Goal: Task Accomplishment & Management: Use online tool/utility

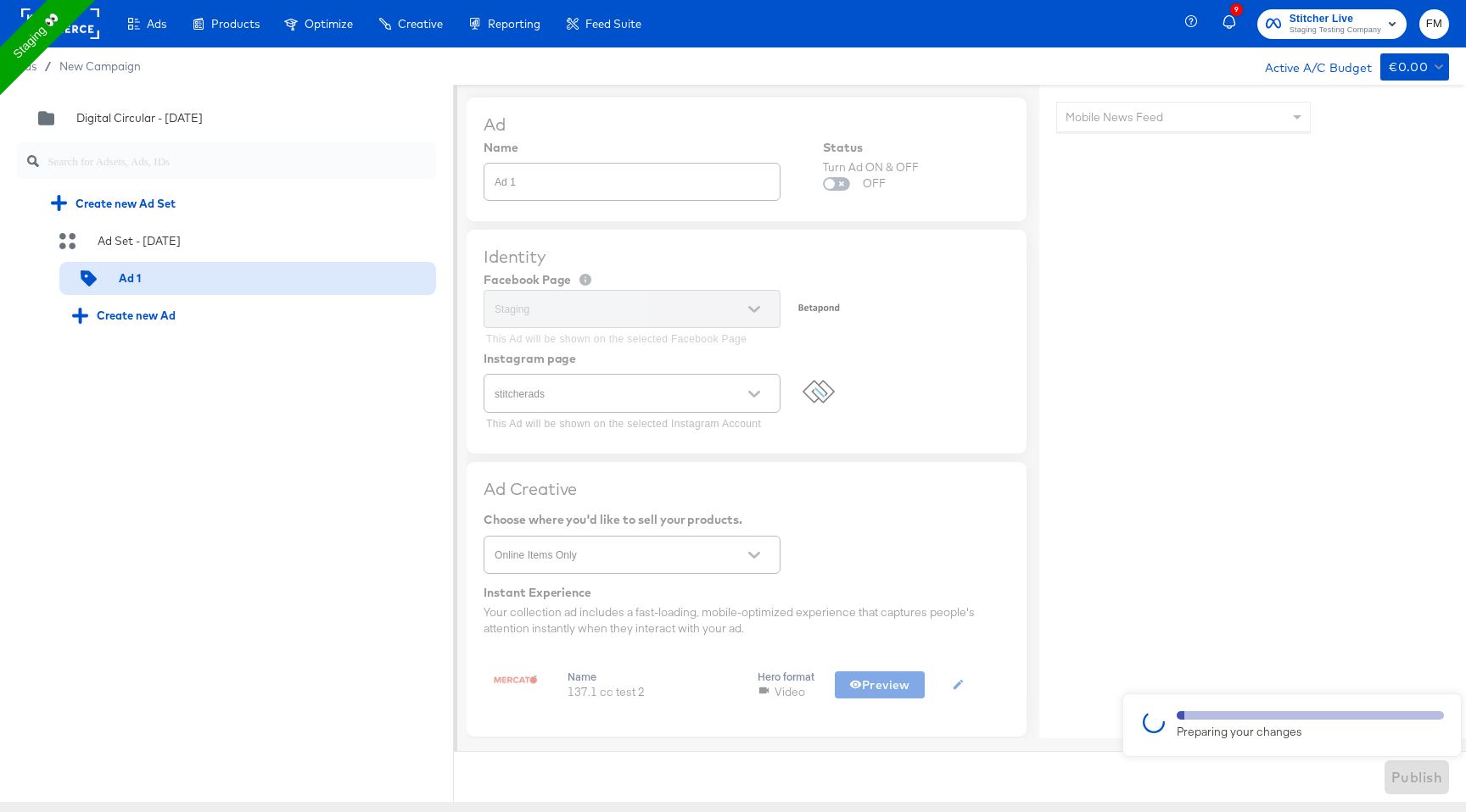
scroll to position [980, 0]
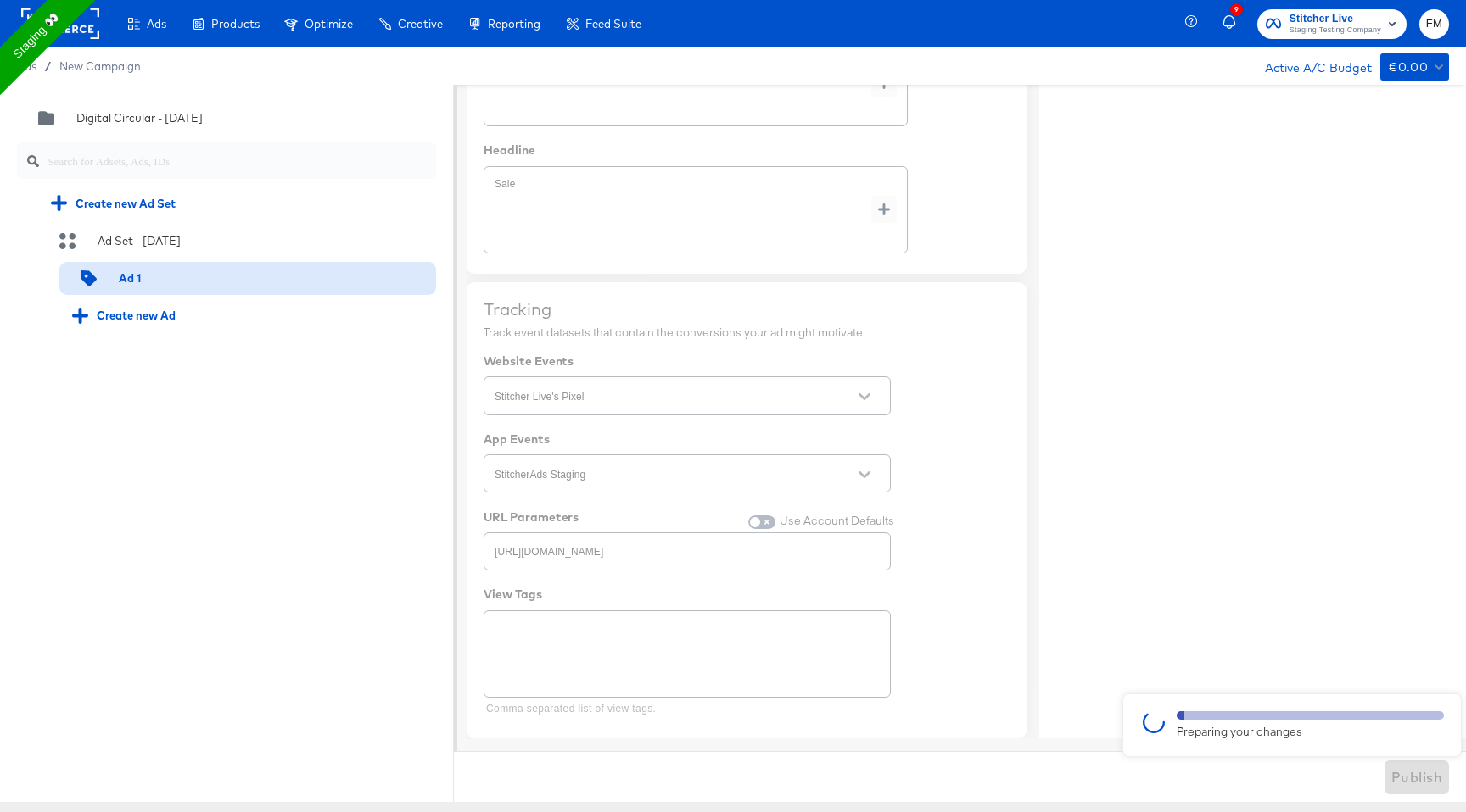
click at [733, 353] on div at bounding box center [733, 444] width 1466 height 718
click at [1365, 712] on div at bounding box center [1310, 716] width 267 height 9
click at [1318, 95] on div at bounding box center [733, 444] width 1466 height 718
click at [164, 279] on div at bounding box center [164, 279] width 21 height 16
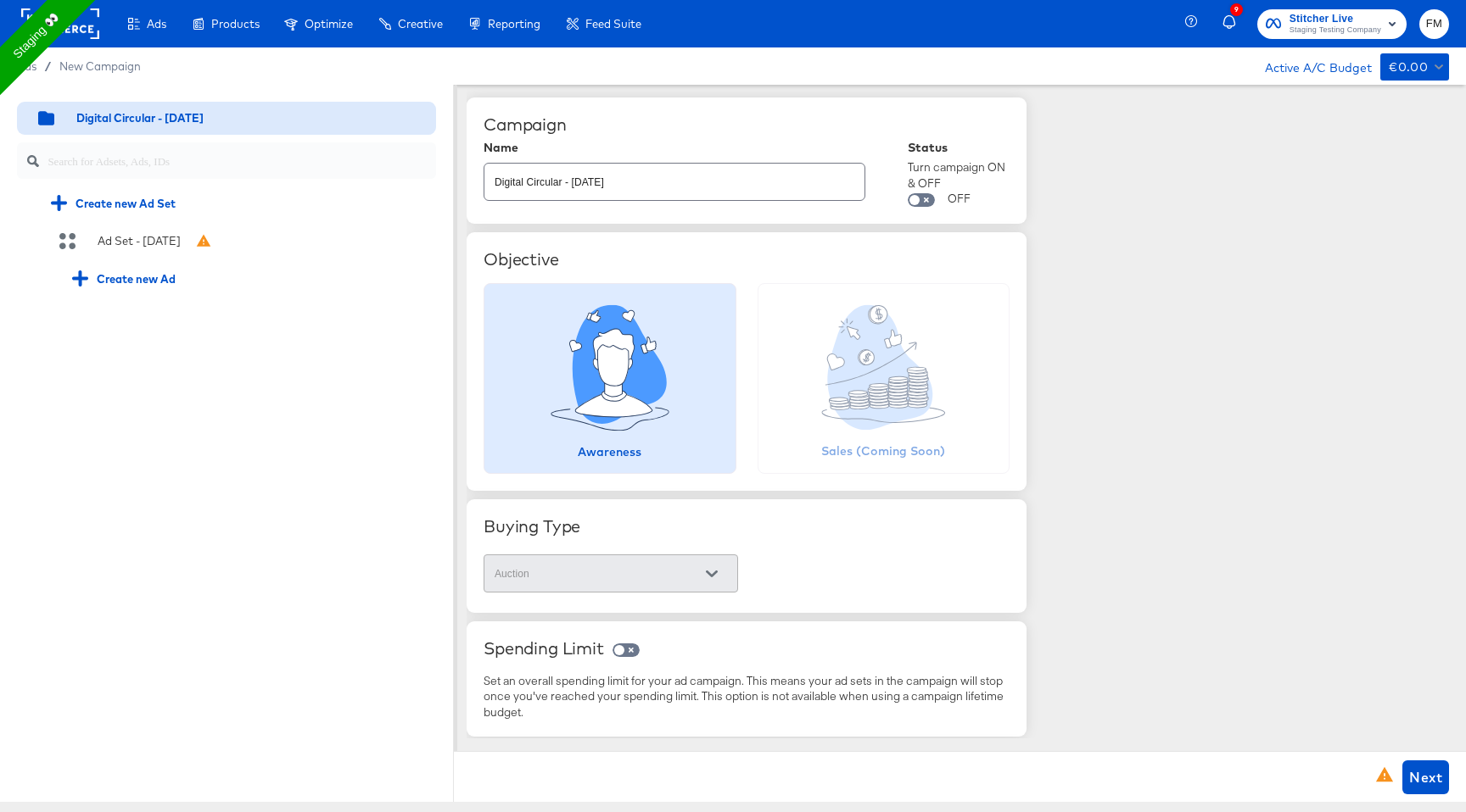
click at [1380, 776] on icon at bounding box center [1385, 774] width 17 height 14
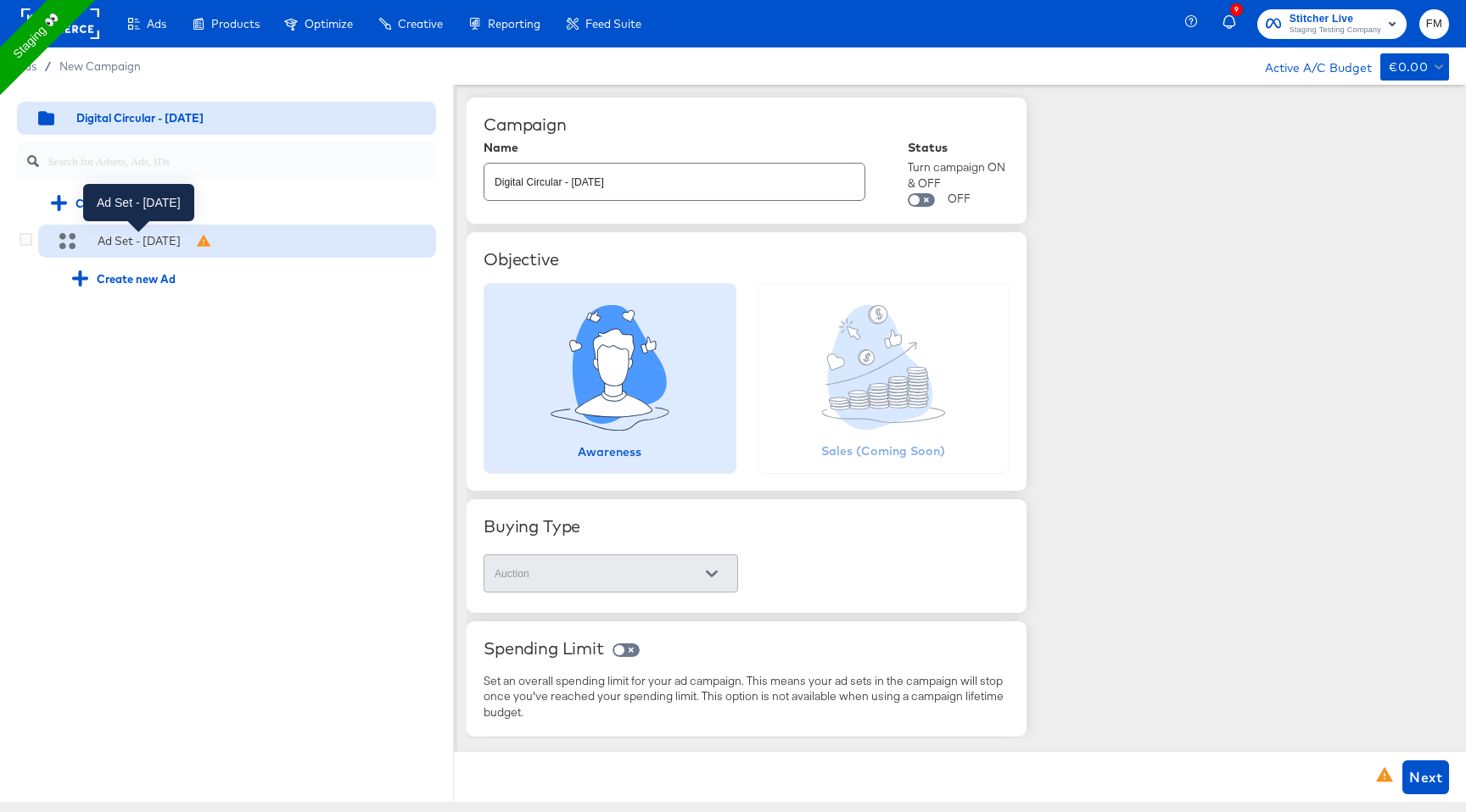
click at [118, 248] on div "Ad Set - [DATE]" at bounding box center [138, 240] width 83 height 16
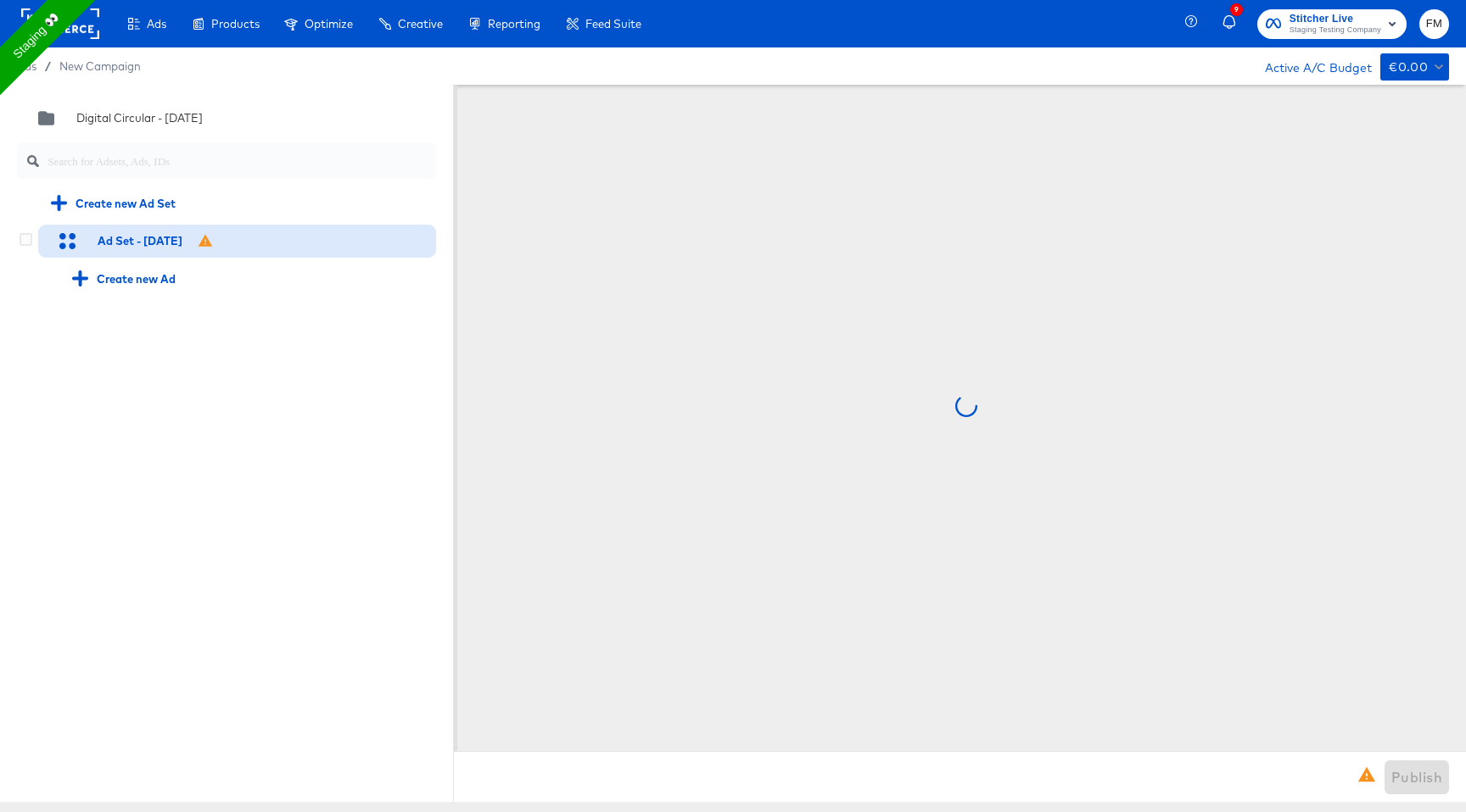
click at [33, 239] on div "Ad Set - [DATE]" at bounding box center [226, 242] width 419 height 34
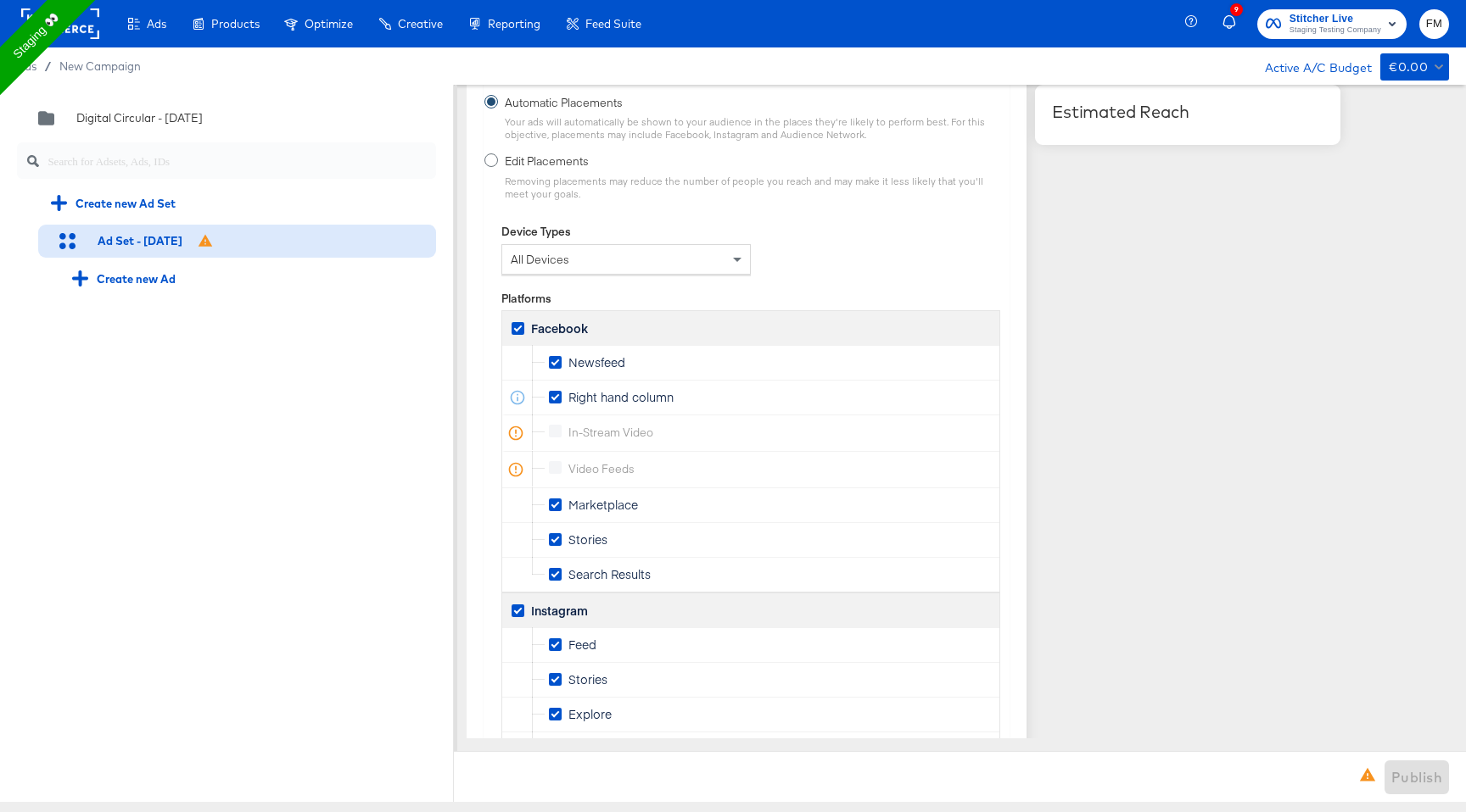
scroll to position [2465, 0]
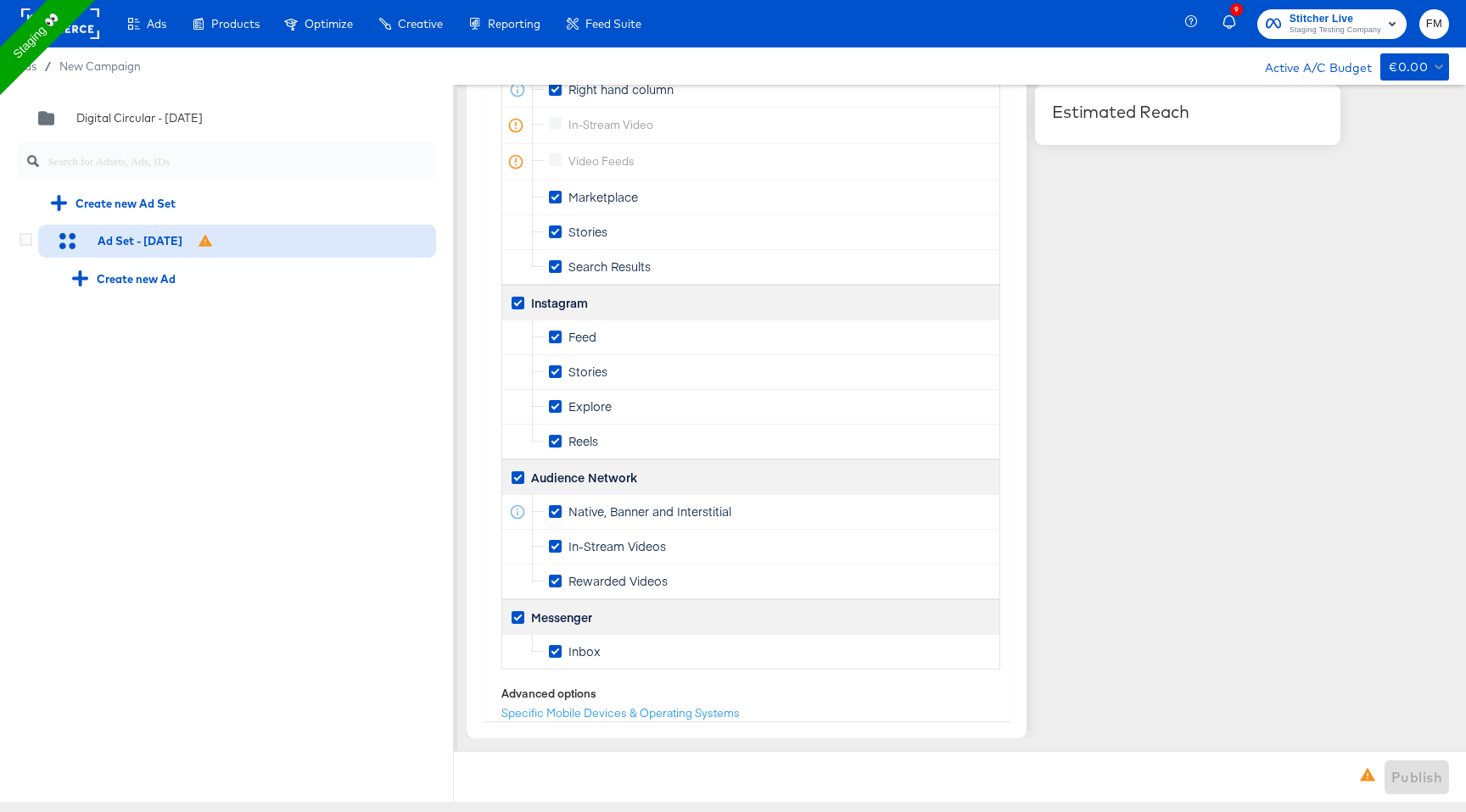
click at [269, 235] on div "Ad Set - 03 Sep" at bounding box center [237, 242] width 398 height 34
click at [269, 235] on div "Ad Set - [DATE]" at bounding box center [237, 242] width 398 height 34
click at [171, 274] on div "Create new Ad" at bounding box center [124, 279] width 103 height 16
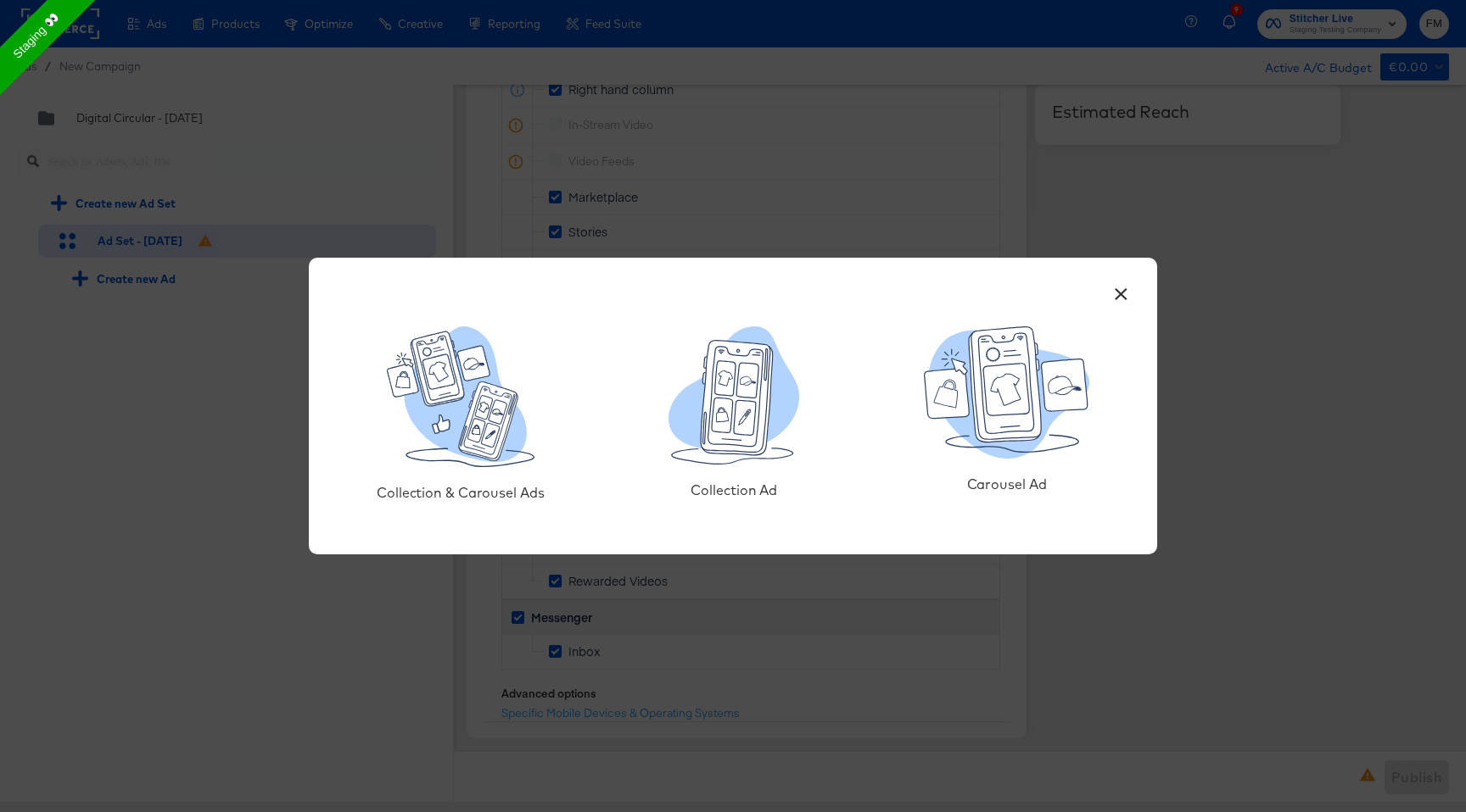
click at [1124, 297] on button "×" at bounding box center [1120, 290] width 31 height 31
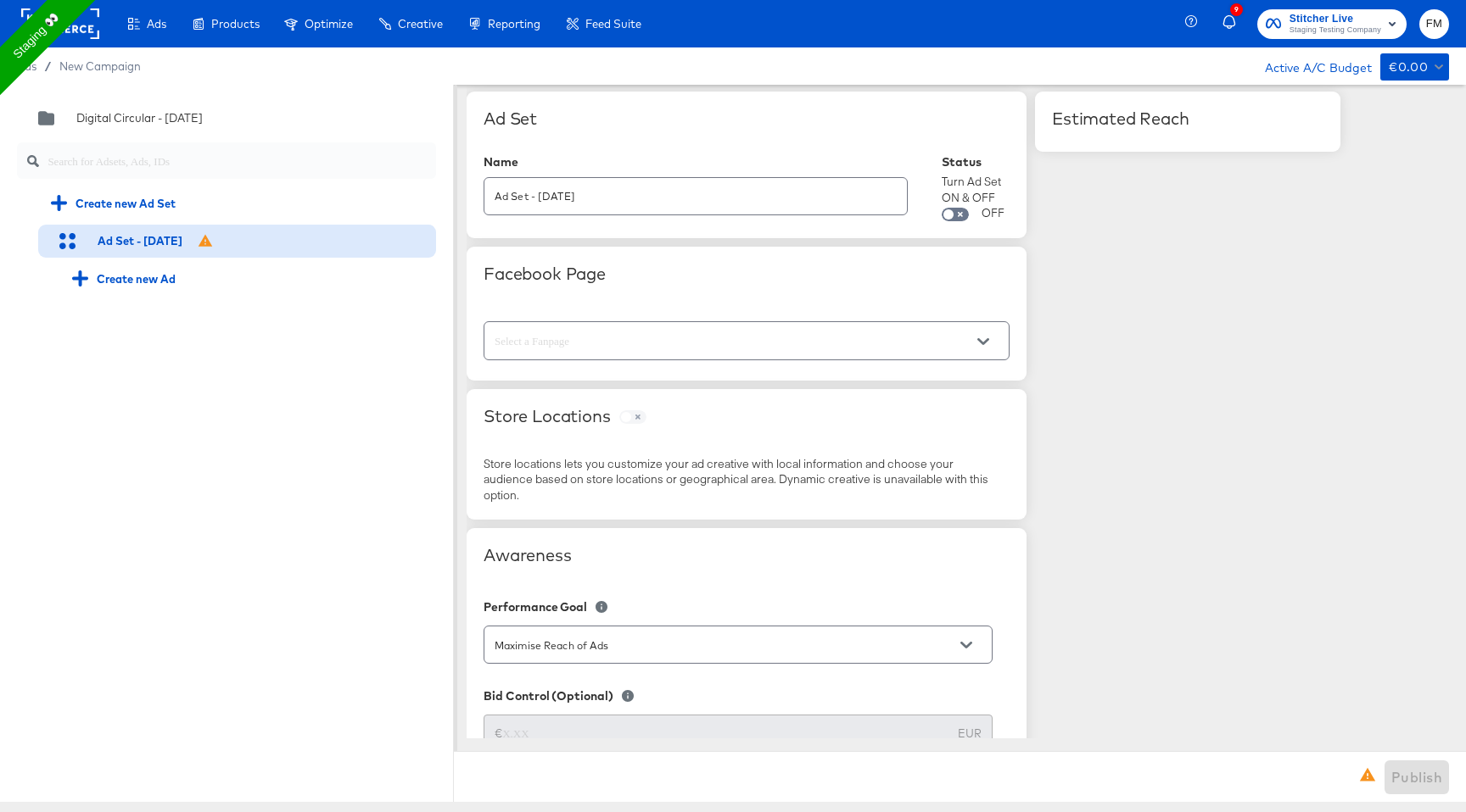
scroll to position [0, 0]
click at [984, 364] on div at bounding box center [746, 346] width 526 height 38
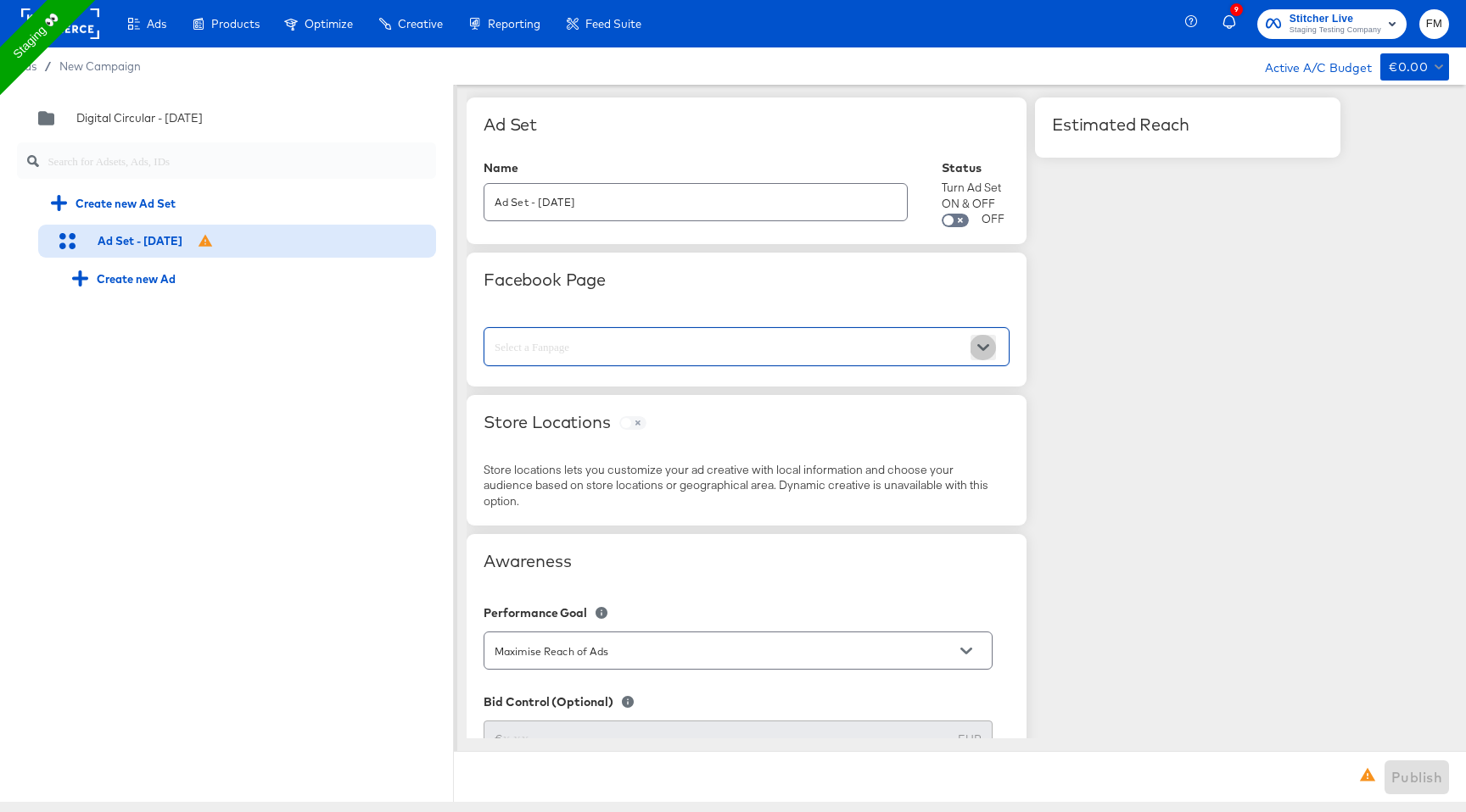
click at [988, 355] on button "Open" at bounding box center [983, 347] width 26 height 26
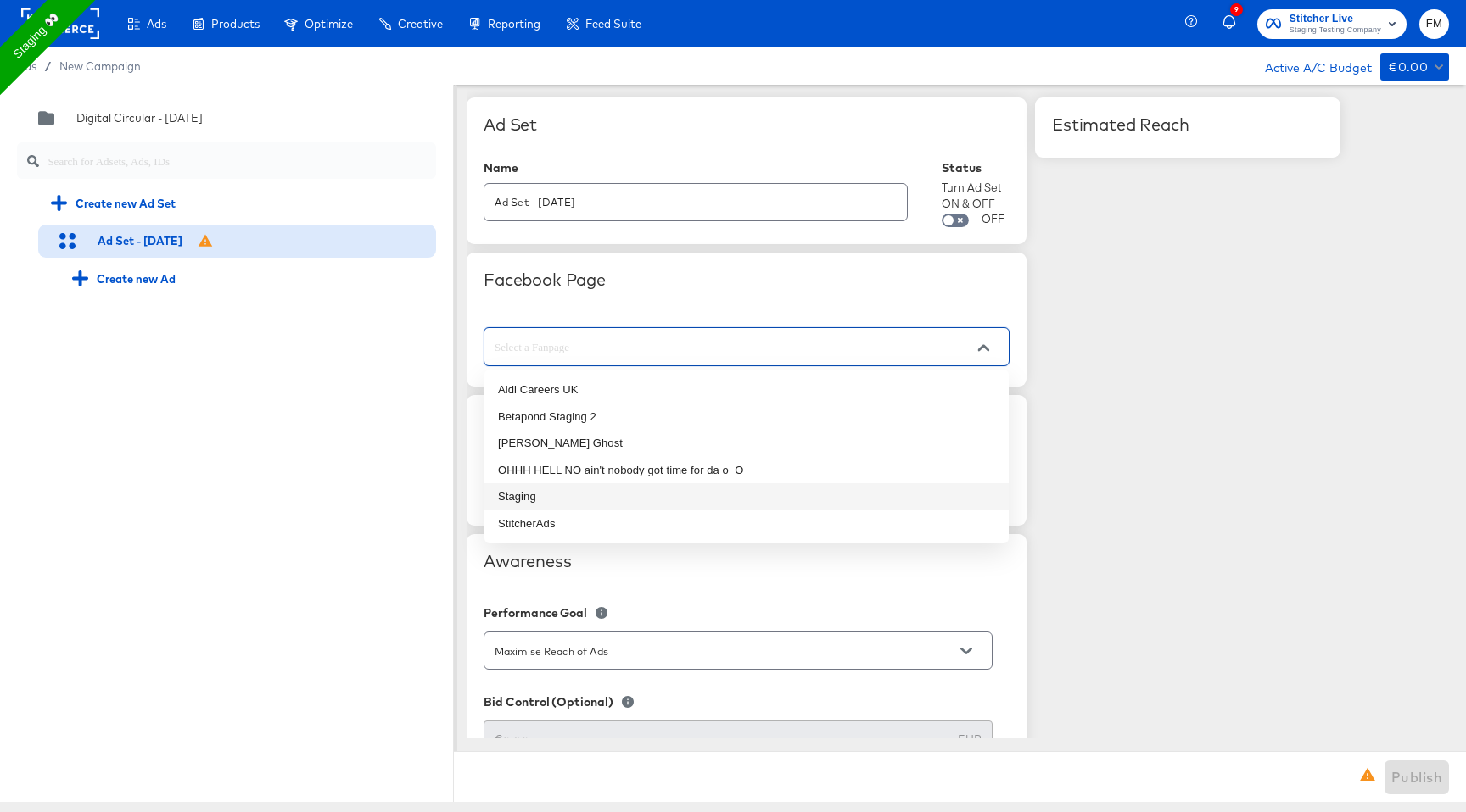
click at [827, 491] on li "Staging" at bounding box center [745, 497] width 524 height 27
type input "Staging"
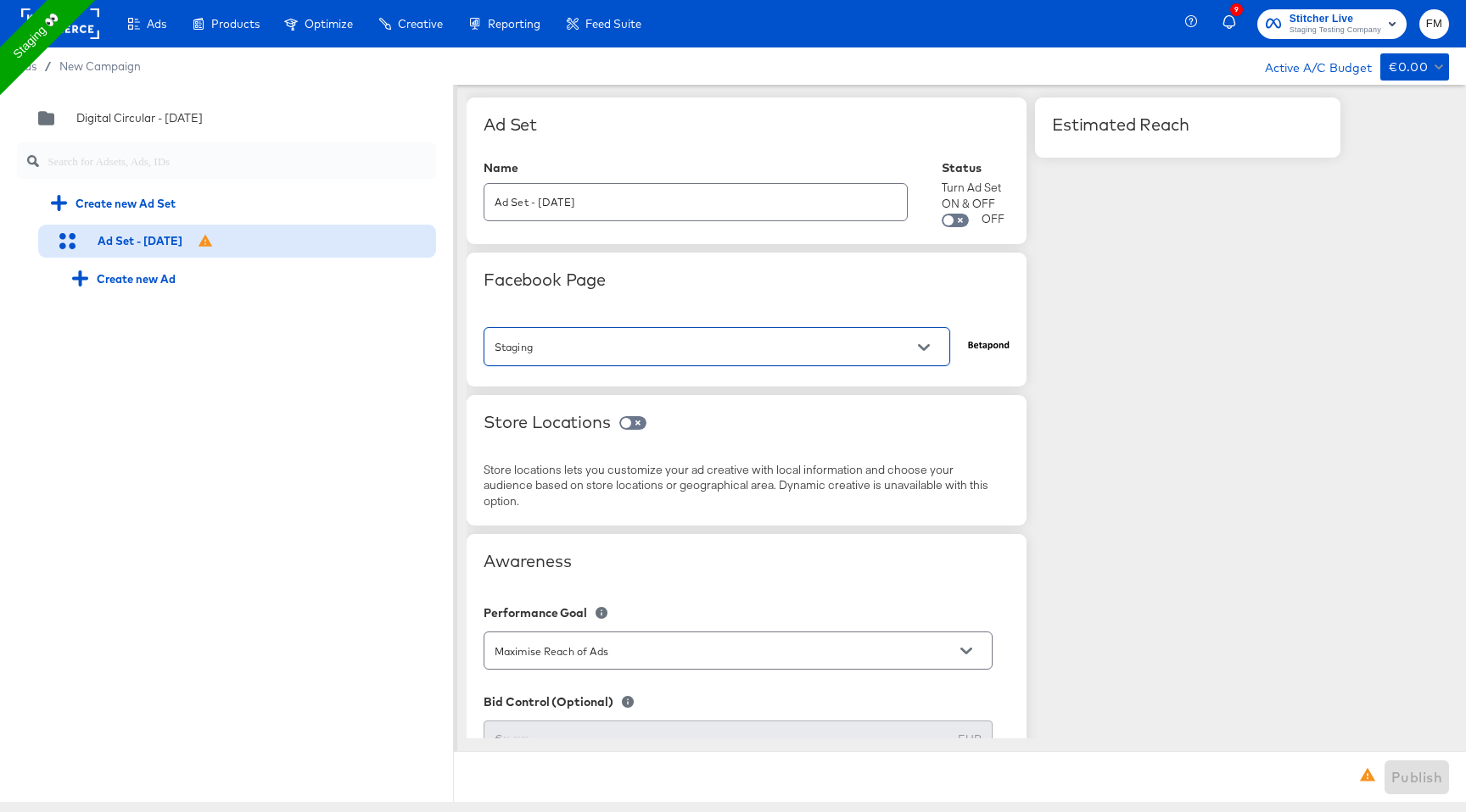
click at [826, 456] on div "Store Locations Store locations lets you customize your ad creative with local …" at bounding box center [746, 461] width 560 height 132
click at [359, 325] on div "Quick duplicate Duplicate Edit Delete Digital Circular - 03 Sep Create new Ad S…" at bounding box center [226, 444] width 453 height 718
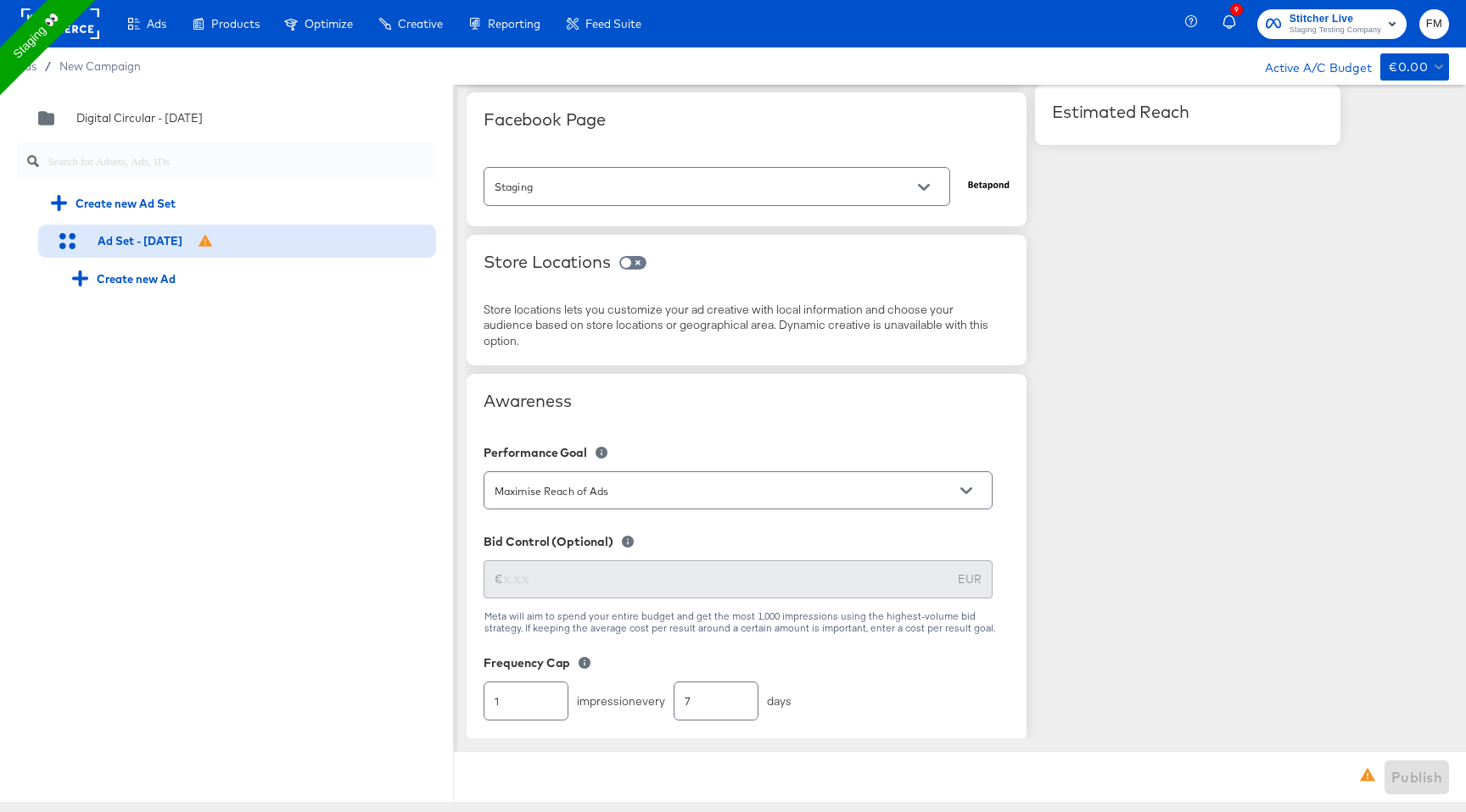
scroll to position [165, 0]
click at [749, 417] on div "Awareness" at bounding box center [746, 408] width 526 height 47
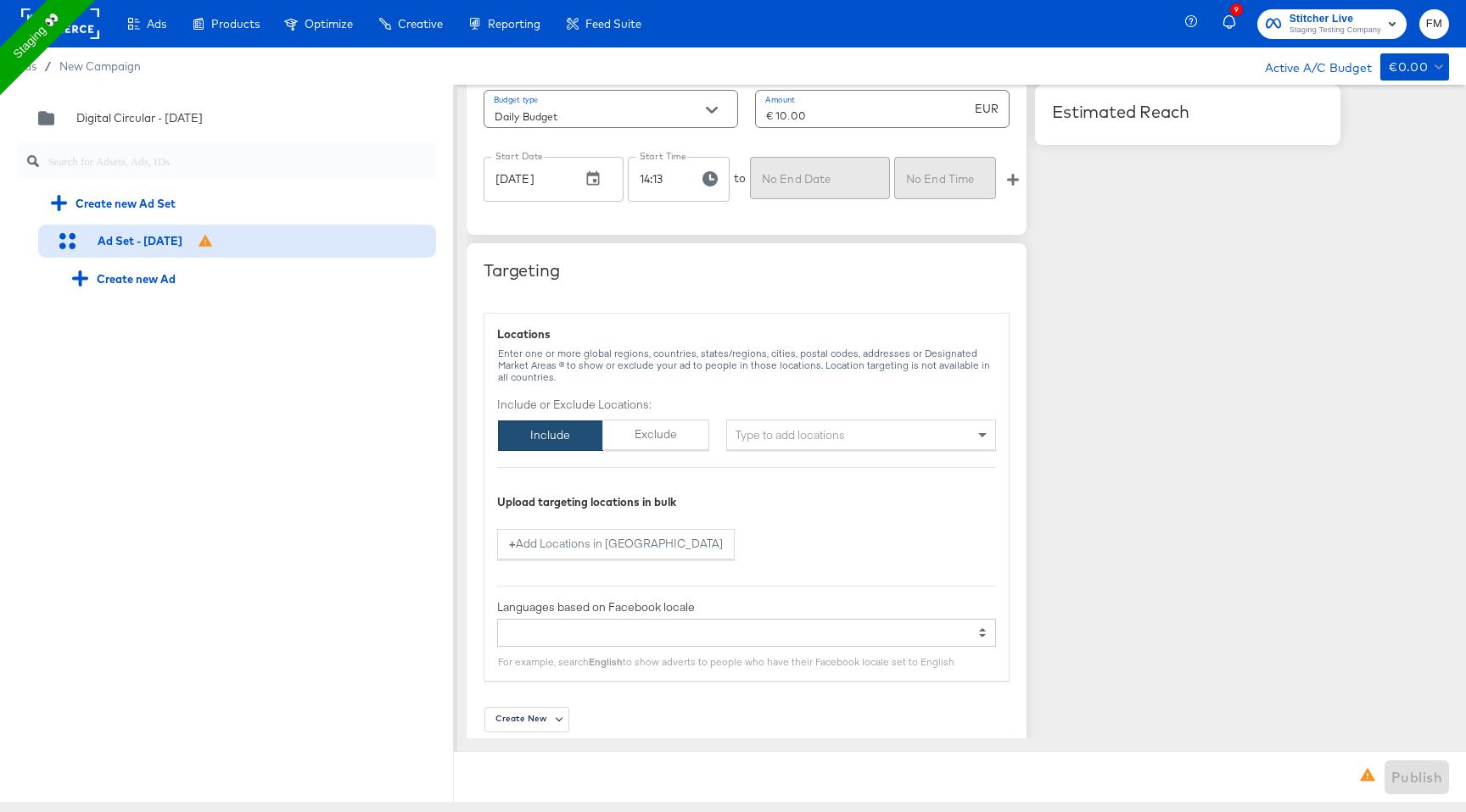
scroll to position [1086, 0]
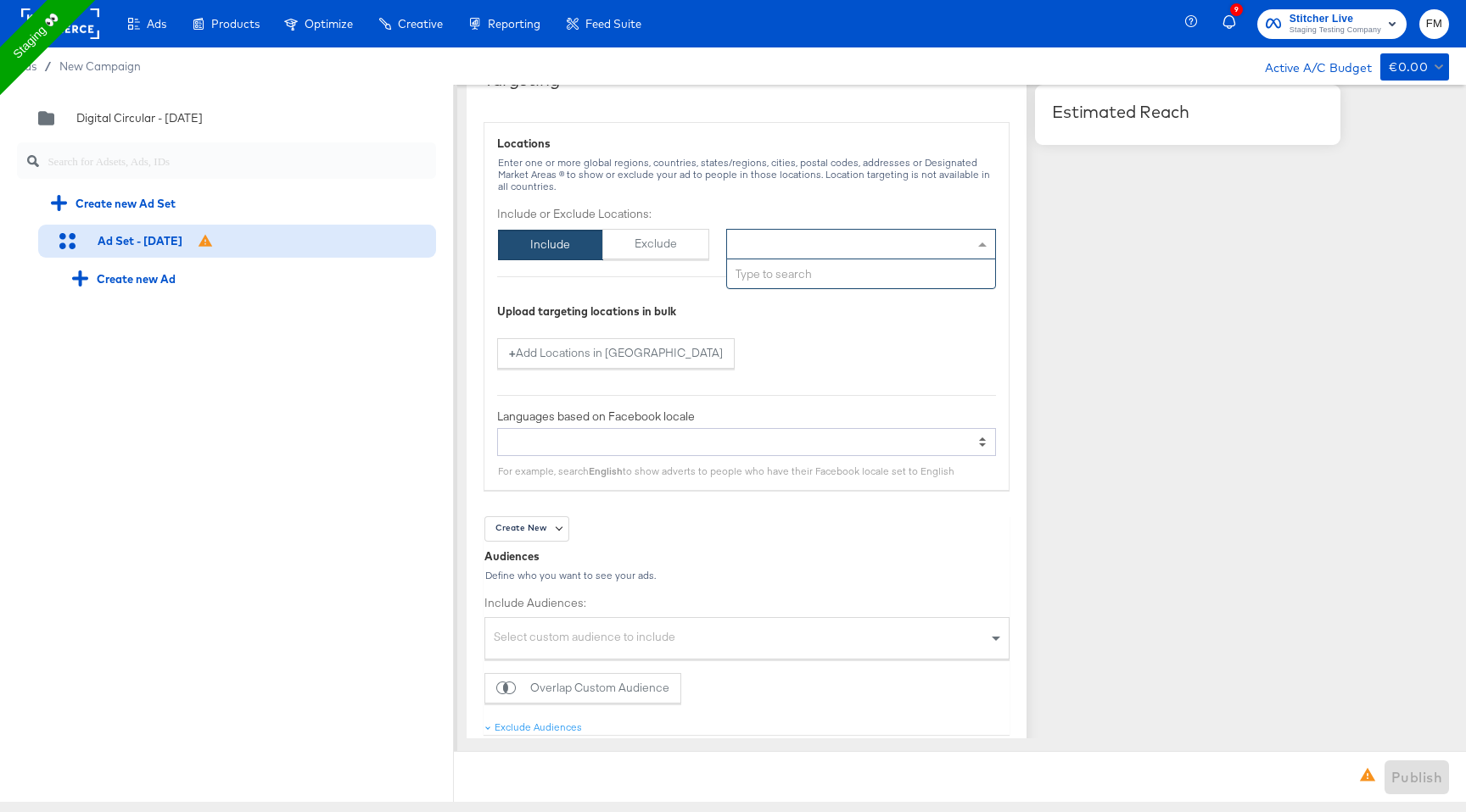
click at [812, 257] on div "Type to add locations" at bounding box center [861, 244] width 270 height 31
type input "new"
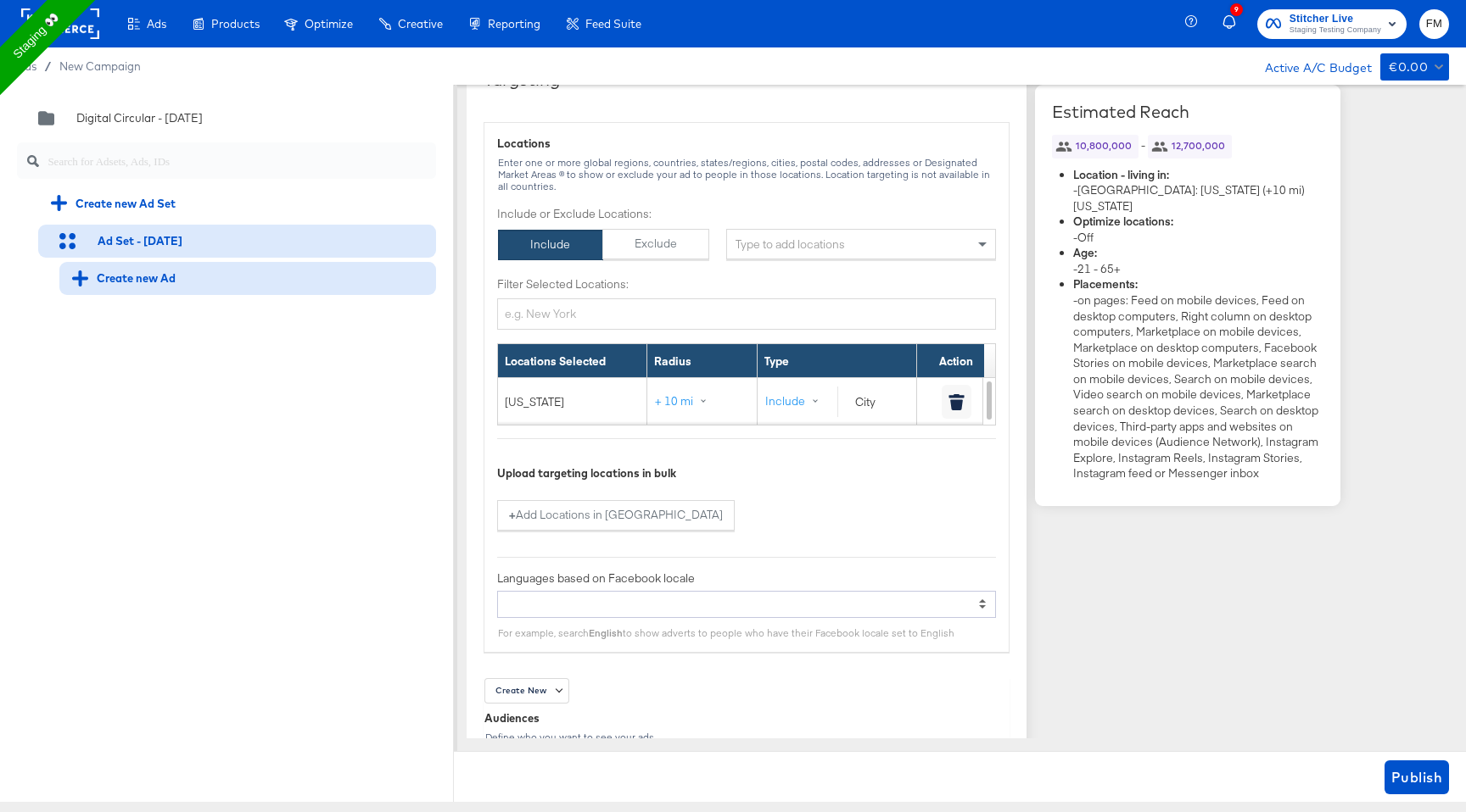
click at [149, 279] on div "Create new Ad" at bounding box center [124, 279] width 103 height 16
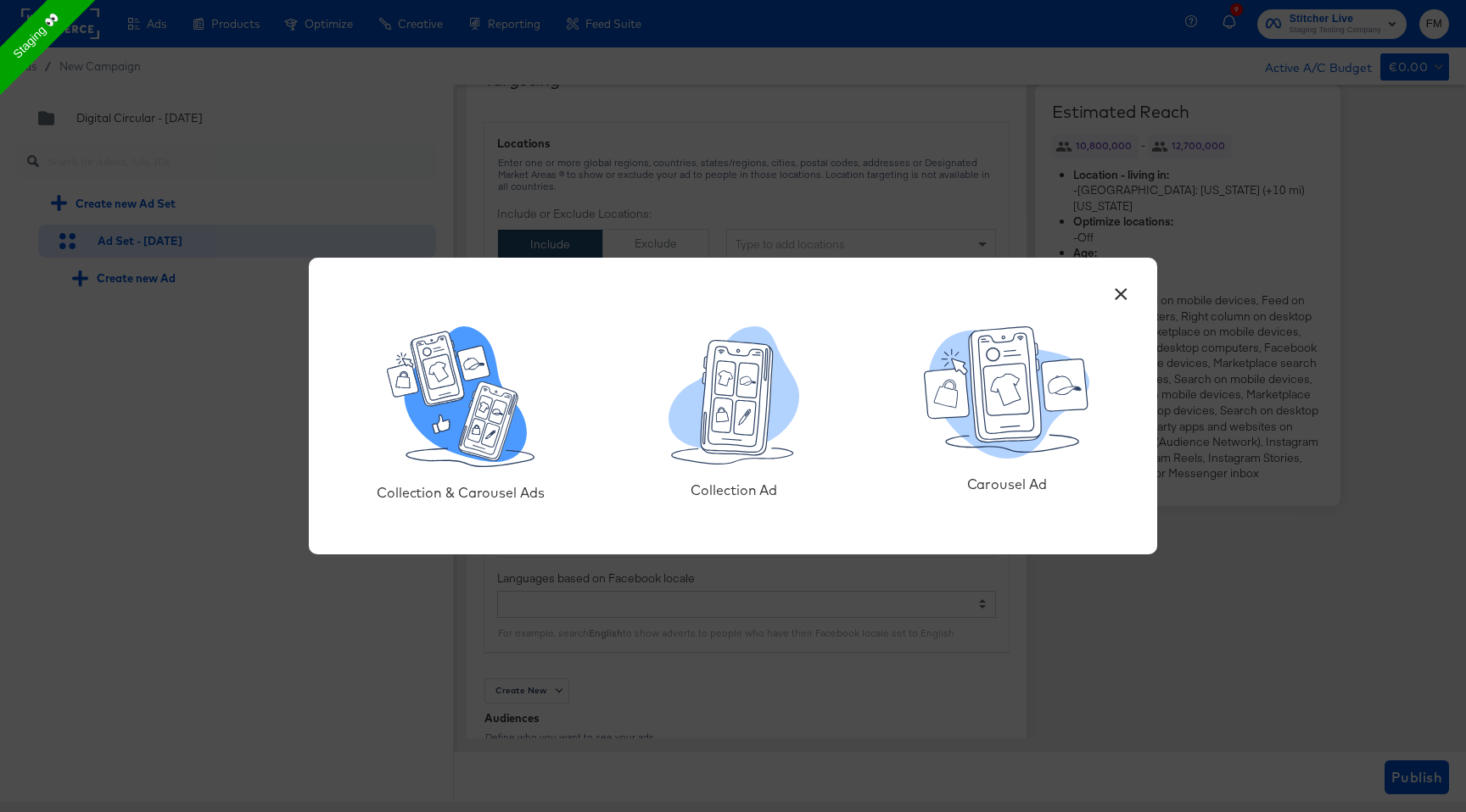
click at [471, 402] on icon at bounding box center [489, 422] width 59 height 79
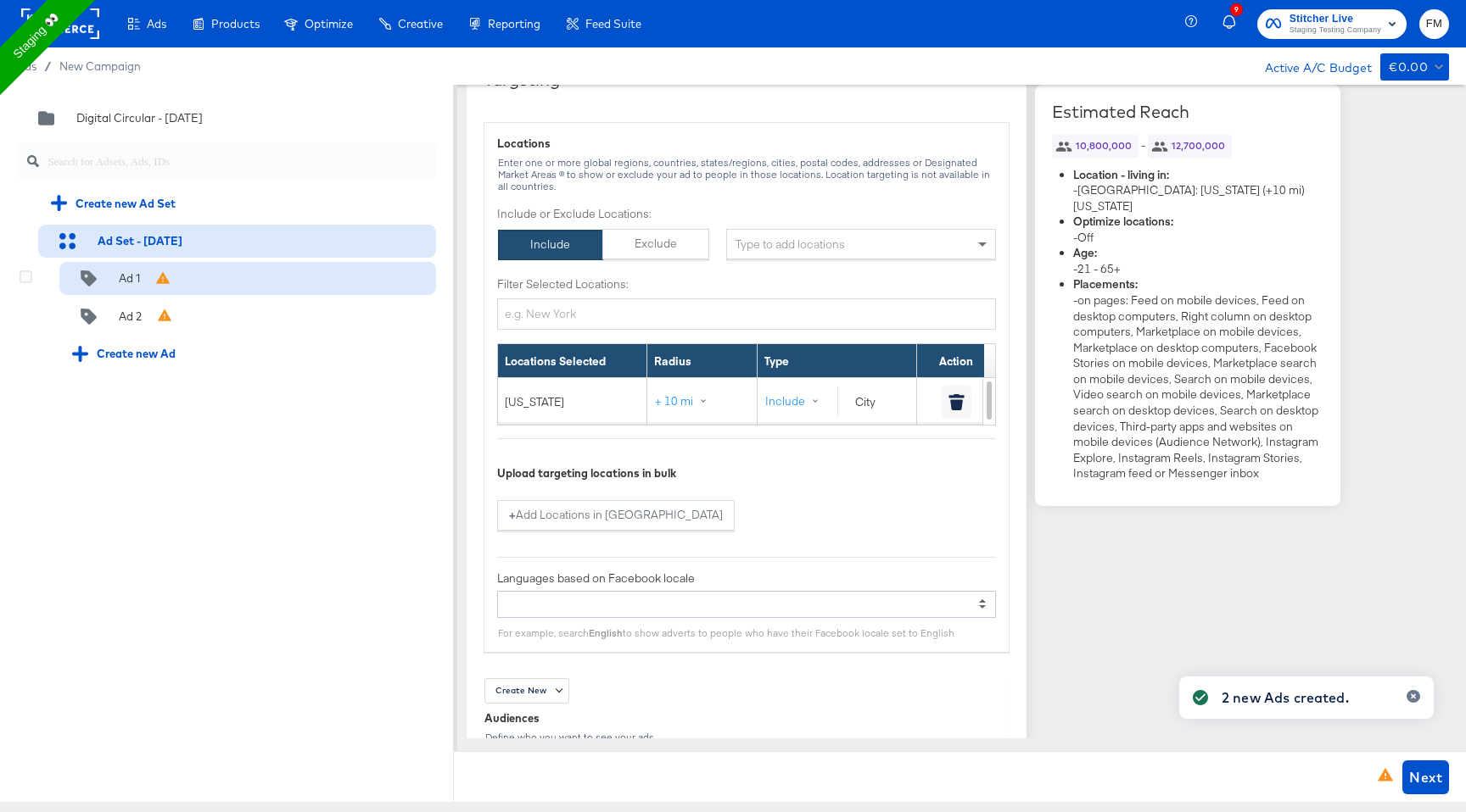
click at [233, 281] on div "Ad 1" at bounding box center [247, 280] width 377 height 34
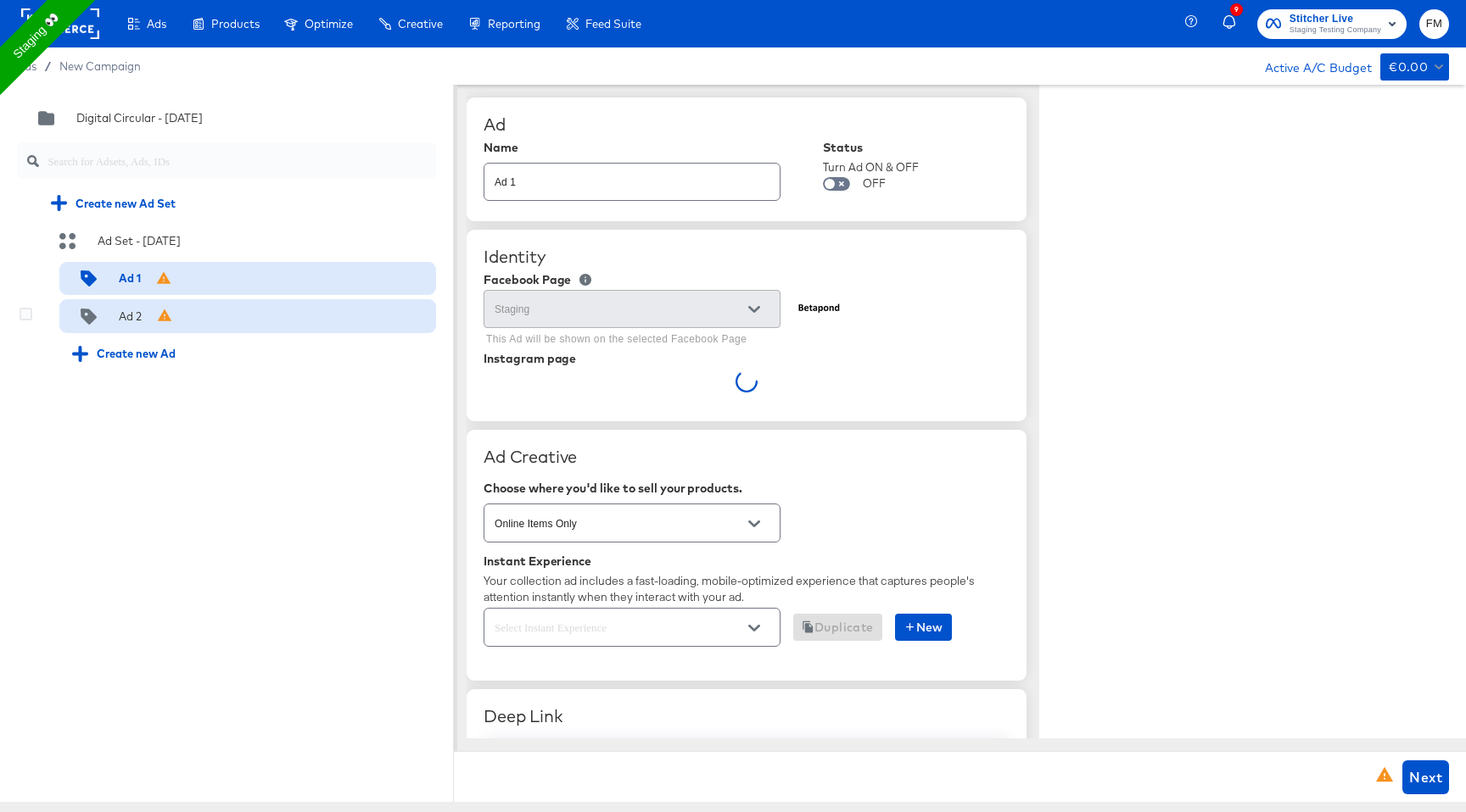
click at [327, 321] on div "Ad 2" at bounding box center [247, 317] width 377 height 34
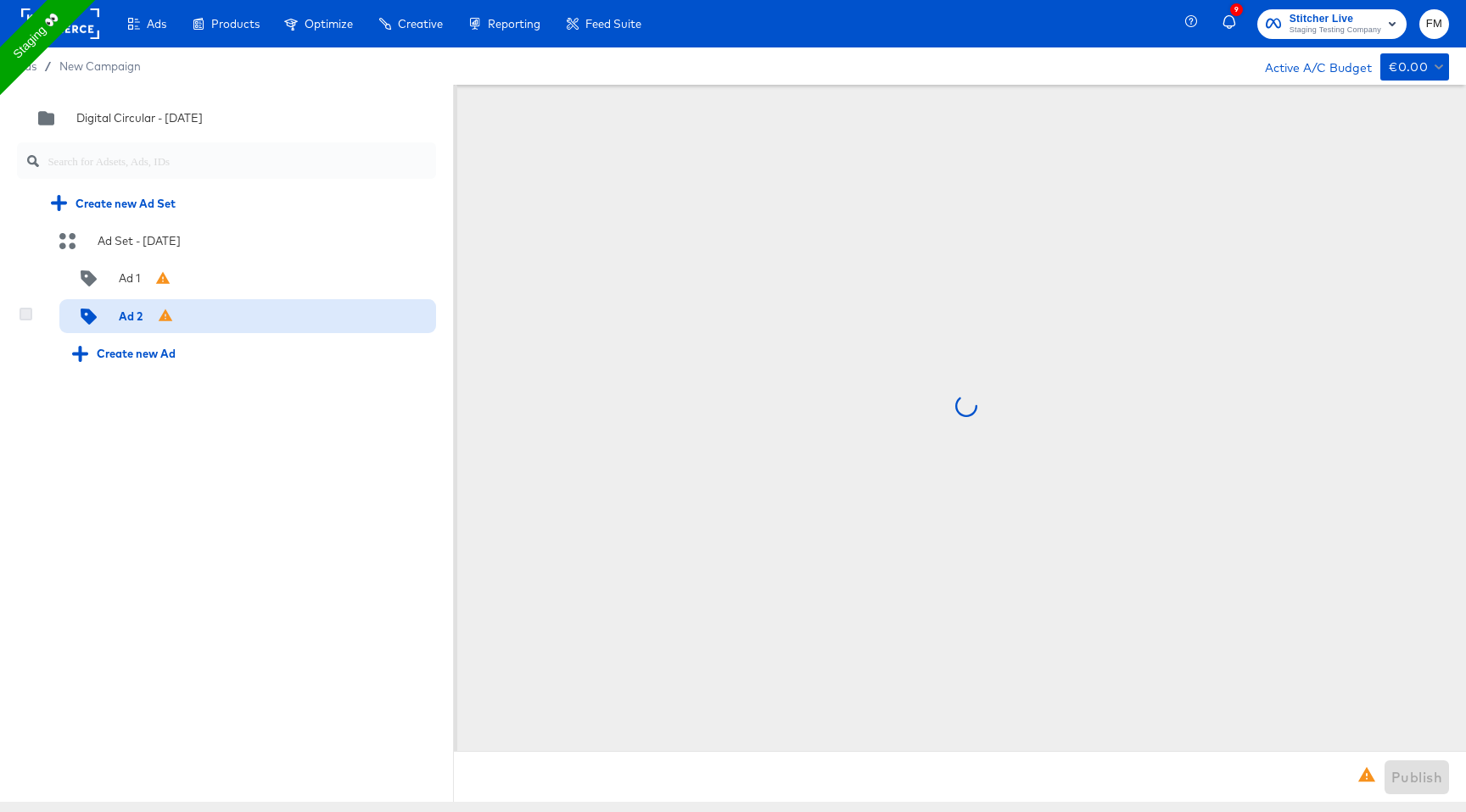
click at [25, 312] on icon at bounding box center [25, 314] width 12 height 12
click at [0, 0] on input "checkbox" at bounding box center [0, 0] width 0 height 0
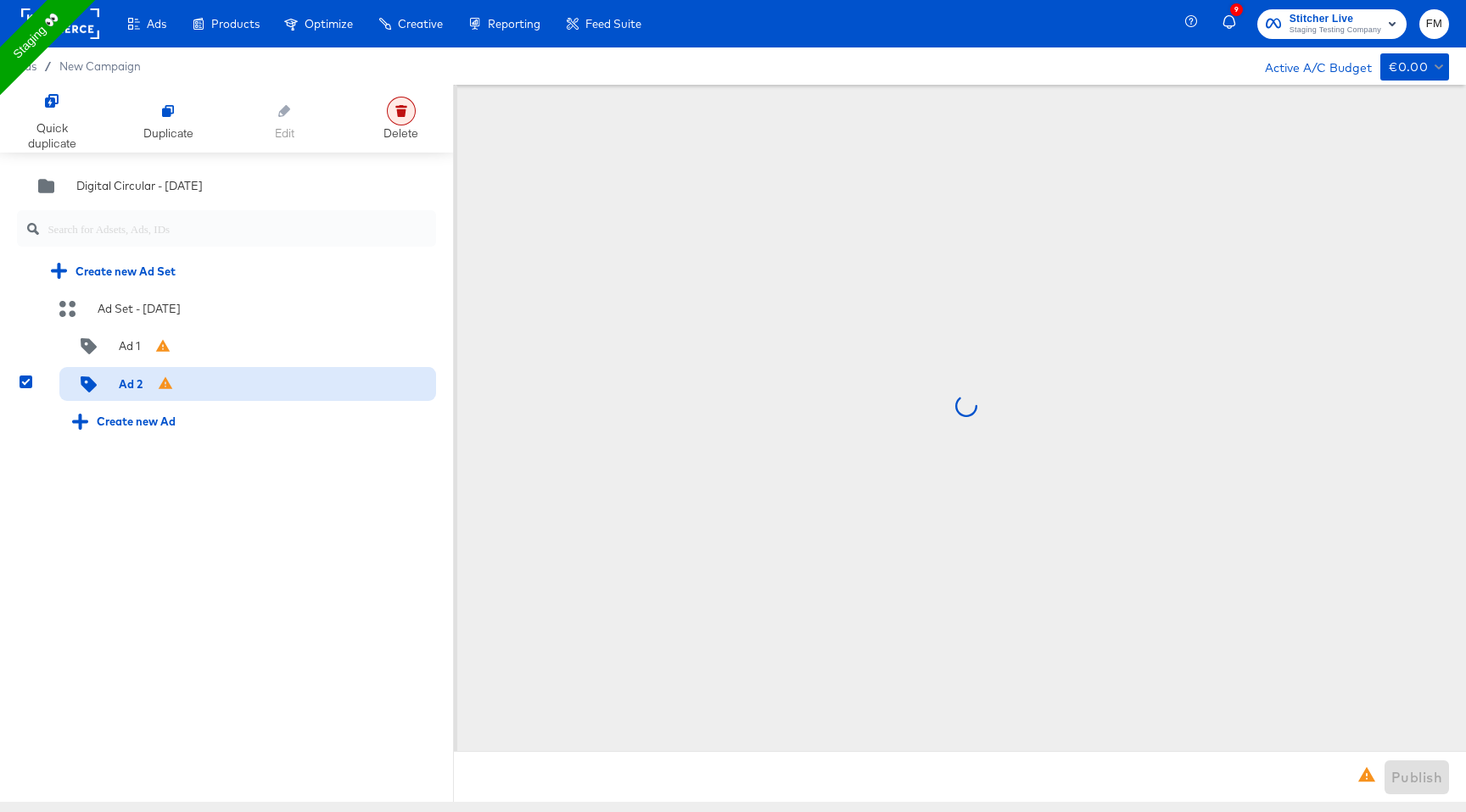
click at [407, 115] on icon at bounding box center [401, 111] width 11 height 11
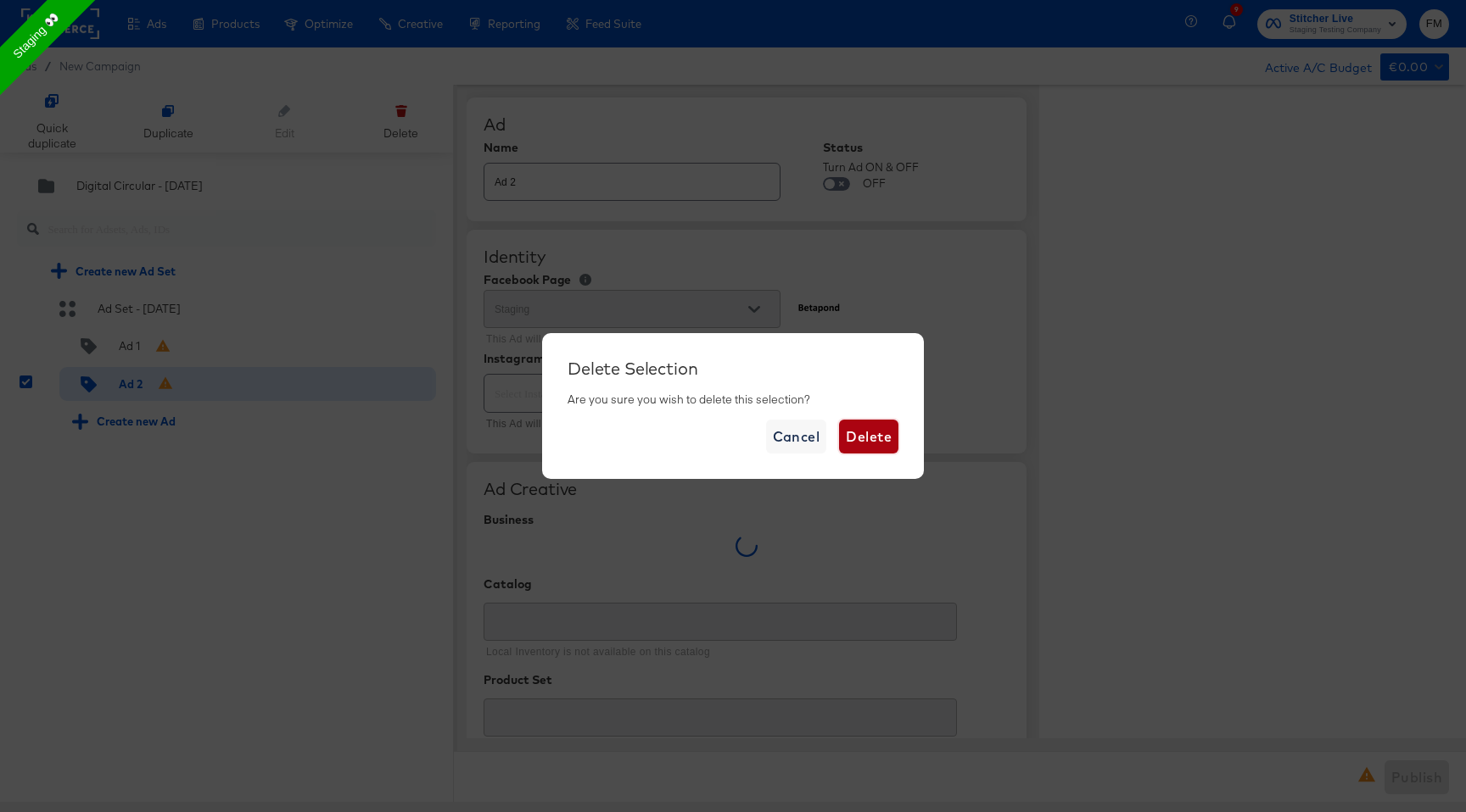
click at [874, 424] on button "Delete" at bounding box center [869, 437] width 59 height 34
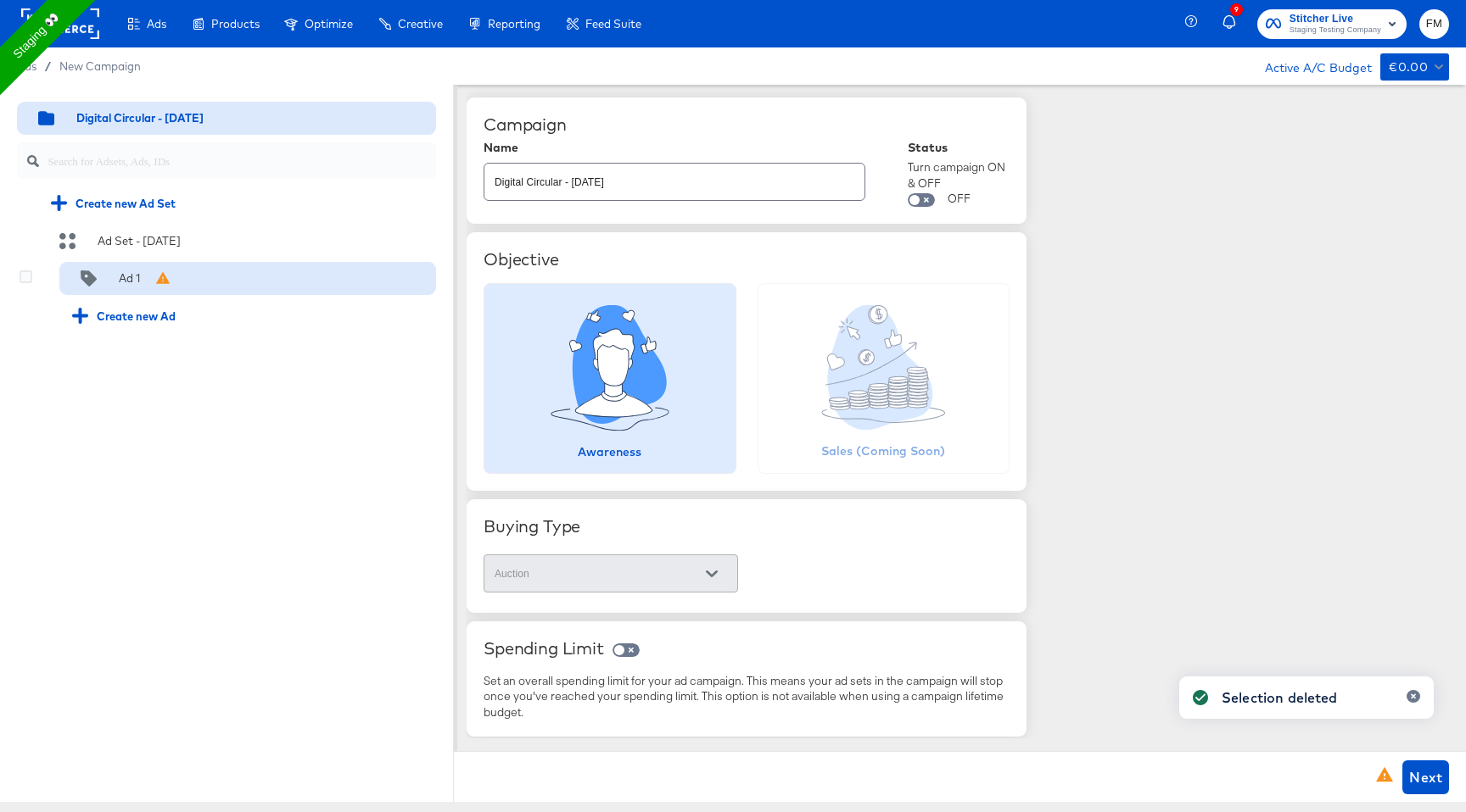
click at [280, 284] on div "Ad 1" at bounding box center [247, 280] width 377 height 34
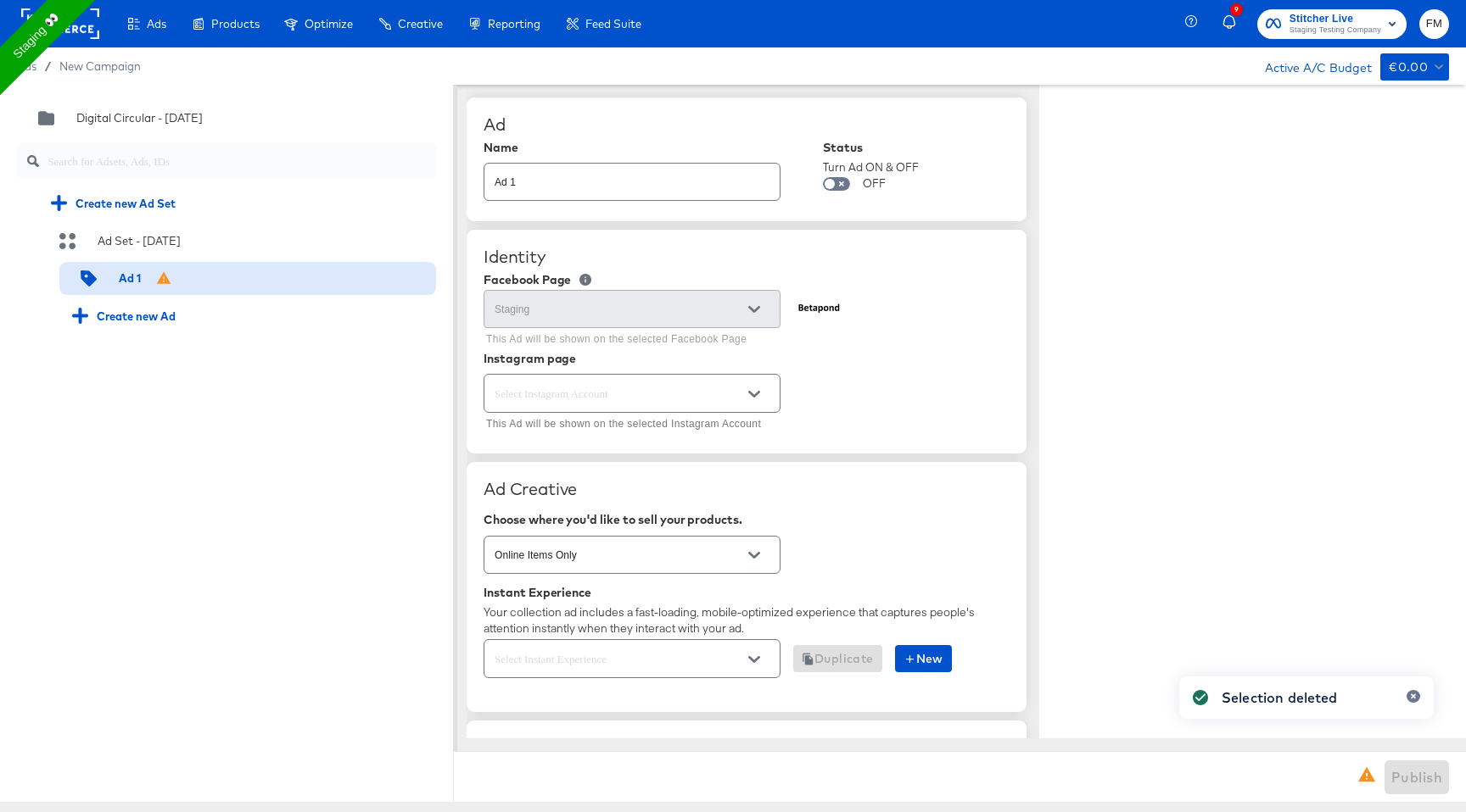
type textarea "x"
click at [712, 408] on div at bounding box center [632, 393] width 297 height 38
click at [754, 395] on icon "Open" at bounding box center [754, 394] width 11 height 7
type textarea "x"
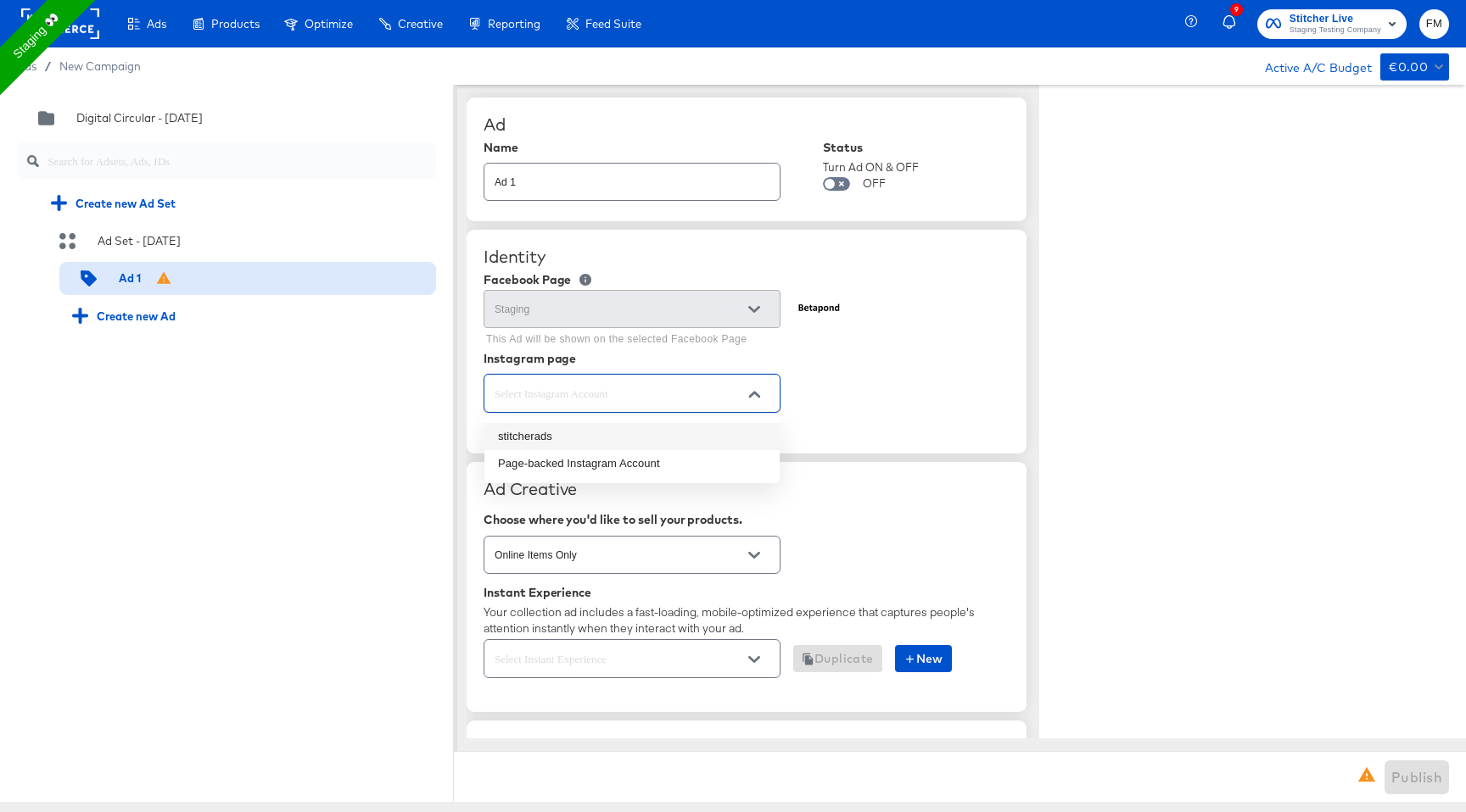
type textarea "x"
click at [735, 439] on li "stitcherads" at bounding box center [631, 437] width 295 height 27
type input "stitcherads"
type textarea "x"
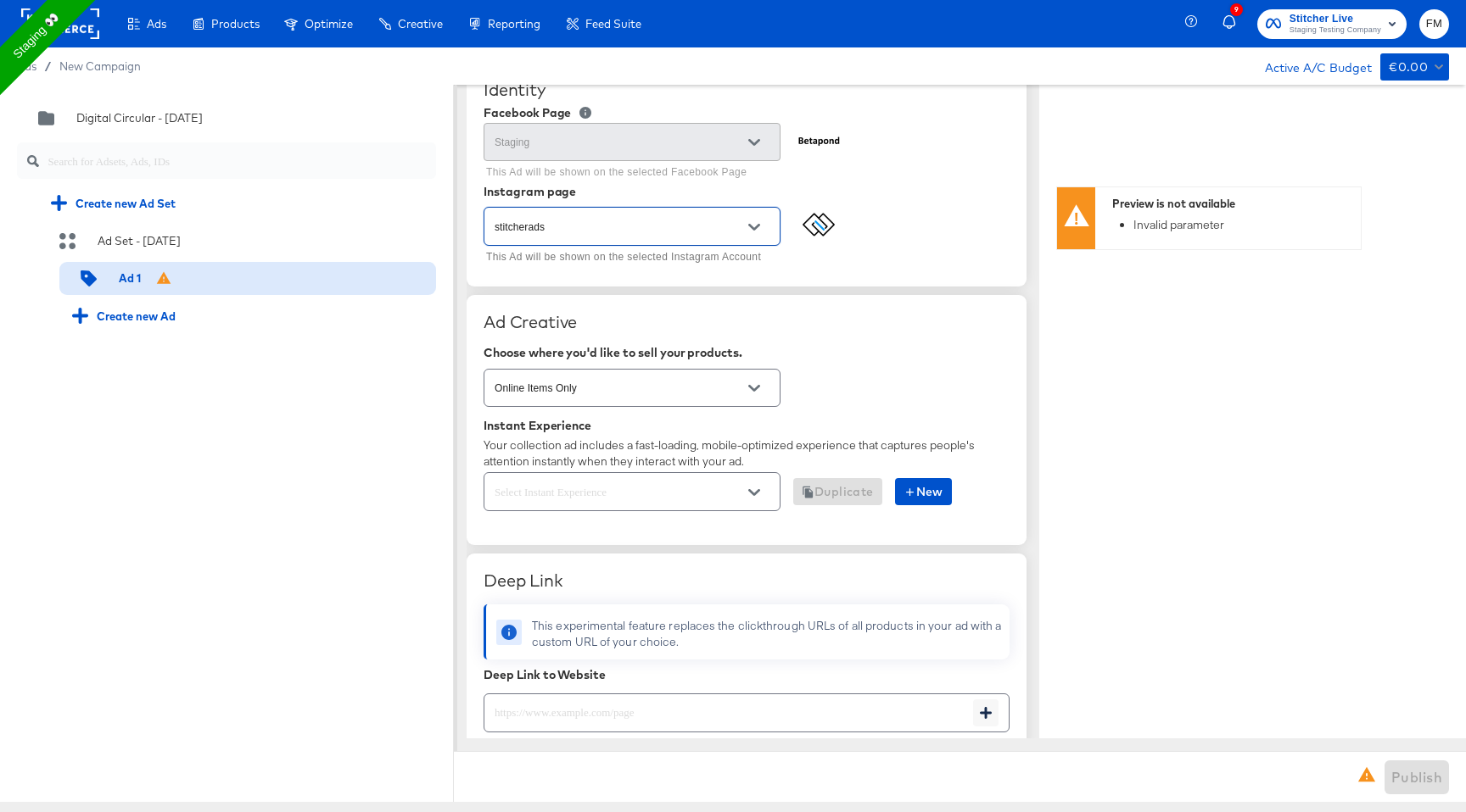
scroll to position [185, 0]
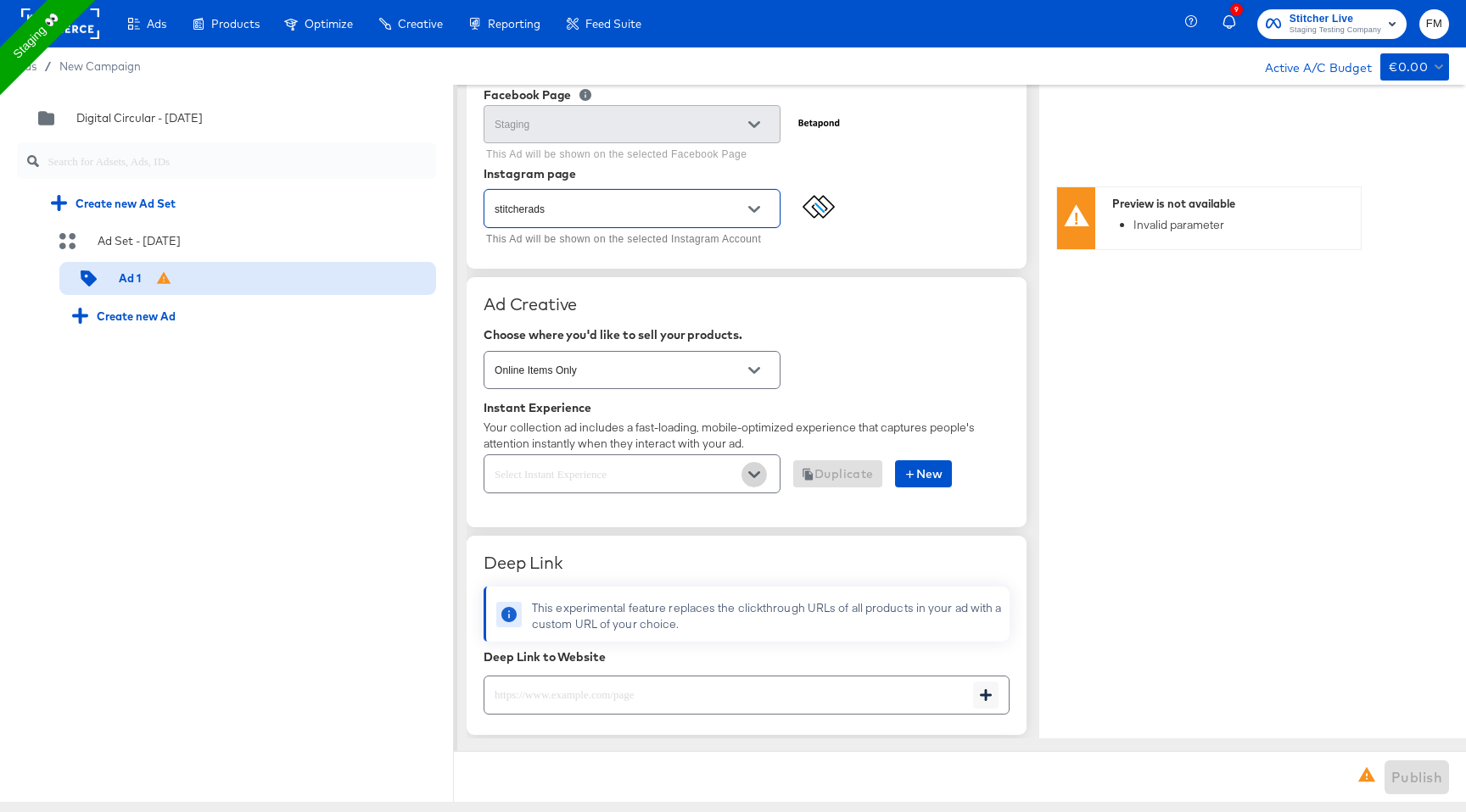
click at [750, 472] on icon "Open" at bounding box center [754, 474] width 11 height 7
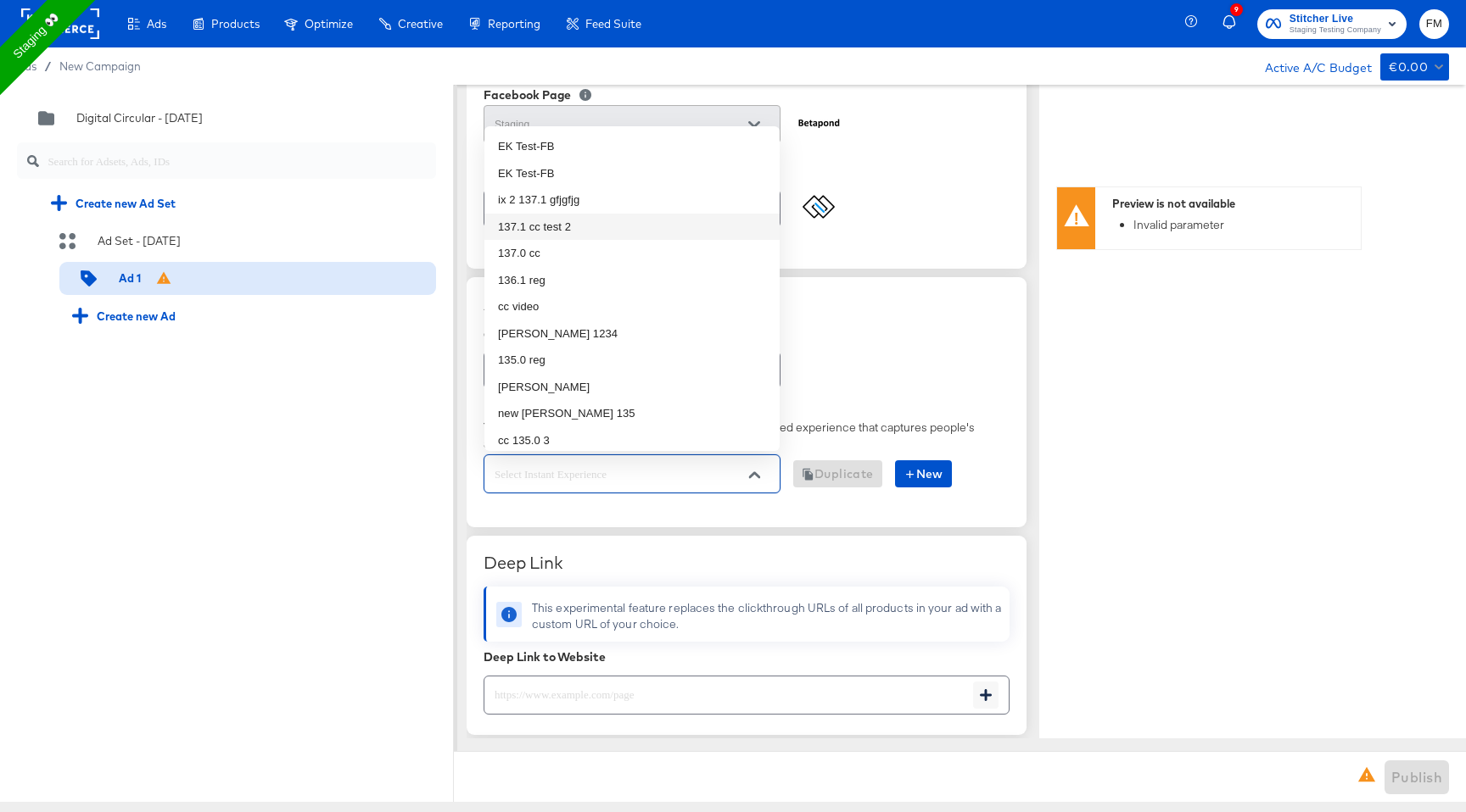
click at [642, 229] on li "137.1 cc test 2" at bounding box center [631, 227] width 295 height 27
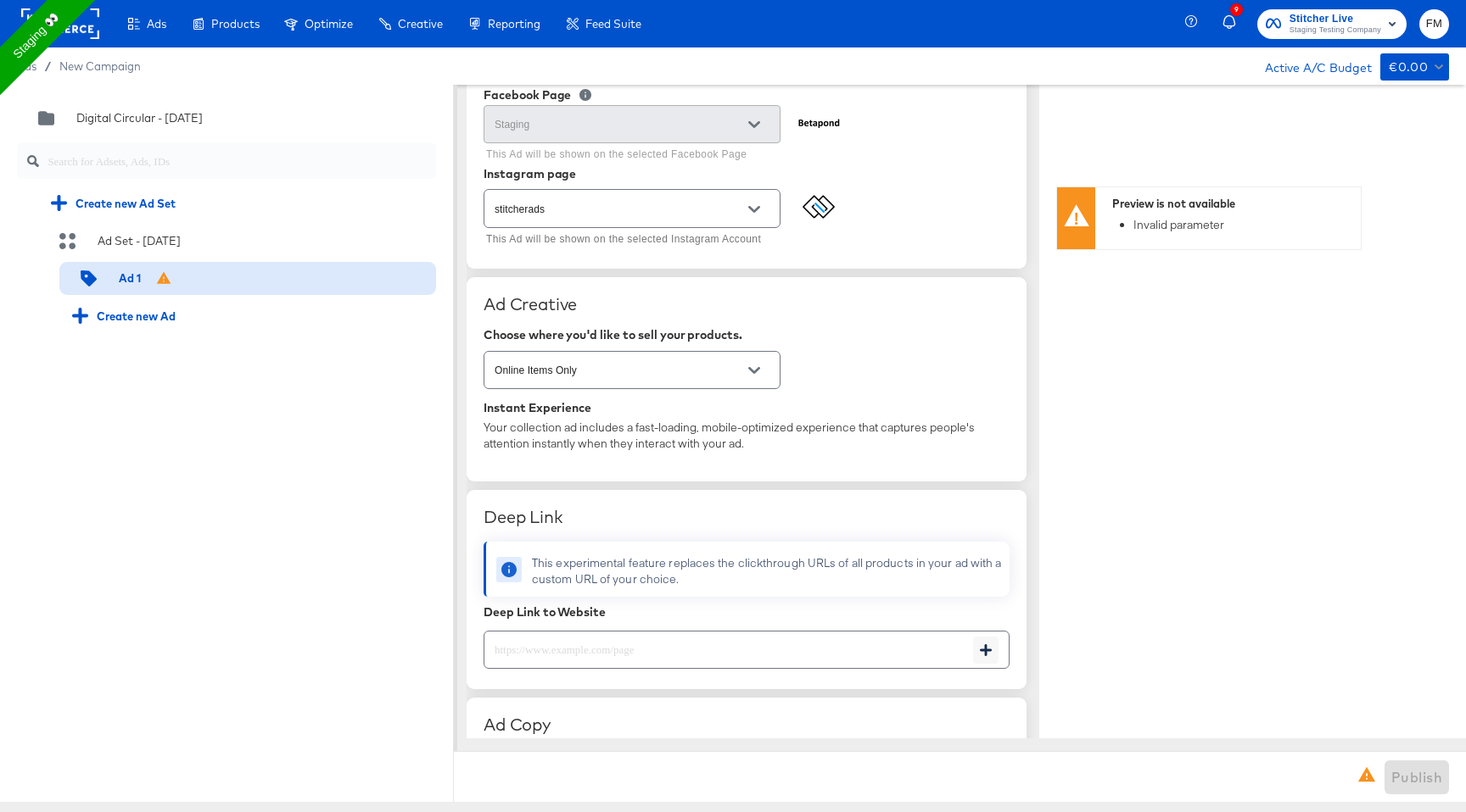
type textarea "x"
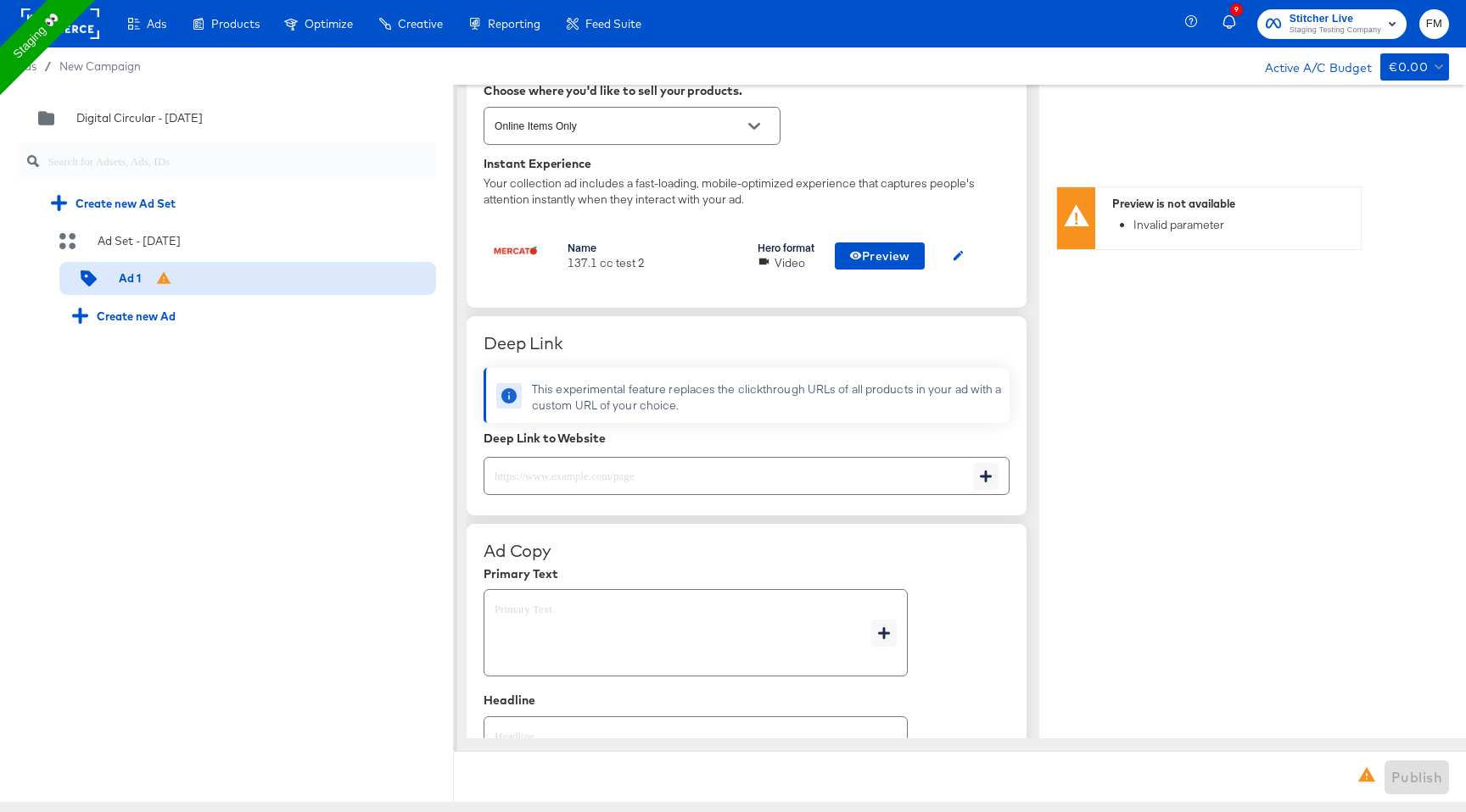
scroll to position [442, 0]
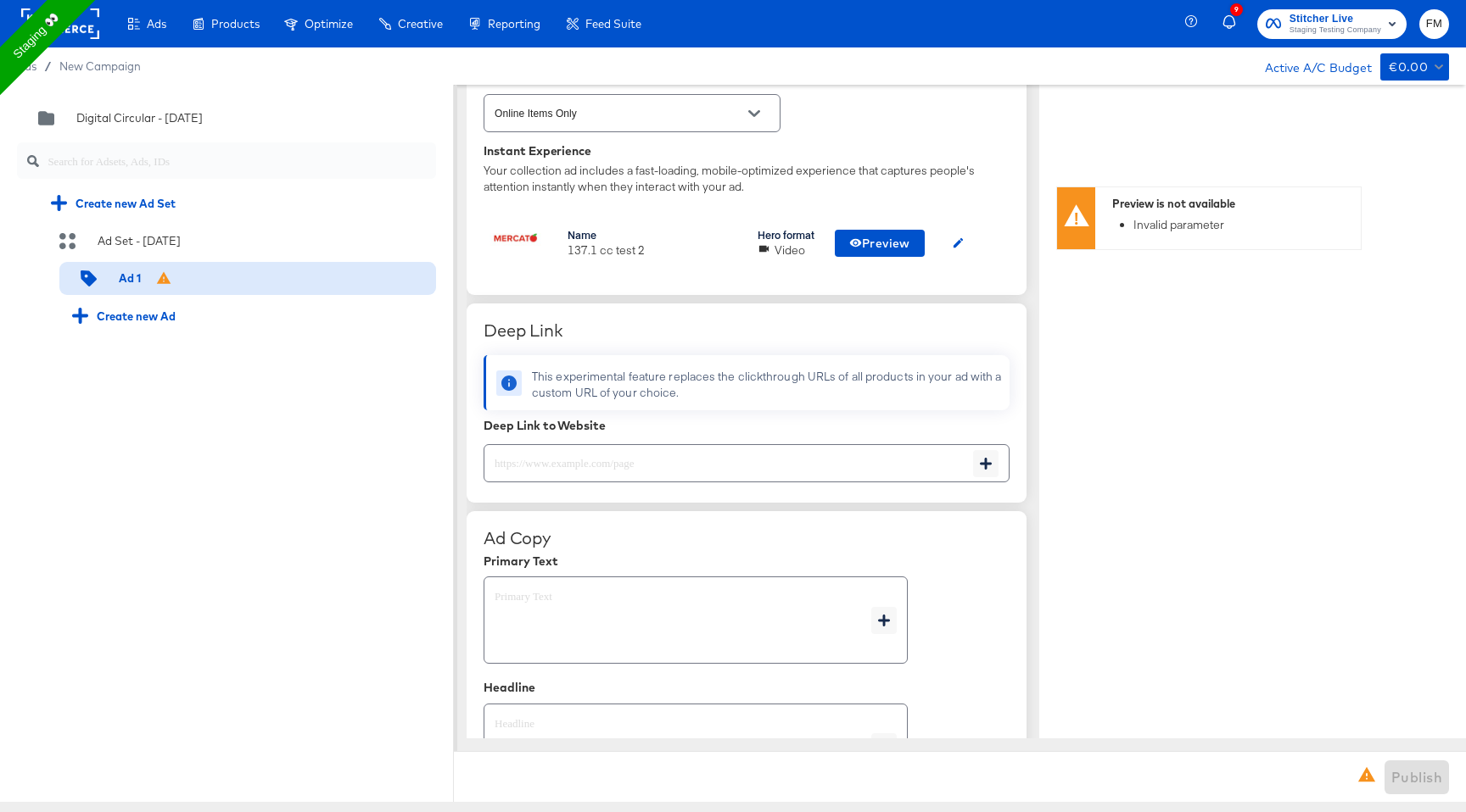
click at [932, 461] on input "text" at bounding box center [728, 457] width 489 height 36
paste input "[URL][DOMAIN_NAME]"
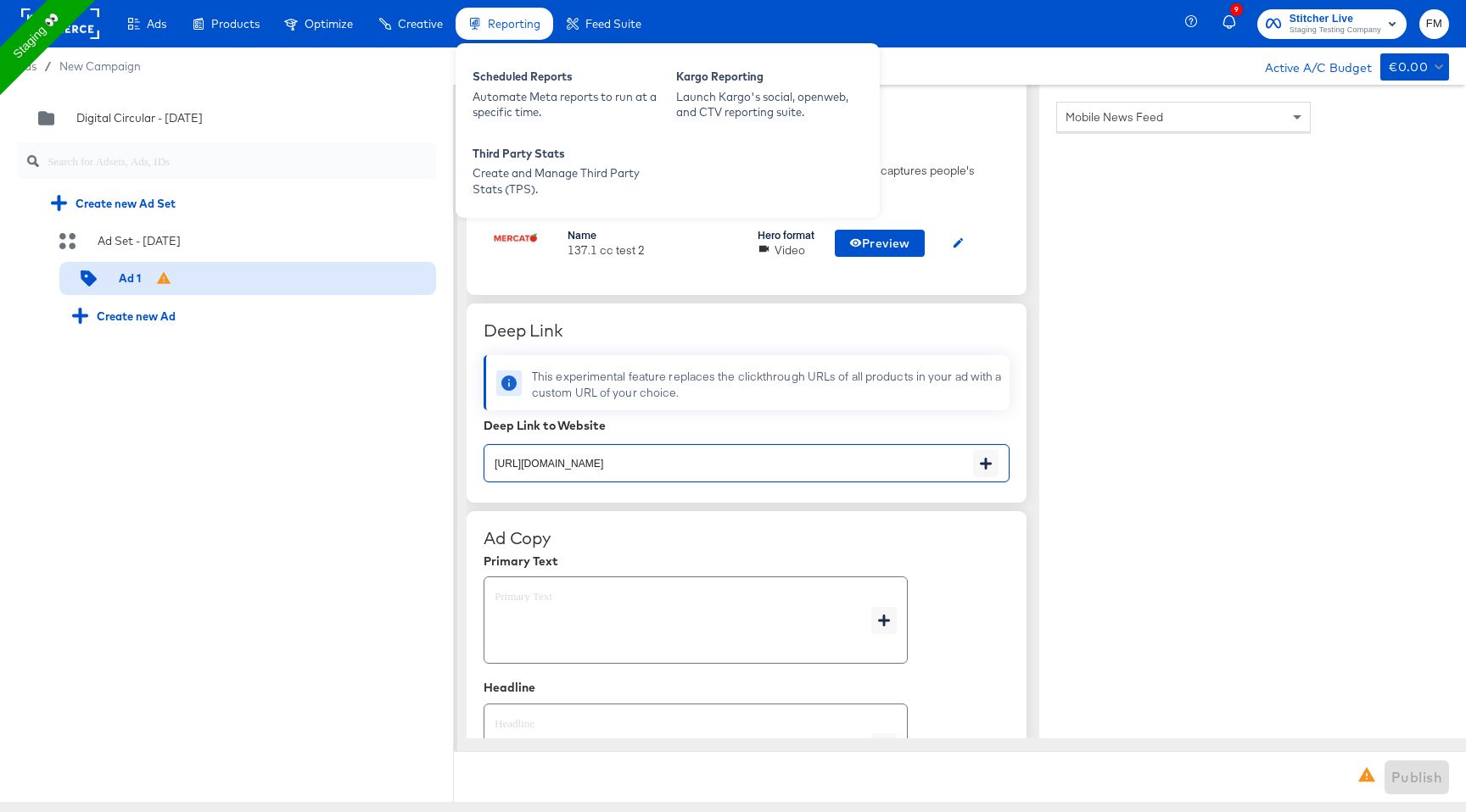
type input "[URL][DOMAIN_NAME]"
type textarea "x"
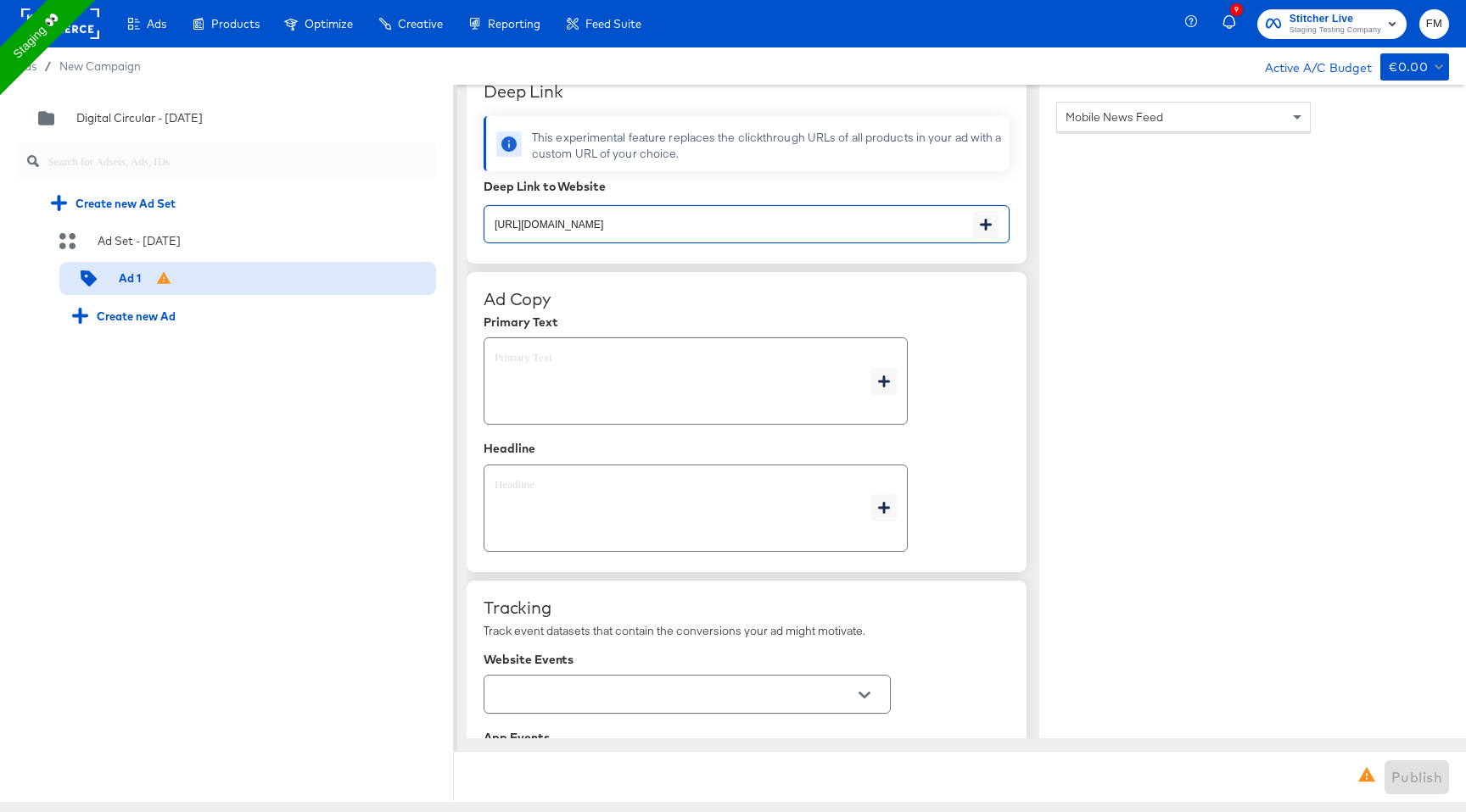
scroll to position [690, 0]
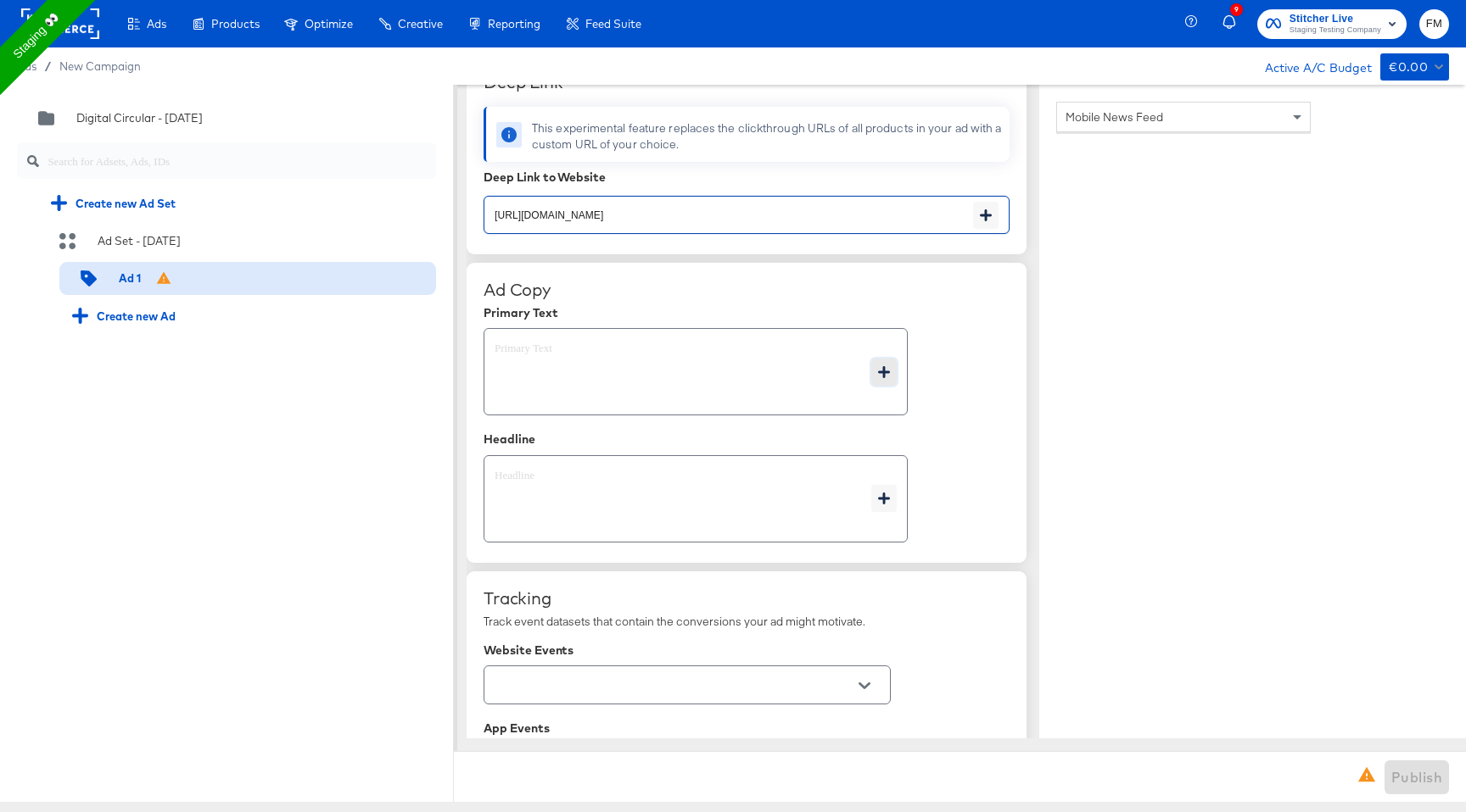
type textarea "x"
click at [874, 379] on button "button" at bounding box center [884, 372] width 26 height 27
click at [887, 378] on icon "button" at bounding box center [884, 372] width 11 height 11
type textarea "x"
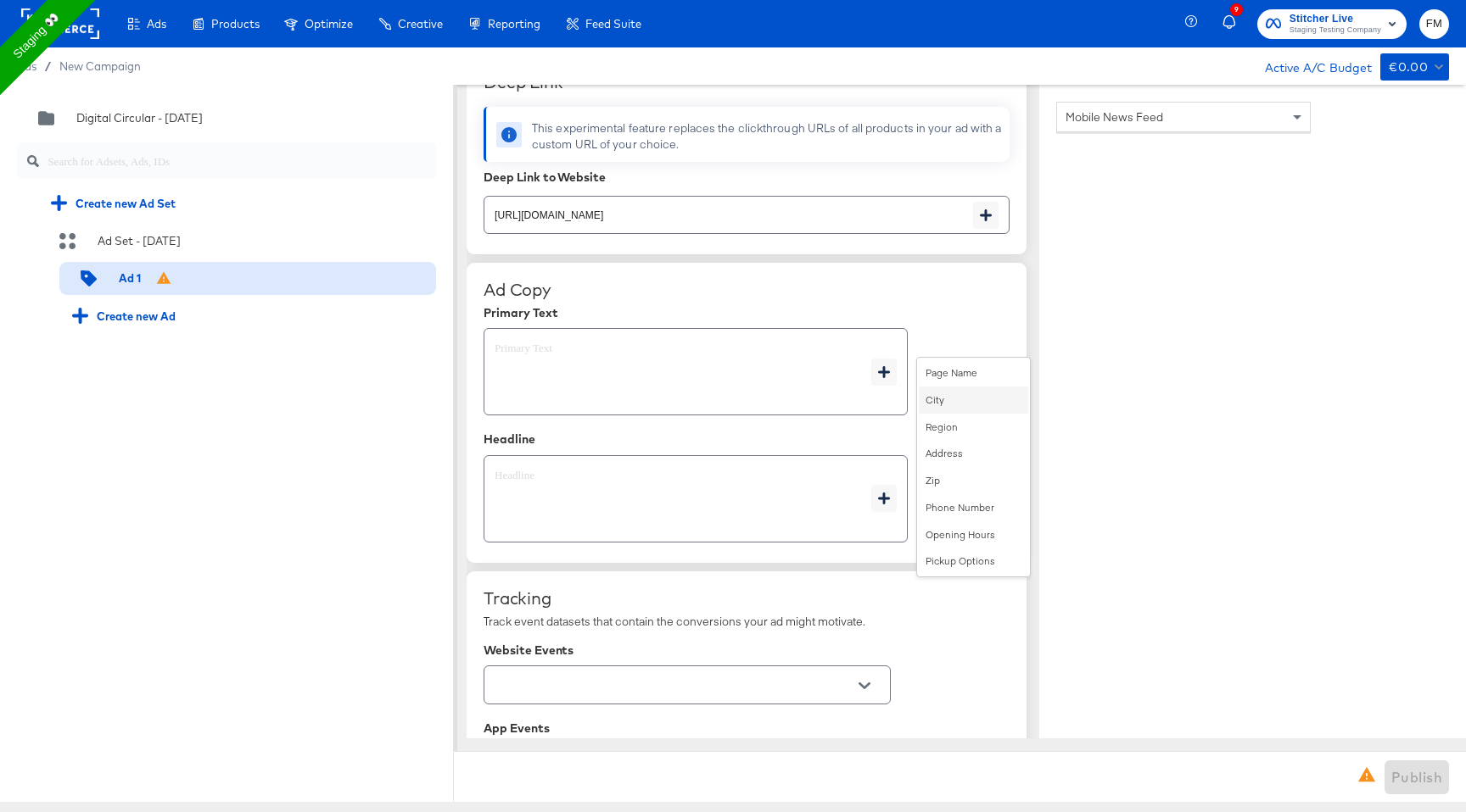
click at [935, 406] on div "City" at bounding box center [974, 400] width 110 height 27
type textarea "{{[DOMAIN_NAME]}}"
type textarea "x"
click at [885, 505] on button "button" at bounding box center [884, 498] width 26 height 27
type textarea "x"
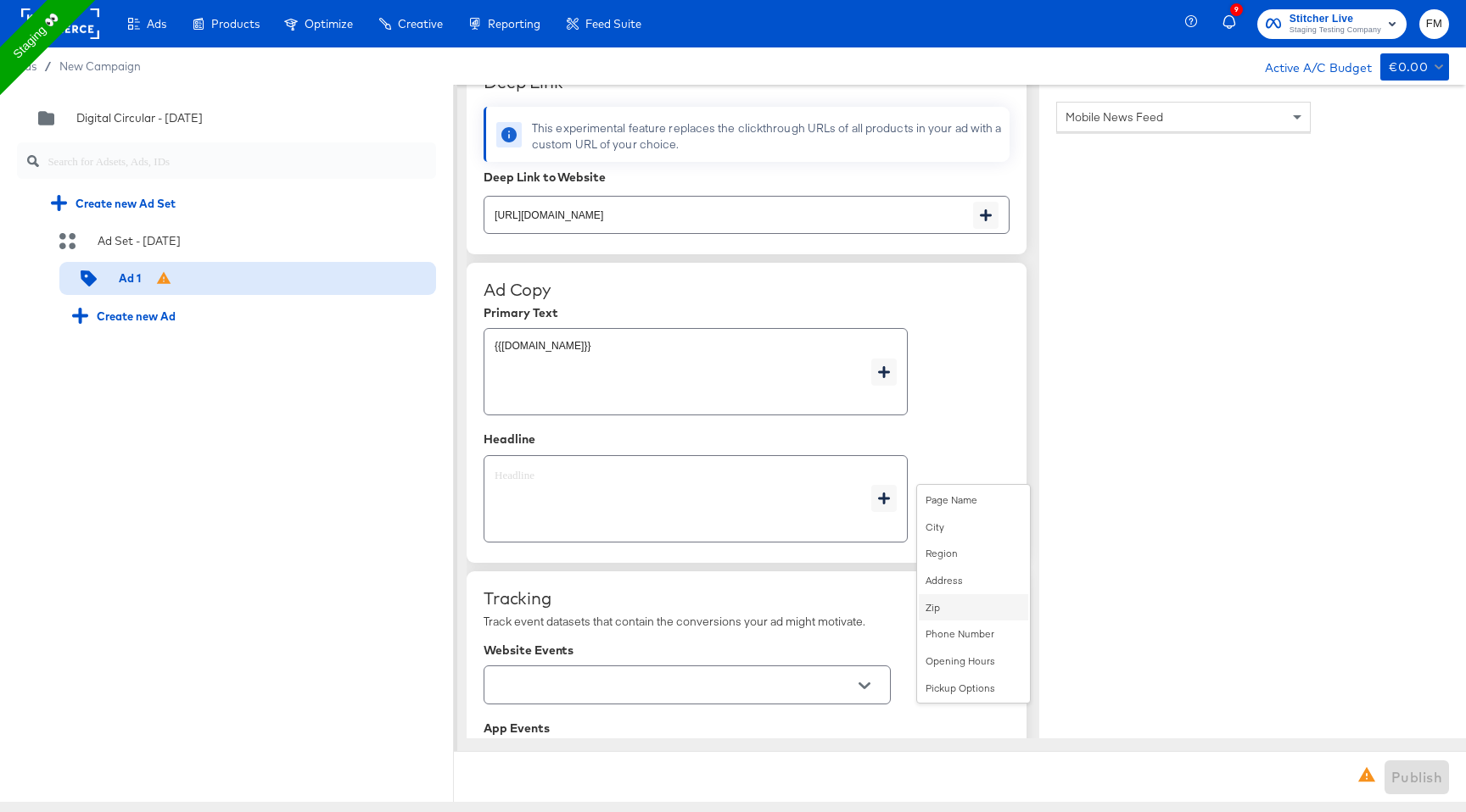
click at [945, 600] on div "Zip" at bounding box center [974, 608] width 110 height 27
type textarea "x"
type textarea "{{page.location.postcode}}"
type textarea "x"
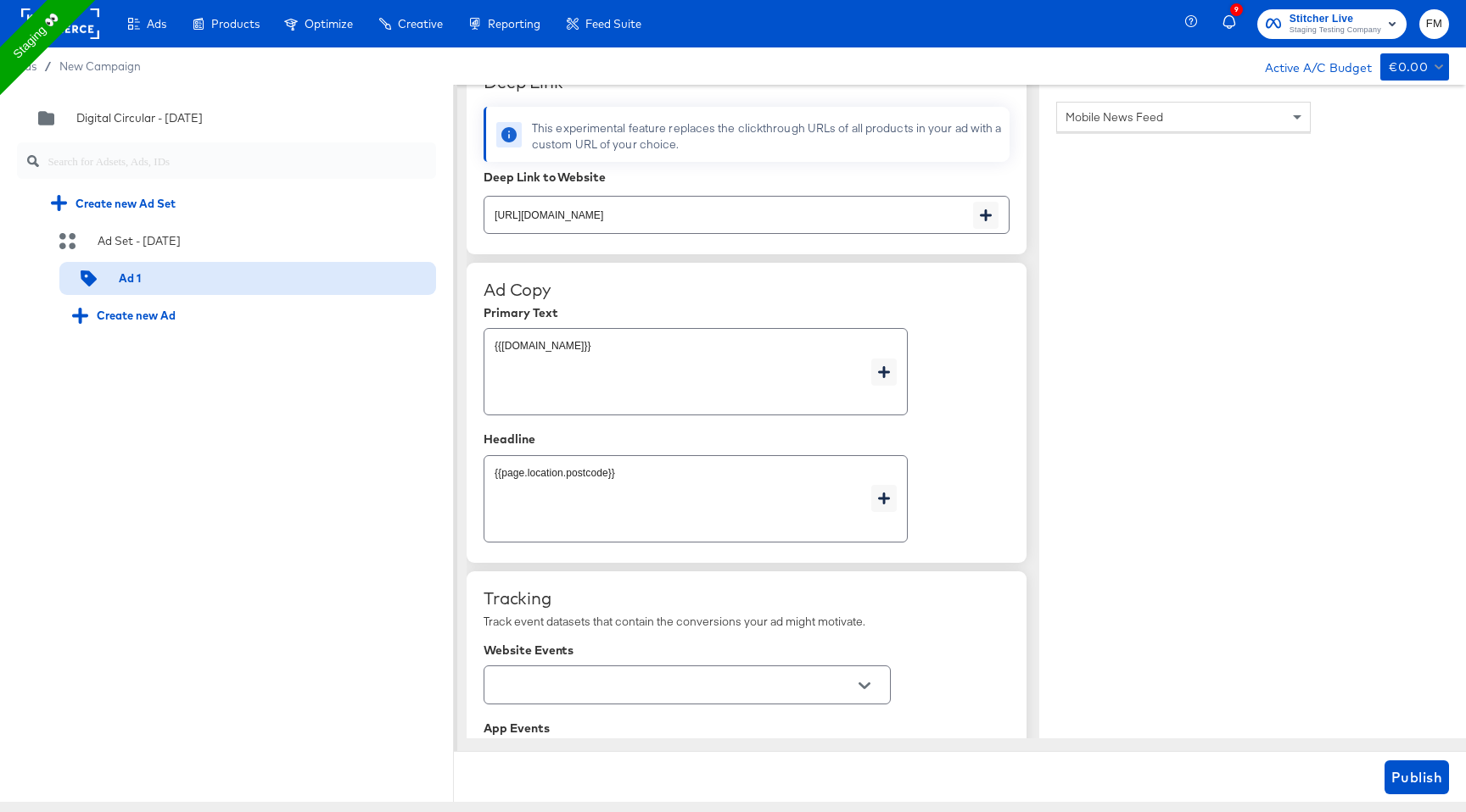
scroll to position [980, 0]
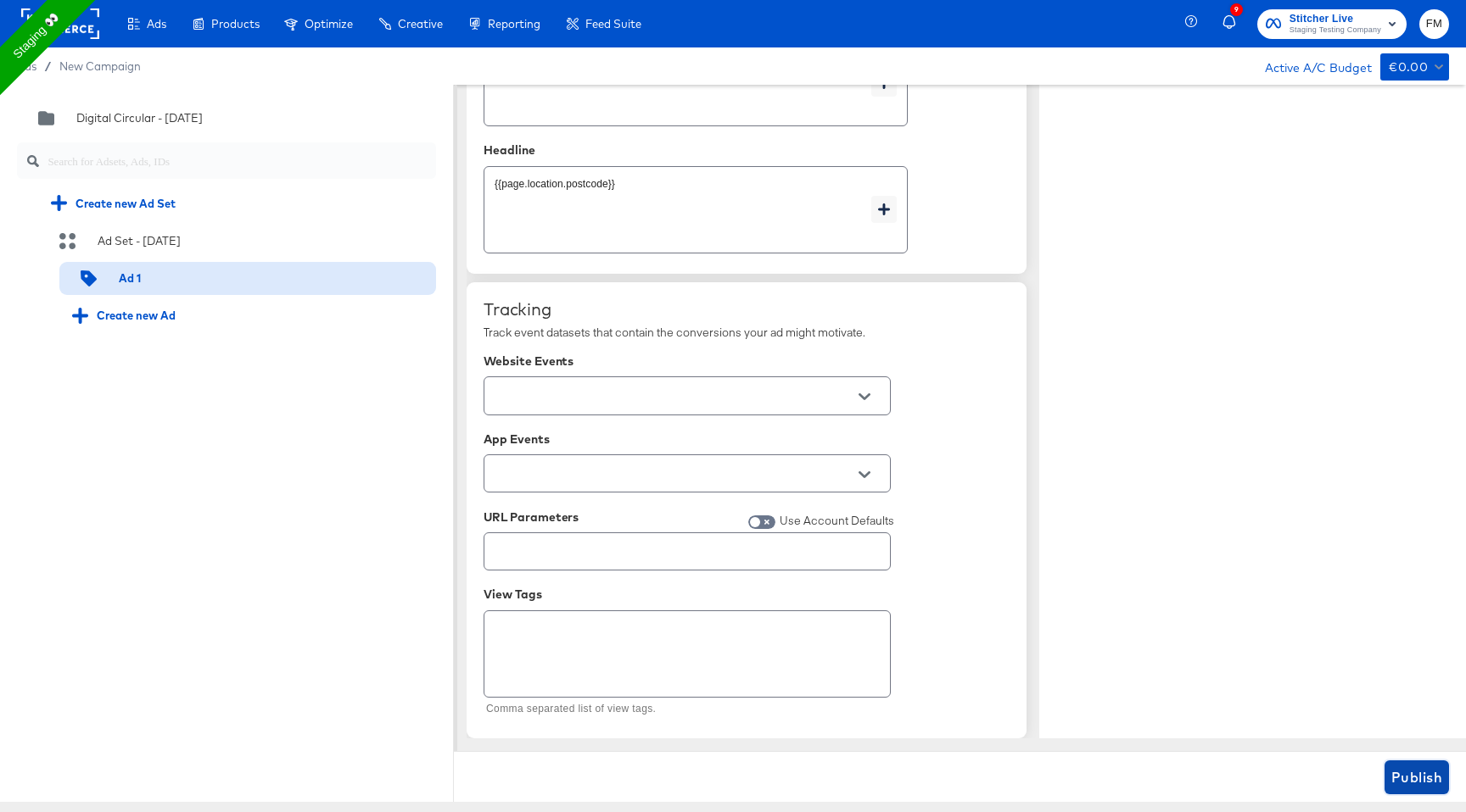
click at [1448, 768] on button "Publish" at bounding box center [1416, 778] width 65 height 34
type textarea "x"
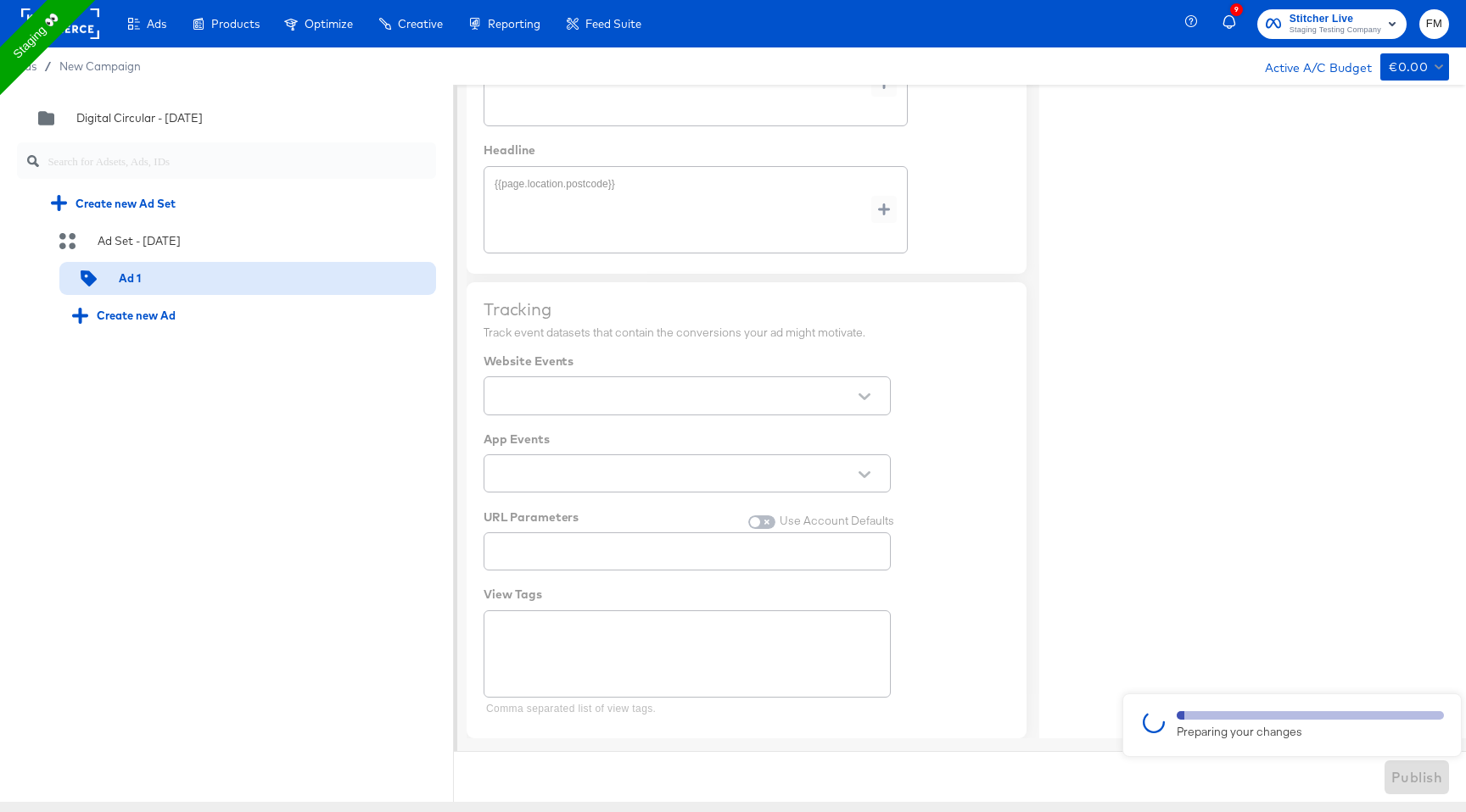
type textarea "x"
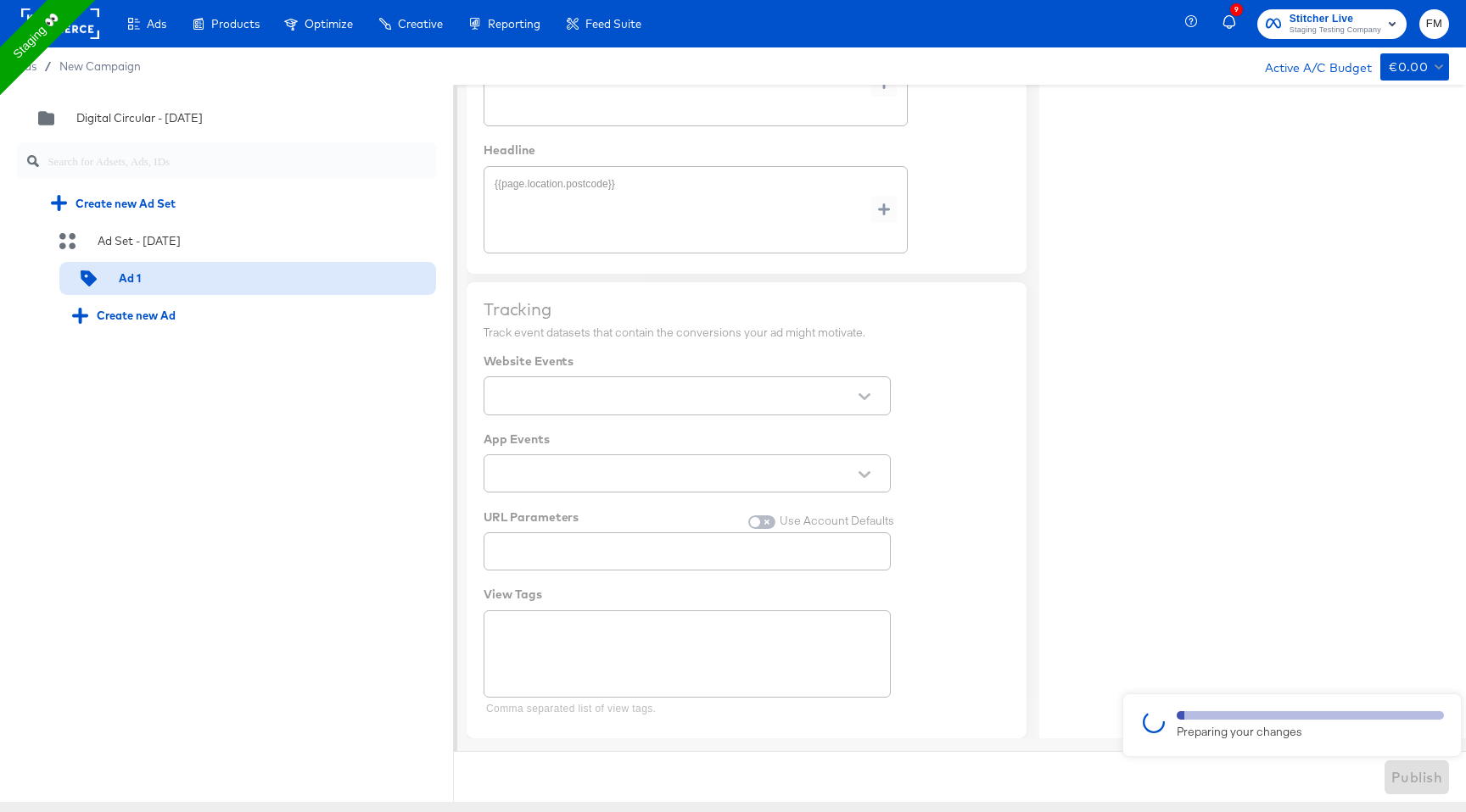
type textarea "x"
click at [927, 408] on div at bounding box center [733, 444] width 1466 height 718
click at [924, 356] on div at bounding box center [733, 444] width 1466 height 718
click at [302, 309] on div "Create new Ad" at bounding box center [248, 316] width 351 height 16
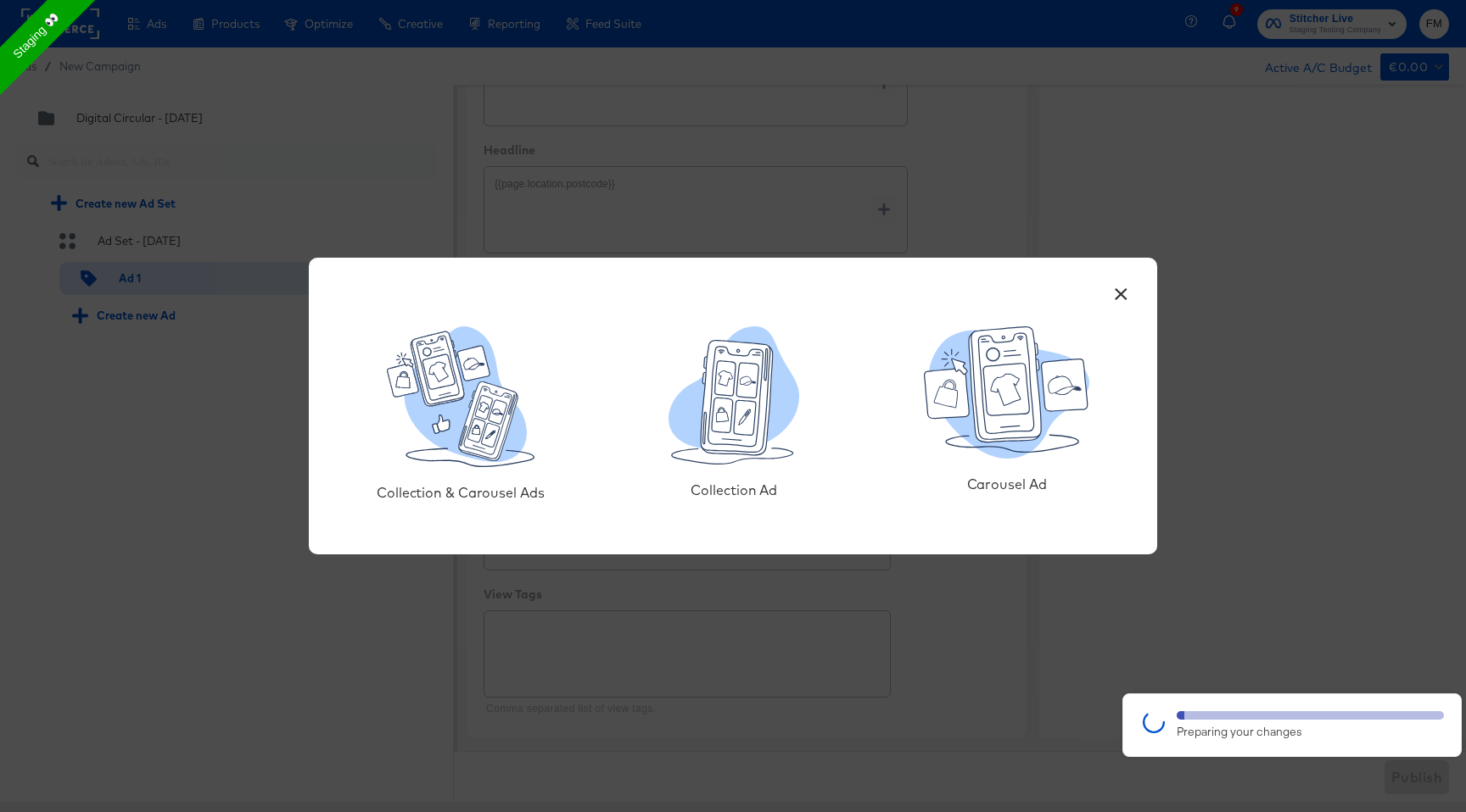
click at [1126, 289] on button "×" at bounding box center [1120, 290] width 31 height 31
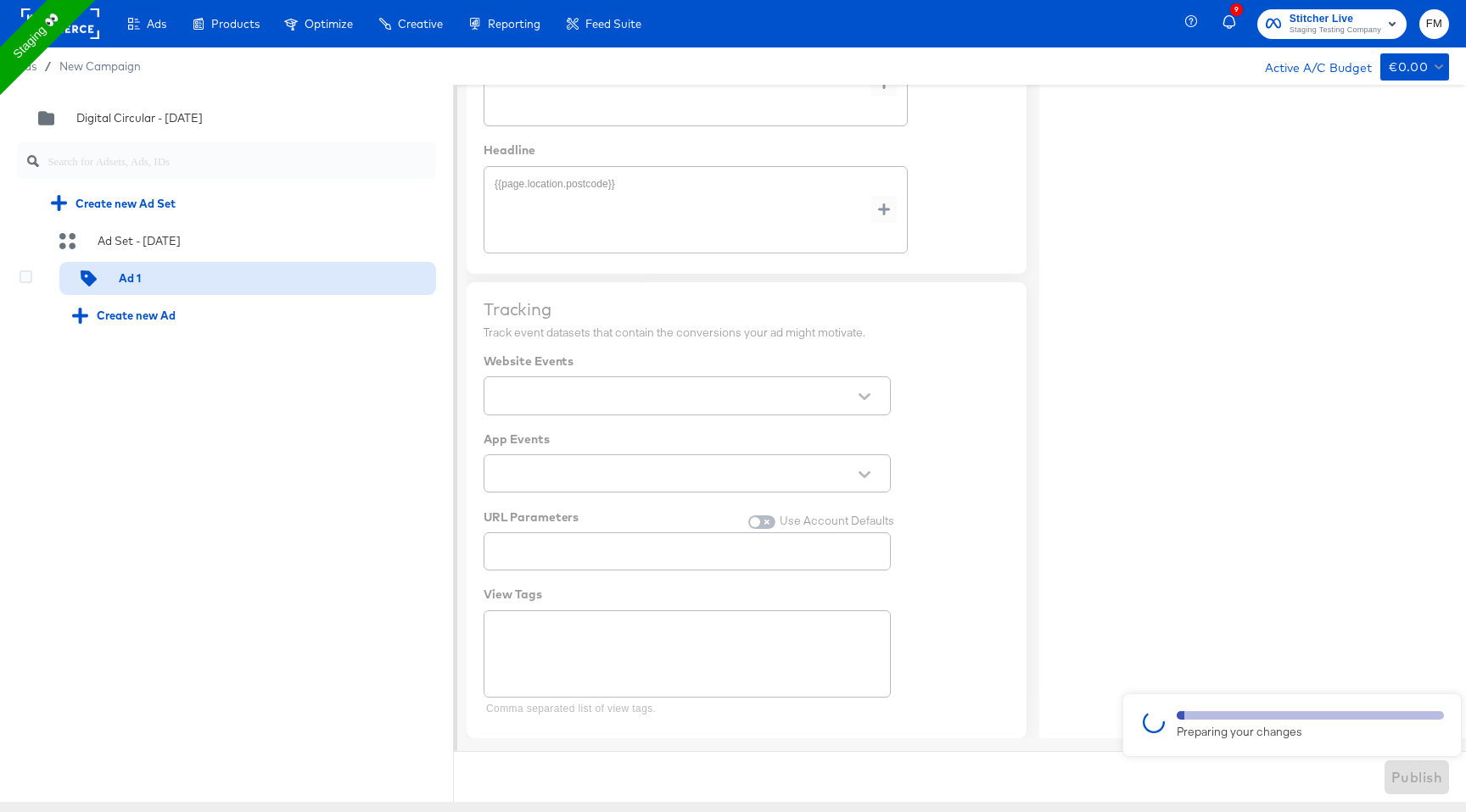
click at [188, 280] on div "Ad 1" at bounding box center [247, 279] width 377 height 33
click at [31, 279] on icon at bounding box center [25, 277] width 12 height 12
click at [0, 0] on input "checkbox" at bounding box center [0, 0] width 0 height 0
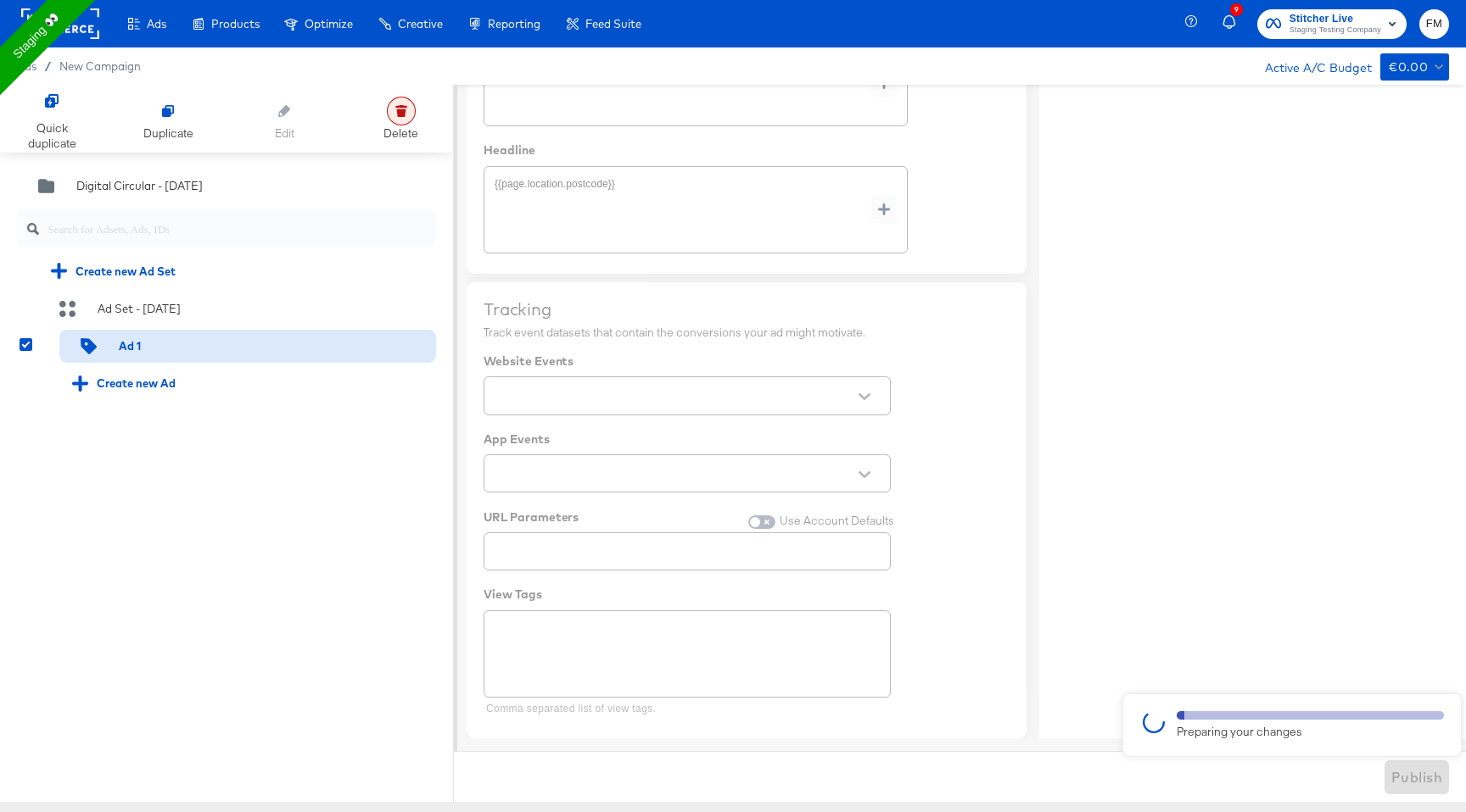
click at [408, 109] on div at bounding box center [401, 111] width 29 height 29
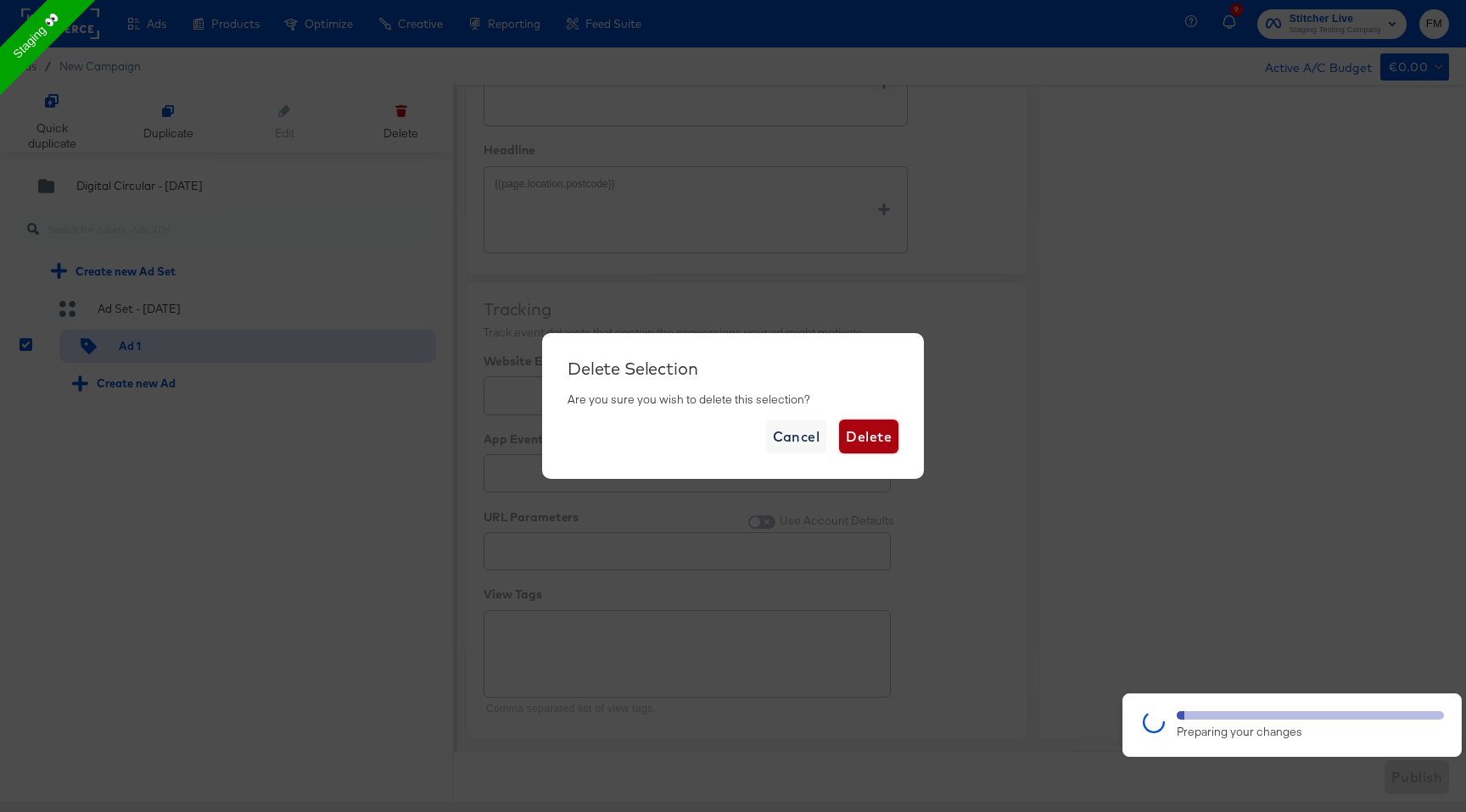
click at [853, 443] on span "Delete" at bounding box center [869, 436] width 46 height 24
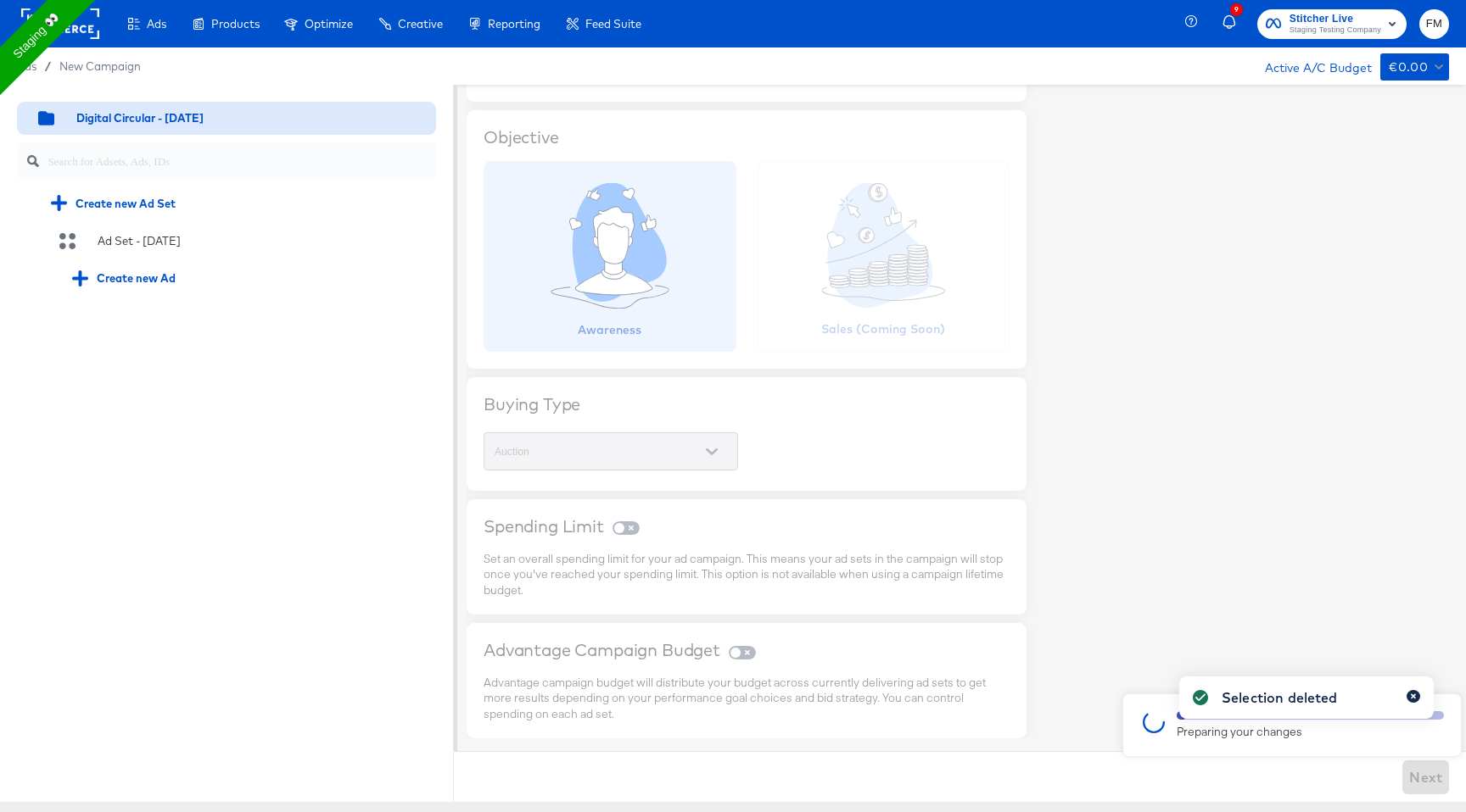
click at [1413, 691] on button "button" at bounding box center [1414, 696] width 13 height 12
click at [1372, 730] on div "Preparing your changes" at bounding box center [1310, 732] width 267 height 16
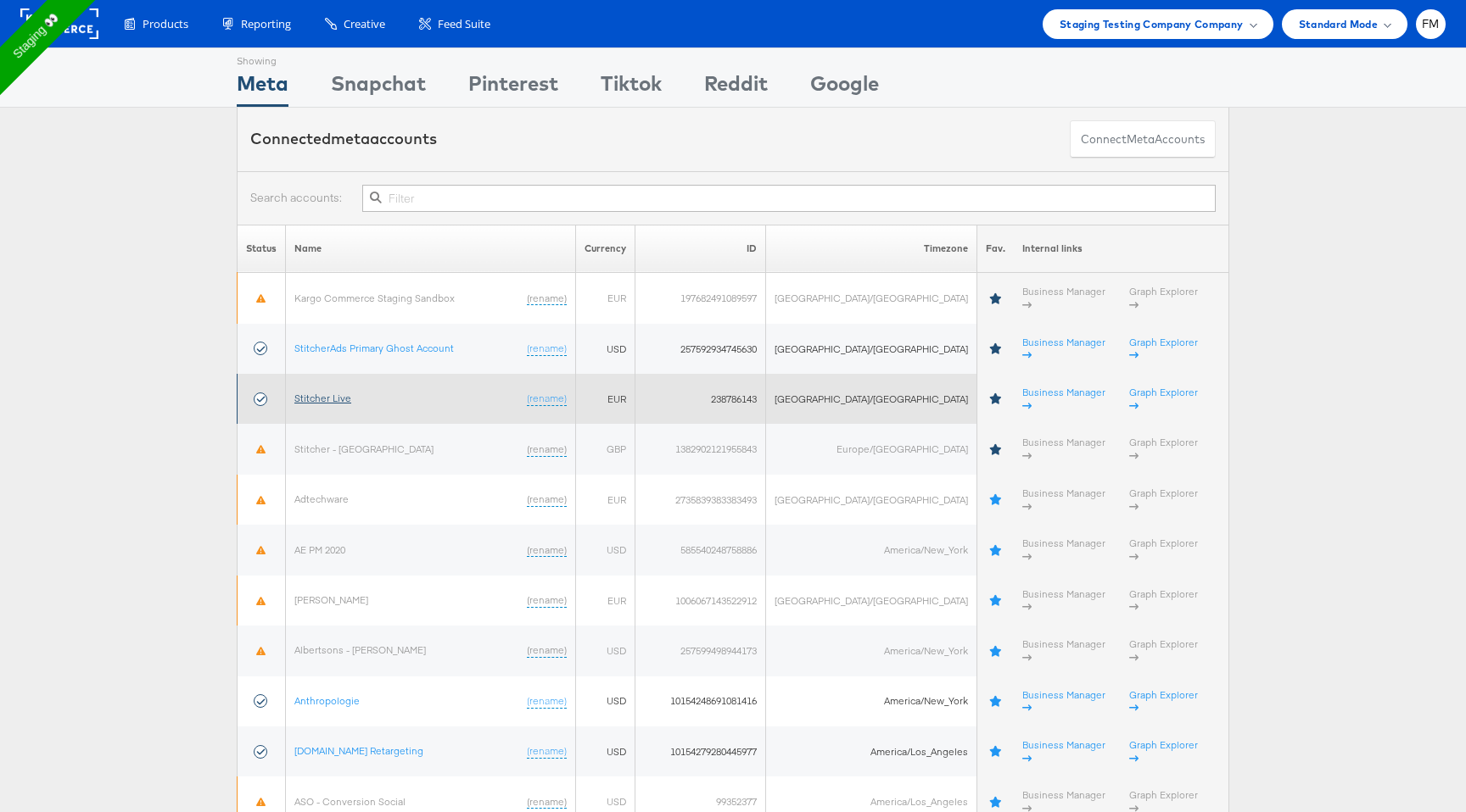
click at [336, 392] on link "Stitcher Live" at bounding box center [323, 398] width 57 height 12
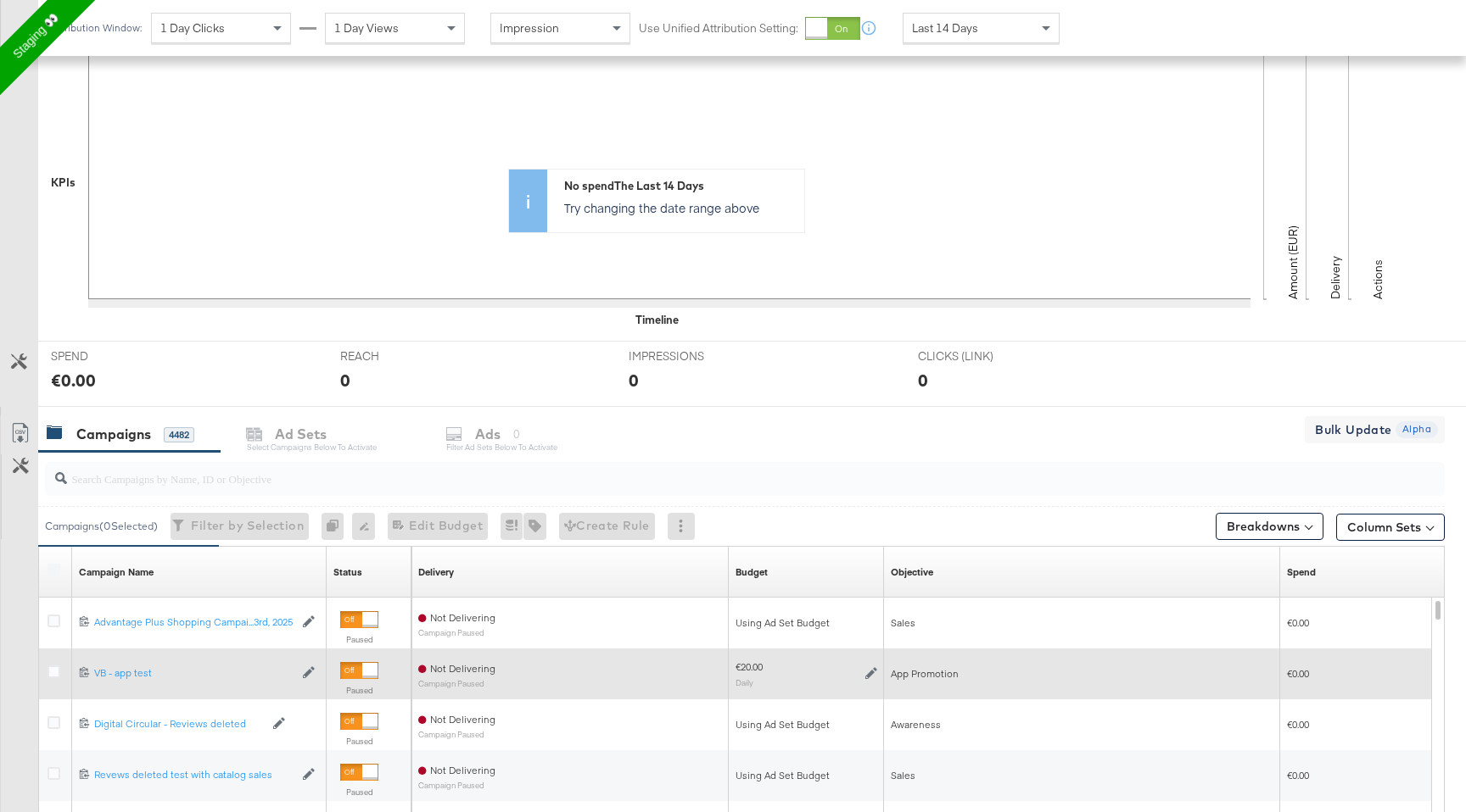
scroll to position [382, 0]
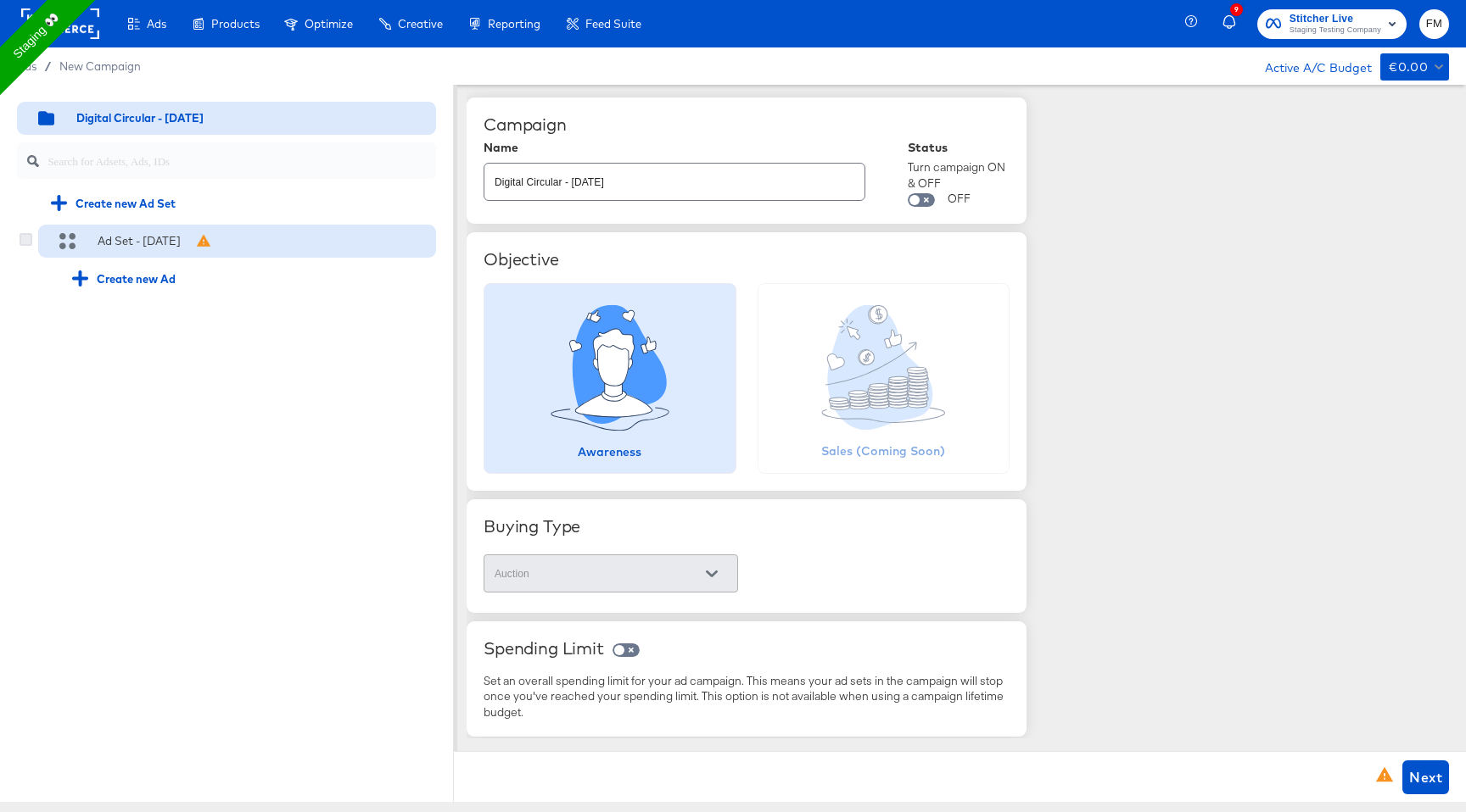
click at [19, 243] on icon at bounding box center [25, 239] width 12 height 12
click at [0, 0] on input "checkbox" at bounding box center [0, 0] width 0 height 0
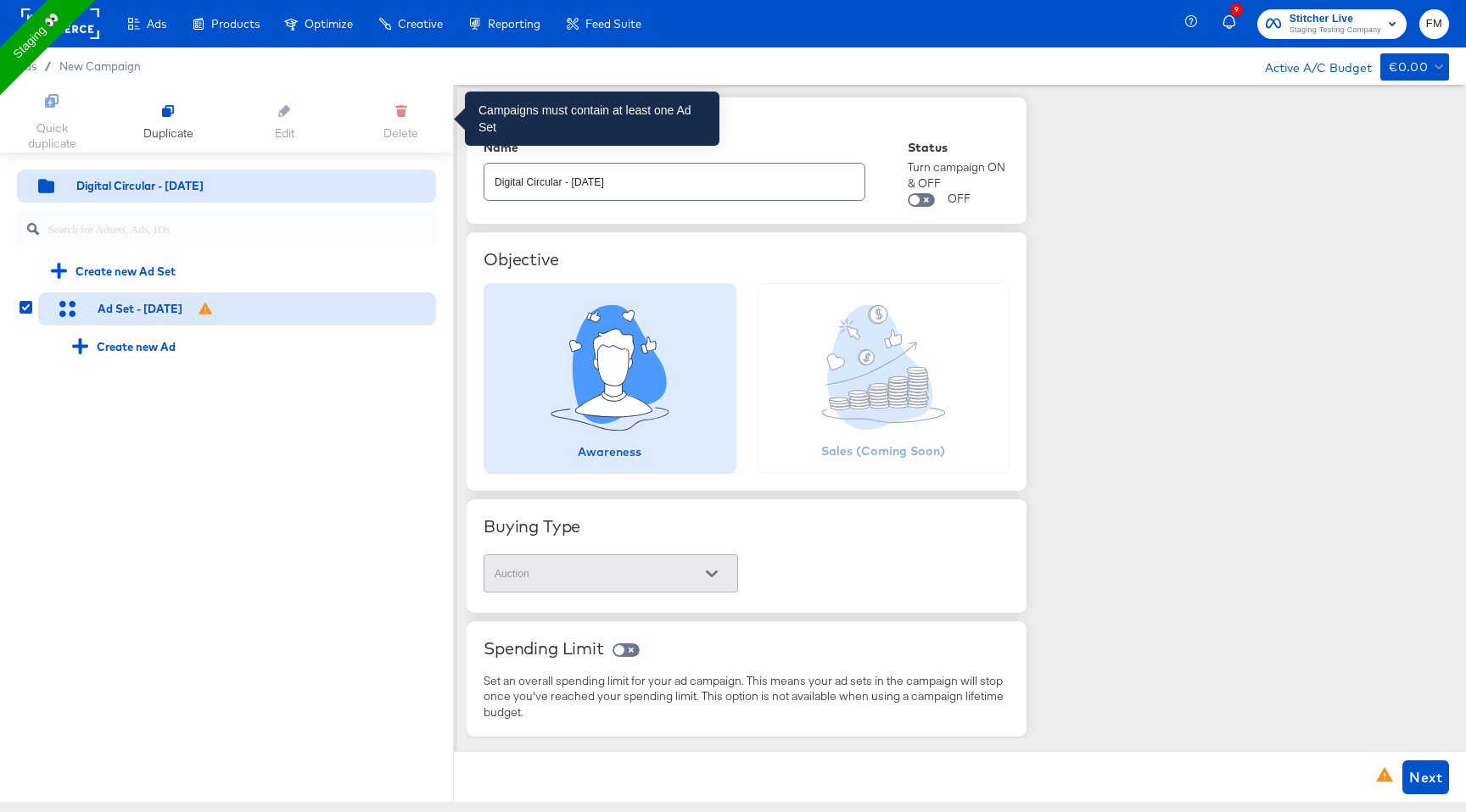
click at [395, 114] on div "Delete" at bounding box center [401, 118] width 103 height 45
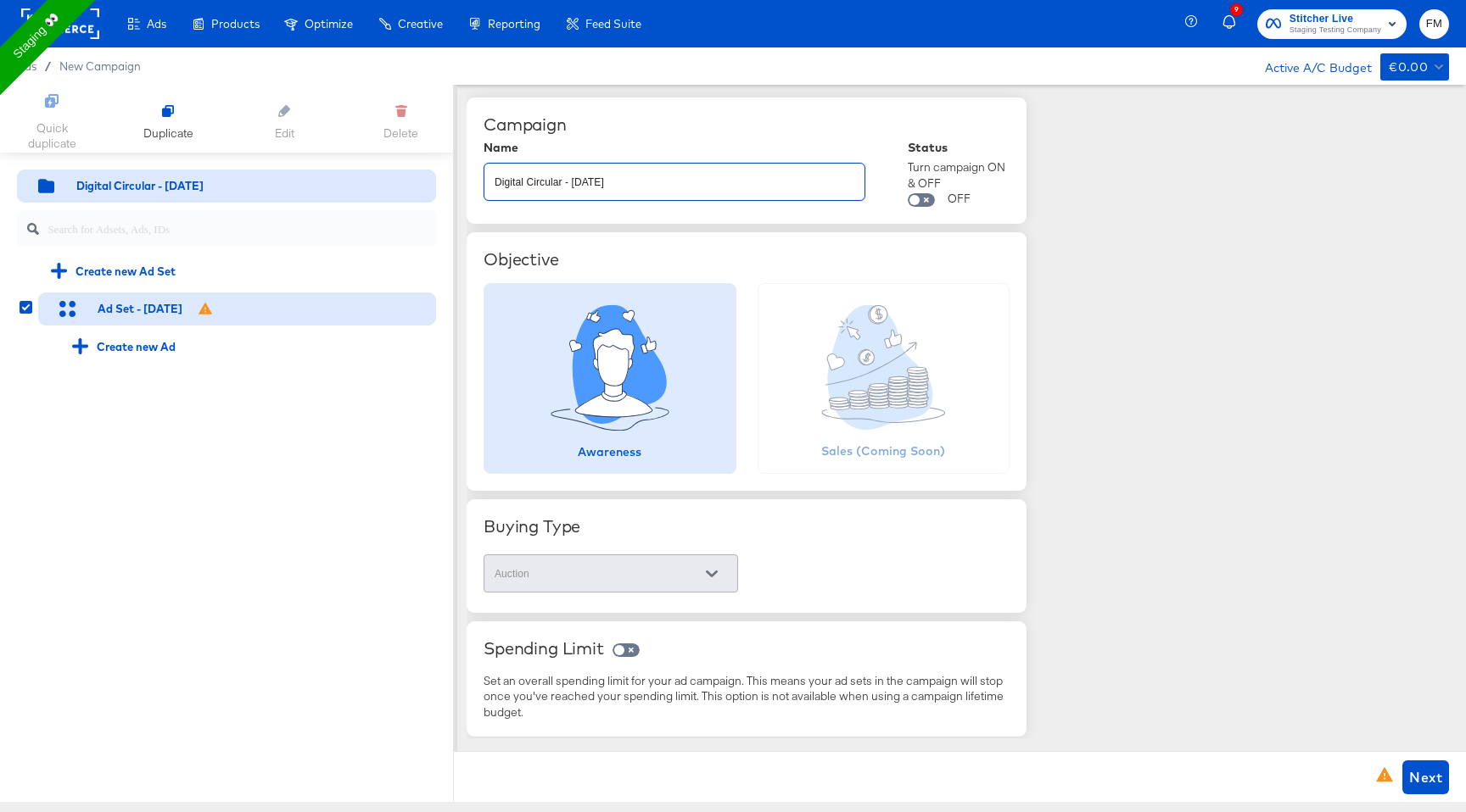
click at [710, 176] on input "Digital Circular - [DATE]" at bounding box center [674, 175] width 380 height 36
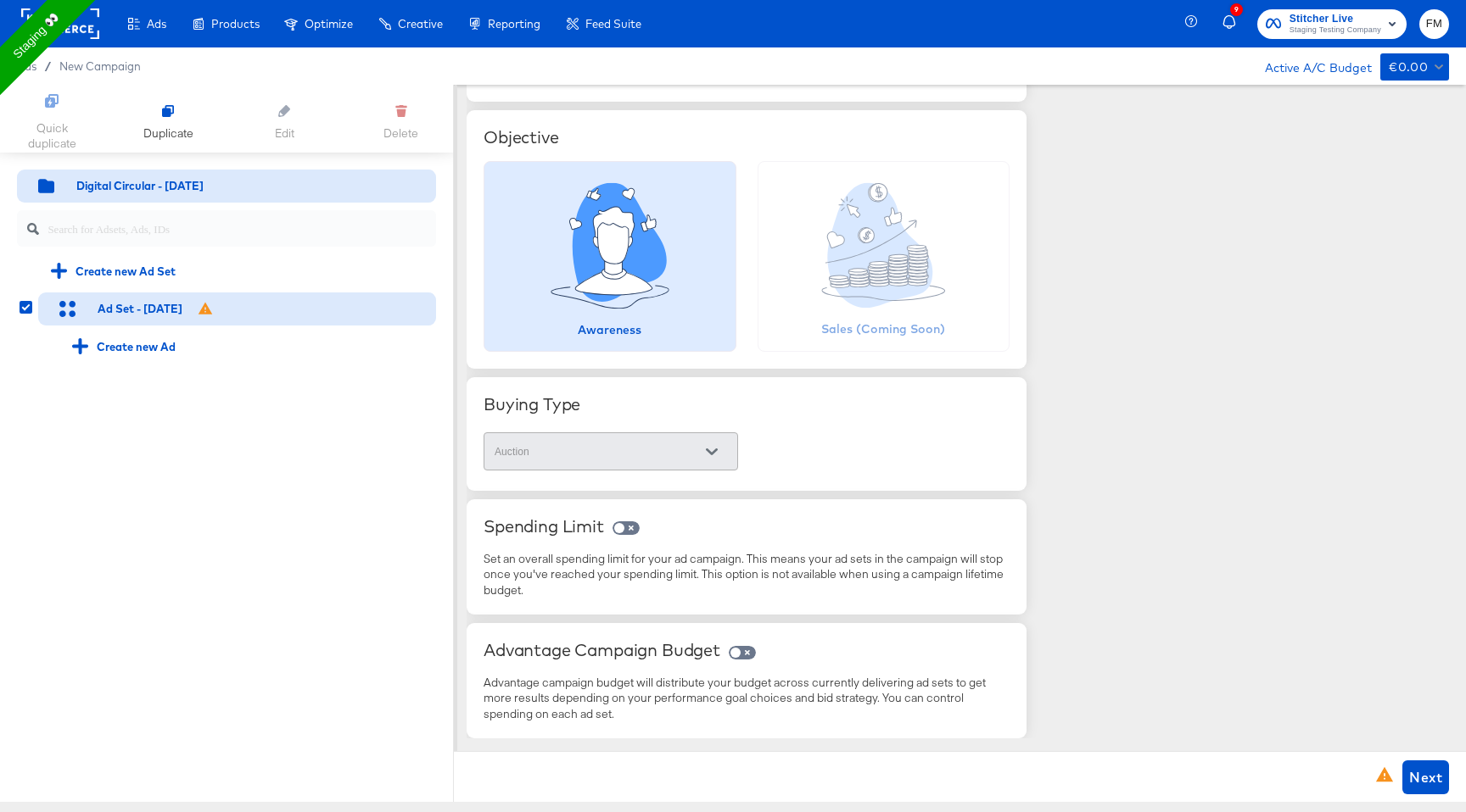
click at [139, 317] on div "Ad Set - [DATE]" at bounding box center [237, 310] width 398 height 34
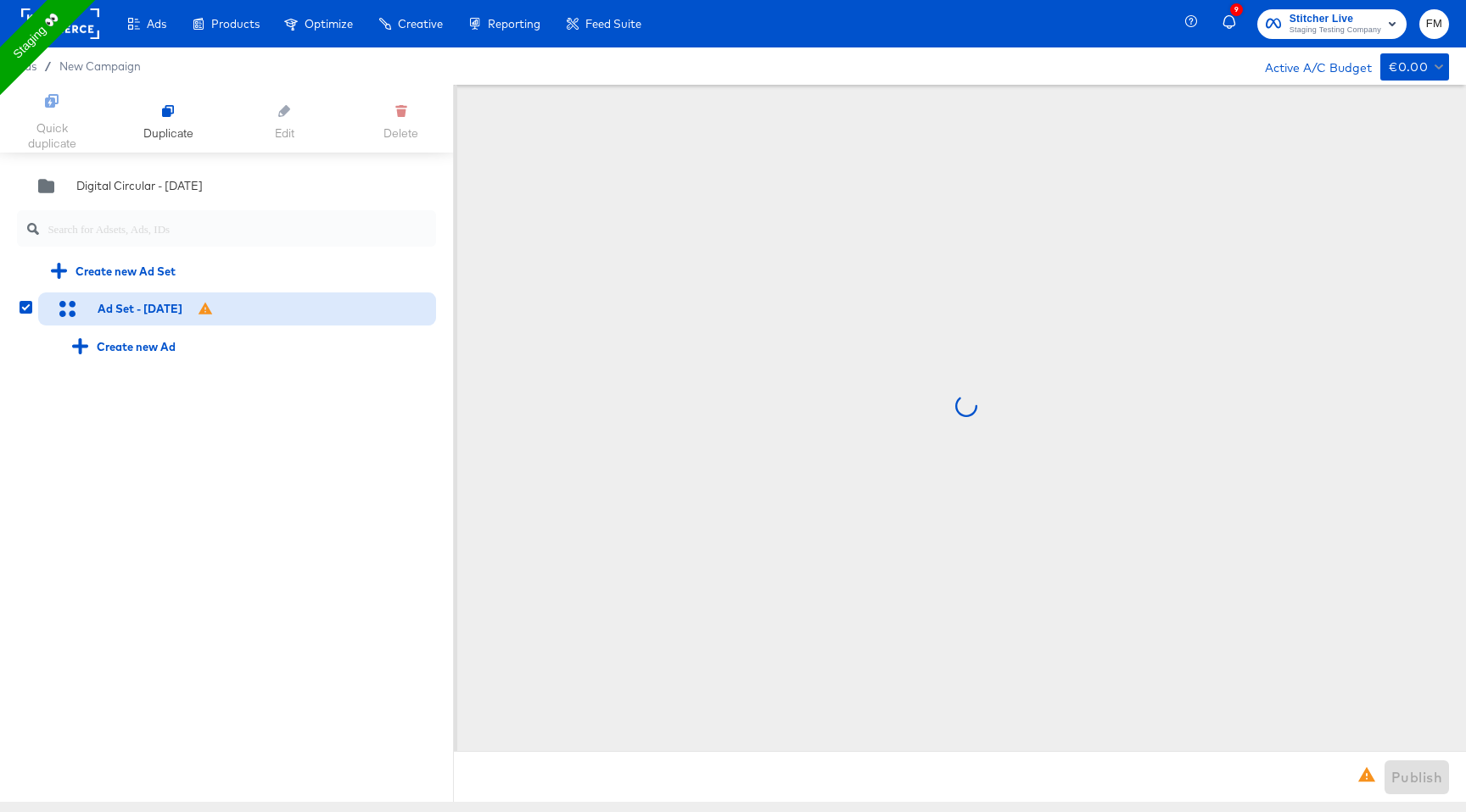
scroll to position [0, 0]
click at [139, 317] on div "Ad Set - [DATE]" at bounding box center [237, 310] width 398 height 34
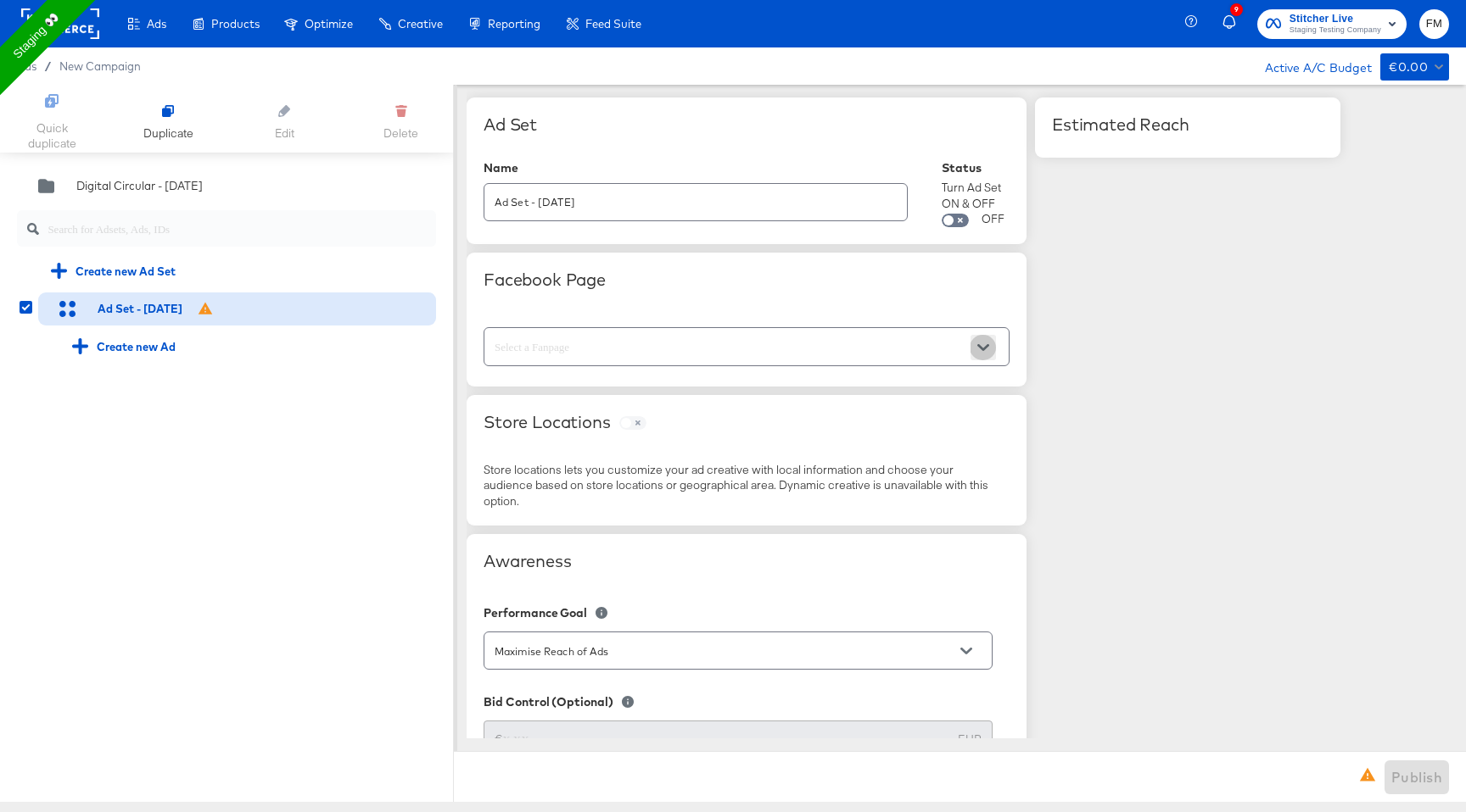
click at [979, 344] on icon "Open" at bounding box center [983, 347] width 11 height 11
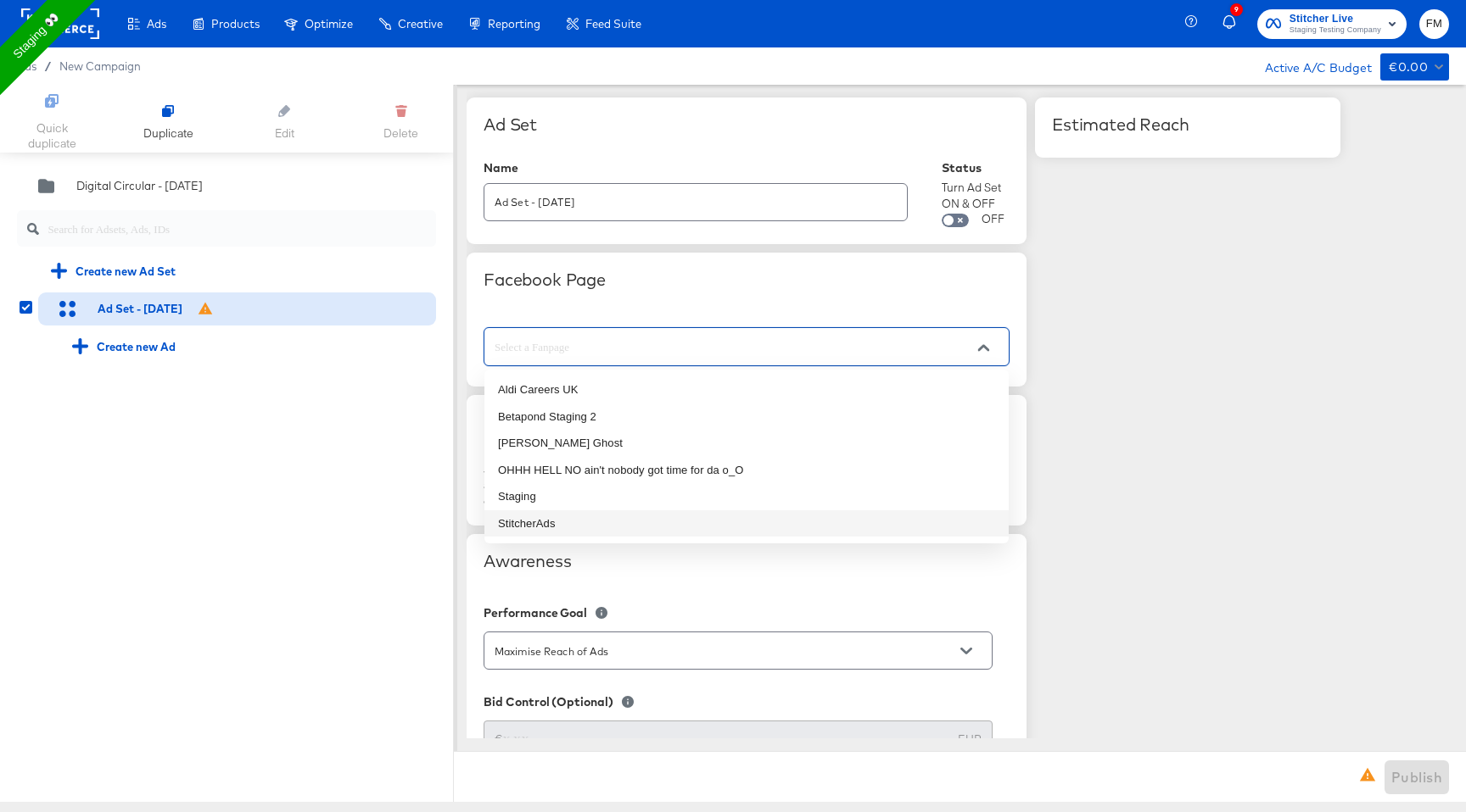
click at [819, 531] on li "StitcherAds" at bounding box center [745, 524] width 524 height 27
type input "StitcherAds"
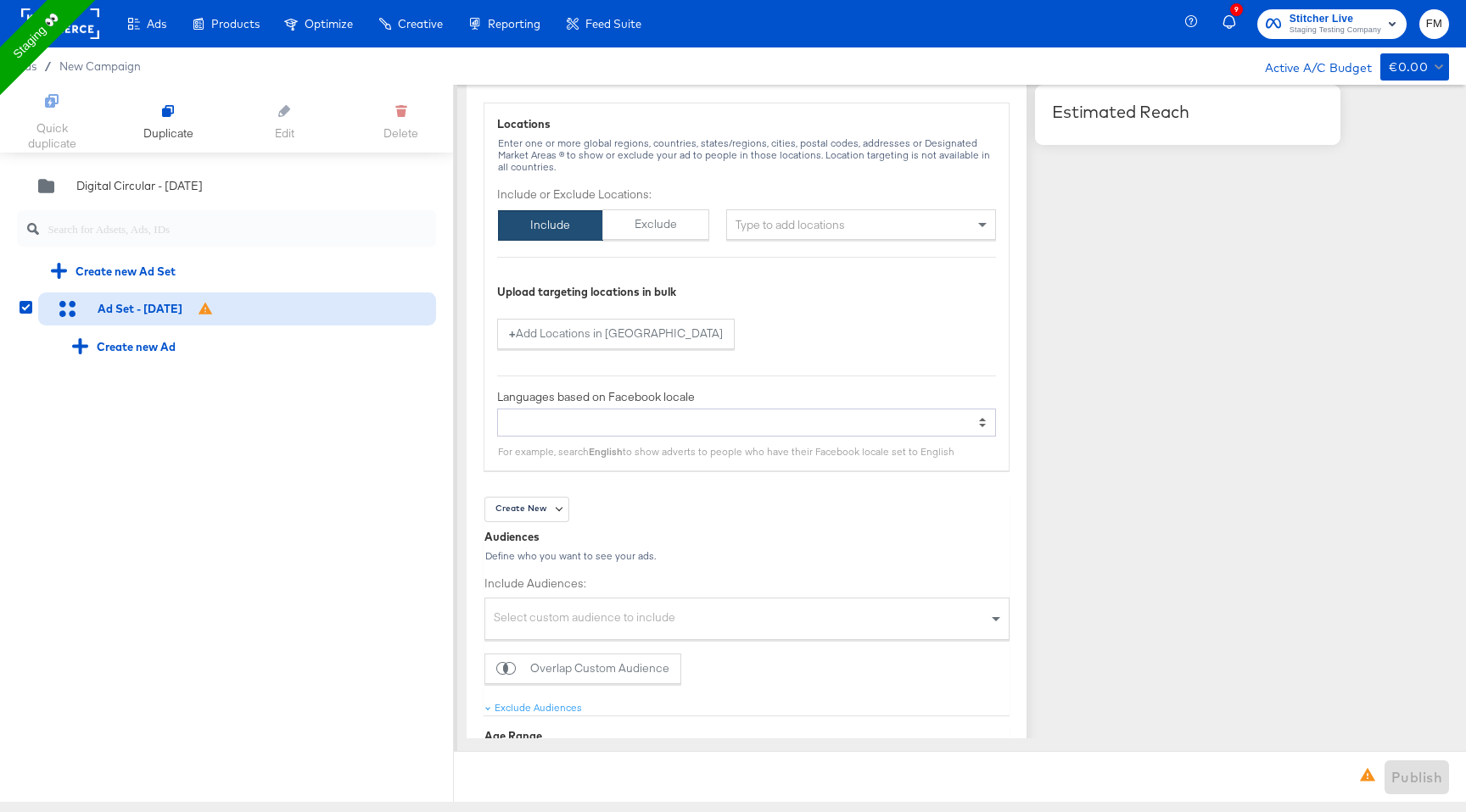
scroll to position [1125, 0]
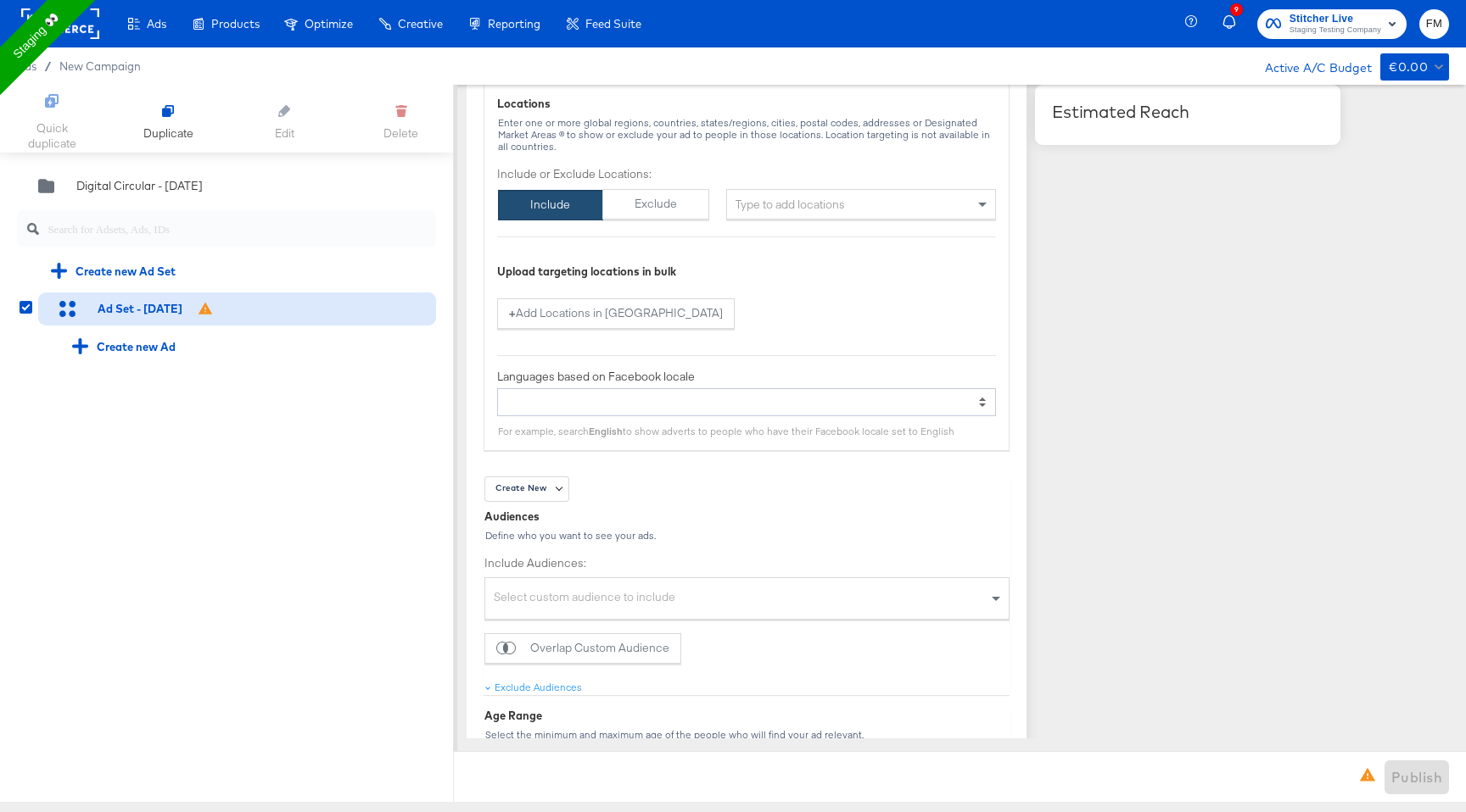
click at [865, 209] on div "Type to add locations" at bounding box center [861, 204] width 270 height 31
type input "usa"
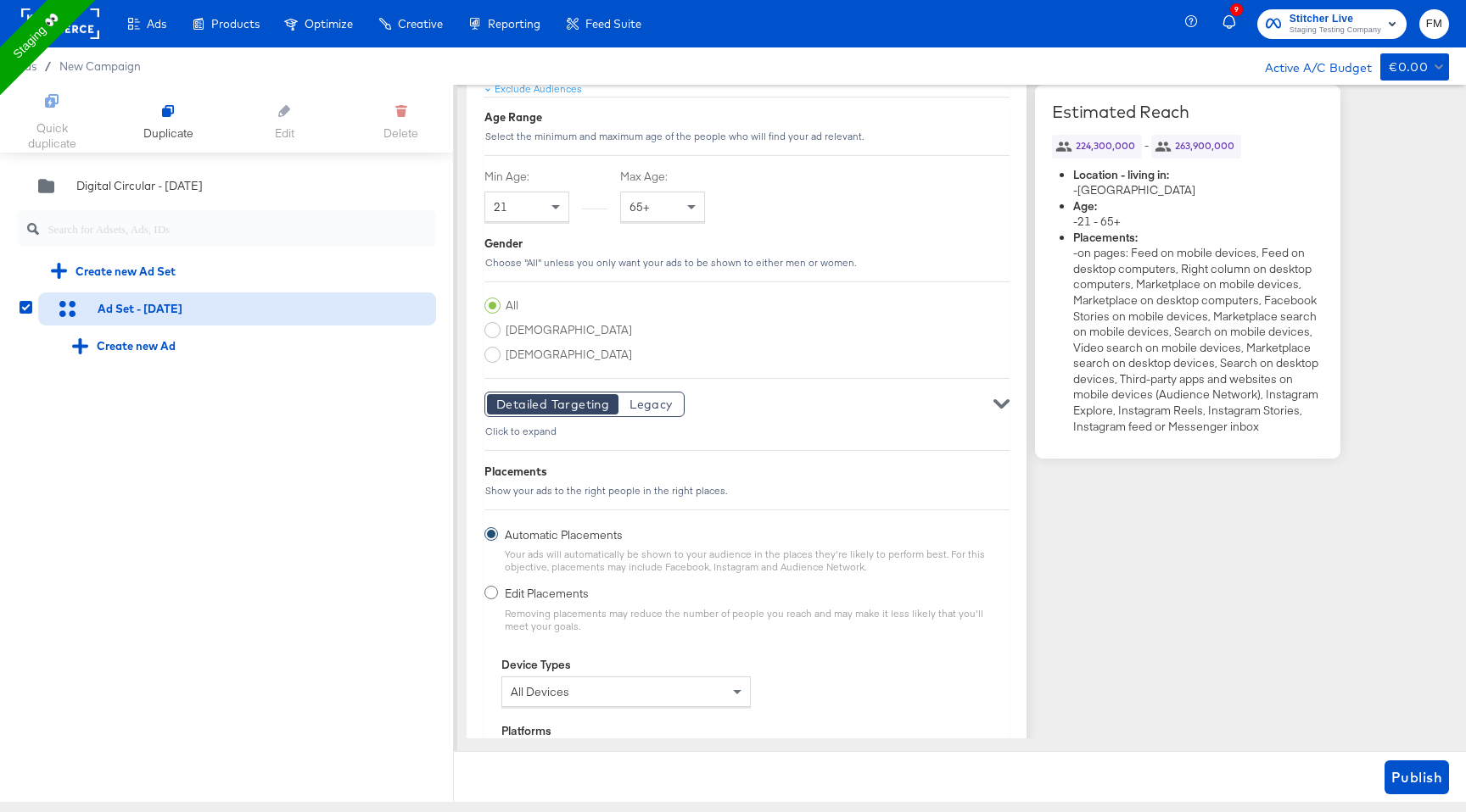
scroll to position [2321, 0]
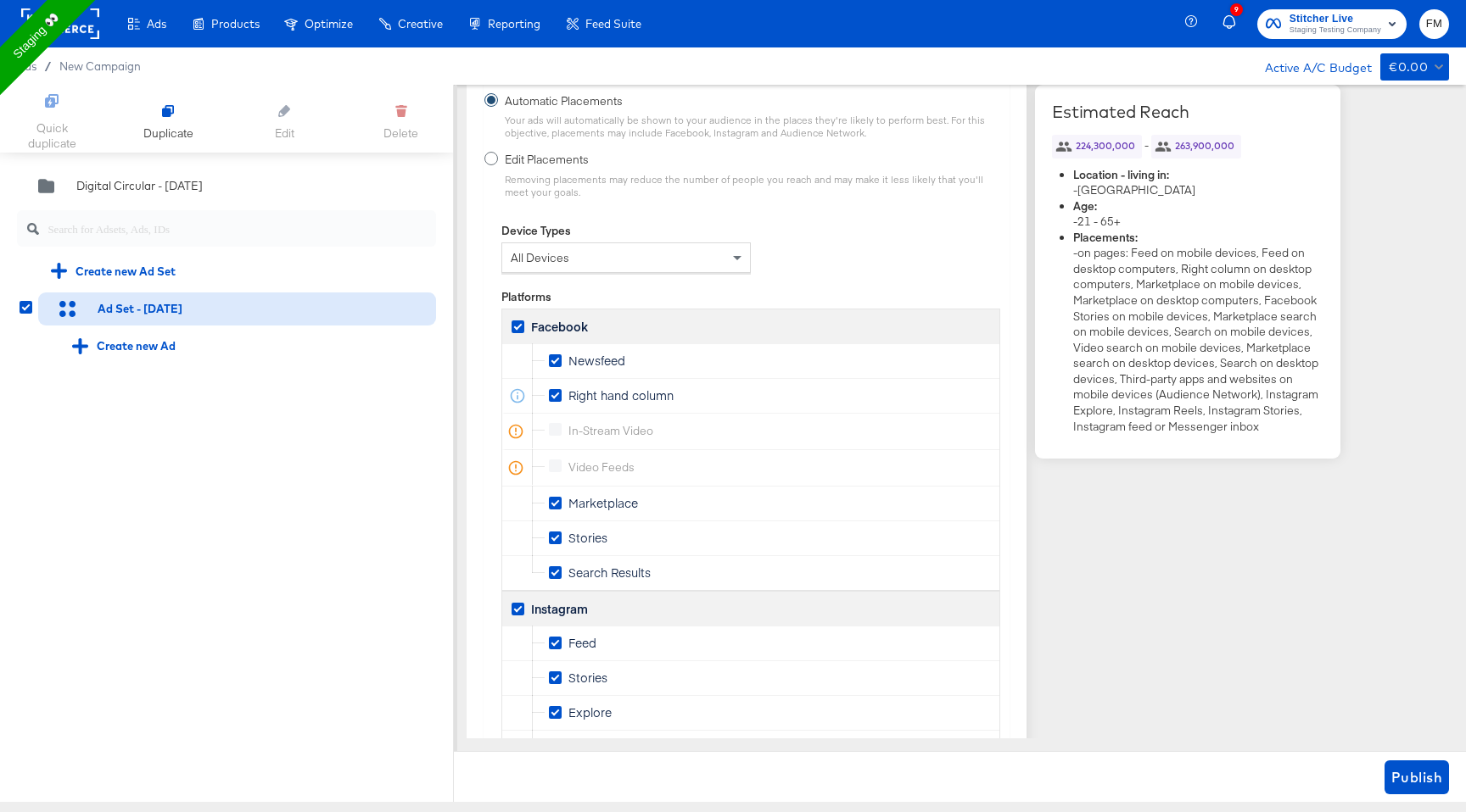
click at [1376, 781] on div "Publish" at bounding box center [959, 776] width 1012 height 51
click at [1414, 778] on span "Publish" at bounding box center [1416, 778] width 51 height 24
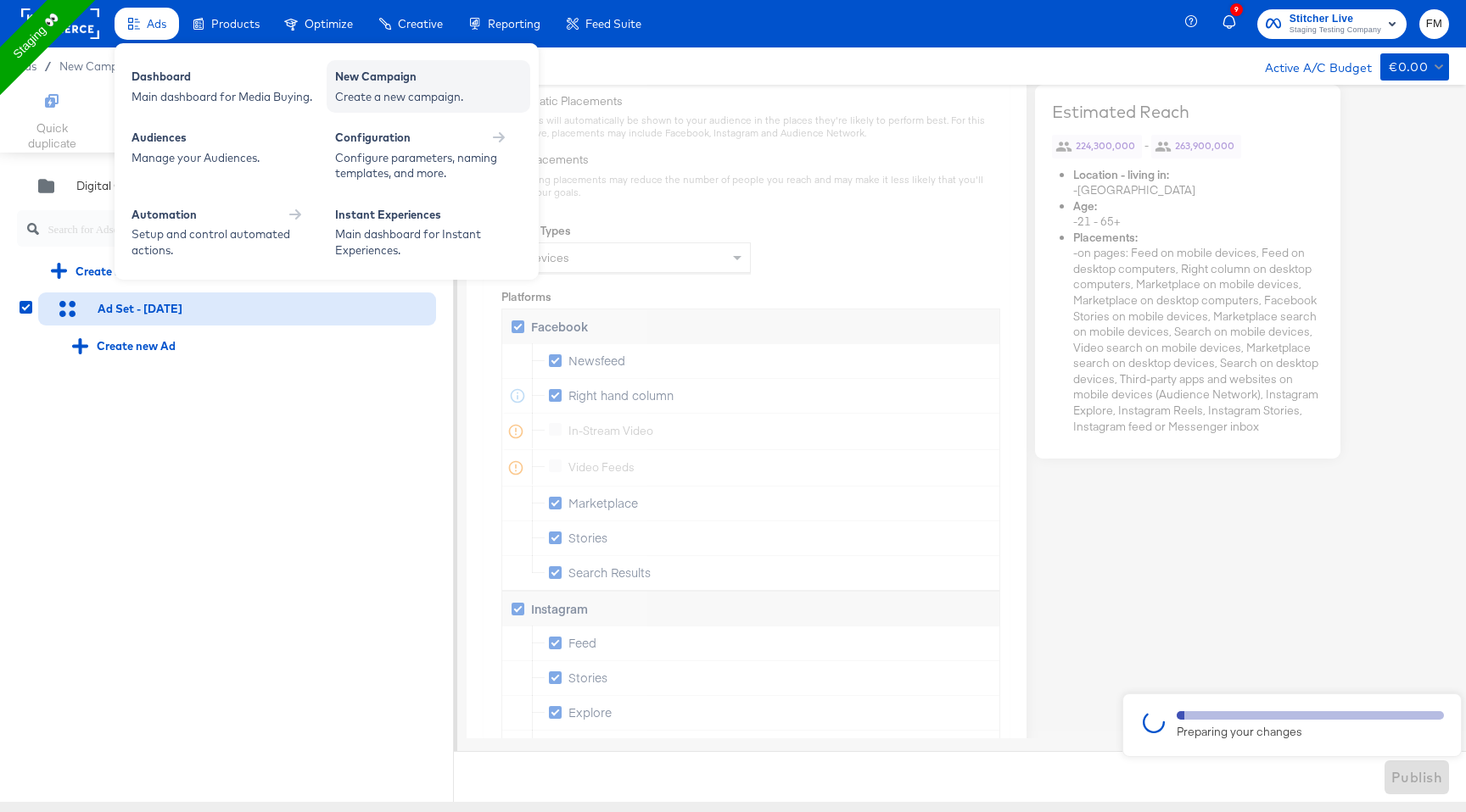
click at [366, 81] on div "New Campaign" at bounding box center [429, 78] width 187 height 20
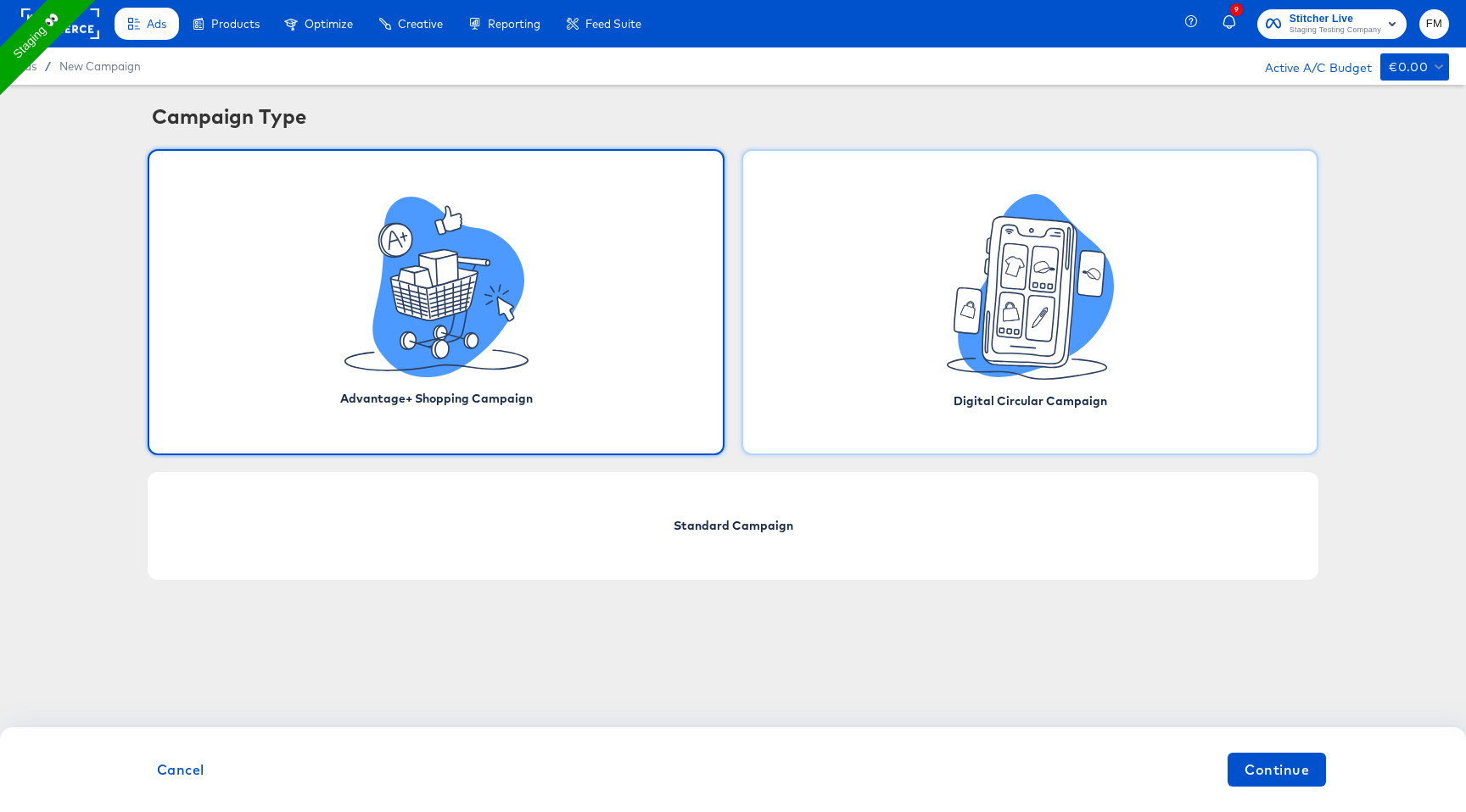
click at [923, 350] on div "Digital Circular Campaign" at bounding box center [1030, 302] width 576 height 306
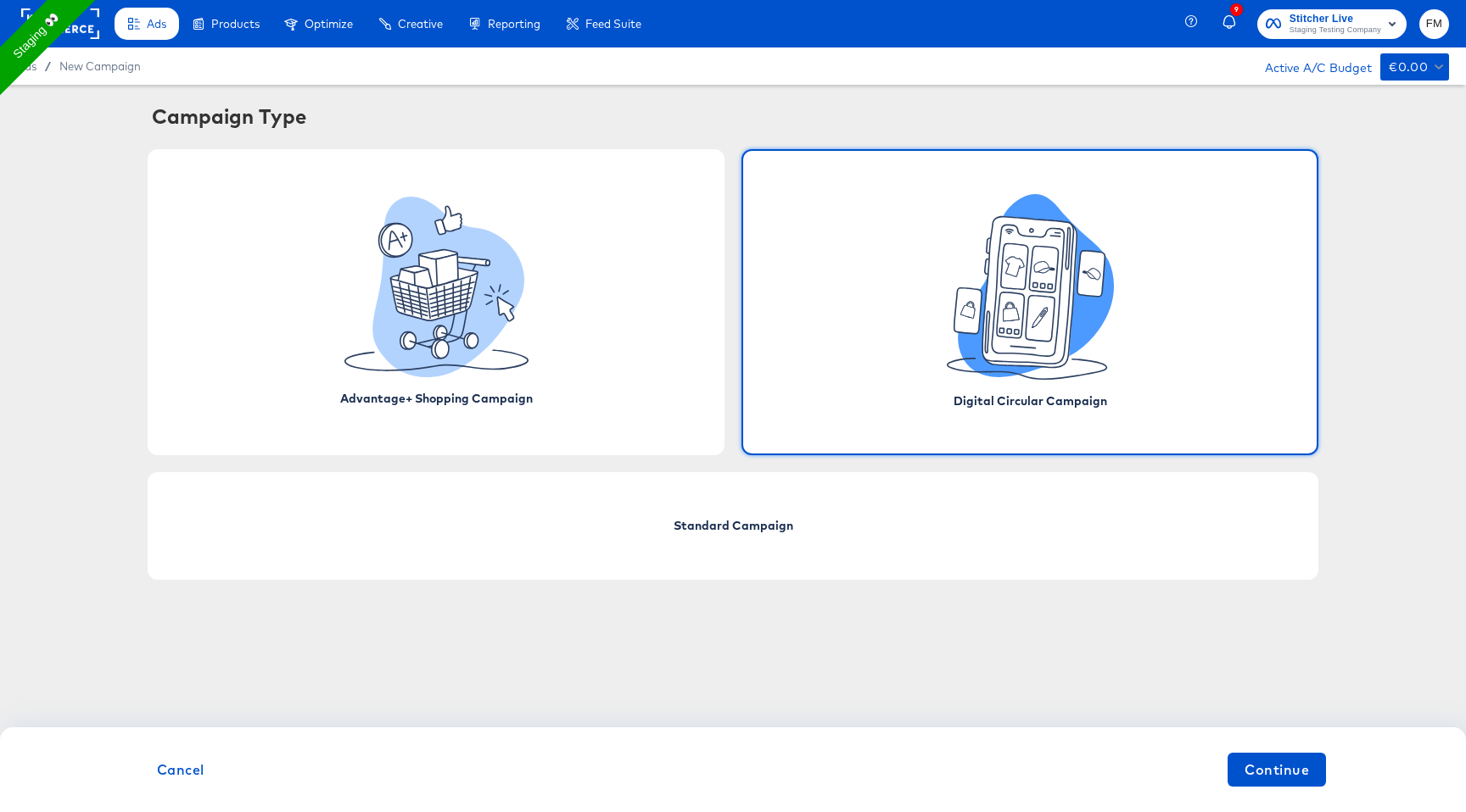
click at [923, 350] on div "Digital Circular Campaign" at bounding box center [1030, 302] width 576 height 306
click at [1299, 773] on span "Continue" at bounding box center [1277, 770] width 65 height 24
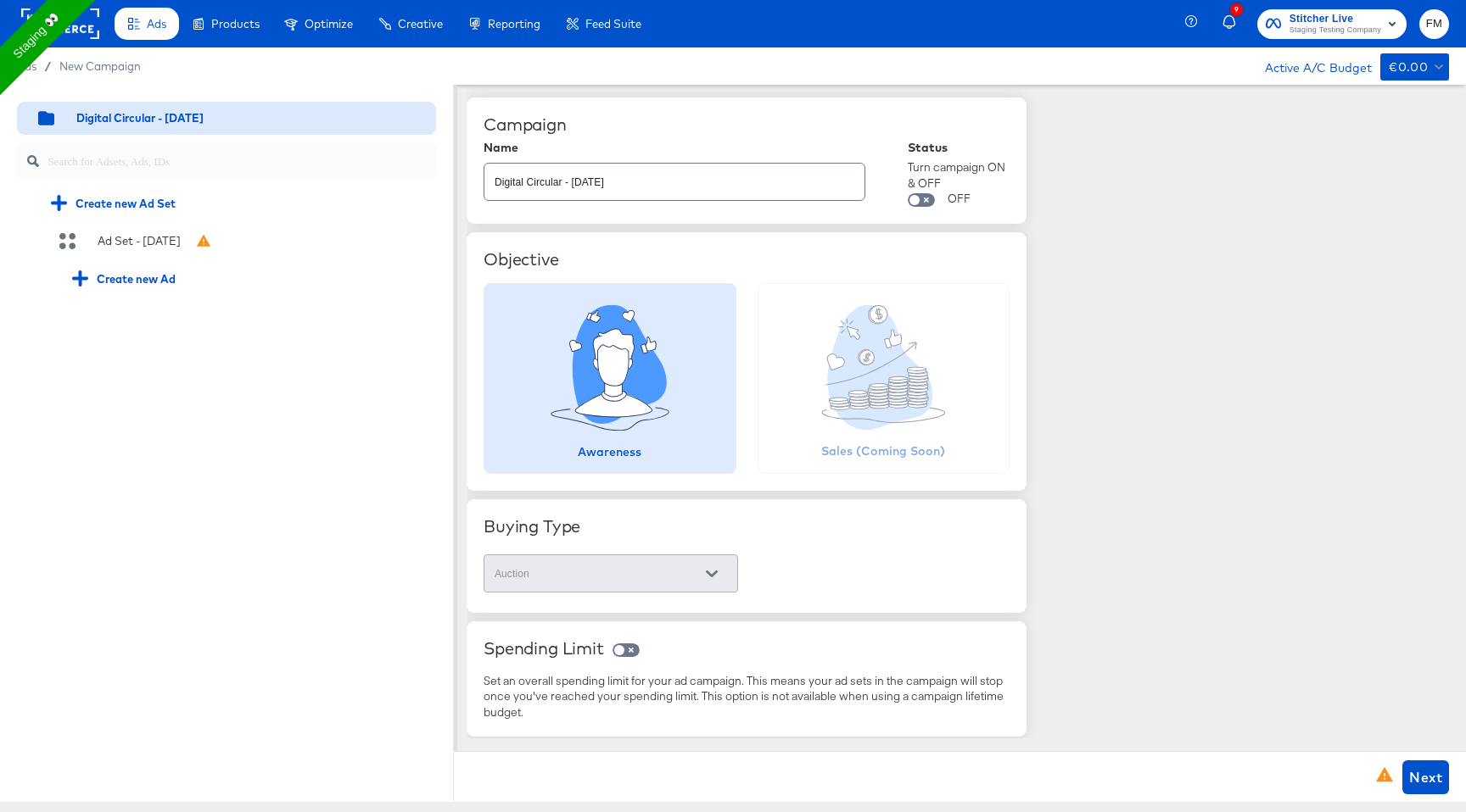
scroll to position [123, 0]
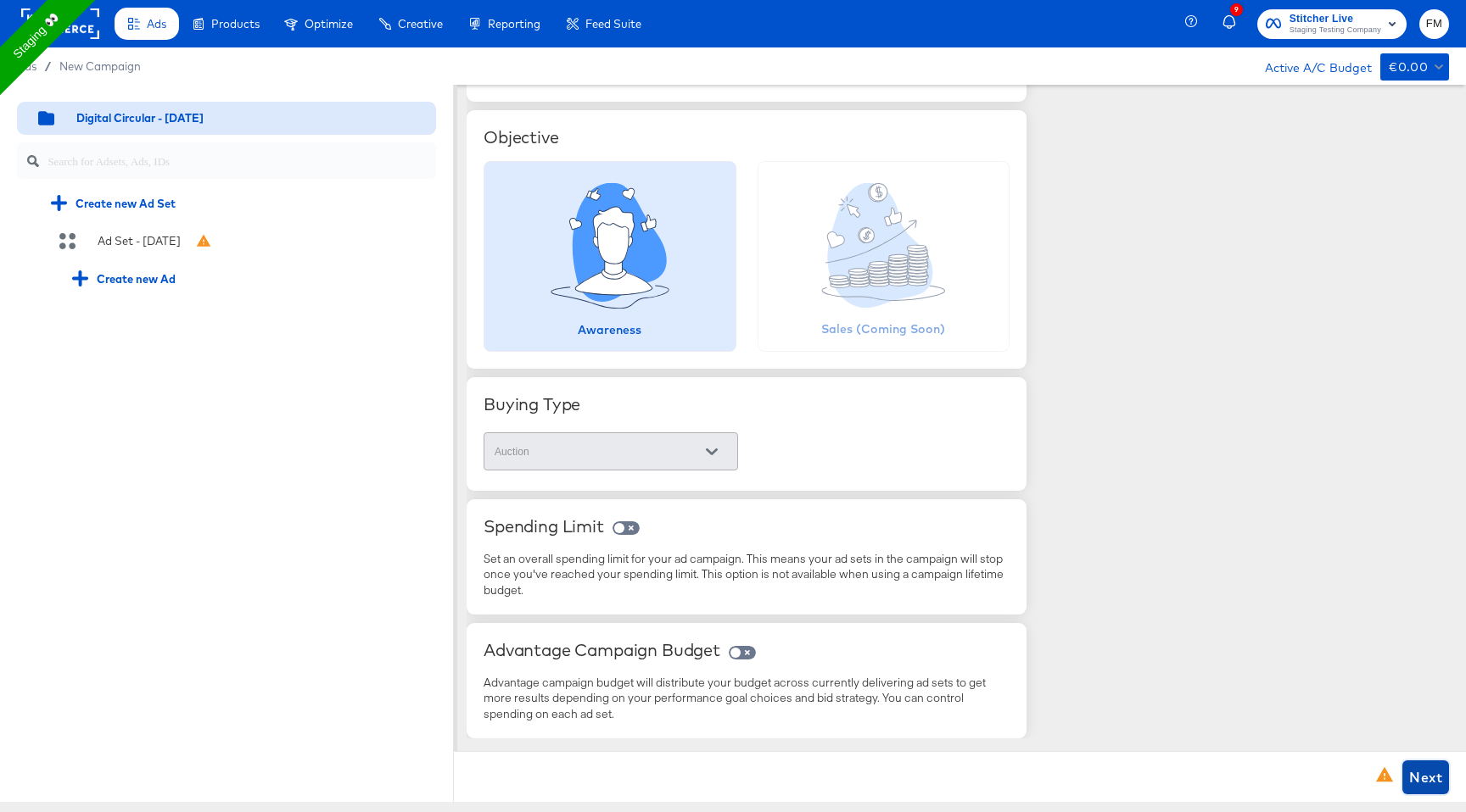
click at [1423, 777] on span "Next" at bounding box center [1425, 778] width 33 height 24
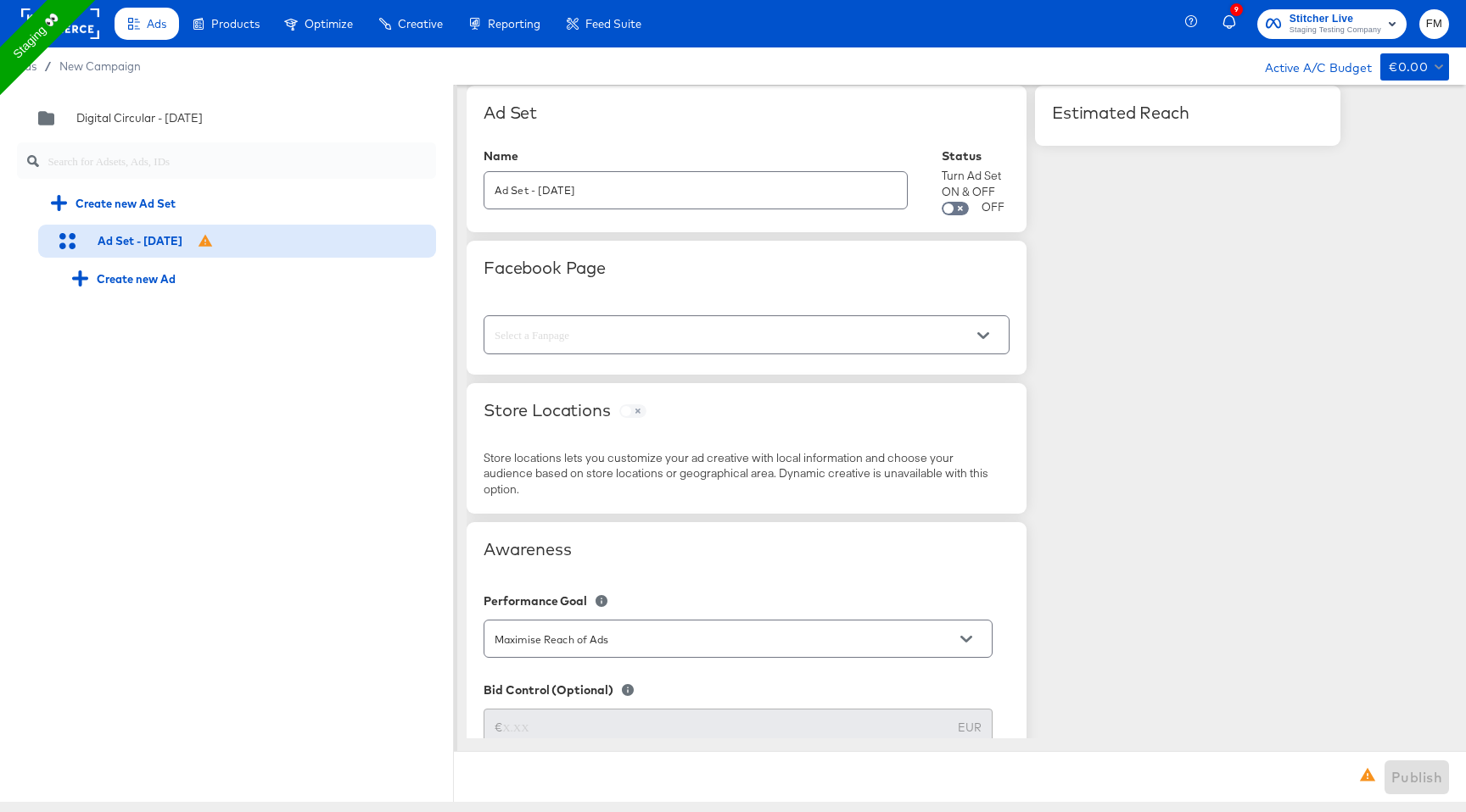
scroll to position [0, 0]
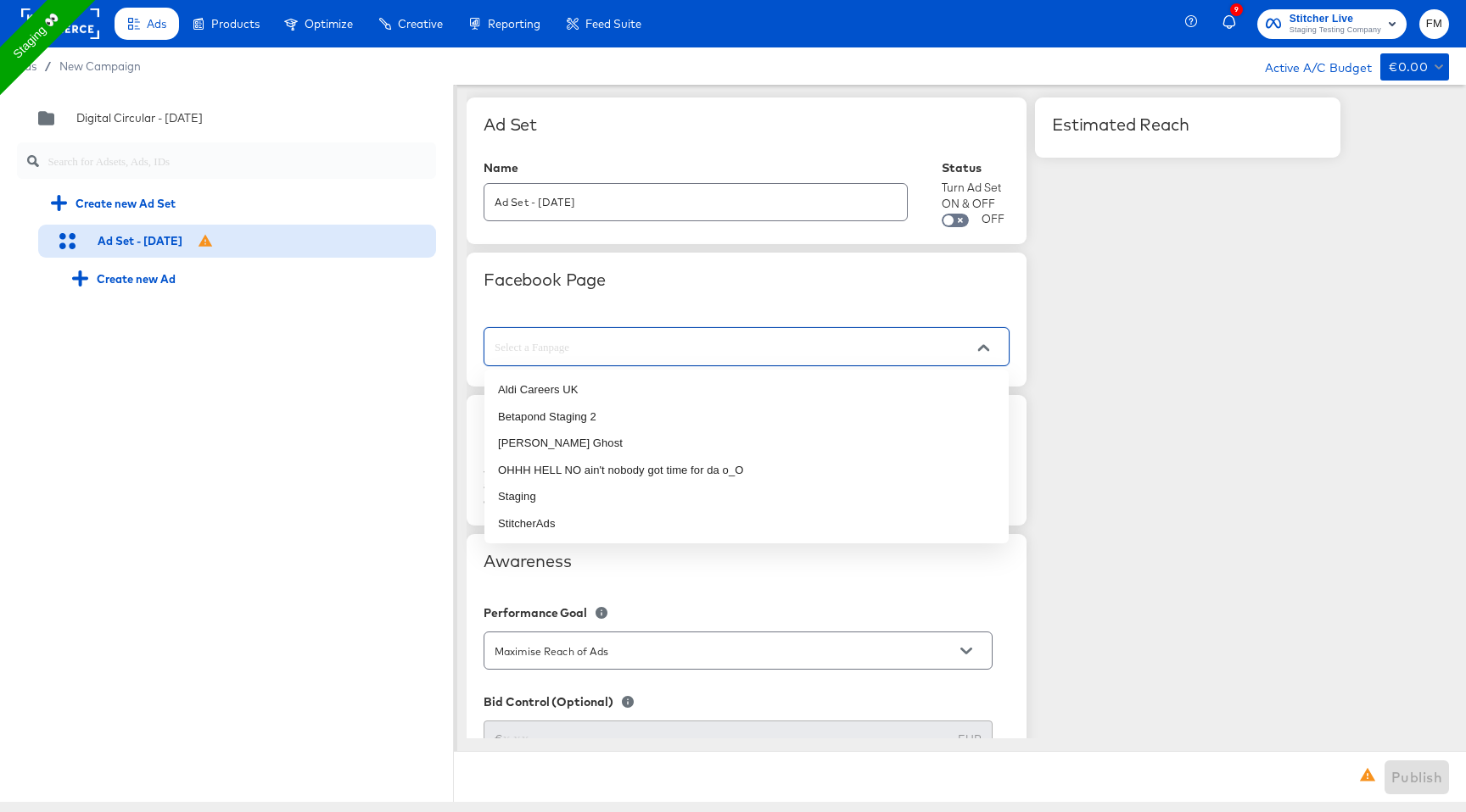
click at [709, 354] on input "text" at bounding box center [733, 347] width 484 height 19
click at [660, 522] on li "StitcherAds" at bounding box center [745, 524] width 524 height 27
type input "StitcherAds"
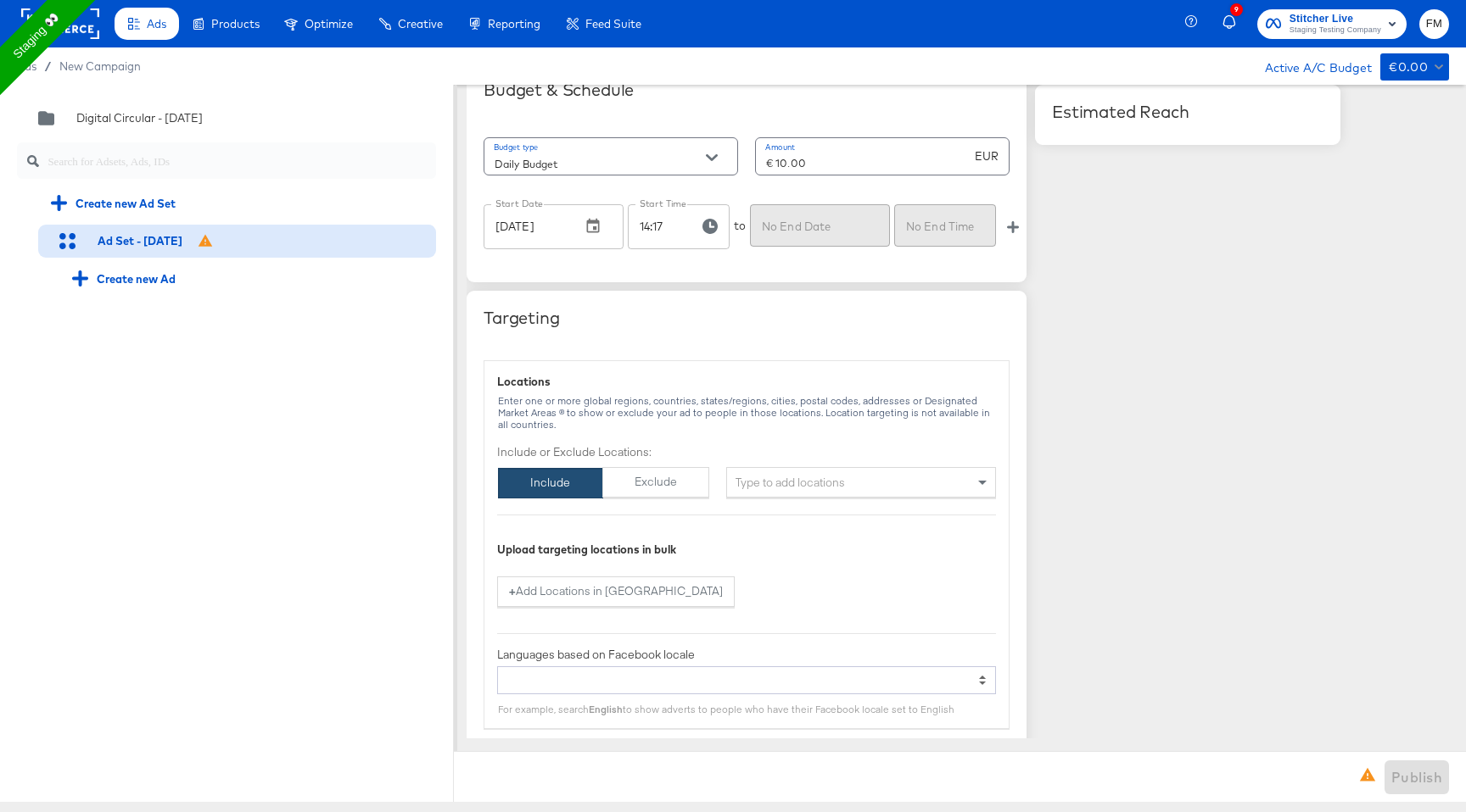
scroll to position [875, 0]
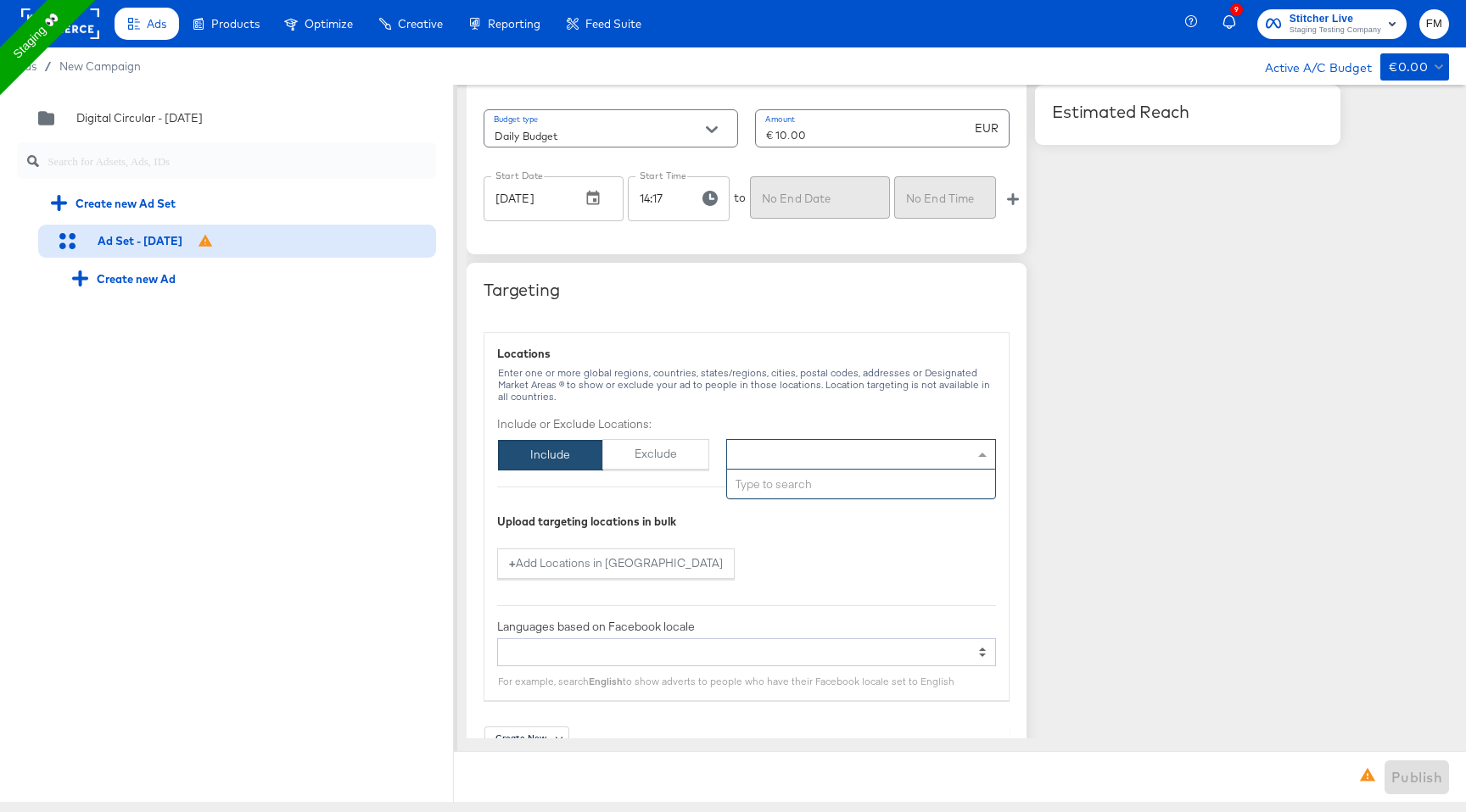
click at [822, 454] on div "Type to add locations" at bounding box center [861, 454] width 270 height 31
type input "new"
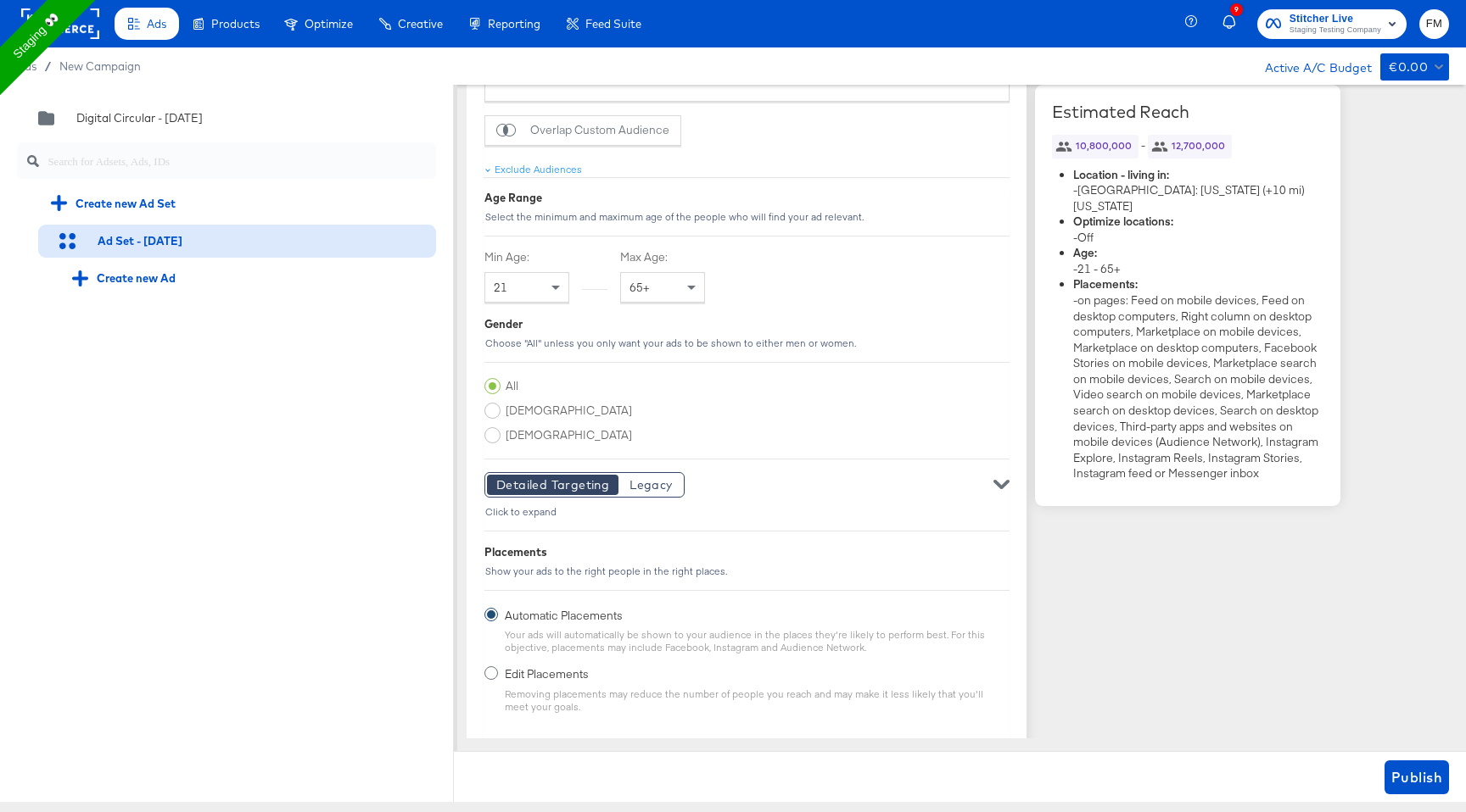
scroll to position [2234, 0]
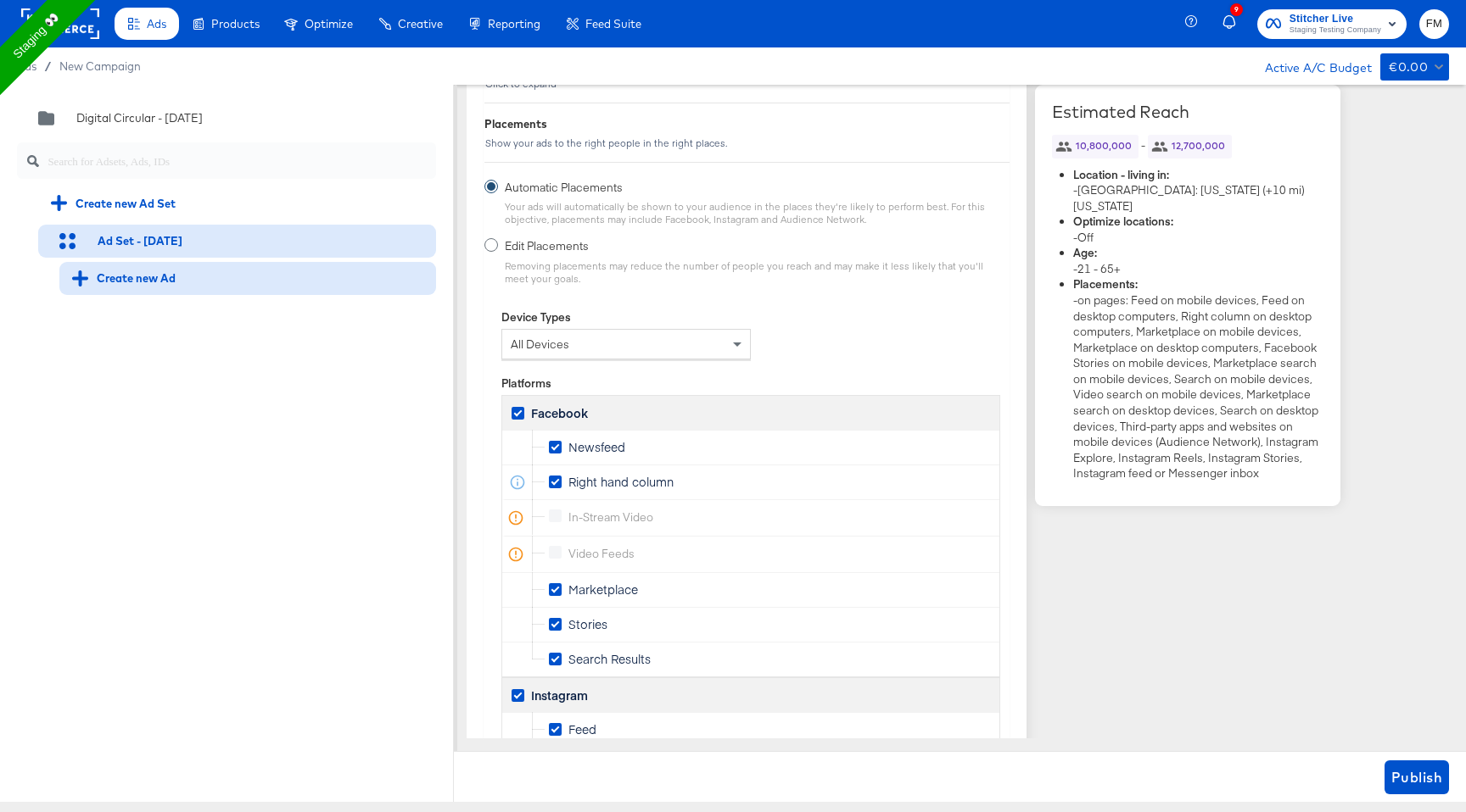
click at [126, 281] on div "Create new Ad" at bounding box center [124, 279] width 103 height 16
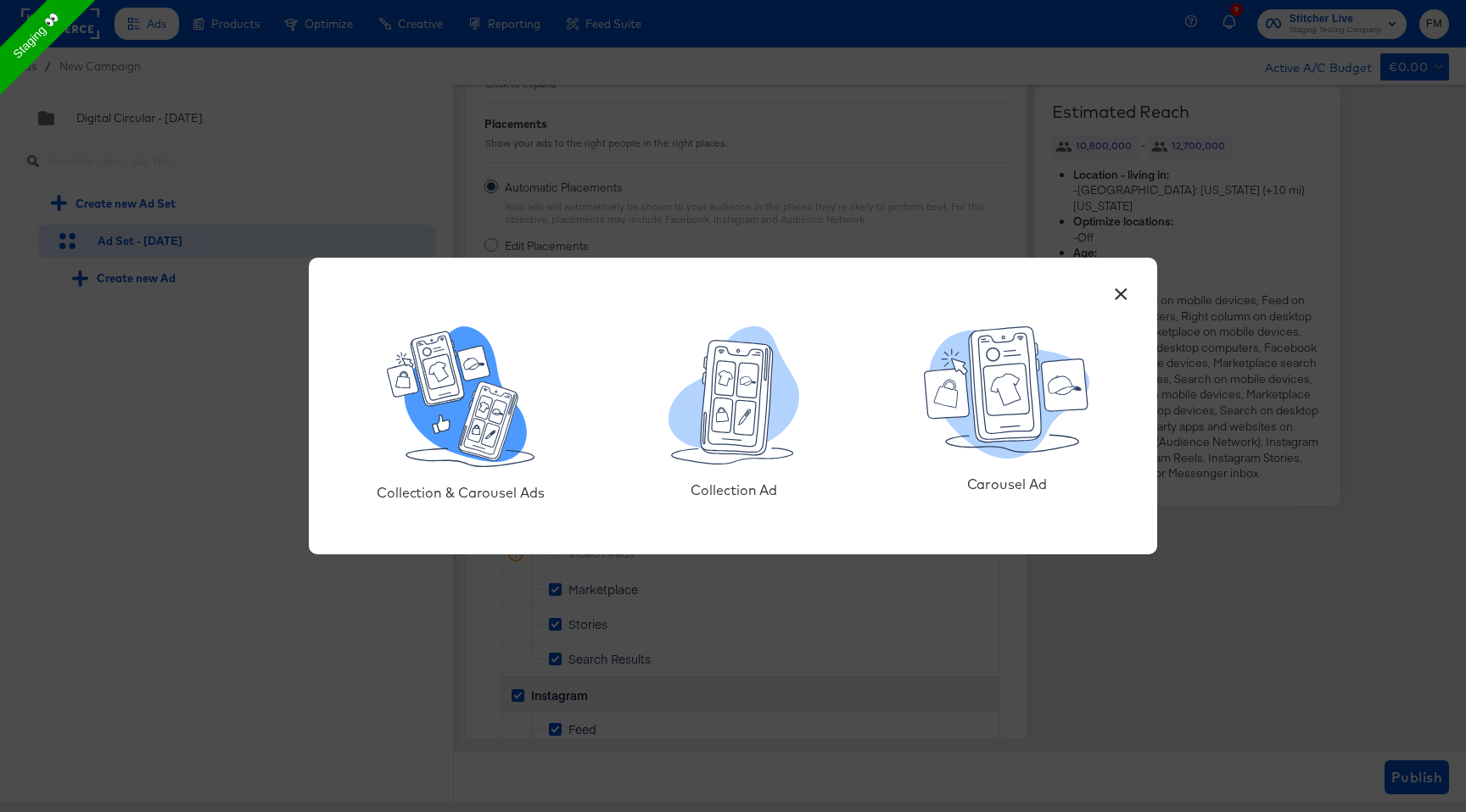
click at [442, 355] on icon at bounding box center [439, 372] width 33 height 35
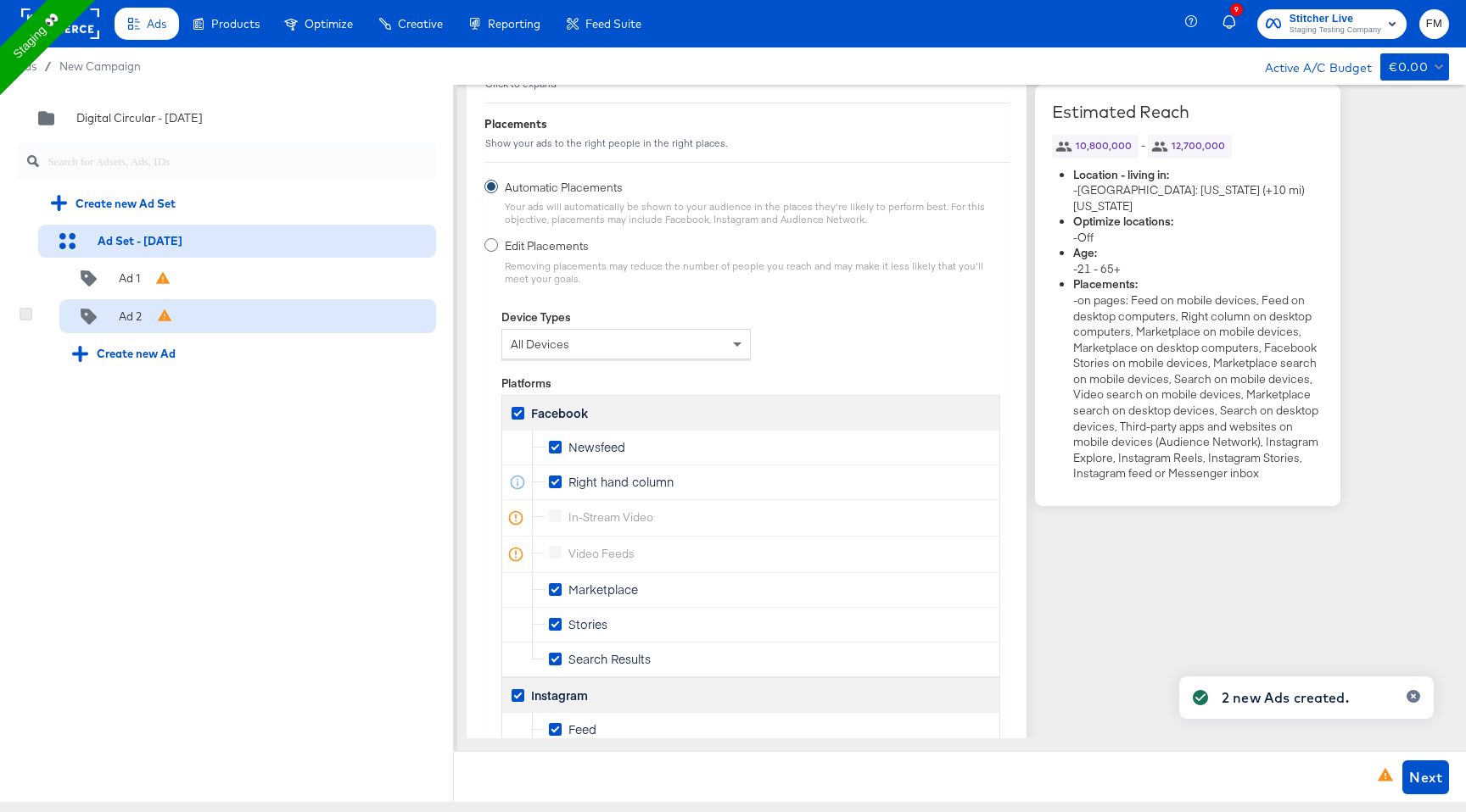
click at [23, 313] on icon at bounding box center [25, 314] width 12 height 12
click at [0, 0] on input "checkbox" at bounding box center [0, 0] width 0 height 0
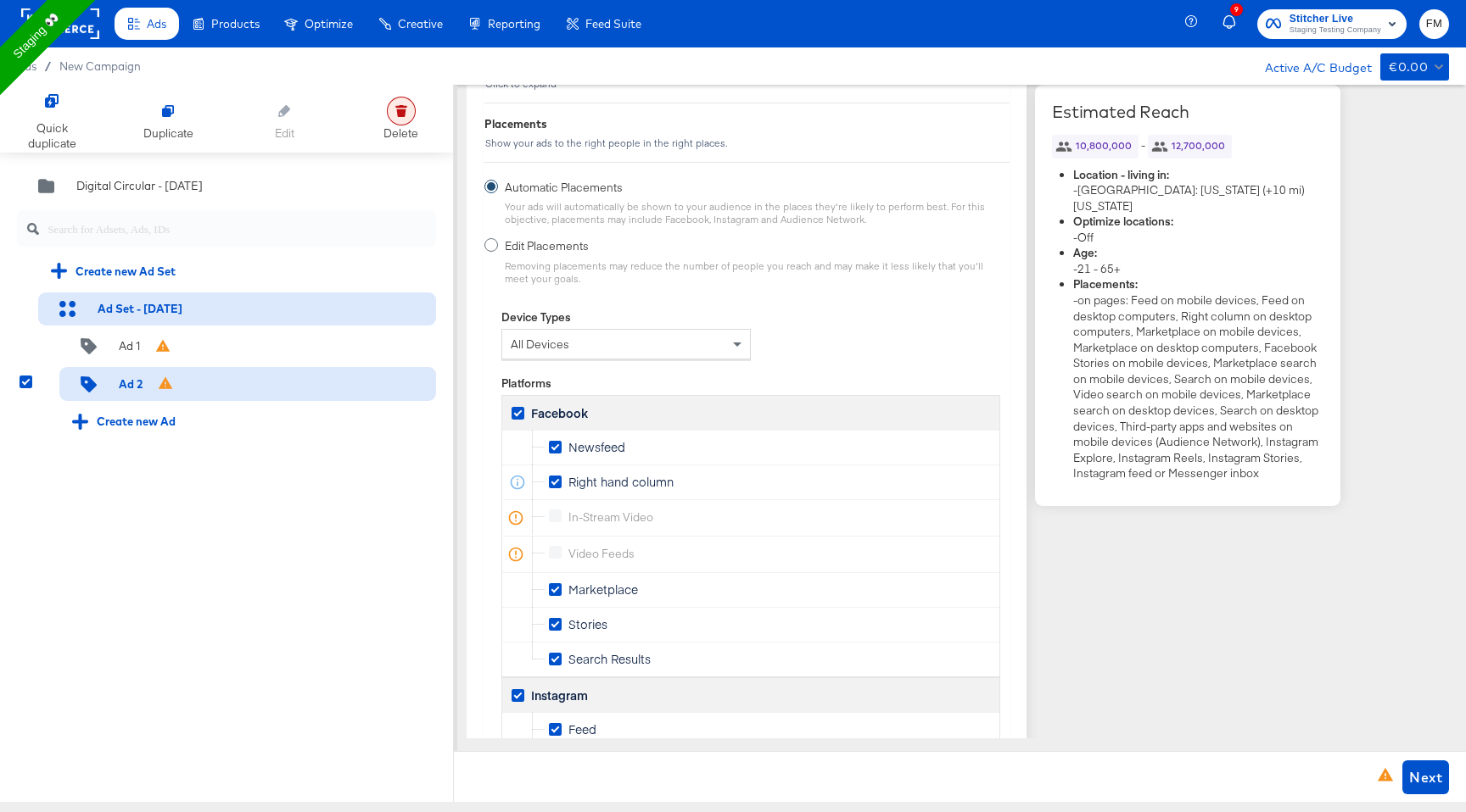
click at [408, 114] on div at bounding box center [401, 111] width 29 height 29
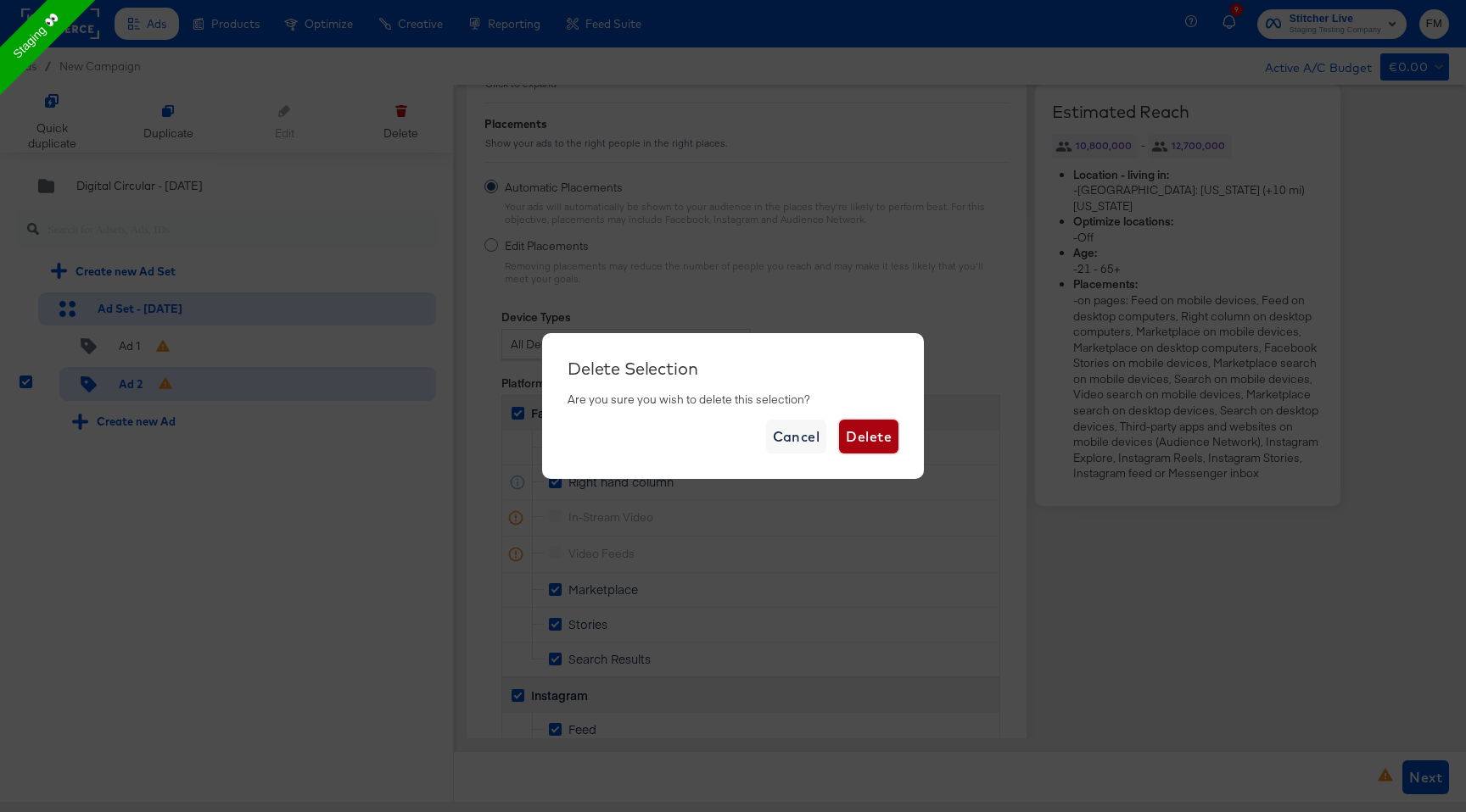
click at [885, 438] on span "Delete" at bounding box center [869, 436] width 46 height 24
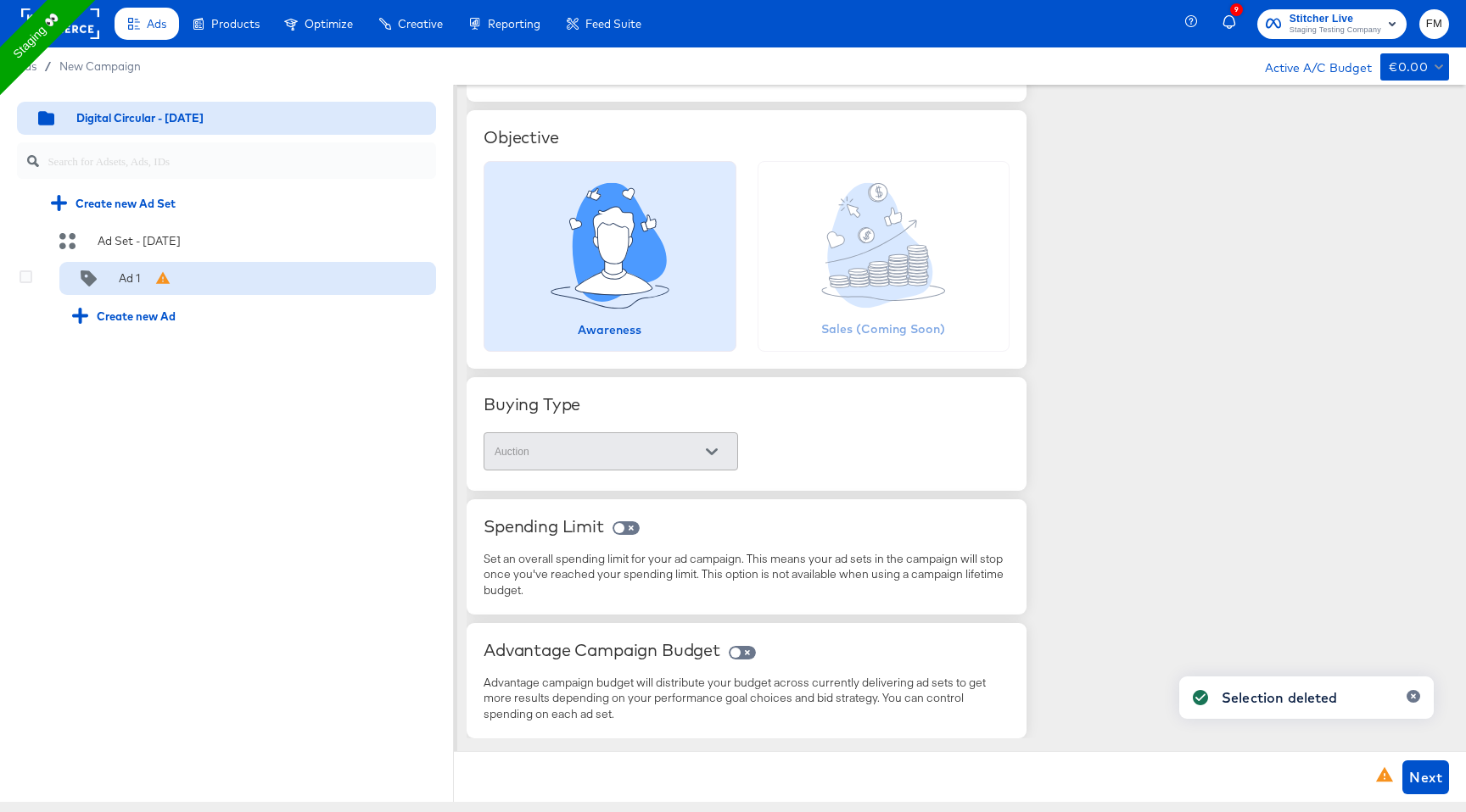
click at [186, 281] on div "Ad 1" at bounding box center [247, 280] width 377 height 34
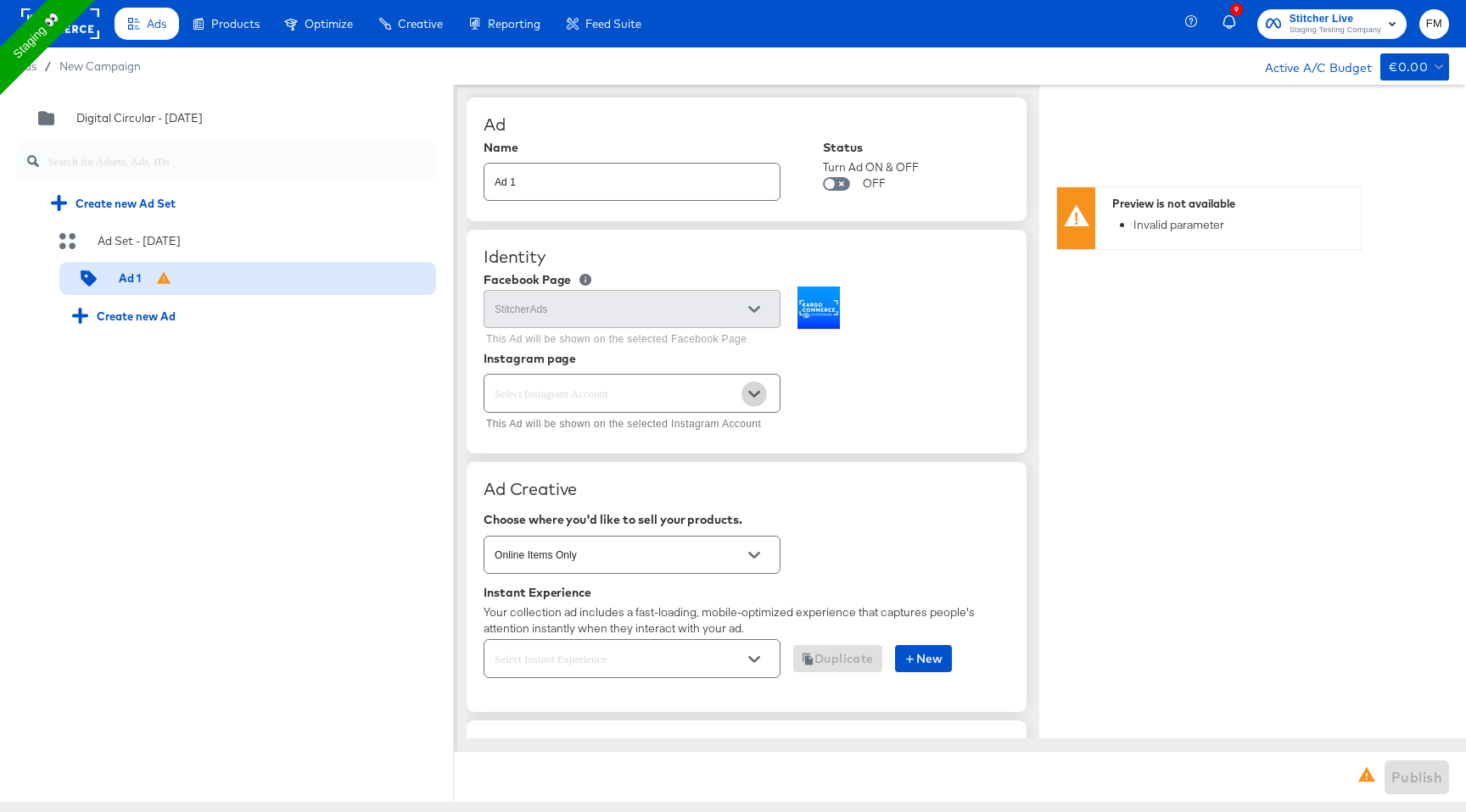
click at [753, 389] on icon "Open" at bounding box center [754, 394] width 11 height 11
click at [729, 452] on li "Page-backed Instagram Account" at bounding box center [631, 464] width 295 height 27
type textarea "x"
type input "Page-backed Instagram Account"
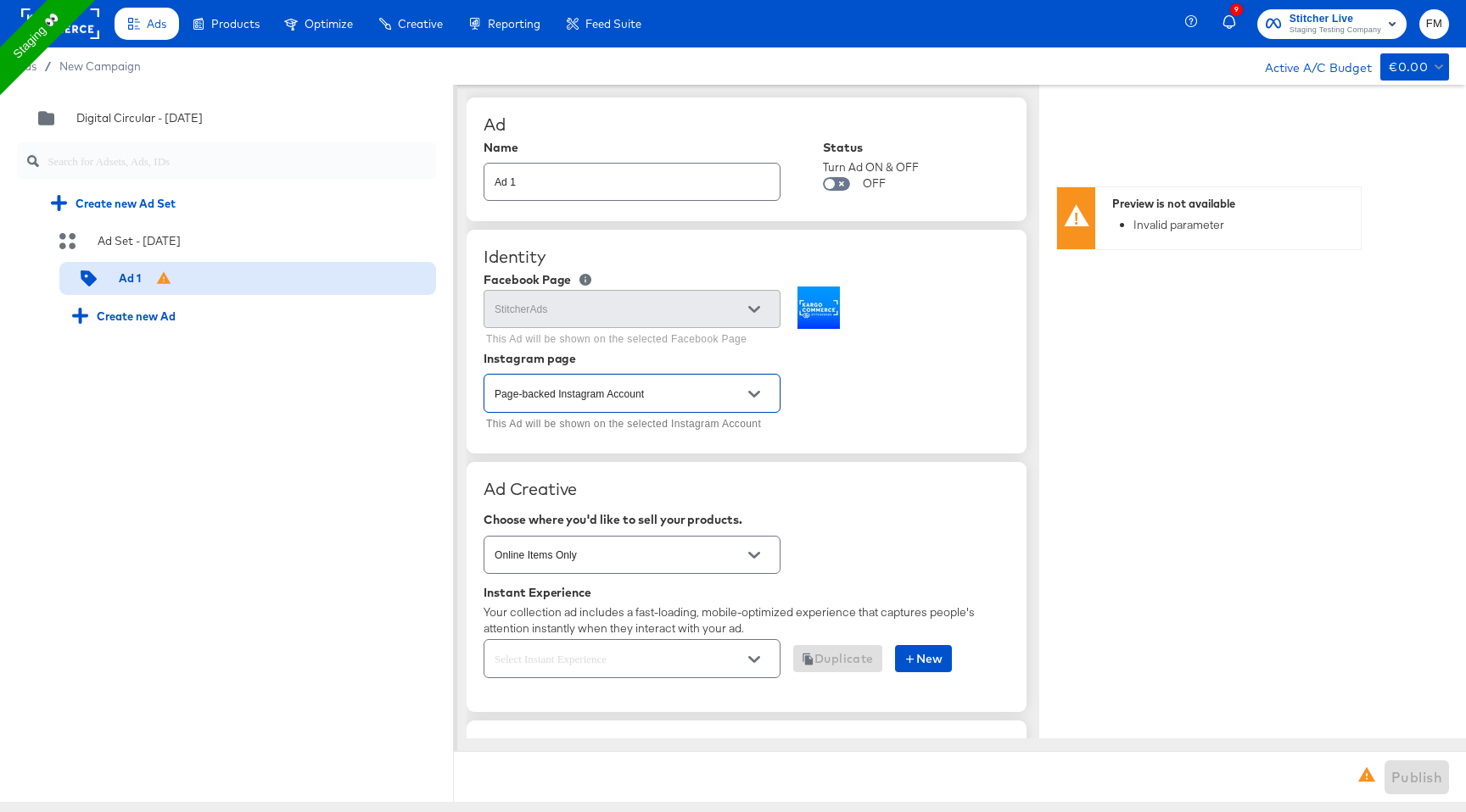
click at [761, 556] on button "Open" at bounding box center [754, 555] width 26 height 26
click at [831, 508] on div "Ad Creative Choose where you'd like to sell your products. Online Items Only In…" at bounding box center [746, 587] width 560 height 250
click at [746, 645] on div at bounding box center [632, 658] width 297 height 38
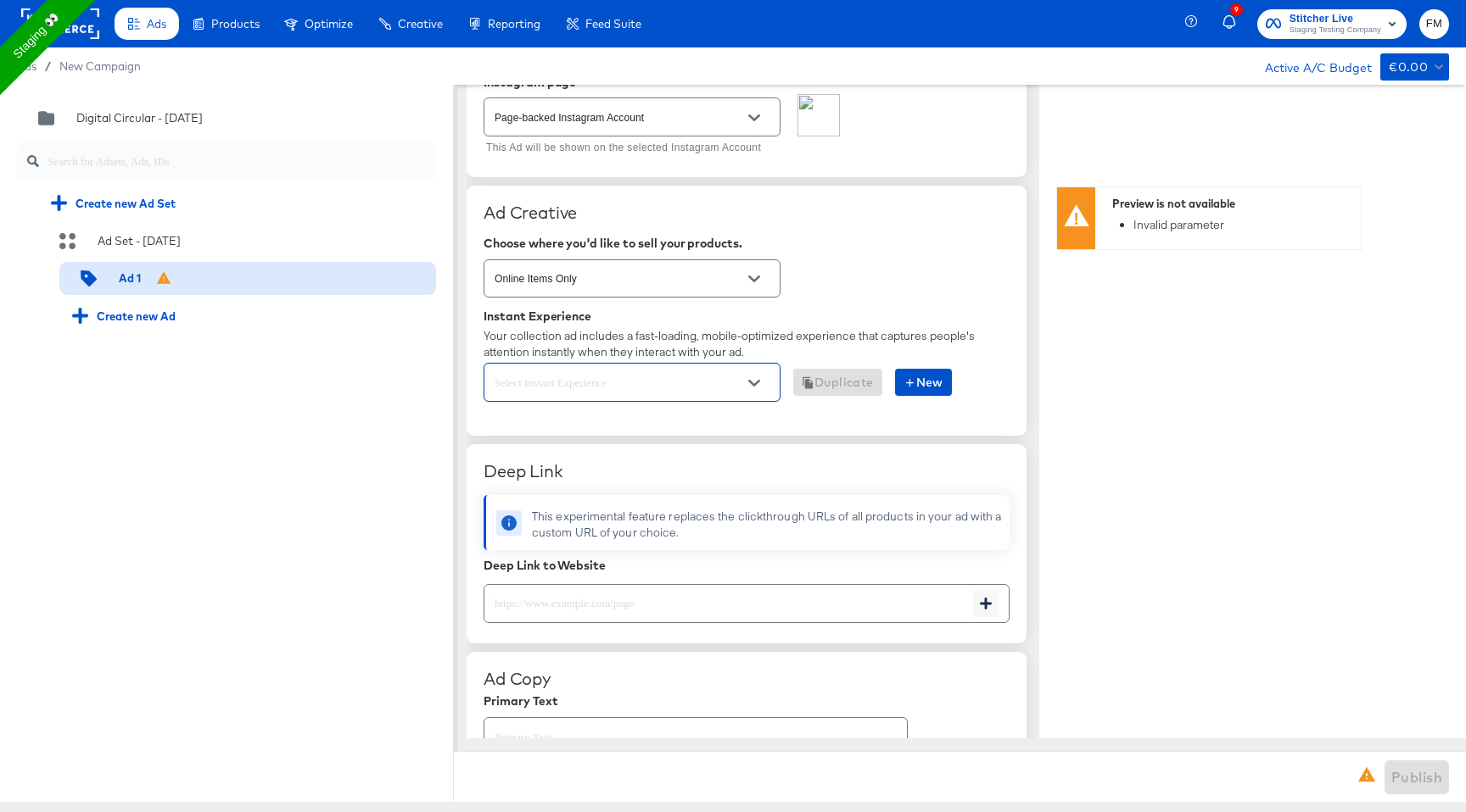
scroll to position [355, 0]
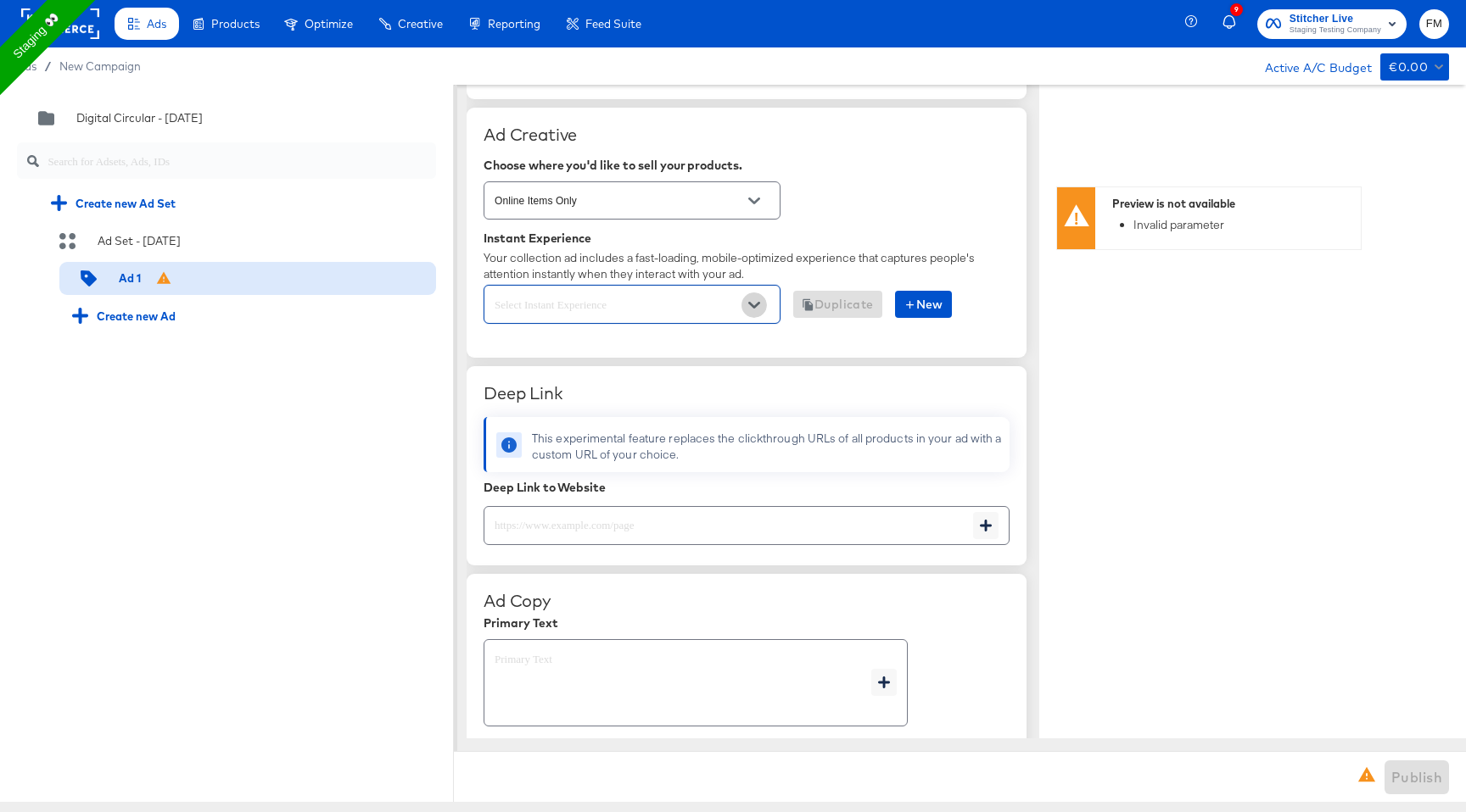
click at [758, 303] on icon "Open" at bounding box center [754, 304] width 11 height 7
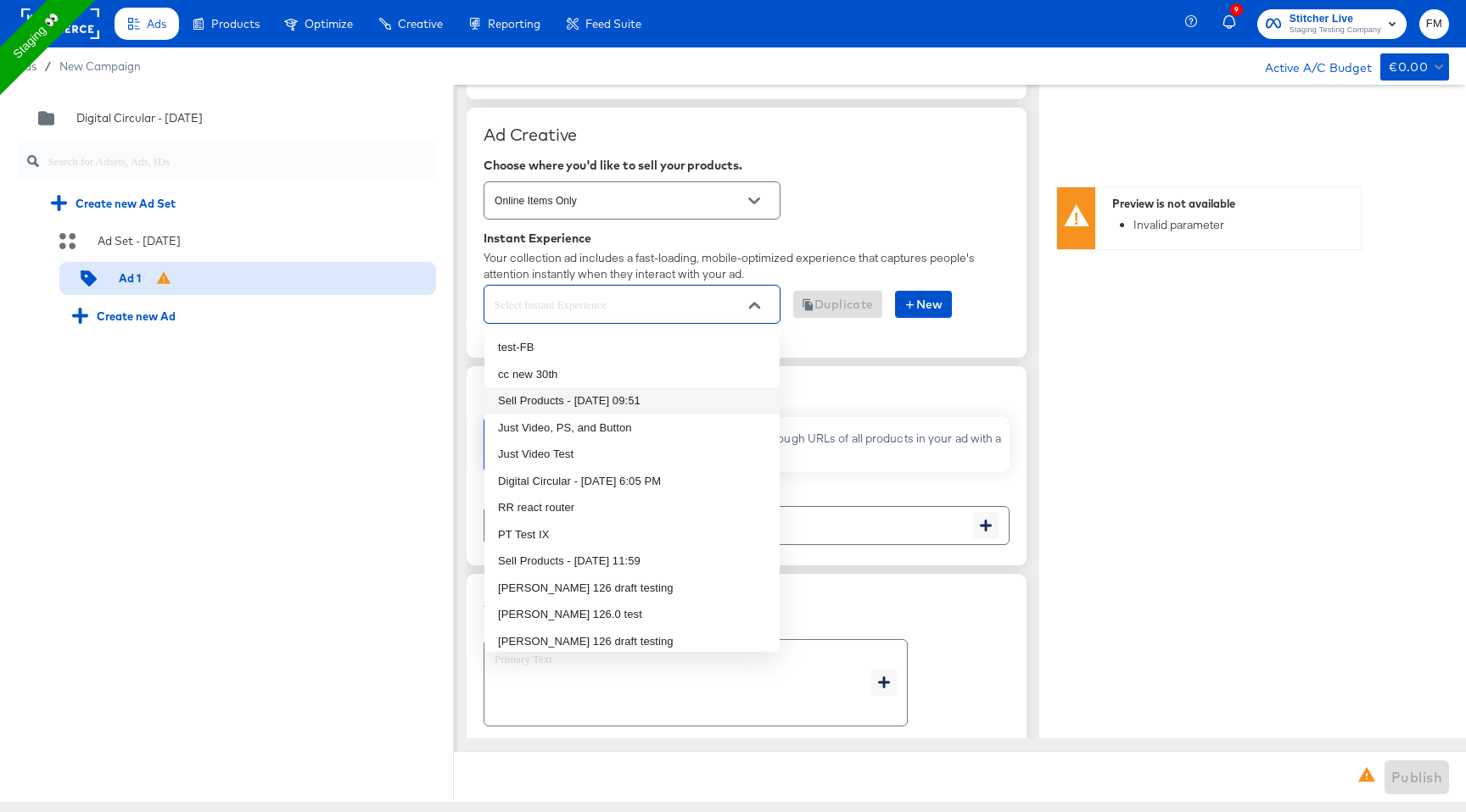
click at [678, 401] on li "Sell Products - [DATE] 09:51" at bounding box center [631, 401] width 295 height 27
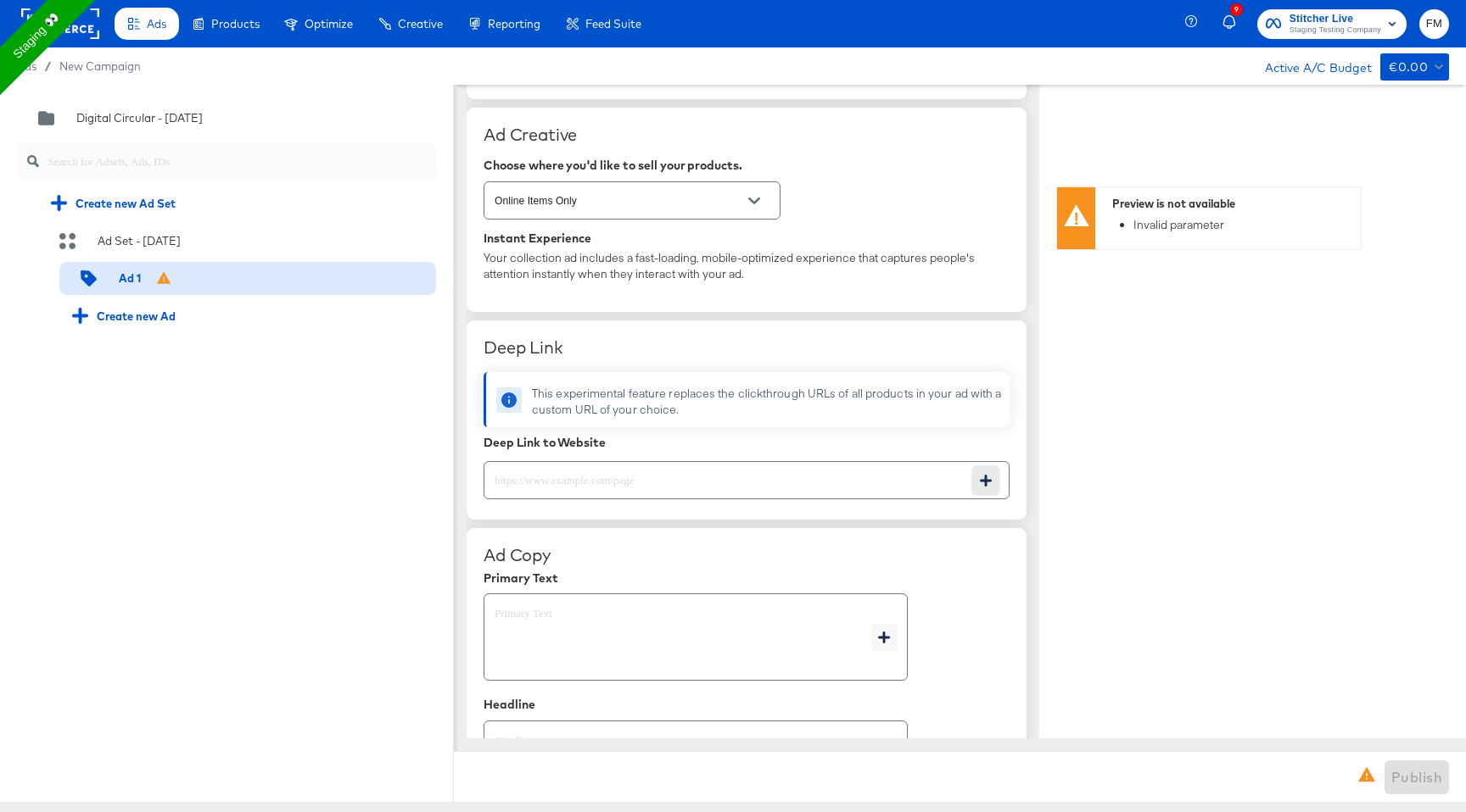
click at [984, 481] on icon "button" at bounding box center [986, 481] width 11 height 11
click at [901, 479] on input "text" at bounding box center [728, 473] width 489 height 36
paste input "[URL][DOMAIN_NAME]"
type input "[URL][DOMAIN_NAME]"
type textarea "x"
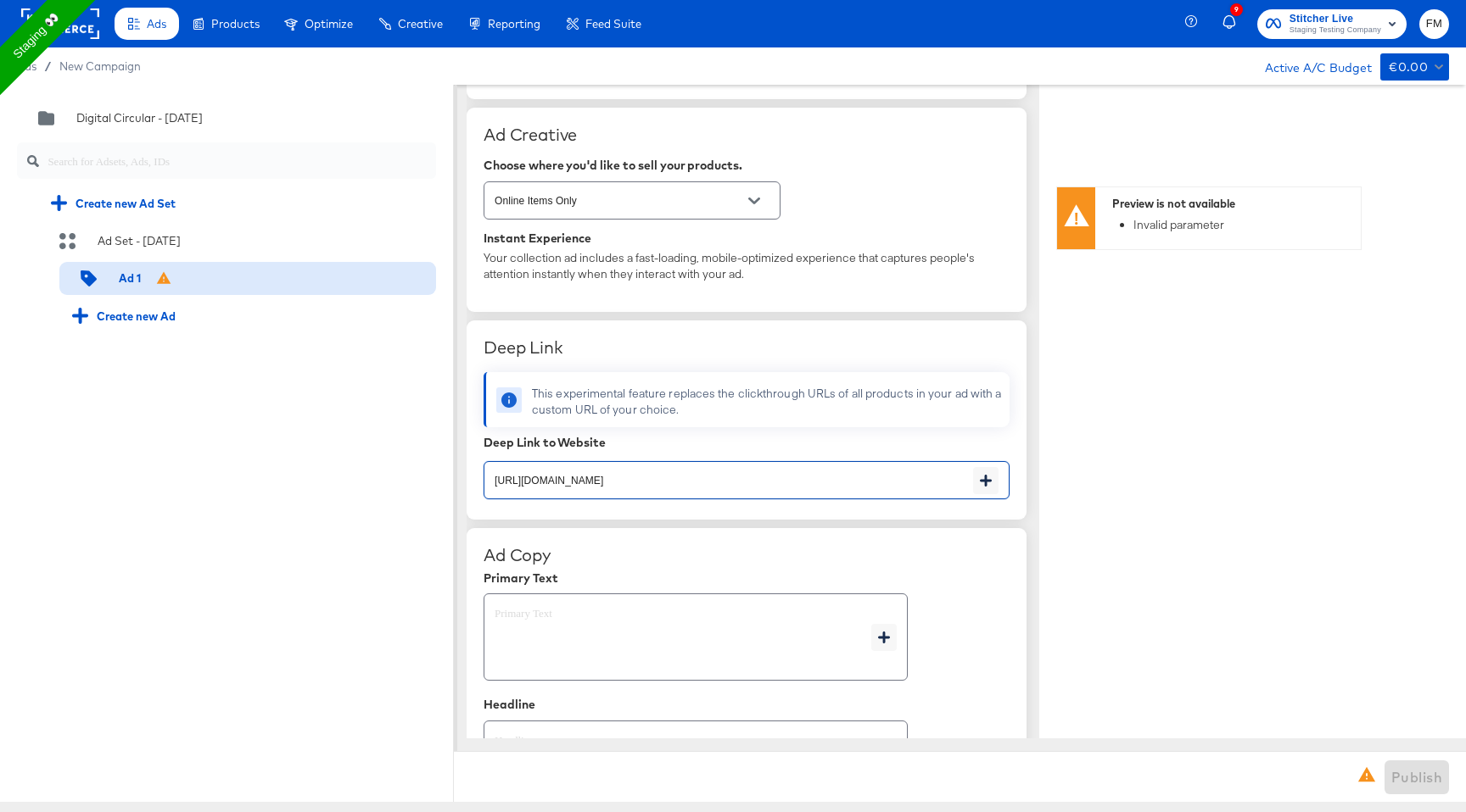
type textarea "x"
click at [677, 638] on textarea at bounding box center [682, 637] width 377 height 61
type textarea "x"
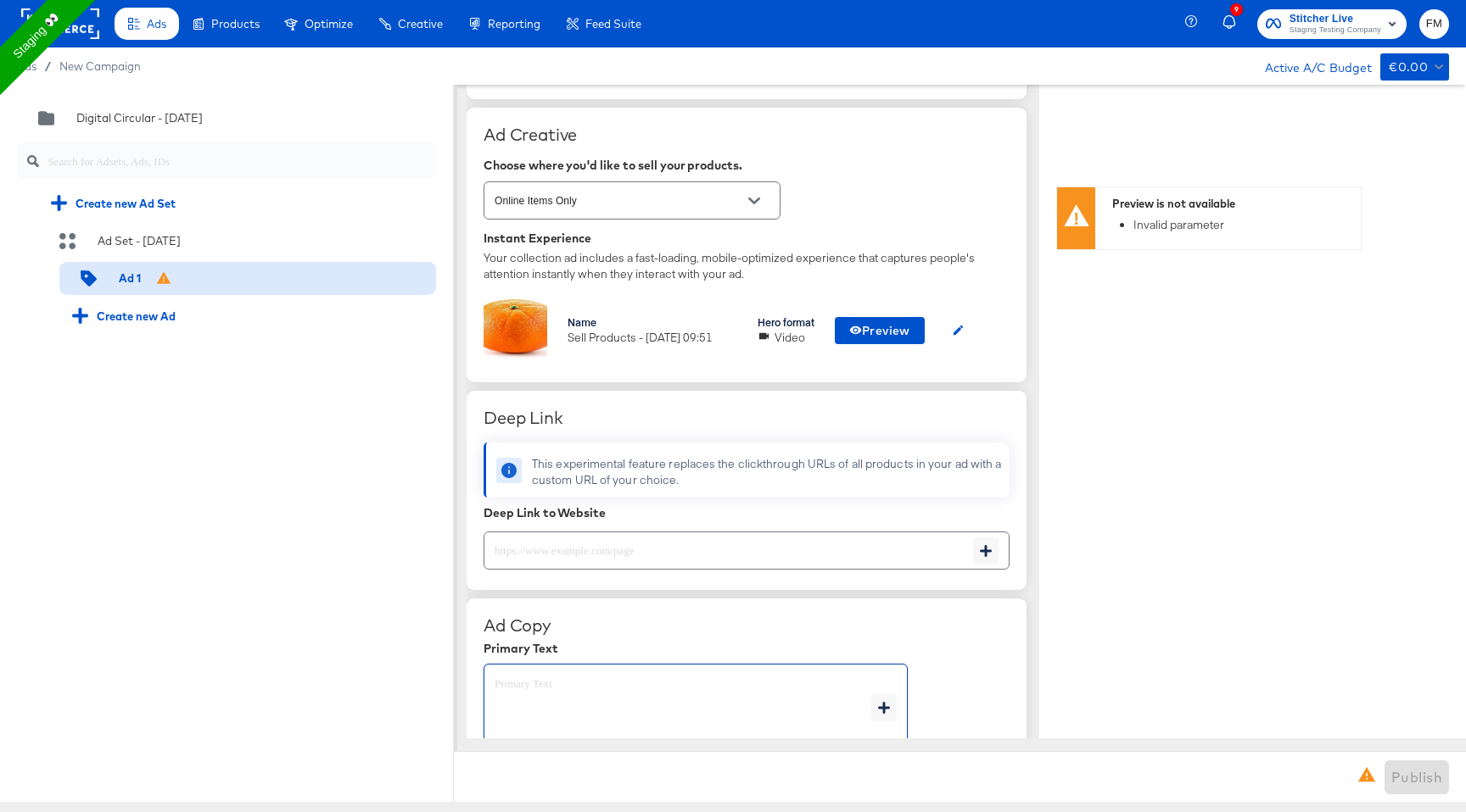
type textarea "x"
click at [891, 691] on div "x" at bounding box center [696, 708] width 424 height 88
type textarea "x"
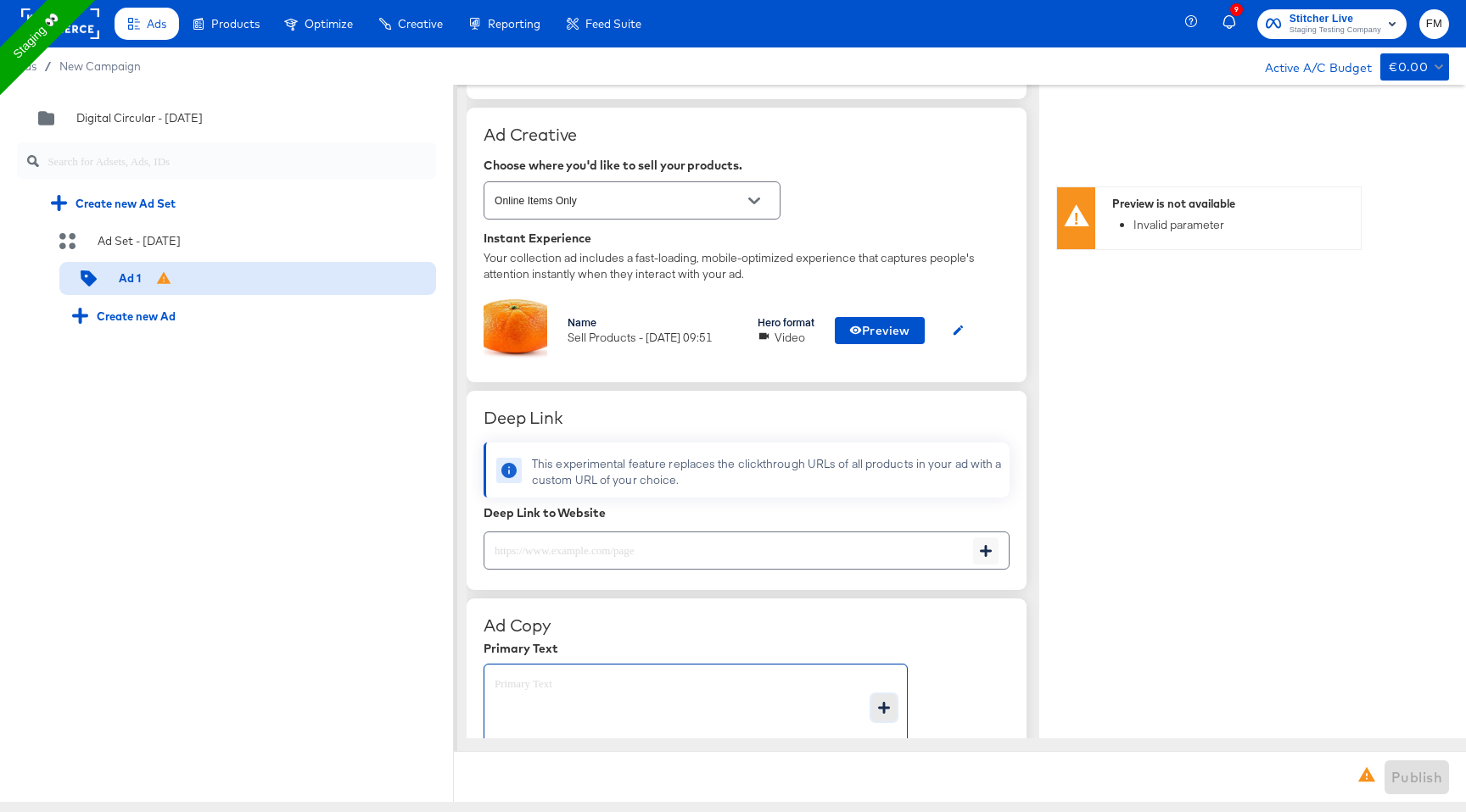
click at [889, 718] on button "button" at bounding box center [884, 708] width 26 height 27
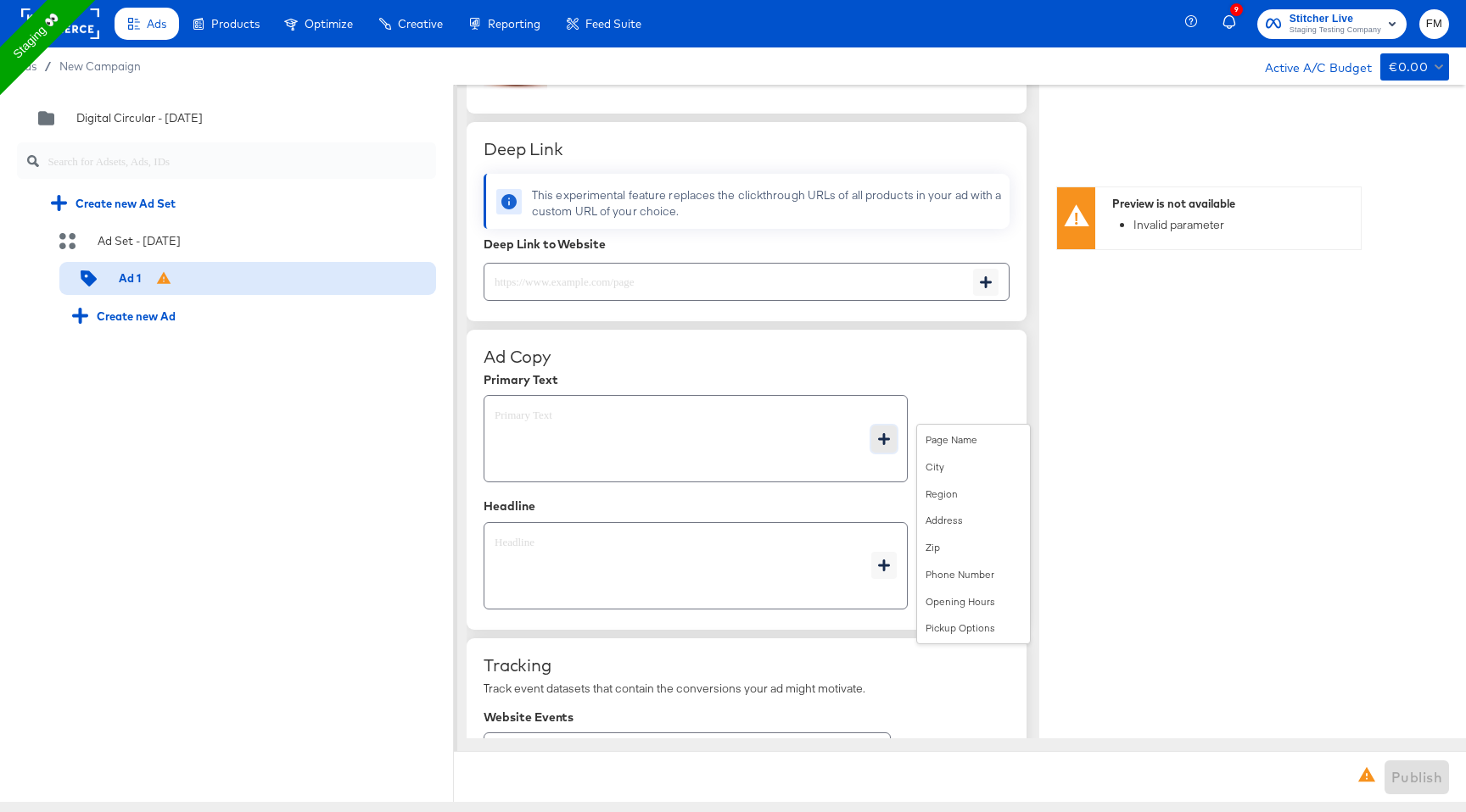
scroll to position [628, 0]
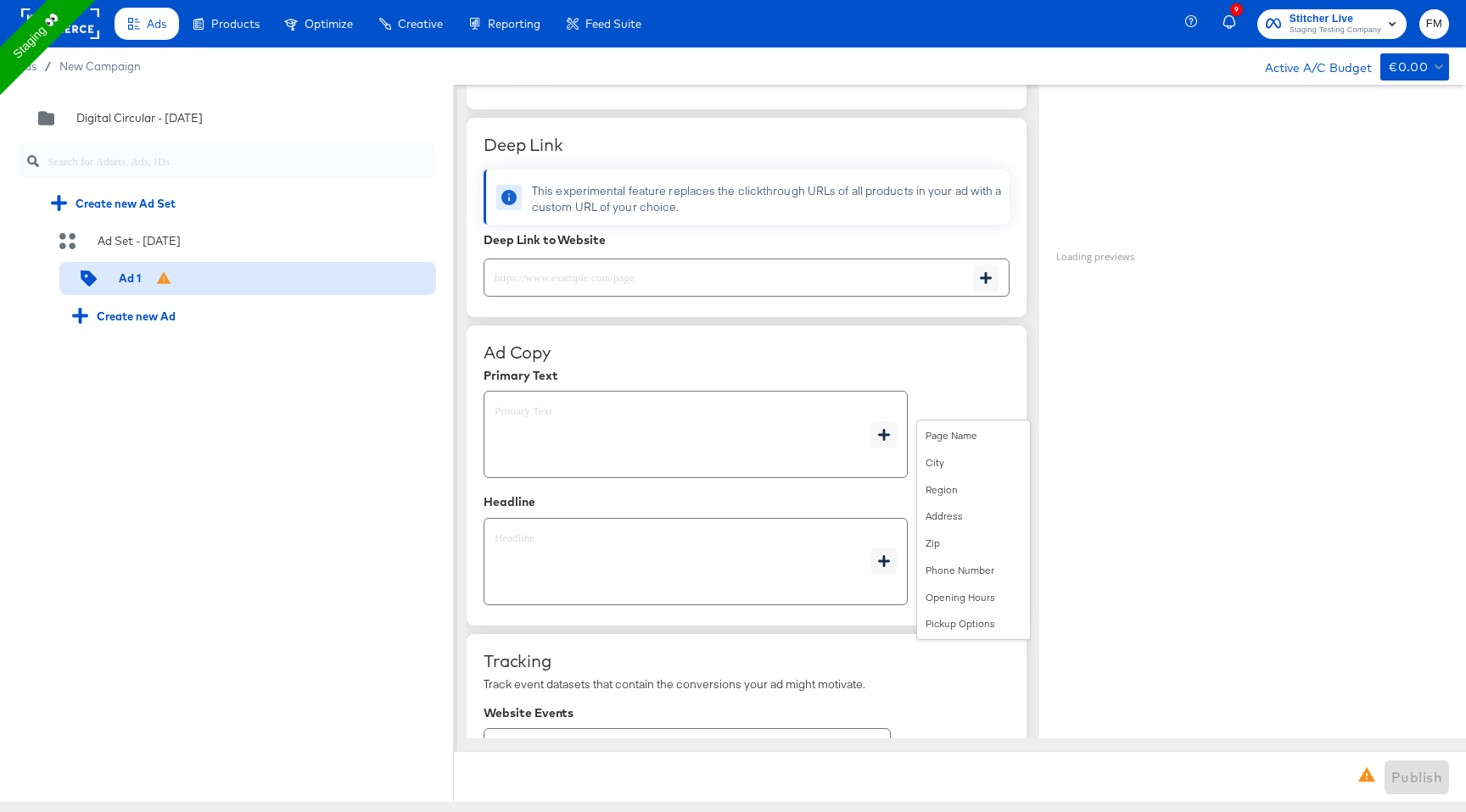
click at [687, 415] on textarea at bounding box center [682, 435] width 377 height 61
type textarea "x"
type textarea "H"
type textarea "x"
type textarea "Ha"
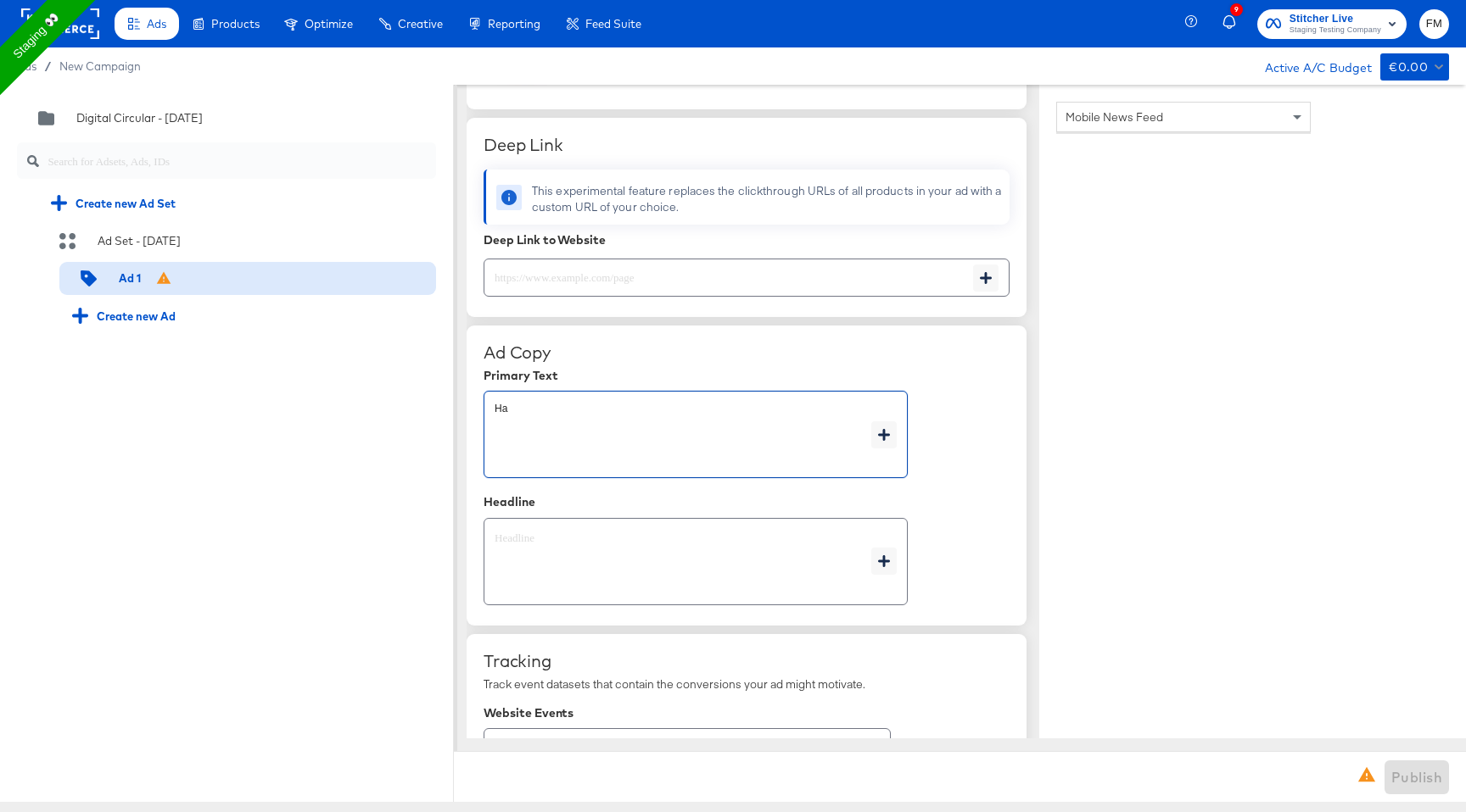
type textarea "x"
type textarea "Hal"
type textarea "x"
type textarea "Ha"
type textarea "x"
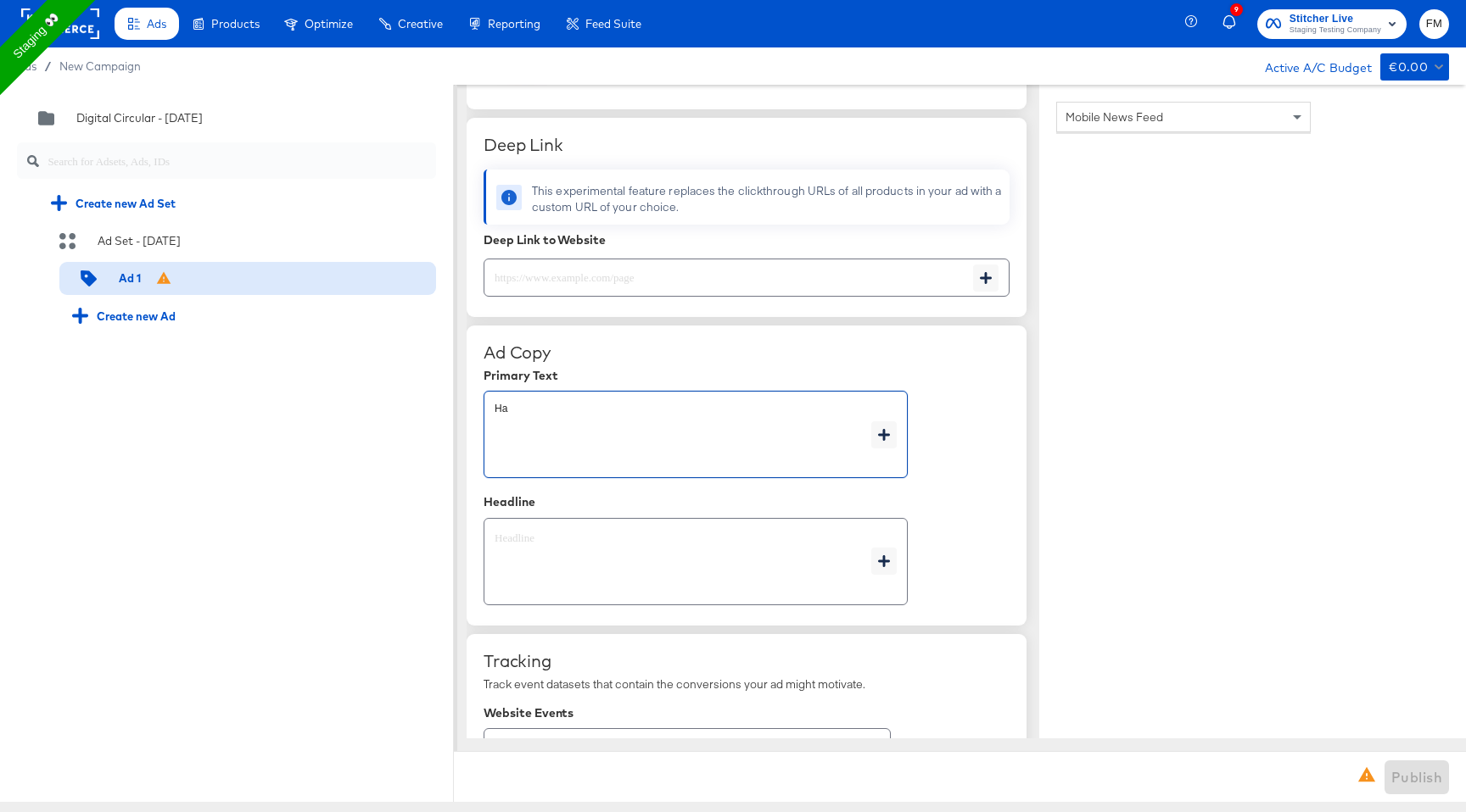
type textarea "Hap"
type textarea "x"
type textarea "Happ"
type textarea "x"
type textarea "Happy"
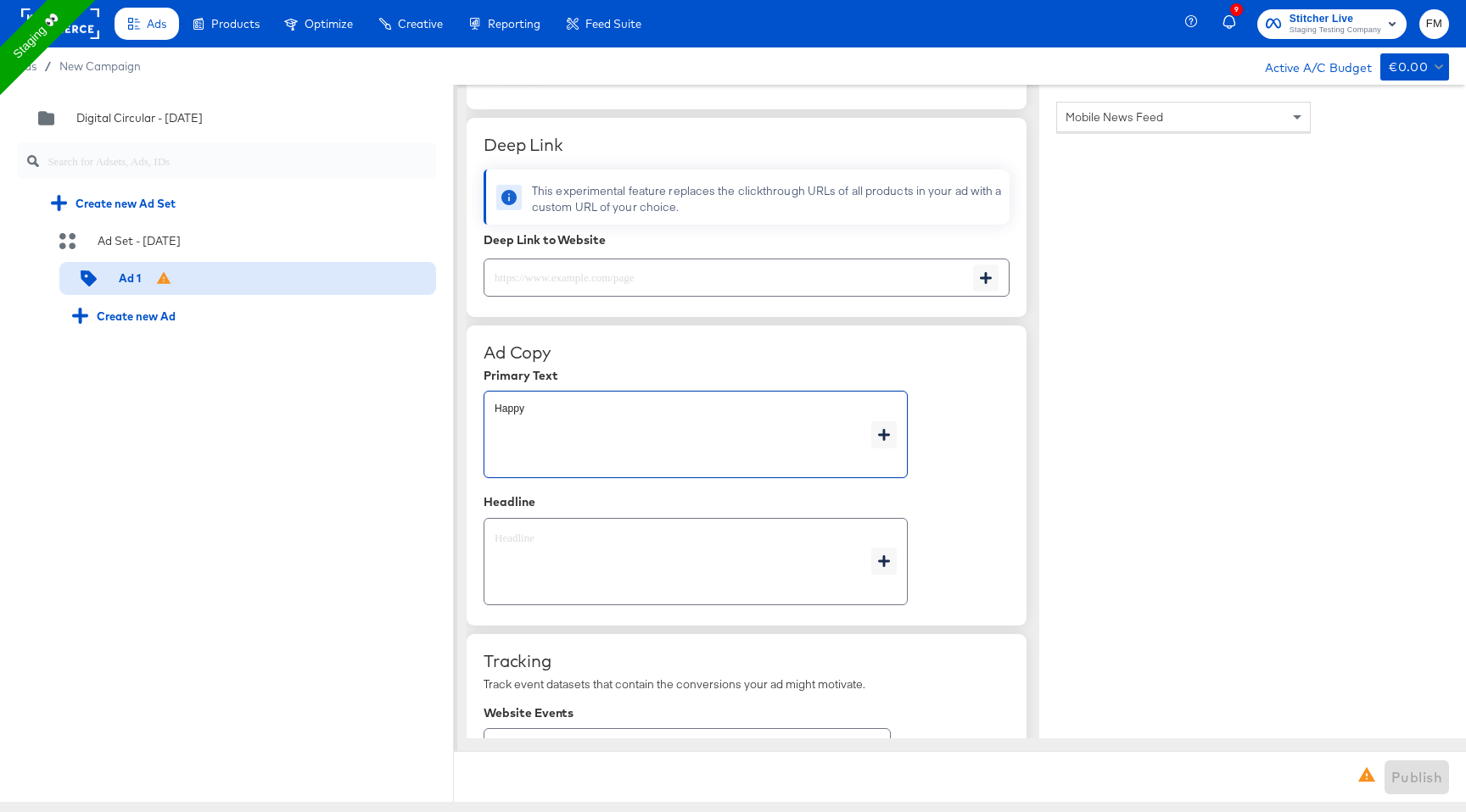
type textarea "x"
type textarea "Happy"
type textarea "x"
type textarea "Happy S"
type textarea "x"
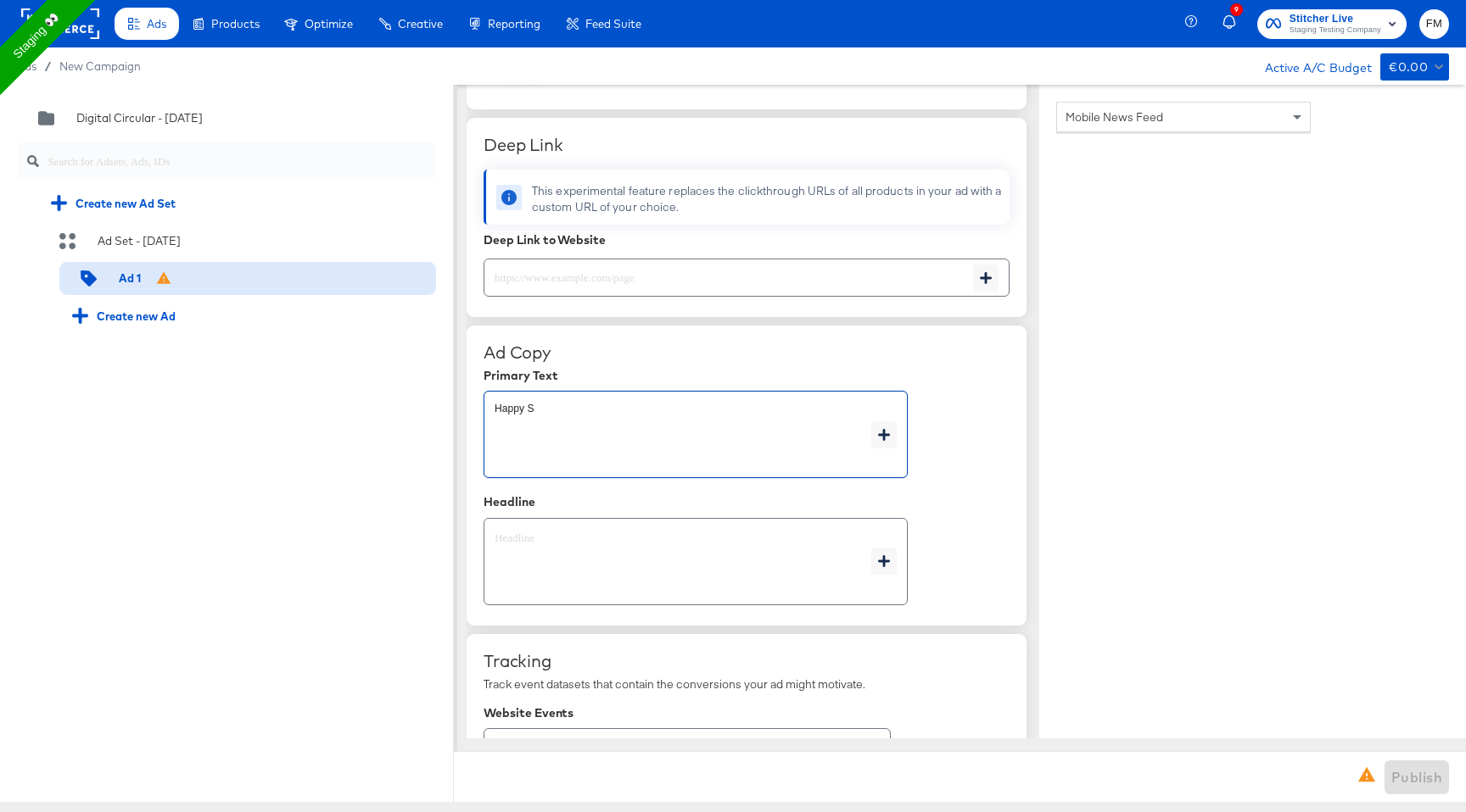
type textarea "Happy Se"
type textarea "x"
type textarea "Happy Sep"
type textarea "x"
type textarea "Happy Sept"
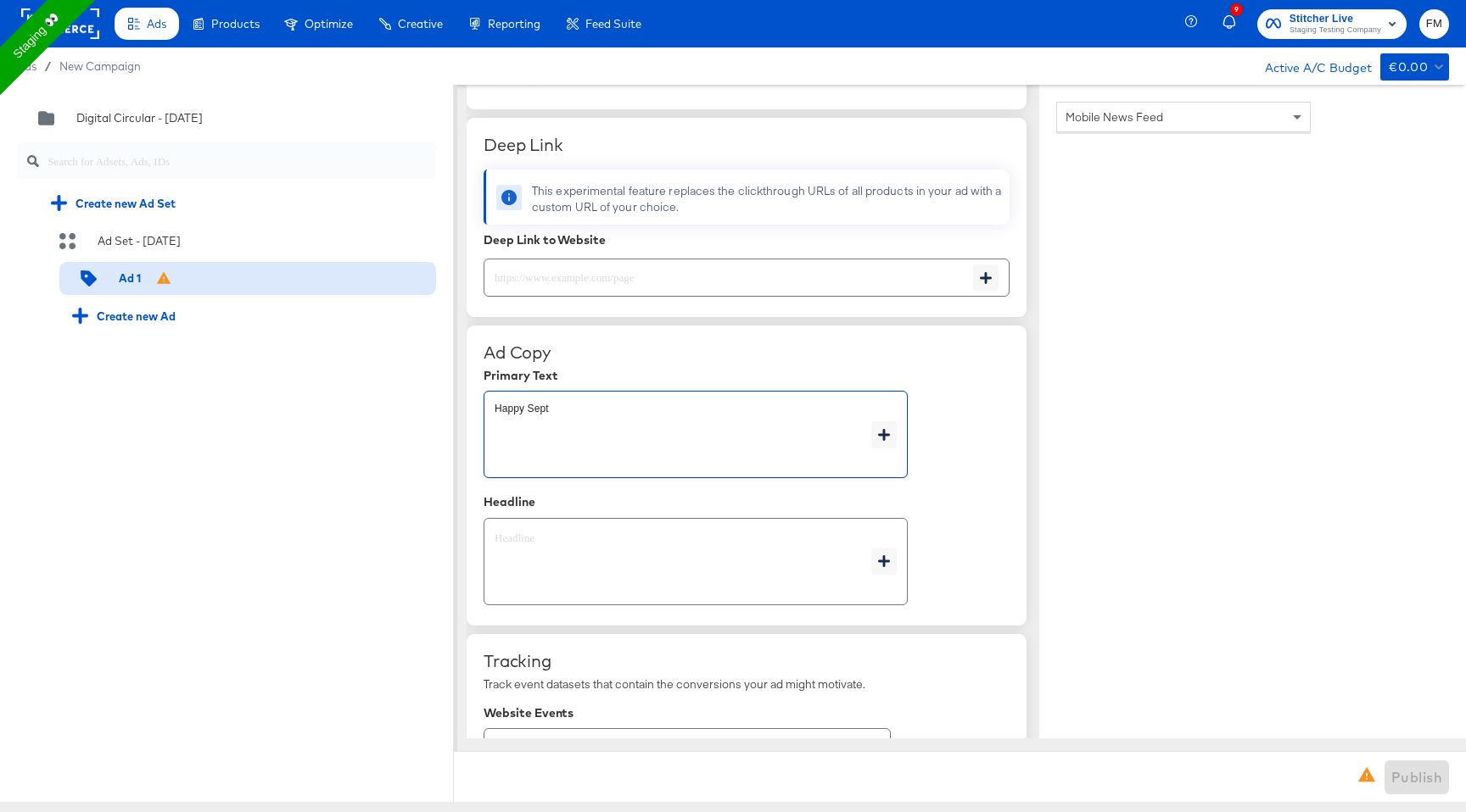
type textarea "x"
type textarea "Happy Septe"
type textarea "x"
type textarea "Happy Septem"
type textarea "x"
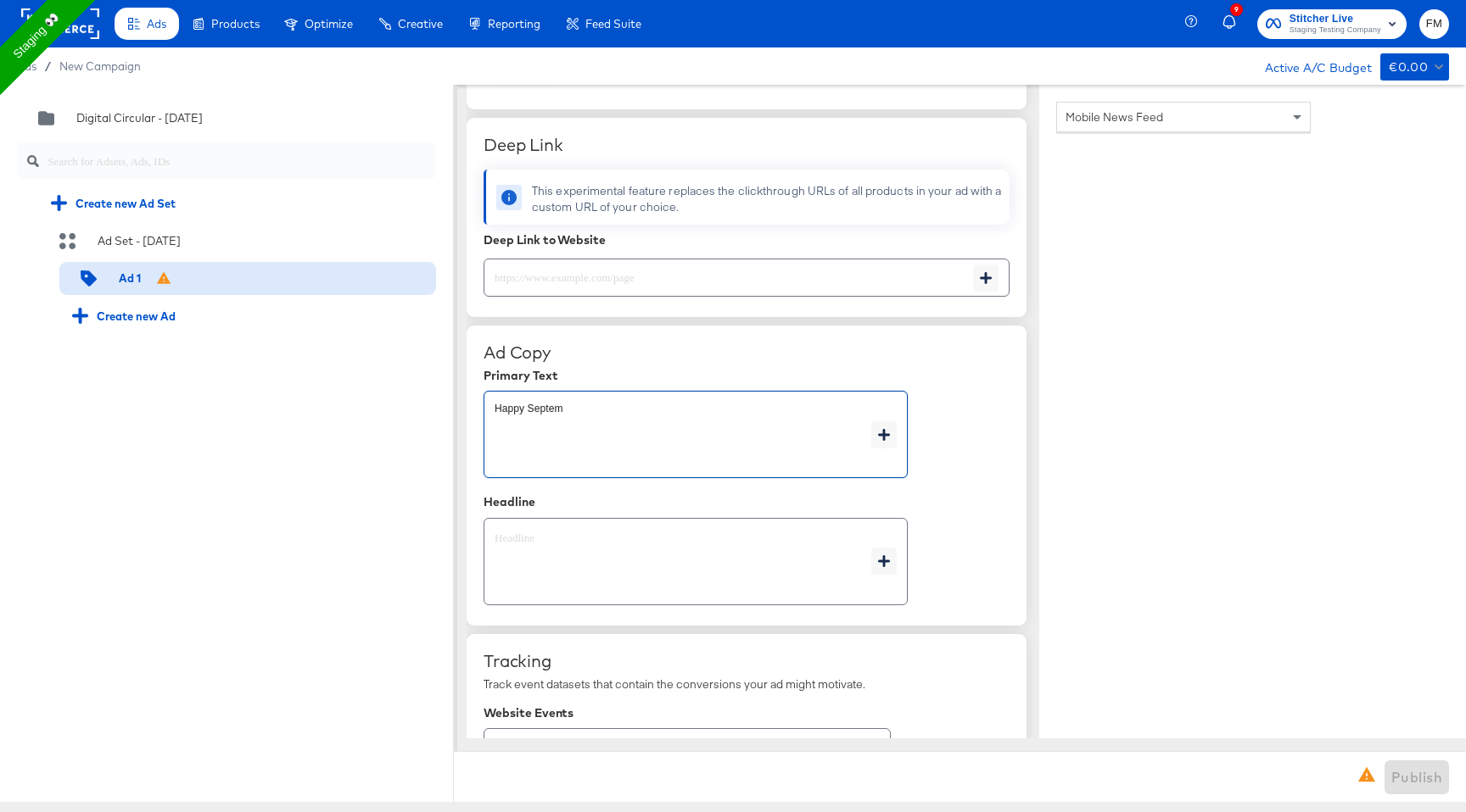
type textarea "Happy Septemb"
type textarea "x"
type textarea "Happy Septembe"
type textarea "x"
type textarea "Happy September"
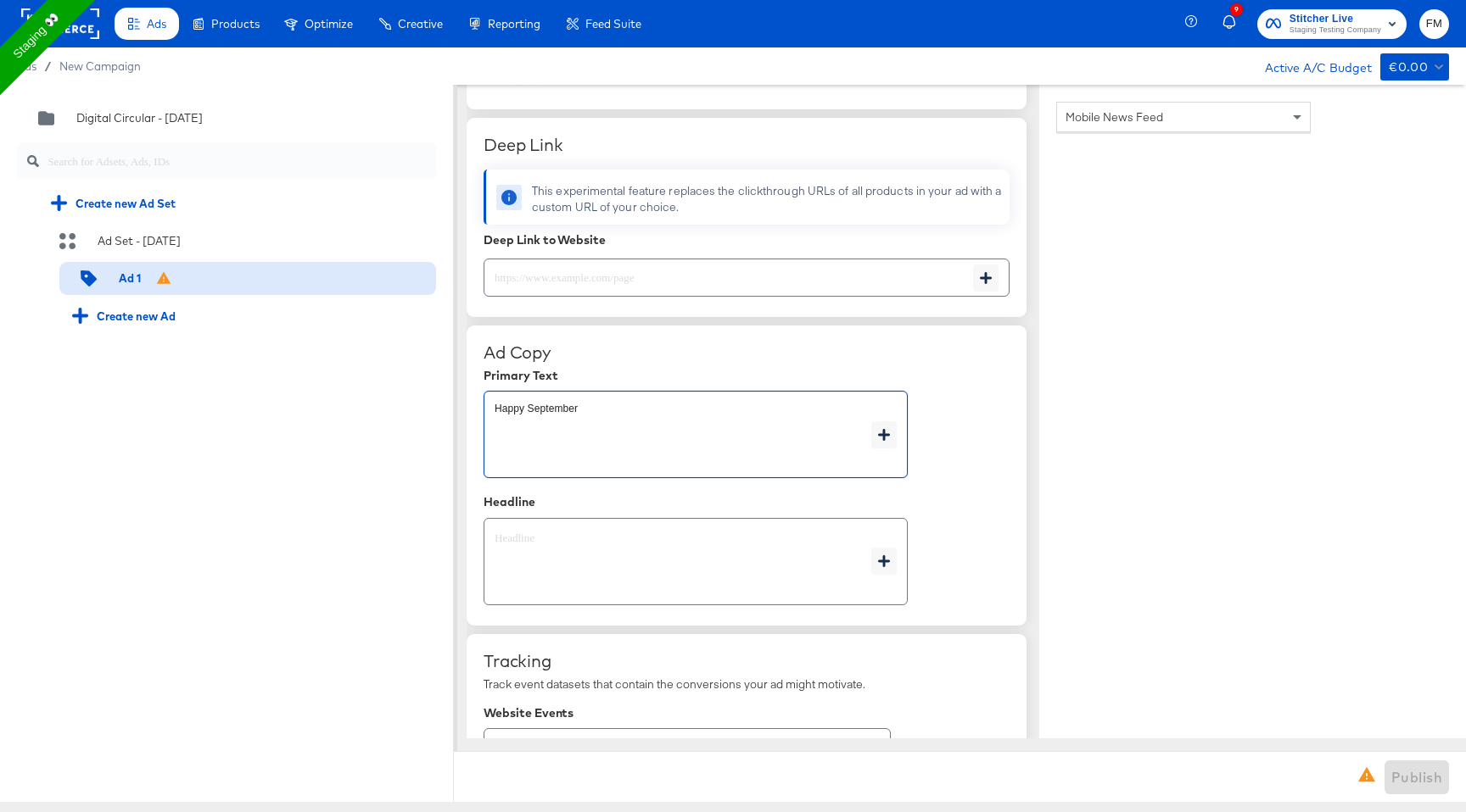
type textarea "x"
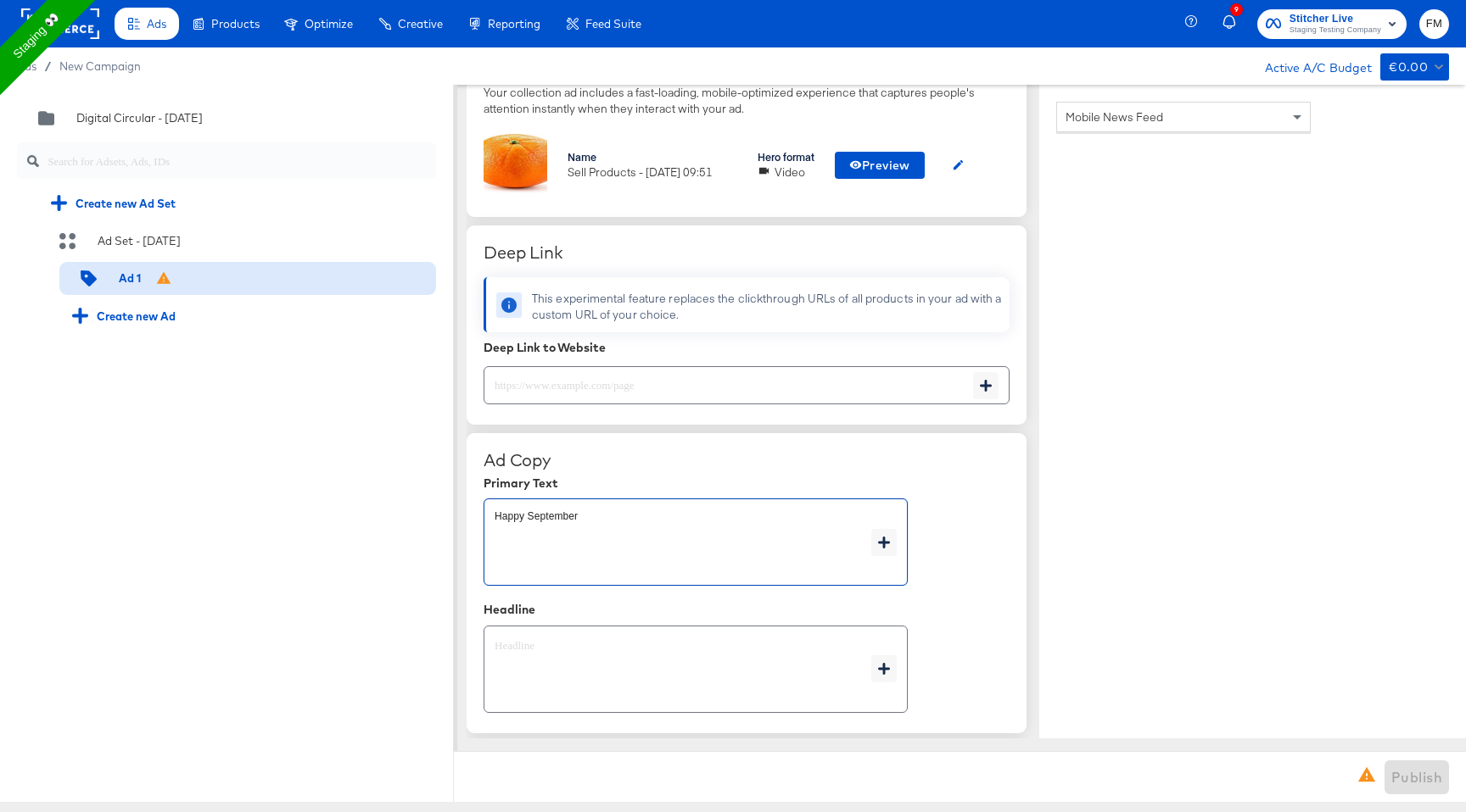
scroll to position [439, 0]
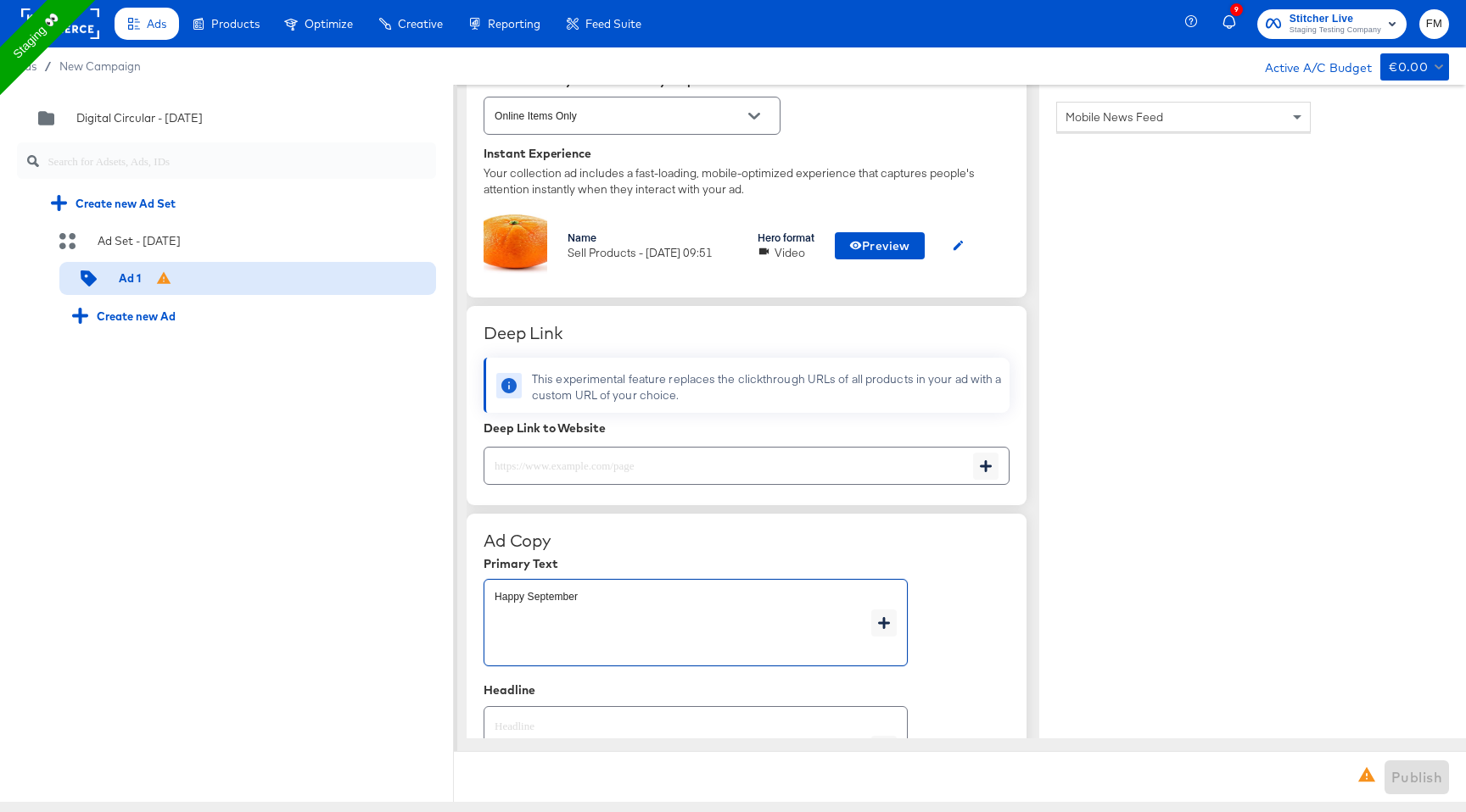
type textarea "Happy September"
type textarea "x"
click at [652, 463] on input "text" at bounding box center [728, 459] width 489 height 36
paste input "[URL][DOMAIN_NAME]"
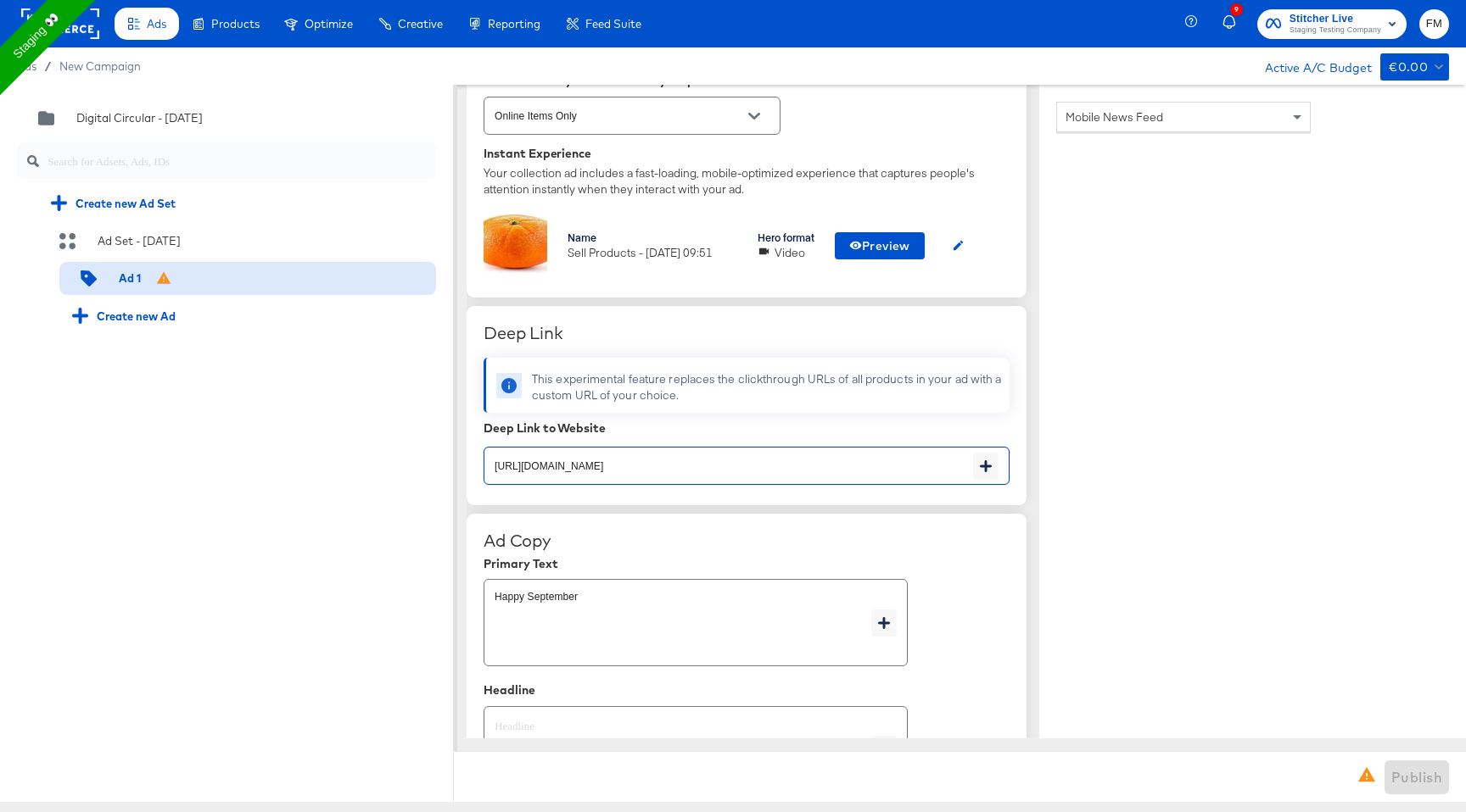
type input "[URL][DOMAIN_NAME]"
type textarea "x"
click at [689, 342] on div "Deep Link" at bounding box center [746, 333] width 526 height 20
click at [965, 251] on icon "button" at bounding box center [957, 245] width 12 height 12
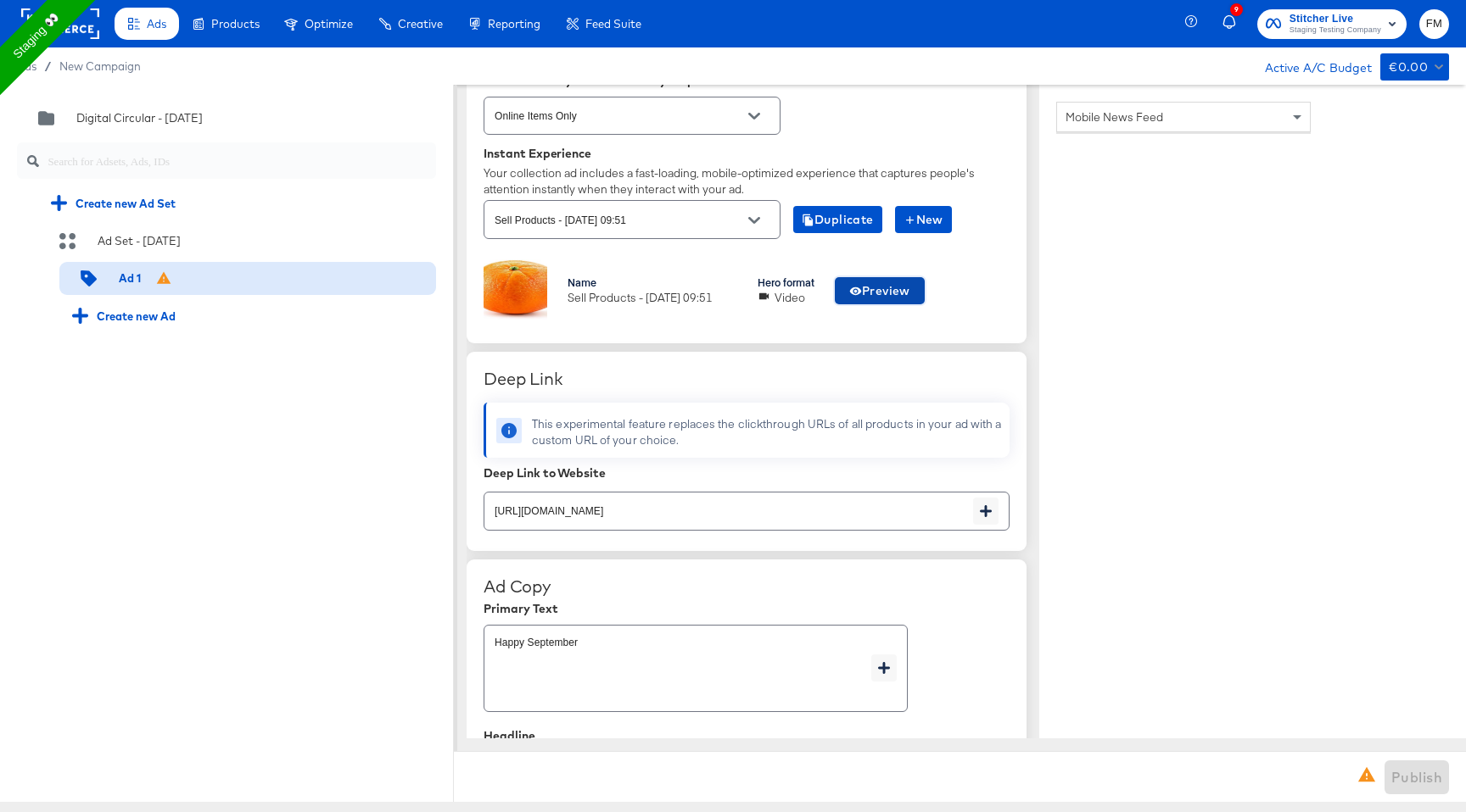
click at [893, 294] on span "Preview" at bounding box center [880, 291] width 61 height 21
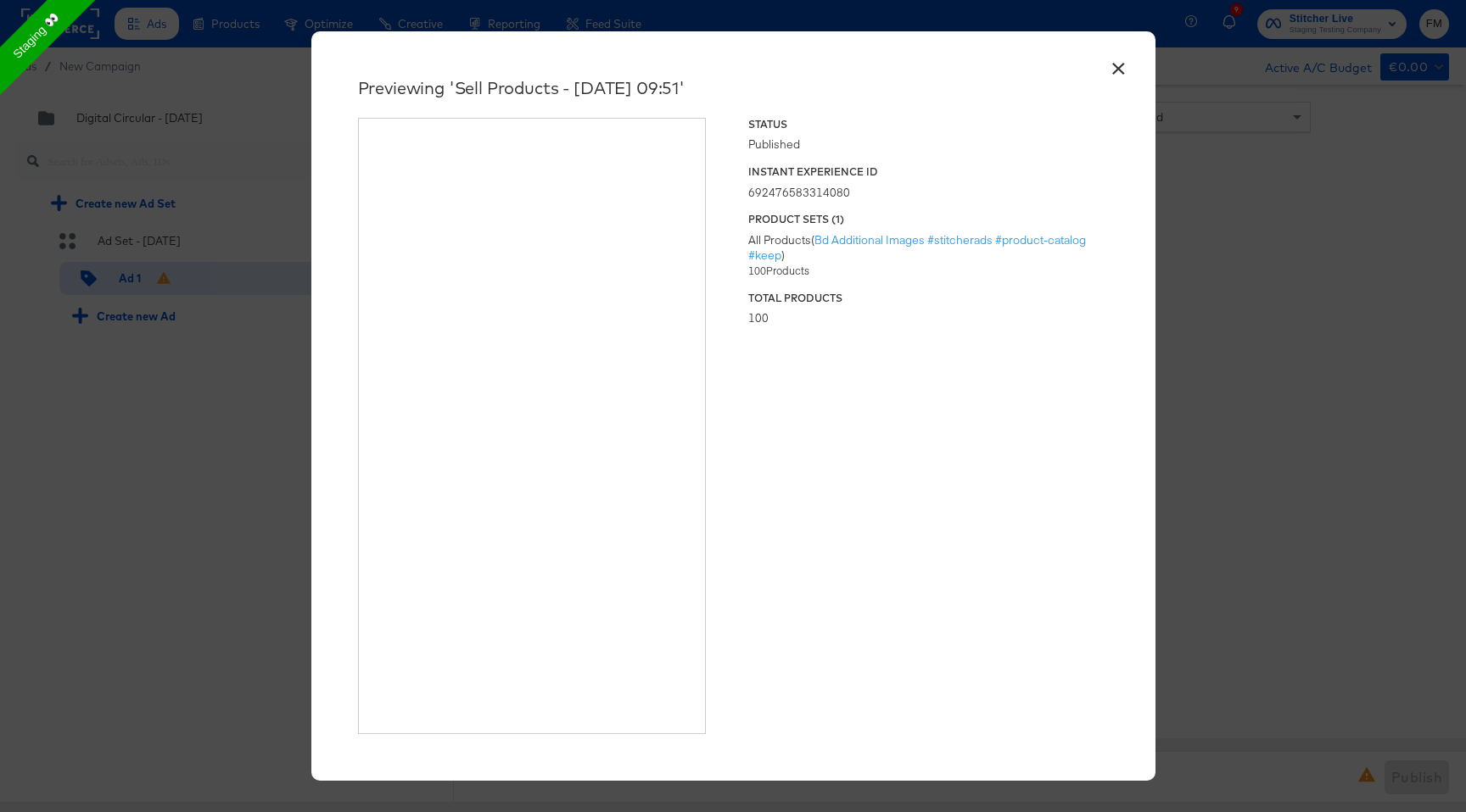
click at [1118, 72] on button "×" at bounding box center [1119, 64] width 31 height 31
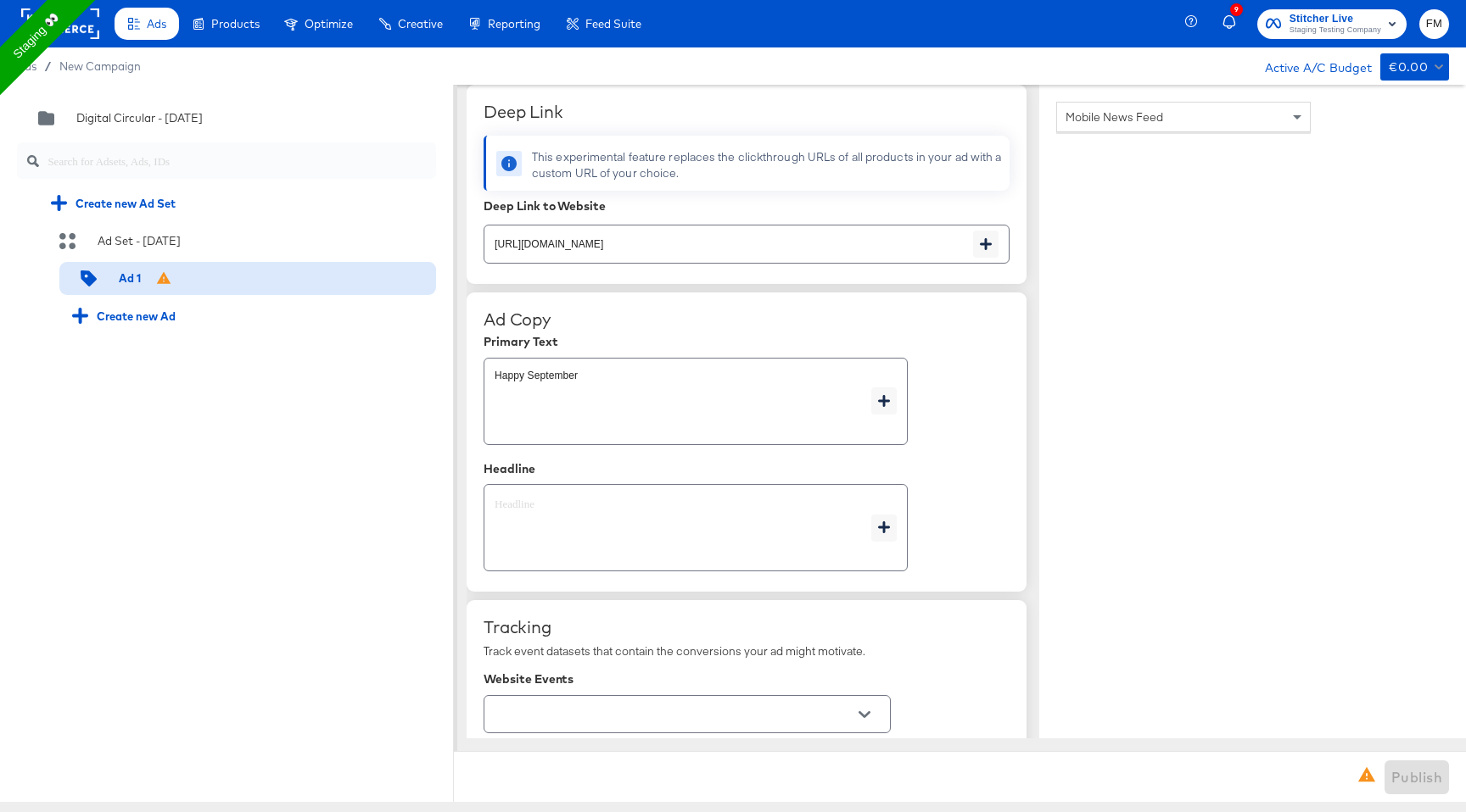
scroll to position [710, 0]
click at [708, 524] on textarea at bounding box center [682, 525] width 377 height 61
type textarea "x"
type textarea "S"
type textarea "x"
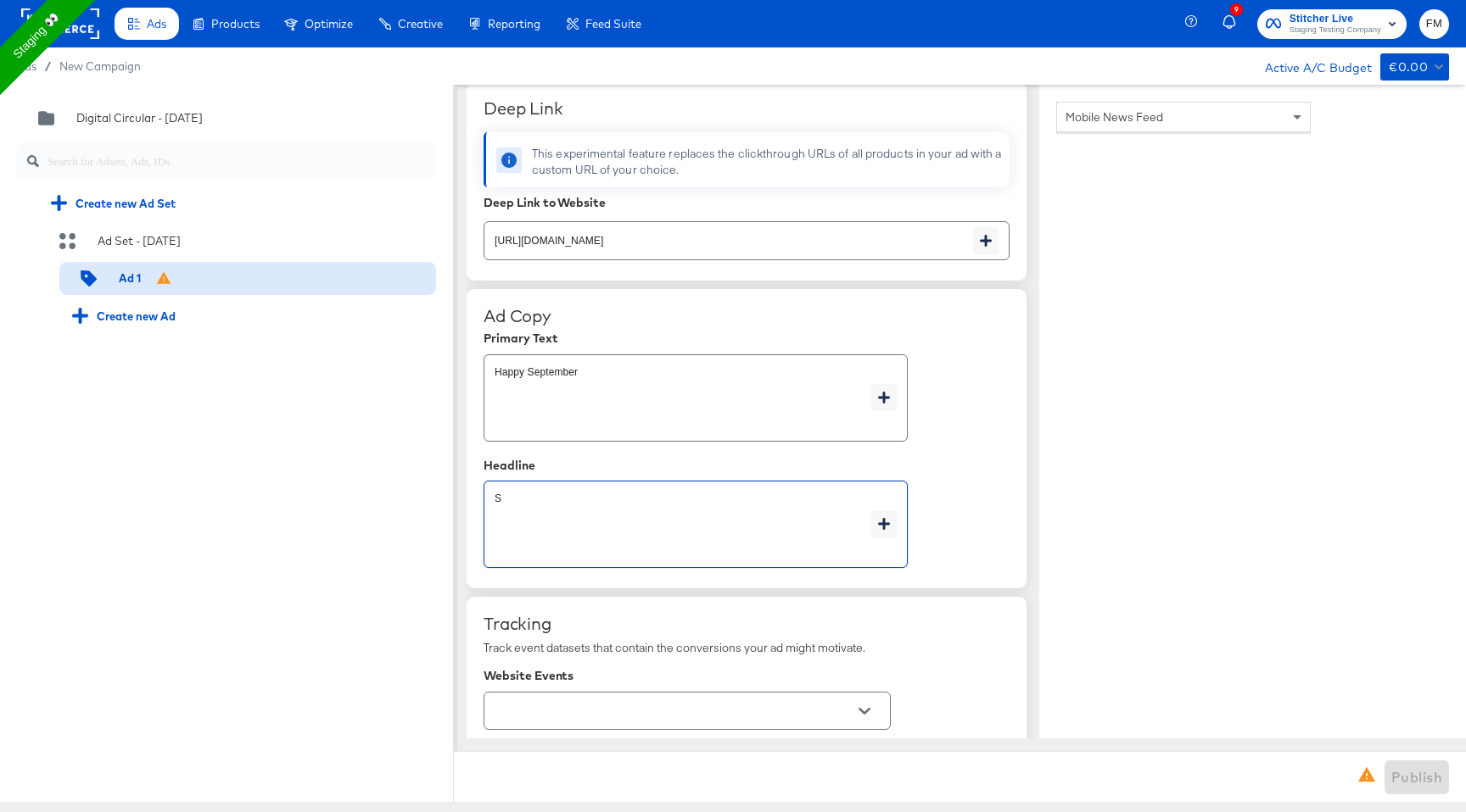
type textarea "Su"
type textarea "x"
type textarea "Sum"
type textarea "x"
type textarea "Summ"
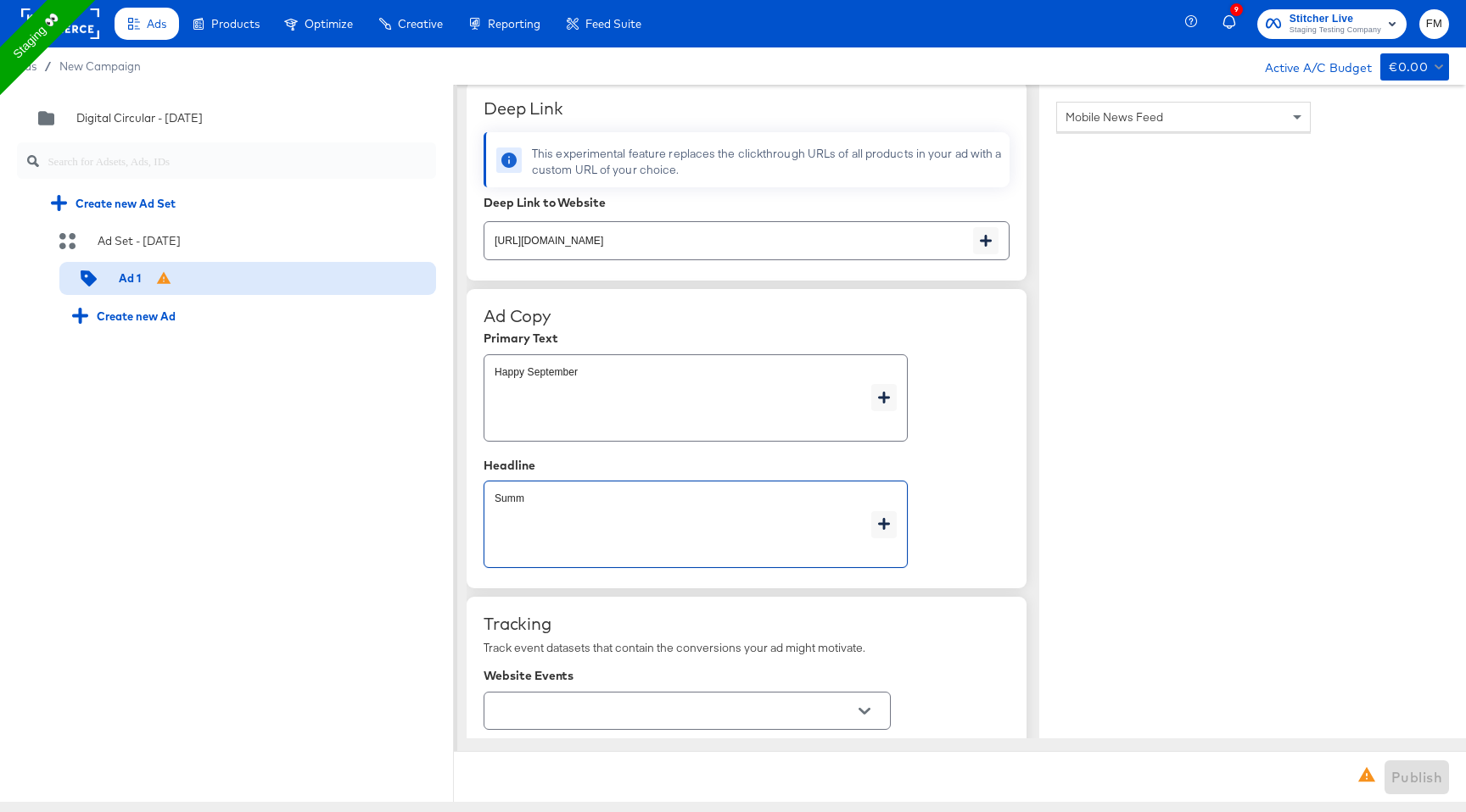
type textarea "x"
type textarea "Summe"
type textarea "x"
type textarea "Summer"
type textarea "x"
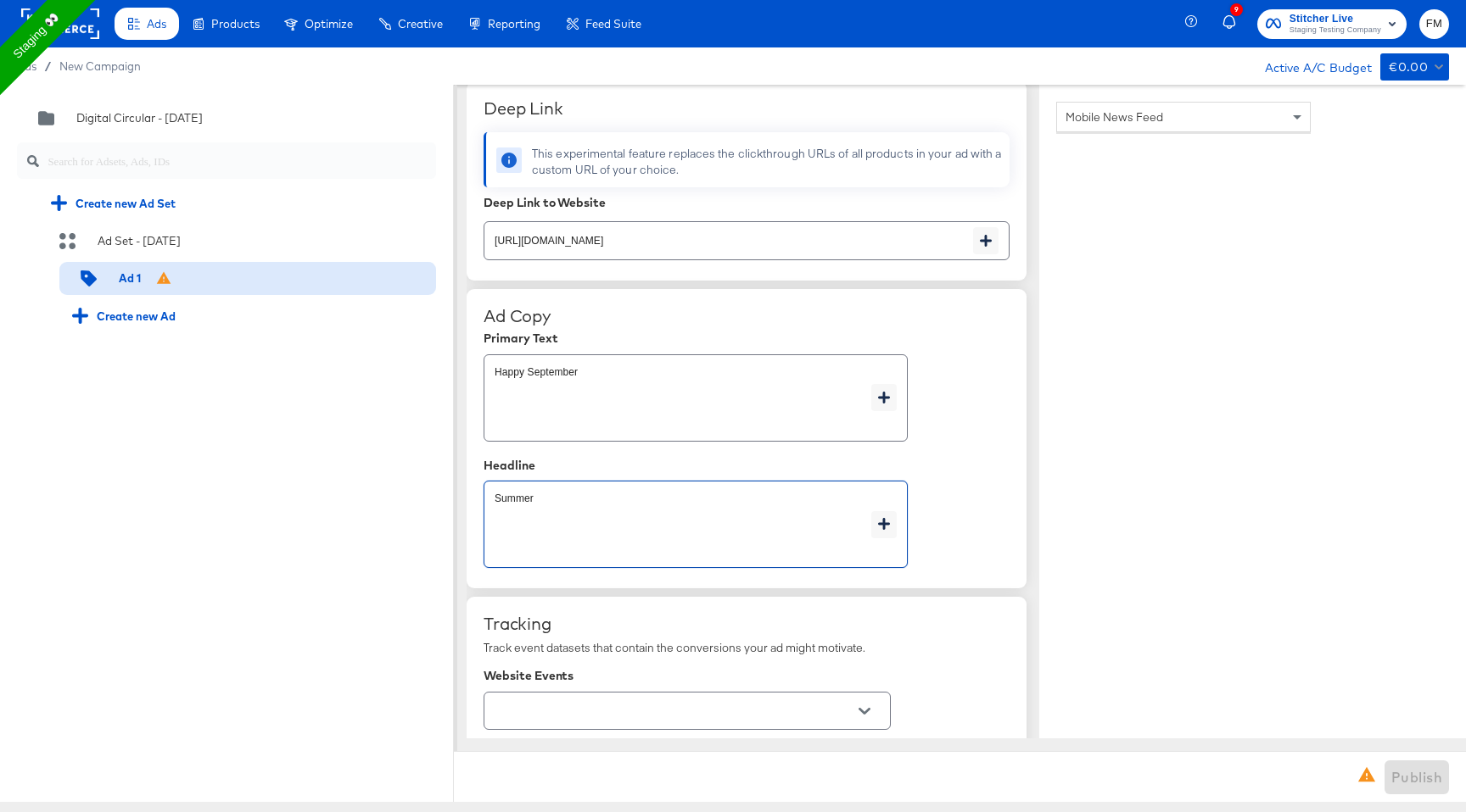
type textarea "Summer"
type textarea "x"
type textarea "Summer S"
type textarea "x"
type textarea "Summer Sa"
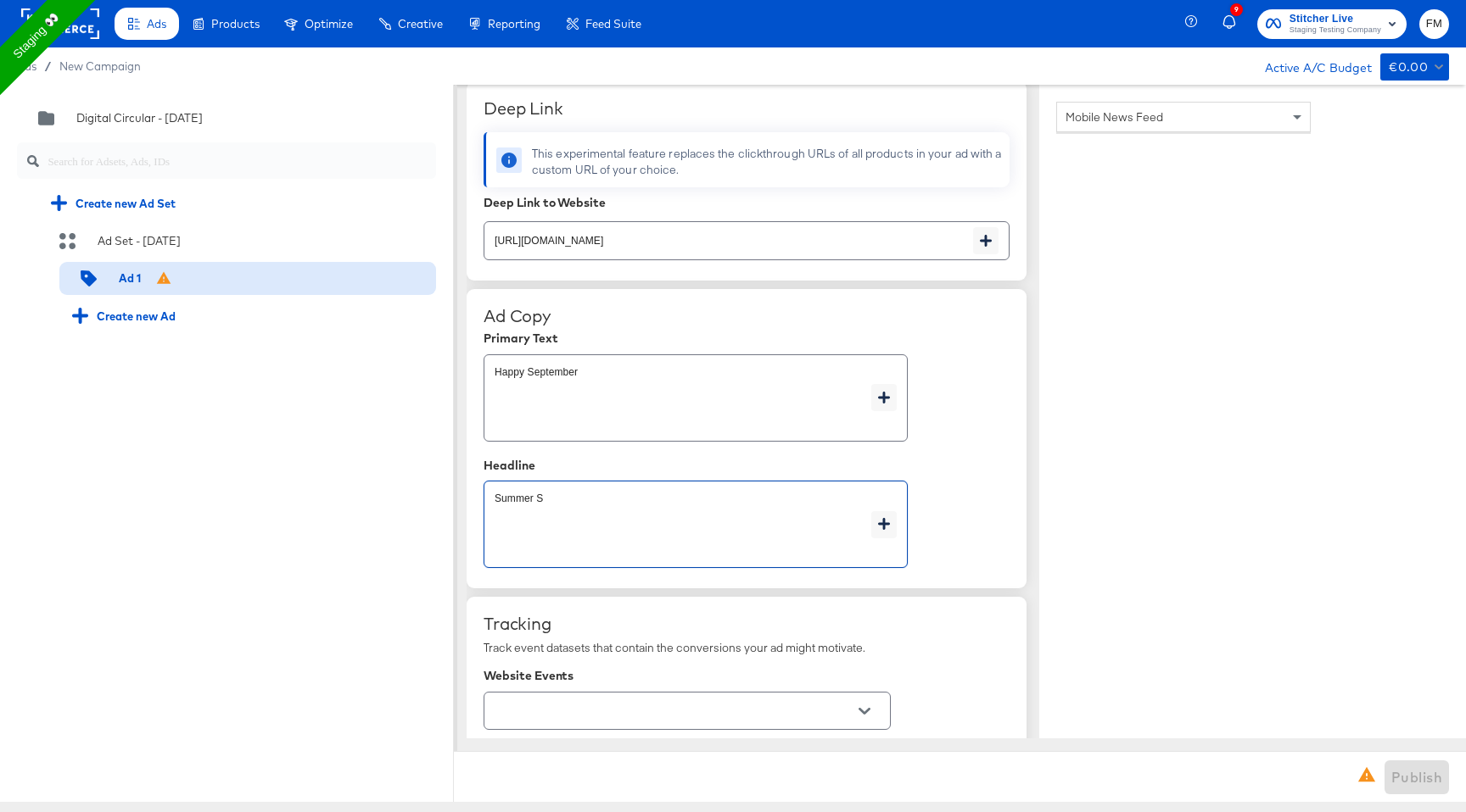
type textarea "x"
type textarea "Summer Sal"
type textarea "x"
type textarea "Summer Sale"
type textarea "x"
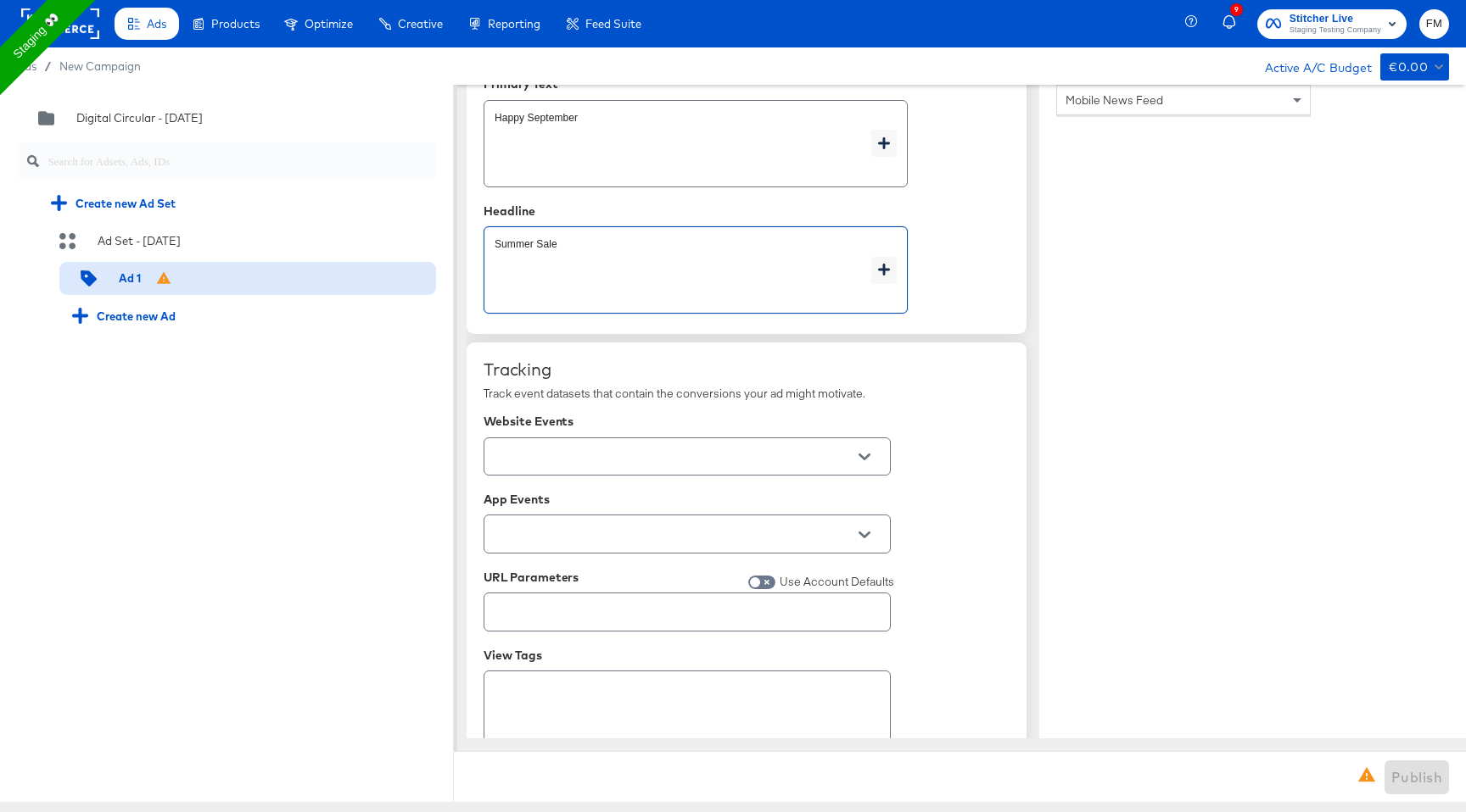
scroll to position [1025, 0]
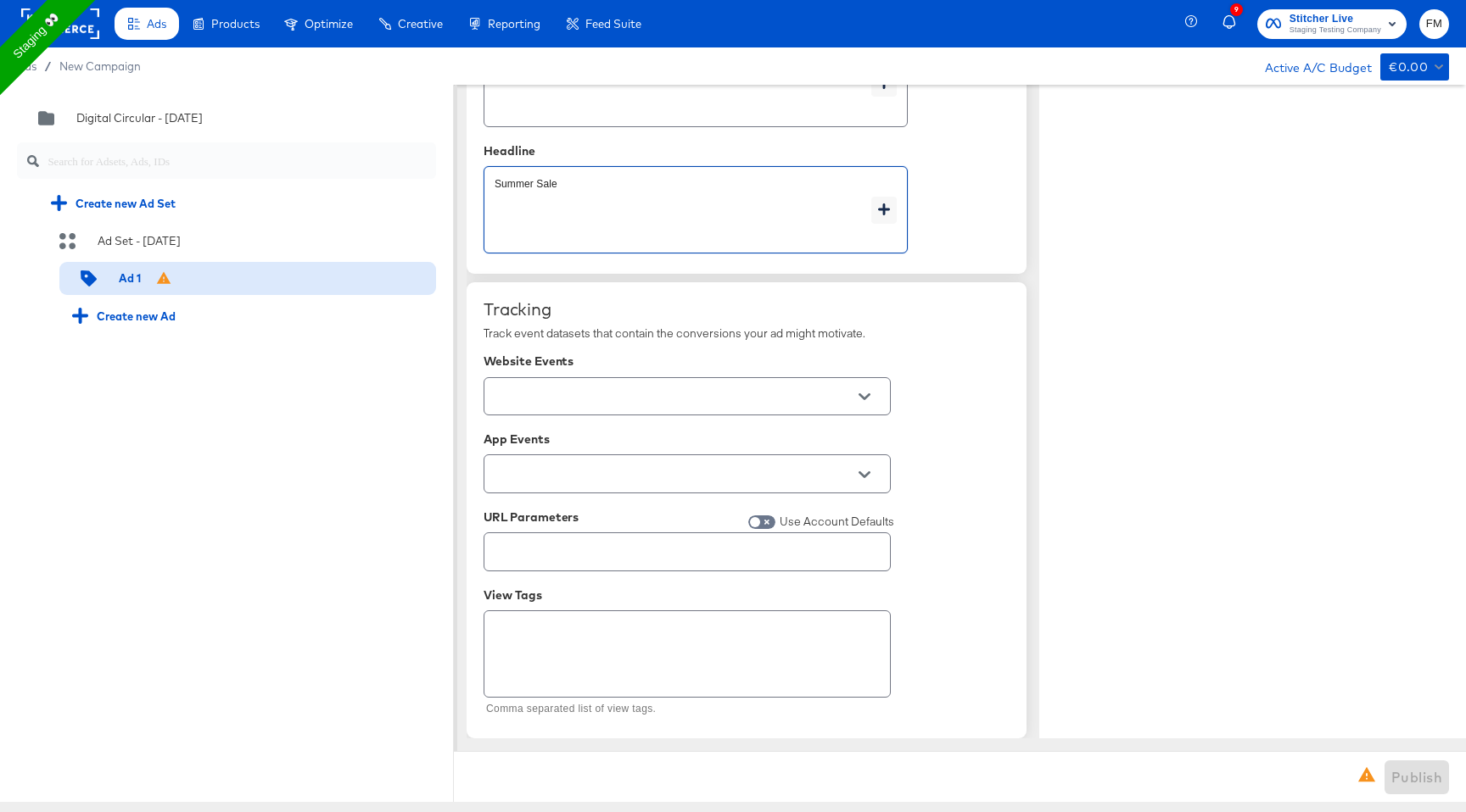
type textarea "Summer Sale"
type textarea "x"
click at [737, 390] on input "text" at bounding box center [674, 397] width 366 height 19
click at [960, 331] on div "Tracking Track event datasets that contain the conversions your ad might motiva…" at bounding box center [746, 510] width 526 height 423
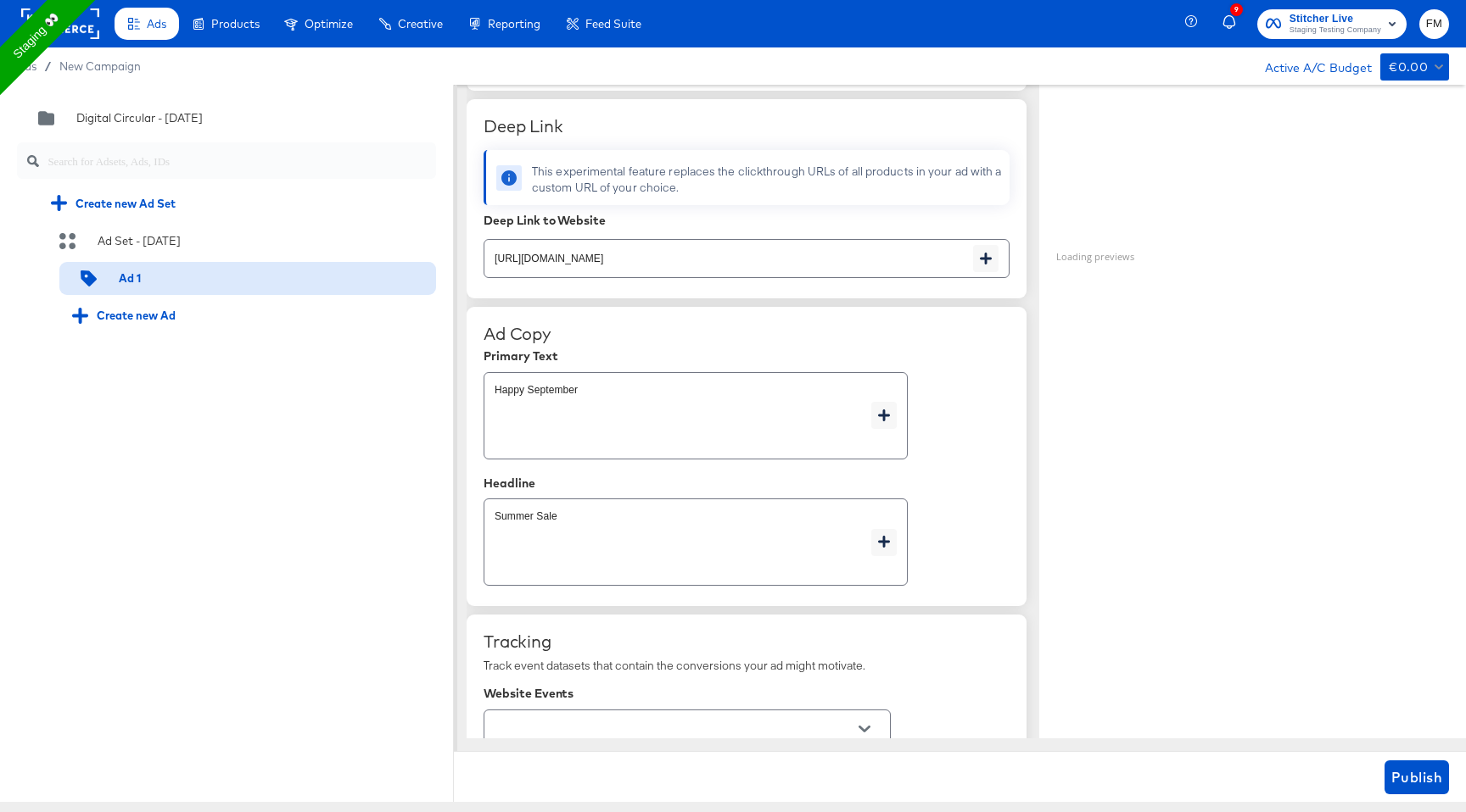
scroll to position [602, 0]
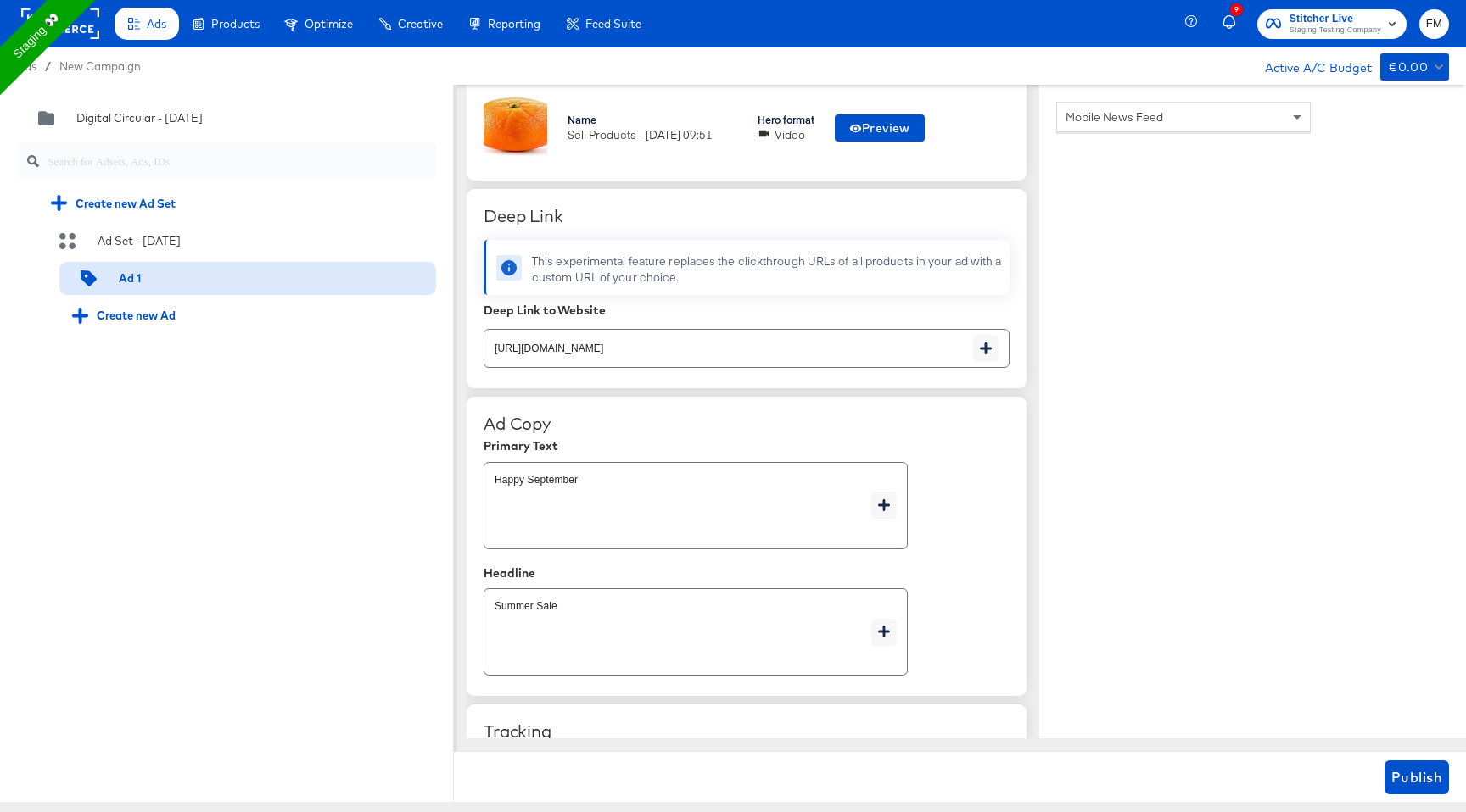
click at [806, 343] on input "[URL][DOMAIN_NAME]" at bounding box center [728, 342] width 489 height 36
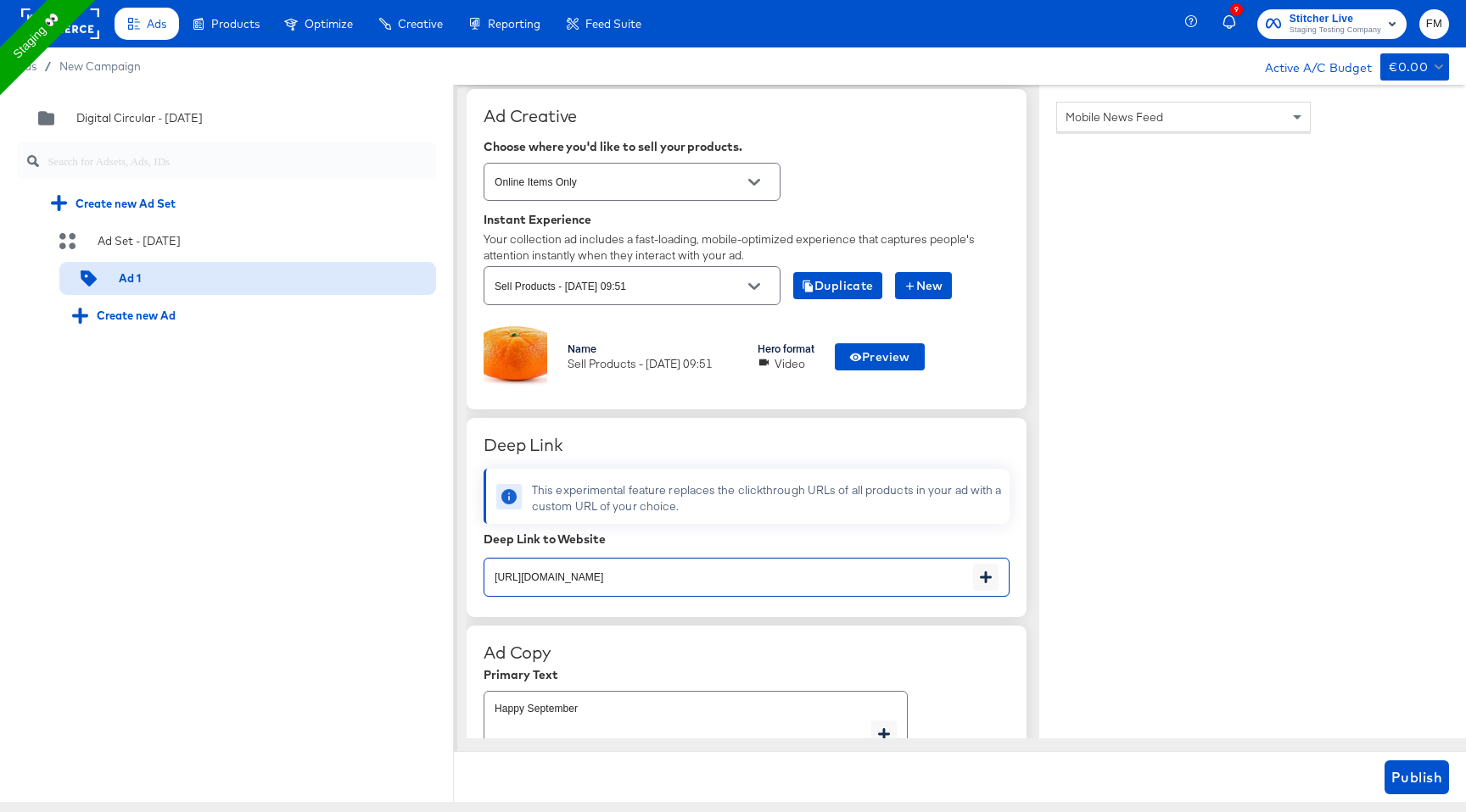
scroll to position [375, 0]
click at [757, 284] on icon "Open" at bounding box center [754, 284] width 11 height 7
type textarea "x"
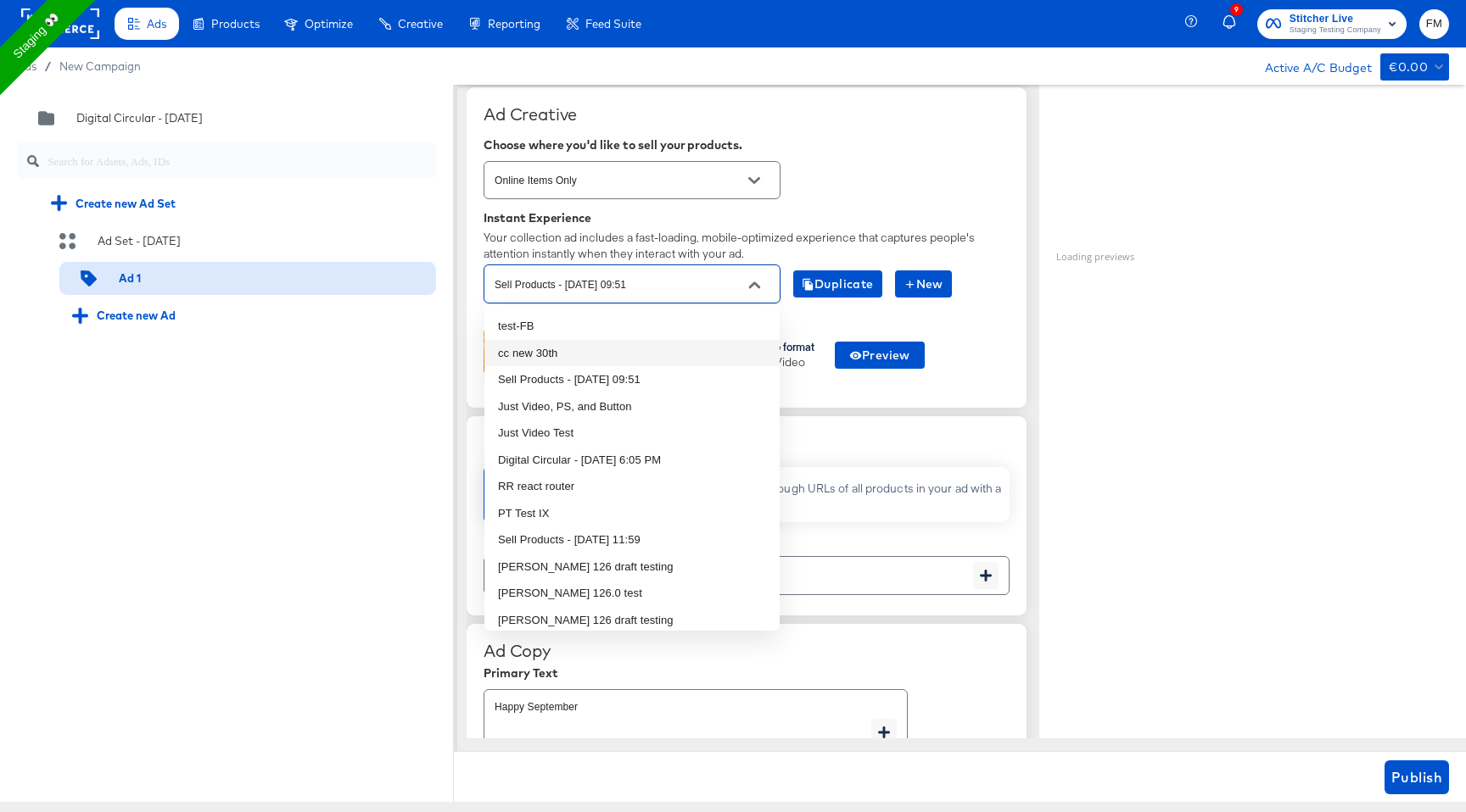
click at [676, 348] on li "cc new 30th" at bounding box center [631, 353] width 295 height 27
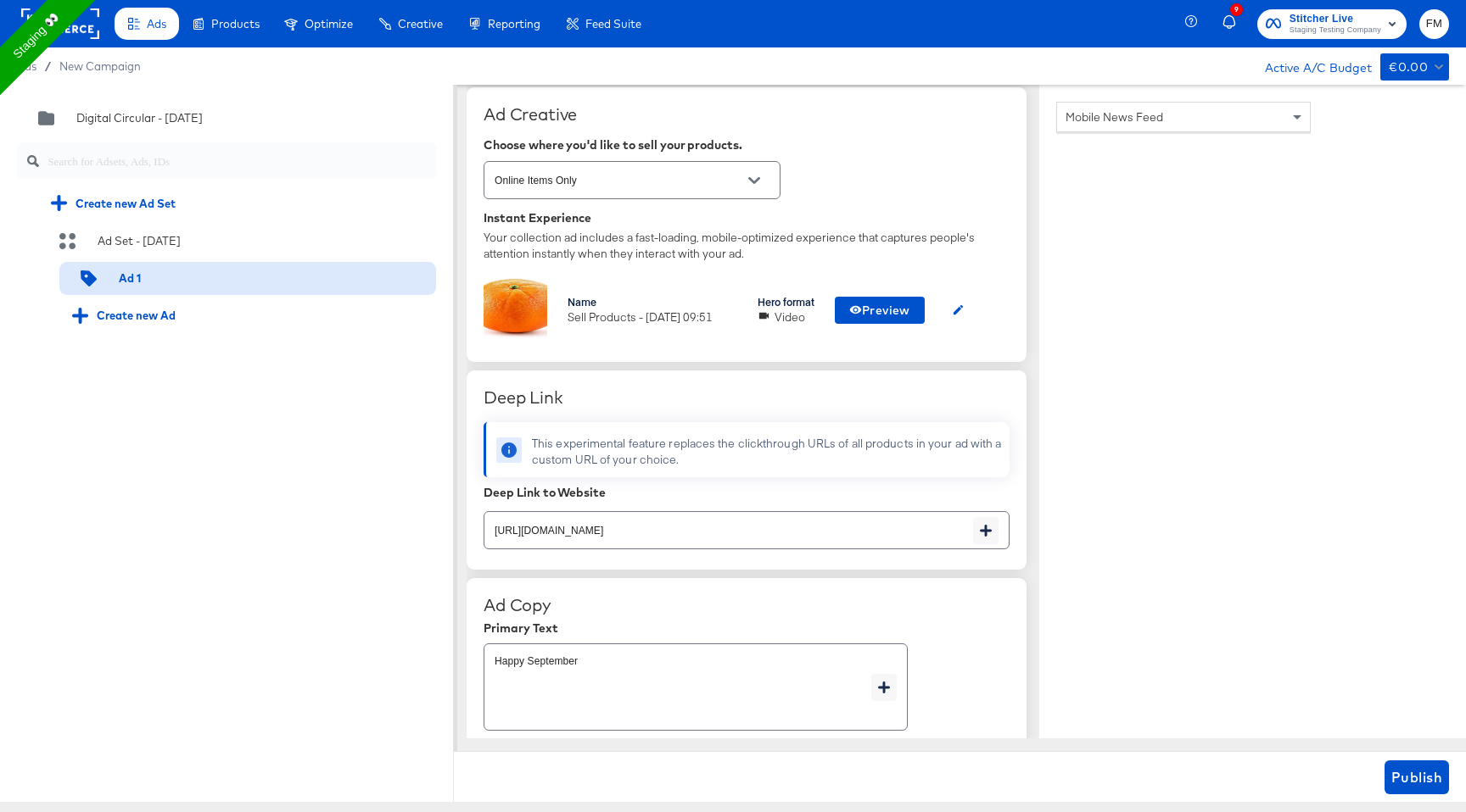
type textarea "x"
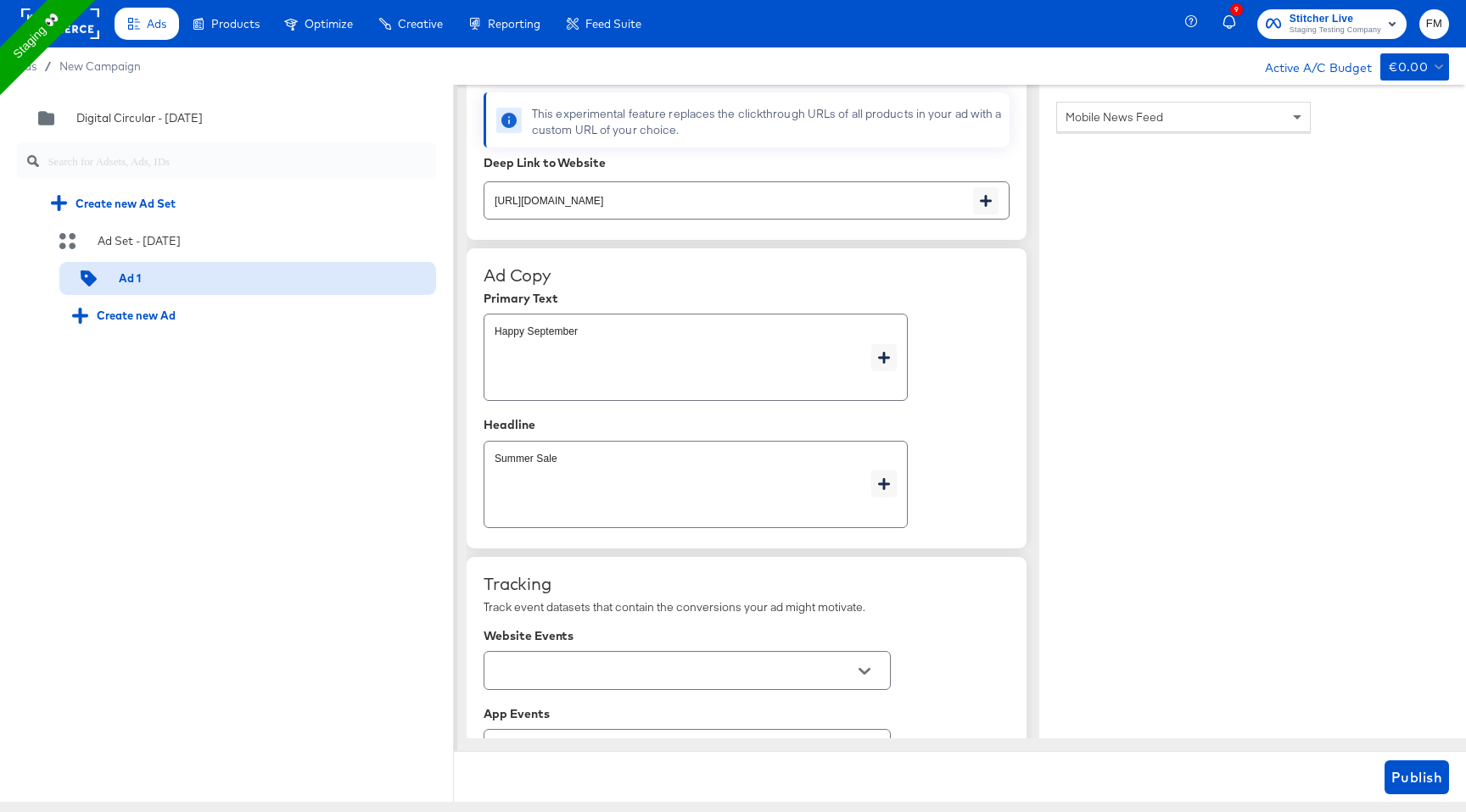
scroll to position [980, 0]
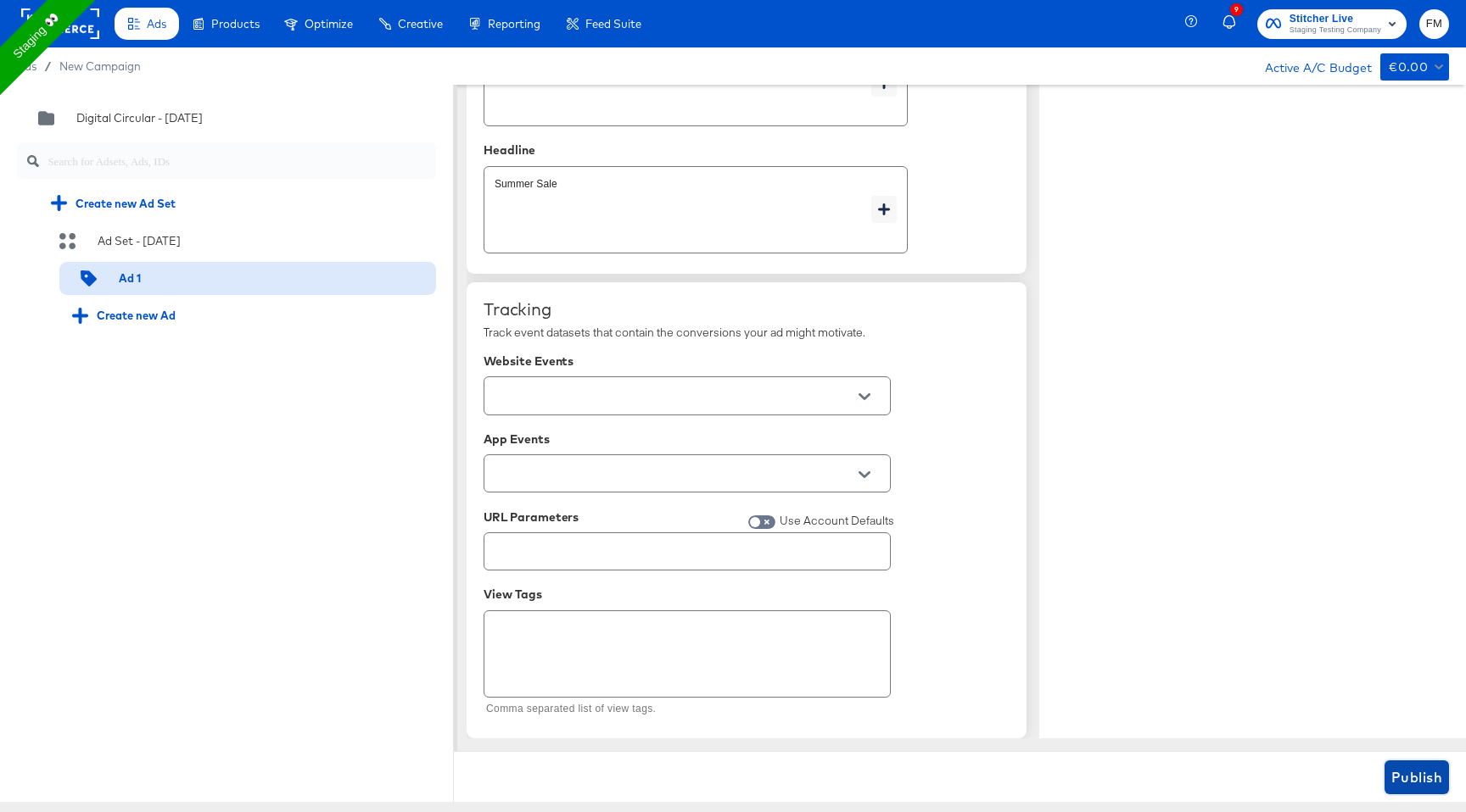
click at [1395, 772] on span "Publish" at bounding box center [1416, 778] width 51 height 24
type textarea "x"
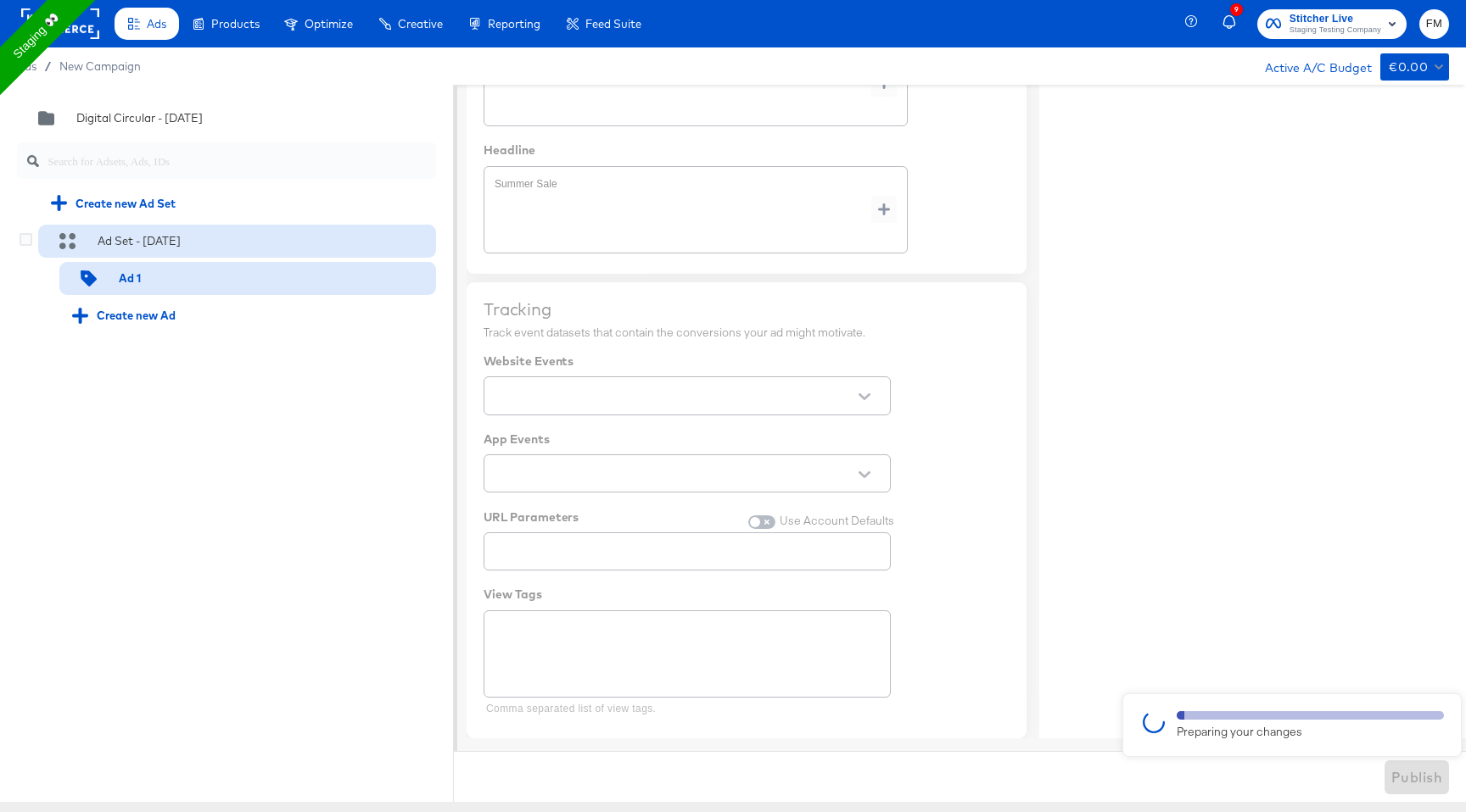
click at [184, 232] on div "Ad Set - [DATE]" at bounding box center [237, 241] width 398 height 33
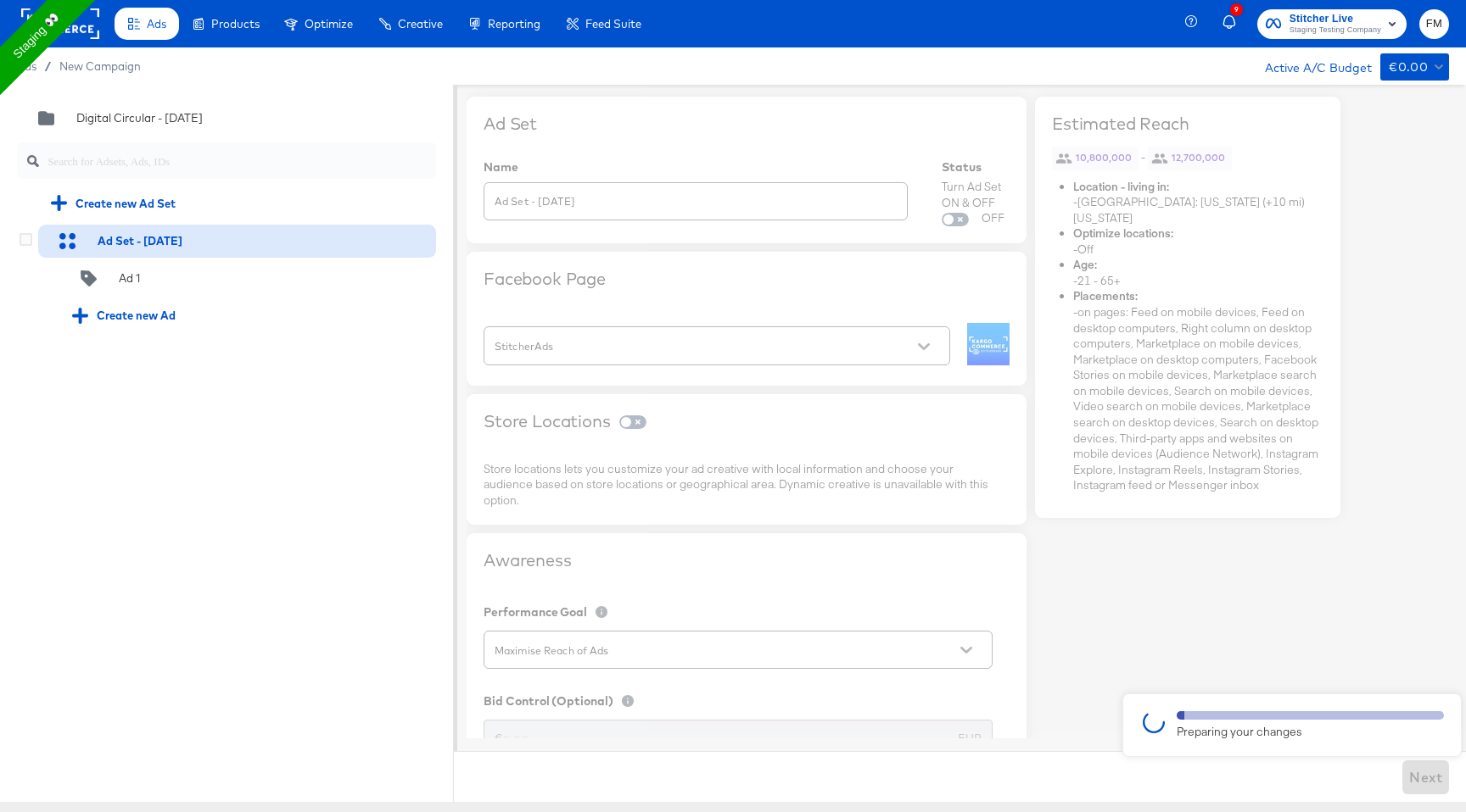
scroll to position [0, 0]
click at [673, 324] on div at bounding box center [733, 444] width 1466 height 718
click at [1267, 718] on div at bounding box center [1310, 716] width 267 height 9
click at [281, 272] on div "Ad 1" at bounding box center [247, 279] width 377 height 33
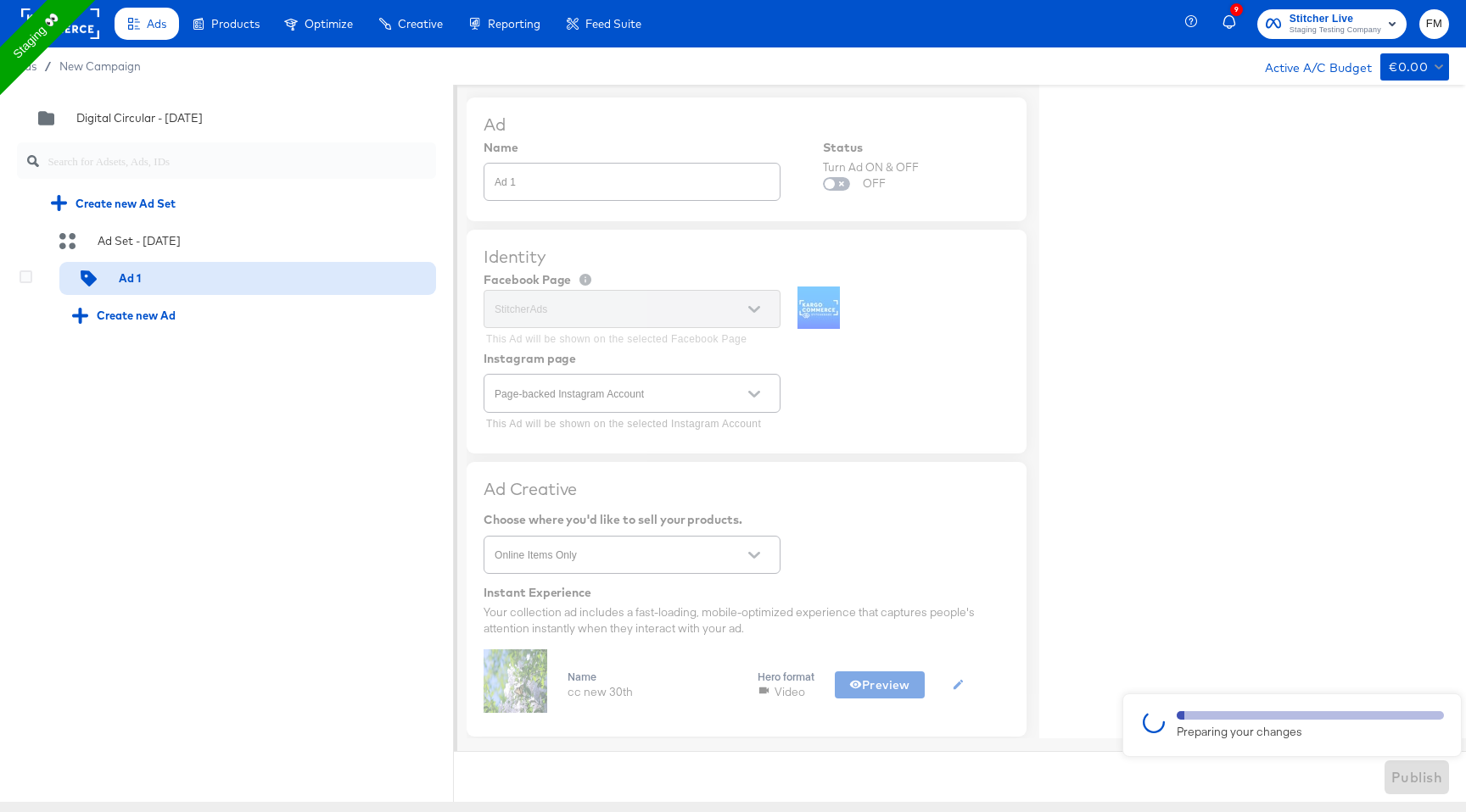
type textarea "x"
click at [618, 397] on div at bounding box center [733, 444] width 1466 height 718
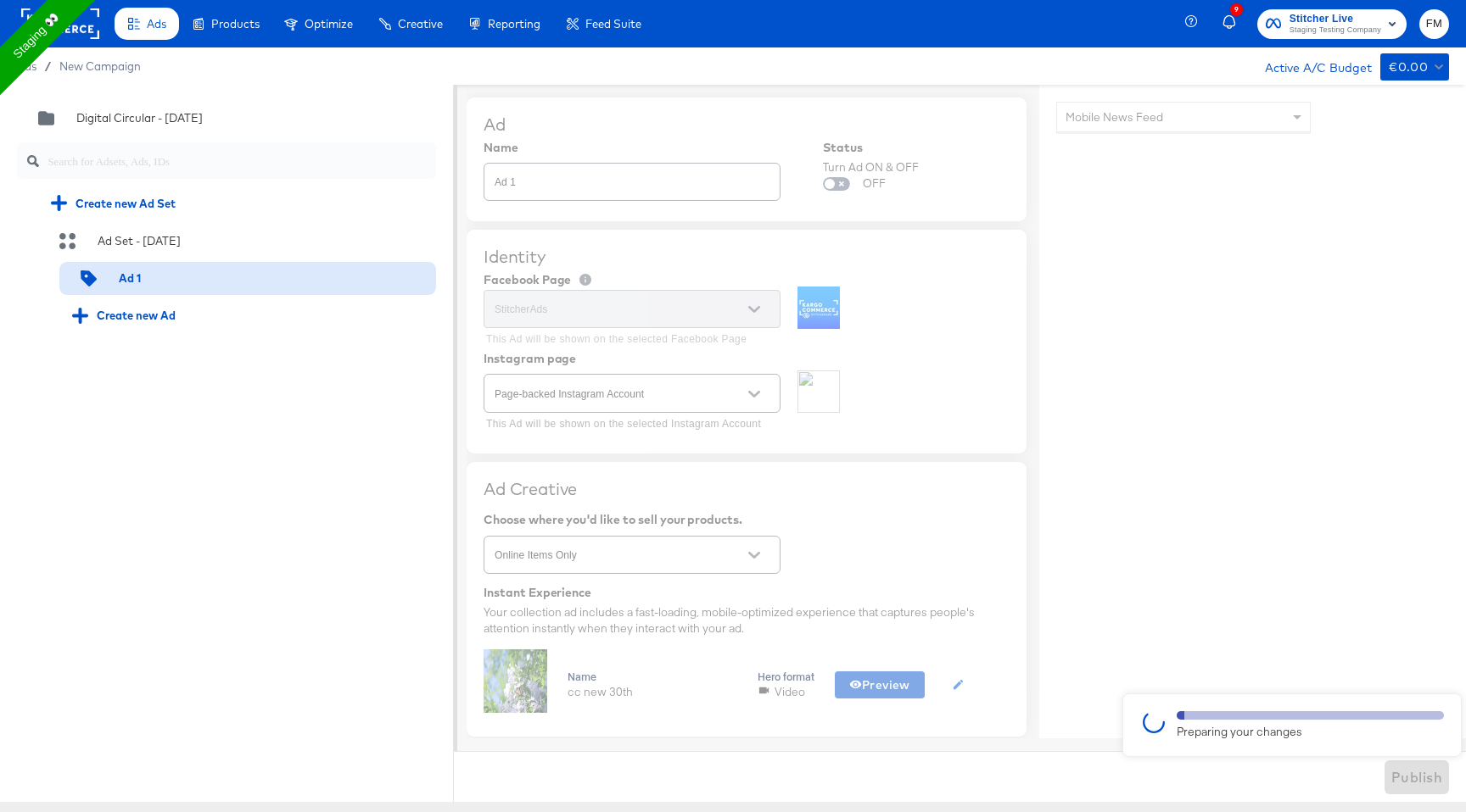
click at [618, 397] on div at bounding box center [733, 444] width 1466 height 718
click at [1408, 812] on div "Ads Products Optimize Creative Reporting Feed Suite 9 Stitcher Live Staging Tes…" at bounding box center [733, 406] width 1466 height 812
click at [767, 470] on div at bounding box center [733, 444] width 1466 height 718
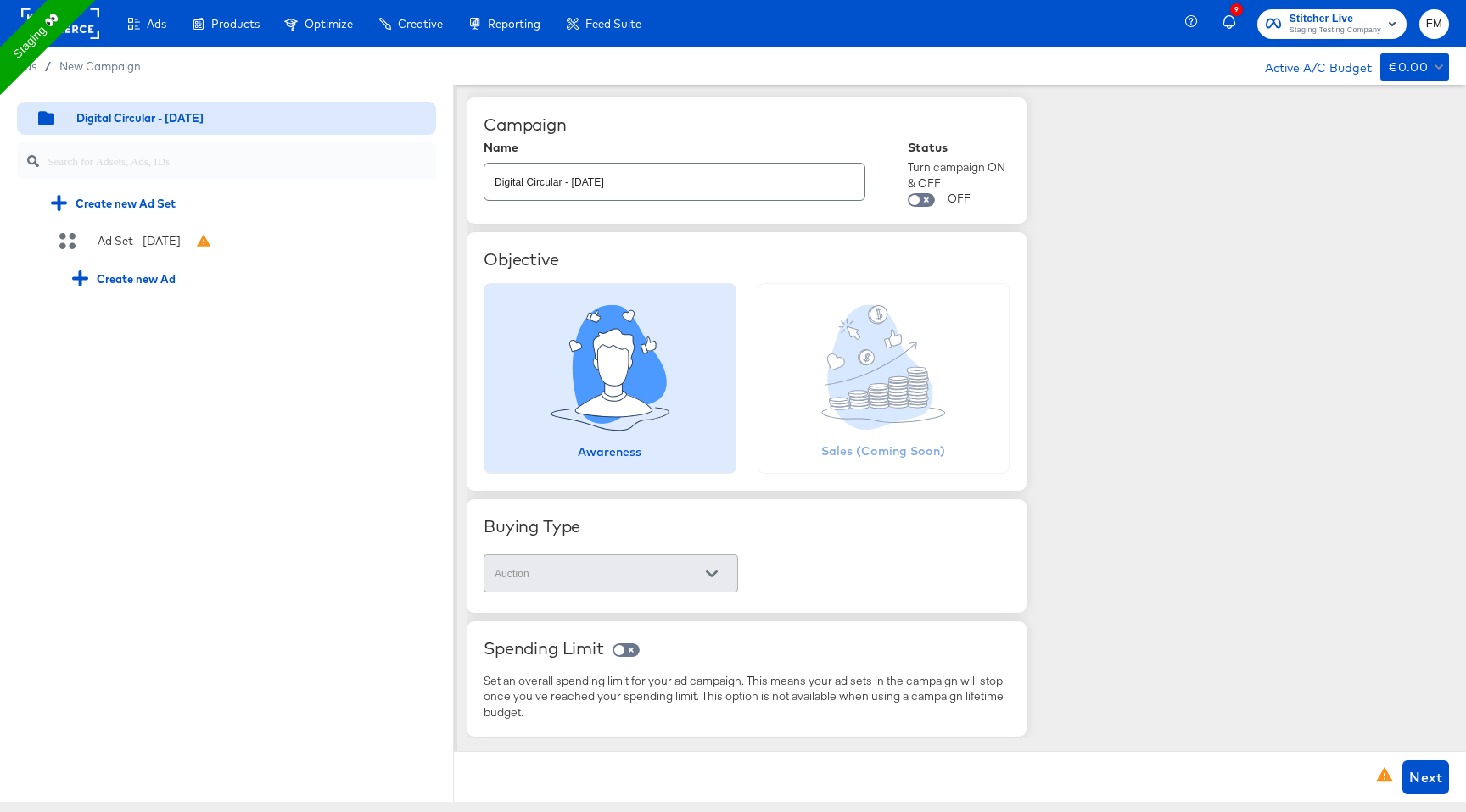
click at [304, 221] on div "Digital Circular - [DATE] Create new Ad Set Ad Set - [DATE] Create new Ad" at bounding box center [226, 198] width 453 height 227
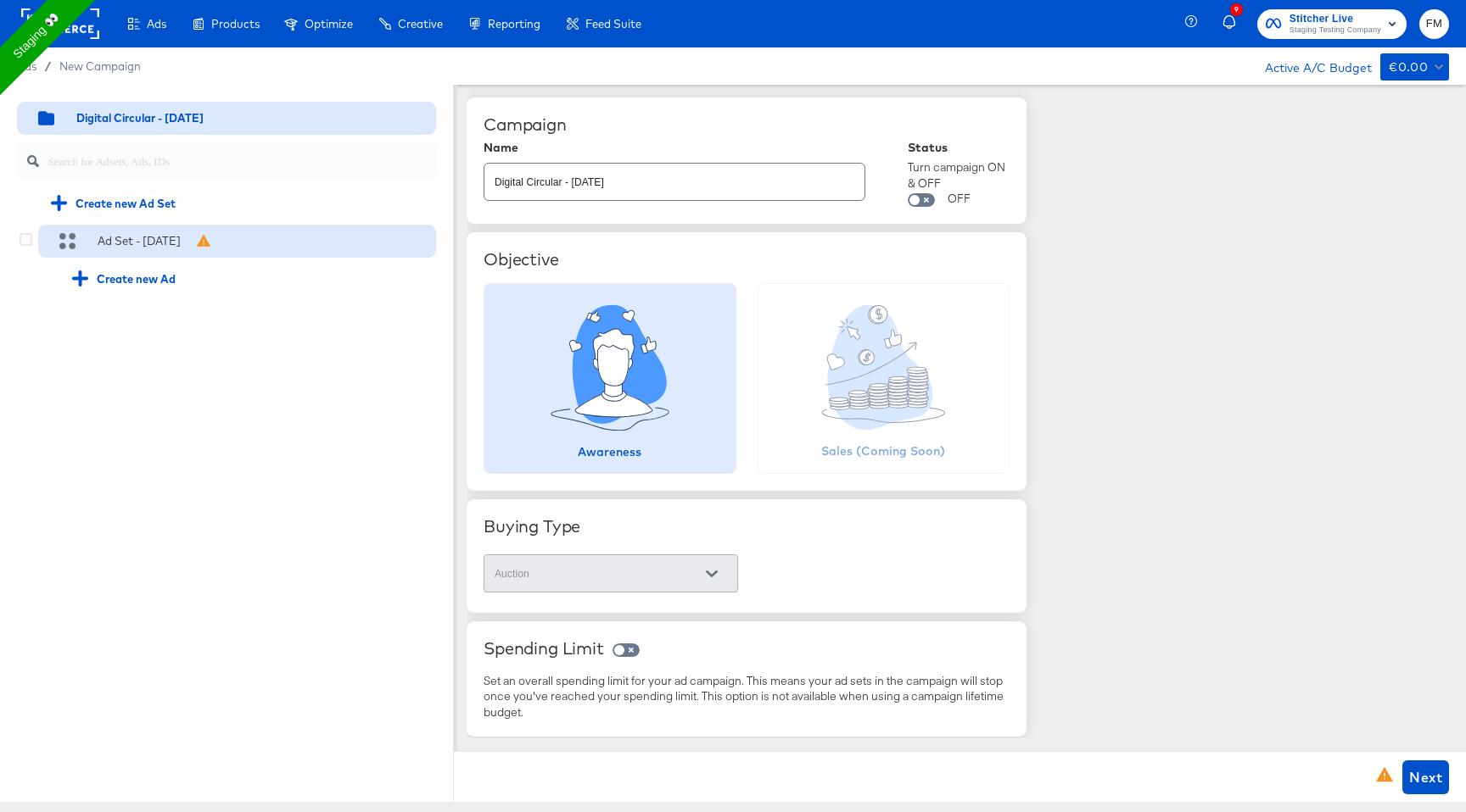
click at [304, 228] on div "Ad Set - [DATE]" at bounding box center [237, 242] width 398 height 34
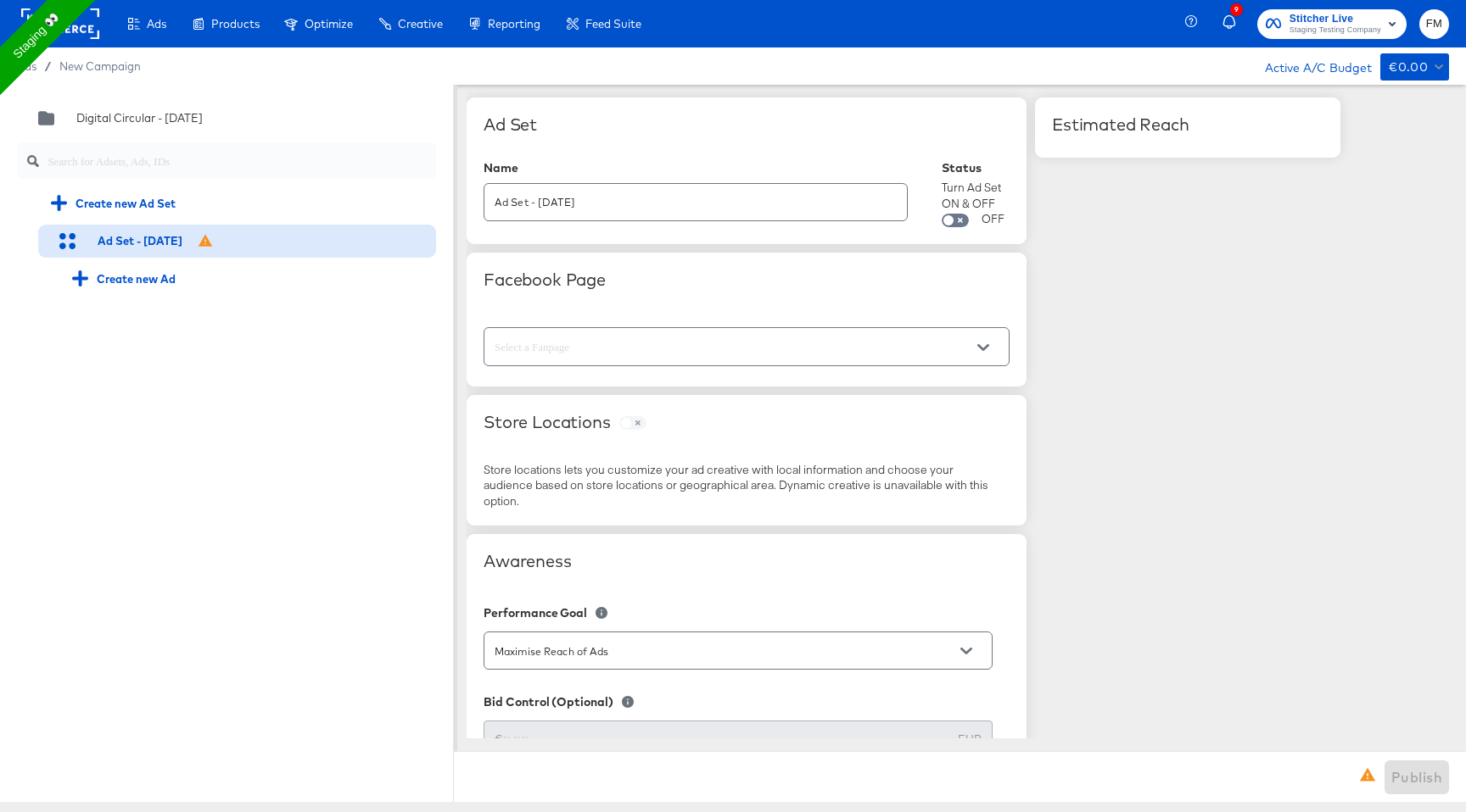
click at [774, 346] on input "text" at bounding box center [733, 347] width 484 height 19
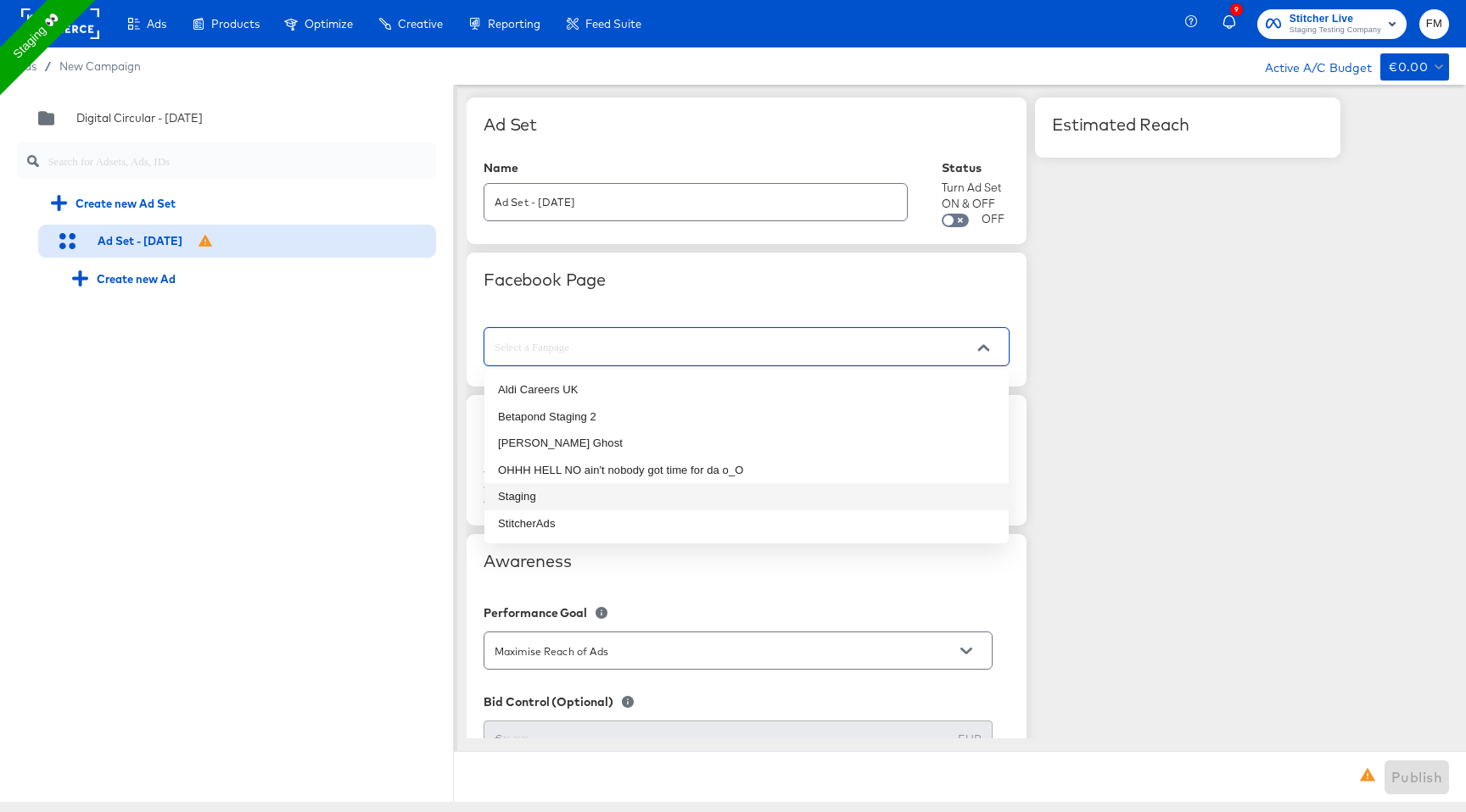
click at [689, 498] on li "Staging" at bounding box center [745, 497] width 524 height 27
type input "Staging"
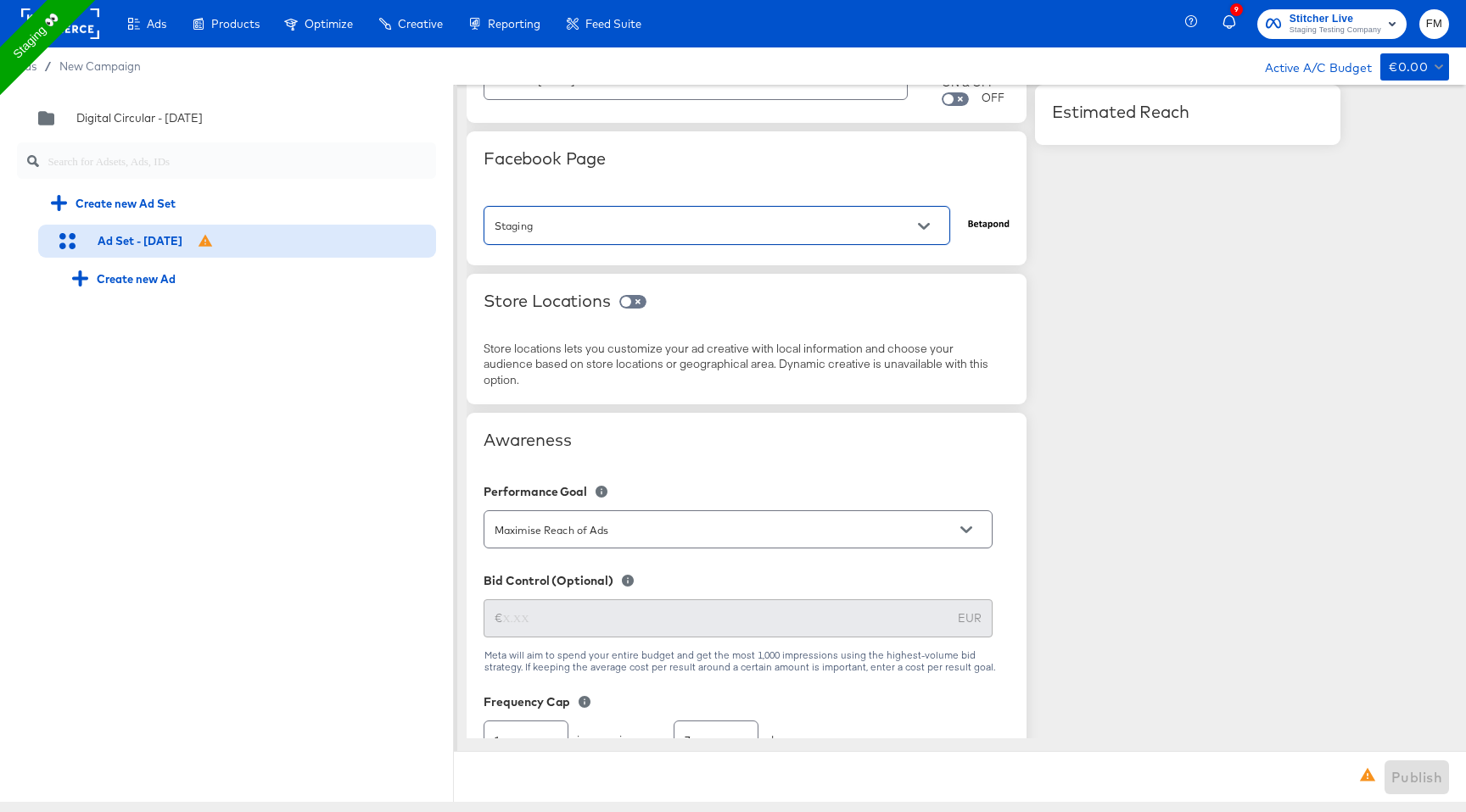
scroll to position [124, 0]
click at [919, 220] on icon "Open" at bounding box center [924, 223] width 11 height 7
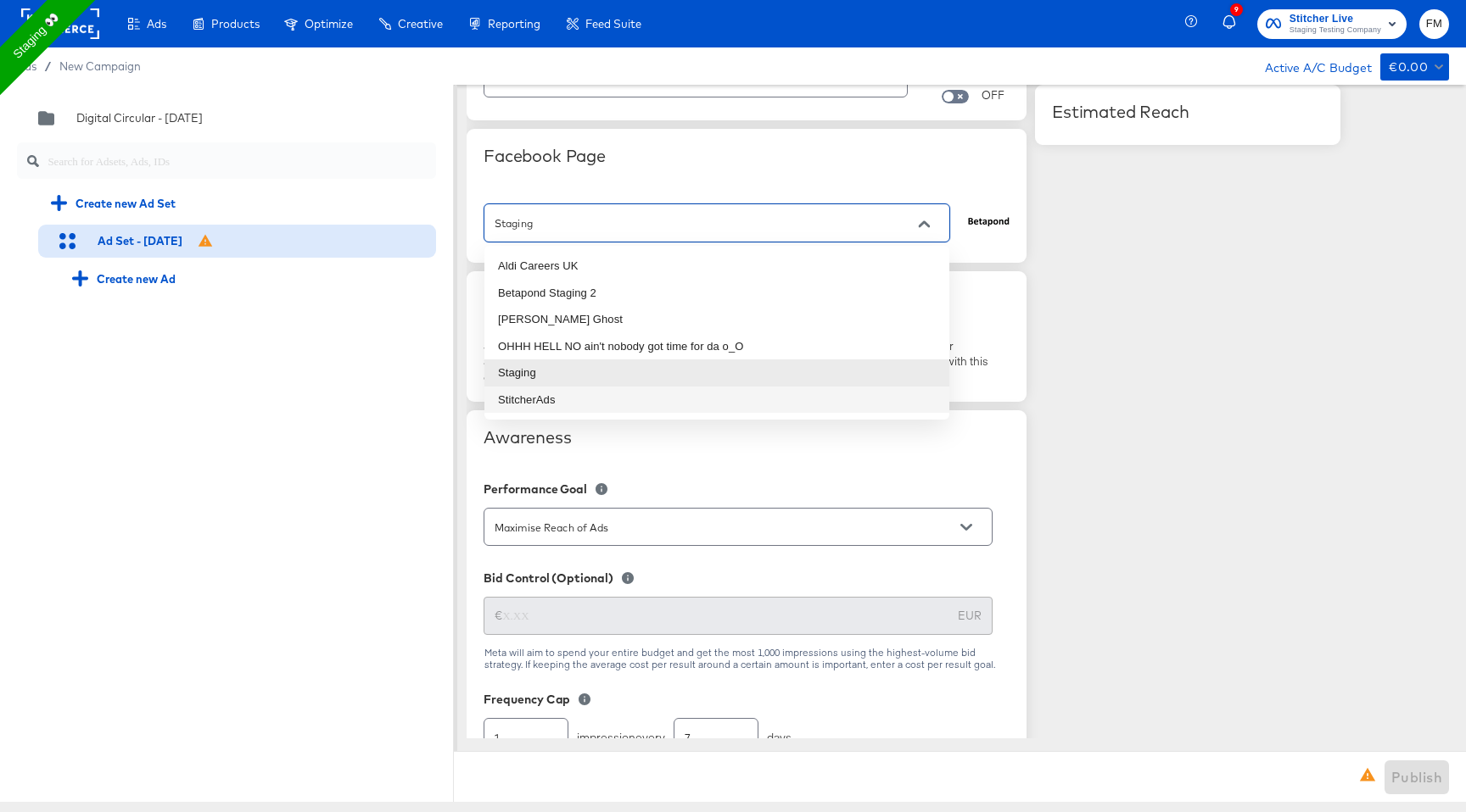
click at [728, 401] on li "StitcherAds" at bounding box center [716, 400] width 465 height 27
type input "StitcherAds"
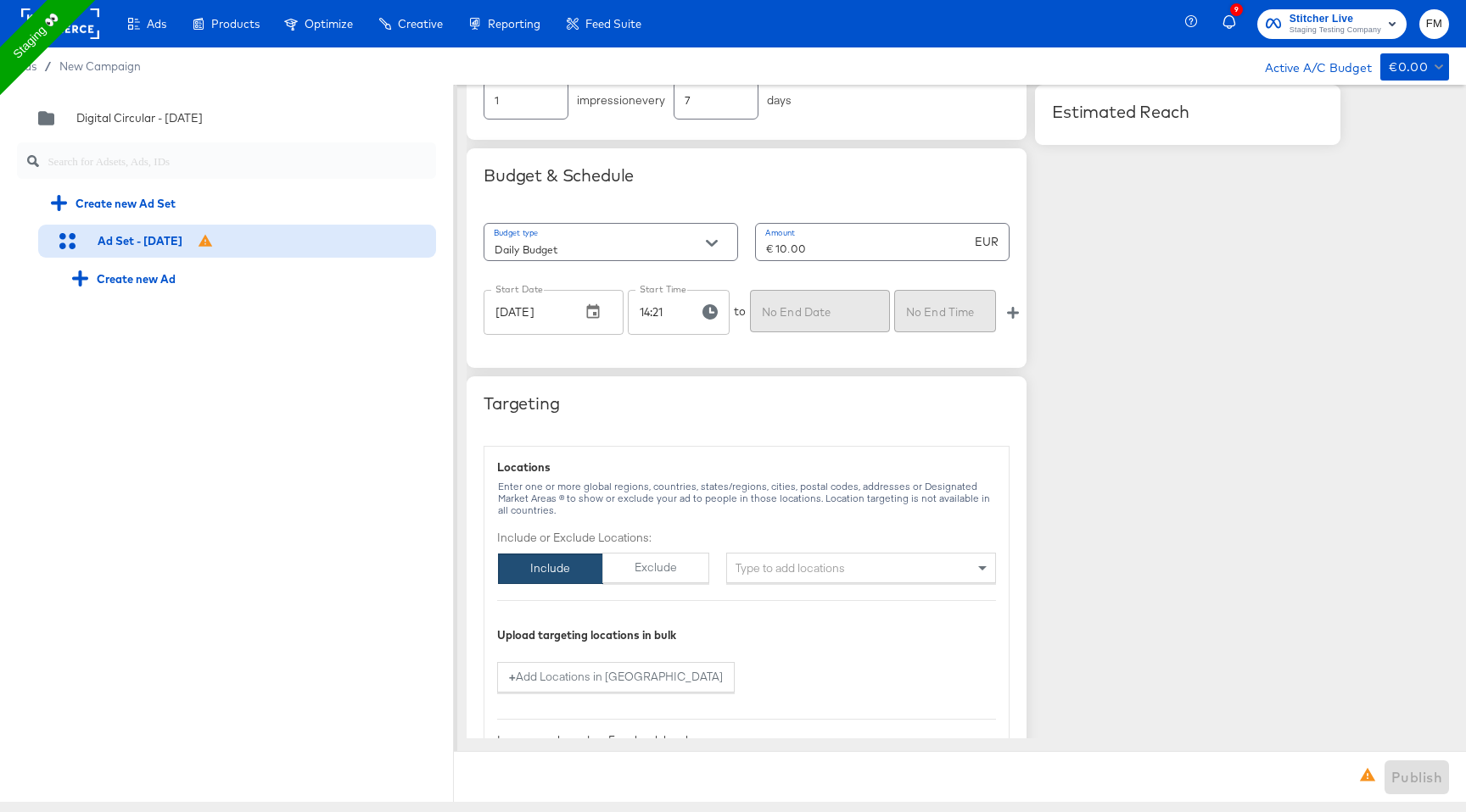
scroll to position [764, 0]
click at [818, 569] on div "Type to add locations" at bounding box center [861, 566] width 270 height 31
type input "new"
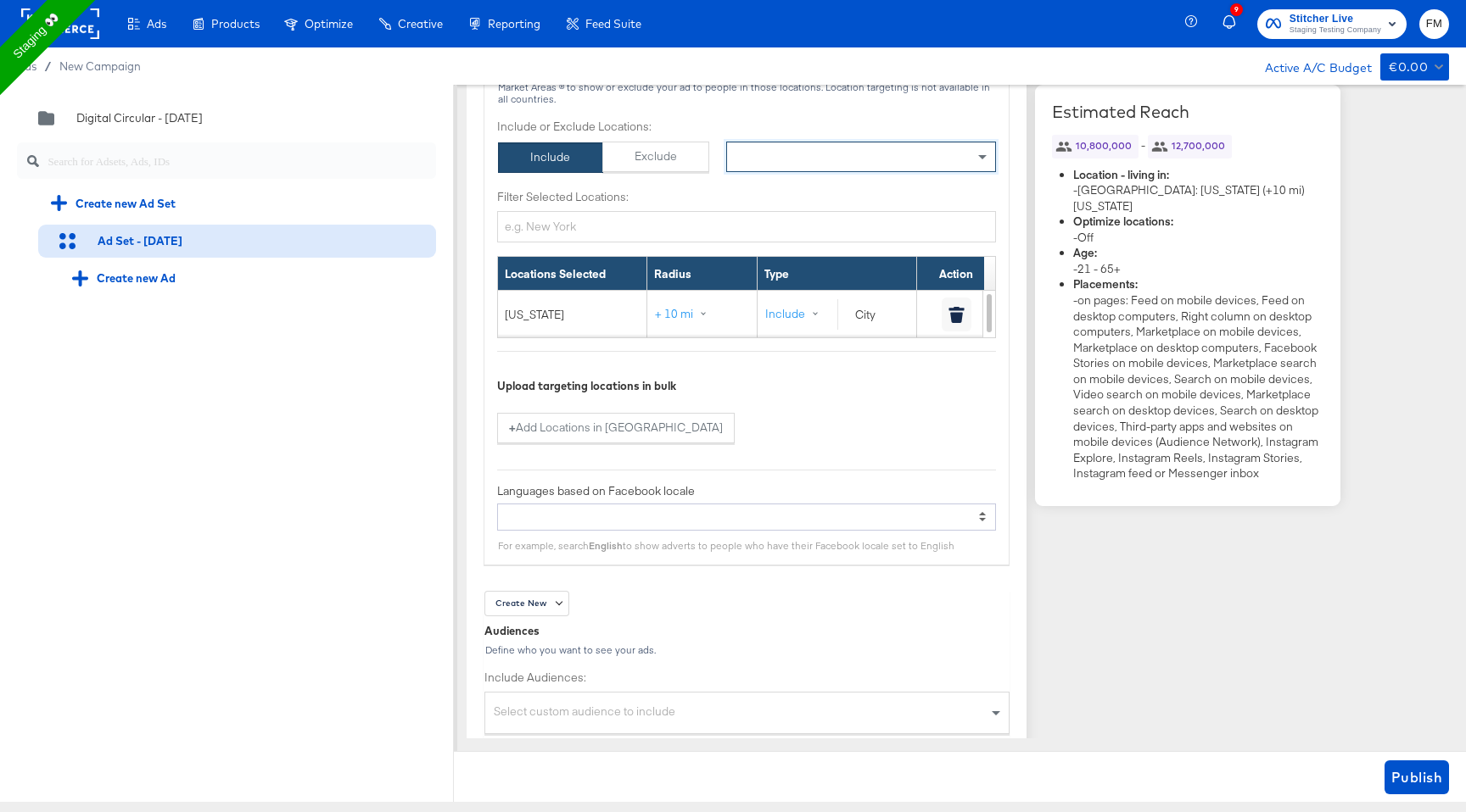
scroll to position [1430, 0]
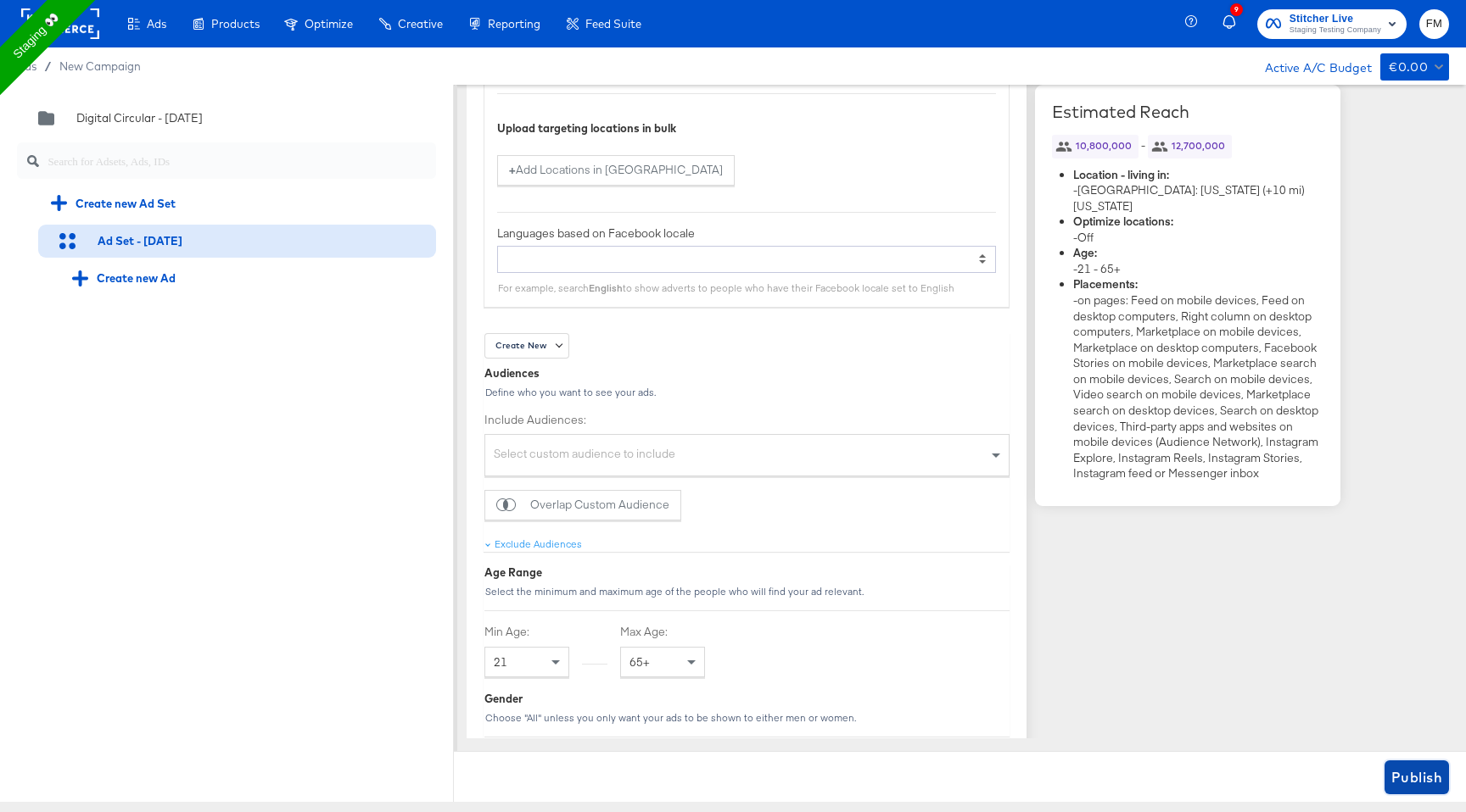
click at [1415, 778] on span "Publish" at bounding box center [1416, 778] width 51 height 24
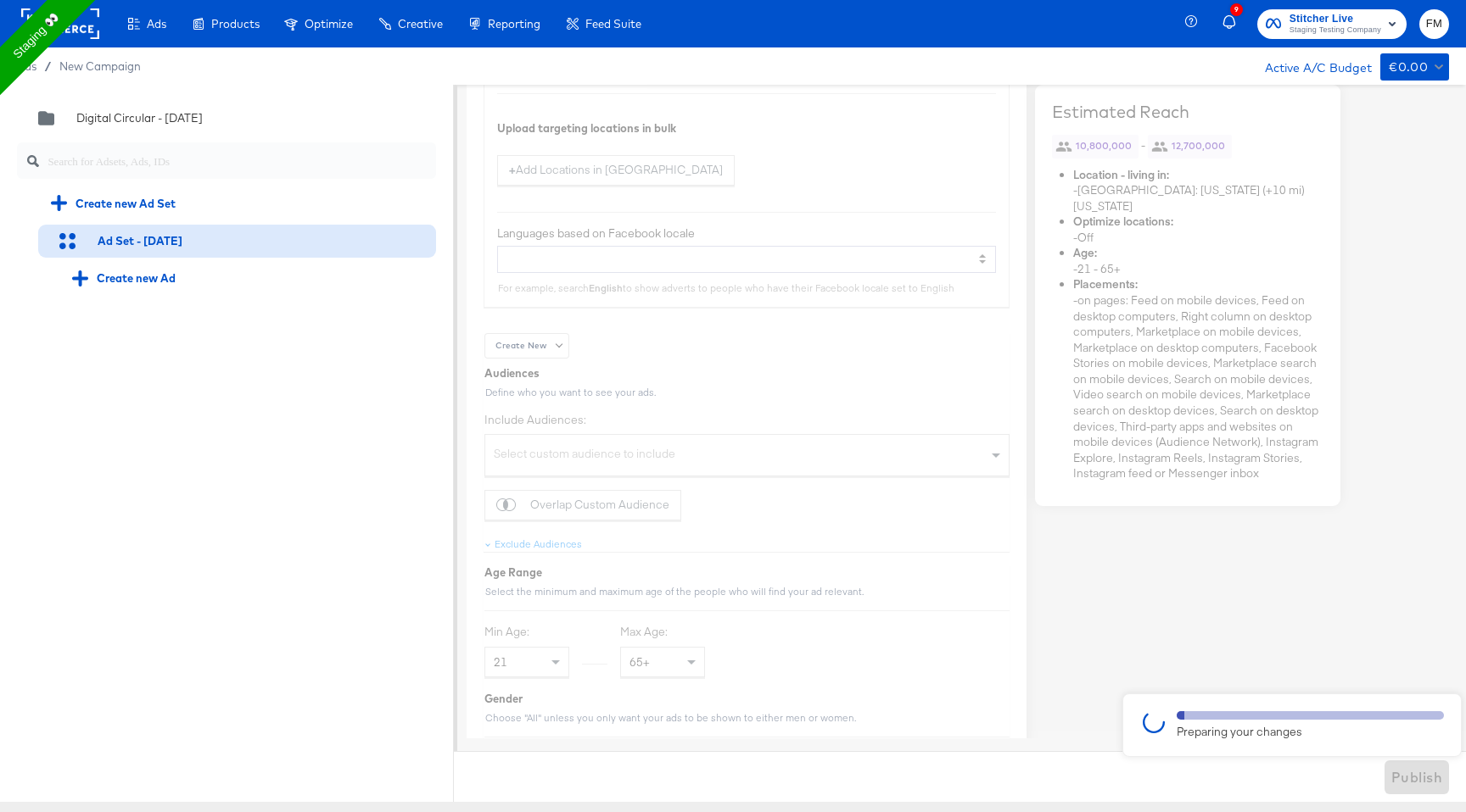
click at [733, 417] on div at bounding box center [733, 444] width 1466 height 718
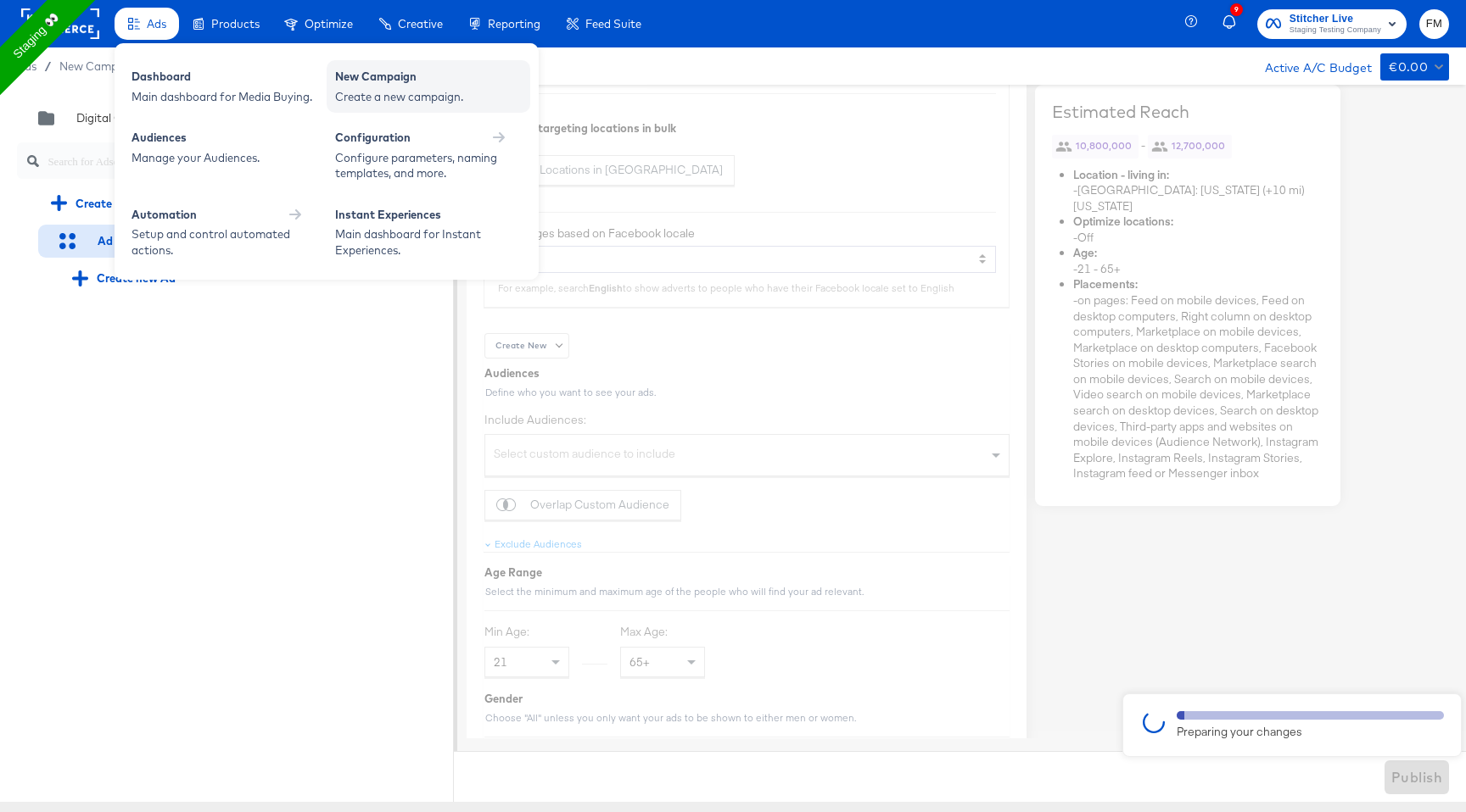
click at [354, 95] on div "Create a new campaign." at bounding box center [429, 96] width 187 height 16
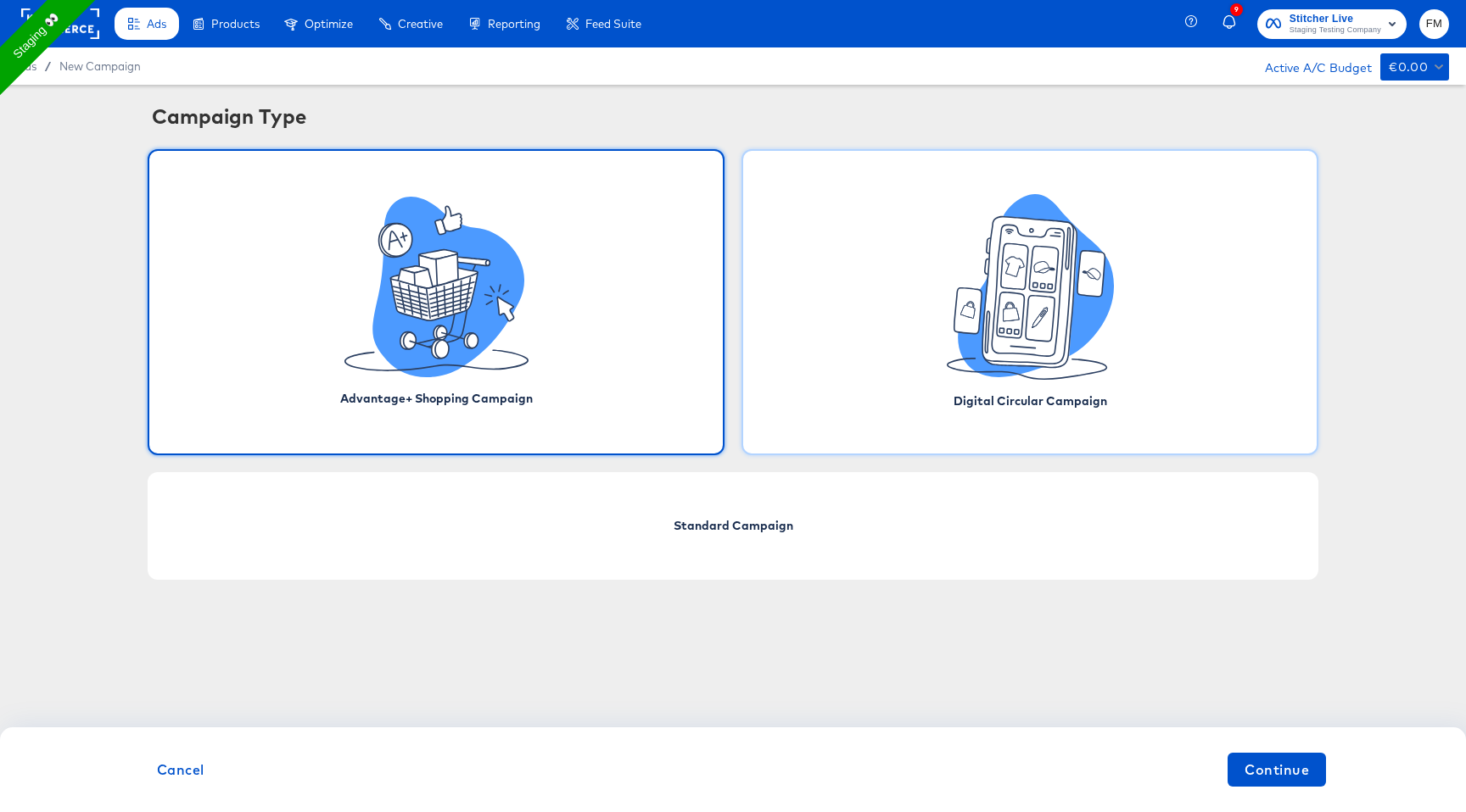
click at [904, 373] on div "Digital Circular Campaign" at bounding box center [1030, 302] width 576 height 306
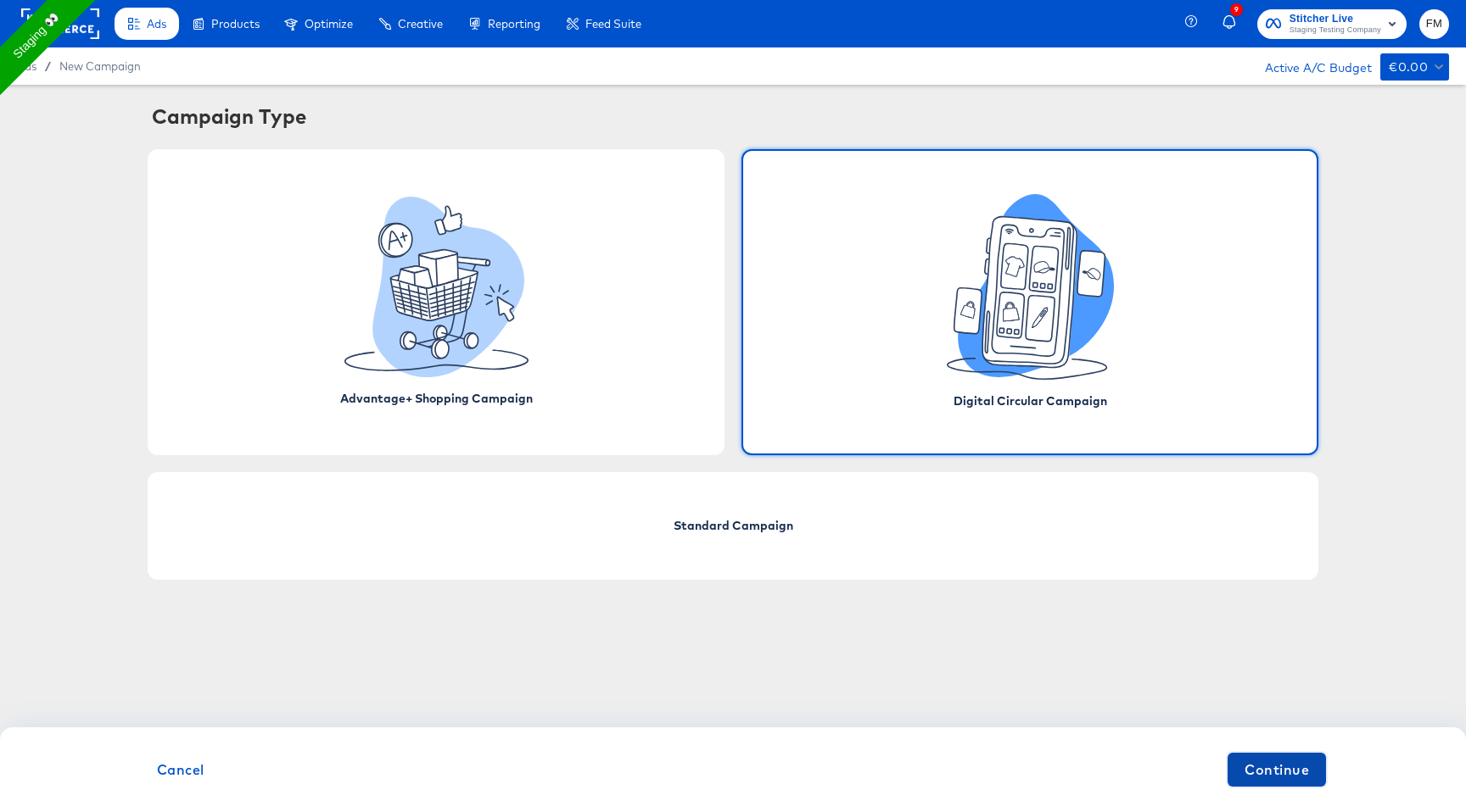
click at [1283, 771] on span "Continue" at bounding box center [1277, 770] width 65 height 24
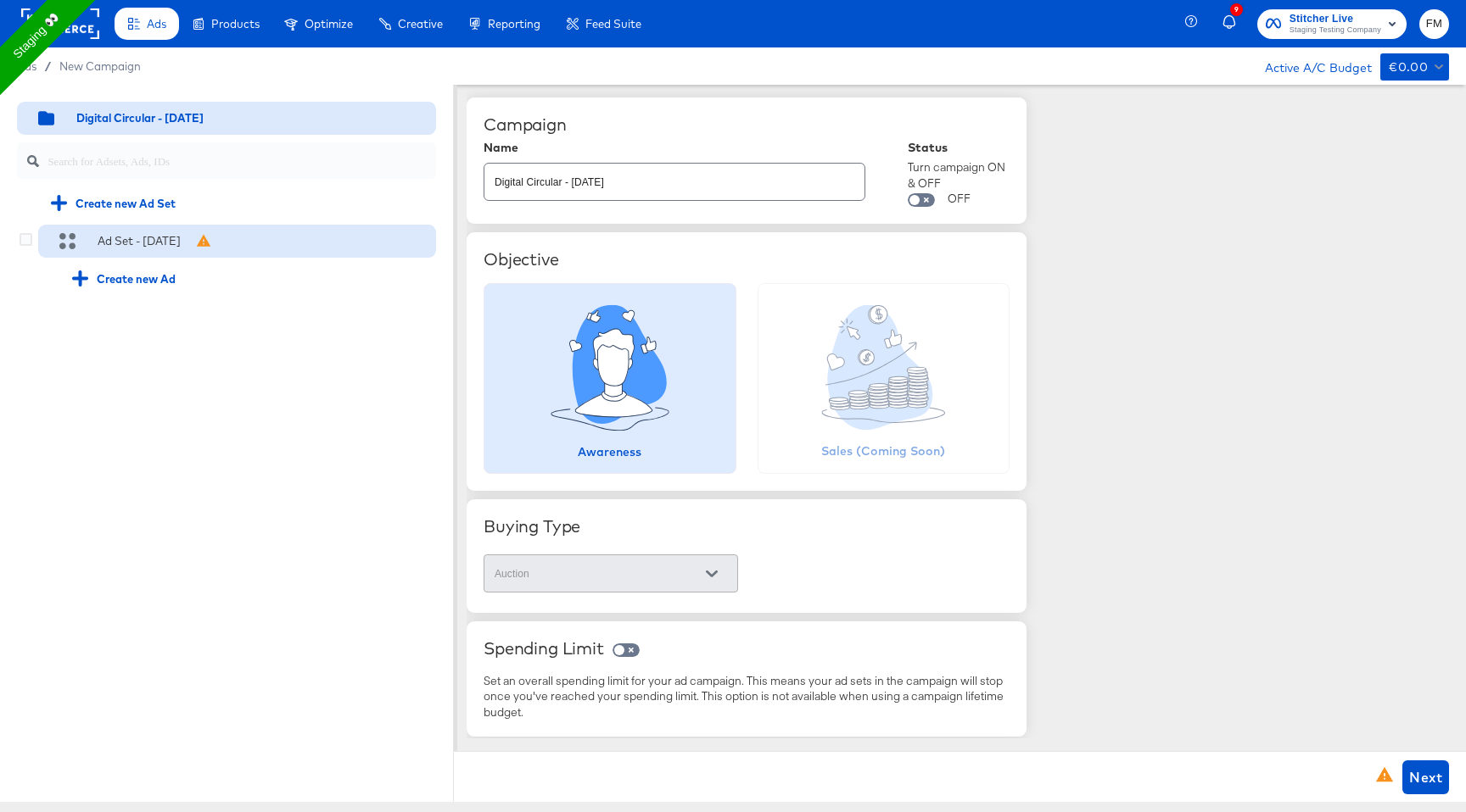
click at [199, 253] on div "Ad Set - [DATE]" at bounding box center [237, 242] width 398 height 34
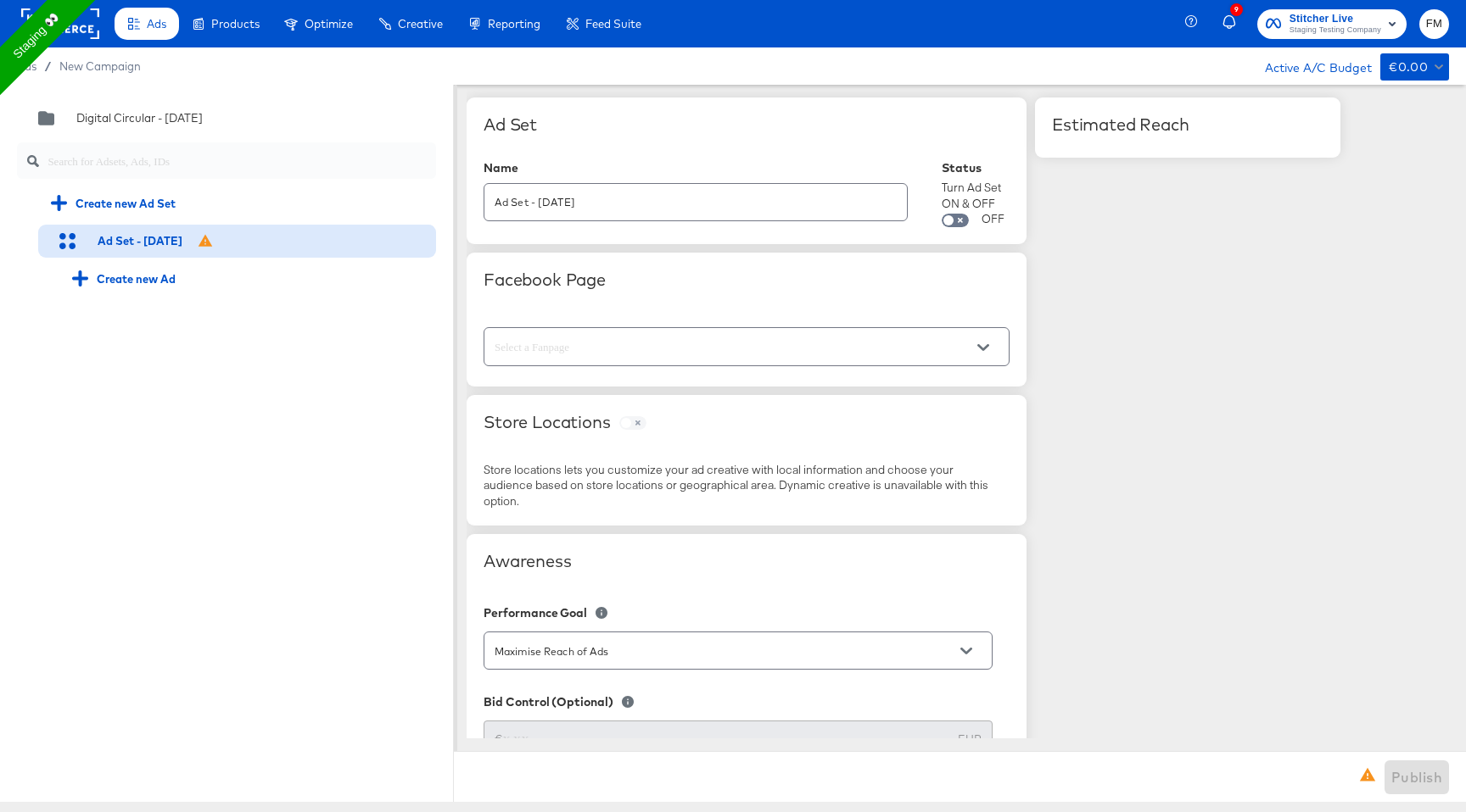
click at [672, 351] on input "text" at bounding box center [733, 347] width 484 height 19
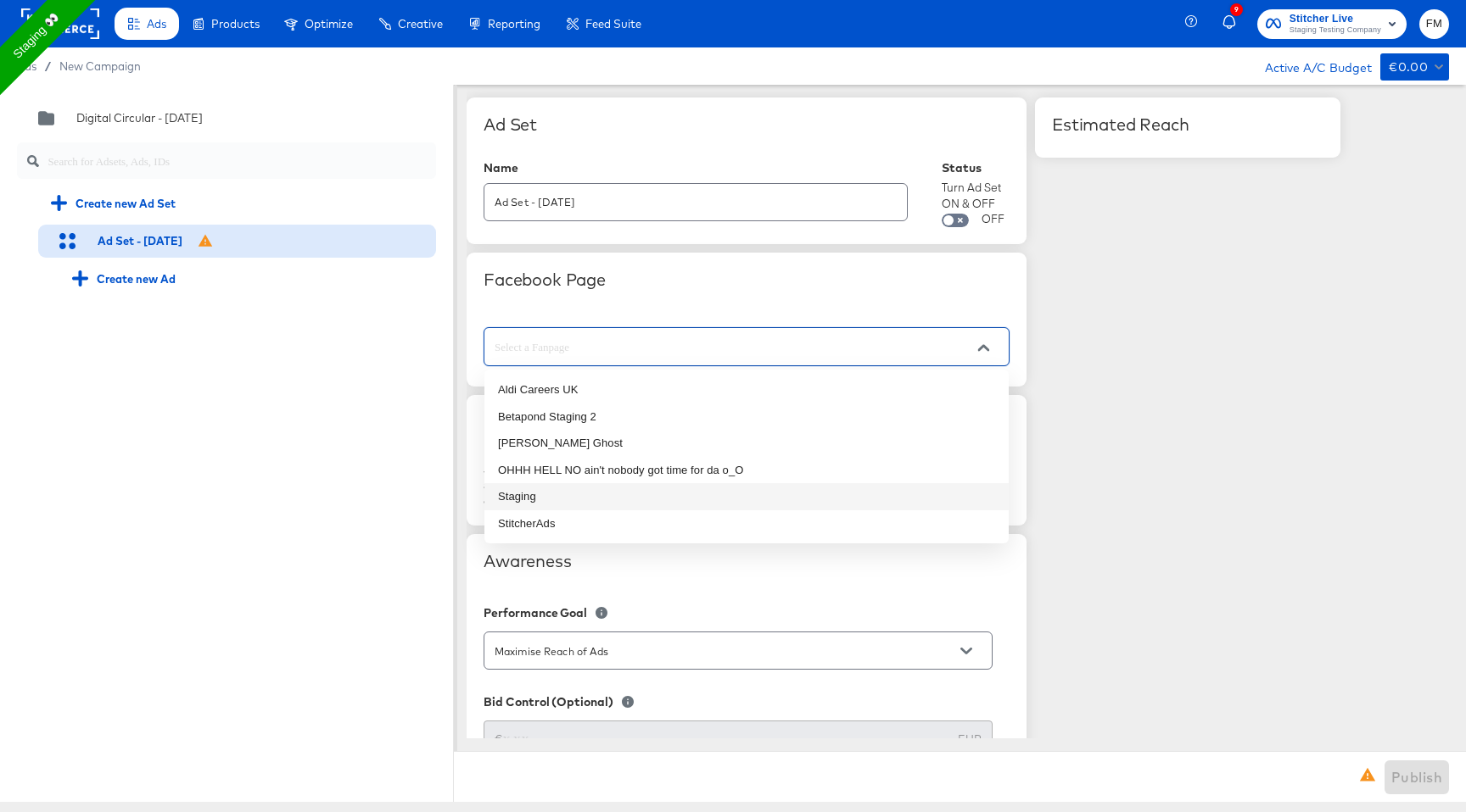
click at [573, 506] on li "Staging" at bounding box center [745, 497] width 524 height 27
type input "Staging"
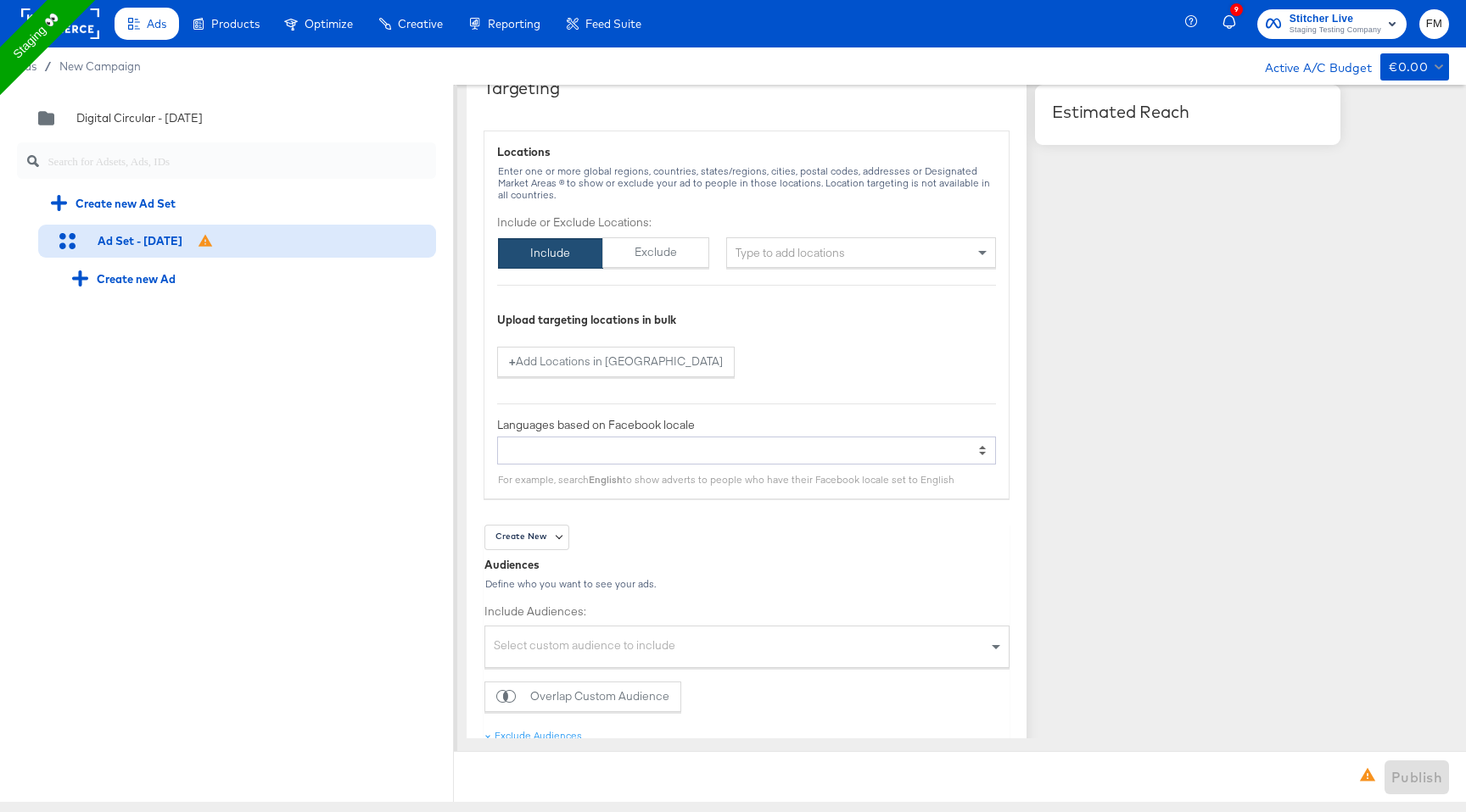
scroll to position [968, 0]
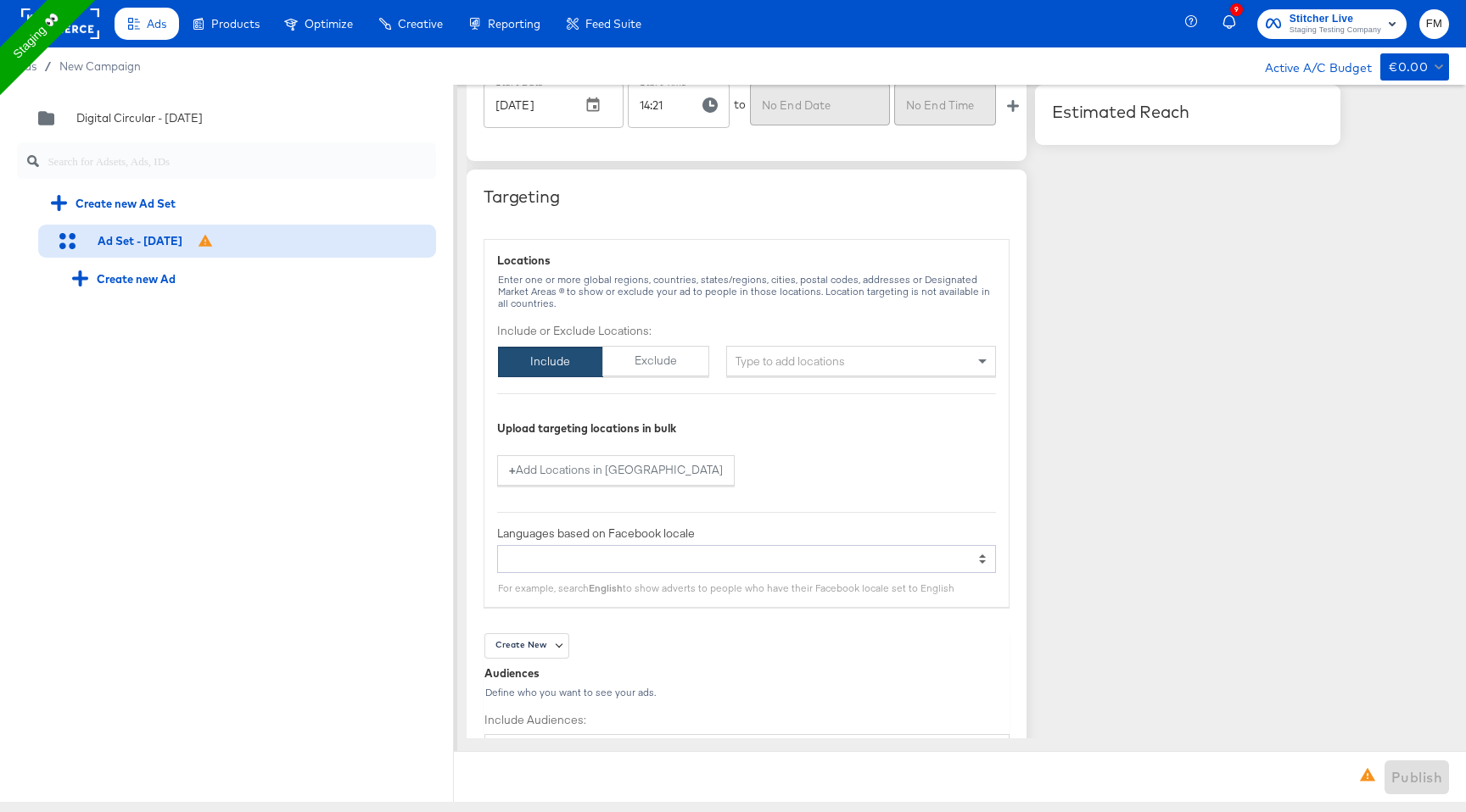
click at [765, 363] on div "Type to add locations" at bounding box center [861, 362] width 270 height 31
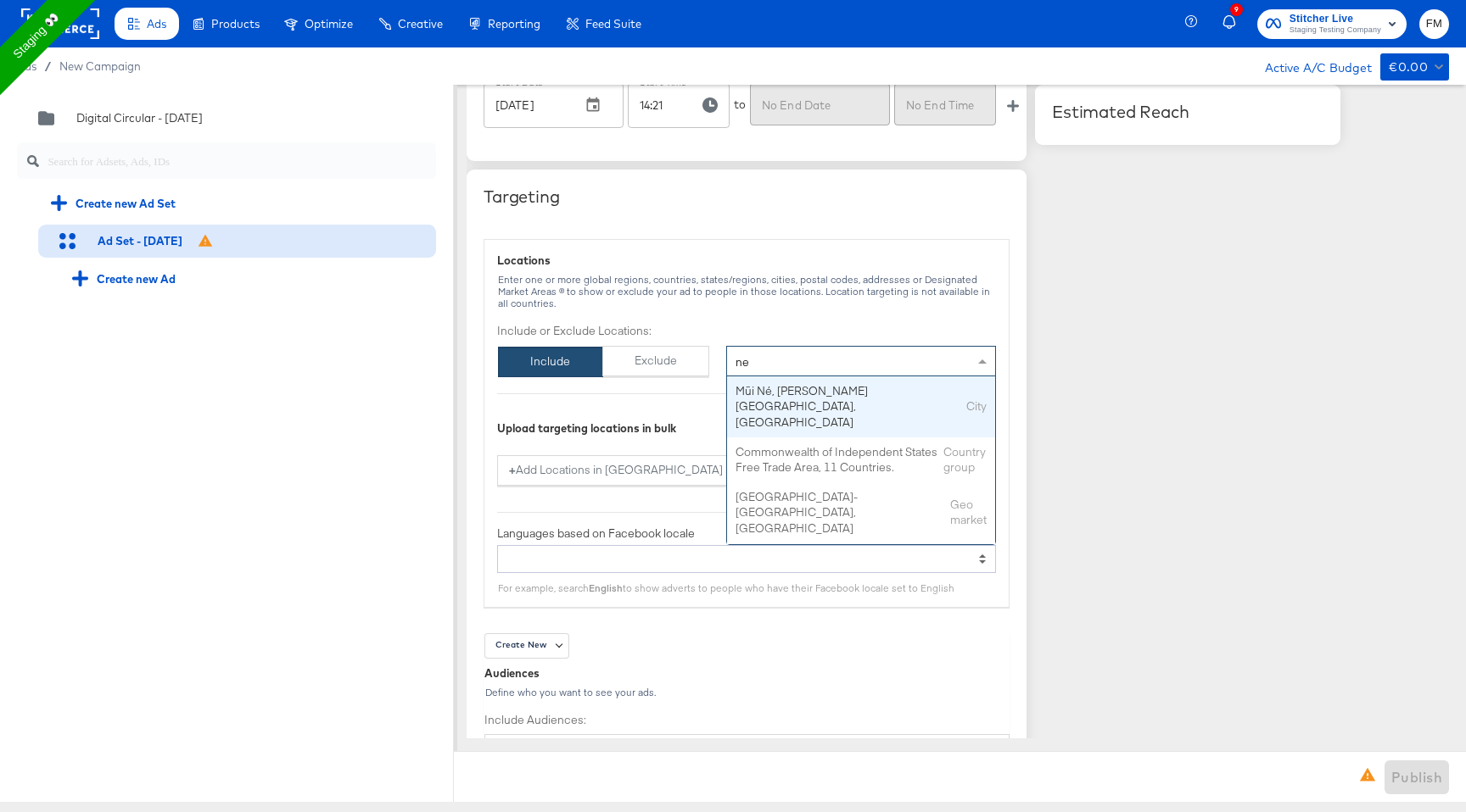
type input "new"
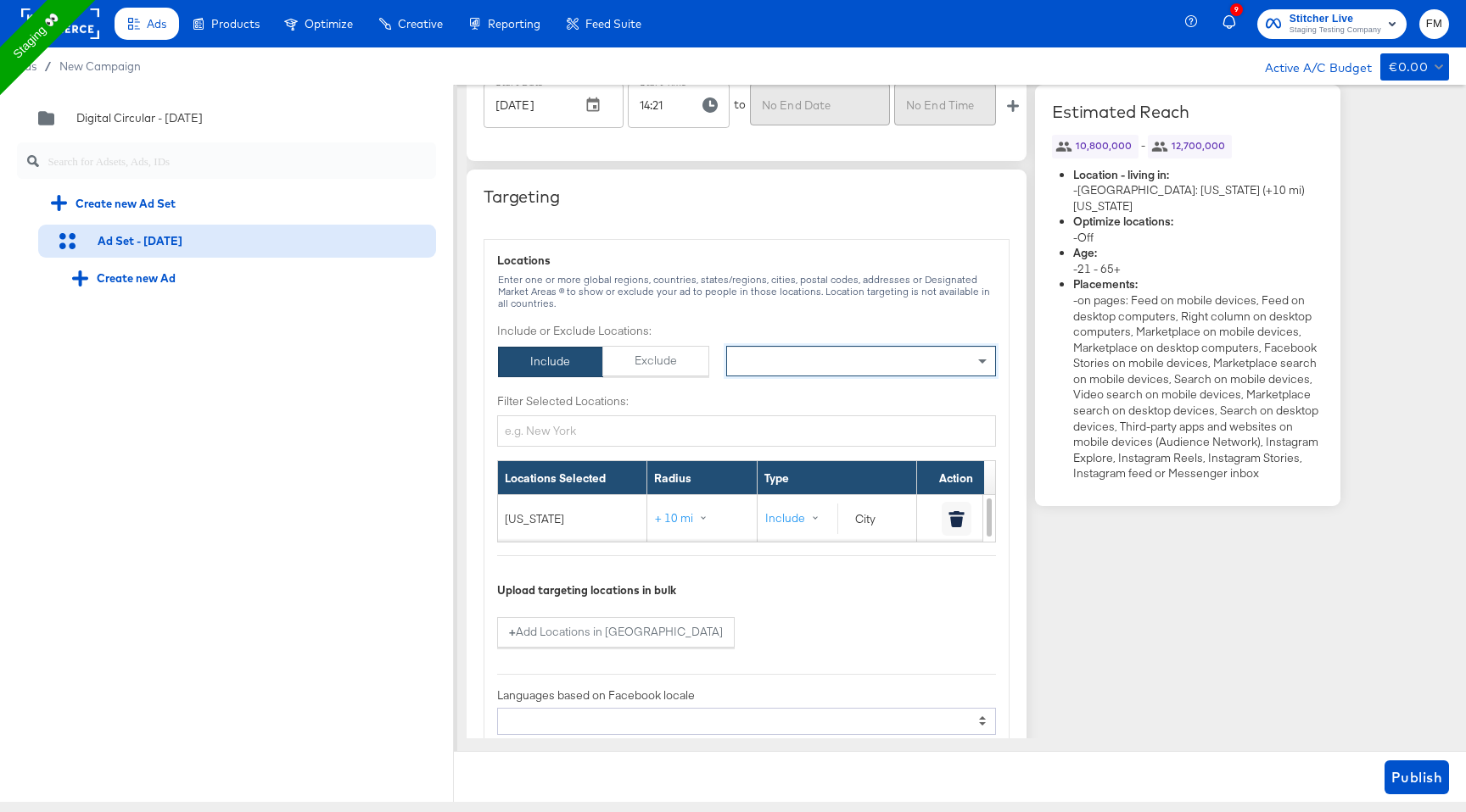
click at [1195, 614] on div "Estimated Reach 10,800,000 - 12,700,000 Location - living in: - United States: …" at bounding box center [1187, 762] width 305 height 3267
click at [1425, 780] on span "Publish" at bounding box center [1416, 778] width 51 height 24
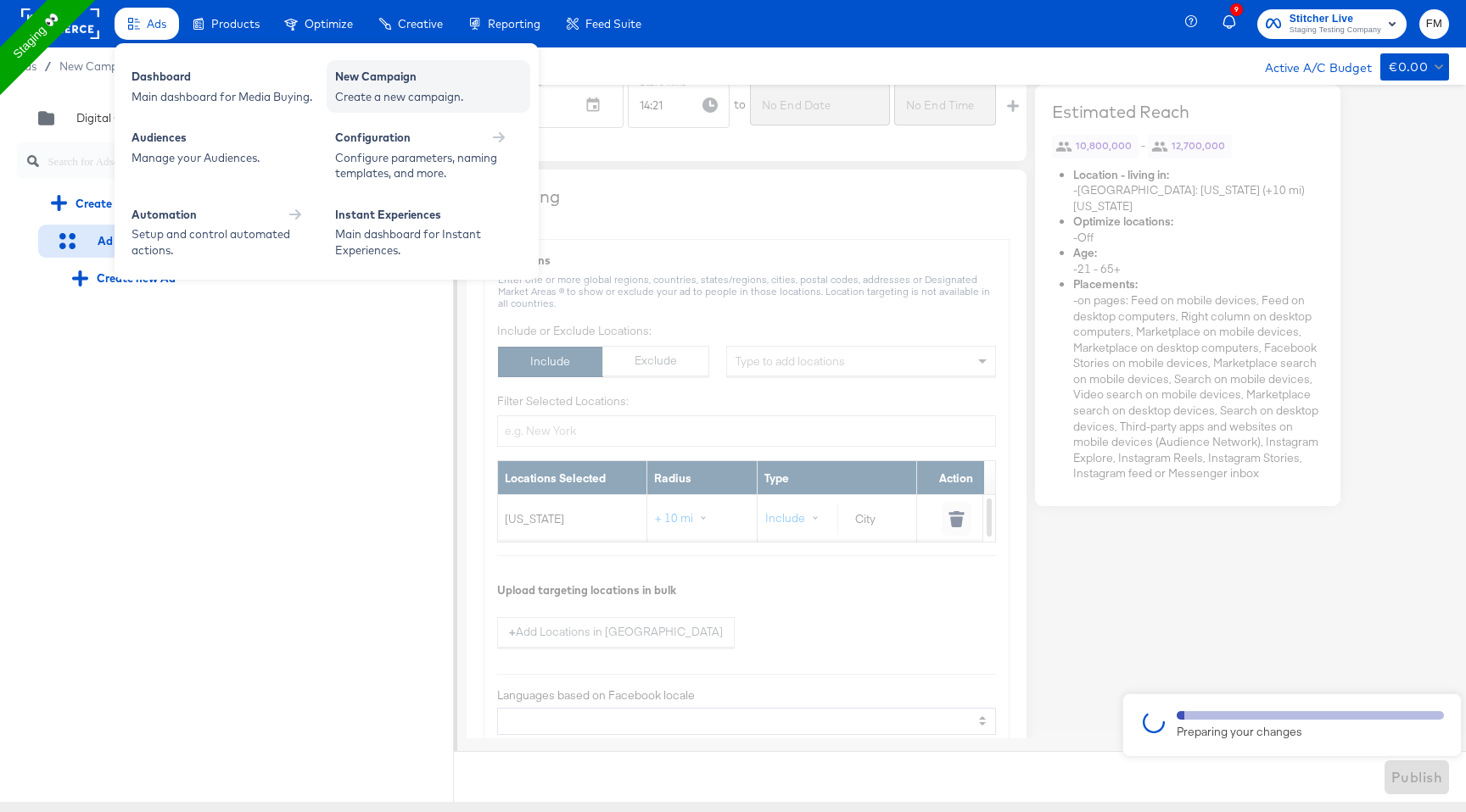
click at [387, 69] on div "New Campaign" at bounding box center [429, 78] width 187 height 20
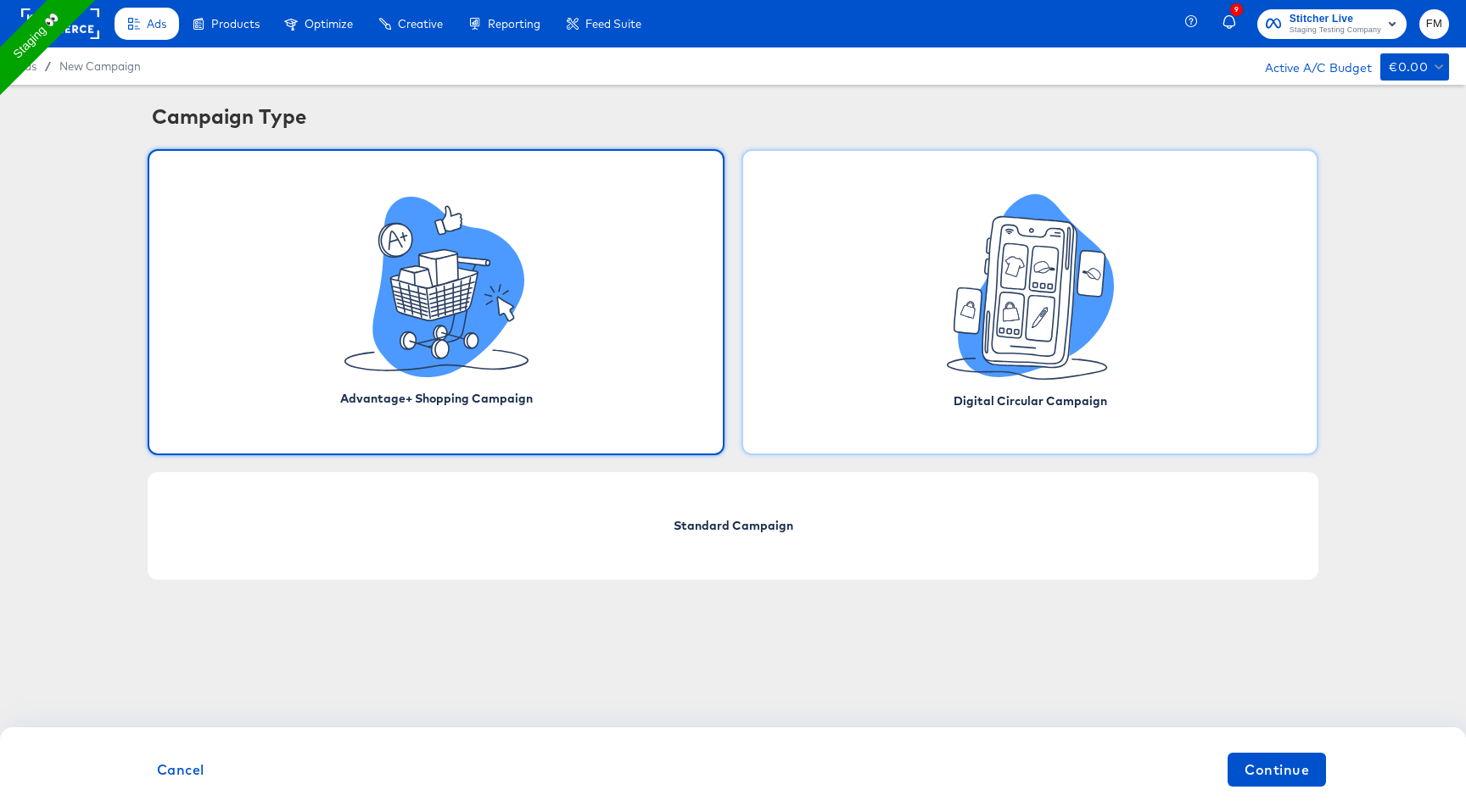
click at [1014, 271] on icon at bounding box center [1014, 267] width 27 height 46
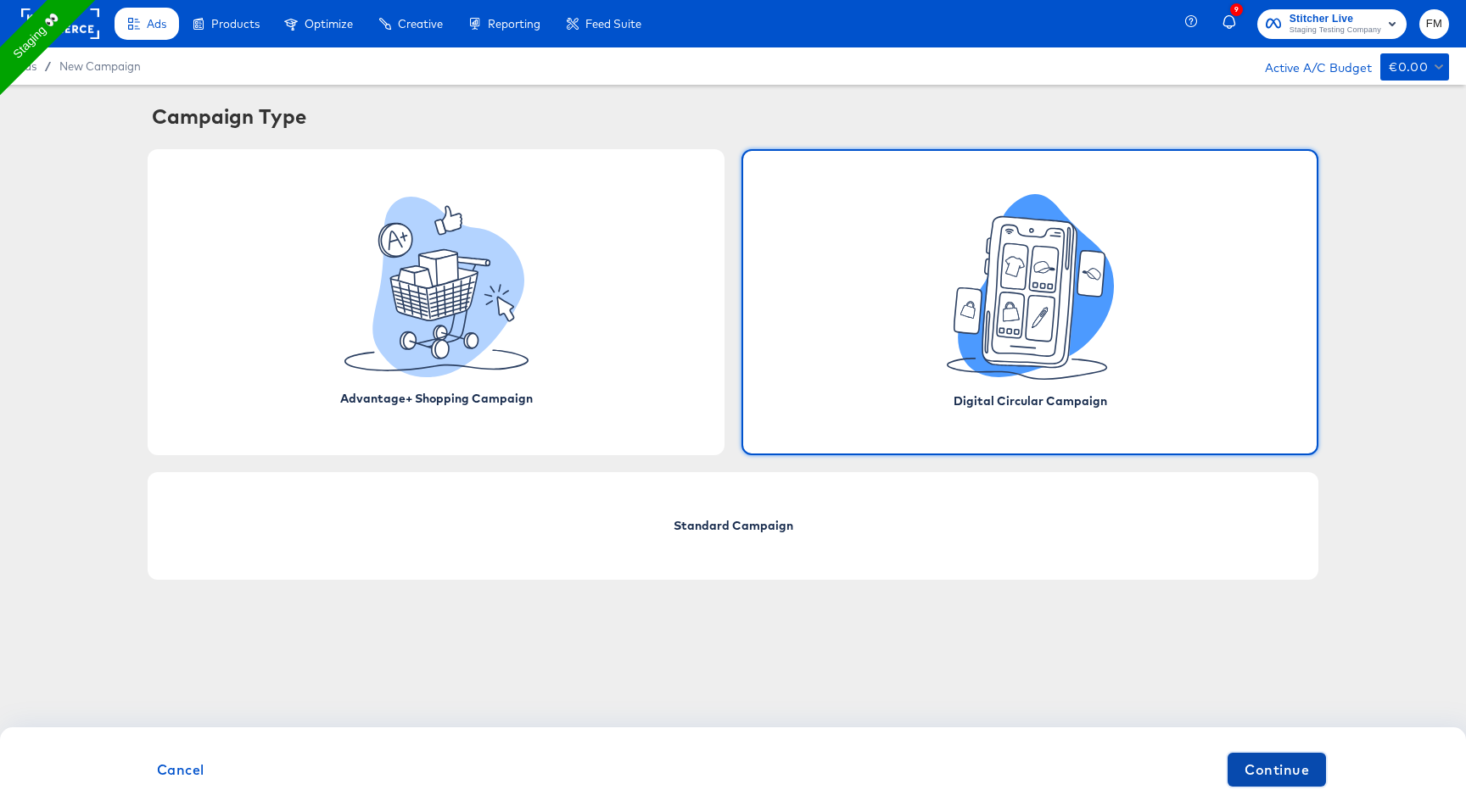
click at [1289, 774] on span "Continue" at bounding box center [1277, 770] width 65 height 24
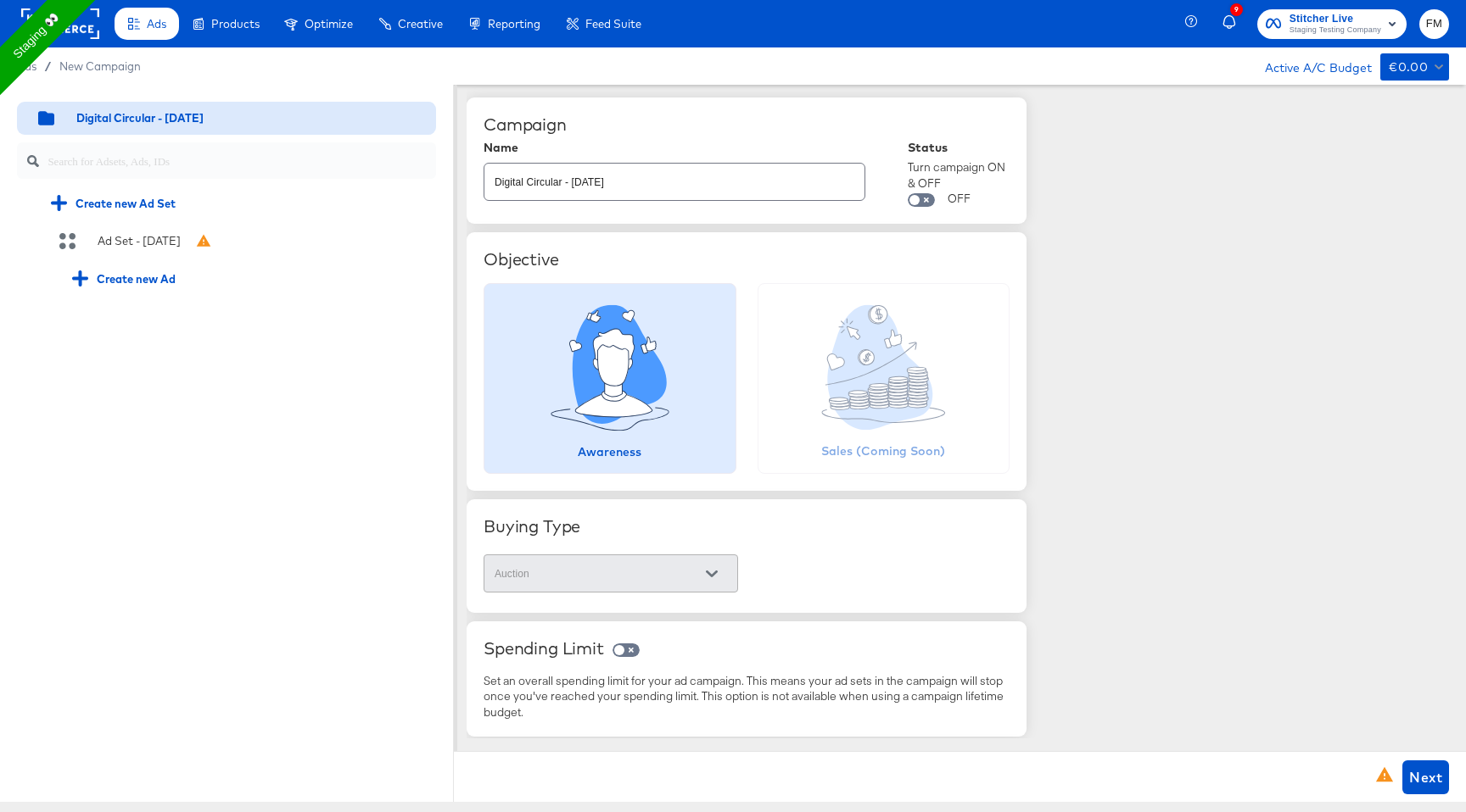
scroll to position [123, 0]
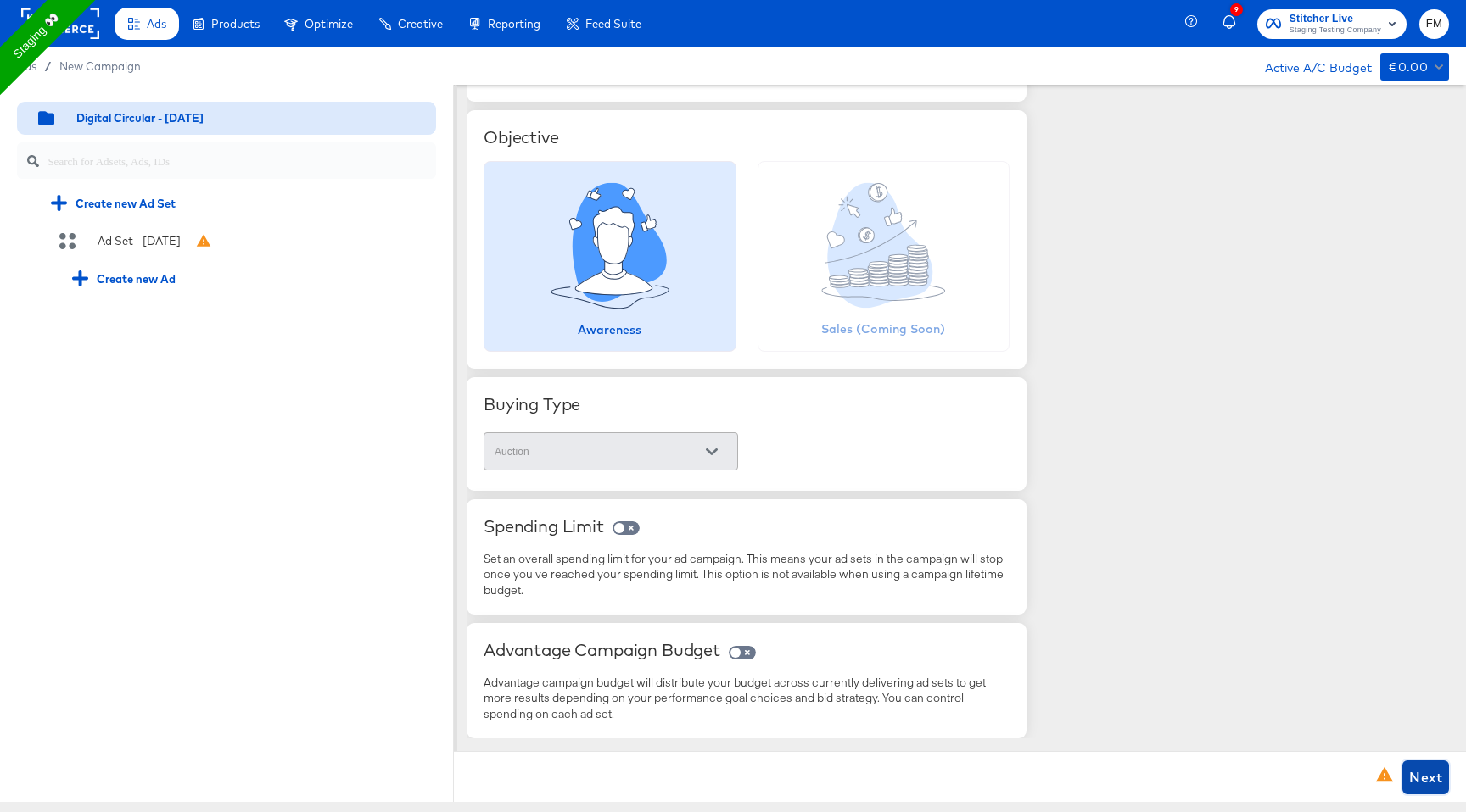
click at [1414, 770] on span "Next" at bounding box center [1425, 778] width 33 height 24
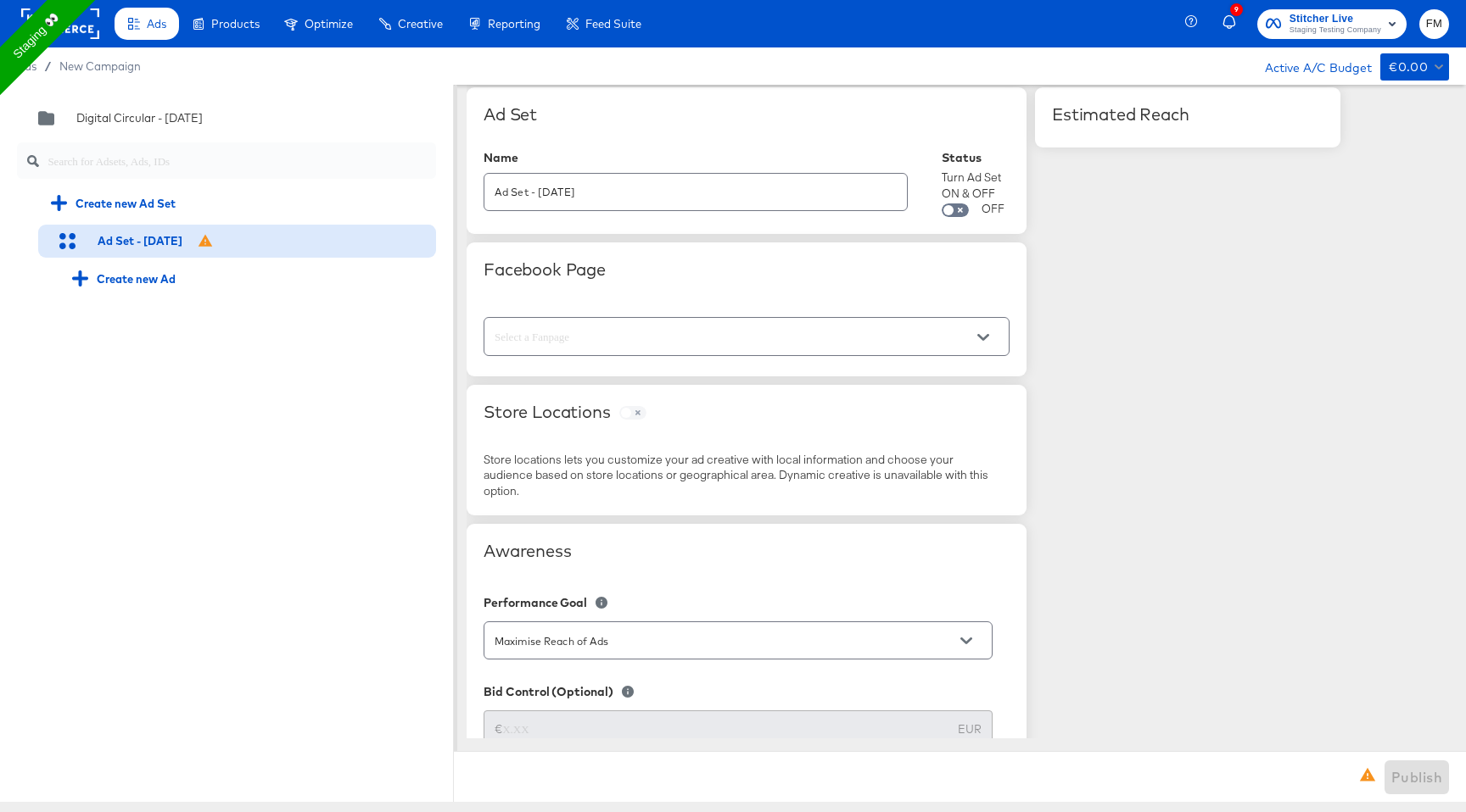
scroll to position [0, 0]
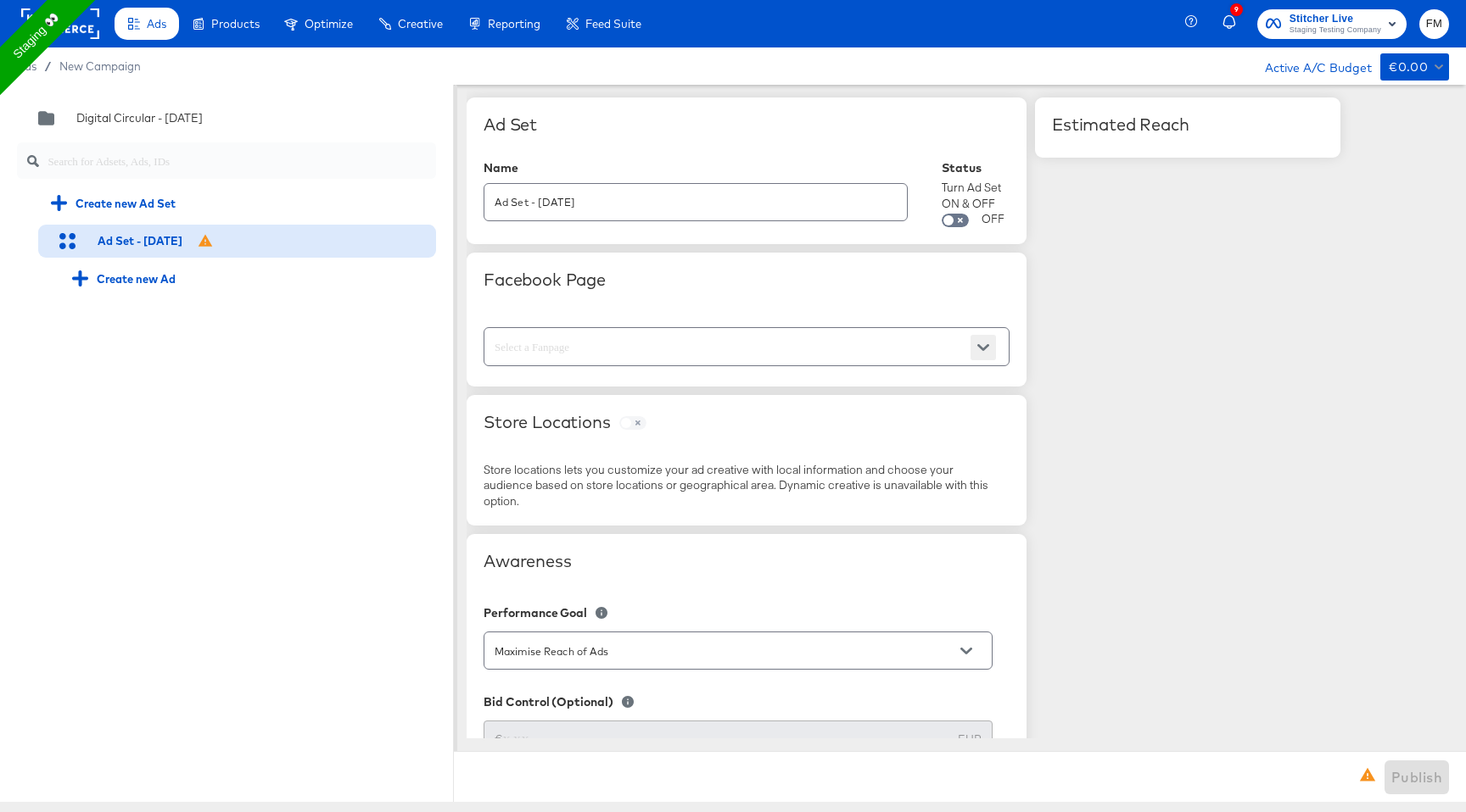
click at [983, 351] on icon "Open" at bounding box center [983, 347] width 11 height 11
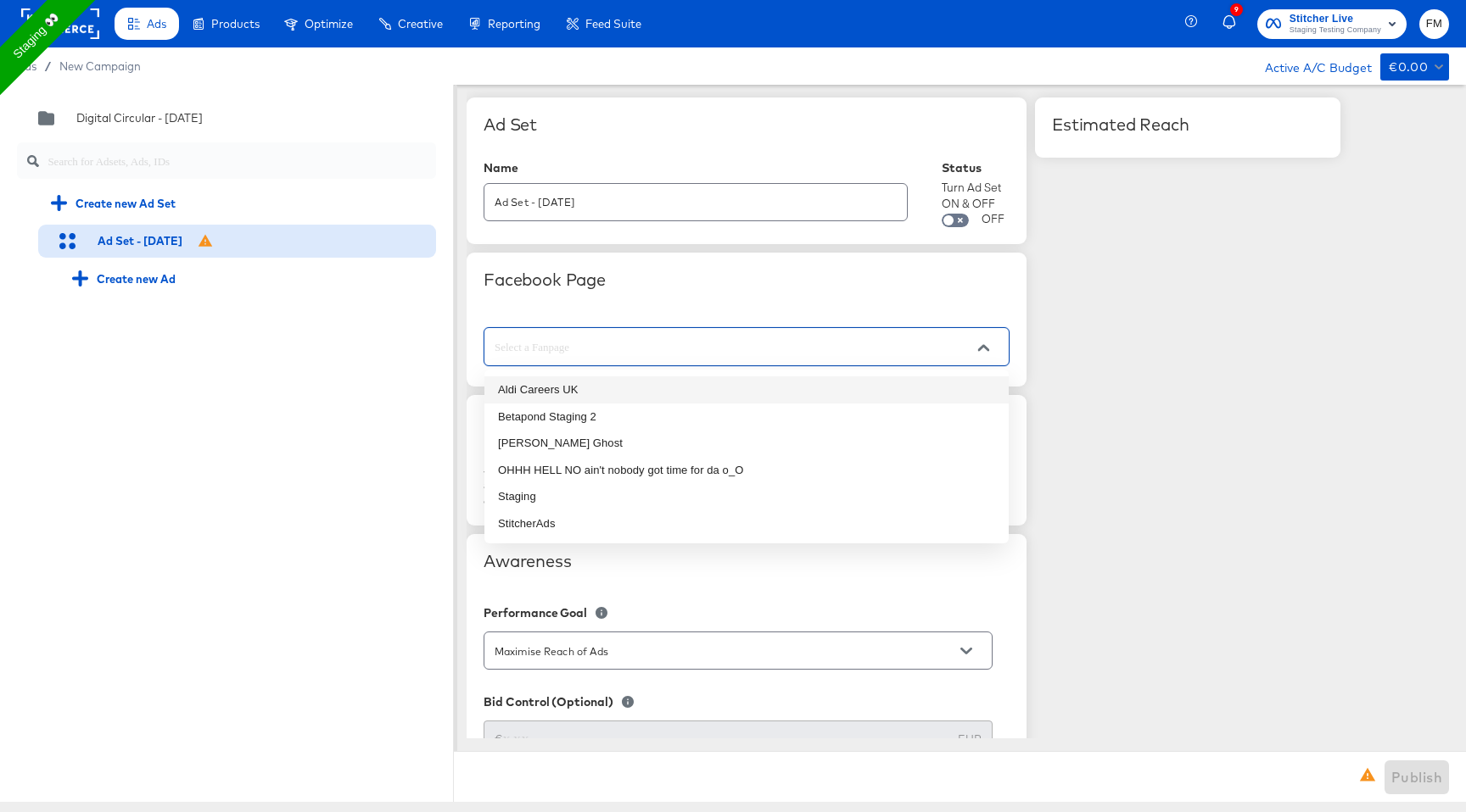
click at [756, 390] on li "Aldi Careers UK" at bounding box center [745, 390] width 524 height 27
type input "Aldi Careers UK"
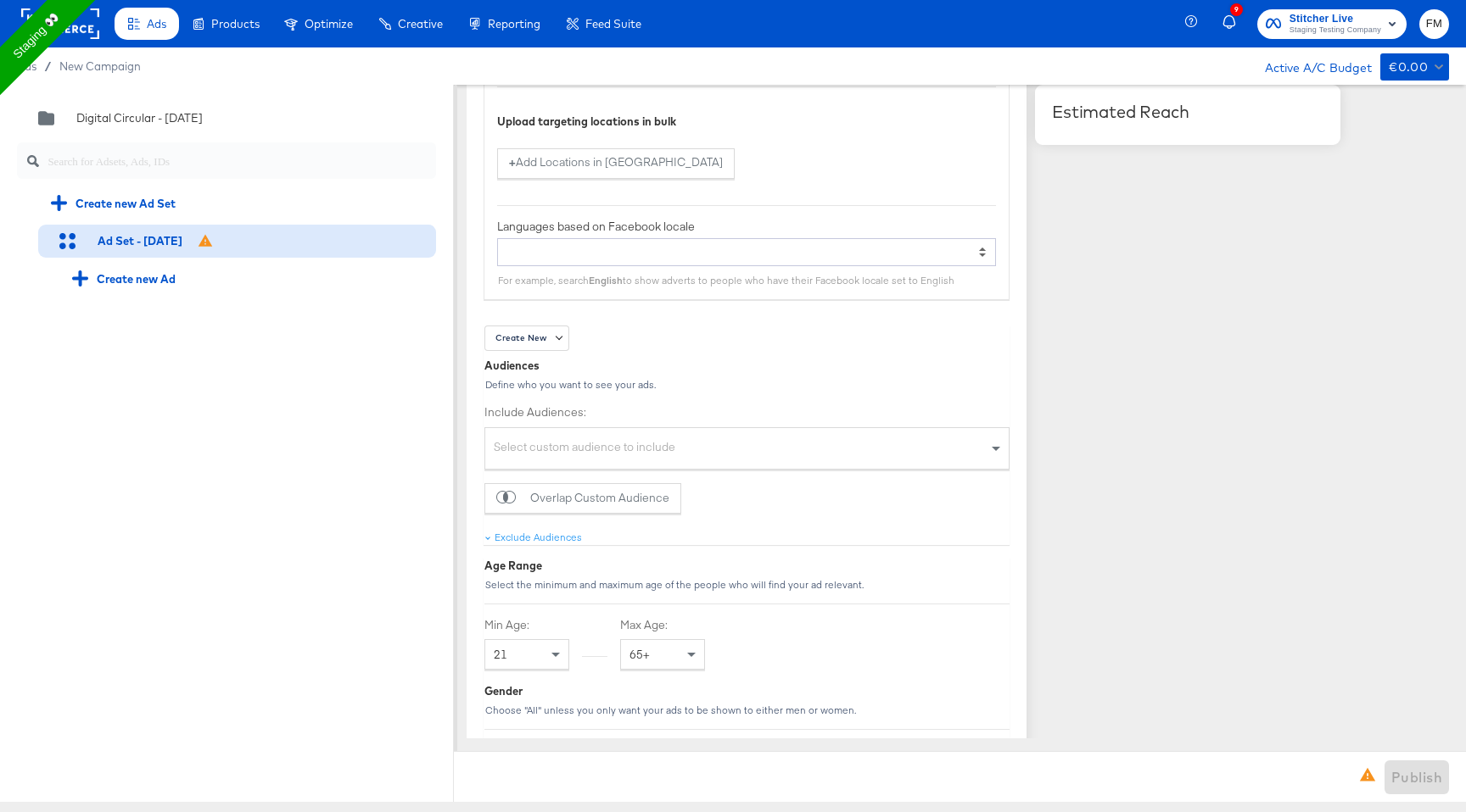
scroll to position [1102, 0]
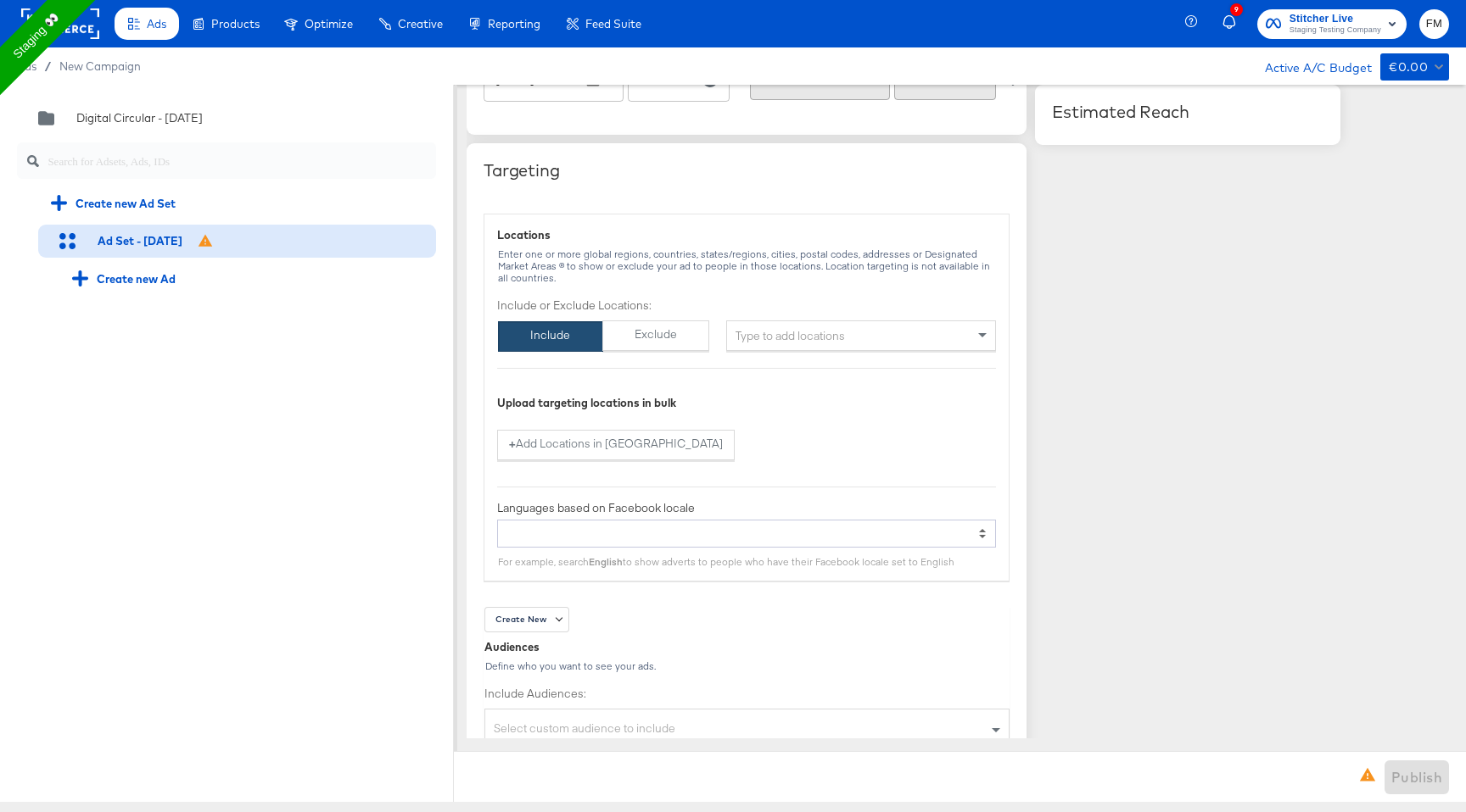
click at [821, 333] on div "Type to add locations" at bounding box center [861, 336] width 270 height 31
type input "london"
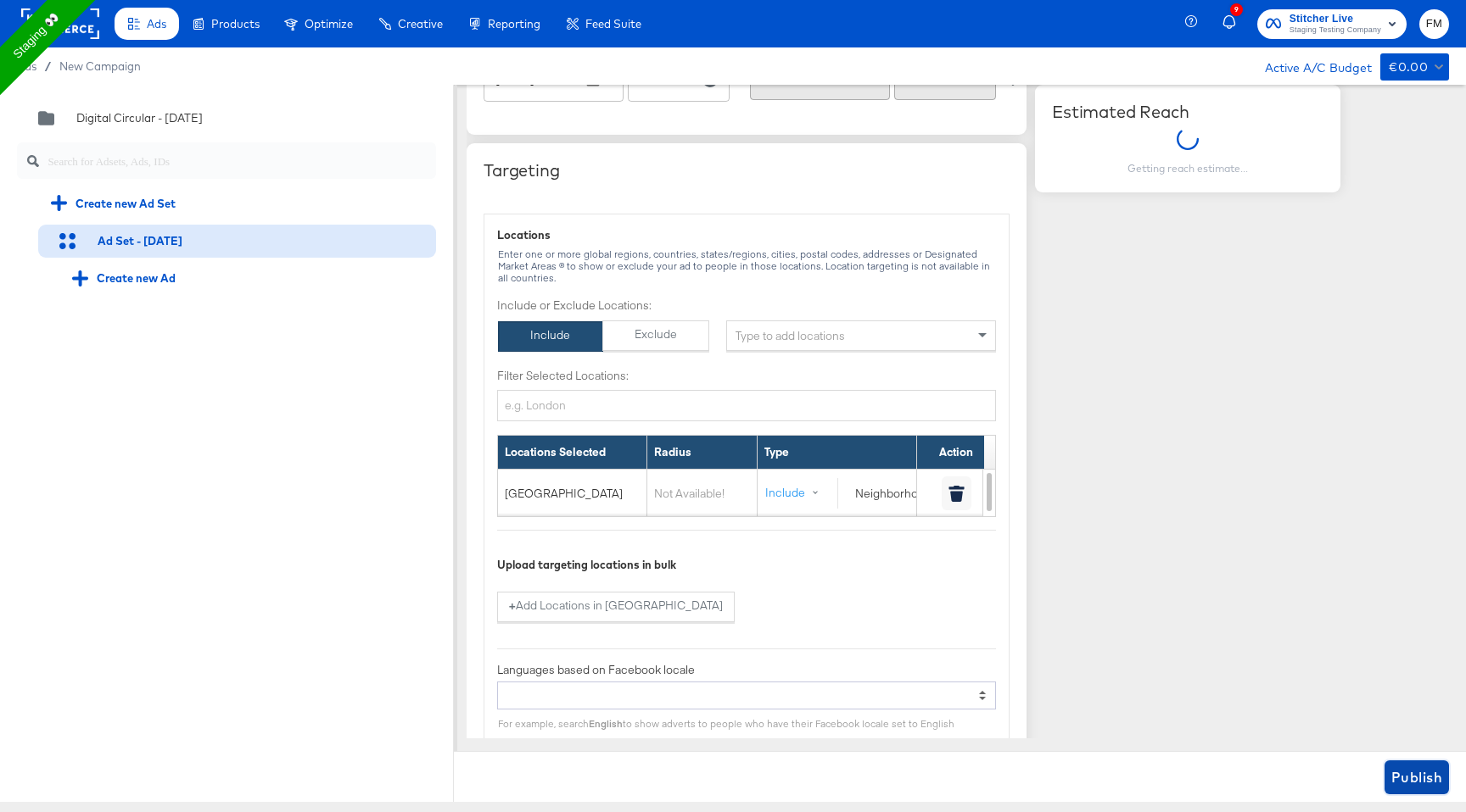
click at [1419, 776] on span "Publish" at bounding box center [1416, 778] width 51 height 24
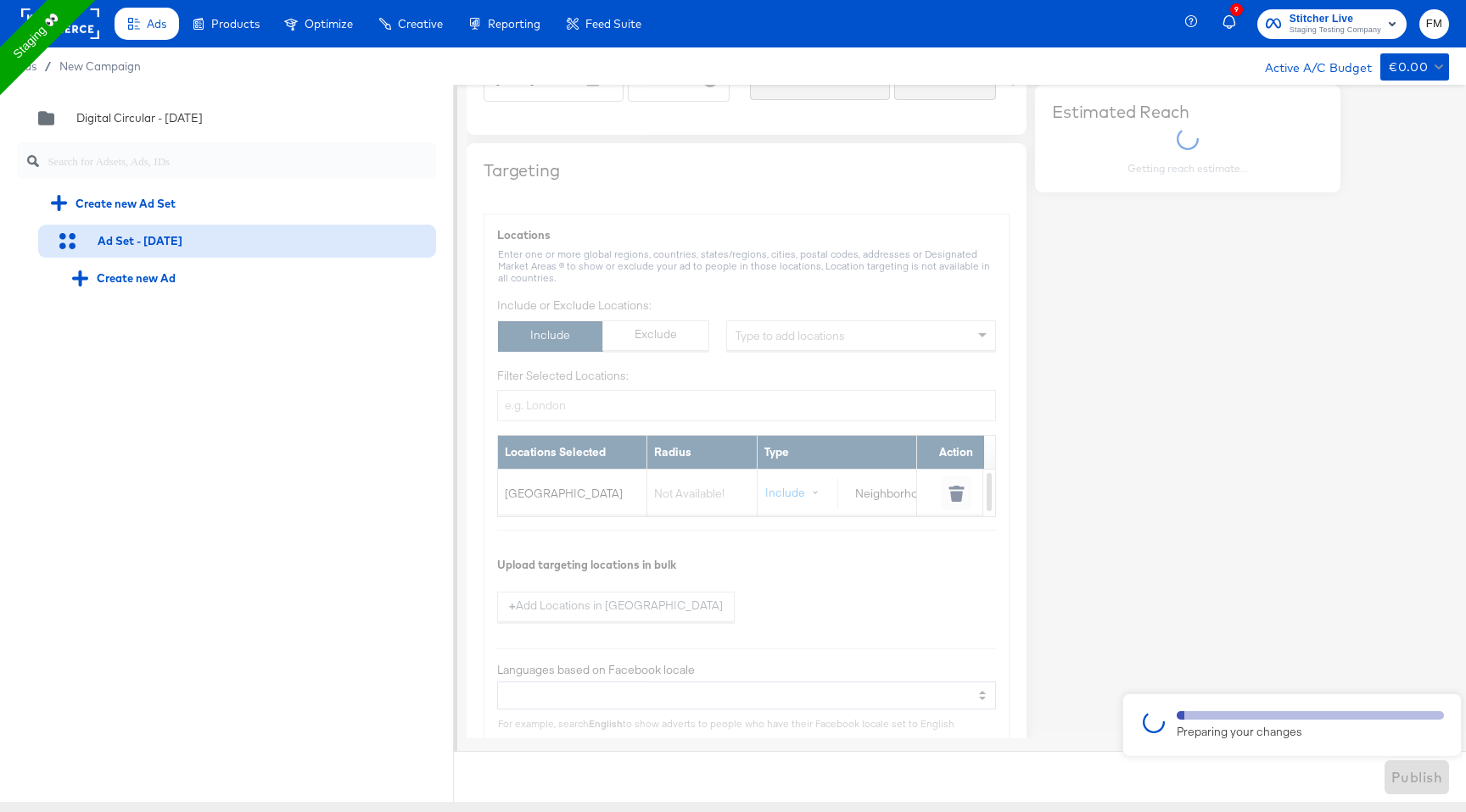
click at [1286, 636] on div at bounding box center [733, 444] width 1466 height 718
click at [1261, 710] on div "Preparing your changes" at bounding box center [1292, 725] width 340 height 64
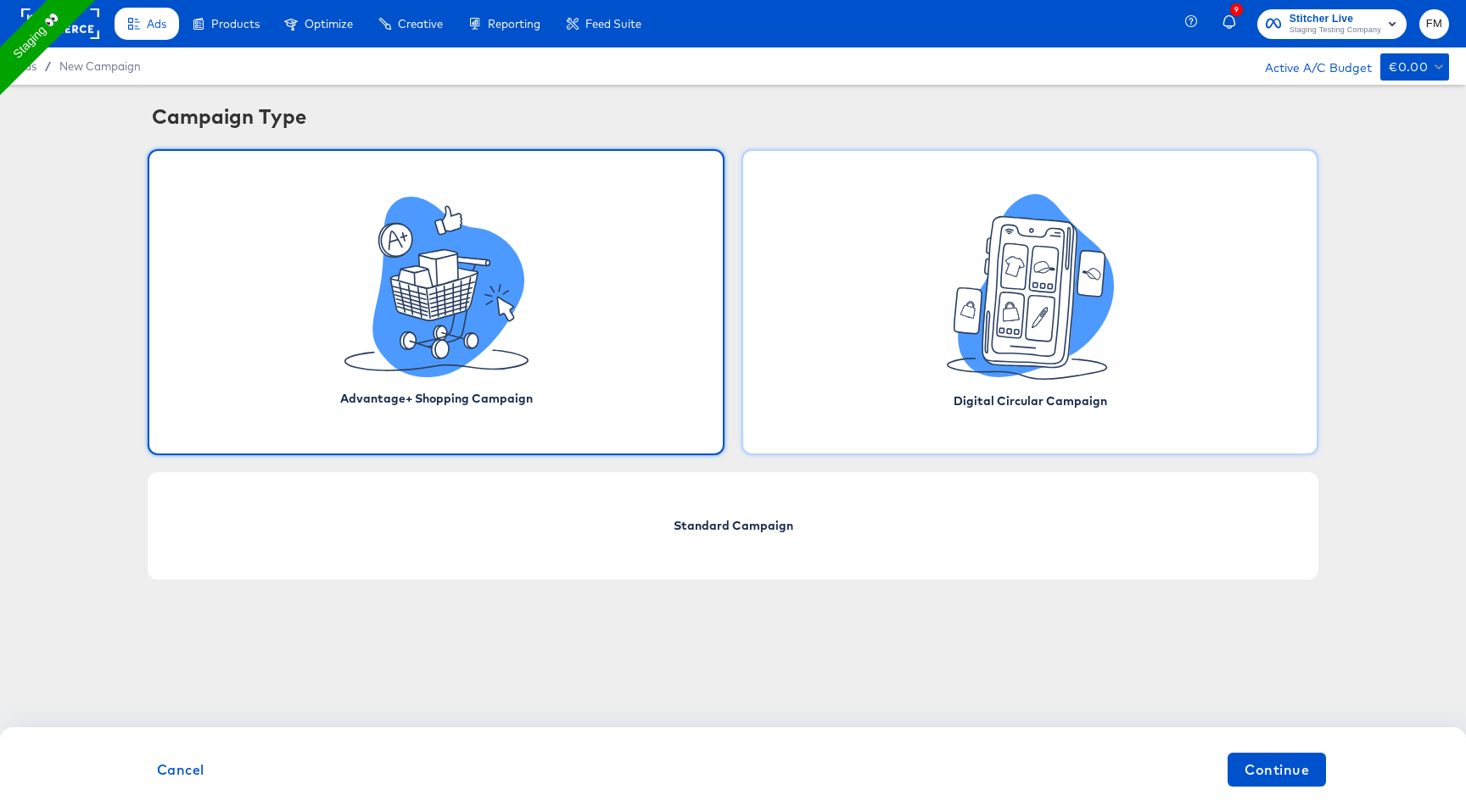
click at [1030, 324] on icon at bounding box center [1040, 319] width 29 height 46
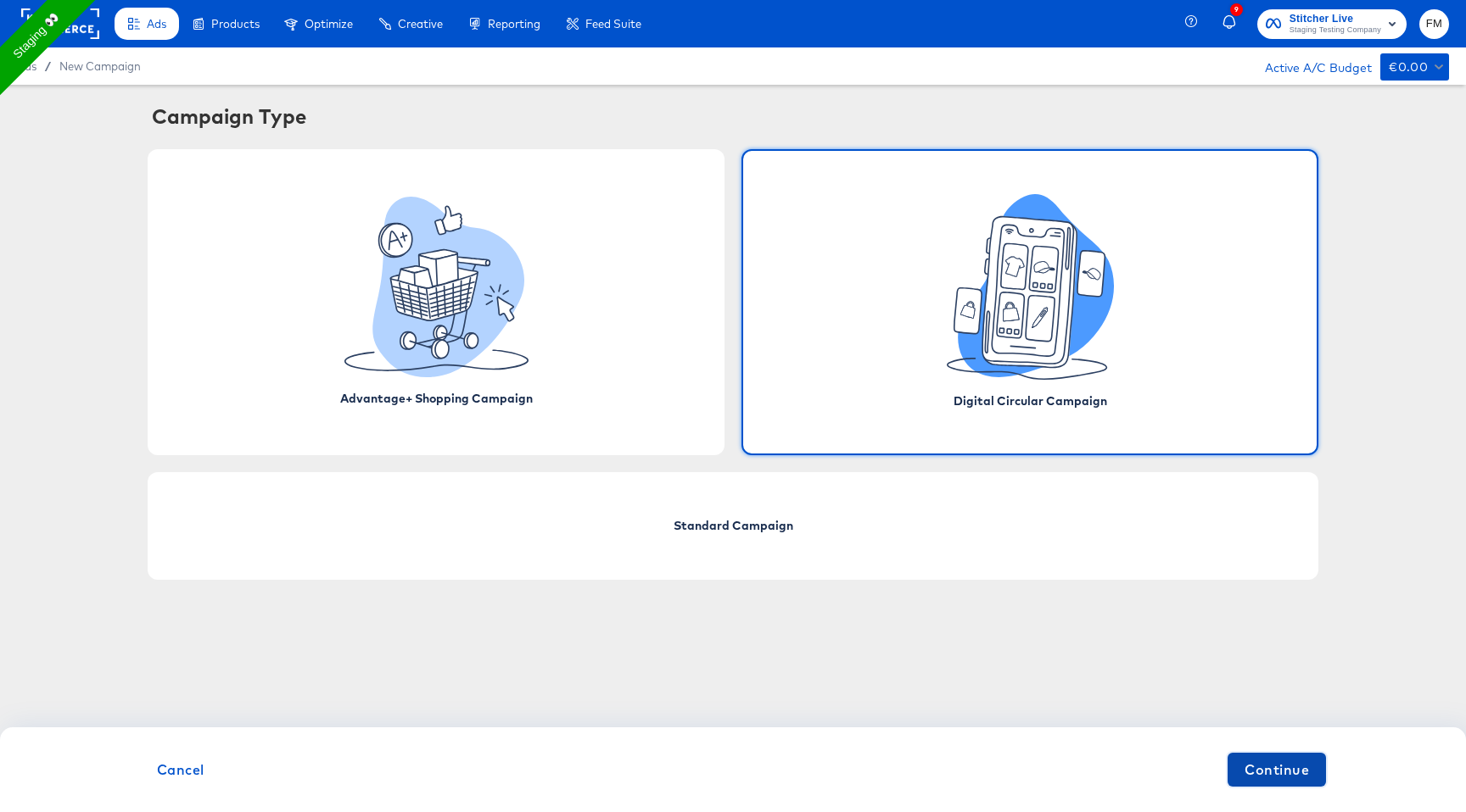
click at [1286, 770] on span "Continue" at bounding box center [1277, 770] width 65 height 24
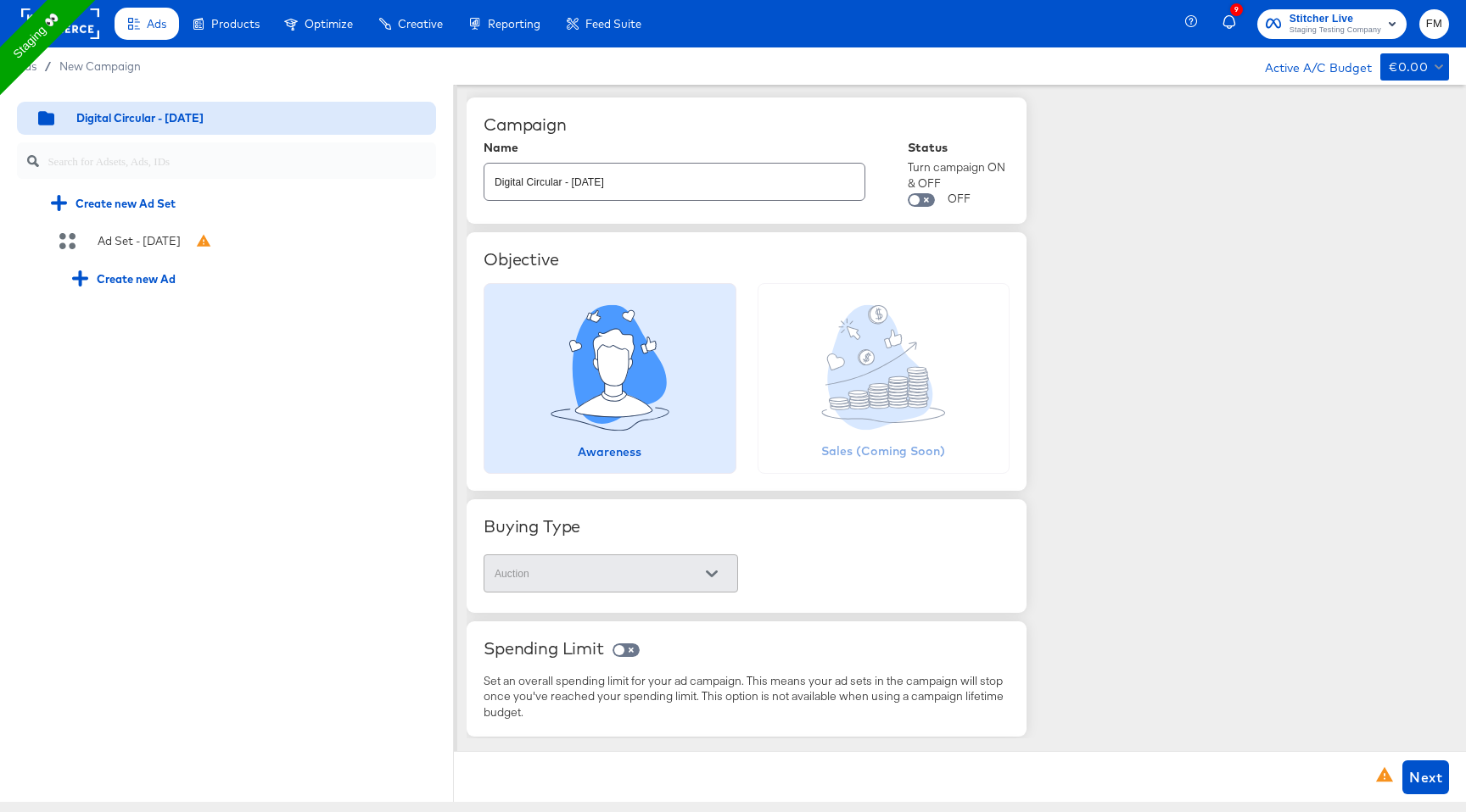
click at [271, 258] on div "Digital Circular - 03 Sep Create new Ad Set Ad Set - 03 Sep Create new Ad" at bounding box center [226, 198] width 453 height 227
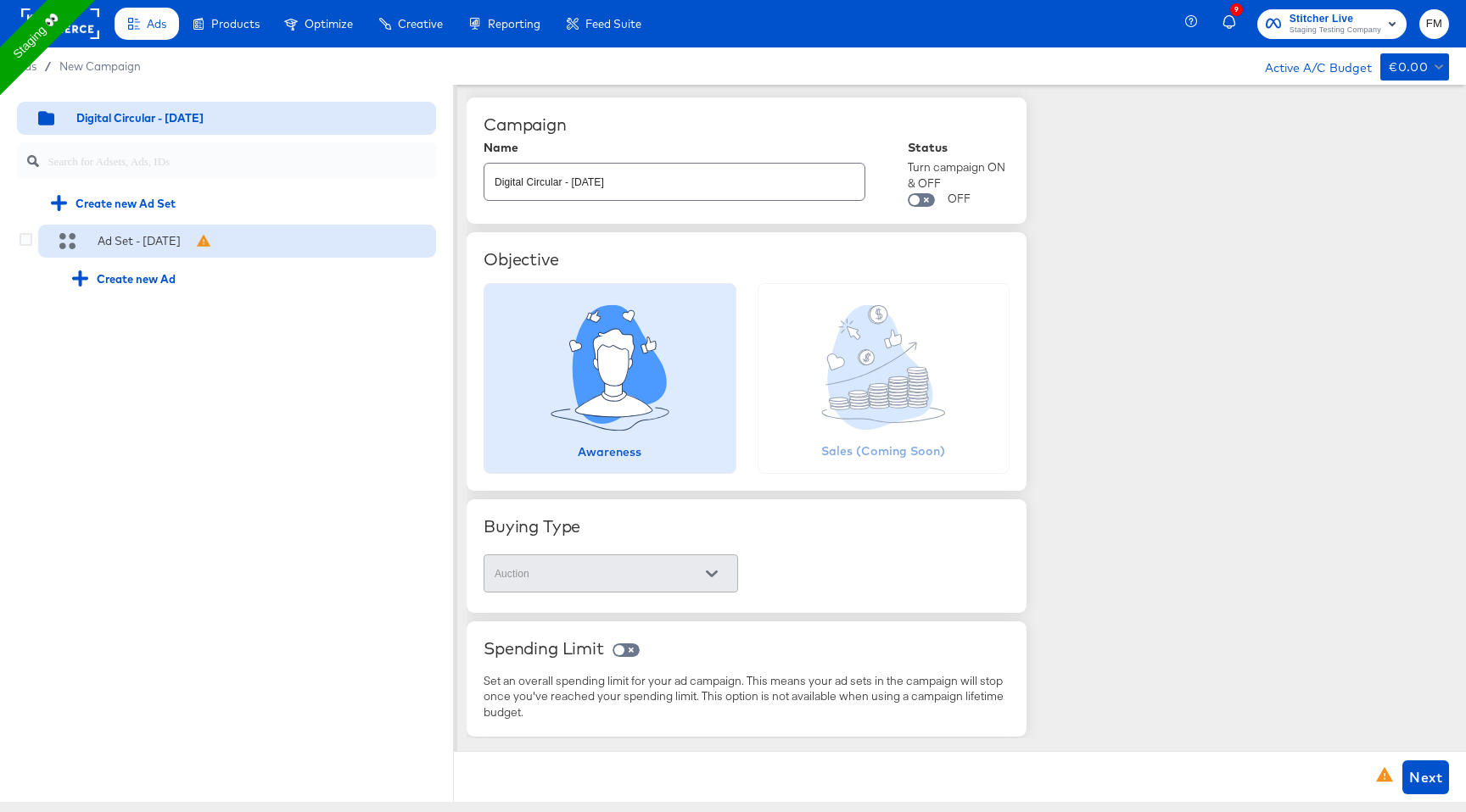
click at [277, 252] on div "Ad Set - [DATE]" at bounding box center [237, 242] width 398 height 34
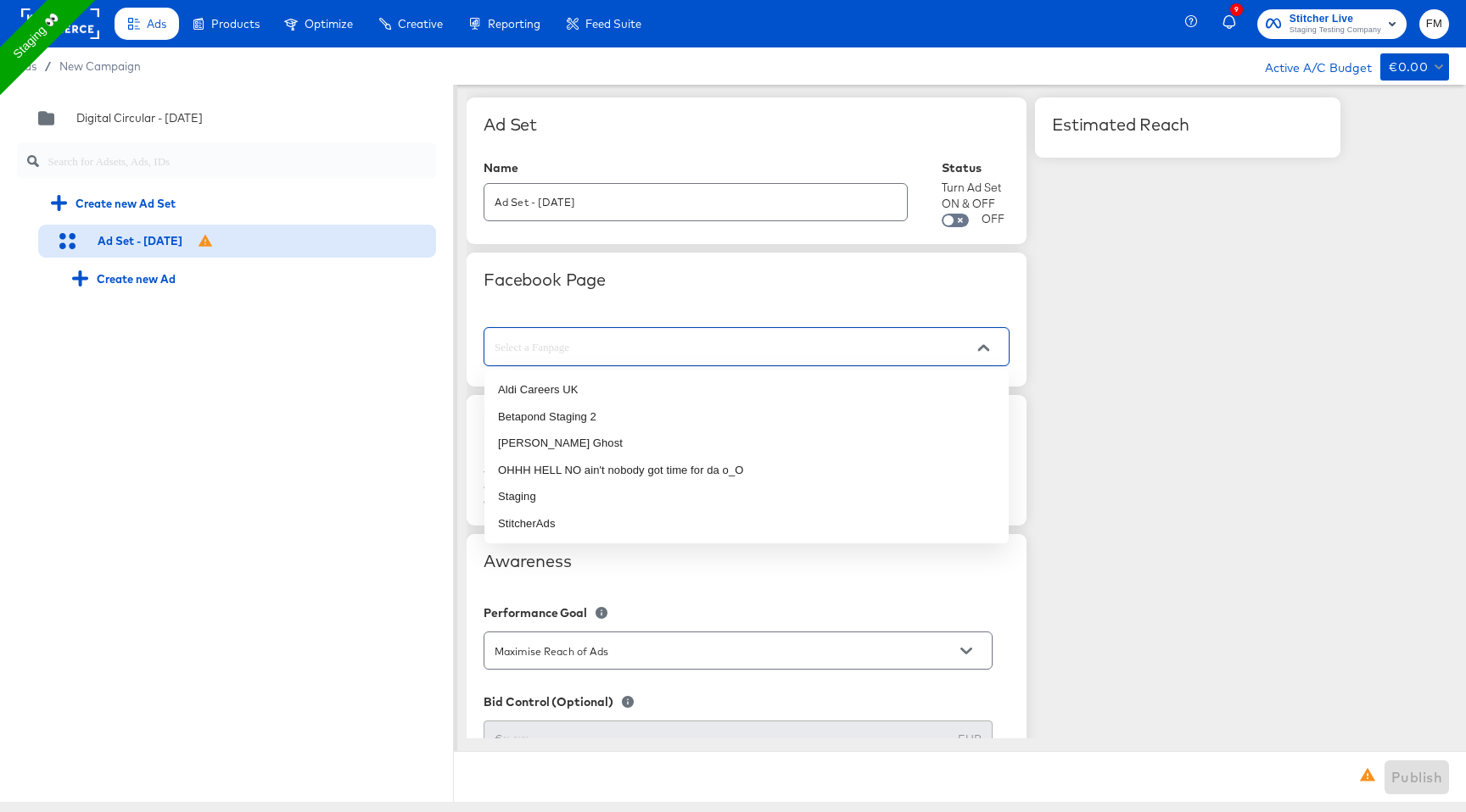
click at [745, 349] on input "text" at bounding box center [733, 347] width 484 height 19
click at [621, 521] on li "StitcherAds" at bounding box center [745, 524] width 524 height 27
type input "StitcherAds"
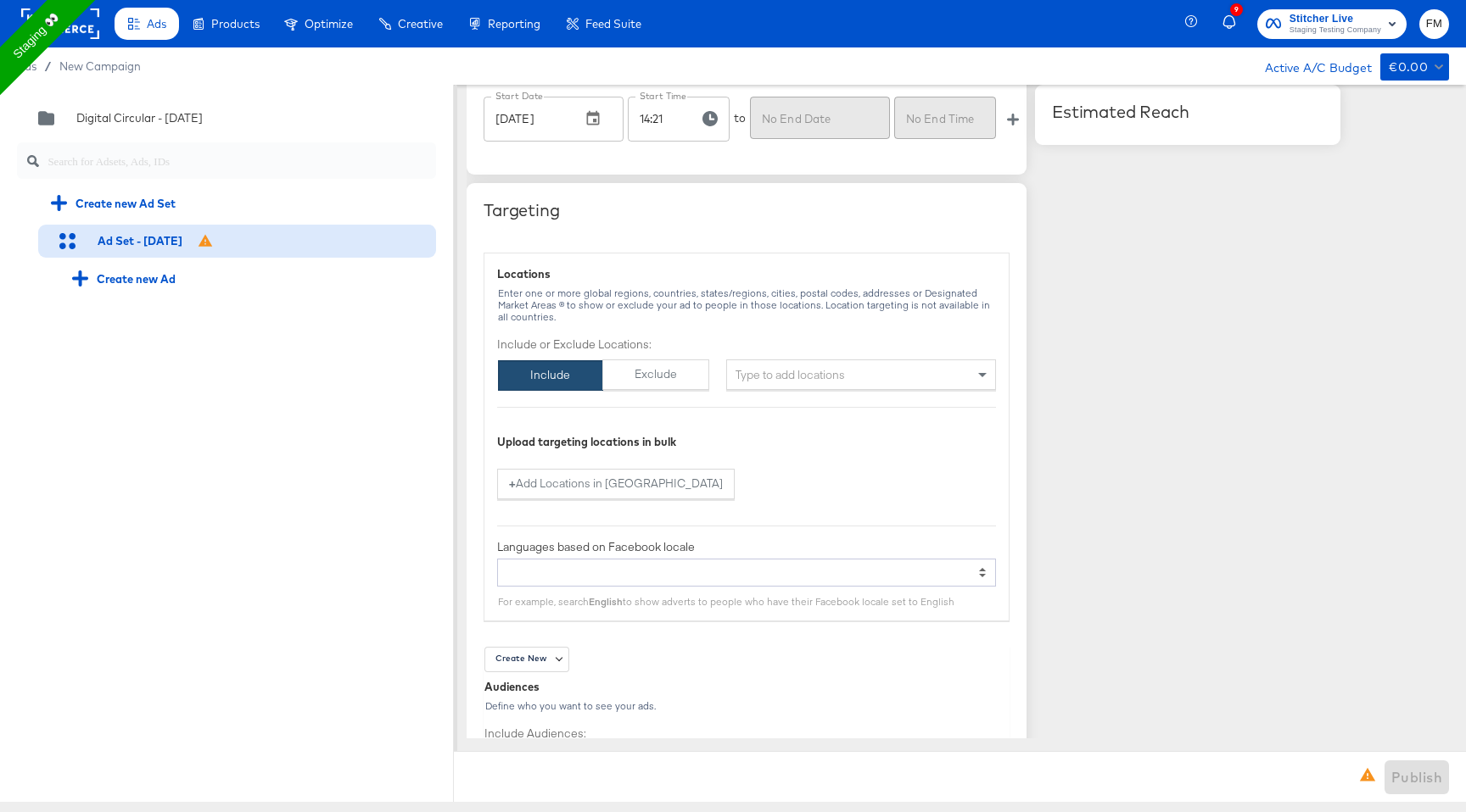
scroll to position [907, 0]
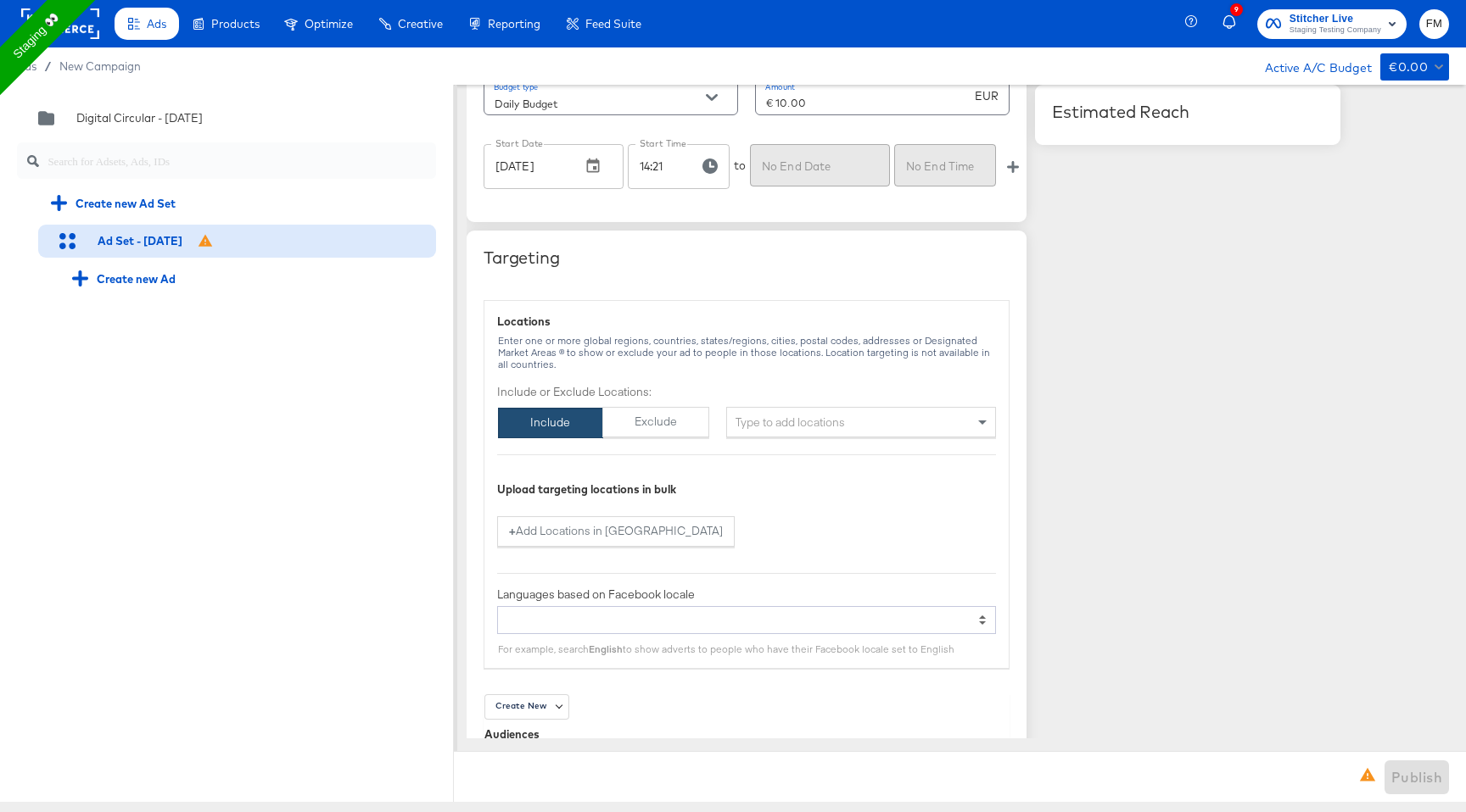
click at [838, 422] on div "Type to add locations" at bounding box center [861, 423] width 270 height 31
type input "london"
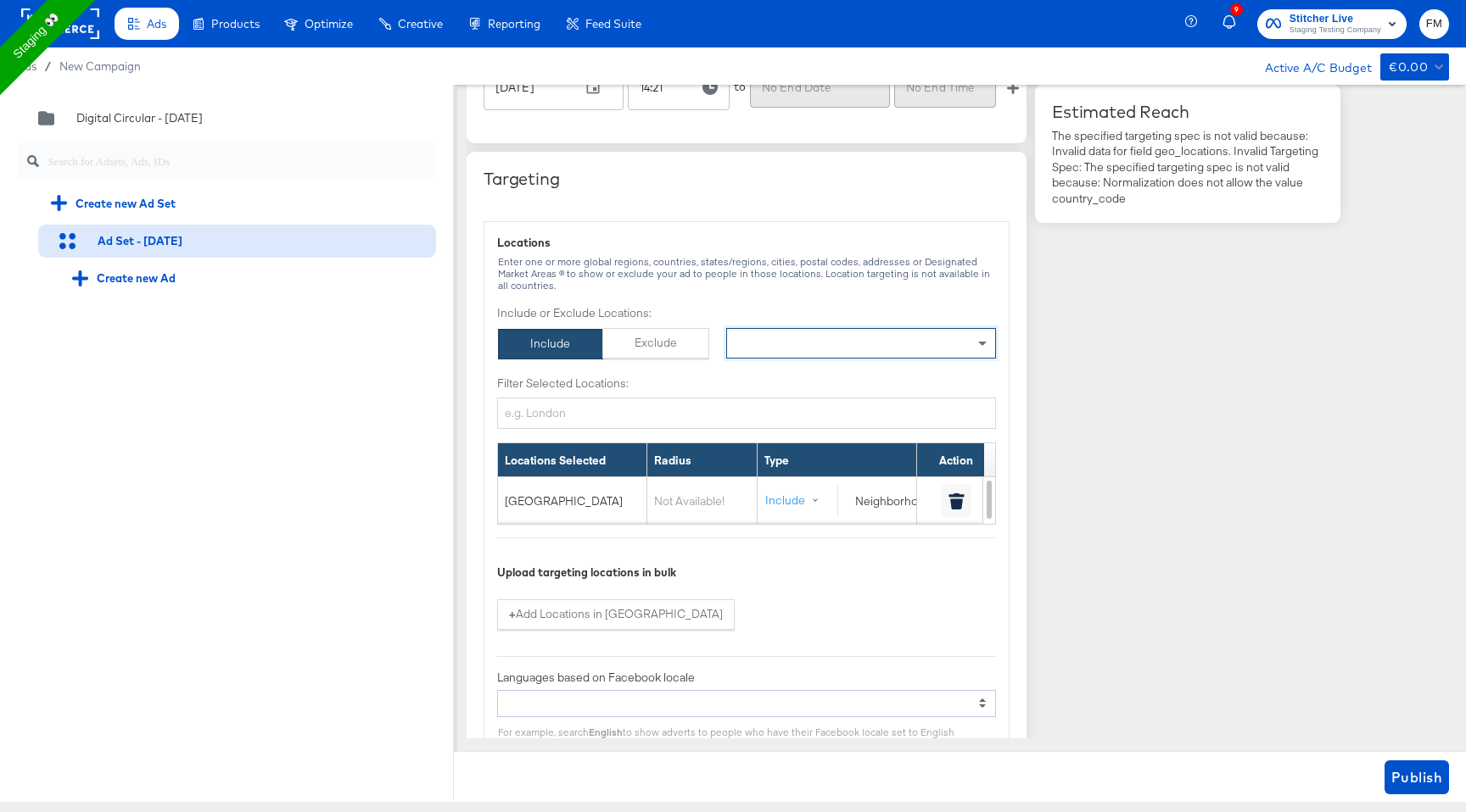
scroll to position [989, 0]
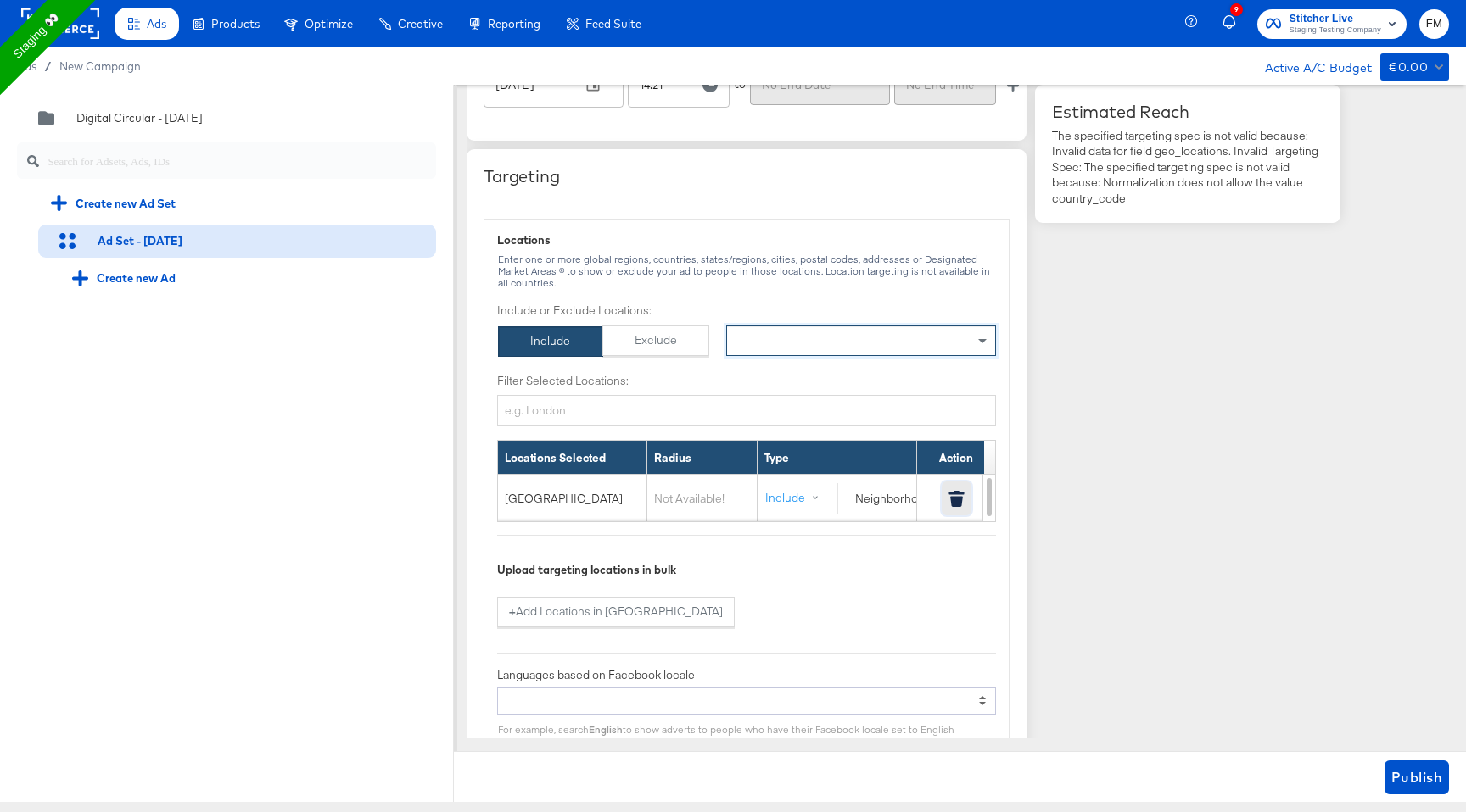
click at [950, 502] on icon "button" at bounding box center [956, 499] width 16 height 16
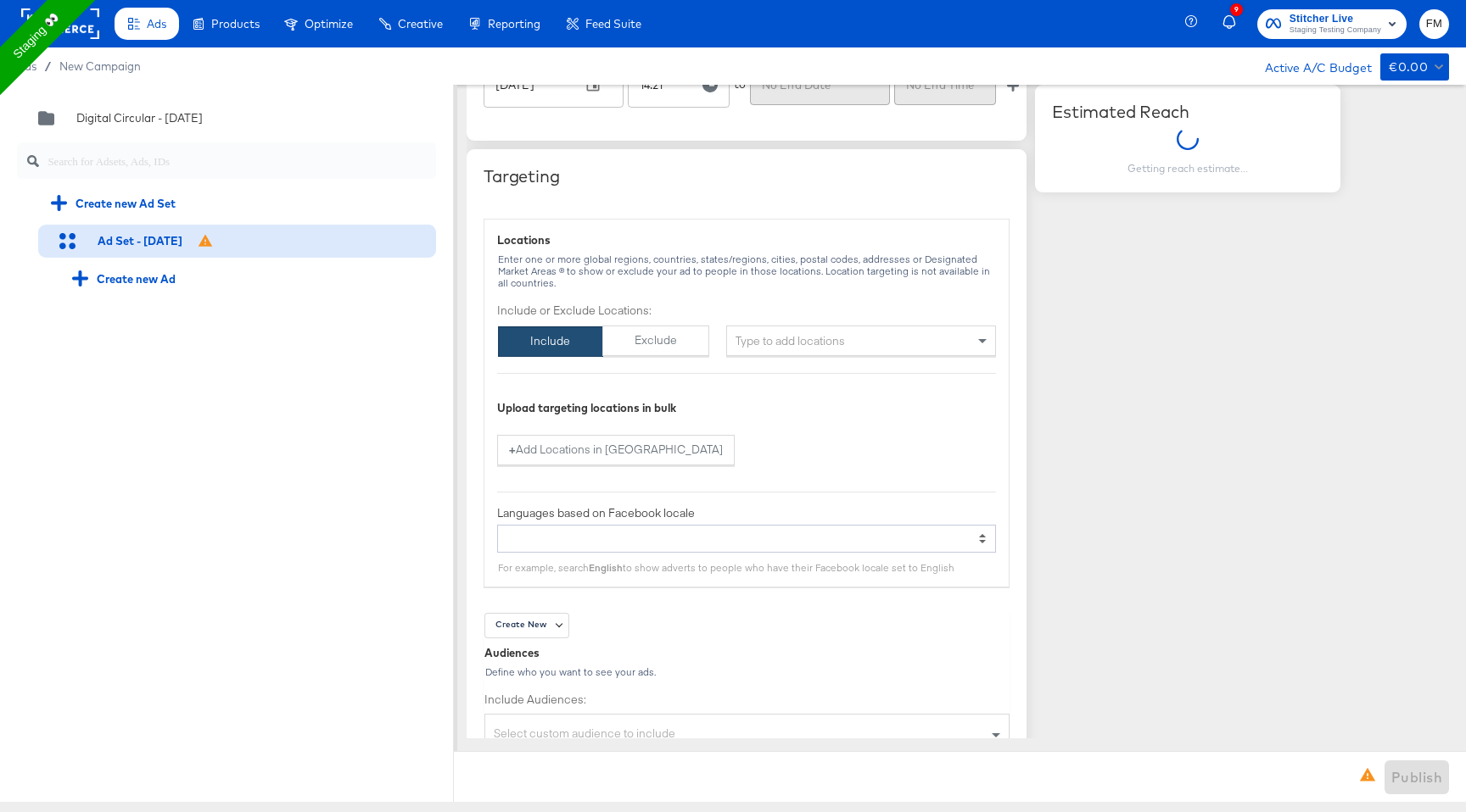
click at [860, 346] on div "Type to add locations" at bounding box center [861, 341] width 270 height 31
type input "new"
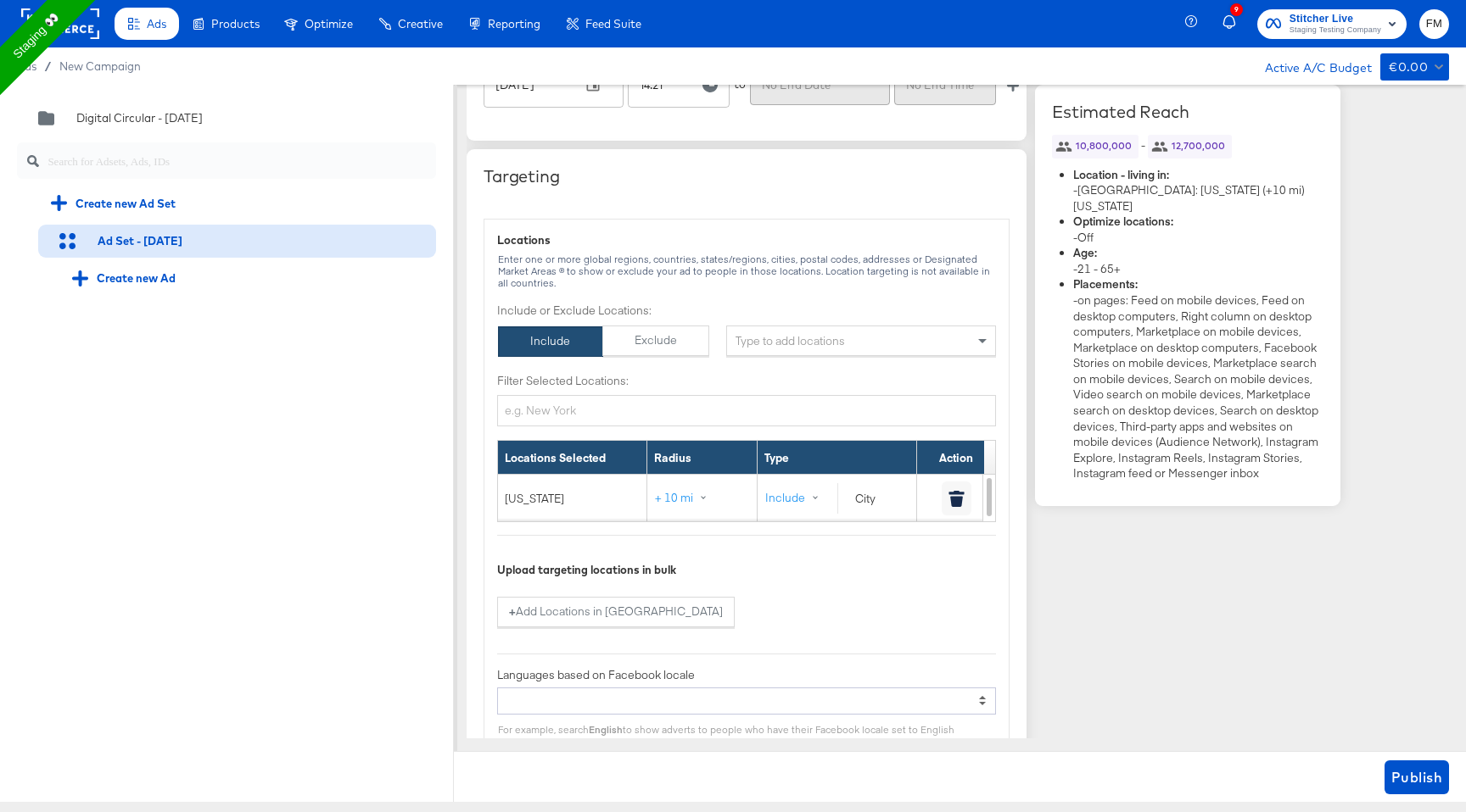
click at [1123, 604] on div "Estimated Reach 10,800,000 - 12,700,000 Location - living in: - United States: …" at bounding box center [1187, 742] width 305 height 3267
click at [1410, 784] on span "Publish" at bounding box center [1416, 778] width 51 height 24
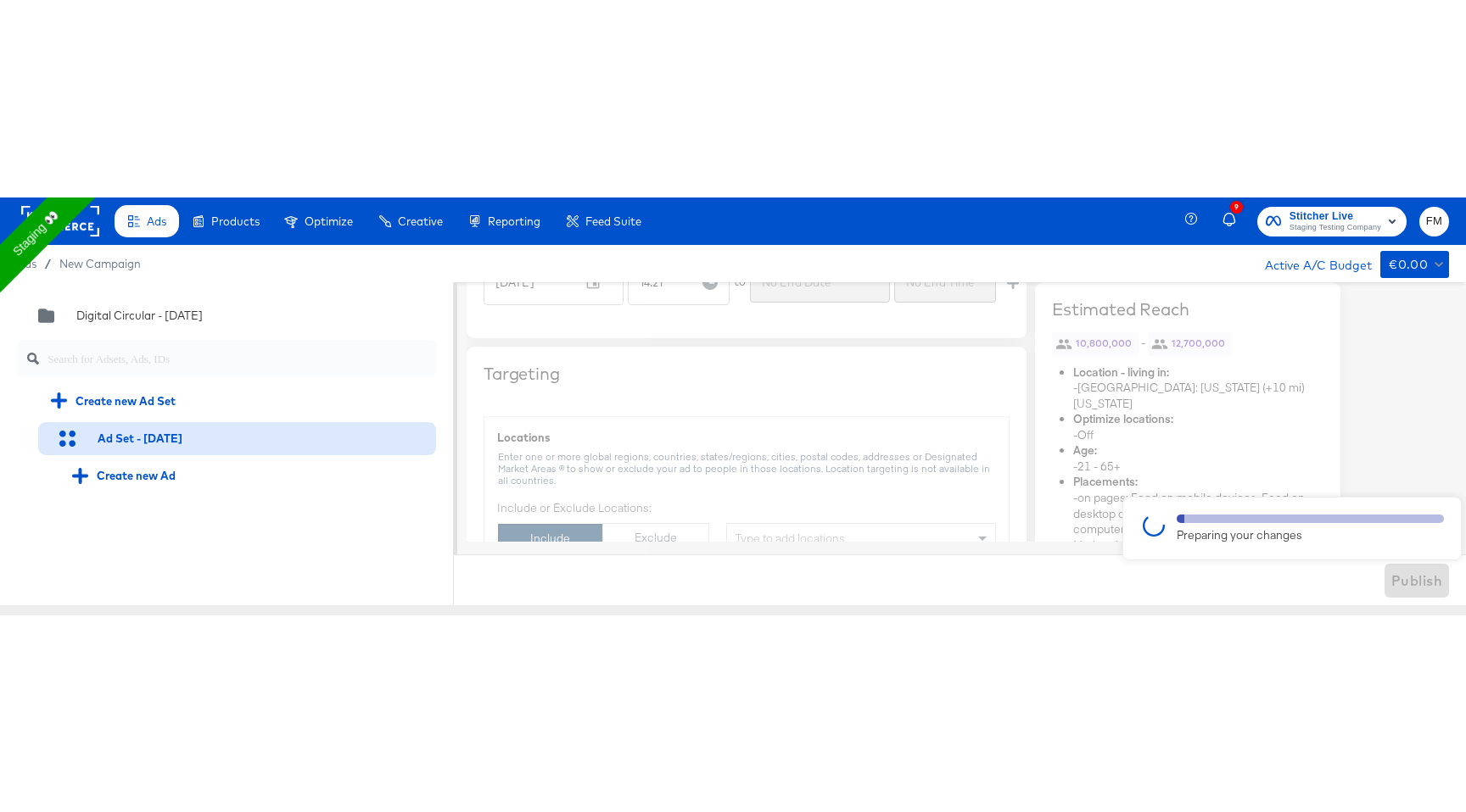
scroll to position [4, 0]
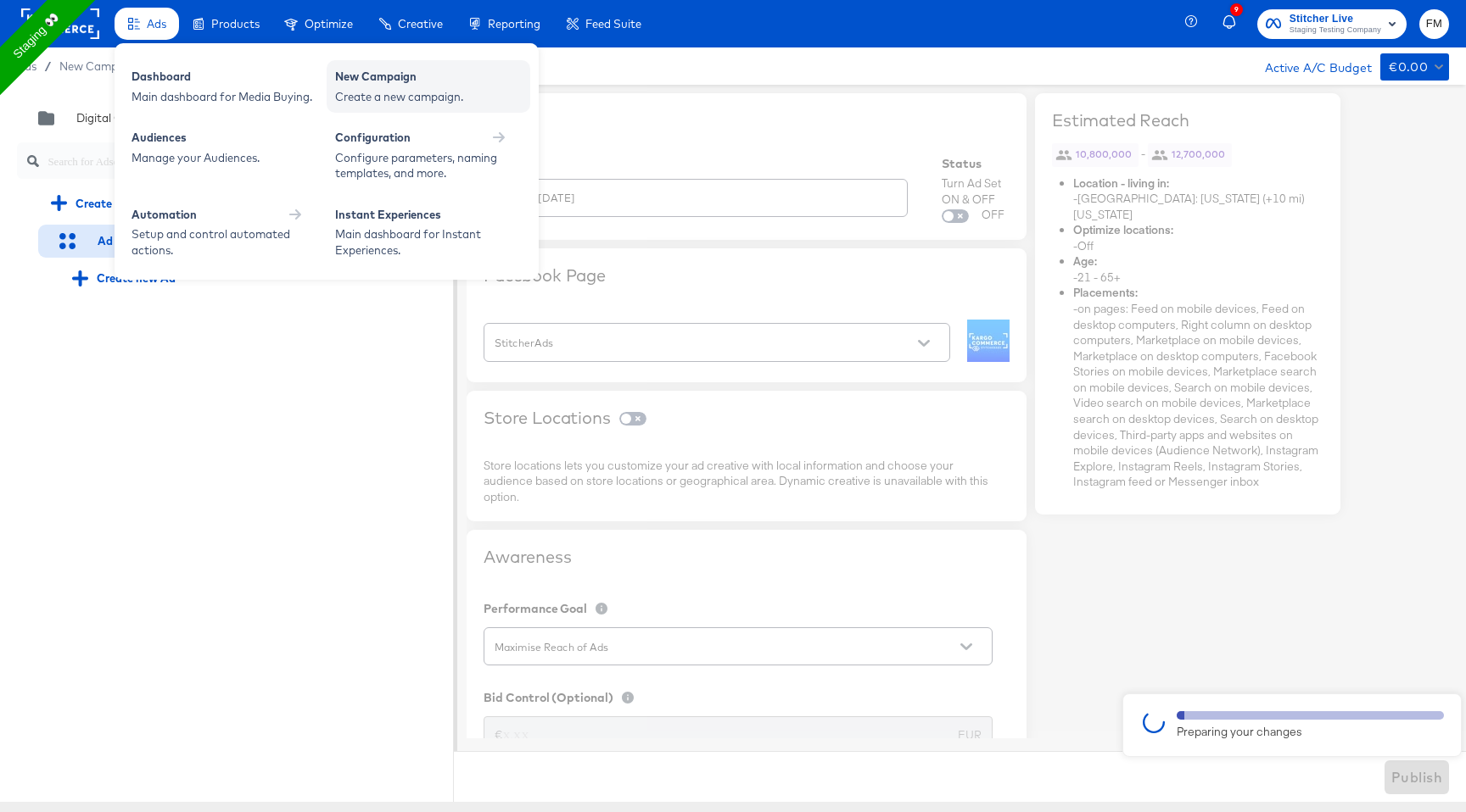
click at [426, 103] on div "Create a new campaign." at bounding box center [429, 96] width 187 height 16
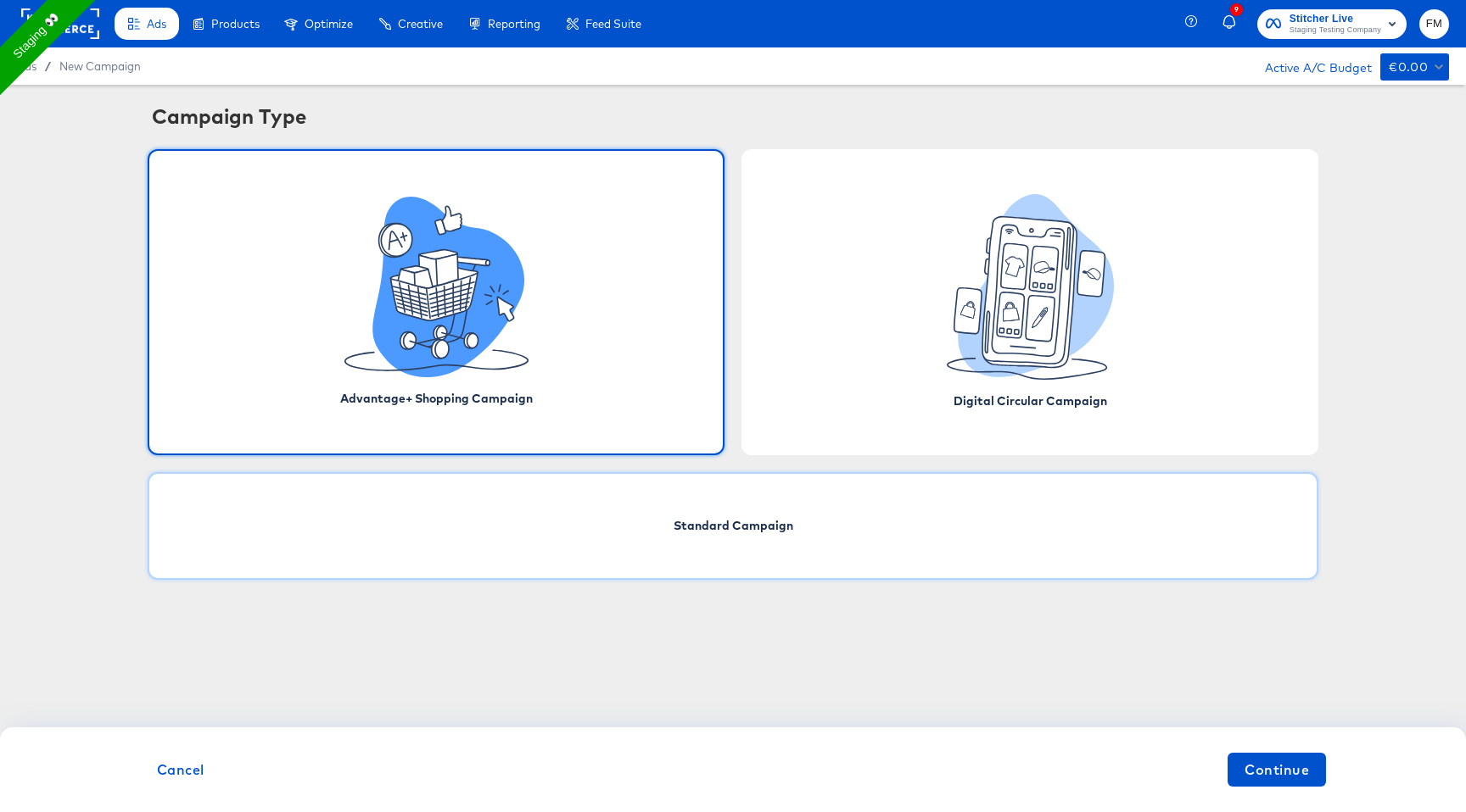
click at [873, 524] on div "Standard Campaign" at bounding box center [733, 526] width 1171 height 108
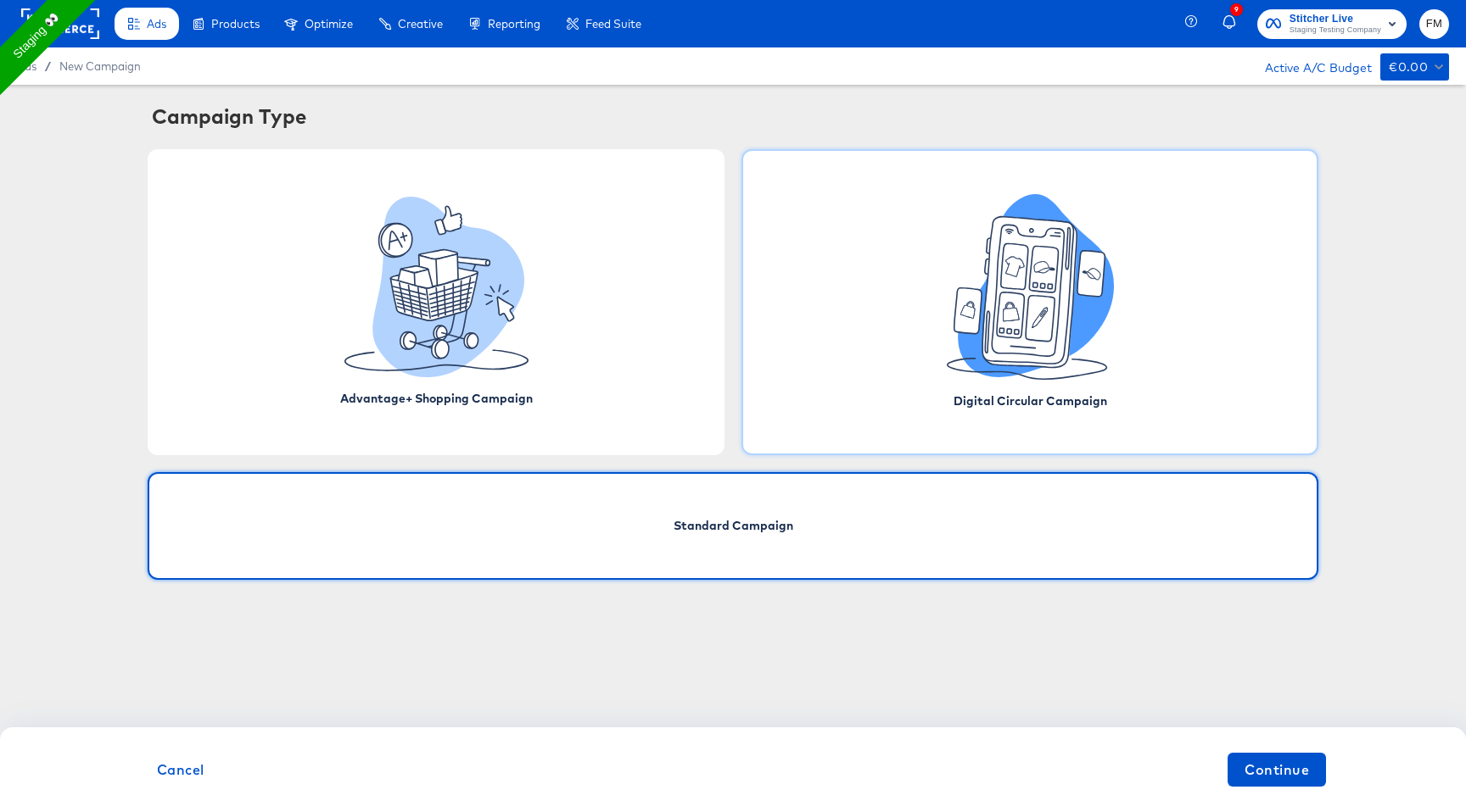
click at [1042, 363] on icon at bounding box center [1027, 291] width 93 height 149
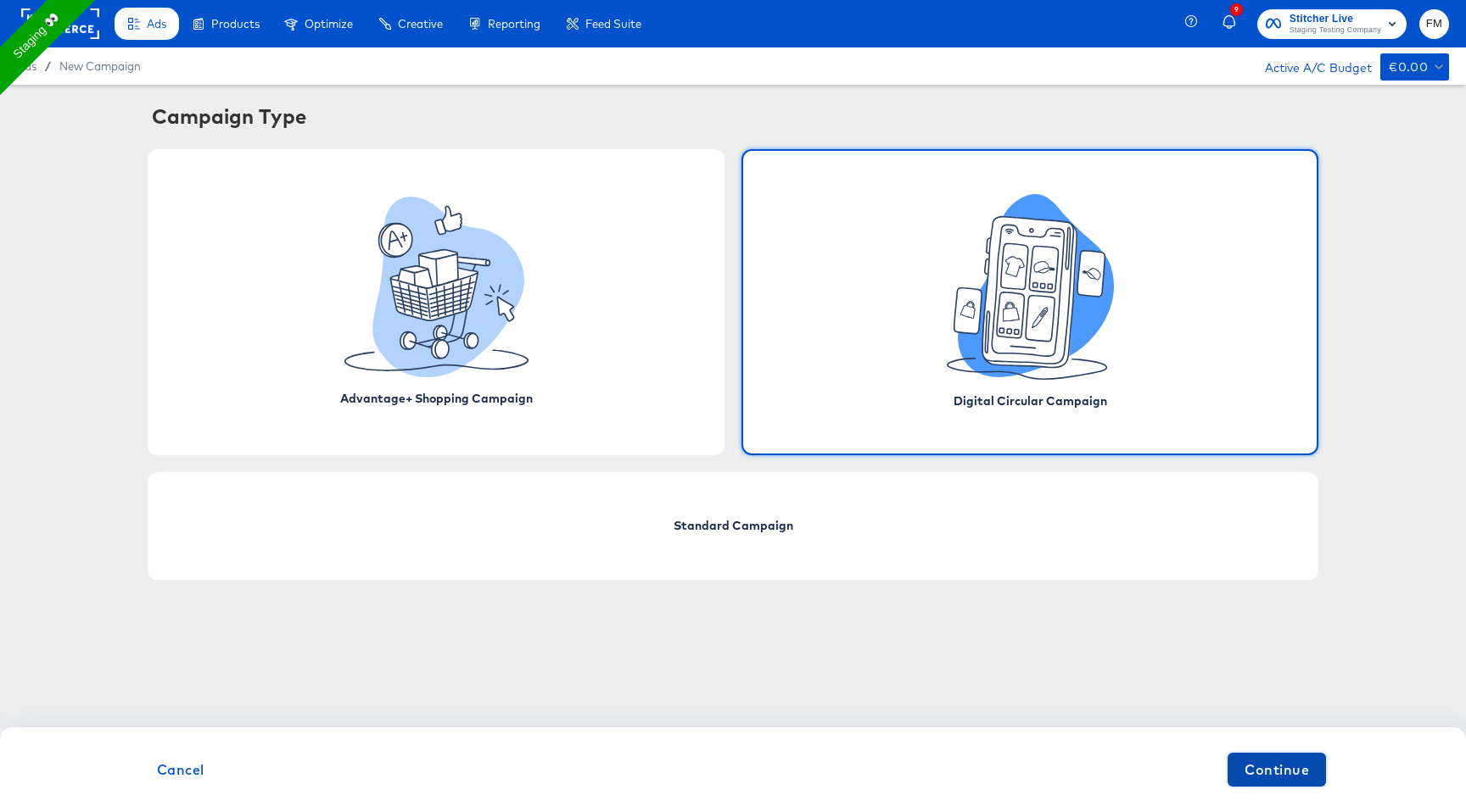
click at [1255, 763] on span "Continue" at bounding box center [1277, 770] width 65 height 24
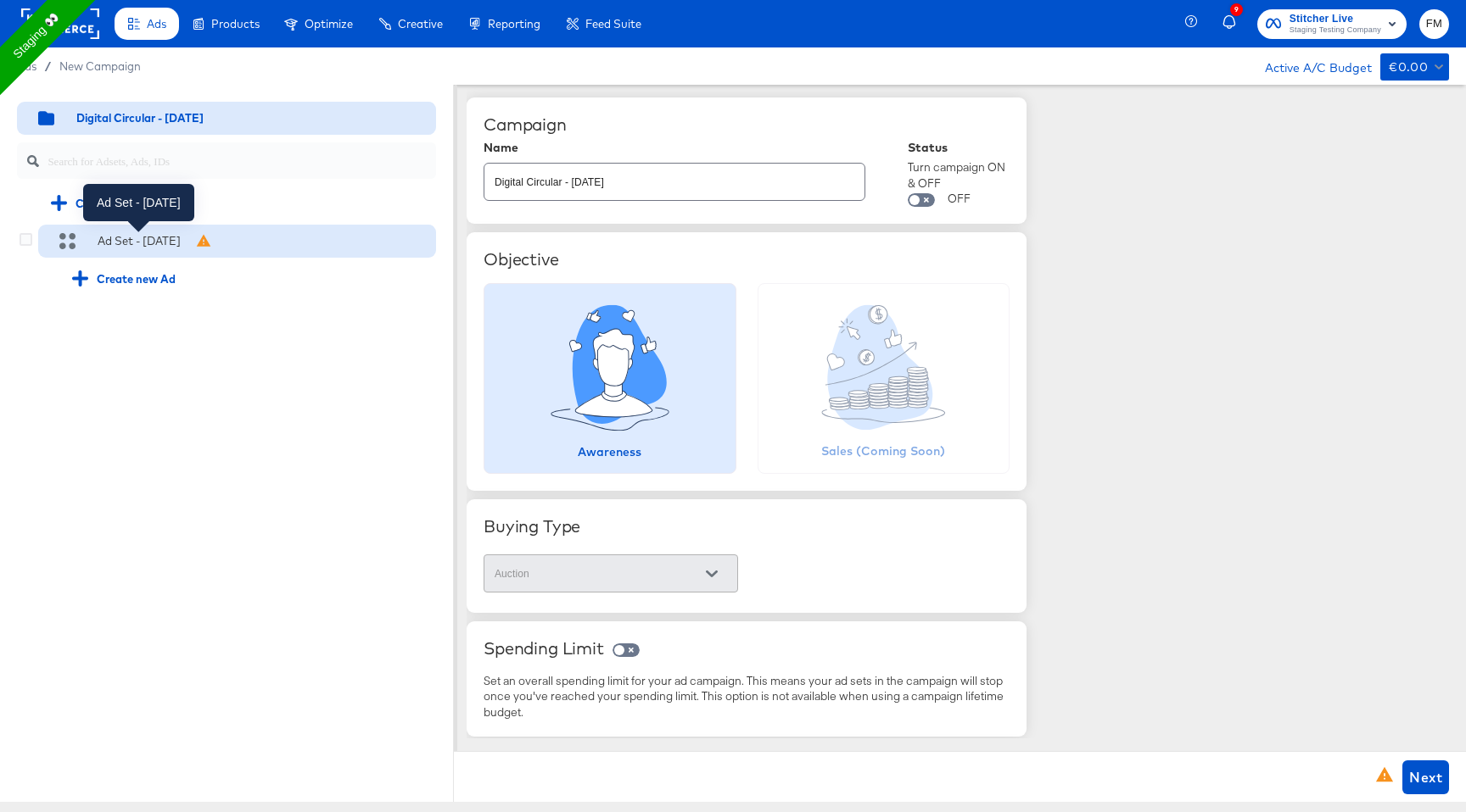
click at [164, 248] on div "Ad Set - [DATE]" at bounding box center [138, 240] width 83 height 16
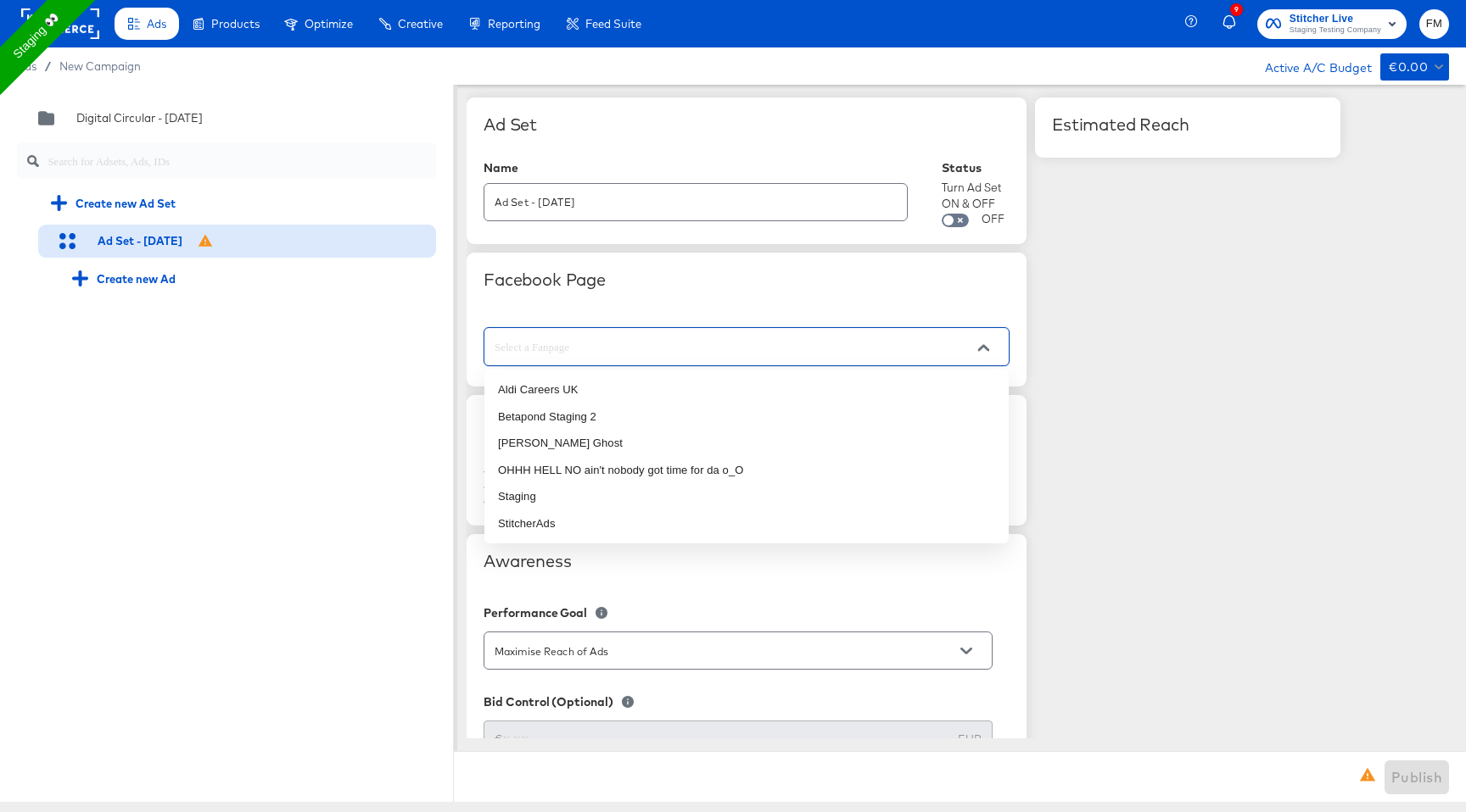
click at [660, 348] on input "text" at bounding box center [733, 347] width 484 height 19
click at [611, 487] on li "Staging" at bounding box center [745, 497] width 524 height 27
type input "Staging"
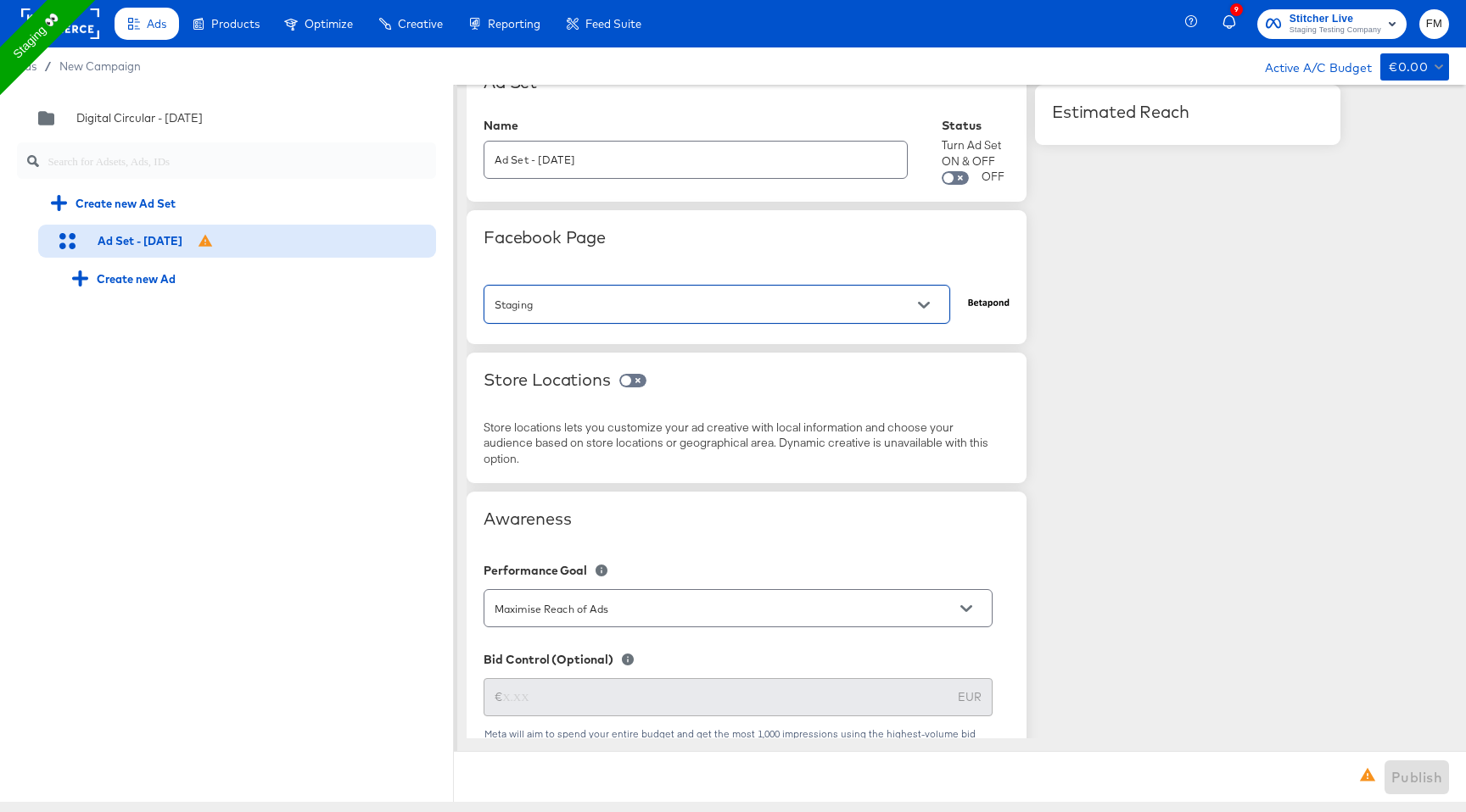
scroll to position [53, 0]
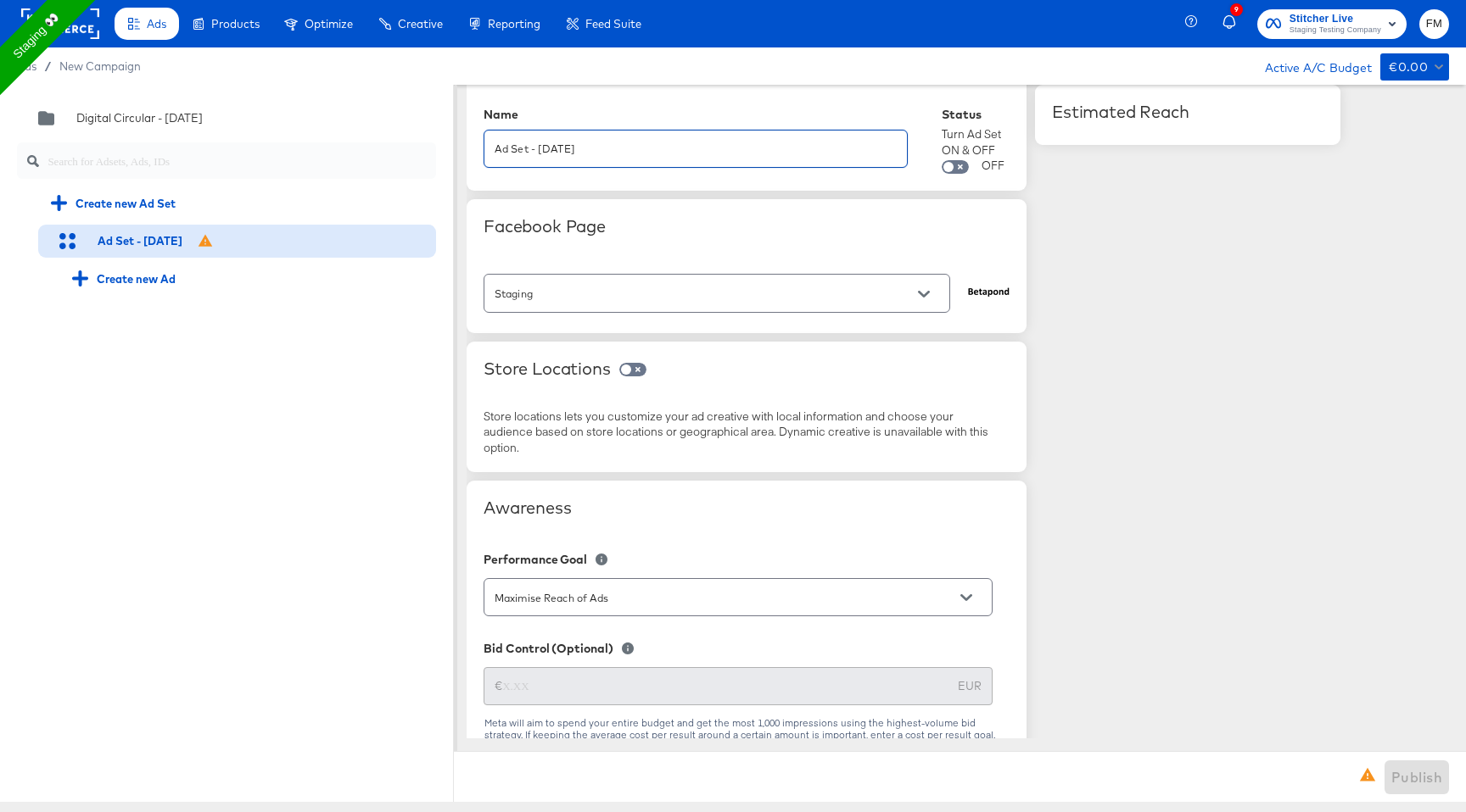
click at [705, 144] on input "Ad Set - [DATE]" at bounding box center [695, 142] width 423 height 36
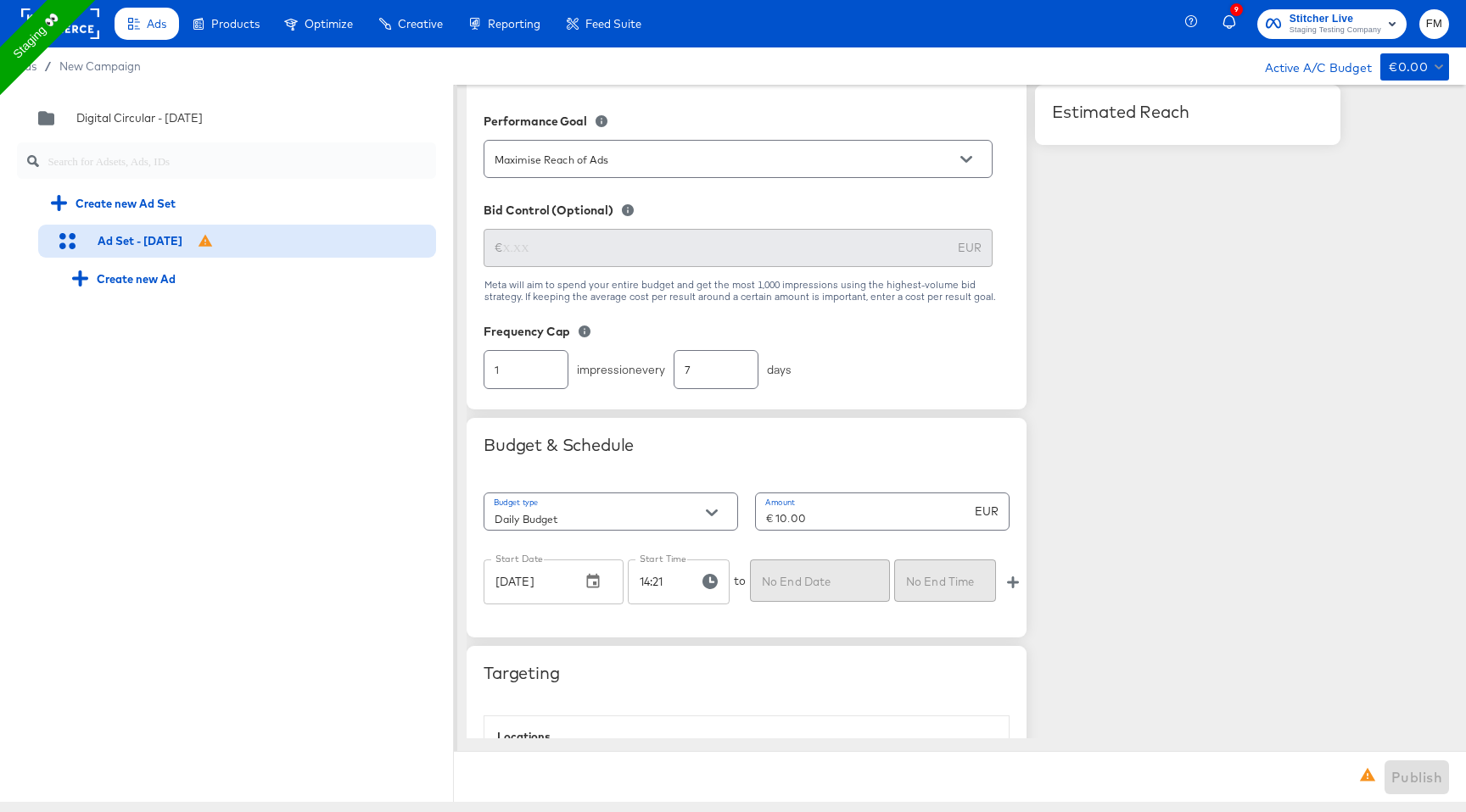
scroll to position [789, 0]
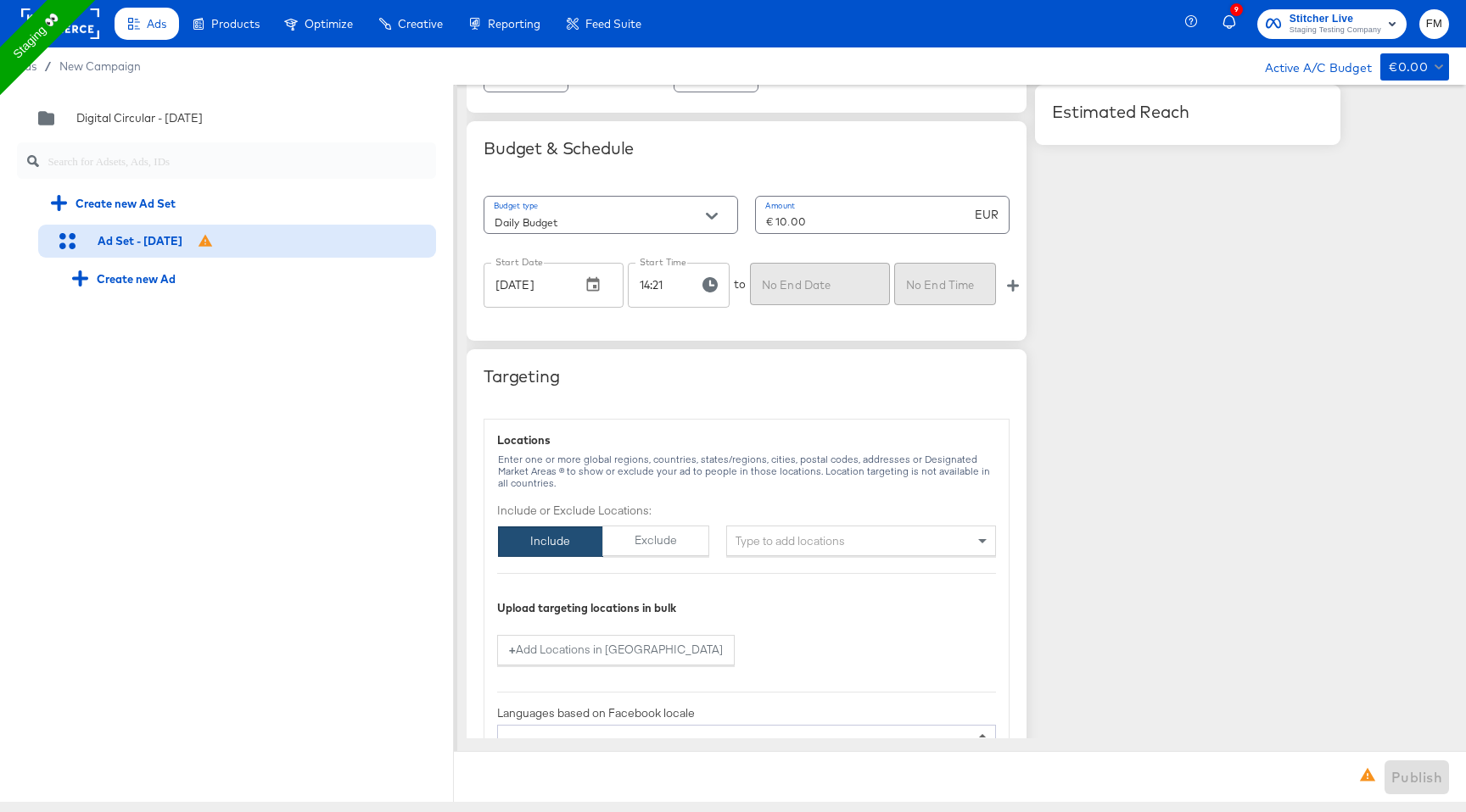
type input "Ad Set - 03 Sep staging account"
click at [886, 531] on div "Type to add locations" at bounding box center [861, 541] width 270 height 31
type input "ve"
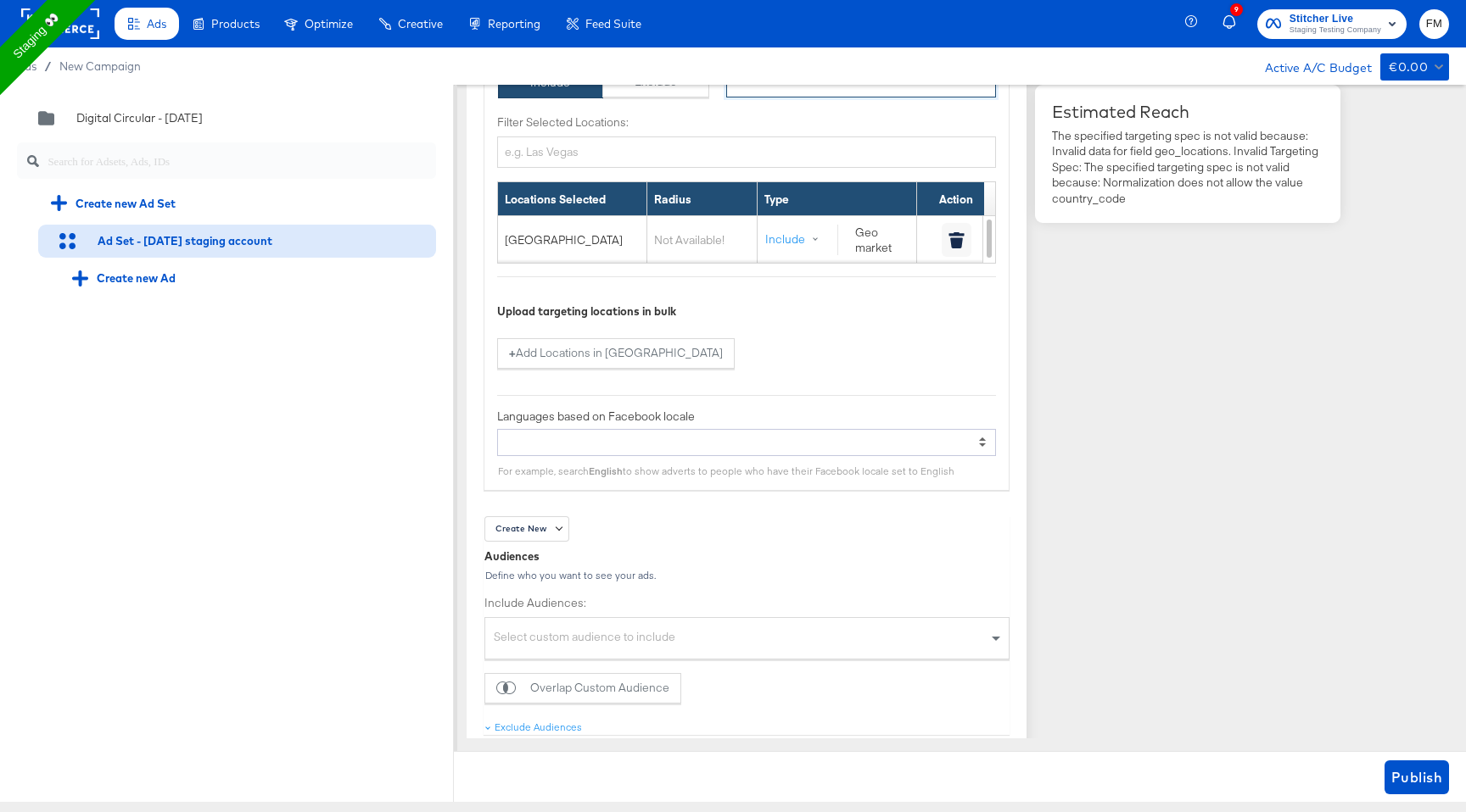
scroll to position [1250, 0]
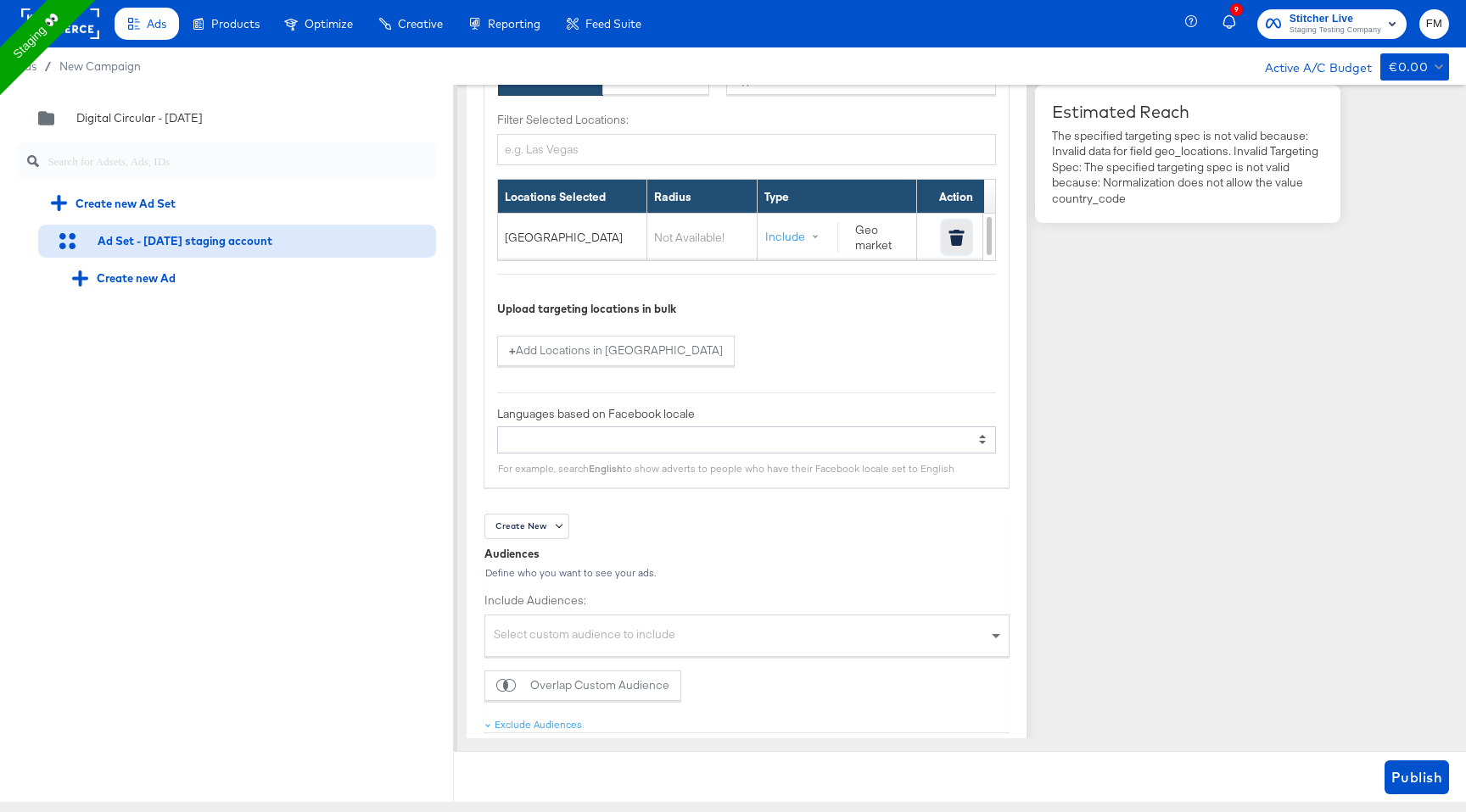
click at [963, 238] on icon "button" at bounding box center [956, 238] width 16 height 16
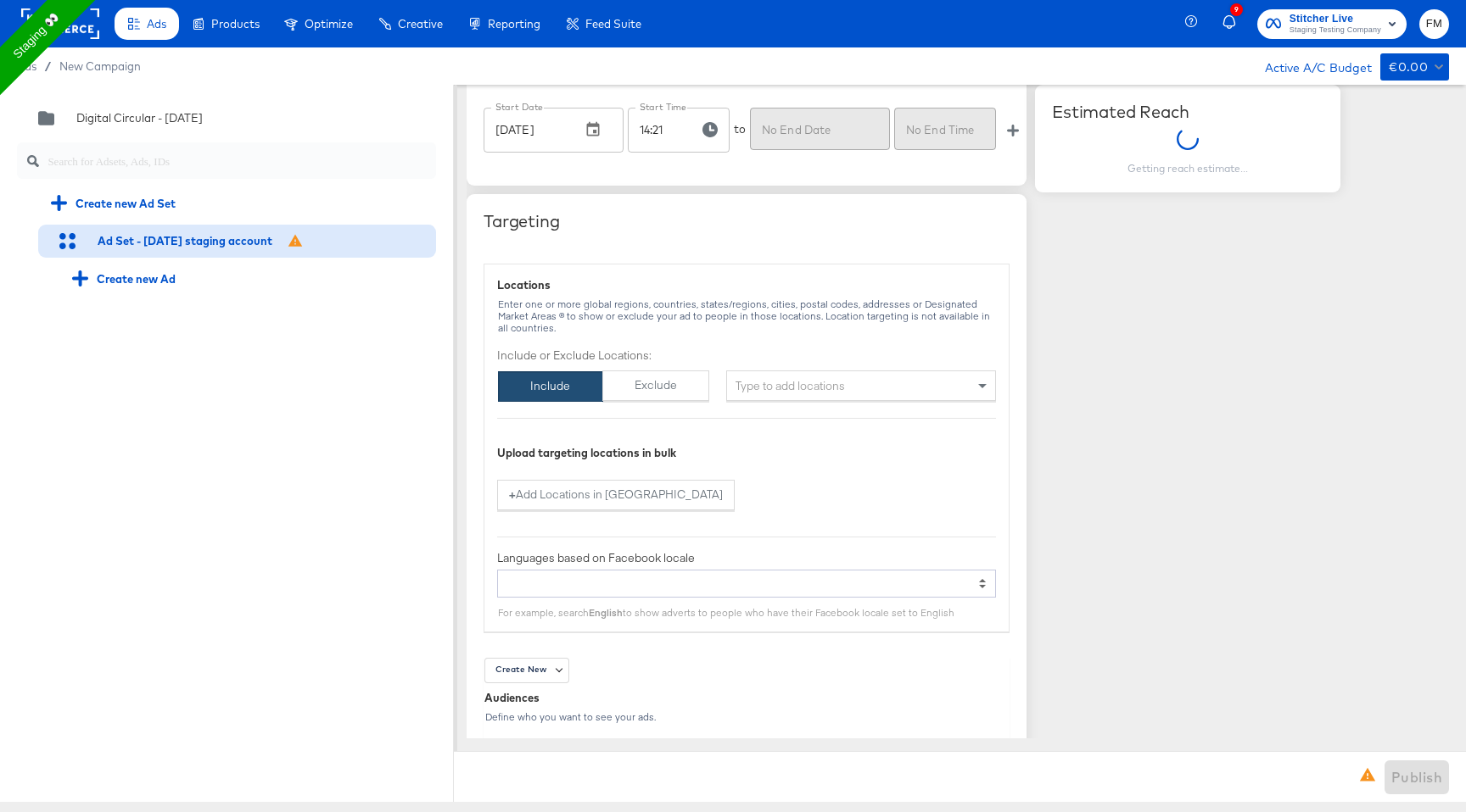
scroll to position [925, 0]
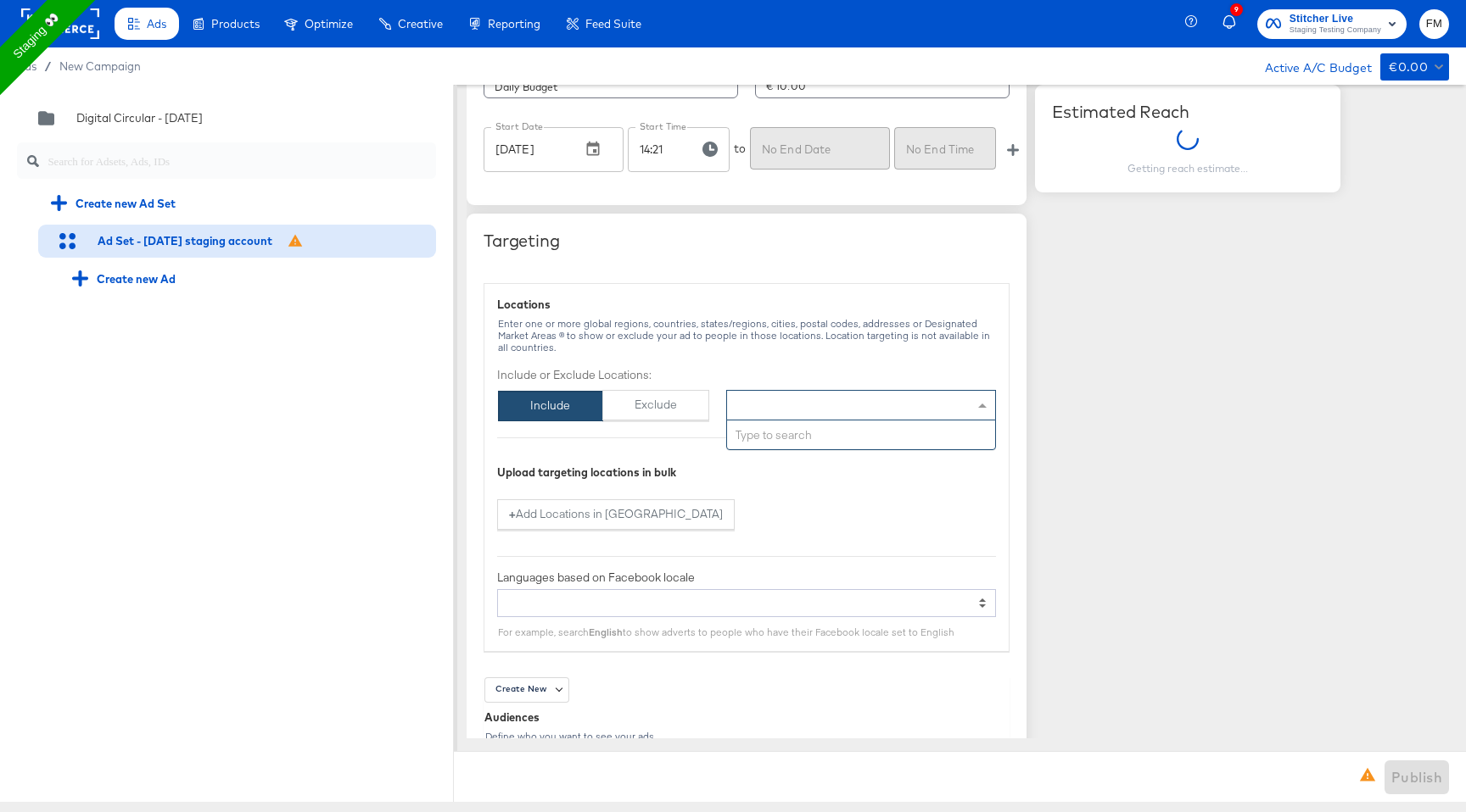
click at [843, 416] on div "Type to add locations" at bounding box center [861, 406] width 270 height 31
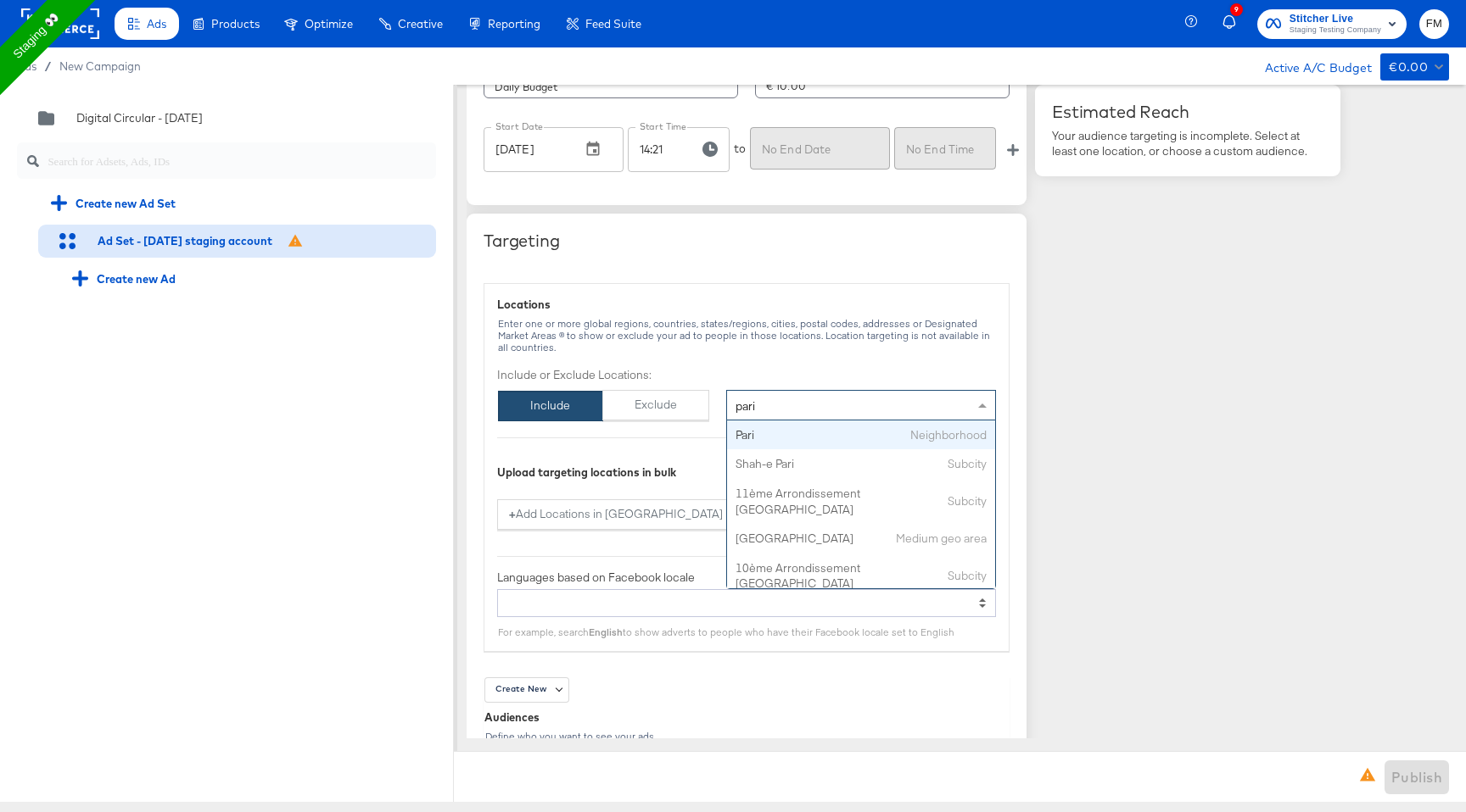
type input "paris"
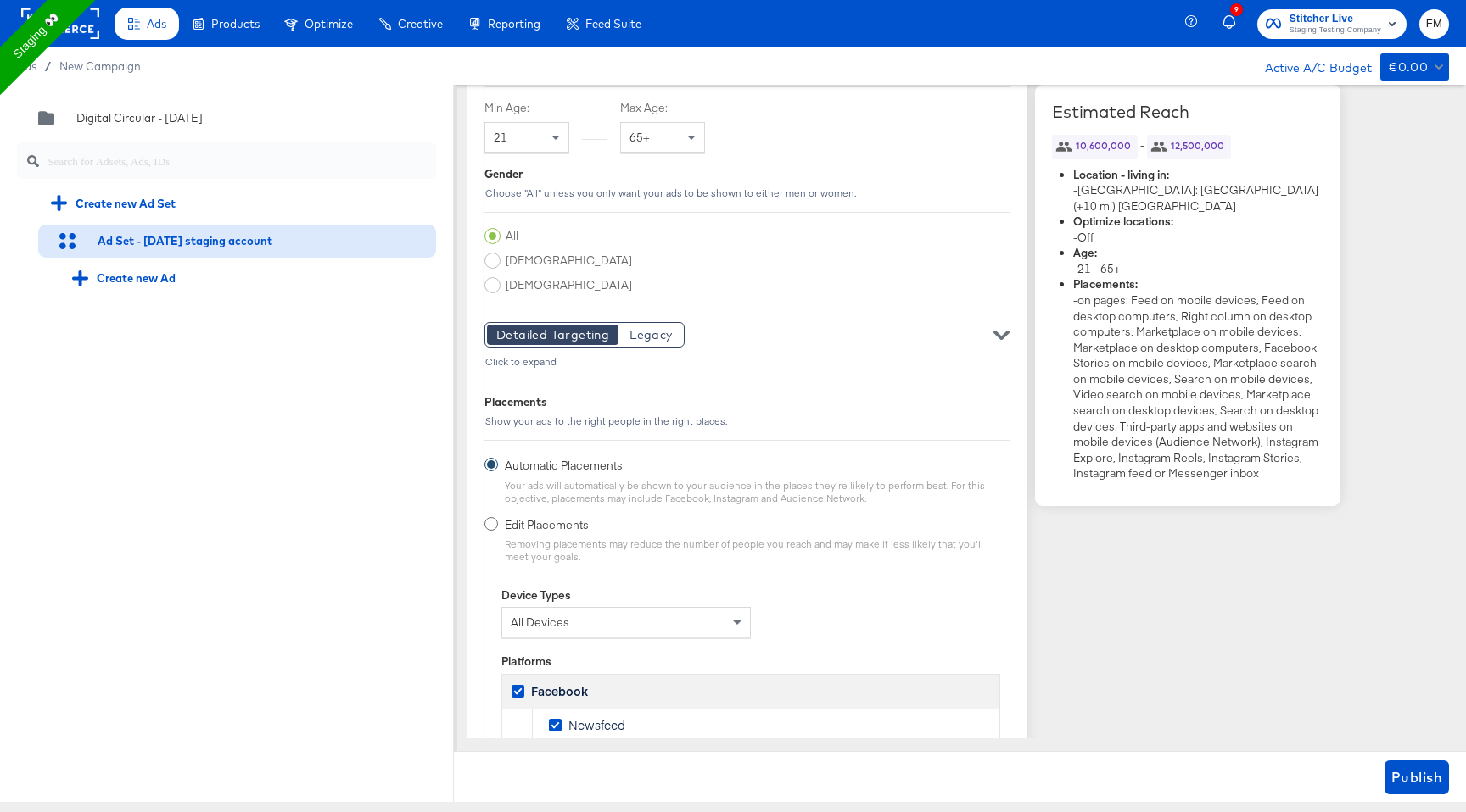
scroll to position [2242, 0]
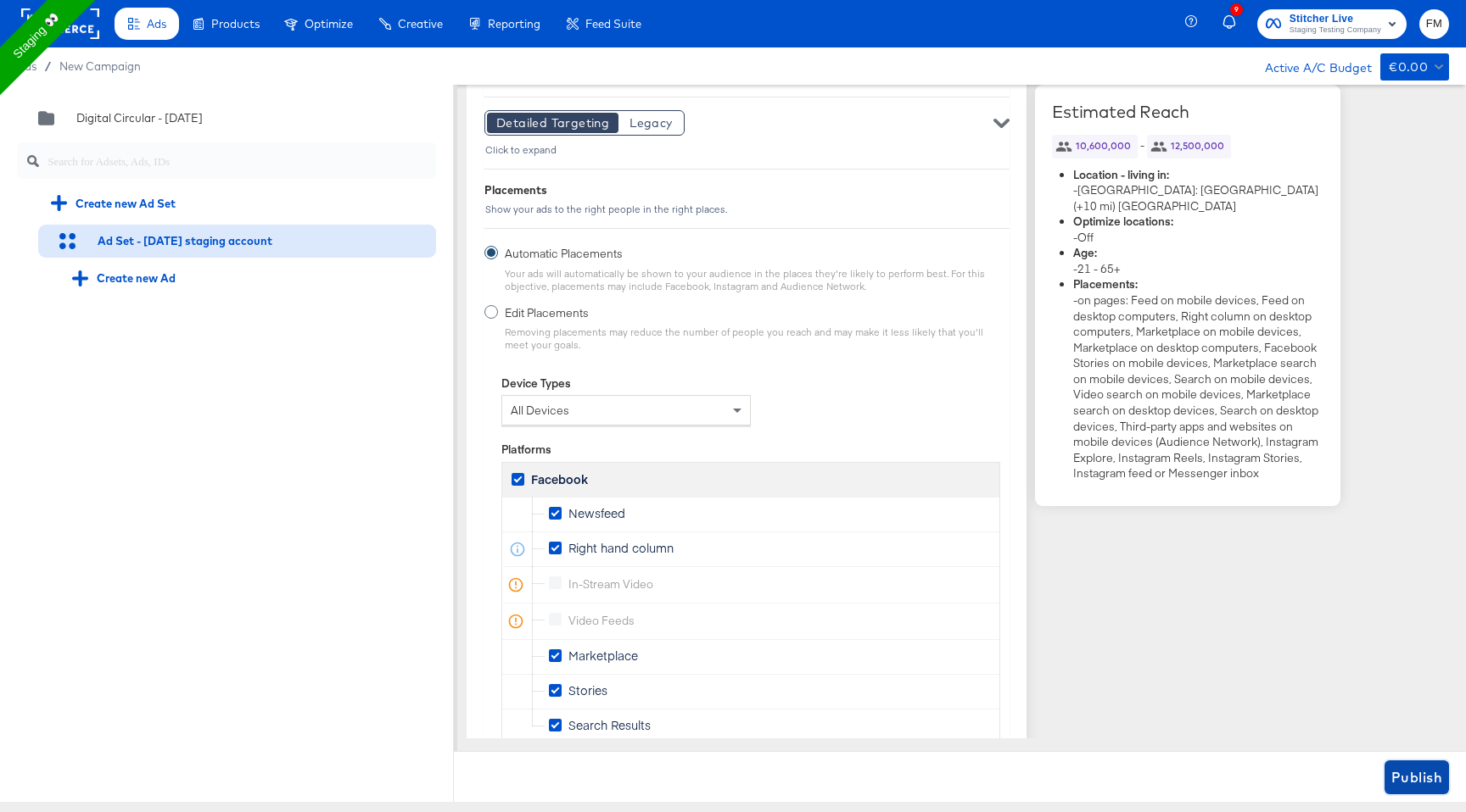
click at [1413, 786] on span "Publish" at bounding box center [1416, 778] width 51 height 24
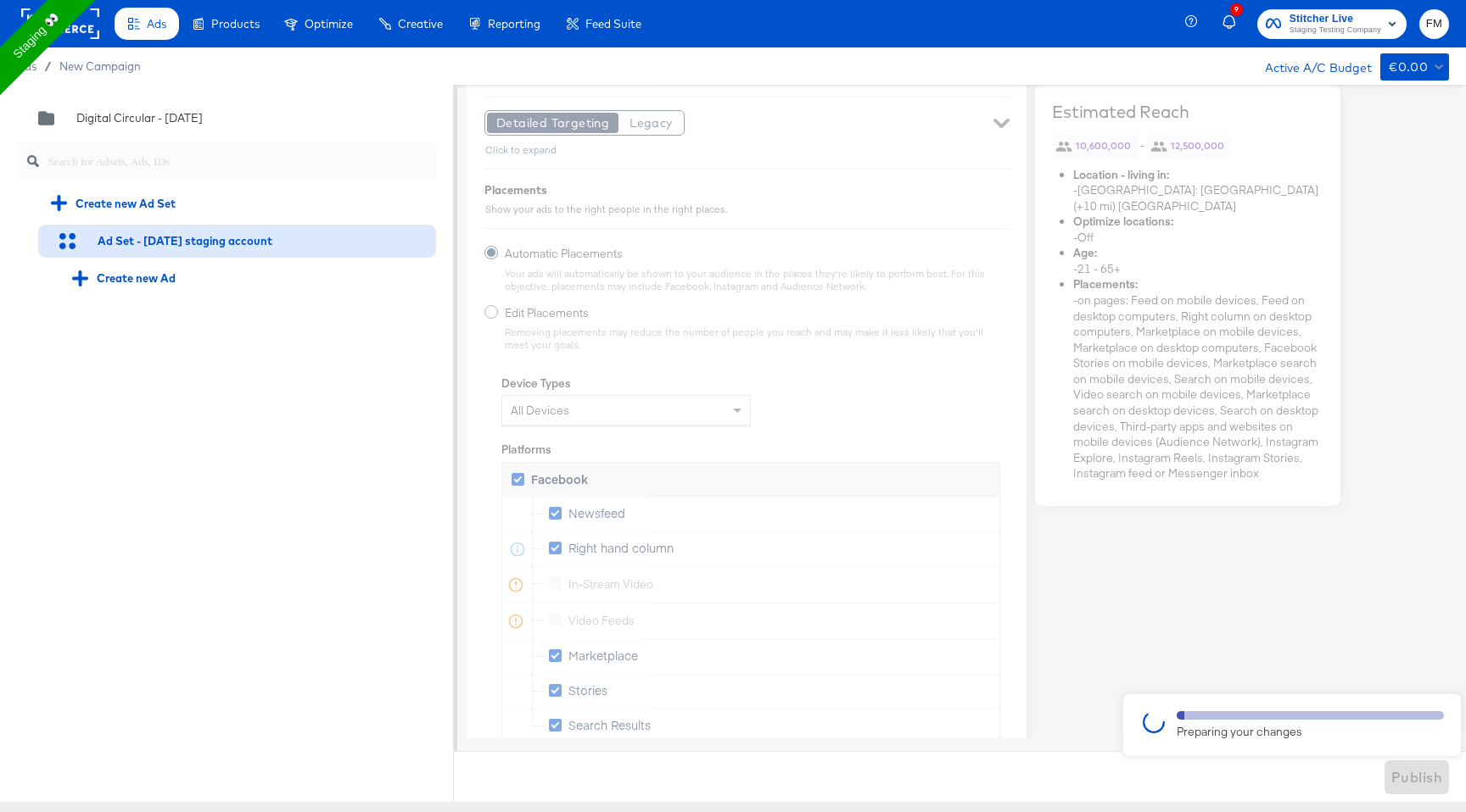
click at [700, 521] on div at bounding box center [733, 444] width 1466 height 718
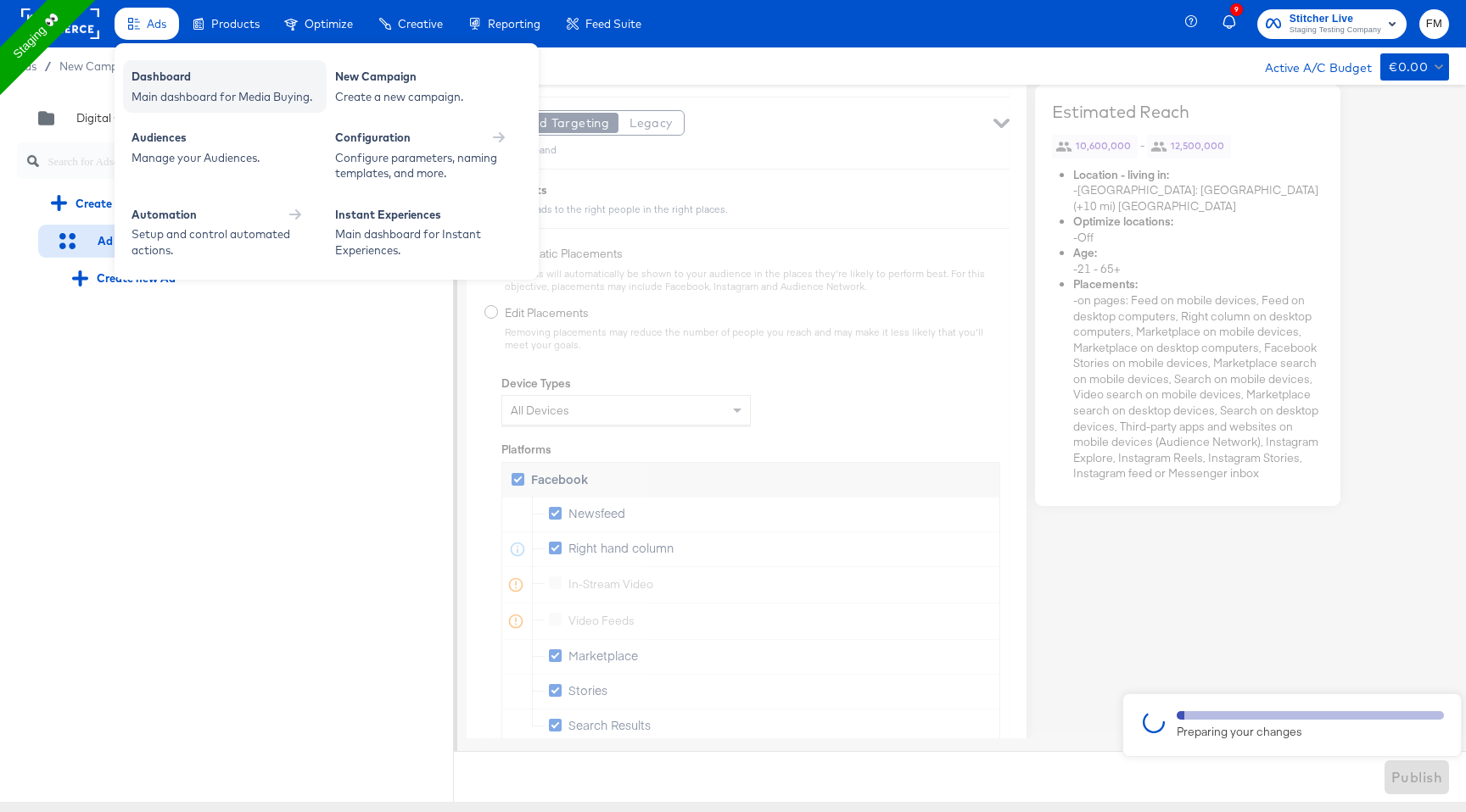
click at [170, 84] on div "Dashboard" at bounding box center [225, 78] width 187 height 20
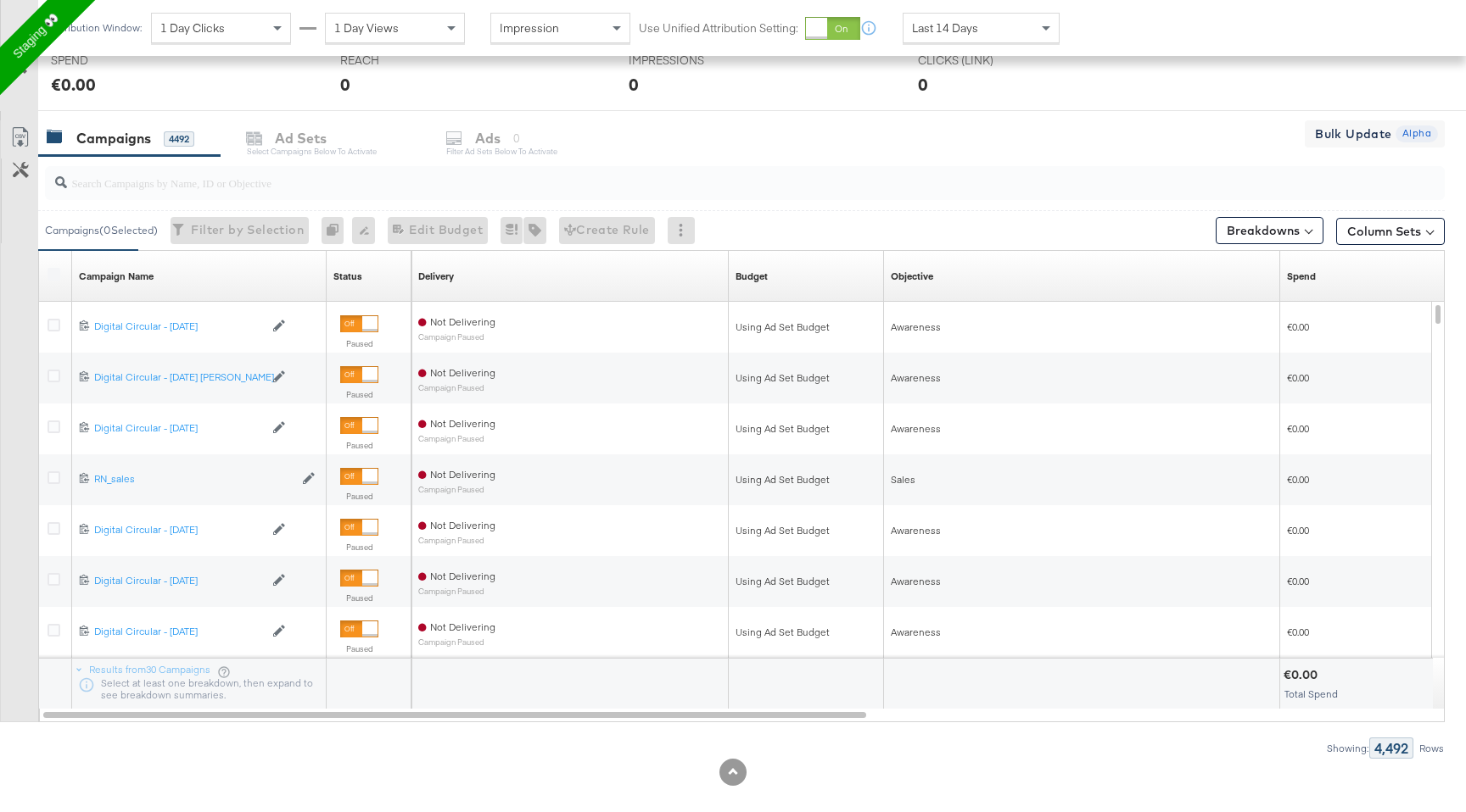
scroll to position [659, 0]
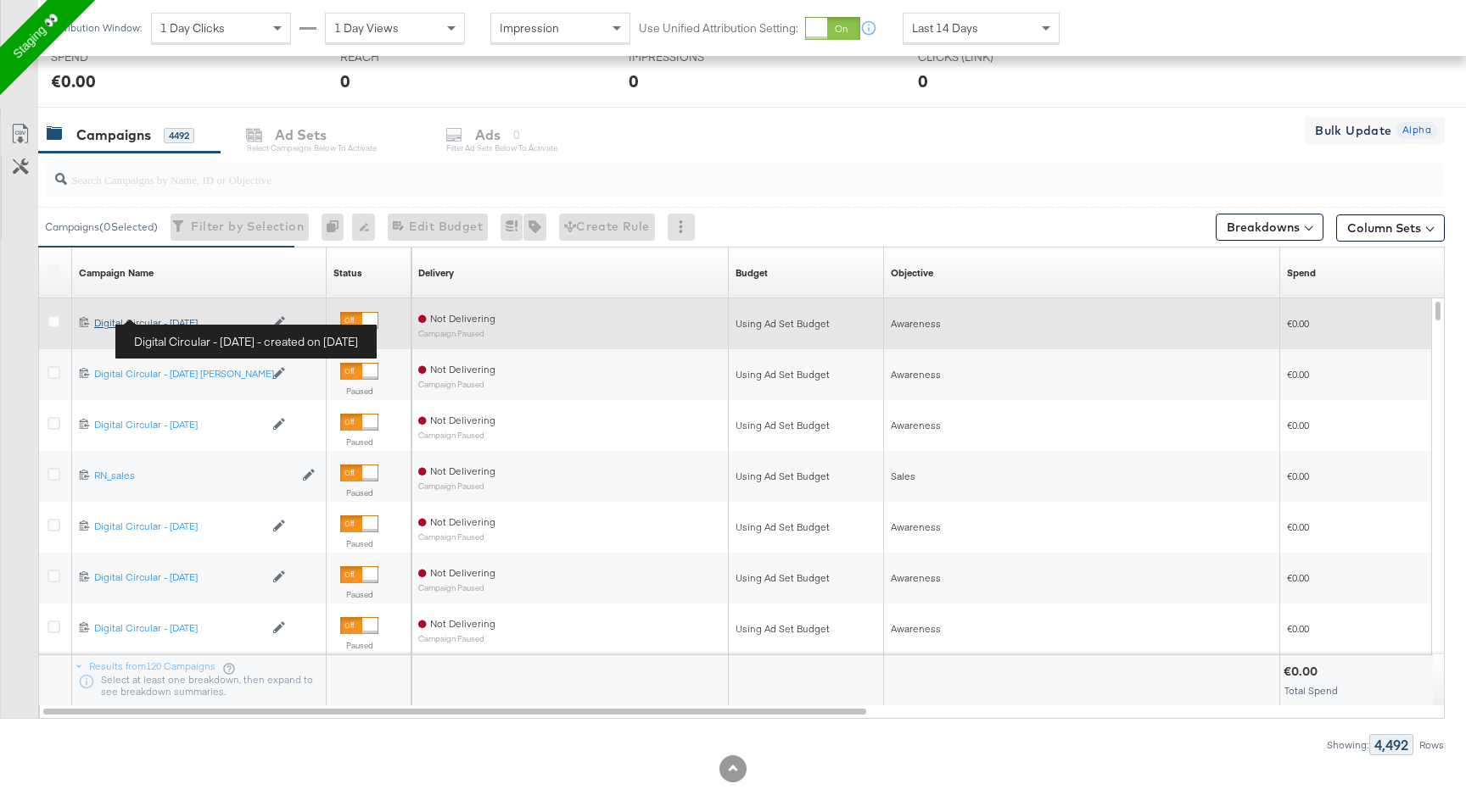
click at [153, 323] on div "Digital Circular - 03 Sep Digital Circular - 03 Sep" at bounding box center [179, 323] width 170 height 13
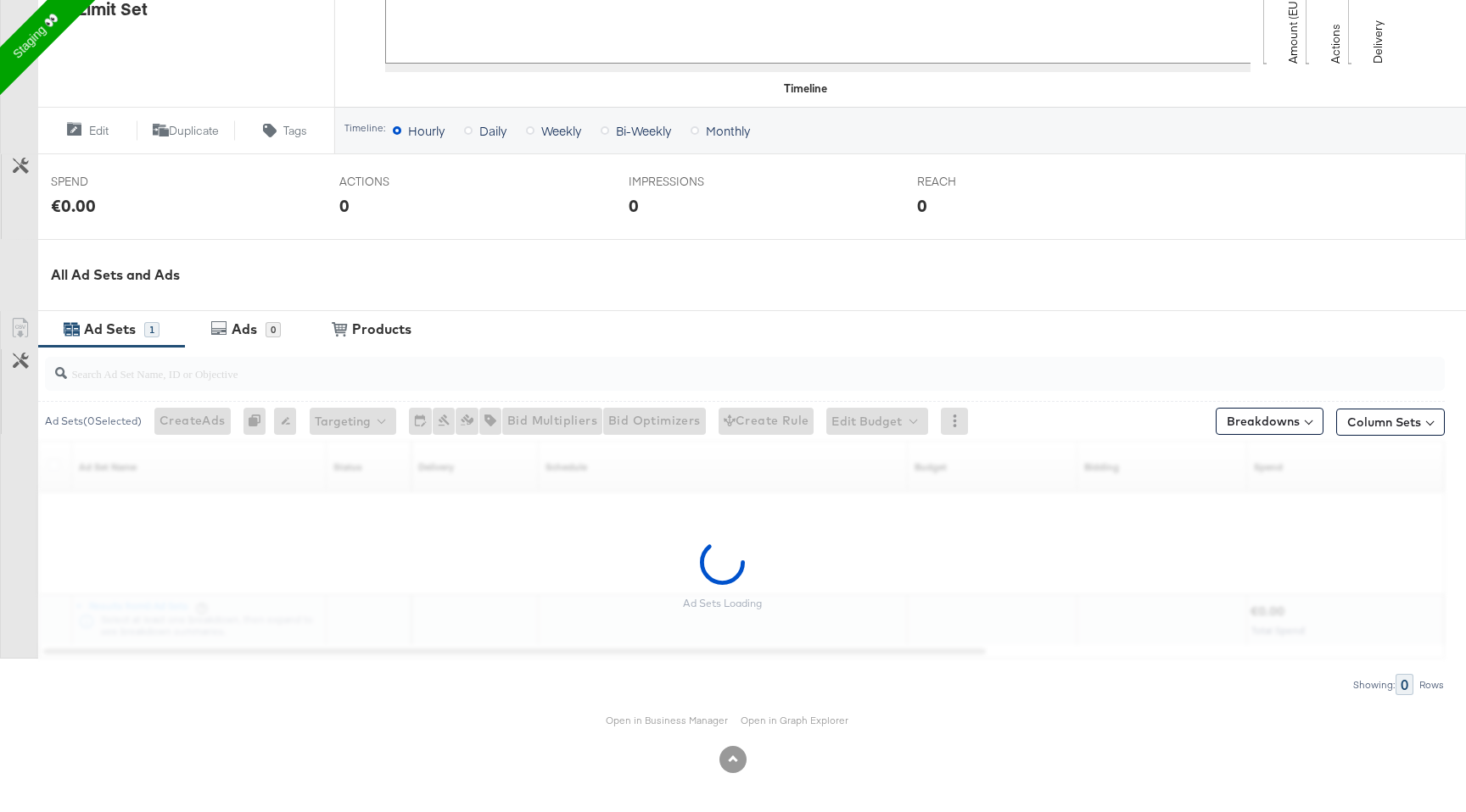
scroll to position [483, 0]
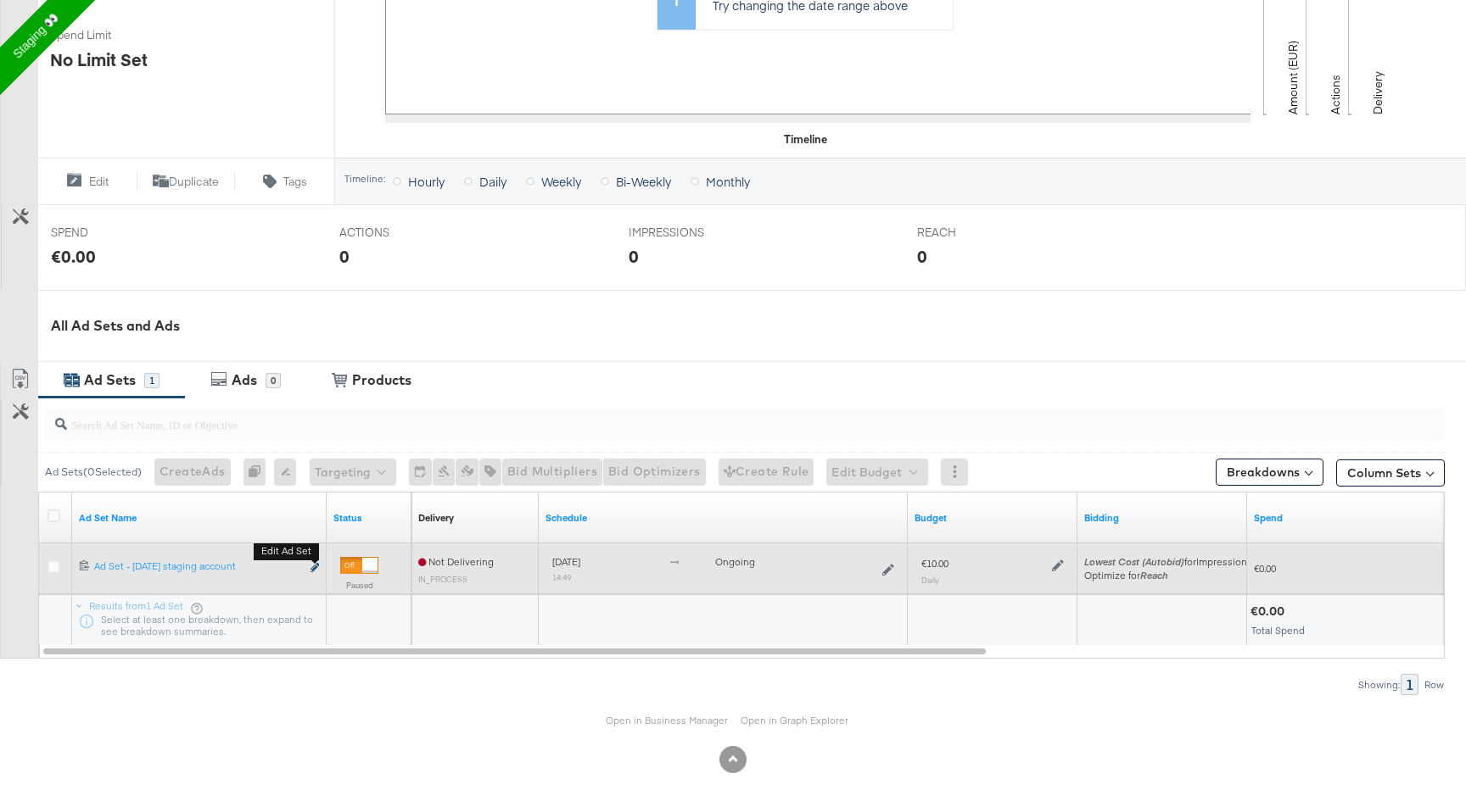
click at [315, 570] on icon "link" at bounding box center [314, 568] width 9 height 10
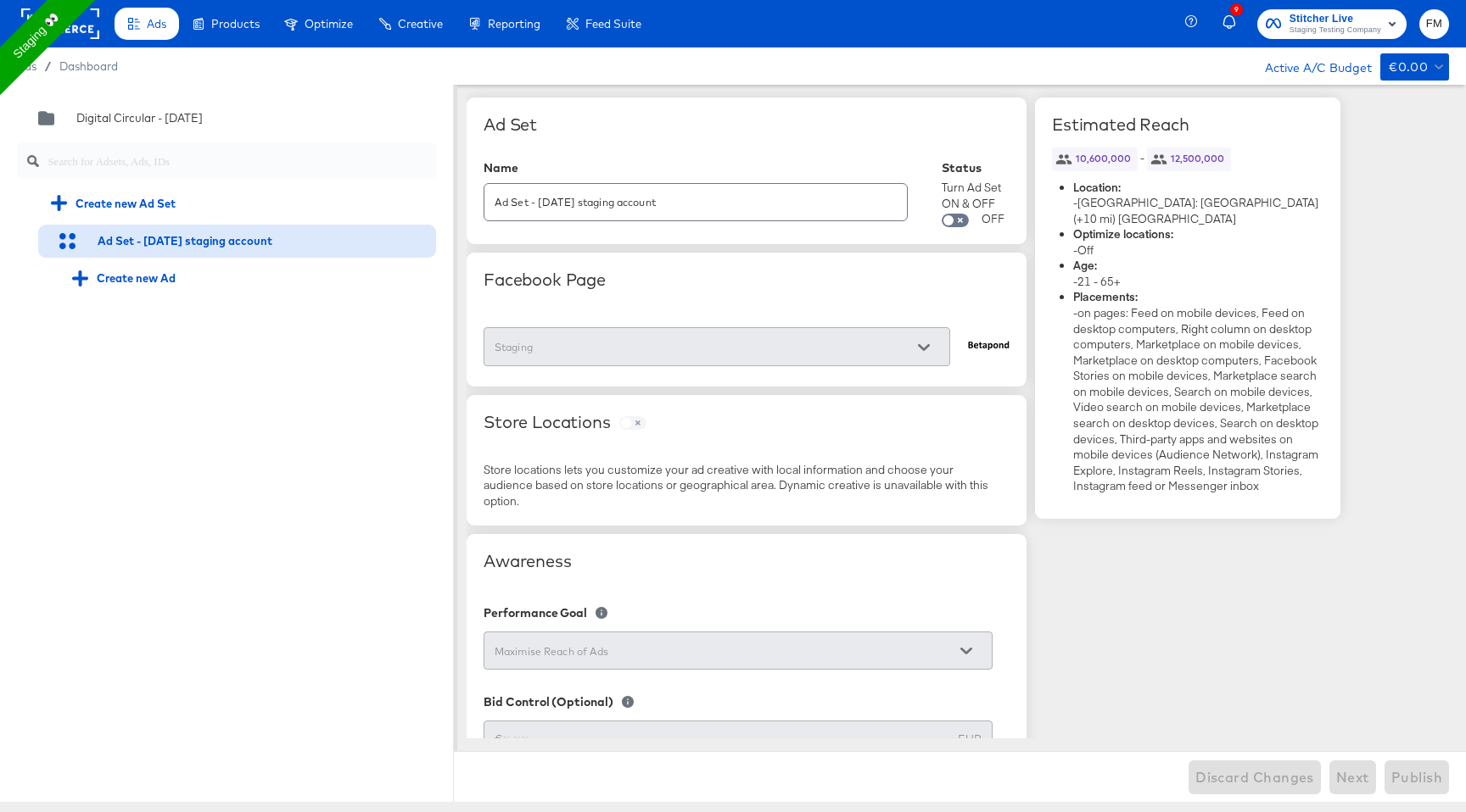
scroll to position [31, 0]
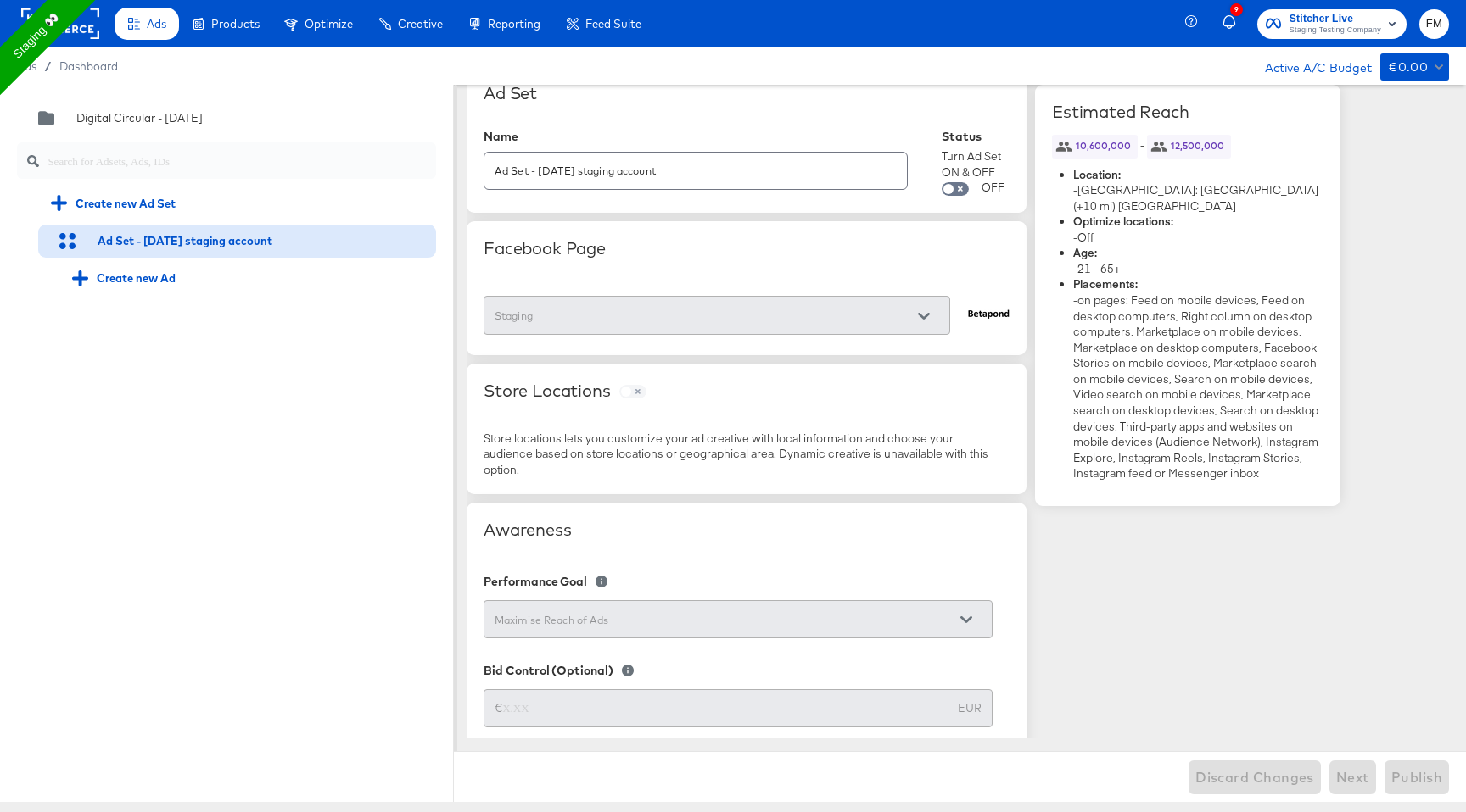
click at [702, 175] on input "Ad Set - 03 Sep staging account" at bounding box center [695, 164] width 423 height 36
type input "Ad Set - 03 Sep staging account ud"
type input "Ad Set - 03 Sep staging account udpade"
click at [684, 175] on input "Ad Set - 03 Sep staging account udpade" at bounding box center [695, 164] width 423 height 36
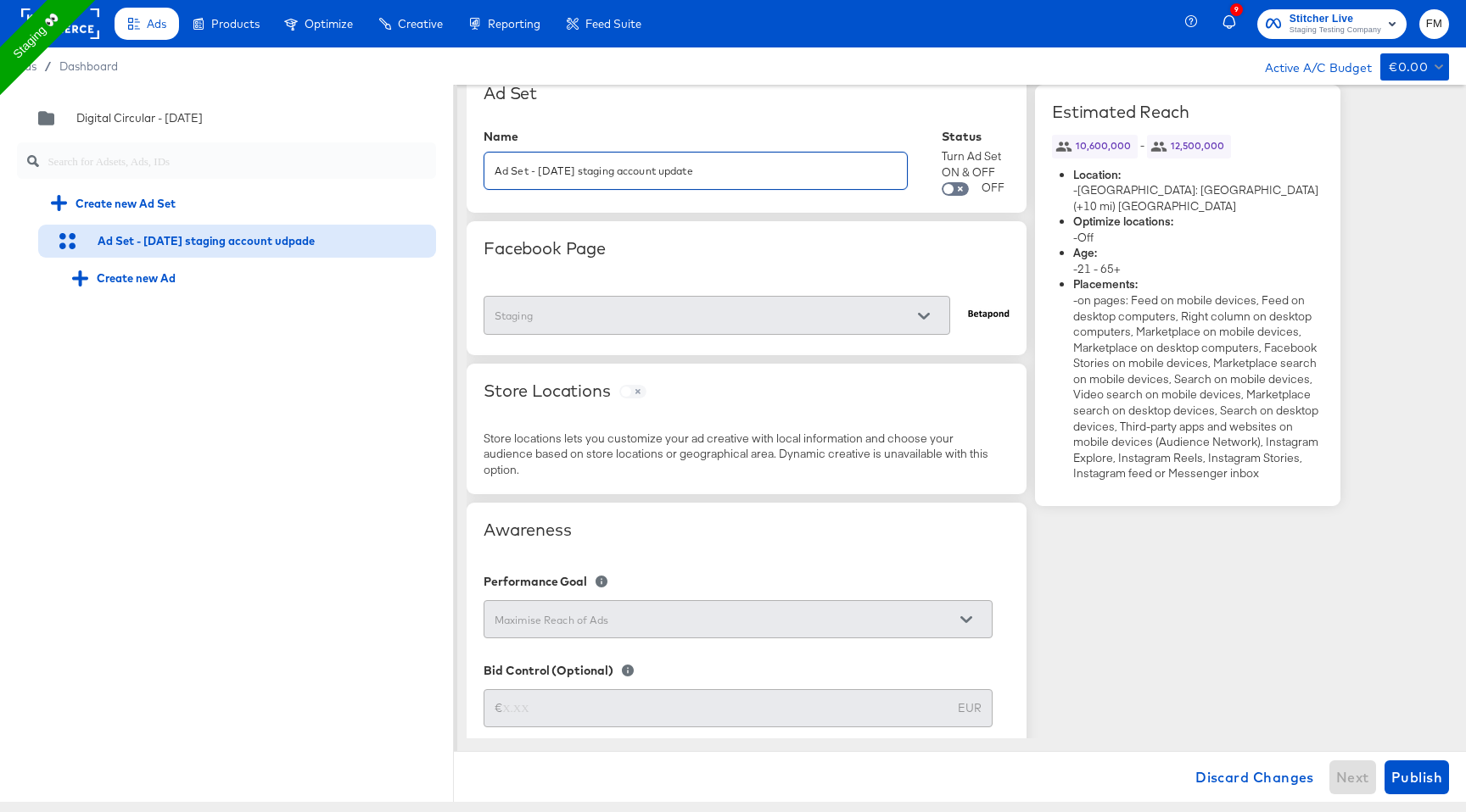
type input "Ad Set - 03 Sep staging account update"
click at [972, 395] on div "Store Locations" at bounding box center [738, 391] width 509 height 21
click at [1421, 777] on span "Publish" at bounding box center [1416, 778] width 51 height 24
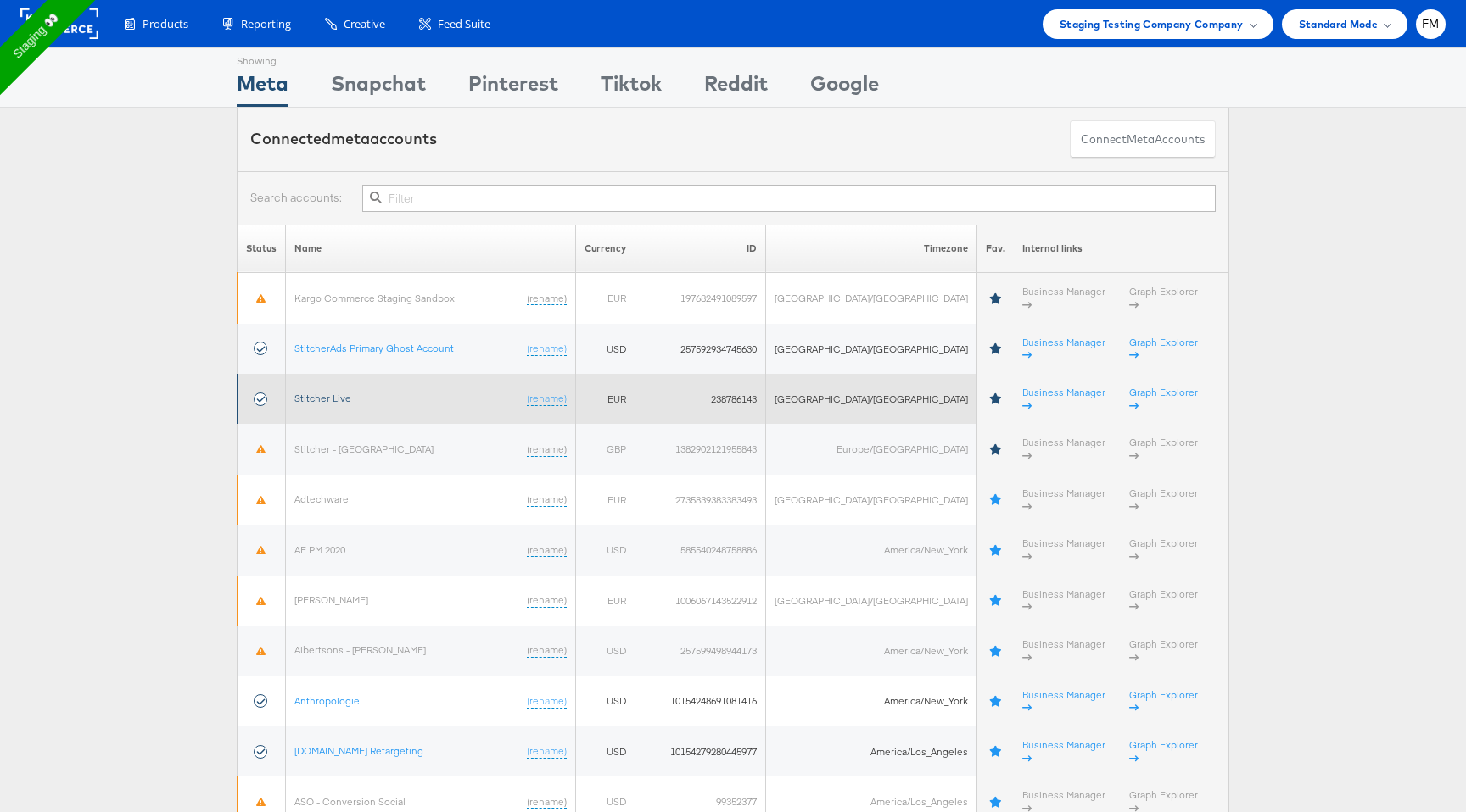
click at [345, 392] on link "Stitcher Live" at bounding box center [323, 398] width 57 height 12
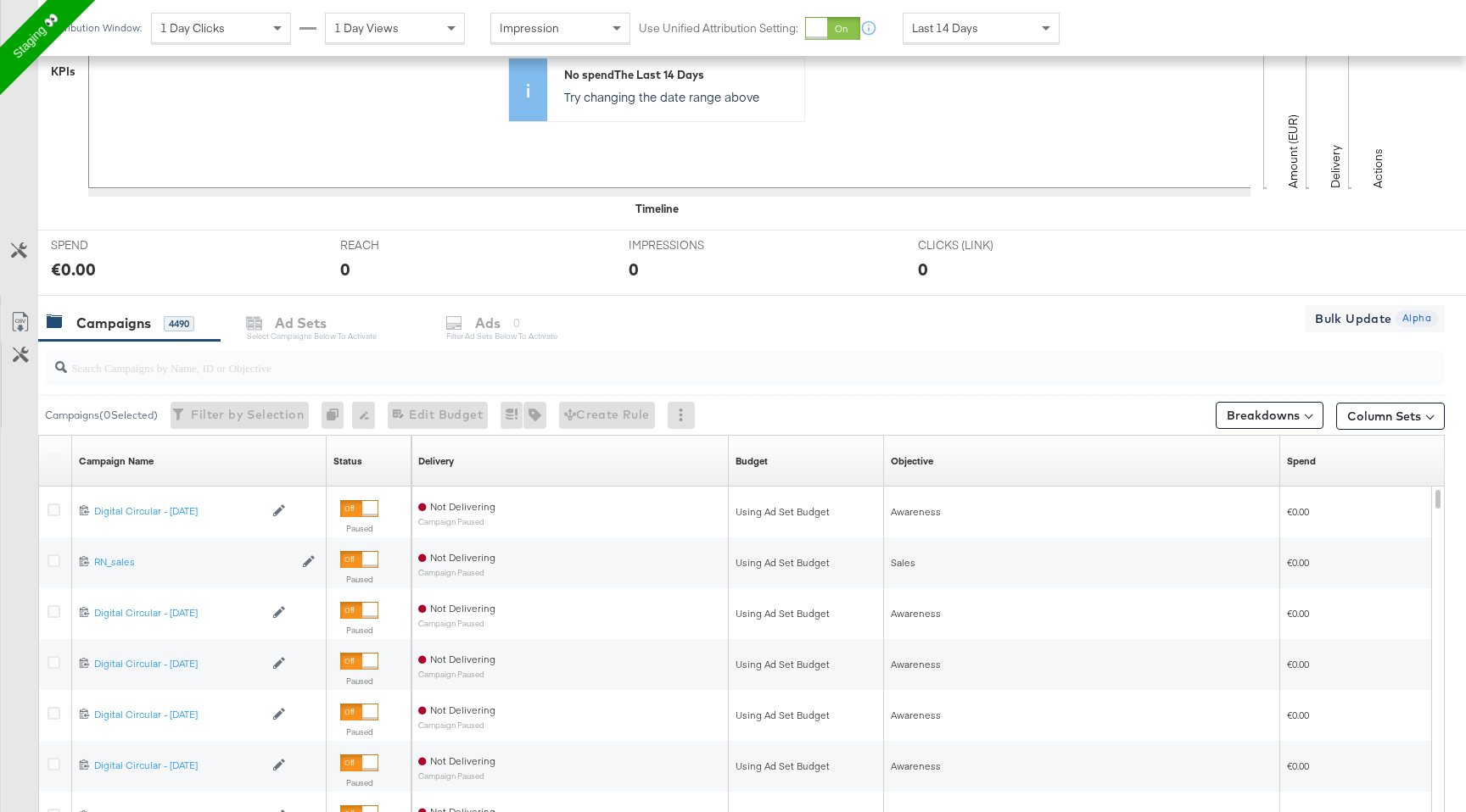
scroll to position [677, 0]
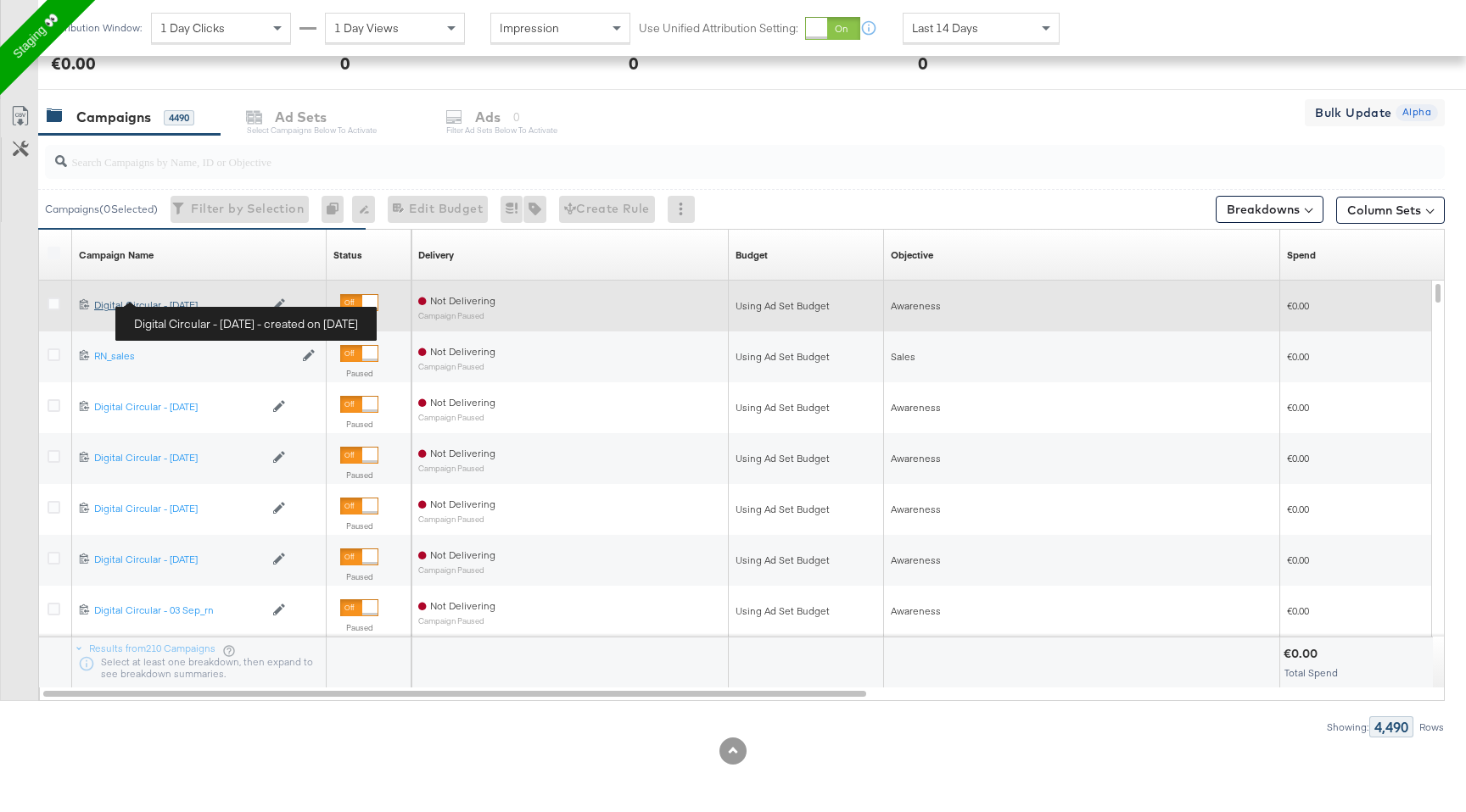
click at [185, 305] on div "Digital Circular - [DATE] Digital Circular - [DATE]" at bounding box center [179, 305] width 170 height 13
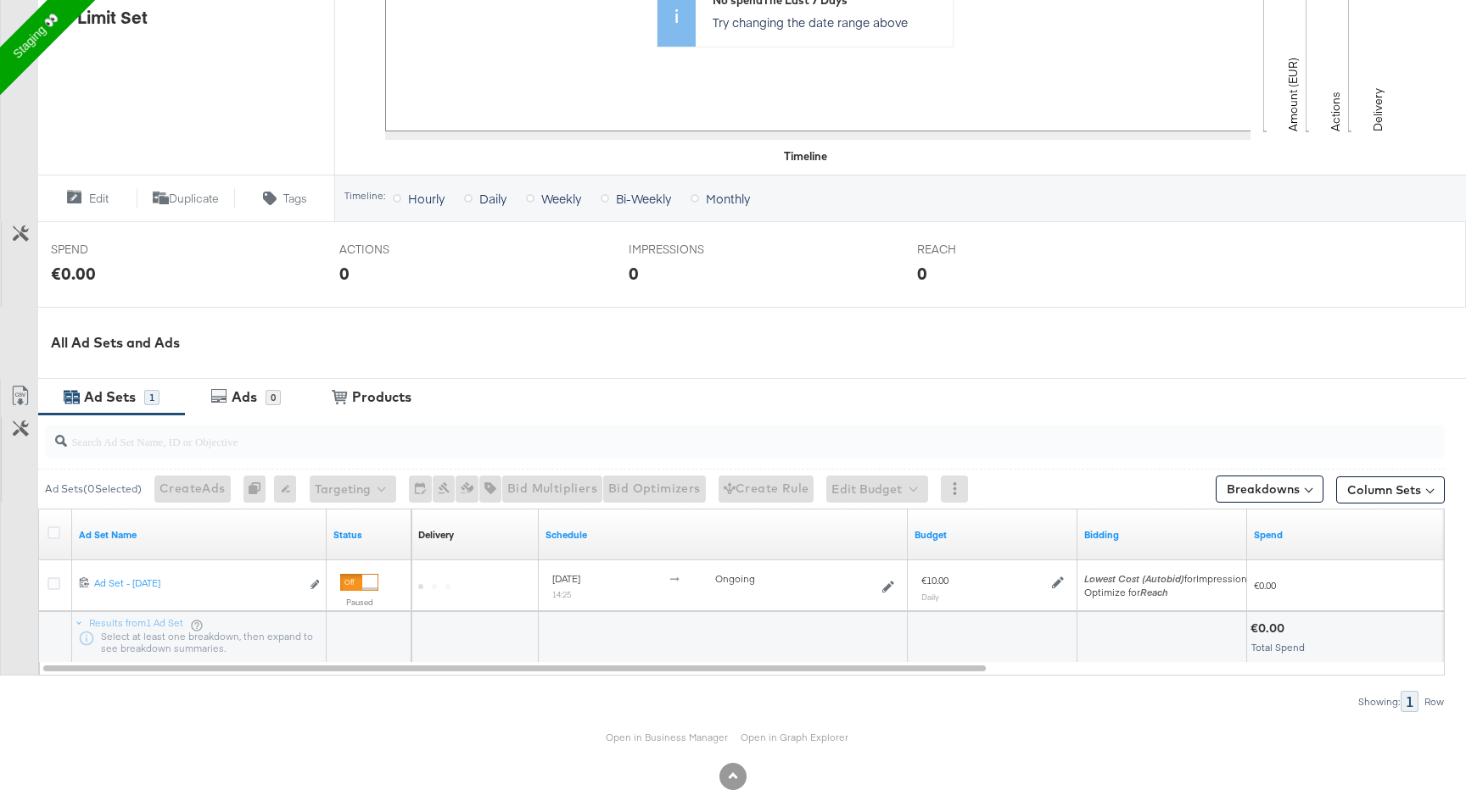
scroll to position [483, 0]
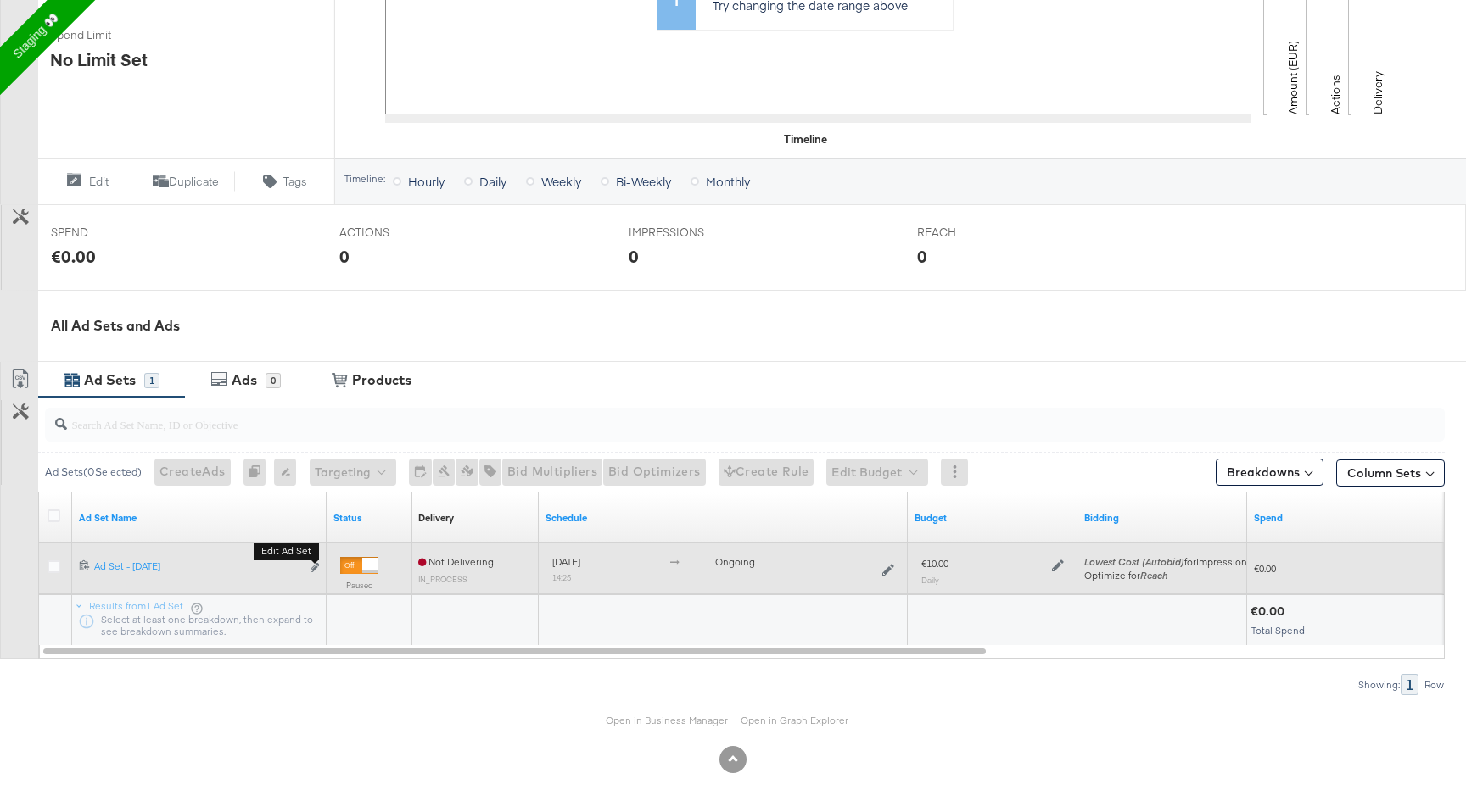
click at [319, 573] on button "Edit ad set" at bounding box center [314, 569] width 10 height 18
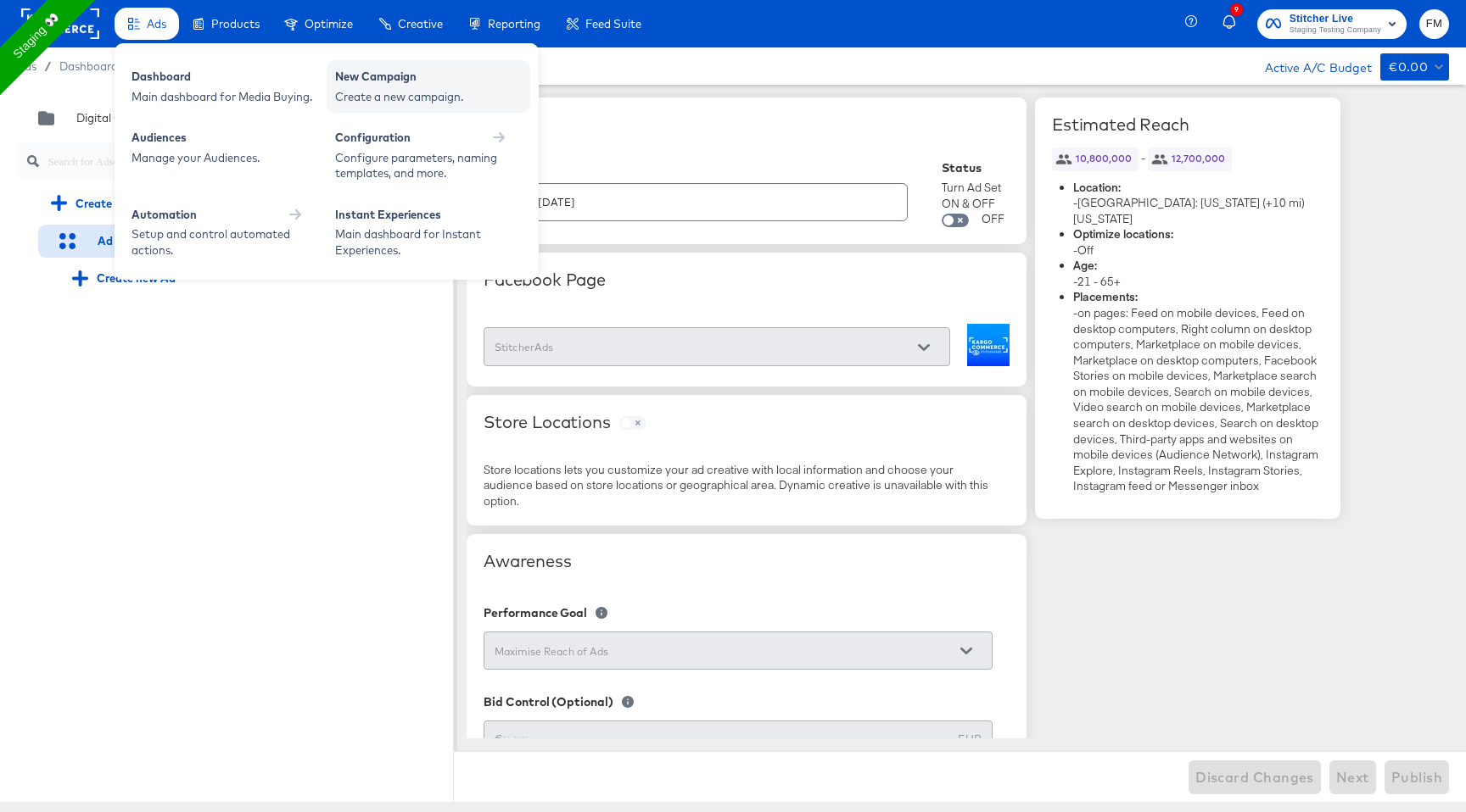
click at [415, 85] on div "New Campaign" at bounding box center [429, 78] width 187 height 20
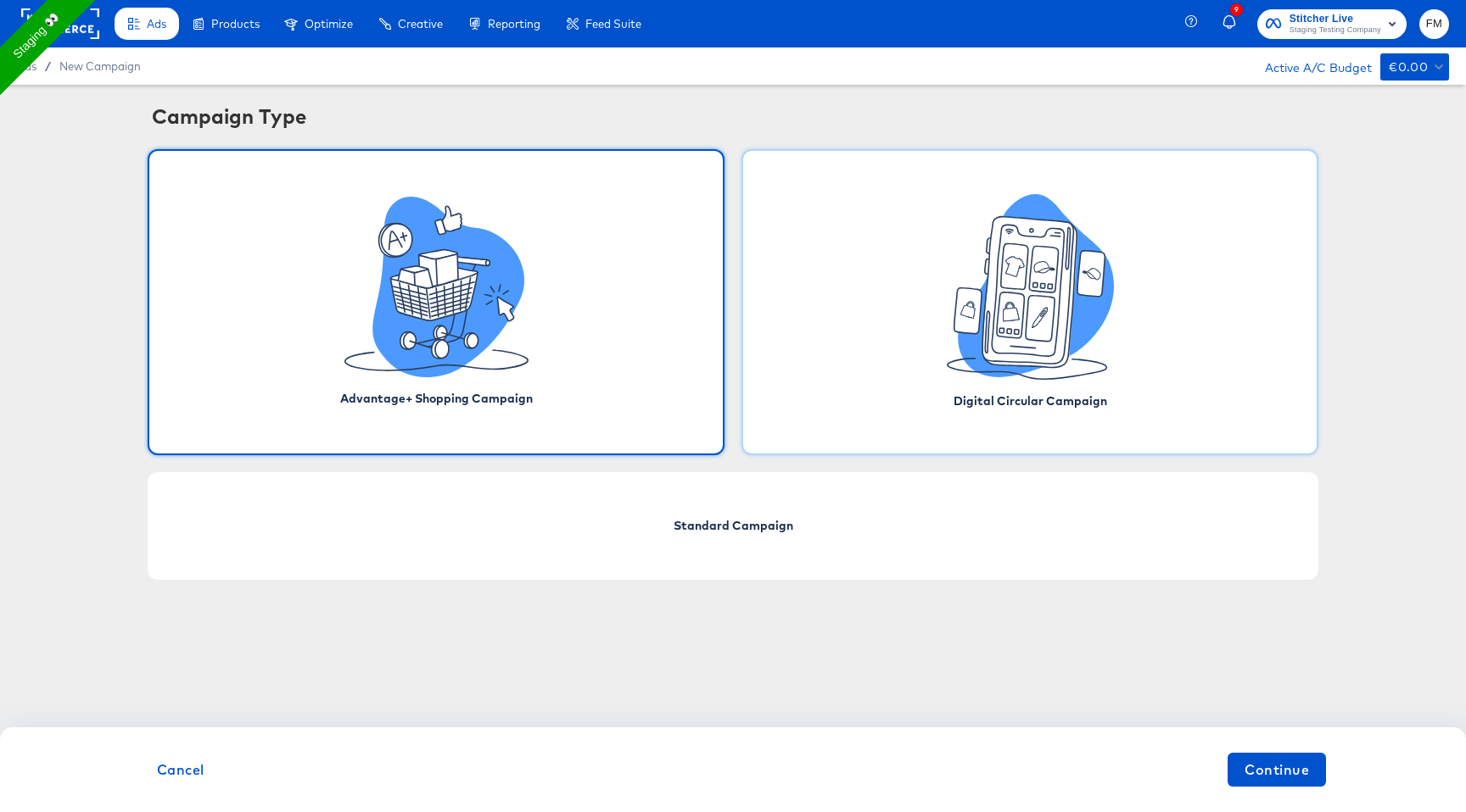
click at [950, 347] on icon at bounding box center [1030, 287] width 167 height 186
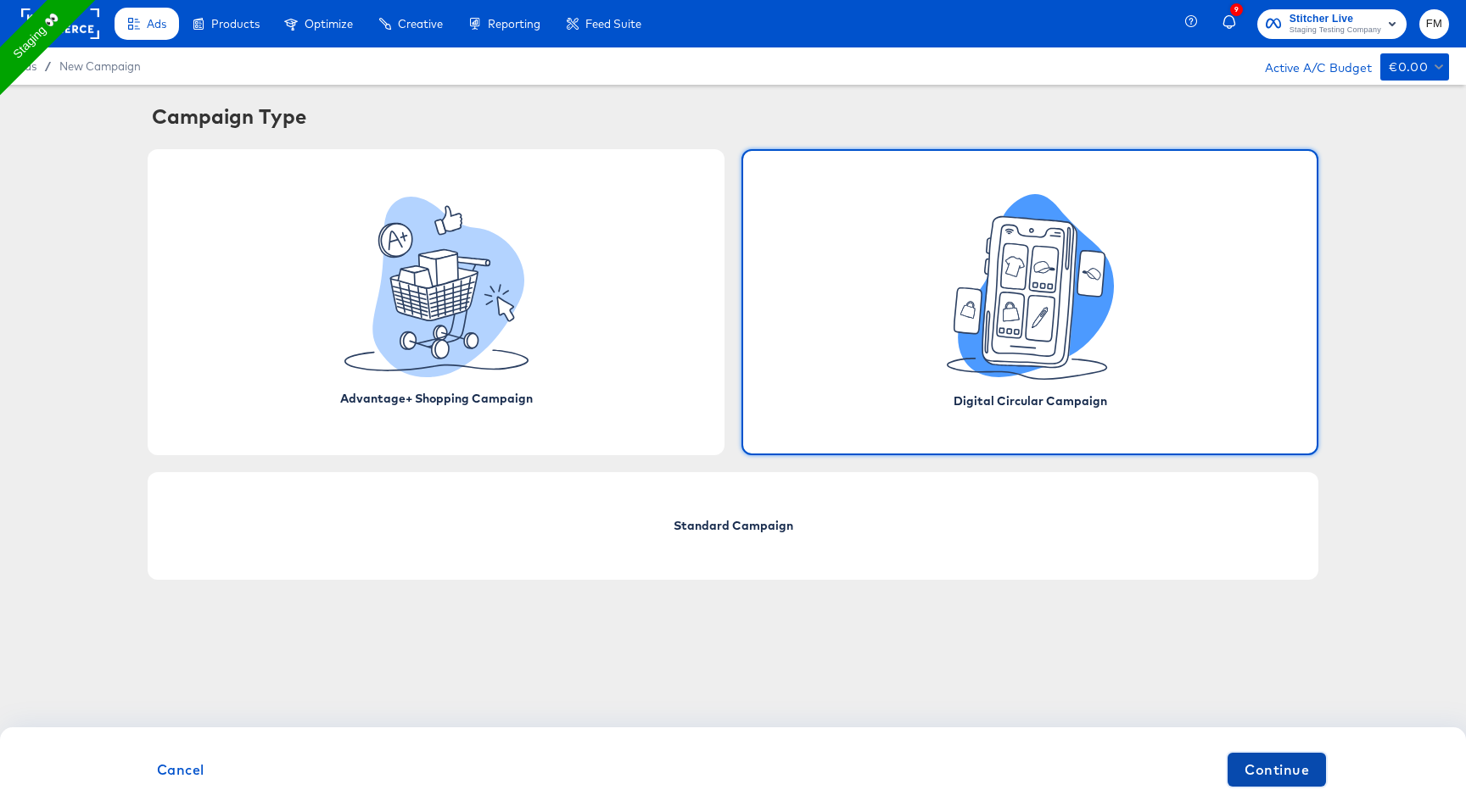
click at [1289, 772] on span "Continue" at bounding box center [1277, 770] width 65 height 24
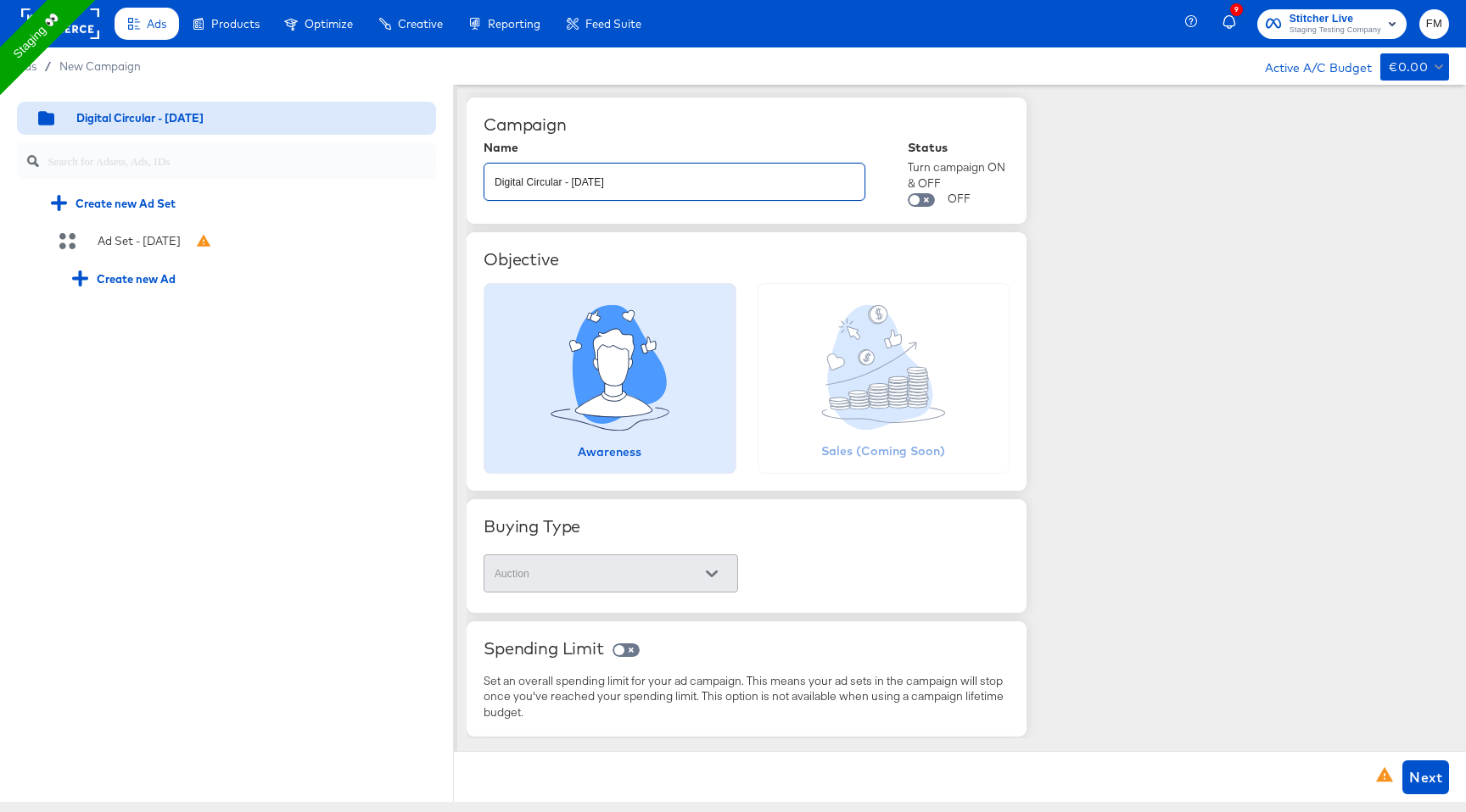
click at [686, 191] on input "Digital Circular - [DATE]" at bounding box center [674, 175] width 380 height 36
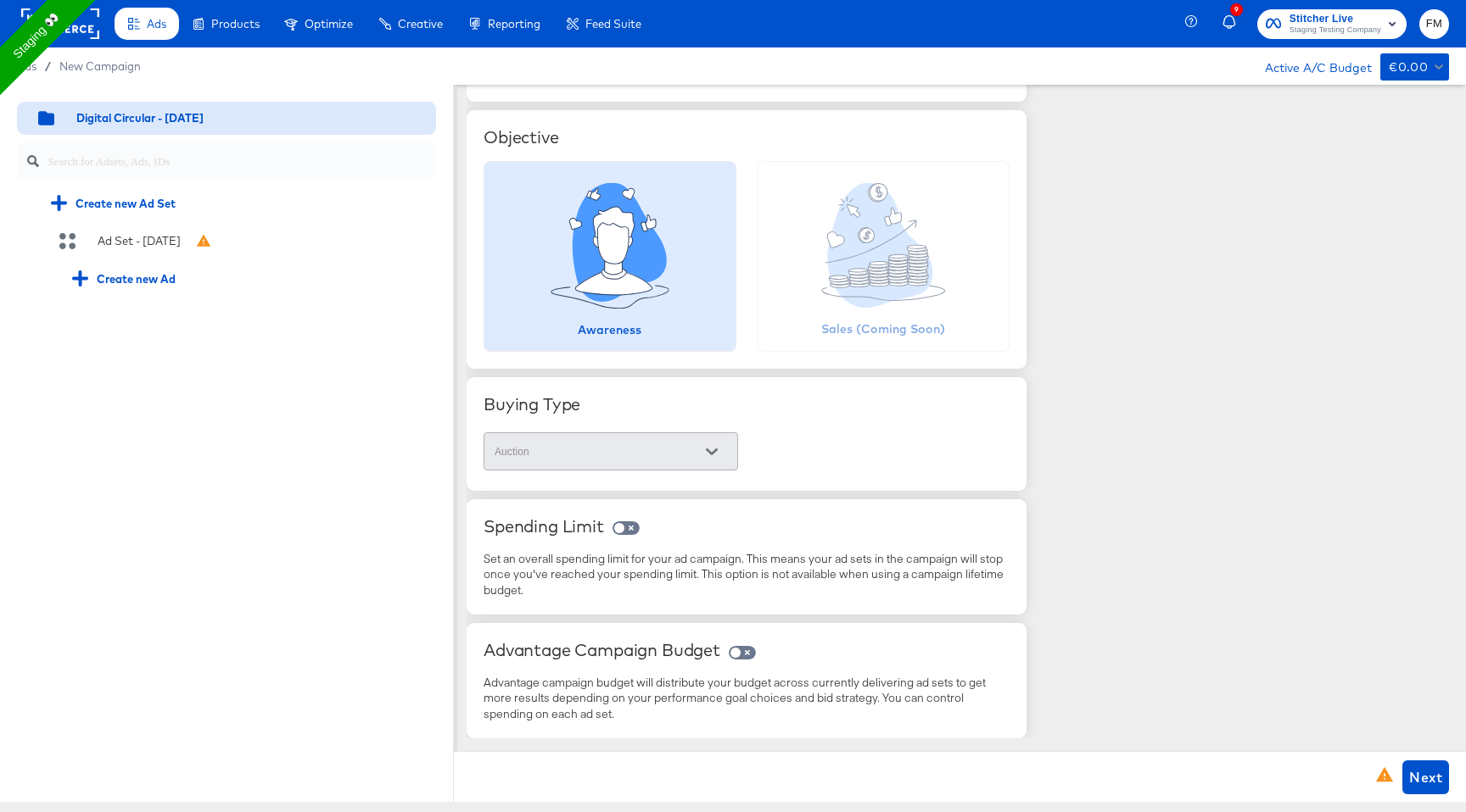
type input "Digital Circular - [DATE] [PERSON_NAME]"
click at [1453, 789] on div "Next" at bounding box center [959, 776] width 1012 height 51
click at [1424, 769] on span "Next" at bounding box center [1425, 778] width 33 height 24
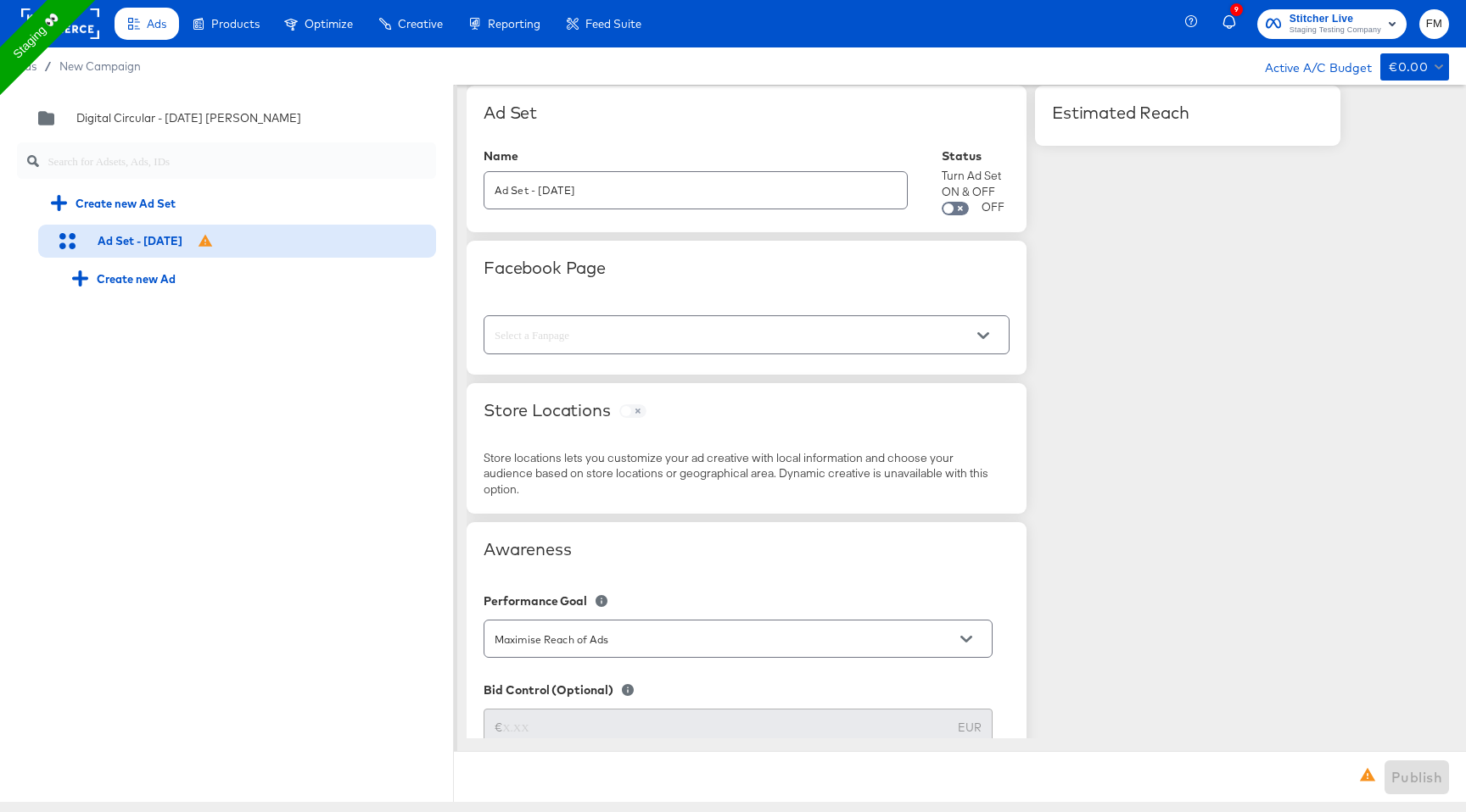
scroll to position [0, 0]
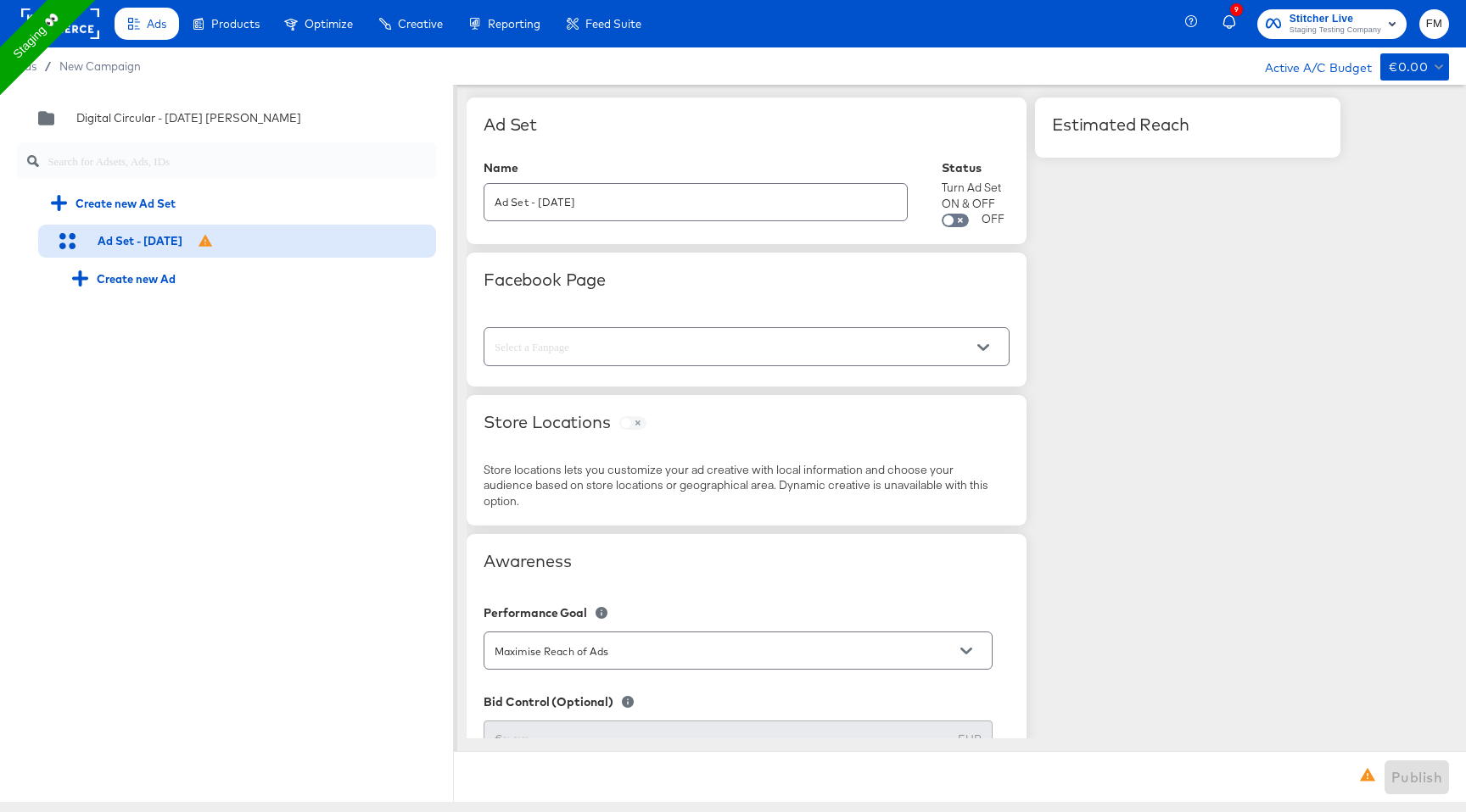
click at [835, 352] on input "text" at bounding box center [733, 347] width 484 height 19
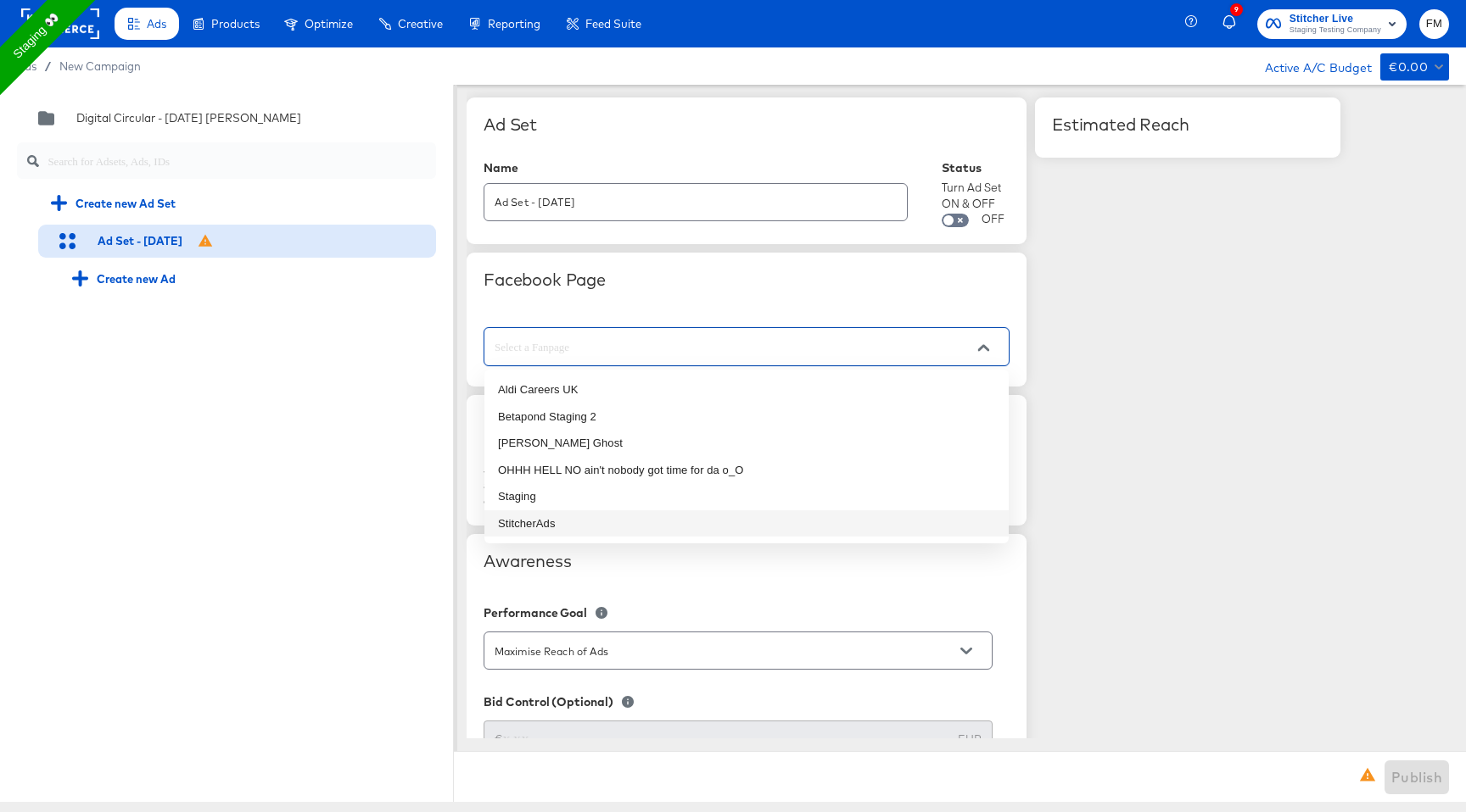
click at [704, 513] on li "StitcherAds" at bounding box center [745, 524] width 524 height 27
type input "StitcherAds"
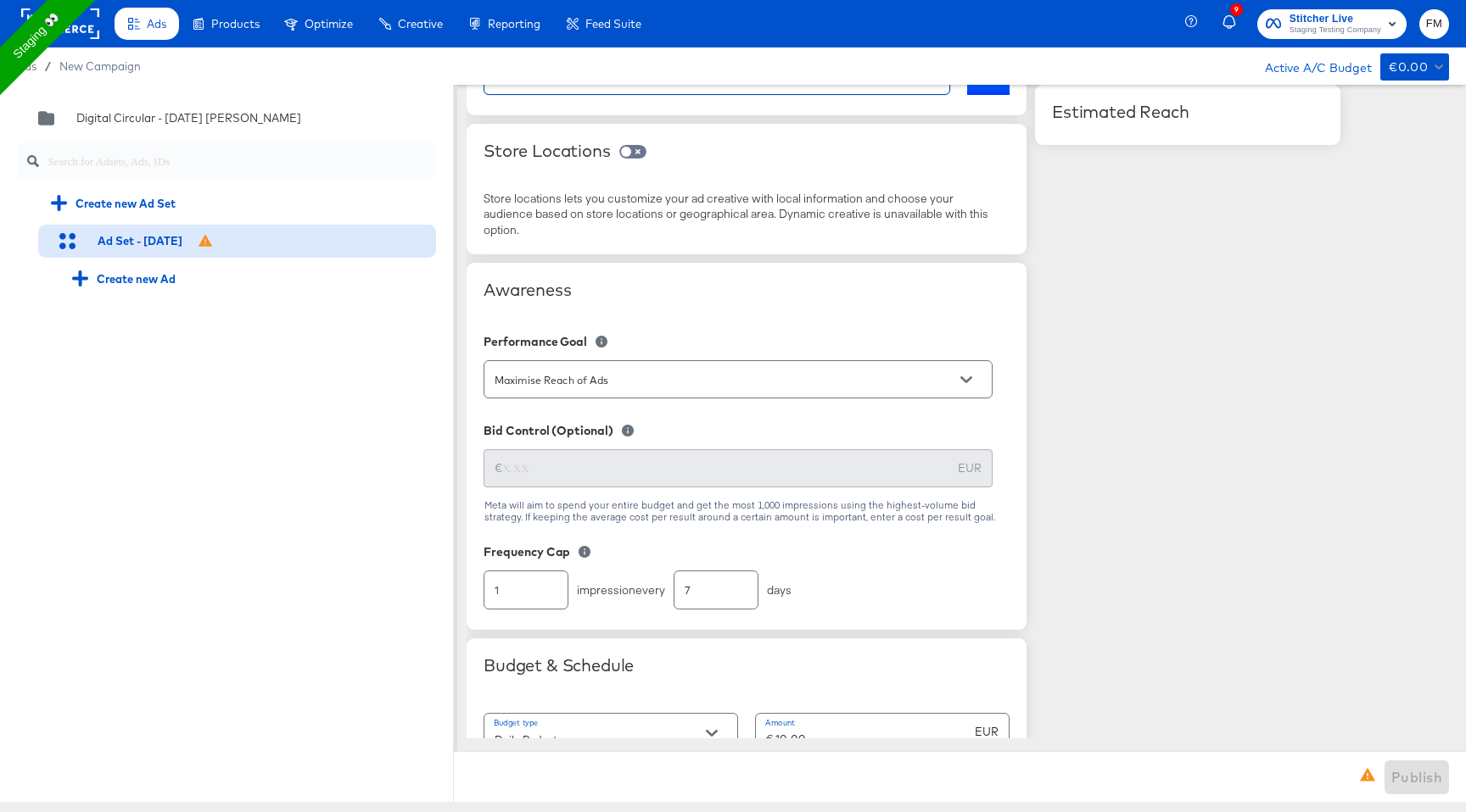
scroll to position [274, 0]
click at [813, 372] on input "Maximise Reach of Ads" at bounding box center [725, 378] width 468 height 19
click at [965, 296] on div "Awareness" at bounding box center [746, 287] width 526 height 20
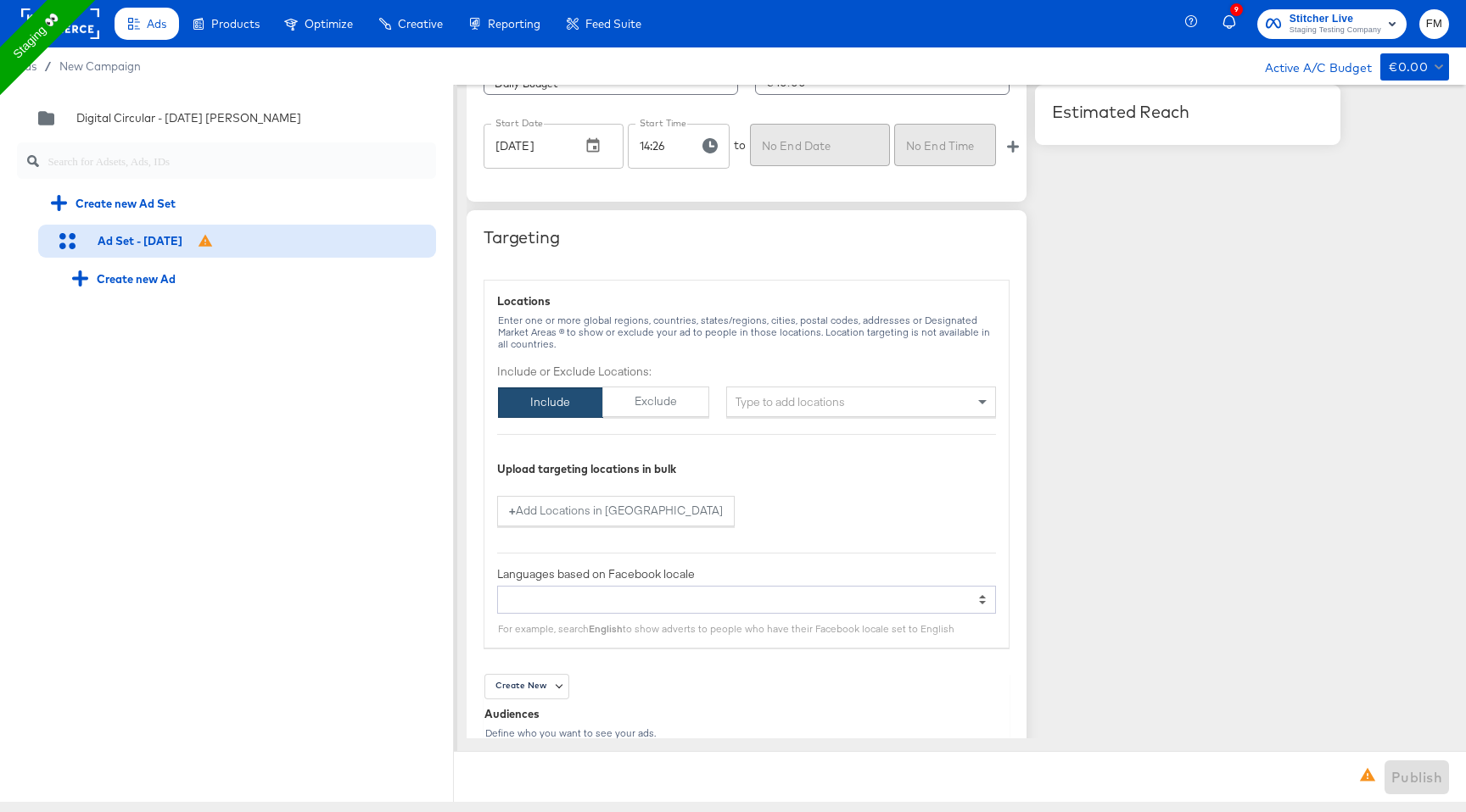
scroll to position [929, 0]
click at [772, 400] on div "Type to add locations" at bounding box center [861, 401] width 270 height 31
type input "new"
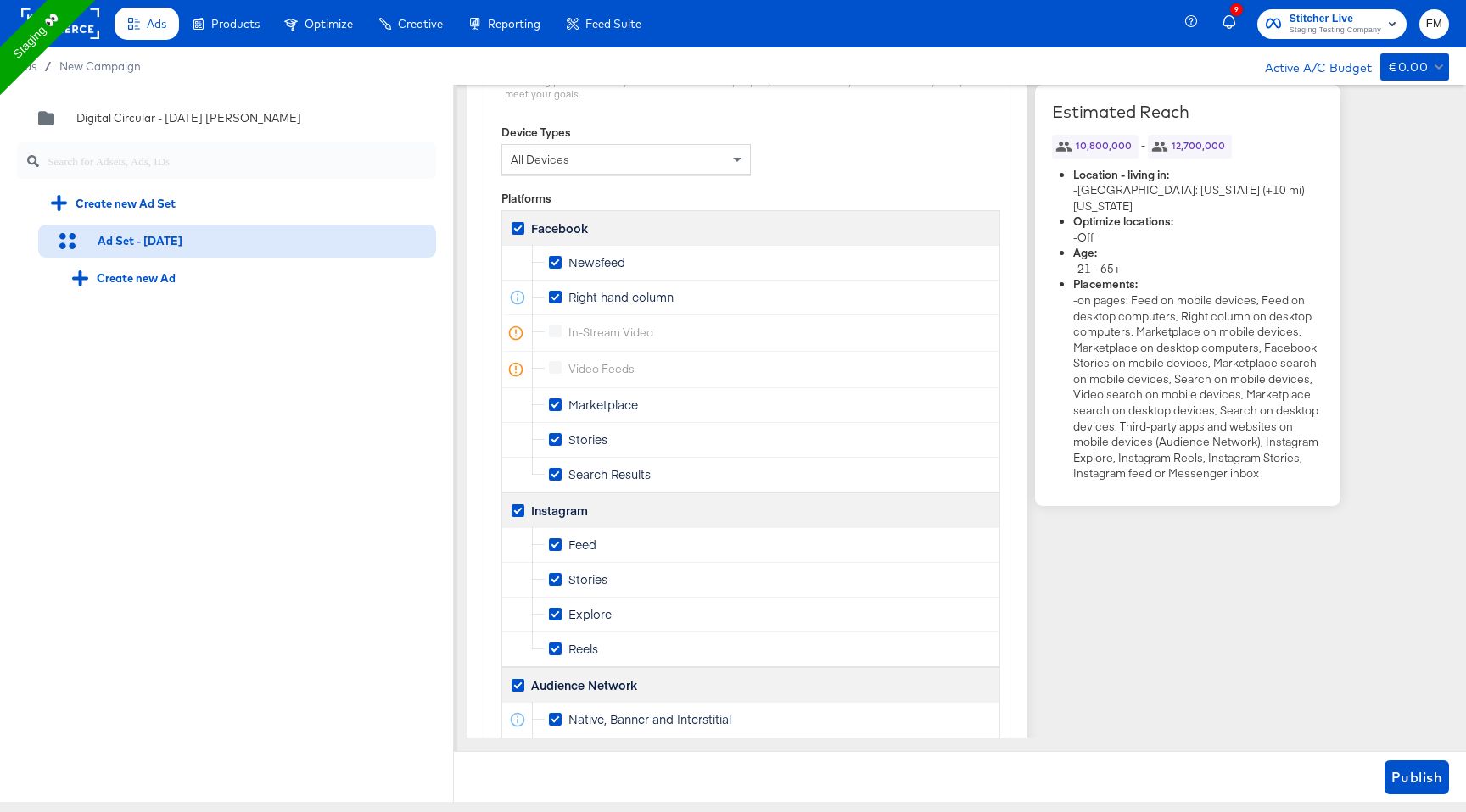
scroll to position [2627, 0]
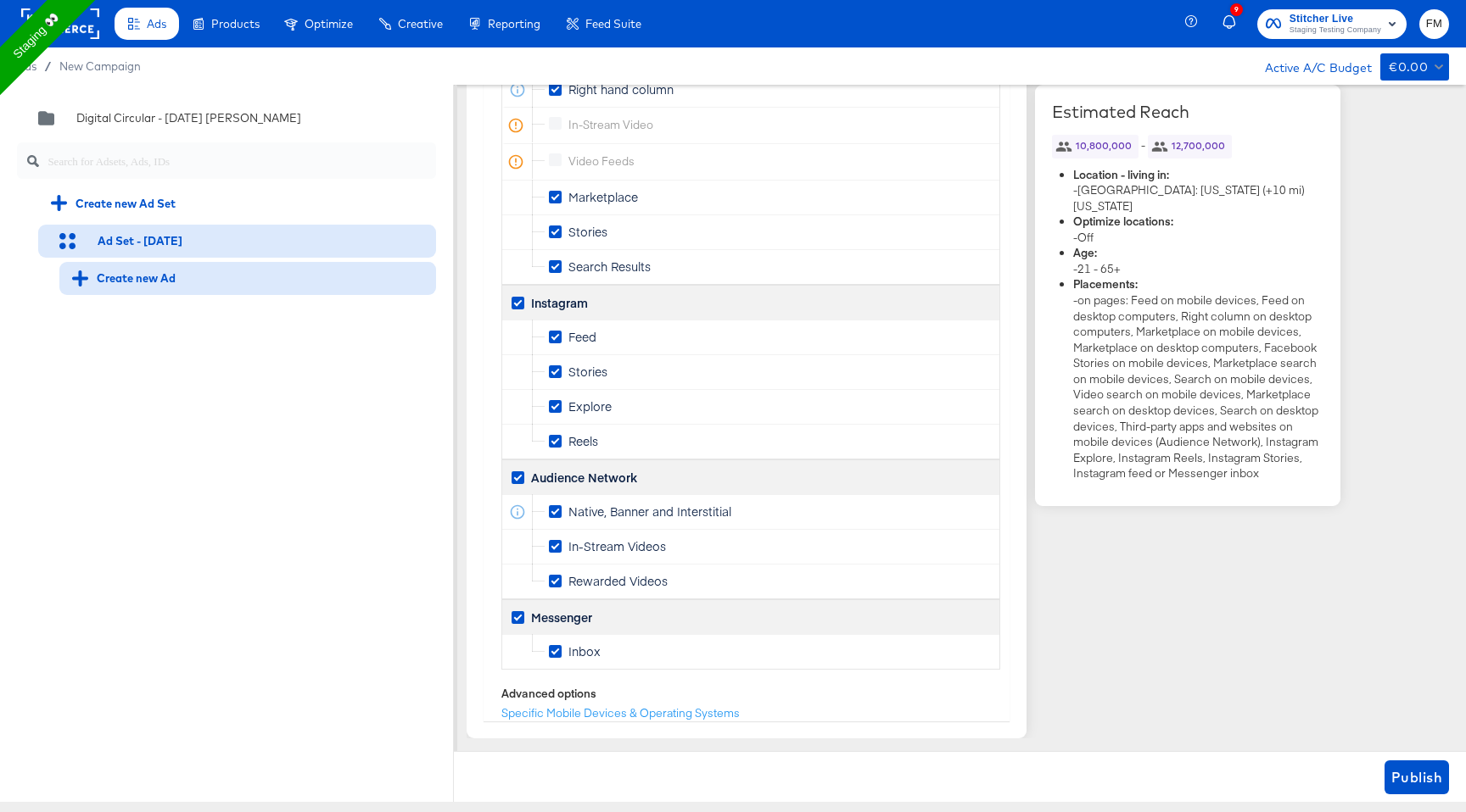
click at [126, 286] on div "Create new Ad" at bounding box center [124, 279] width 103 height 16
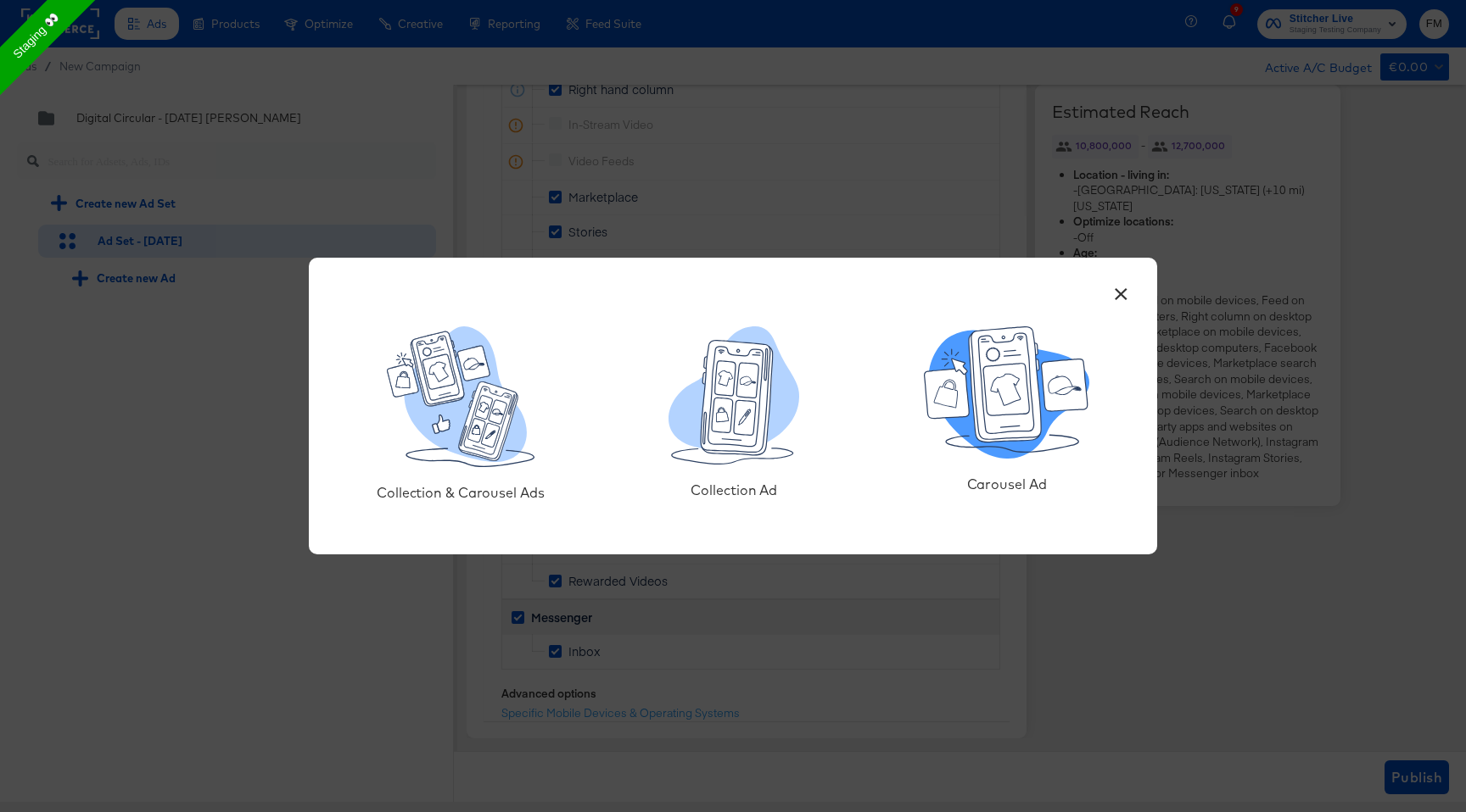
click at [1058, 427] on icon at bounding box center [1006, 392] width 165 height 133
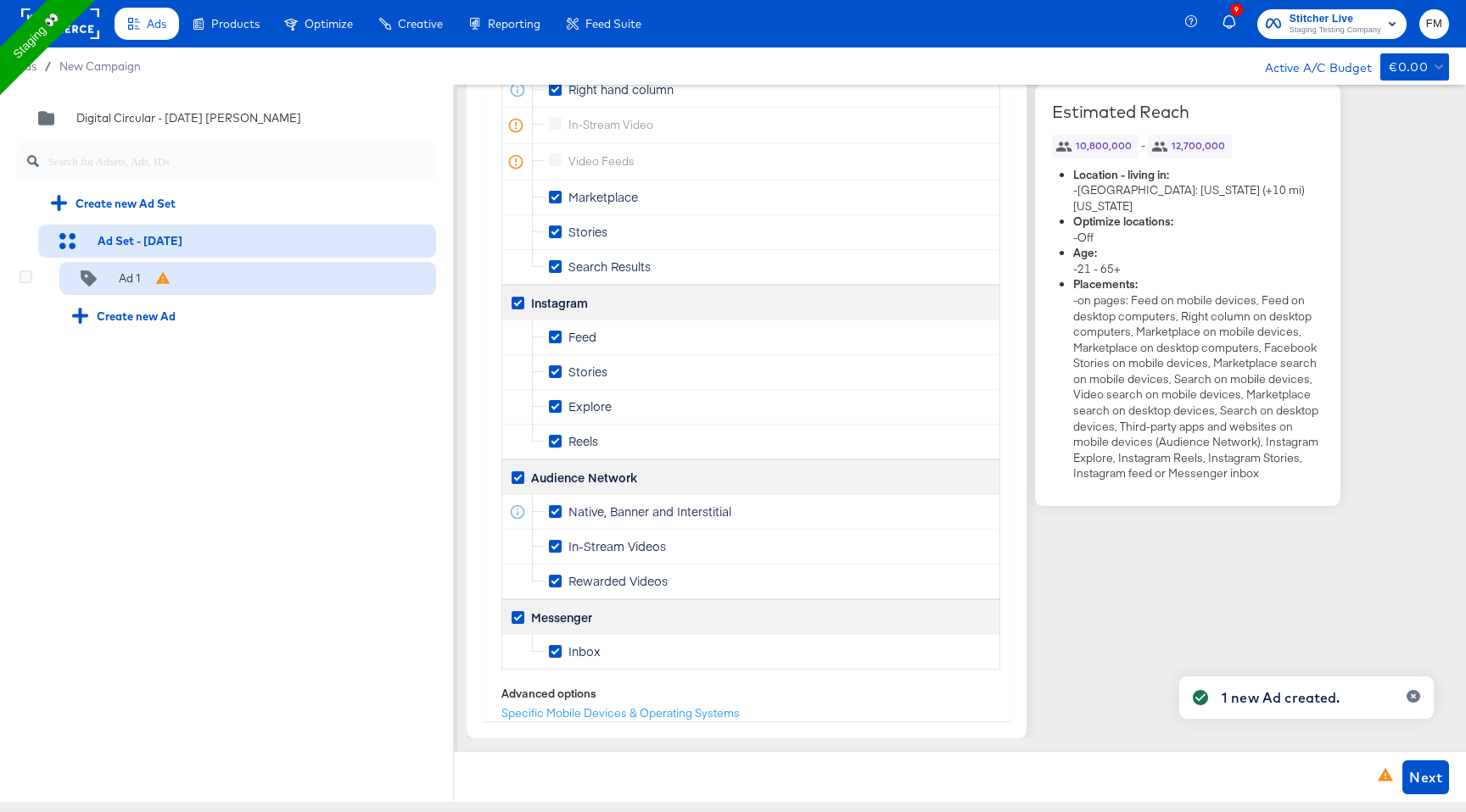
click at [157, 282] on icon at bounding box center [163, 277] width 14 height 11
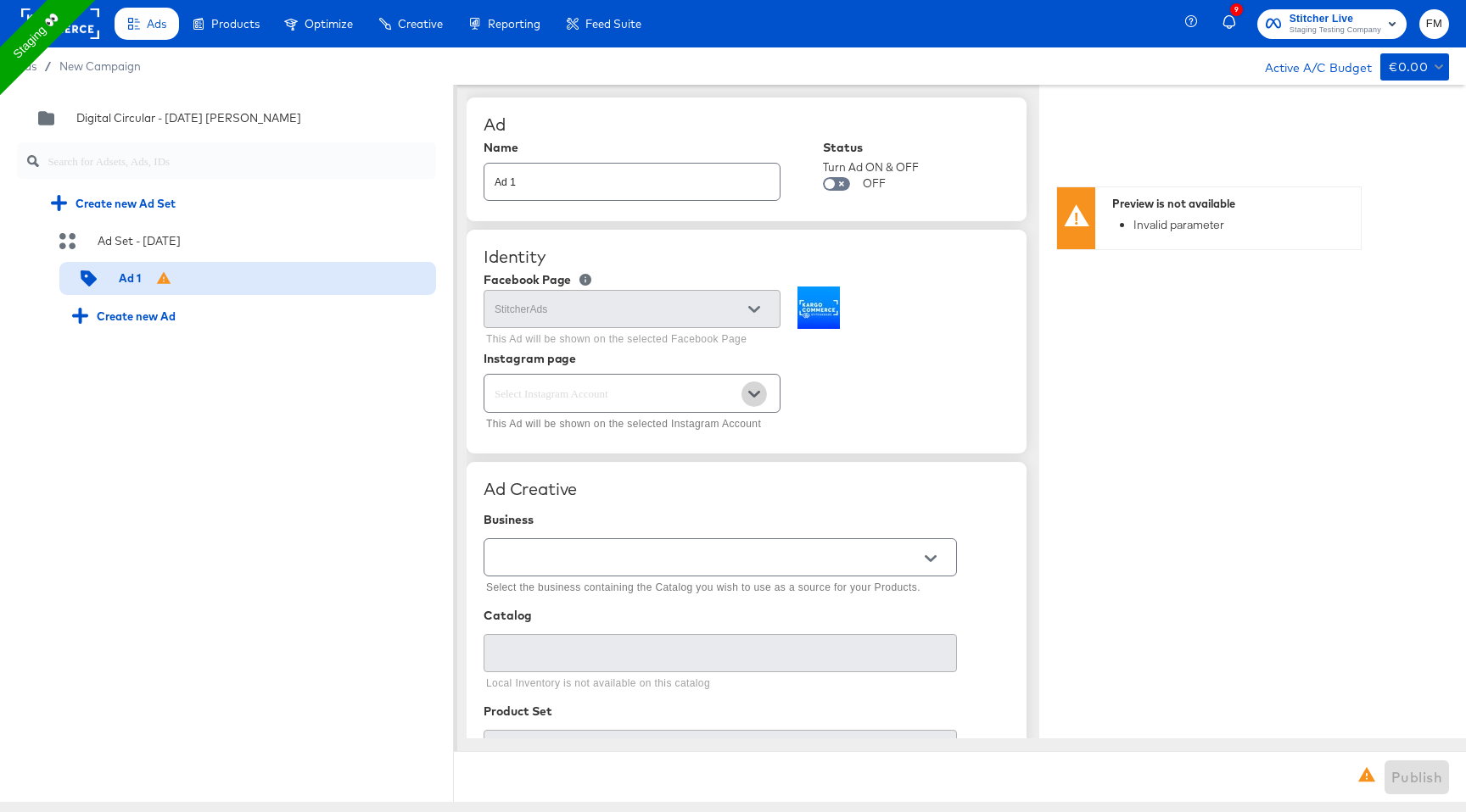
click at [764, 400] on button "Open" at bounding box center [754, 394] width 26 height 26
click at [667, 445] on li "stitcherads" at bounding box center [631, 437] width 295 height 27
type textarea "x"
type input "stitcherads"
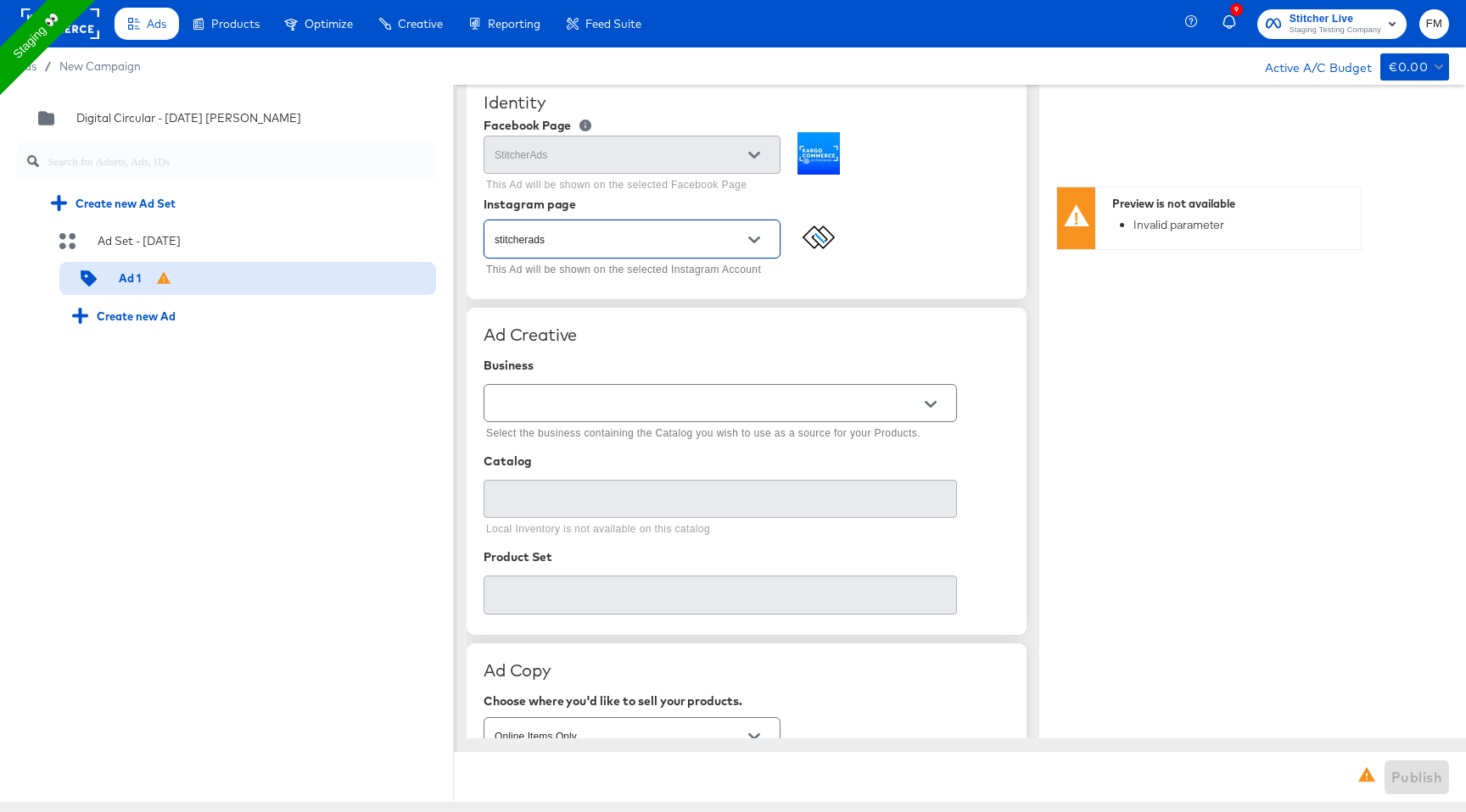
scroll to position [332, 0]
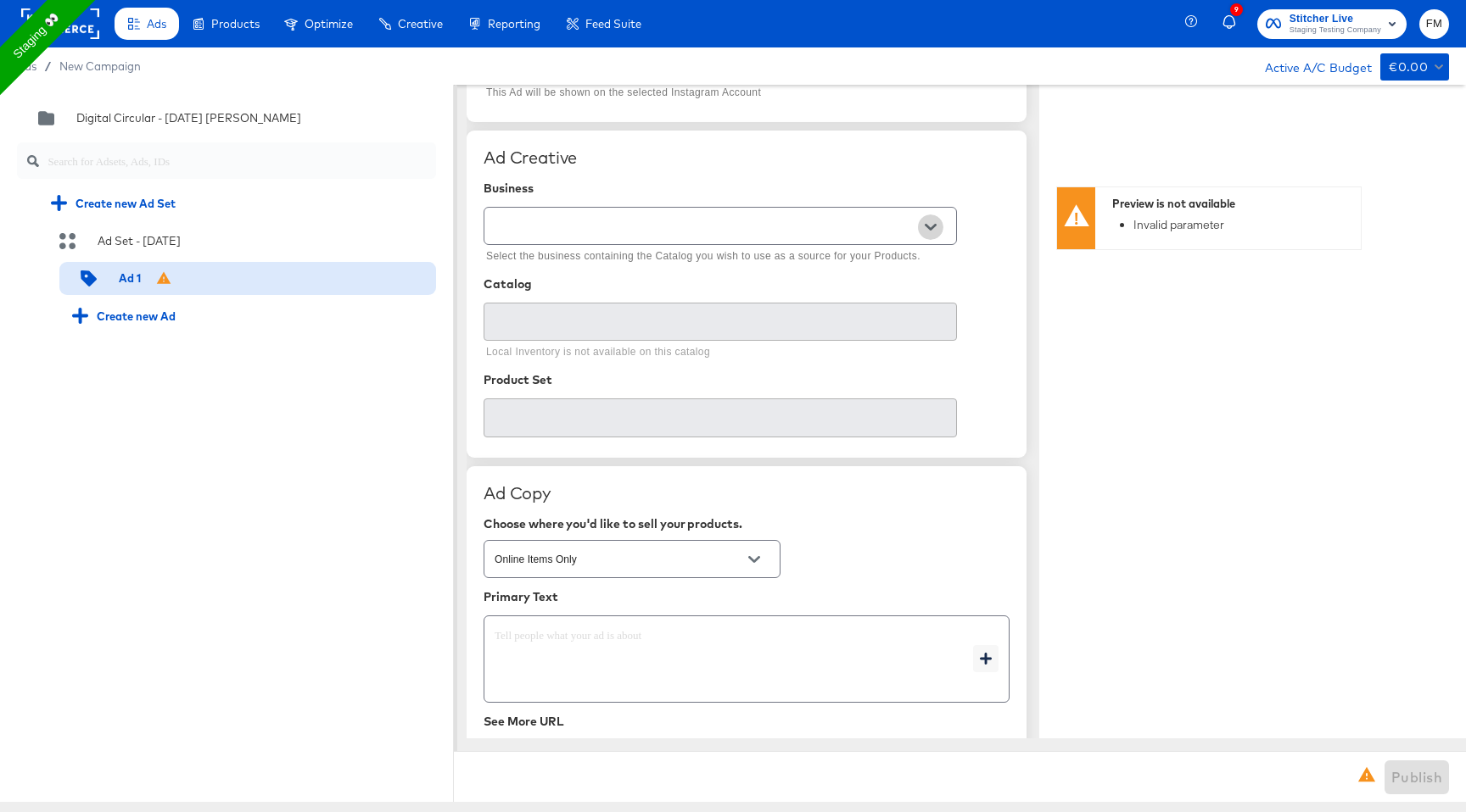
click at [923, 221] on button "Open" at bounding box center [931, 227] width 26 height 26
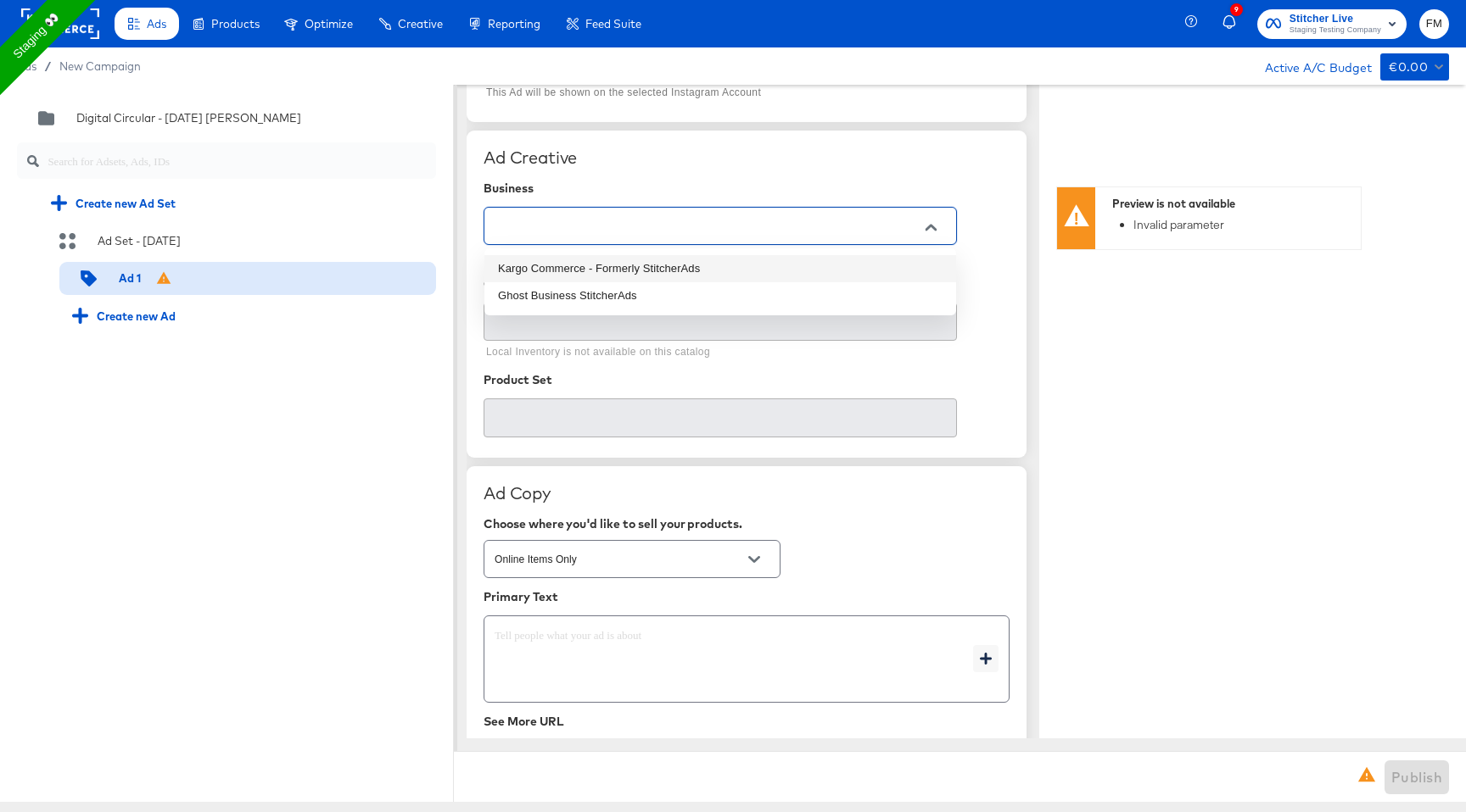
drag, startPoint x: 846, startPoint y: 281, endPoint x: 853, endPoint y: 266, distance: 16.6
click at [853, 266] on ul "Kargo Commerce - Formerly StitcherAds Ghost Business StitcherAds" at bounding box center [720, 281] width 471 height 67
click at [853, 266] on li "Kargo Commerce - Formerly StitcherAds" at bounding box center [720, 269] width 471 height 27
type input "Kargo Commerce - Formerly StitcherAds"
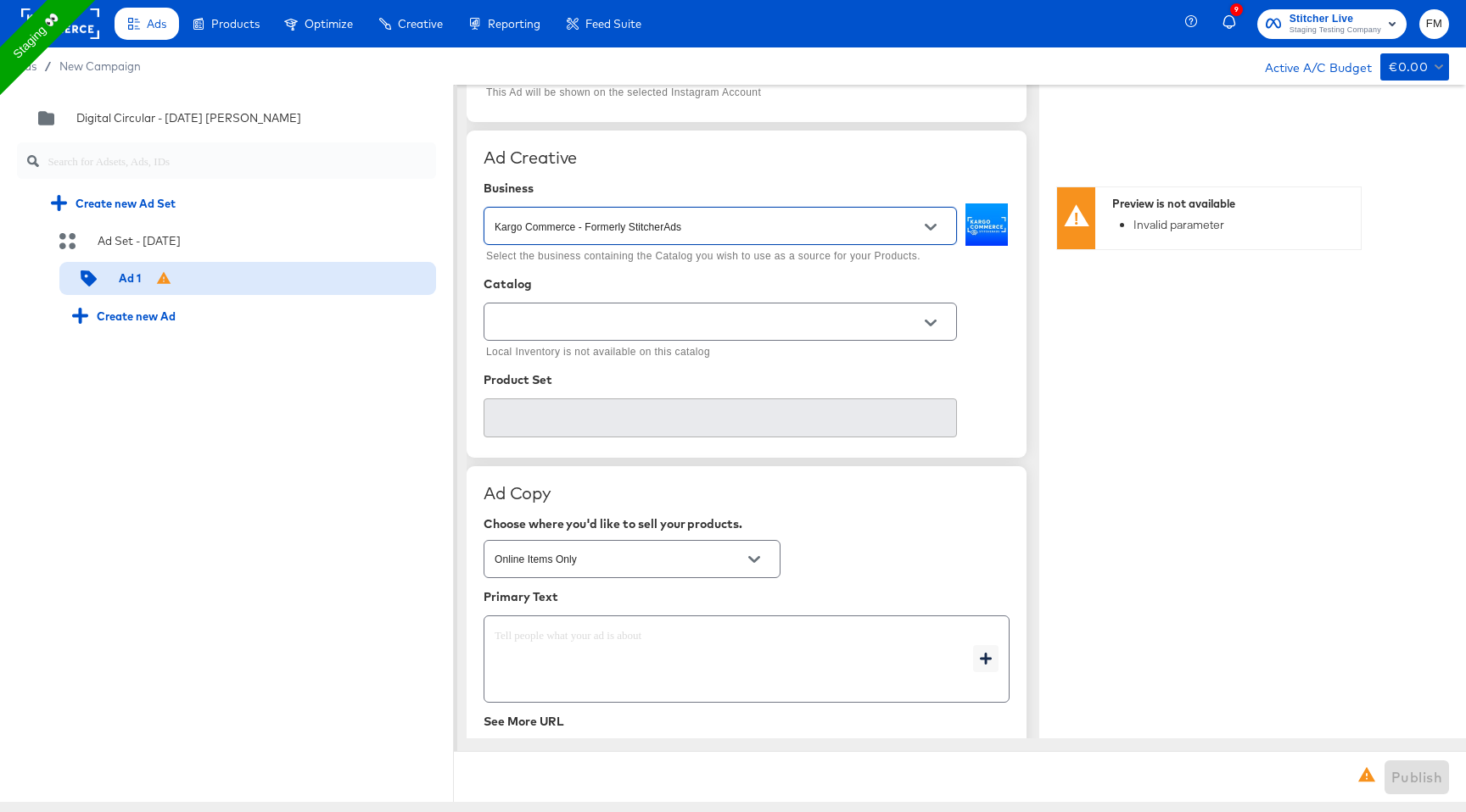
click at [766, 443] on div "Ad Creative Business Kargo Commerce - Formerly StitcherAds Select the business …" at bounding box center [746, 294] width 560 height 327
click at [930, 328] on icon "Open" at bounding box center [931, 323] width 11 height 11
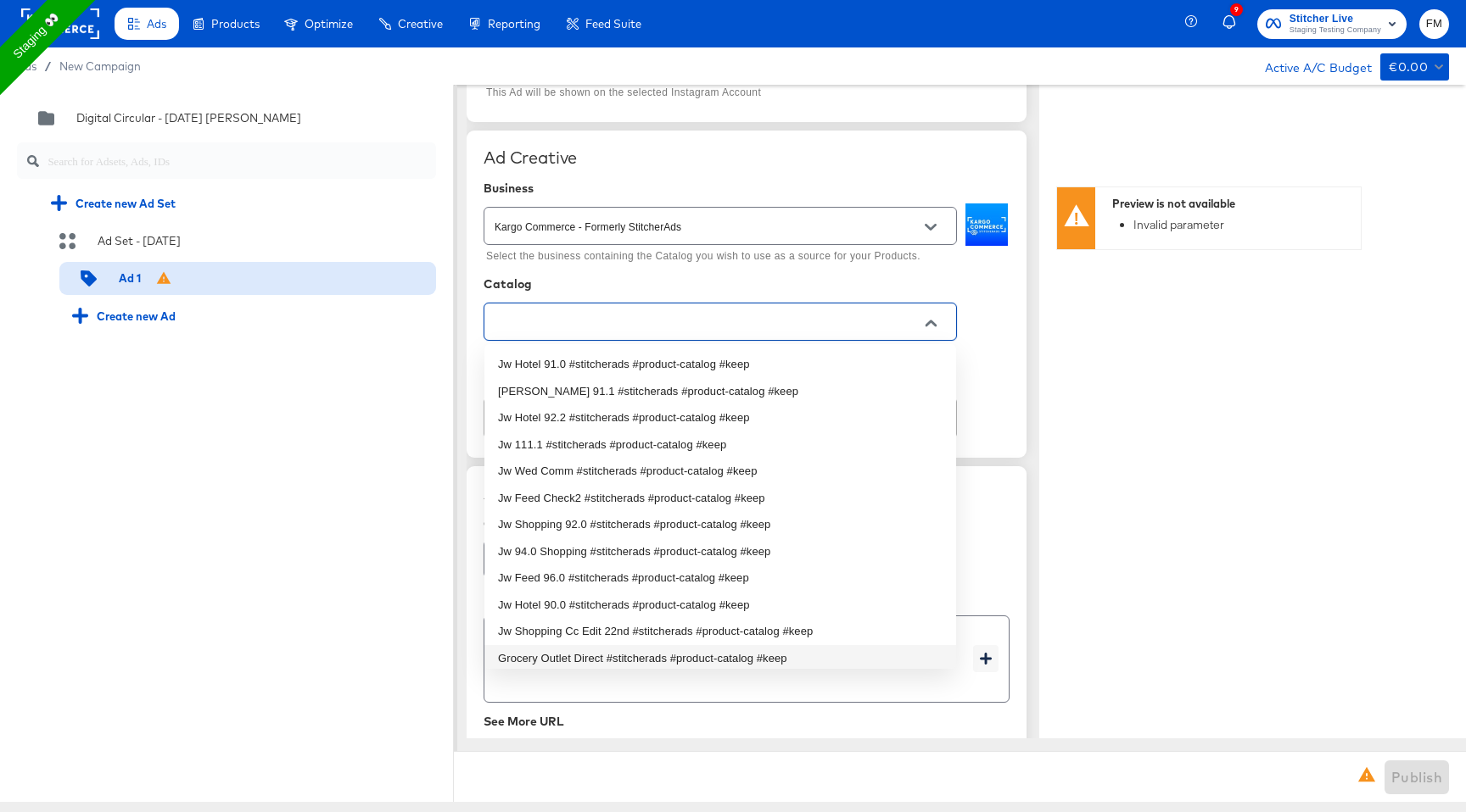
click at [741, 647] on li "Grocery Outlet Direct #stitcherads #product-catalog #keep" at bounding box center [720, 658] width 471 height 27
type input "Grocery Outlet Direct #stitcherads #product-catalog #keep"
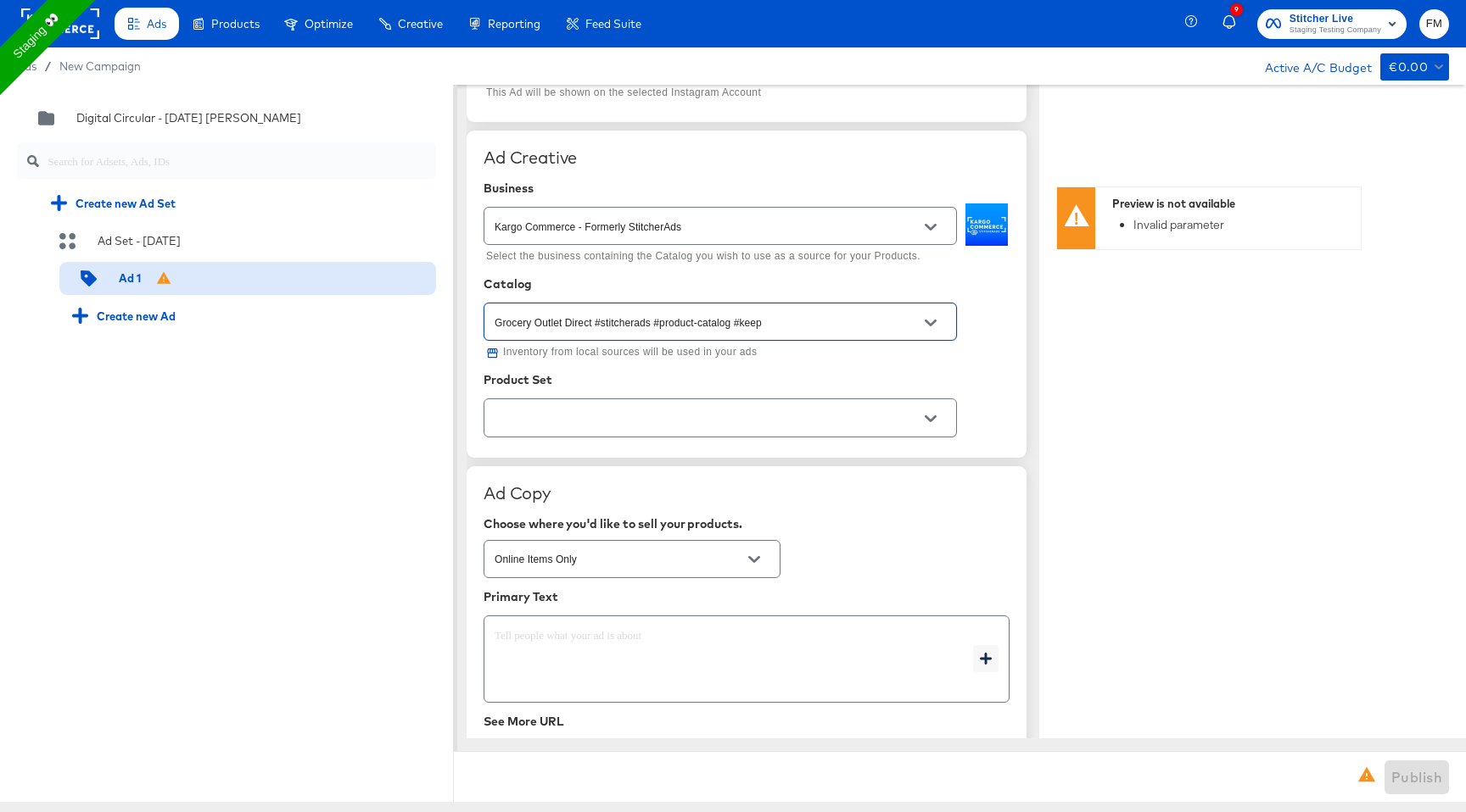
click at [925, 414] on icon "Open" at bounding box center [931, 419] width 11 height 11
click at [851, 466] on li "All Shopping" at bounding box center [720, 461] width 471 height 27
type textarea "x"
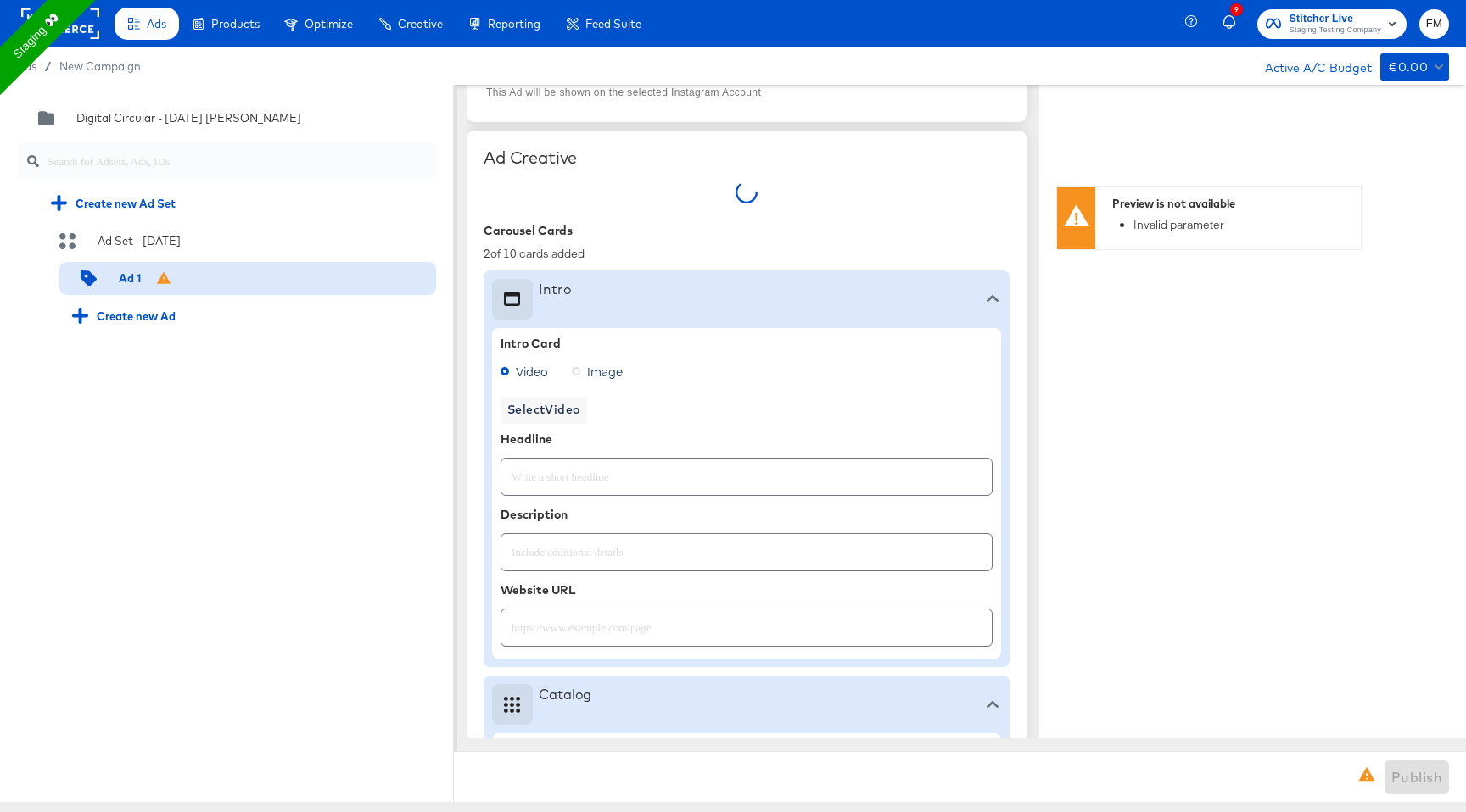
type textarea "x"
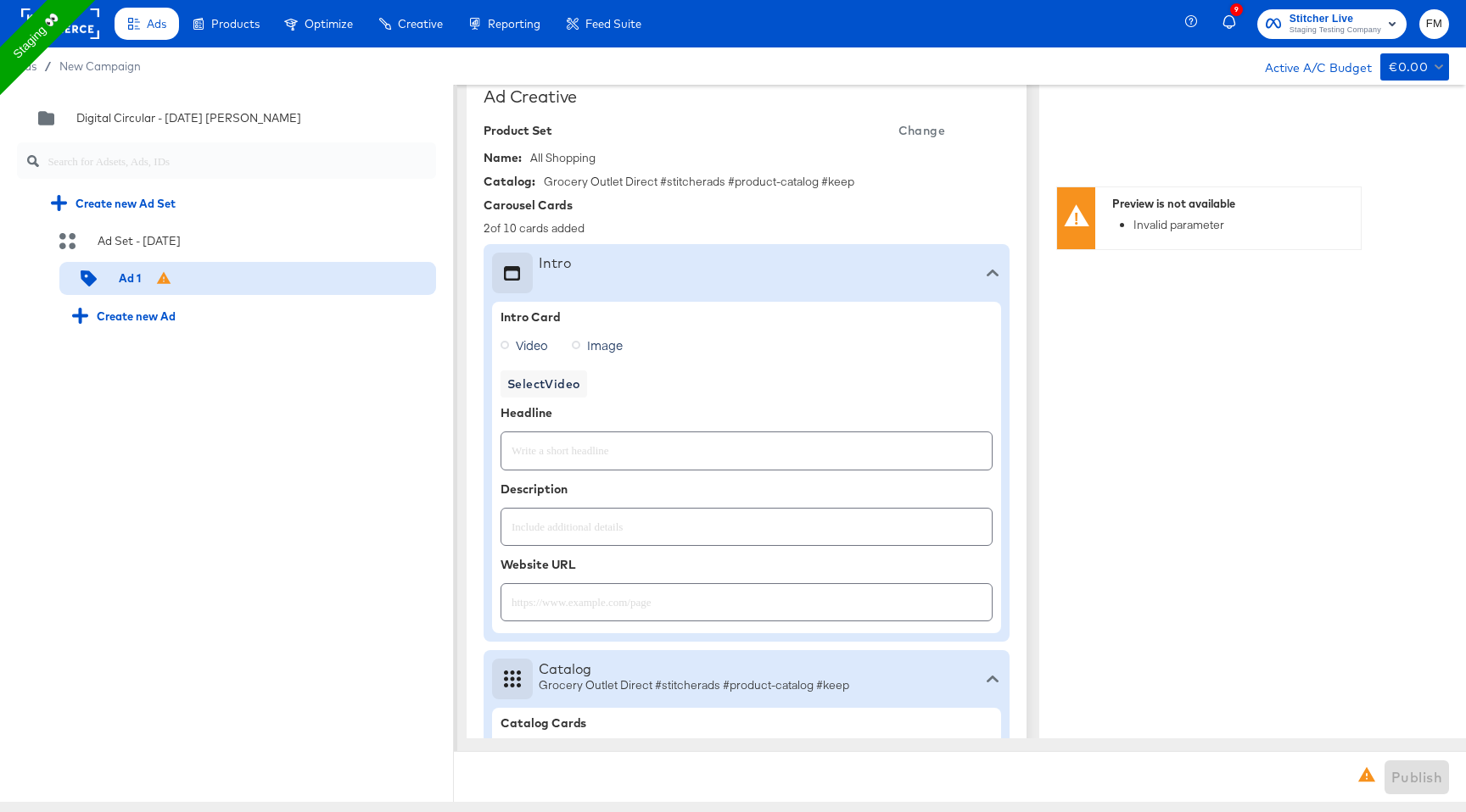
scroll to position [401, 0]
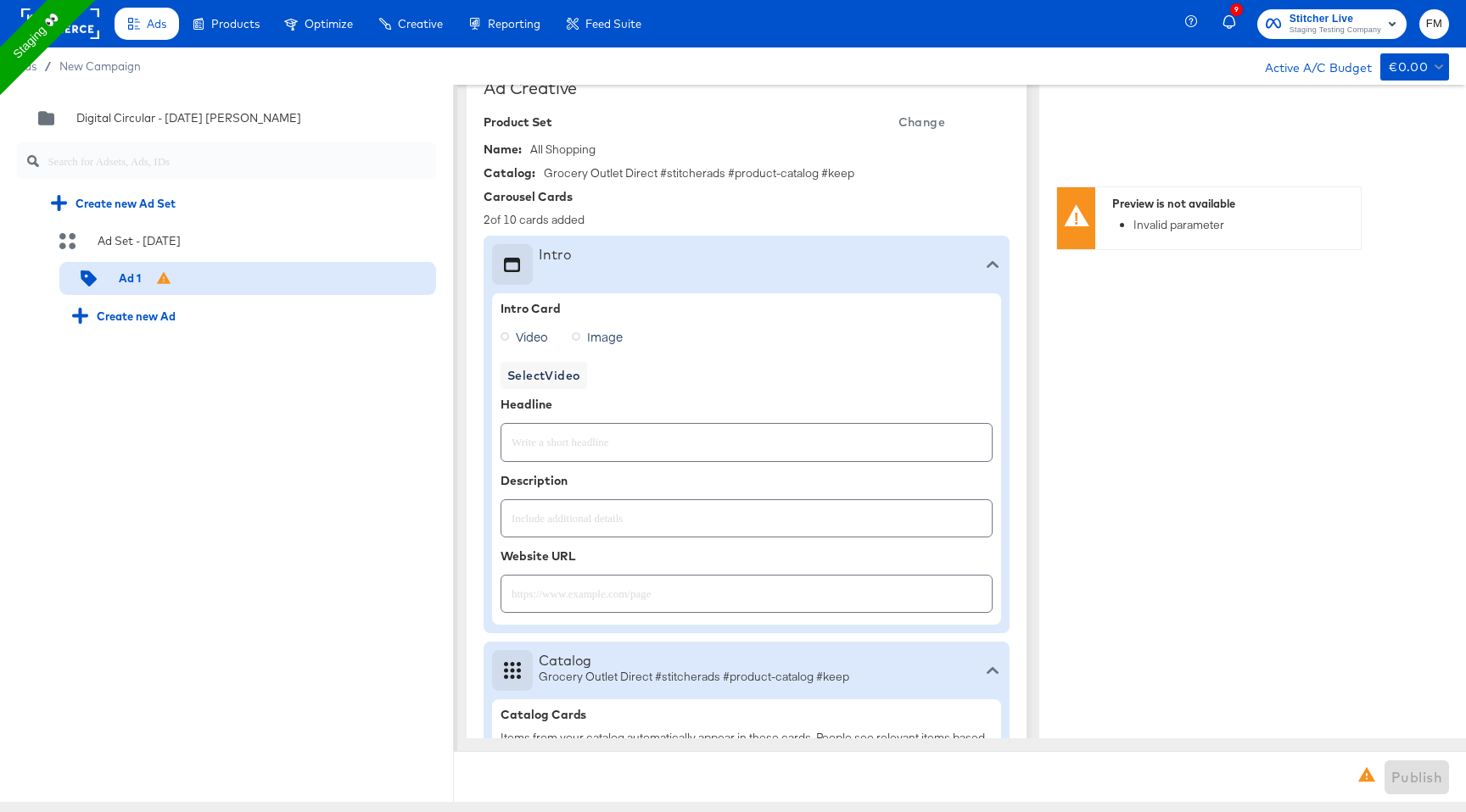
click at [578, 332] on icon at bounding box center [576, 336] width 9 height 9
click at [0, 0] on input "Image" at bounding box center [0, 0] width 0 height 0
type textarea "x"
click at [561, 374] on span "Select Image" at bounding box center [544, 376] width 75 height 21
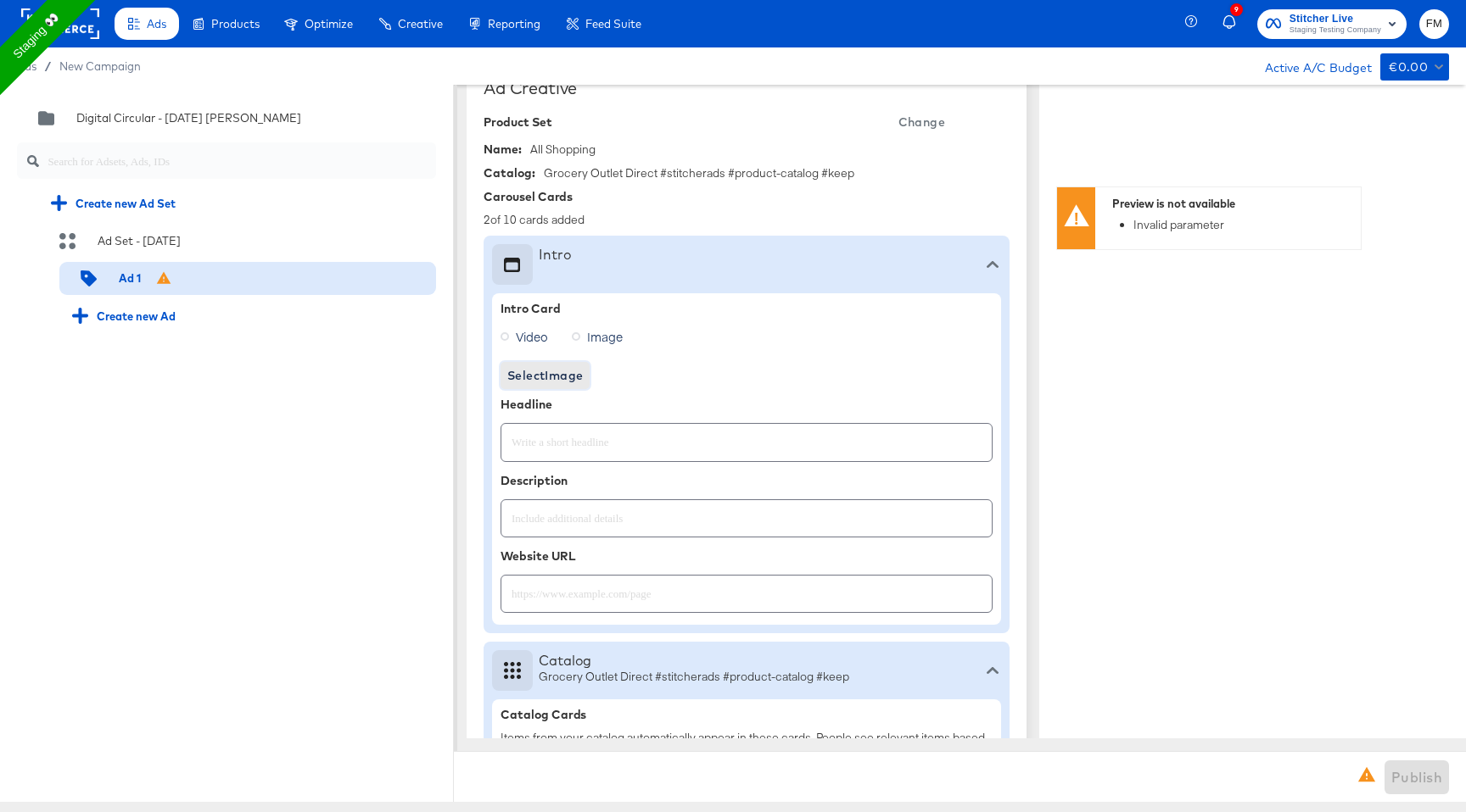
type textarea "x"
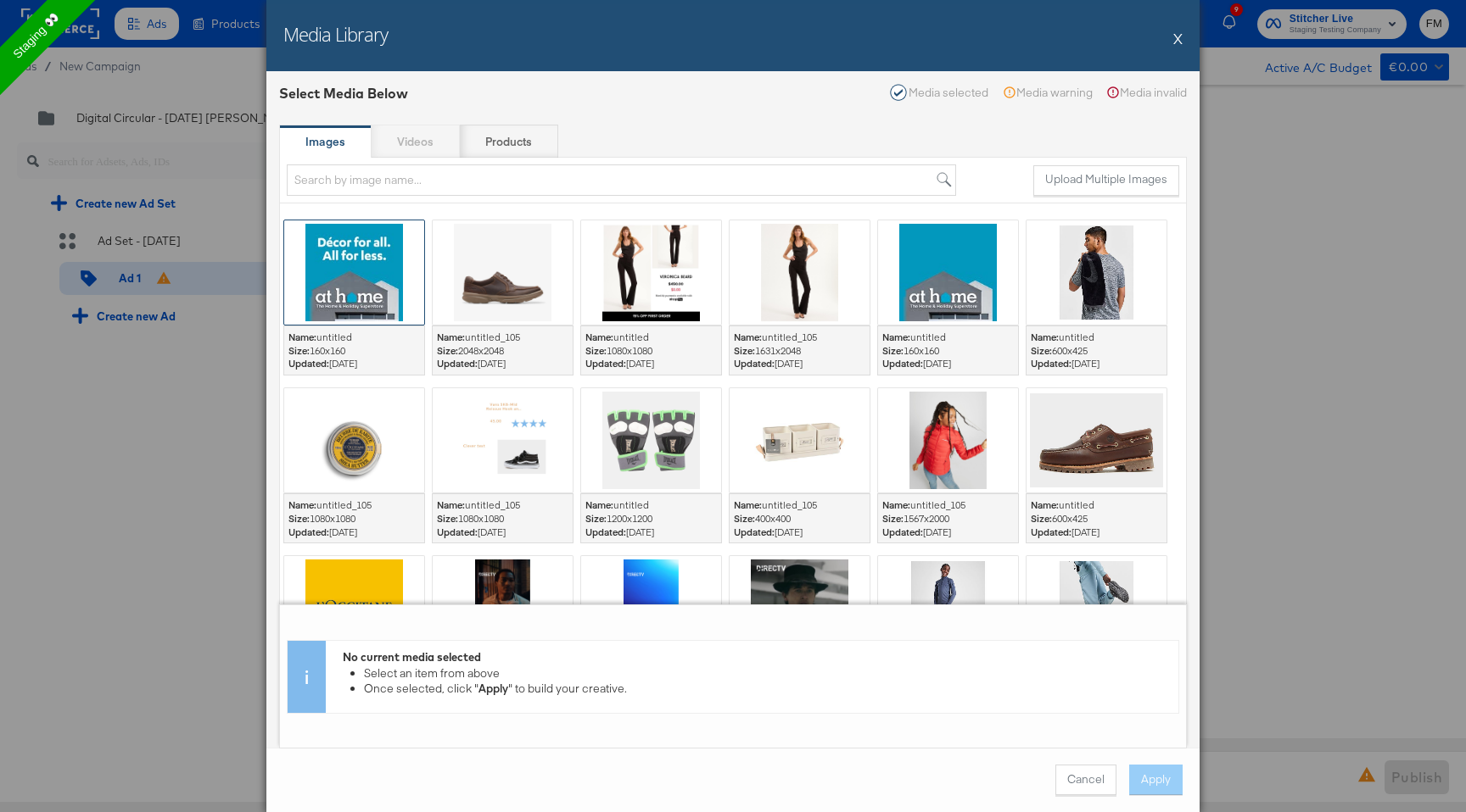
click at [373, 290] on div at bounding box center [354, 272] width 140 height 104
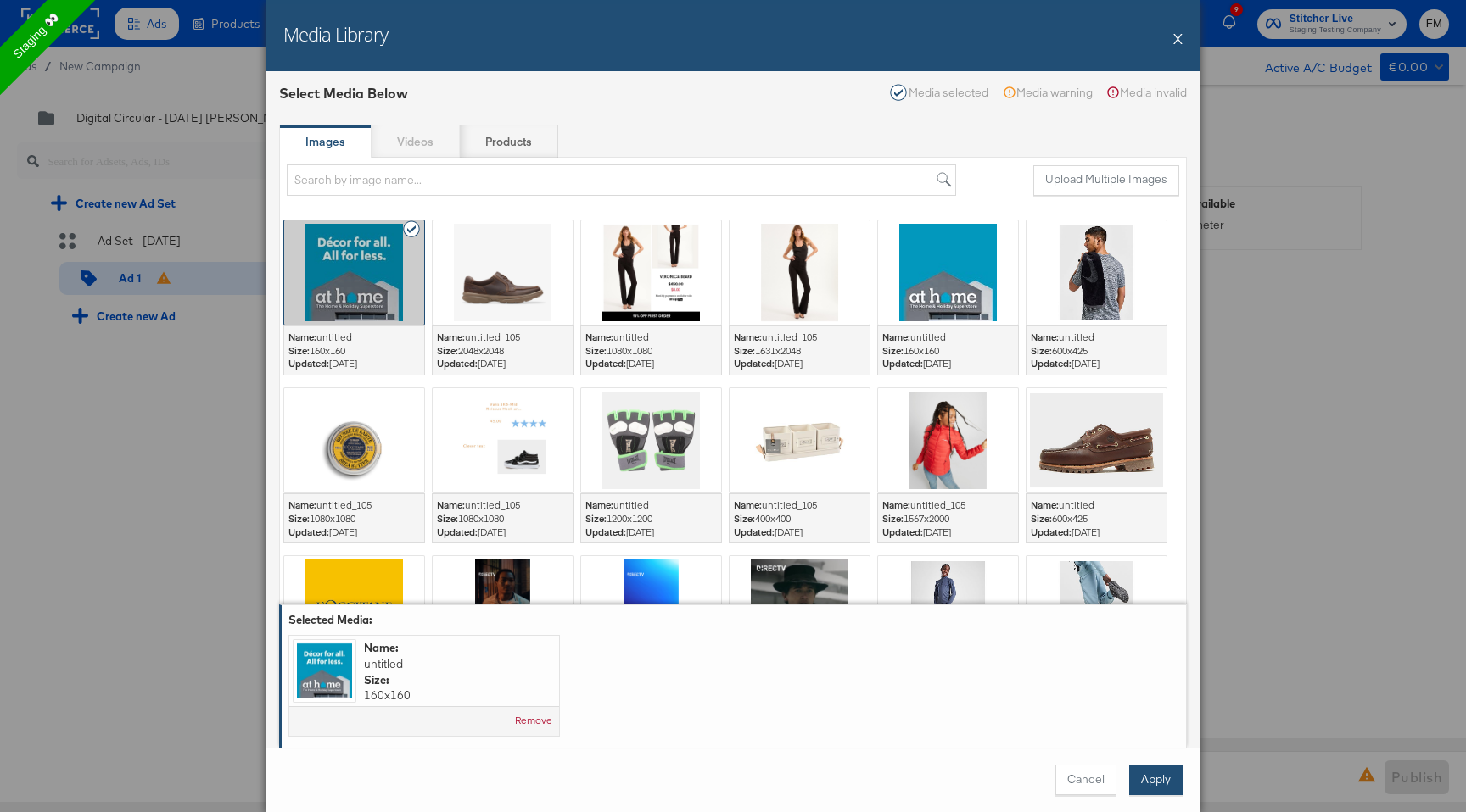
click at [1159, 773] on button "Apply" at bounding box center [1156, 781] width 53 height 31
type textarea "x"
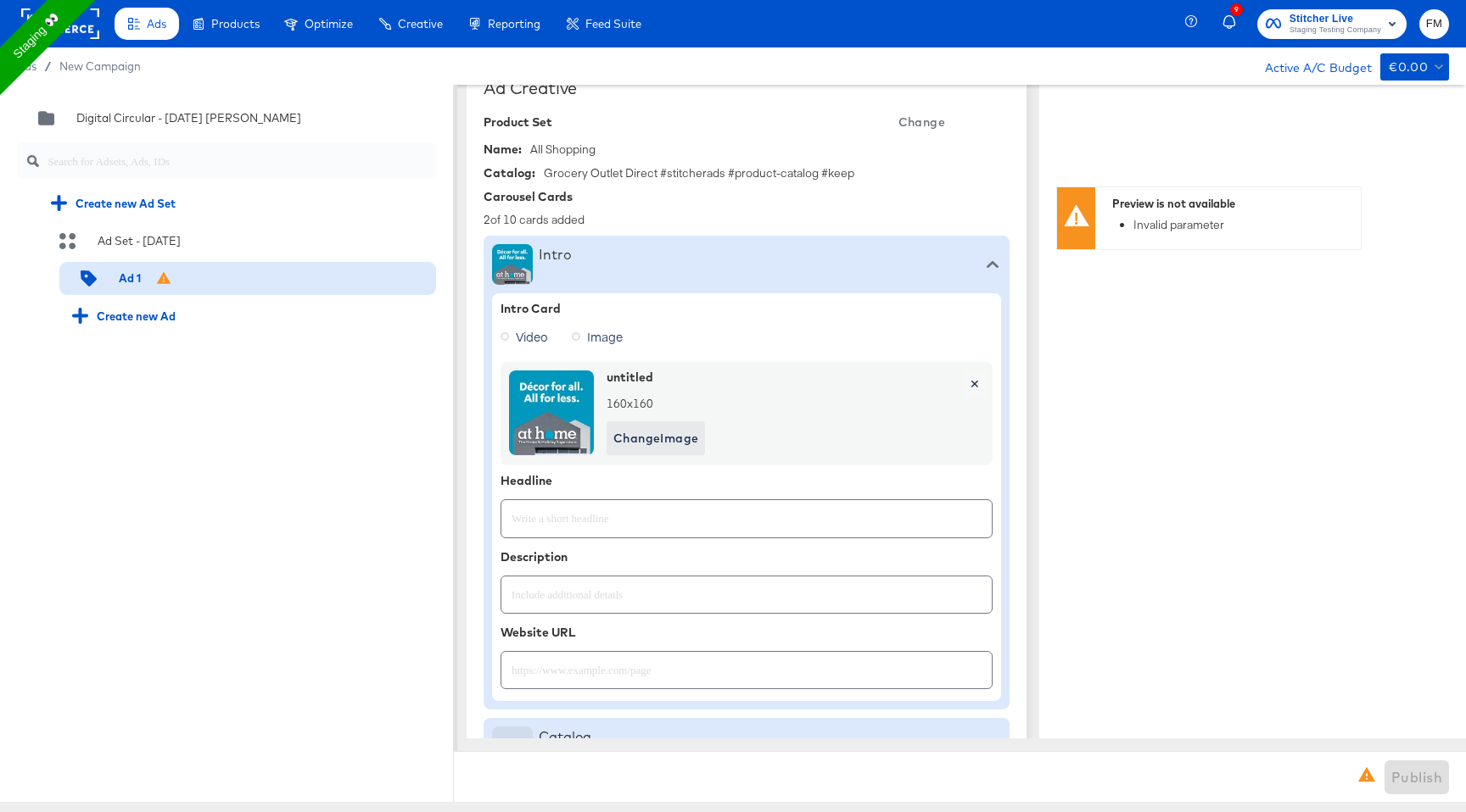
scroll to position [428, 0]
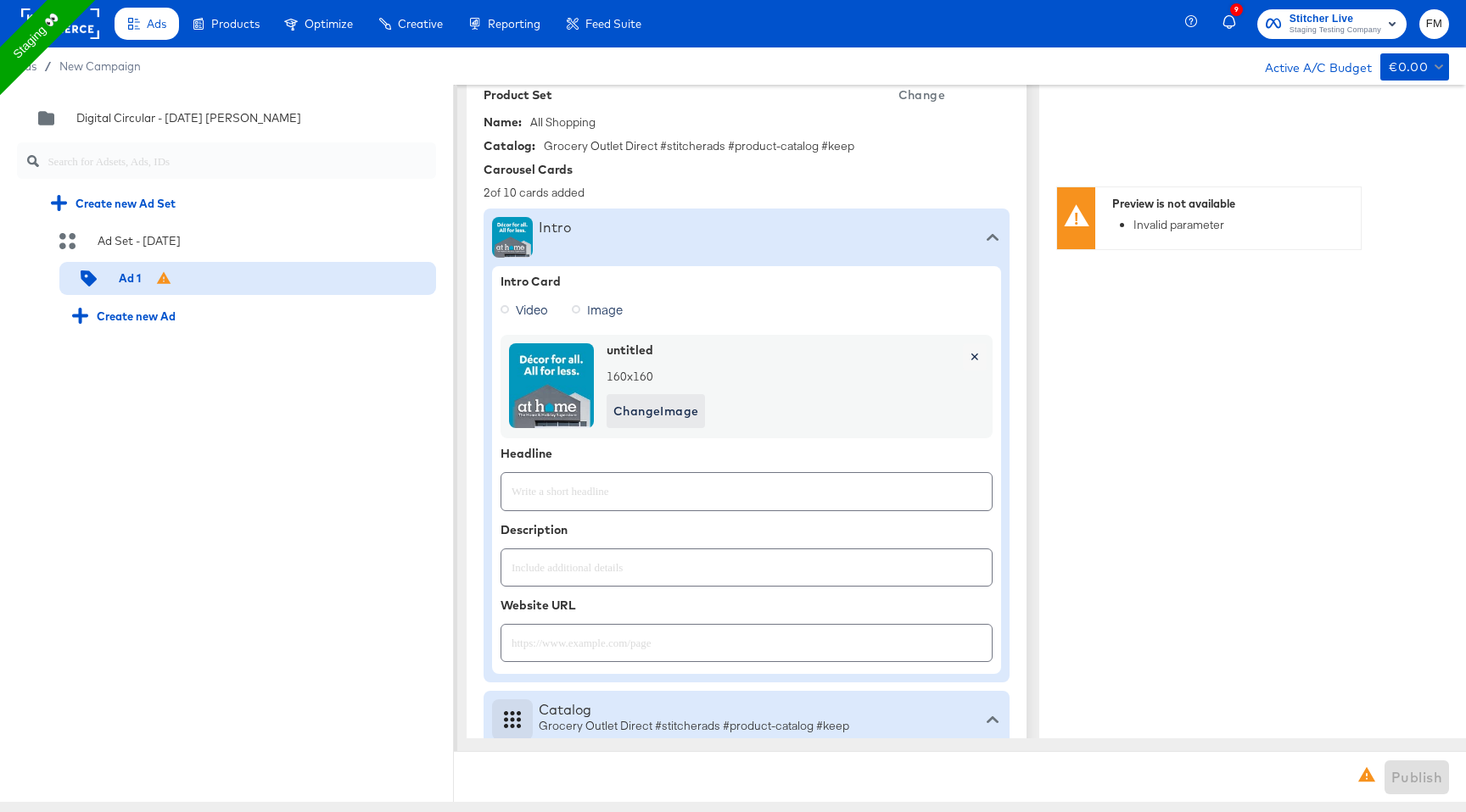
click at [840, 501] on input "text" at bounding box center [746, 485] width 491 height 36
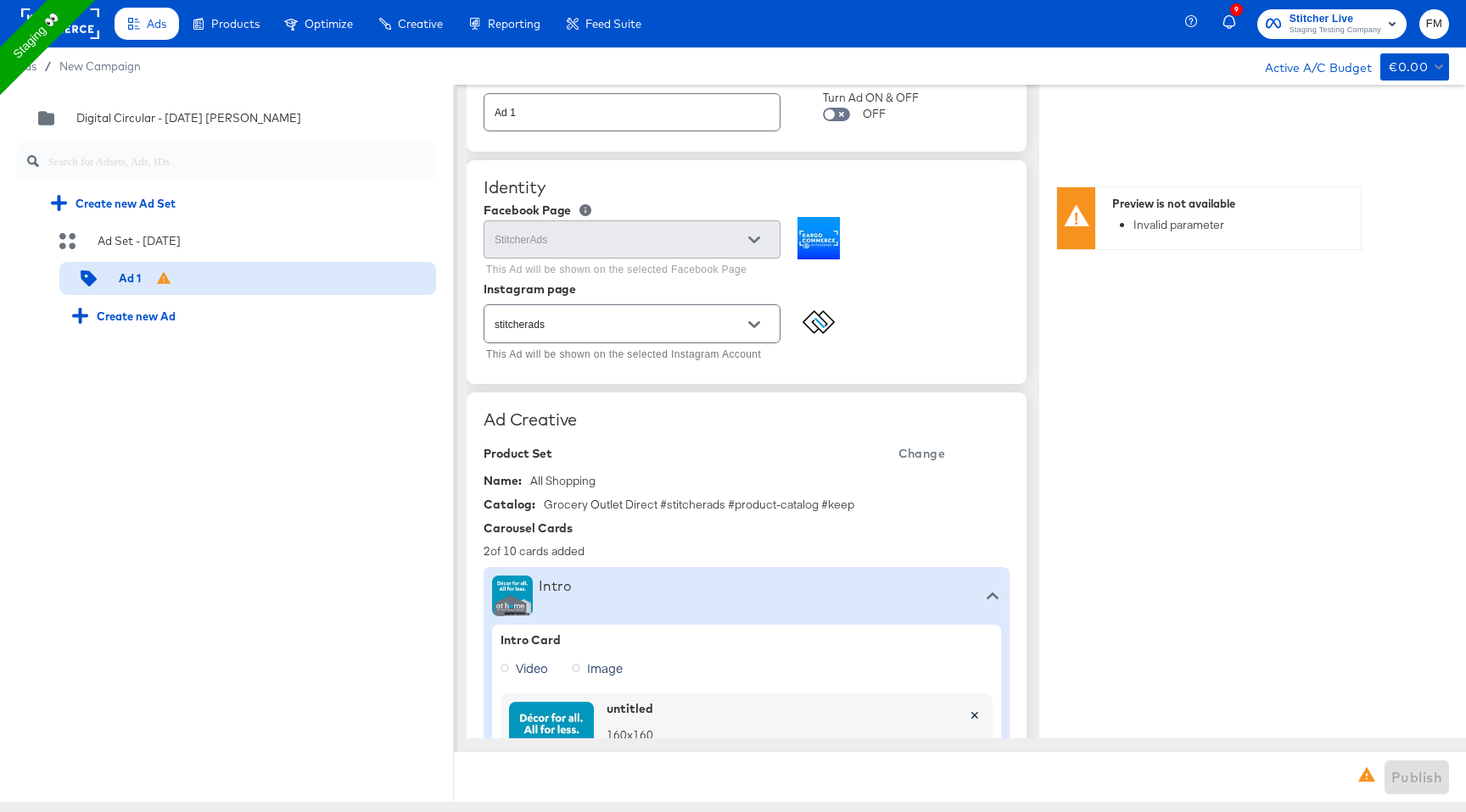
scroll to position [0, 0]
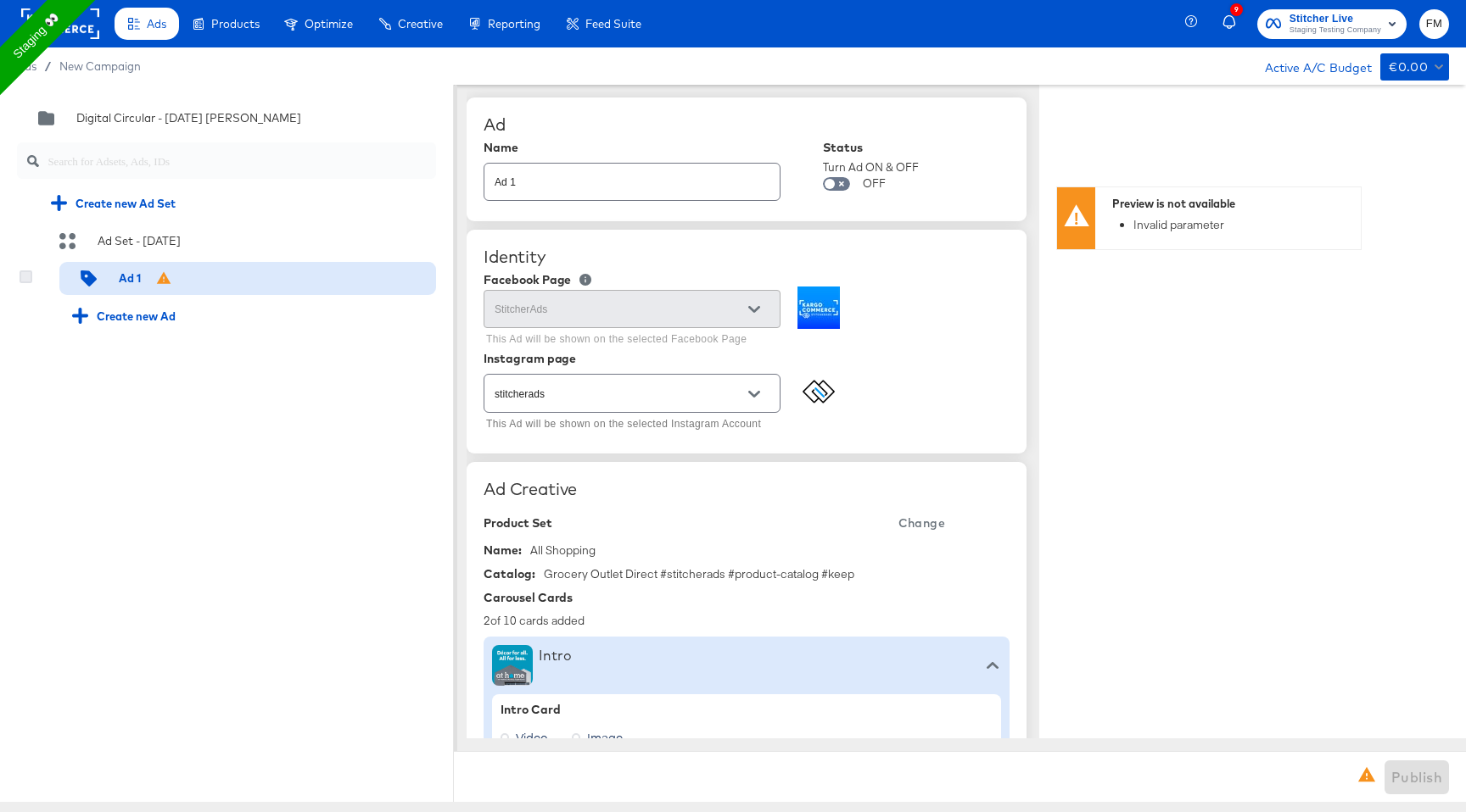
type textarea "x"
click at [30, 279] on icon at bounding box center [25, 277] width 12 height 12
click at [0, 0] on input "checkbox" at bounding box center [0, 0] width 0 height 0
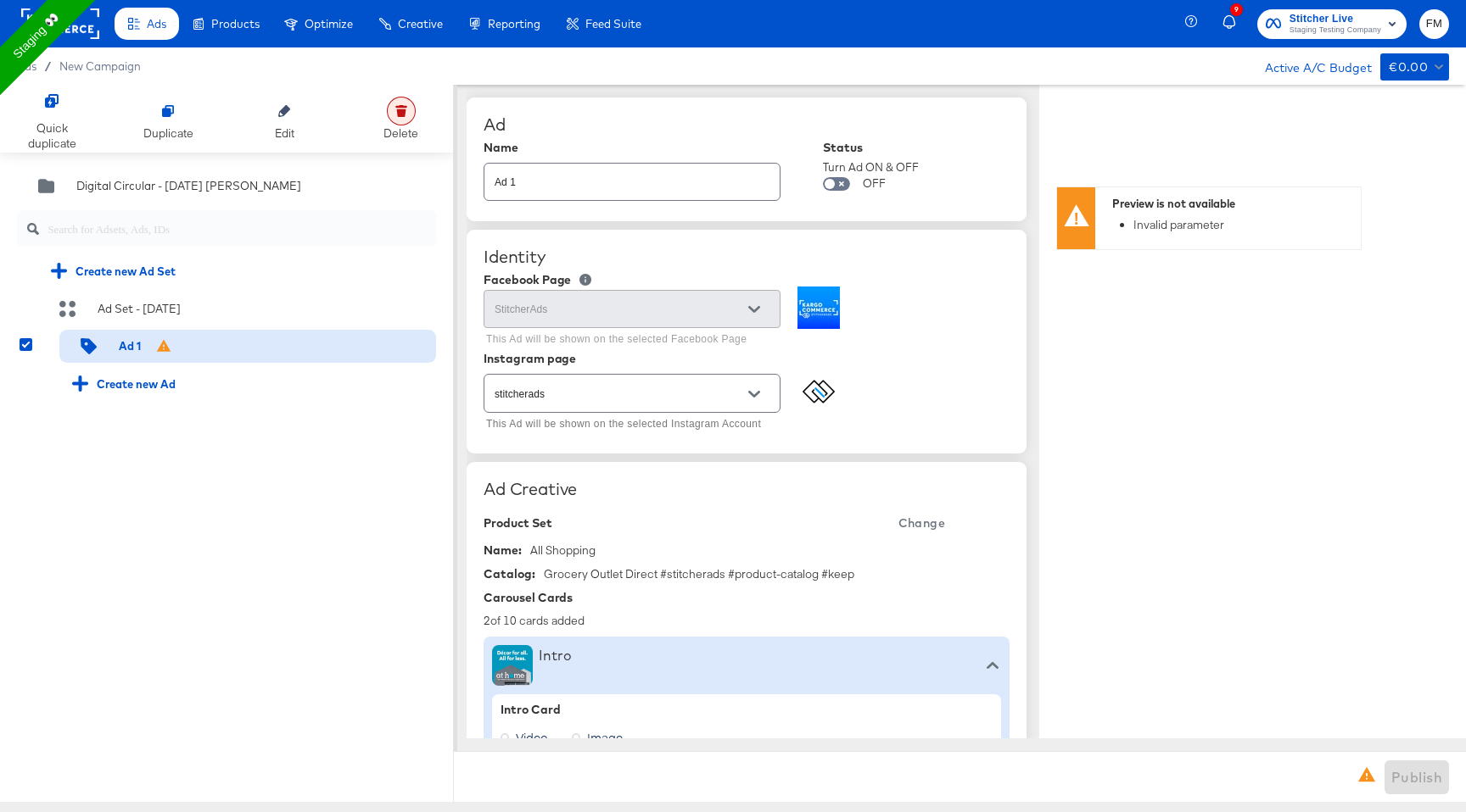
click at [396, 107] on icon at bounding box center [401, 111] width 11 height 11
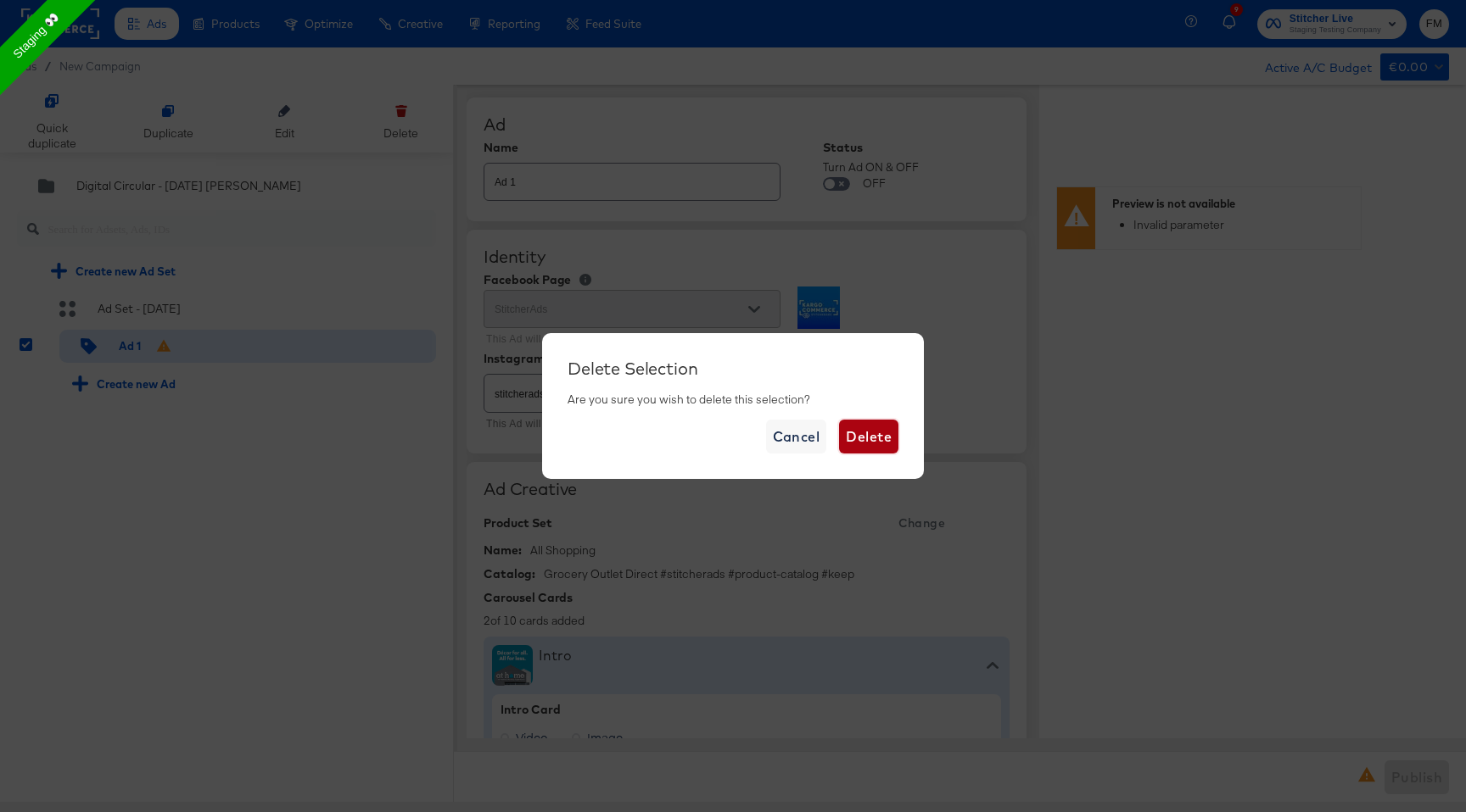
click at [870, 441] on span "Delete" at bounding box center [869, 436] width 46 height 24
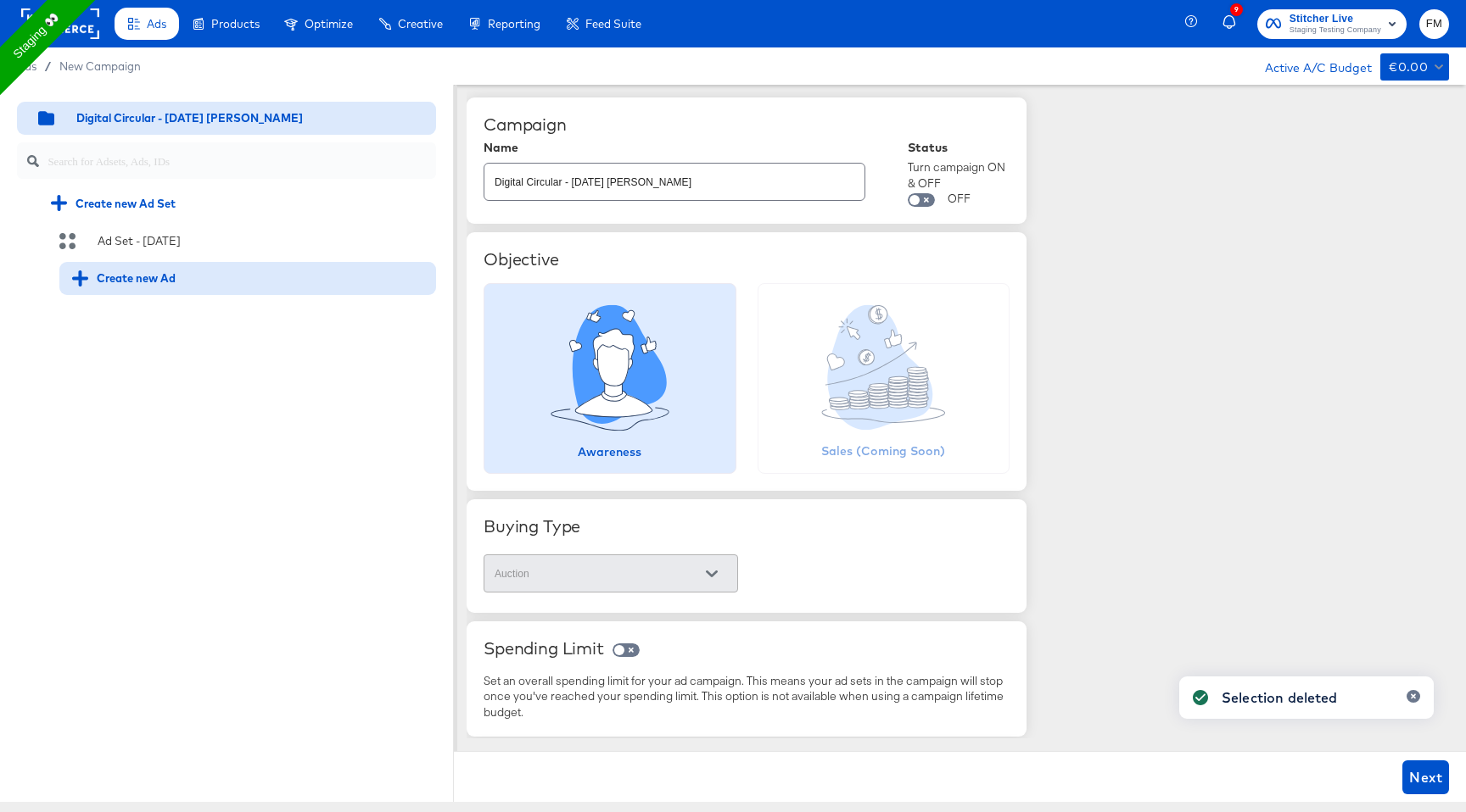
click at [118, 278] on div "Create new Ad" at bounding box center [124, 279] width 103 height 16
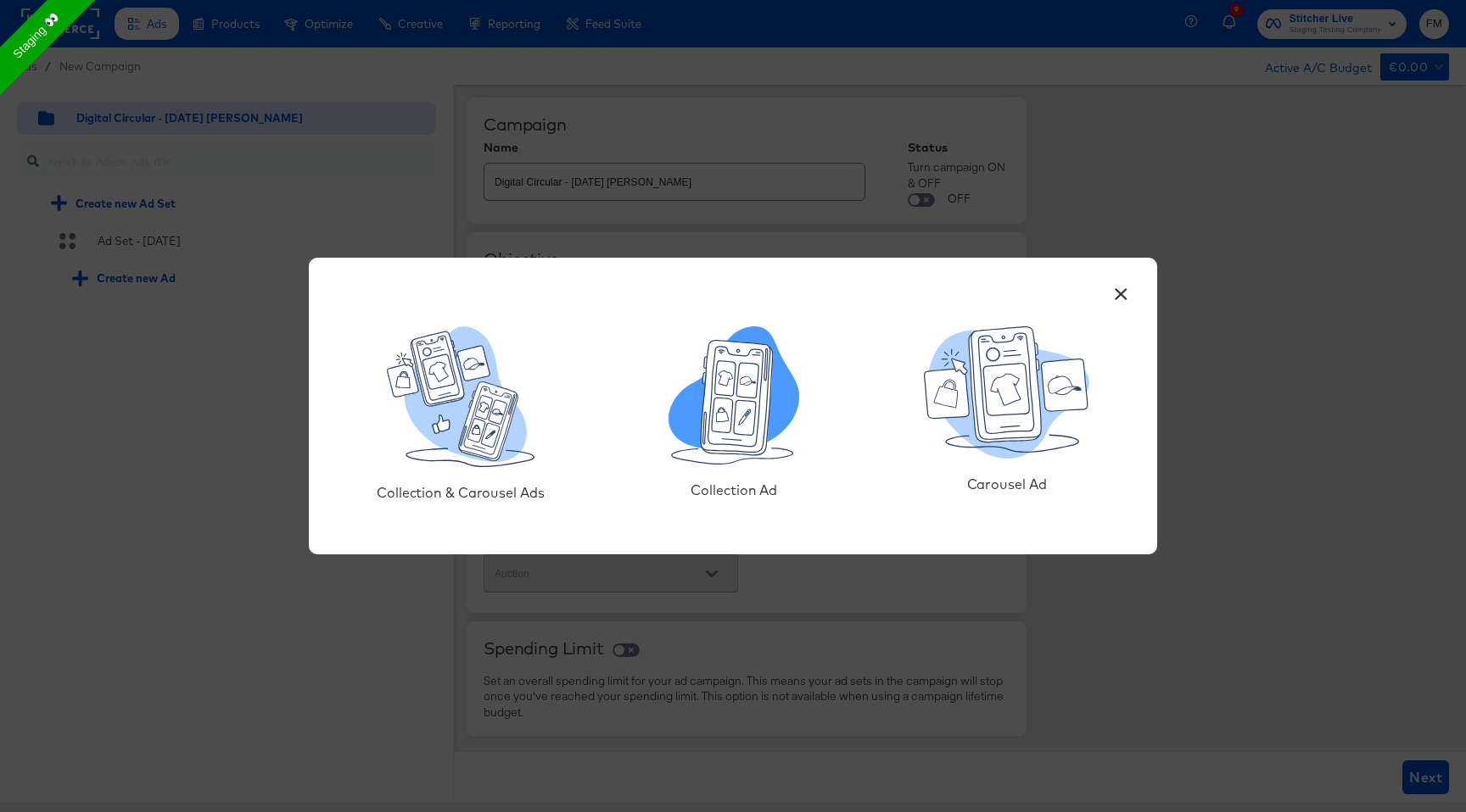
click at [718, 399] on icon at bounding box center [723, 416] width 21 height 34
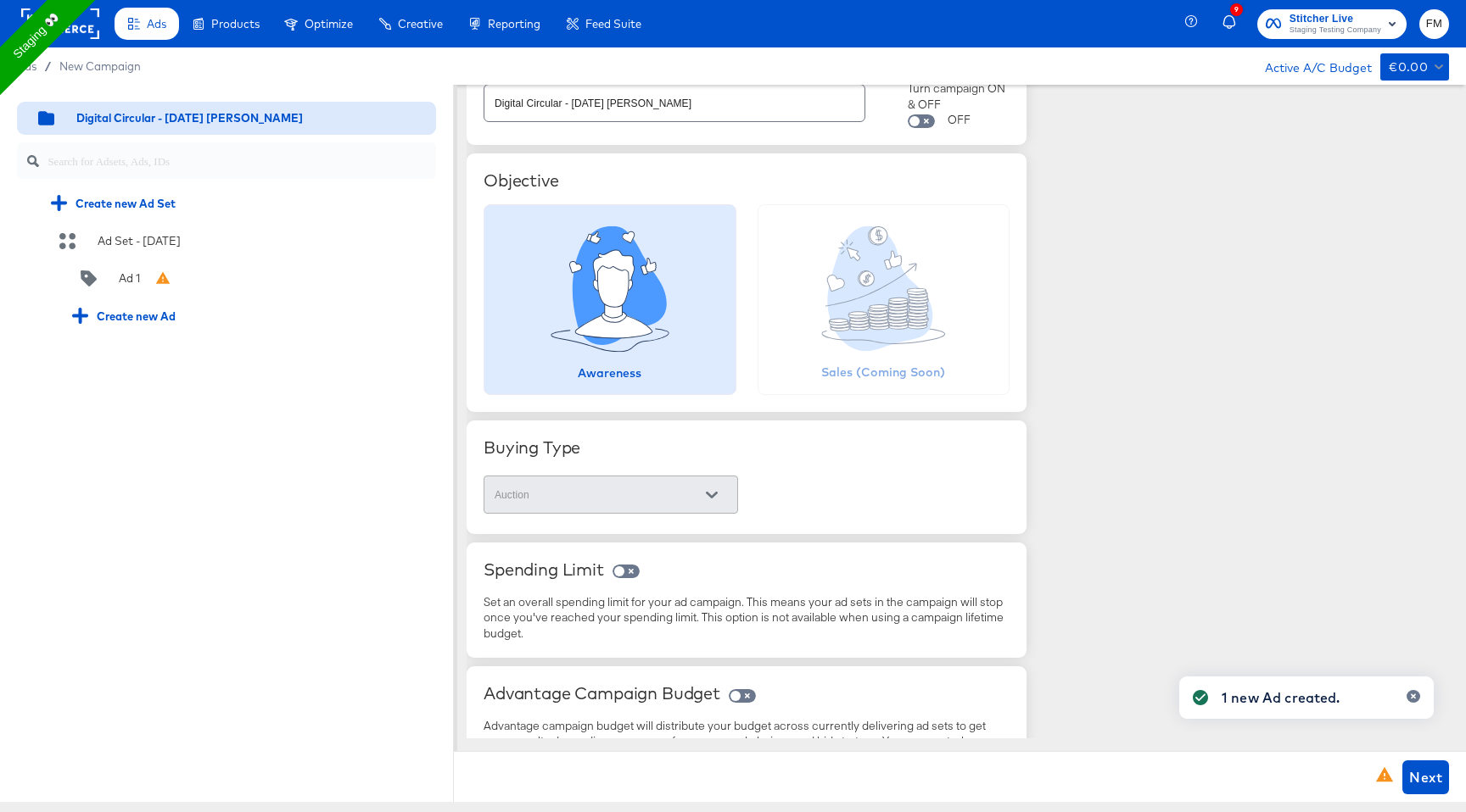
scroll to position [123, 0]
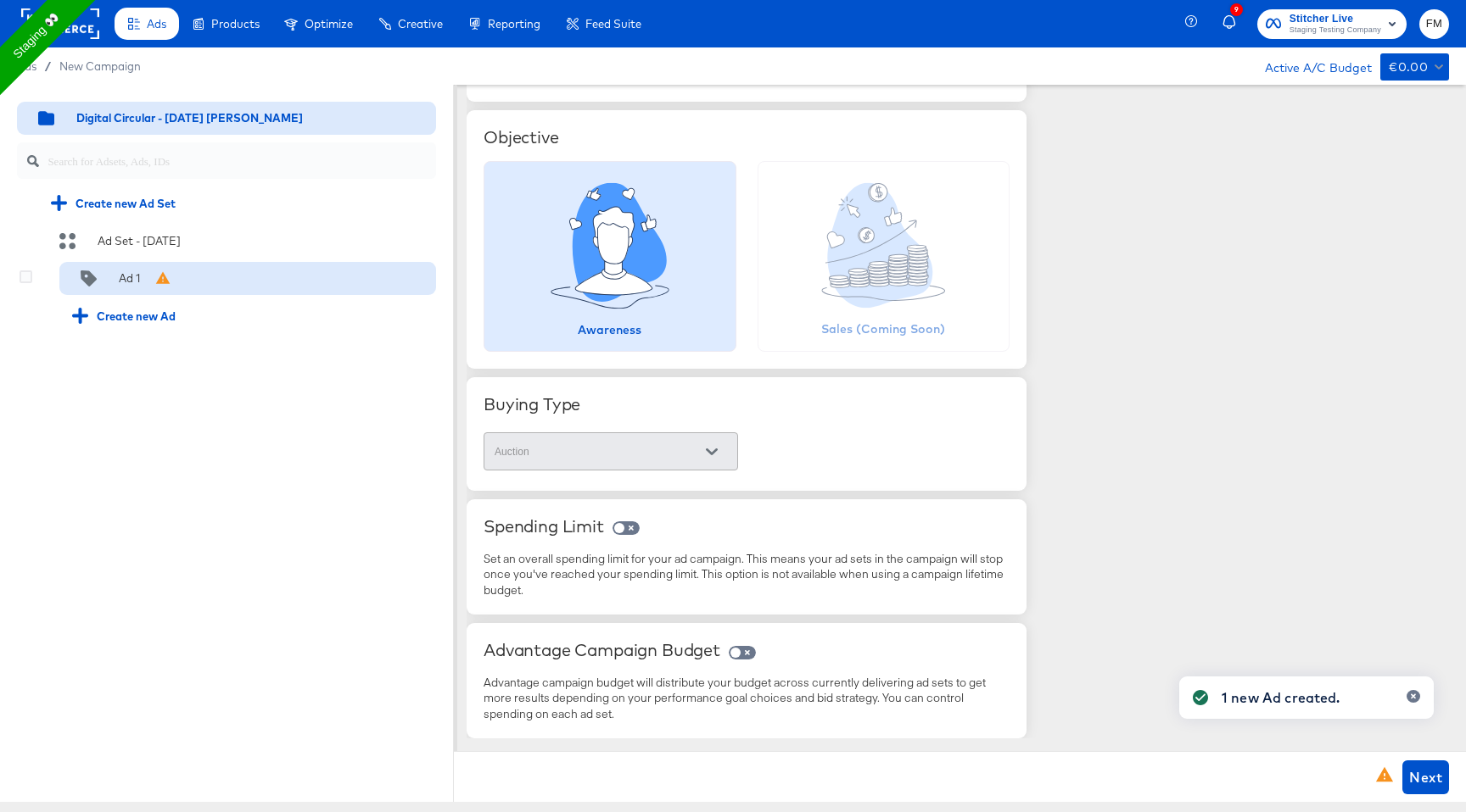
click at [147, 281] on div "Ad 1" at bounding box center [123, 280] width 102 height 17
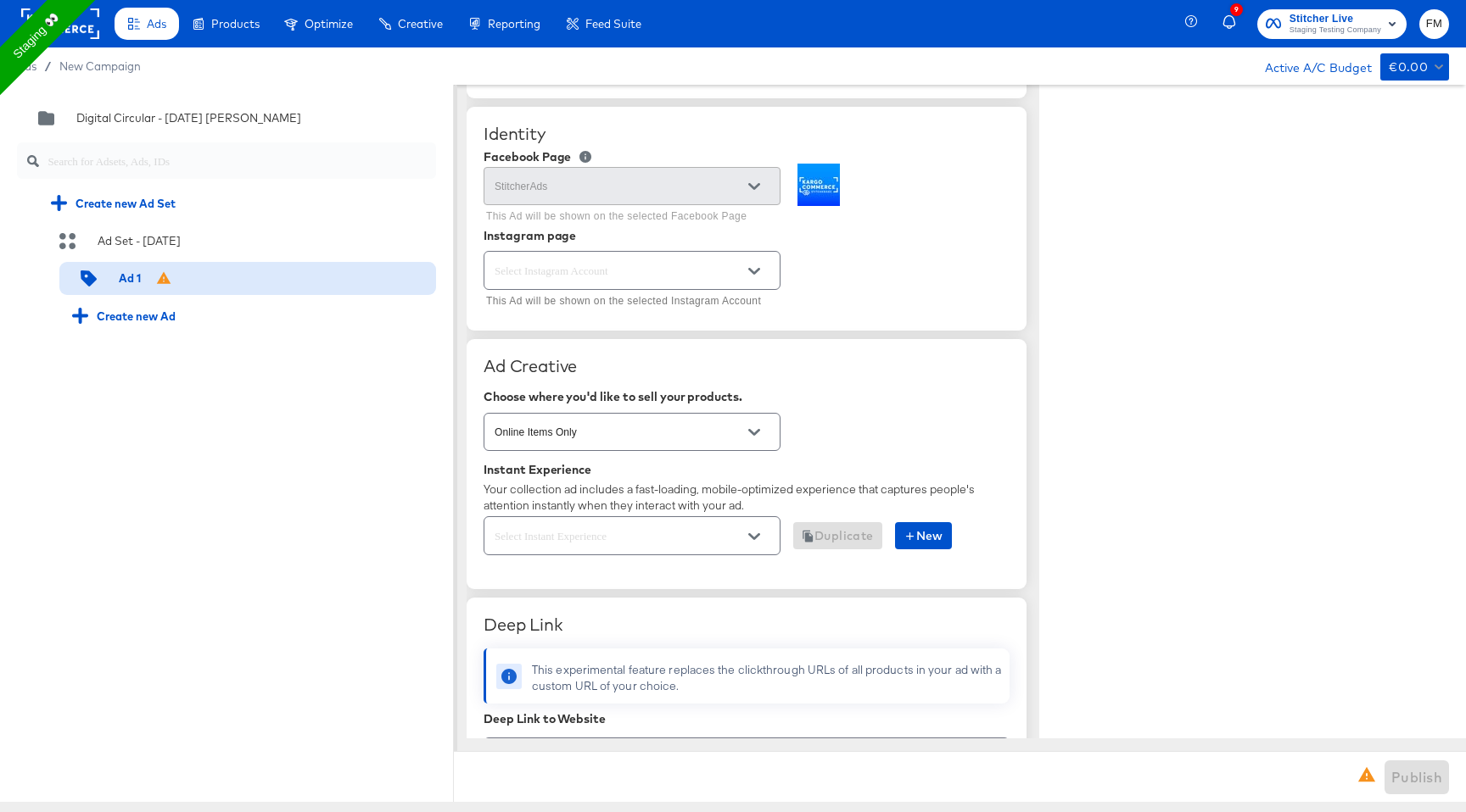
click at [758, 279] on button "Open" at bounding box center [754, 271] width 26 height 26
type textarea "x"
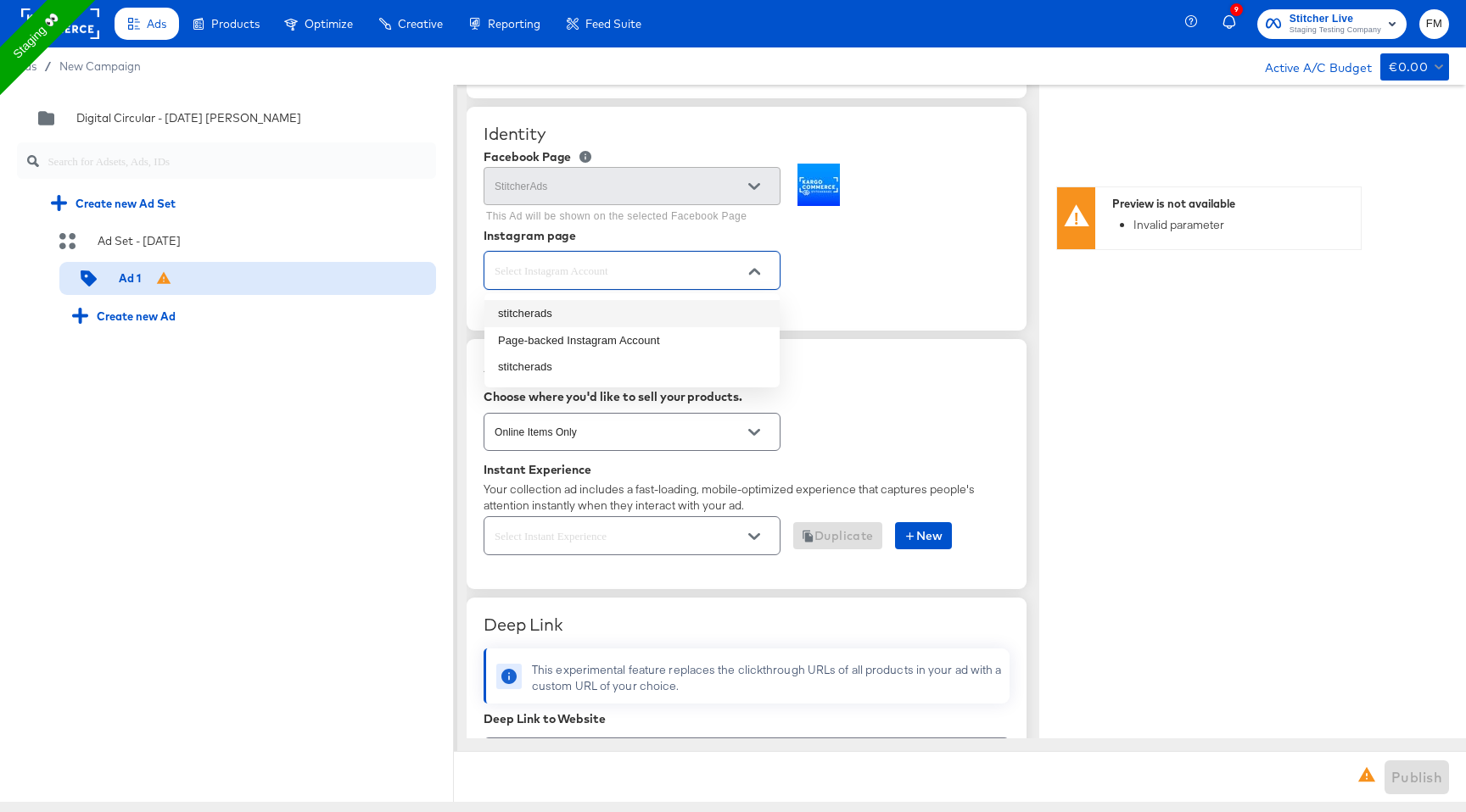
click at [731, 325] on li "stitcherads" at bounding box center [631, 314] width 295 height 27
type input "stitcherads"
type textarea "x"
click at [758, 431] on icon "Open" at bounding box center [754, 432] width 11 height 7
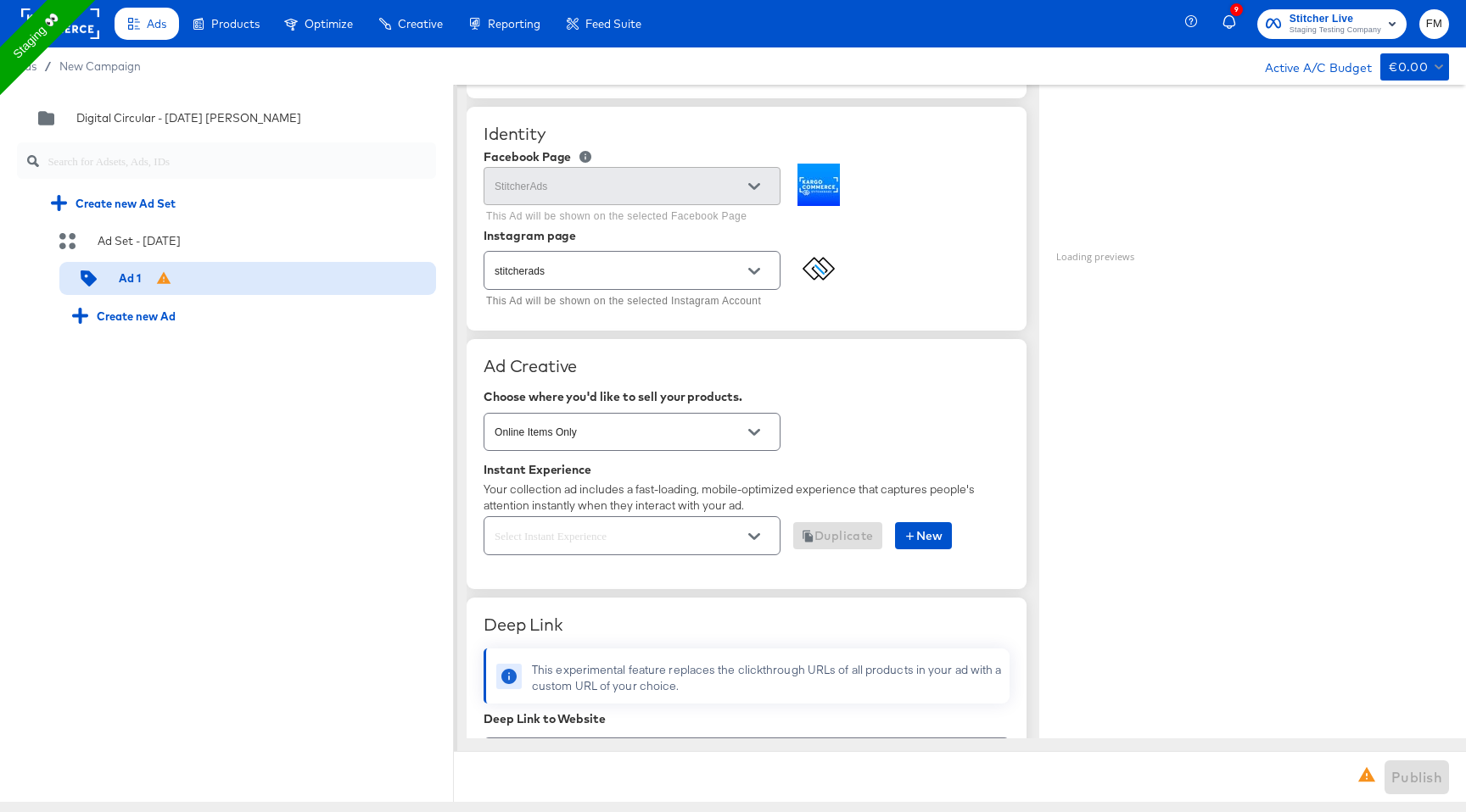
click at [845, 401] on div "Choose where you'd like to sell your products." at bounding box center [746, 397] width 526 height 13
click at [752, 532] on icon "Open" at bounding box center [754, 536] width 11 height 11
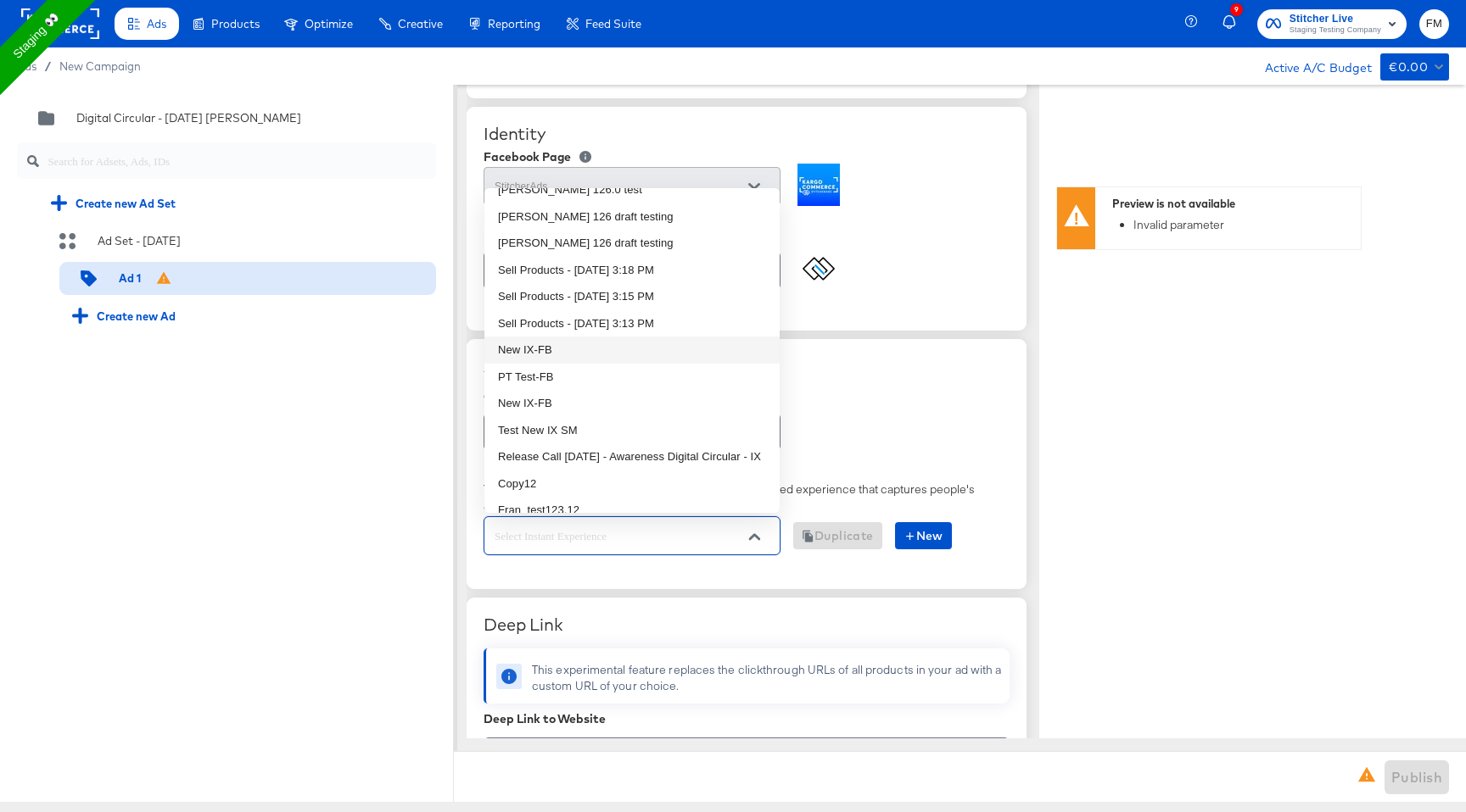
scroll to position [310, 0]
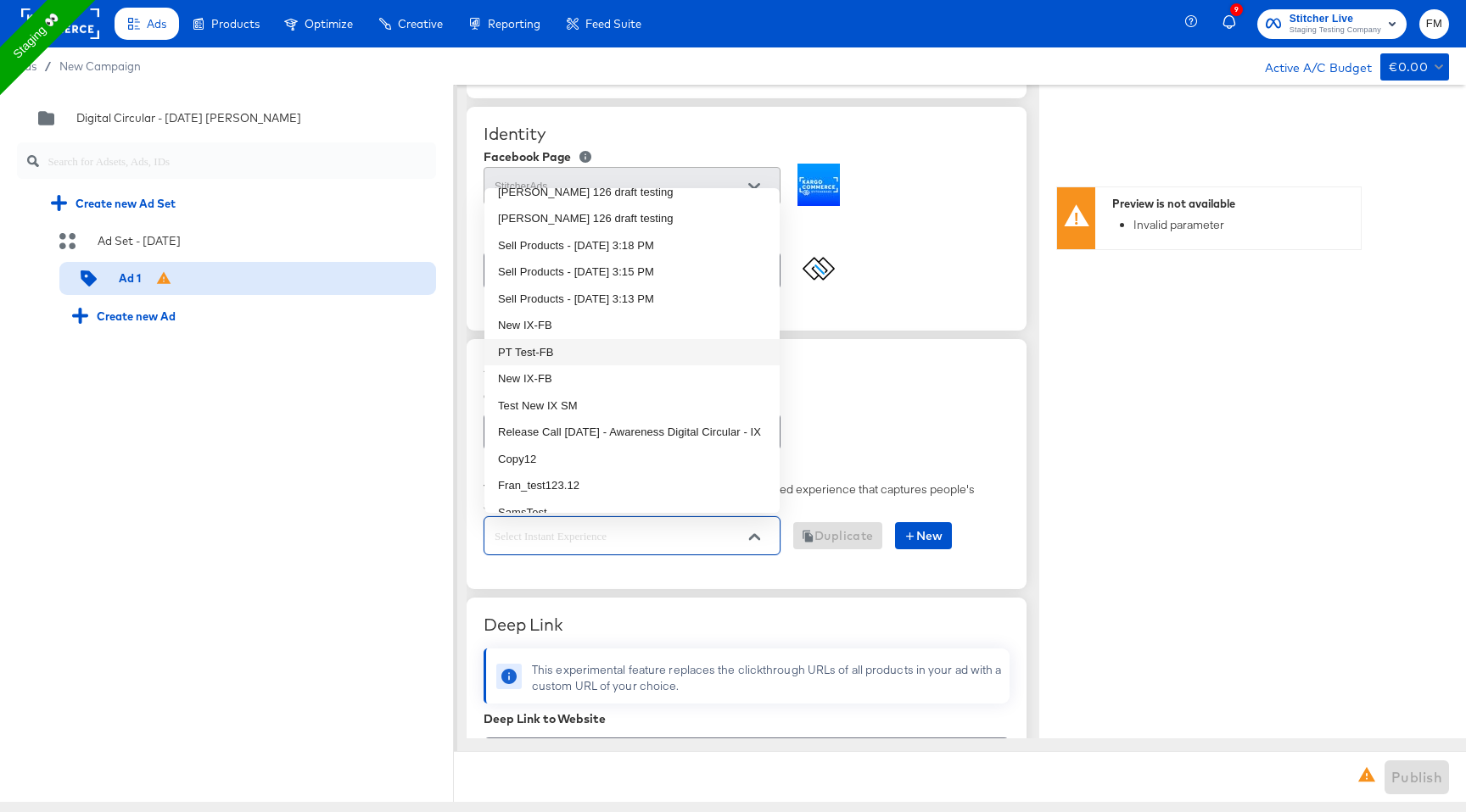
click at [608, 355] on li "PT Test-FB" at bounding box center [631, 353] width 295 height 27
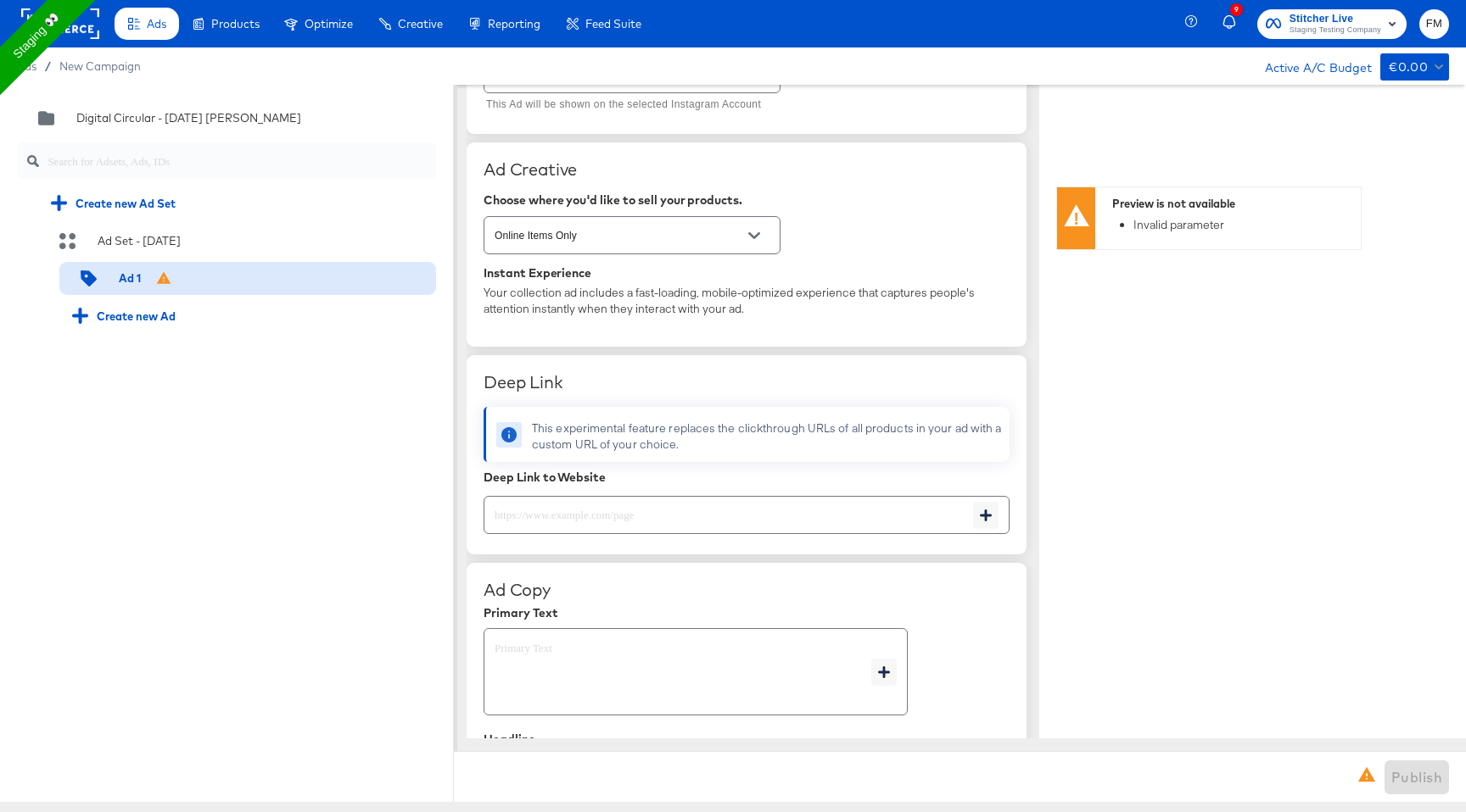
scroll to position [328, 0]
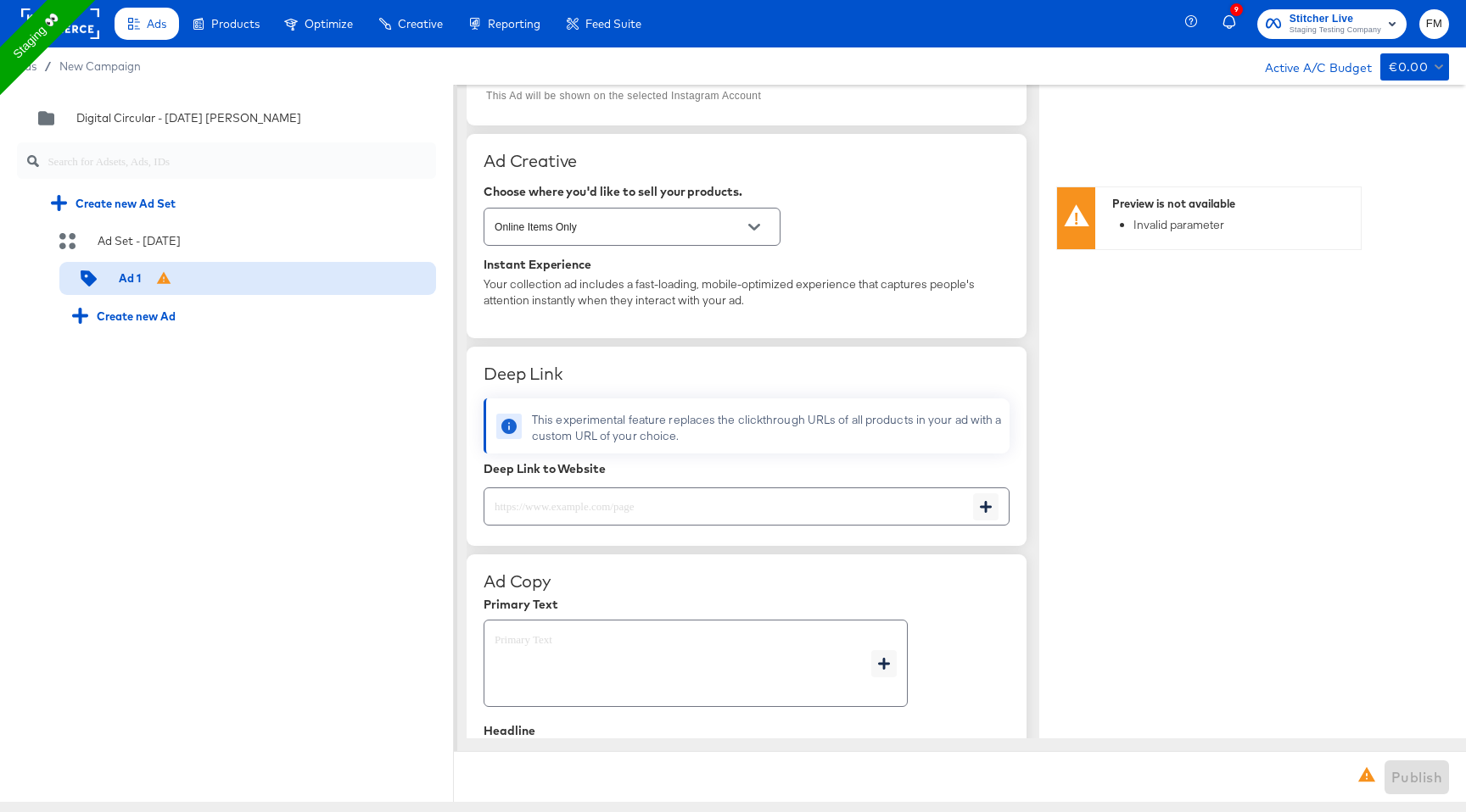
click at [792, 521] on div at bounding box center [746, 507] width 526 height 38
click at [775, 507] on input "text" at bounding box center [728, 500] width 489 height 36
paste input "[URL][DOMAIN_NAME]"
type input "[URL][DOMAIN_NAME]"
type textarea "x"
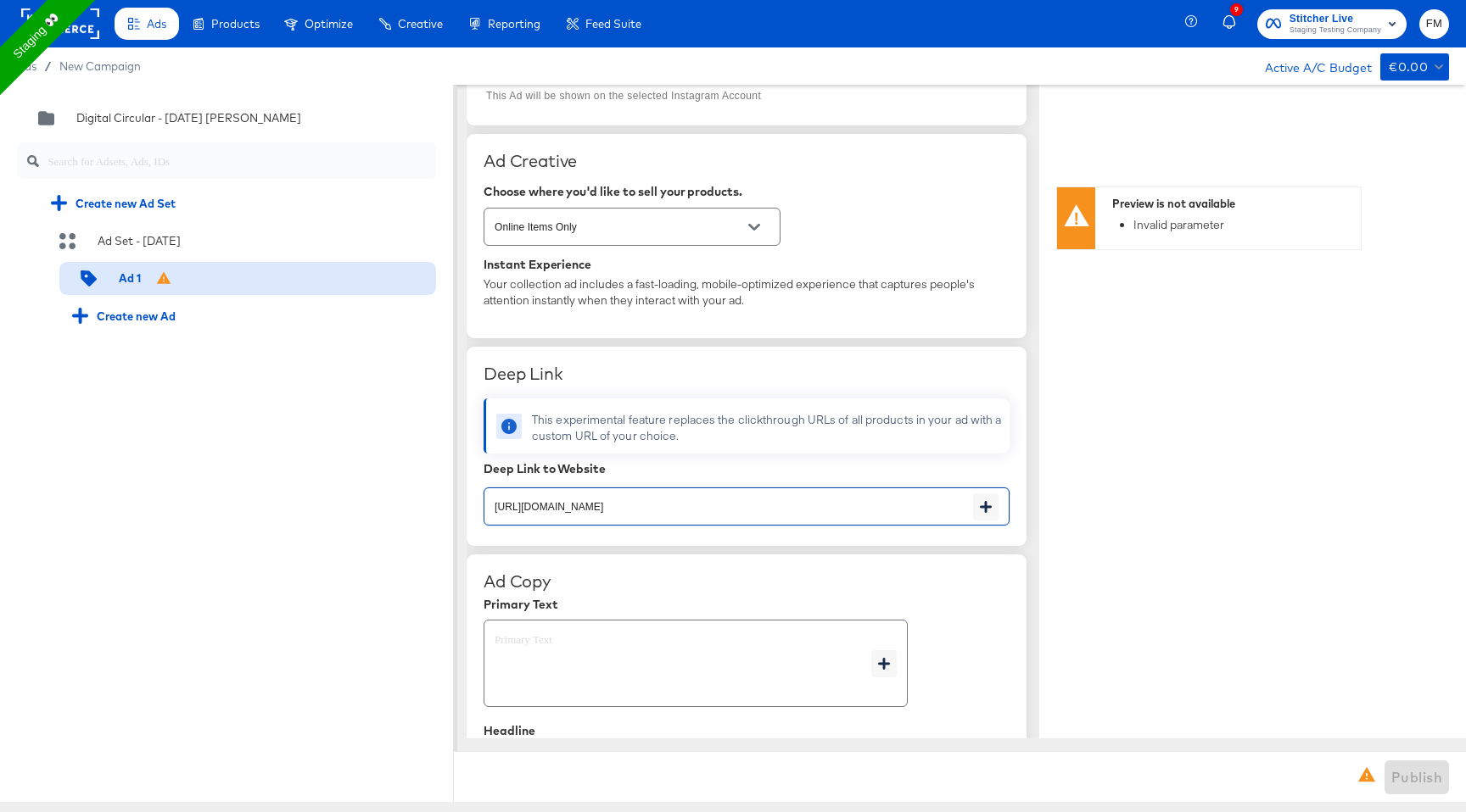
type textarea "x"
click at [676, 653] on textarea at bounding box center [682, 664] width 377 height 61
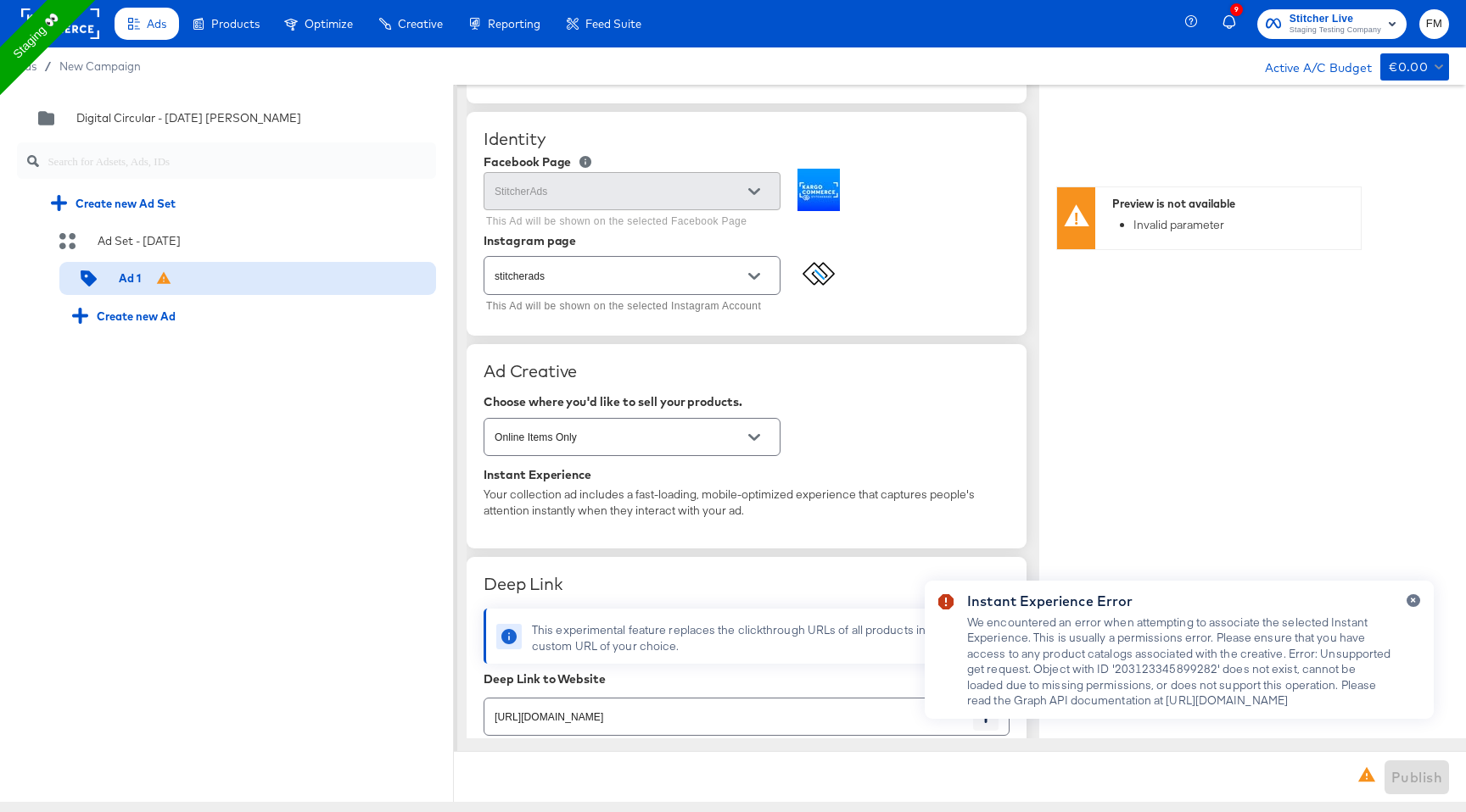
scroll to position [65, 0]
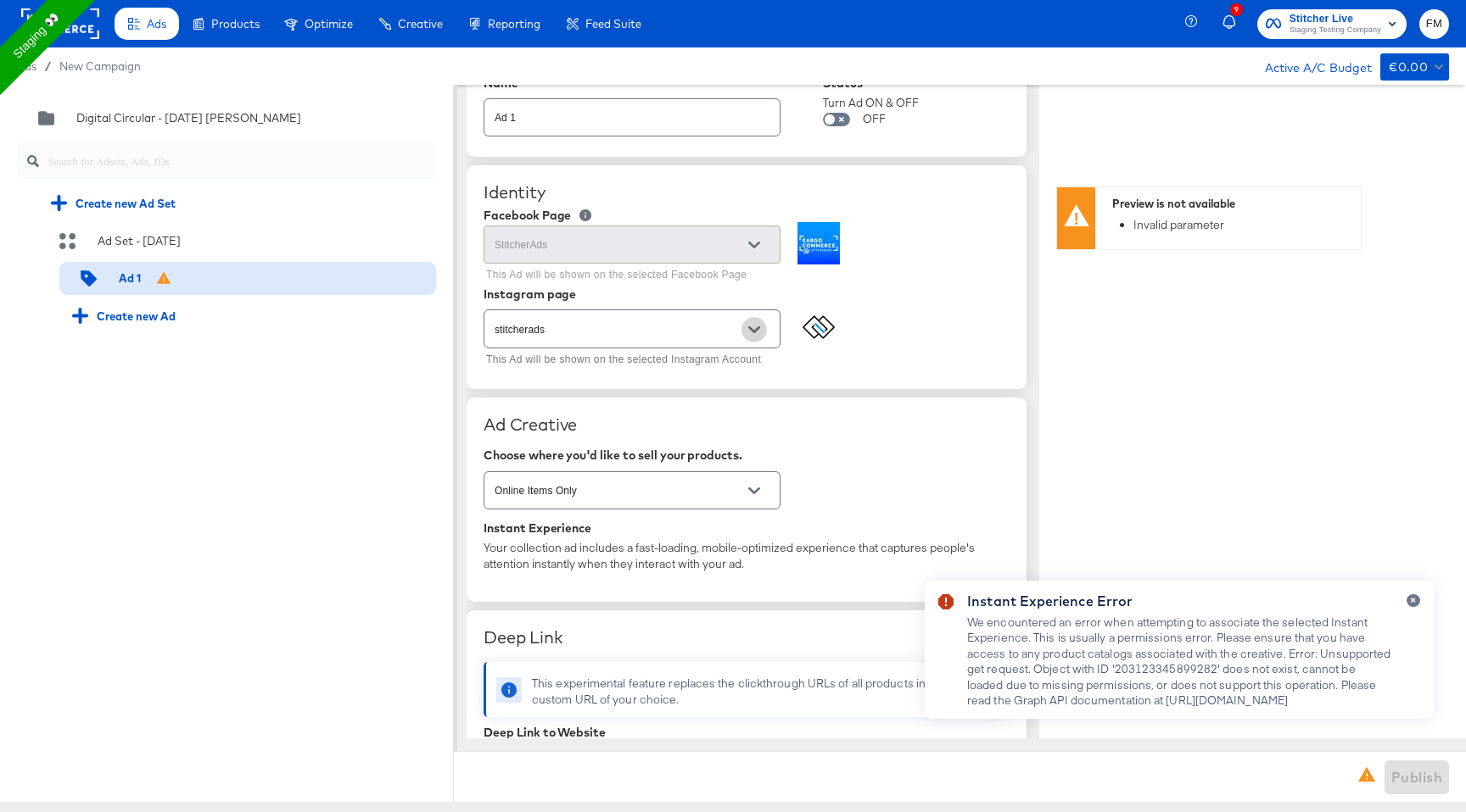
click at [744, 338] on button "Open" at bounding box center [754, 329] width 26 height 26
type textarea "x"
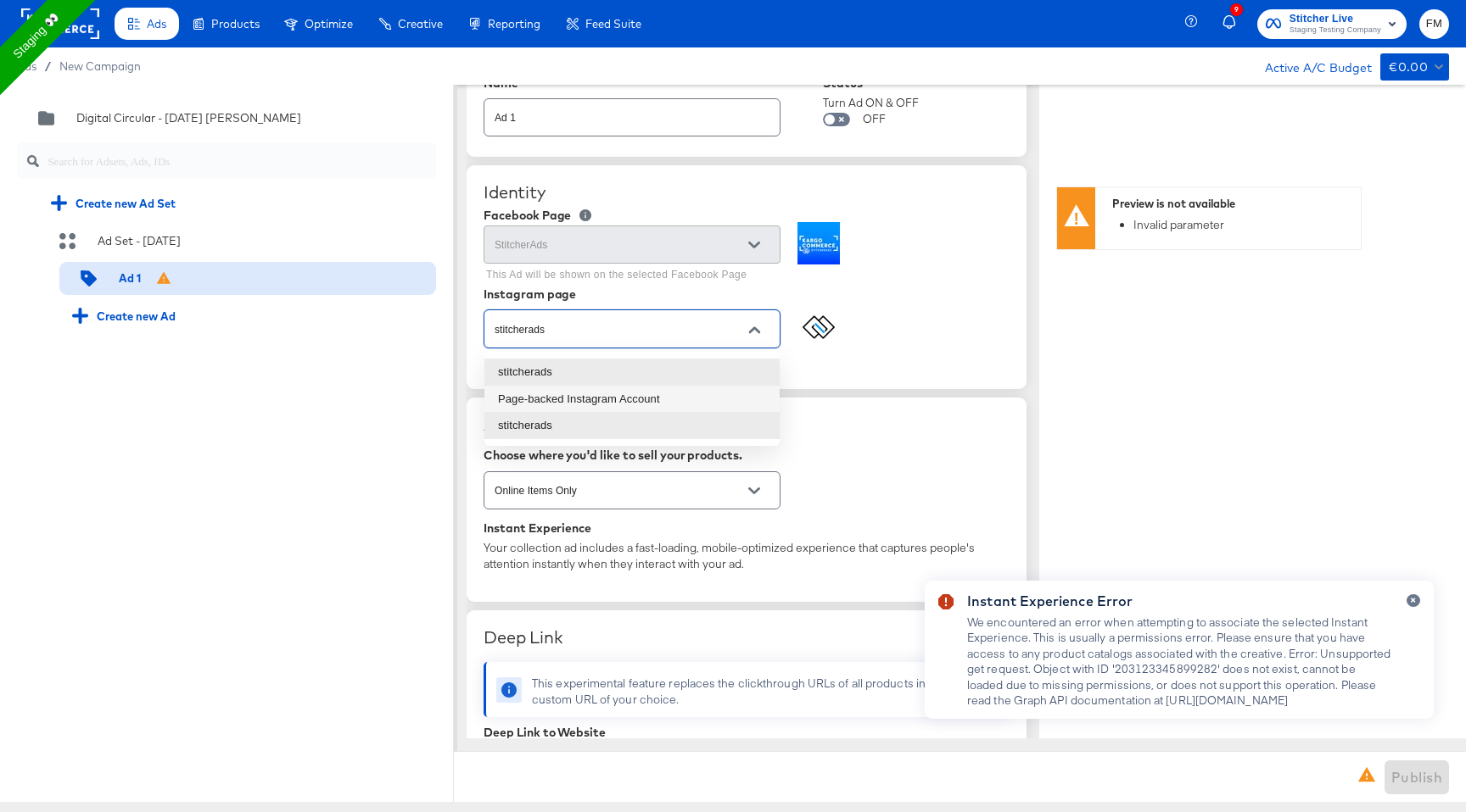
click at [695, 399] on li "Page-backed Instagram Account" at bounding box center [631, 399] width 295 height 27
type input "Page-backed Instagram Account"
type textarea "x"
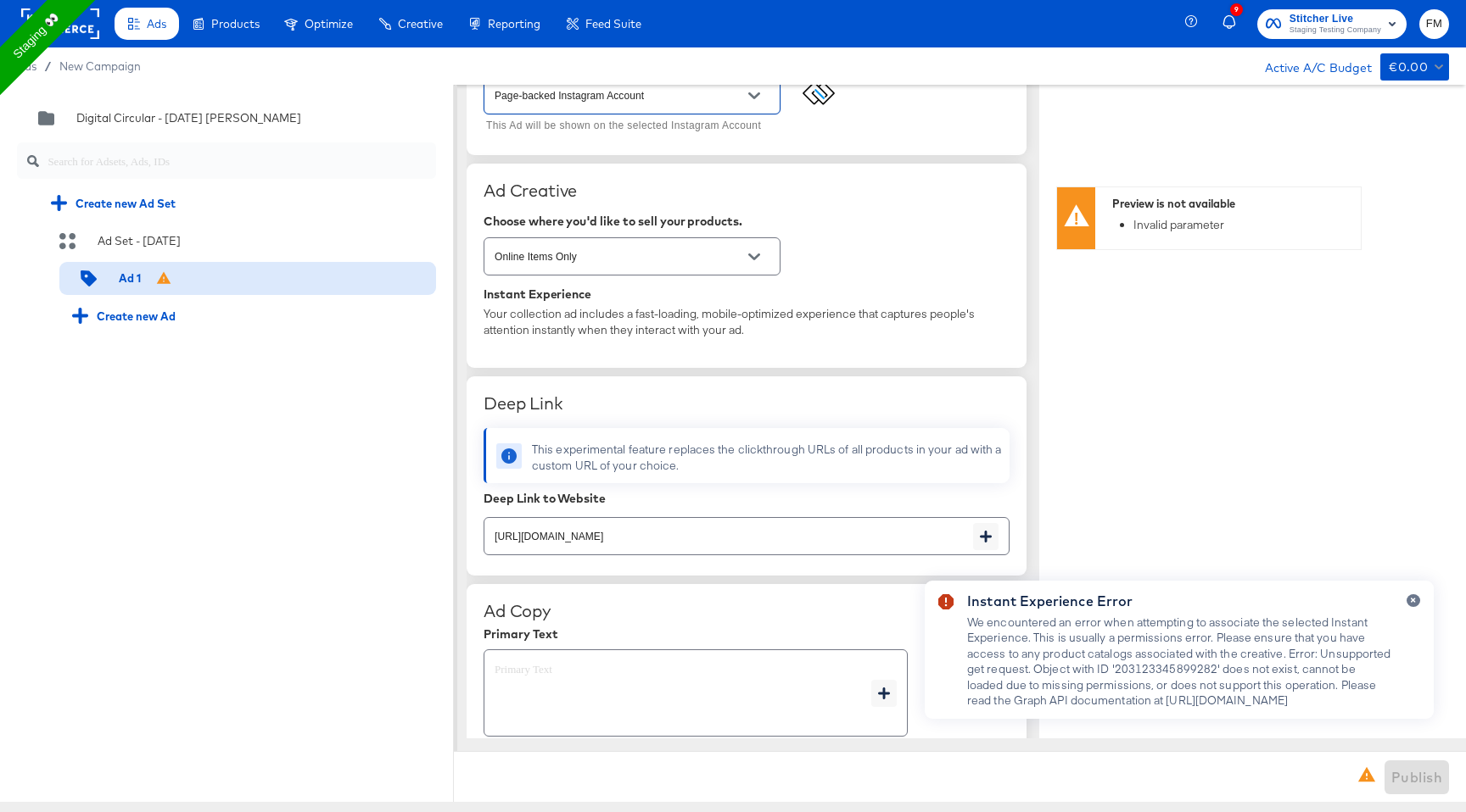
scroll to position [302, 0]
click at [761, 249] on button "Open" at bounding box center [754, 253] width 26 height 26
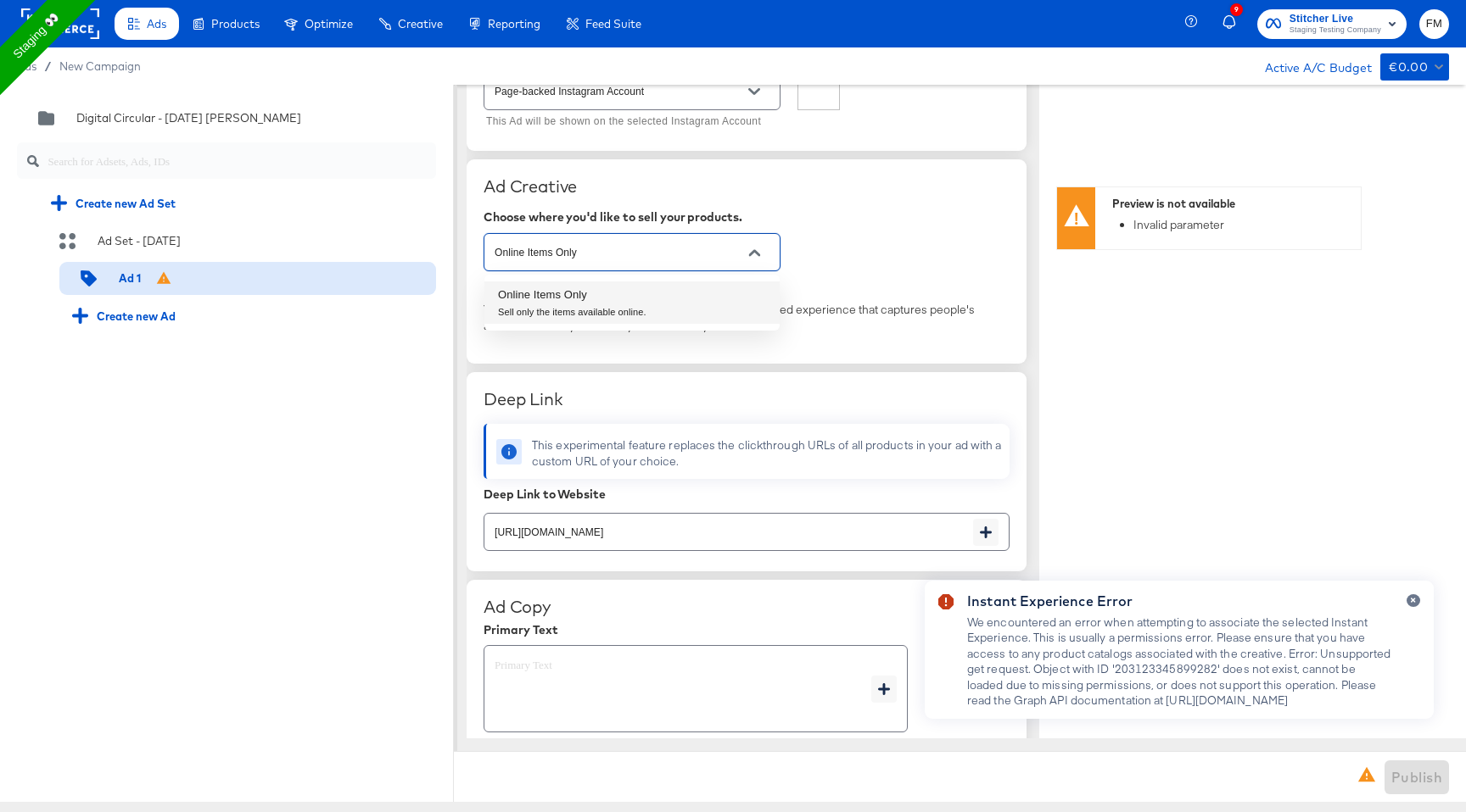
click at [734, 284] on li "Online Items Only Sell only the items available online." at bounding box center [631, 302] width 295 height 42
click at [724, 312] on div "Your collection ad includes a fast-loading, mobile-optimized experience that ca…" at bounding box center [746, 317] width 526 height 31
click at [724, 350] on div "Ad Creative Choose where you'd like to sell your products. Online Items Only In…" at bounding box center [746, 261] width 560 height 205
click at [1416, 597] on button "button" at bounding box center [1414, 600] width 13 height 12
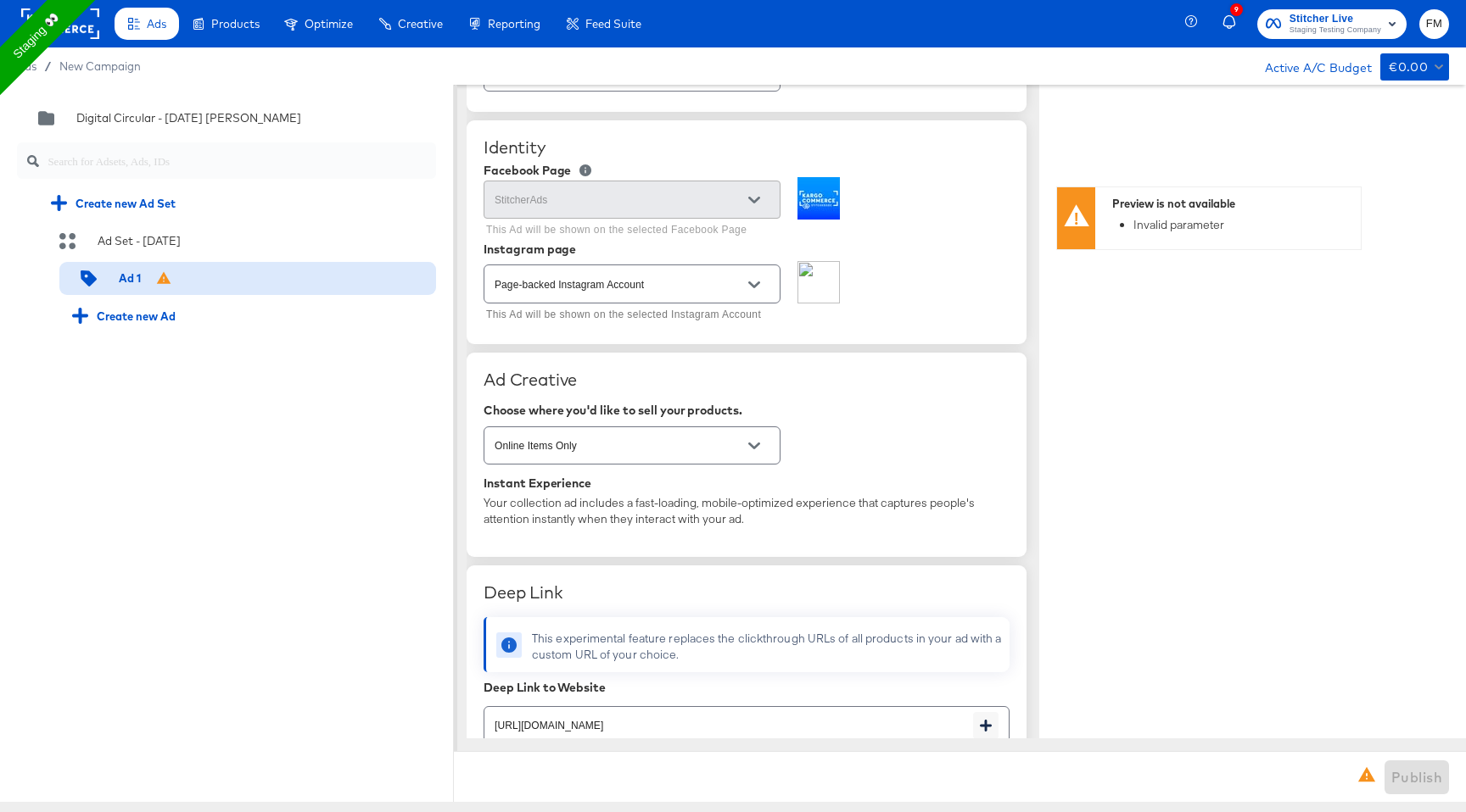
scroll to position [0, 0]
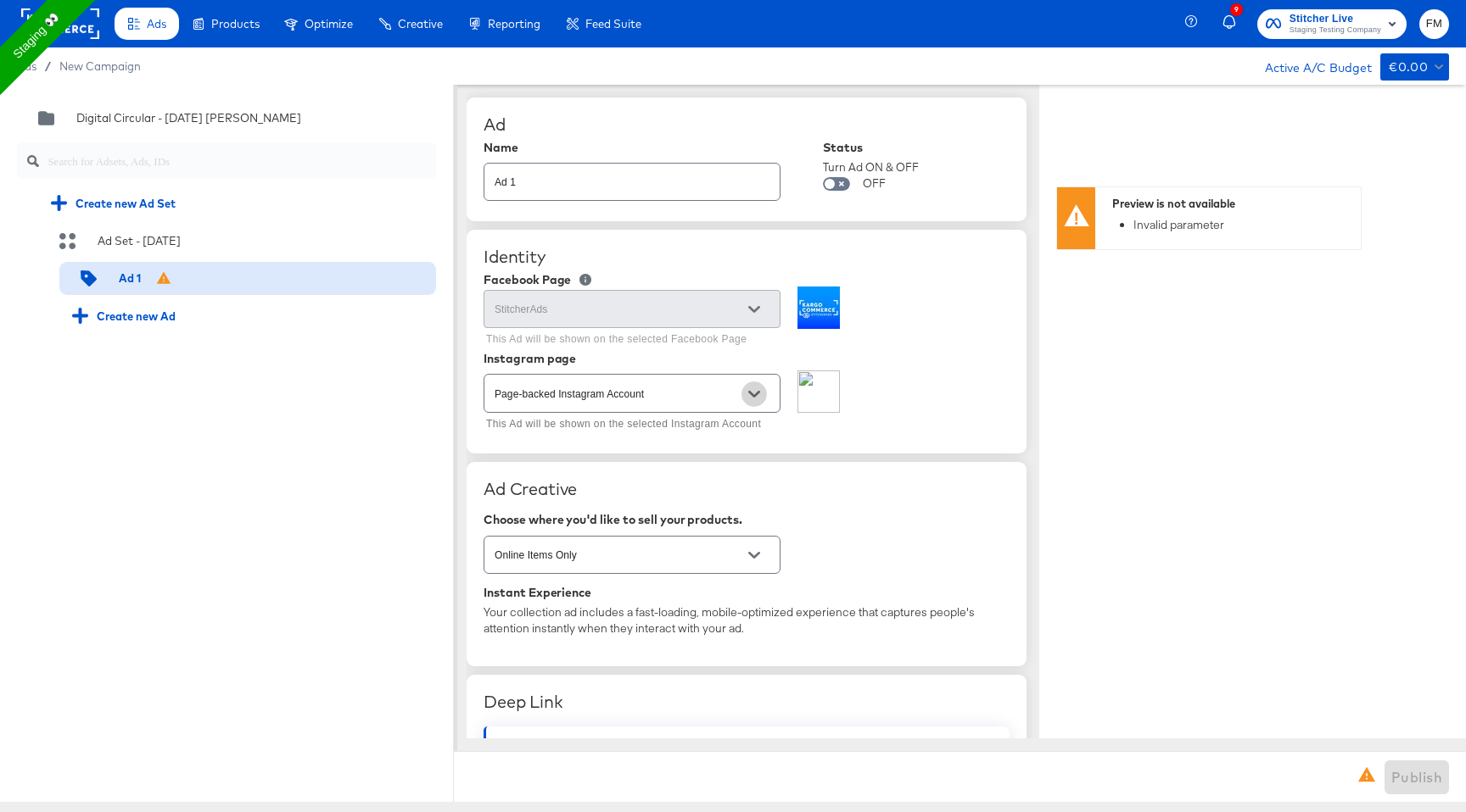
click at [743, 391] on button "Open" at bounding box center [754, 394] width 26 height 26
click at [959, 380] on div "Page-backed Instagram Account This Ad will be shown on the selected Instagram A…" at bounding box center [746, 403] width 526 height 65
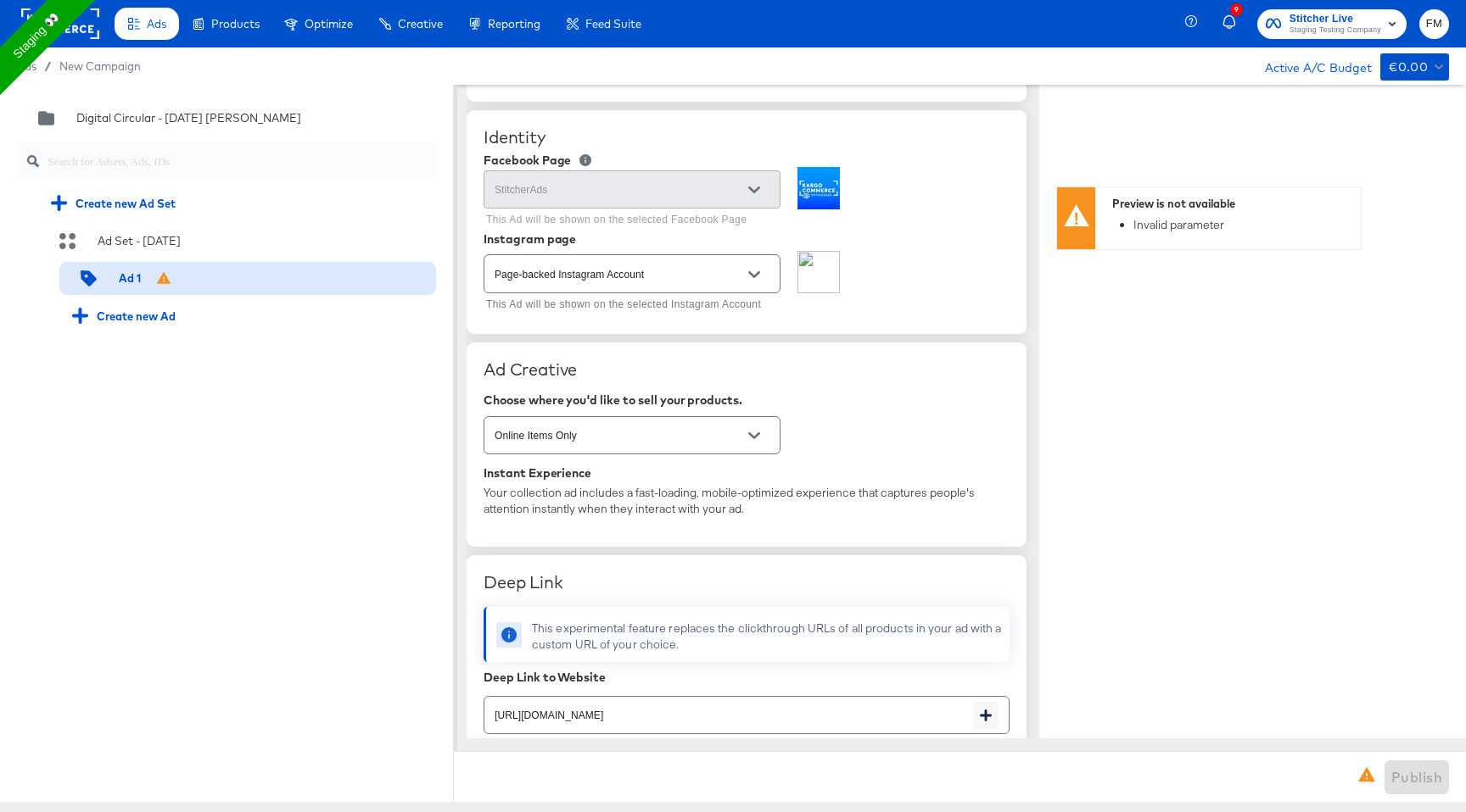
scroll to position [248, 0]
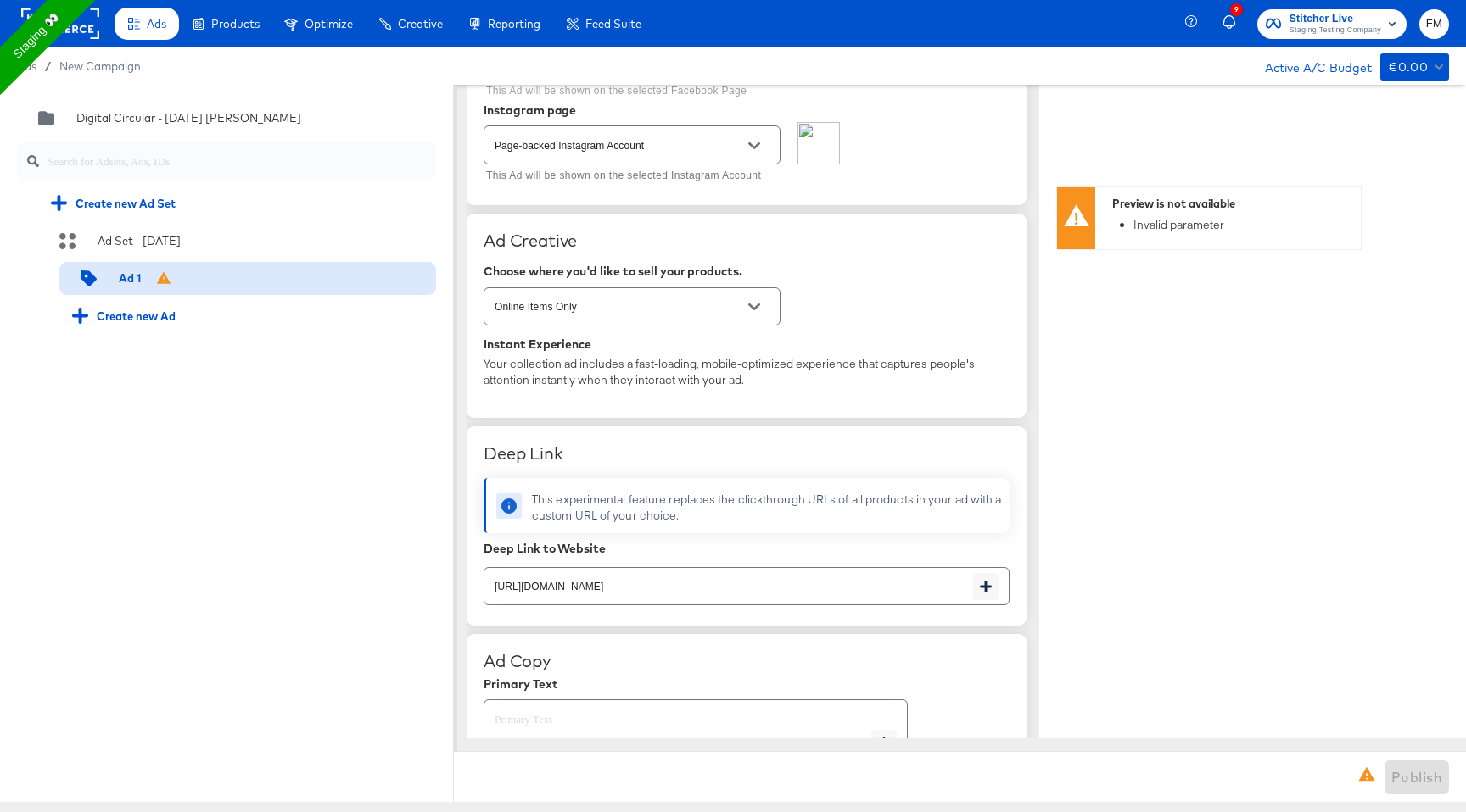
click at [746, 313] on button "Open" at bounding box center [754, 306] width 26 height 26
click at [855, 303] on div "Online Items Only" at bounding box center [746, 306] width 526 height 45
click at [792, 408] on div "Ad Creative Choose where you'd like to sell your products. Online Items Only In…" at bounding box center [746, 316] width 560 height 205
click at [890, 566] on input "[URL][DOMAIN_NAME]" at bounding box center [728, 579] width 489 height 36
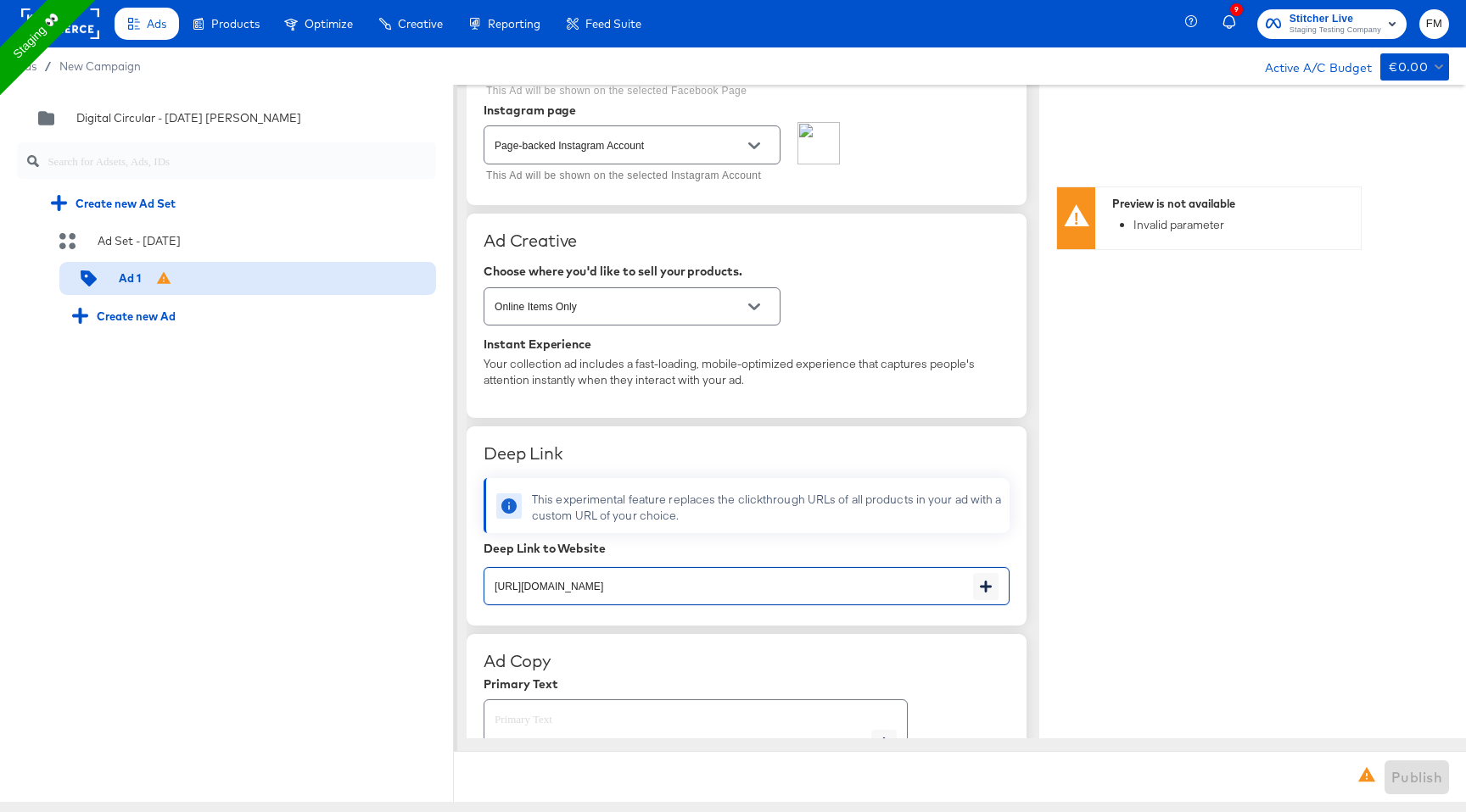
click at [890, 566] on input "[URL][DOMAIN_NAME]" at bounding box center [728, 579] width 489 height 36
type textarea "x"
click at [652, 363] on div "Your collection ad includes a fast-loading, mobile-optimized experience that ca…" at bounding box center [746, 371] width 526 height 31
click at [614, 317] on input "Online Items Only" at bounding box center [619, 307] width 256 height 19
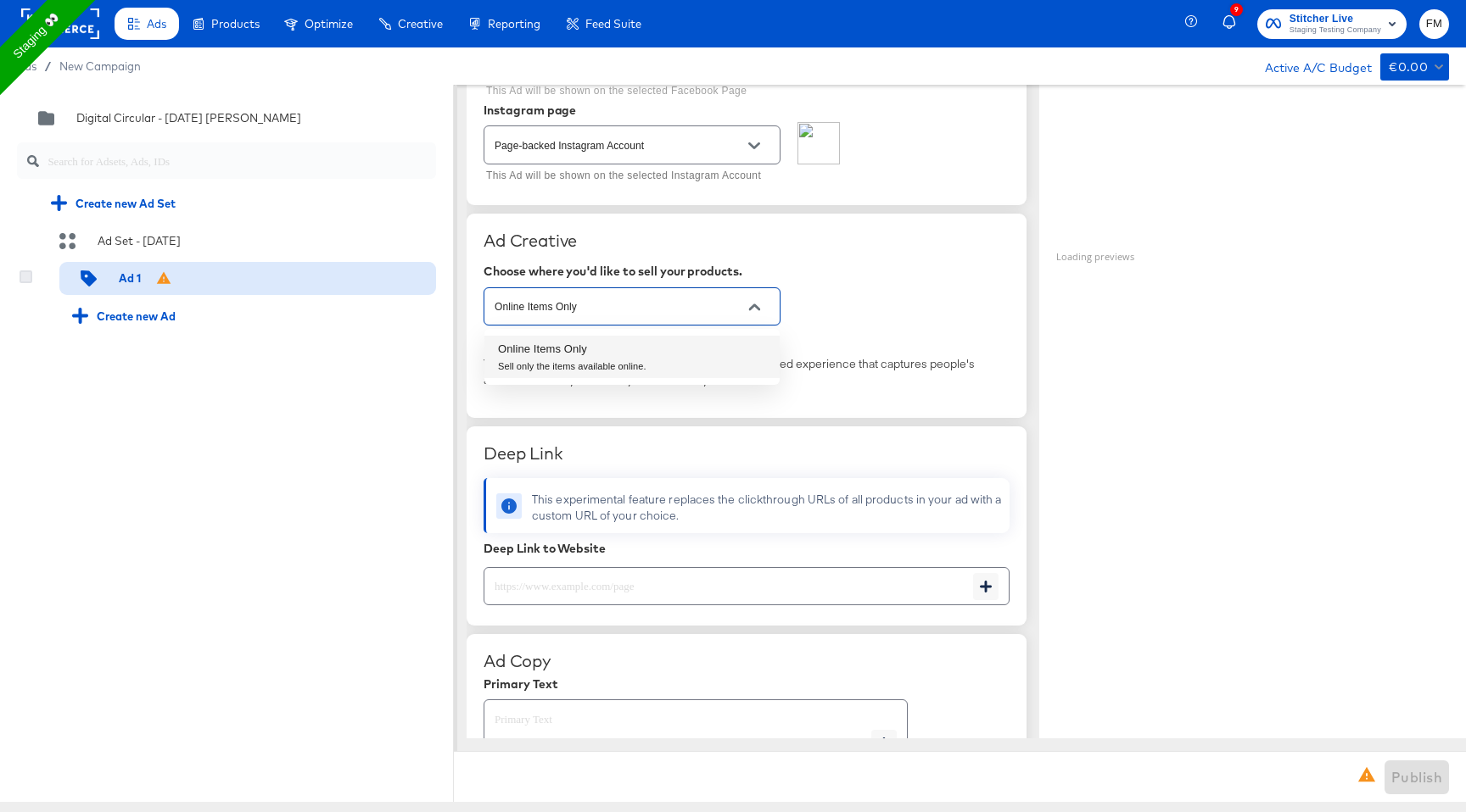
click at [26, 279] on icon at bounding box center [25, 277] width 12 height 12
click at [0, 0] on input "checkbox" at bounding box center [0, 0] width 0 height 0
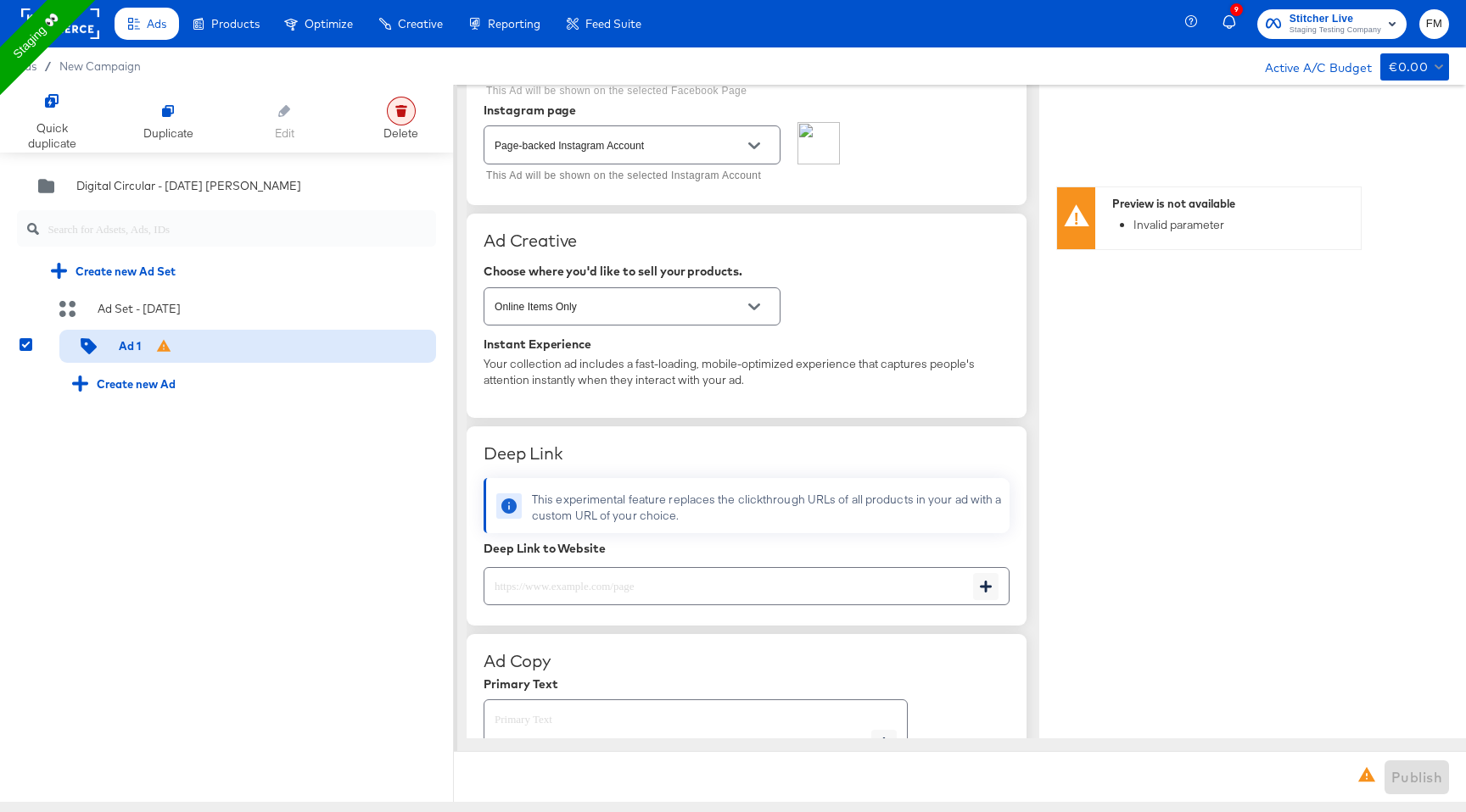
click at [387, 113] on div at bounding box center [401, 111] width 29 height 29
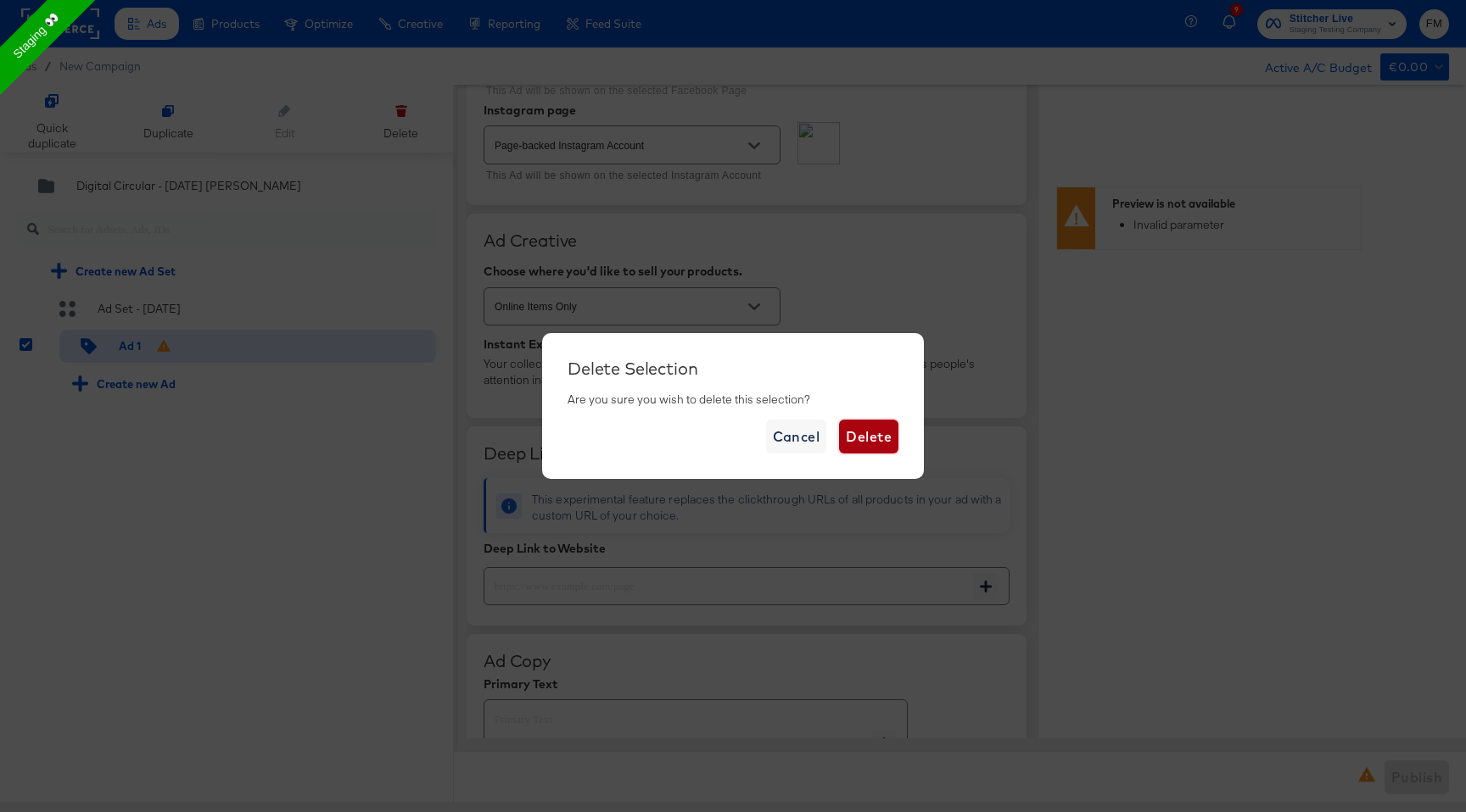
click at [885, 448] on button "Delete" at bounding box center [869, 437] width 59 height 34
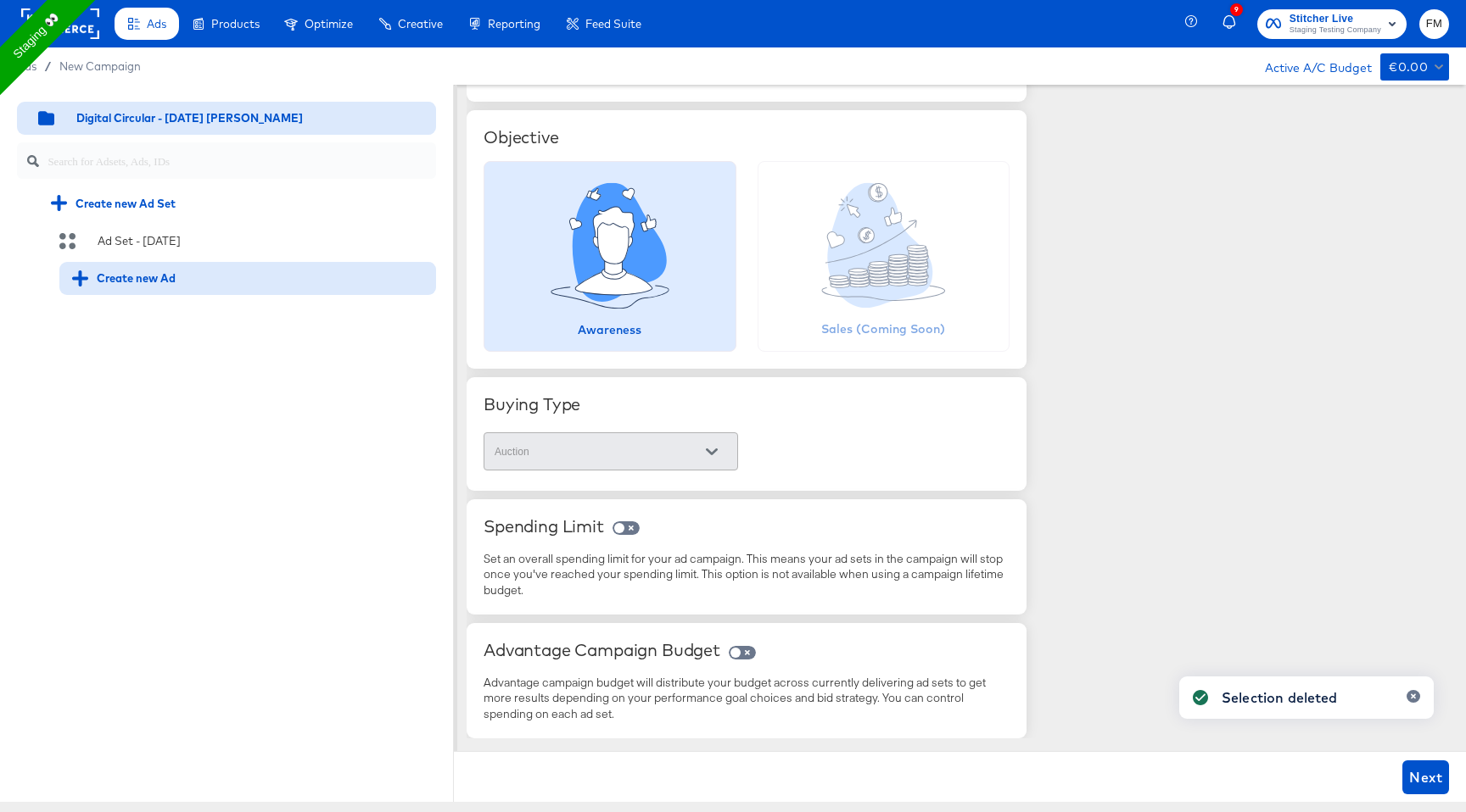
click at [168, 280] on div "Create new Ad" at bounding box center [124, 279] width 103 height 16
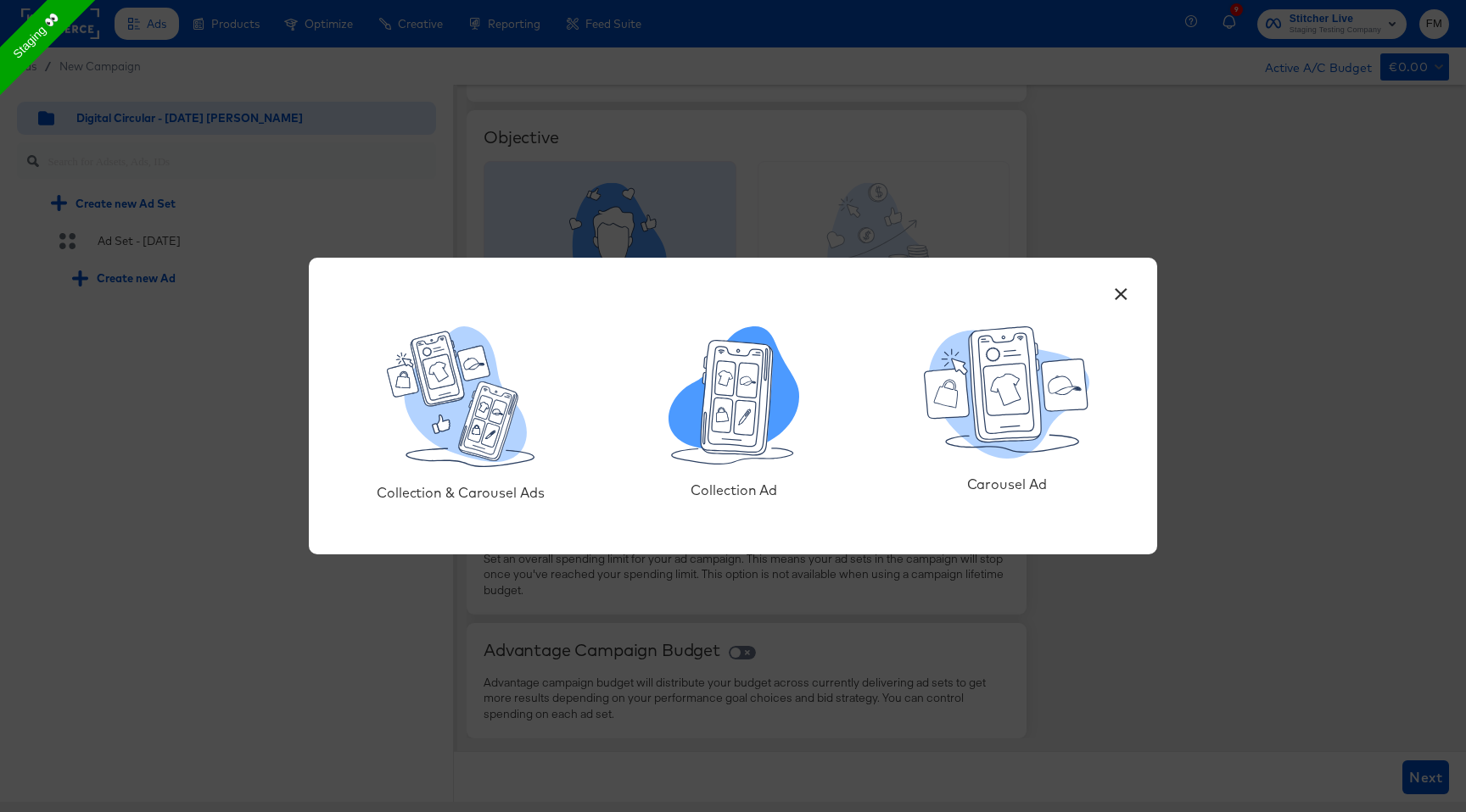
click at [713, 414] on icon at bounding box center [723, 403] width 22 height 63
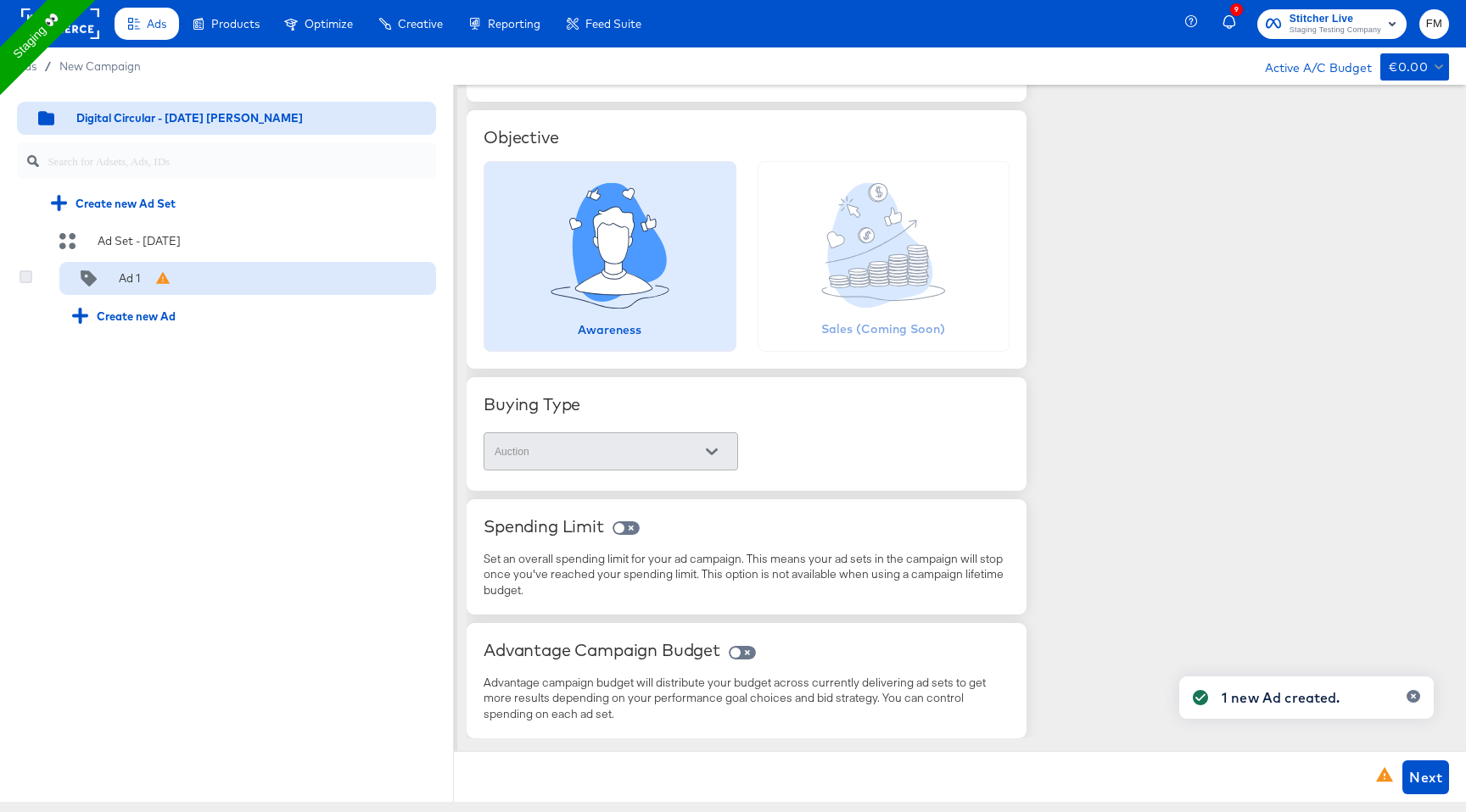
click at [26, 277] on icon at bounding box center [25, 277] width 12 height 12
click at [0, 0] on input "checkbox" at bounding box center [0, 0] width 0 height 0
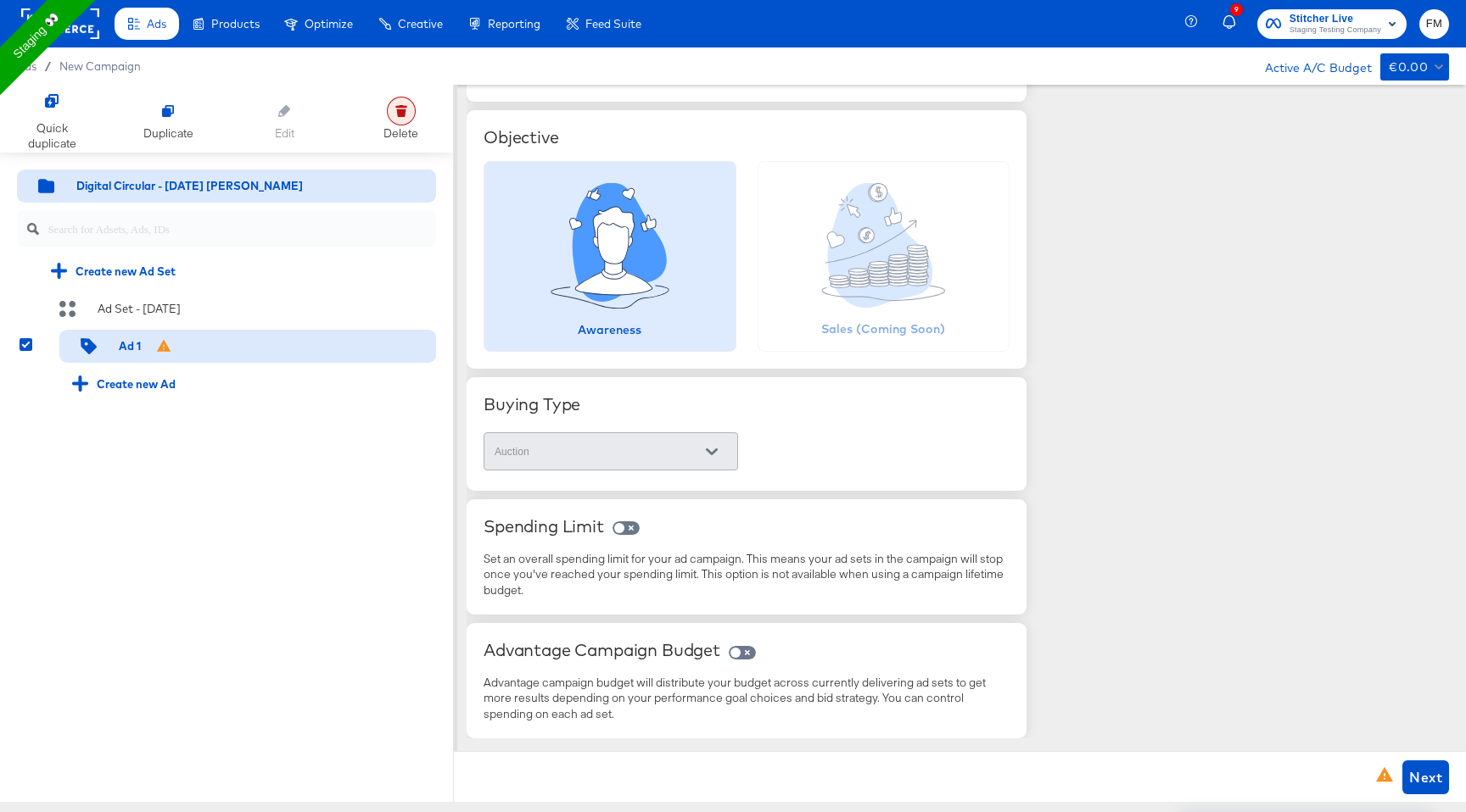
click at [400, 118] on div at bounding box center [401, 111] width 29 height 29
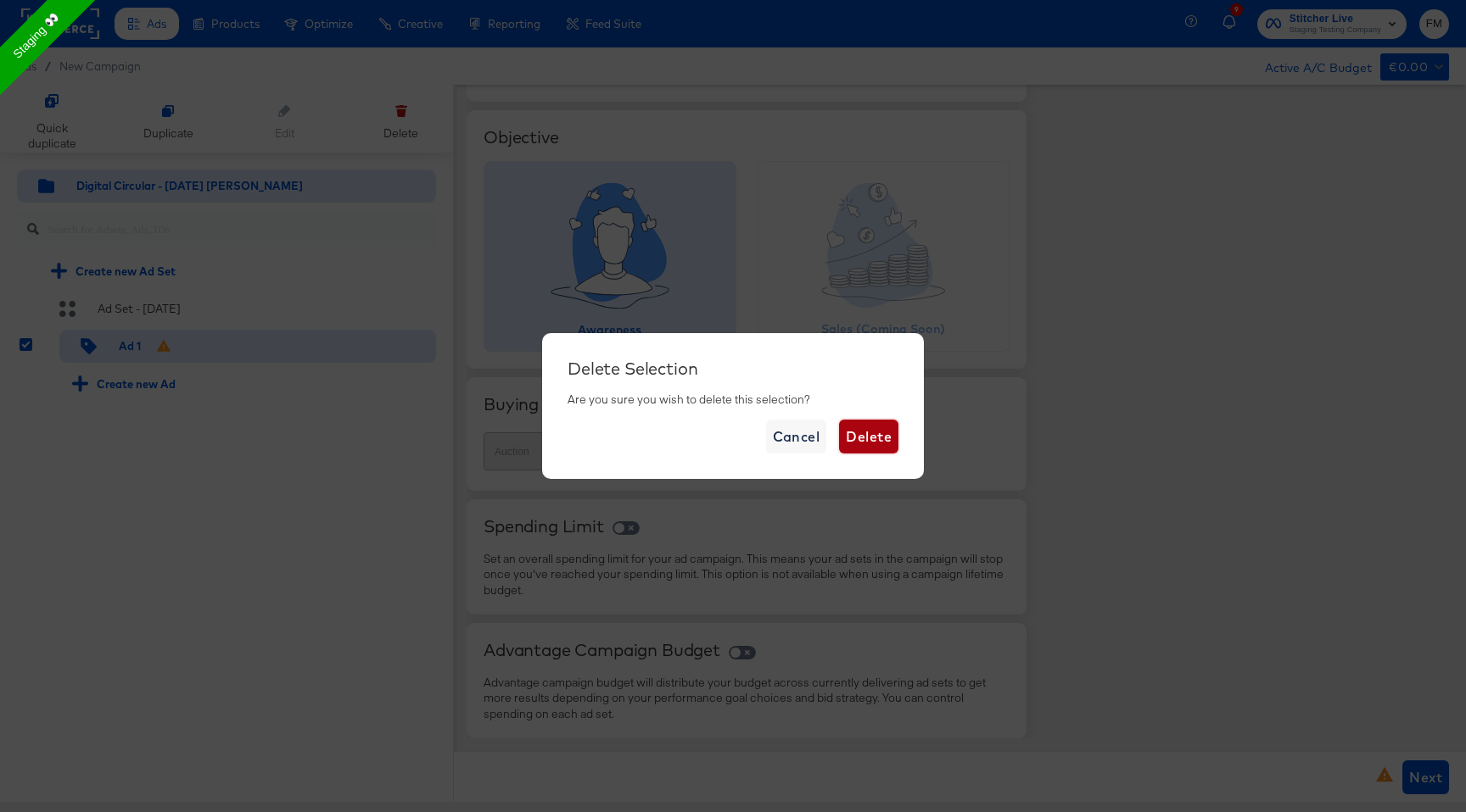
click at [872, 431] on span "Delete" at bounding box center [869, 436] width 46 height 24
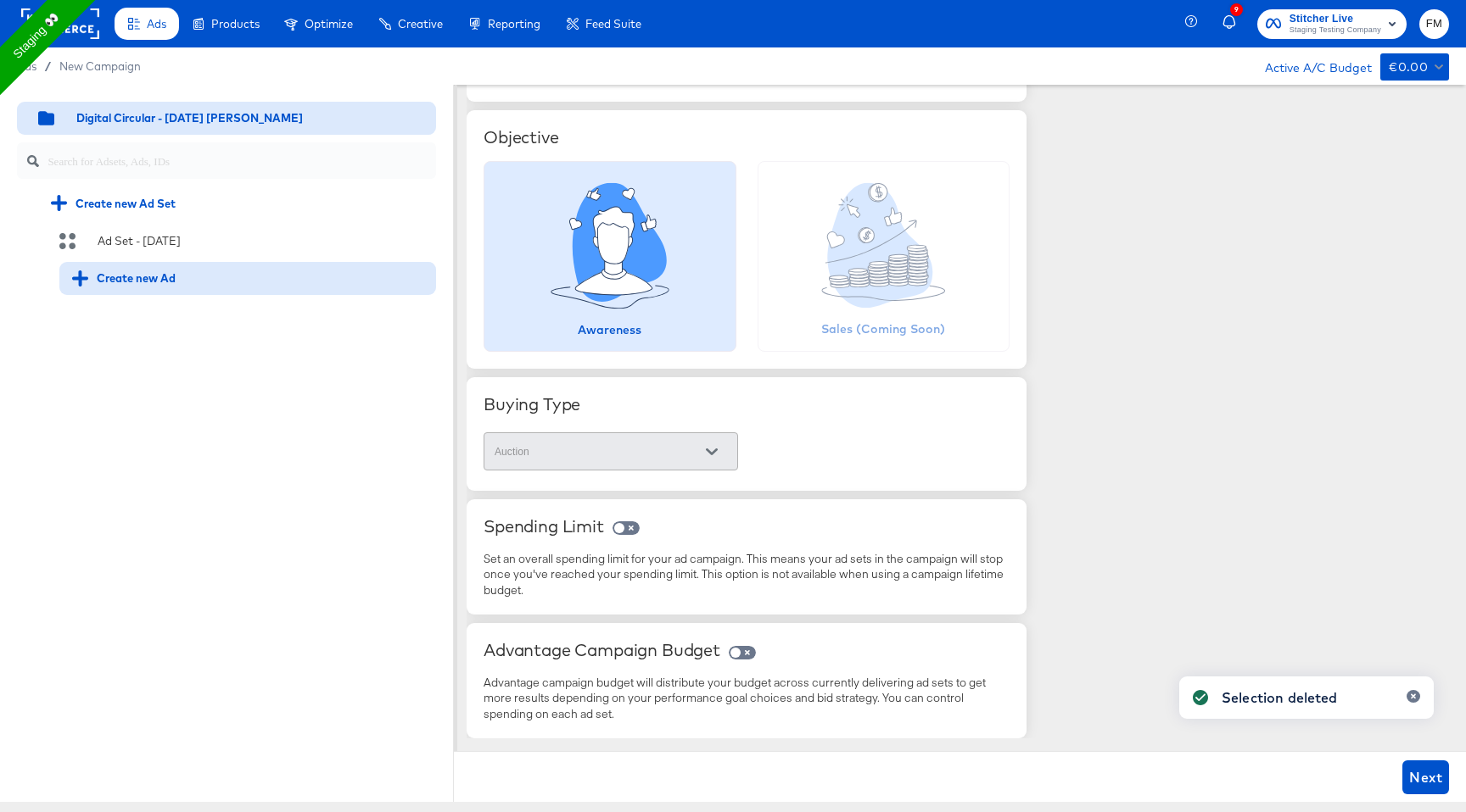
click at [151, 287] on div "Create new Ad" at bounding box center [247, 279] width 377 height 33
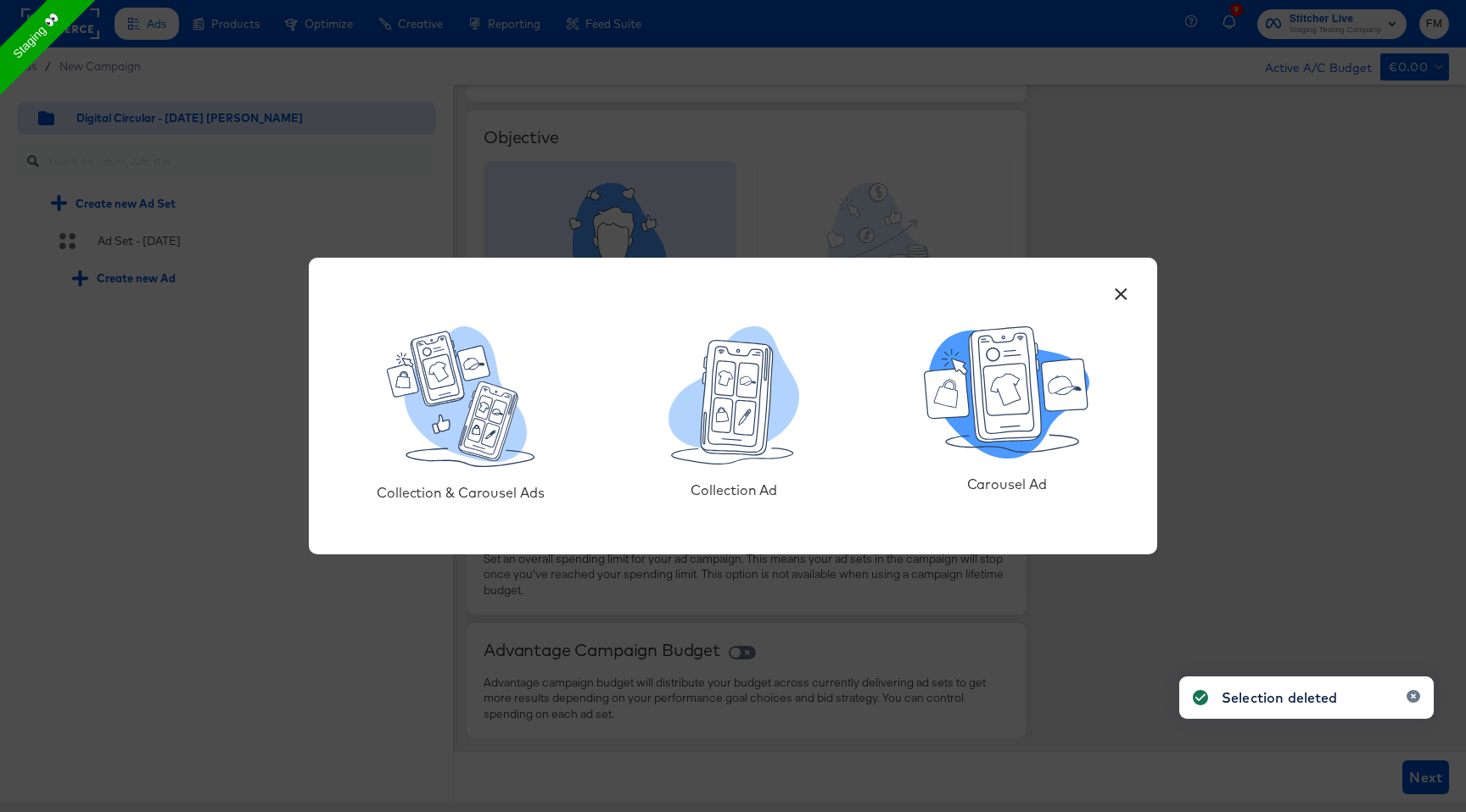
click at [1001, 411] on icon at bounding box center [1006, 389] width 46 height 52
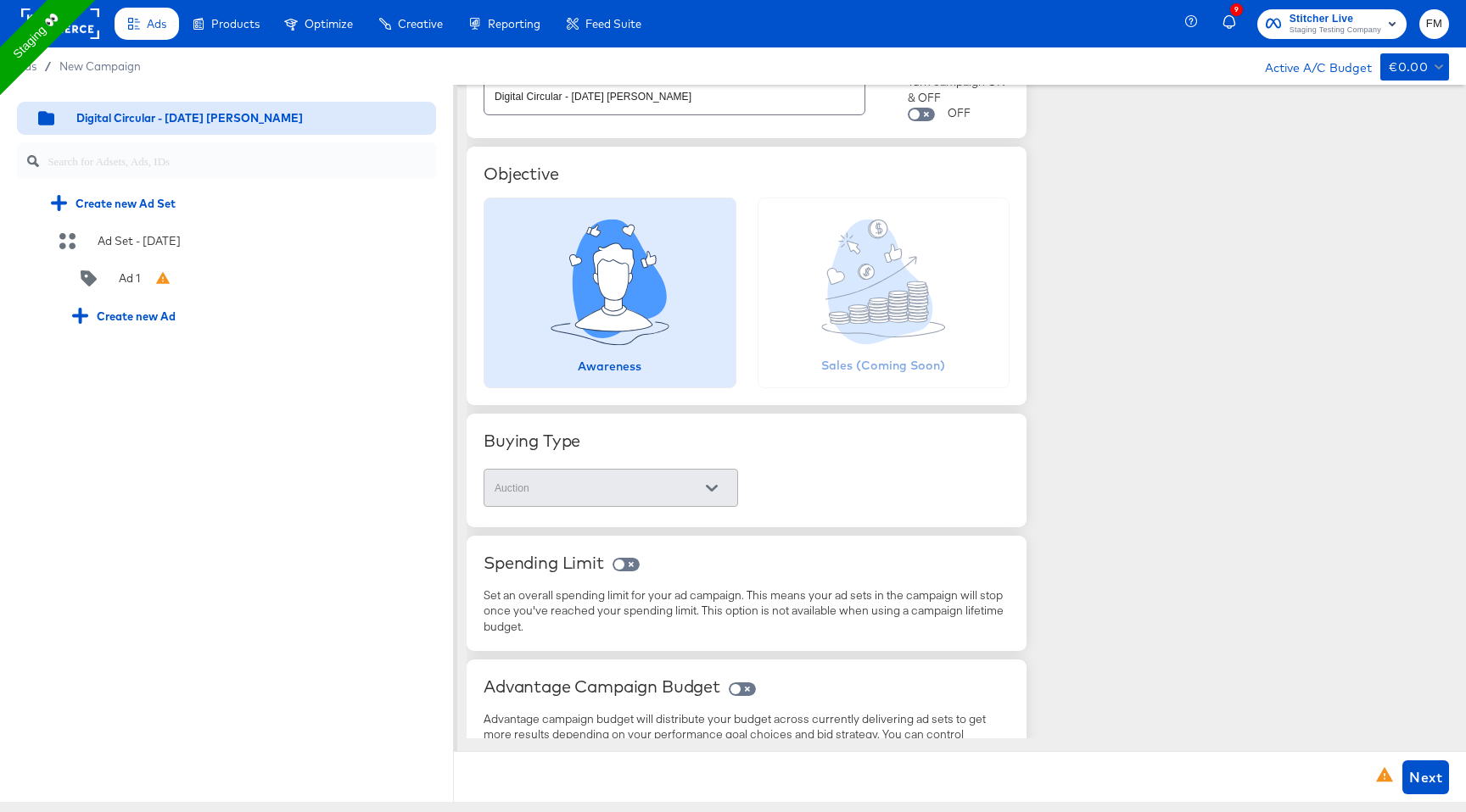
scroll to position [66, 0]
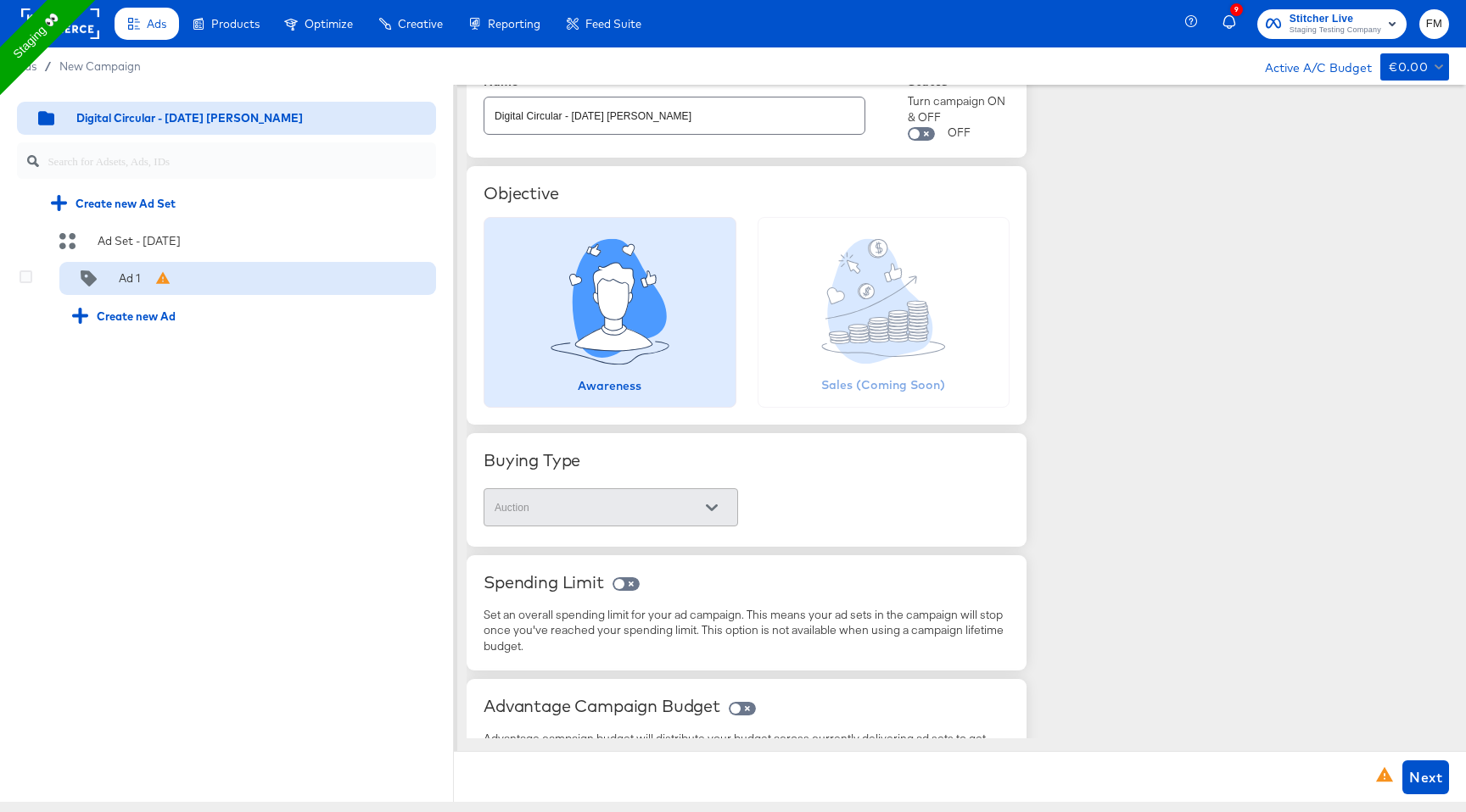
click at [138, 285] on div "Ad 1" at bounding box center [129, 279] width 21 height 16
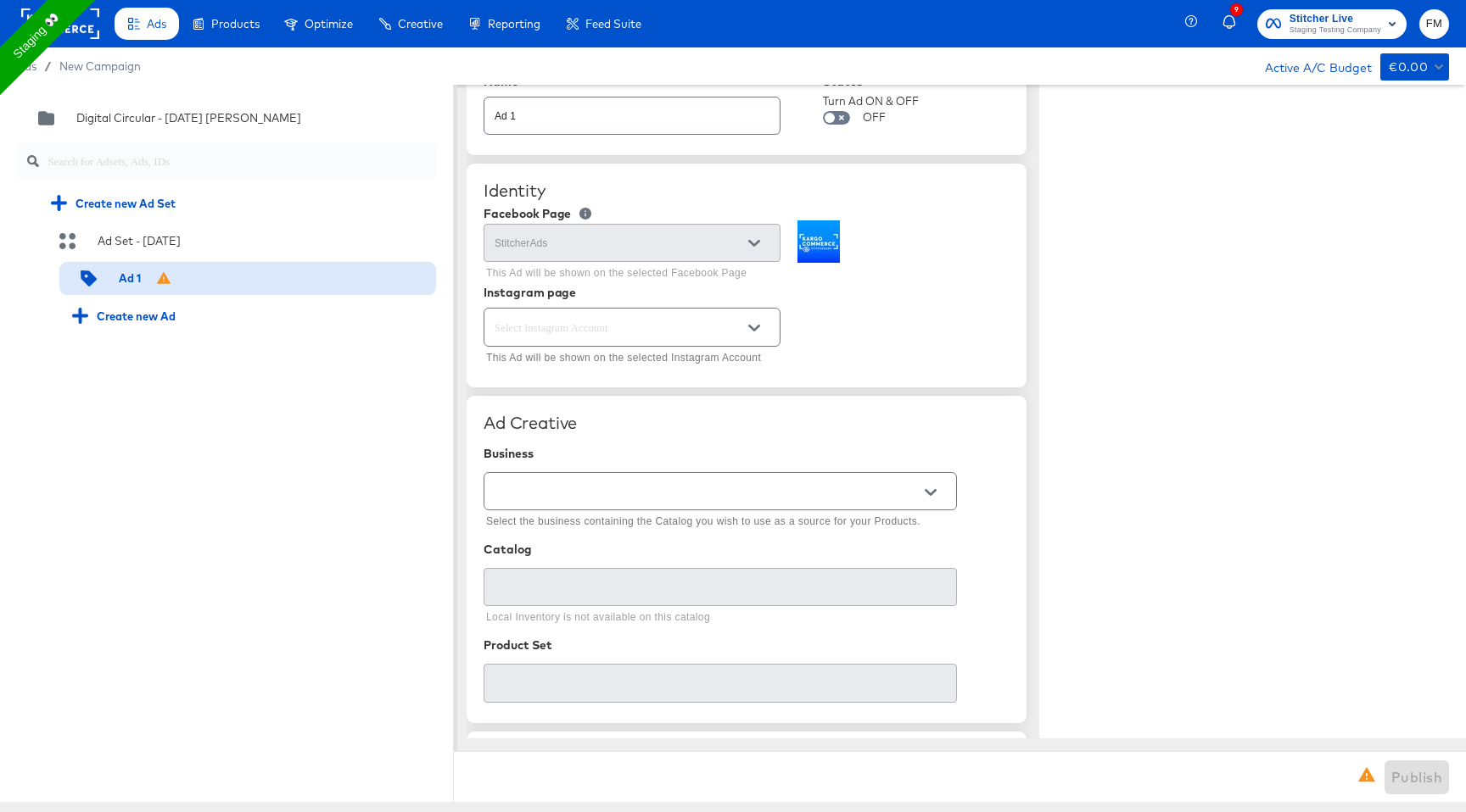
click at [682, 318] on input "text" at bounding box center [619, 327] width 256 height 19
type textarea "x"
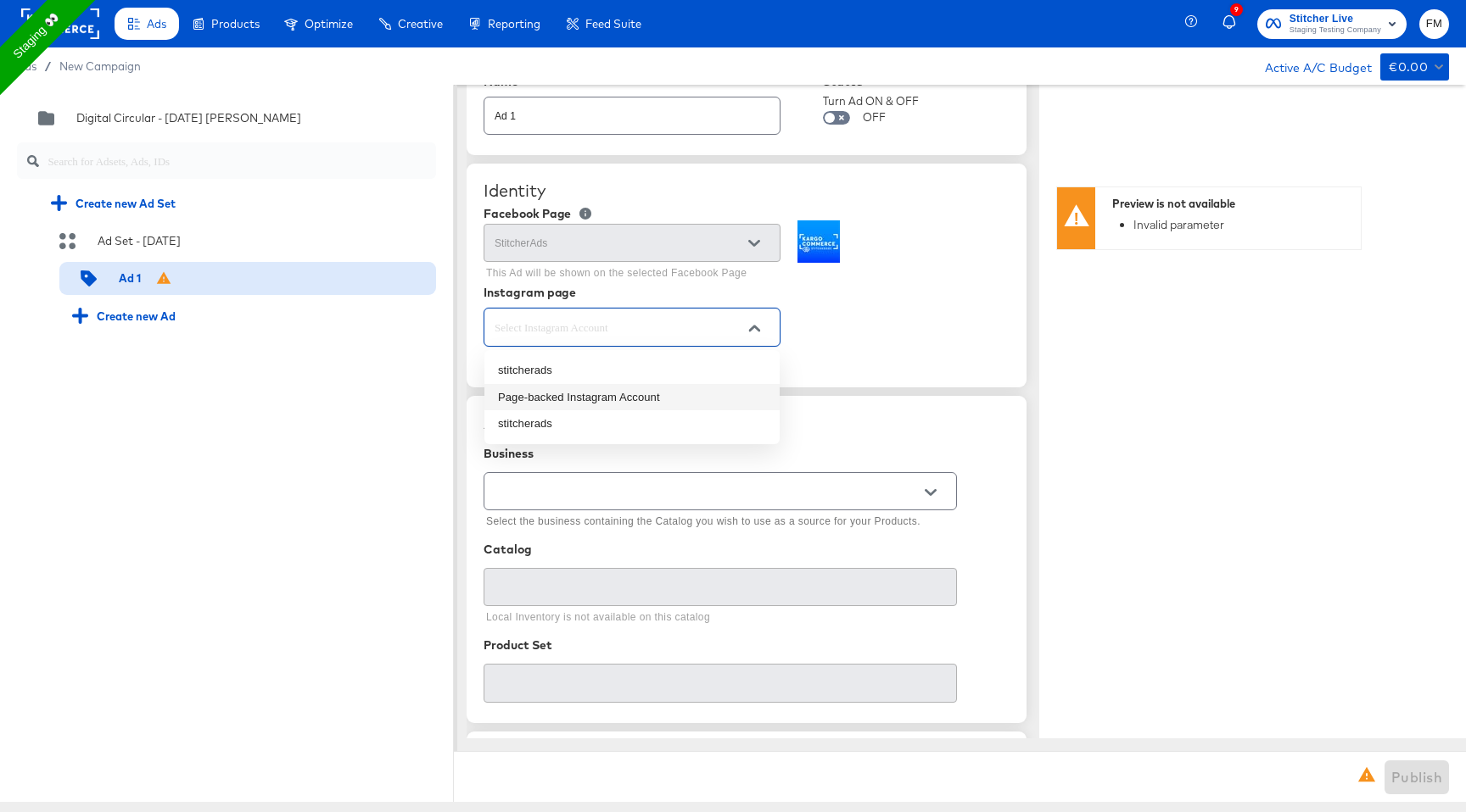
click at [637, 396] on li "Page-backed Instagram Account" at bounding box center [631, 398] width 295 height 27
type input "Page-backed Instagram Account"
type textarea "x"
click at [926, 491] on icon "Open" at bounding box center [931, 492] width 11 height 11
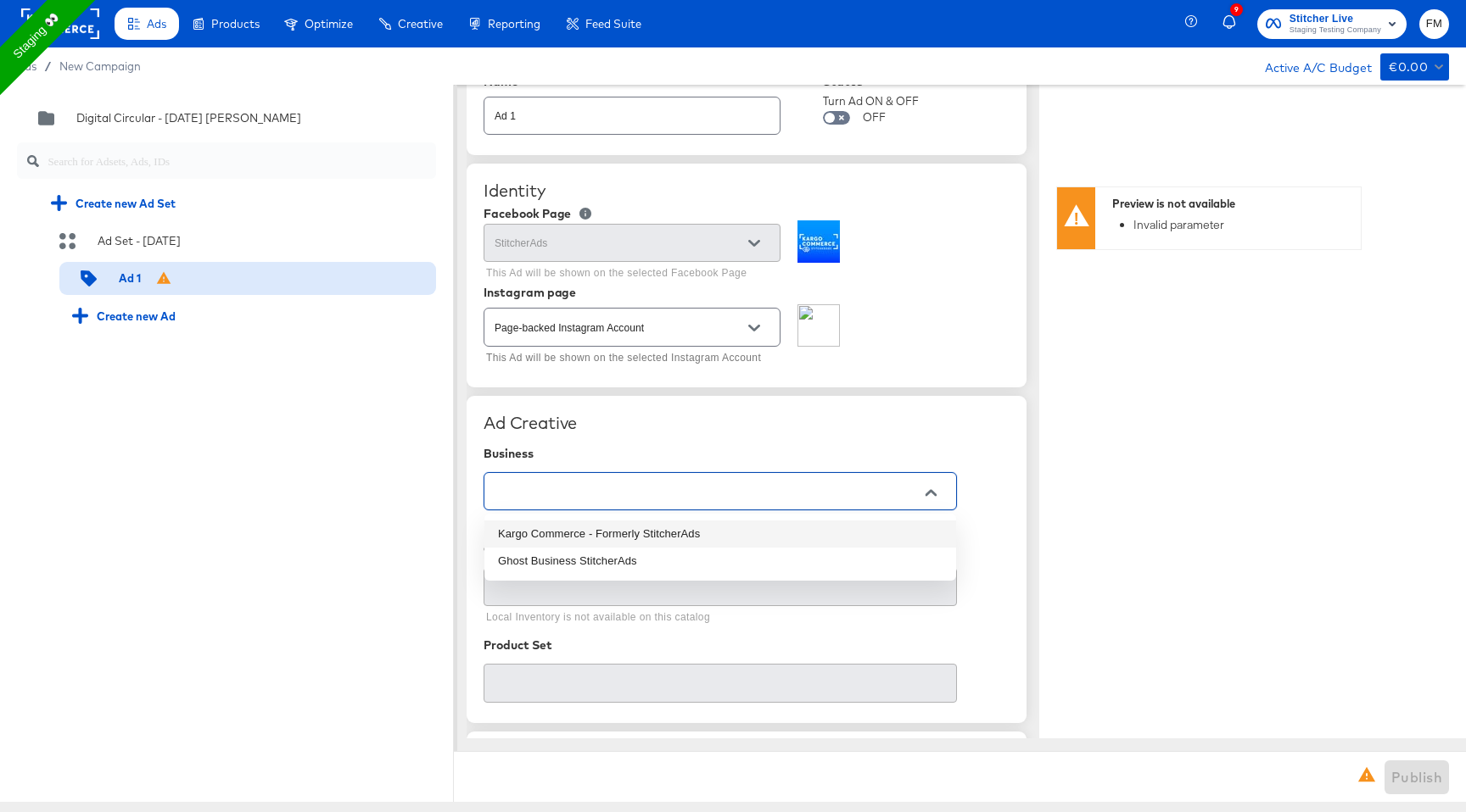
click at [733, 535] on li "Kargo Commerce - Formerly StitcherAds" at bounding box center [720, 534] width 471 height 27
type input "Kargo Commerce - Formerly StitcherAds"
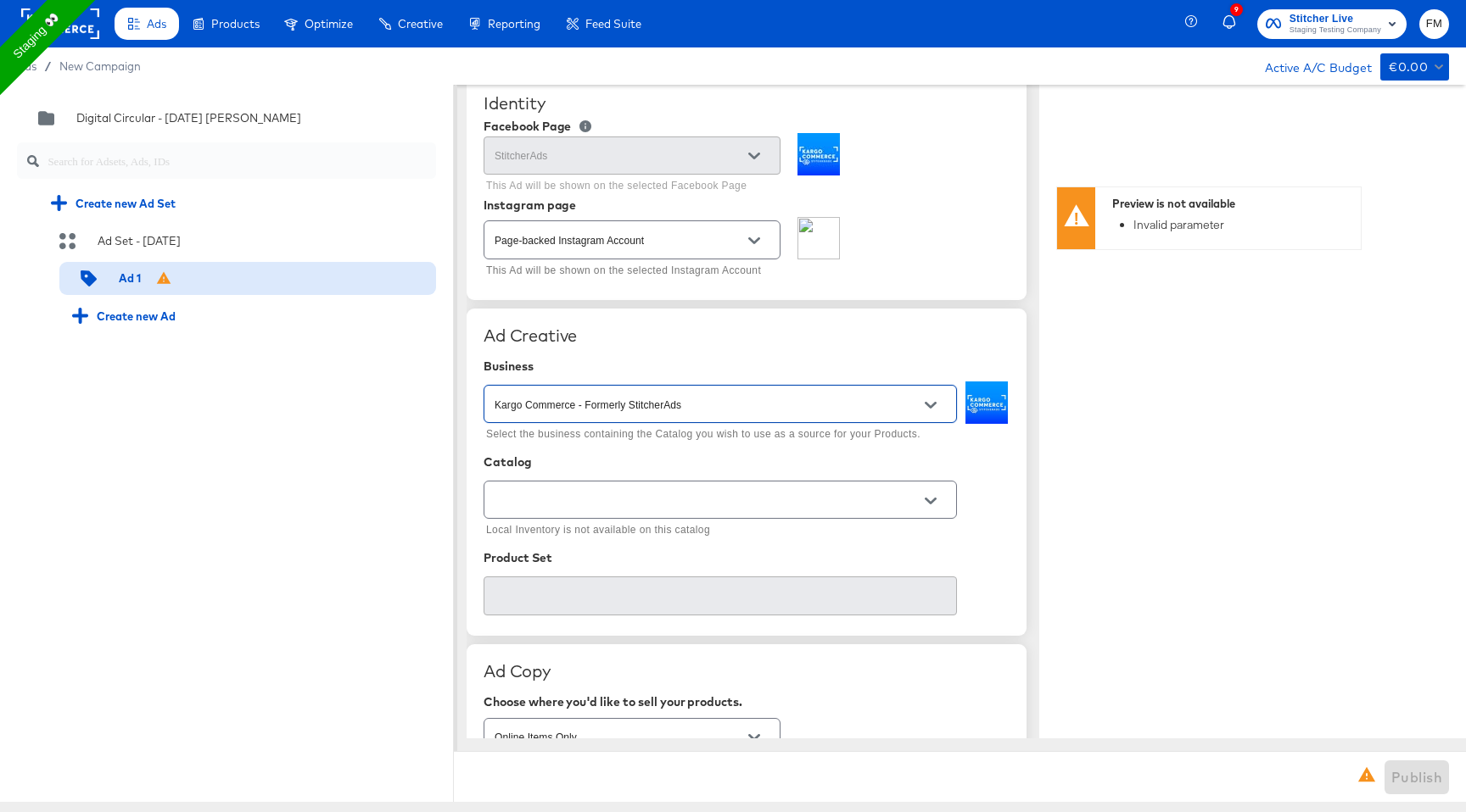
scroll to position [233, 0]
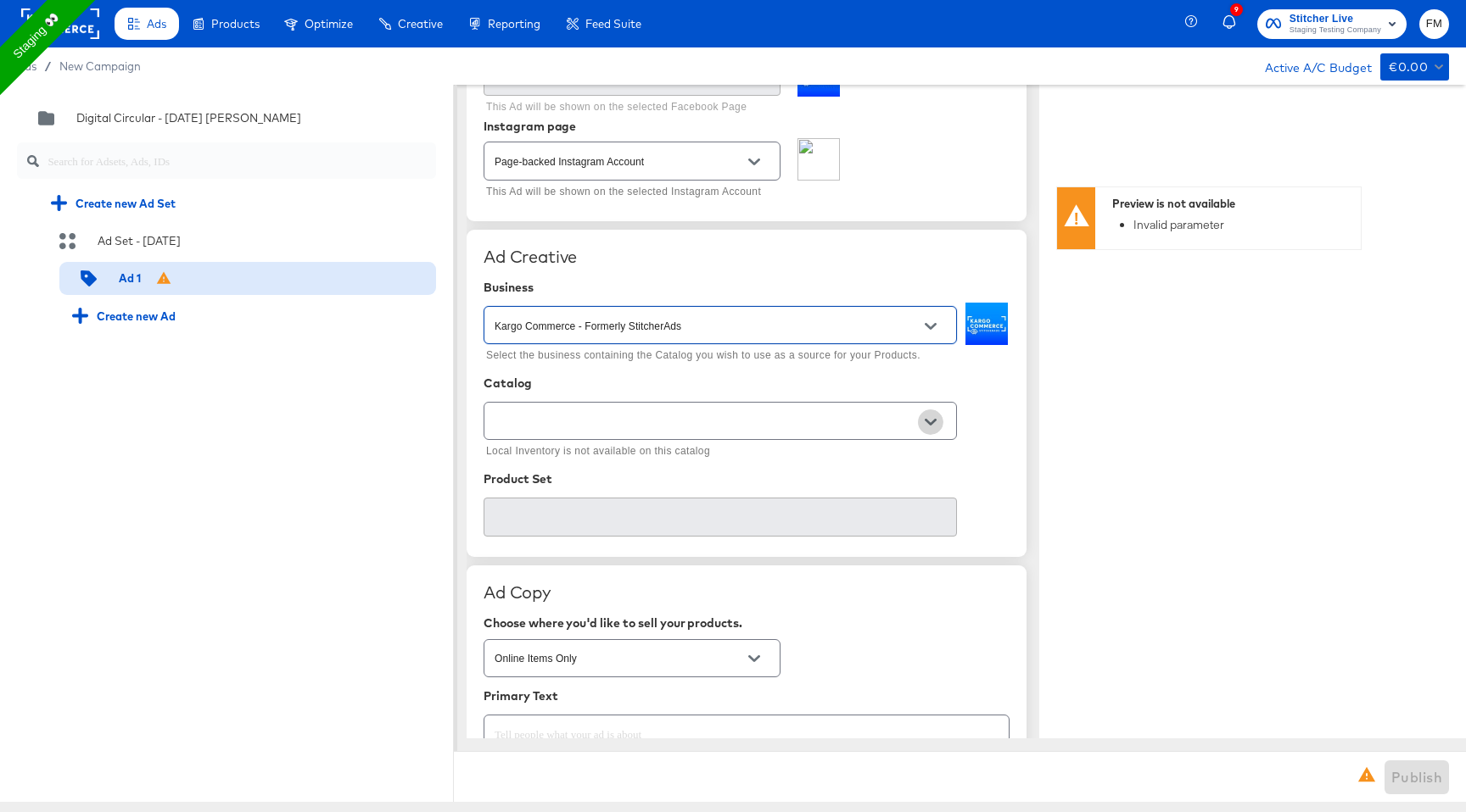
click at [925, 421] on icon "Open" at bounding box center [931, 422] width 11 height 11
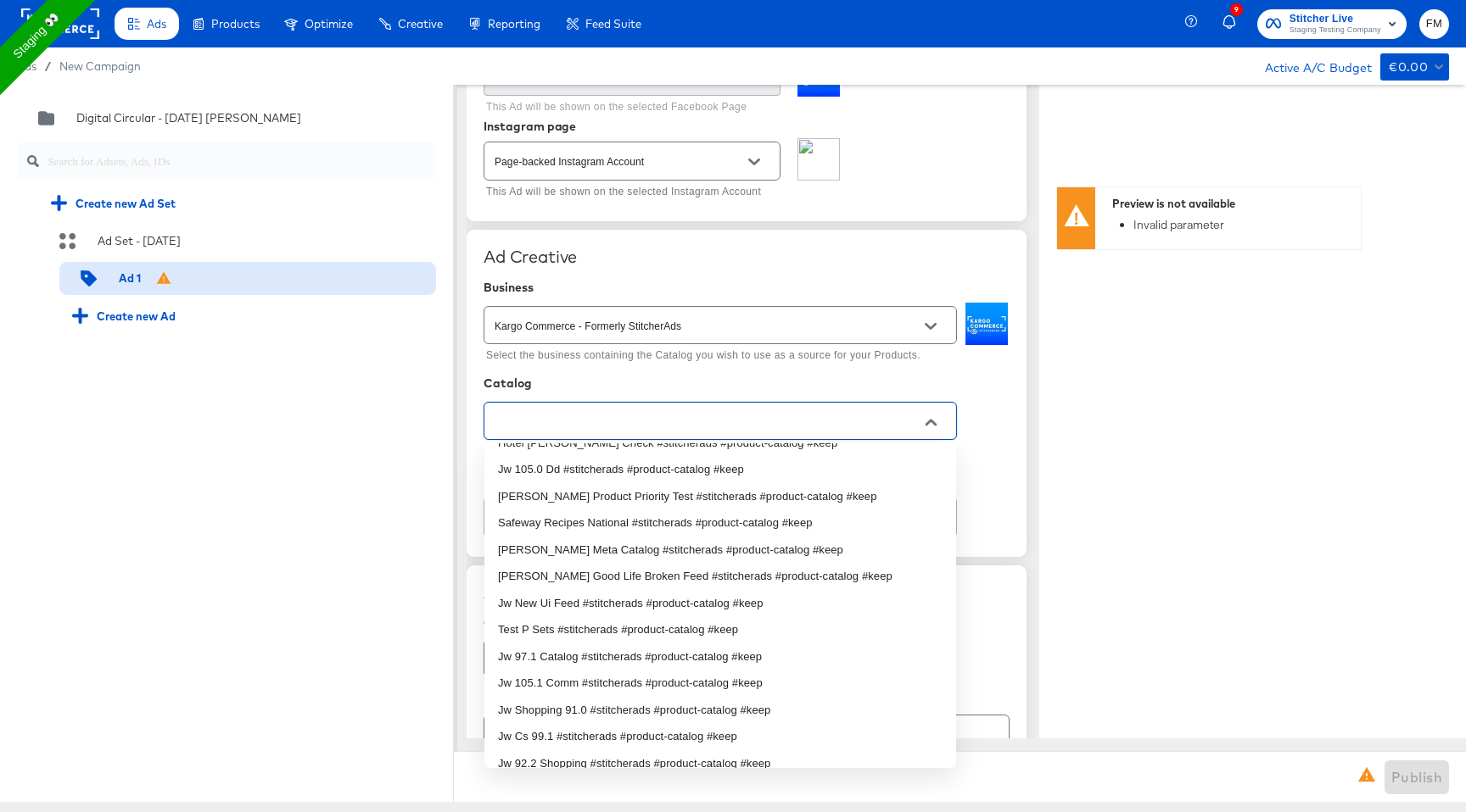
scroll to position [377, 0]
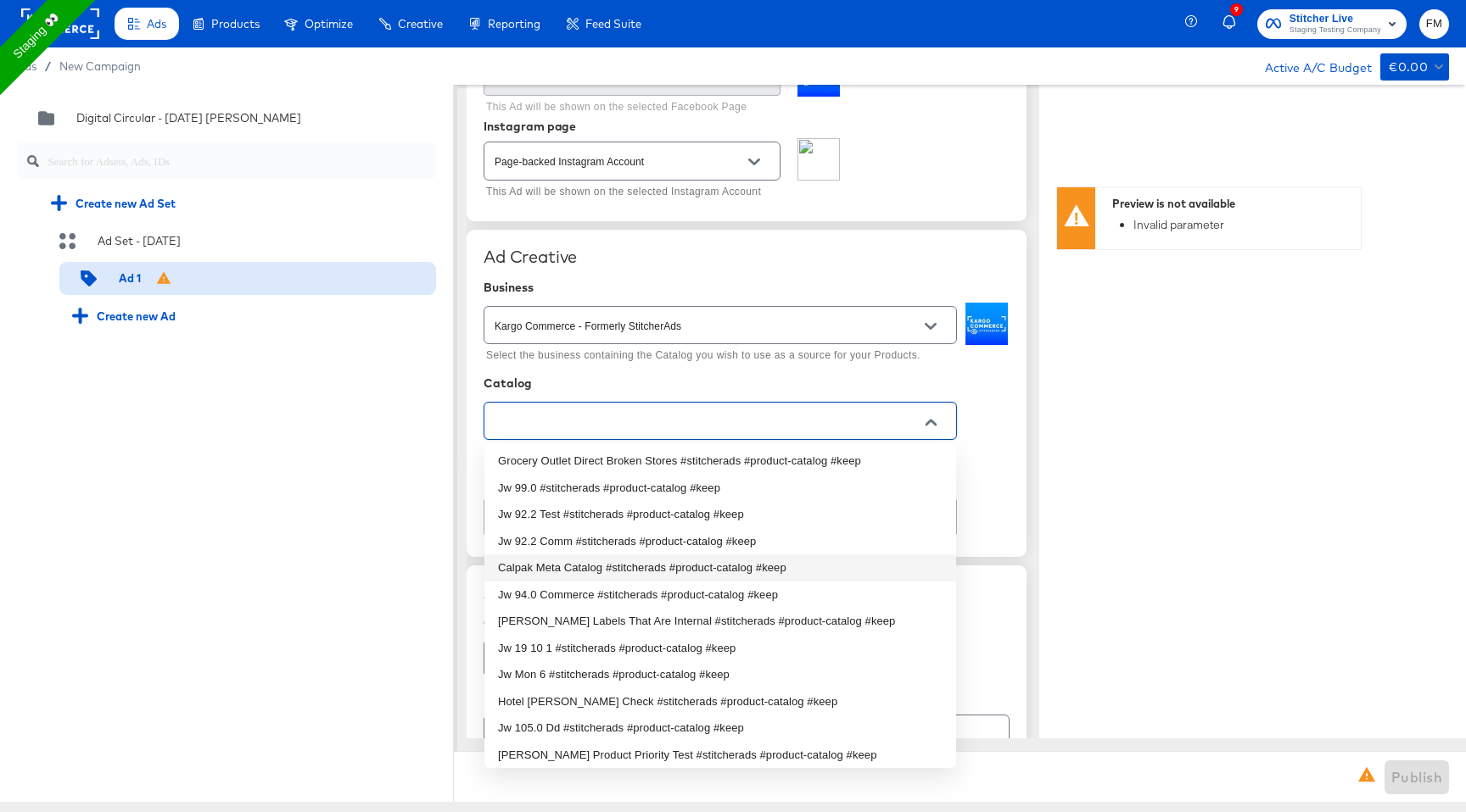
click at [782, 564] on li "Calpak Meta Catalog #stitcherads #product-catalog #keep" at bounding box center [720, 568] width 471 height 27
type input "Calpak Meta Catalog #stitcherads #product-catalog #keep"
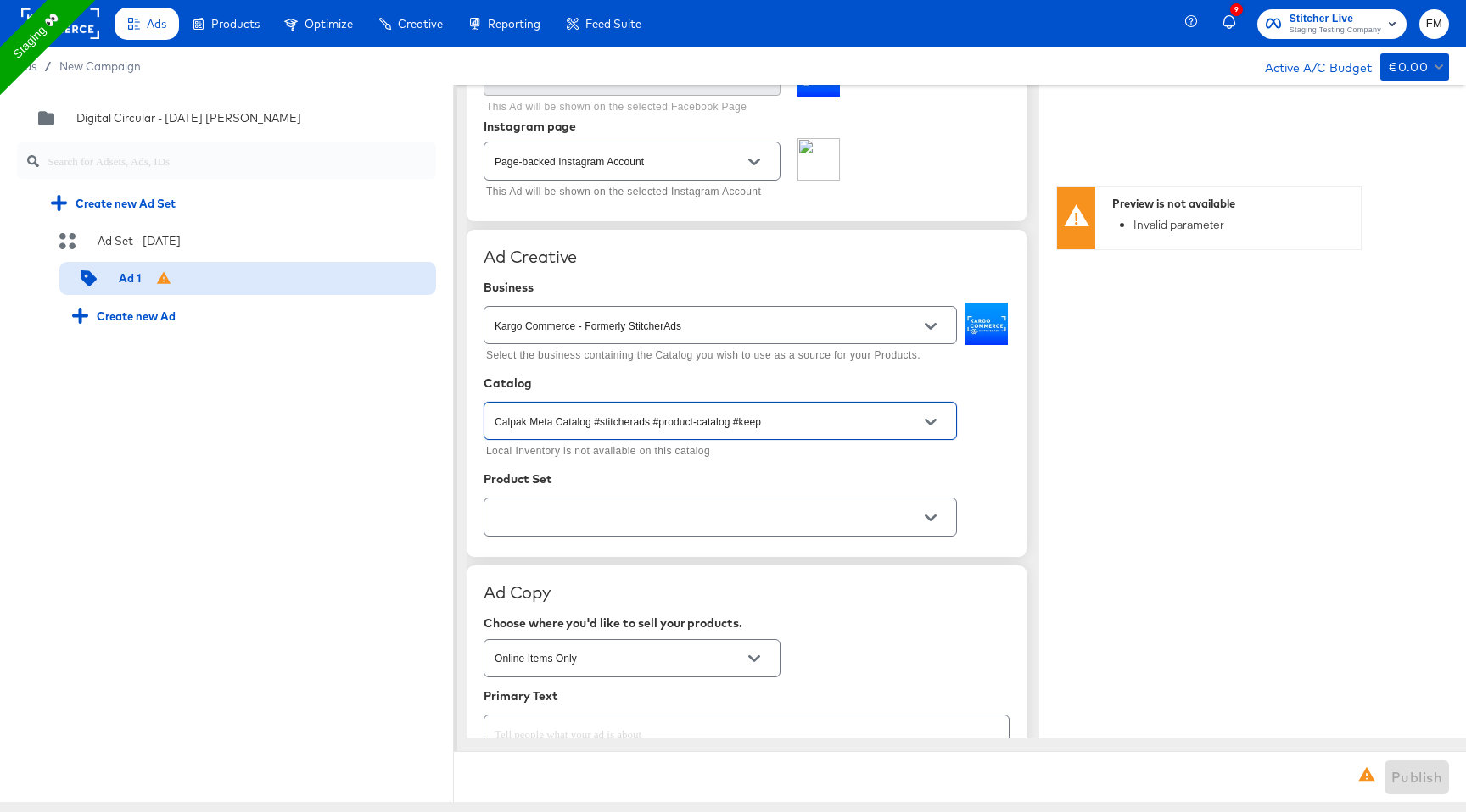
click at [803, 538] on div at bounding box center [721, 516] width 473 height 45
click at [847, 521] on input "text" at bounding box center [707, 517] width 431 height 19
click at [861, 543] on ul "All Shopping" at bounding box center [720, 560] width 471 height 41
click at [856, 551] on li "All Shopping" at bounding box center [720, 560] width 471 height 27
type textarea "x"
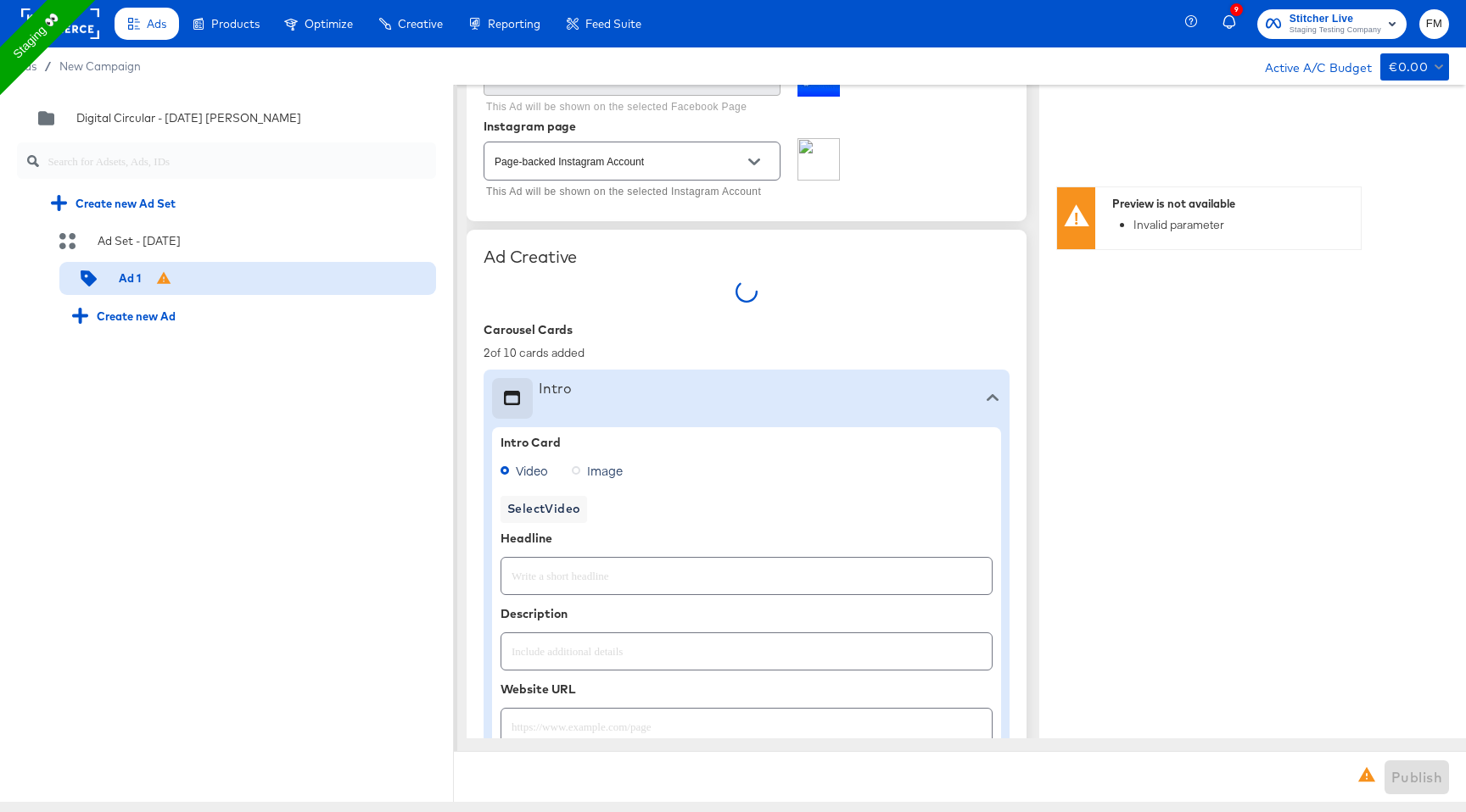
type textarea "x"
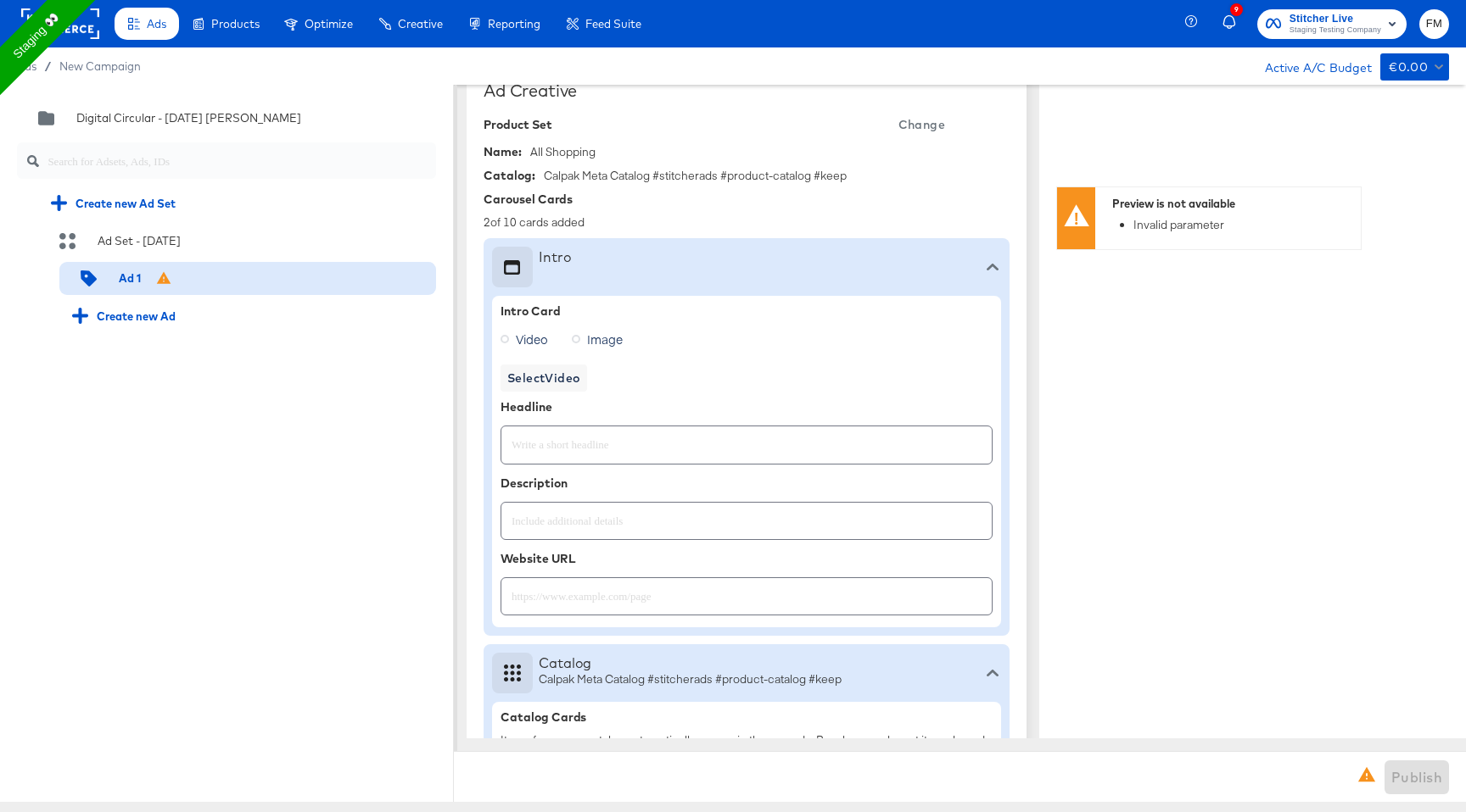
scroll to position [401, 0]
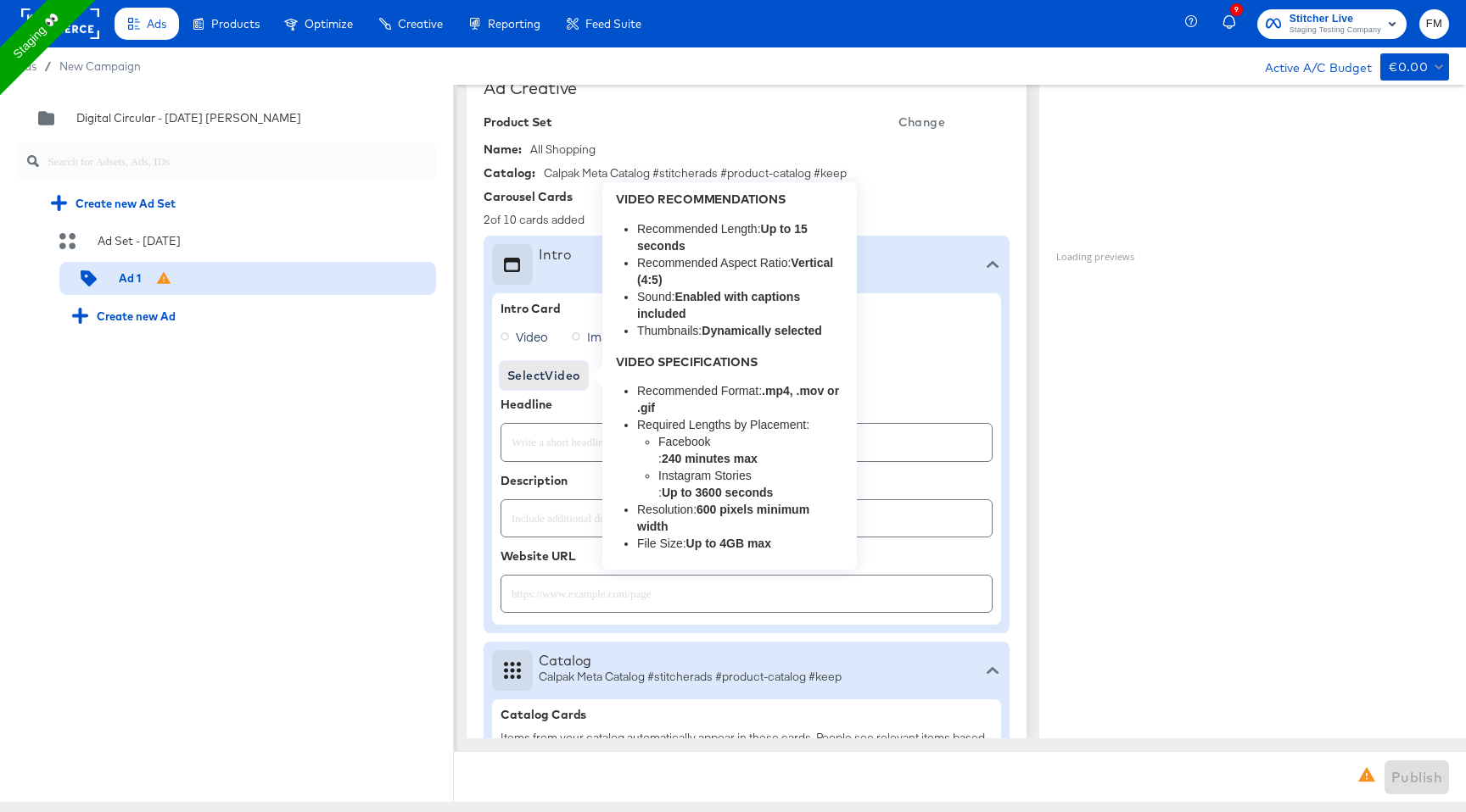
click at [536, 377] on span "Select Video" at bounding box center [543, 376] width 73 height 21
type textarea "x"
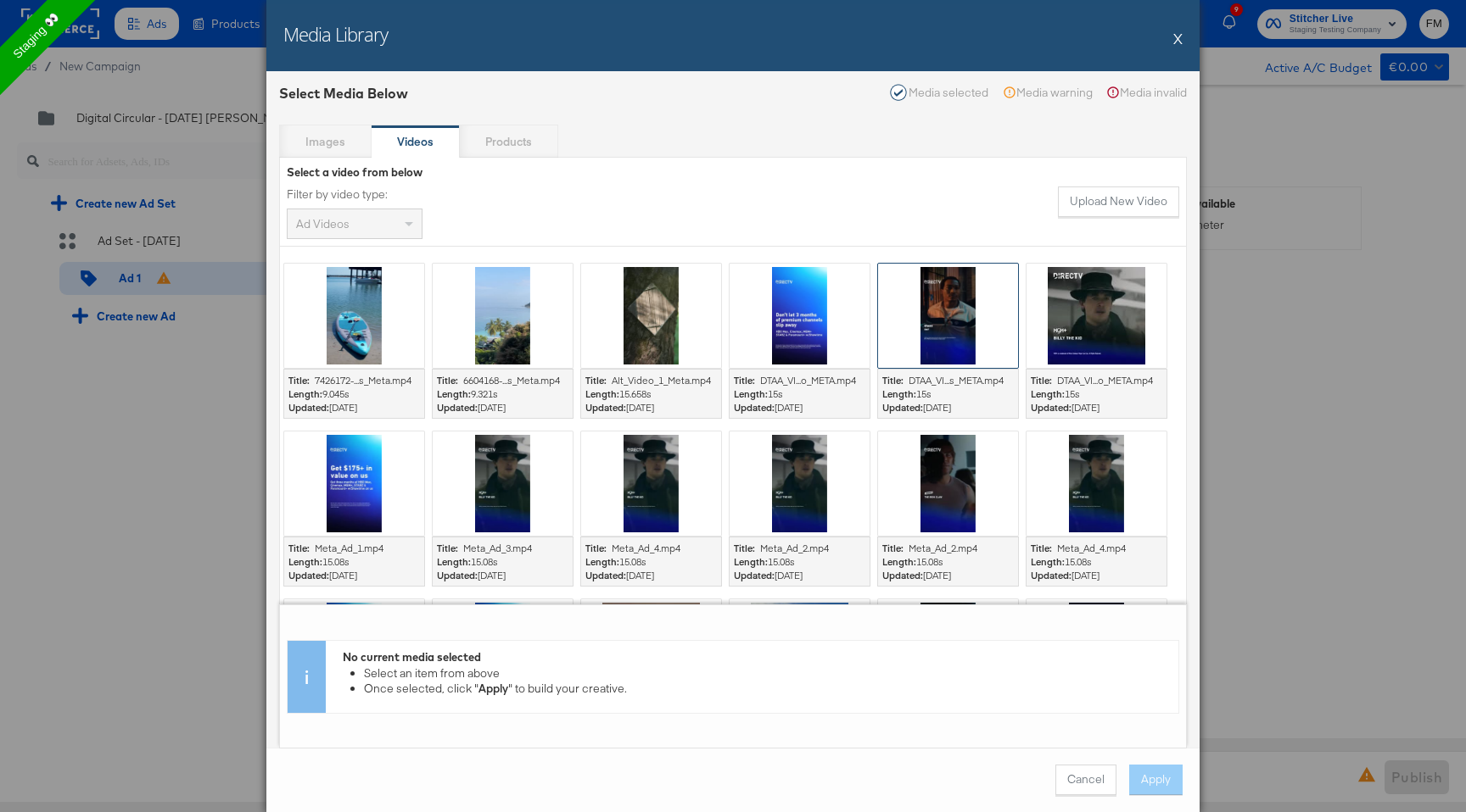
click at [943, 319] on div at bounding box center [948, 315] width 140 height 104
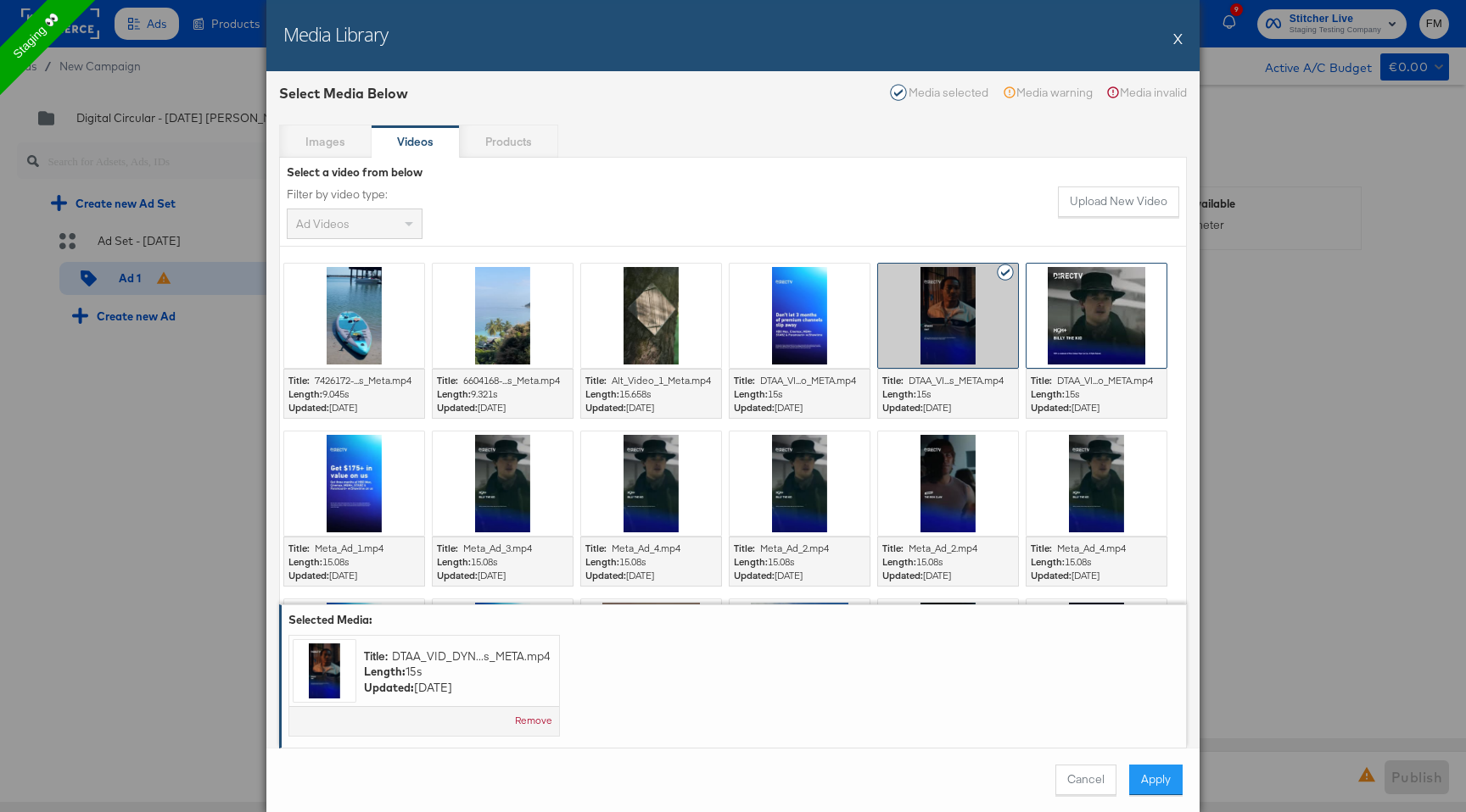
click at [1050, 346] on div at bounding box center [1096, 315] width 140 height 104
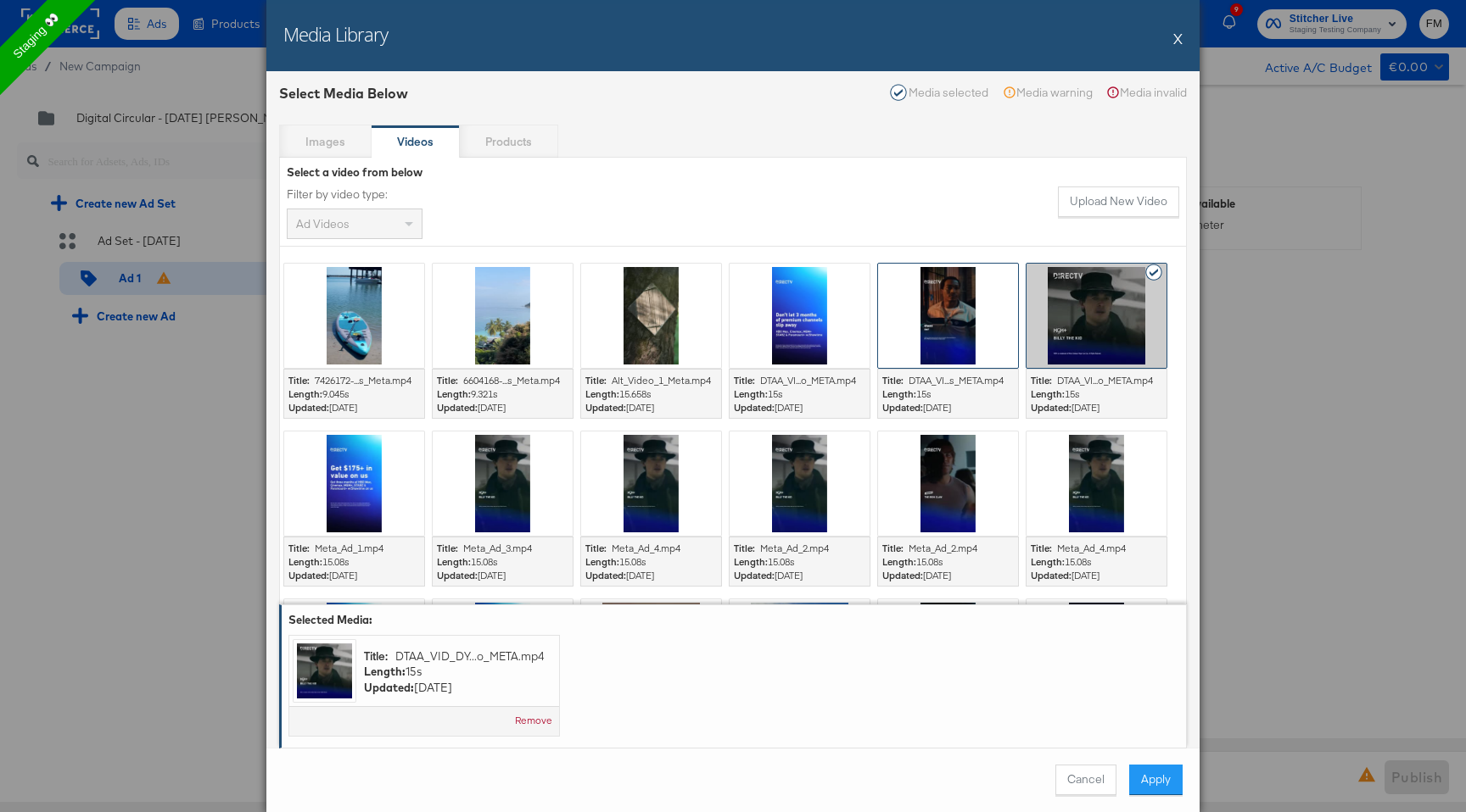
click at [961, 341] on div at bounding box center [948, 315] width 140 height 104
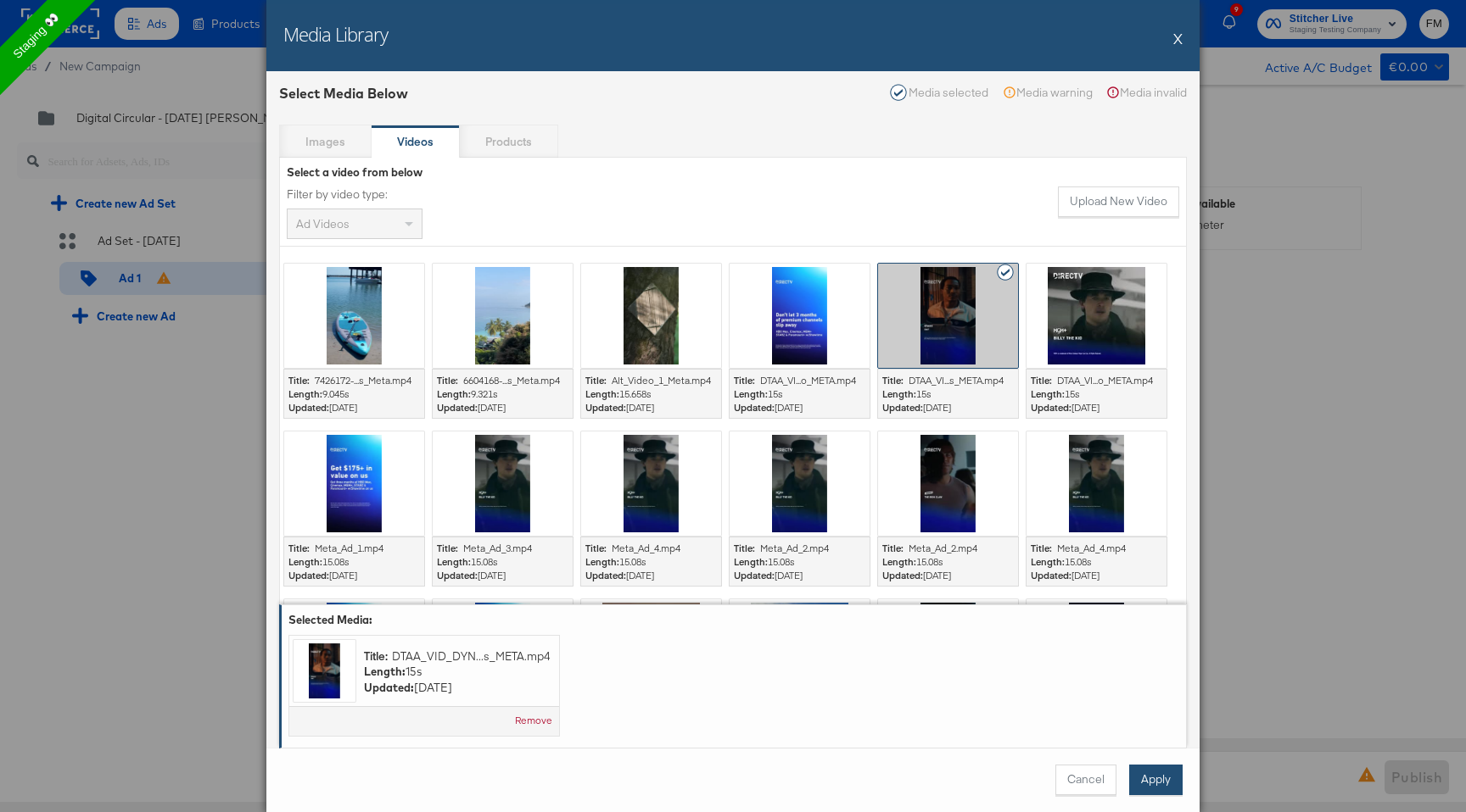
click at [1162, 766] on button "Apply" at bounding box center [1156, 781] width 53 height 31
type textarea "x"
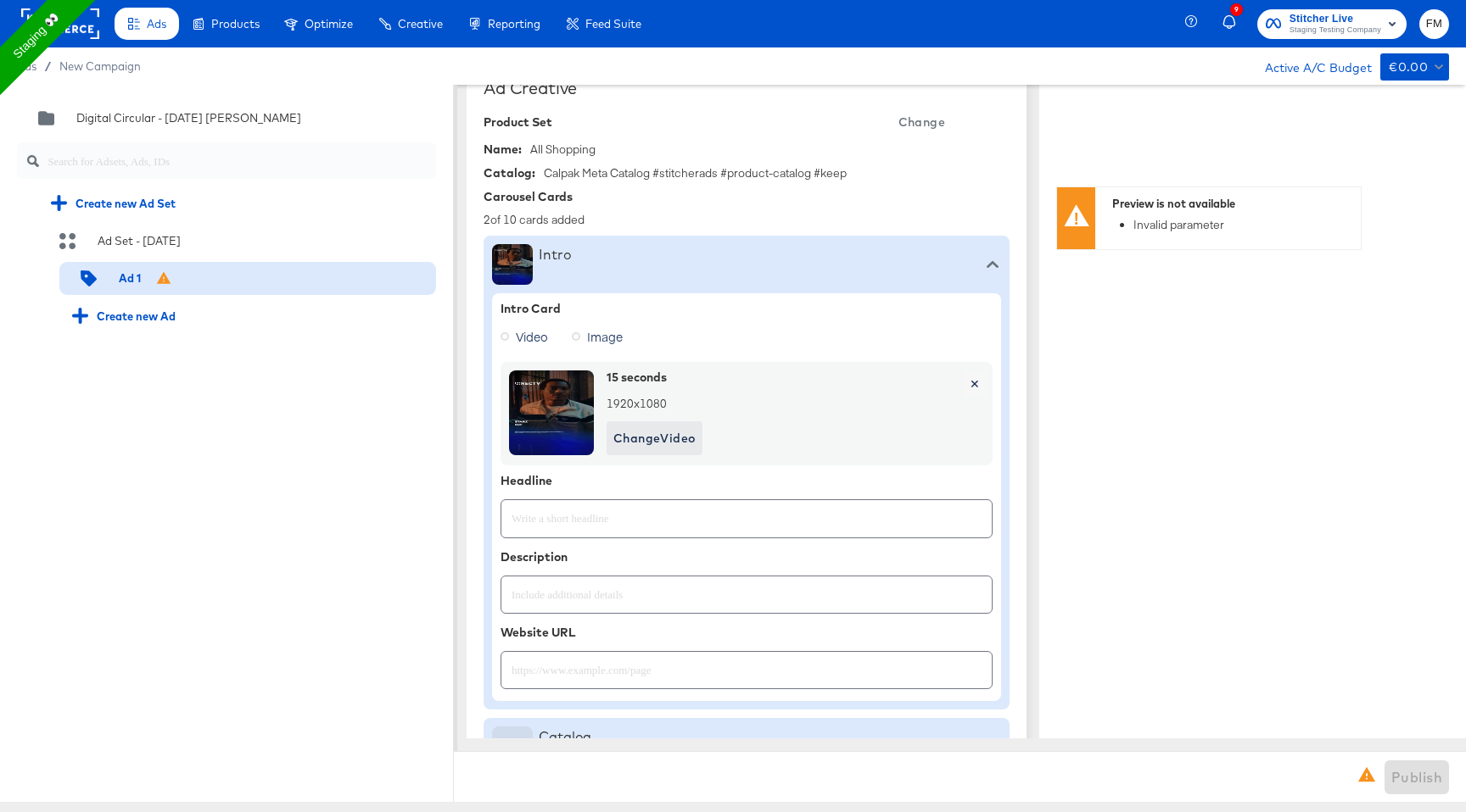
click at [577, 520] on input "text" at bounding box center [746, 511] width 491 height 36
click at [537, 515] on input "Sumnmer" at bounding box center [746, 511] width 491 height 36
type input "Summer"
type textarea "x"
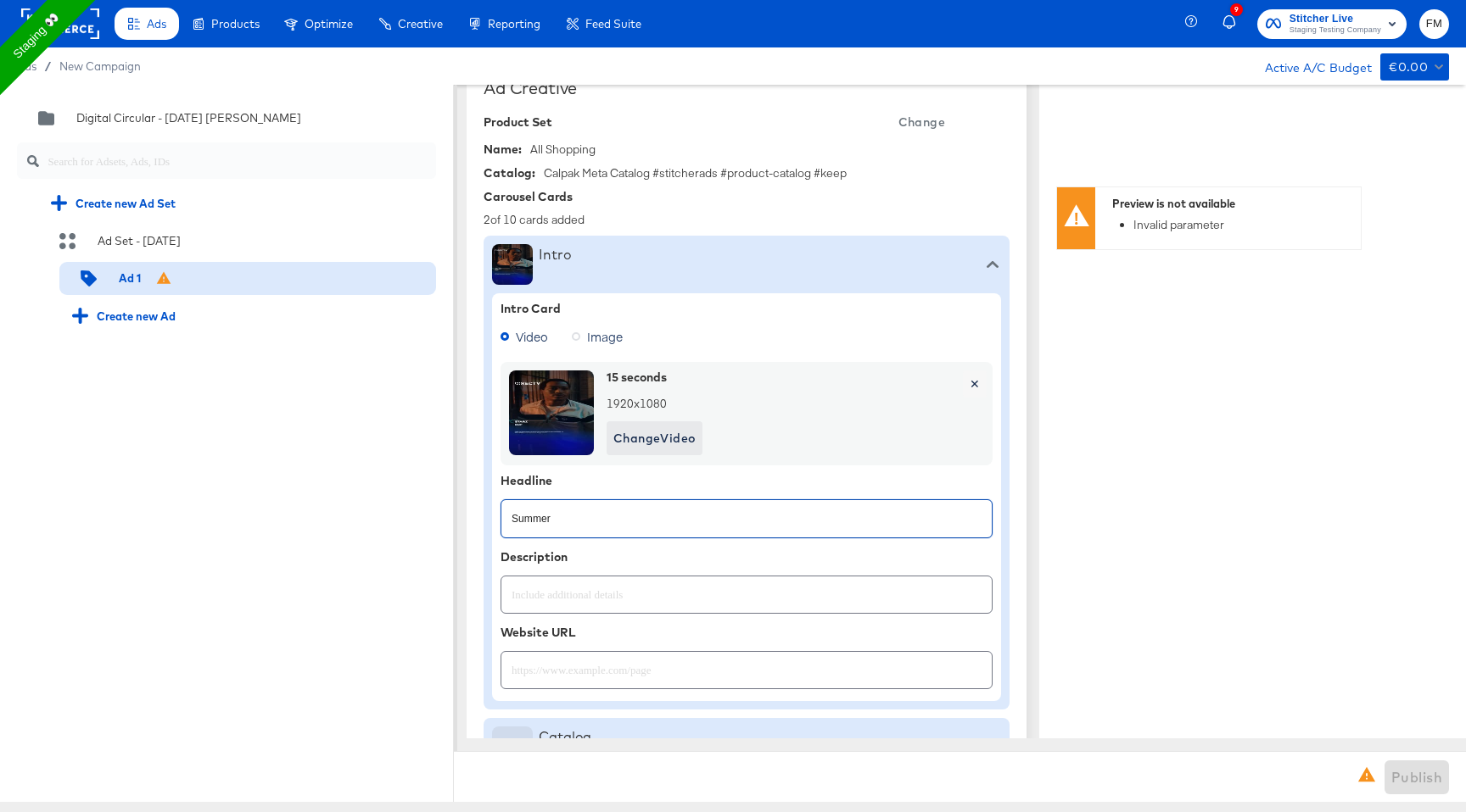
click at [567, 593] on input "text" at bounding box center [746, 588] width 491 height 36
type input "Summer Sale"
type textarea "x"
click at [574, 661] on input "text" at bounding box center [746, 663] width 491 height 36
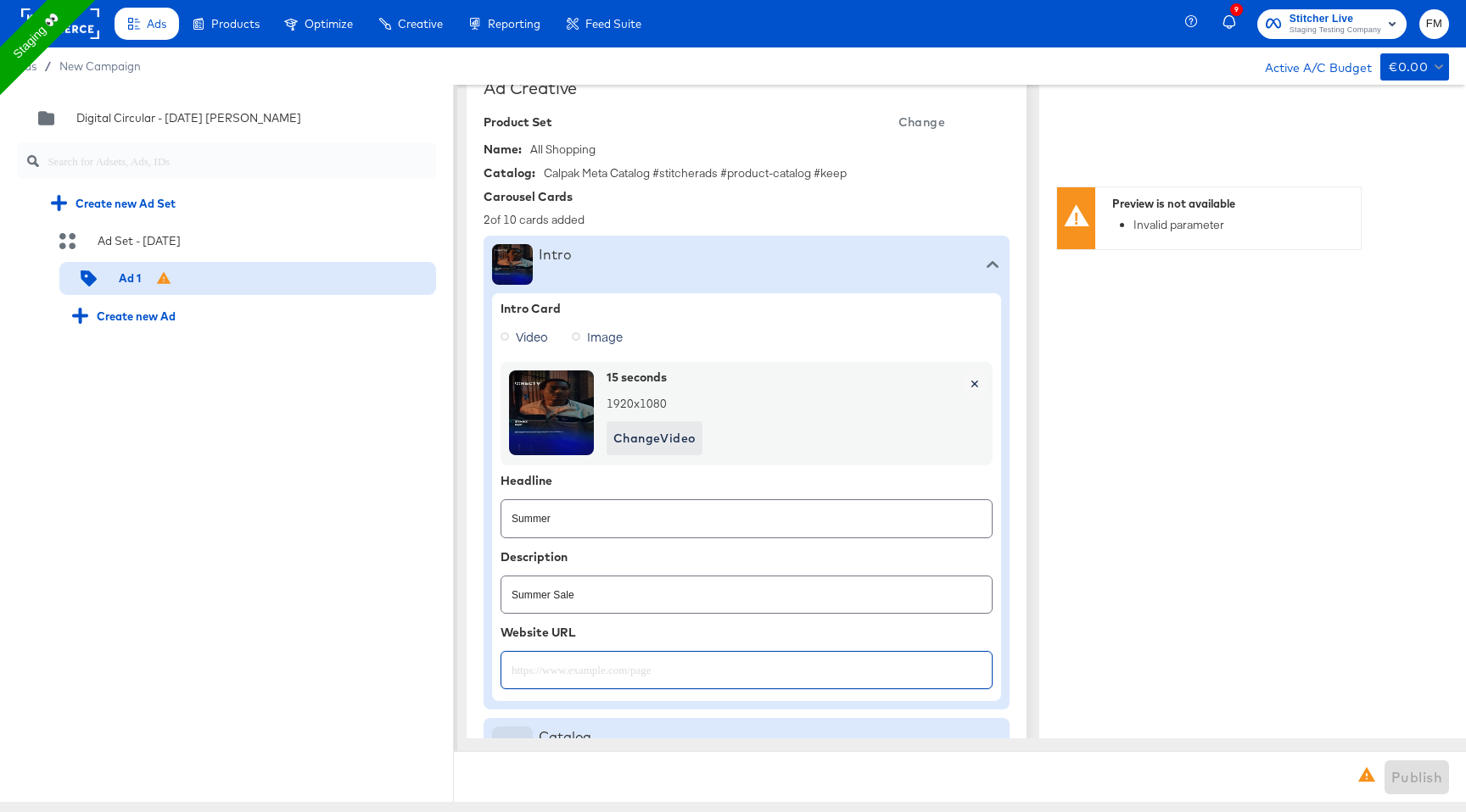
paste input "https://www.kargo.com/"
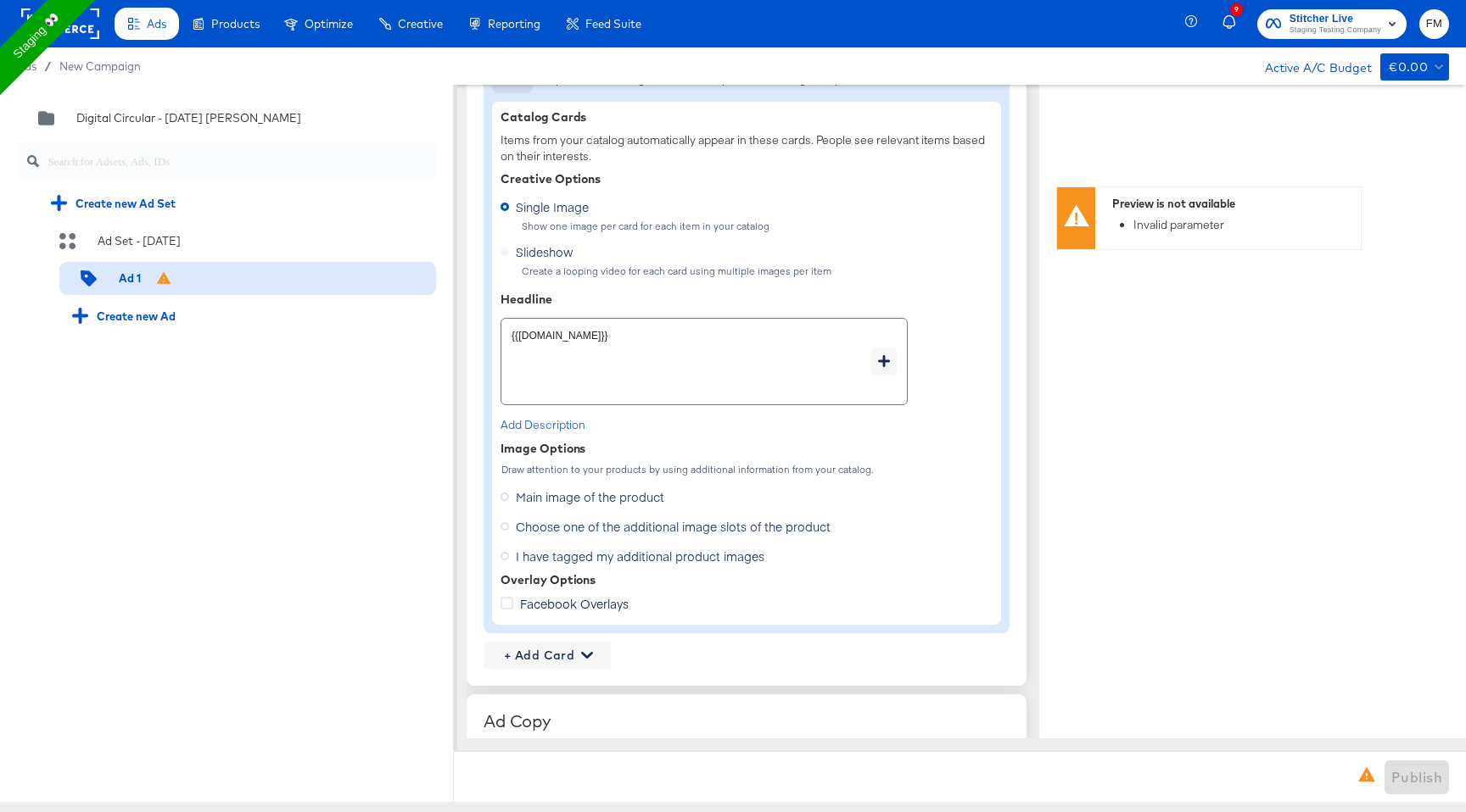
scroll to position [1061, 0]
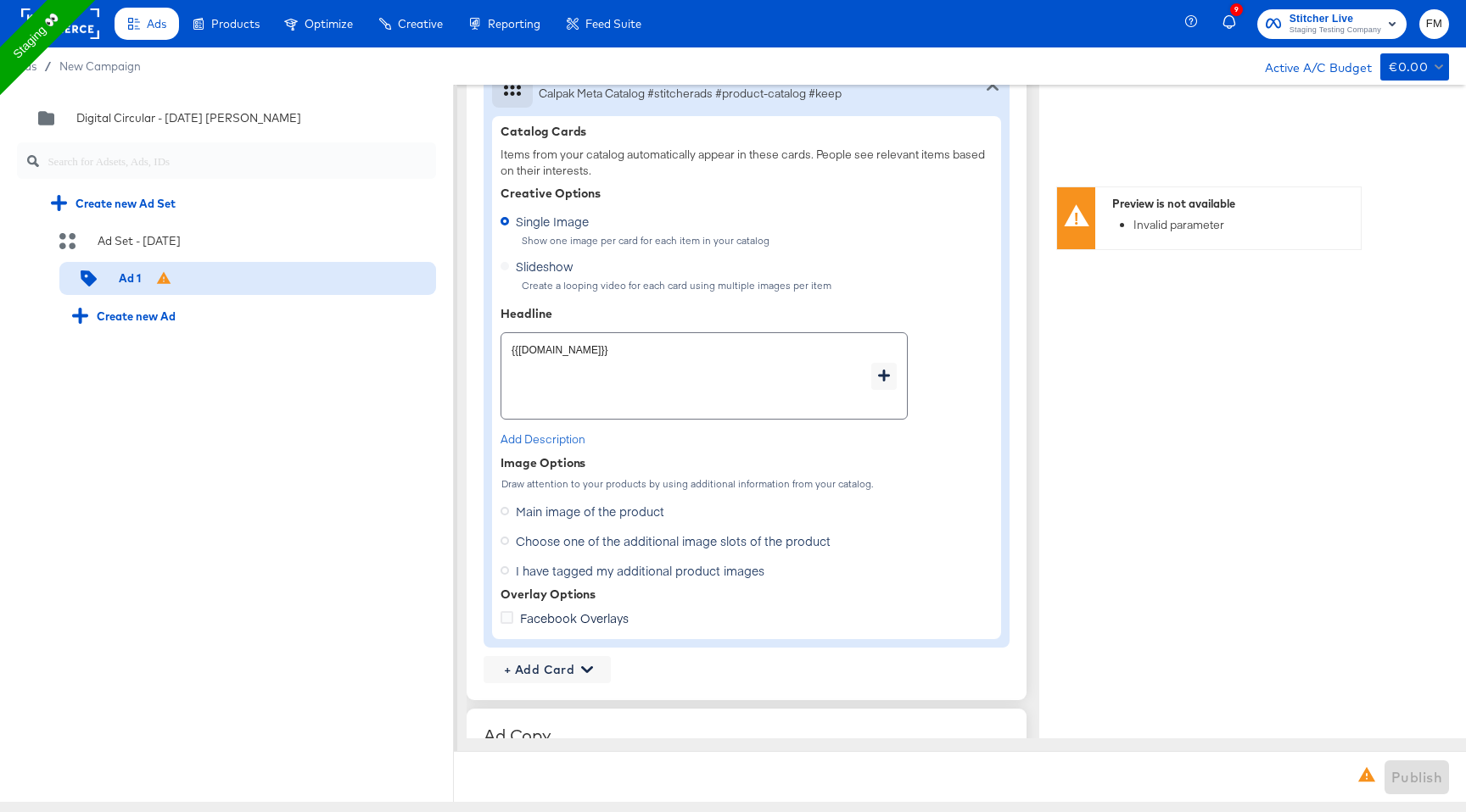
type input "https://www.kargo.com"
type textarea "x"
click at [546, 268] on label "Slideshow" at bounding box center [540, 264] width 80 height 21
click at [507, 259] on label "Slideshow" at bounding box center [540, 264] width 80 height 21
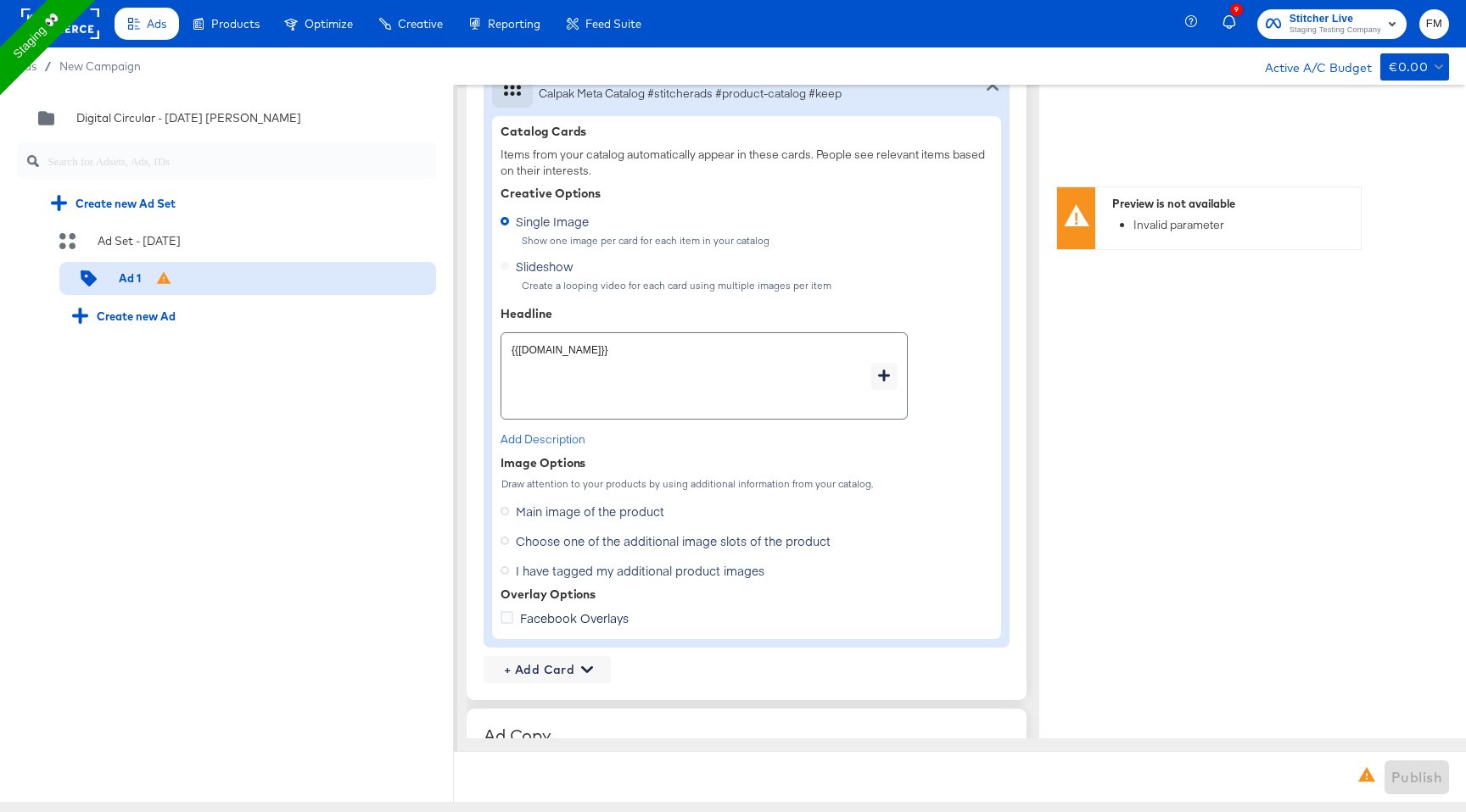
click at [507, 264] on label "Slideshow" at bounding box center [540, 264] width 80 height 21
click at [522, 286] on div "Create a looping video for each card using multiple images per item" at bounding box center [757, 285] width 471 height 11
click at [509, 263] on label "Slideshow" at bounding box center [540, 264] width 80 height 21
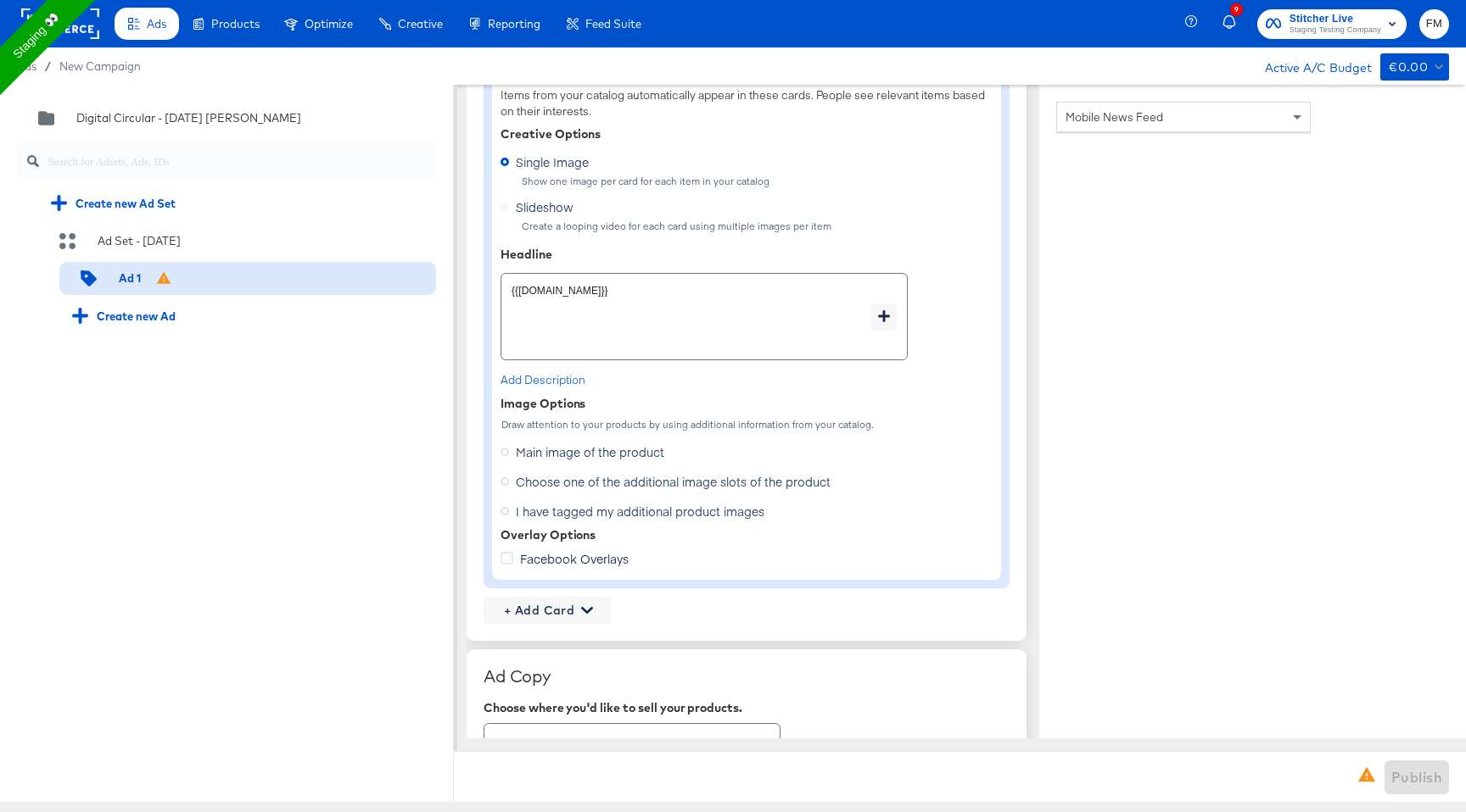
scroll to position [1122, 0]
click at [636, 477] on span "Choose one of the additional image slots of the product" at bounding box center [673, 480] width 315 height 17
click at [0, 0] on input "Choose one of the additional image slots of the product" at bounding box center [0, 0] width 0 height 0
type textarea "x"
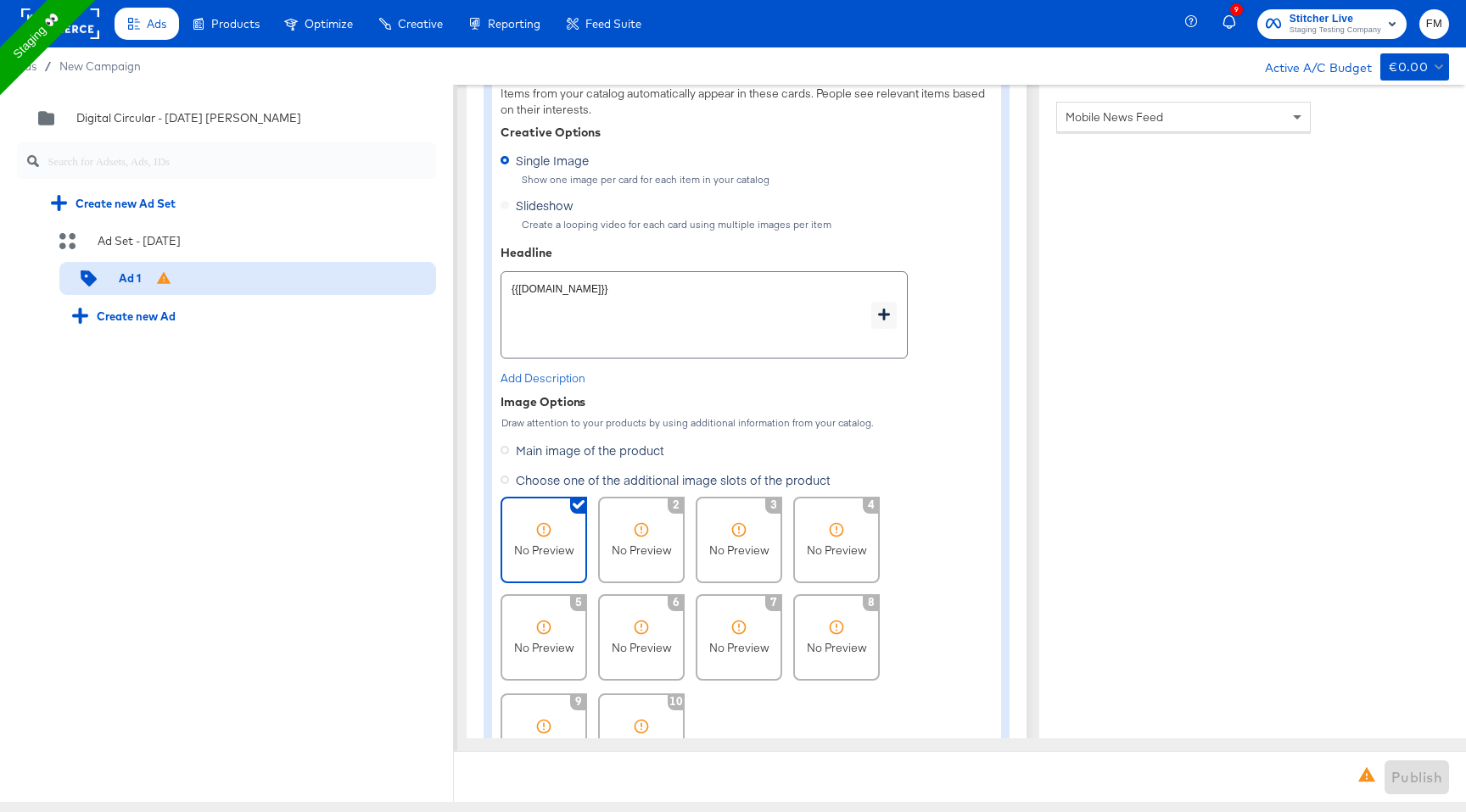
click at [617, 448] on span "Main image of the product" at bounding box center [590, 450] width 149 height 17
click at [0, 0] on input "Main image of the product" at bounding box center [0, 0] width 0 height 0
type textarea "x"
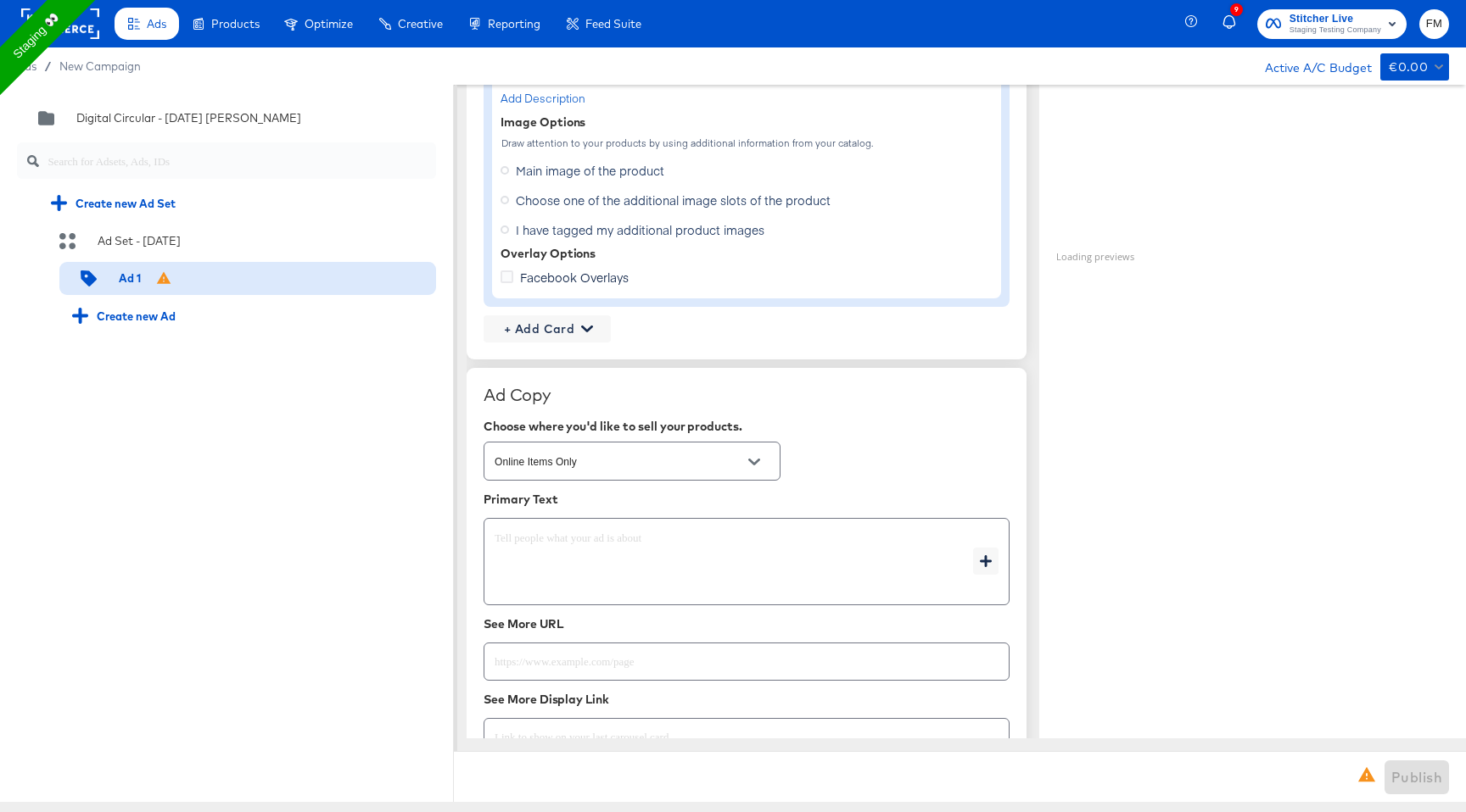
scroll to position [1445, 0]
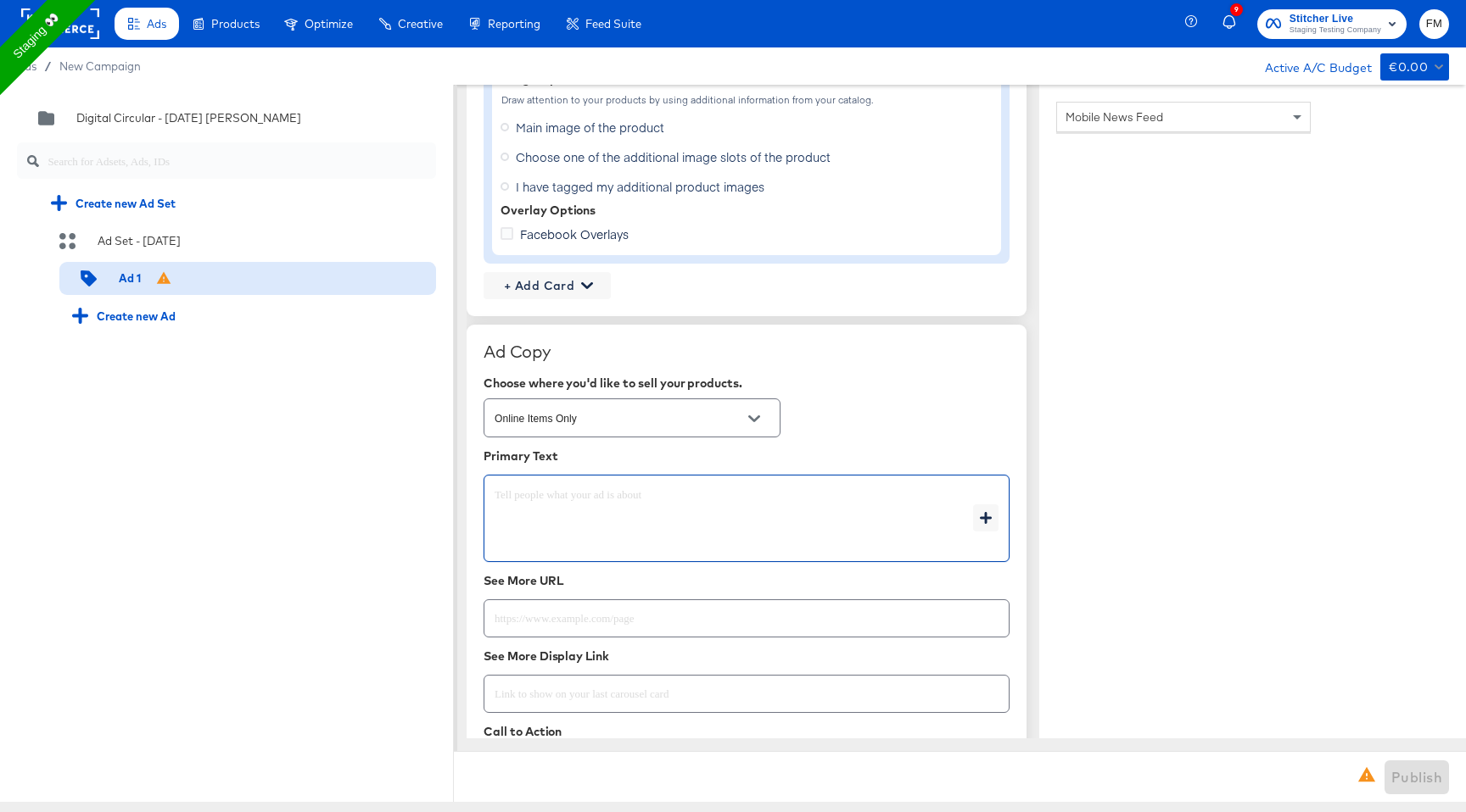
click at [932, 520] on textarea at bounding box center [733, 519] width 478 height 61
type textarea "x"
click at [987, 519] on icon "button" at bounding box center [986, 518] width 11 height 11
click at [767, 528] on textarea at bounding box center [733, 519] width 478 height 61
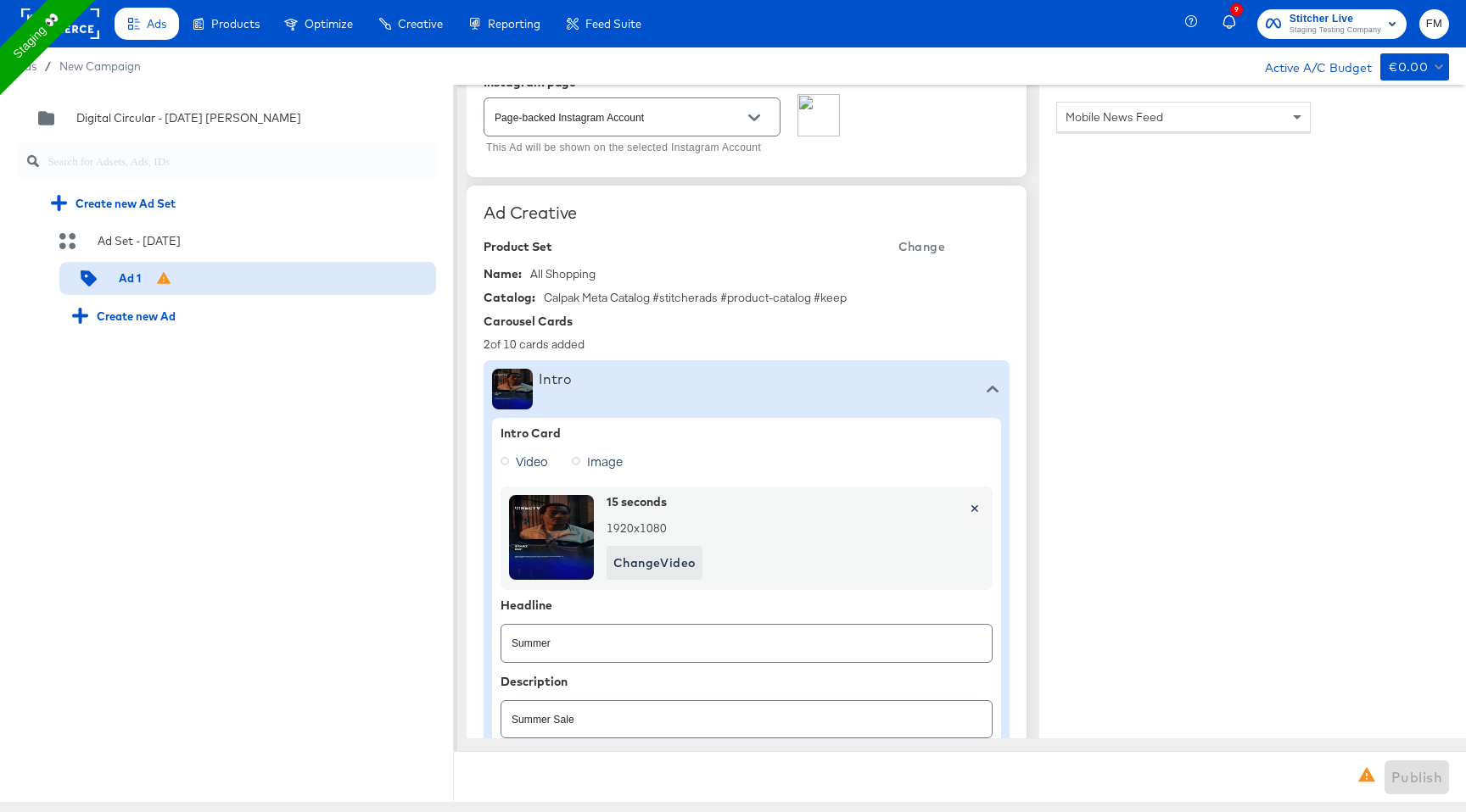
scroll to position [0, 0]
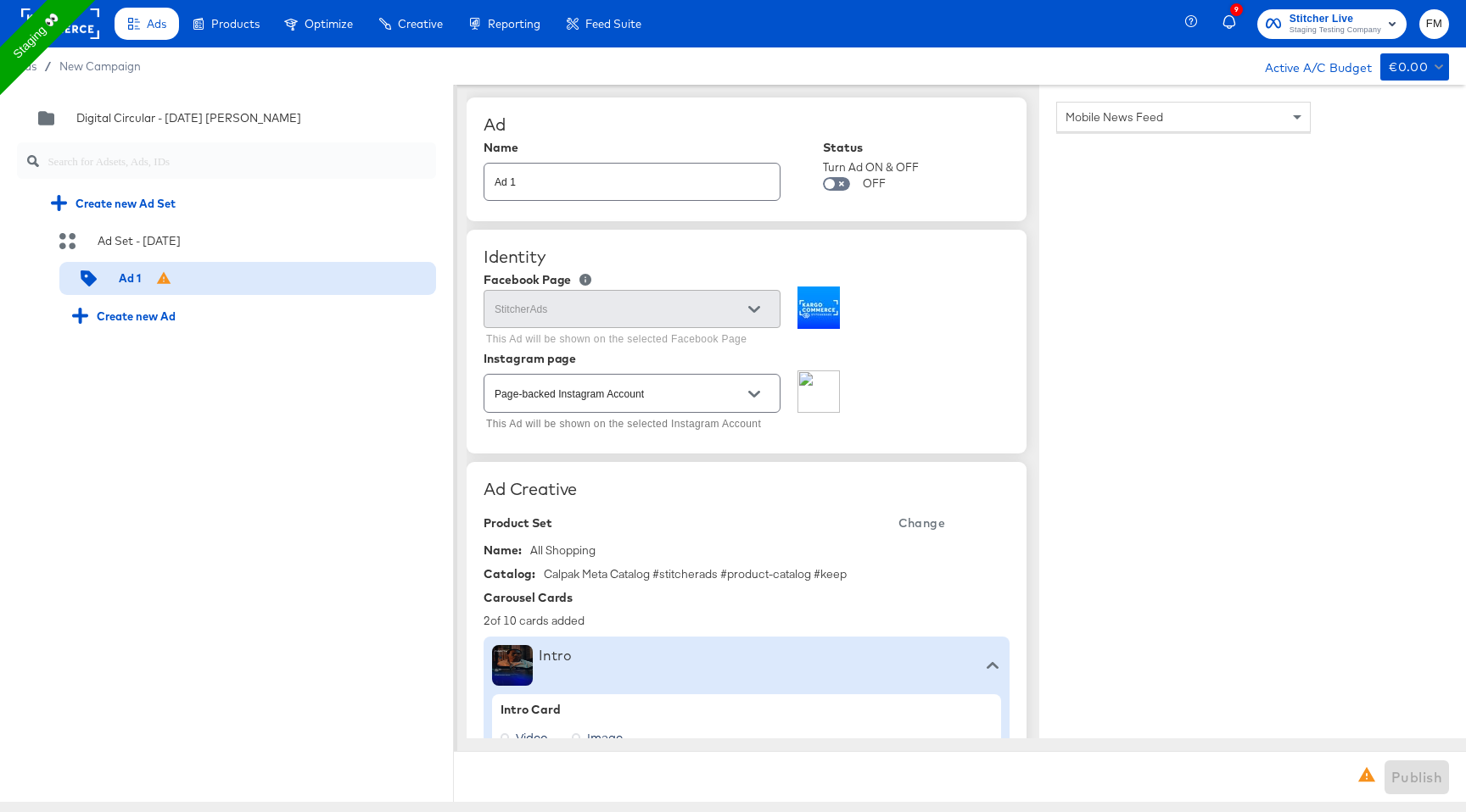
type textarea "x"
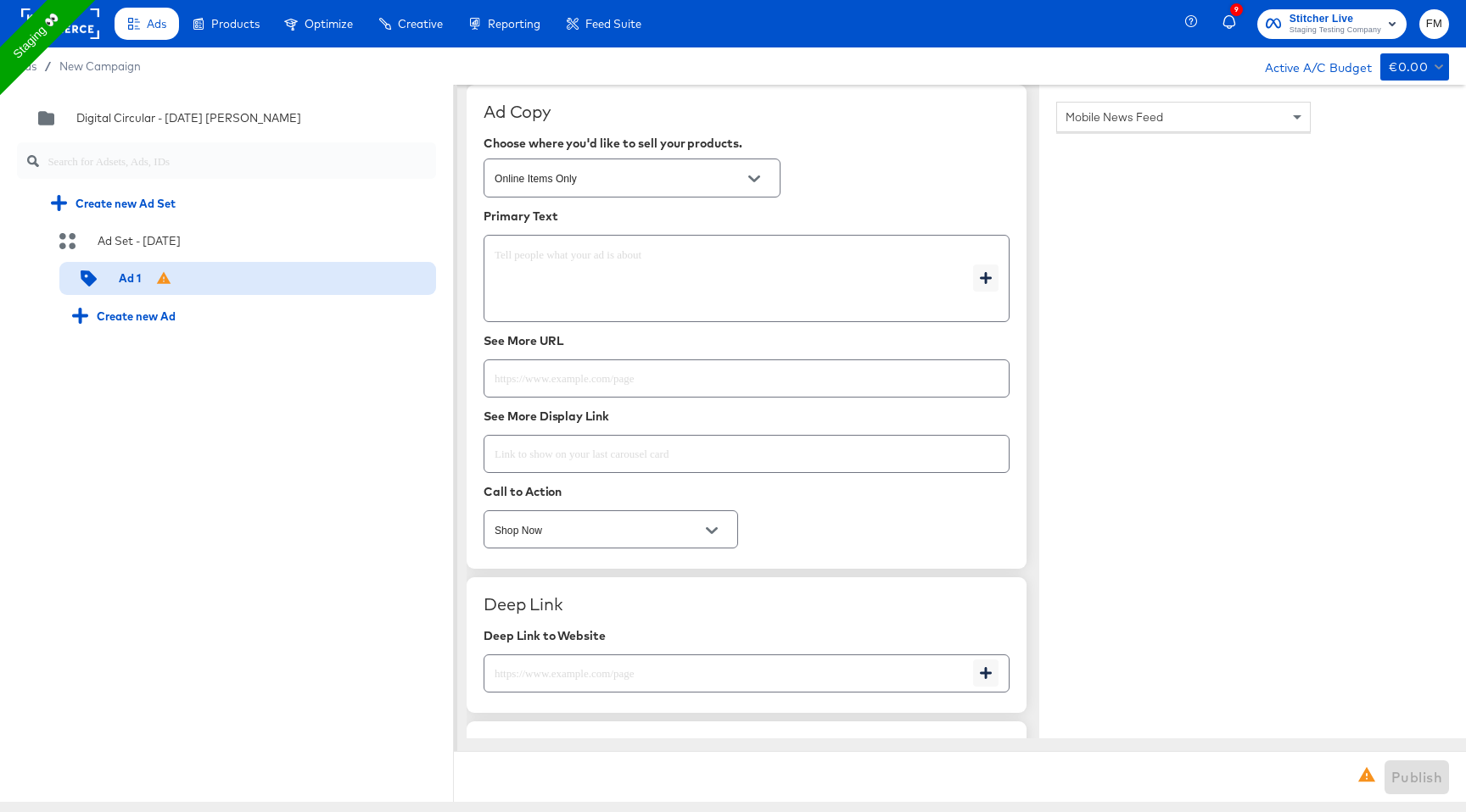
scroll to position [1656, 0]
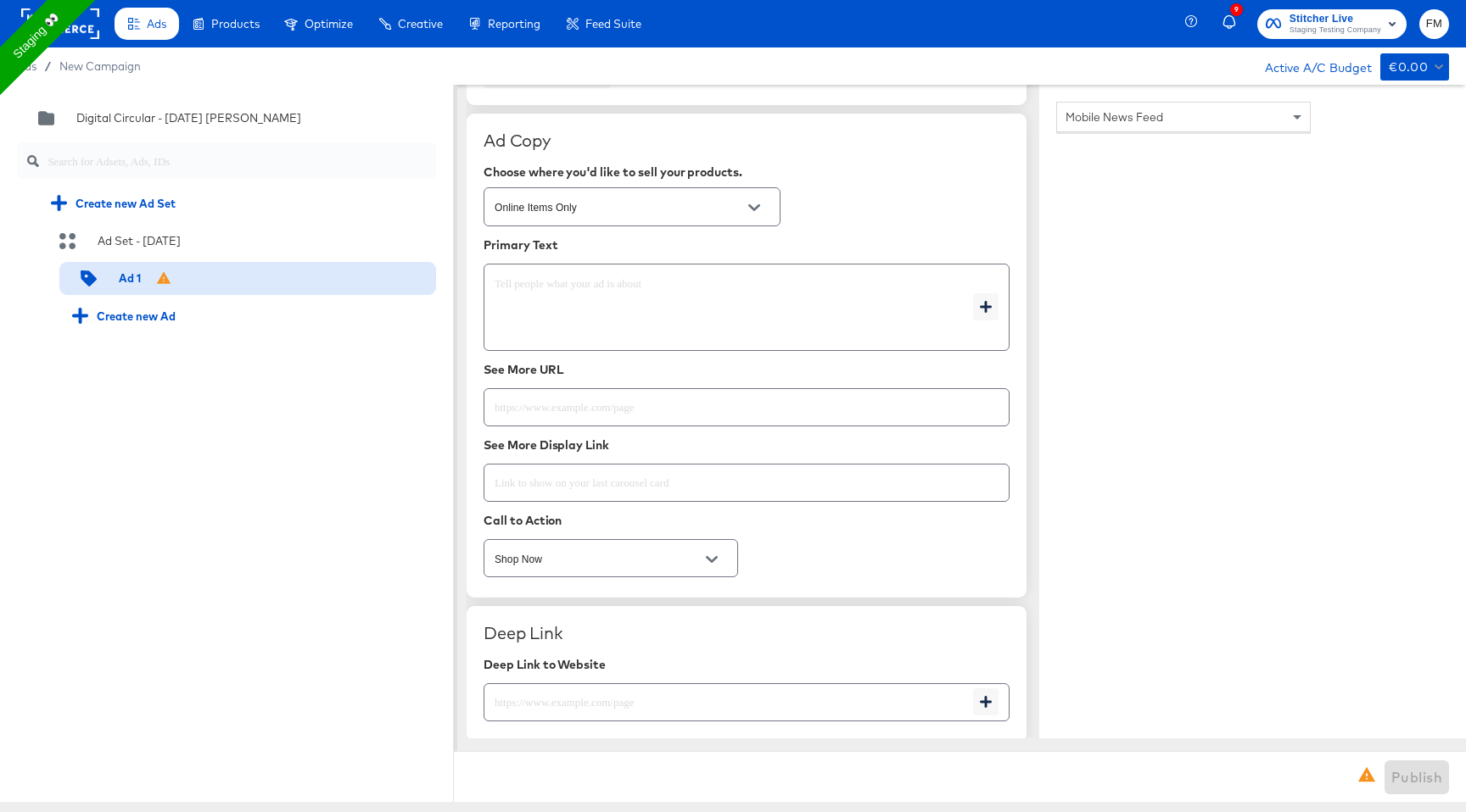
click at [656, 317] on textarea at bounding box center [733, 308] width 478 height 61
type textarea "x"
click at [988, 306] on icon "button" at bounding box center [986, 307] width 11 height 11
type textarea "x"
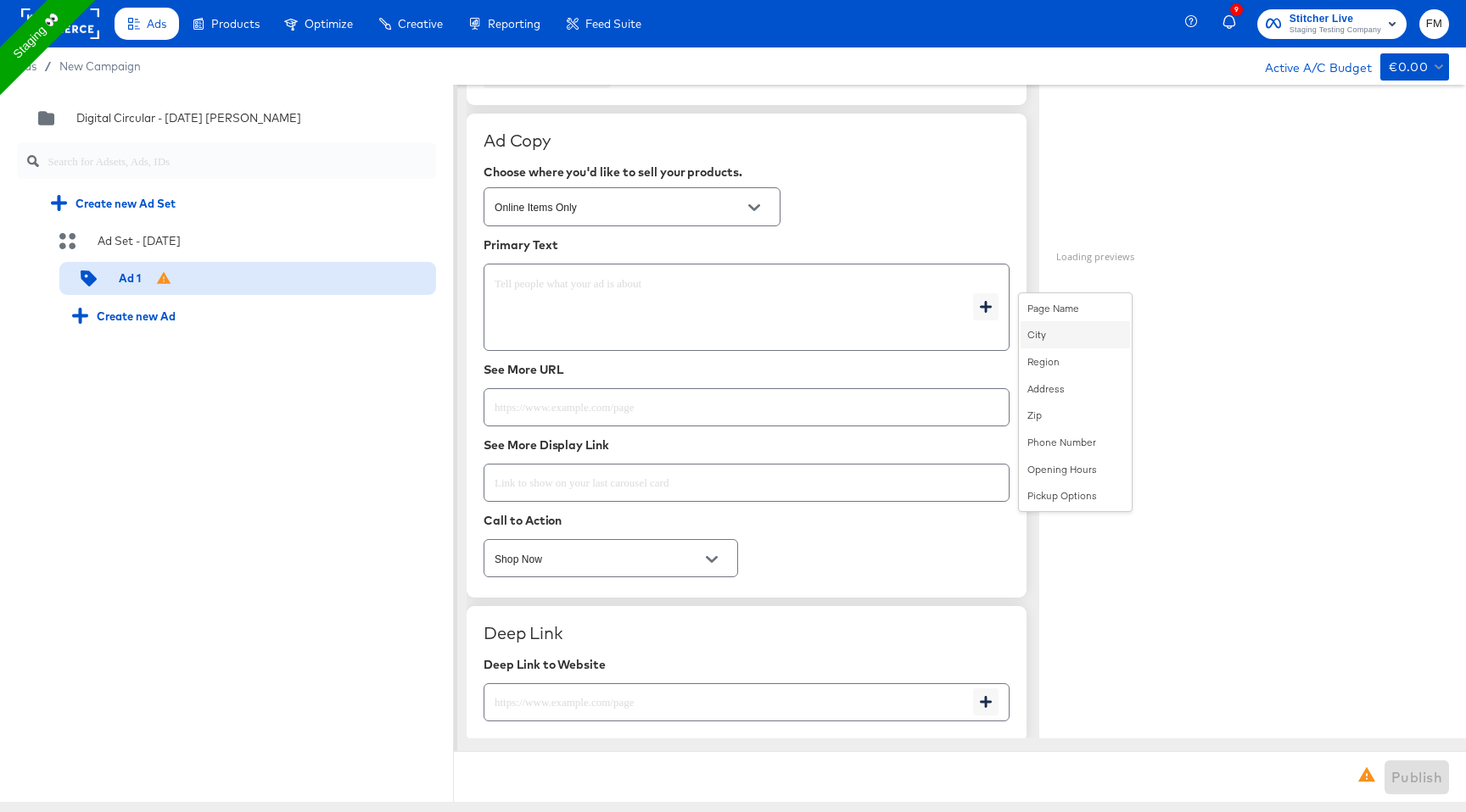
click at [1056, 336] on div "City" at bounding box center [1075, 335] width 110 height 27
type textarea "{{page.location.city}}"
type textarea "x"
click at [762, 408] on input "text" at bounding box center [745, 401] width 524 height 36
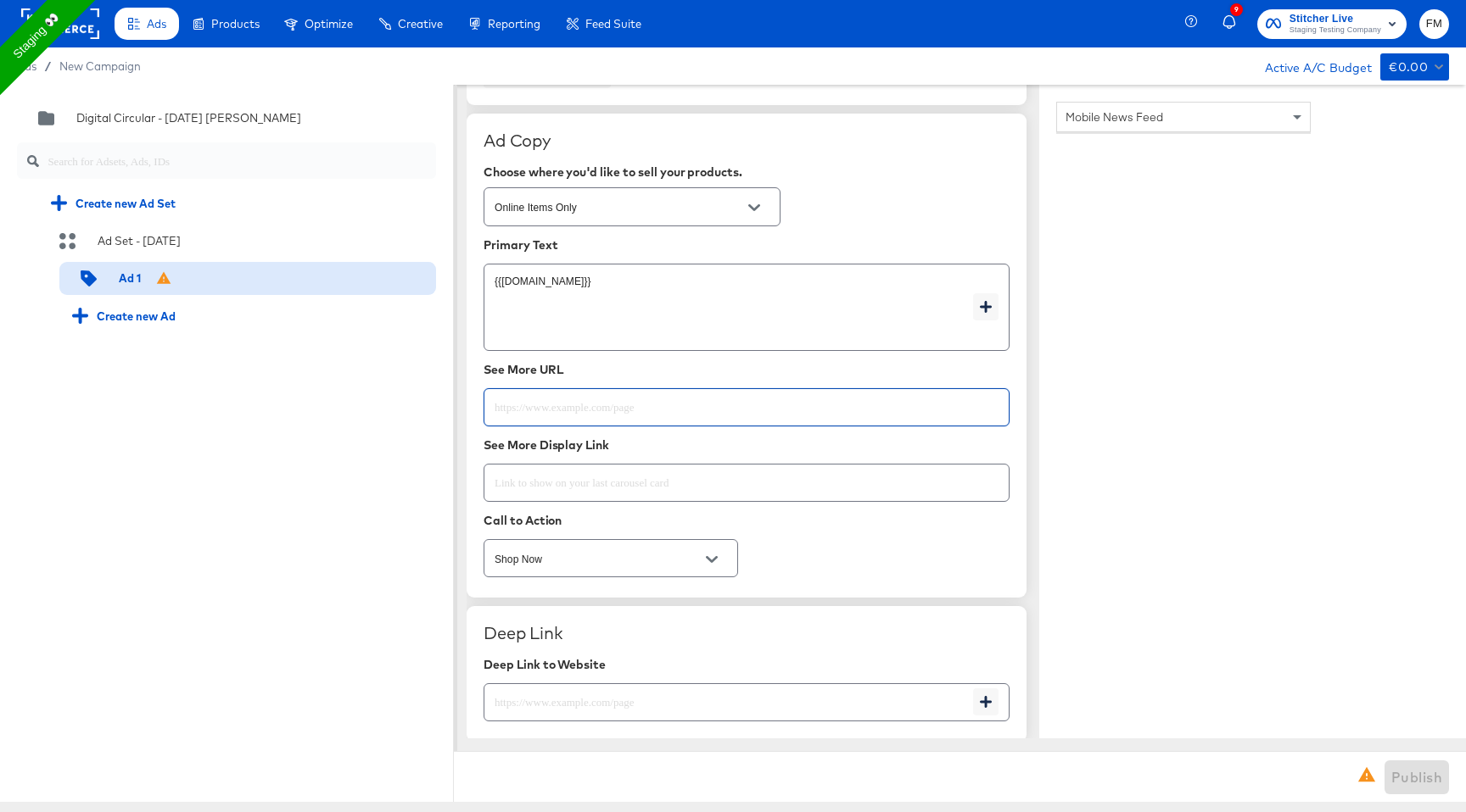
paste input "https://www.kargo.com/"
type input "https://www.kargo.com/"
type textarea "x"
click at [725, 468] on input "text" at bounding box center [745, 476] width 524 height 36
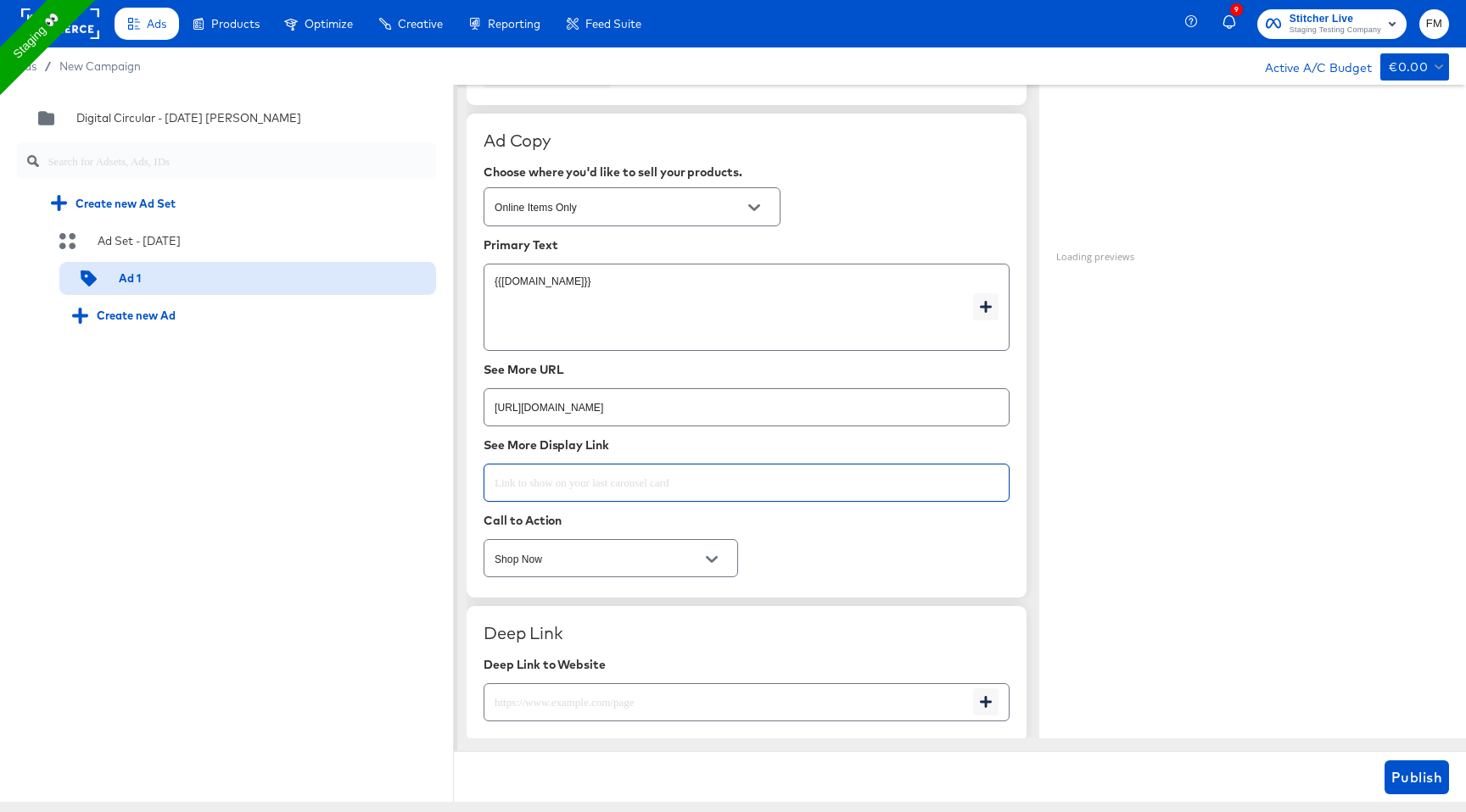
paste input "https://www.kargo.com/"
type input "https://www.kargo.com"
type textarea "x"
click at [668, 408] on input "https://www.kargo.com/" at bounding box center [745, 401] width 524 height 36
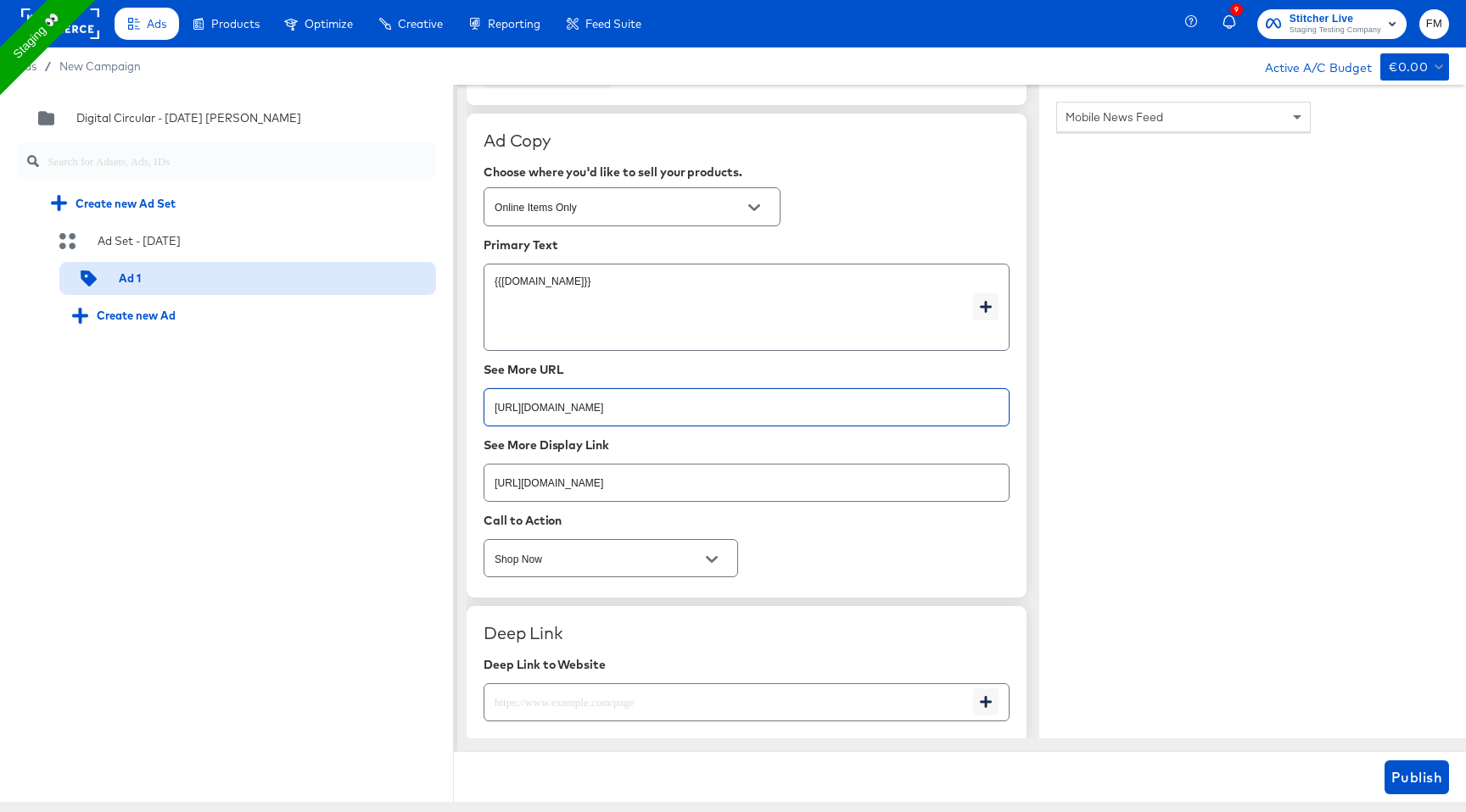
type input "https://www.kargo.com"
type textarea "x"
click at [640, 689] on input "text" at bounding box center [728, 696] width 489 height 36
paste input "https://www.kargo.com/"
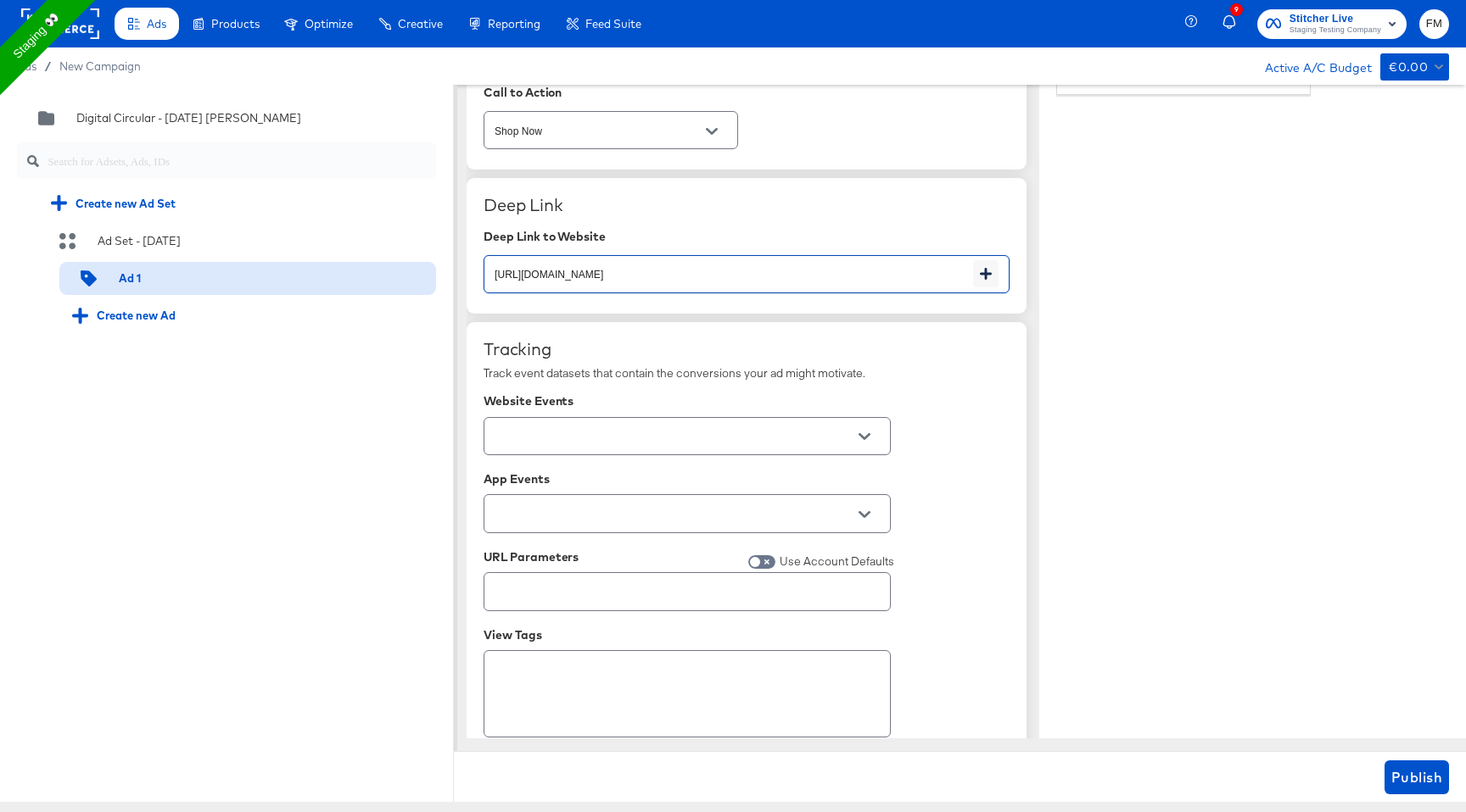
scroll to position [2124, 0]
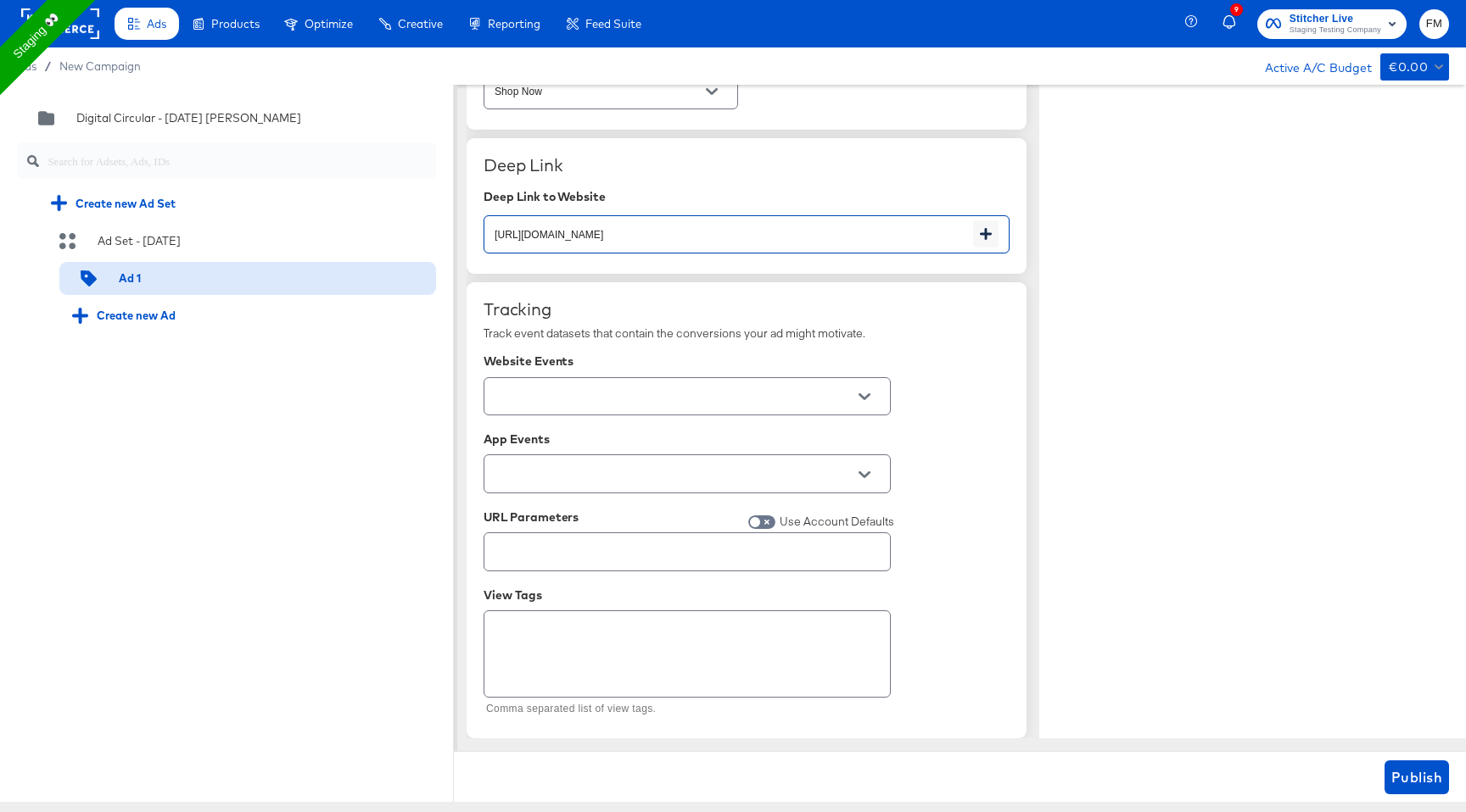
type input "https://www.kargo.com"
type textarea "x"
click at [1313, 642] on div "Mobile News Feed" at bounding box center [1192, 373] width 271 height 697
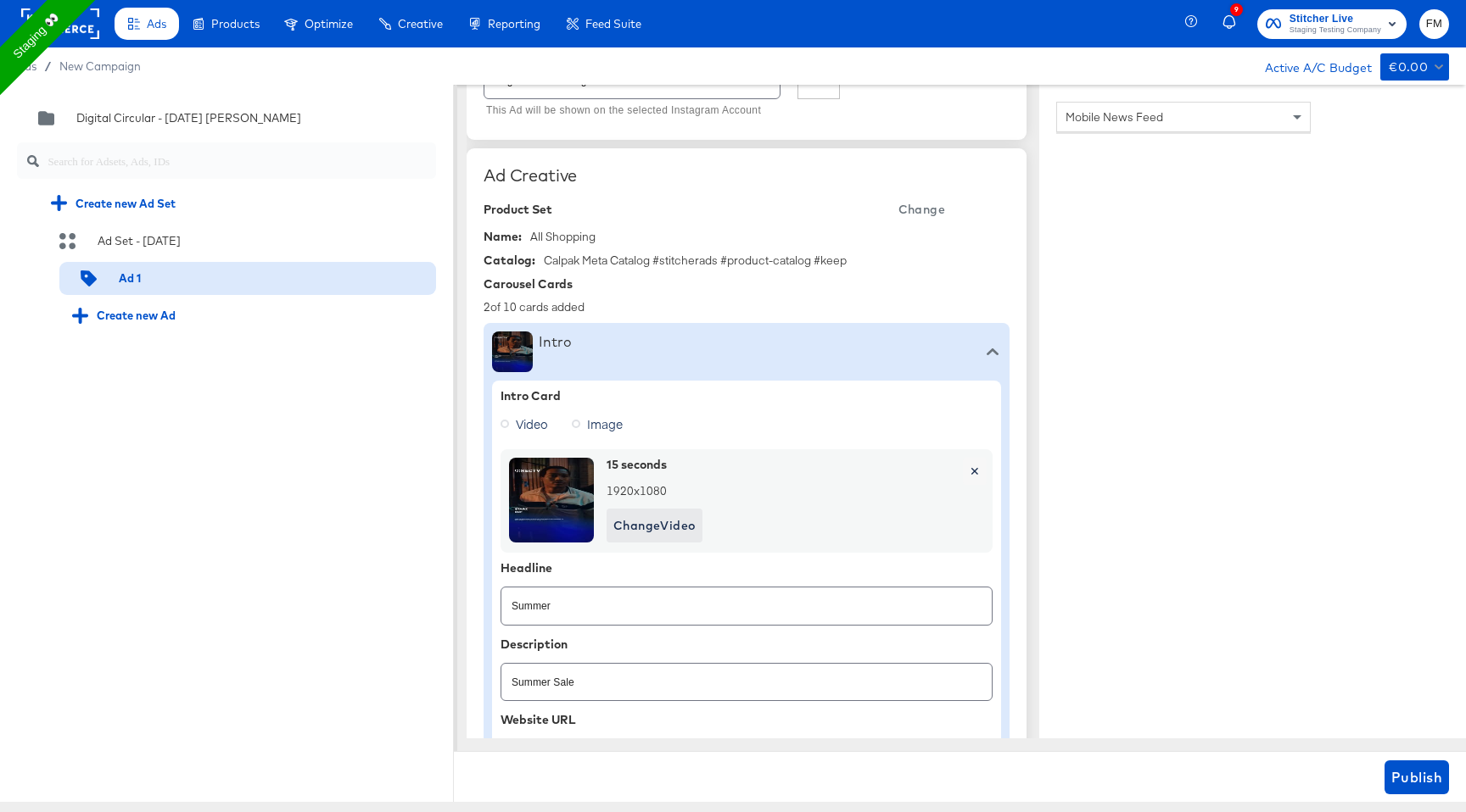
scroll to position [403, 0]
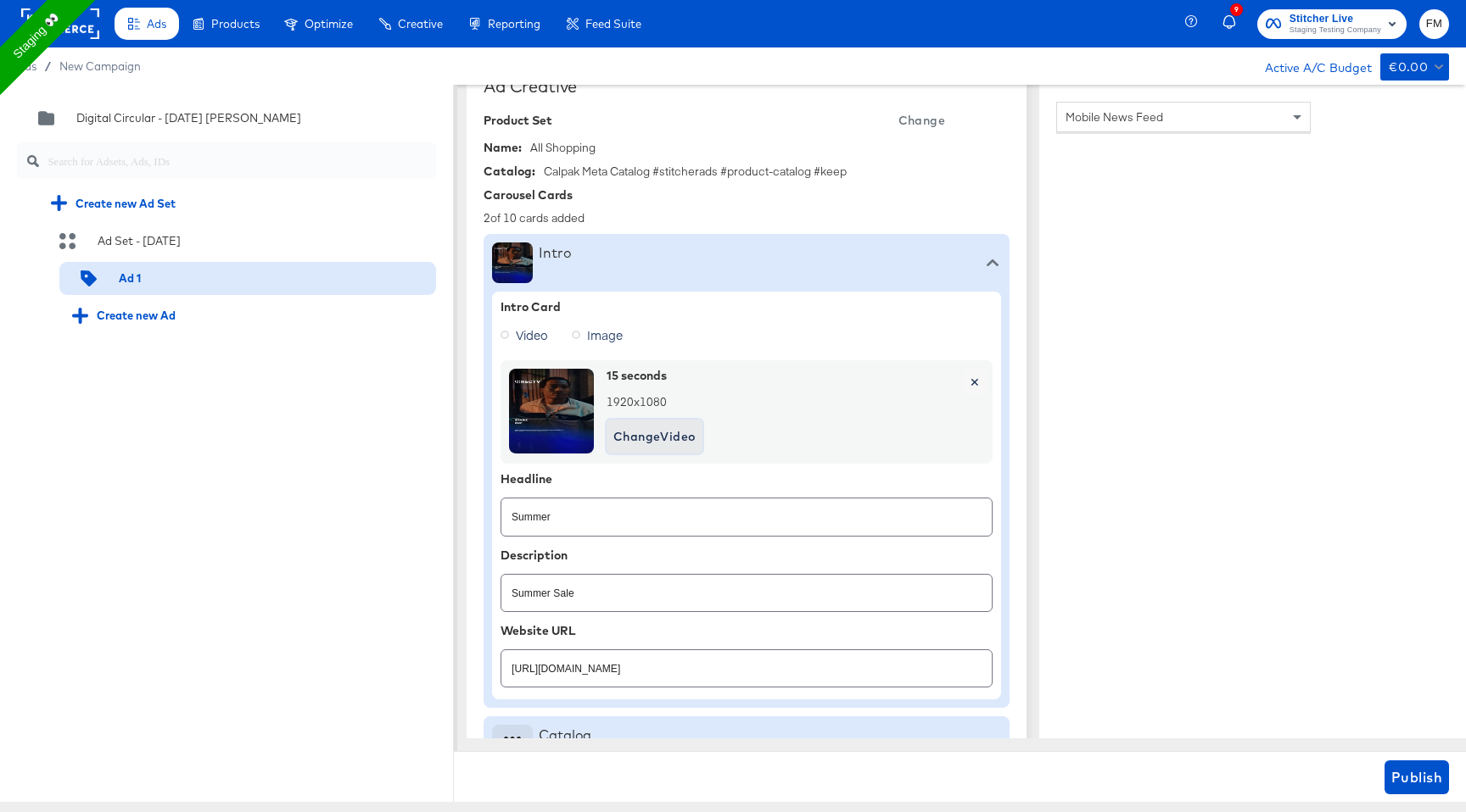
click at [690, 441] on span "Change Video" at bounding box center [655, 437] width 82 height 21
type textarea "x"
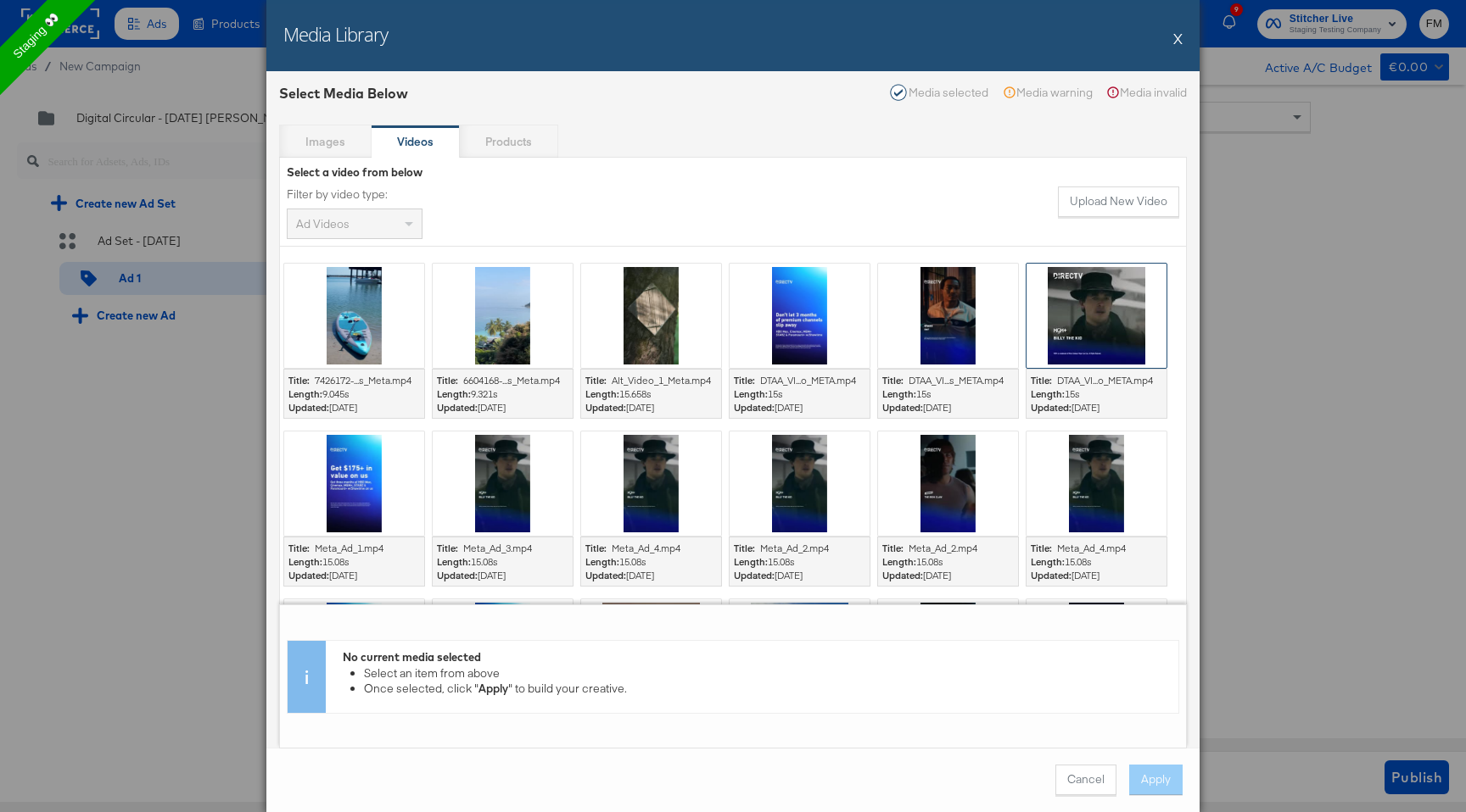
click at [1080, 342] on div at bounding box center [1096, 315] width 140 height 104
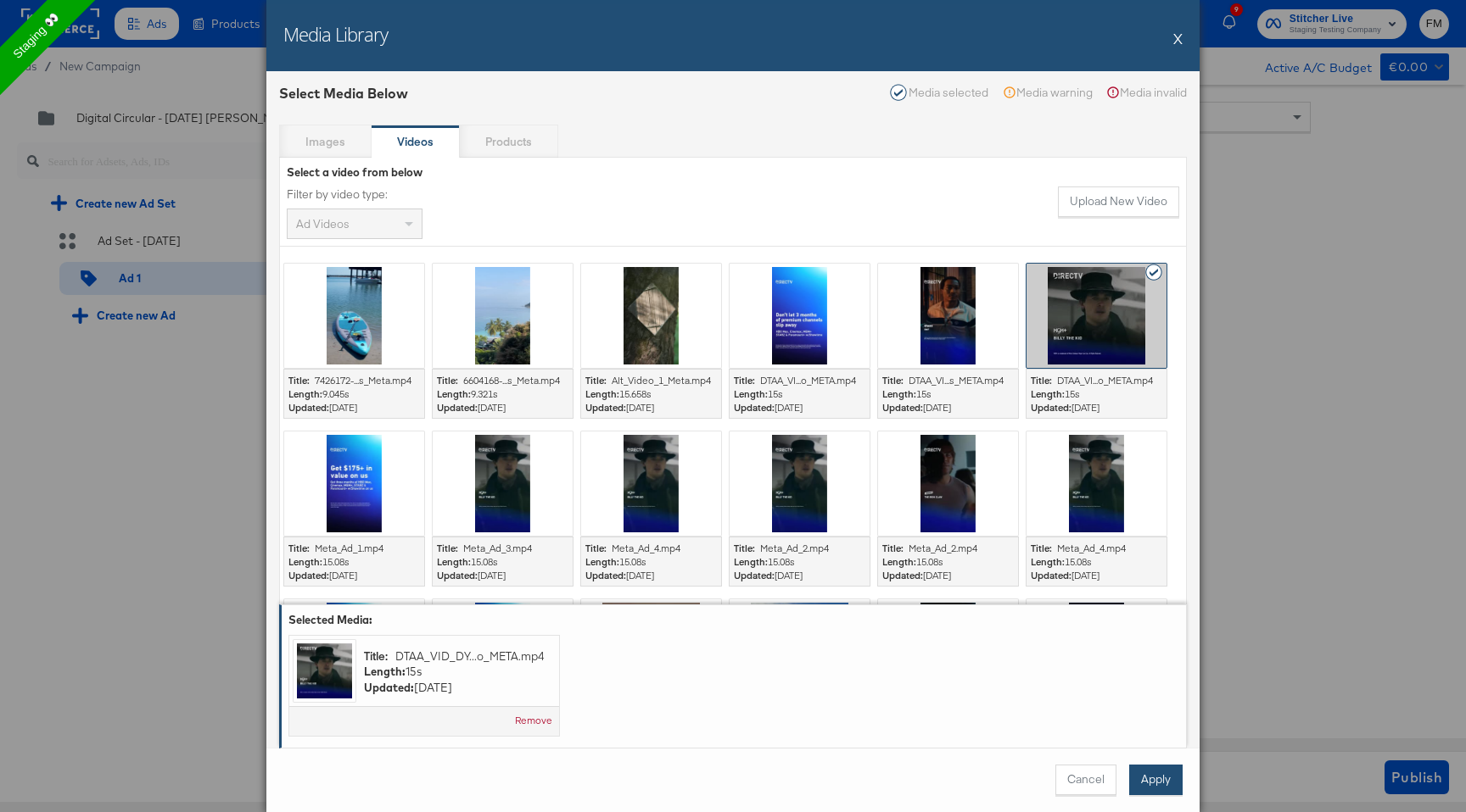
click at [1156, 786] on button "Apply" at bounding box center [1156, 781] width 53 height 31
type textarea "x"
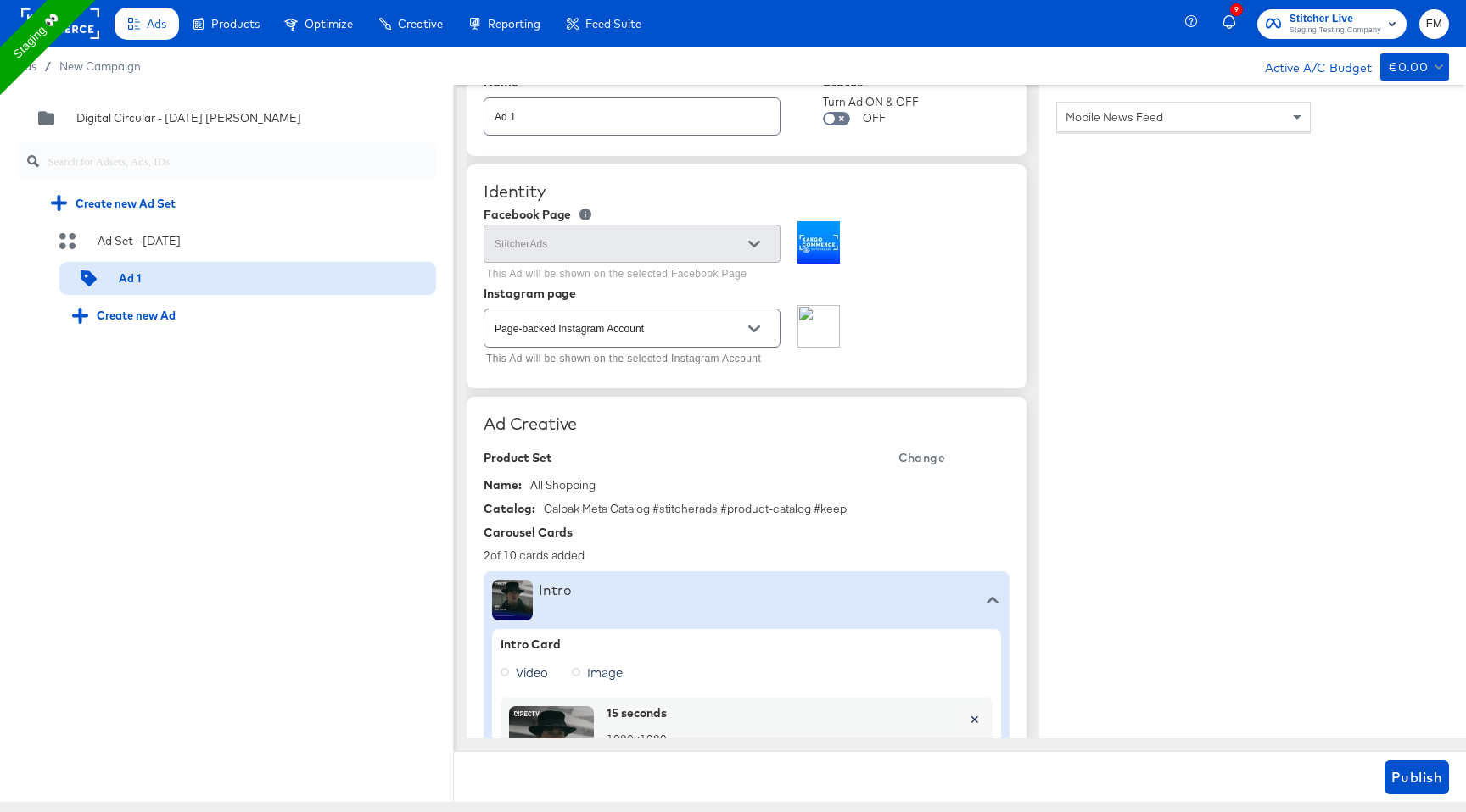
scroll to position [55, 0]
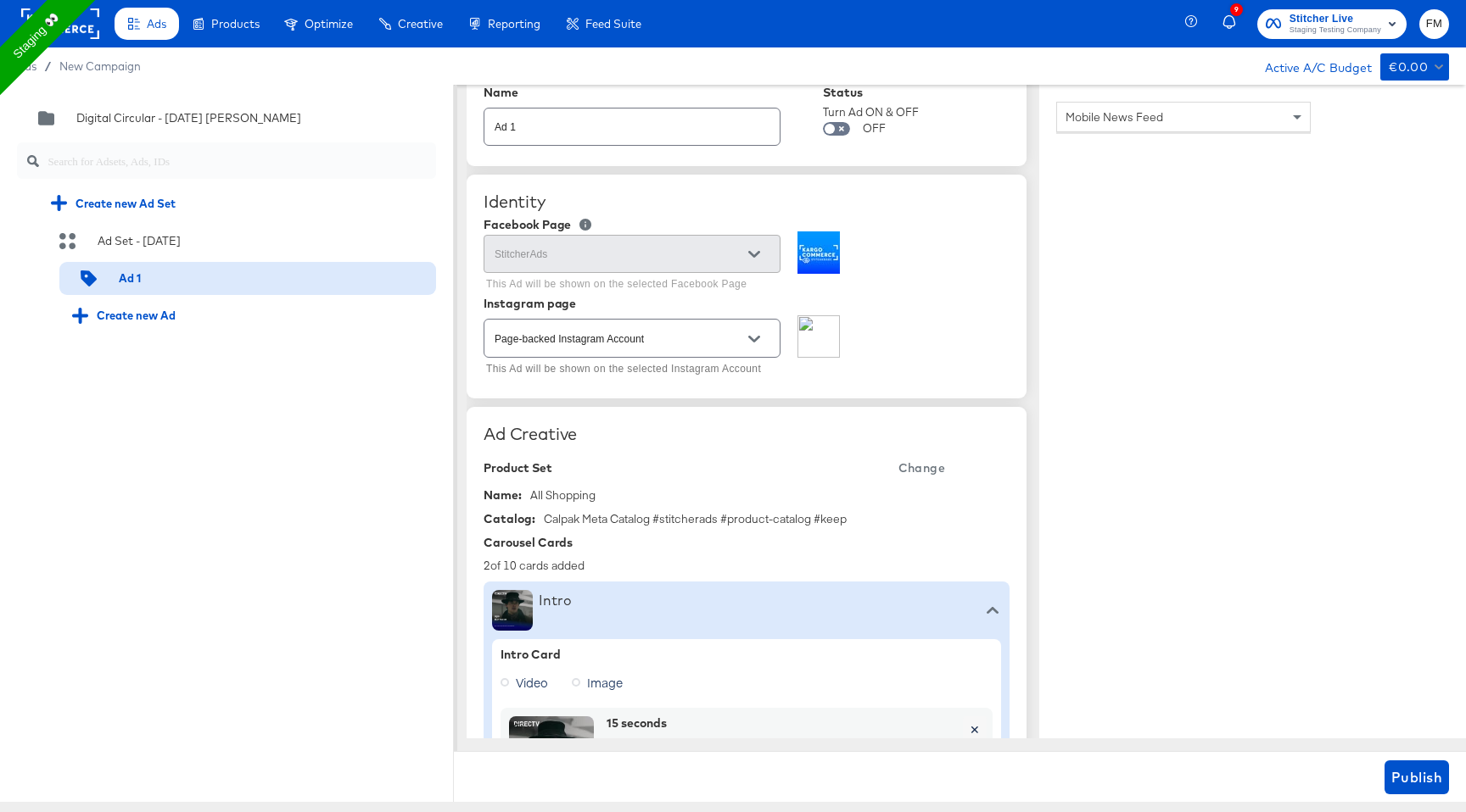
click at [934, 463] on span "Change" at bounding box center [921, 468] width 47 height 21
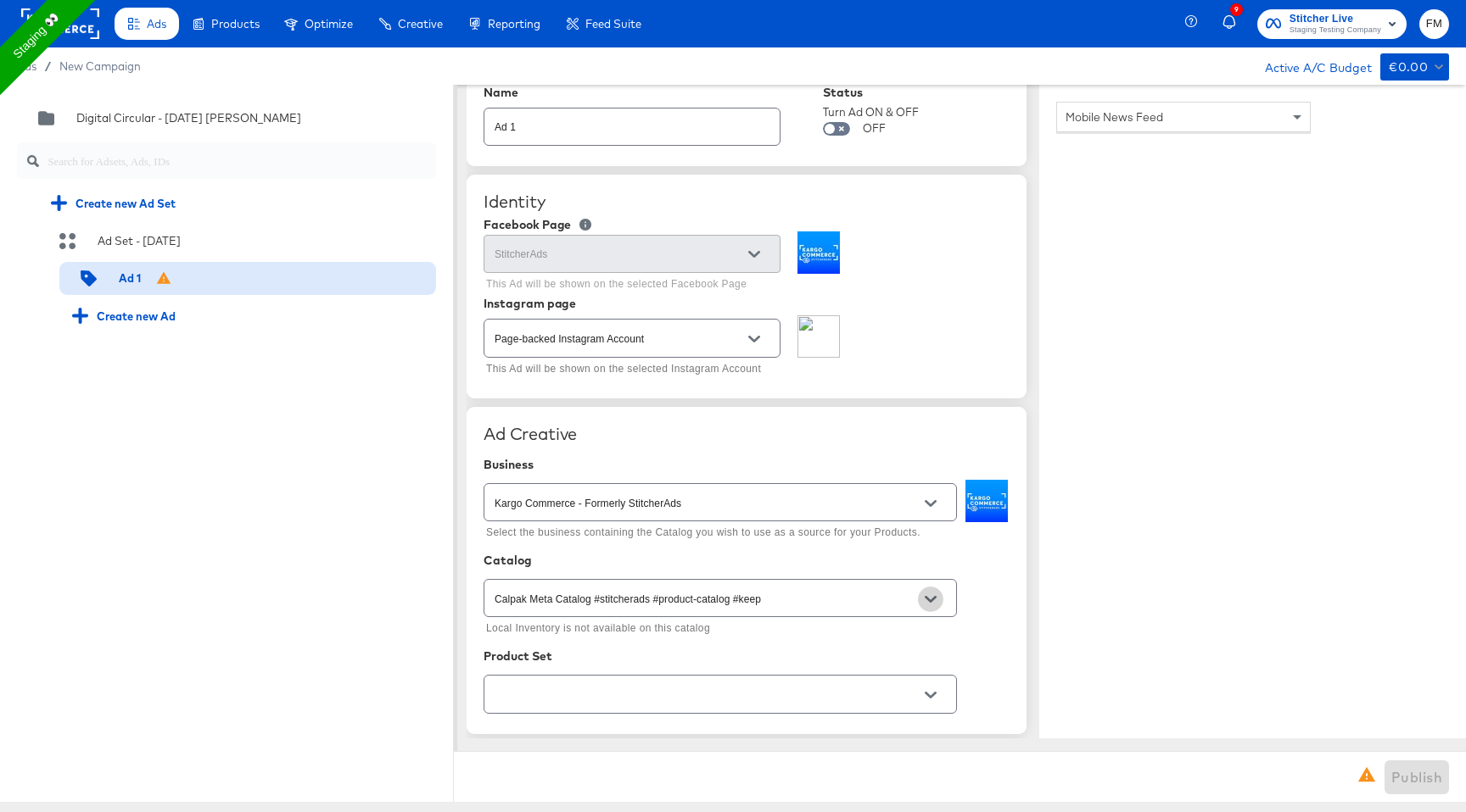
click at [921, 604] on button "Open" at bounding box center [931, 599] width 26 height 26
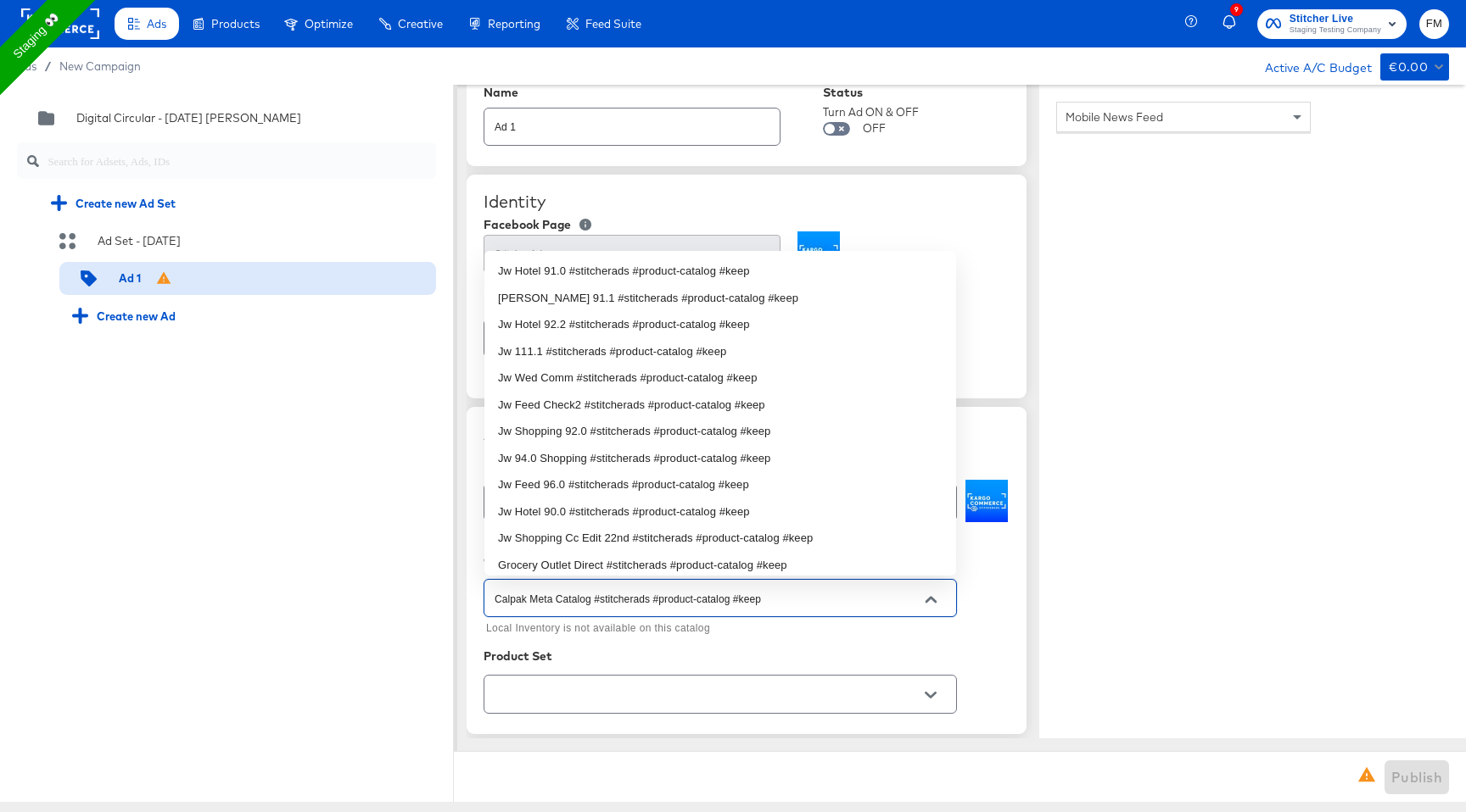
scroll to position [194, 0]
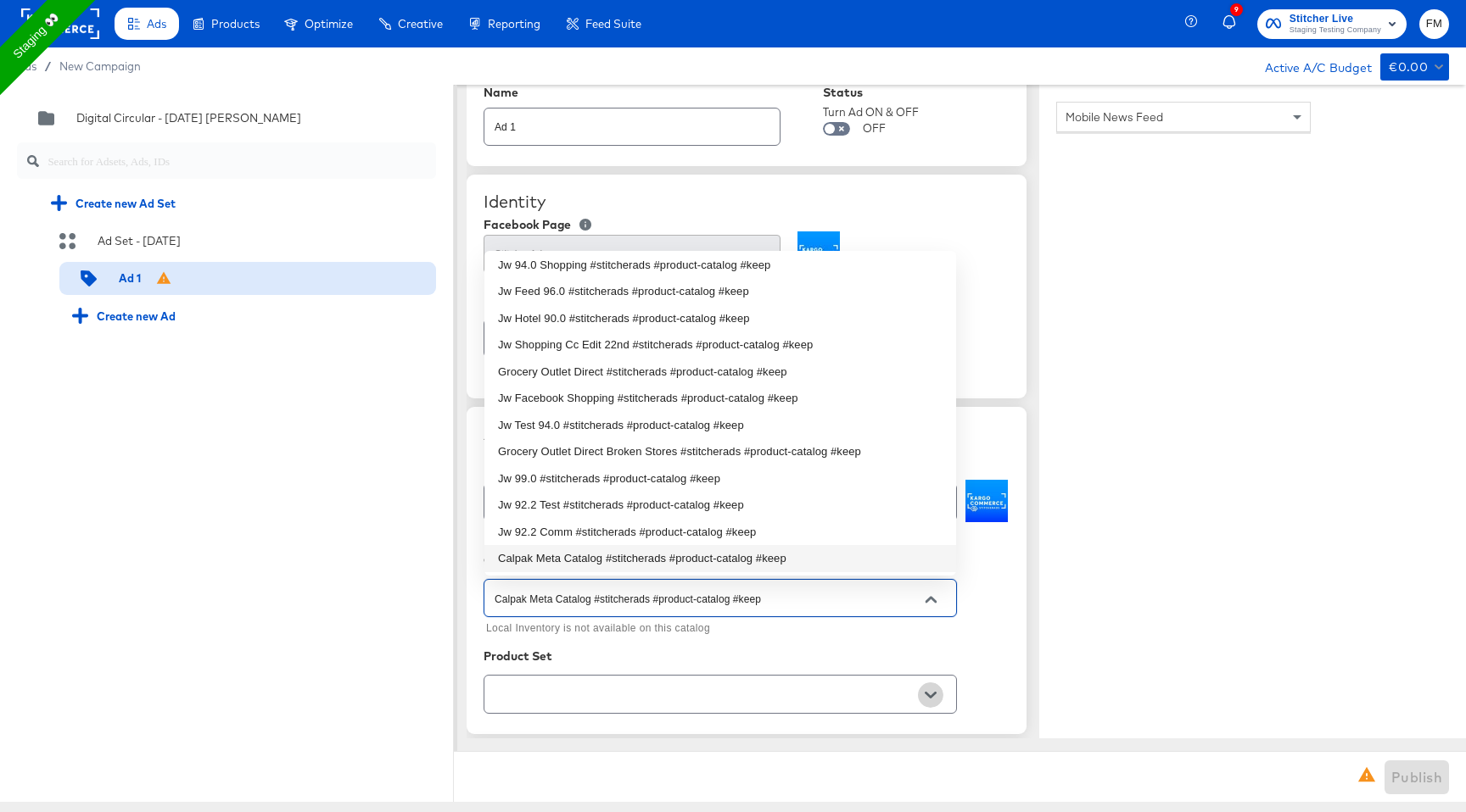
click at [930, 693] on icon "Open" at bounding box center [931, 696] width 11 height 11
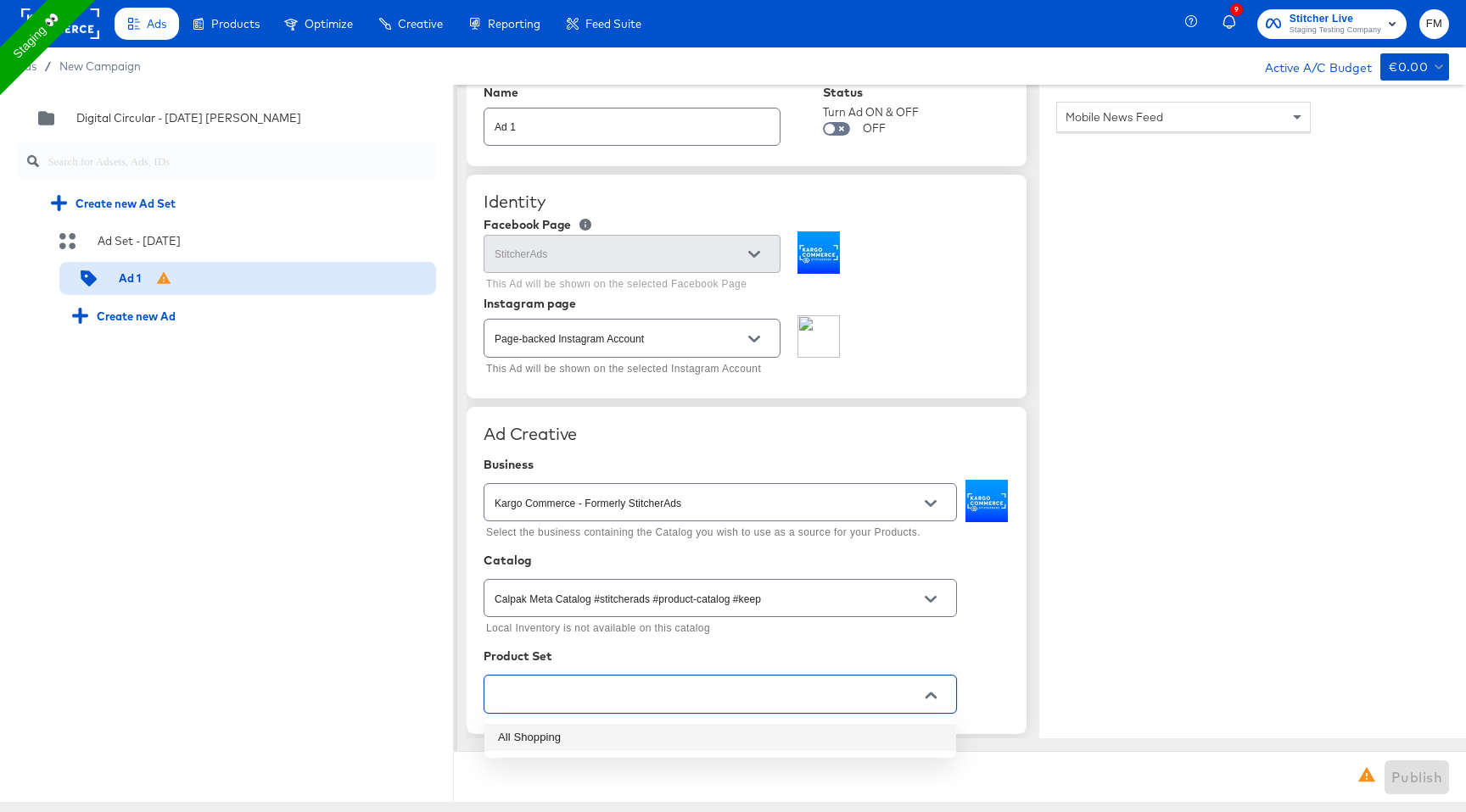
click at [847, 728] on li "All Shopping" at bounding box center [720, 738] width 471 height 27
type textarea "x"
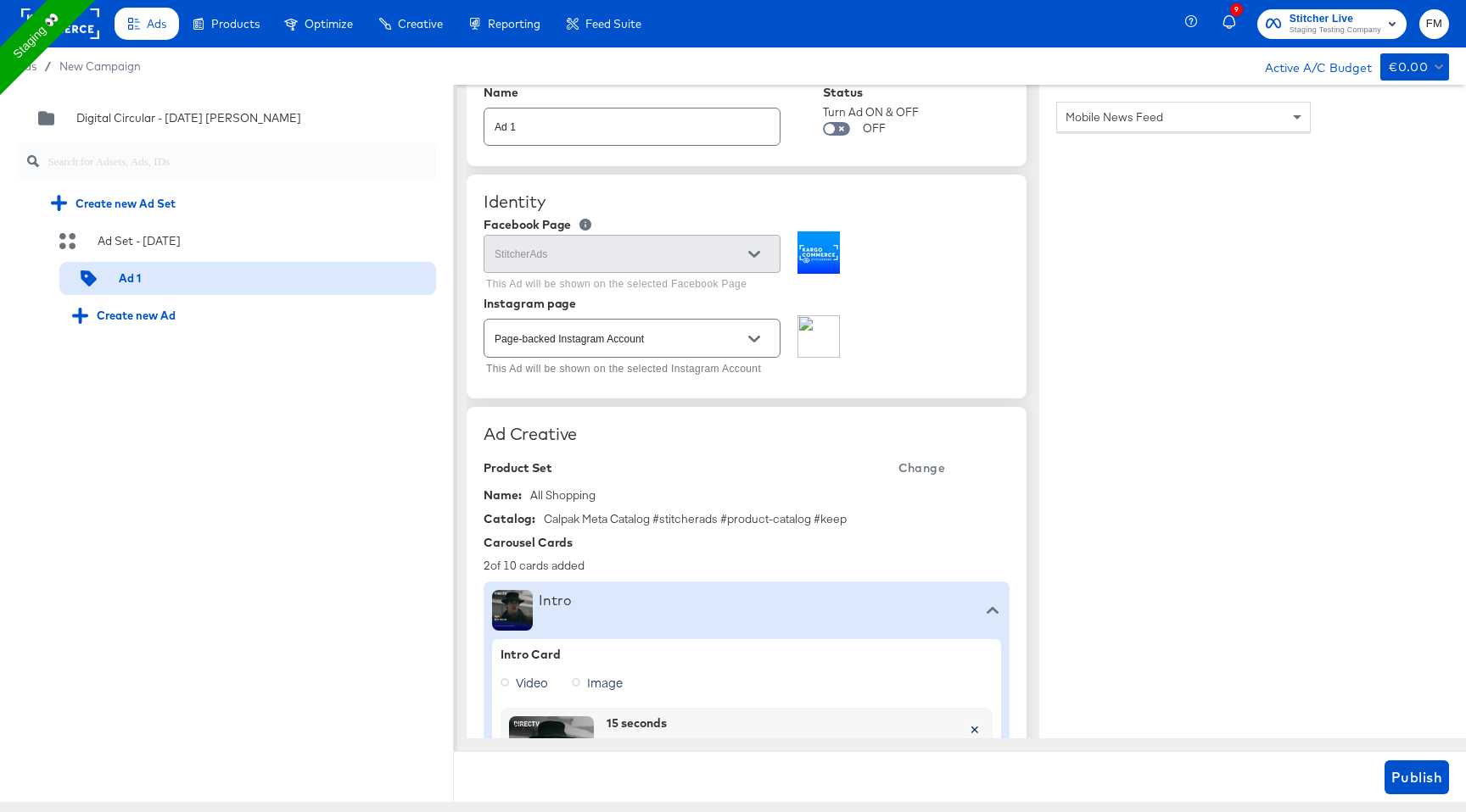
type textarea "x"
click at [939, 465] on span "Change" at bounding box center [921, 468] width 47 height 21
type textarea "x"
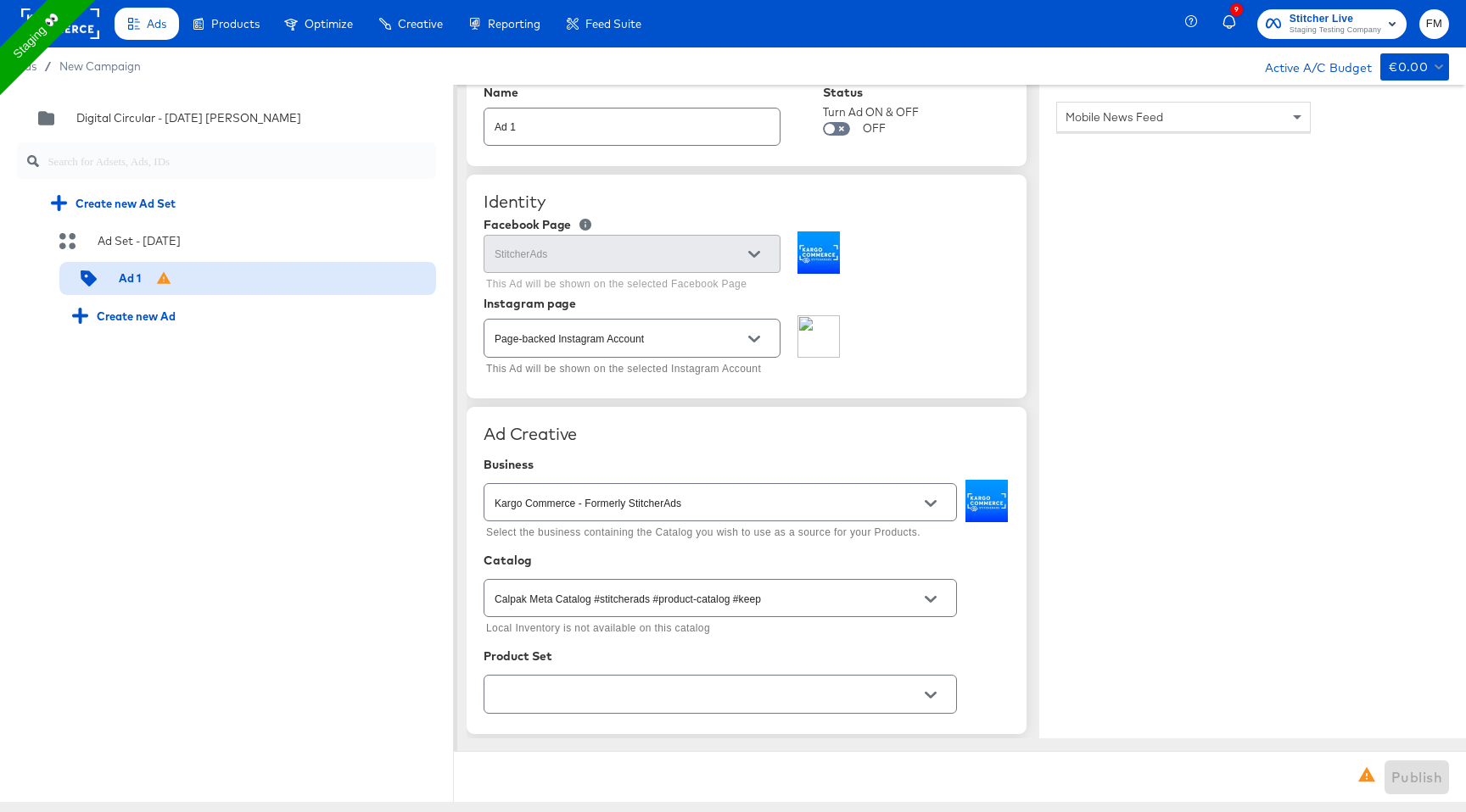
click at [927, 604] on icon "Open" at bounding box center [931, 599] width 11 height 11
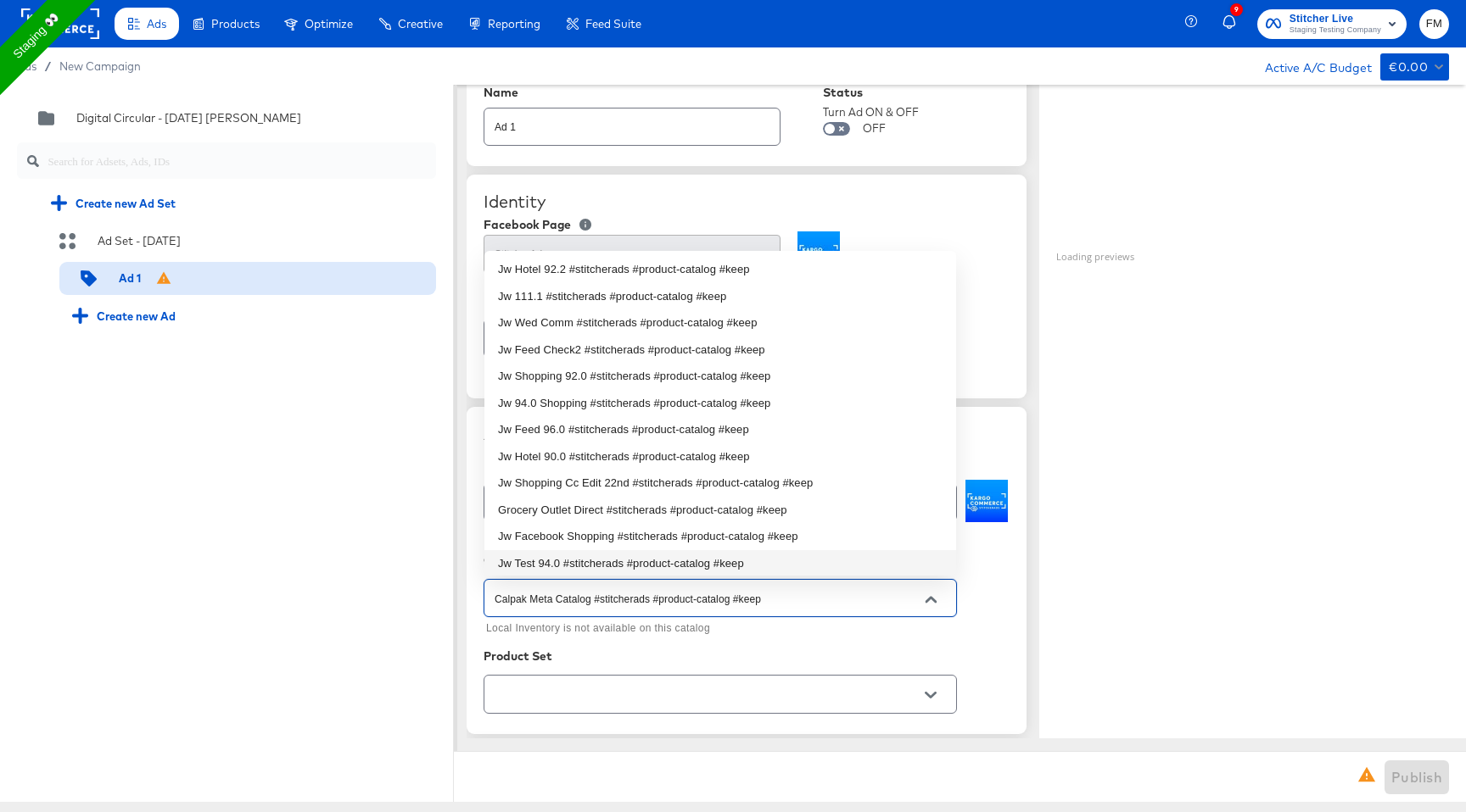
scroll to position [0, 0]
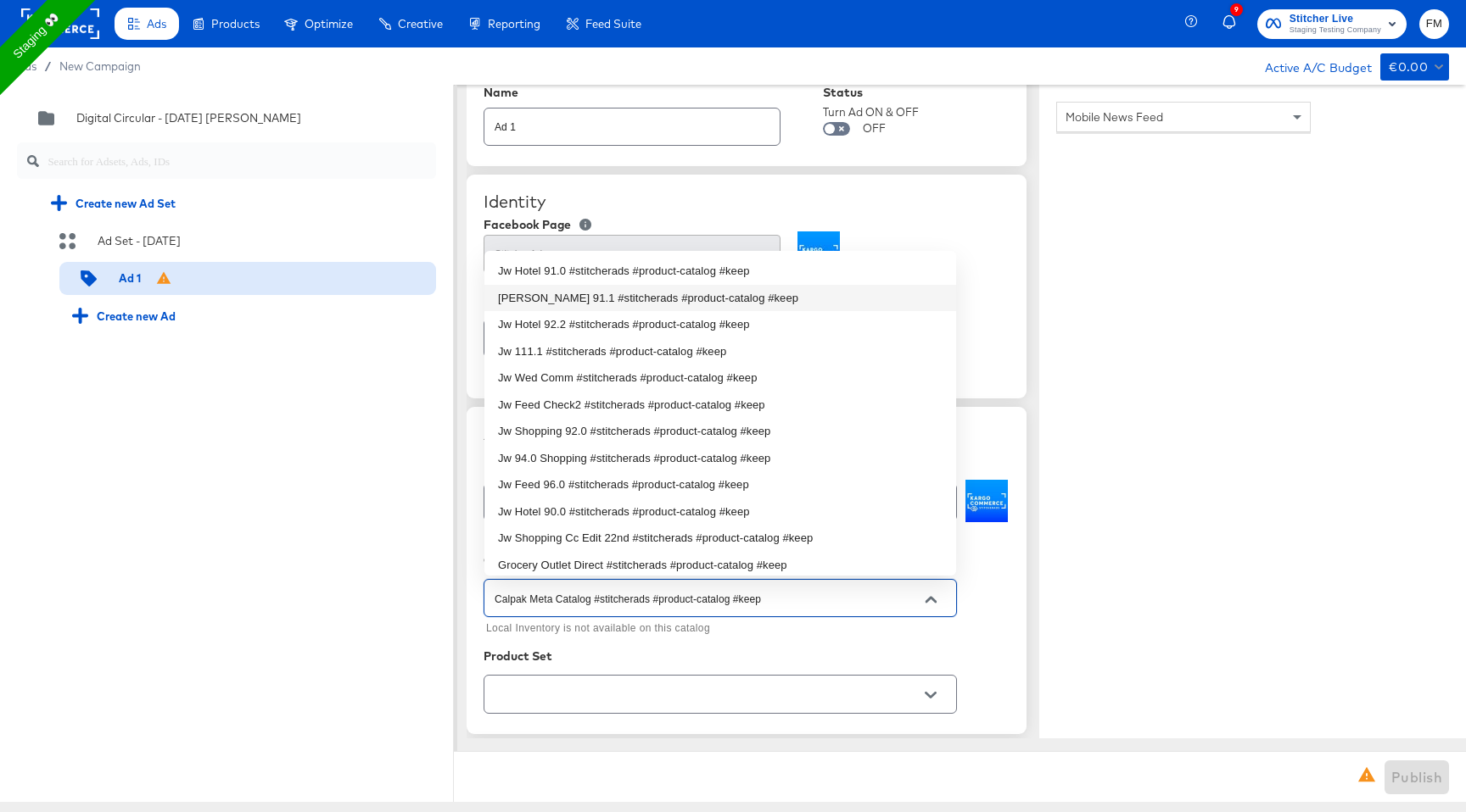
click at [792, 293] on li "Jw Shopp 91.1 #stitcherads #product-catalog #keep" at bounding box center [720, 299] width 471 height 27
type input "Jw Shopp 91.1 #stitcherads #product-catalog #keep"
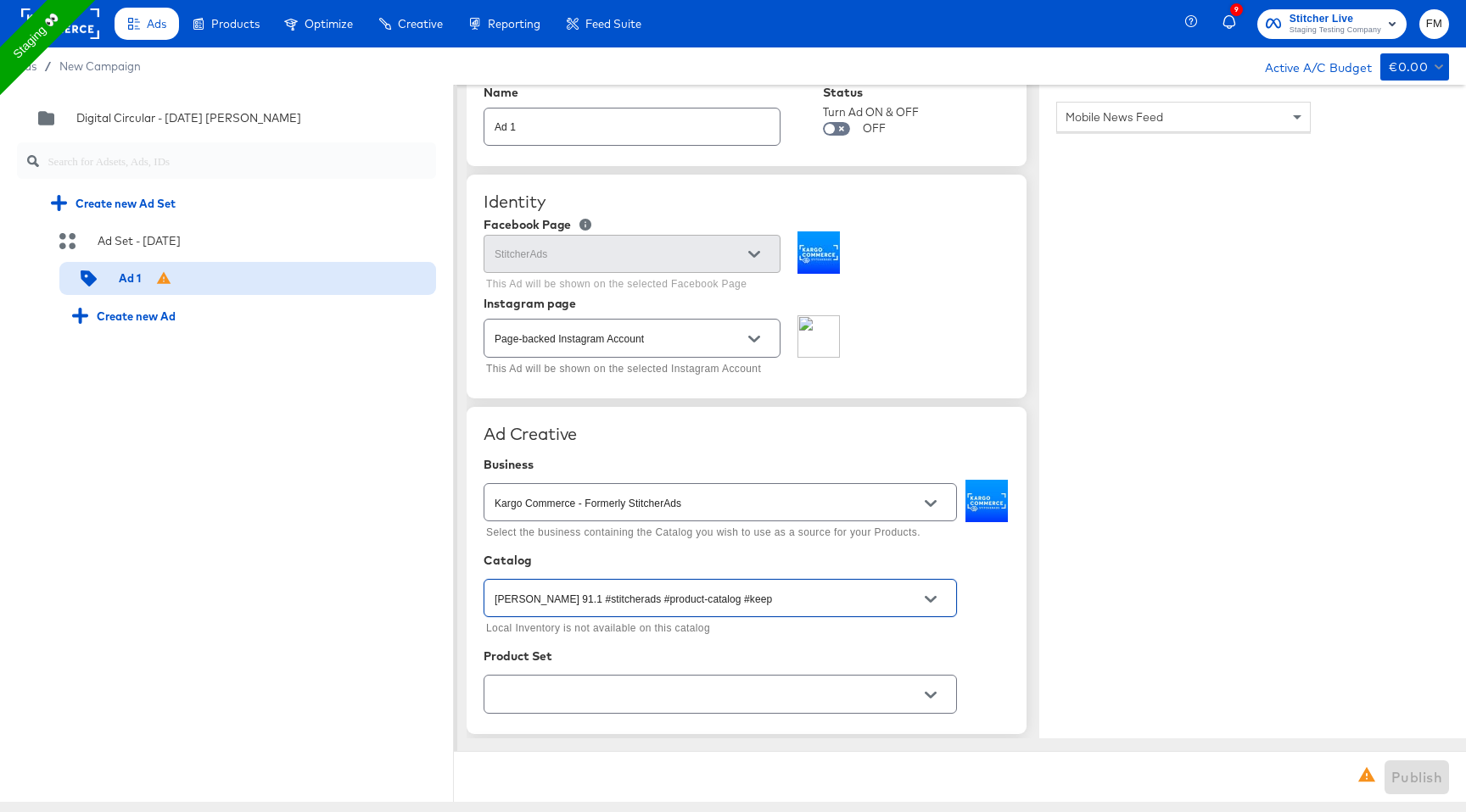
click at [931, 695] on icon "Open" at bounding box center [931, 696] width 11 height 11
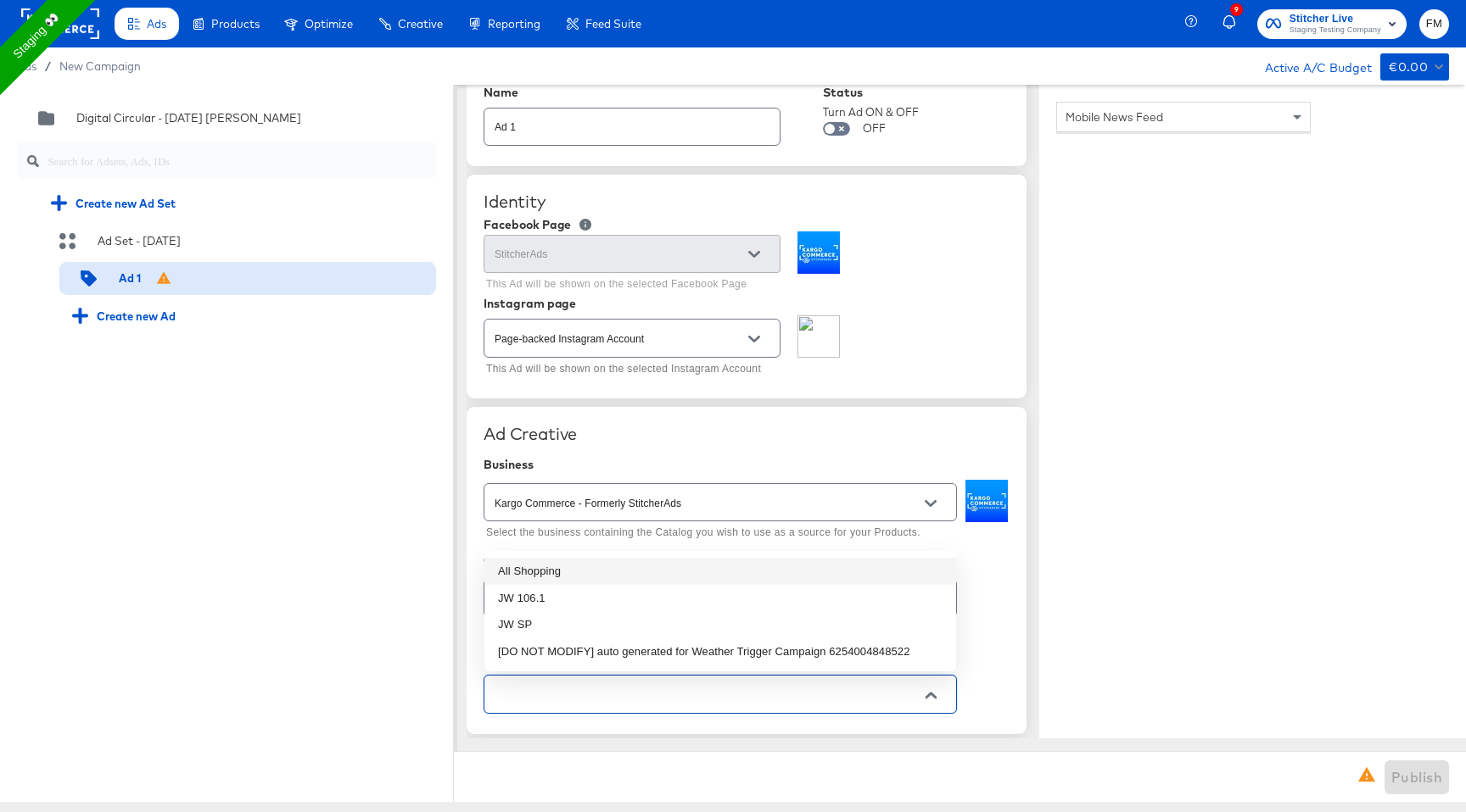
click at [847, 560] on li "All Shopping" at bounding box center [720, 572] width 471 height 27
type textarea "x"
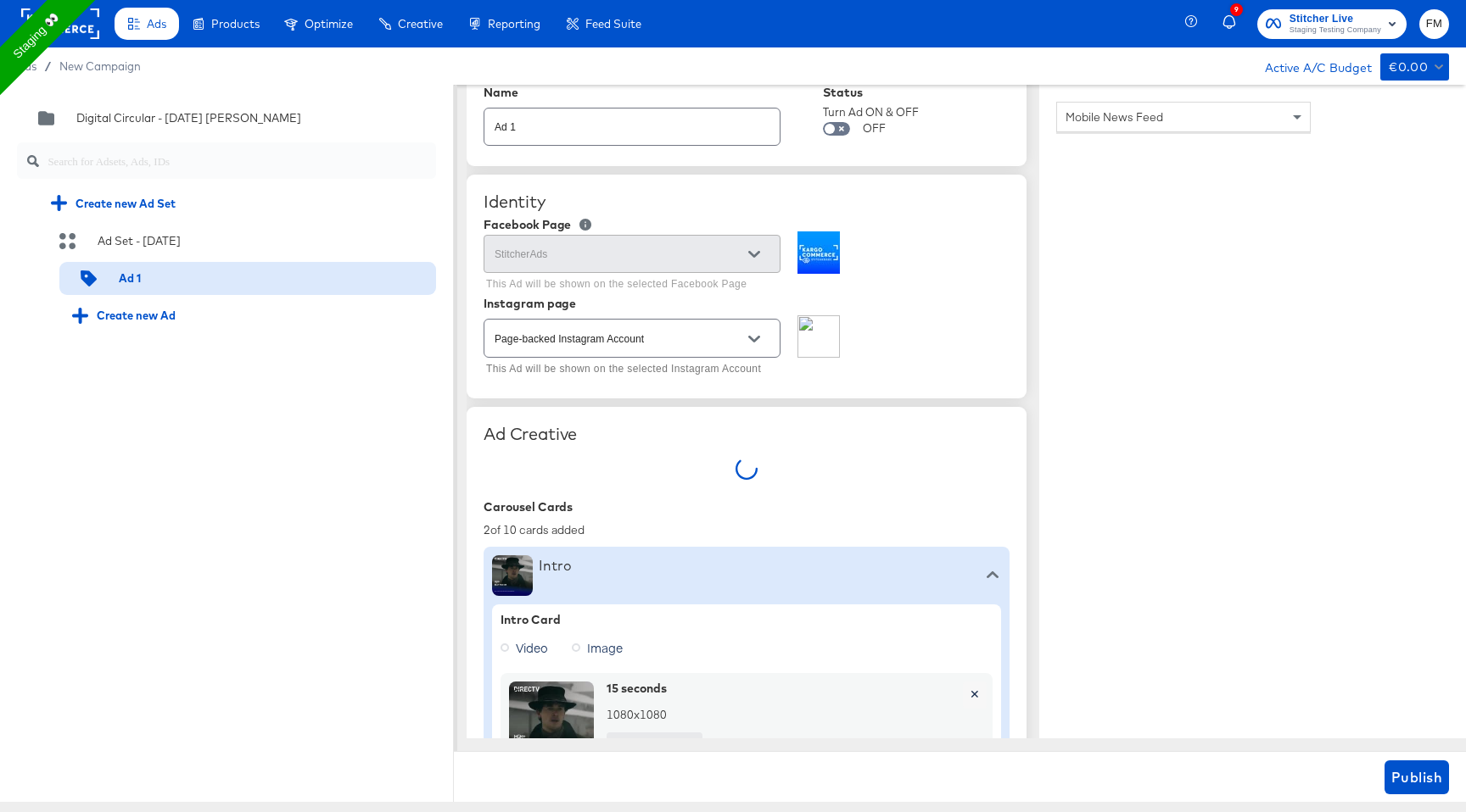
type textarea "x"
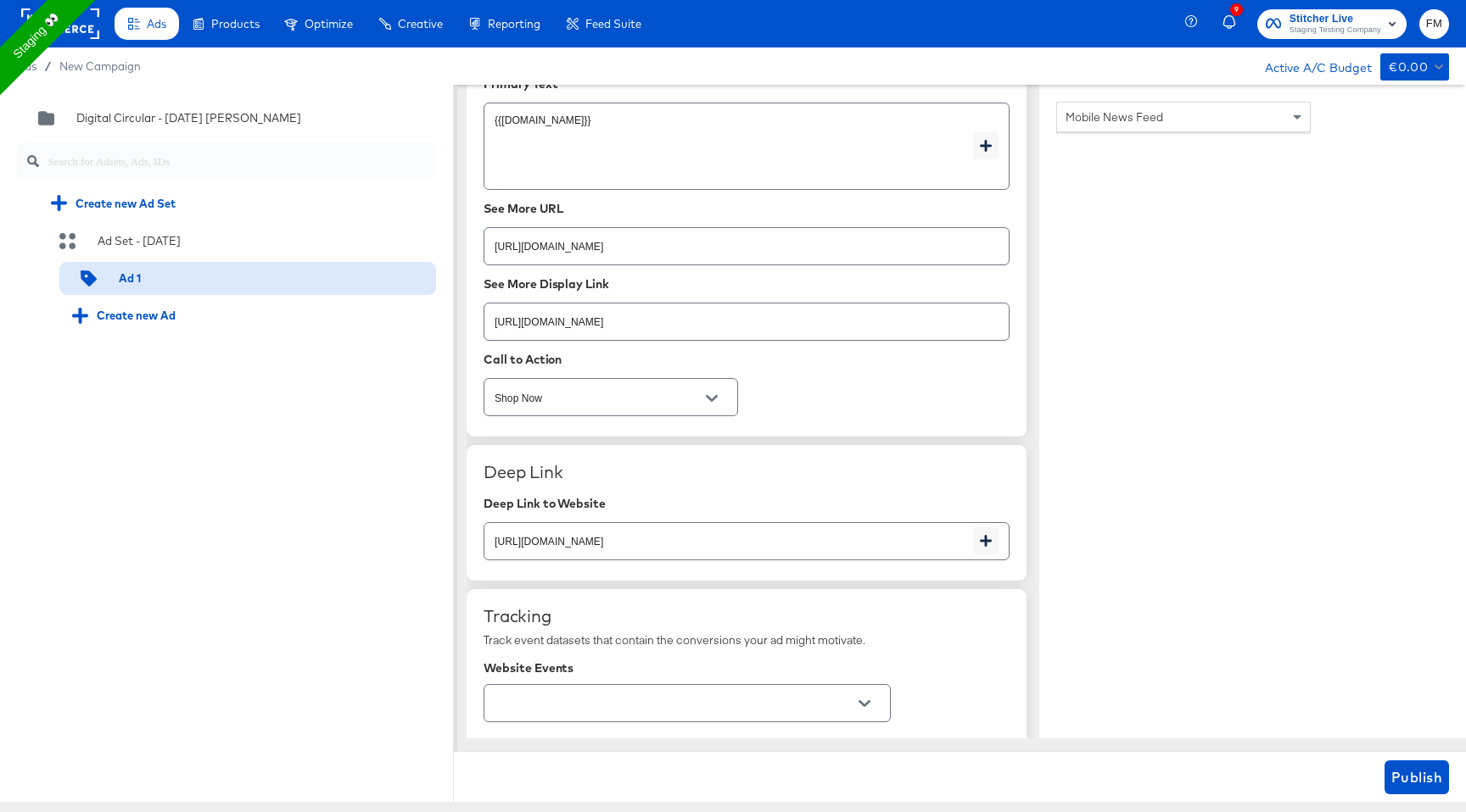
scroll to position [1819, 0]
click at [842, 543] on input "https://www.kargo.com" at bounding box center [728, 533] width 489 height 36
type textarea "x"
click at [817, 369] on div "Ad Copy Choose where you'd like to sell your products. Online Items Only Primar…" at bounding box center [746, 193] width 560 height 484
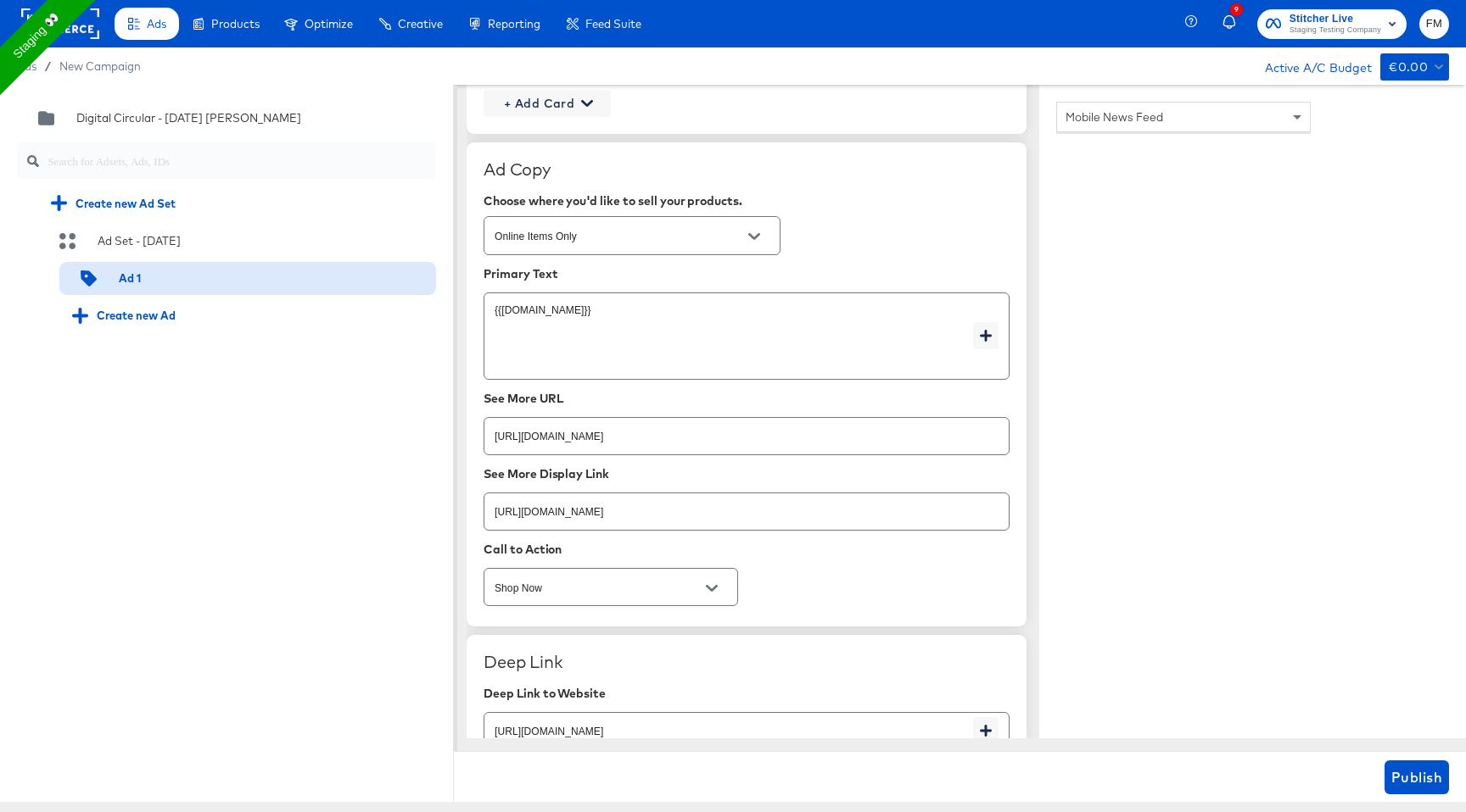
scroll to position [1605, 0]
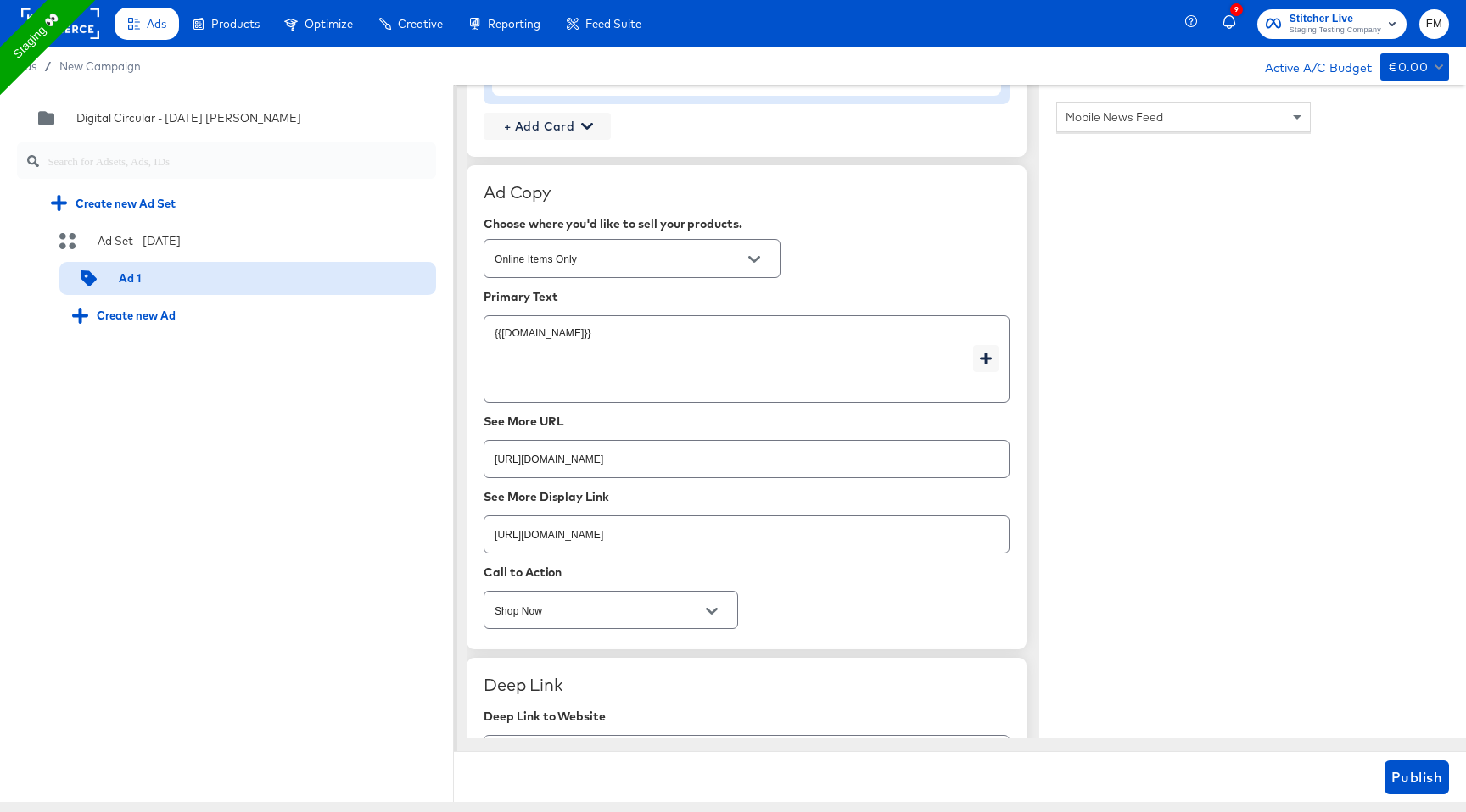
click at [797, 383] on textarea "{{page.location.city}}" at bounding box center [733, 360] width 478 height 61
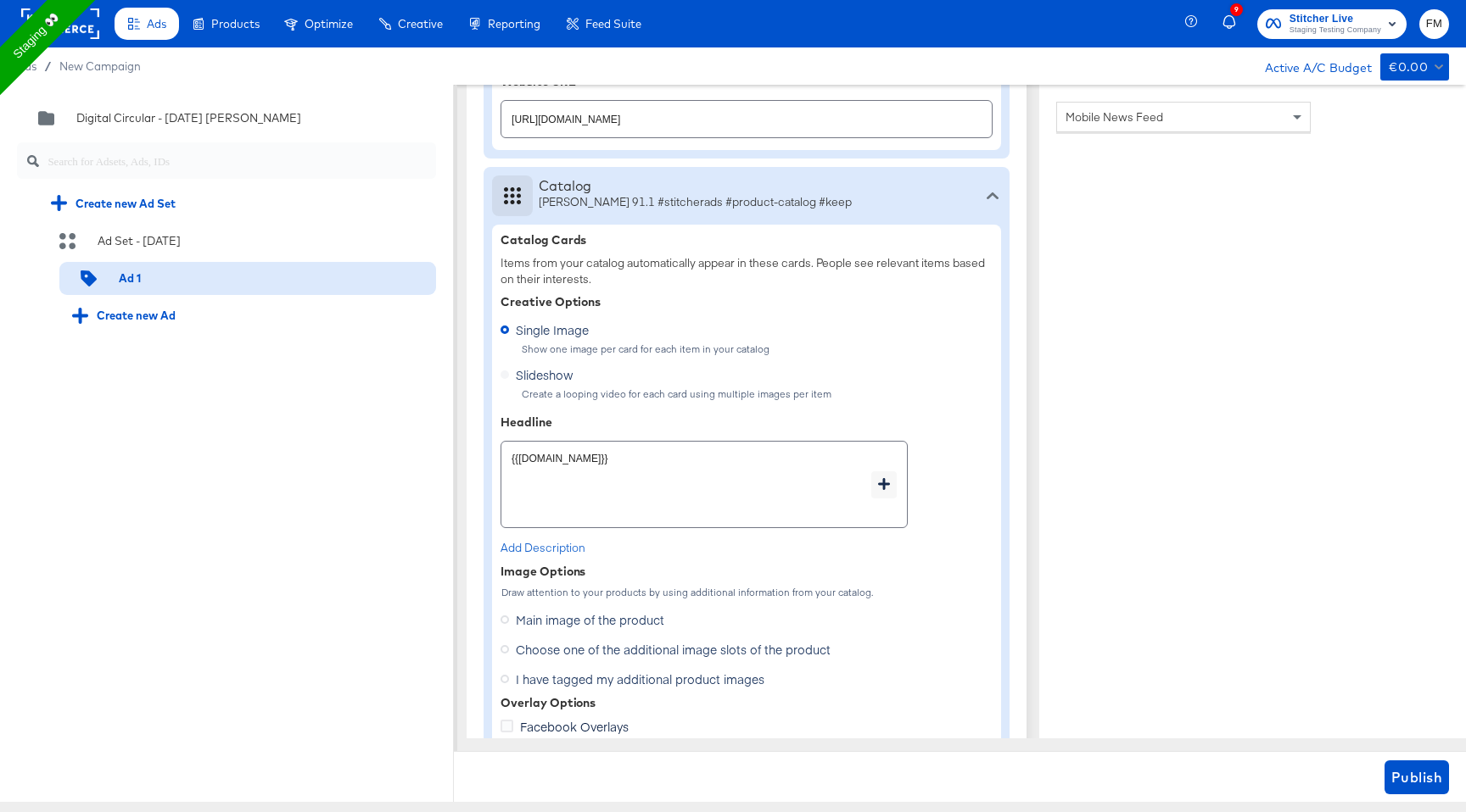
scroll to position [933, 0]
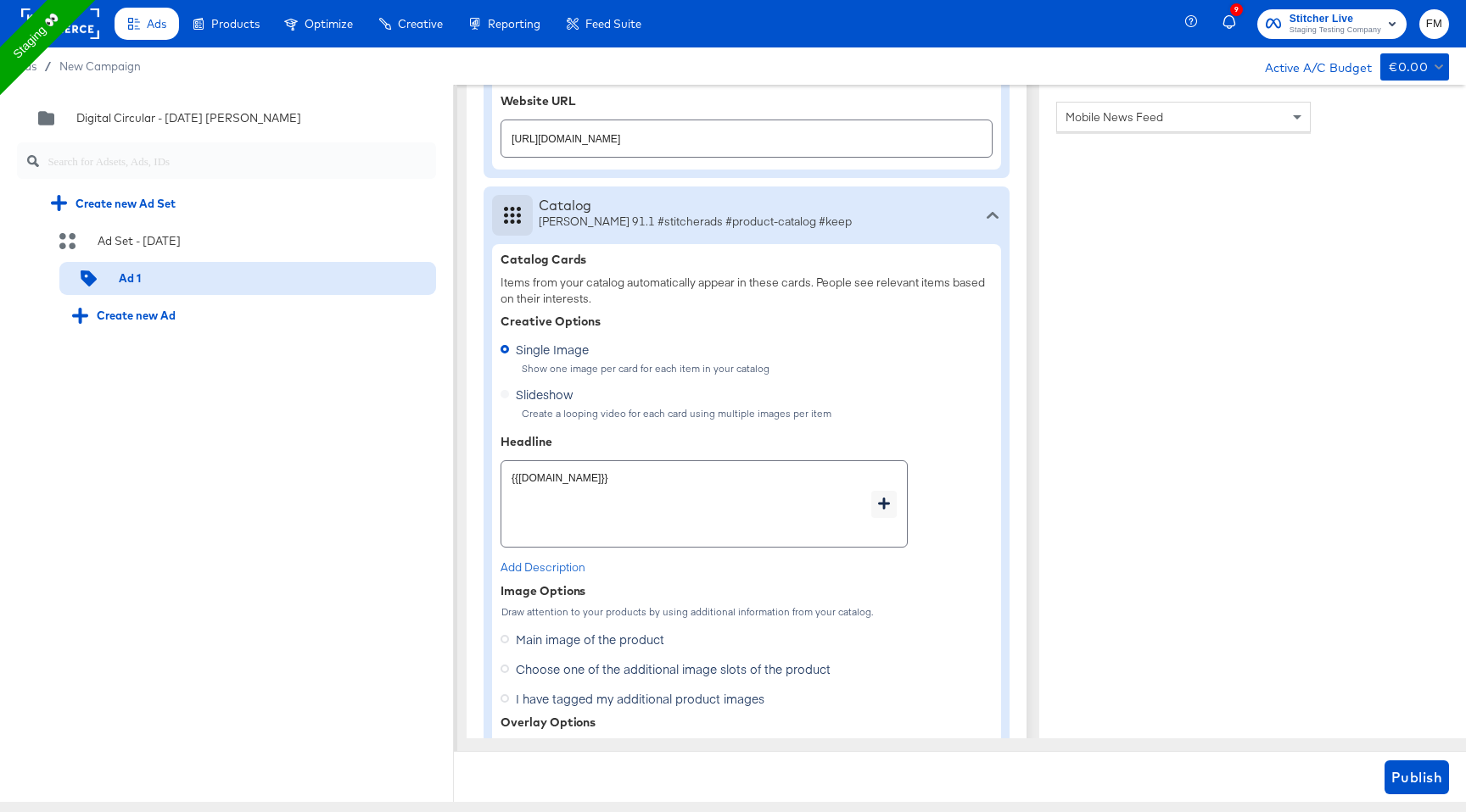
type textarea "x"
click at [961, 219] on div "Catalog Jw Shopp 91.1 #stitcherads #product-catalog #keep" at bounding box center [745, 215] width 509 height 41
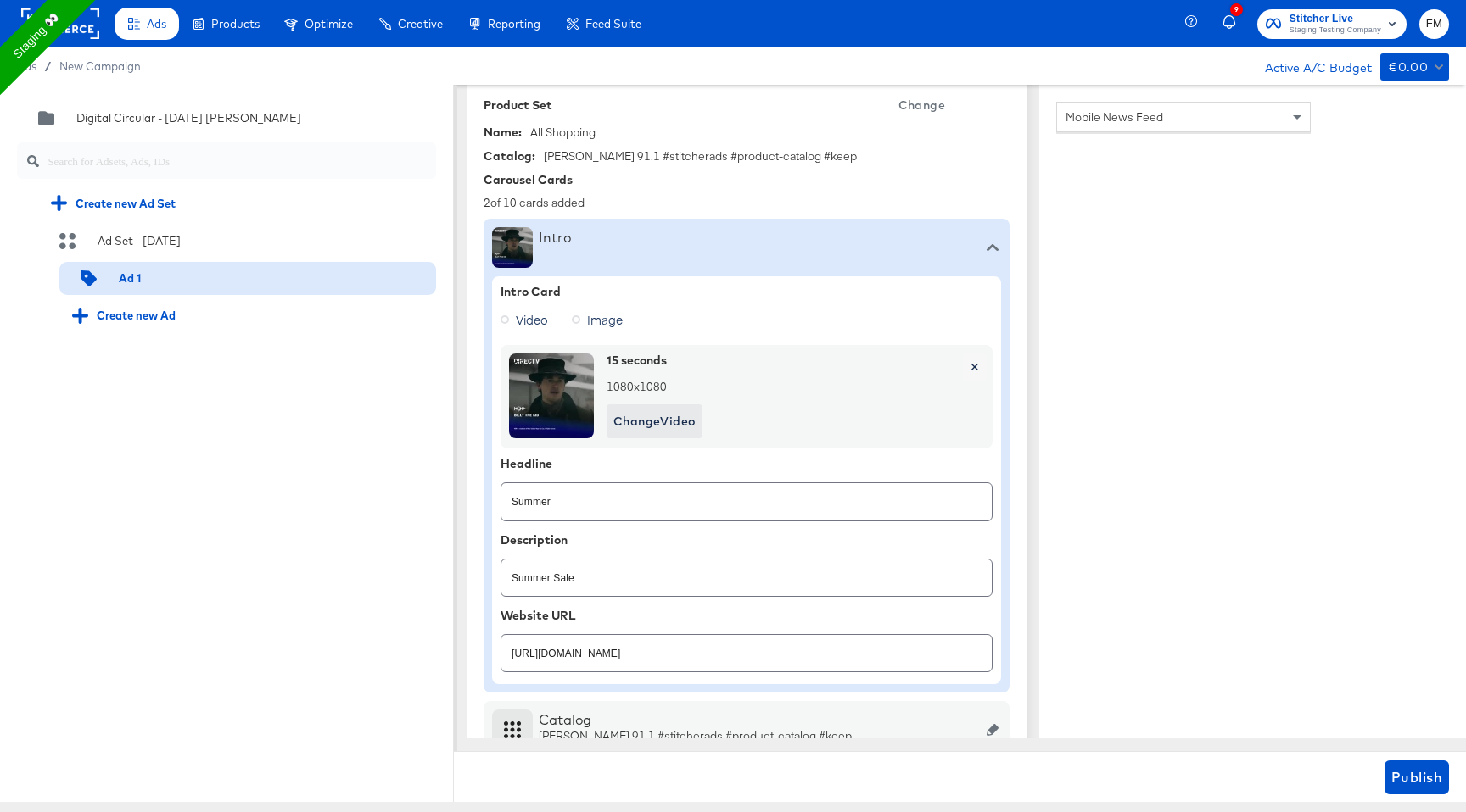
scroll to position [397, 0]
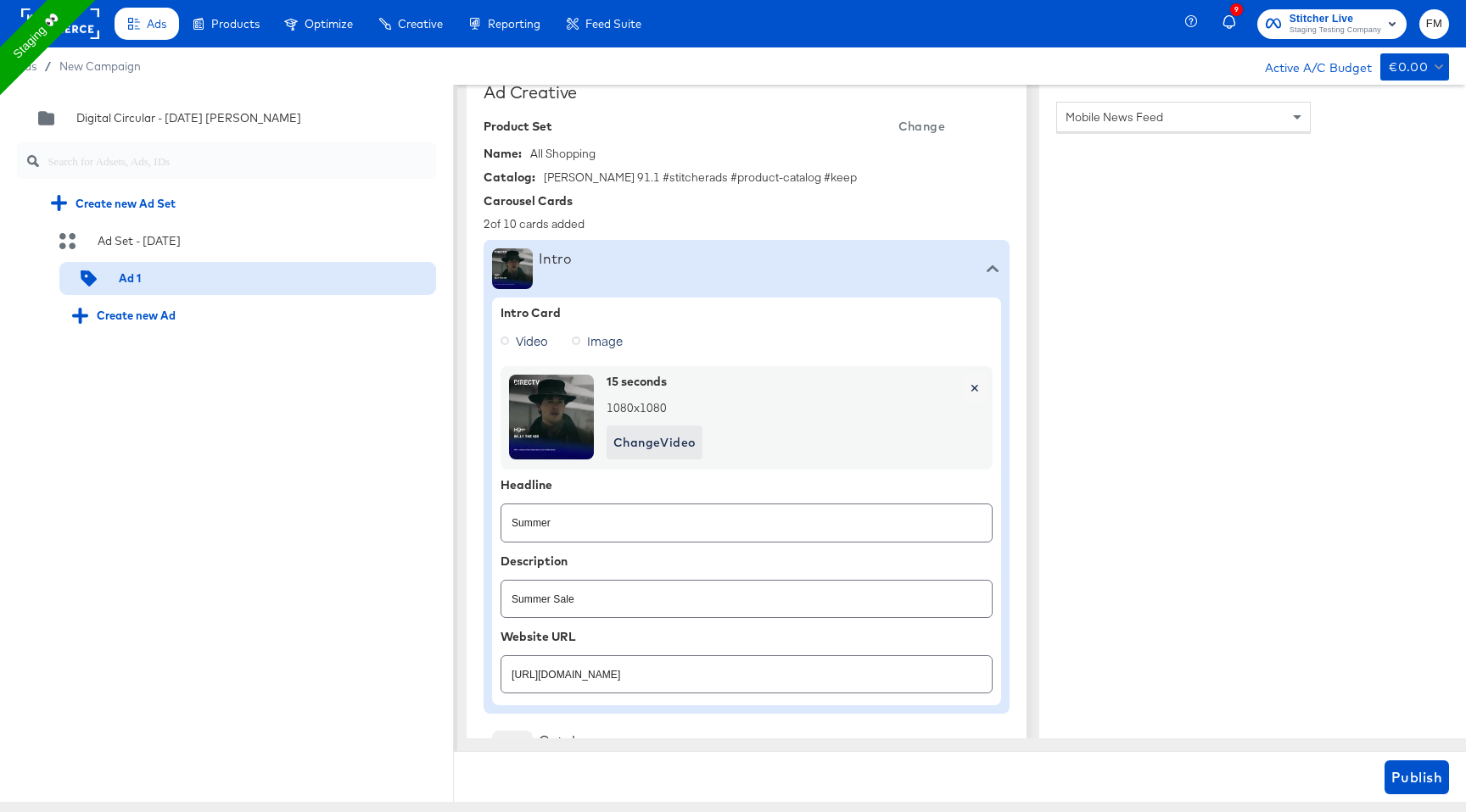
click at [964, 259] on div "Intro" at bounding box center [745, 268] width 509 height 41
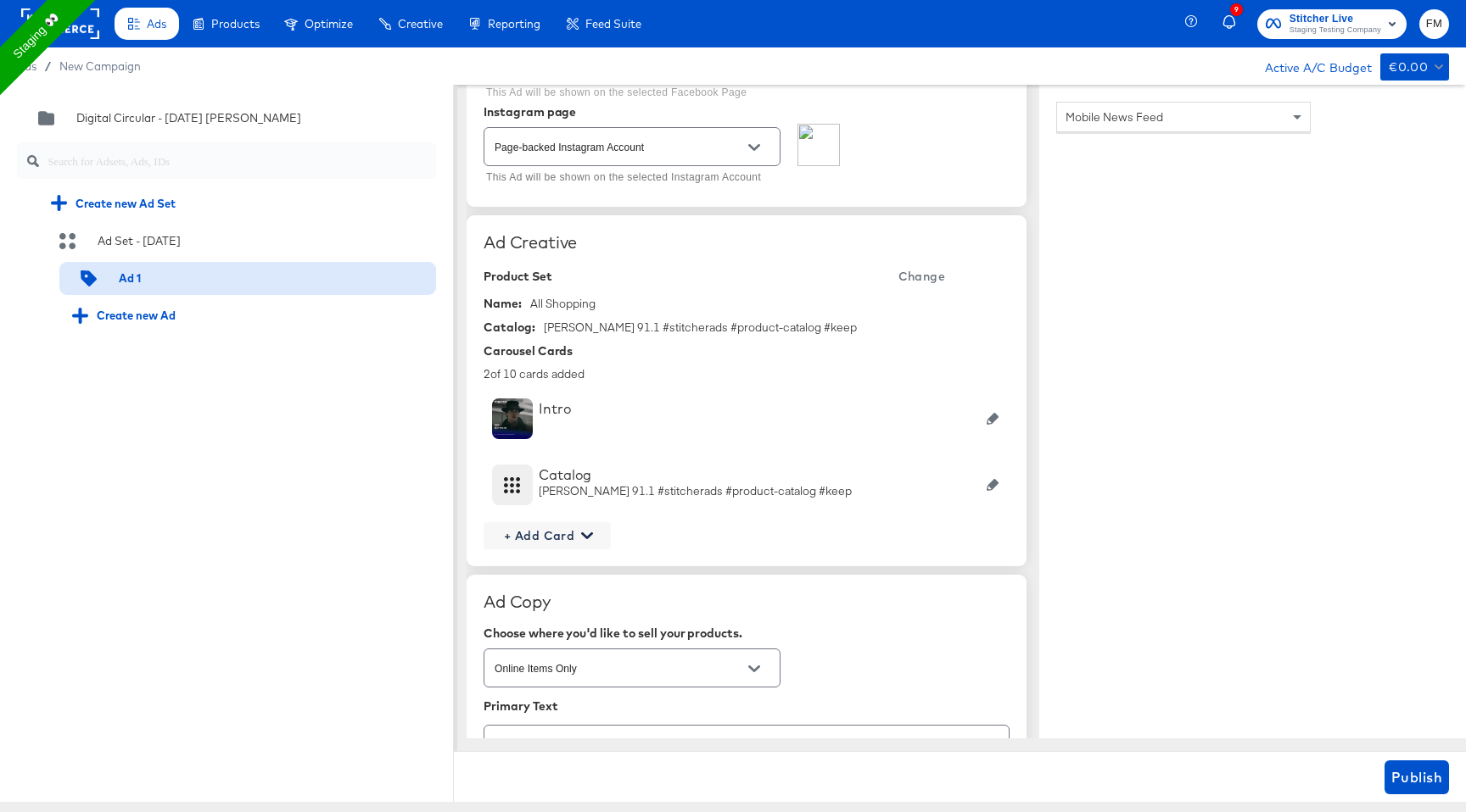
scroll to position [248, 0]
click at [755, 151] on icon "Open" at bounding box center [754, 147] width 11 height 11
click at [723, 179] on li "stitcherads" at bounding box center [631, 189] width 295 height 27
type input "stitcherads"
click at [1428, 781] on span "Publish" at bounding box center [1416, 778] width 51 height 24
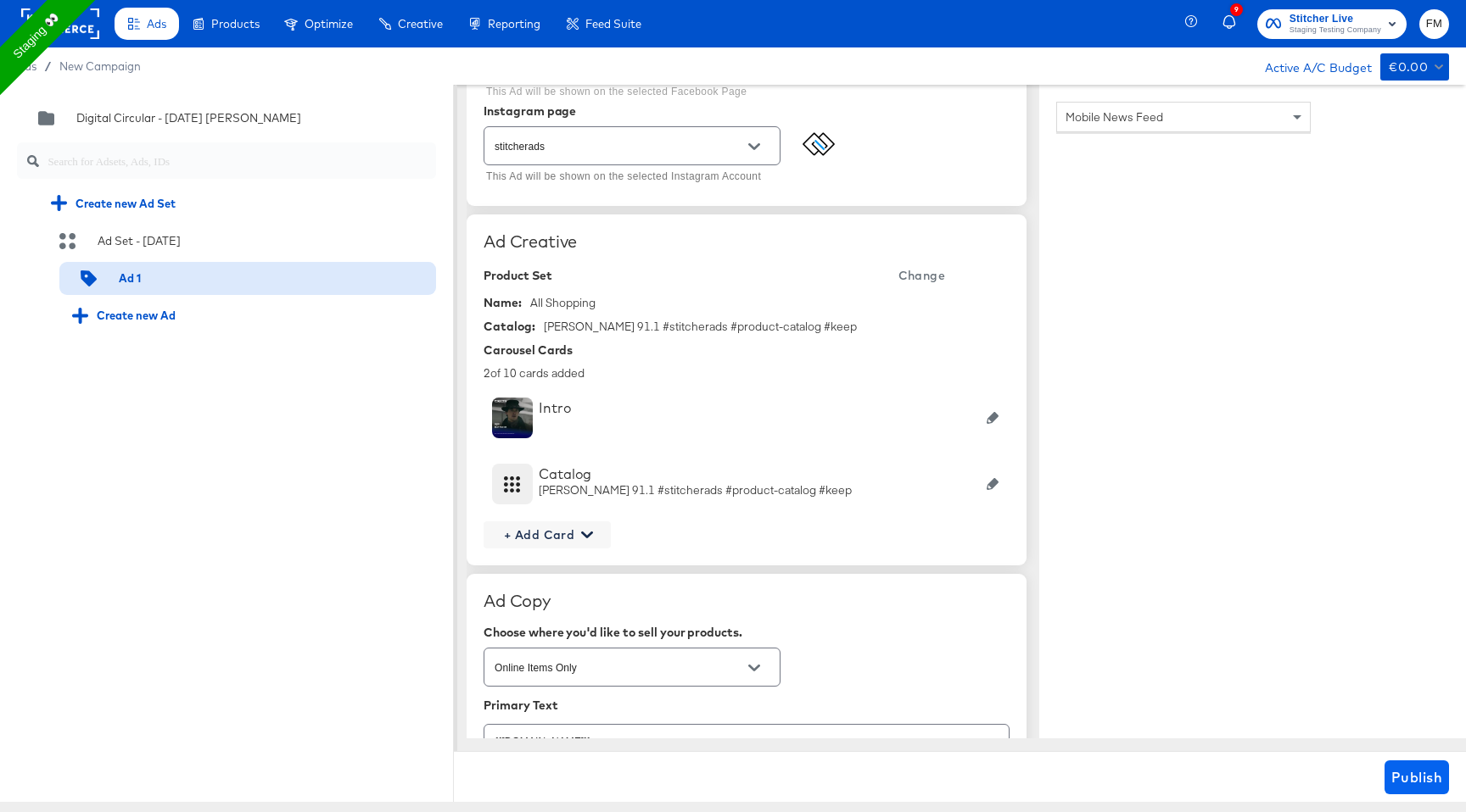
type textarea "x"
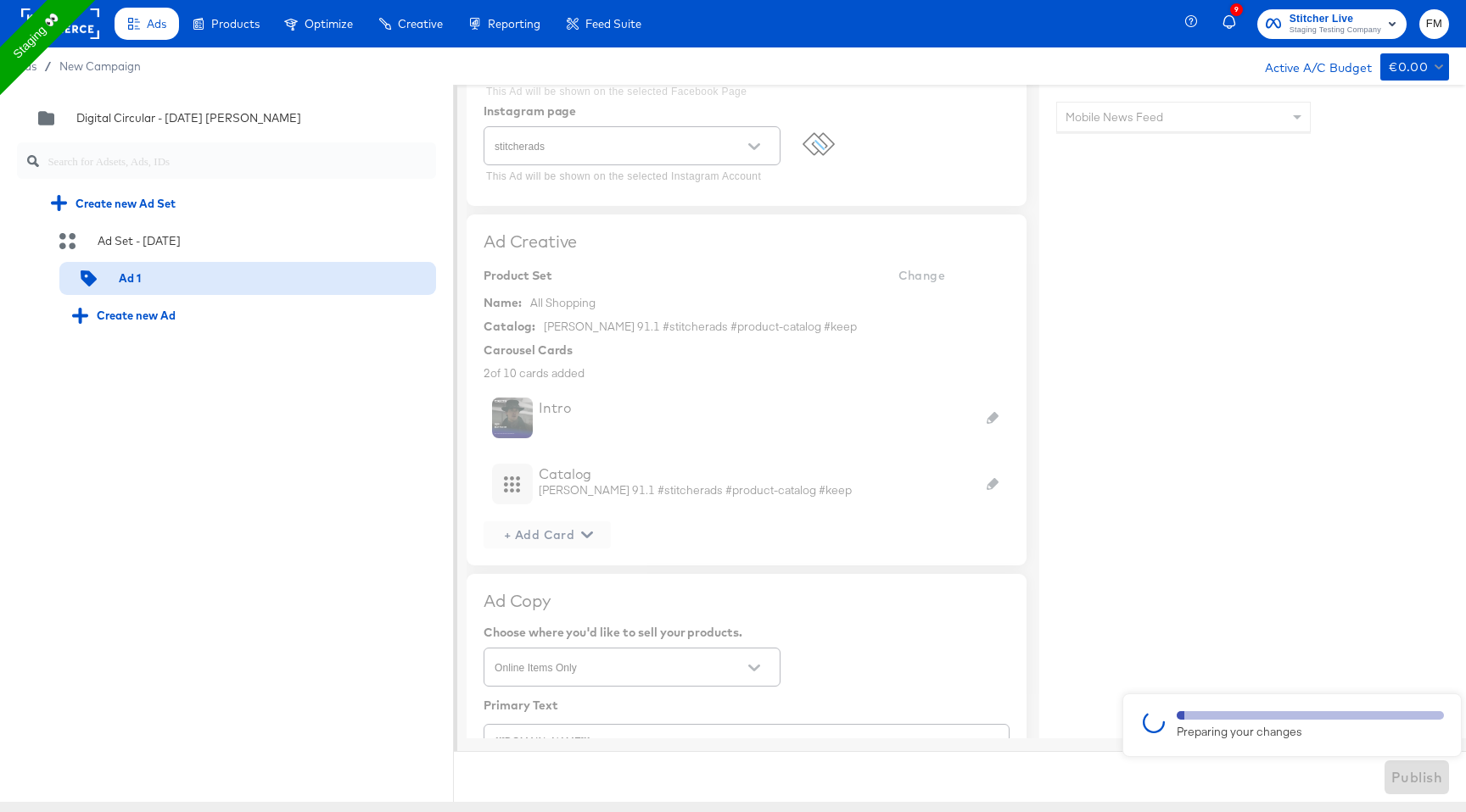
click at [1345, 746] on div "Preparing your changes" at bounding box center [1292, 725] width 340 height 64
click at [1330, 720] on div "Preparing your changes" at bounding box center [1310, 726] width 267 height 29
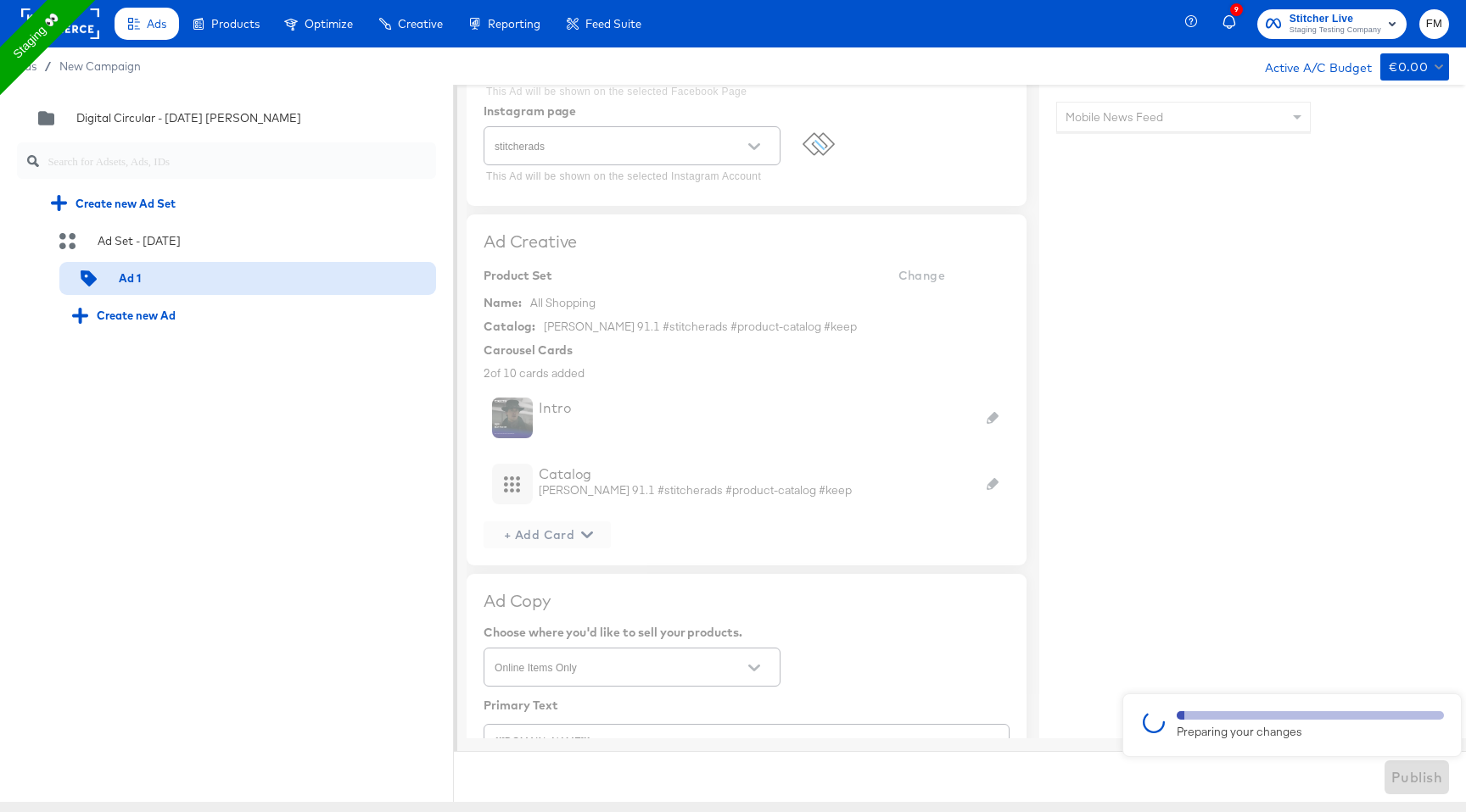
click at [1330, 720] on div "Preparing your changes" at bounding box center [1310, 726] width 267 height 29
click at [1216, 375] on div at bounding box center [733, 444] width 1466 height 718
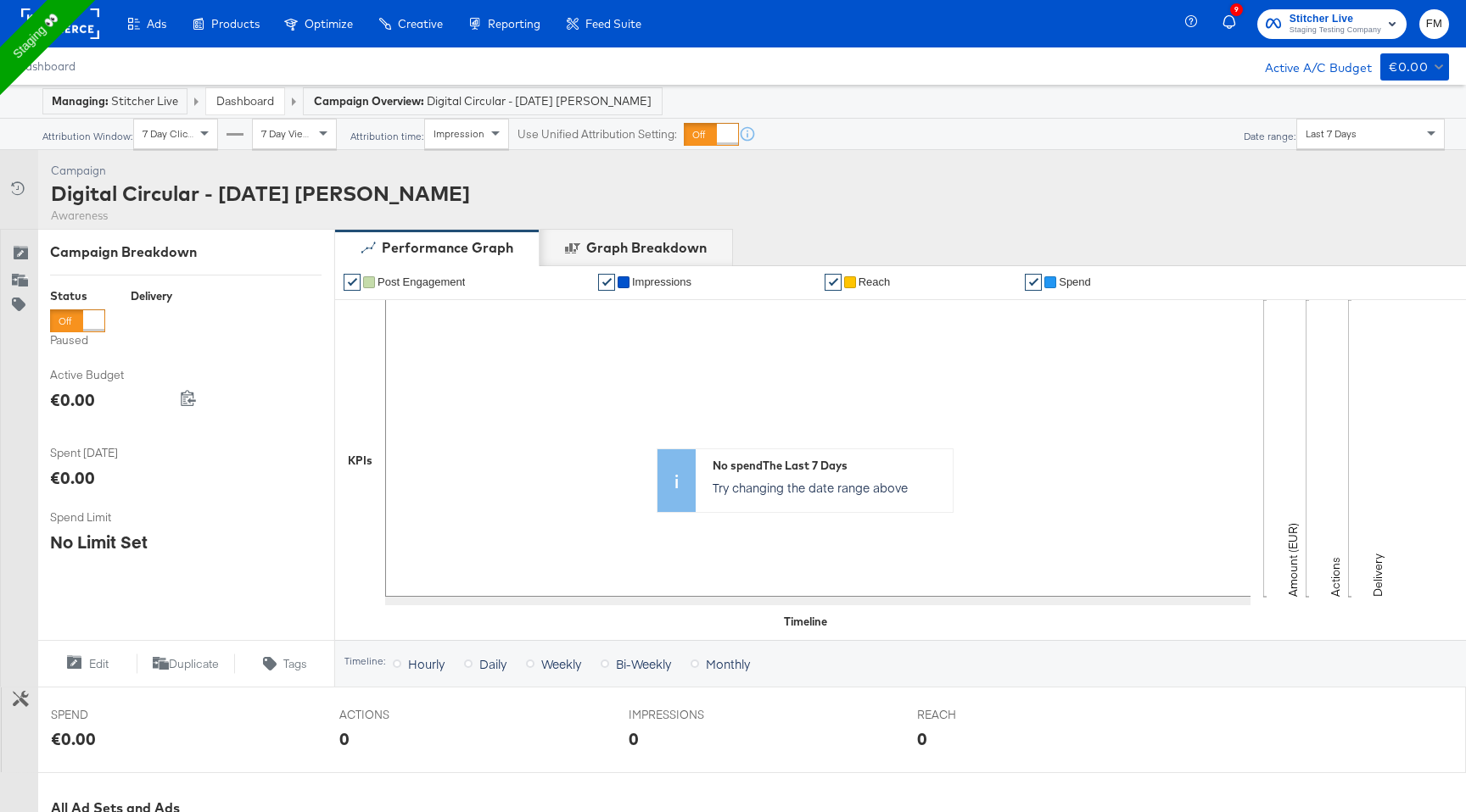
scroll to position [483, 0]
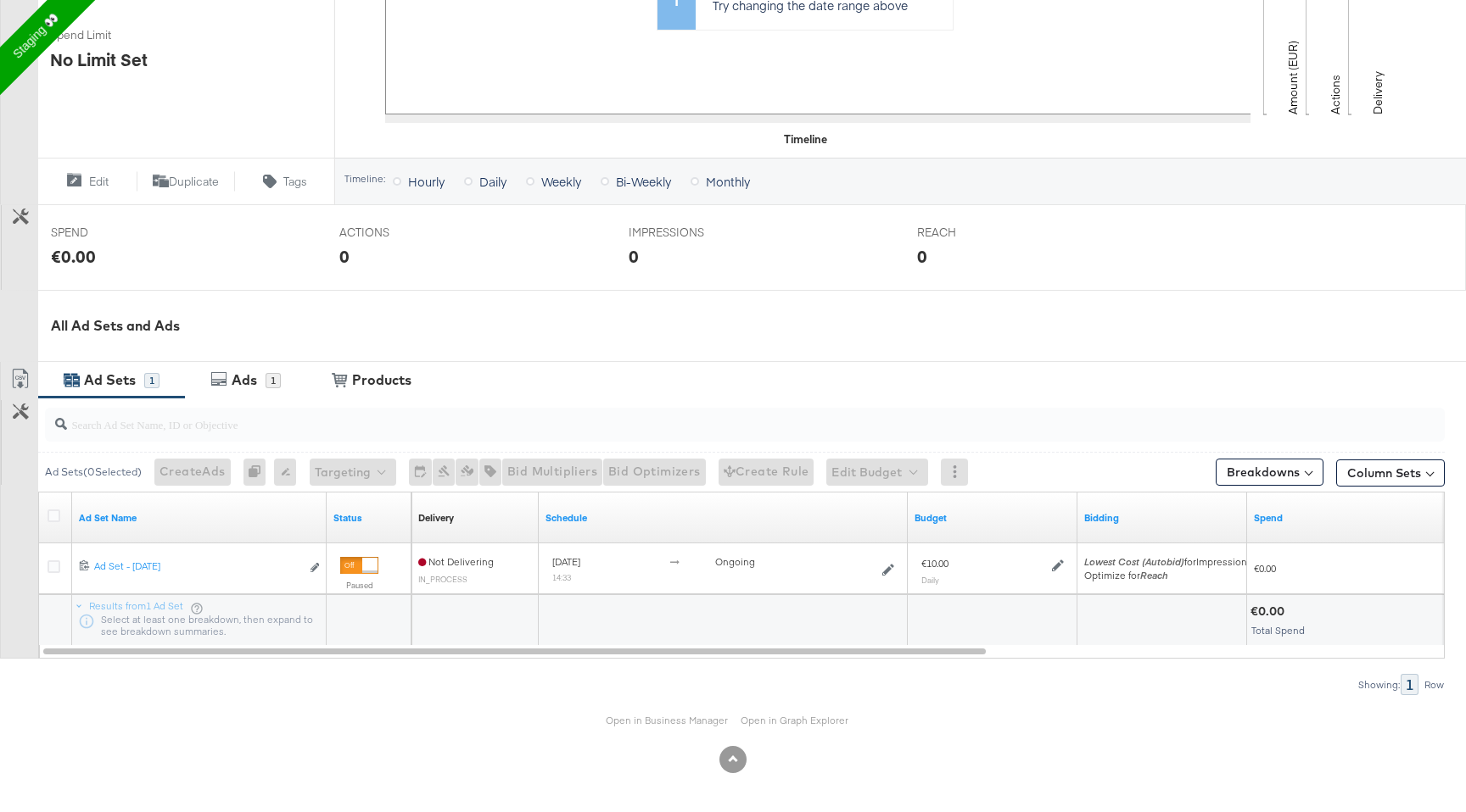
click at [111, 383] on div "Ad Sets" at bounding box center [110, 380] width 52 height 19
click at [218, 391] on div "Ads 1" at bounding box center [245, 381] width 121 height 36
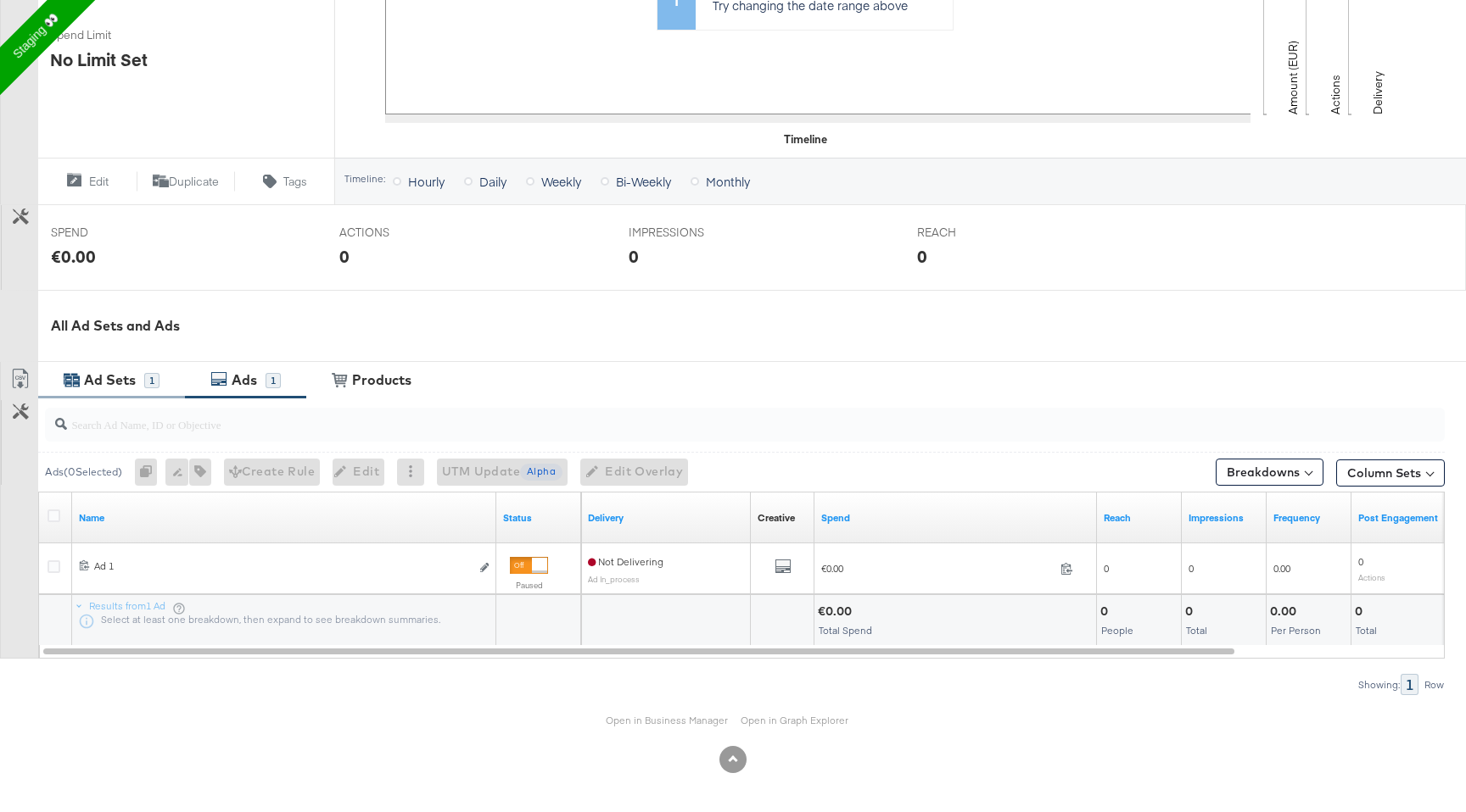
click at [147, 375] on div "1" at bounding box center [152, 381] width 15 height 15
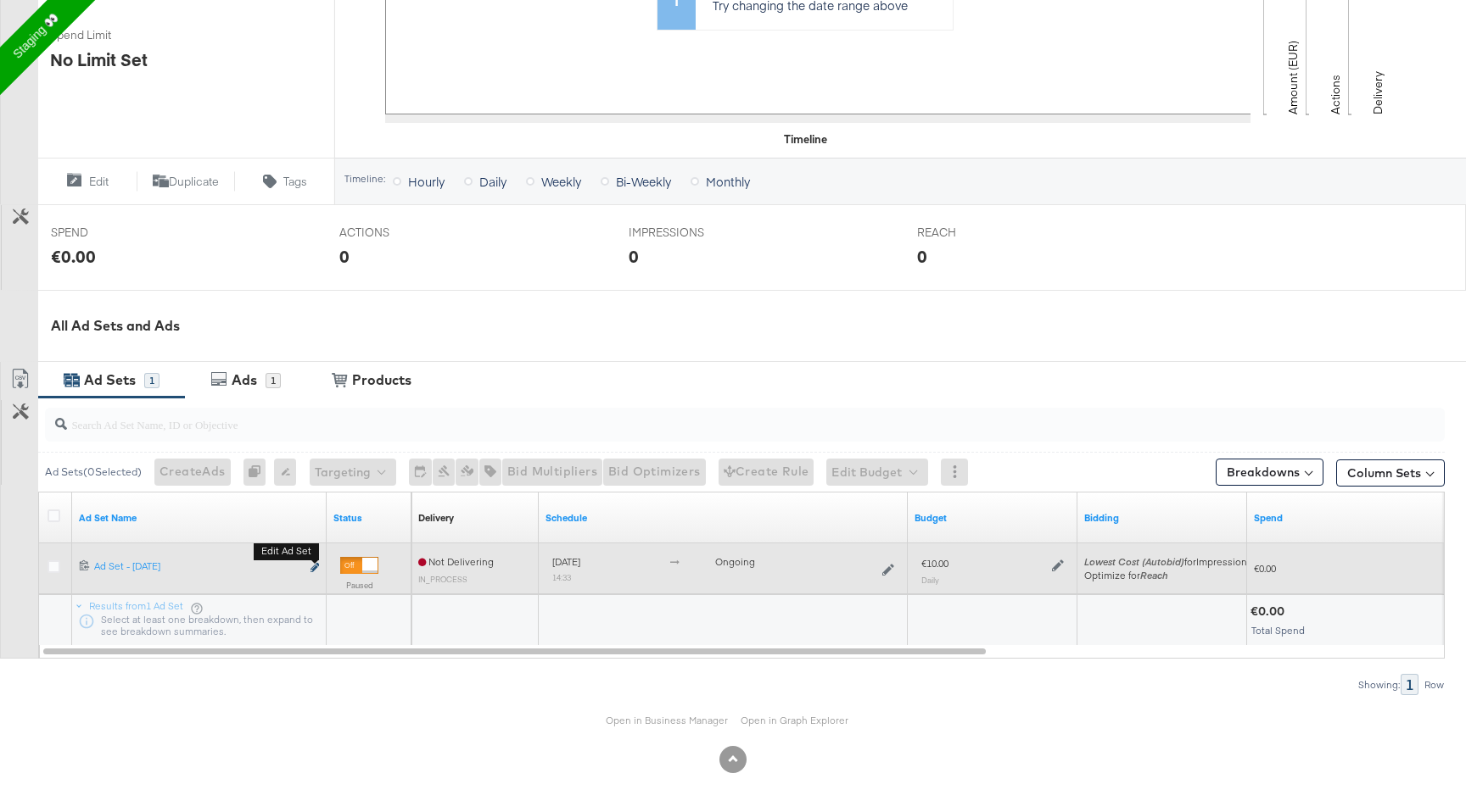
click at [317, 565] on button "Edit ad set" at bounding box center [314, 569] width 10 height 18
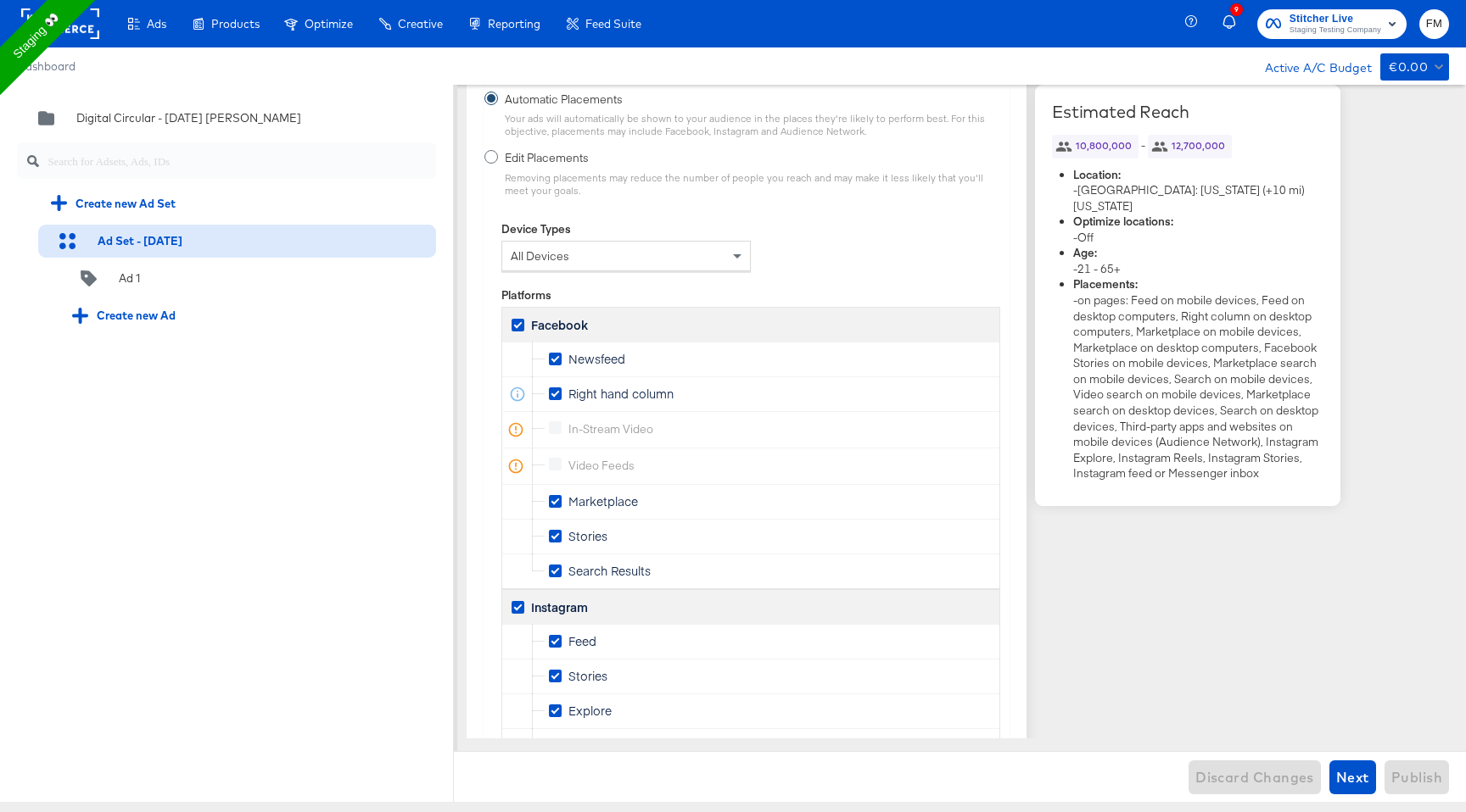
scroll to position [2627, 0]
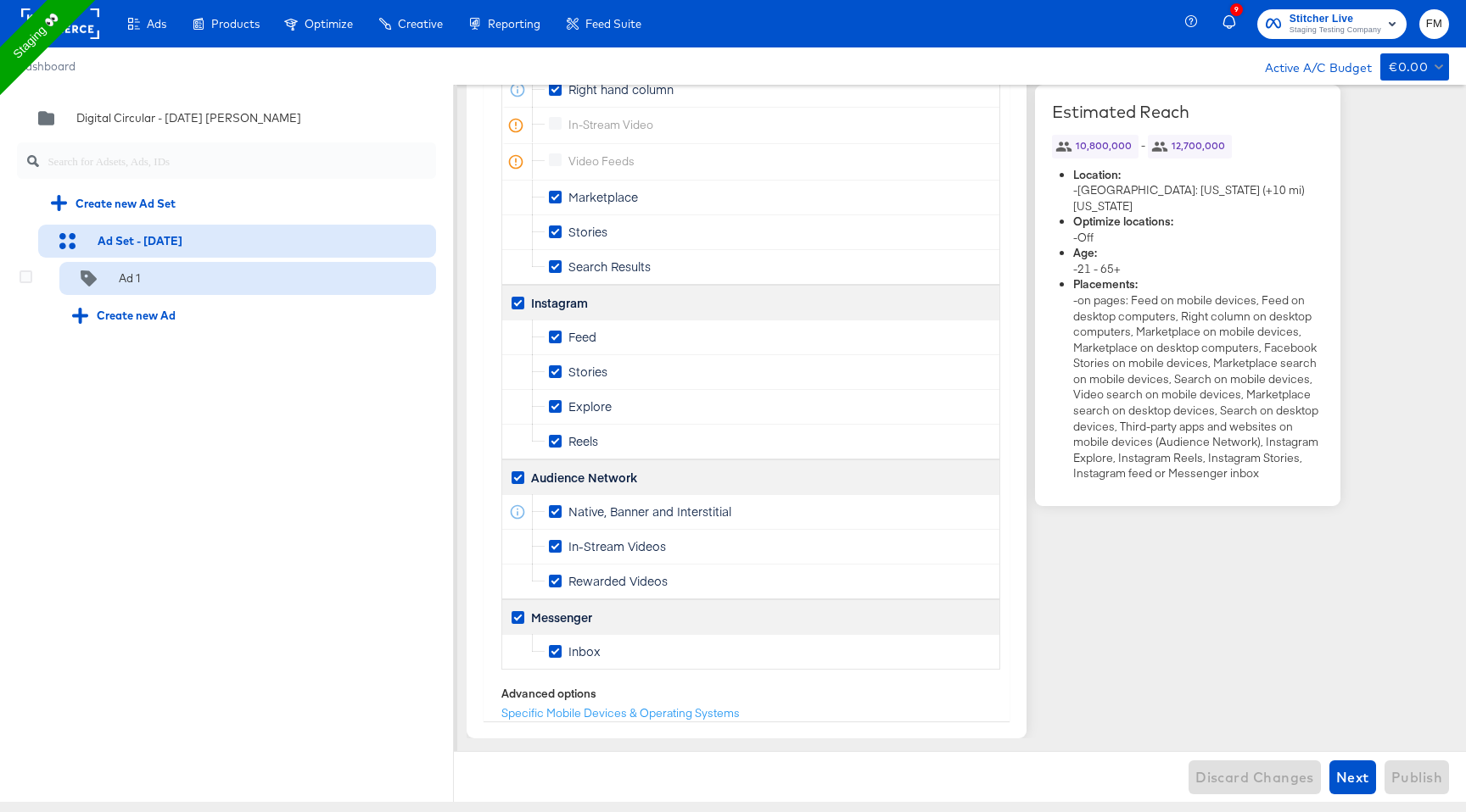
click at [262, 290] on div "Ad 1" at bounding box center [247, 279] width 377 height 33
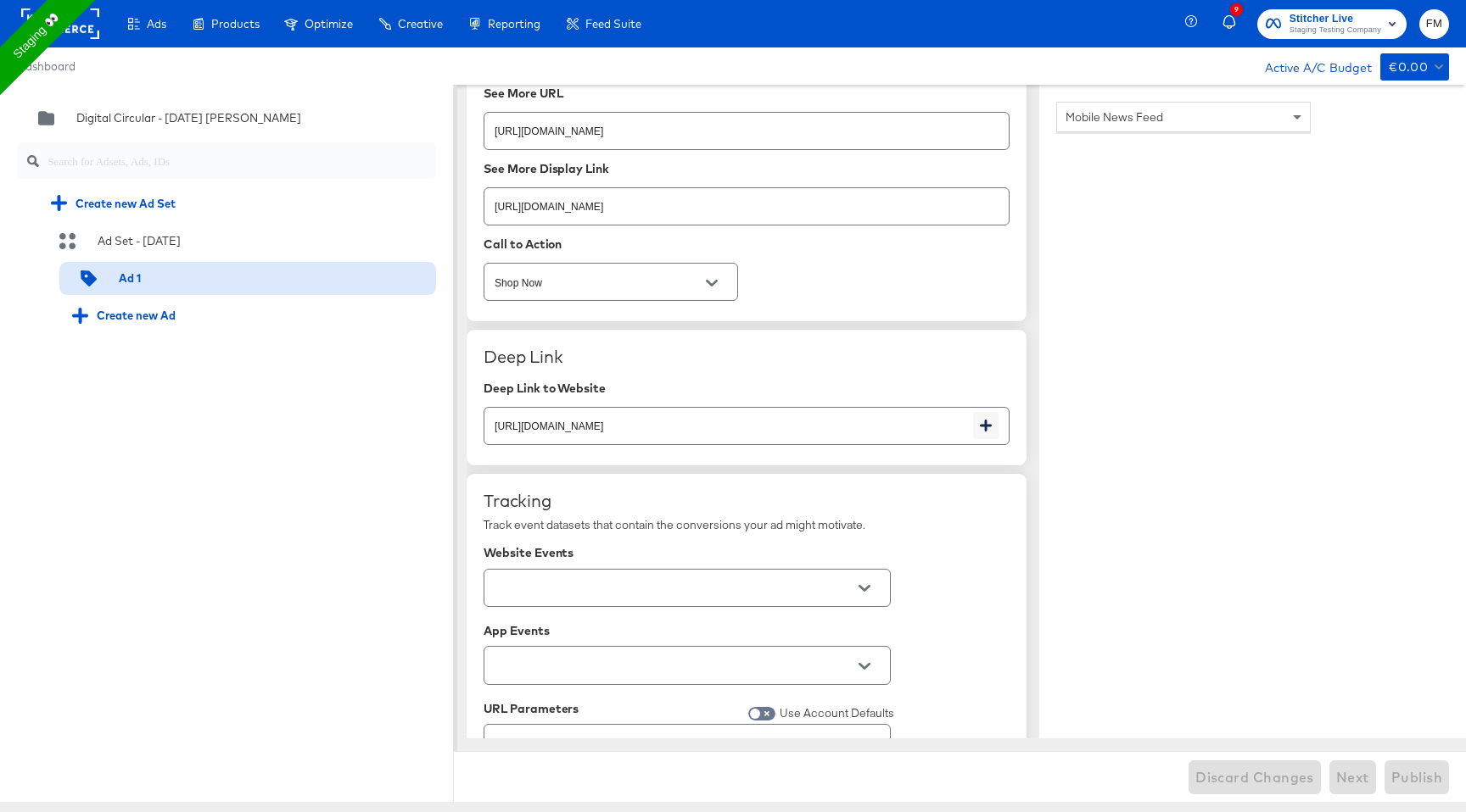
scroll to position [1932, 0]
click at [805, 598] on div at bounding box center [687, 589] width 408 height 38
click at [856, 583] on button "Open" at bounding box center [864, 589] width 26 height 26
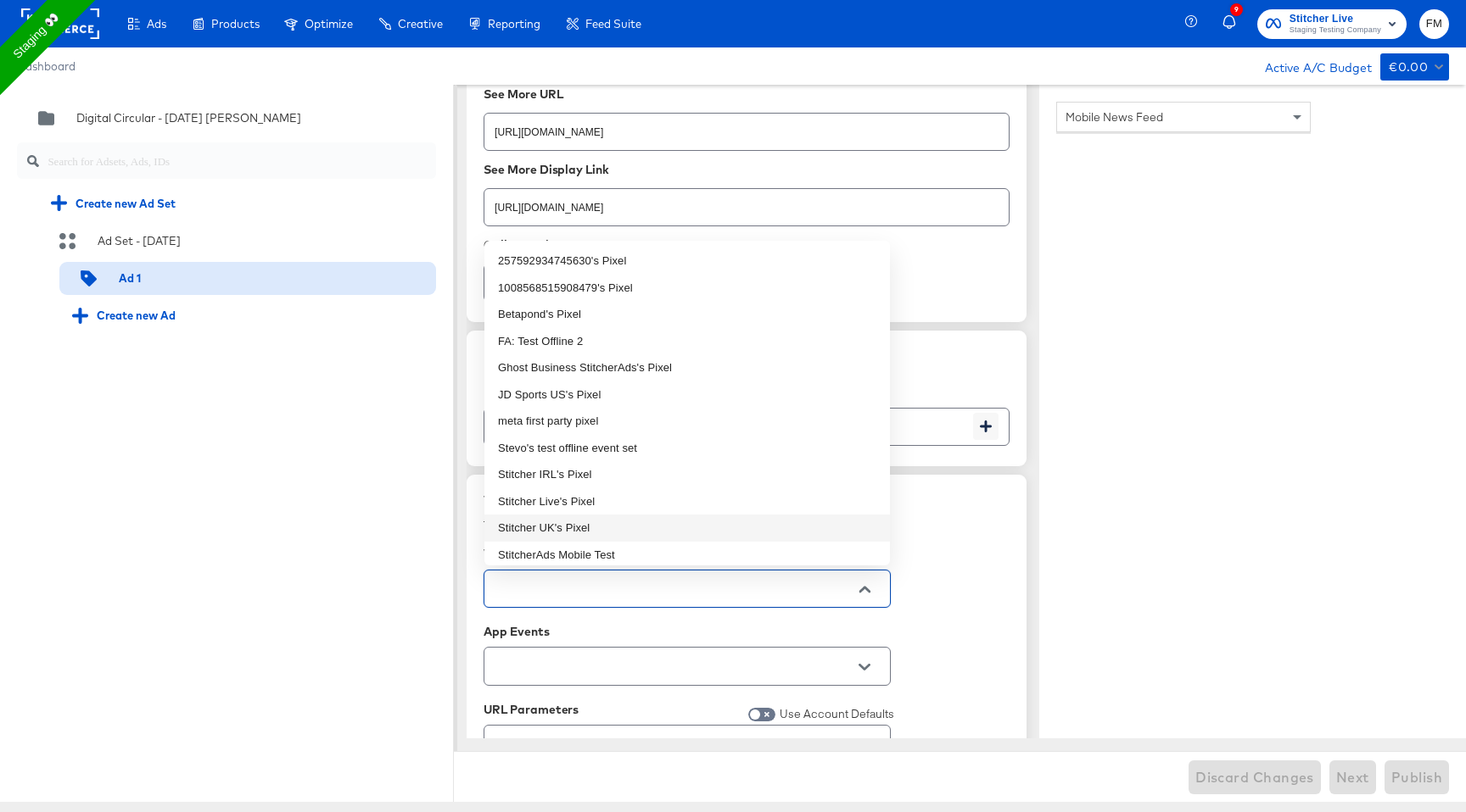
click at [727, 517] on li "Stitcher UK's Pixel" at bounding box center [686, 528] width 406 height 27
type textarea "x"
type input "Stitcher UK's Pixel"
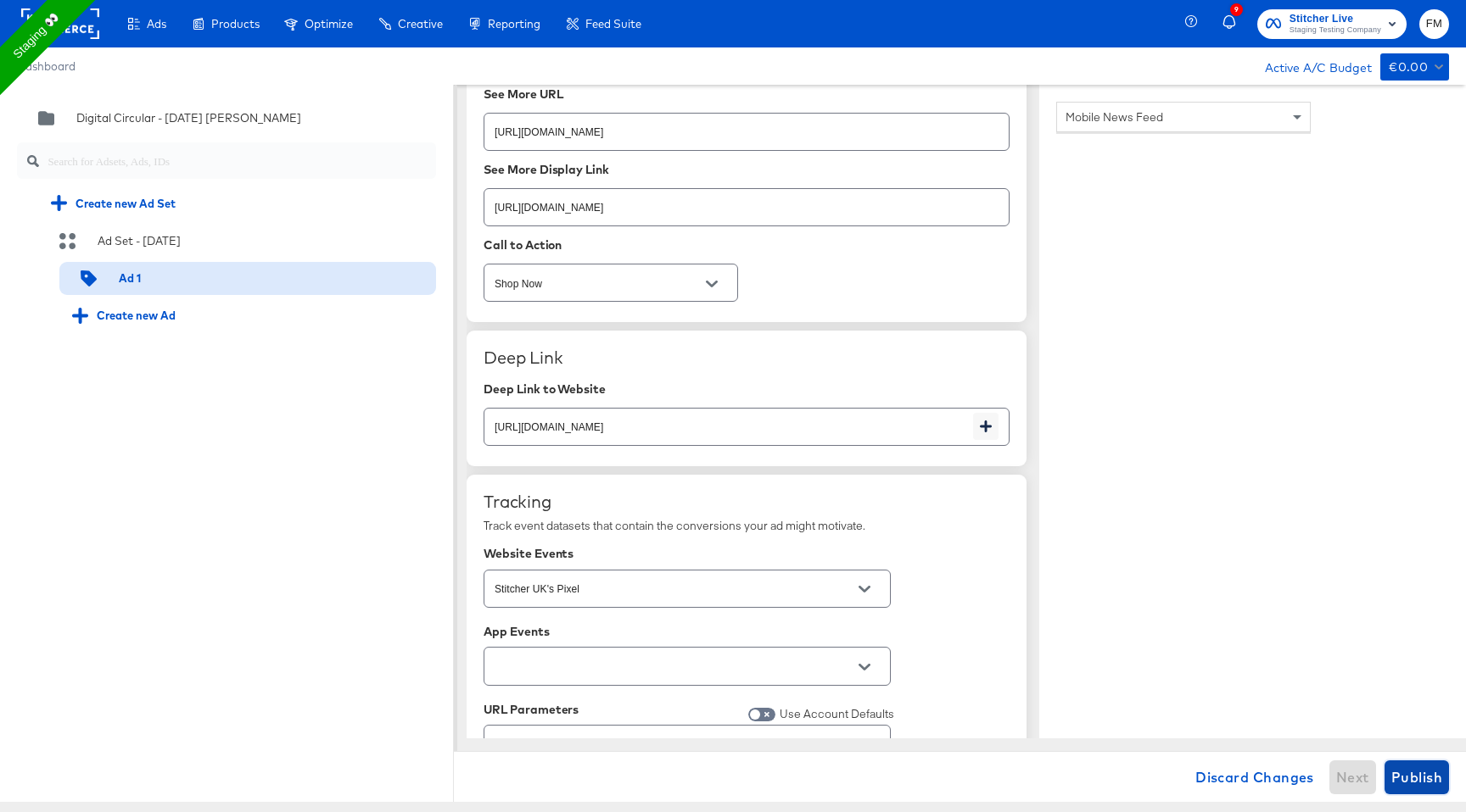
click at [1411, 771] on span "Publish" at bounding box center [1416, 778] width 51 height 24
type textarea "x"
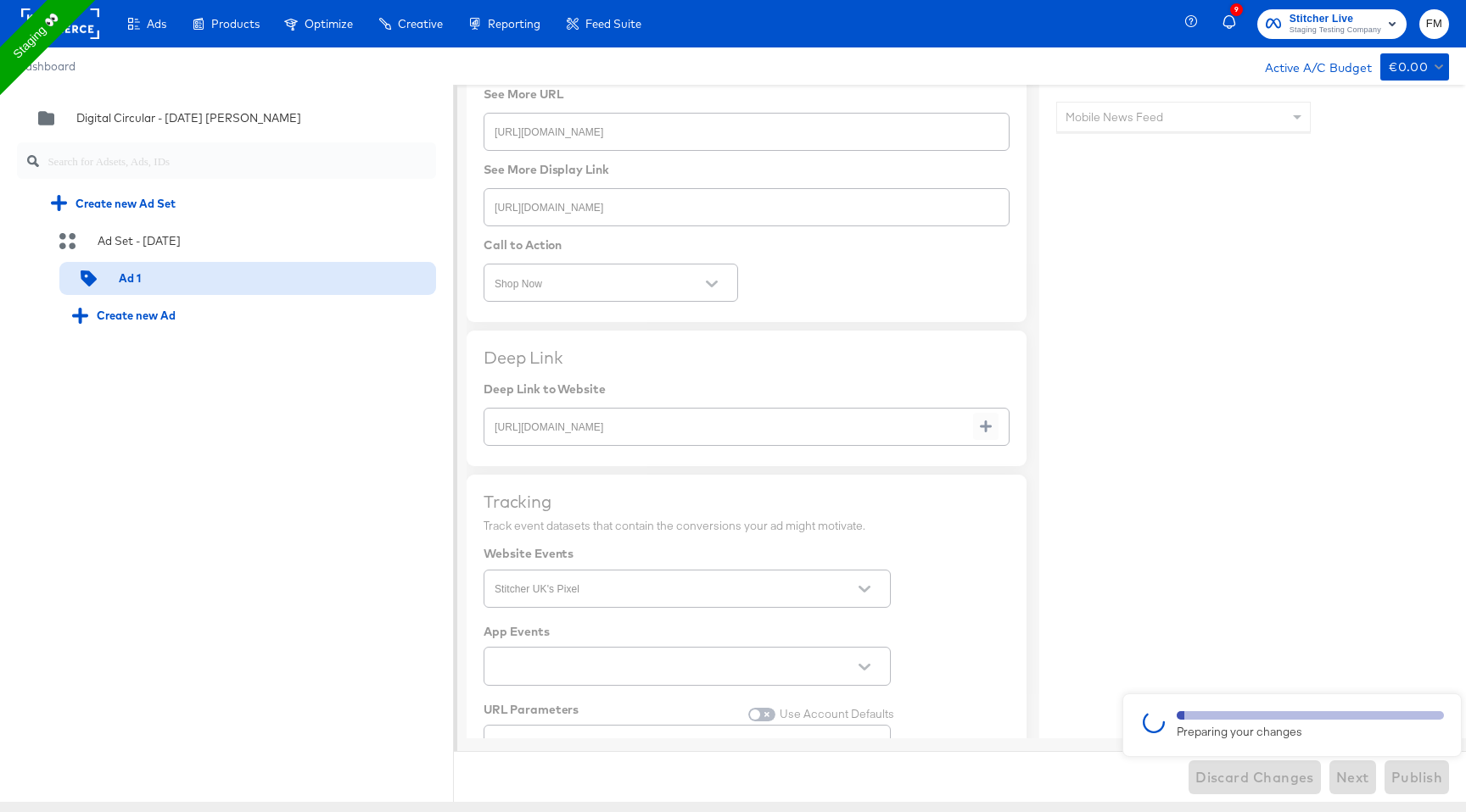
click at [82, 17] on rect at bounding box center [60, 24] width 78 height 31
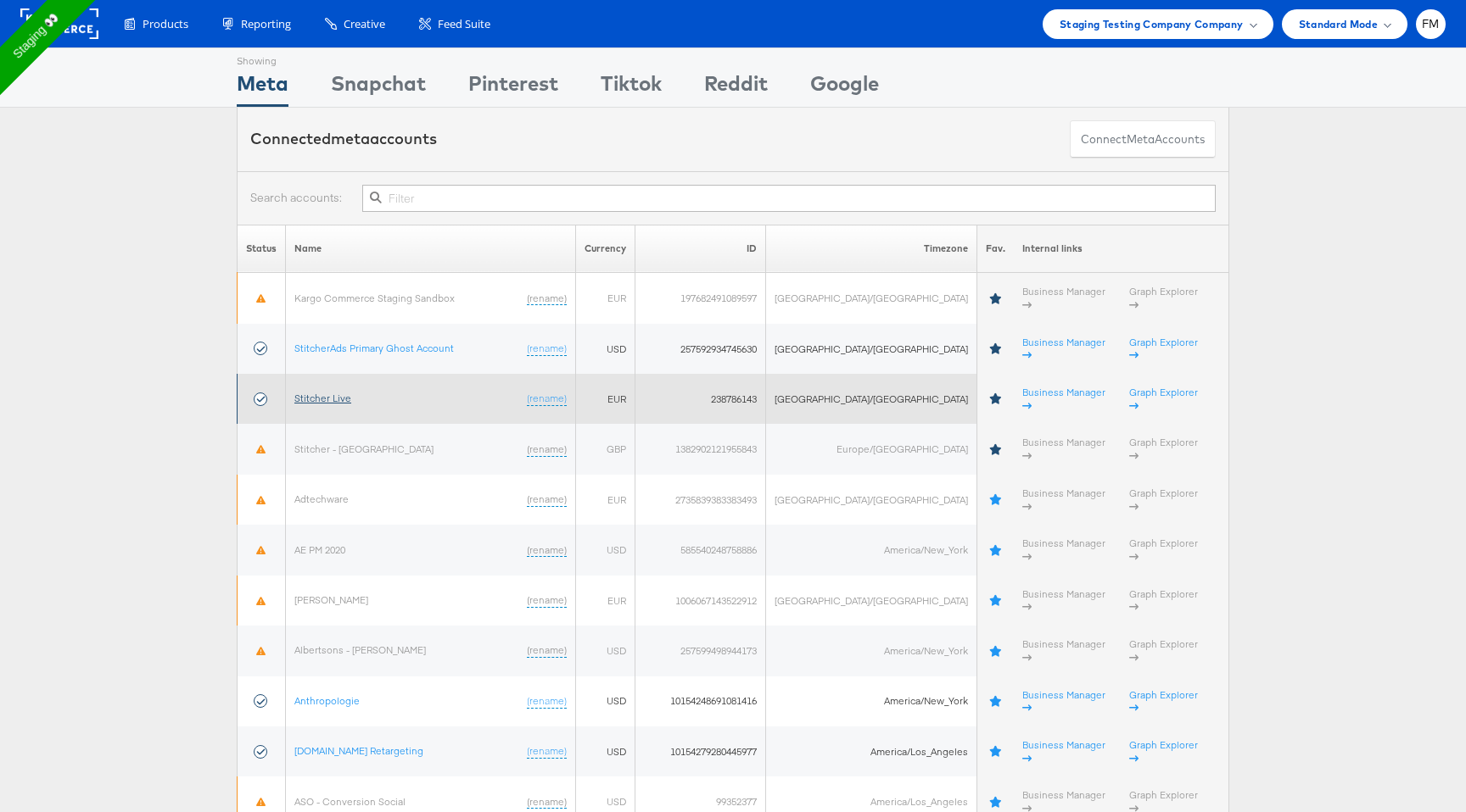
click at [336, 392] on link "Stitcher Live" at bounding box center [323, 398] width 57 height 12
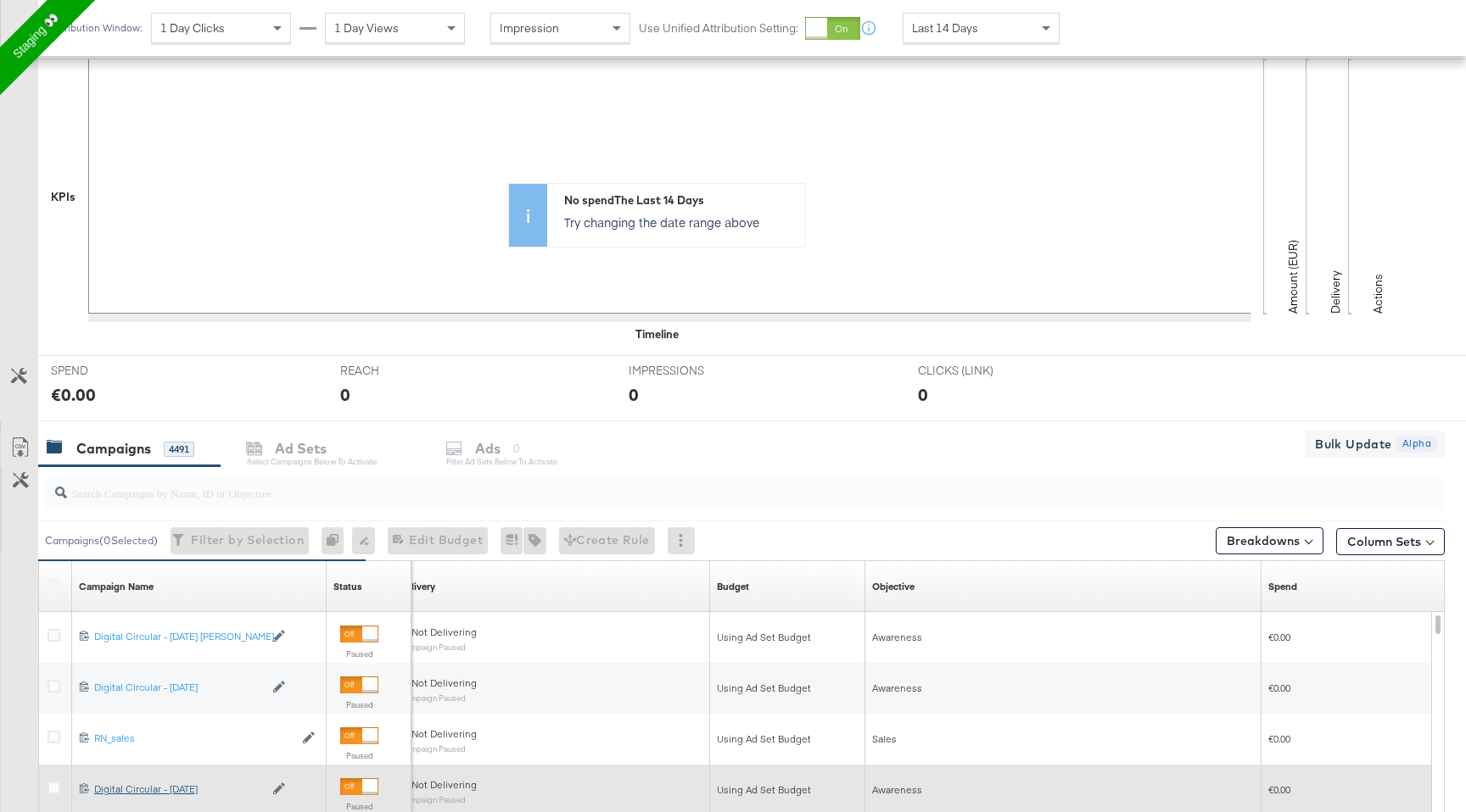
scroll to position [351, 0]
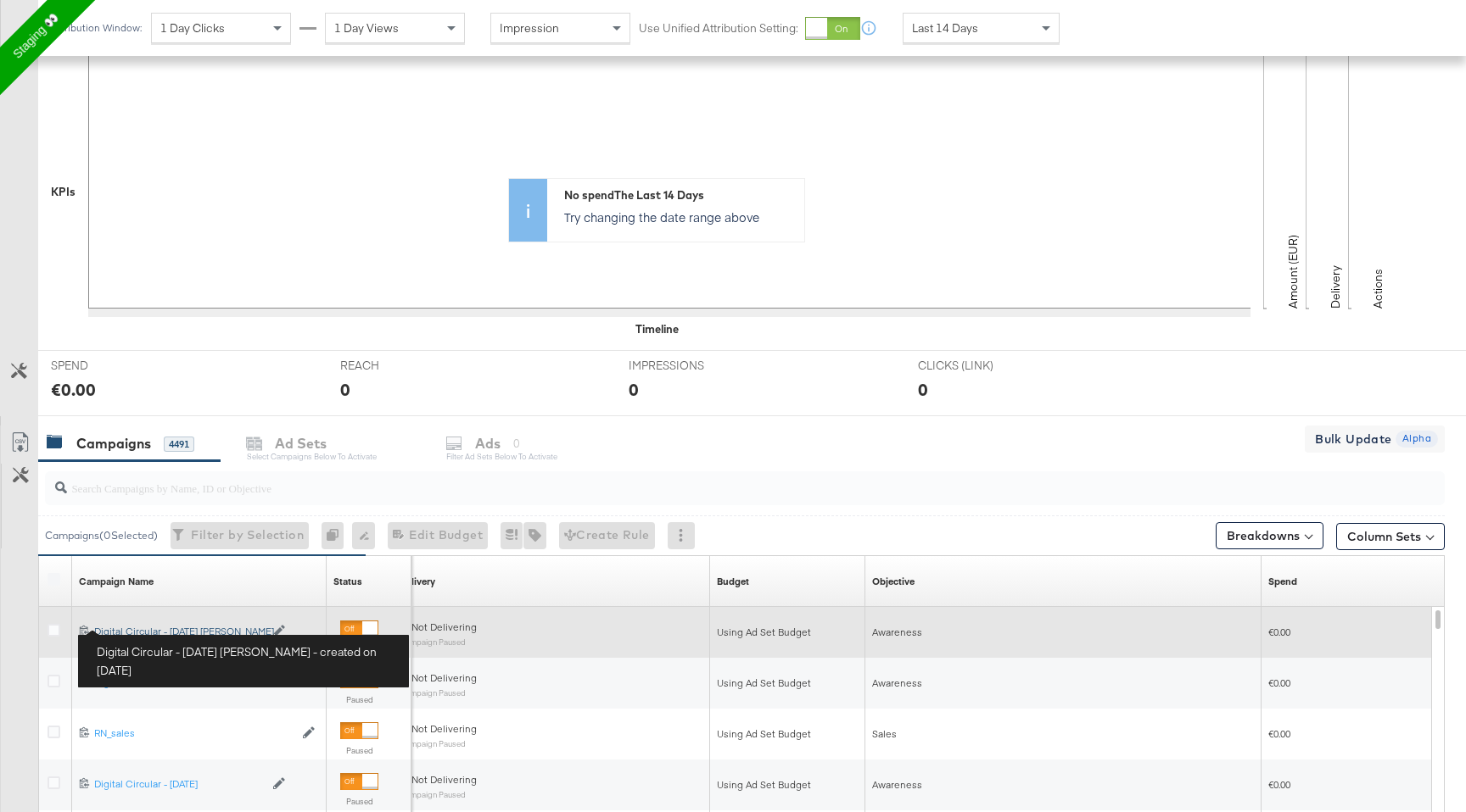
click at [142, 628] on div "Digital Circular - [DATE] [PERSON_NAME] Digital Circular - [DATE] [PERSON_NAME]" at bounding box center [179, 632] width 170 height 13
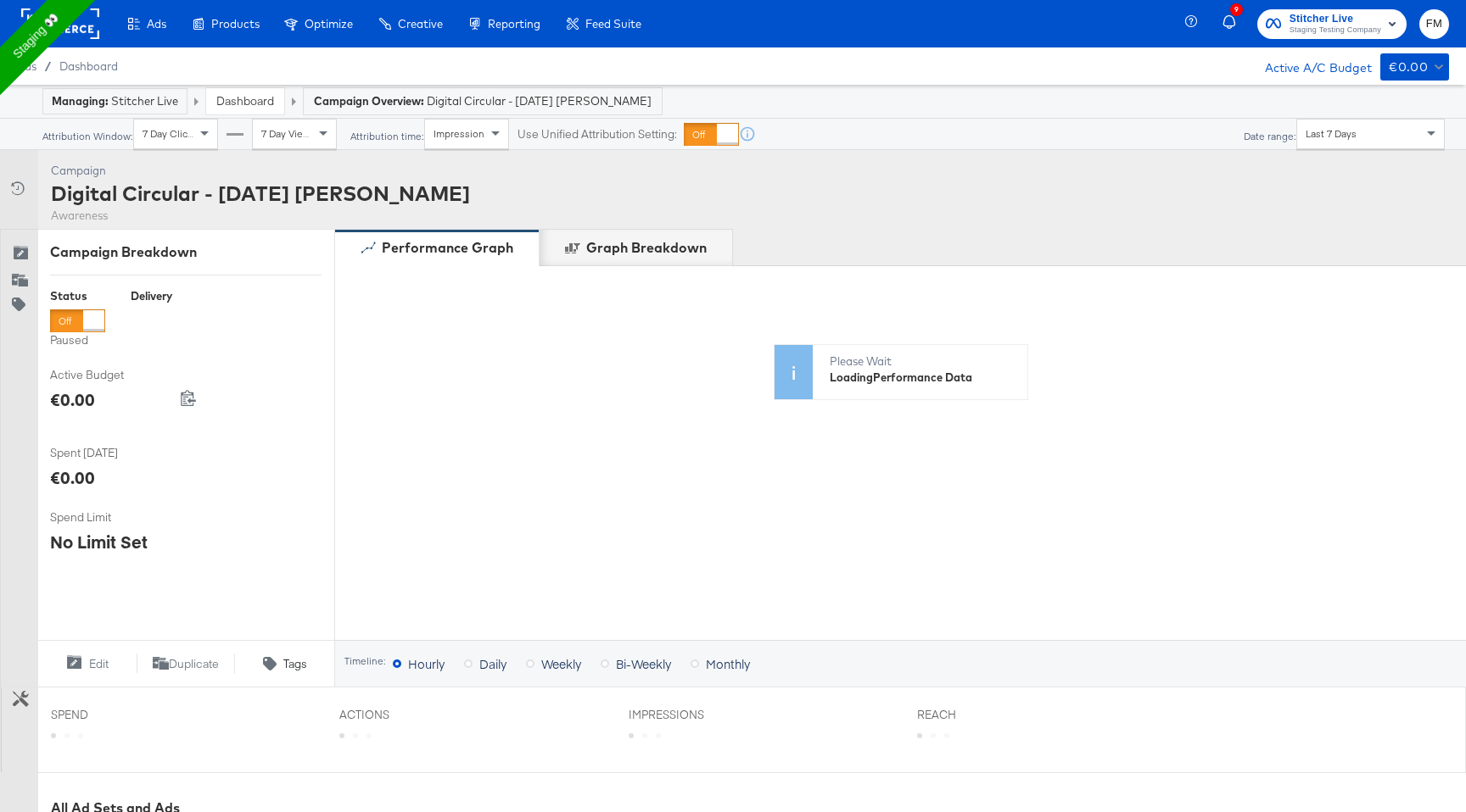
scroll to position [483, 0]
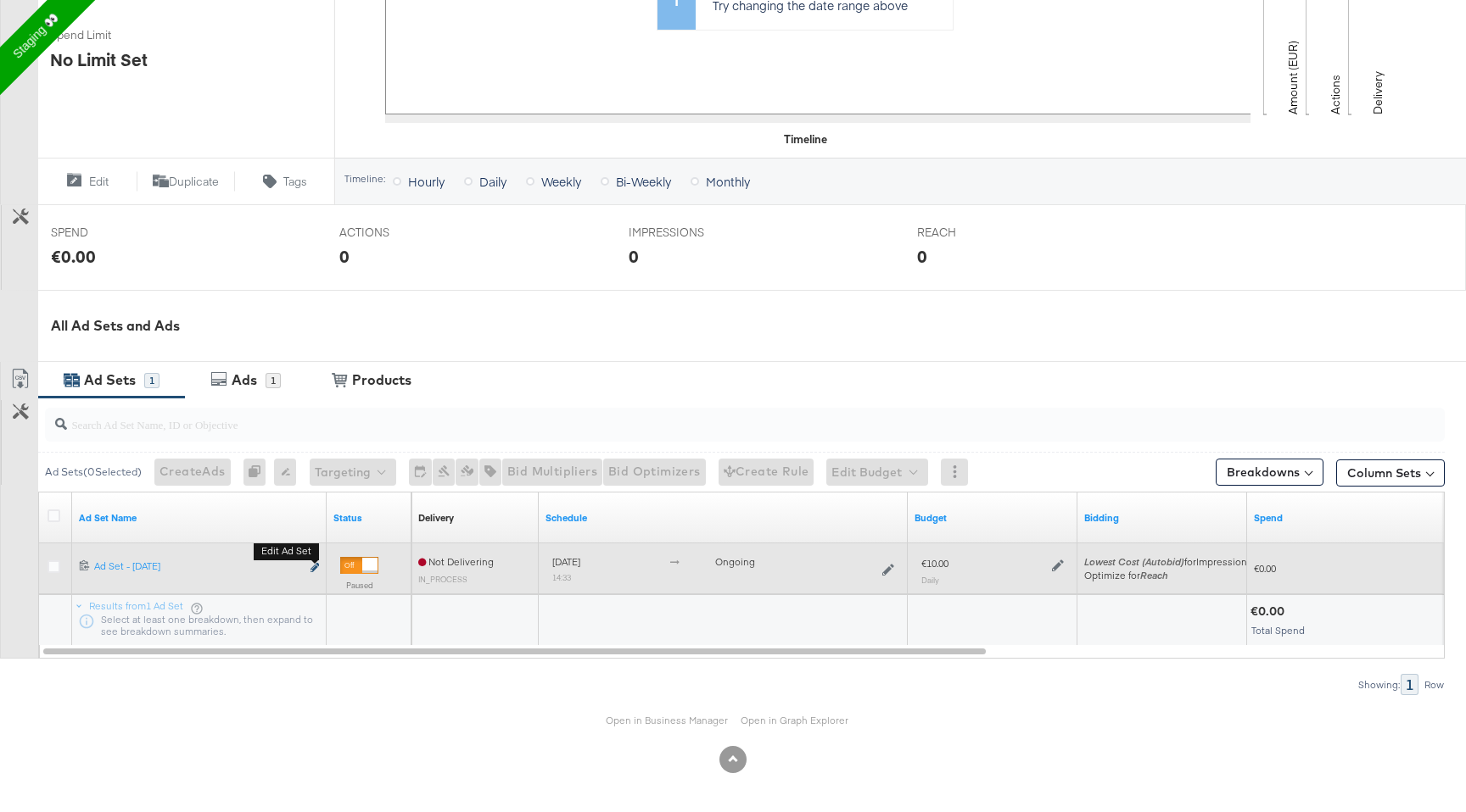
click at [315, 570] on icon "link" at bounding box center [314, 568] width 9 height 10
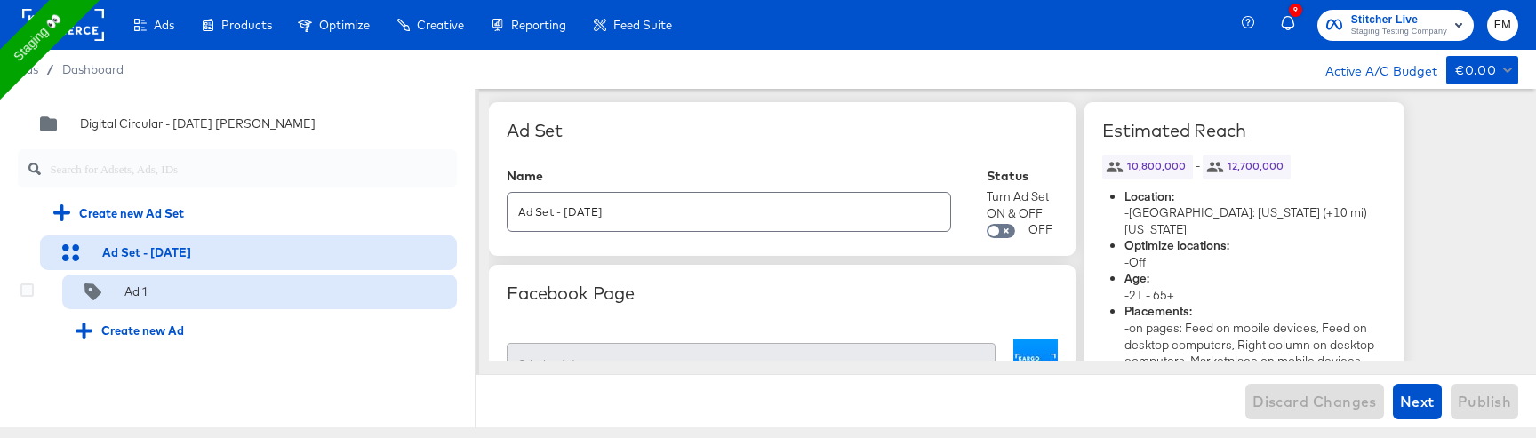
click at [165, 297] on div at bounding box center [171, 292] width 22 height 17
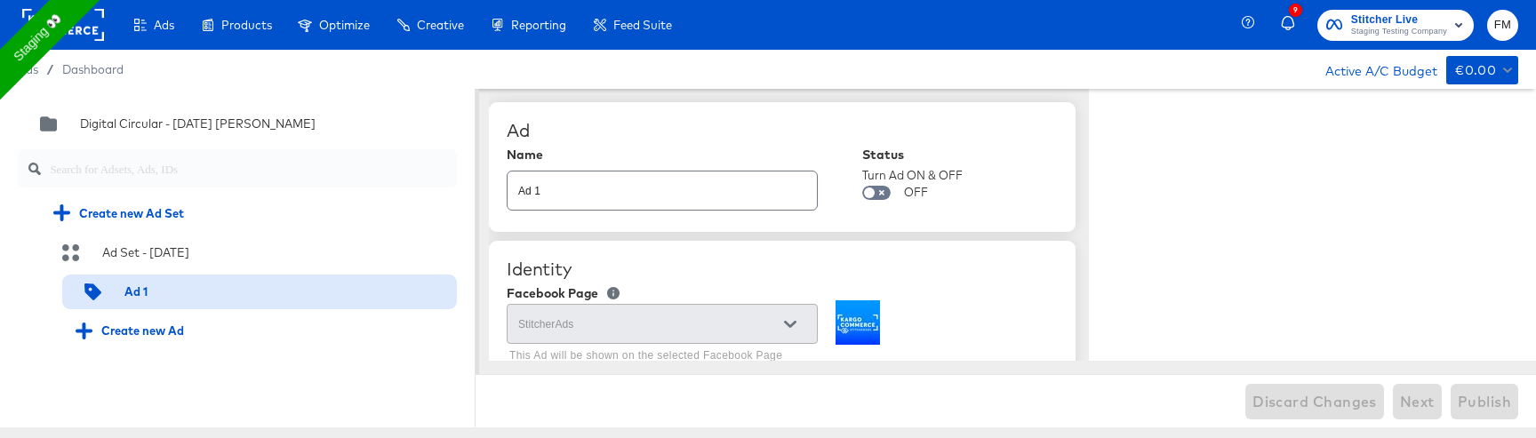
type textarea "x"
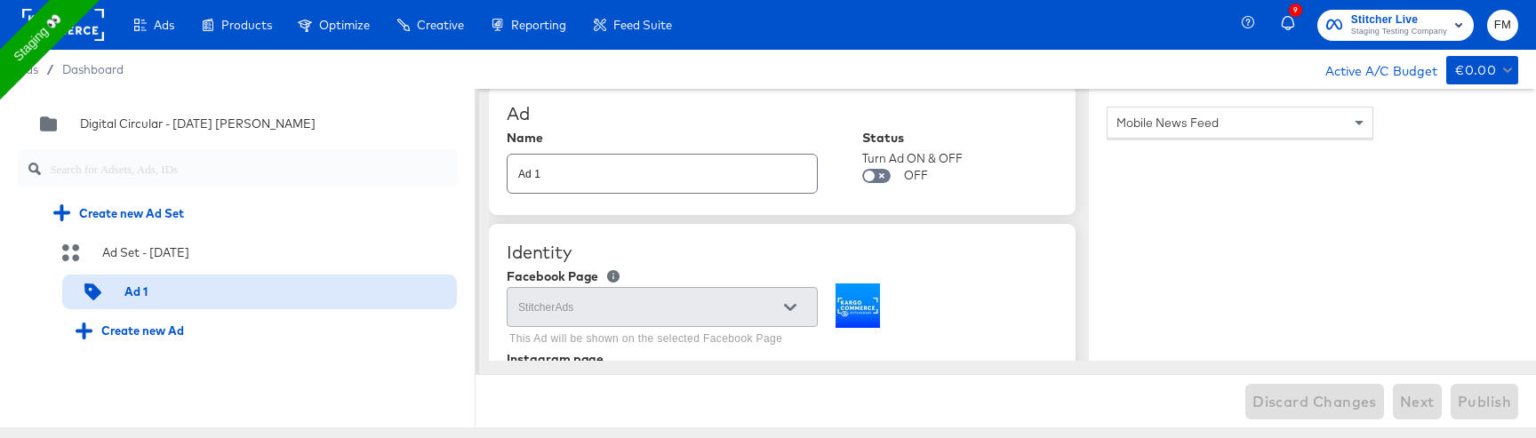
click at [705, 178] on input "Ad 1" at bounding box center [661, 167] width 309 height 38
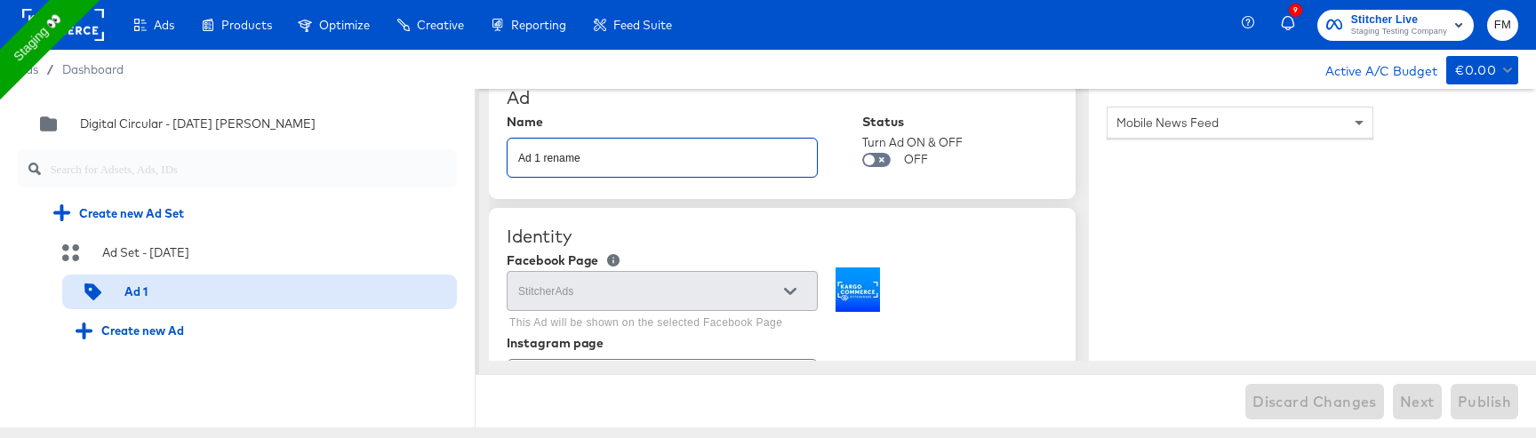
scroll to position [30, 0]
type input "Ad 1 rename"
type textarea "x"
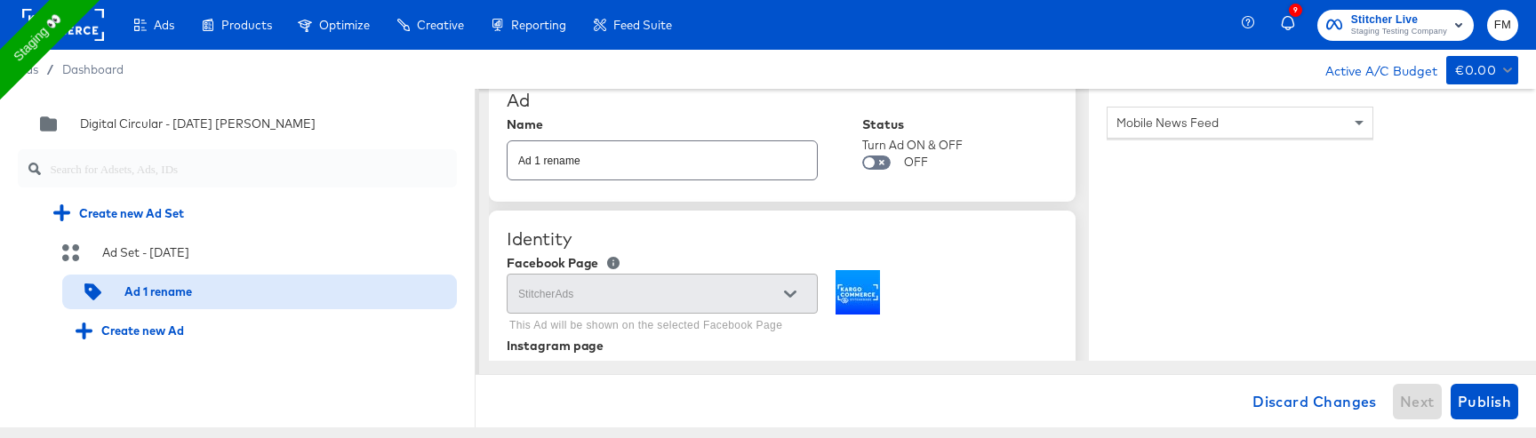
click at [956, 234] on div "Identity" at bounding box center [782, 238] width 551 height 21
click at [1498, 410] on span "Publish" at bounding box center [1484, 401] width 53 height 25
type textarea "x"
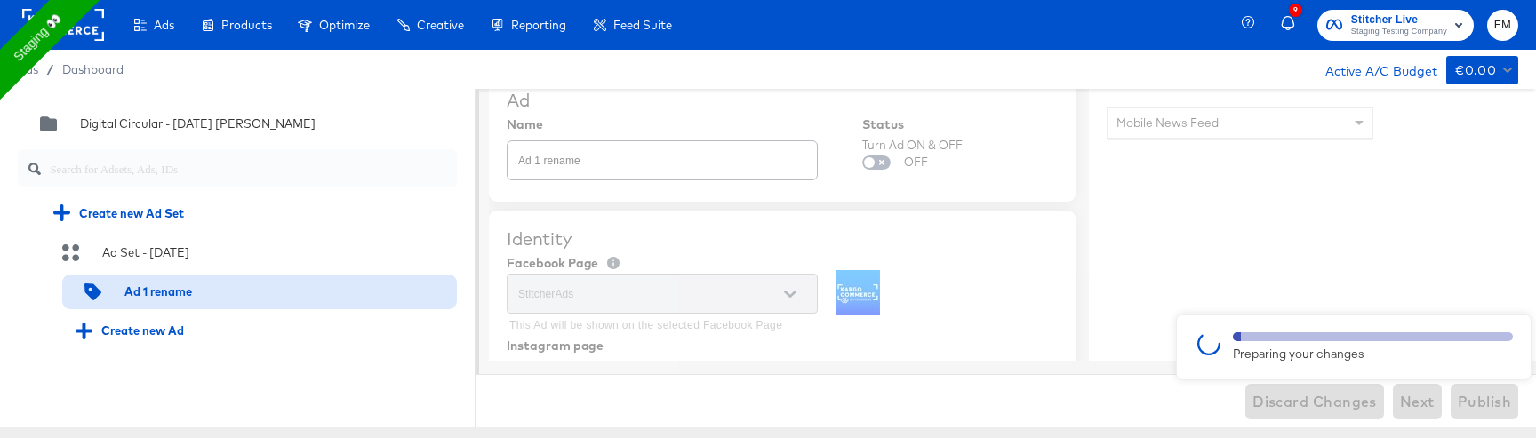
type textarea "x"
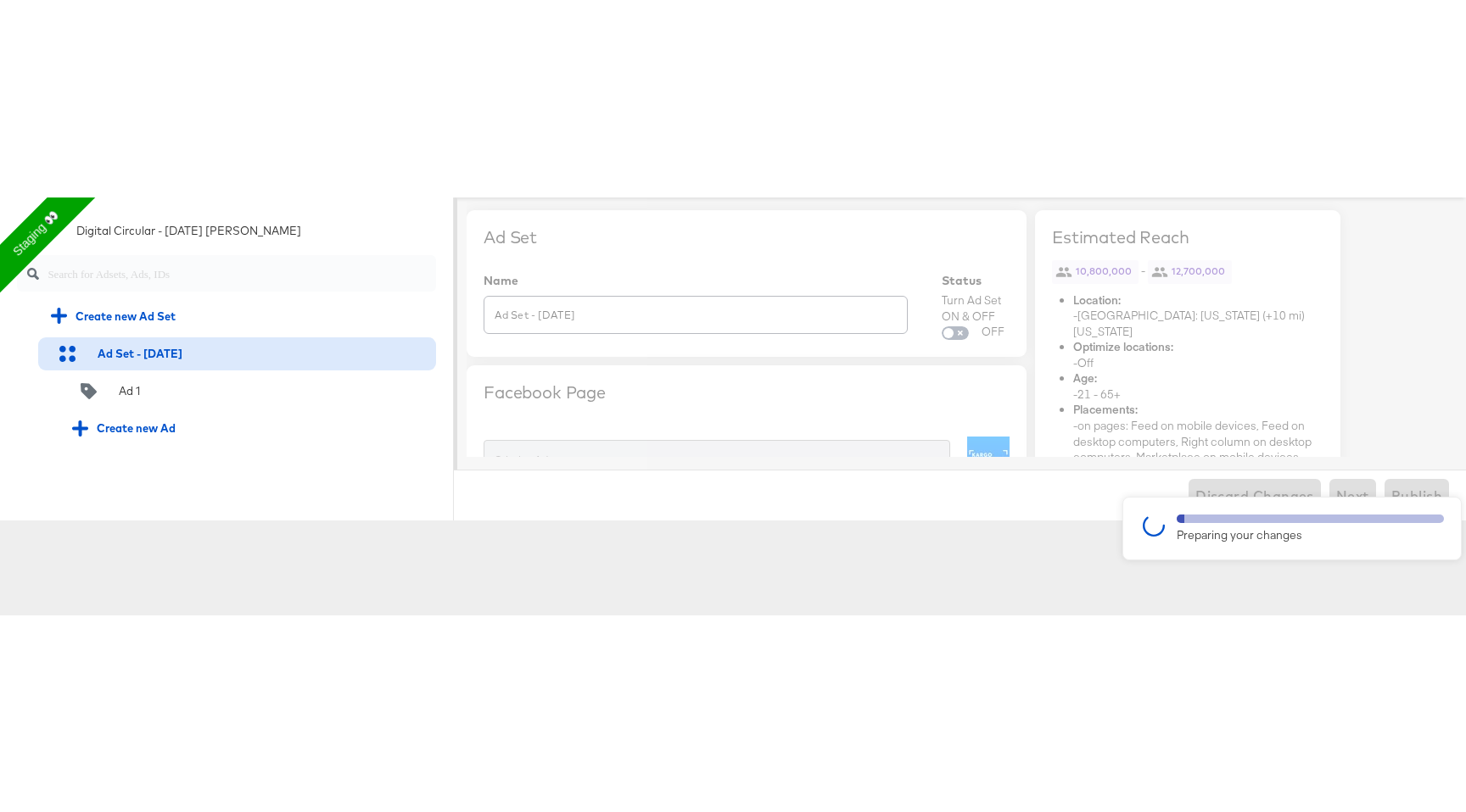
scroll to position [0, 0]
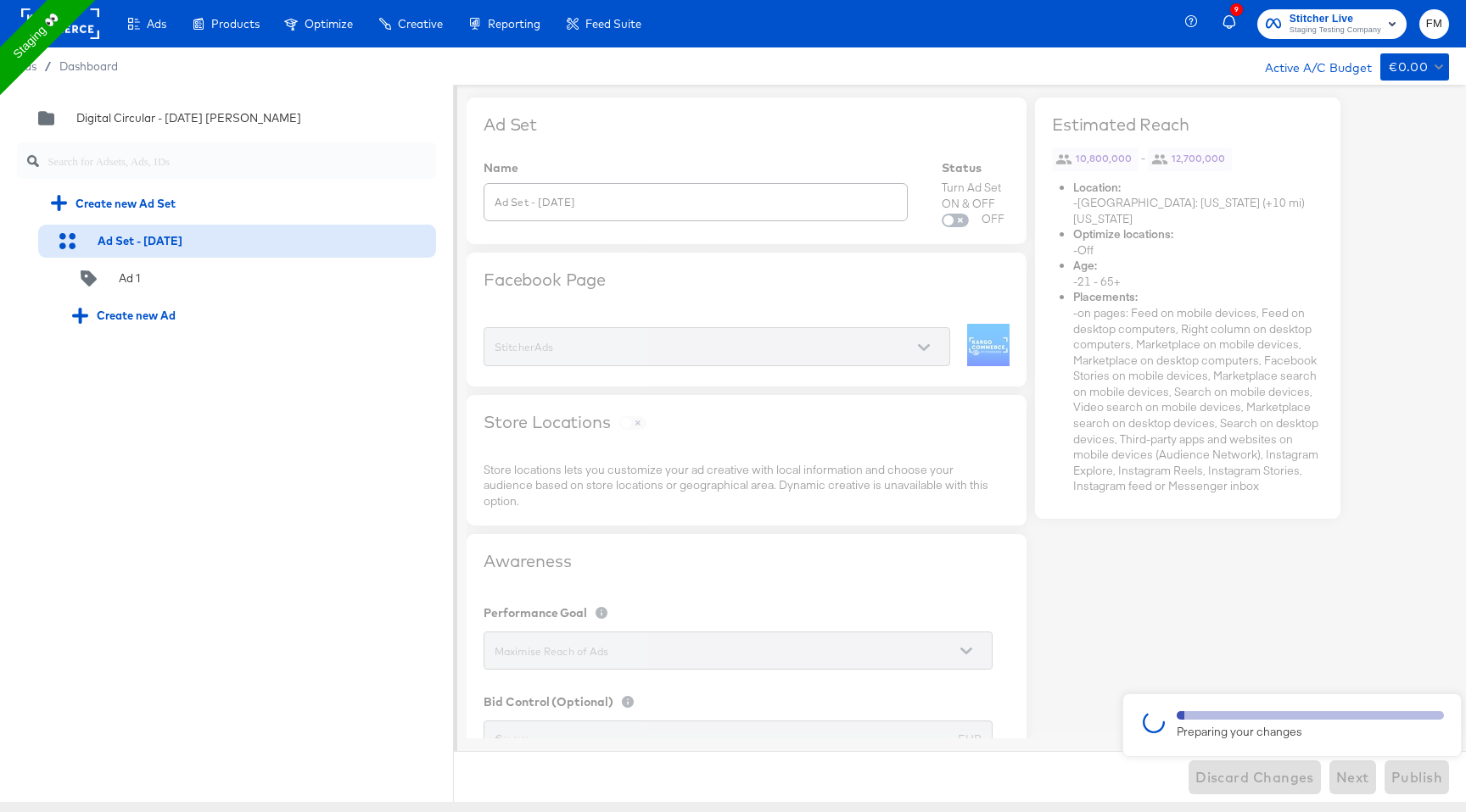
click at [950, 655] on div at bounding box center [733, 444] width 1466 height 718
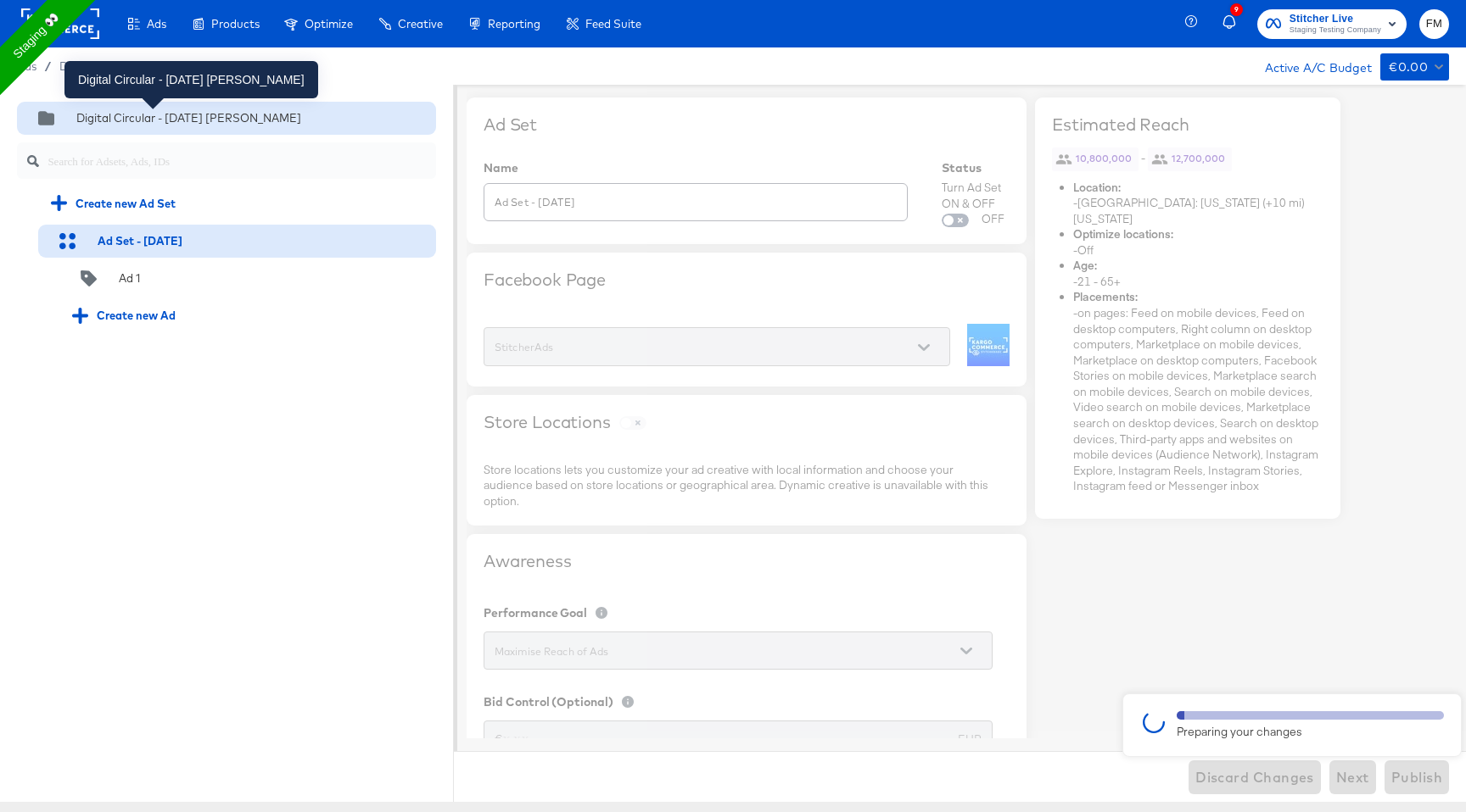
click at [140, 126] on div "Digital Circular - 03 Sep fran" at bounding box center [189, 118] width 225 height 16
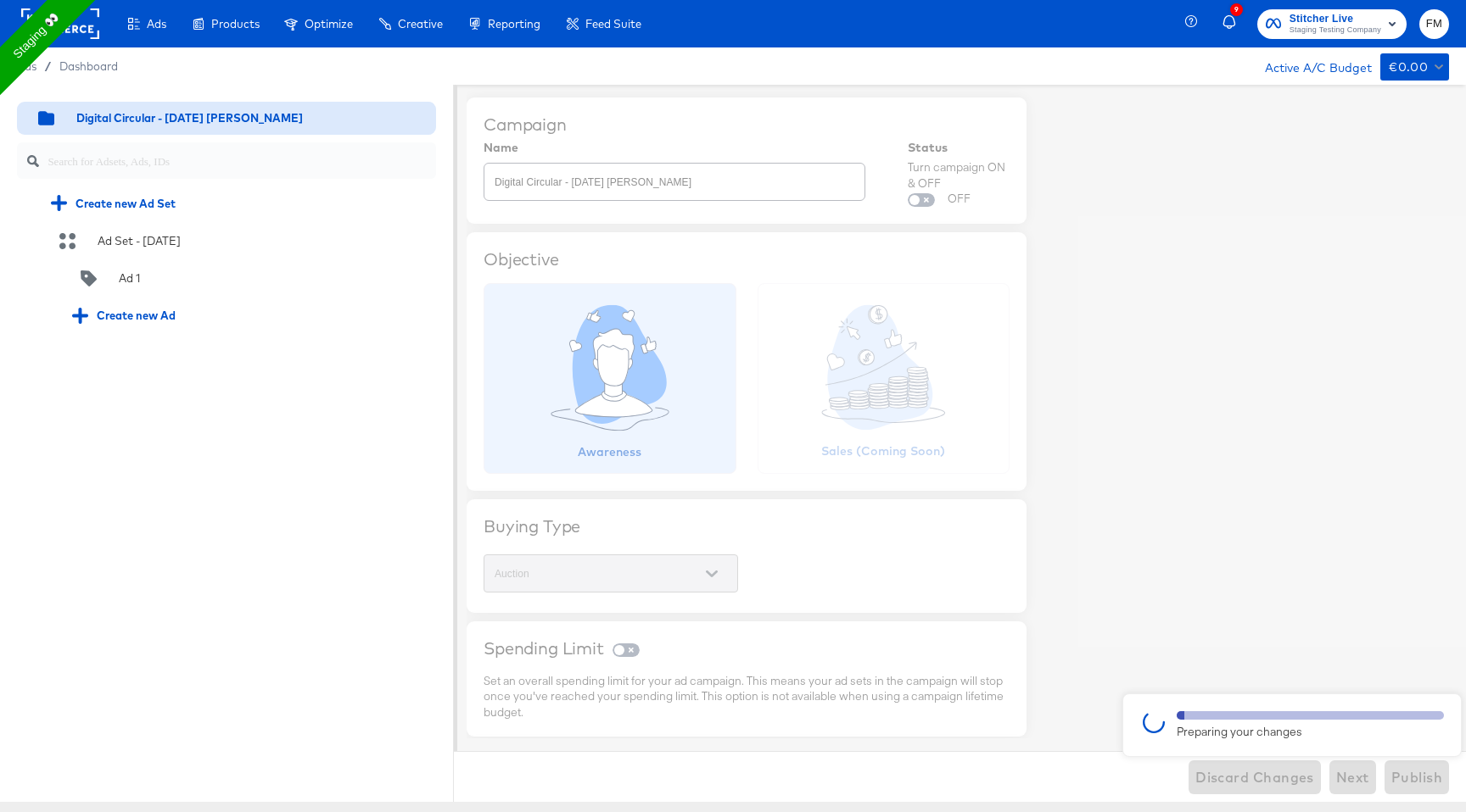
click at [94, 28] on rect at bounding box center [60, 24] width 78 height 31
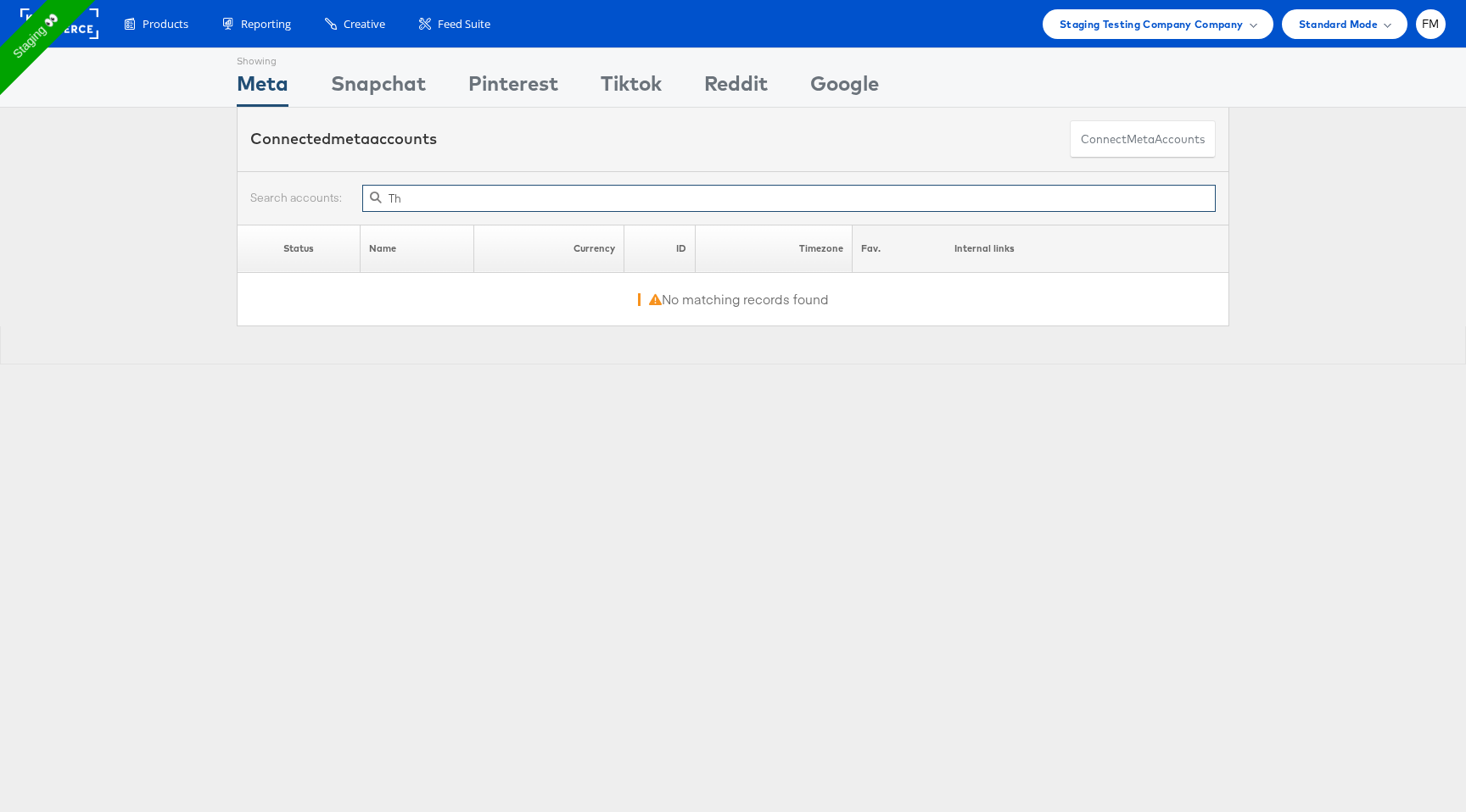
type input "T"
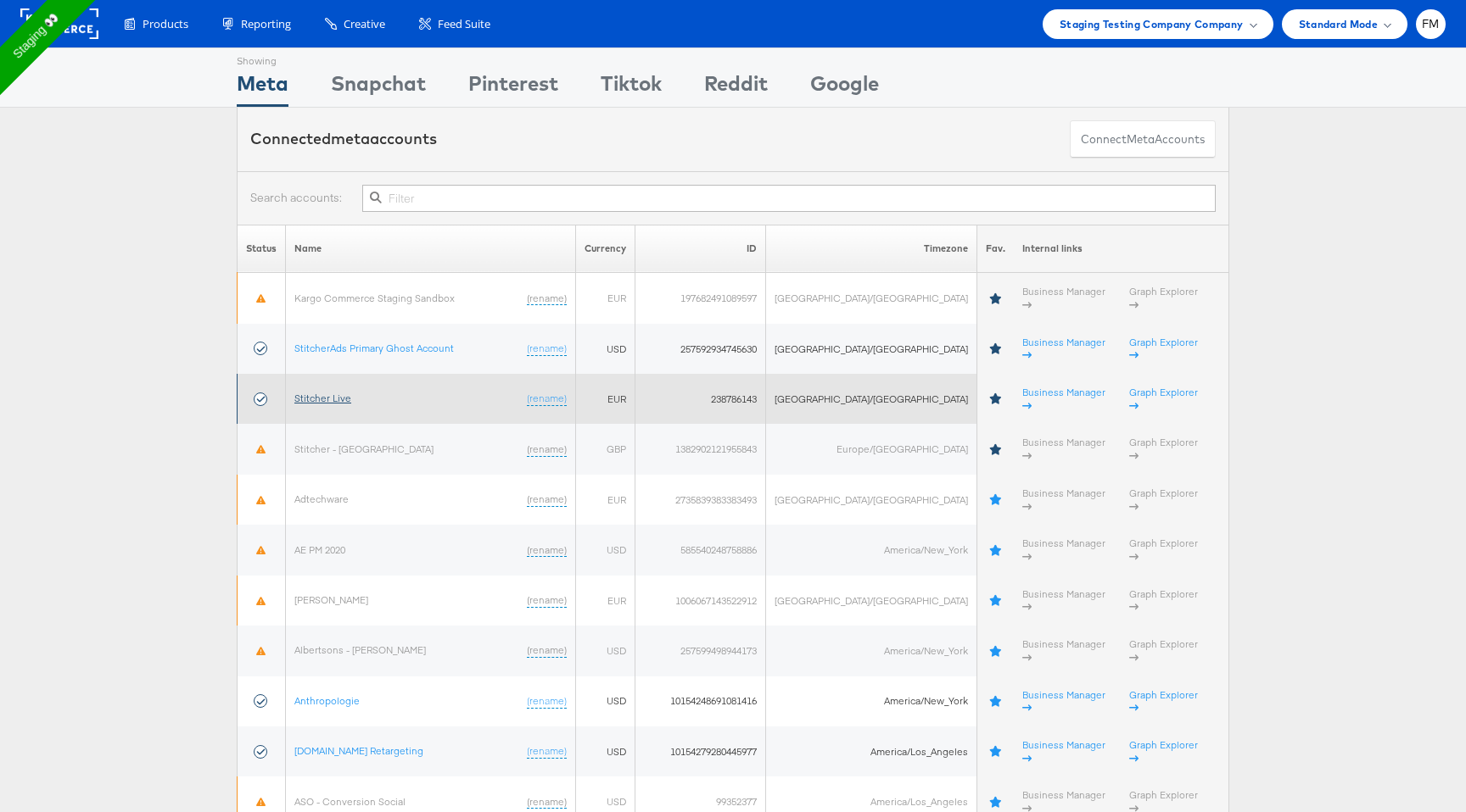
click at [348, 392] on link "Stitcher Live" at bounding box center [323, 398] width 57 height 12
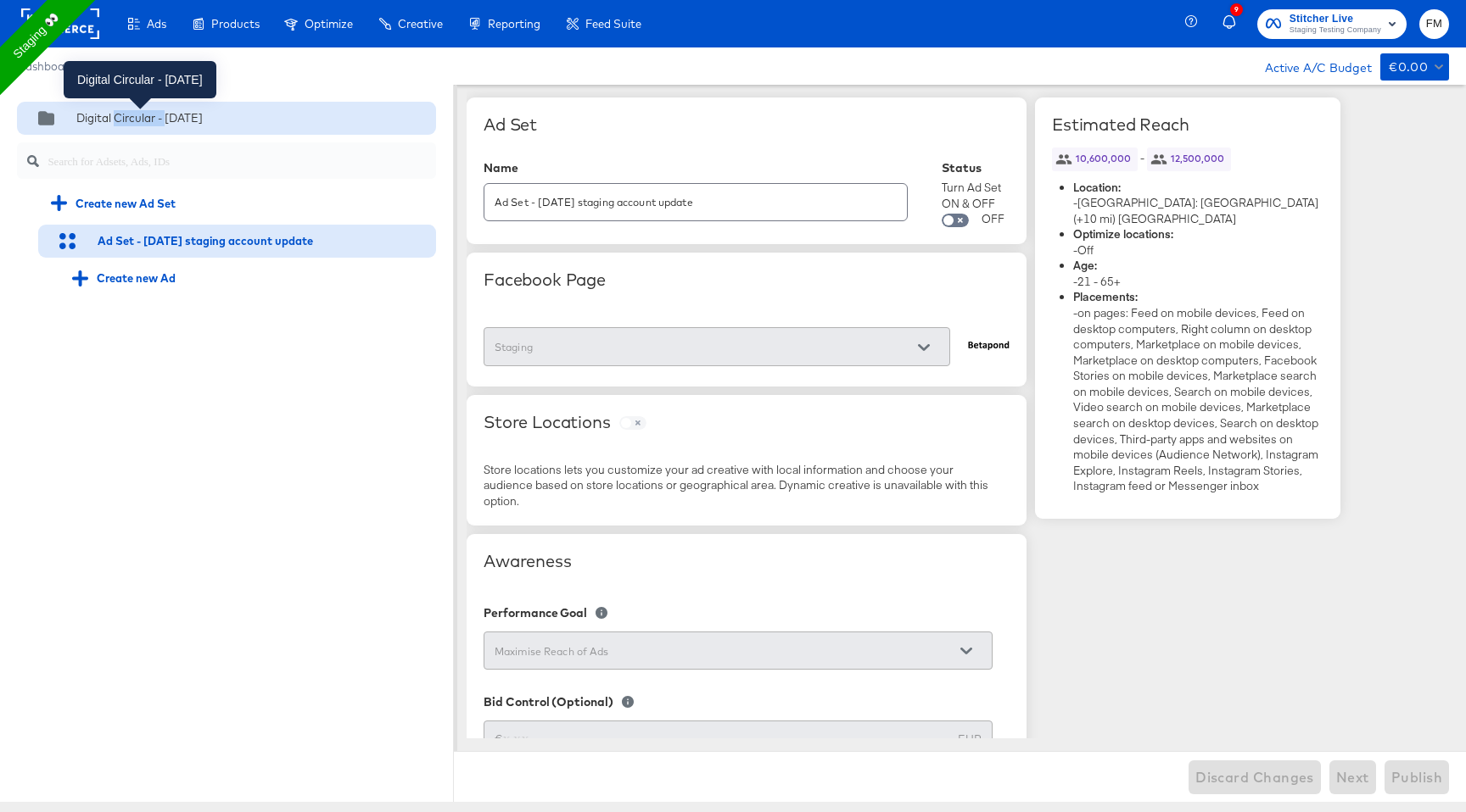
drag, startPoint x: 167, startPoint y: 115, endPoint x: 114, endPoint y: 111, distance: 53.2
click at [114, 111] on div "Digital Circular - [DATE]" at bounding box center [139, 118] width 126 height 16
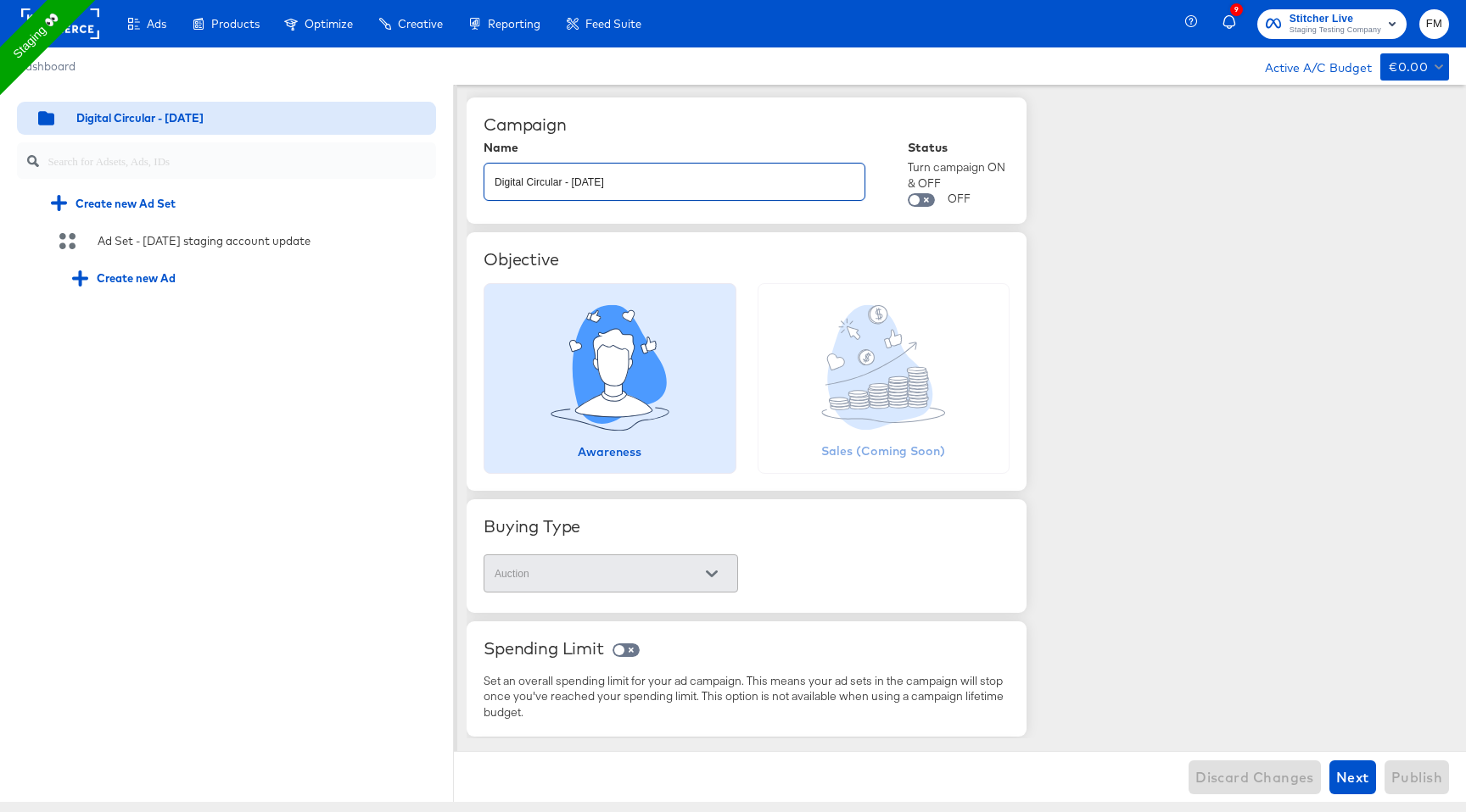
drag, startPoint x: 560, startPoint y: 183, endPoint x: 461, endPoint y: 180, distance: 99.0
click at [461, 180] on div "Quick duplicate Duplicate Edit Delete Digital Circular - [DATE] Create new Ad S…" at bounding box center [733, 444] width 1466 height 718
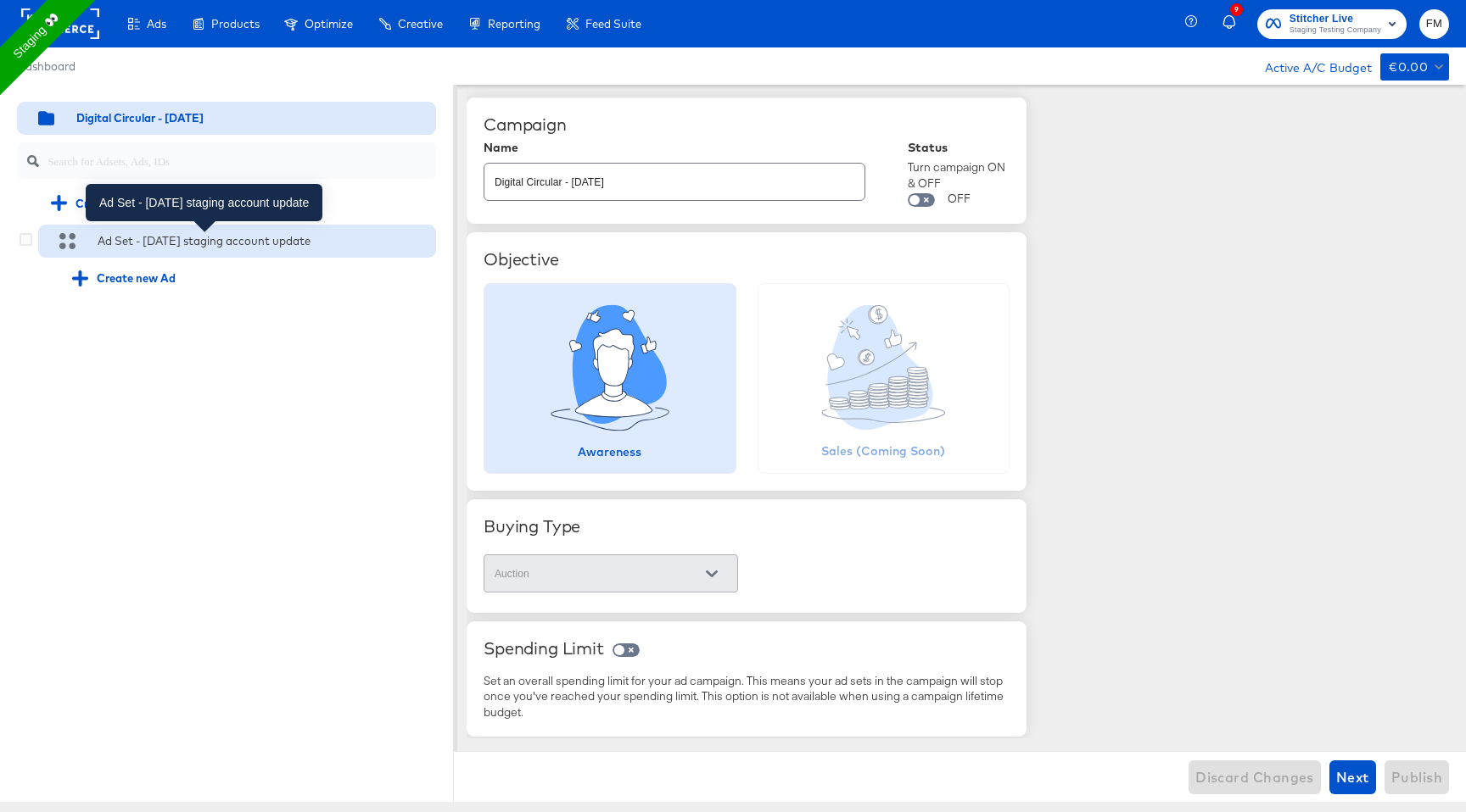
click at [275, 239] on div "Ad Set - [DATE] staging account update" at bounding box center [203, 240] width 213 height 16
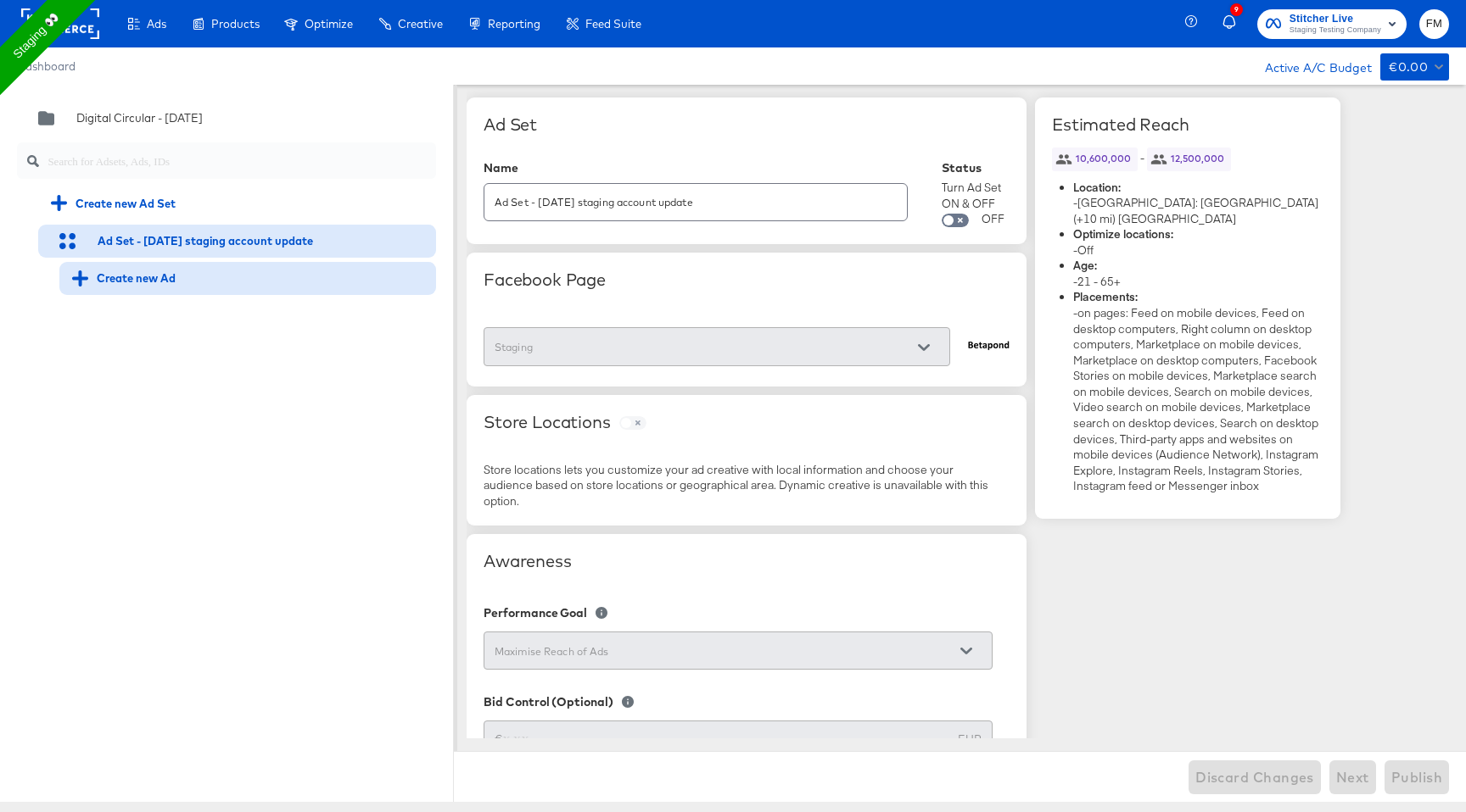
click at [168, 282] on div "Create new Ad" at bounding box center [124, 279] width 103 height 16
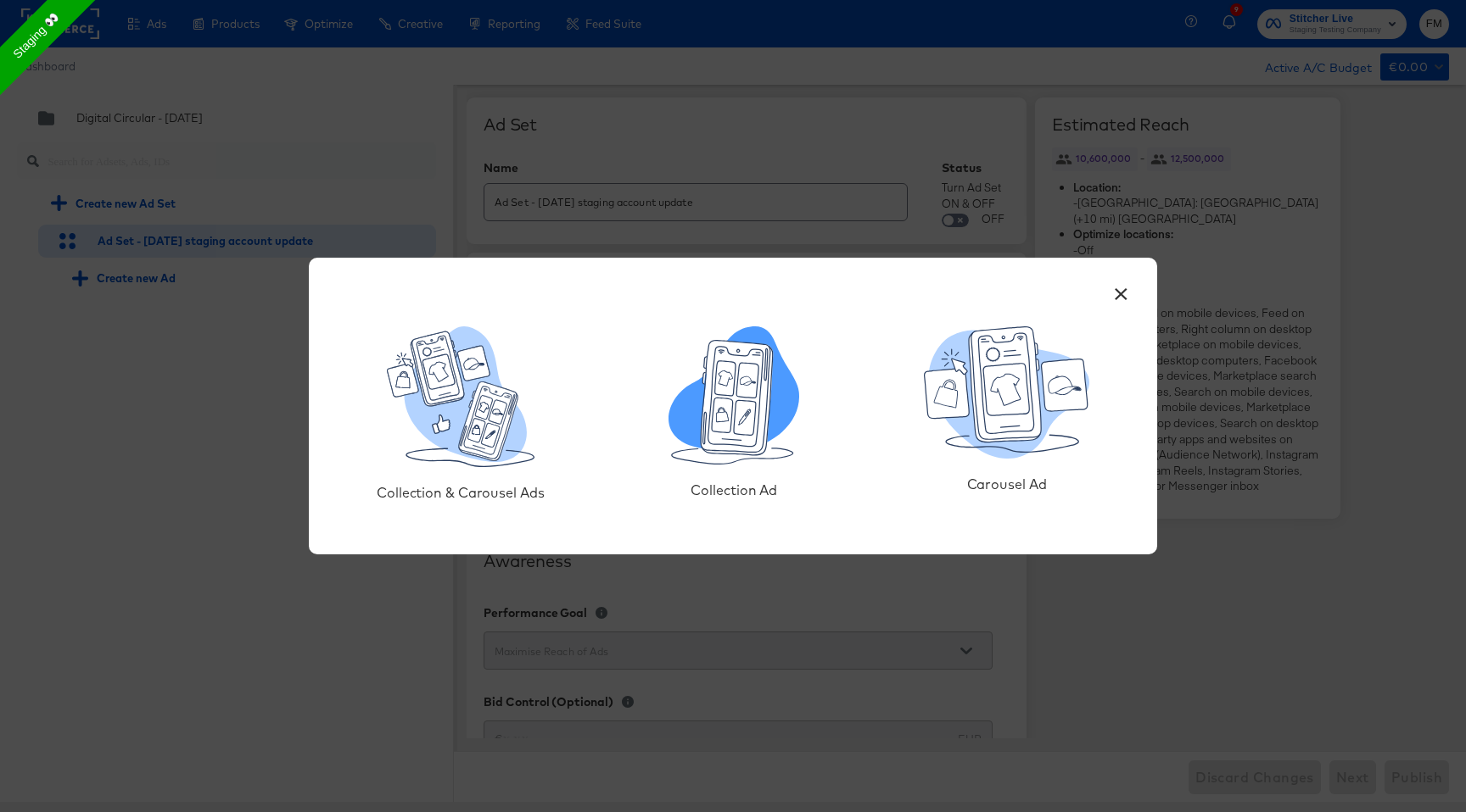
click at [764, 378] on icon at bounding box center [735, 396] width 65 height 96
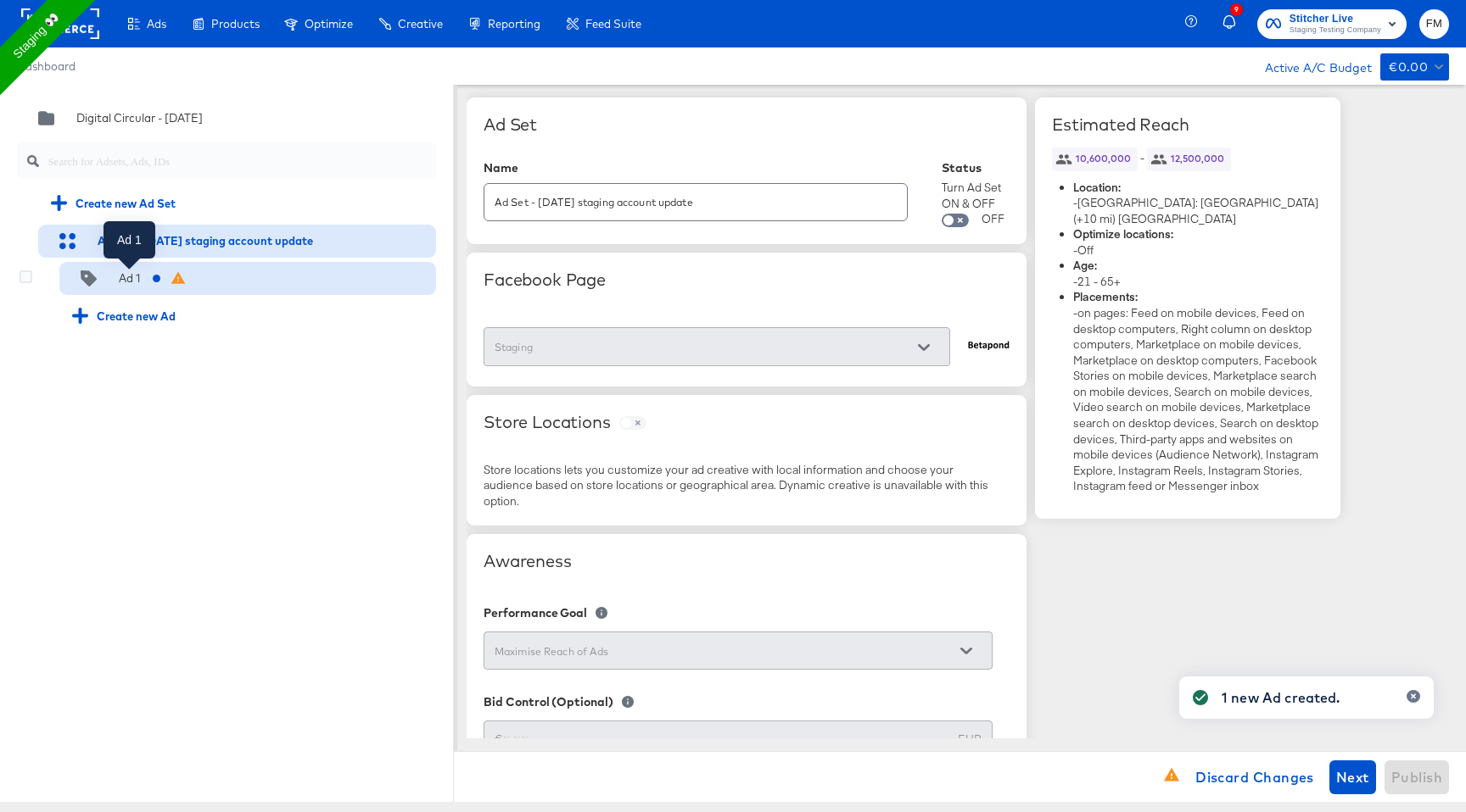
click at [100, 281] on div at bounding box center [90, 279] width 34 height 16
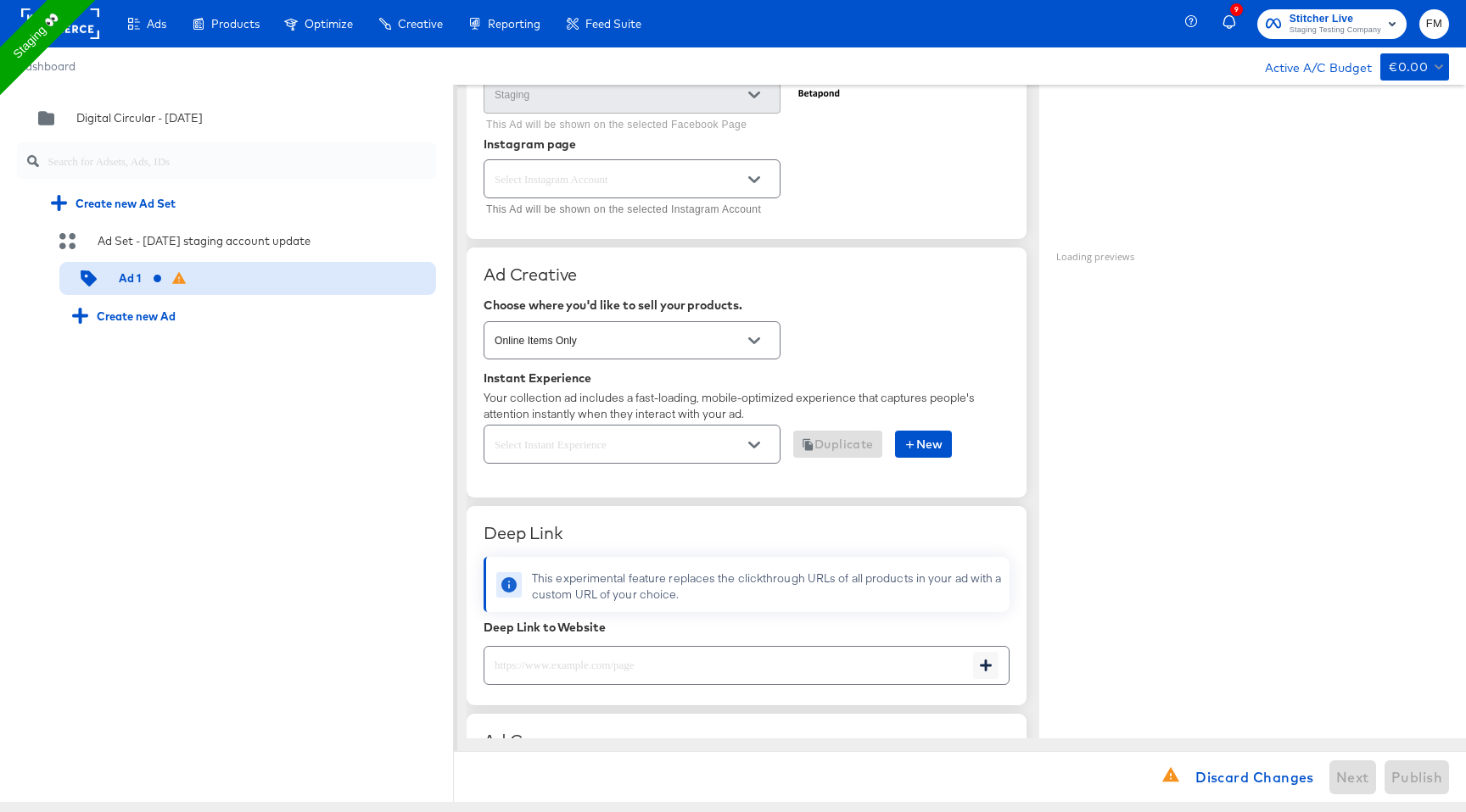
scroll to position [219, 0]
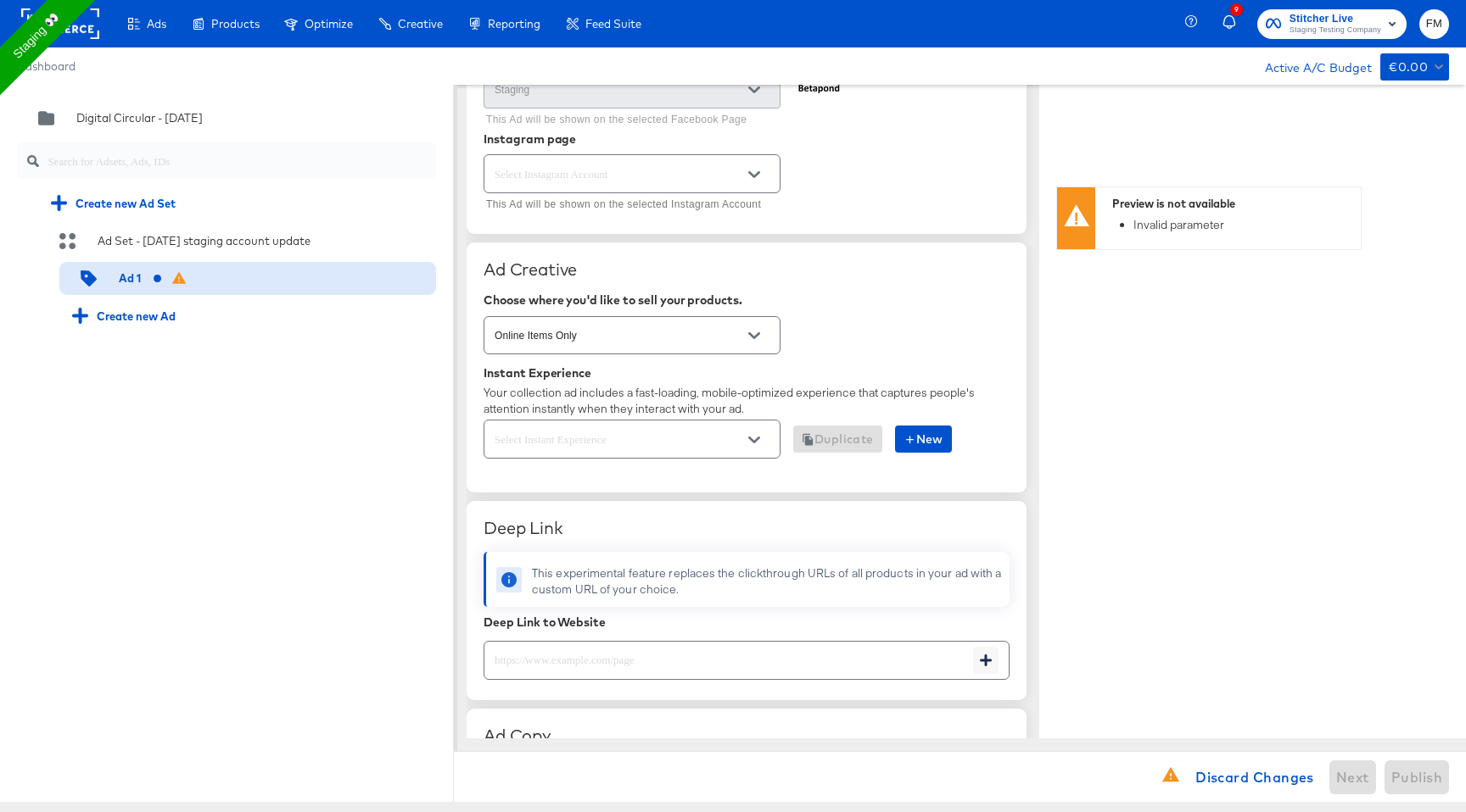
click at [752, 440] on icon "Open" at bounding box center [754, 440] width 11 height 7
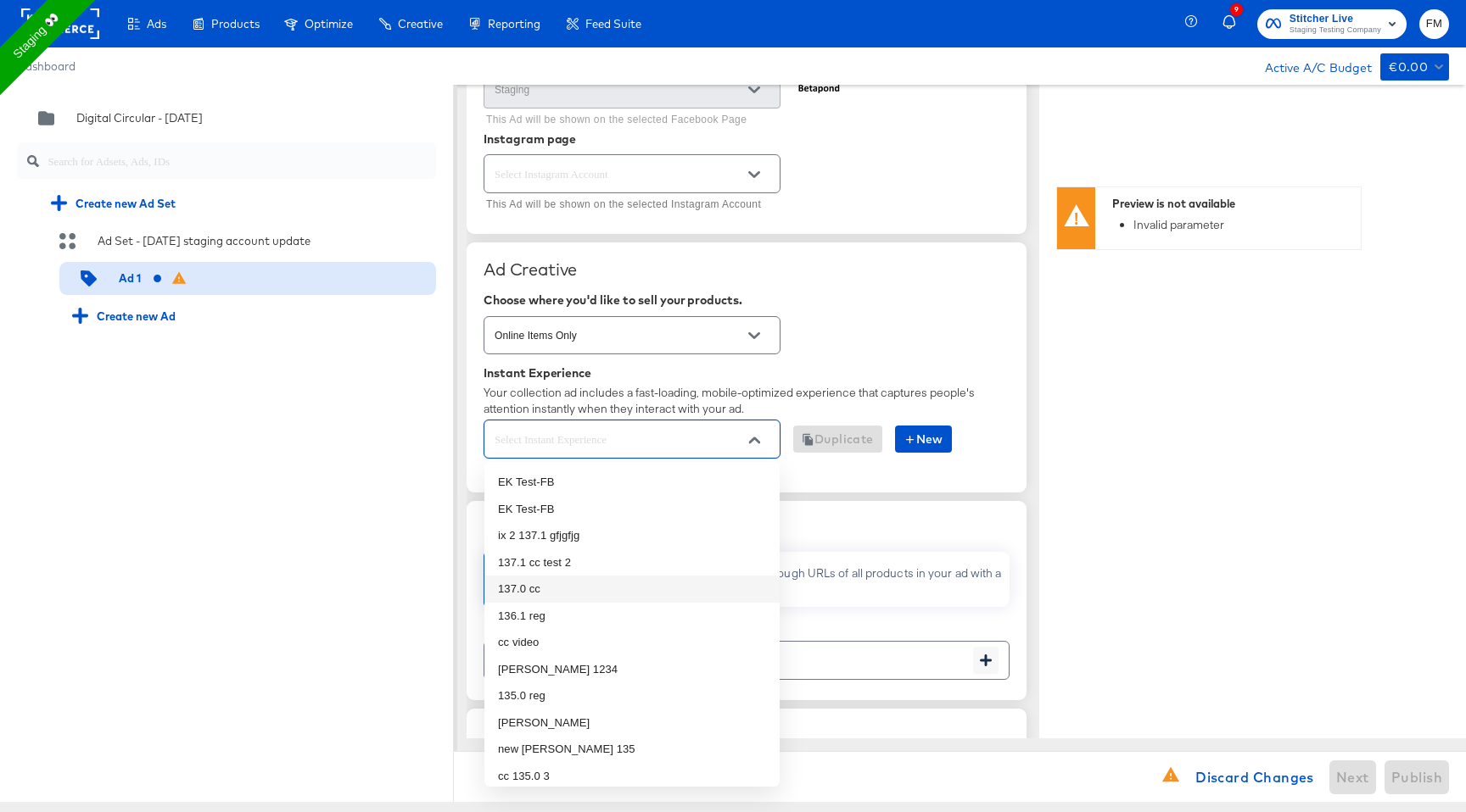
click at [645, 584] on li "137.0 cc" at bounding box center [631, 589] width 295 height 27
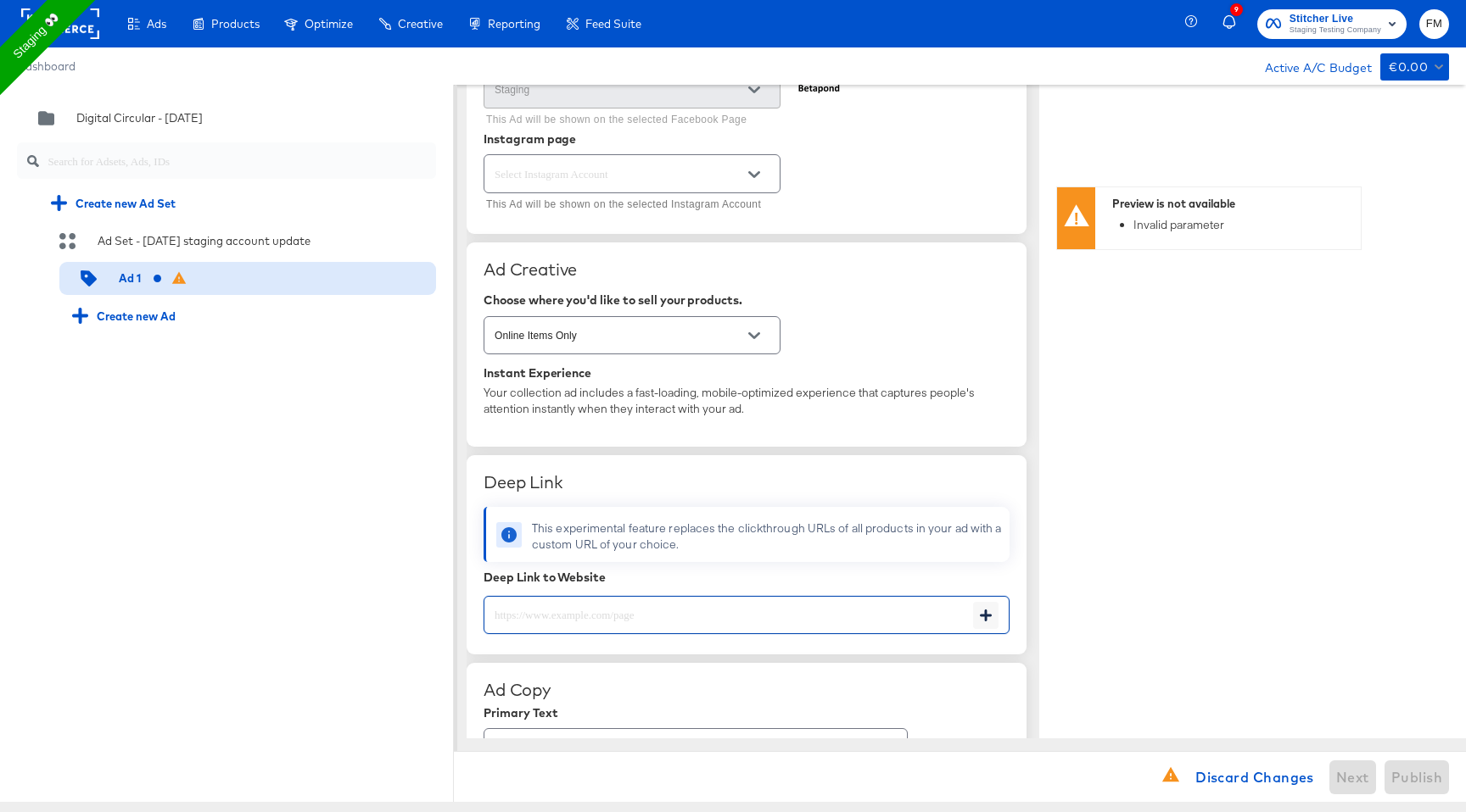
click at [645, 614] on input "text" at bounding box center [728, 609] width 489 height 36
type textarea "x"
click at [728, 407] on div "Your collection ad includes a fast-loading, mobile-optimized experience that ca…" at bounding box center [746, 401] width 526 height 31
click at [756, 174] on icon "Open" at bounding box center [754, 175] width 11 height 7
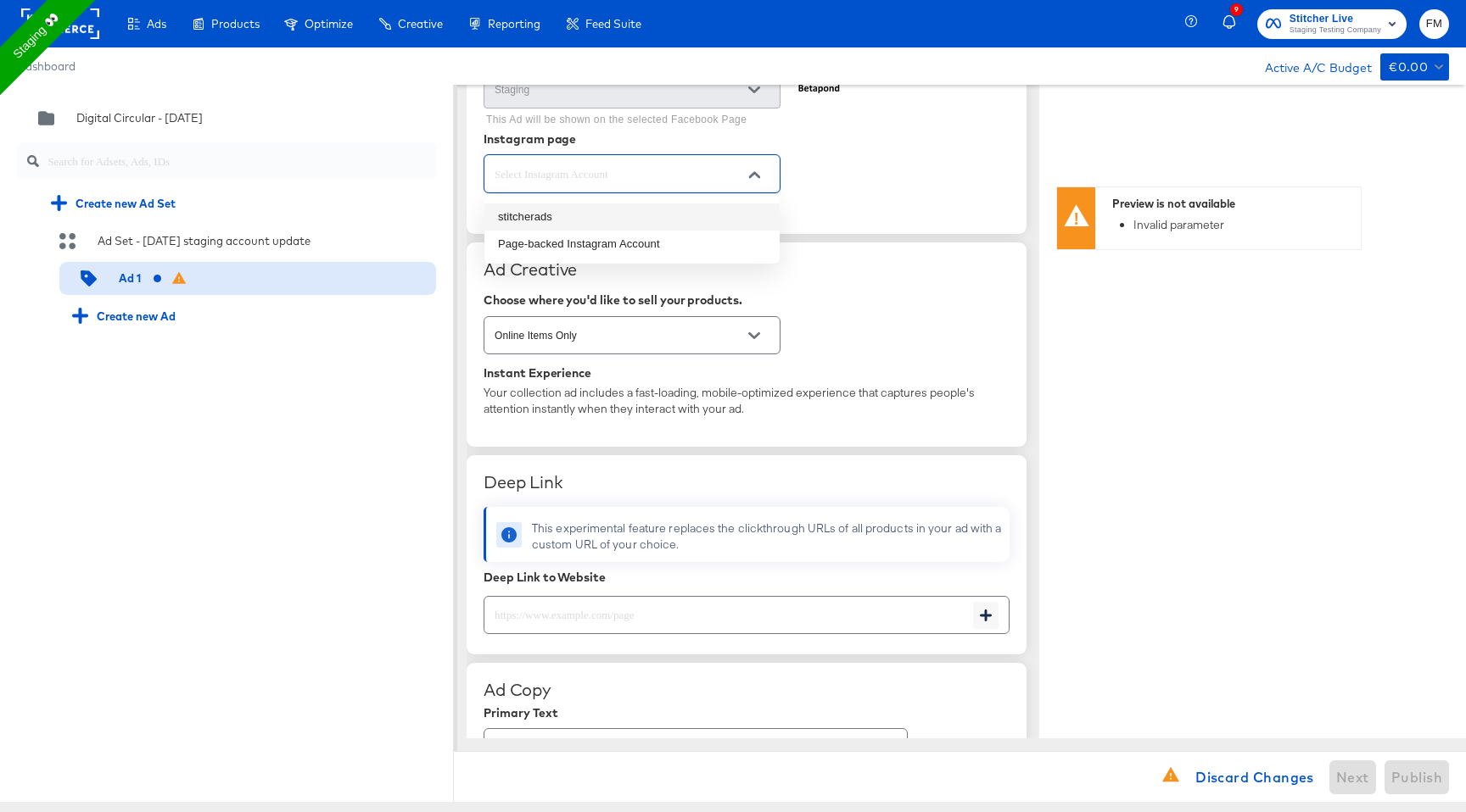
click at [725, 215] on li "stitcherads" at bounding box center [631, 217] width 295 height 27
type textarea "x"
type input "stitcherads"
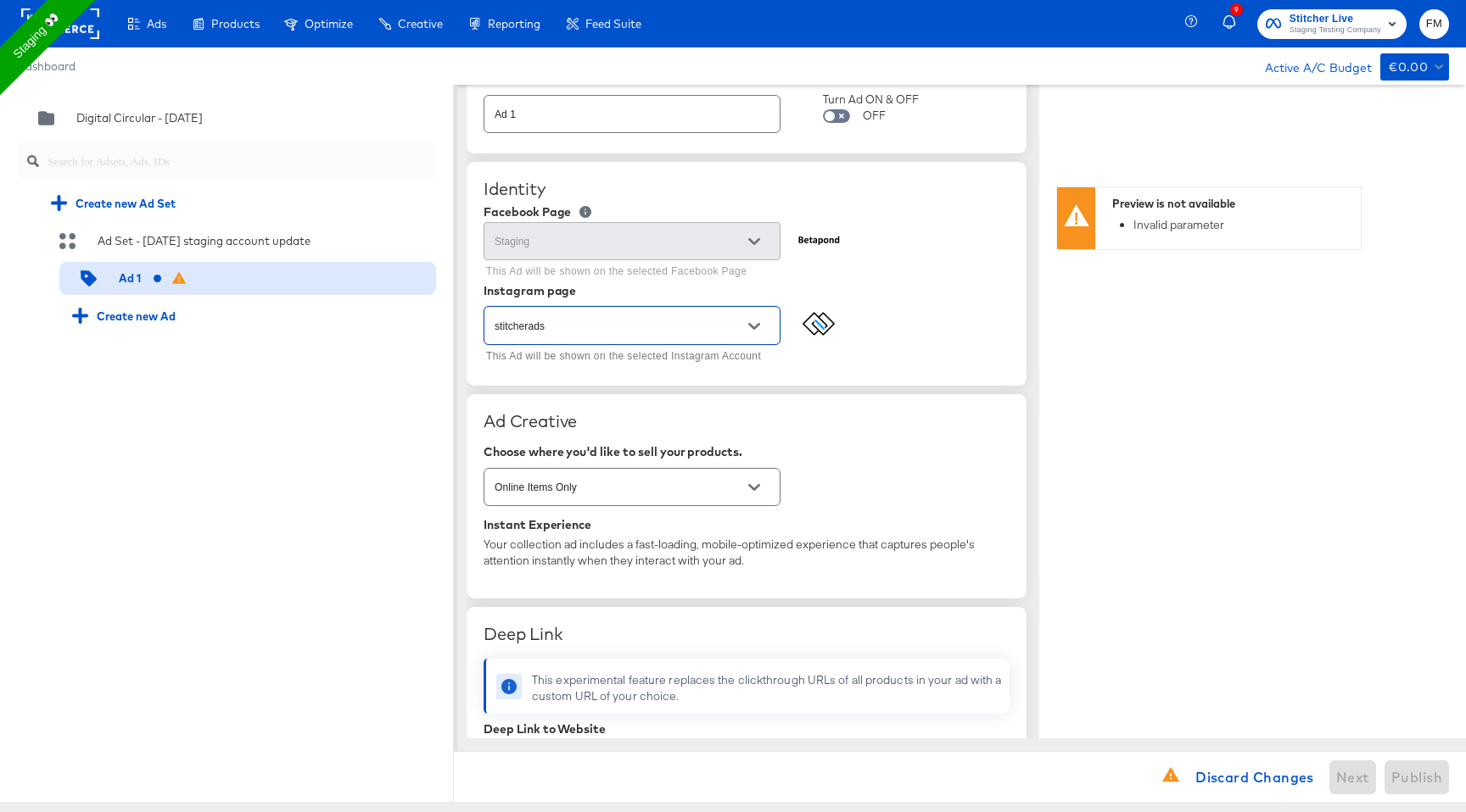
scroll to position [65, 0]
type textarea "x"
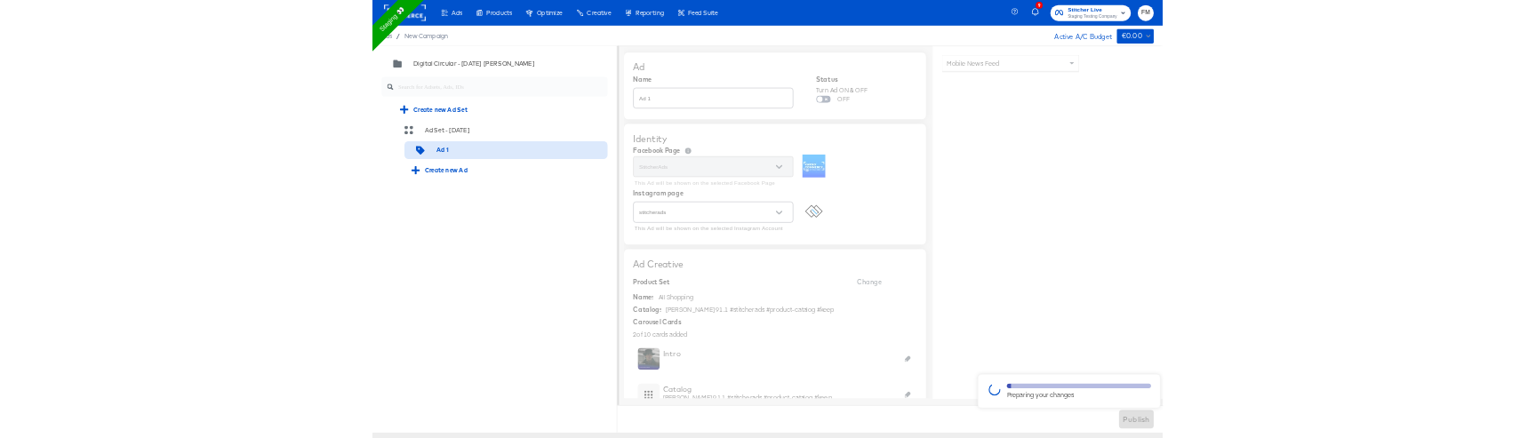
scroll to position [260, 0]
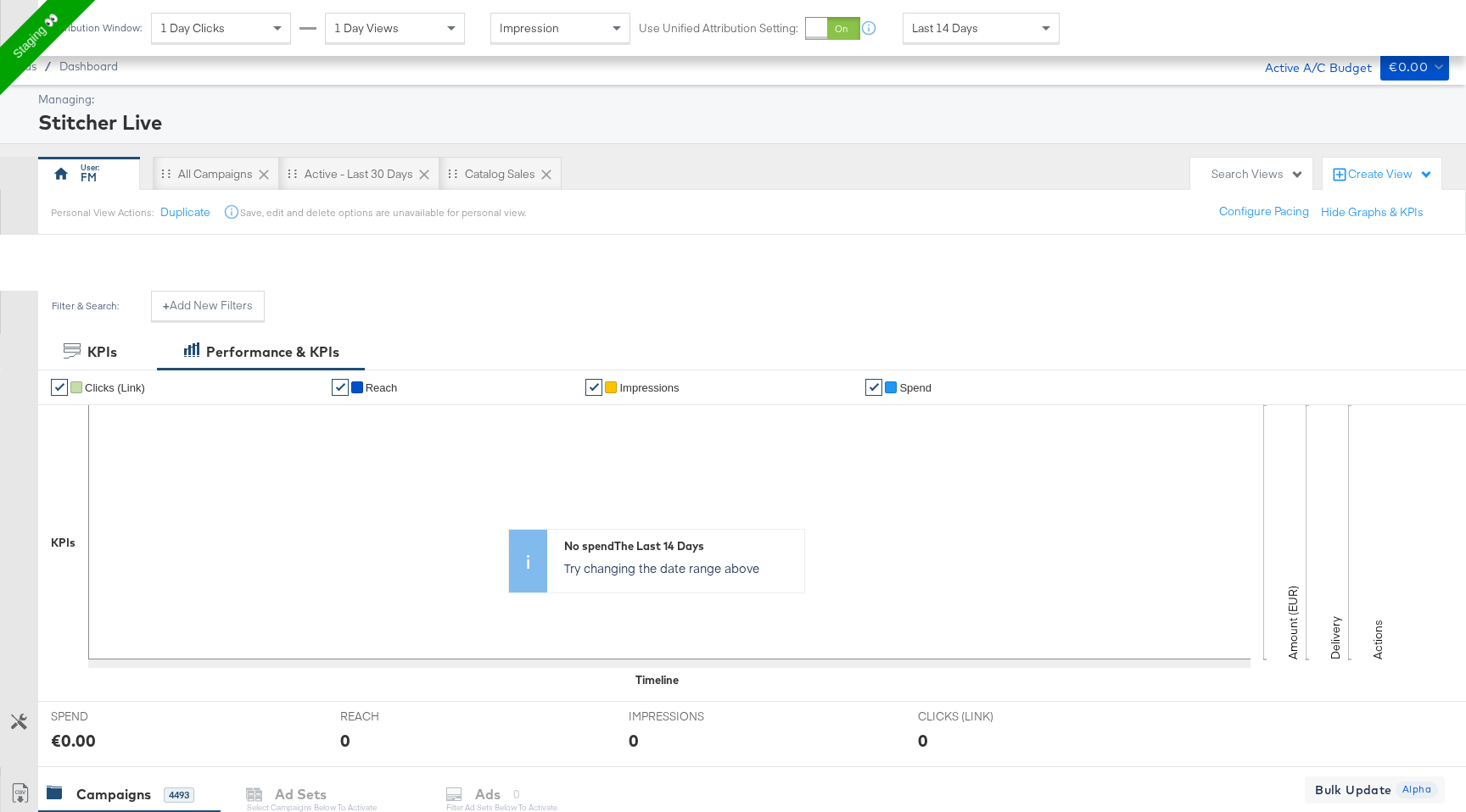
scroll to position [380, 0]
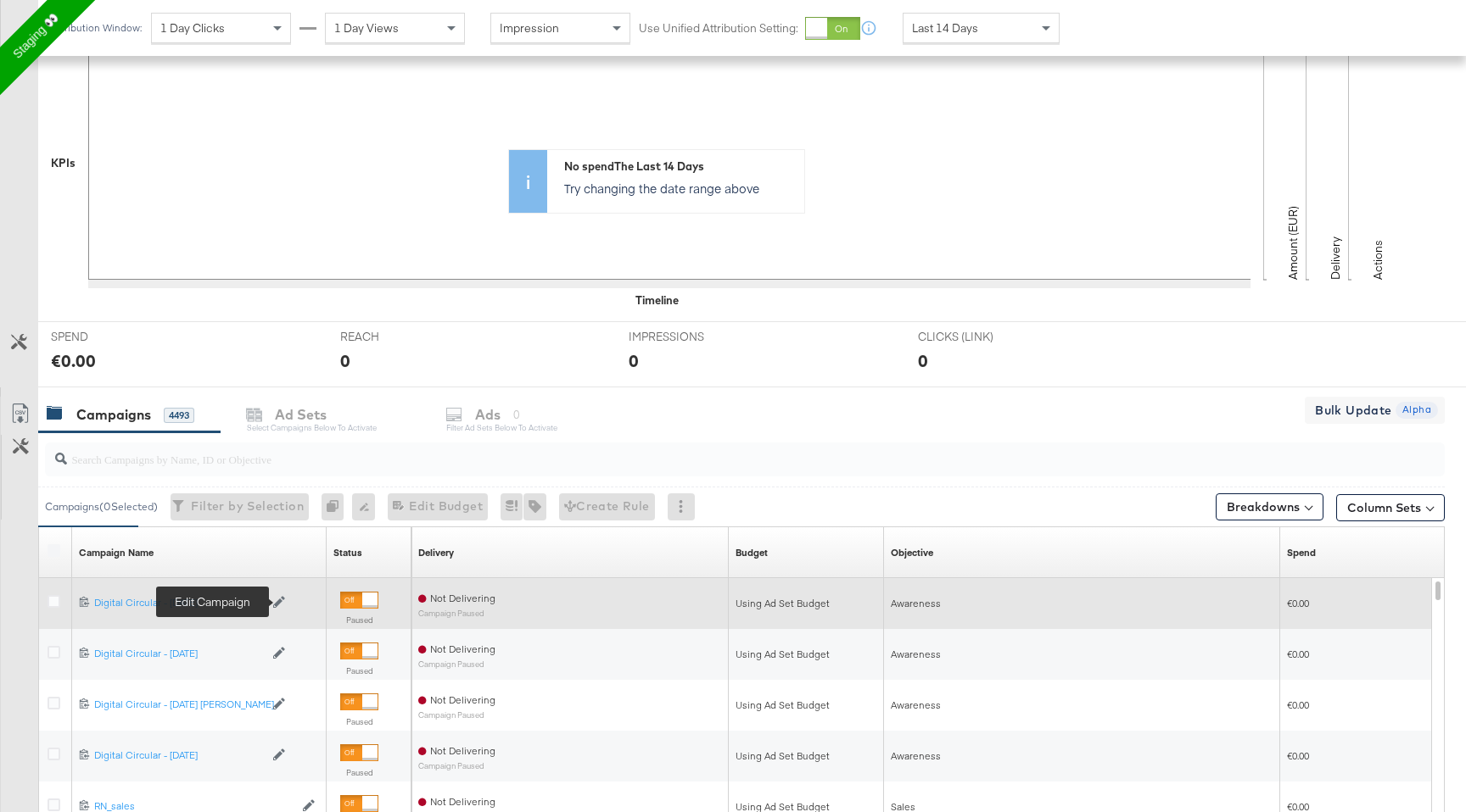
click at [279, 599] on icon at bounding box center [279, 602] width 11 height 11
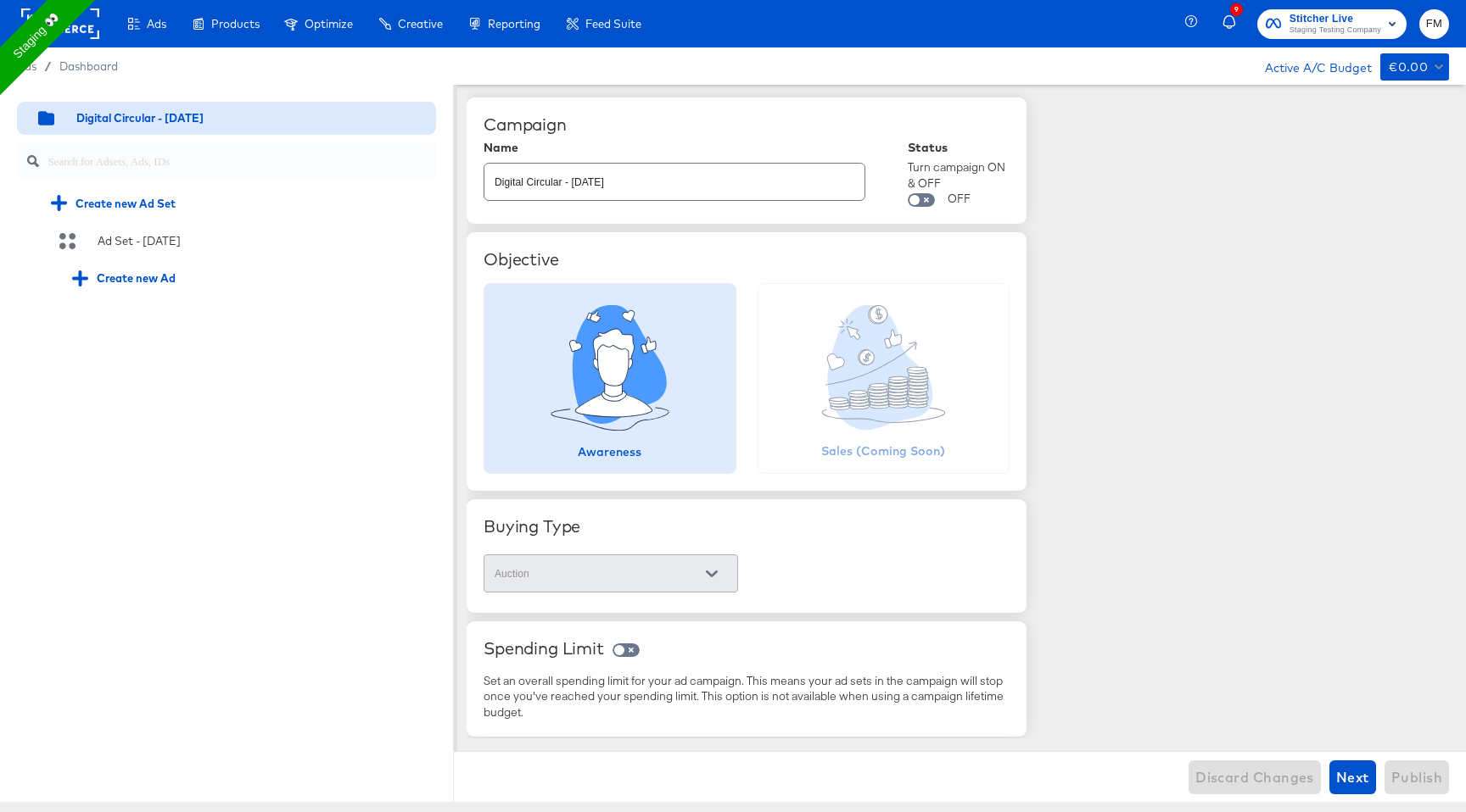
click at [675, 177] on input "Digital Circular - 03 Sep" at bounding box center [674, 175] width 380 height 36
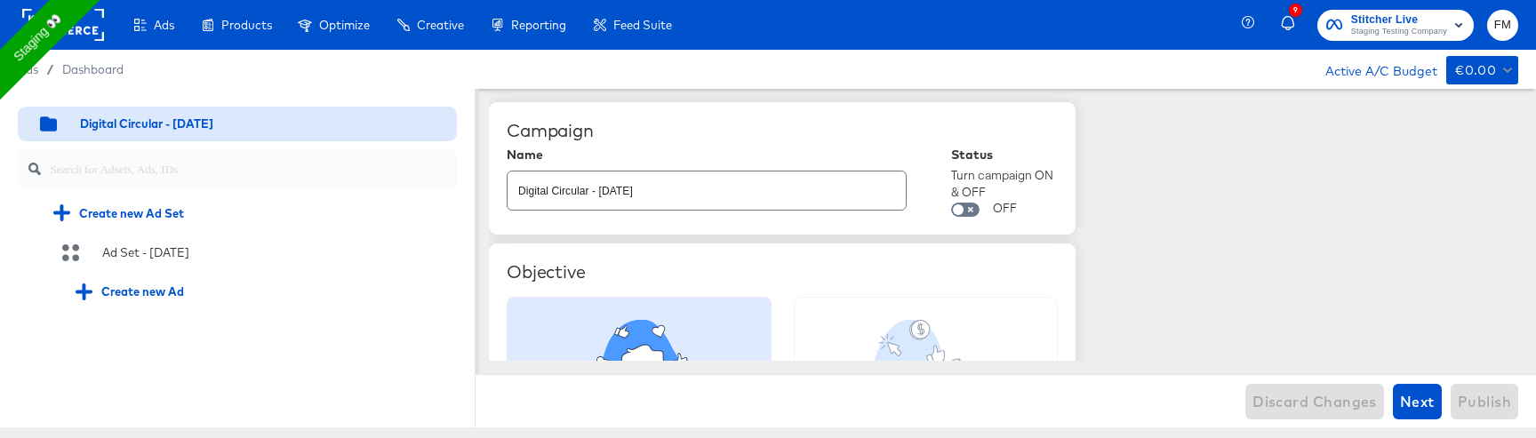
click at [693, 189] on input "Digital Circular - 03 Sep" at bounding box center [706, 183] width 398 height 38
type input "Digital Circular - 03 Sep update test"
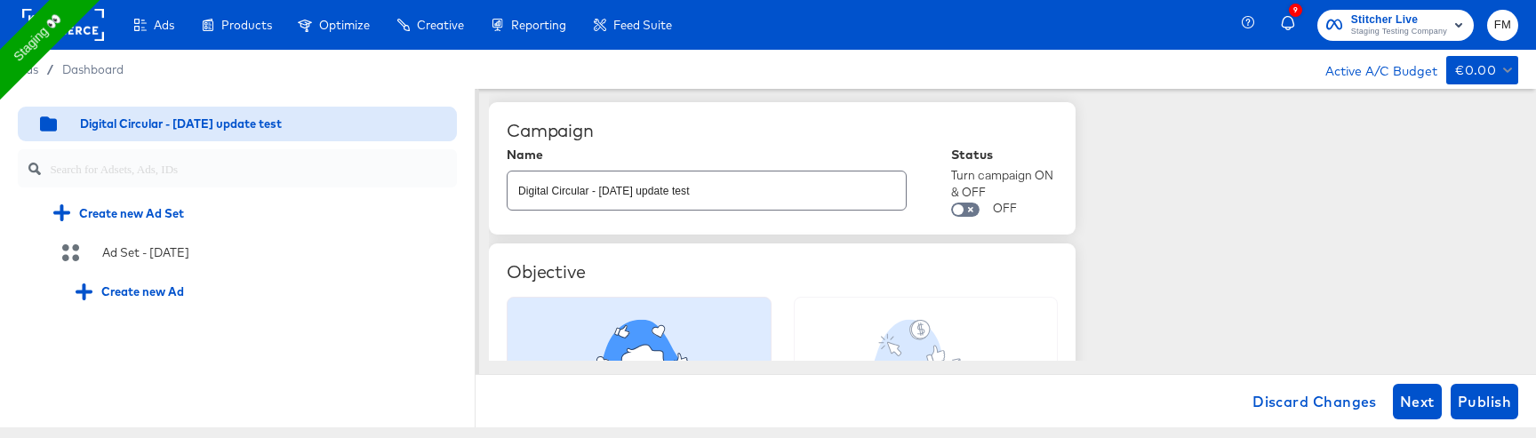
click at [1142, 308] on div "Campaign Name Digital Circular - 03 Sep update test Status Turn campaign ON & O…" at bounding box center [1012, 225] width 1047 height 272
click at [1470, 408] on span "Publish" at bounding box center [1484, 401] width 53 height 25
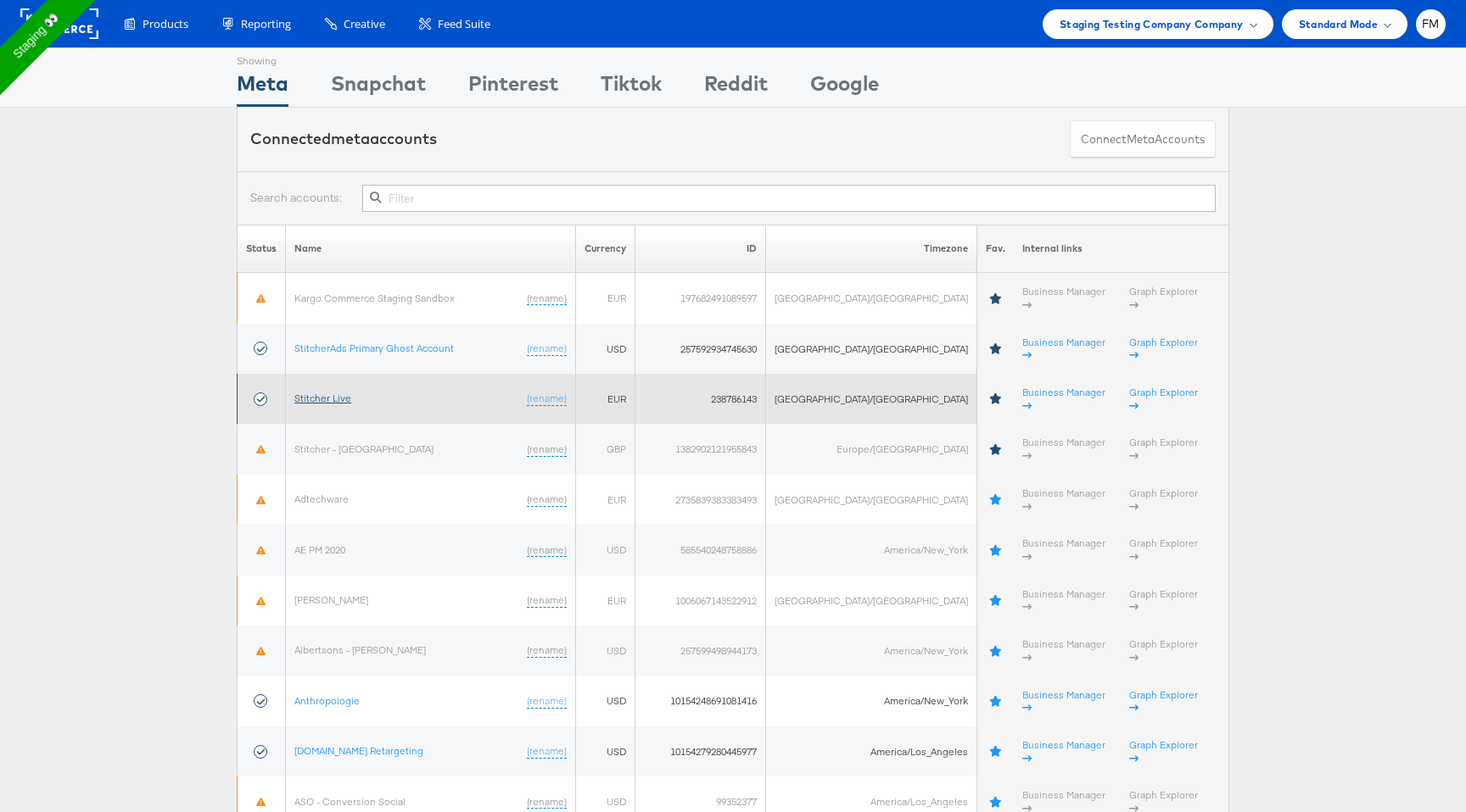
click at [345, 392] on link "Stitcher Live" at bounding box center [323, 398] width 57 height 12
click at [331, 392] on link "Stitcher Live" at bounding box center [323, 398] width 57 height 12
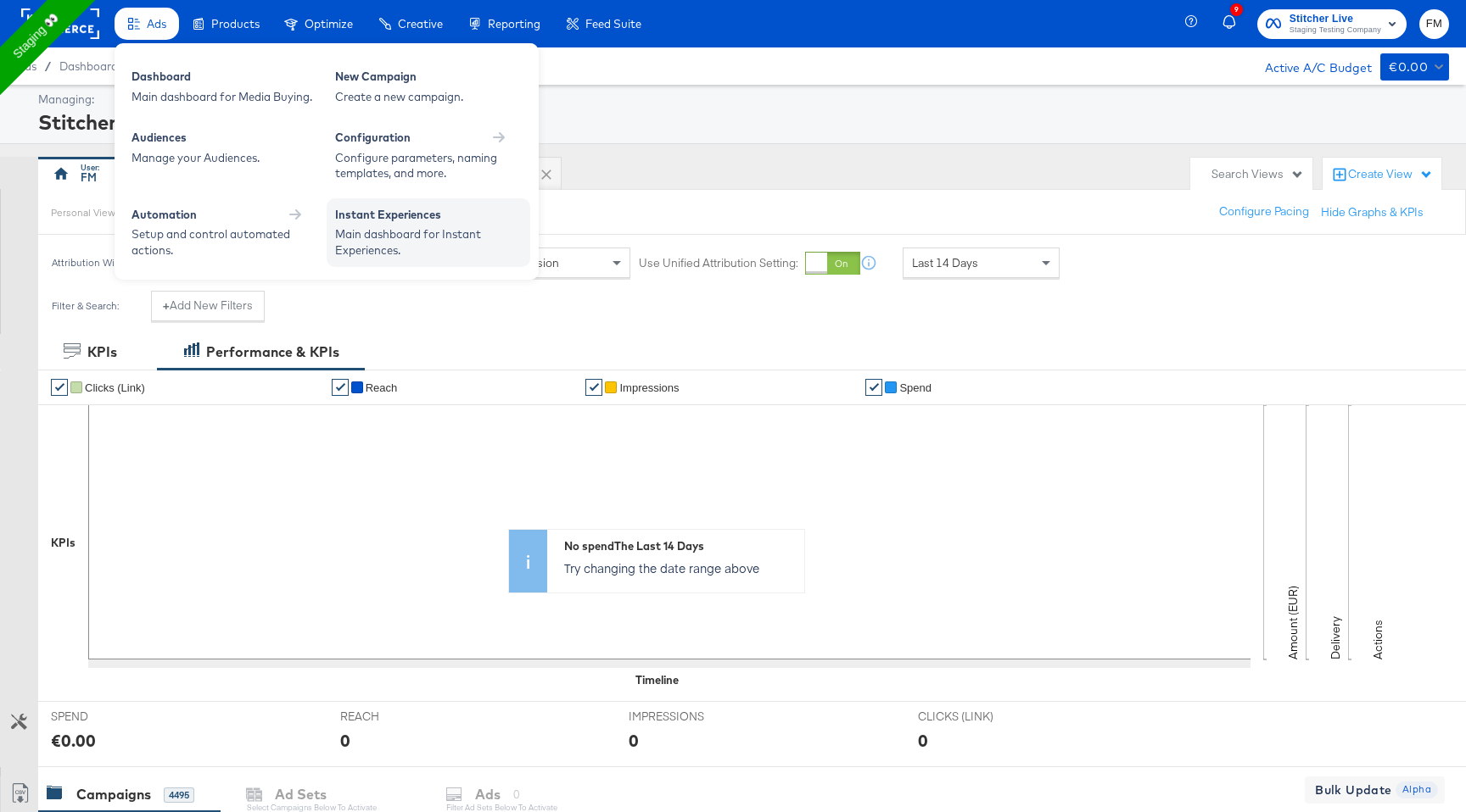
click at [390, 225] on div "Instant Experiences" at bounding box center [429, 217] width 187 height 20
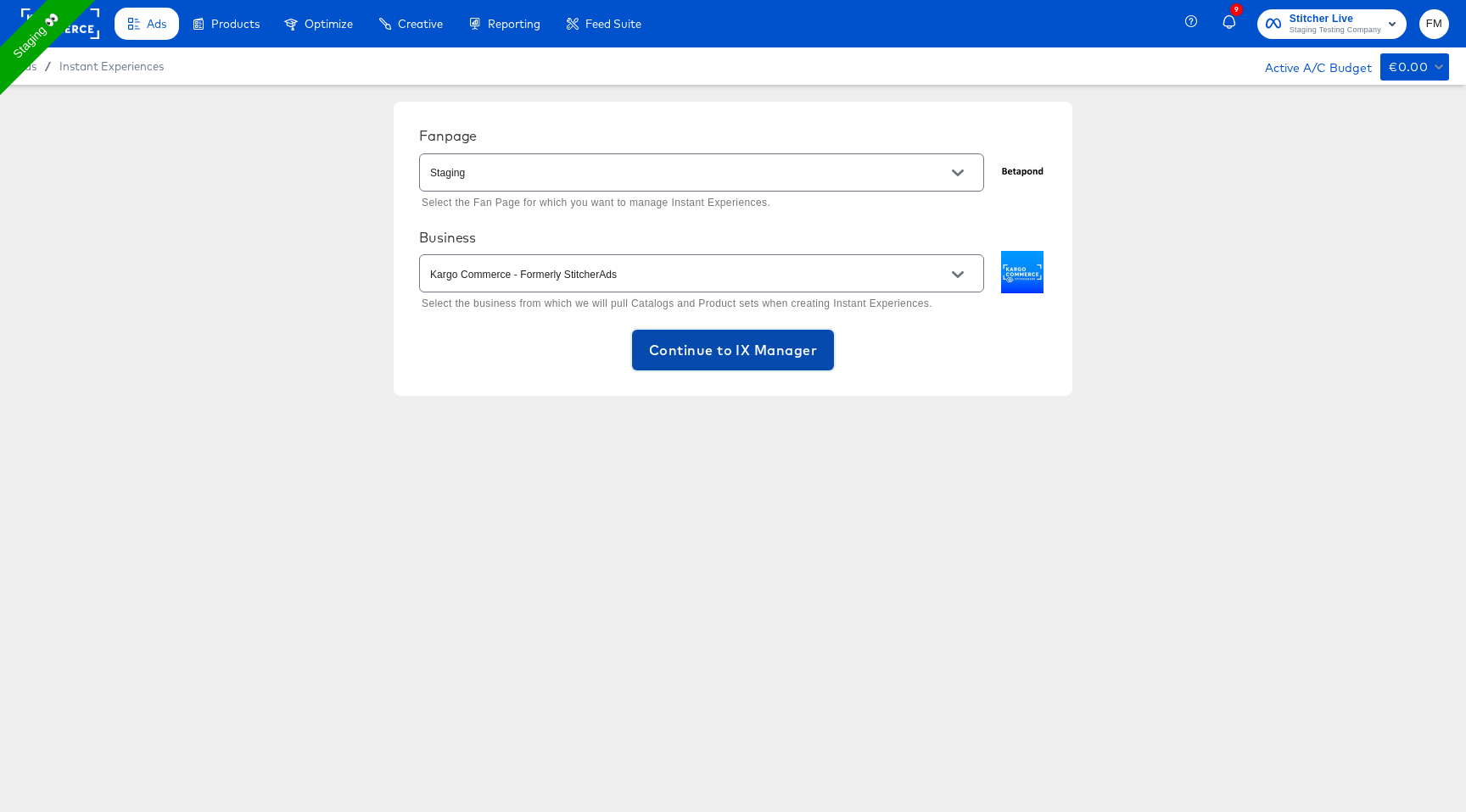
click at [710, 353] on span "Continue to IX Manager" at bounding box center [733, 350] width 168 height 24
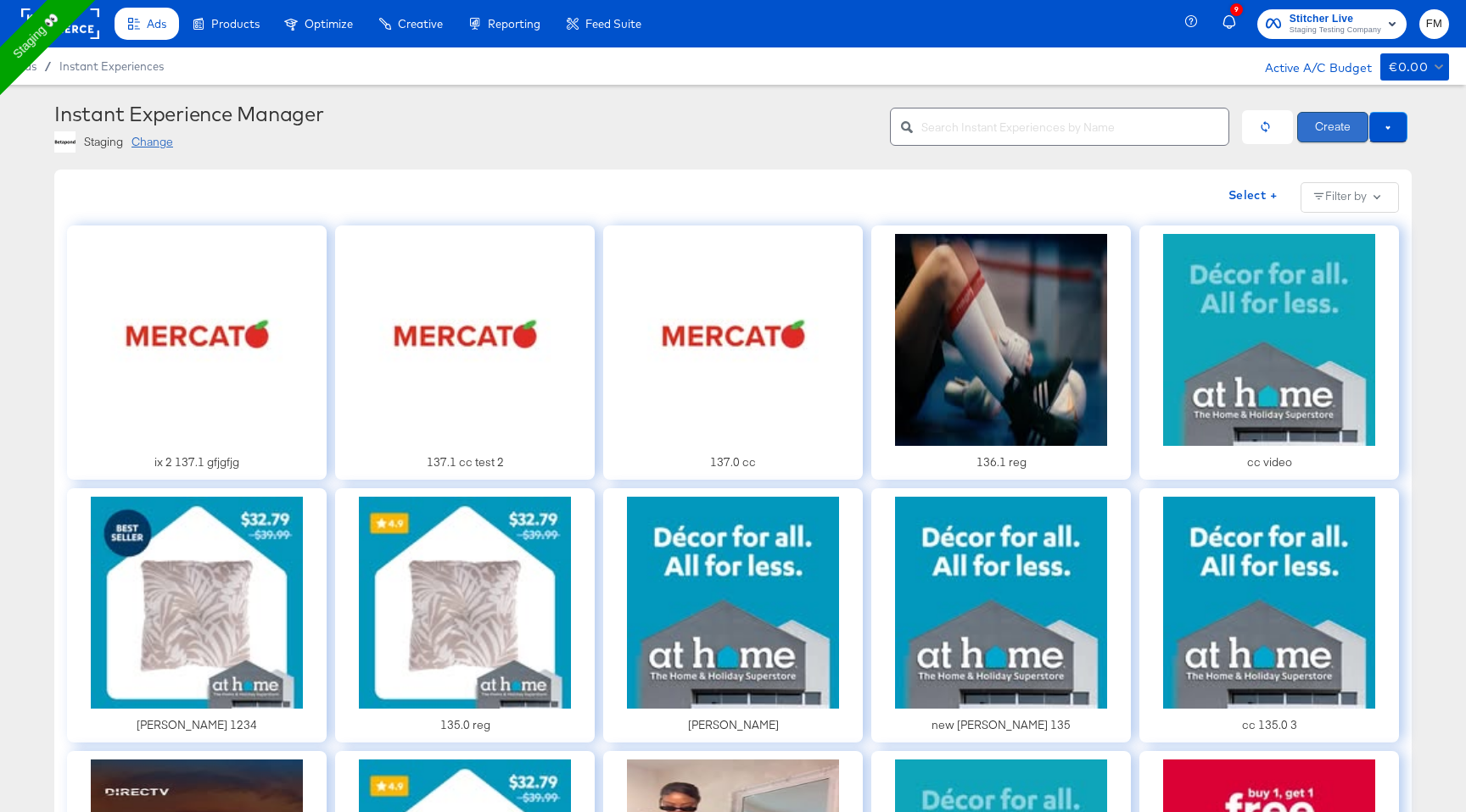
click at [1330, 127] on button "Create" at bounding box center [1332, 127] width 72 height 31
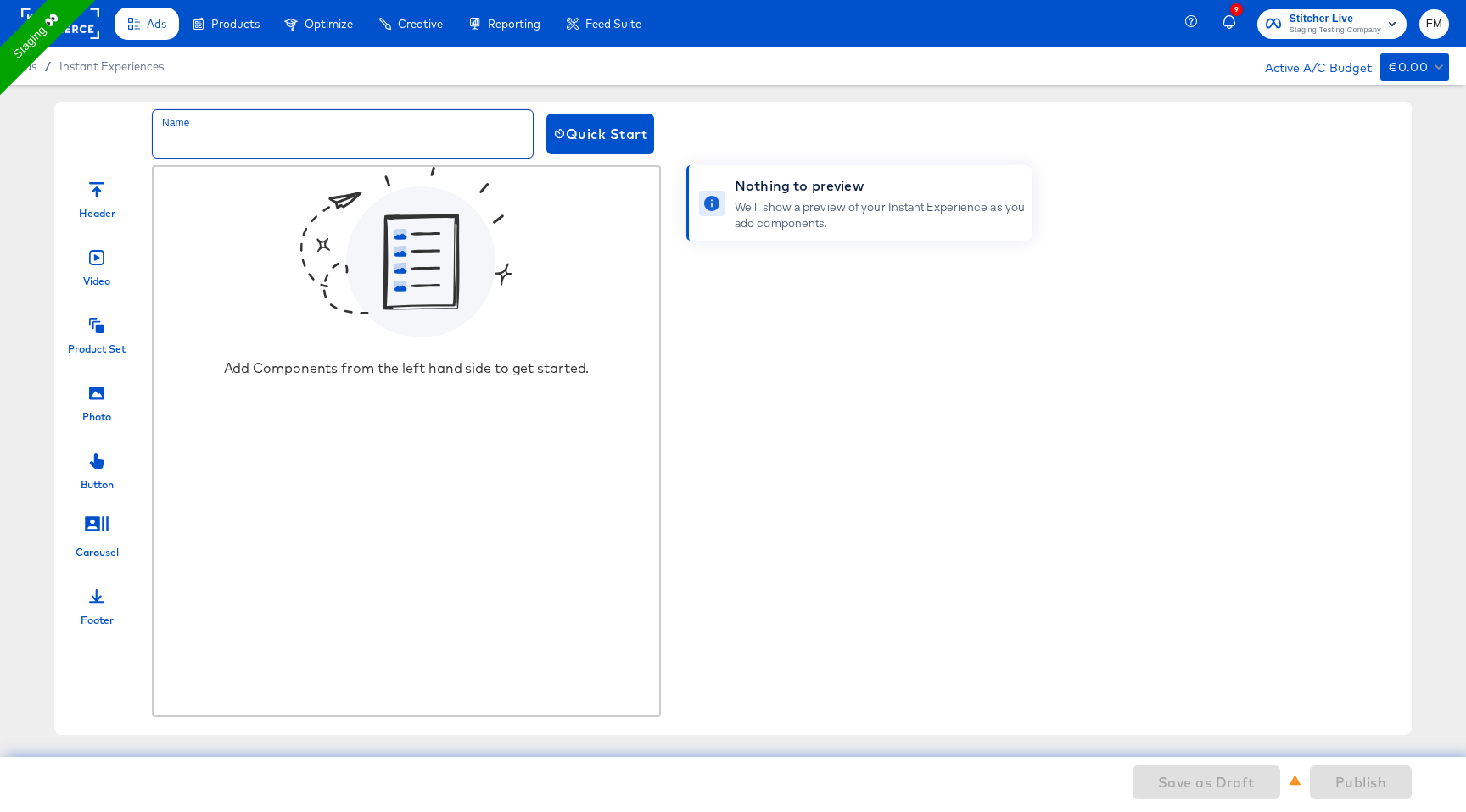
click at [229, 131] on input "text" at bounding box center [343, 135] width 380 height 48
type input "[PERSON_NAME] reg 137.1"
click at [108, 183] on div "Header" at bounding box center [96, 195] width 85 height 51
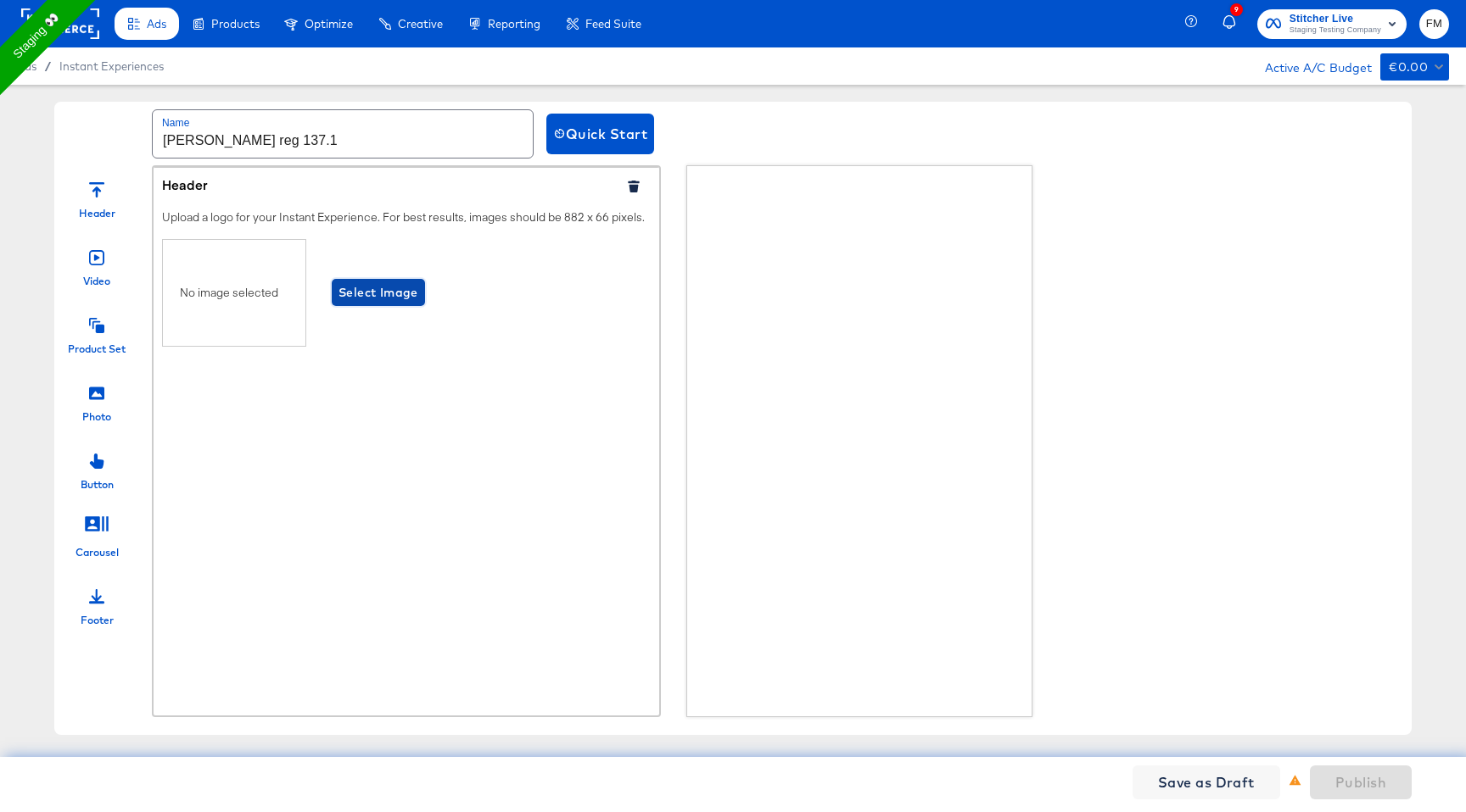
click at [361, 300] on span "Select Image" at bounding box center [379, 293] width 80 height 21
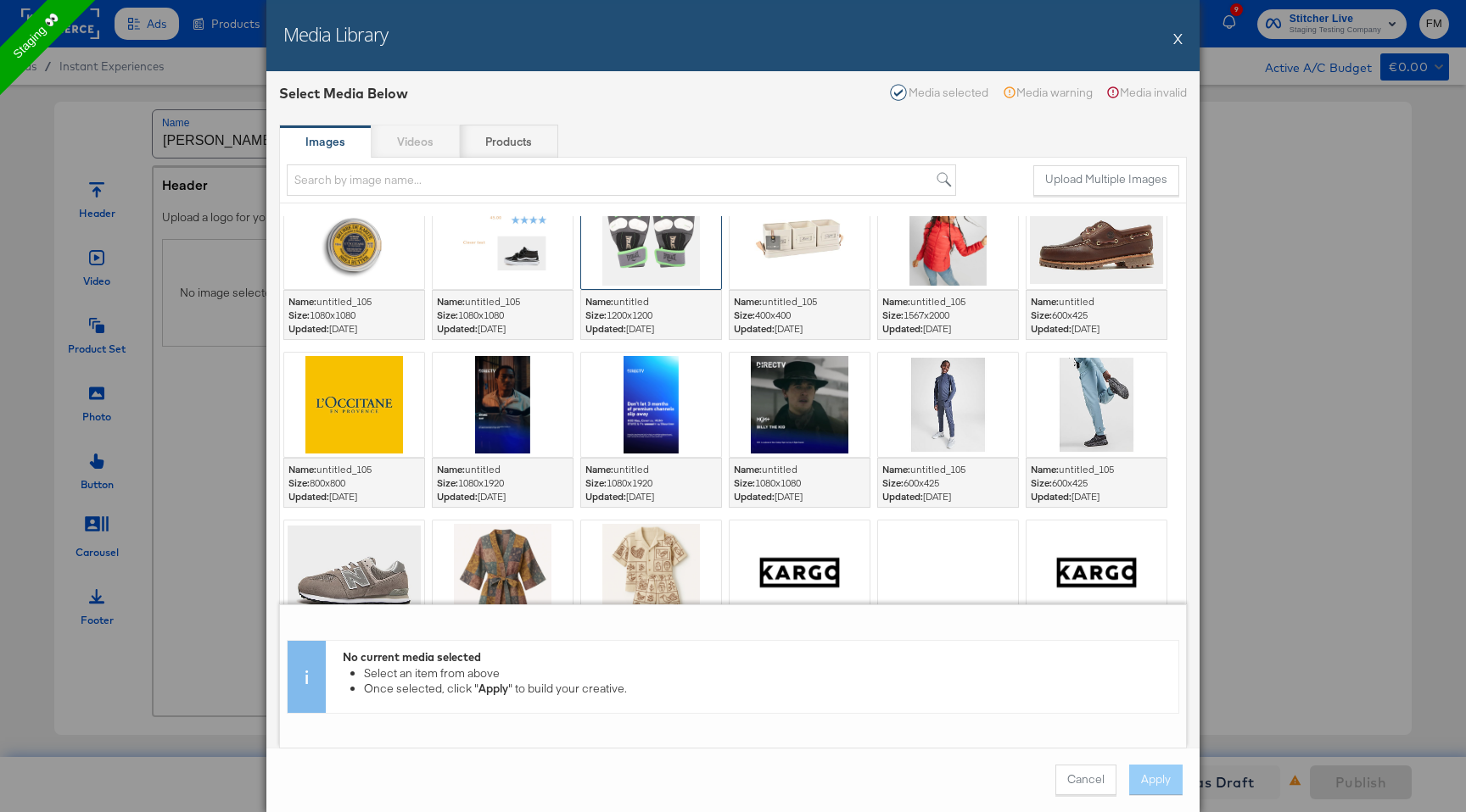
scroll to position [240, 0]
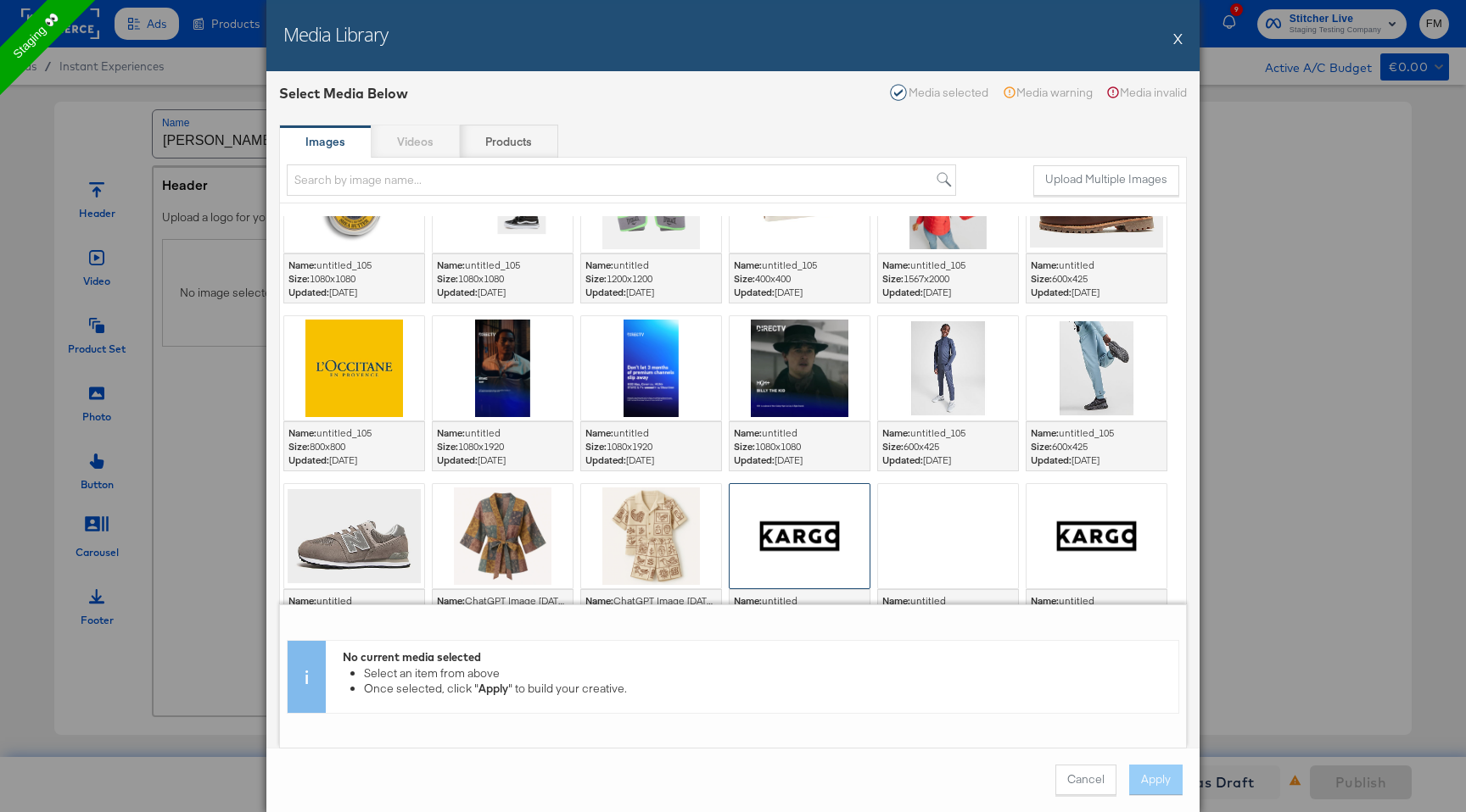
click at [831, 540] on div at bounding box center [799, 535] width 140 height 104
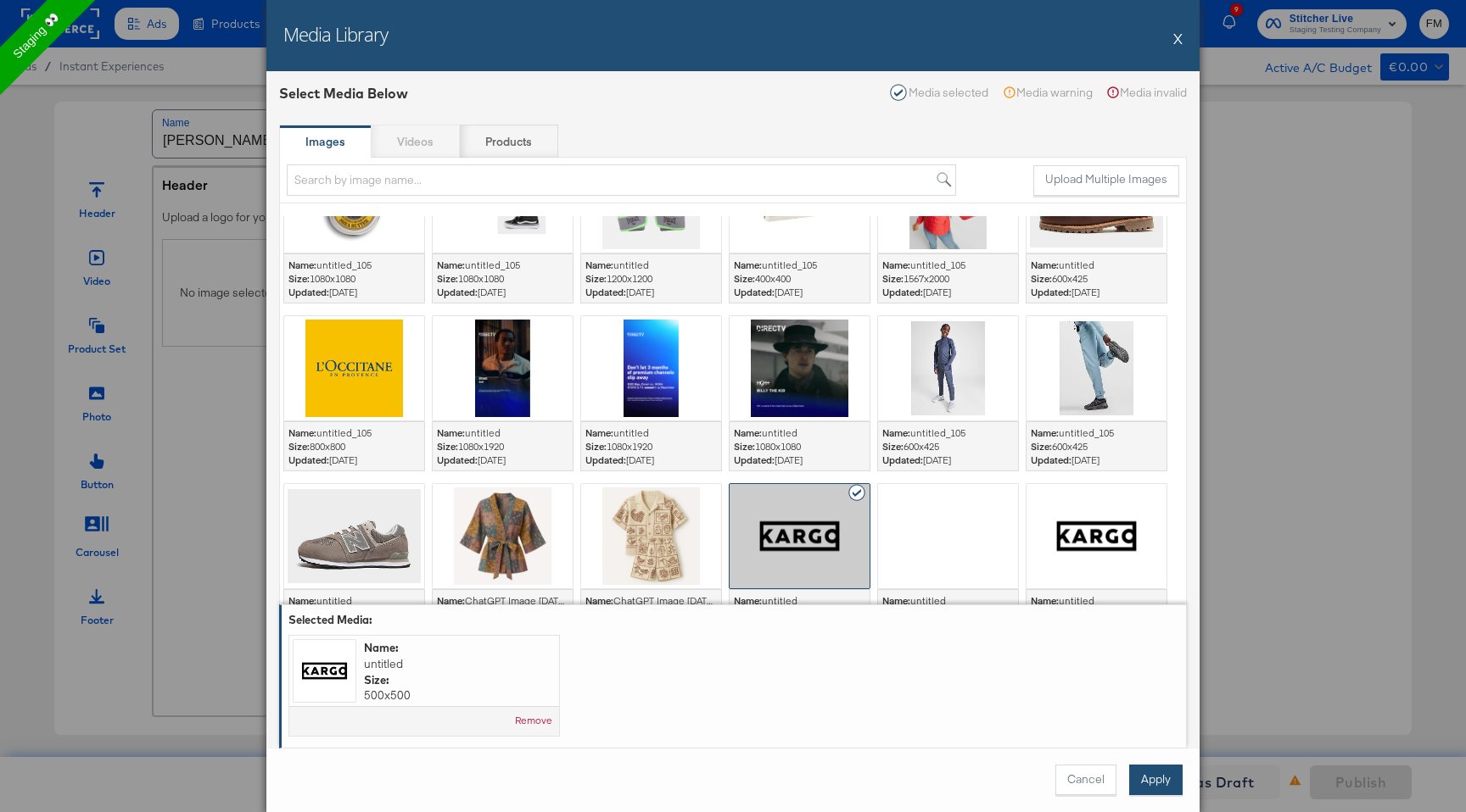
click at [1148, 781] on button "Apply" at bounding box center [1156, 781] width 53 height 31
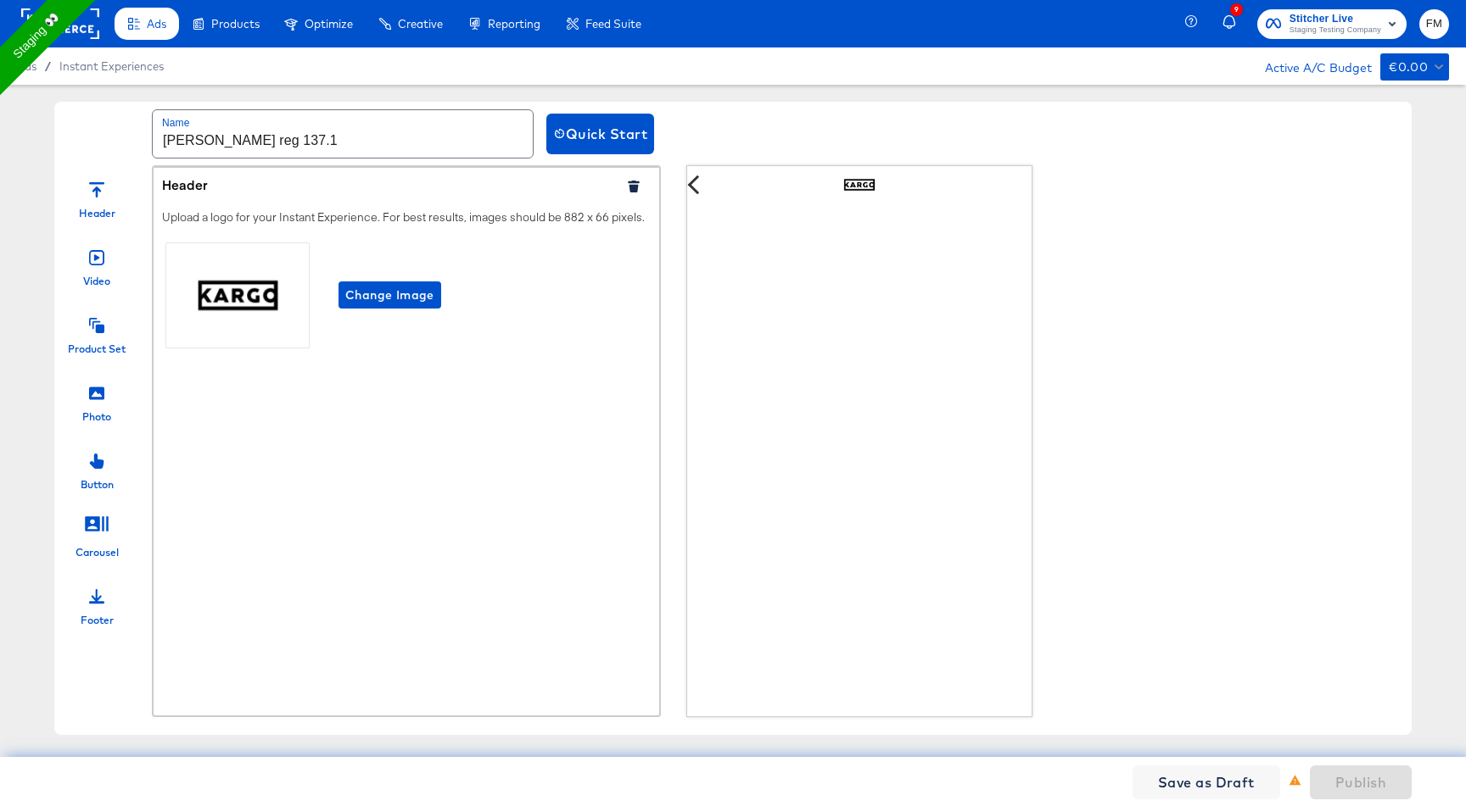
click at [106, 274] on div "Video" at bounding box center [96, 281] width 27 height 14
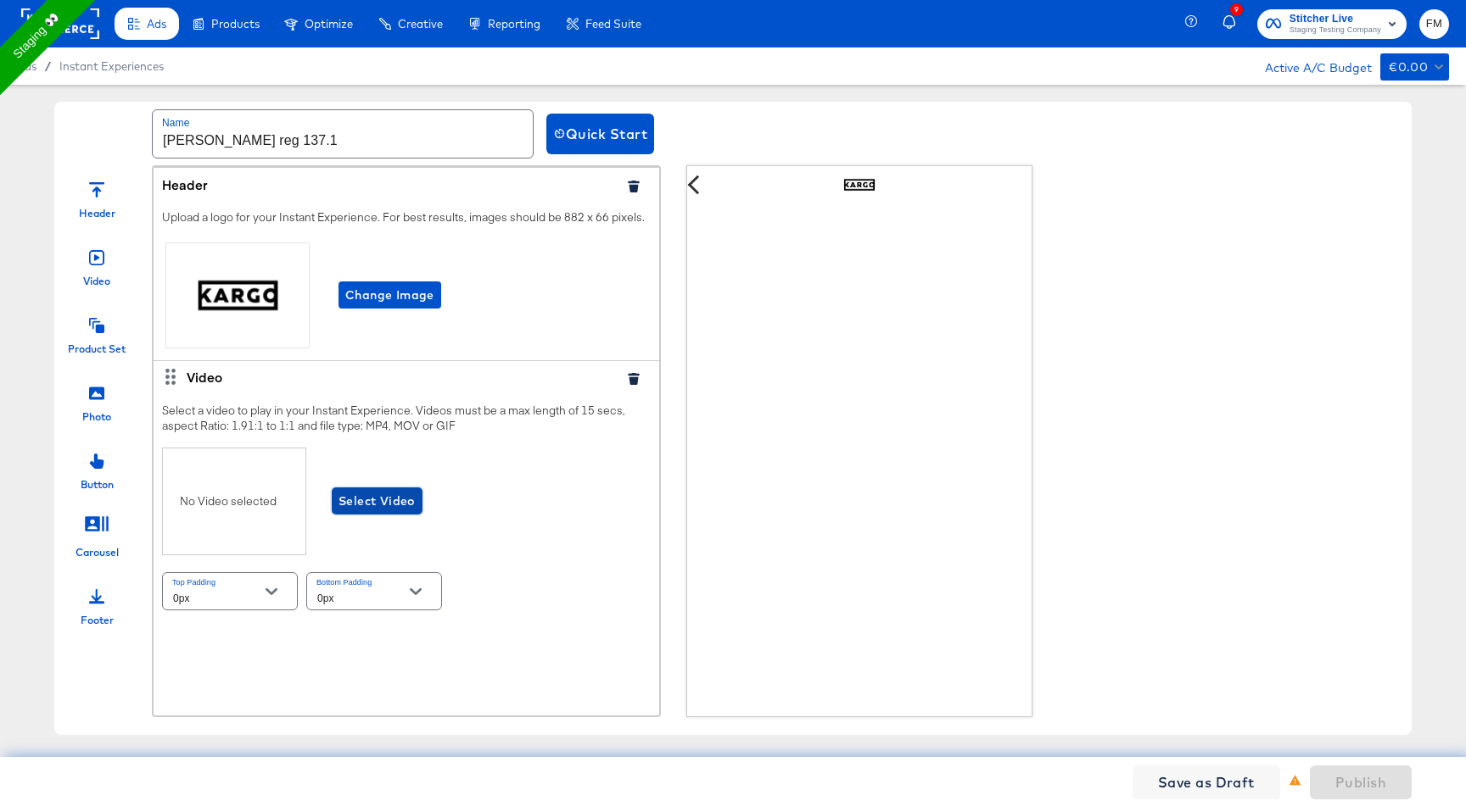
click at [386, 501] on span "Select Video" at bounding box center [377, 502] width 77 height 21
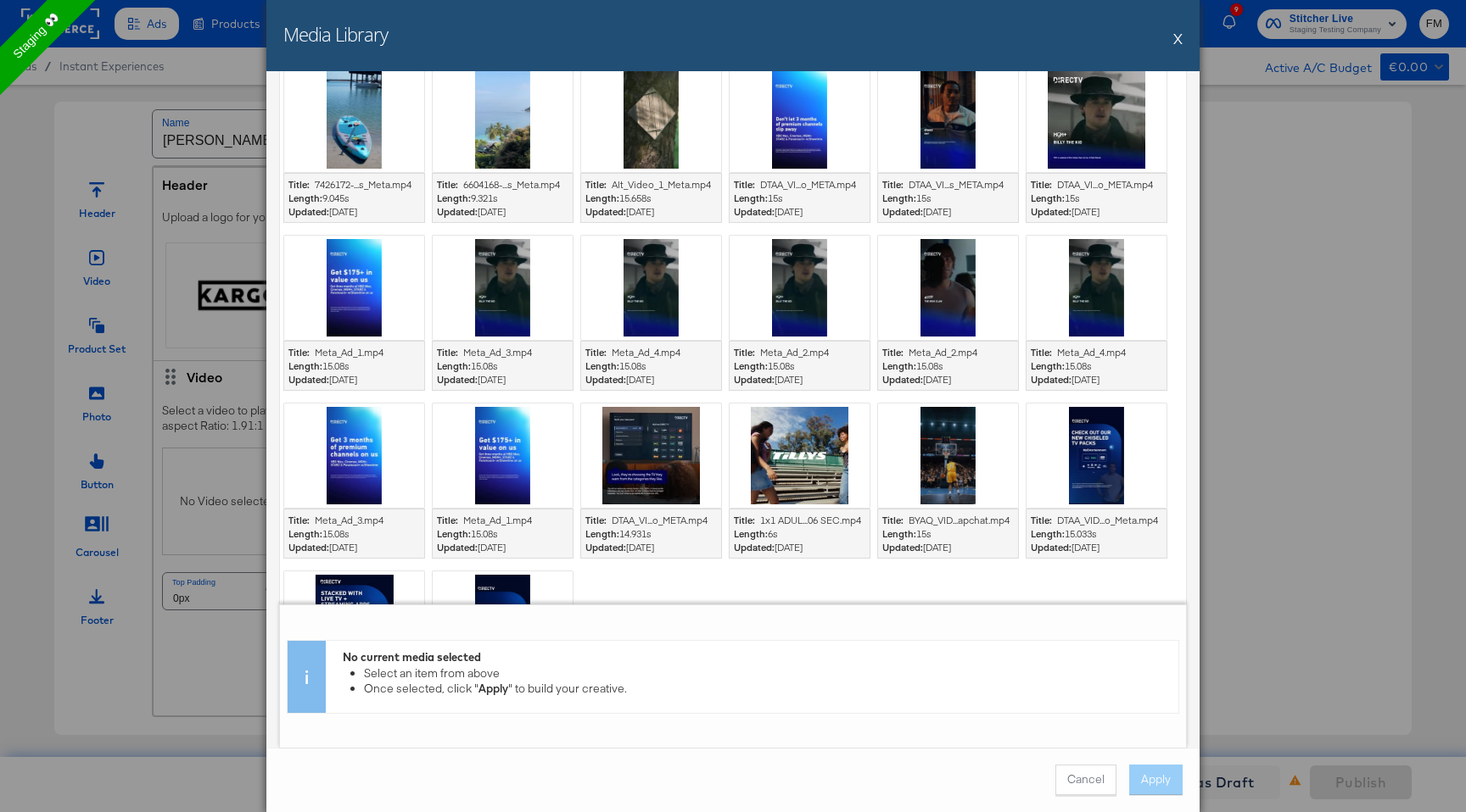
scroll to position [190, 0]
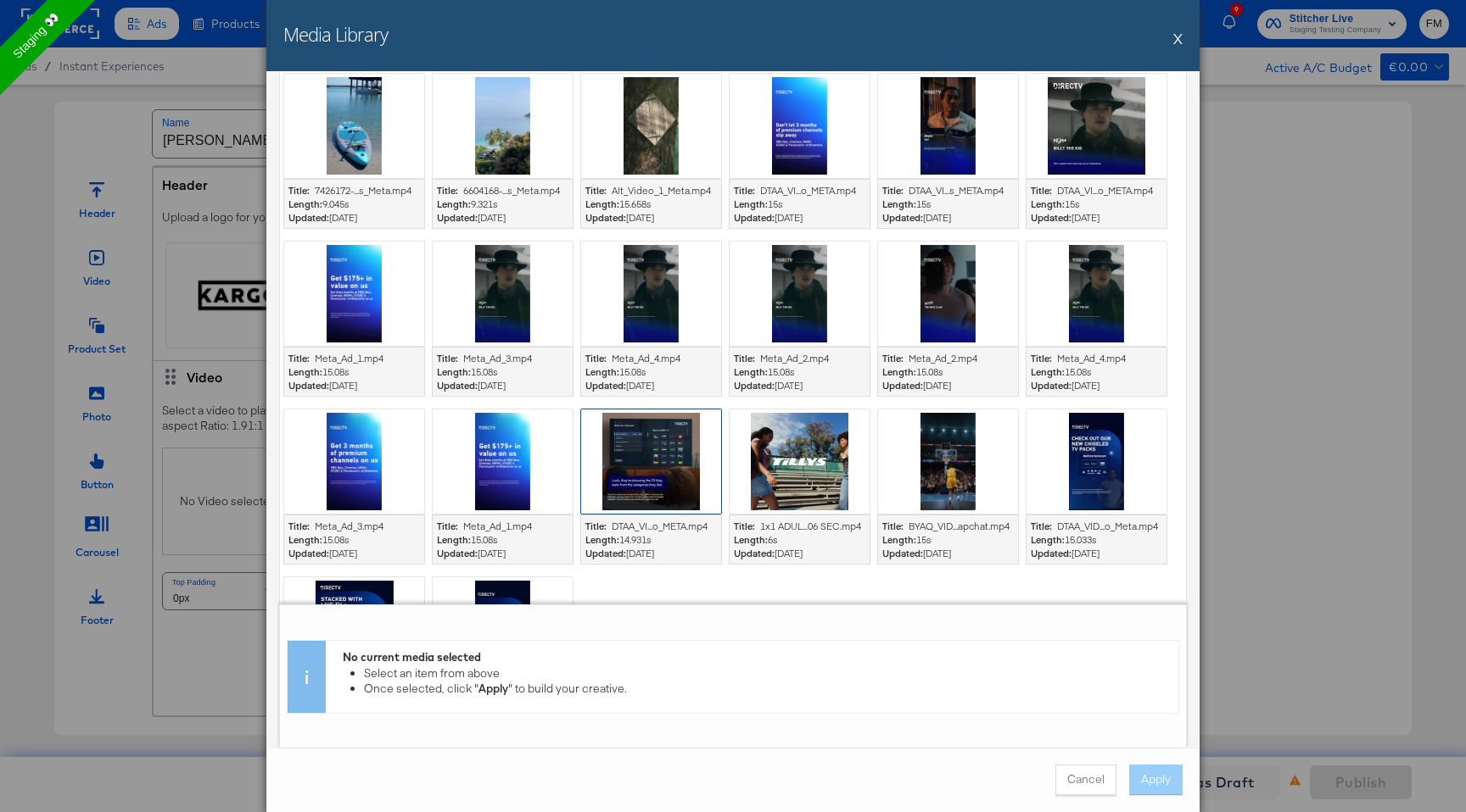
click at [678, 465] on div at bounding box center [651, 461] width 140 height 104
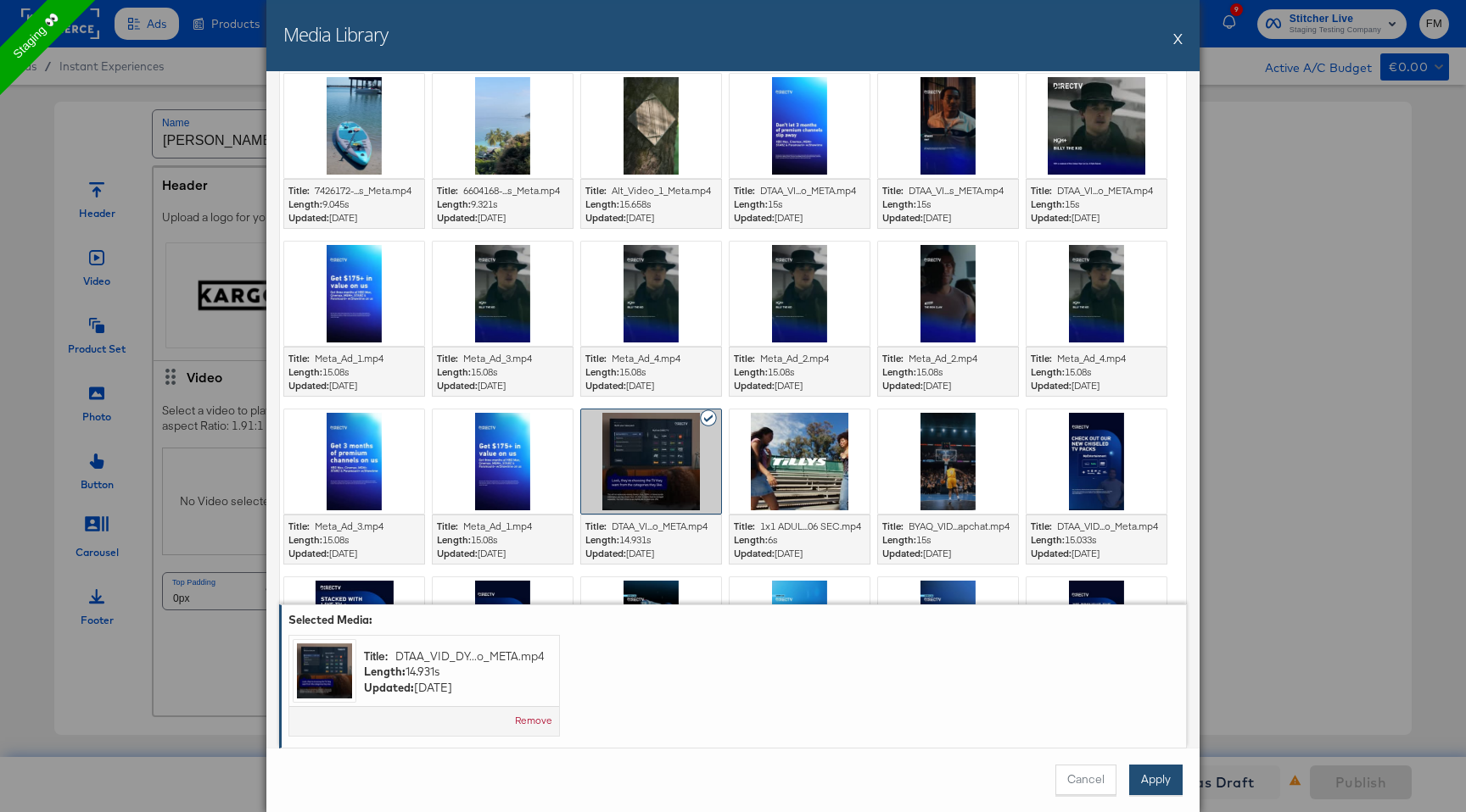
click at [1175, 781] on button "Apply" at bounding box center [1156, 781] width 53 height 31
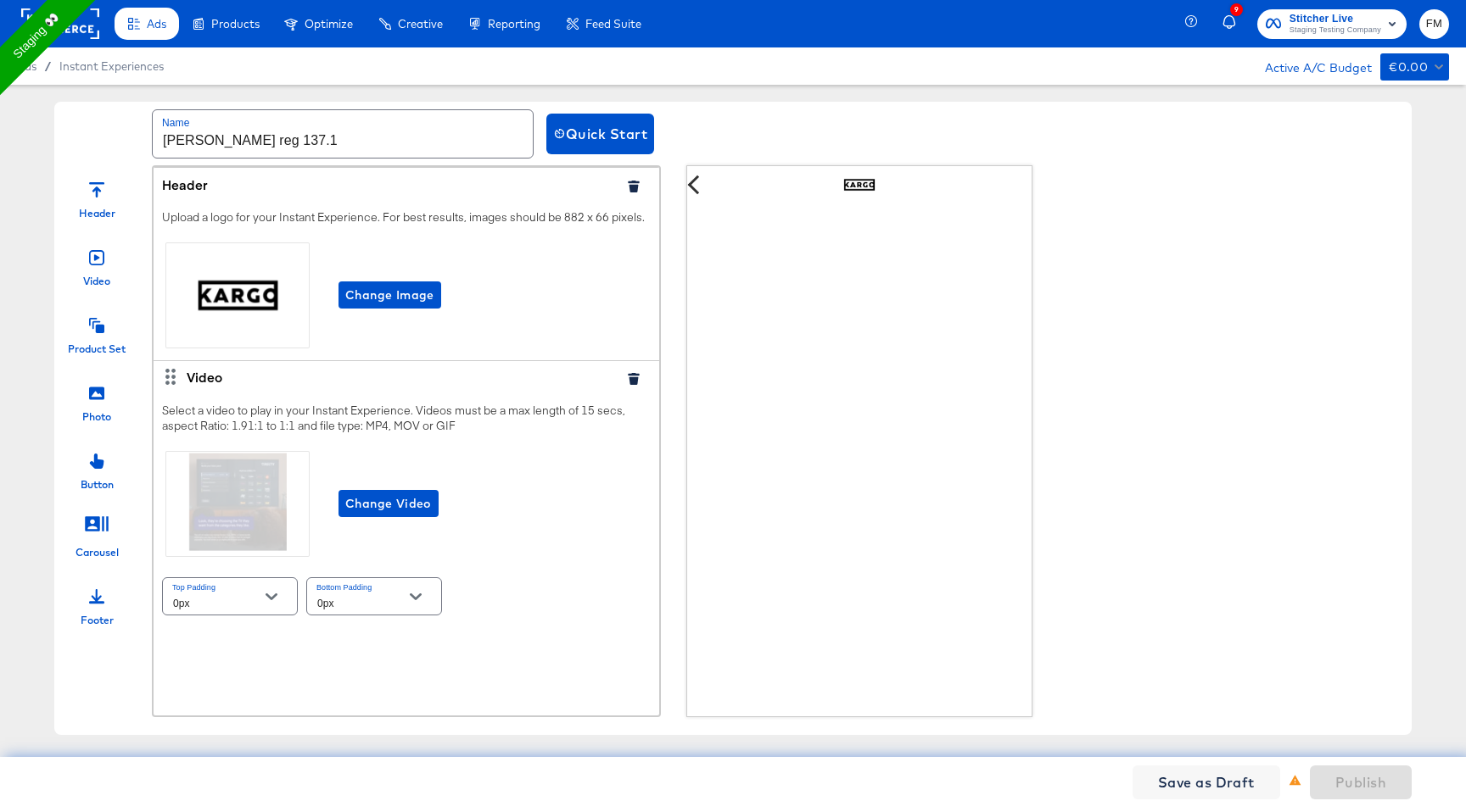
click at [105, 324] on div "Product Set" at bounding box center [96, 330] width 85 height 51
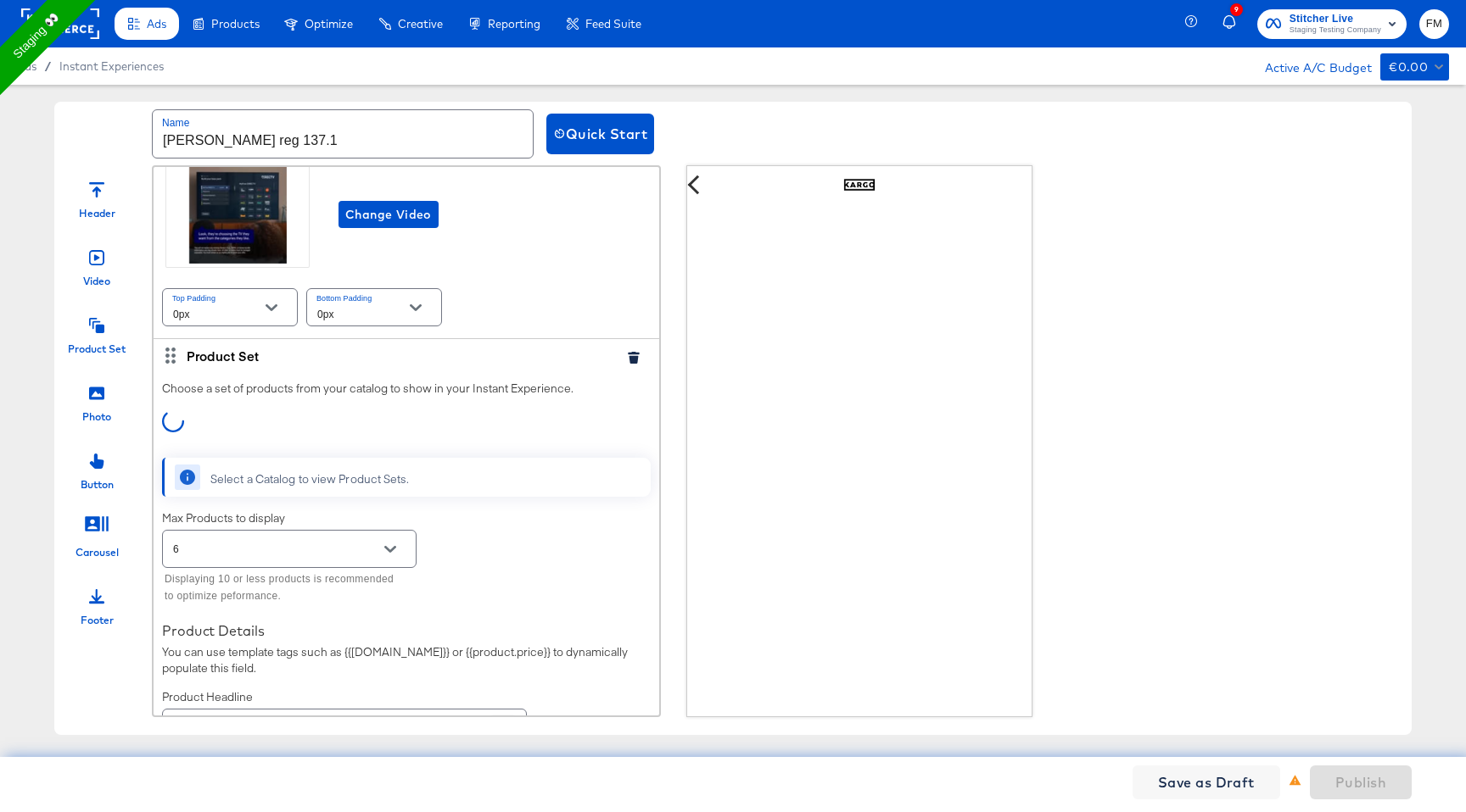
scroll to position [452, 0]
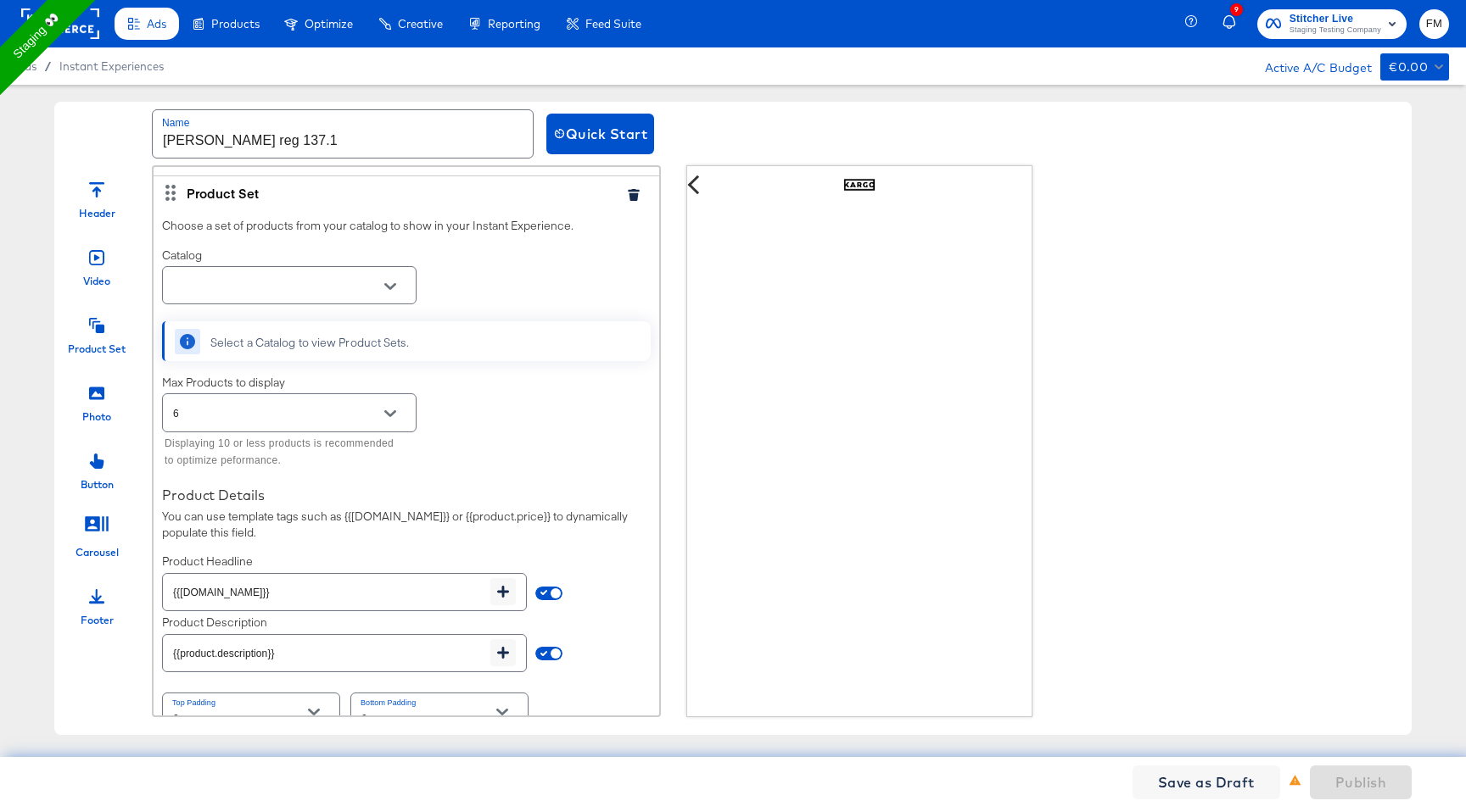
click at [400, 302] on div at bounding box center [289, 285] width 255 height 38
click at [389, 281] on icon "Open" at bounding box center [390, 286] width 11 height 11
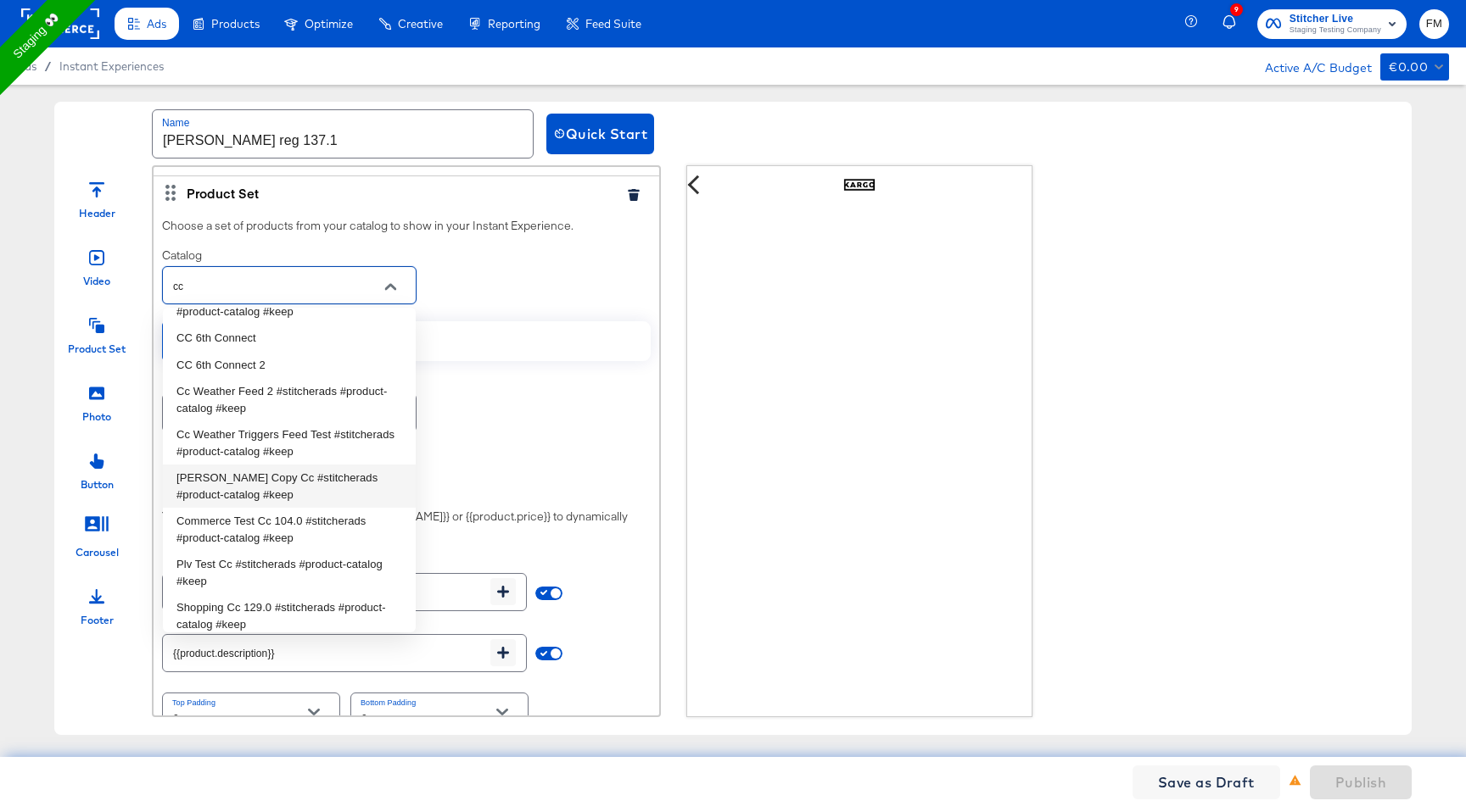
scroll to position [37, 0]
click at [308, 552] on li "Plv Test Cc #stitcherads #product-catalog #keep" at bounding box center [289, 568] width 253 height 43
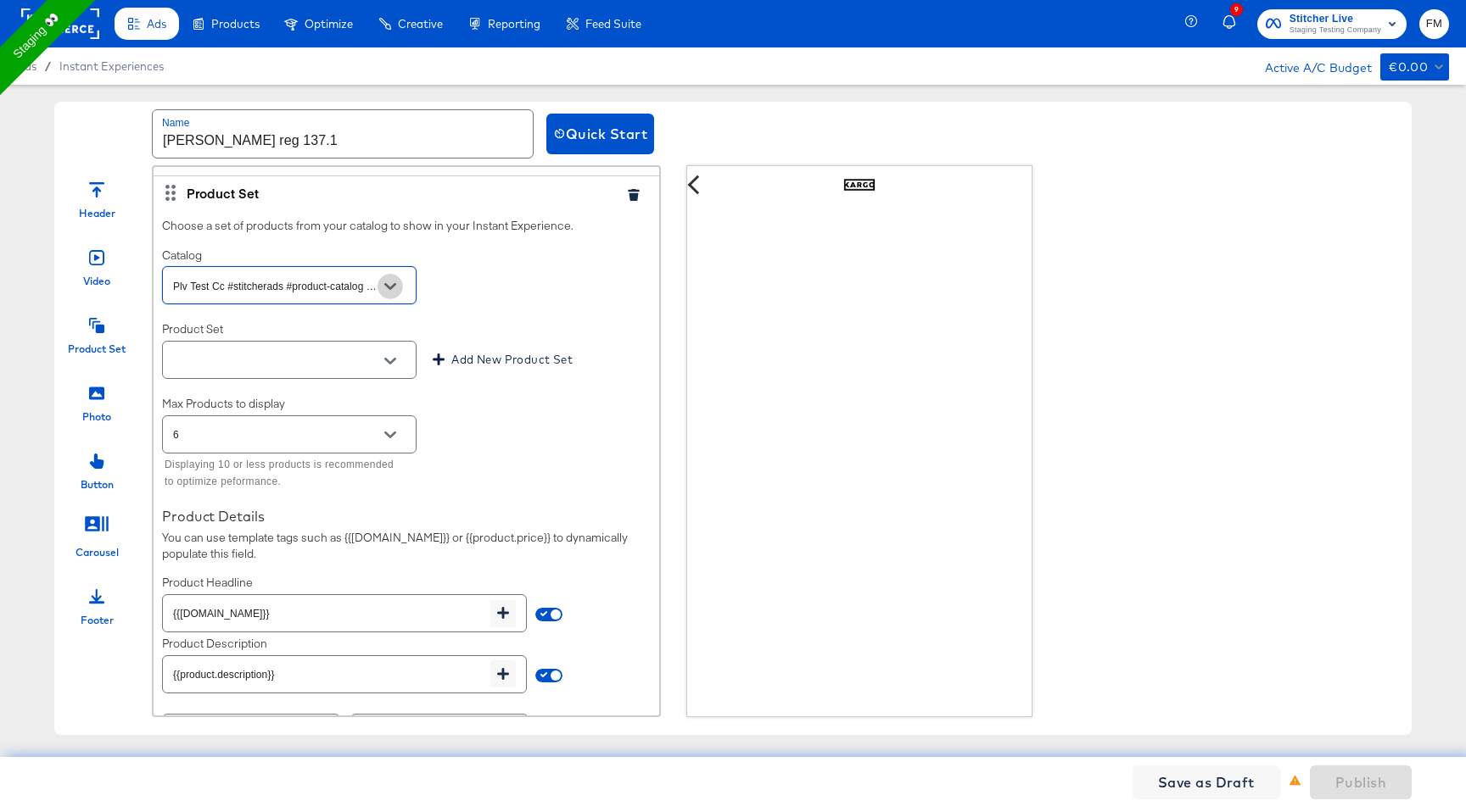
click at [393, 284] on icon "Open" at bounding box center [390, 286] width 11 height 7
type input "P"
type input "1"
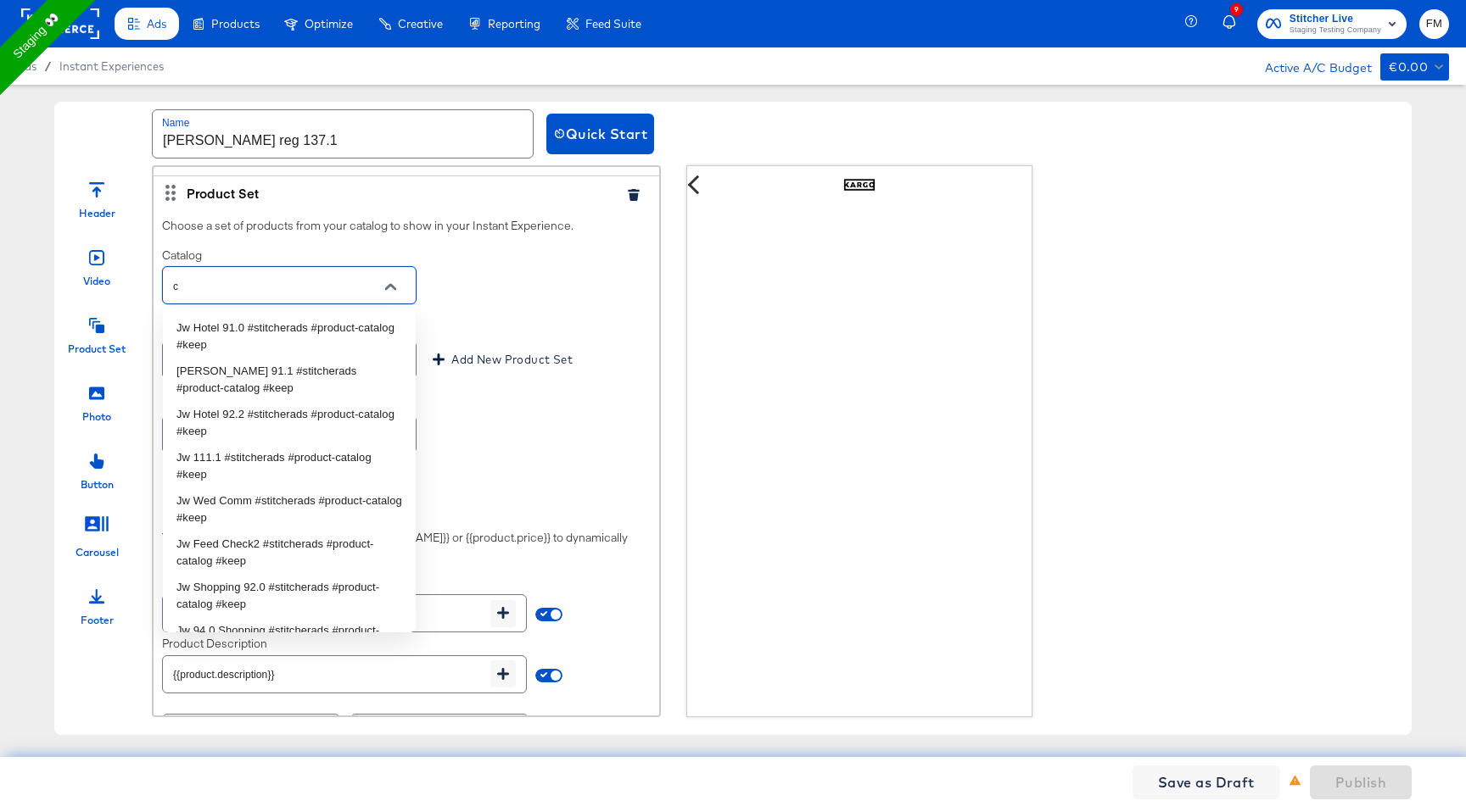
type input "cc"
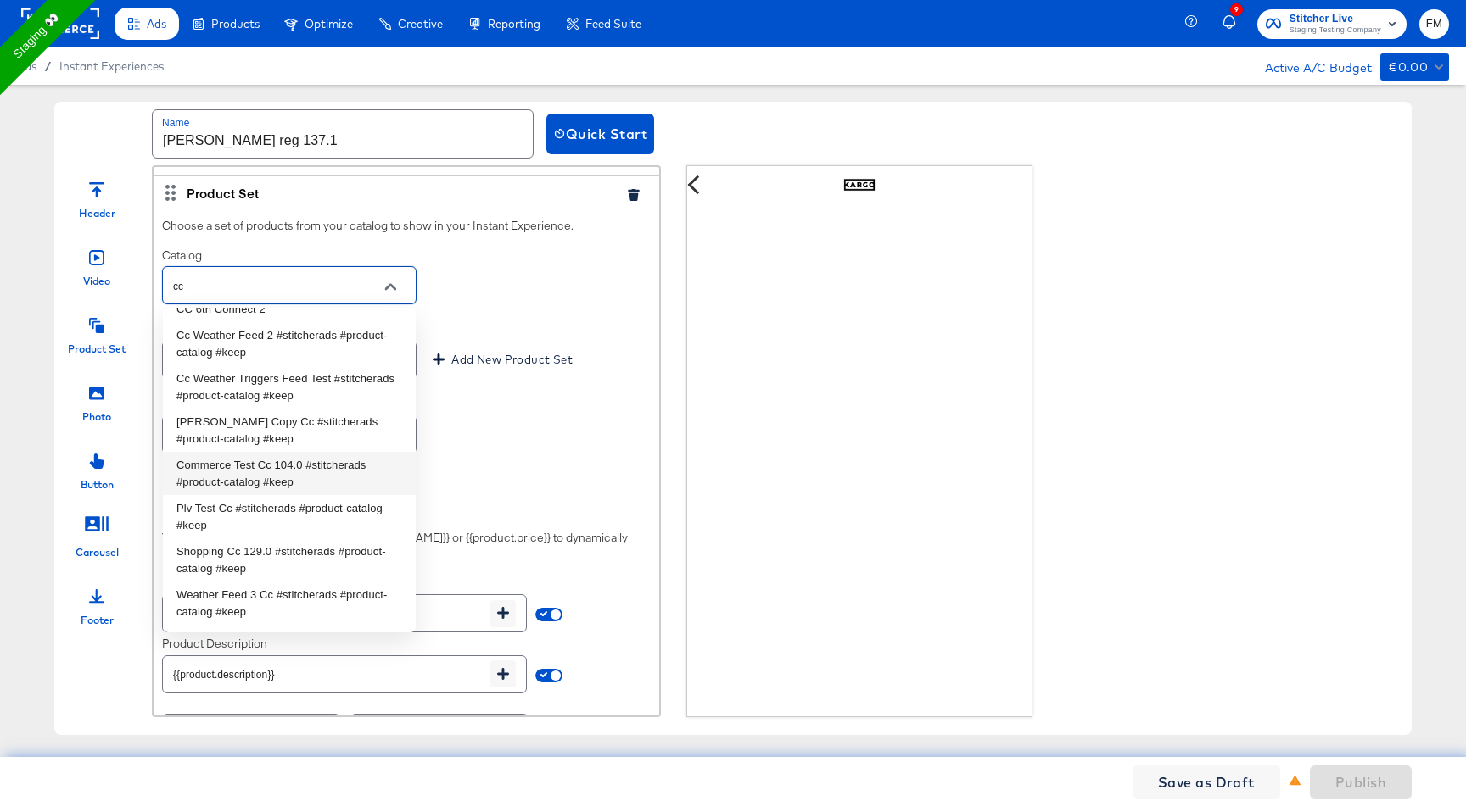
scroll to position [132, 0]
click at [241, 289] on input "cc" at bounding box center [276, 286] width 213 height 19
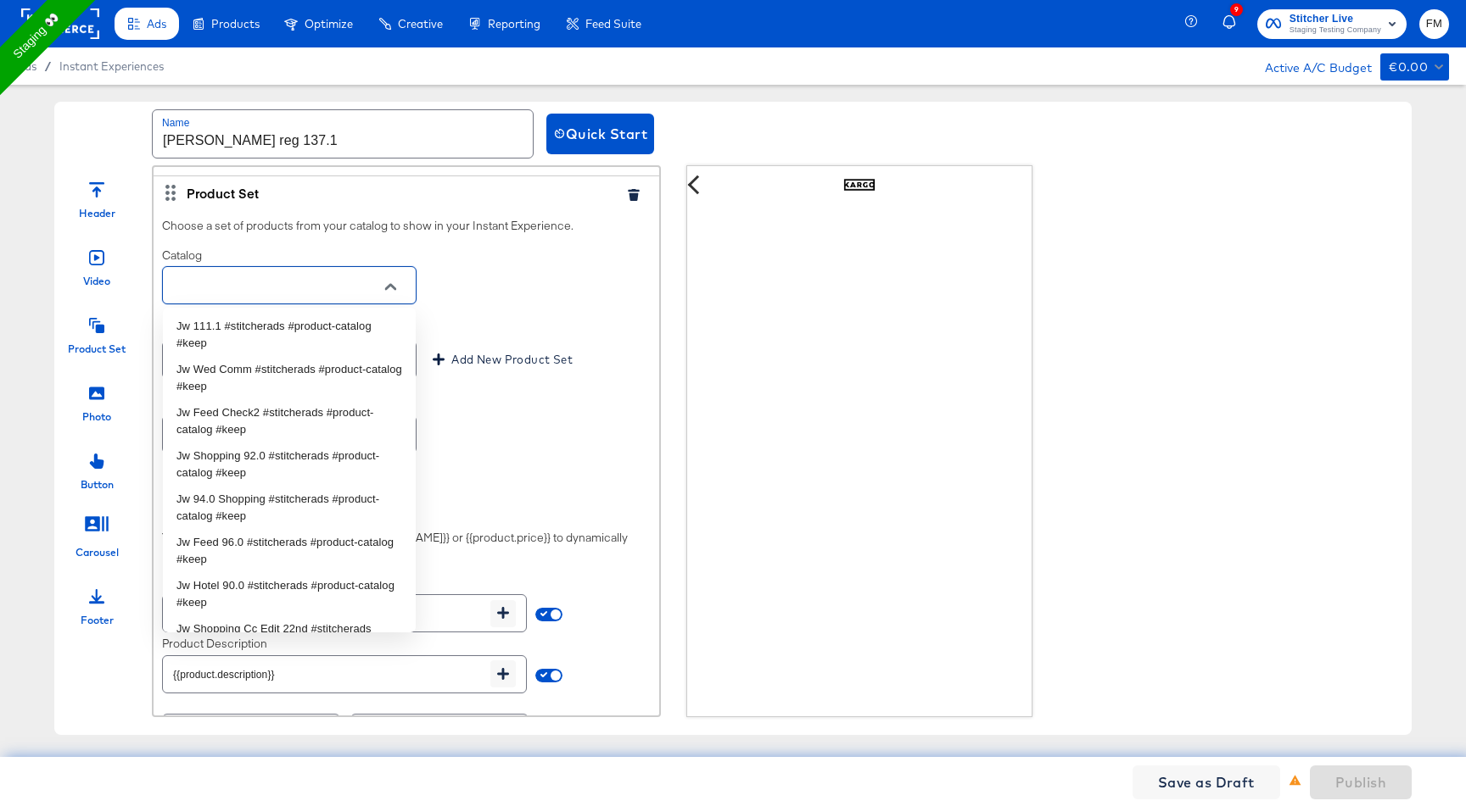
scroll to position [0, 0]
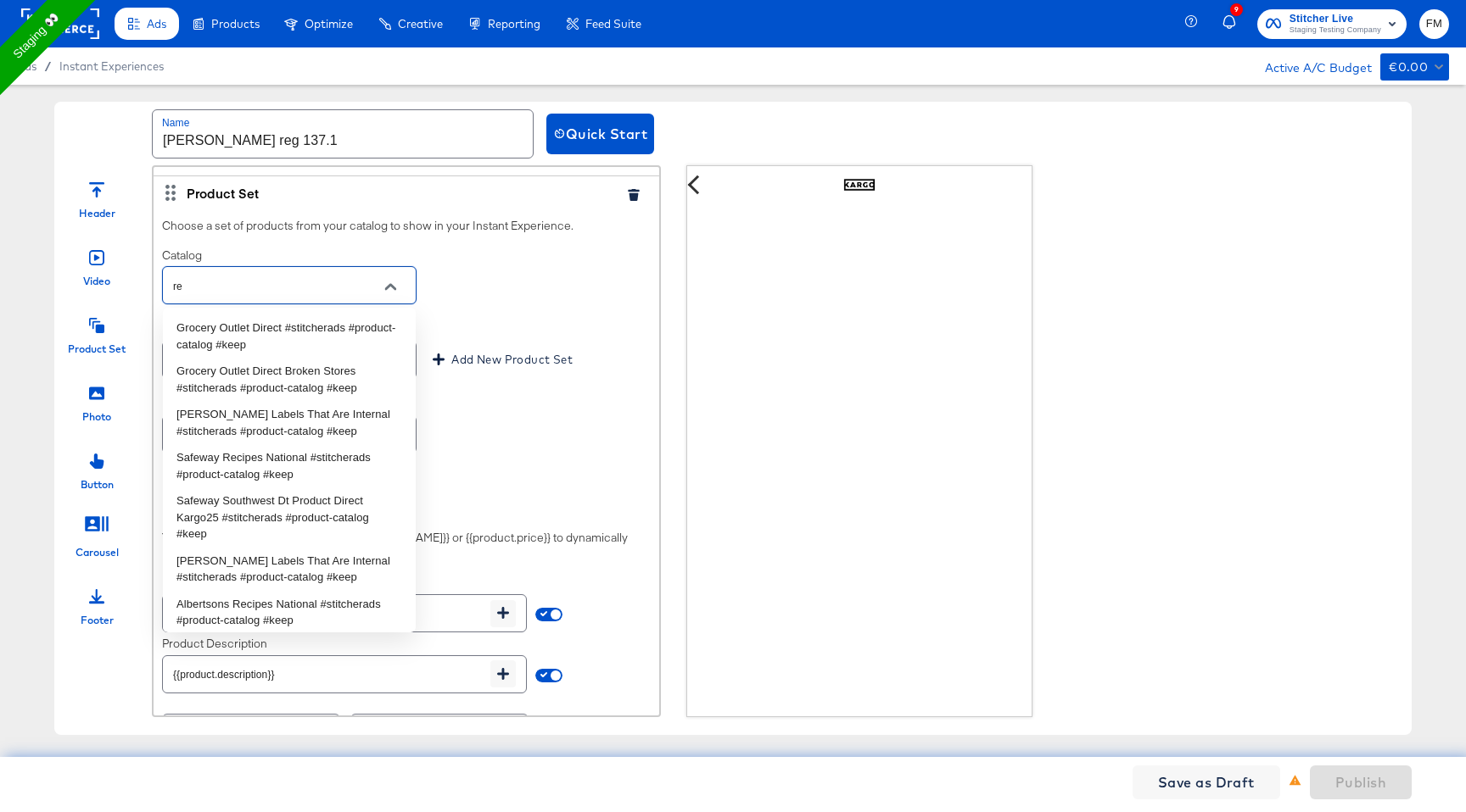
type input "r"
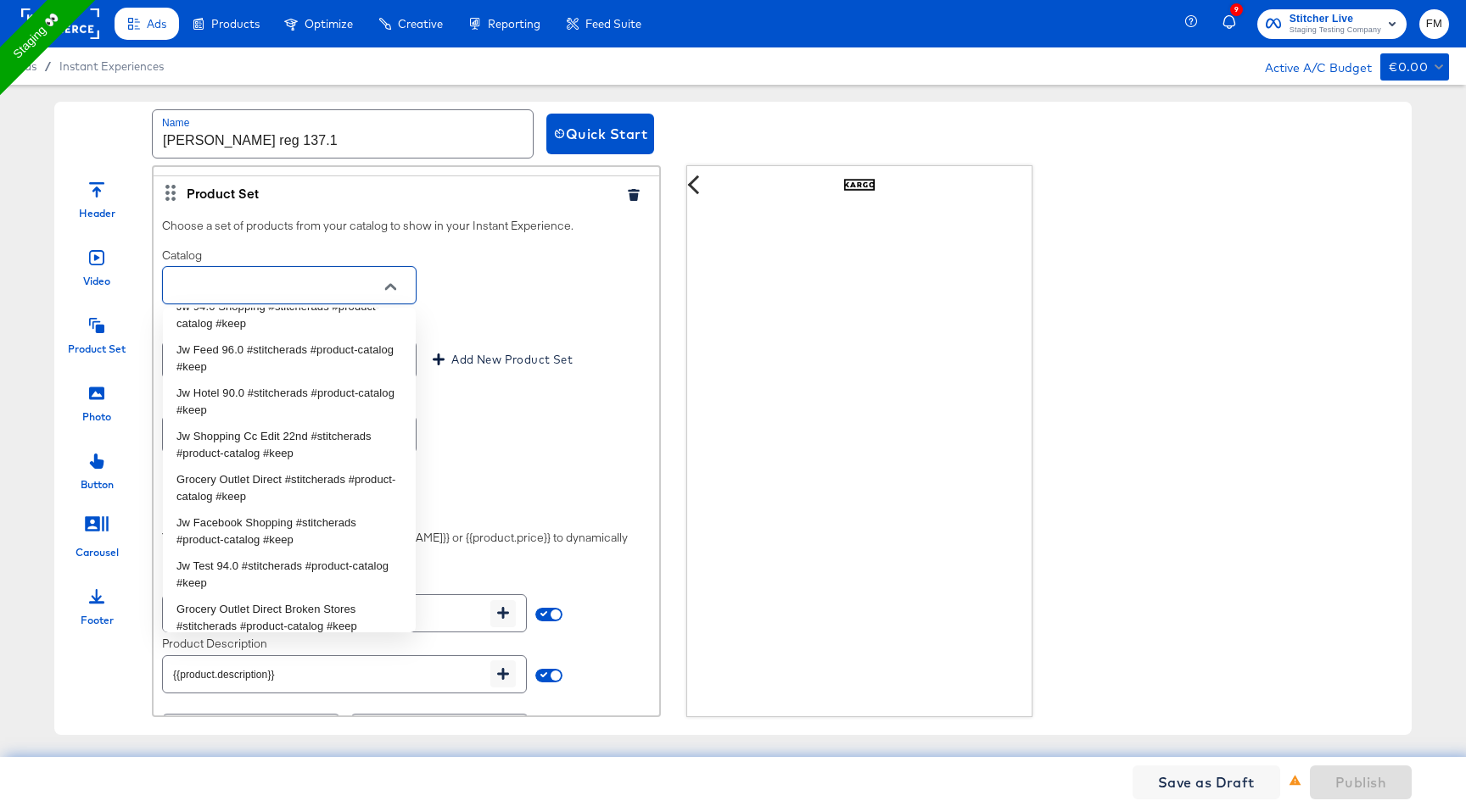
scroll to position [325, 0]
click at [269, 489] on li "Grocery Outlet Direct #stitcherads #product-catalog #keep" at bounding box center [289, 486] width 253 height 43
type input "Grocery Outlet Direct #stitcherads #product-catalog #keep"
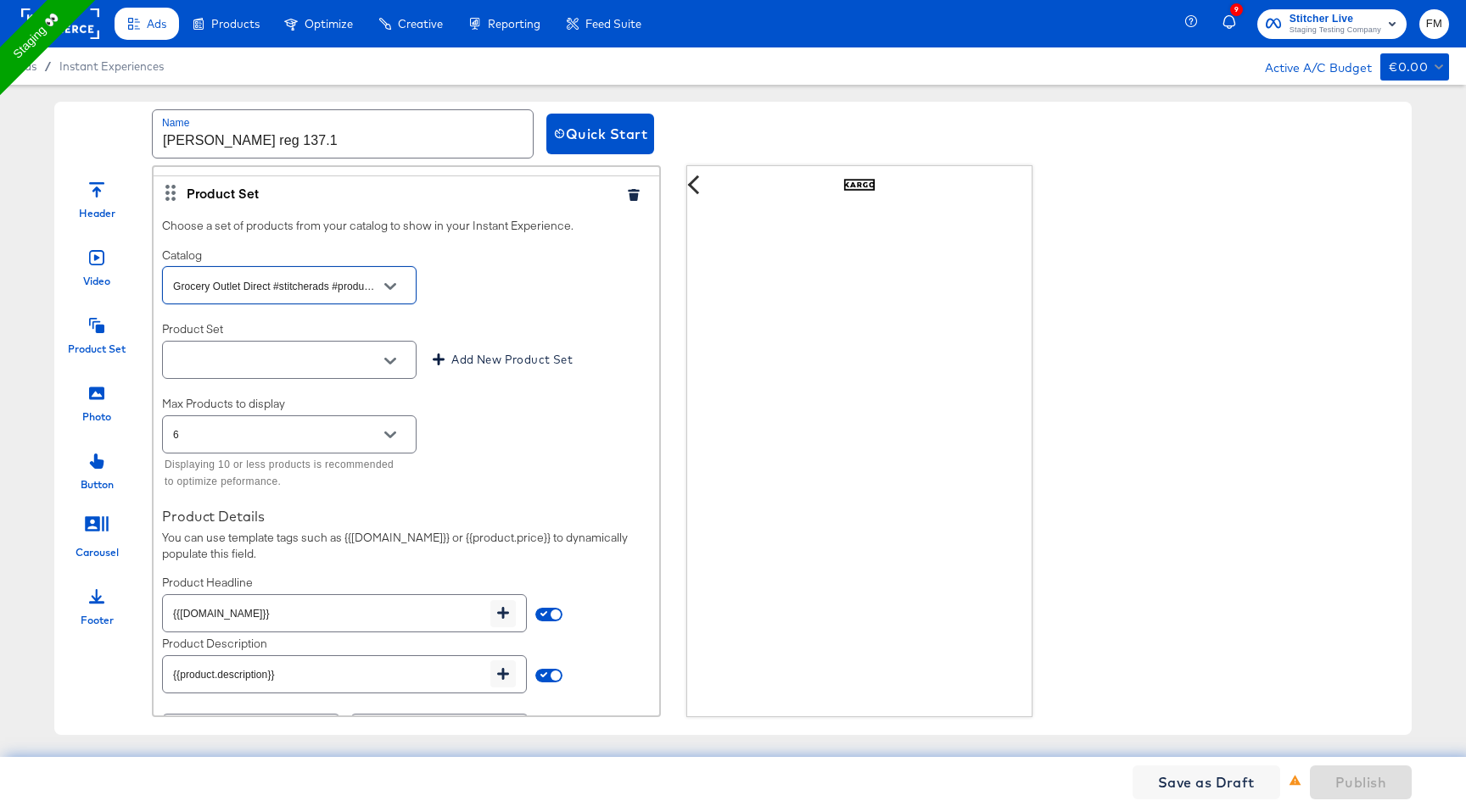
click at [401, 362] on button "Open" at bounding box center [390, 361] width 26 height 26
click at [364, 395] on li "All Shopping" at bounding box center [289, 403] width 253 height 27
type input "All Shopping"
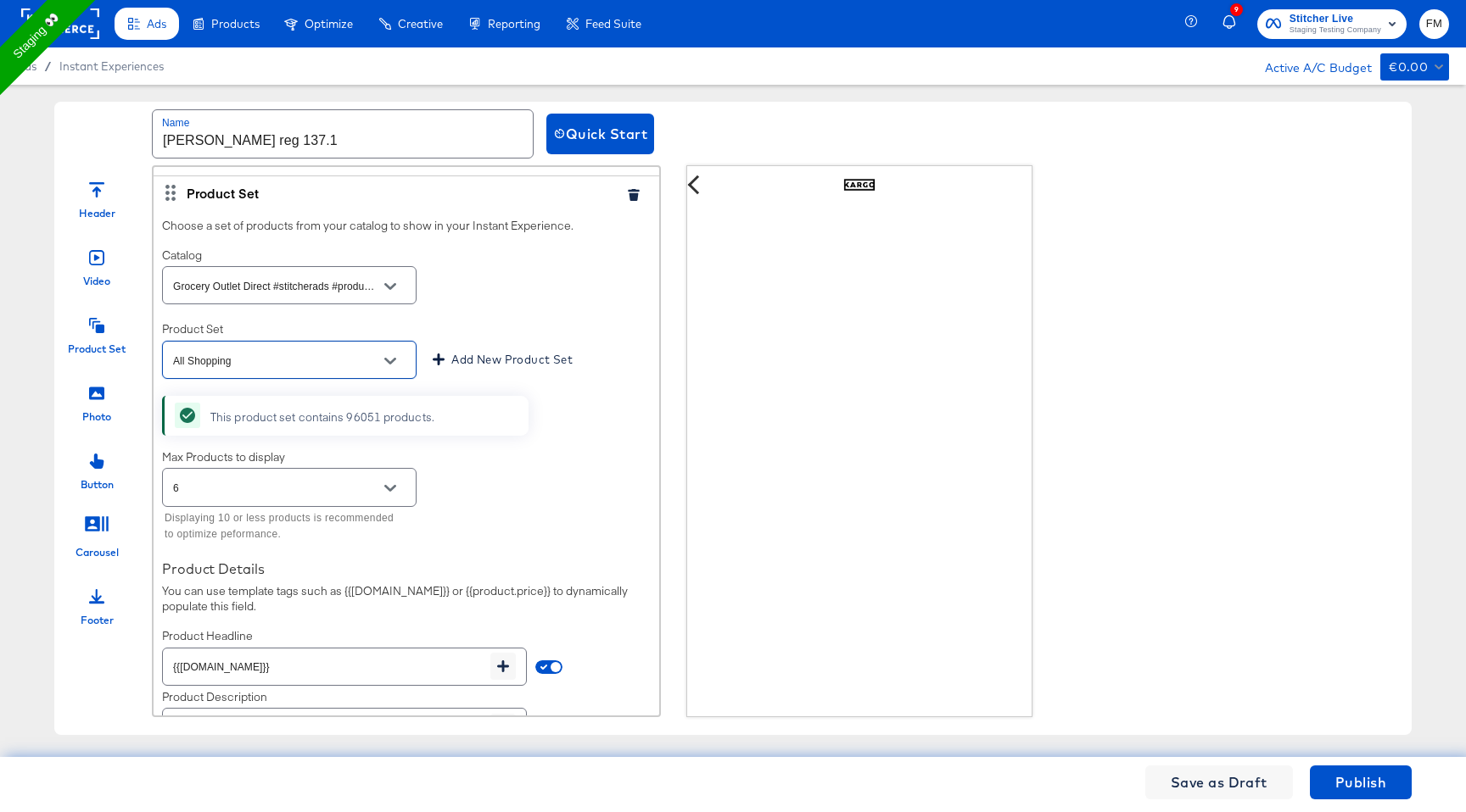
click at [403, 490] on div at bounding box center [389, 489] width 35 height 26
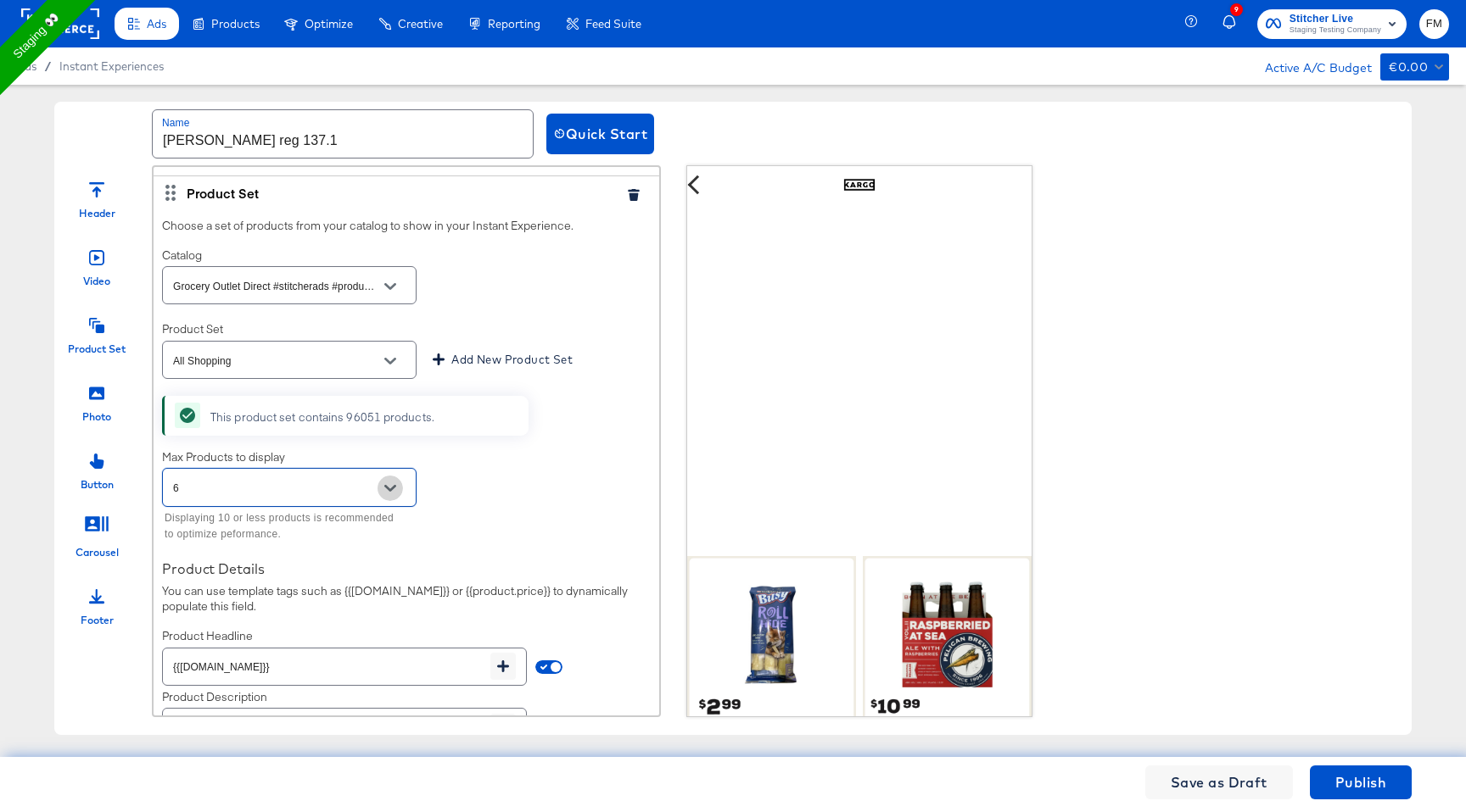
click at [392, 490] on icon "Open" at bounding box center [390, 489] width 11 height 11
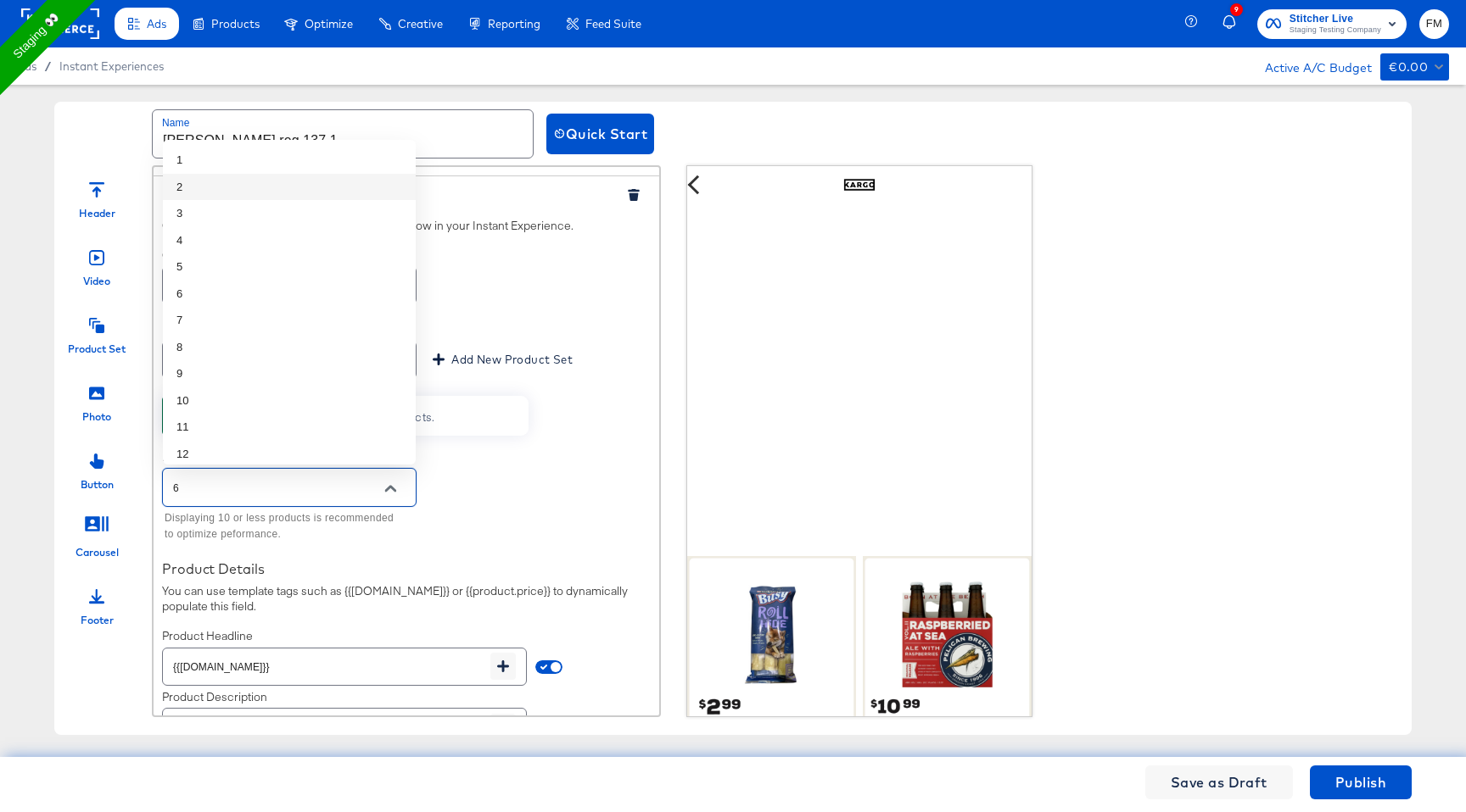
click at [343, 181] on li "2" at bounding box center [289, 187] width 253 height 27
type input "2"
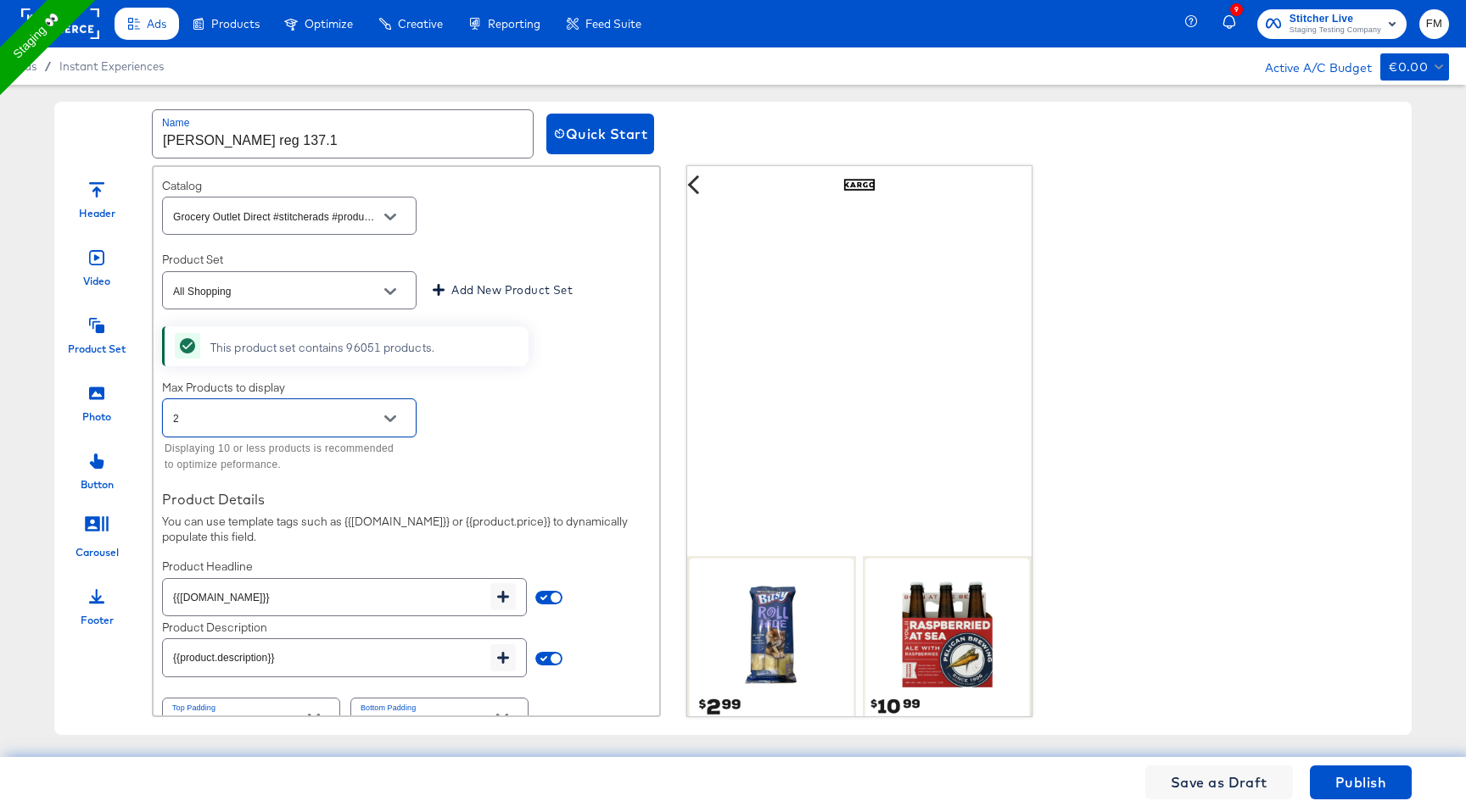
scroll to position [552, 0]
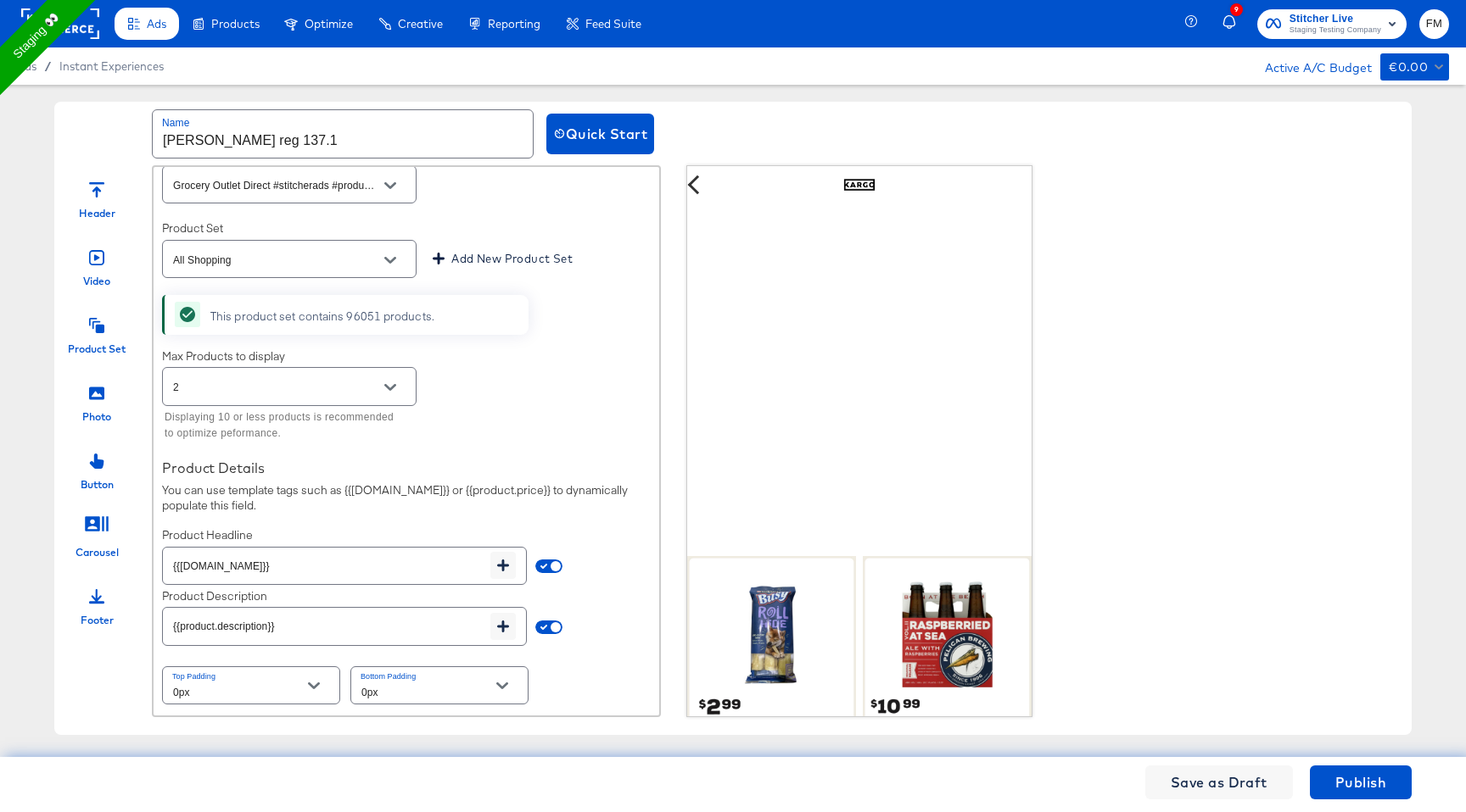
click at [102, 394] on icon at bounding box center [96, 392] width 15 height 12
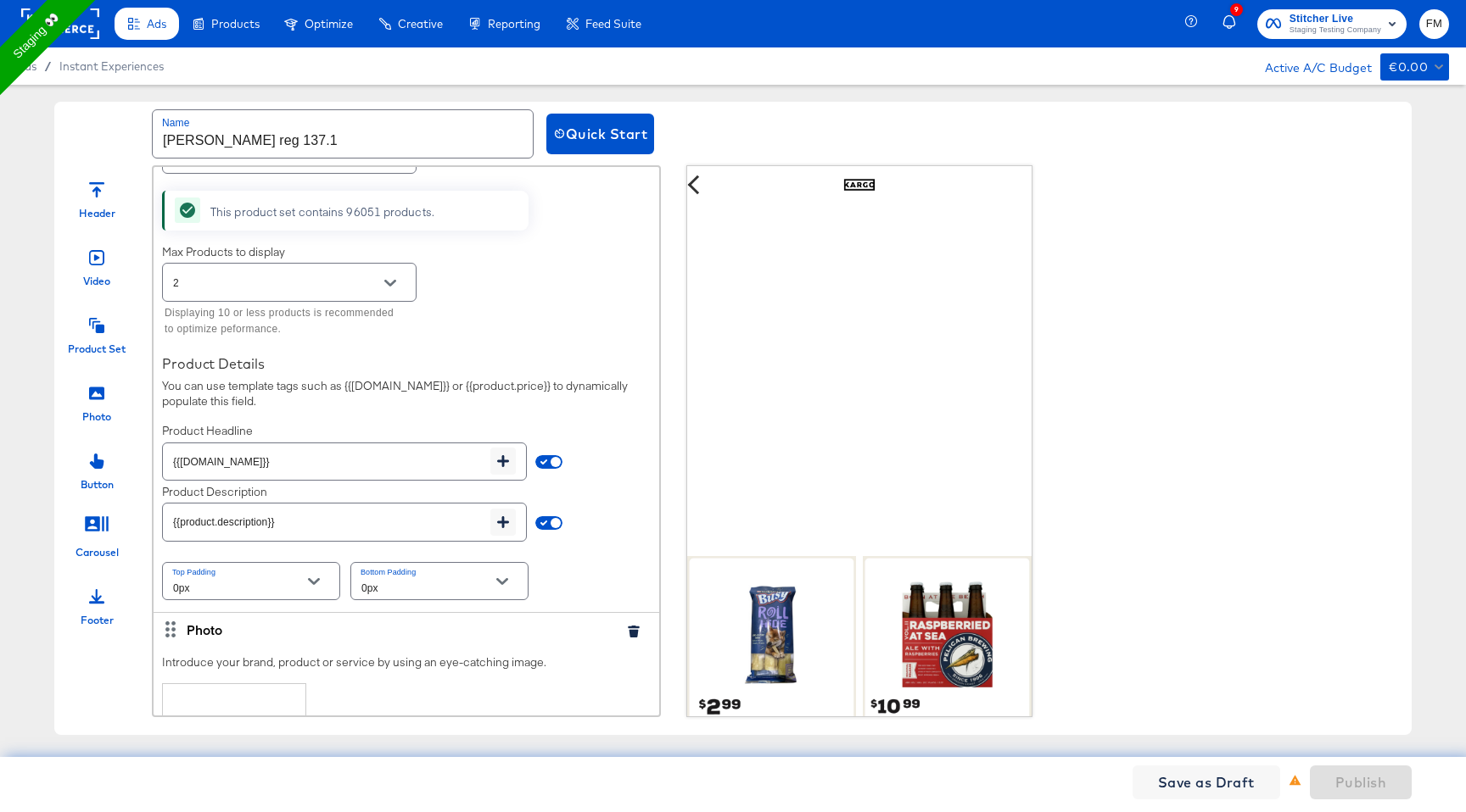
scroll to position [874, 0]
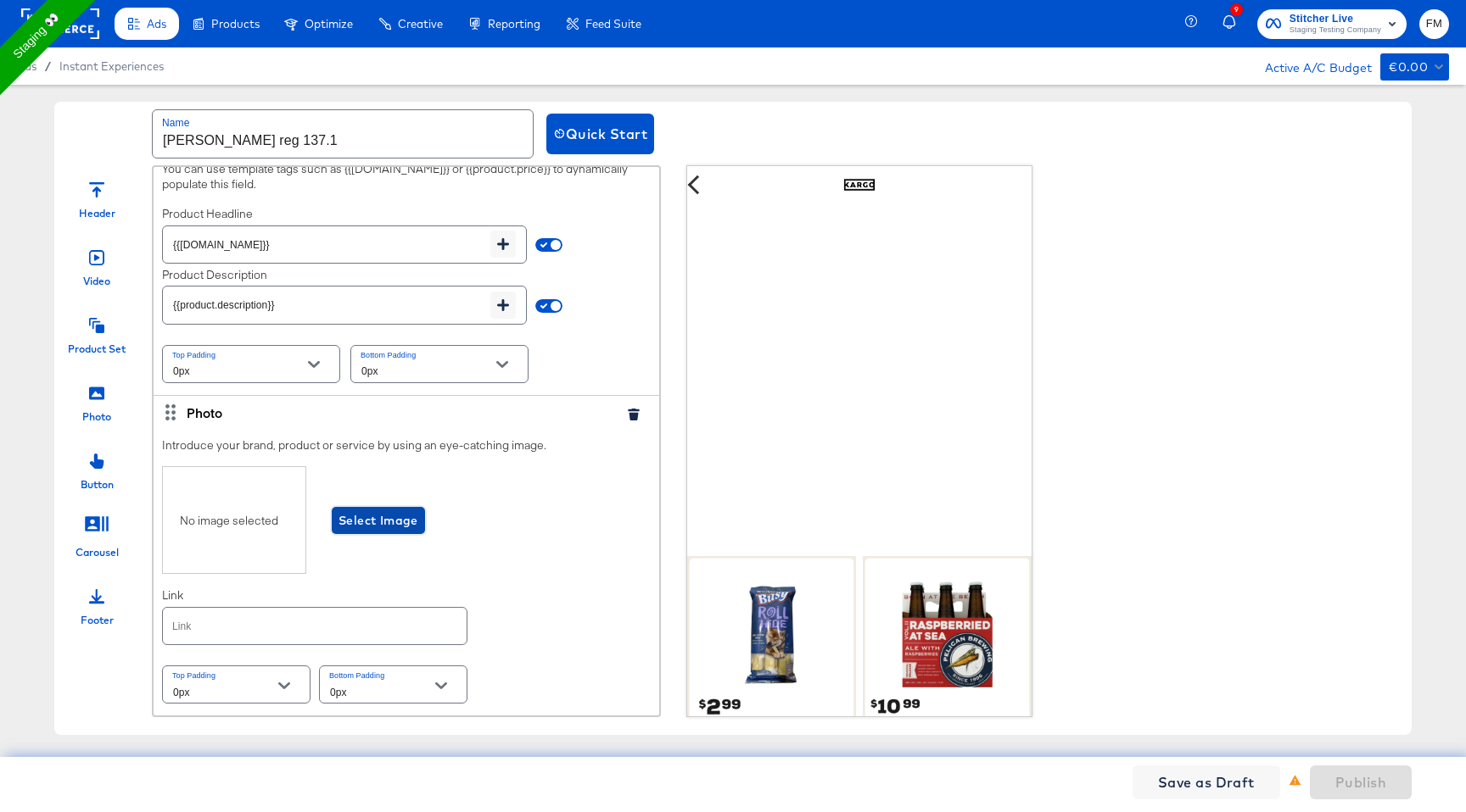
click at [385, 517] on span "Select Image" at bounding box center [379, 521] width 80 height 21
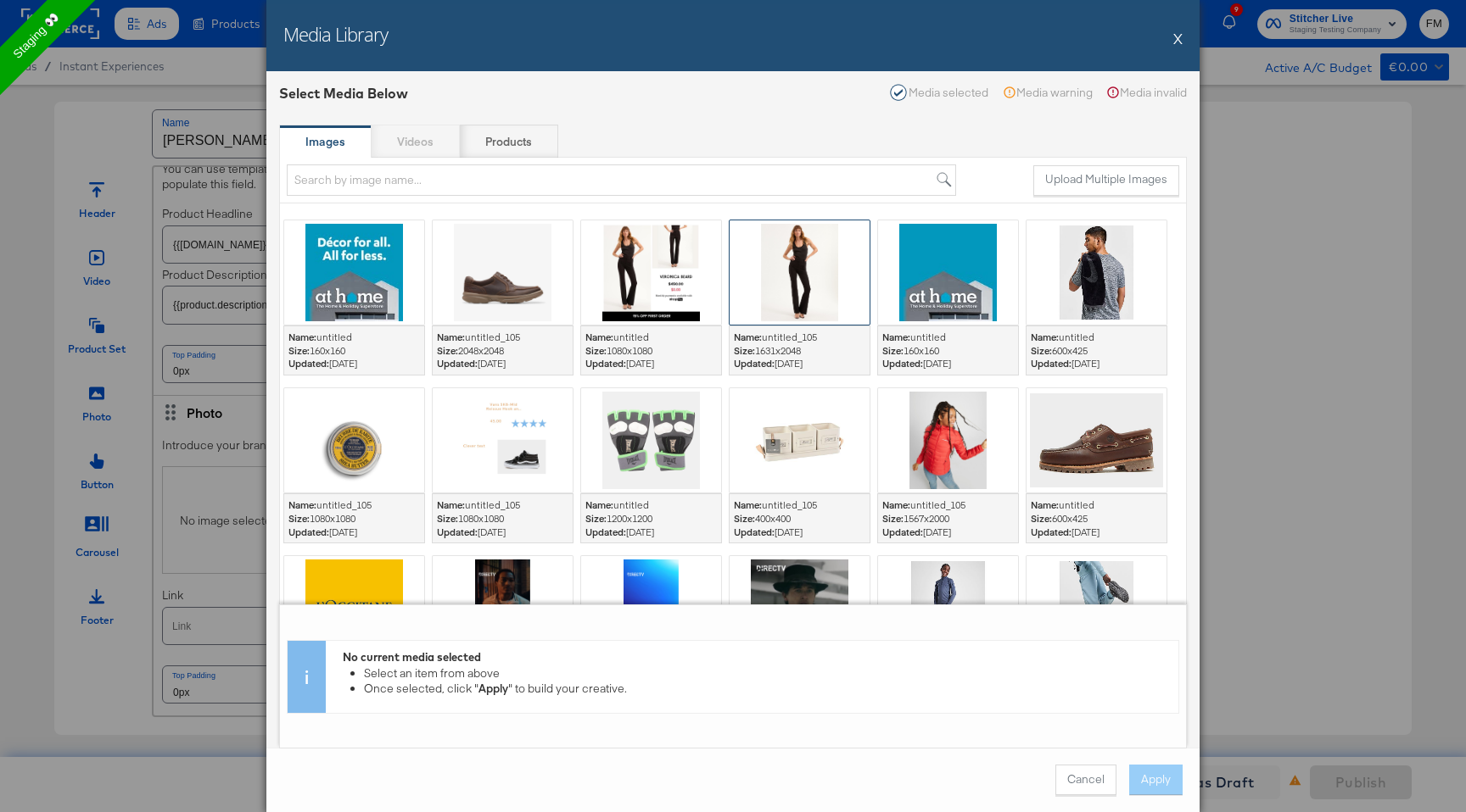
click at [806, 263] on div at bounding box center [799, 272] width 140 height 104
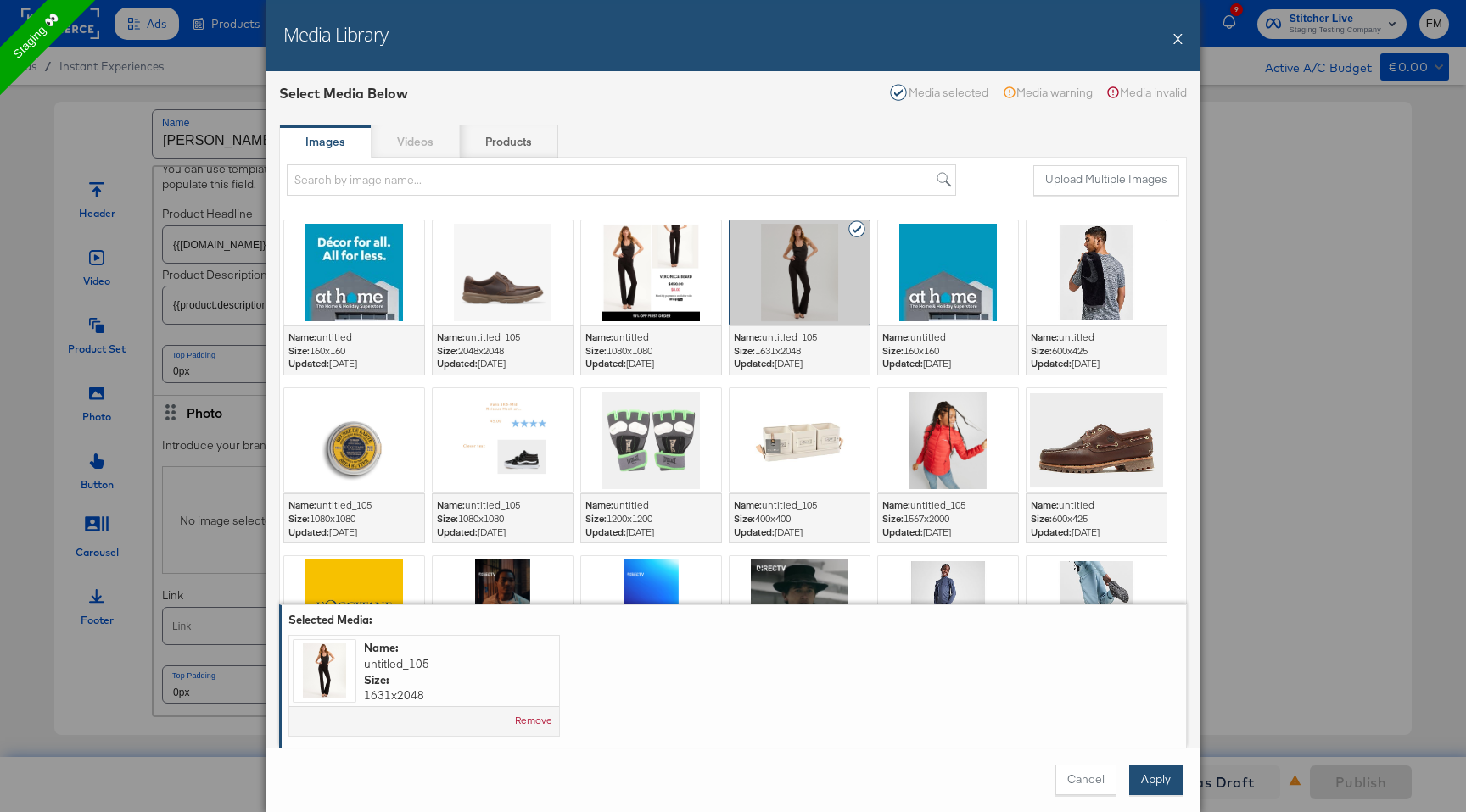
click at [1162, 782] on button "Apply" at bounding box center [1156, 781] width 53 height 31
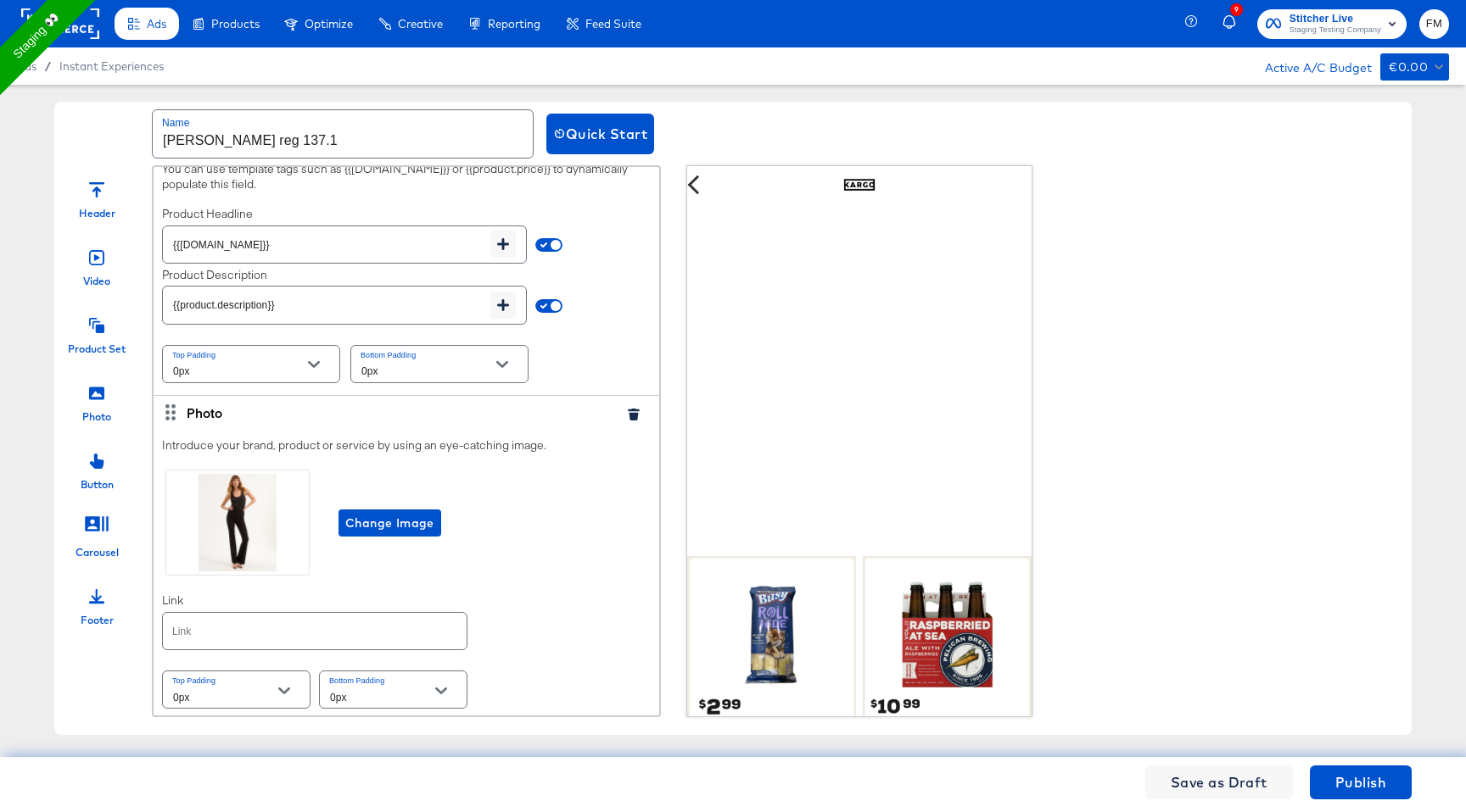
click at [94, 595] on icon at bounding box center [96, 597] width 15 height 15
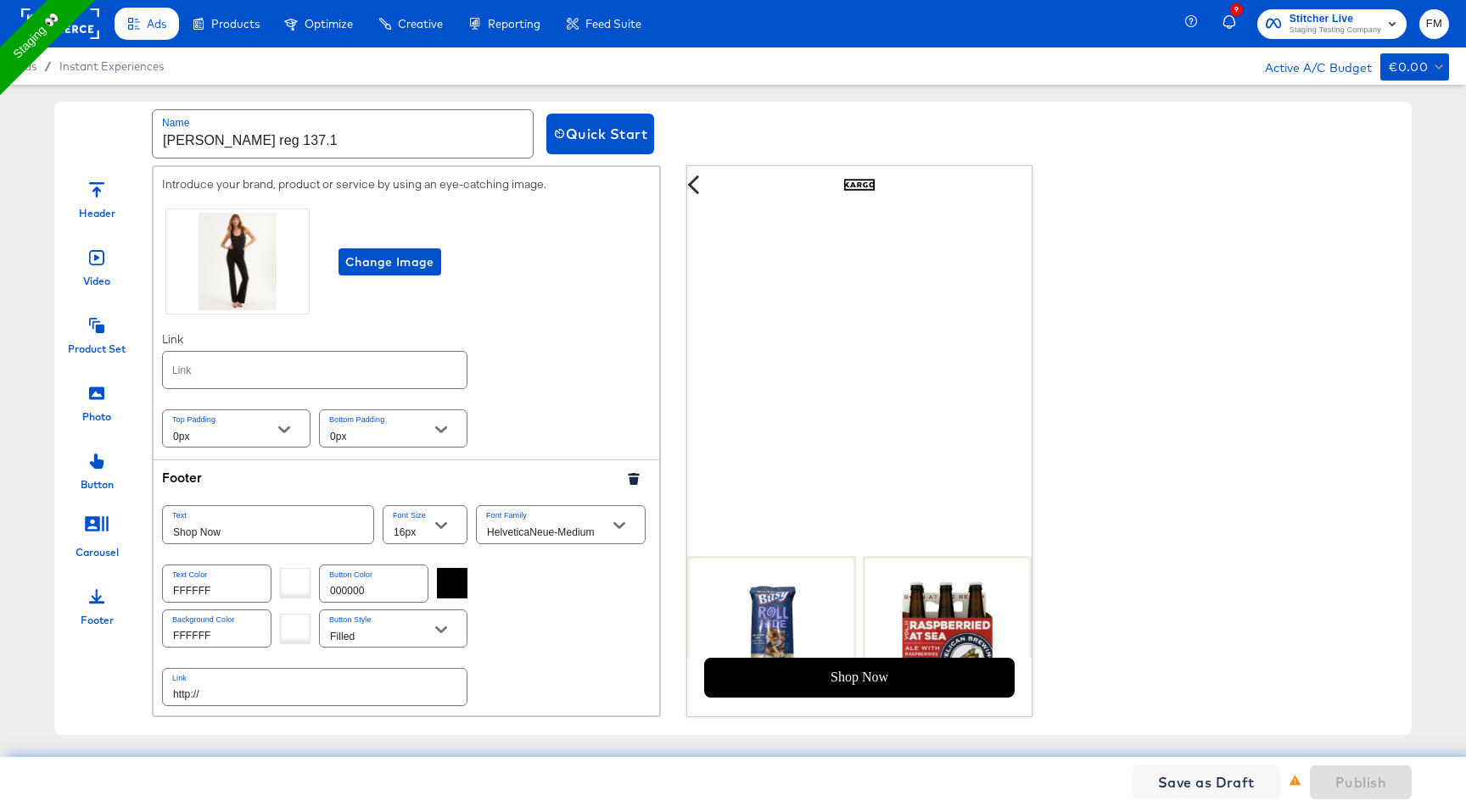
scroll to position [1138, 0]
click at [387, 681] on input "http://" at bounding box center [315, 685] width 304 height 36
click at [264, 690] on input "http://" at bounding box center [315, 685] width 304 height 36
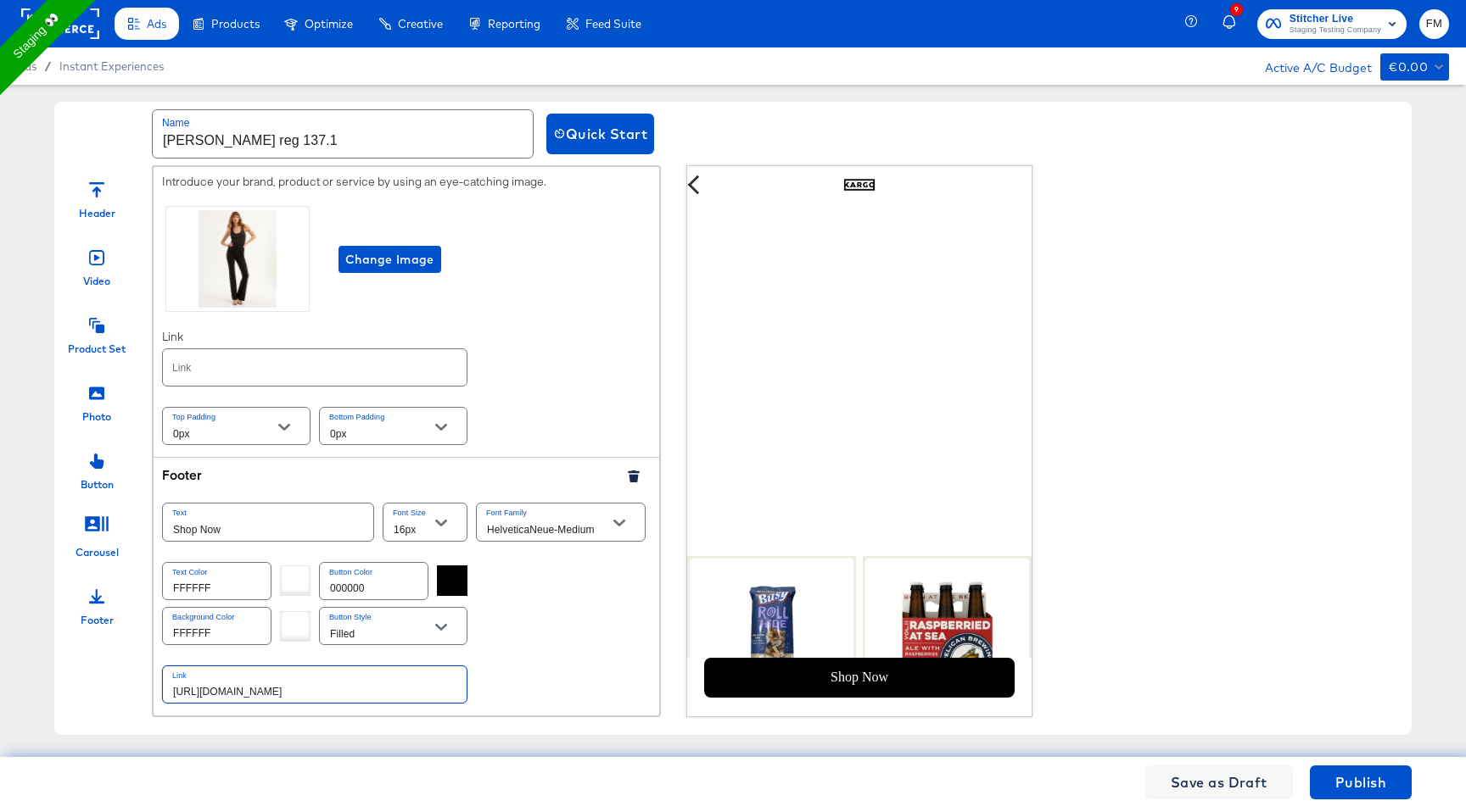
type input "http://www.kargo.com"
click at [597, 666] on div "Link http://www.kargo.com" at bounding box center [407, 684] width 489 height 45
click at [248, 682] on input "http://www.kargo.com" at bounding box center [315, 685] width 304 height 36
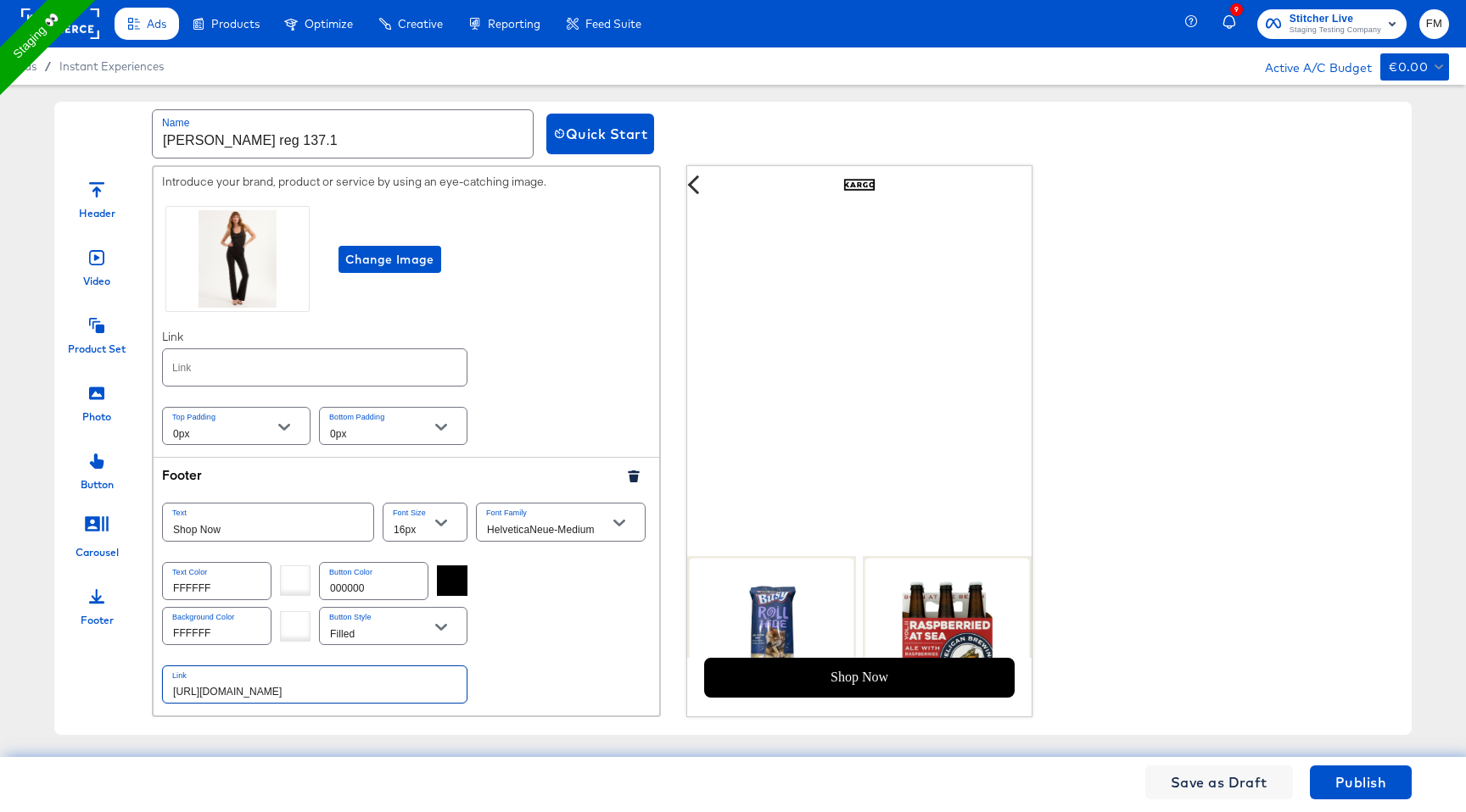
click at [322, 363] on input "text" at bounding box center [315, 367] width 304 height 36
paste input "http://www.kargo.com"
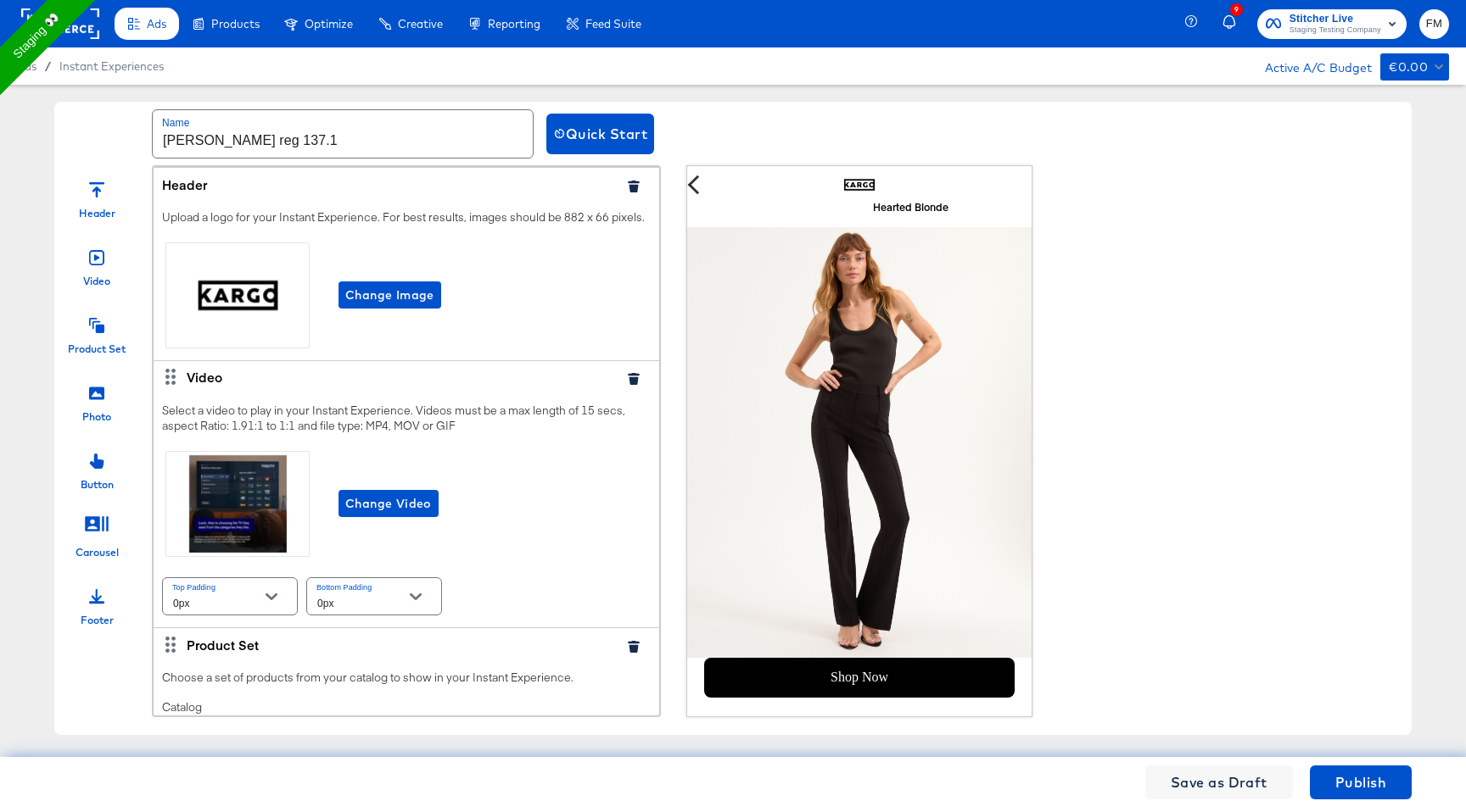
scroll to position [584, 0]
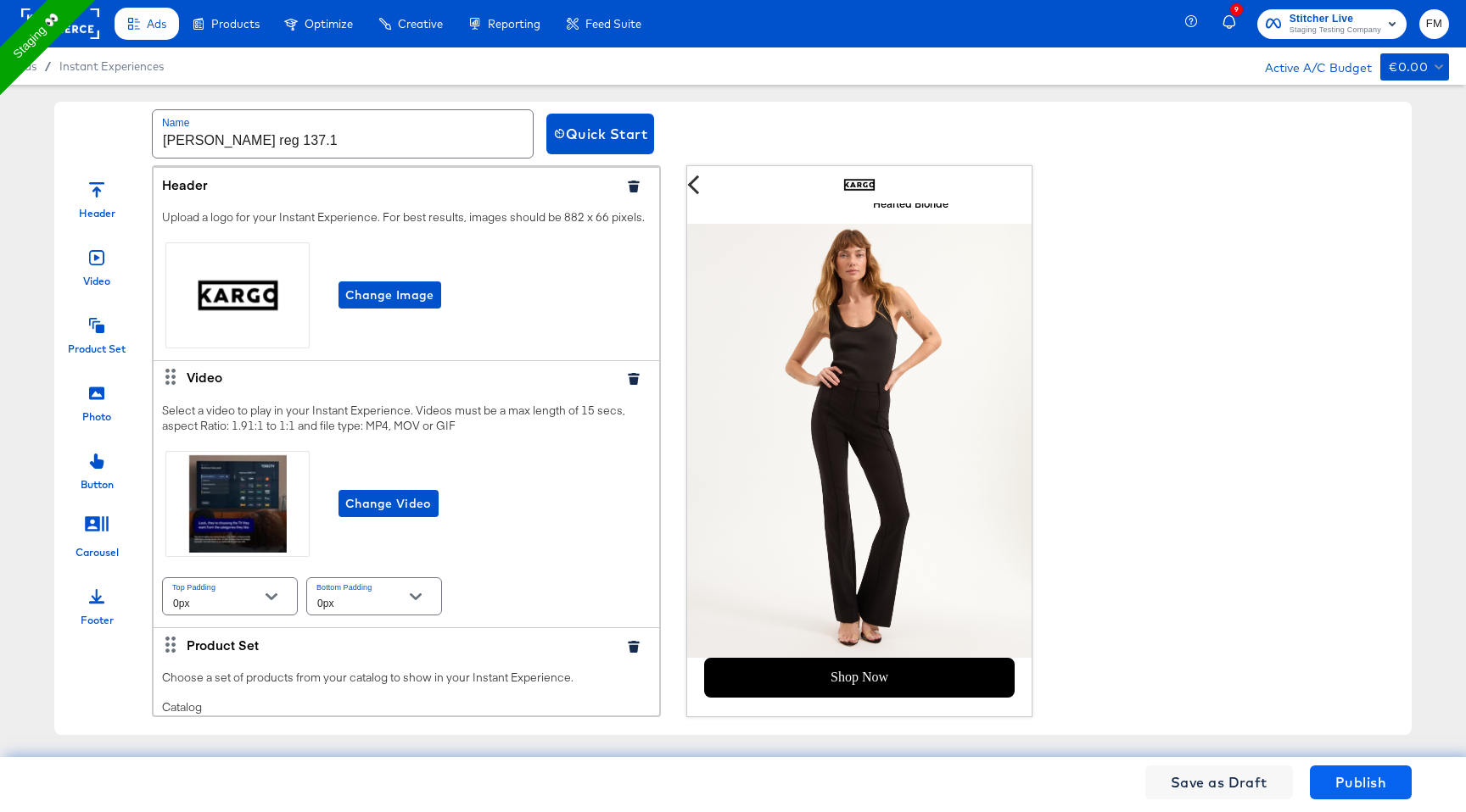
type input "http://www.kargo.com"
click at [1340, 783] on span "Publish" at bounding box center [1360, 782] width 51 height 24
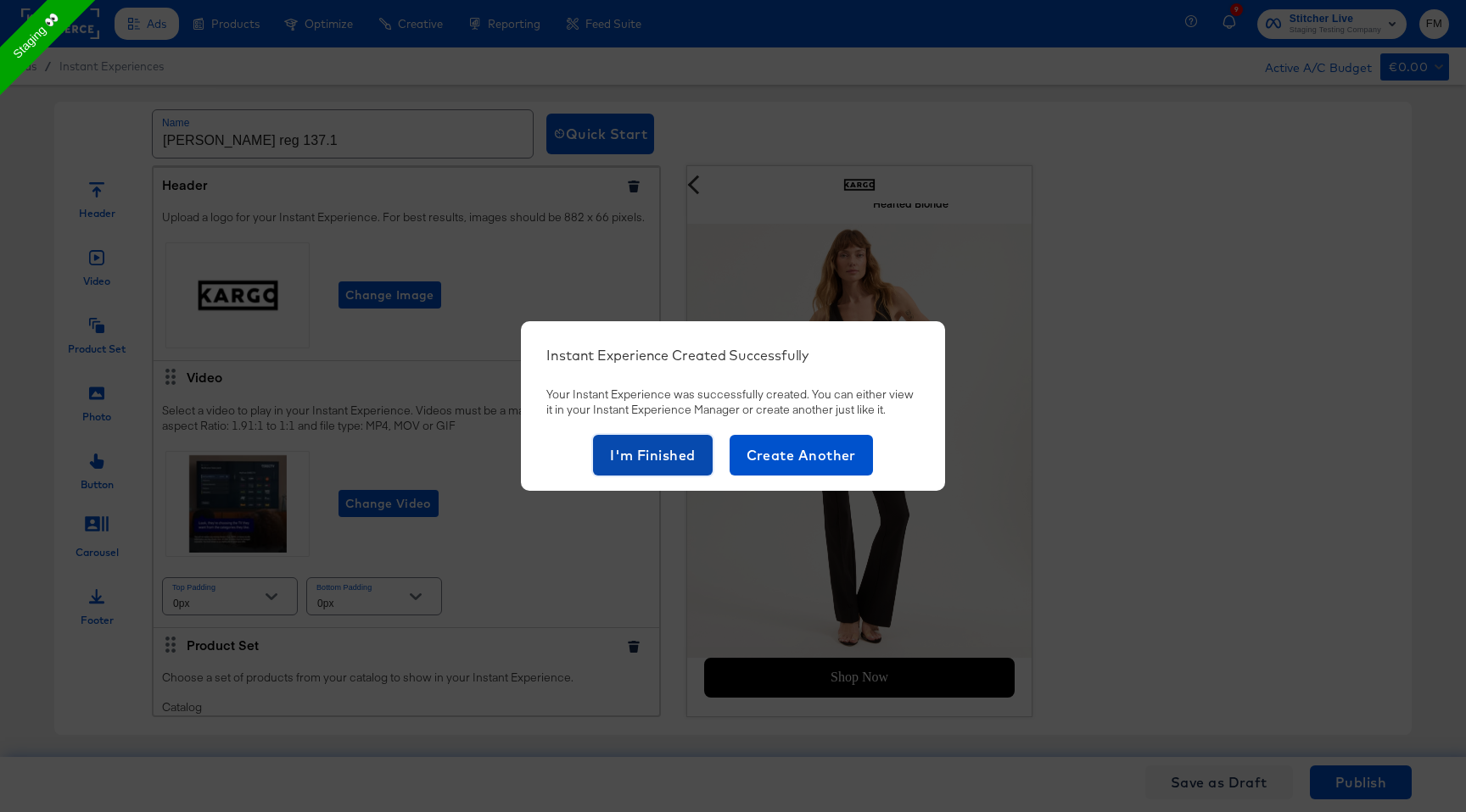
click at [662, 451] on span "I'm Finished" at bounding box center [653, 455] width 86 height 24
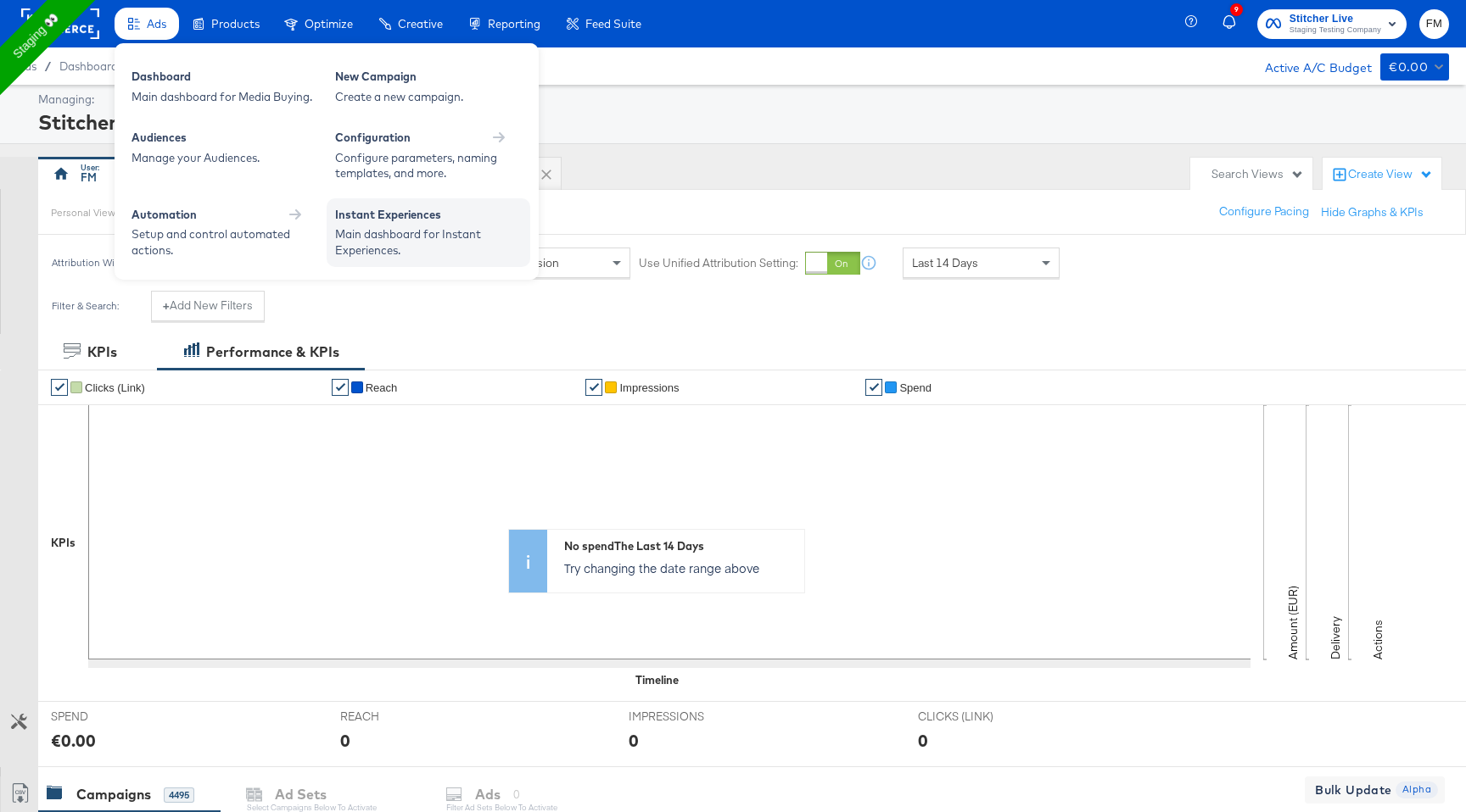
click at [369, 238] on div "Main dashboard for Instant Experiences." at bounding box center [429, 241] width 187 height 31
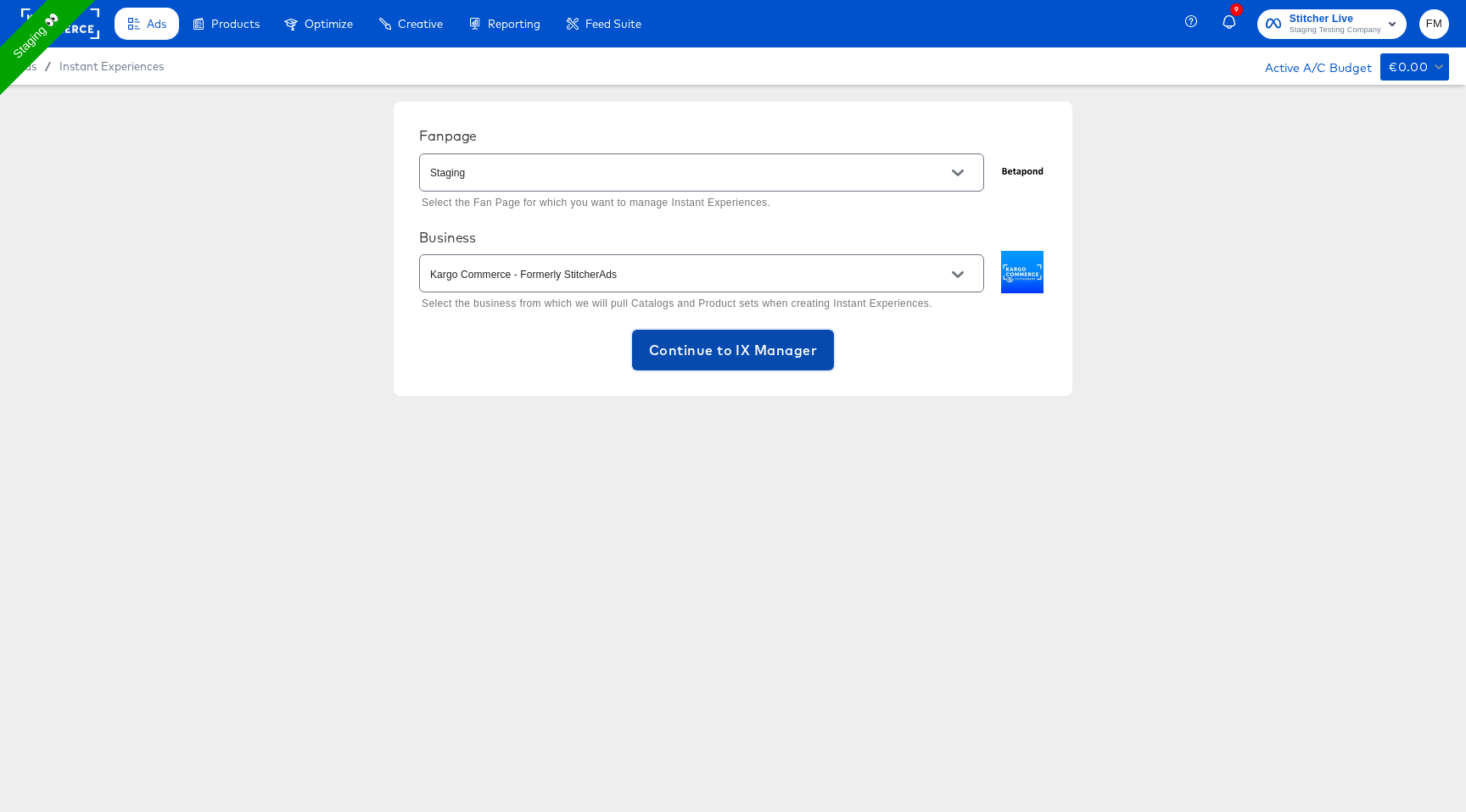
click at [691, 363] on button "Continue to IX Manager" at bounding box center [733, 350] width 202 height 41
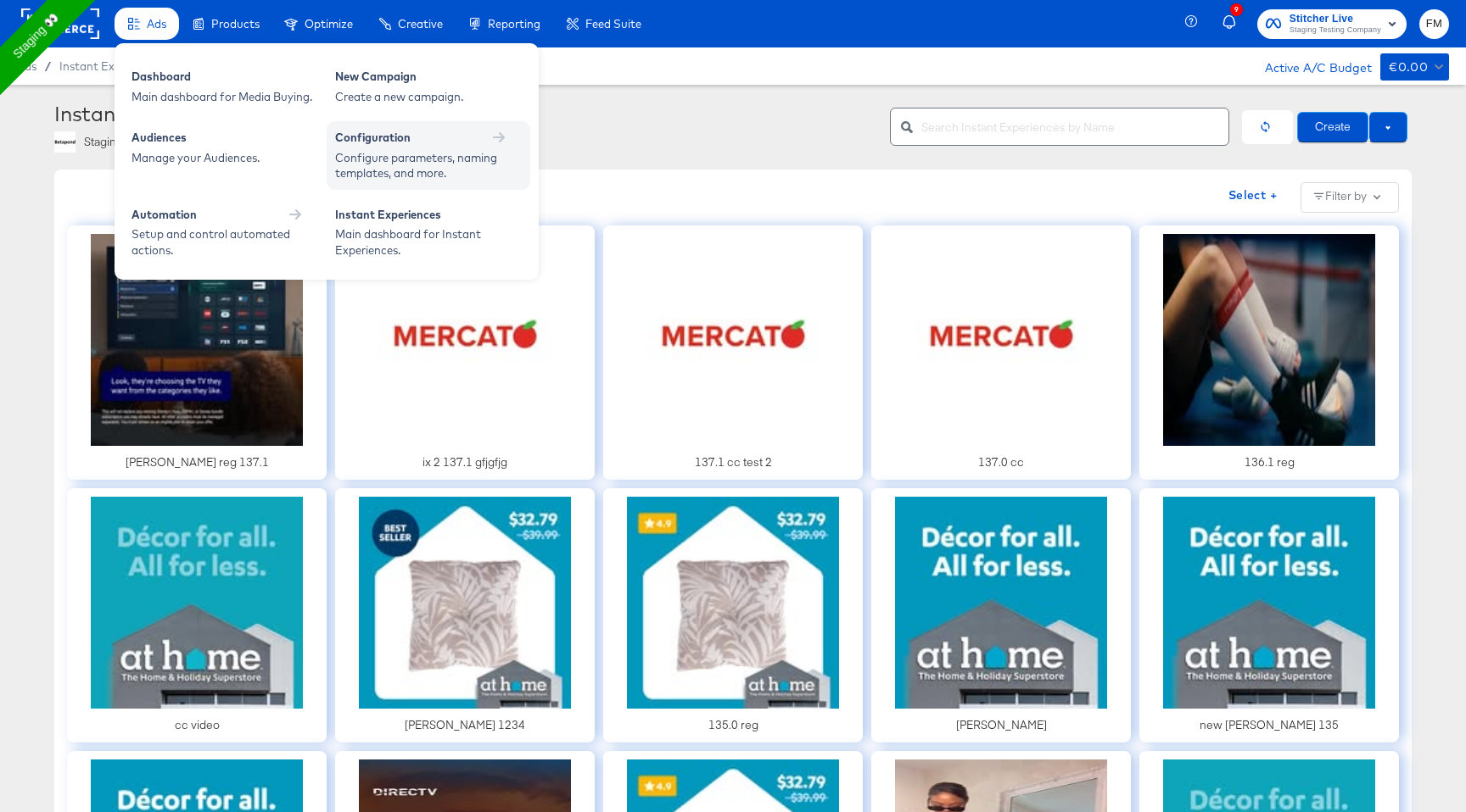
click at [502, 137] on icon at bounding box center [498, 137] width 11 height 10
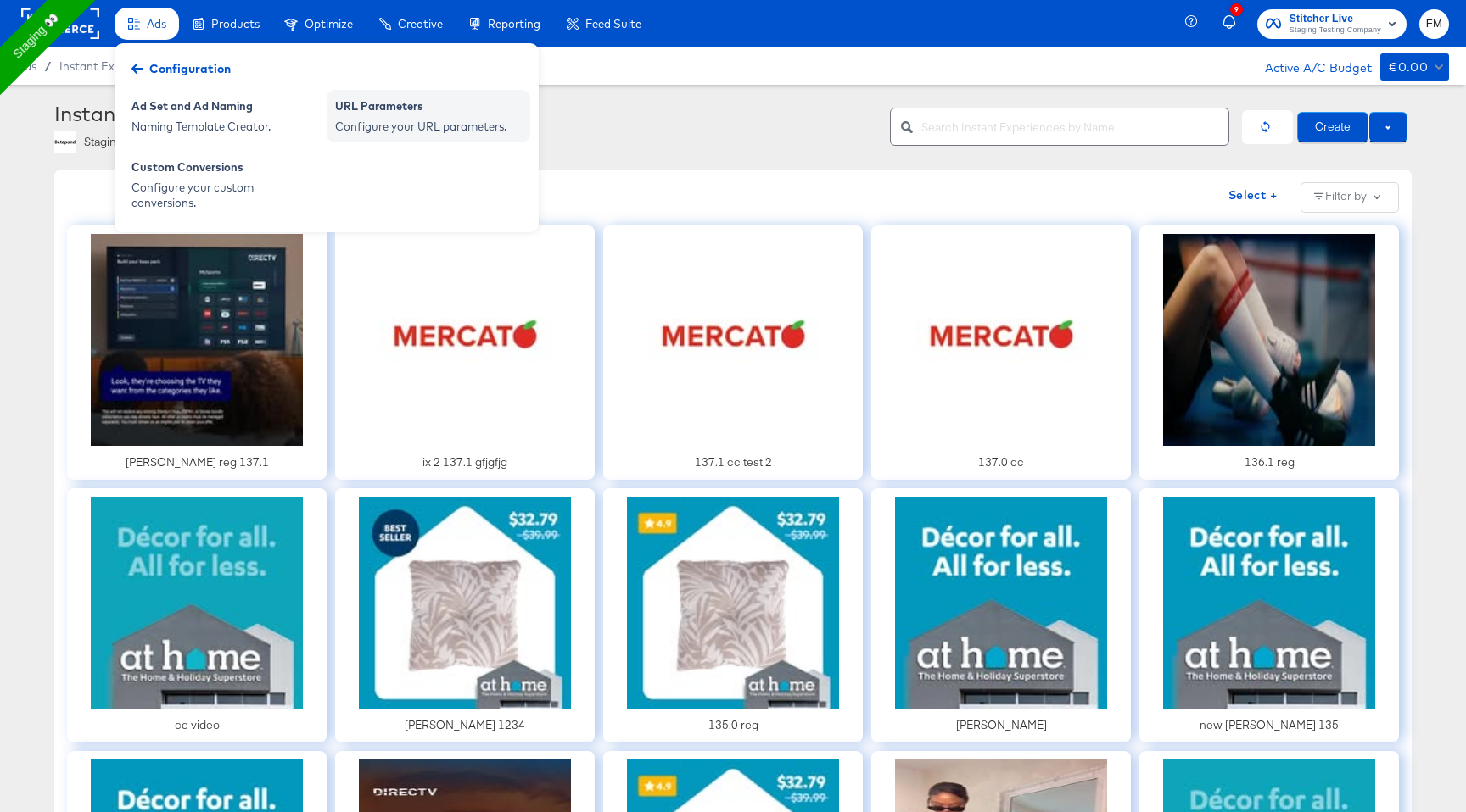
click at [426, 111] on div "URL Parameters" at bounding box center [429, 108] width 187 height 20
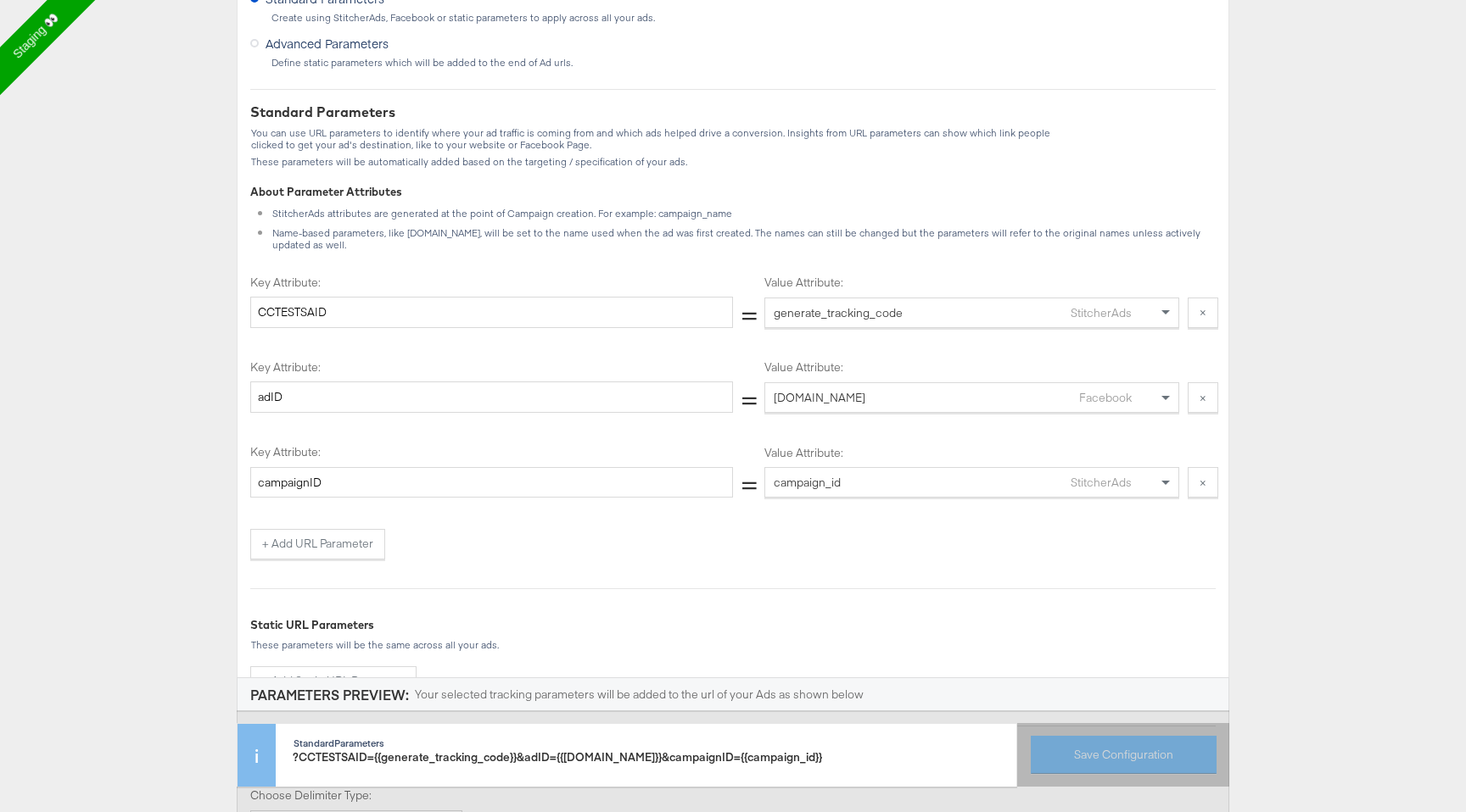
scroll to position [279, 0]
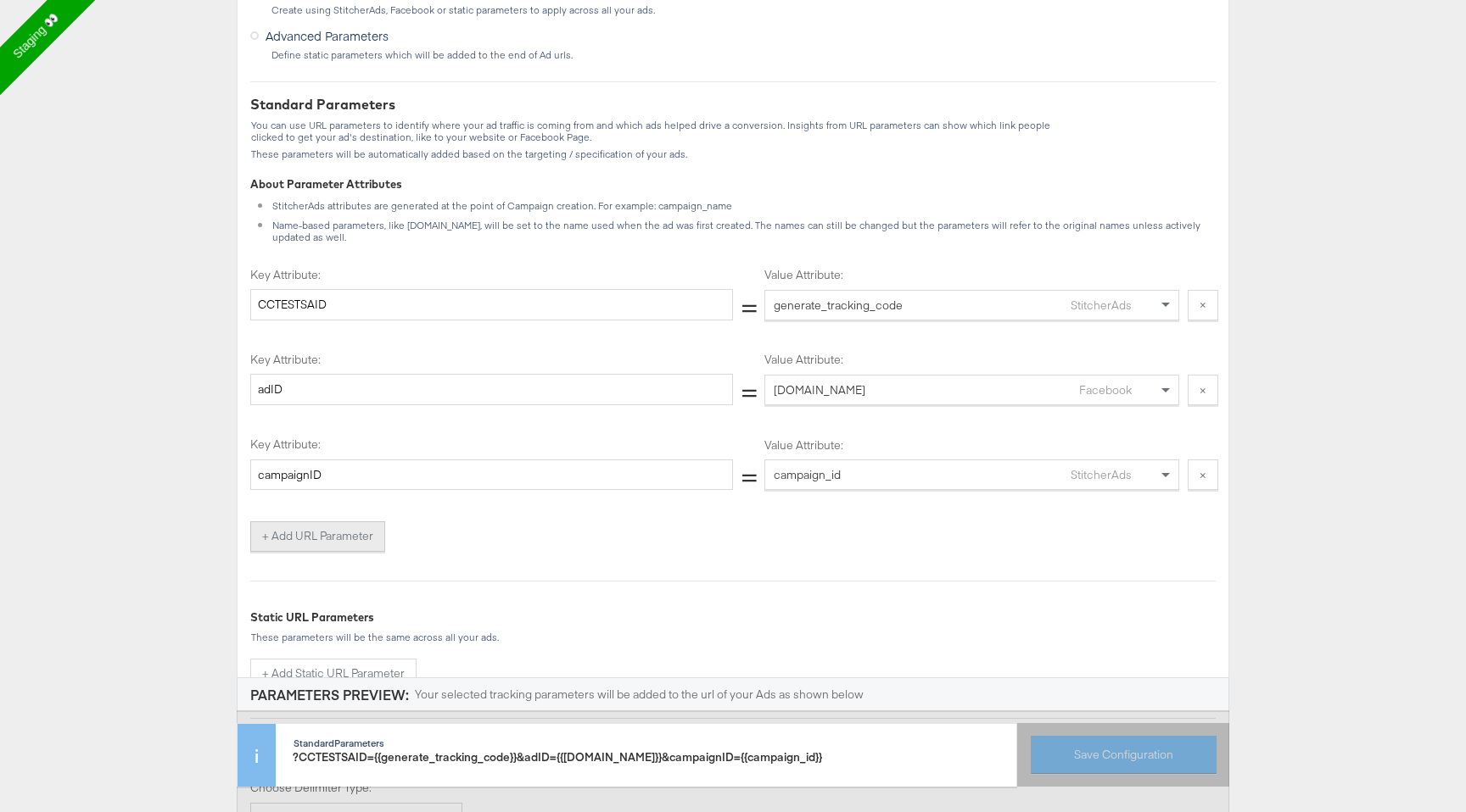
click at [333, 531] on button "+ Add URL Parameter" at bounding box center [317, 537] width 135 height 31
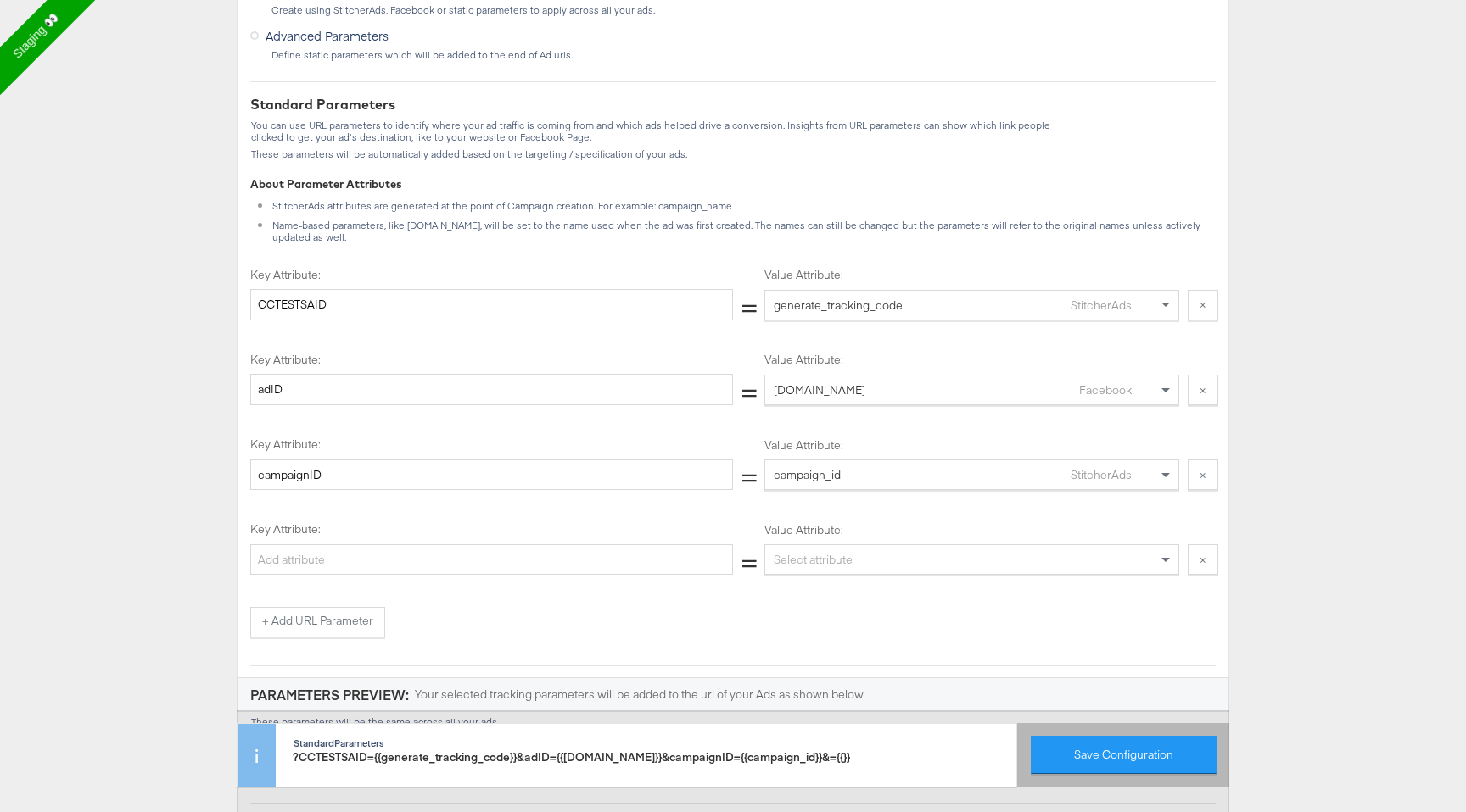
click at [860, 548] on div "Select attribute" at bounding box center [972, 559] width 413 height 29
click at [764, 614] on div "Standard Parameters You can use URL parameters to identify where your ad traffi…" at bounding box center [732, 480] width 965 height 770
click at [1055, 743] on button "Save Configuration" at bounding box center [1123, 755] width 186 height 38
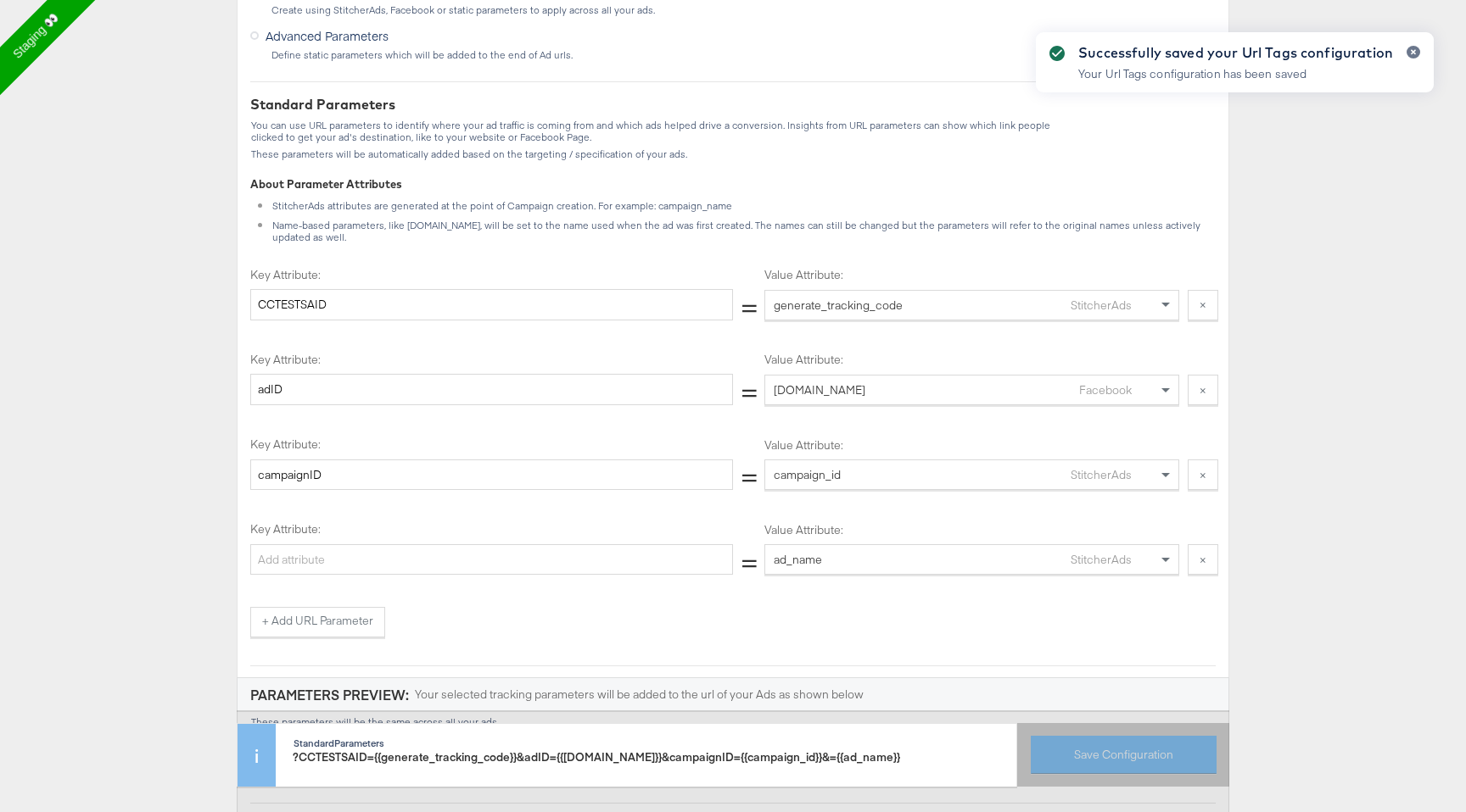
click at [1010, 642] on div "Standard Parameters You can use URL parameters to identify where your ad traffi…" at bounding box center [732, 480] width 965 height 770
click at [1204, 551] on div "Successfully saved your Url Tags configuration Your Url Tags configuration has …" at bounding box center [1234, 375] width 431 height 720
click at [1411, 50] on icon "button" at bounding box center [1413, 52] width 7 height 10
click at [1197, 545] on button "×" at bounding box center [1203, 560] width 31 height 31
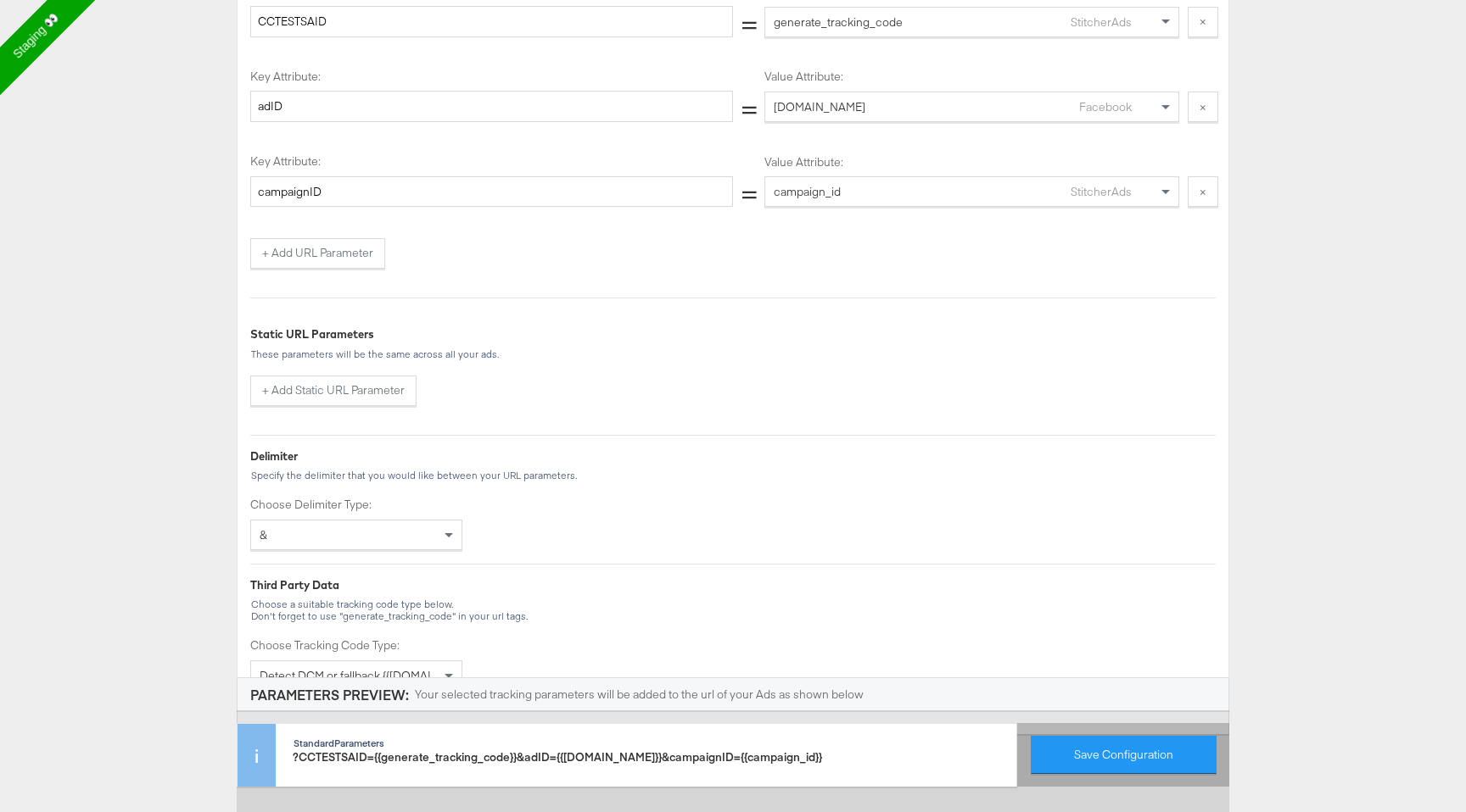
scroll to position [583, 0]
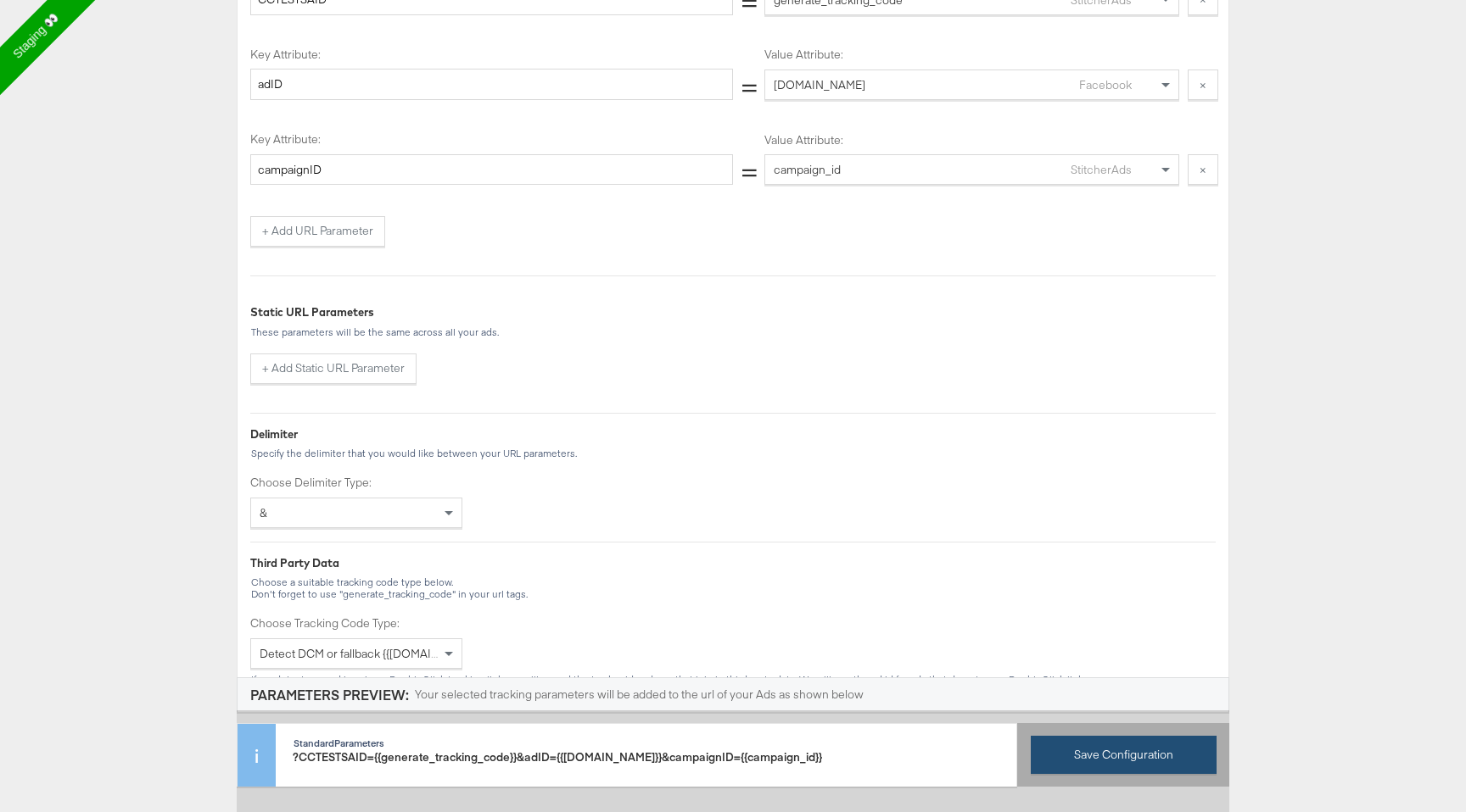
click at [1099, 769] on button "Save Configuration" at bounding box center [1123, 755] width 186 height 38
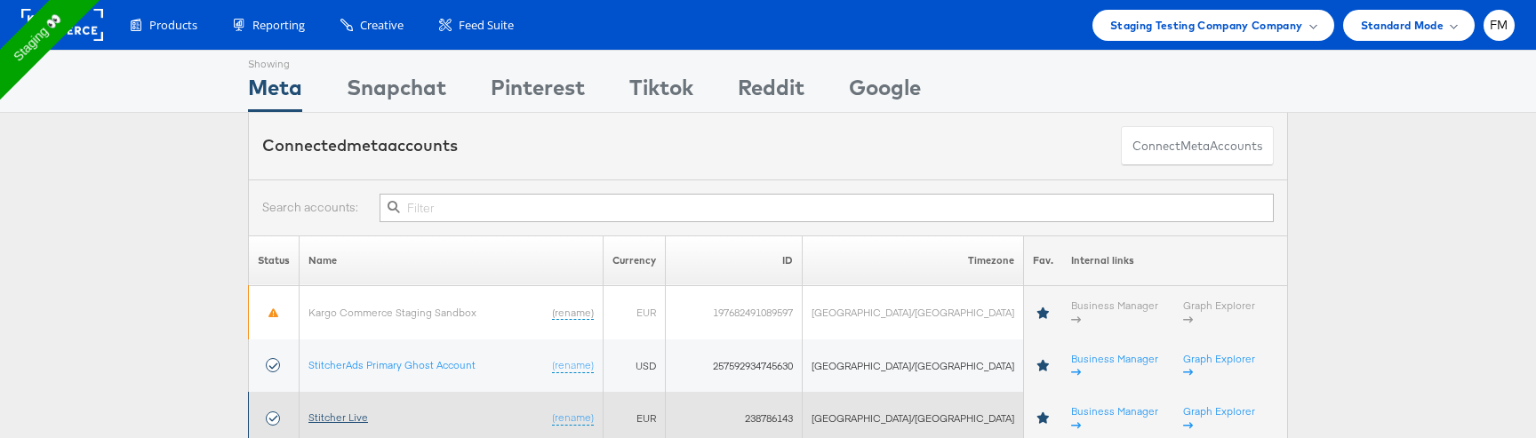
click at [330, 411] on link "Stitcher Live" at bounding box center [338, 417] width 60 height 13
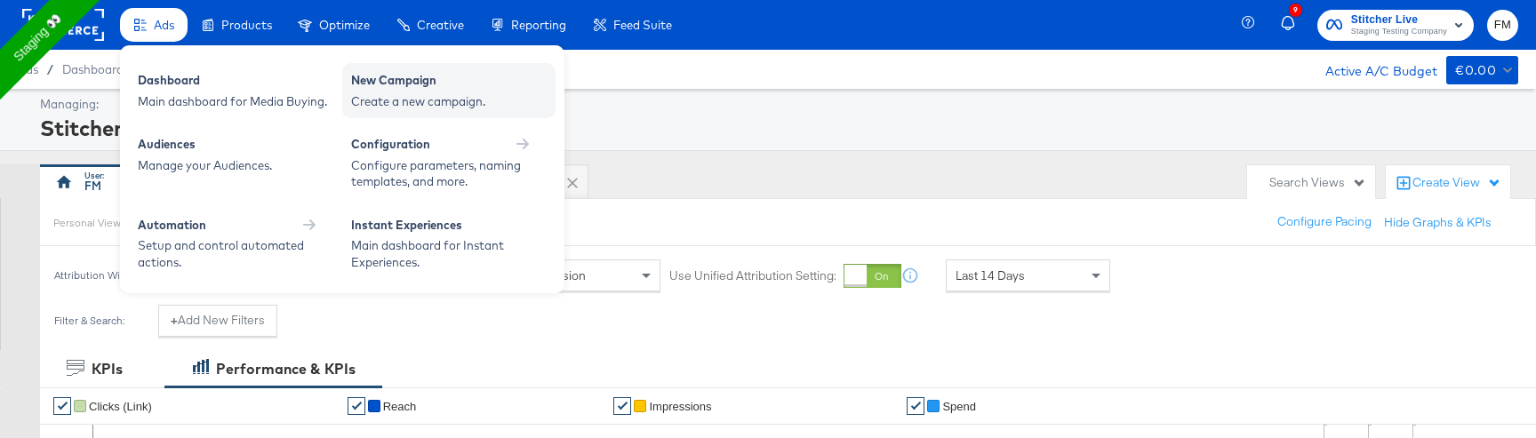
click at [428, 98] on div "Create a new campaign." at bounding box center [449, 101] width 196 height 17
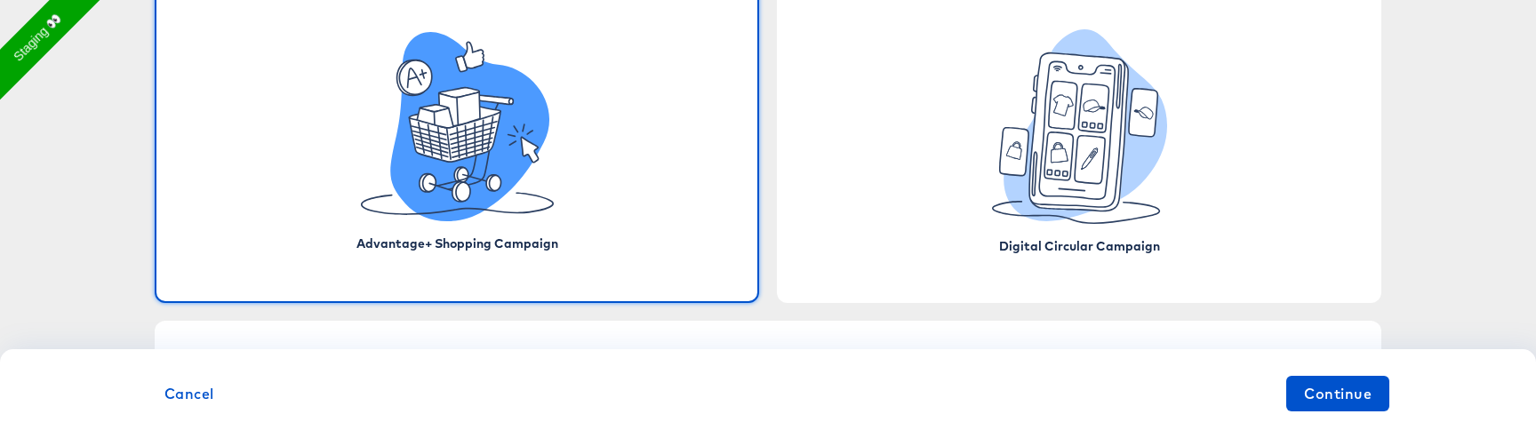
scroll to position [188, 0]
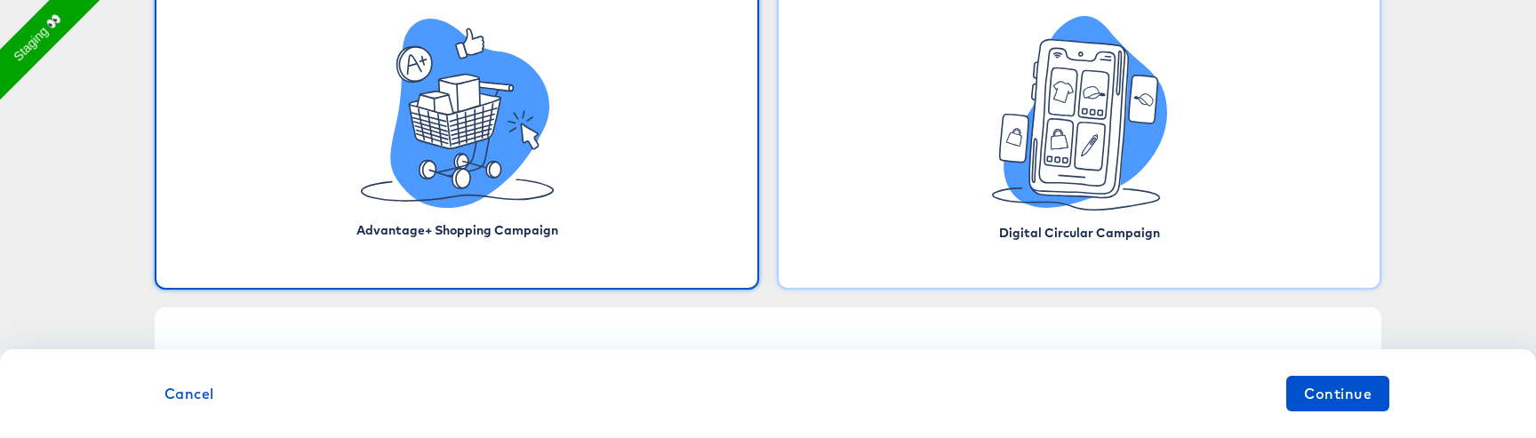
click at [1144, 193] on icon at bounding box center [1079, 113] width 175 height 195
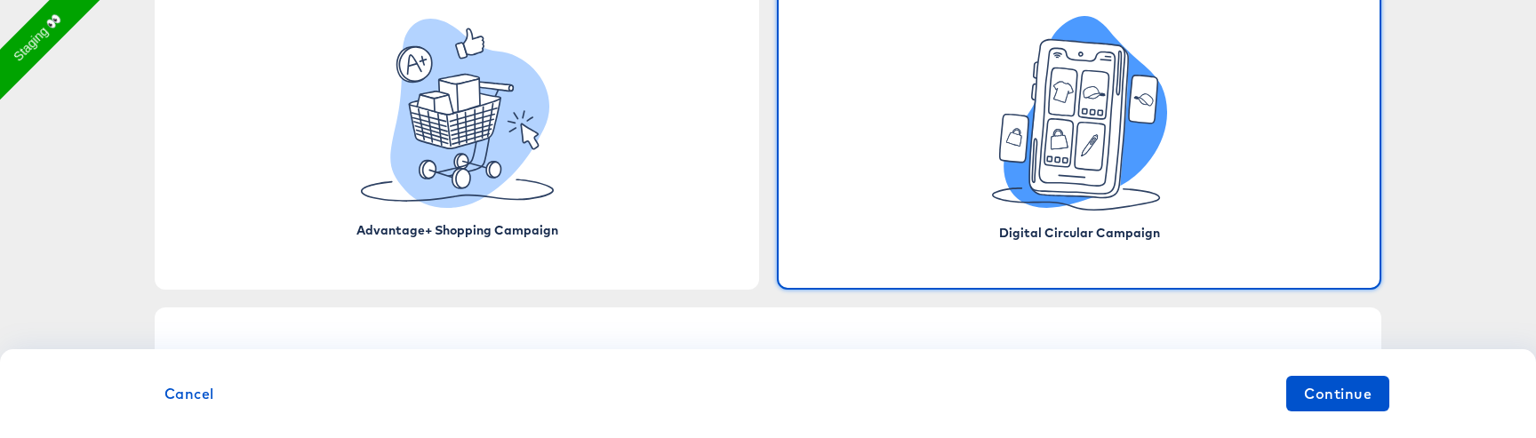
click at [1144, 193] on icon at bounding box center [1079, 113] width 175 height 195
click at [1330, 399] on span "Continue" at bounding box center [1338, 393] width 68 height 25
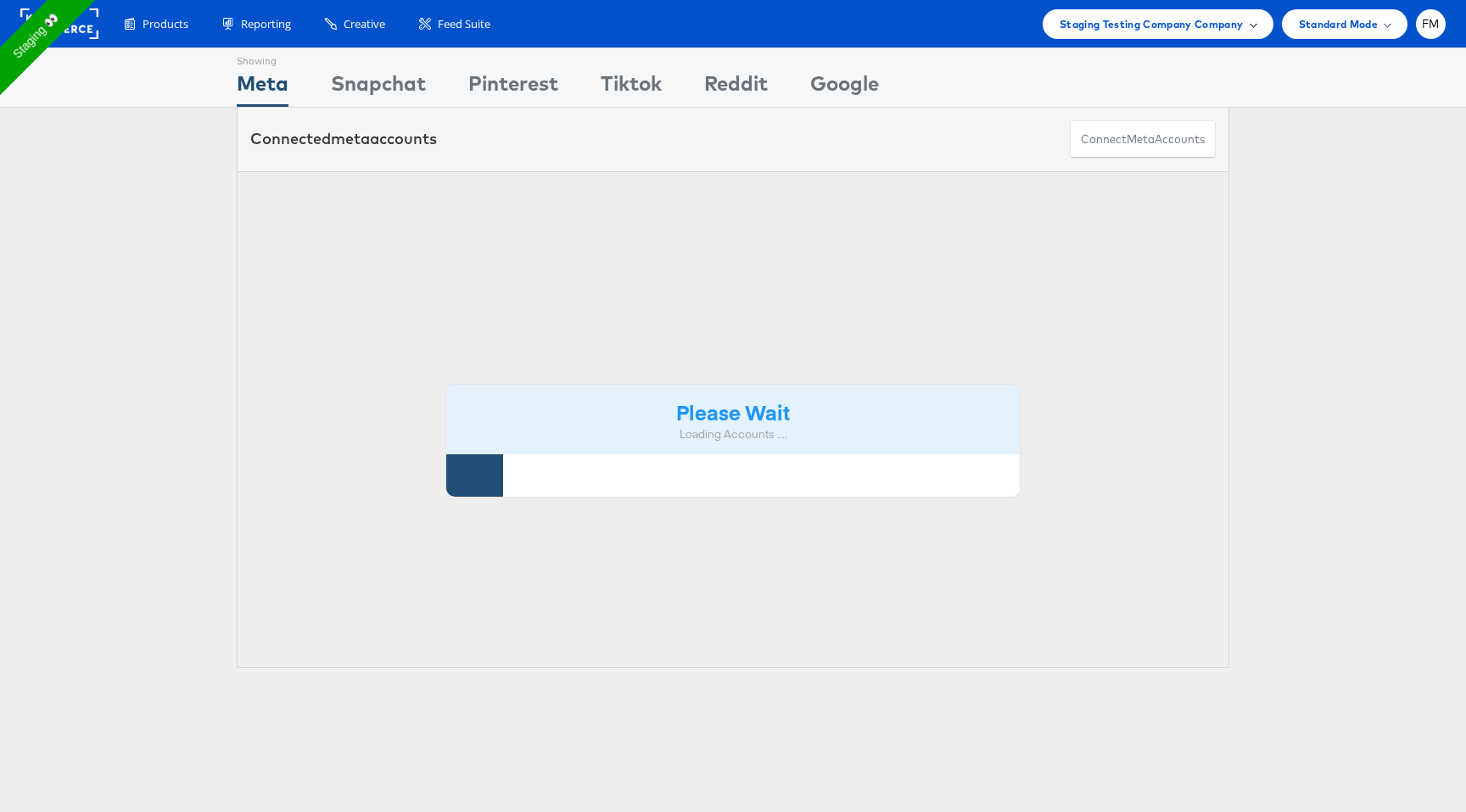
click at [1168, 20] on span "Staging Testing Company Company" at bounding box center [1151, 24] width 184 height 18
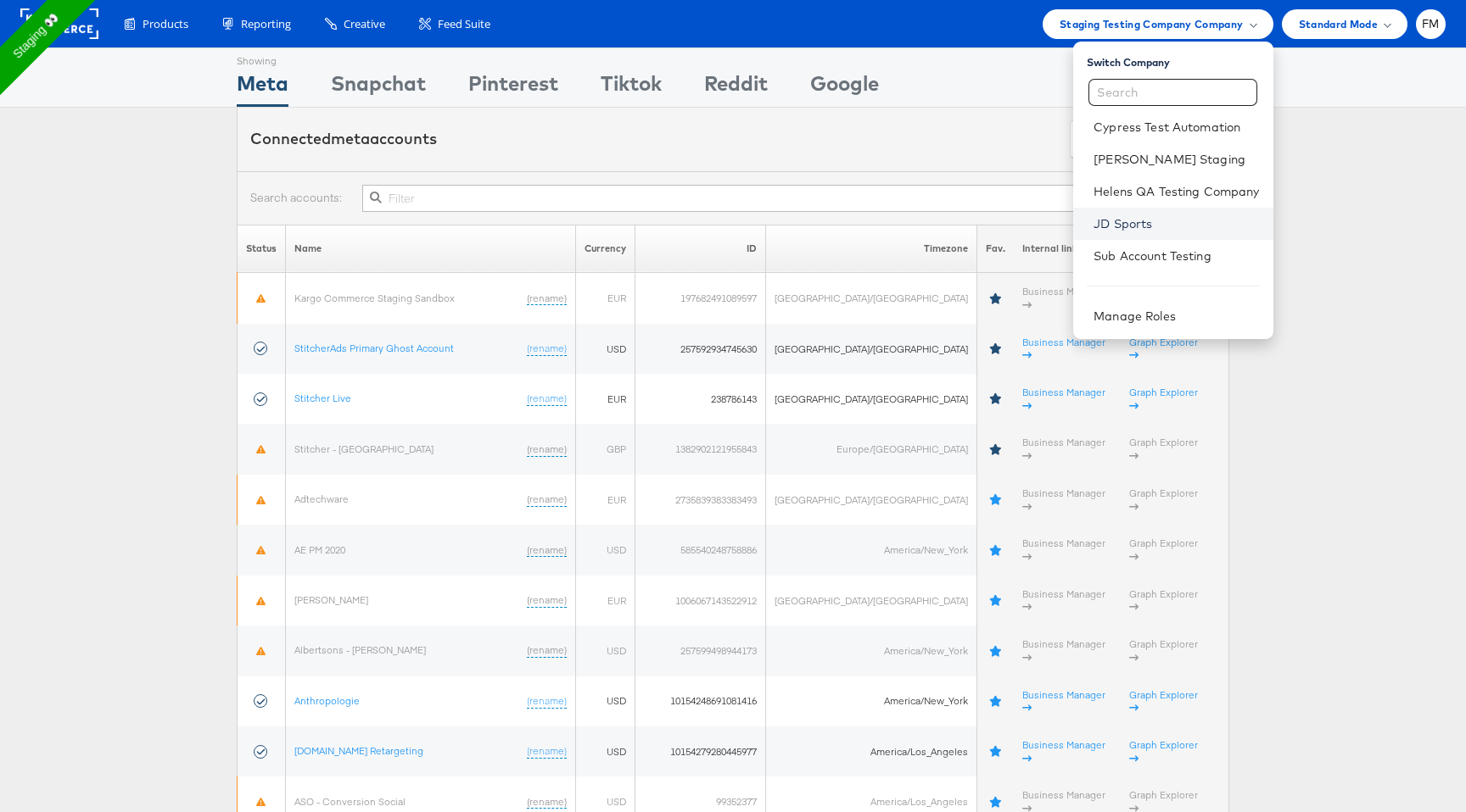
click at [1151, 218] on link "JD Sports" at bounding box center [1176, 224] width 165 height 17
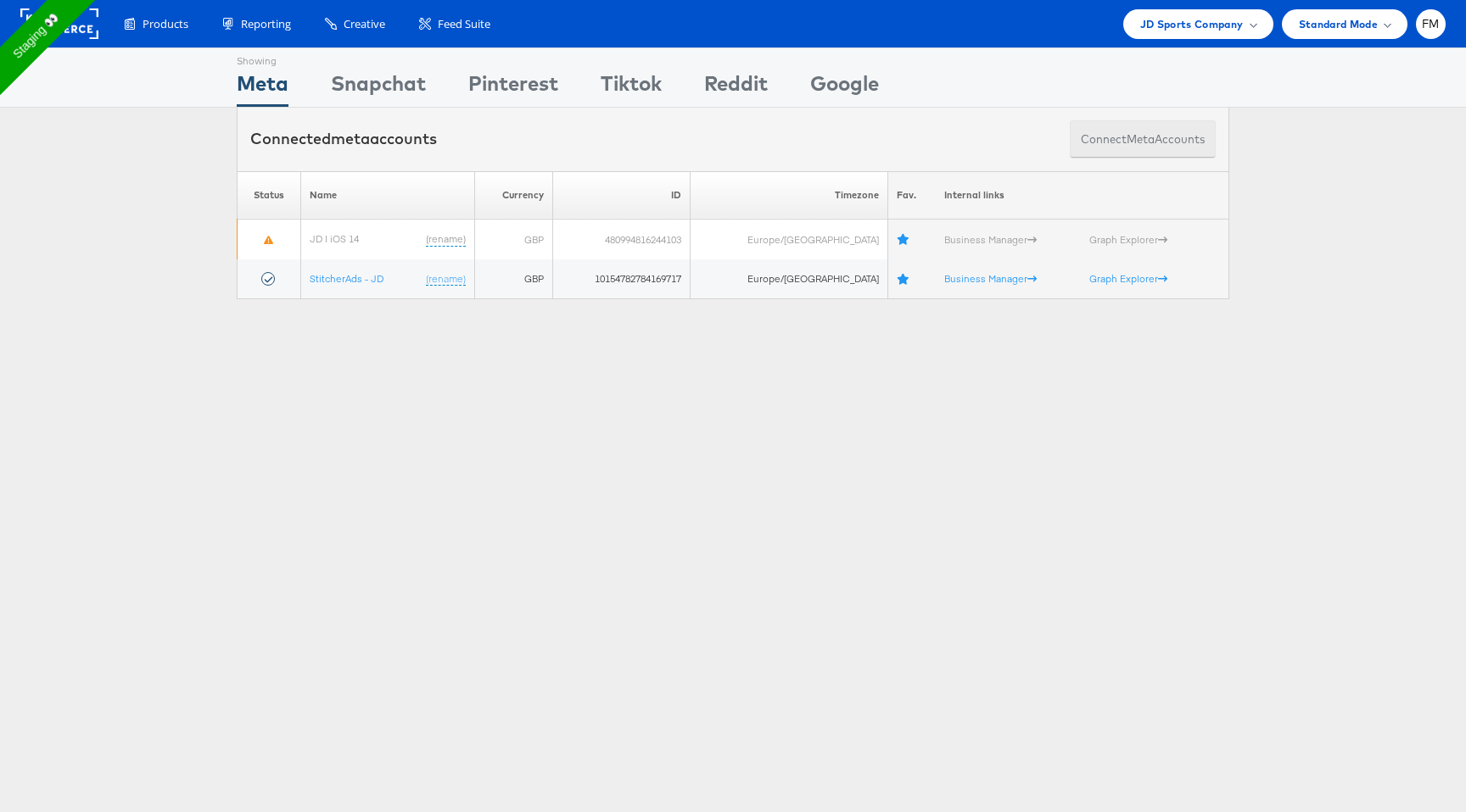
click at [1172, 134] on button "Connect meta Accounts" at bounding box center [1142, 139] width 146 height 38
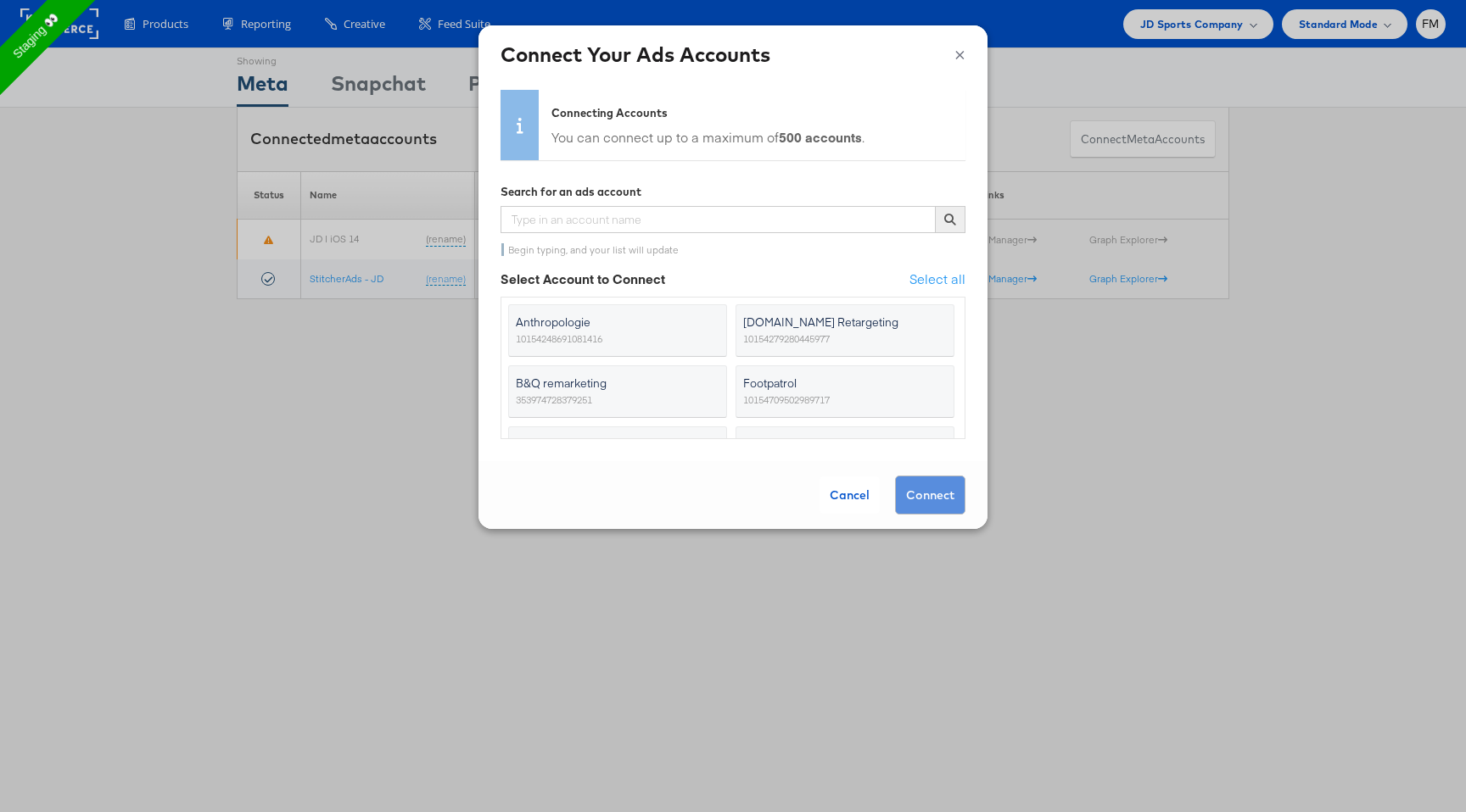
drag, startPoint x: 944, startPoint y: 135, endPoint x: 948, endPoint y: 124, distance: 11.7
click at [947, 132] on div "Connecting Accounts You can connect up to a maximum of 500 accounts ." at bounding box center [732, 125] width 465 height 71
click at [961, 56] on button "×" at bounding box center [960, 52] width 11 height 26
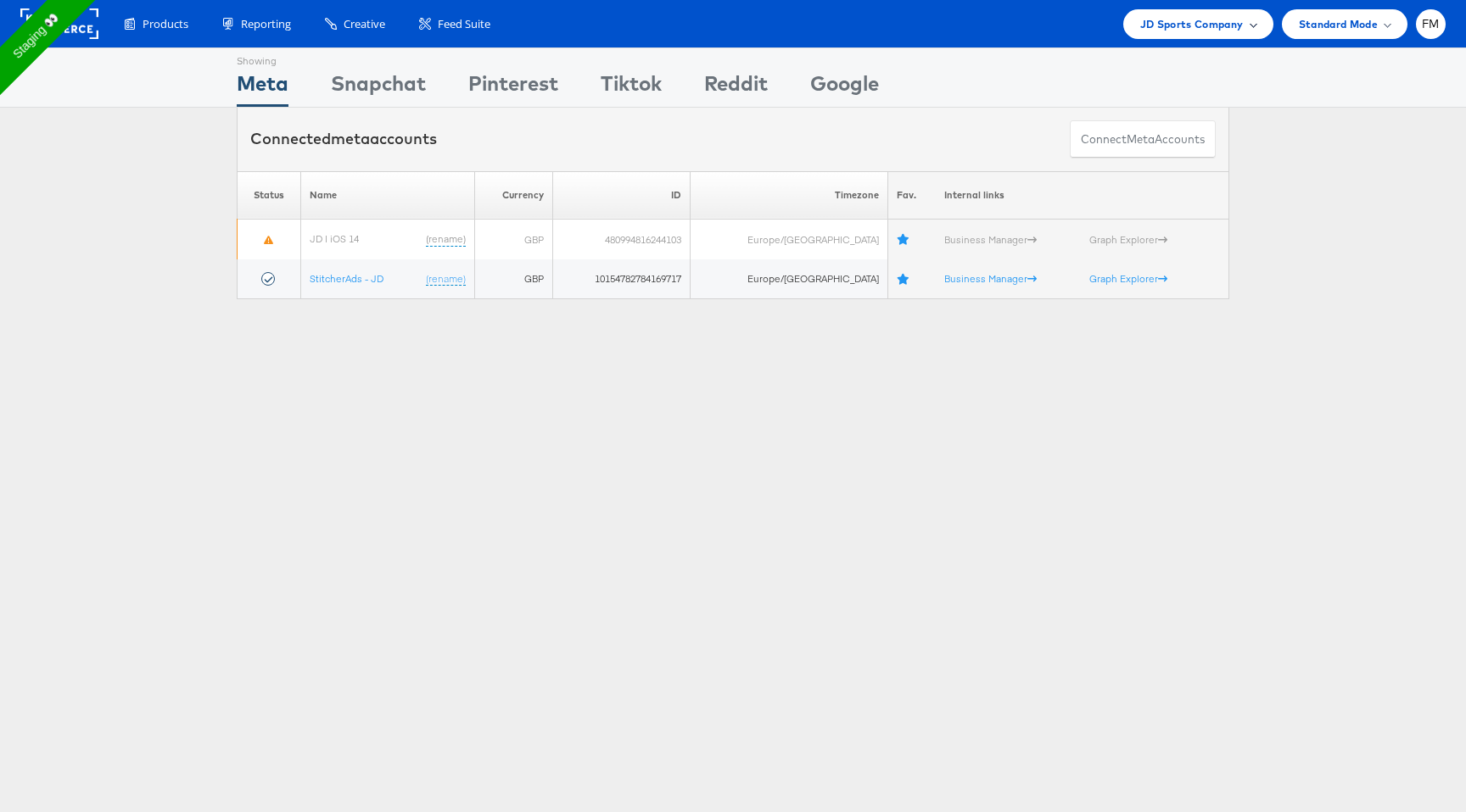
click at [1205, 16] on span "JD Sports Company" at bounding box center [1192, 24] width 103 height 18
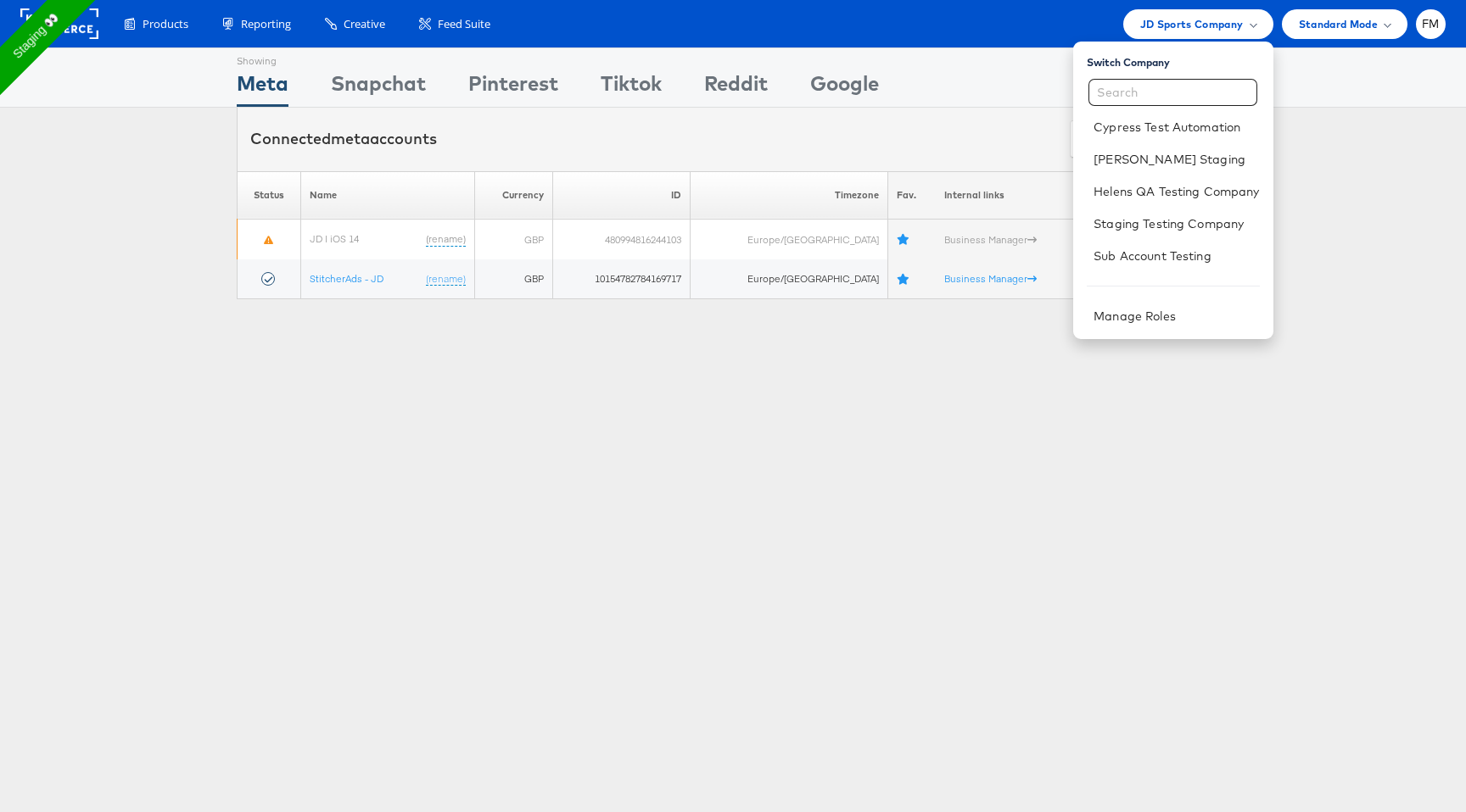
click at [76, 22] on rect at bounding box center [59, 24] width 78 height 31
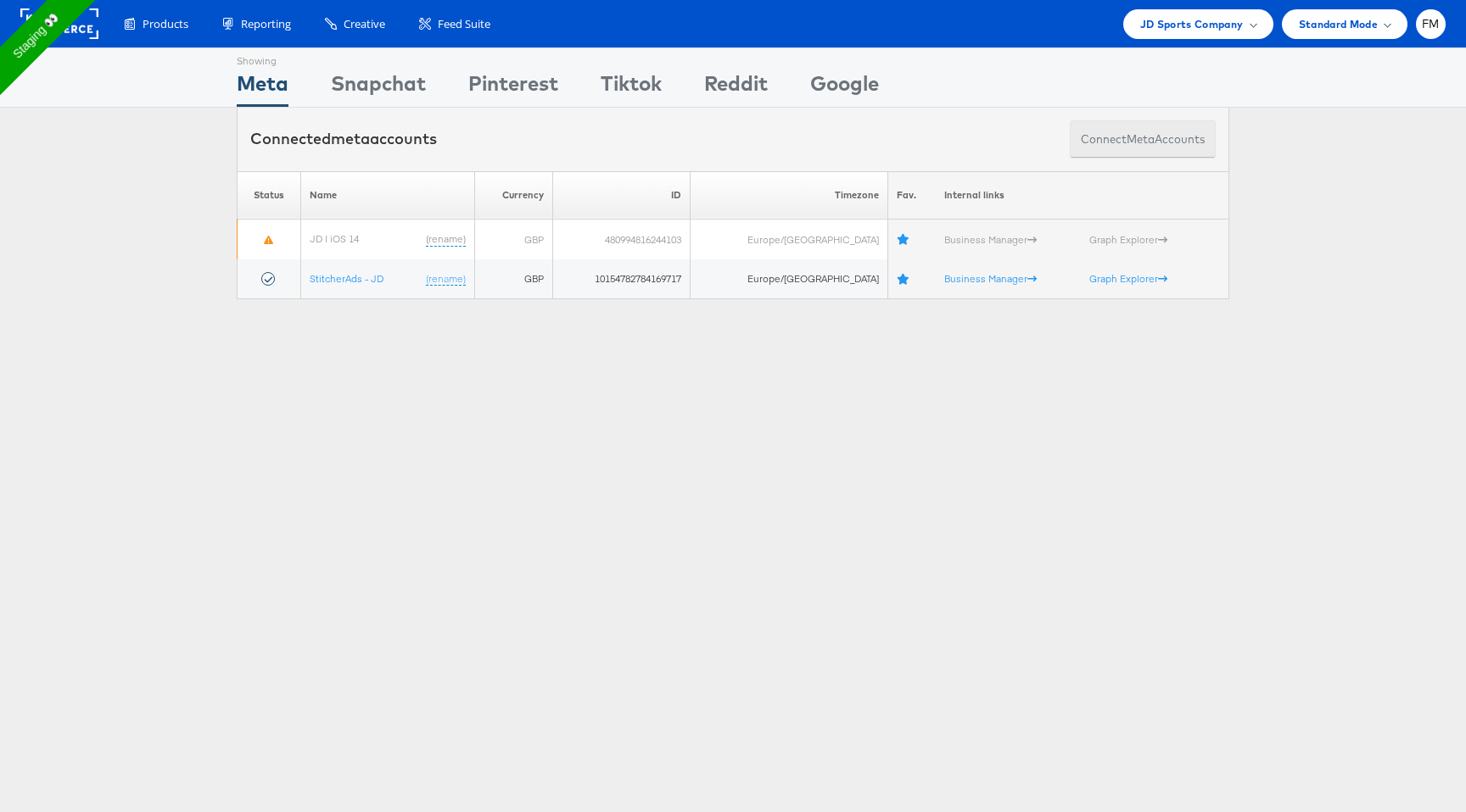
click at [1133, 139] on span "meta" at bounding box center [1140, 139] width 28 height 16
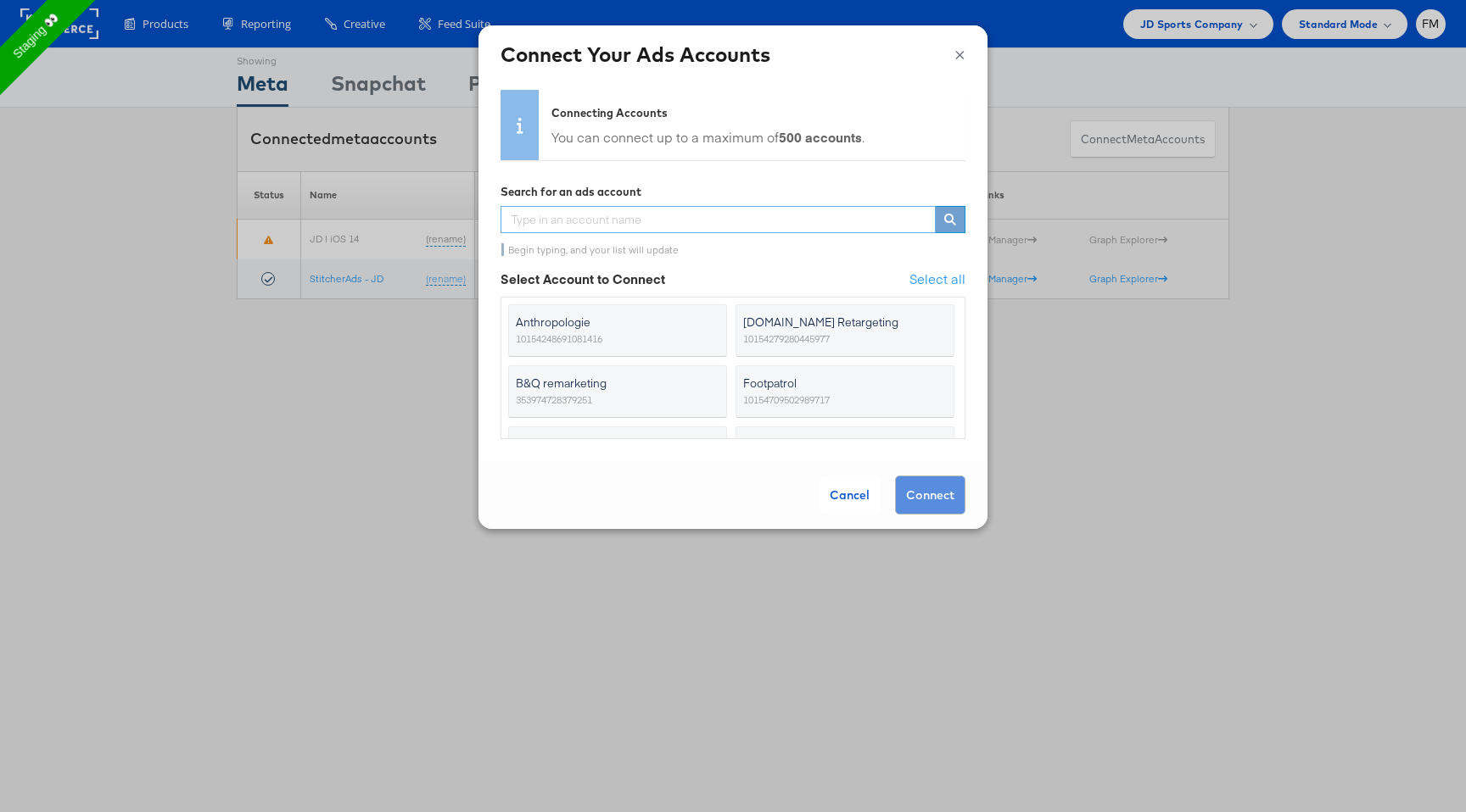
paste input "238786143"
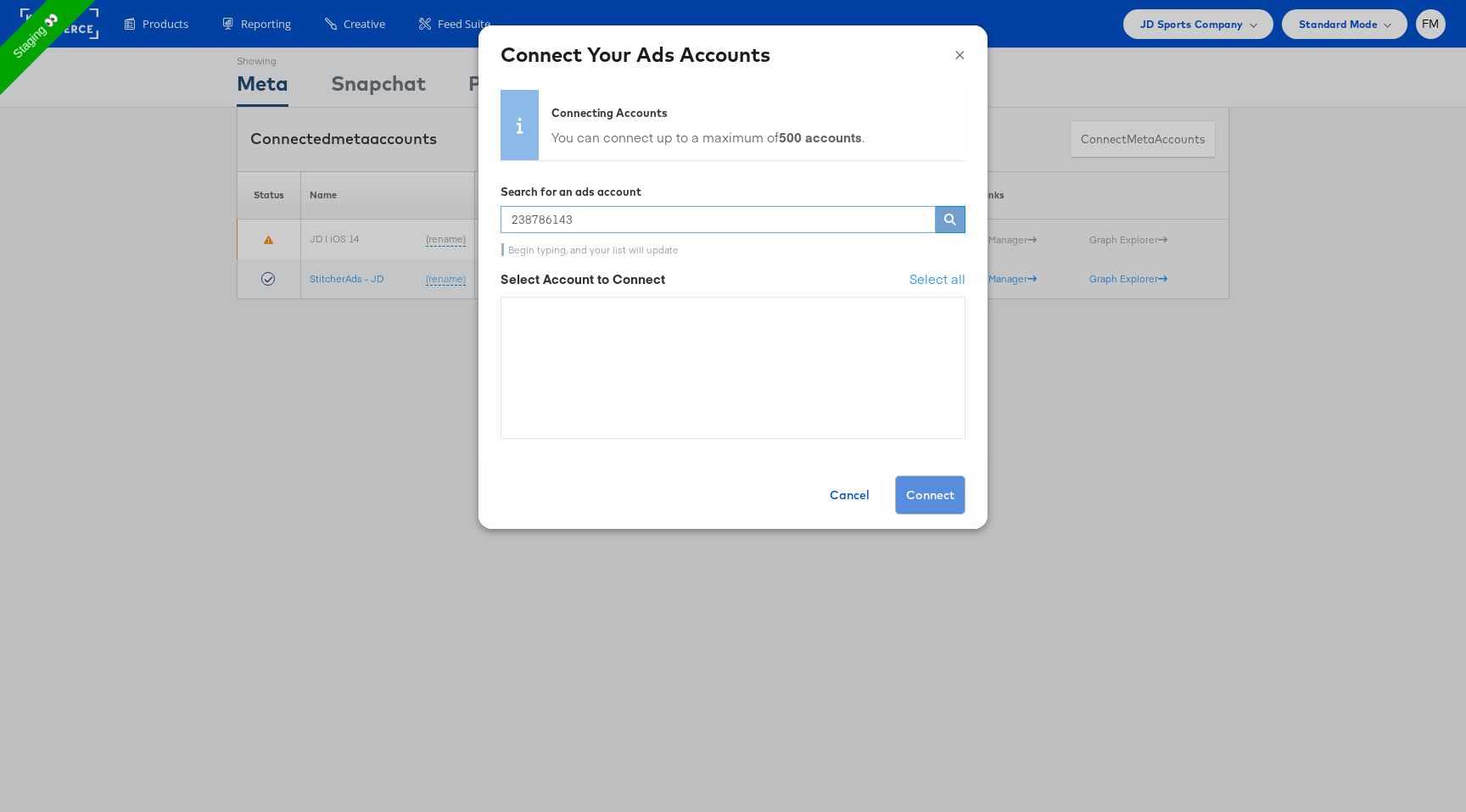
type input "238786143"
click at [1136, 95] on div "× Connect Your Ads Accounts Connecting Accounts You can connect up to a maximum…" at bounding box center [733, 406] width 1466 height 812
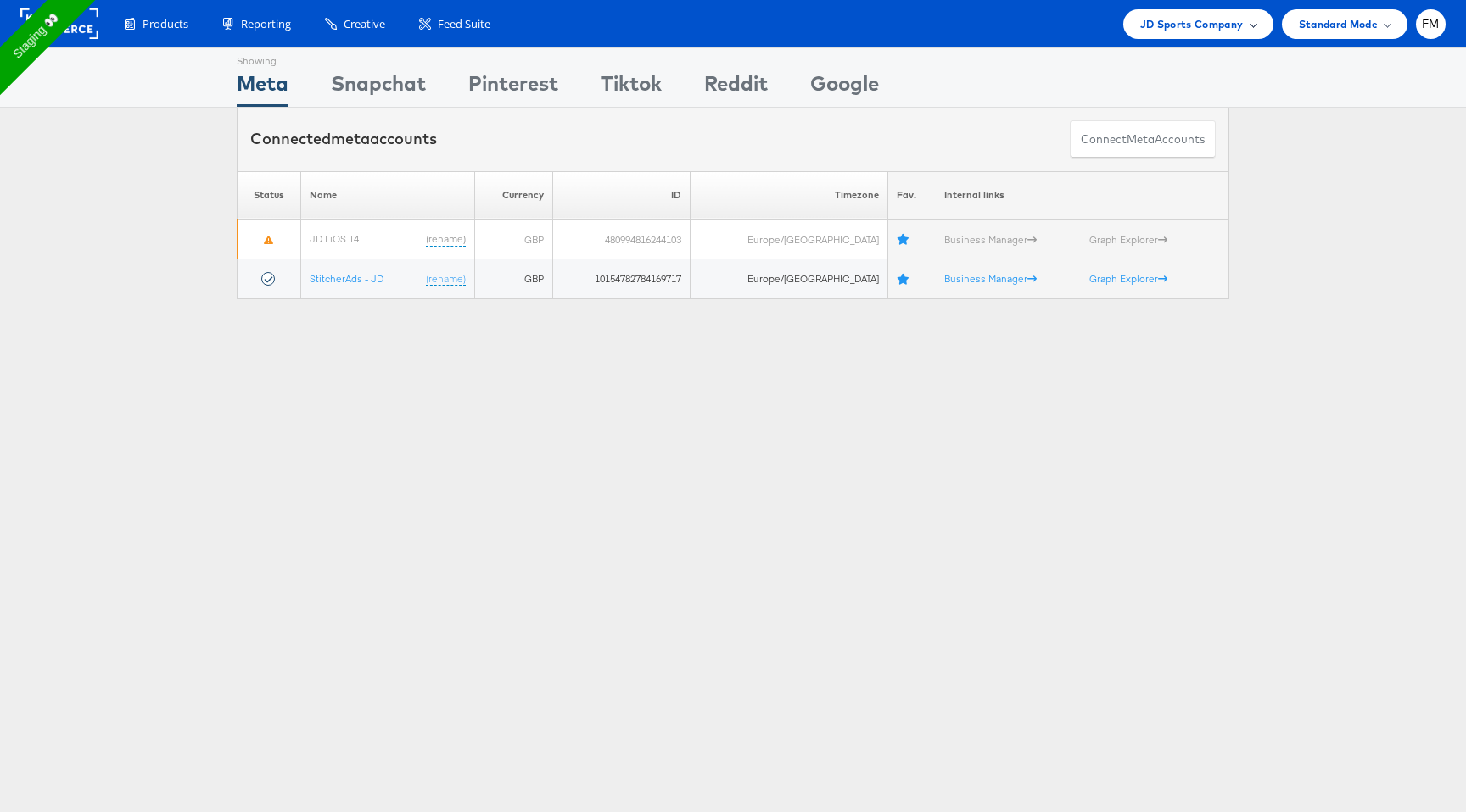
click at [1224, 19] on span "JD Sports Company" at bounding box center [1192, 24] width 103 height 18
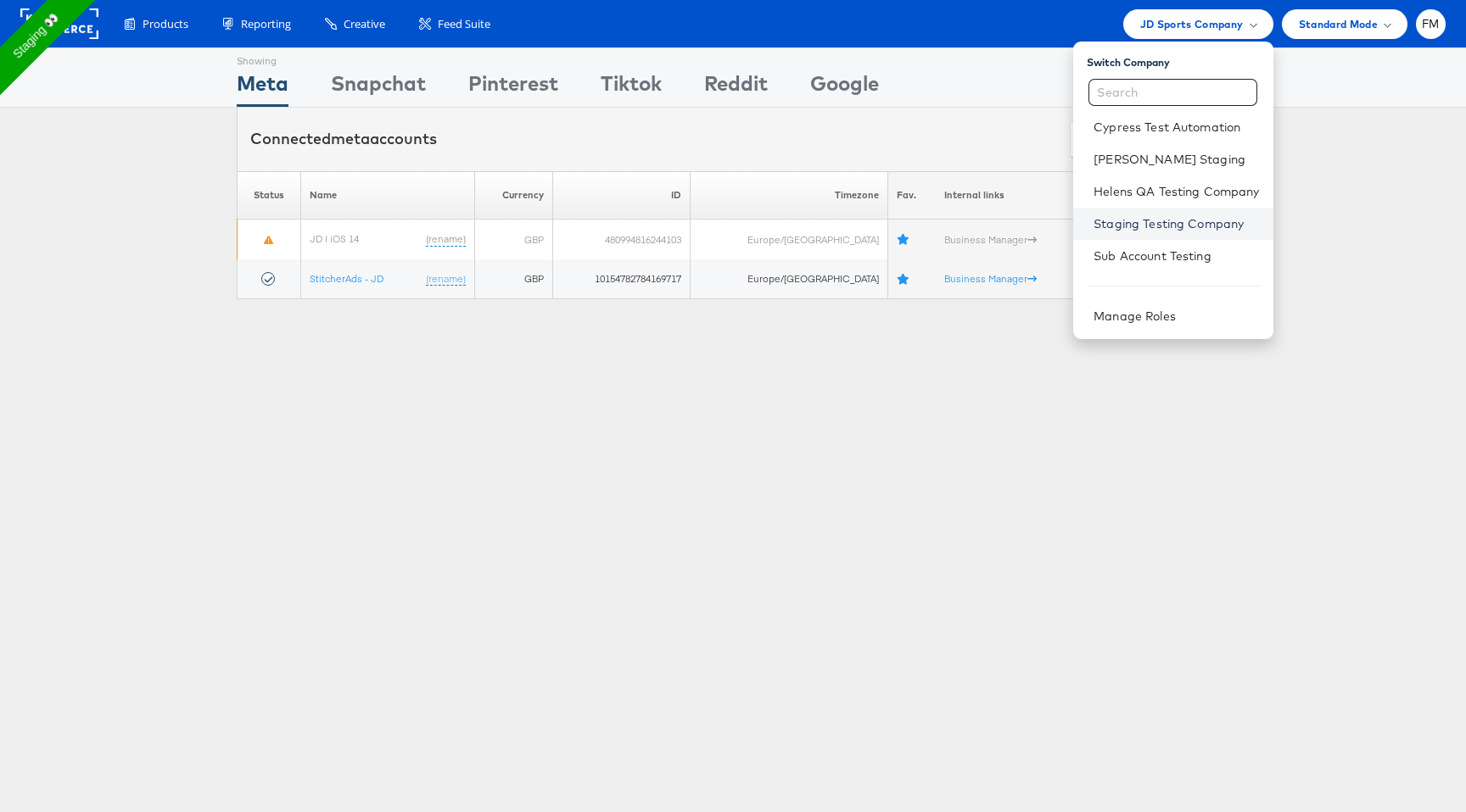
click at [1152, 225] on link "Staging Testing Company" at bounding box center [1176, 224] width 165 height 17
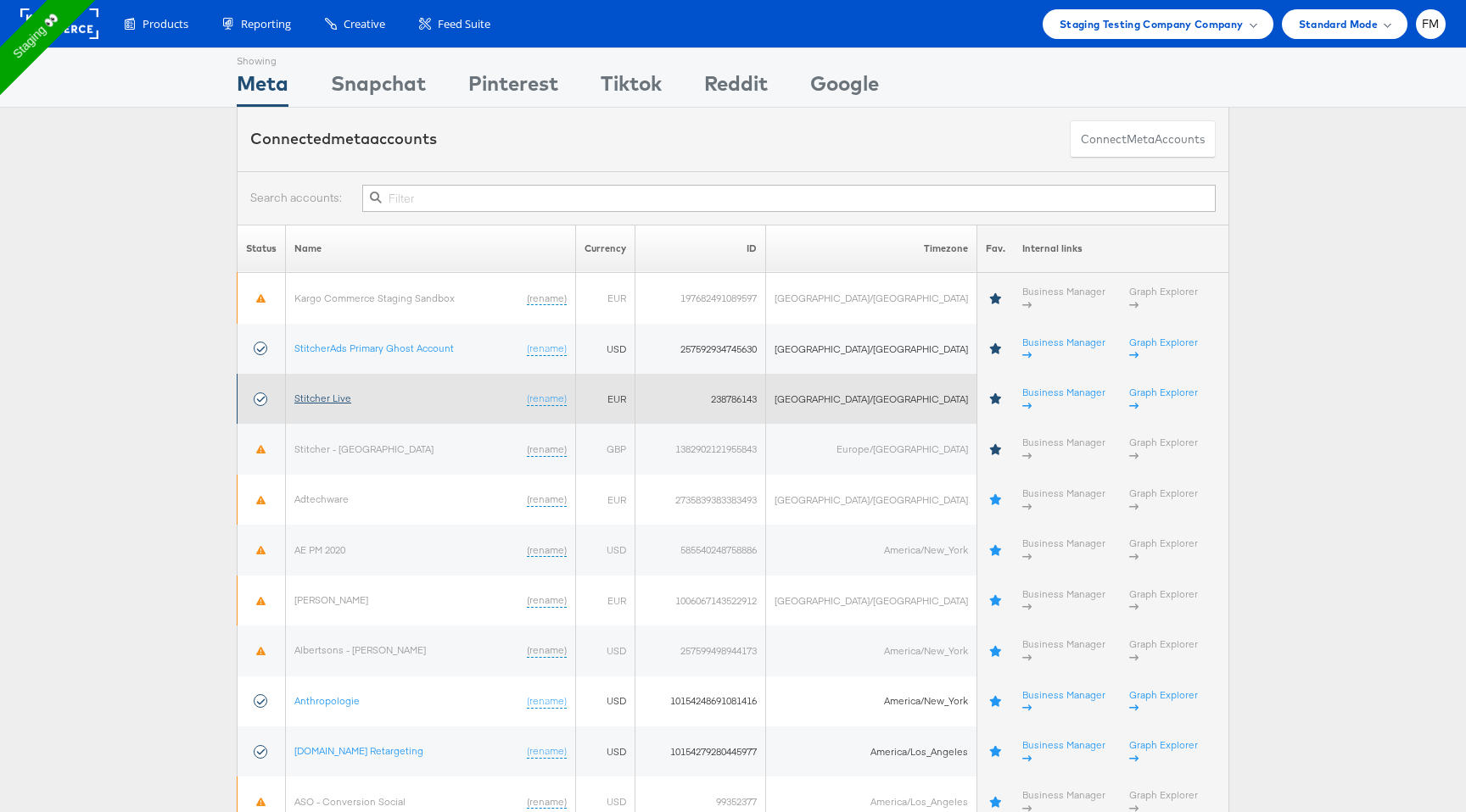
click at [344, 392] on link "Stitcher Live" at bounding box center [323, 398] width 57 height 12
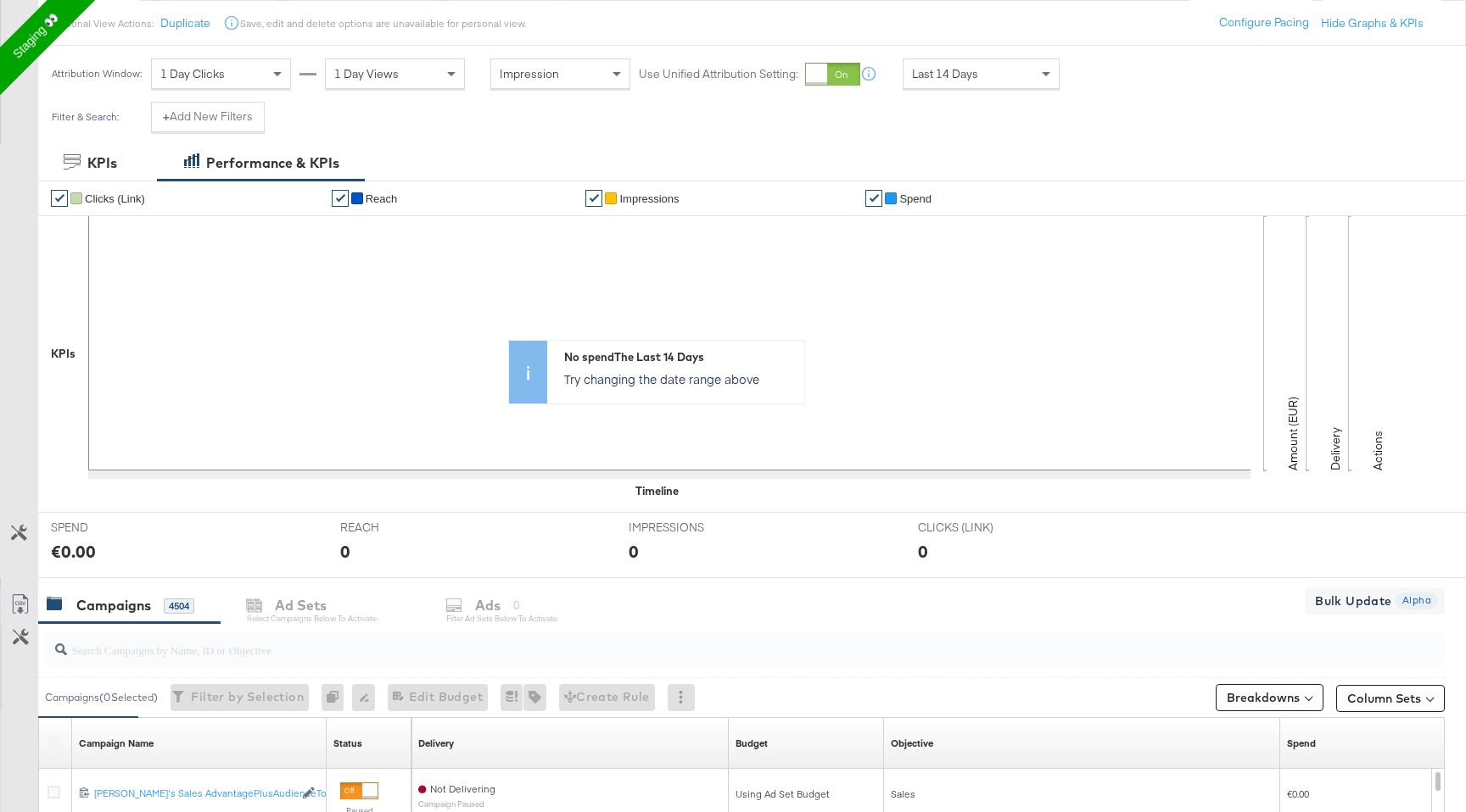
scroll to position [530, 0]
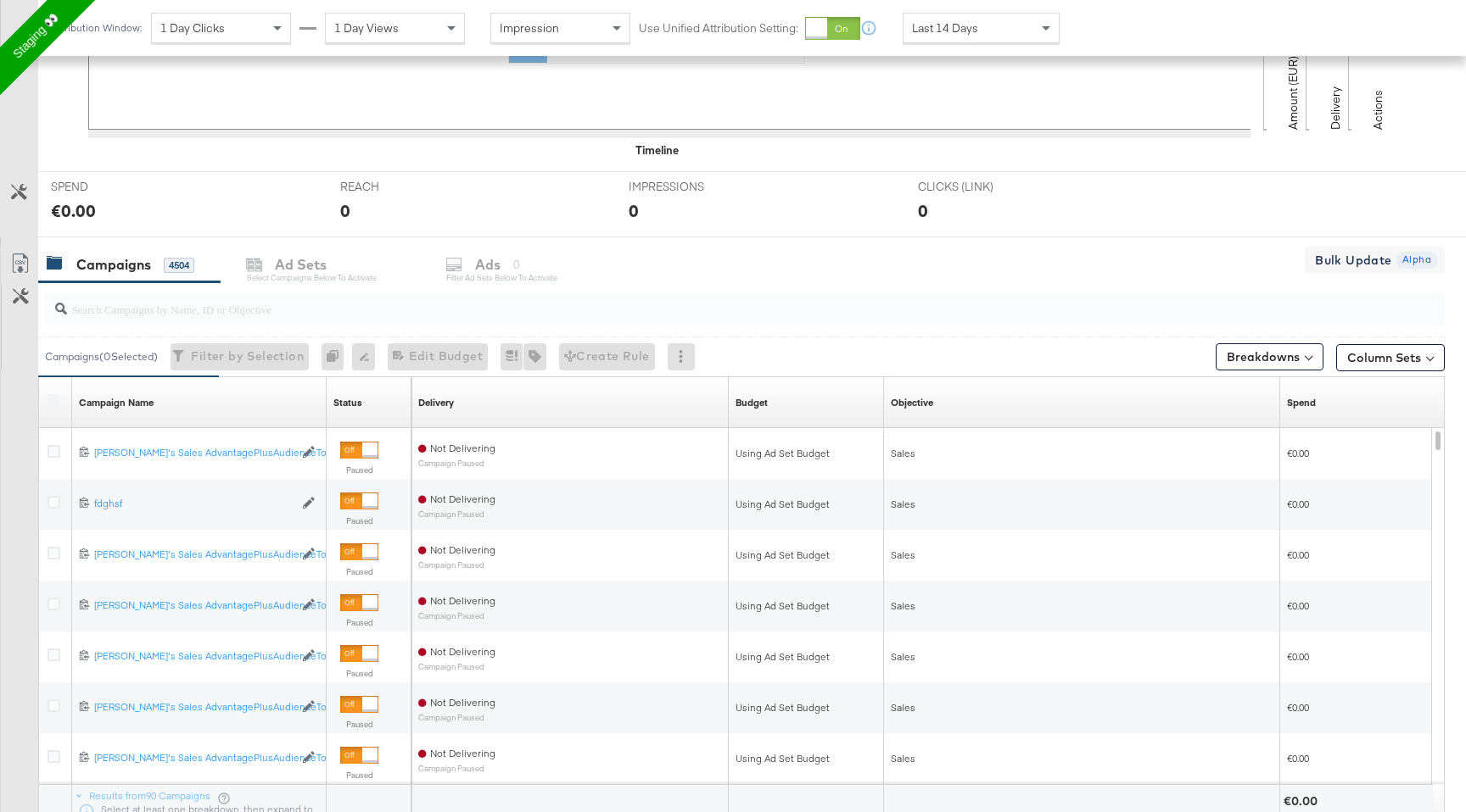
click at [326, 319] on div at bounding box center [744, 310] width 1399 height 34
paste input "6851927091965"
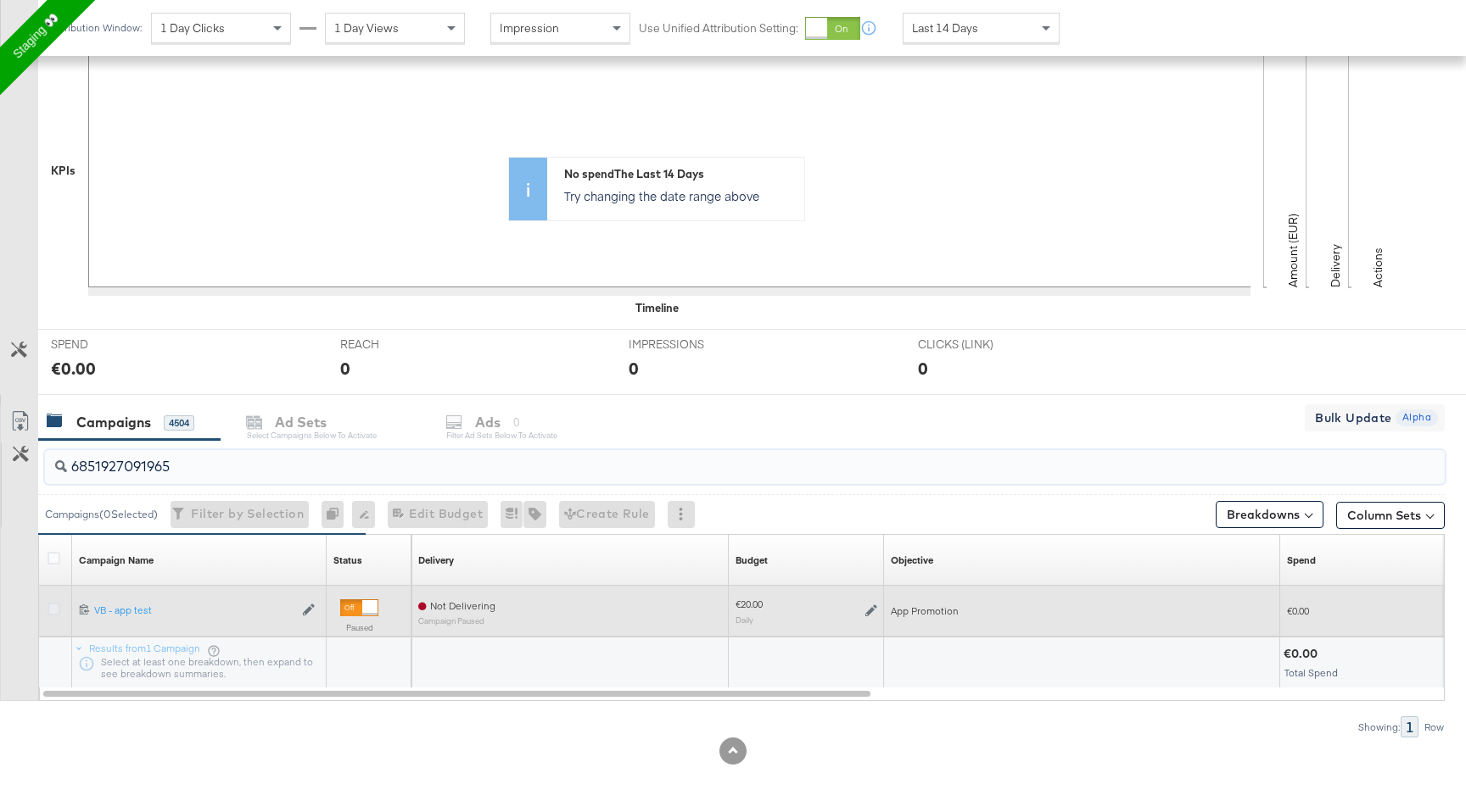
type input "6851927091965"
click at [52, 611] on icon at bounding box center [53, 609] width 12 height 12
click at [0, 0] on input "checkbox" at bounding box center [0, 0] width 0 height 0
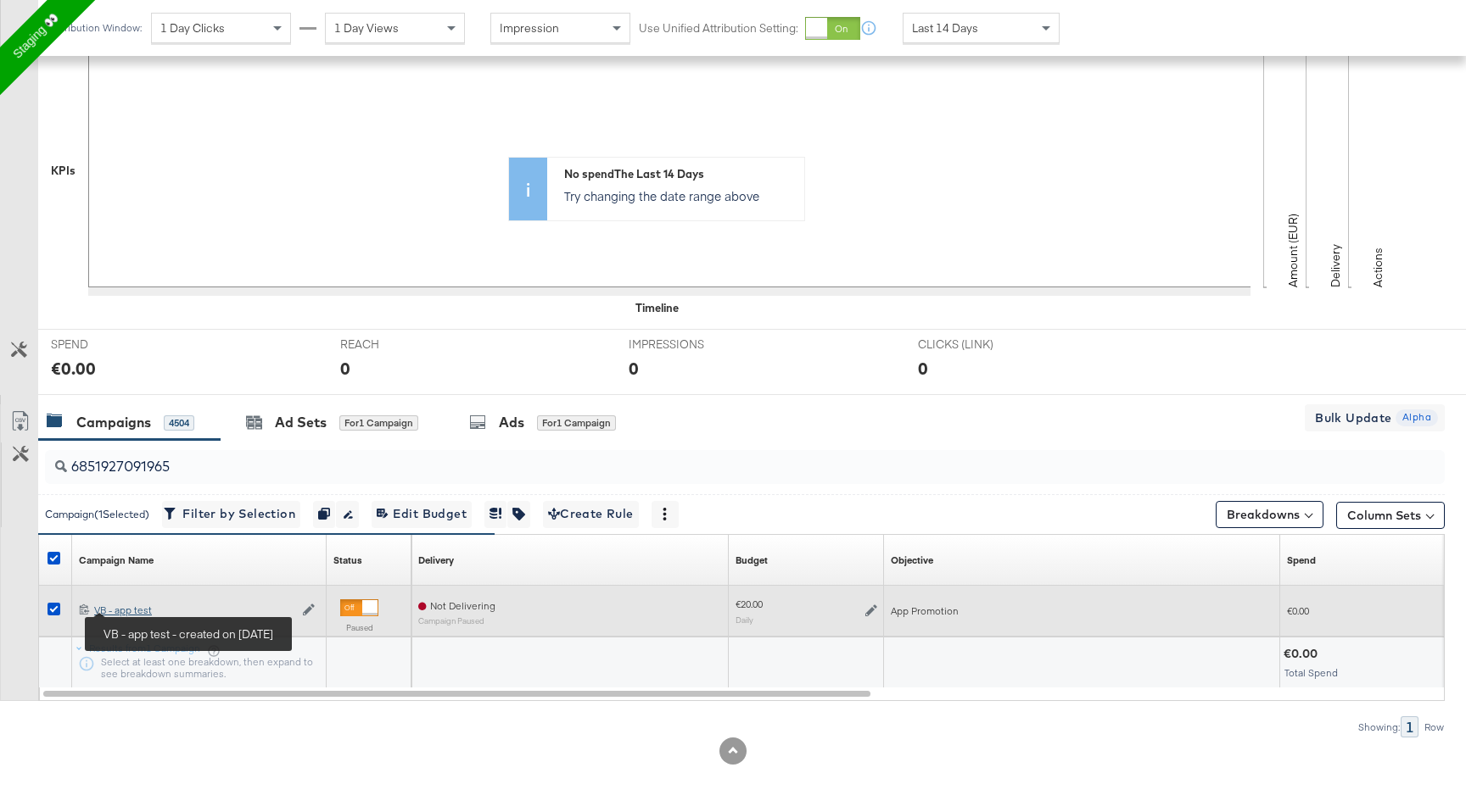
click at [123, 610] on div "VB - app test VB - app test" at bounding box center [194, 611] width 199 height 13
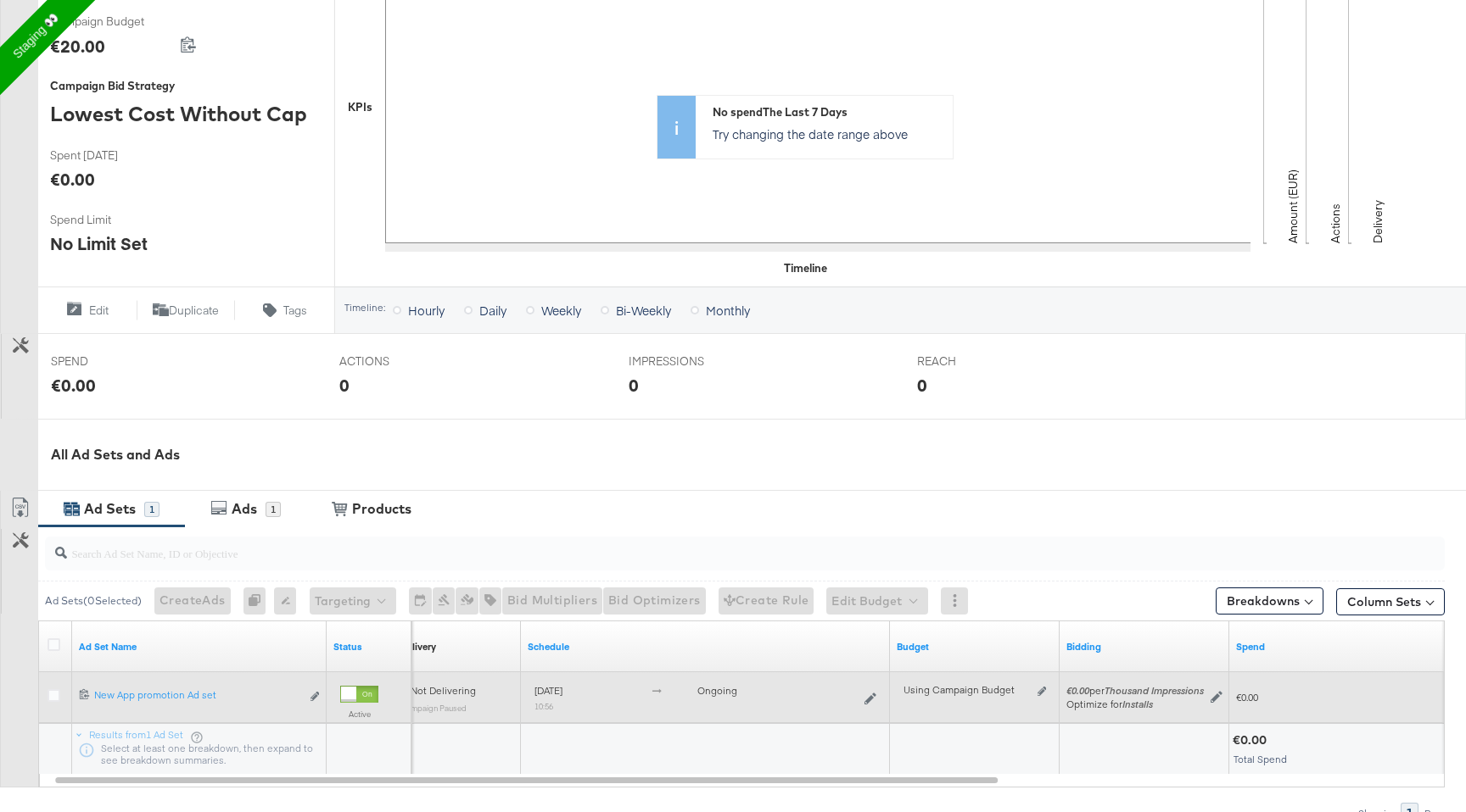
scroll to position [363, 0]
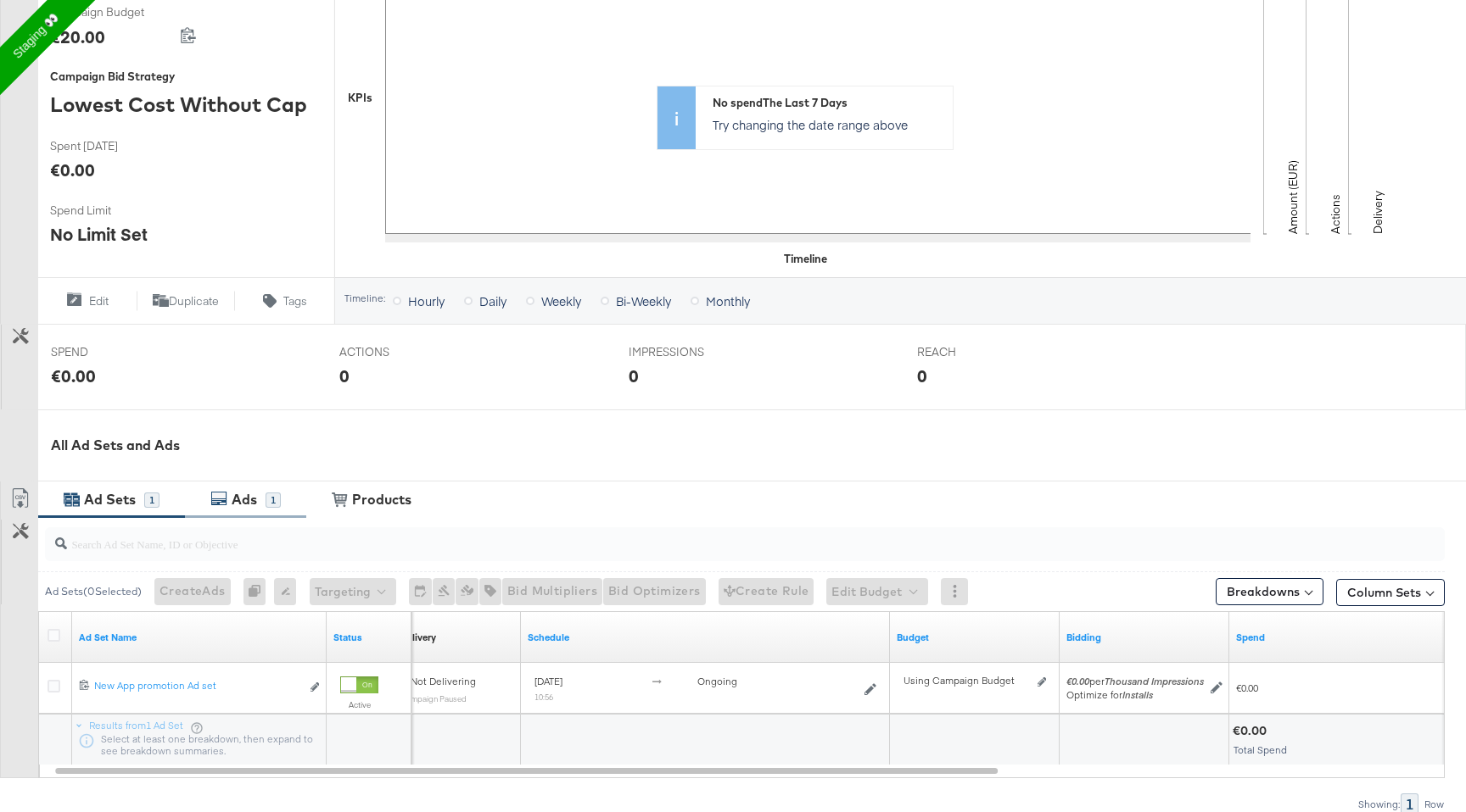
click at [260, 498] on div "Ads" at bounding box center [246, 500] width 38 height 19
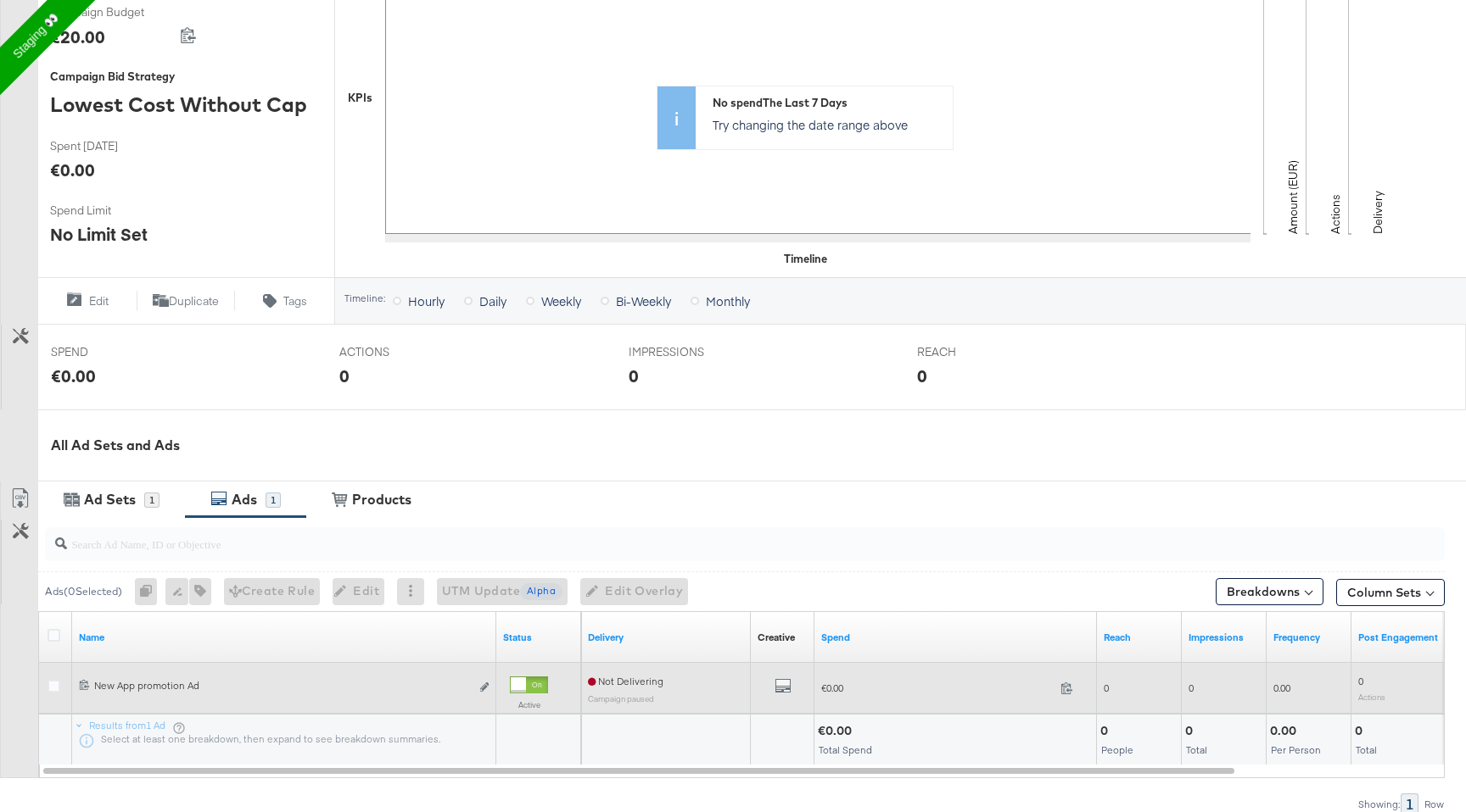
click at [64, 688] on div at bounding box center [56, 689] width 18 height 17
click at [55, 686] on icon at bounding box center [53, 686] width 12 height 12
click at [0, 0] on input "checkbox" at bounding box center [0, 0] width 0 height 0
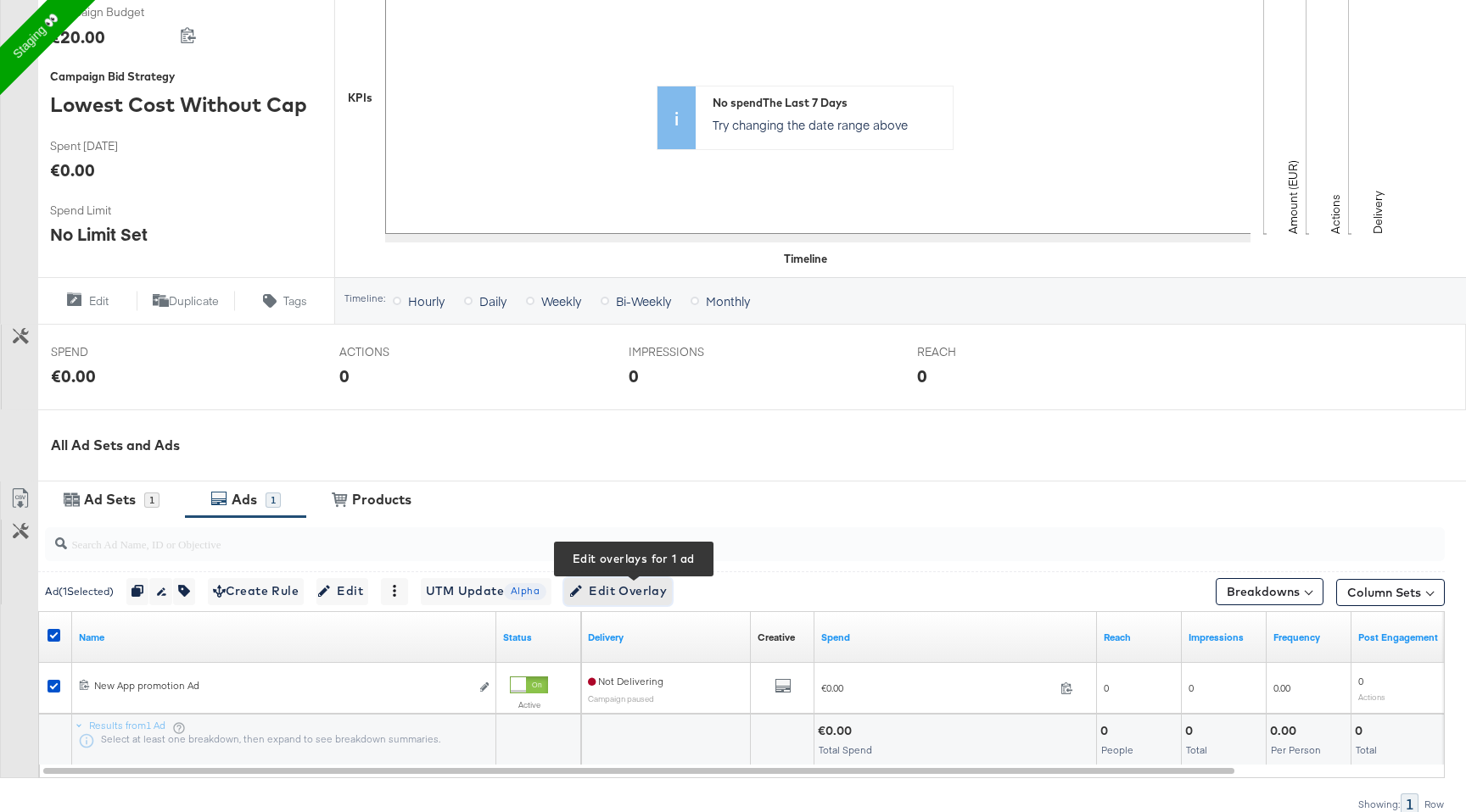
click at [649, 590] on span "Edit Overlay Edit overlays for 1 ad" at bounding box center [618, 592] width 97 height 21
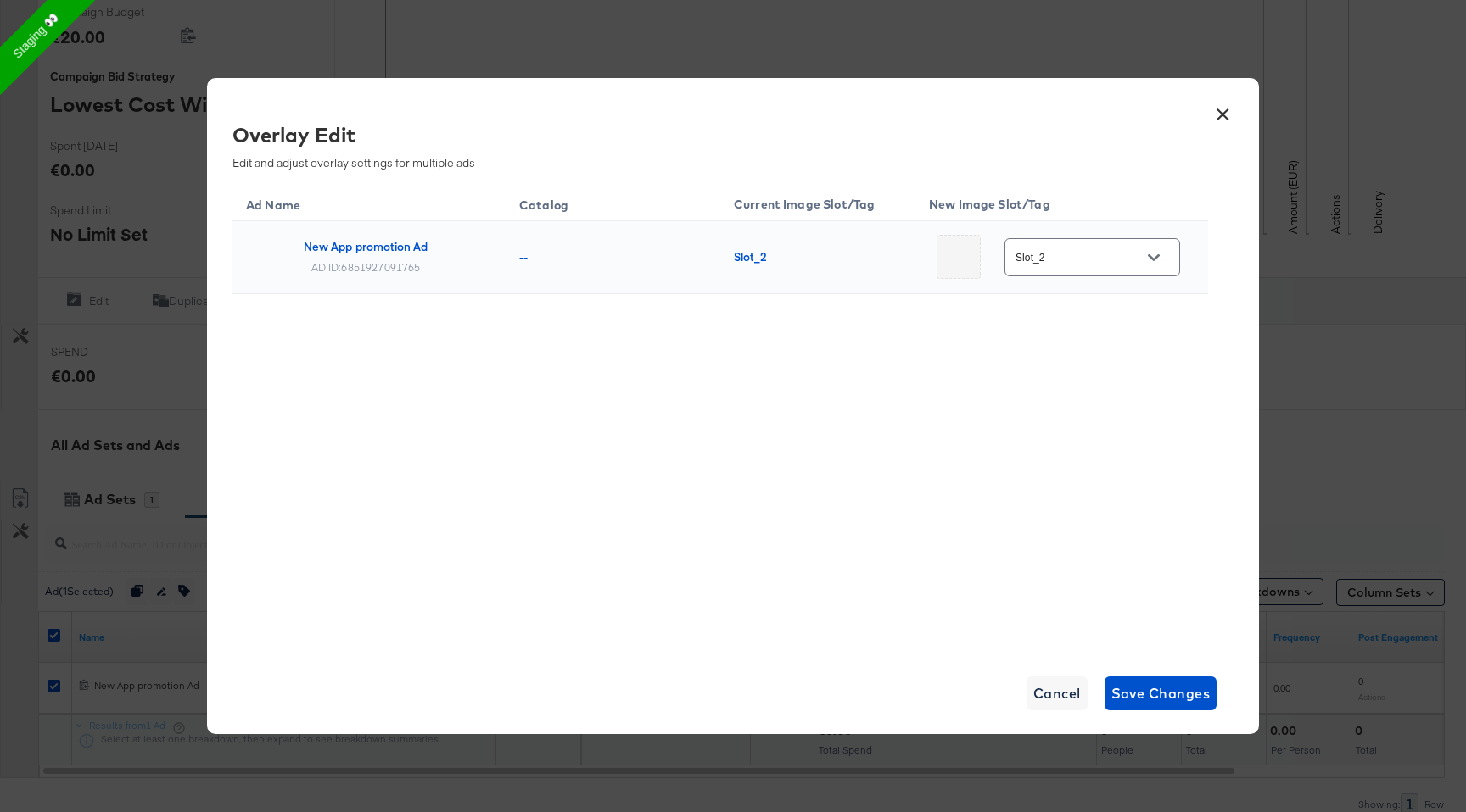
click at [1080, 248] on input "Slot_2" at bounding box center [1079, 258] width 134 height 19
click at [1220, 123] on button "×" at bounding box center [1223, 111] width 31 height 31
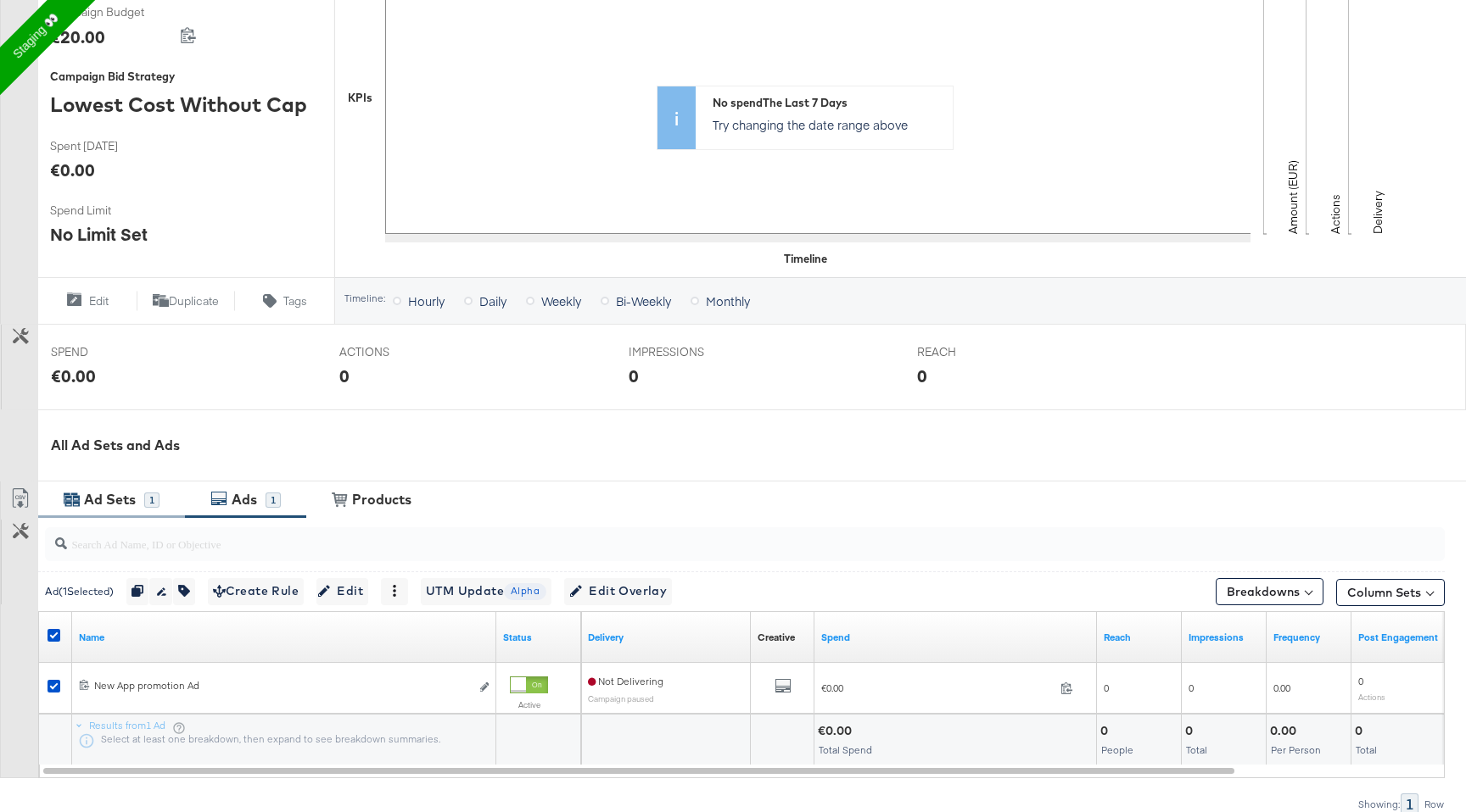
click at [121, 513] on div "Ad Sets 1" at bounding box center [112, 500] width 147 height 36
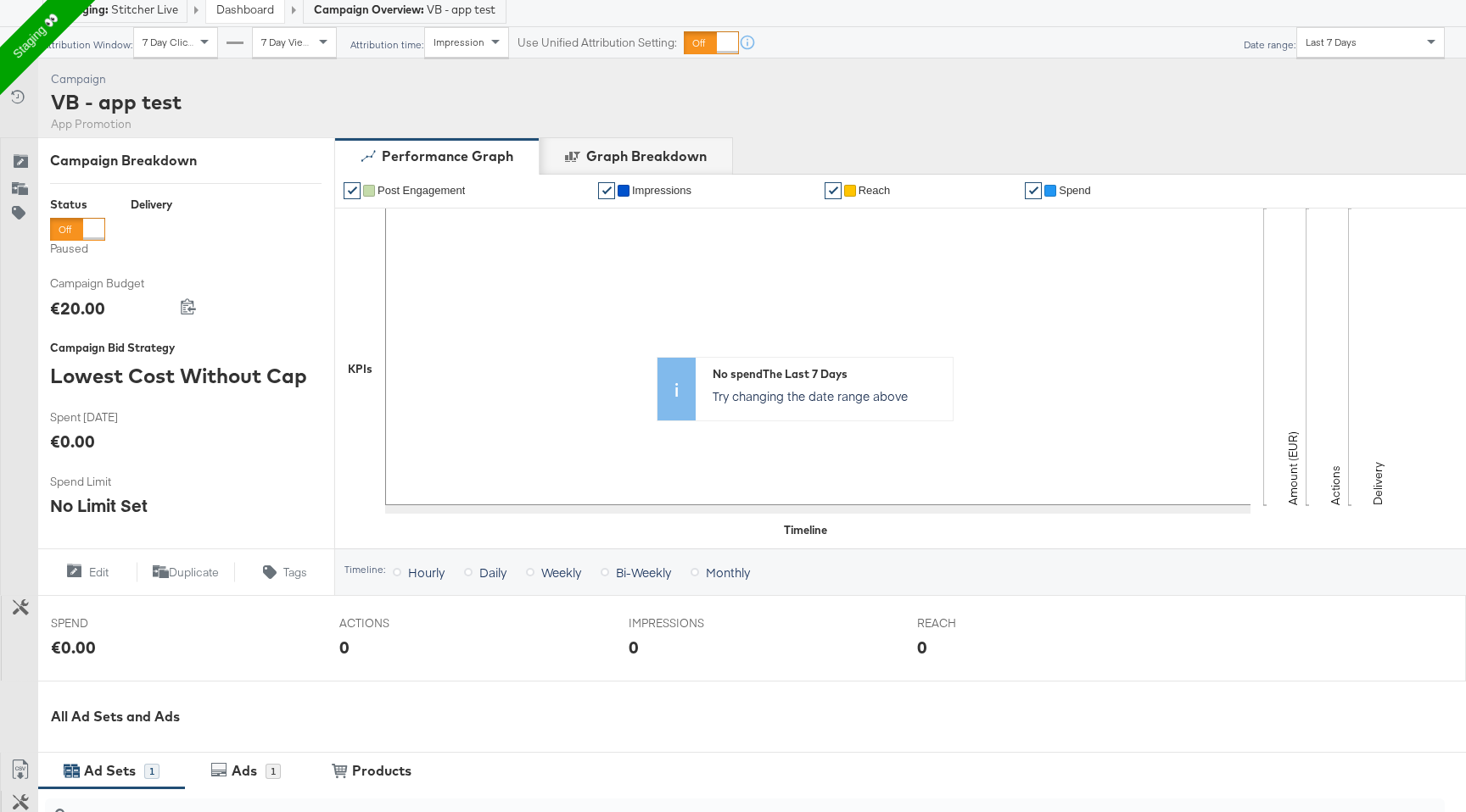
scroll to position [0, 0]
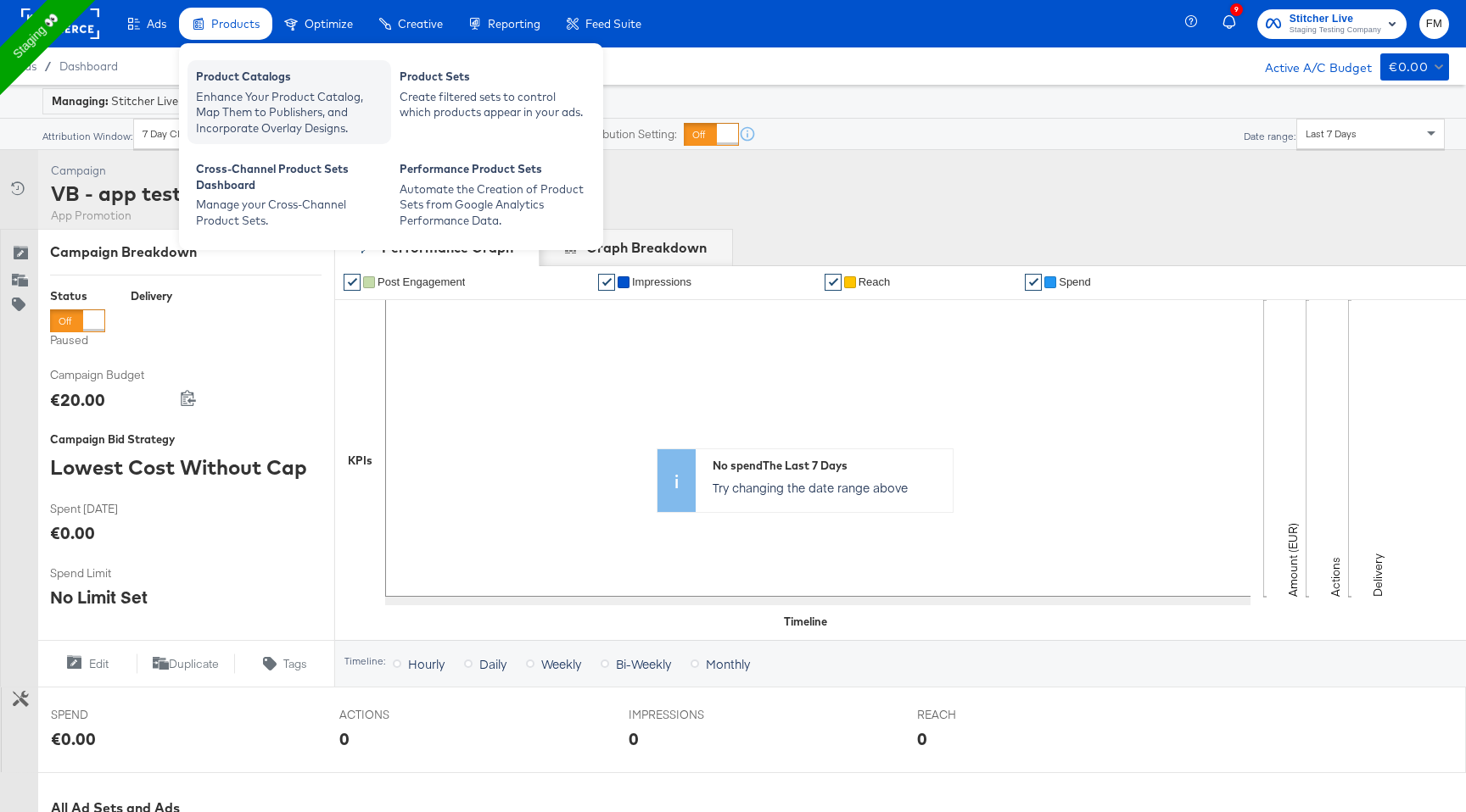
click at [247, 90] on div "Enhance Your Product Catalog, Map Them to Publishers, and Incorporate Overlay D…" at bounding box center [289, 113] width 187 height 48
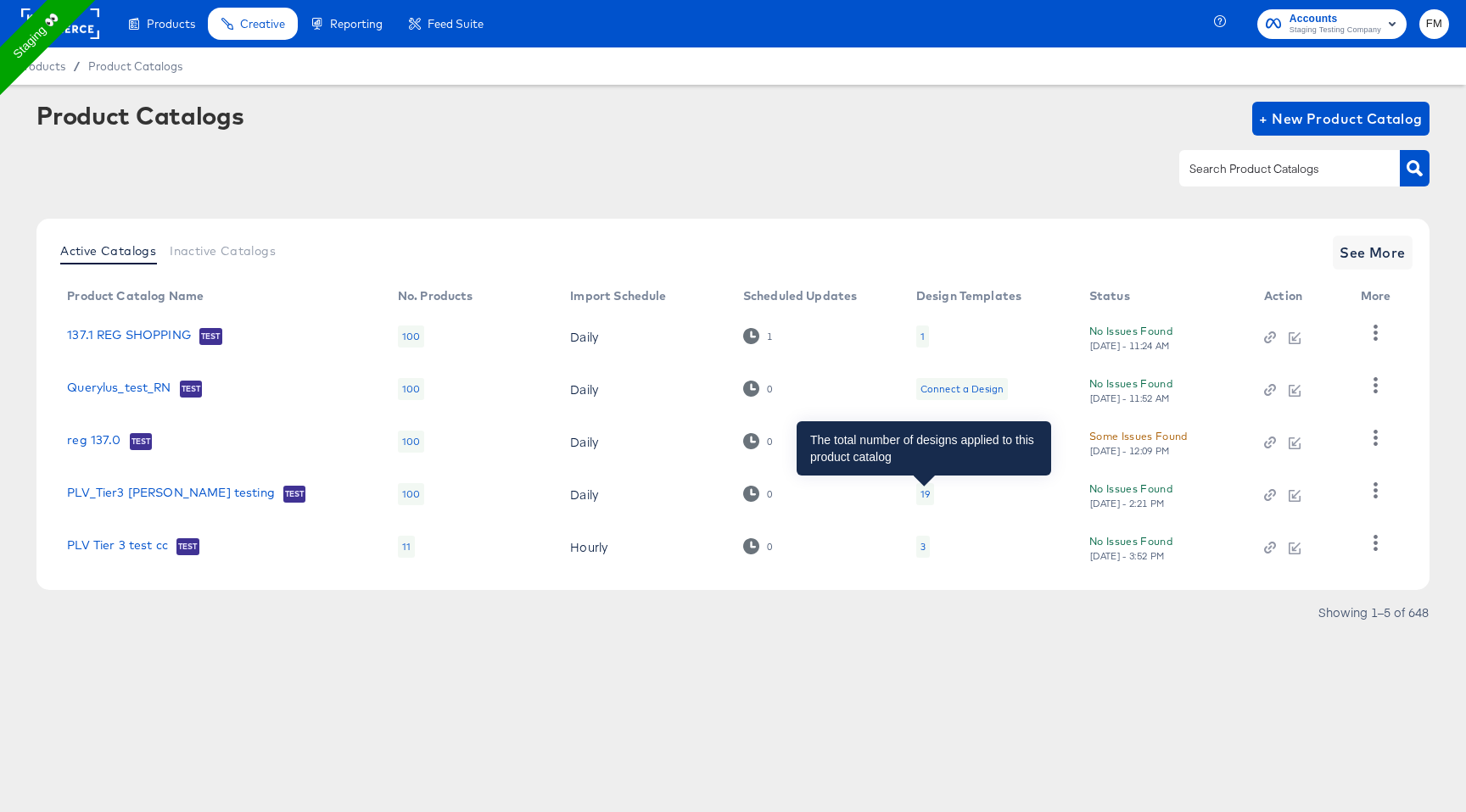
click at [923, 496] on div "19" at bounding box center [925, 494] width 10 height 13
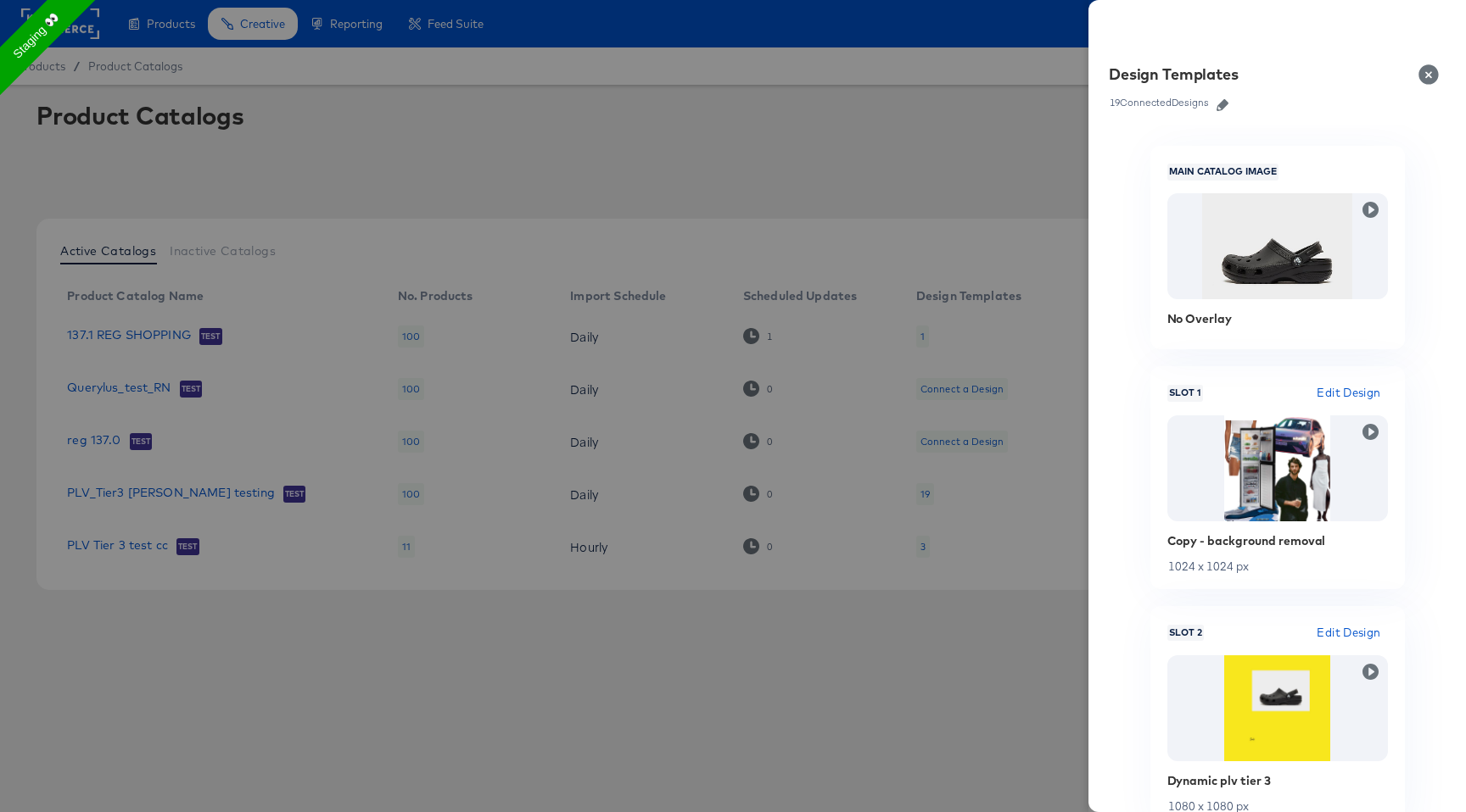
click at [1225, 97] on link at bounding box center [1222, 103] width 26 height 19
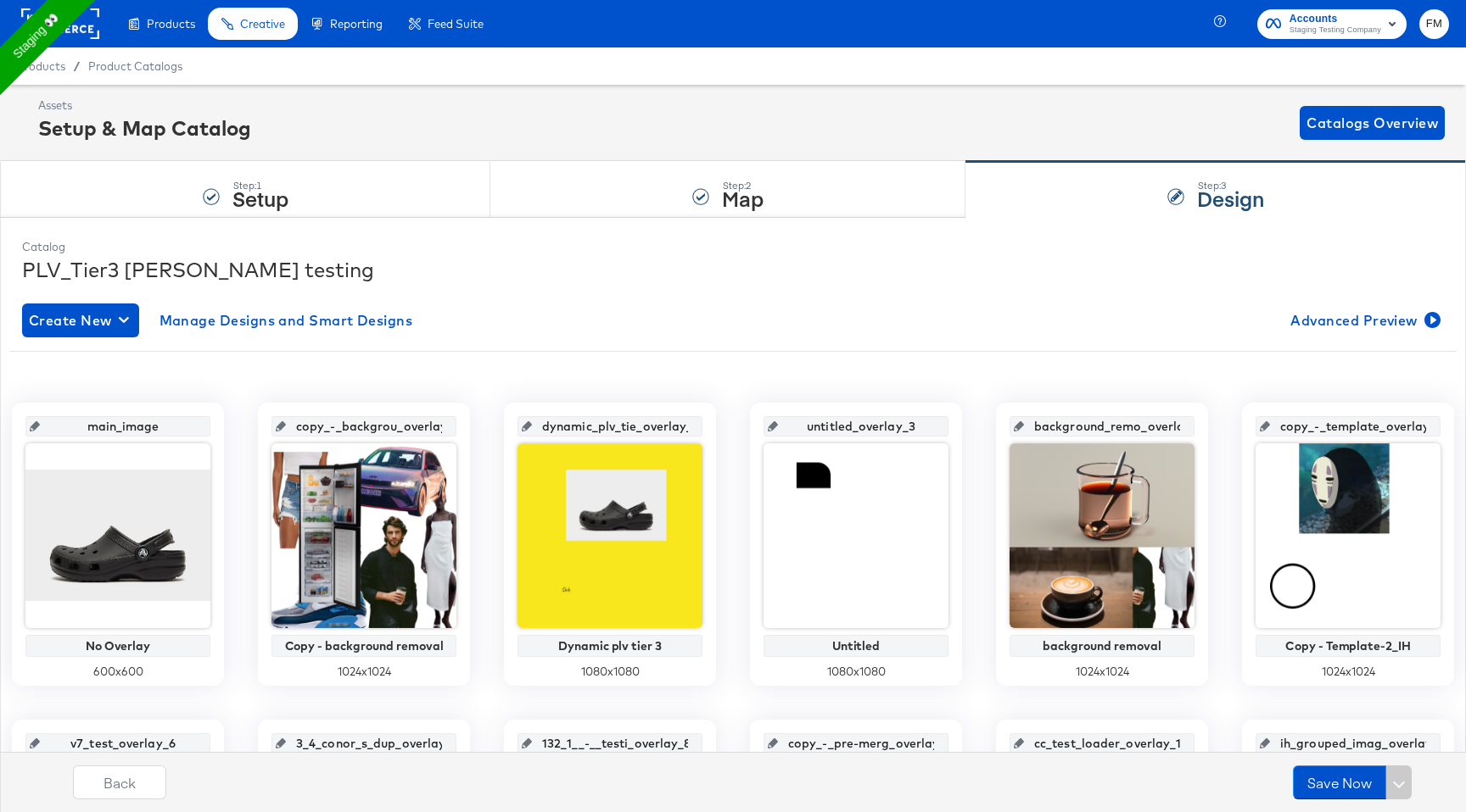
click at [35, 424] on icon at bounding box center [34, 427] width 10 height 10
click at [179, 426] on input "main_image" at bounding box center [123, 420] width 166 height 46
type input "mai"
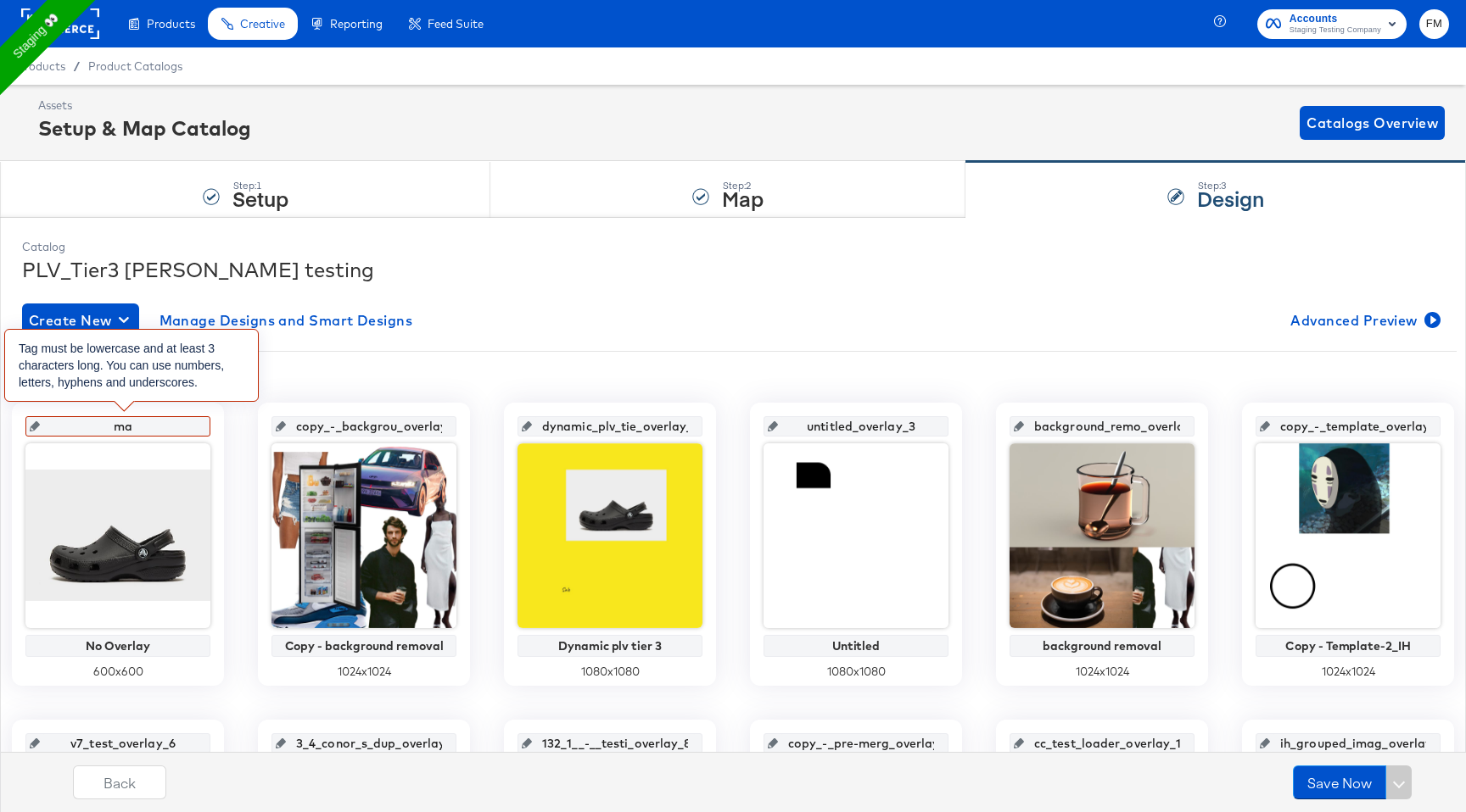
type input "m"
type input "im"
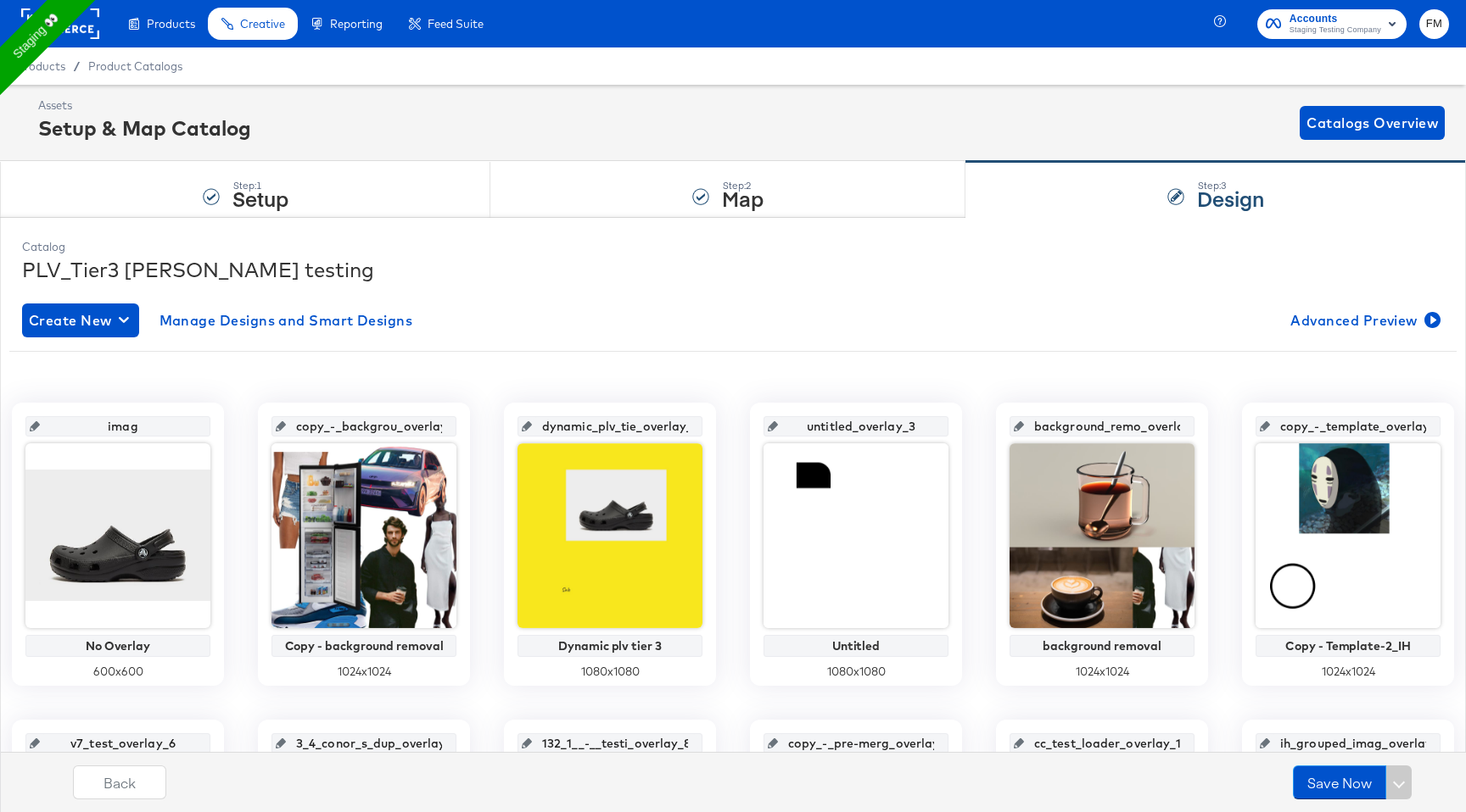
type input "image"
type input "image_tag"
type input "image_tag_0"
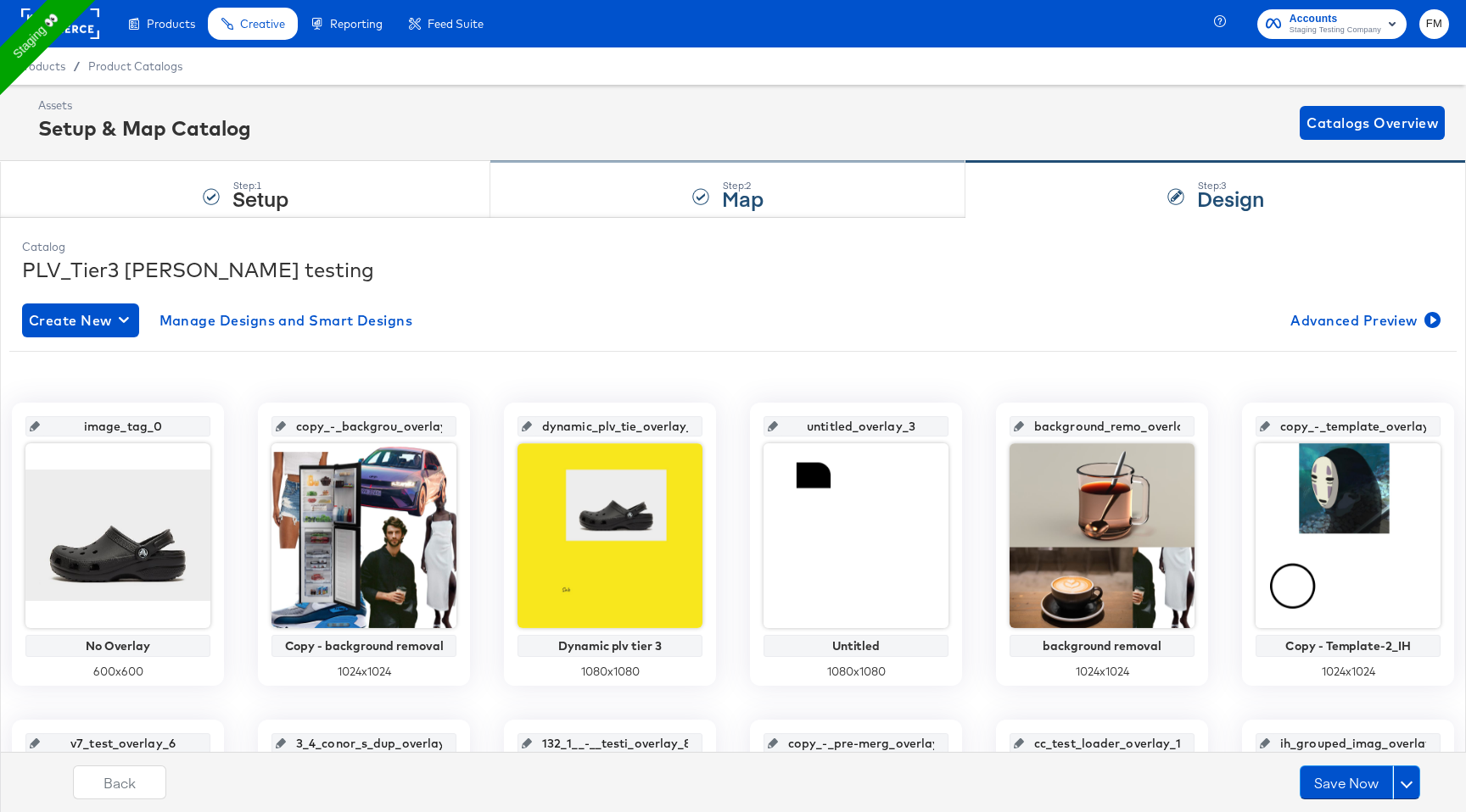
click at [721, 200] on div "Step: 2 Map" at bounding box center [728, 190] width 475 height 56
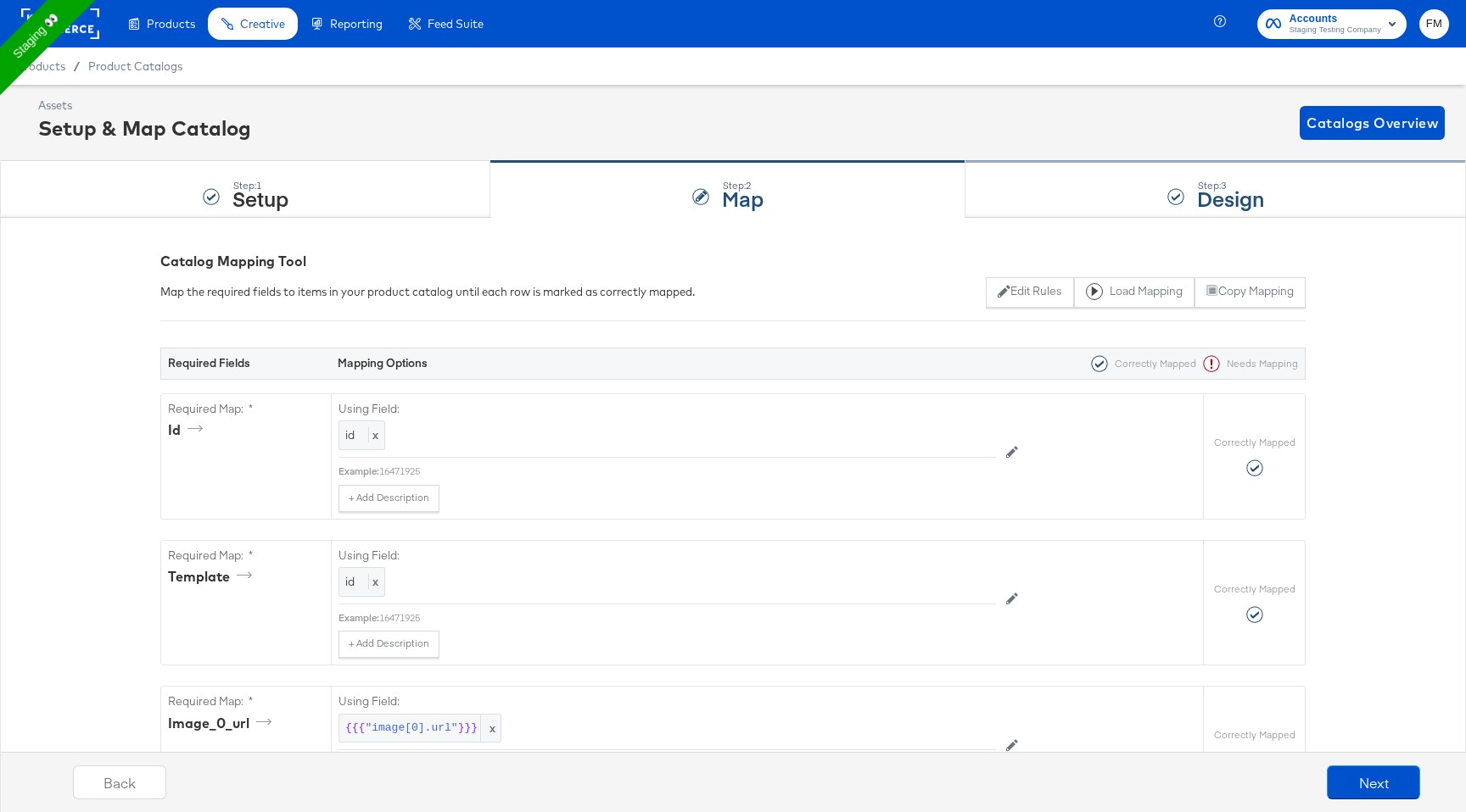
click at [1042, 184] on div "Step: 3 Design" at bounding box center [1215, 190] width 500 height 56
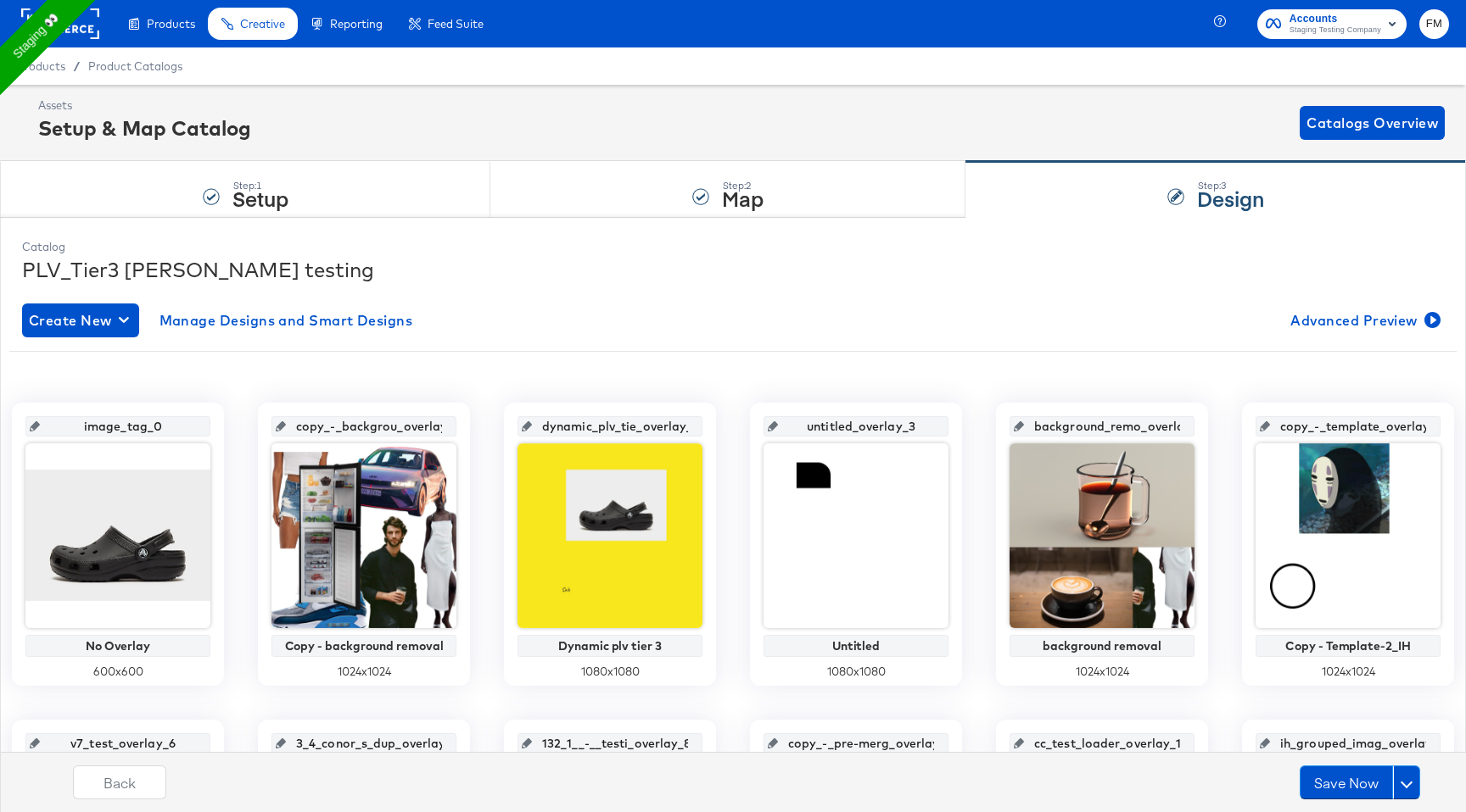
click at [158, 431] on input "image_tag_0" at bounding box center [123, 420] width 166 height 46
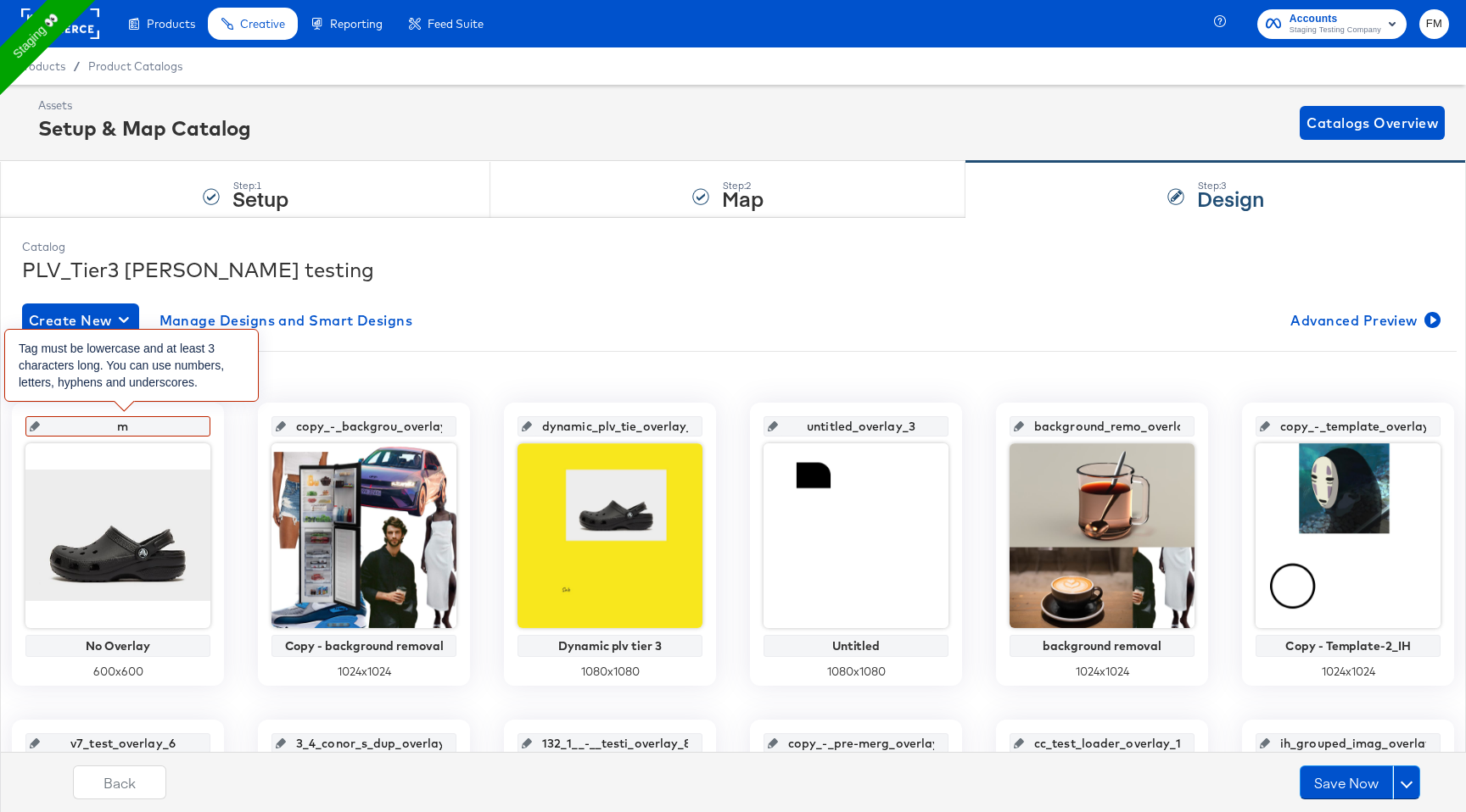
type input "ma"
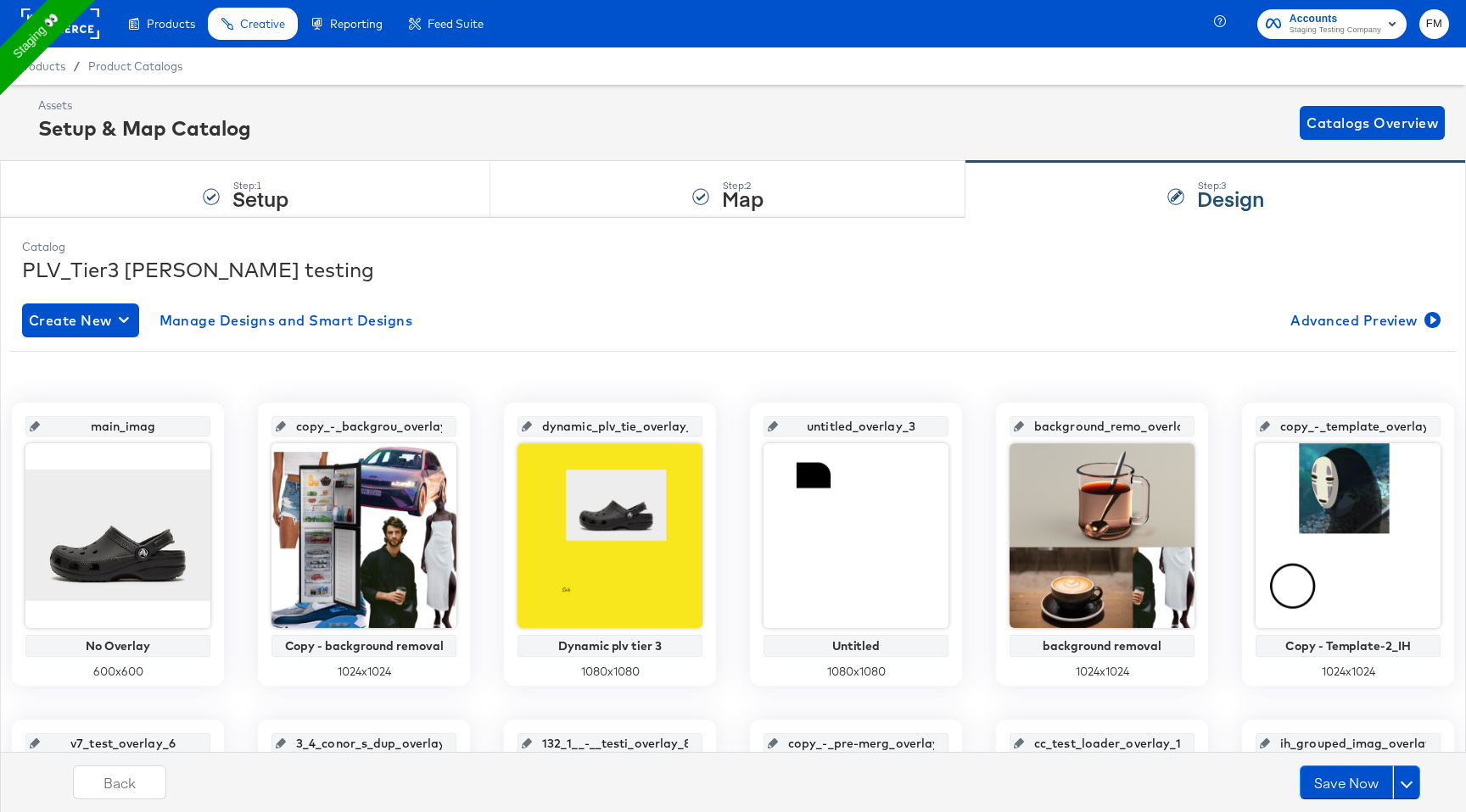
type input "main_image"
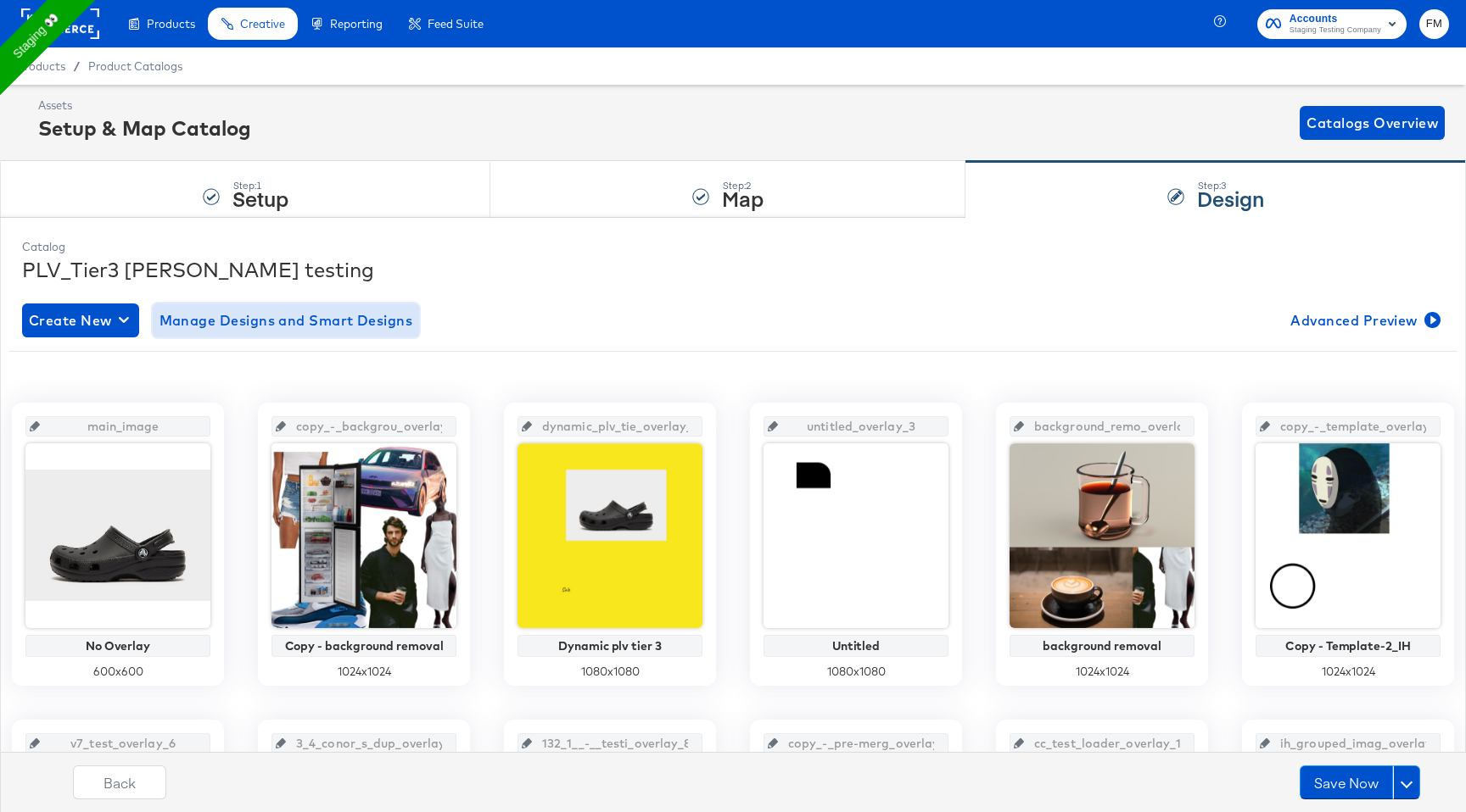
click at [395, 336] on button "Manage Designs and Smart Designs" at bounding box center [286, 321] width 267 height 34
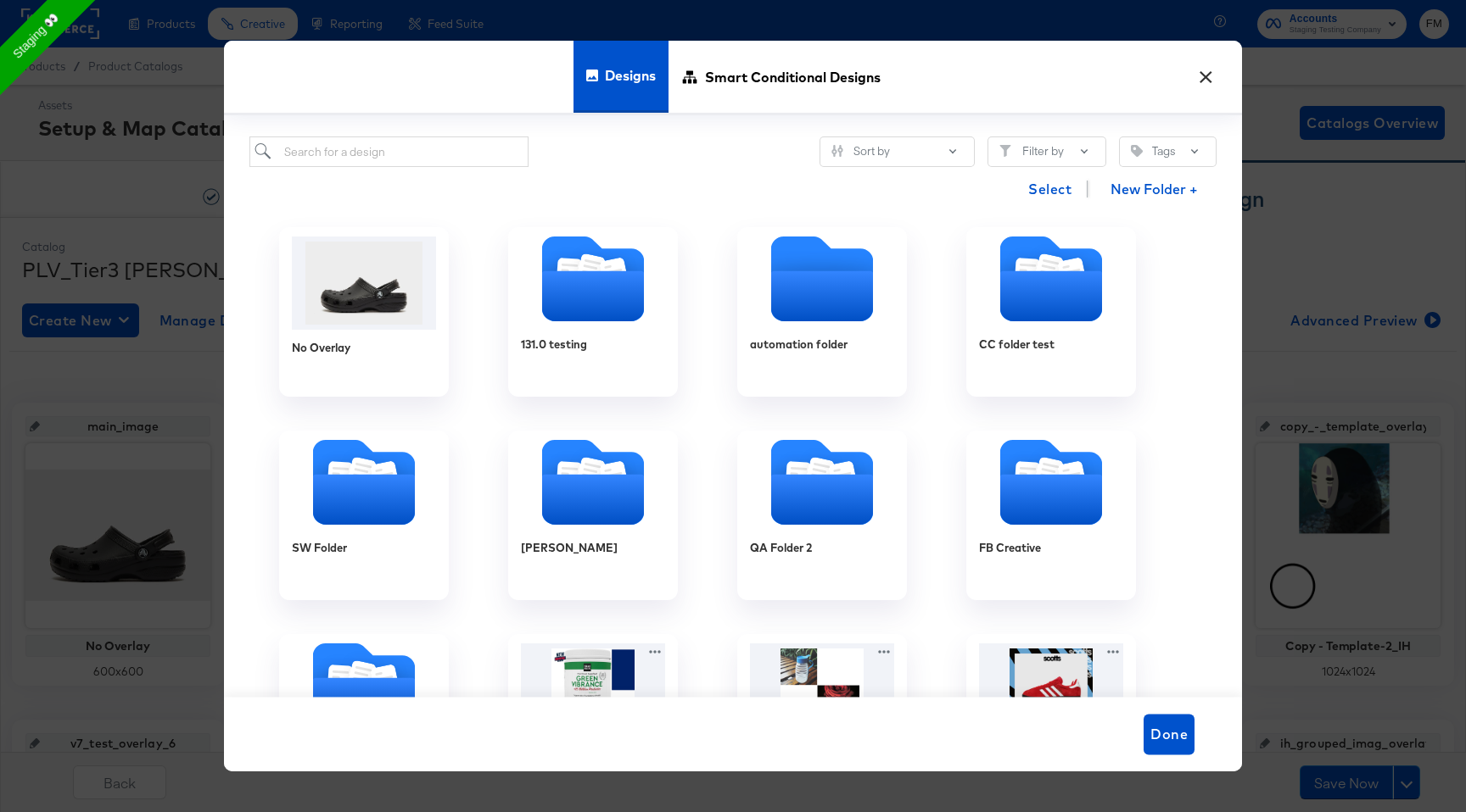
click at [1198, 76] on button "×" at bounding box center [1205, 73] width 31 height 31
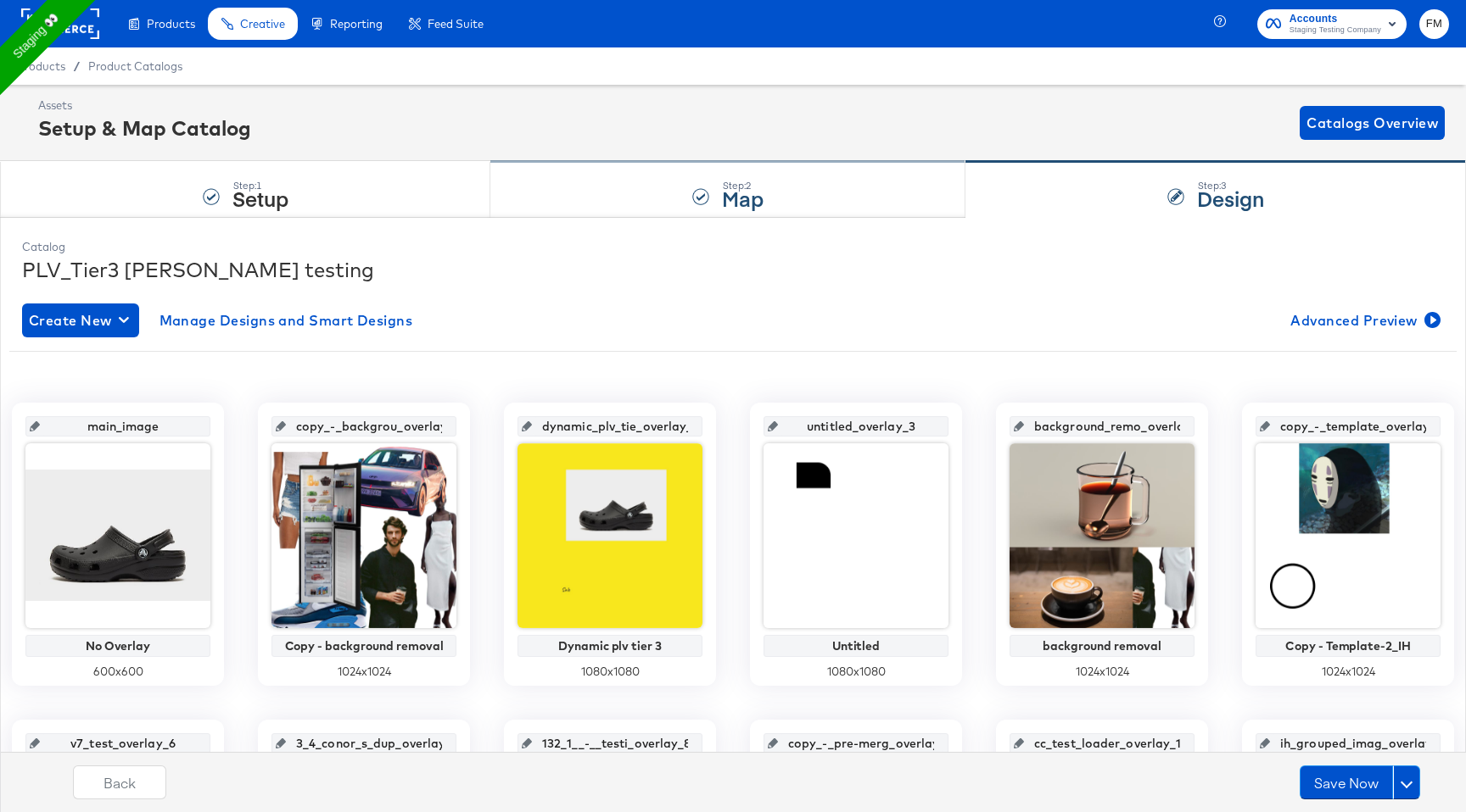
click at [774, 202] on div "Step: 2 Map" at bounding box center [728, 190] width 475 height 56
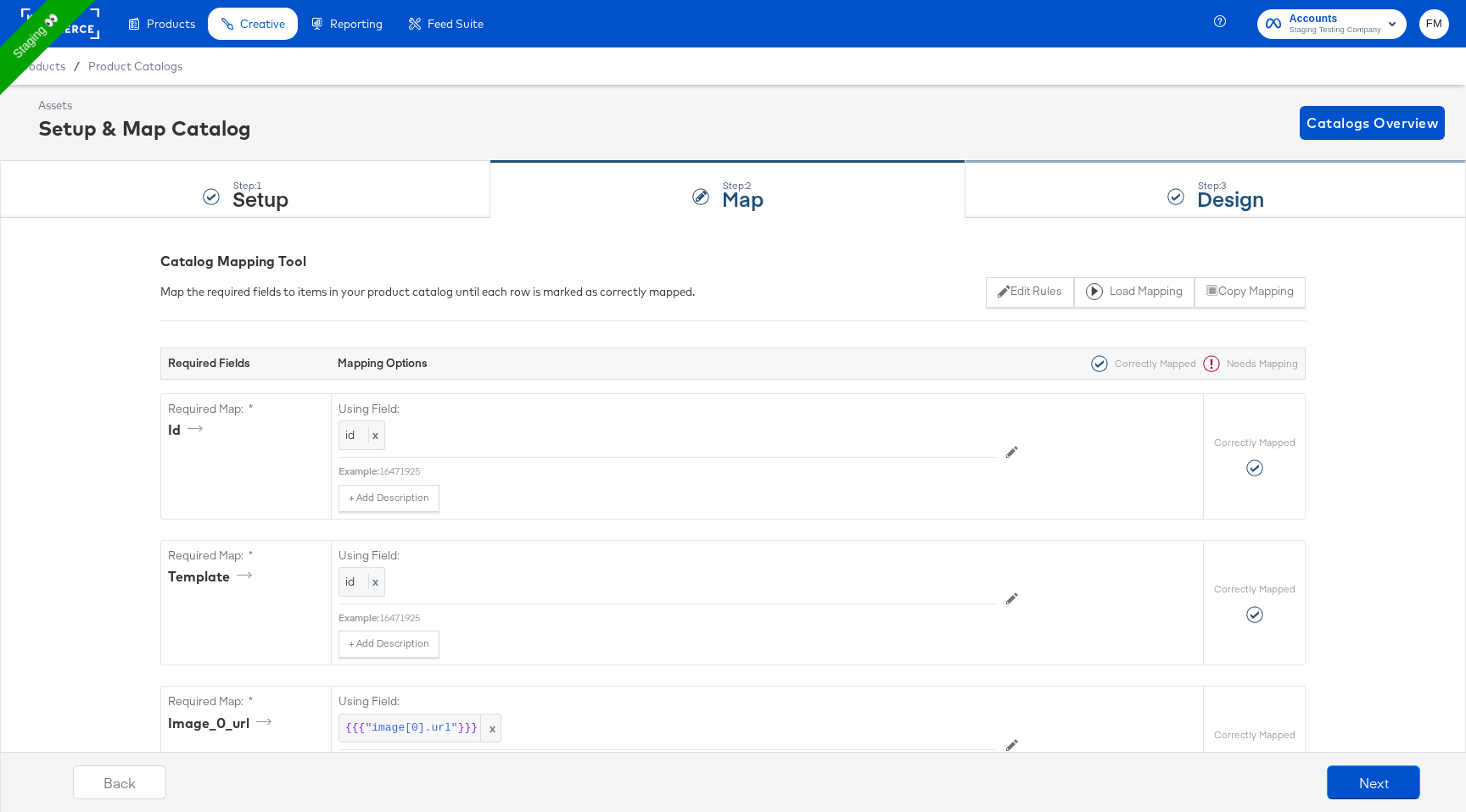
click at [1135, 190] on div "Step: 3 Design" at bounding box center [1215, 190] width 500 height 56
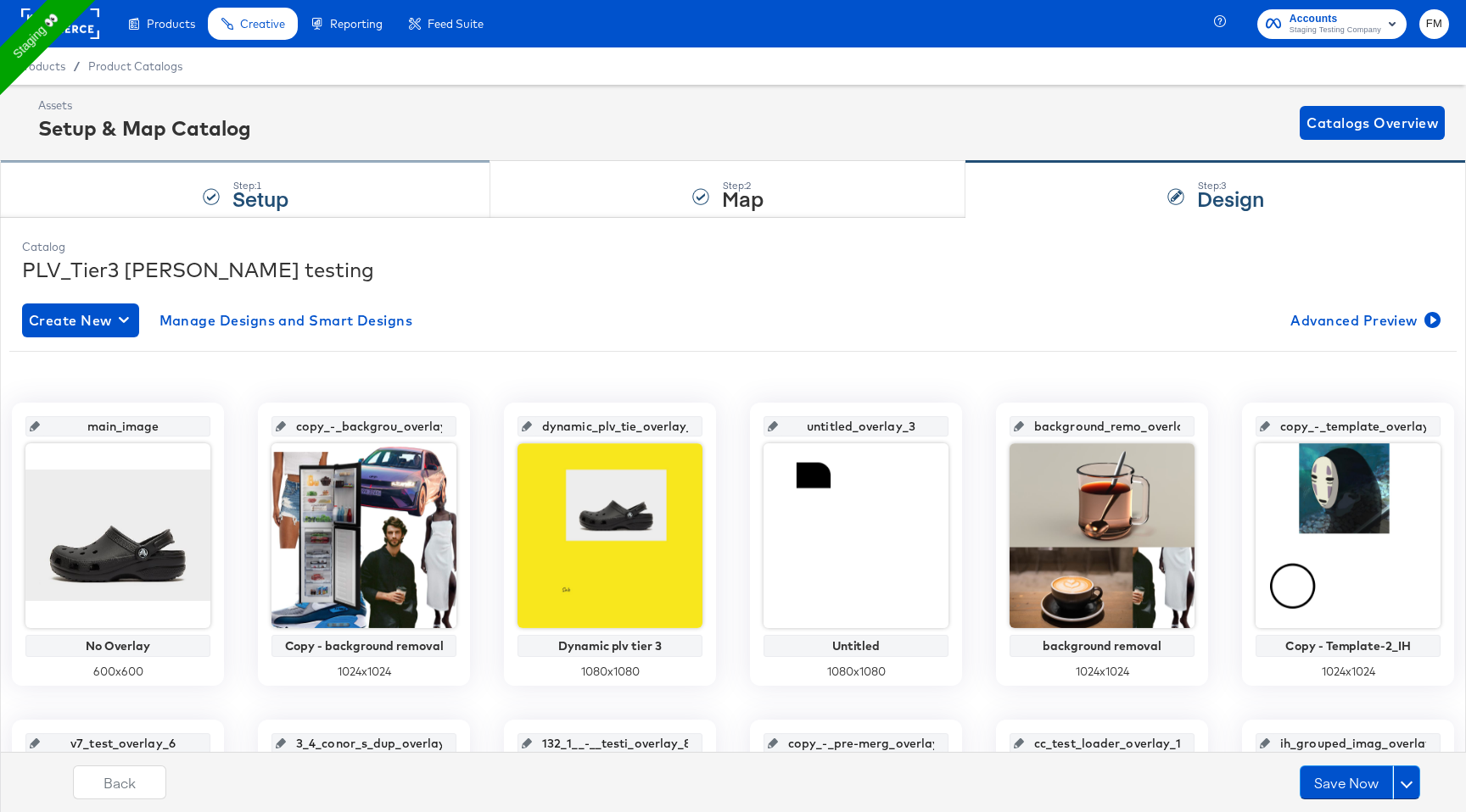
click at [391, 194] on div "Step: 1 Setup" at bounding box center [245, 190] width 491 height 56
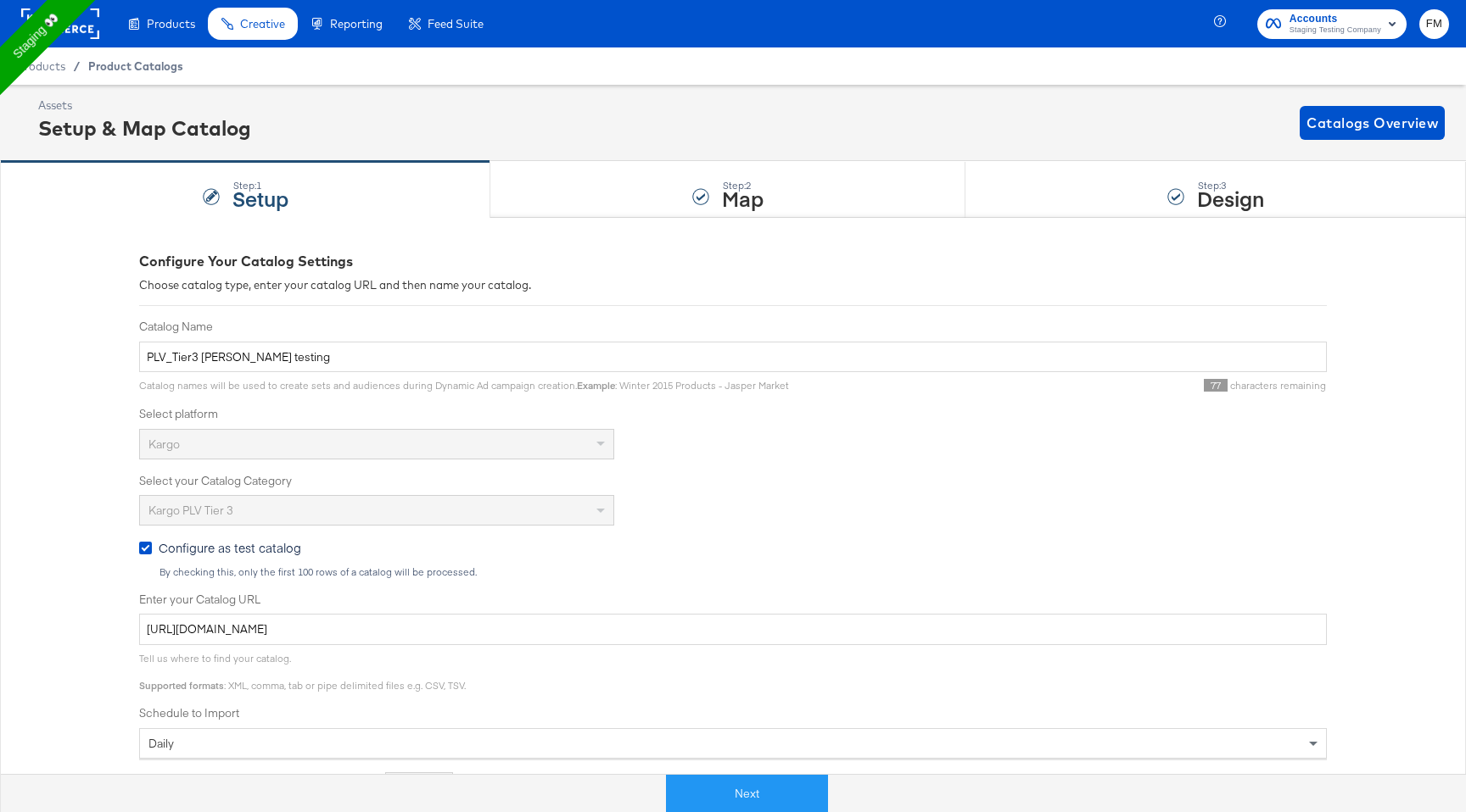
click at [120, 65] on span "Product Catalogs" at bounding box center [136, 66] width 95 height 13
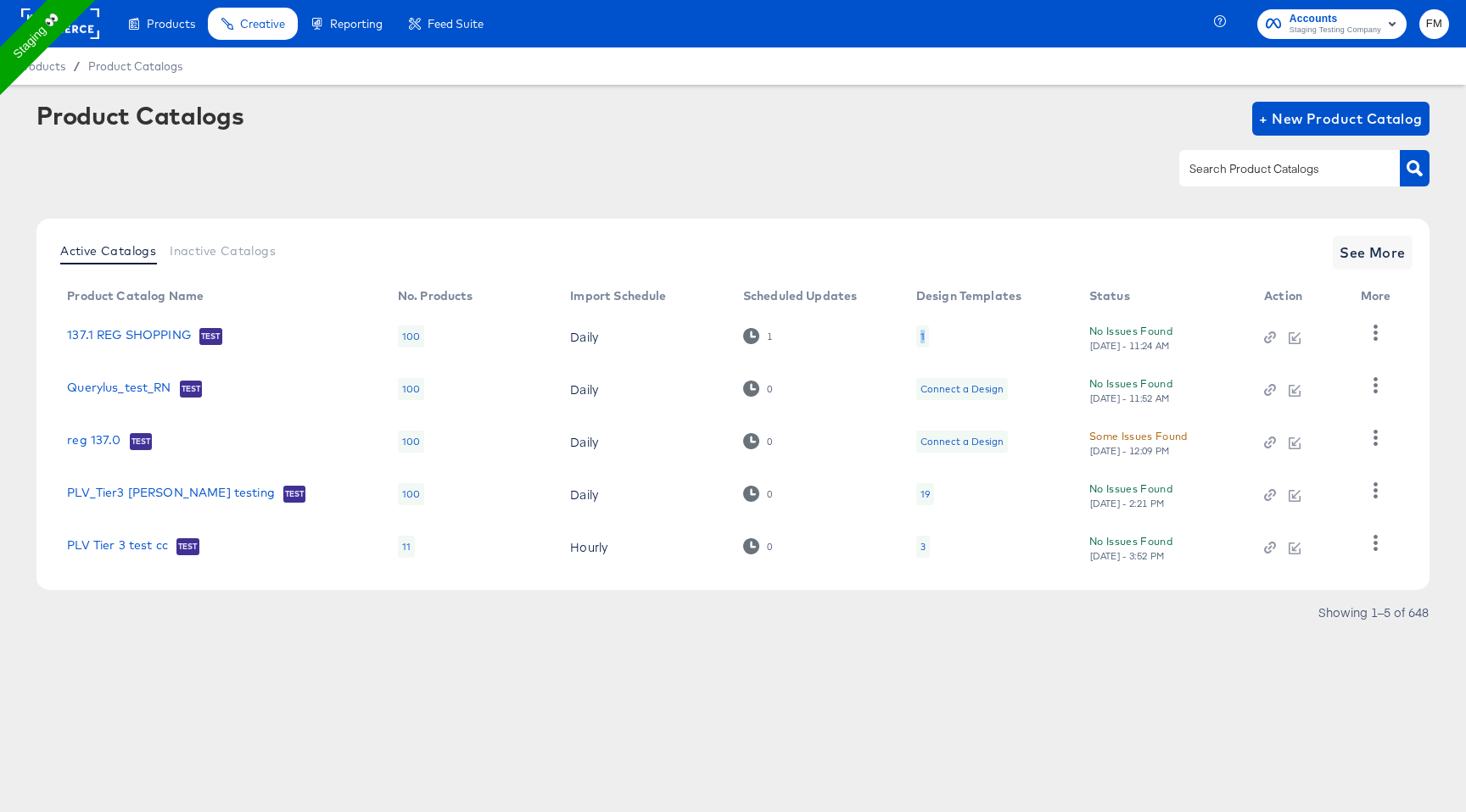
click at [921, 332] on div "1" at bounding box center [922, 337] width 4 height 13
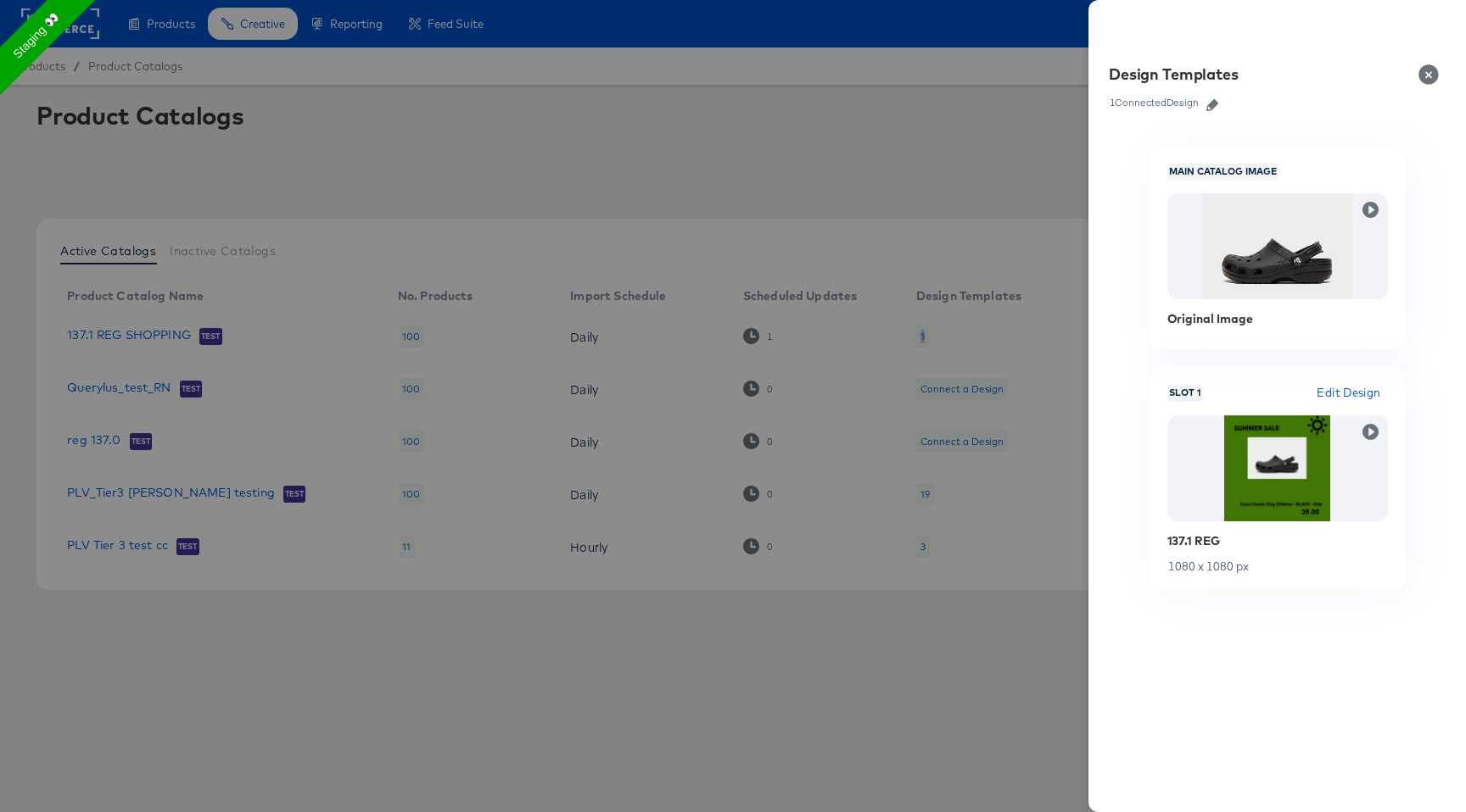
click at [1211, 104] on icon "button" at bounding box center [1212, 105] width 11 height 11
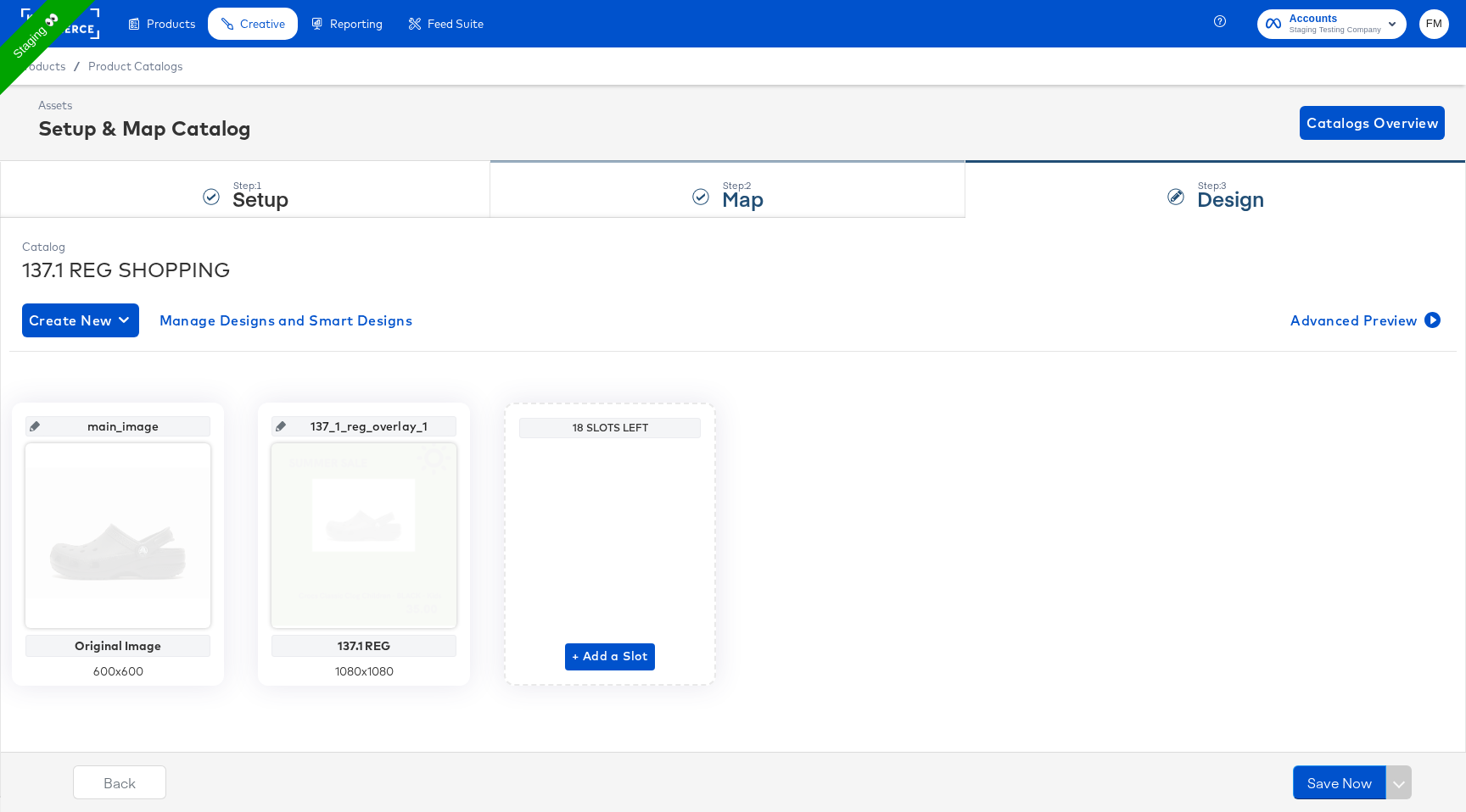
click at [705, 179] on div "Step: 2 Map" at bounding box center [728, 190] width 475 height 56
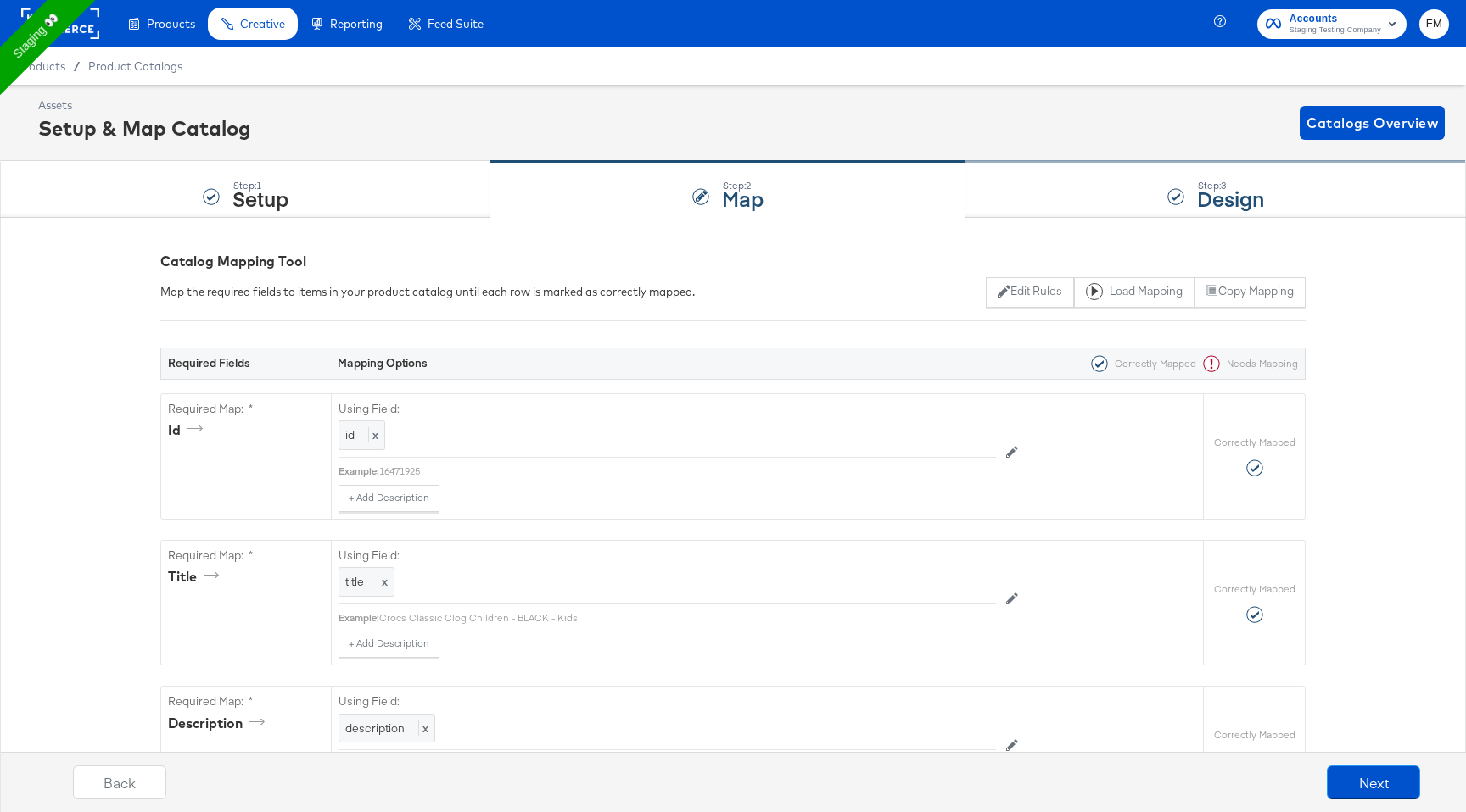
click at [1037, 184] on div "Step: 3 Design" at bounding box center [1215, 190] width 500 height 56
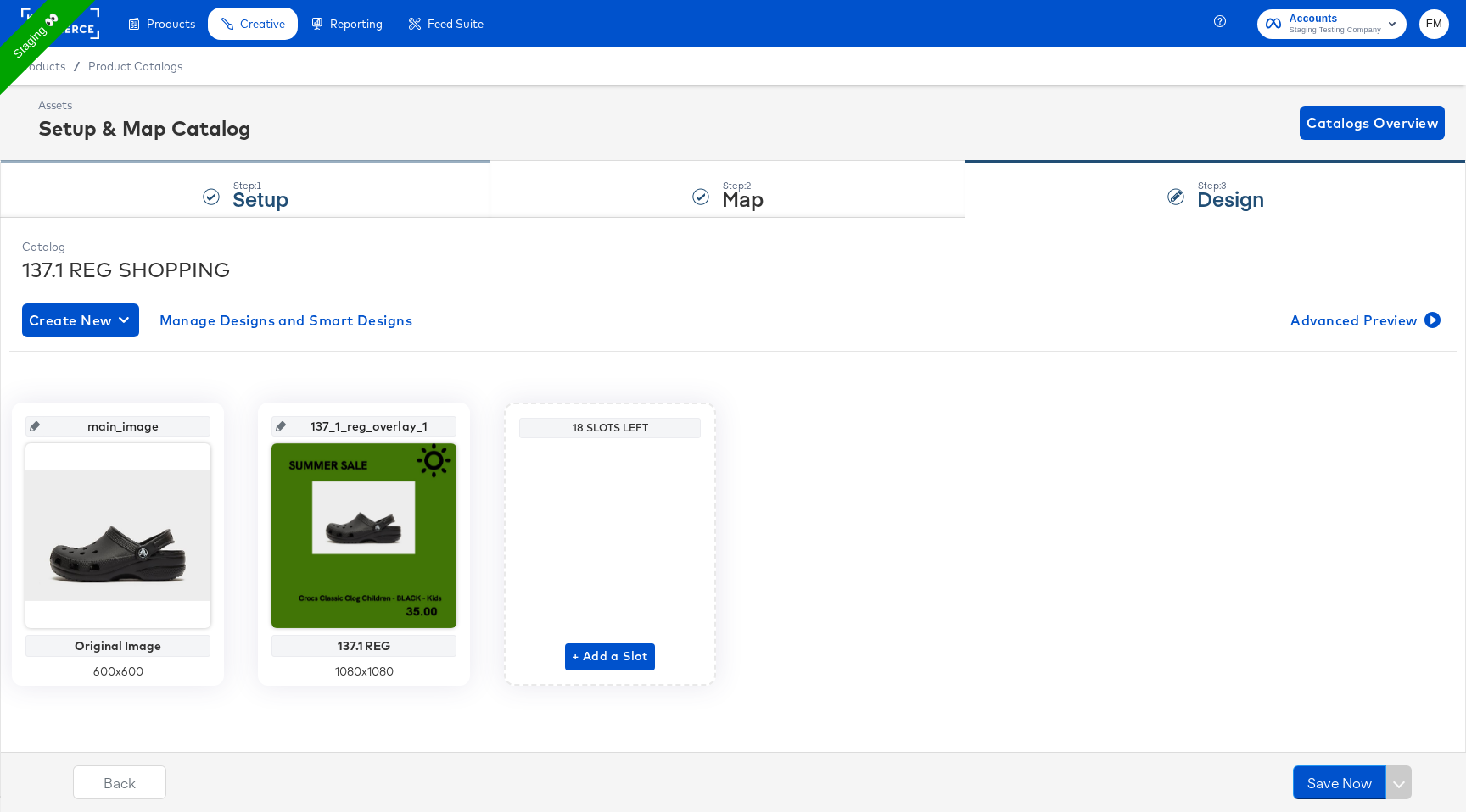
click at [341, 202] on div "Step: 1 Setup" at bounding box center [245, 190] width 491 height 56
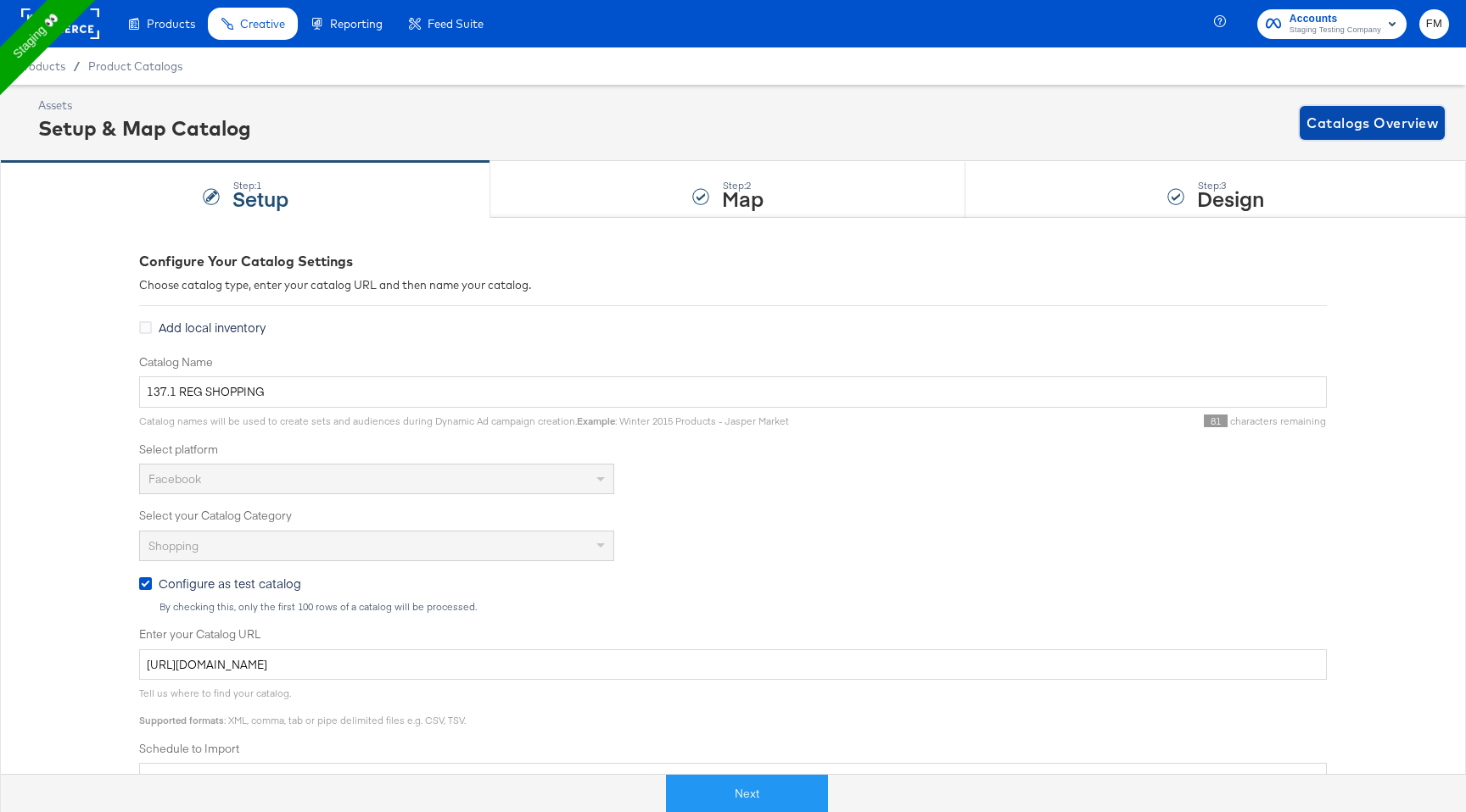
click at [1387, 134] on span "Catalogs Overview" at bounding box center [1372, 122] width 132 height 24
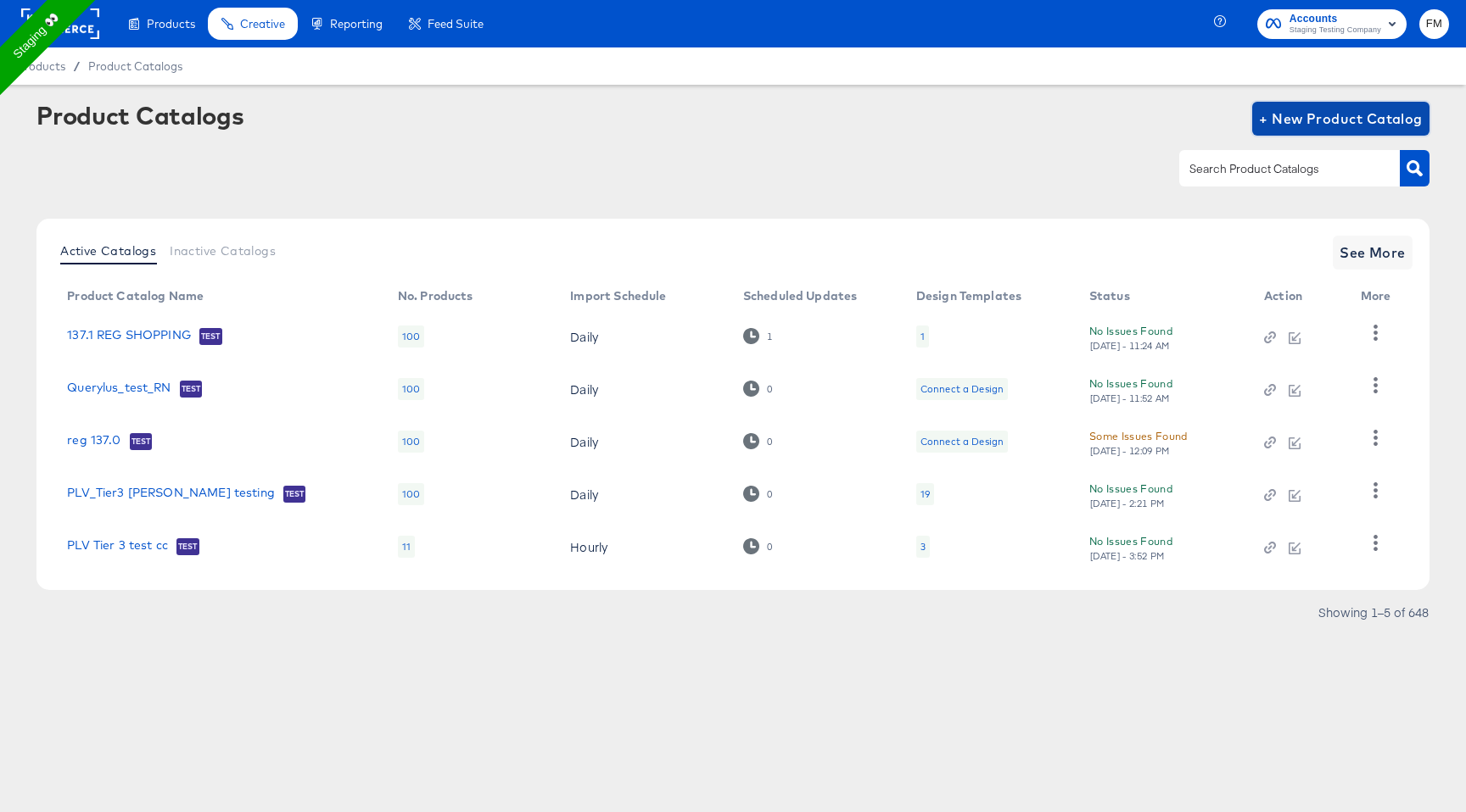
click at [1335, 134] on button "+ New Product Catalog" at bounding box center [1341, 119] width 178 height 34
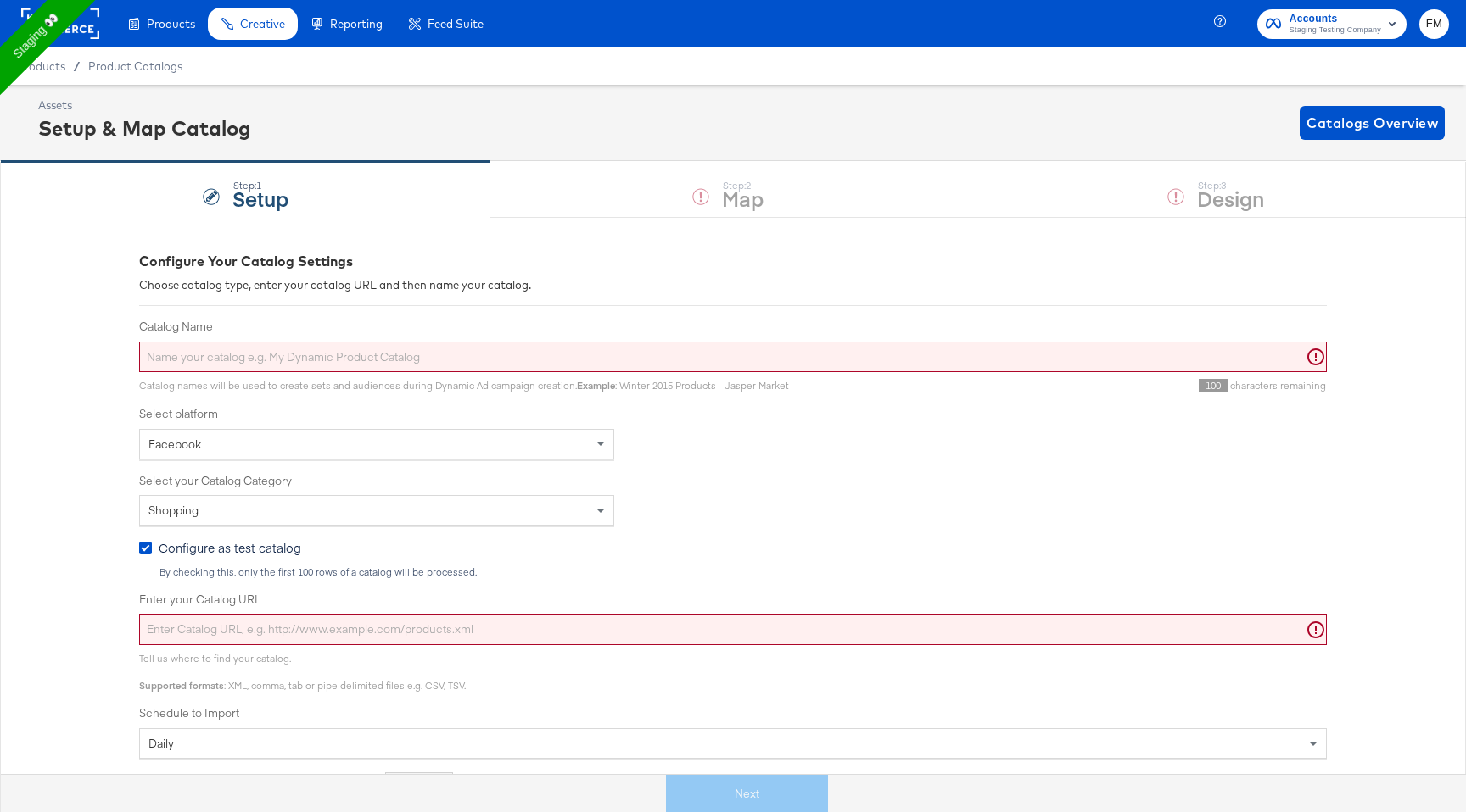
click at [375, 353] on input "Catalog Name" at bounding box center [733, 357] width 1187 height 31
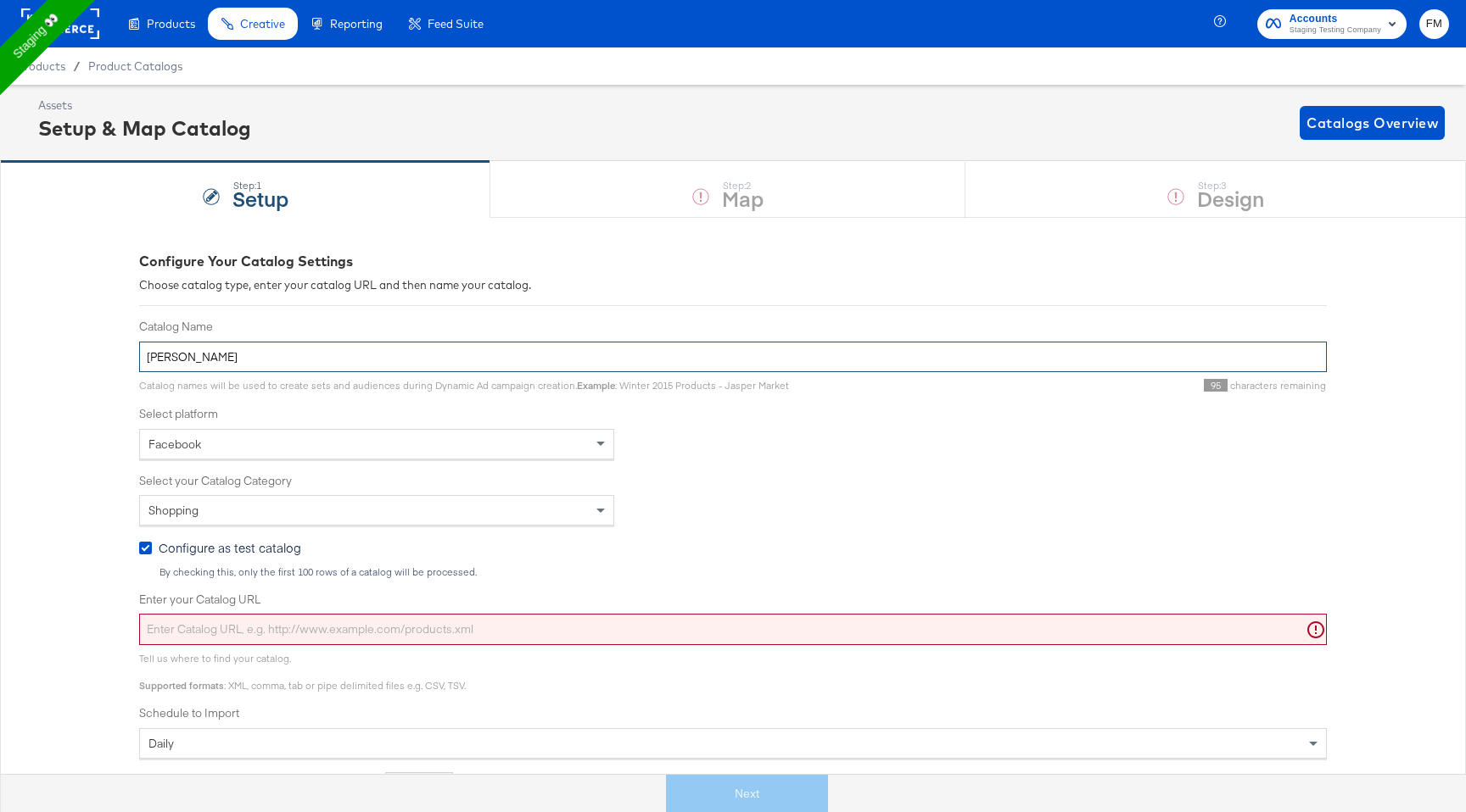
type input "[PERSON_NAME]"
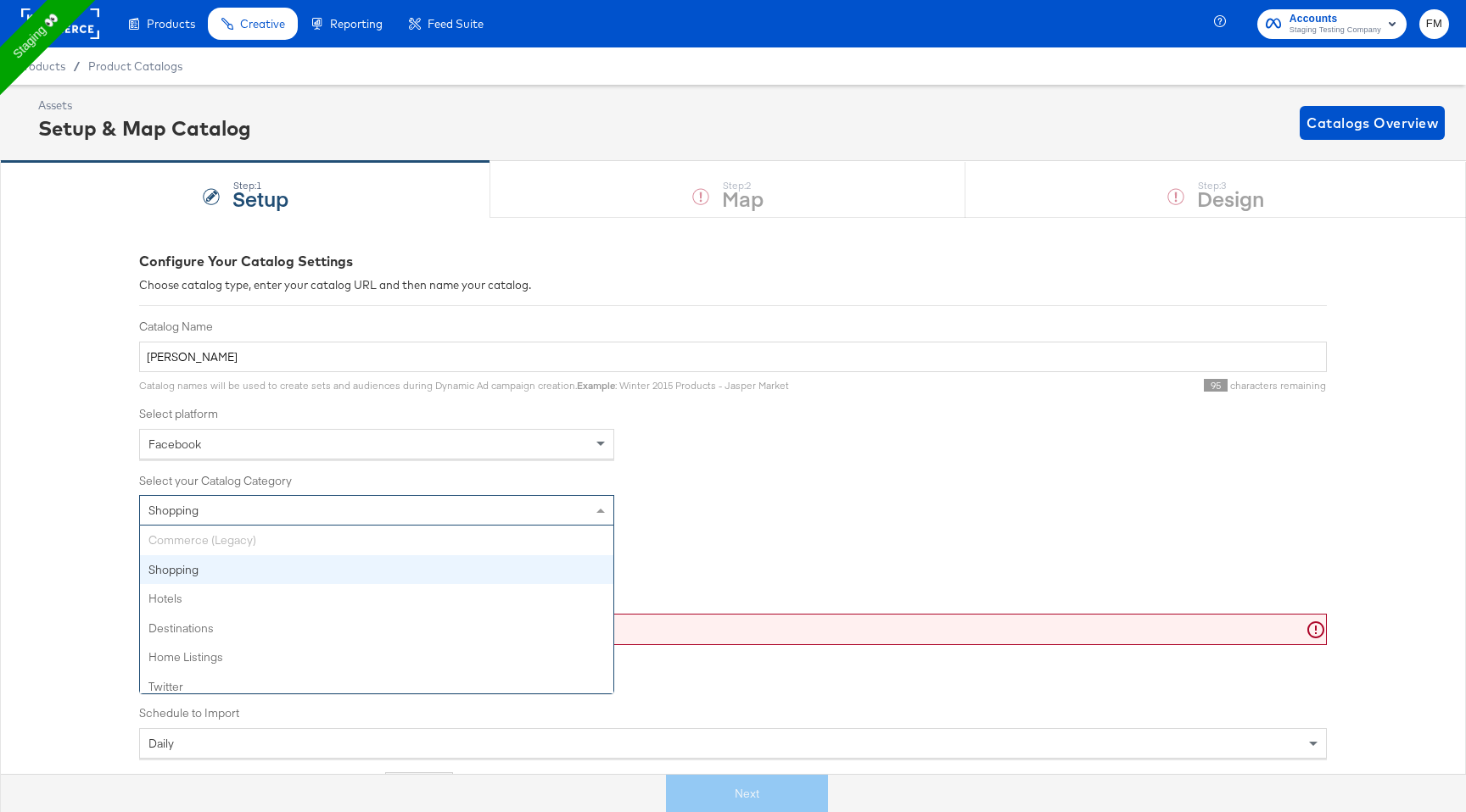
scroll to position [8, 0]
click at [223, 514] on div "Shopping" at bounding box center [377, 510] width 473 height 29
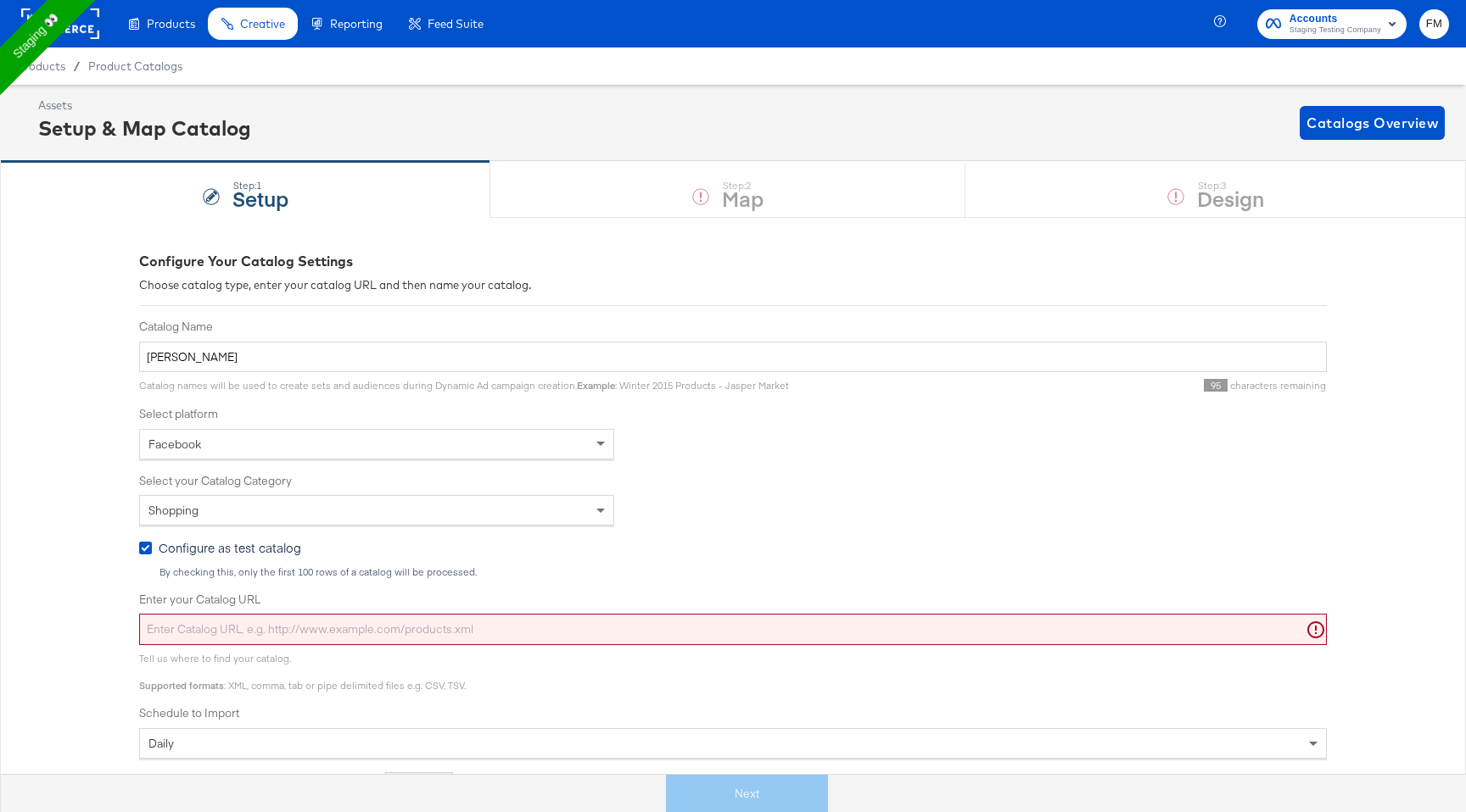
click at [714, 496] on div "Shopping" at bounding box center [733, 510] width 1187 height 31
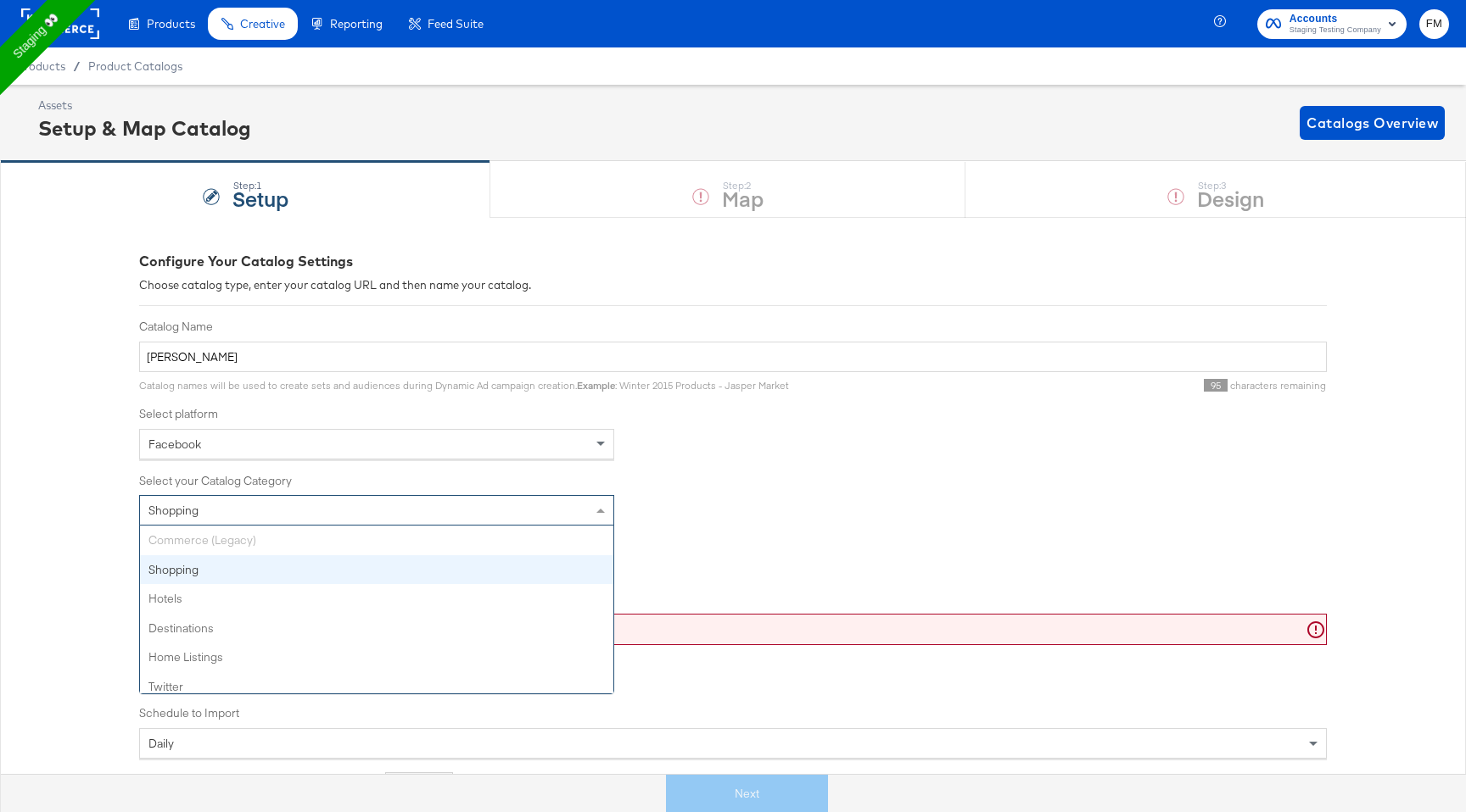
click at [387, 512] on div "Shopping" at bounding box center [377, 510] width 473 height 29
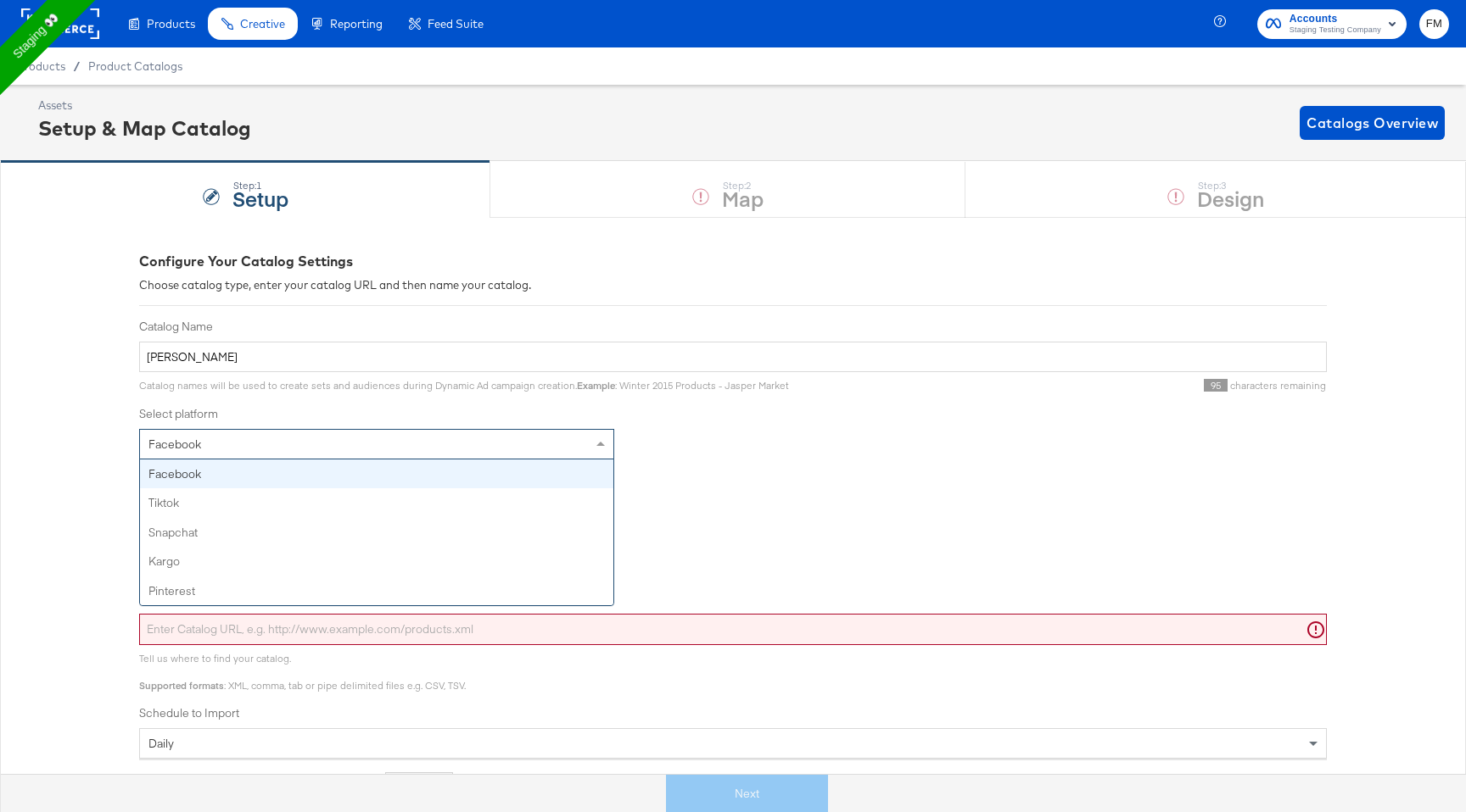
click at [384, 430] on div "Facebook" at bounding box center [377, 445] width 473 height 29
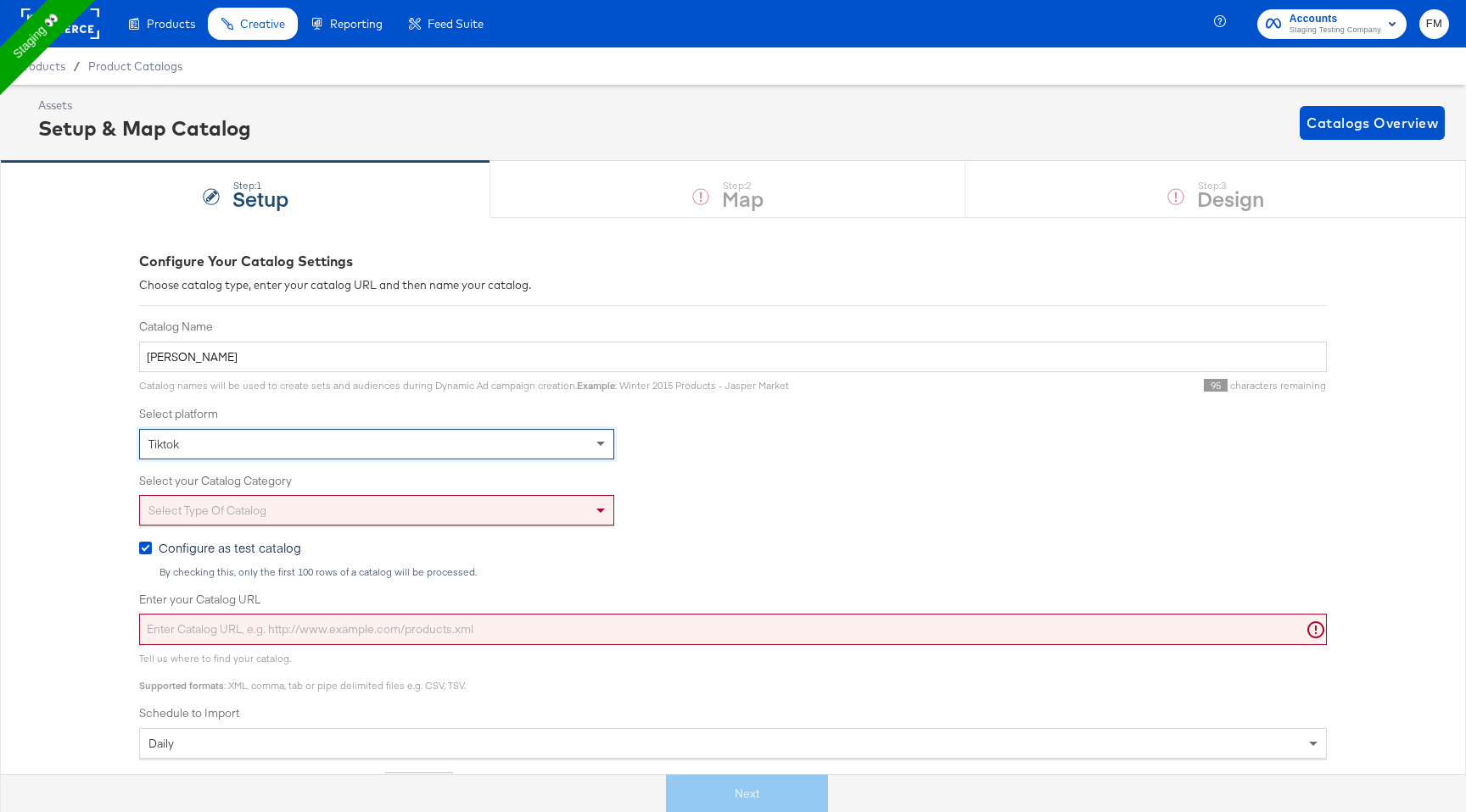
click at [329, 508] on div "Select type of catalog" at bounding box center [377, 510] width 473 height 29
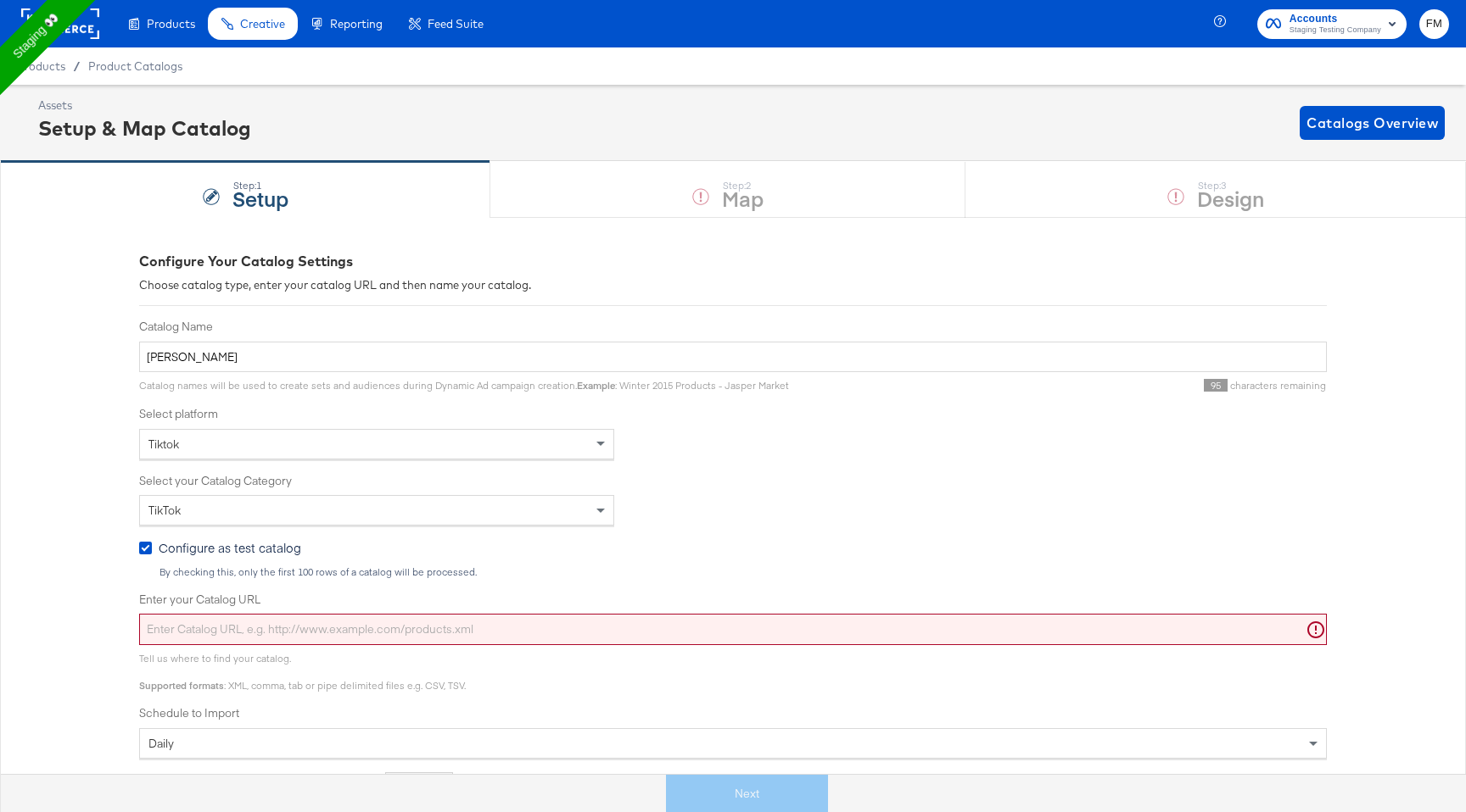
click at [389, 425] on div "Select platform Tiktok" at bounding box center [733, 433] width 1187 height 53
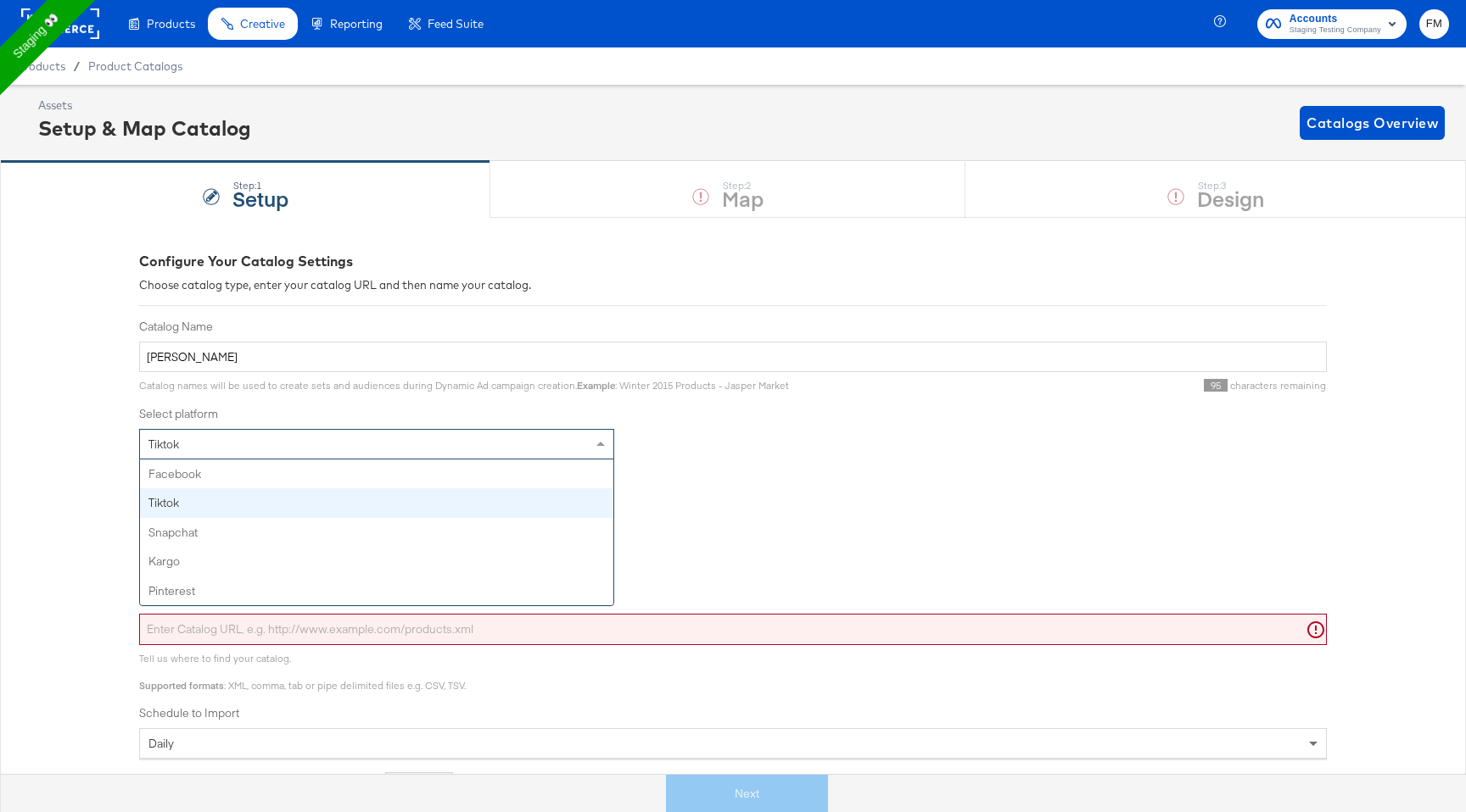
click at [358, 447] on div "Tiktok" at bounding box center [377, 445] width 473 height 29
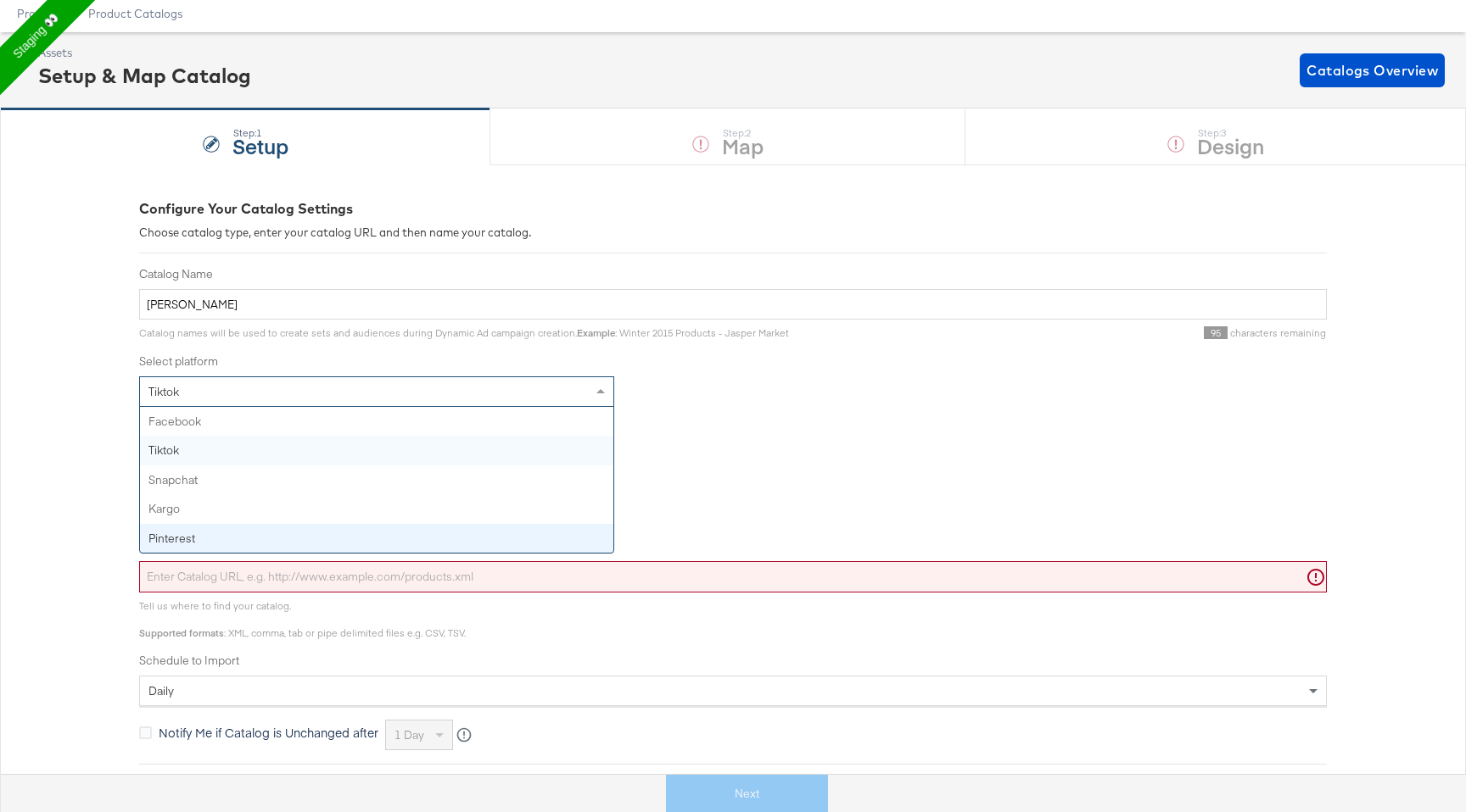
scroll to position [62, 0]
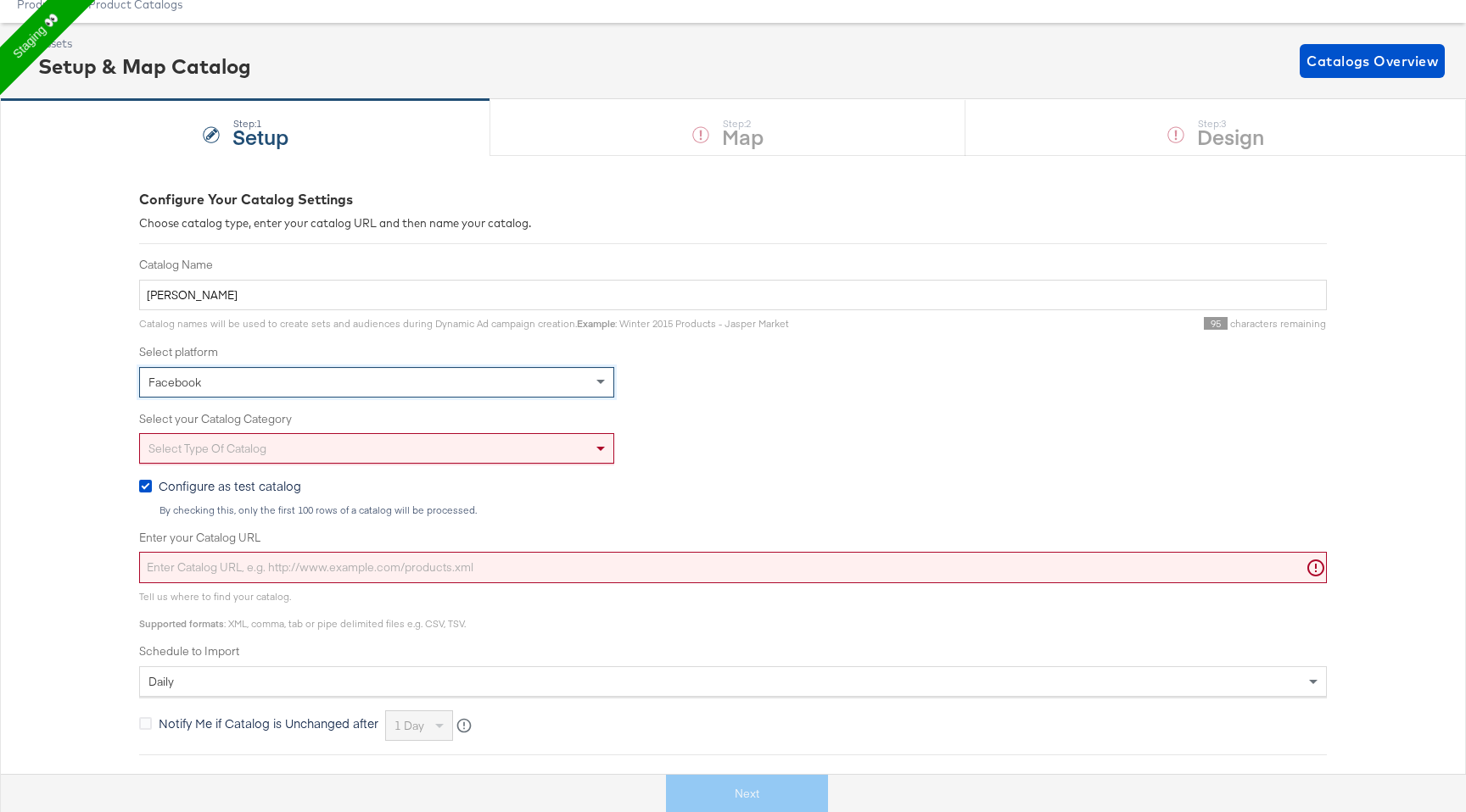
click at [305, 441] on div "Select type of catalog" at bounding box center [377, 448] width 473 height 29
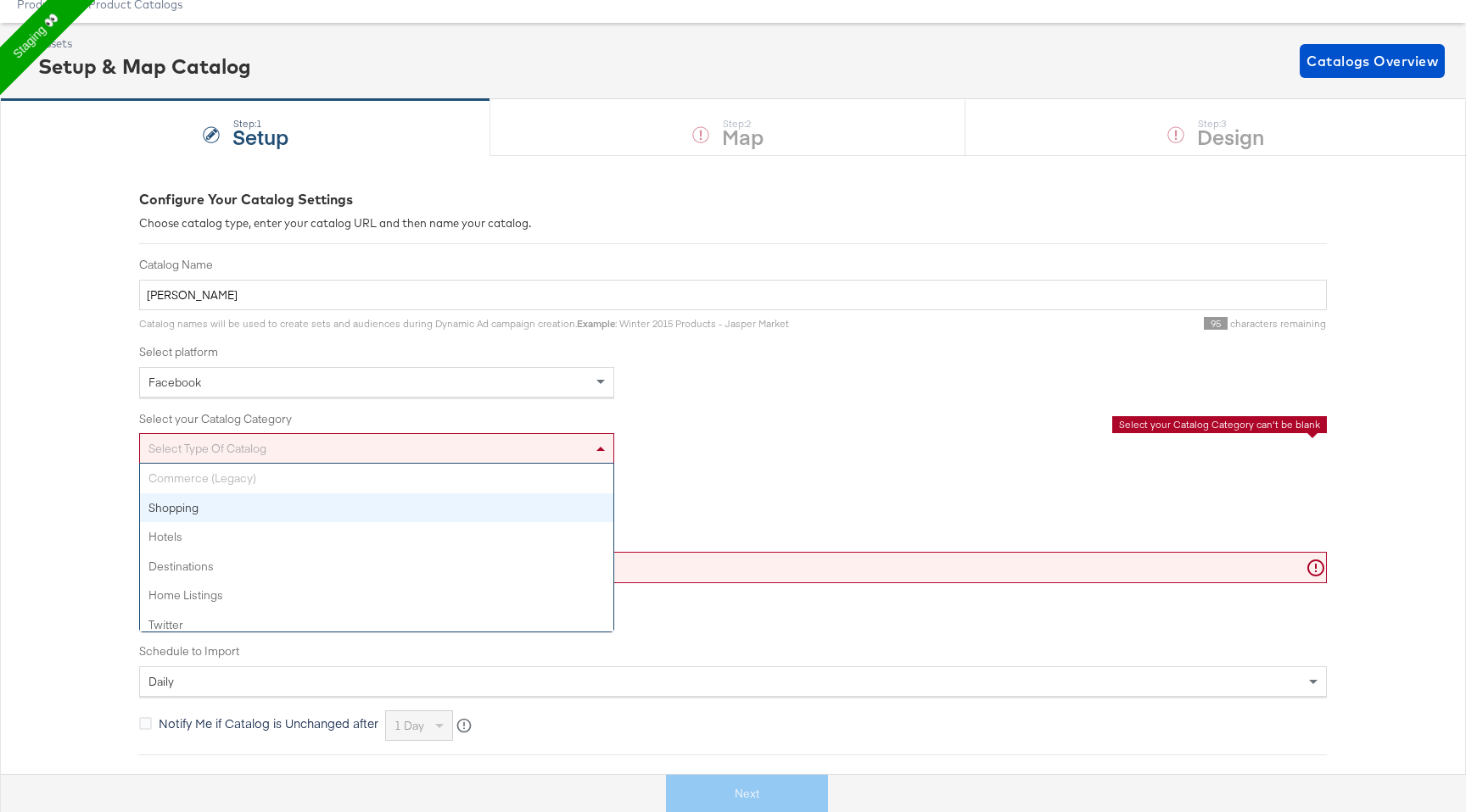
scroll to position [8, 0]
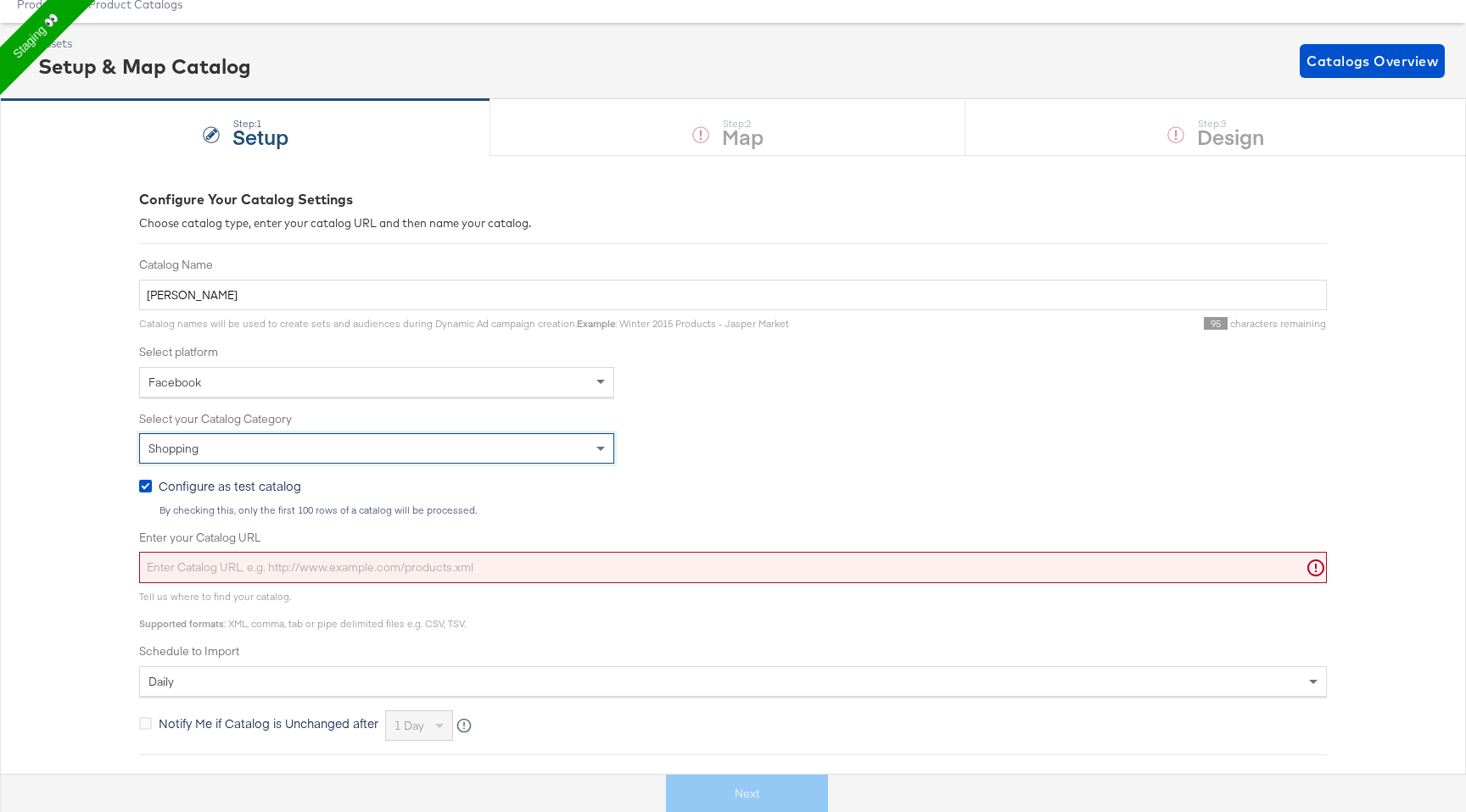
click at [281, 457] on div "Shopping" at bounding box center [377, 448] width 473 height 29
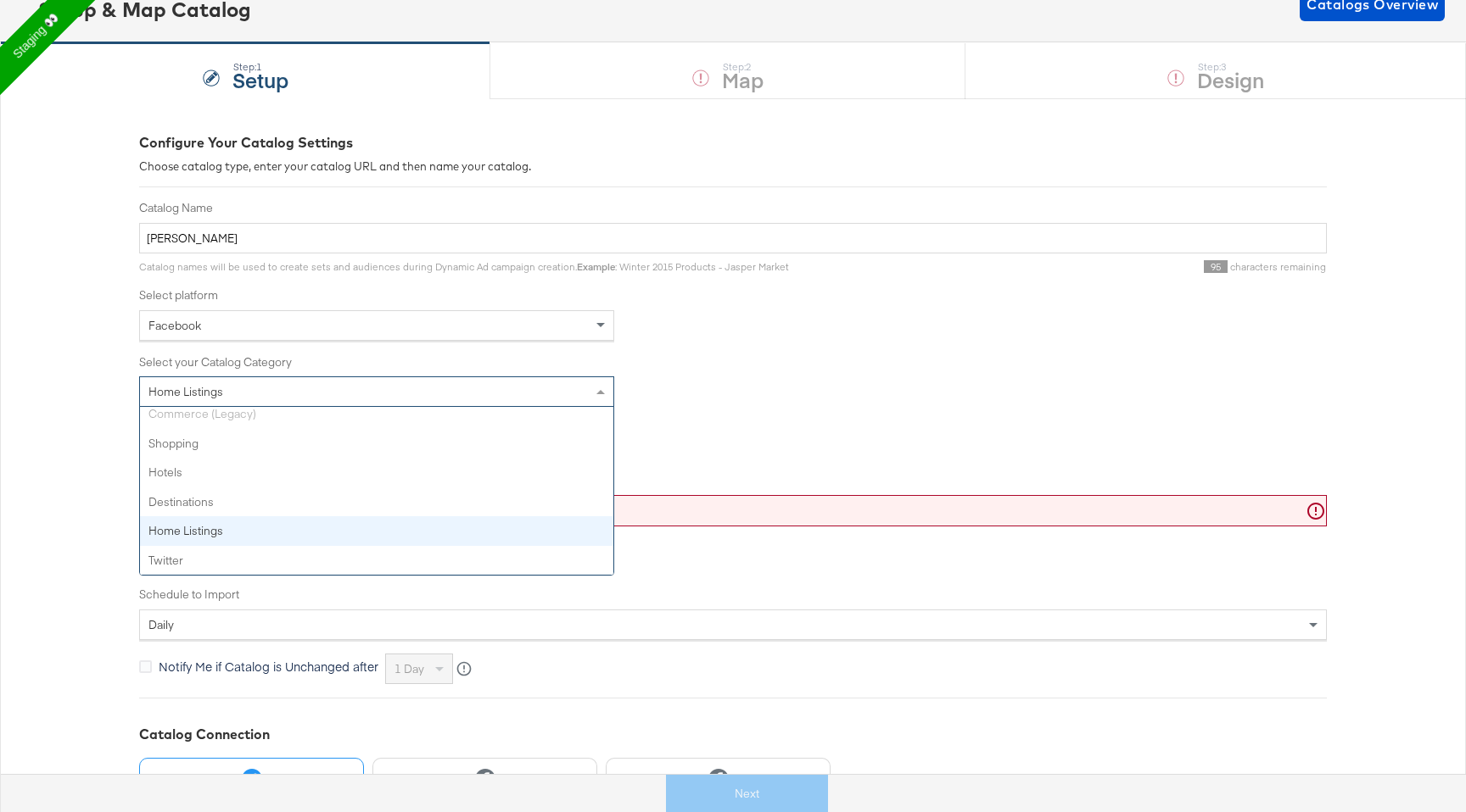
click at [378, 383] on div "Home Listings" at bounding box center [377, 392] width 473 height 29
click at [454, 380] on div "Home Listings" at bounding box center [377, 392] width 473 height 29
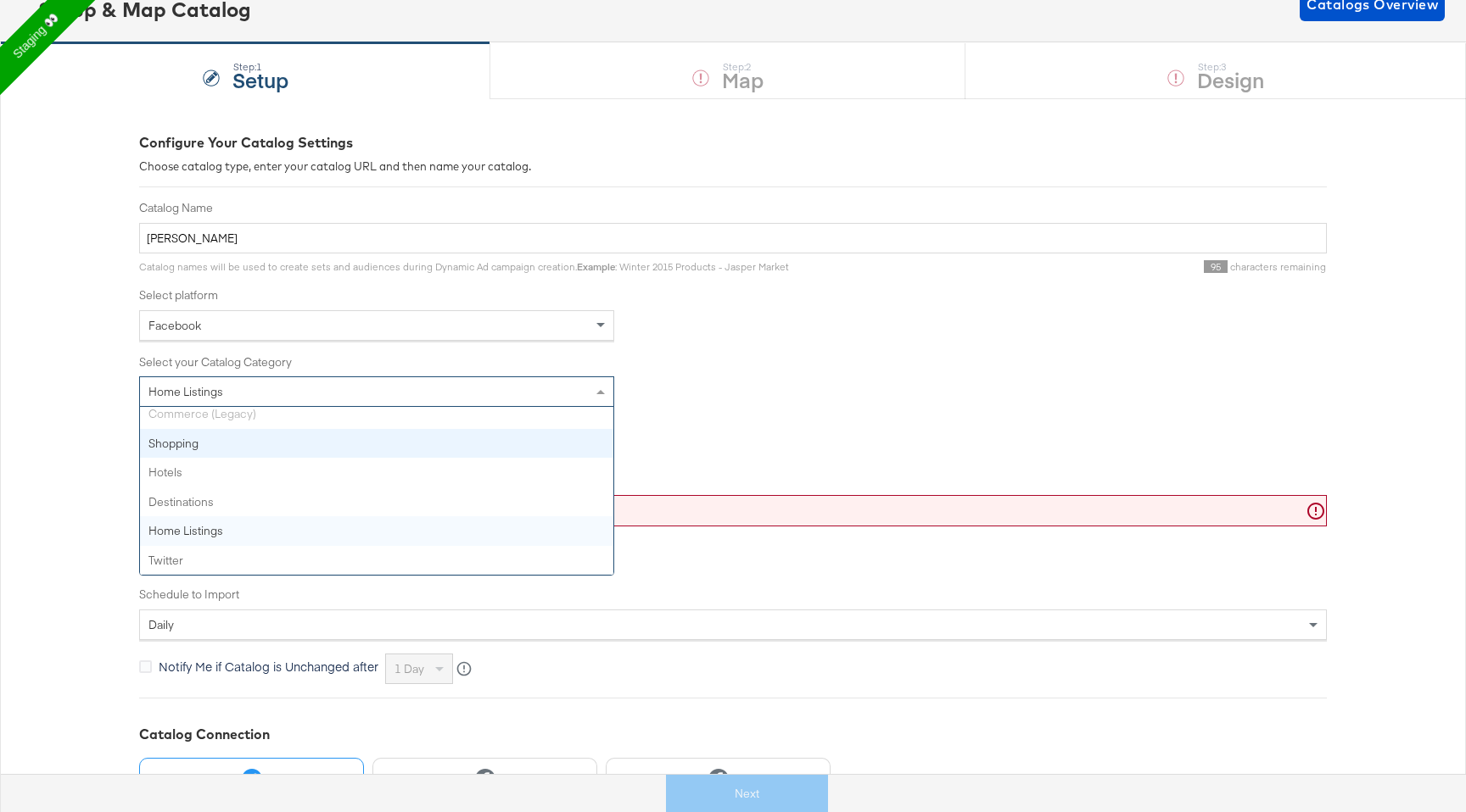
click at [255, 416] on div "Commerce (Legacy) Shopping Hotels Destinations Home Listings Twitter" at bounding box center [377, 491] width 473 height 168
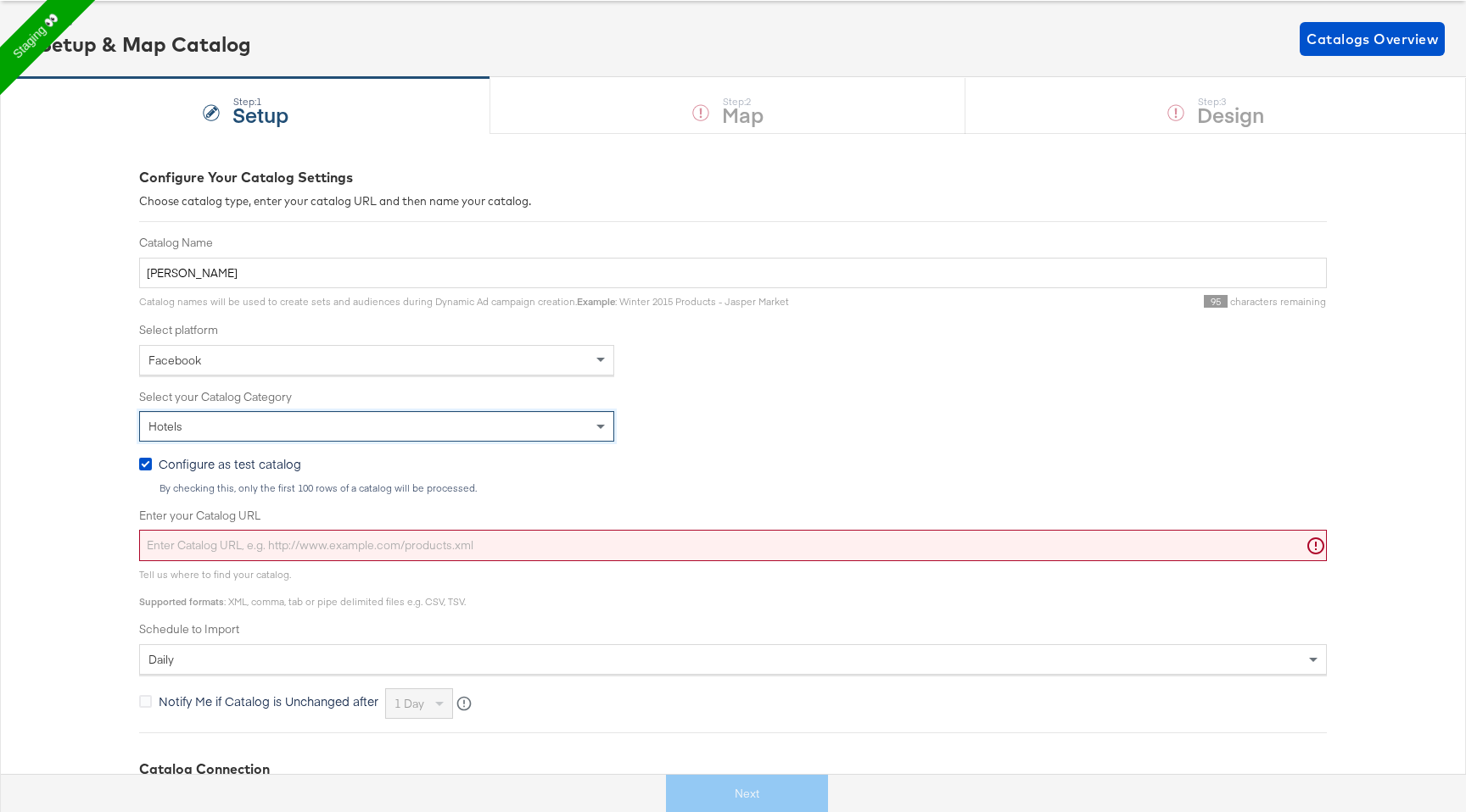
scroll to position [0, 0]
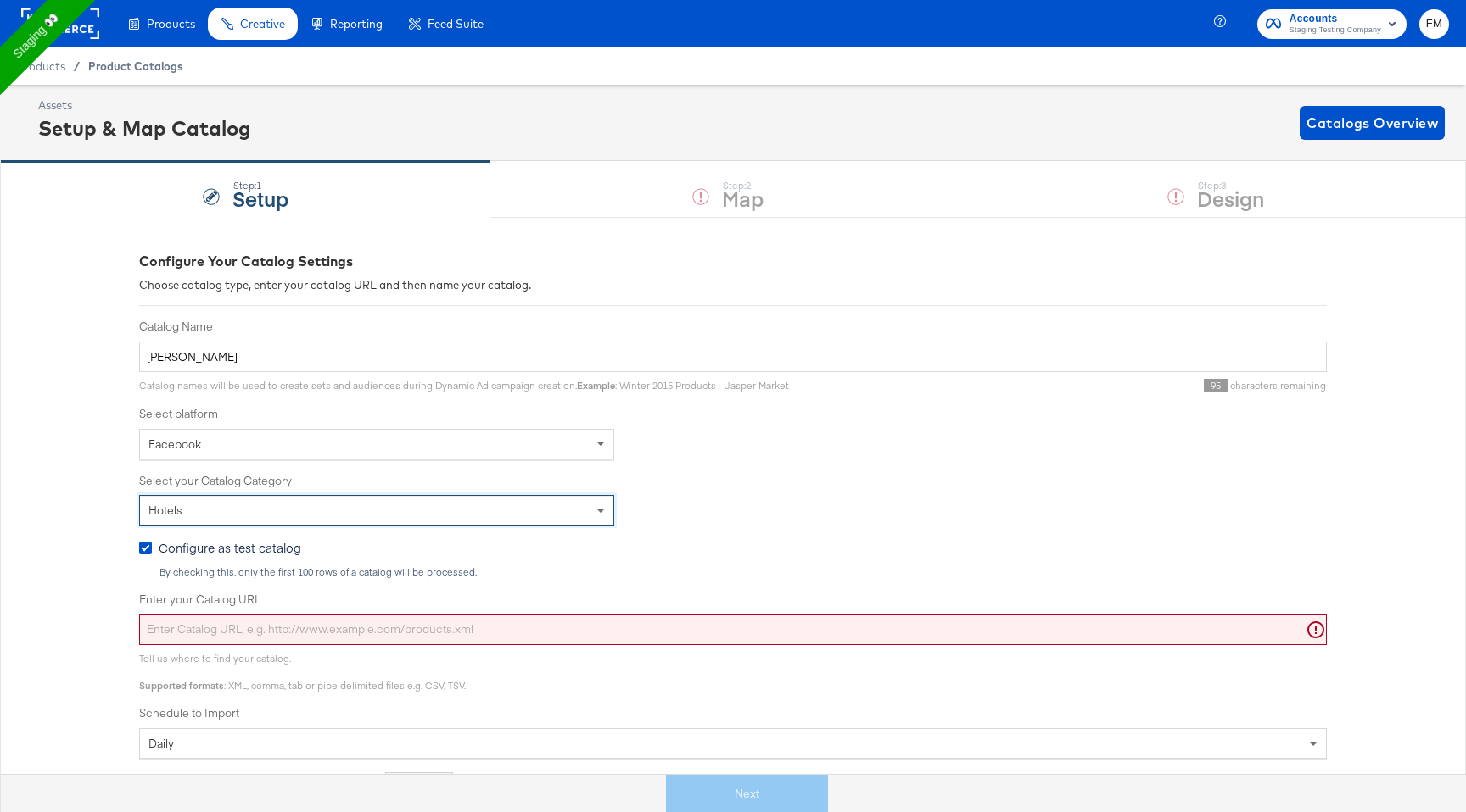
click at [136, 68] on span "Product Catalogs" at bounding box center [136, 66] width 95 height 13
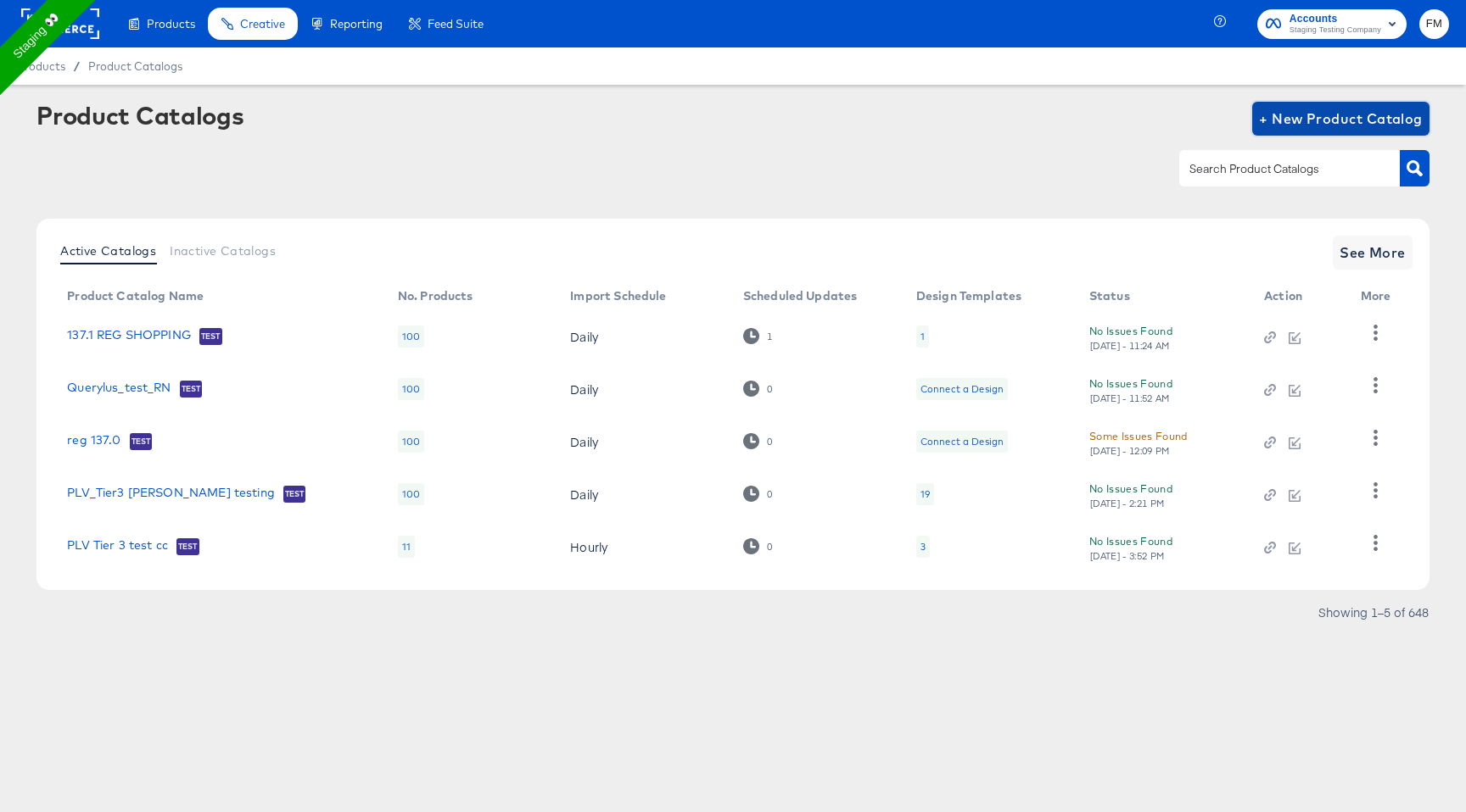
click at [1353, 120] on span "+ New Product Catalog" at bounding box center [1341, 118] width 164 height 24
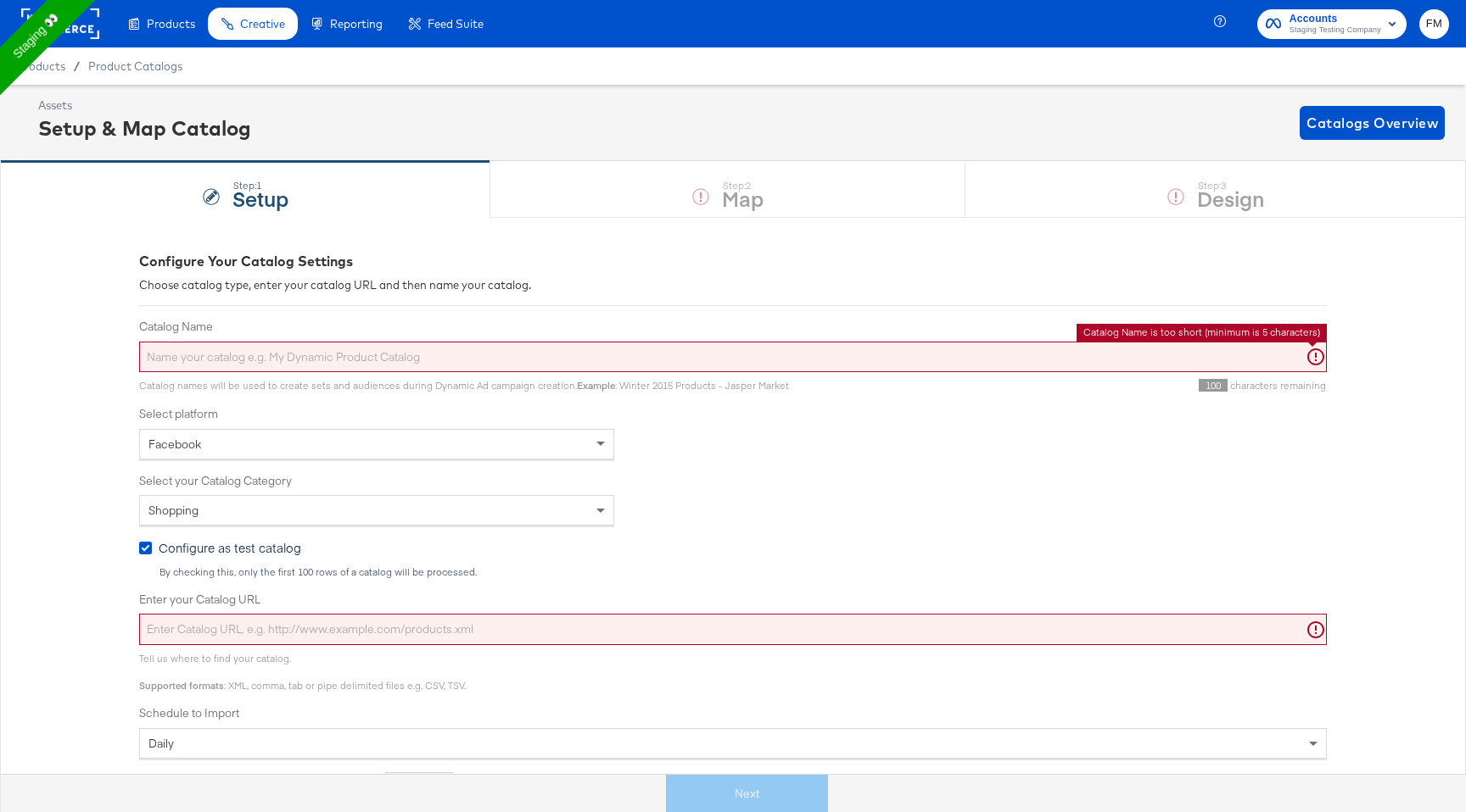
click at [489, 363] on input "Catalog Name" at bounding box center [733, 357] width 1187 height 31
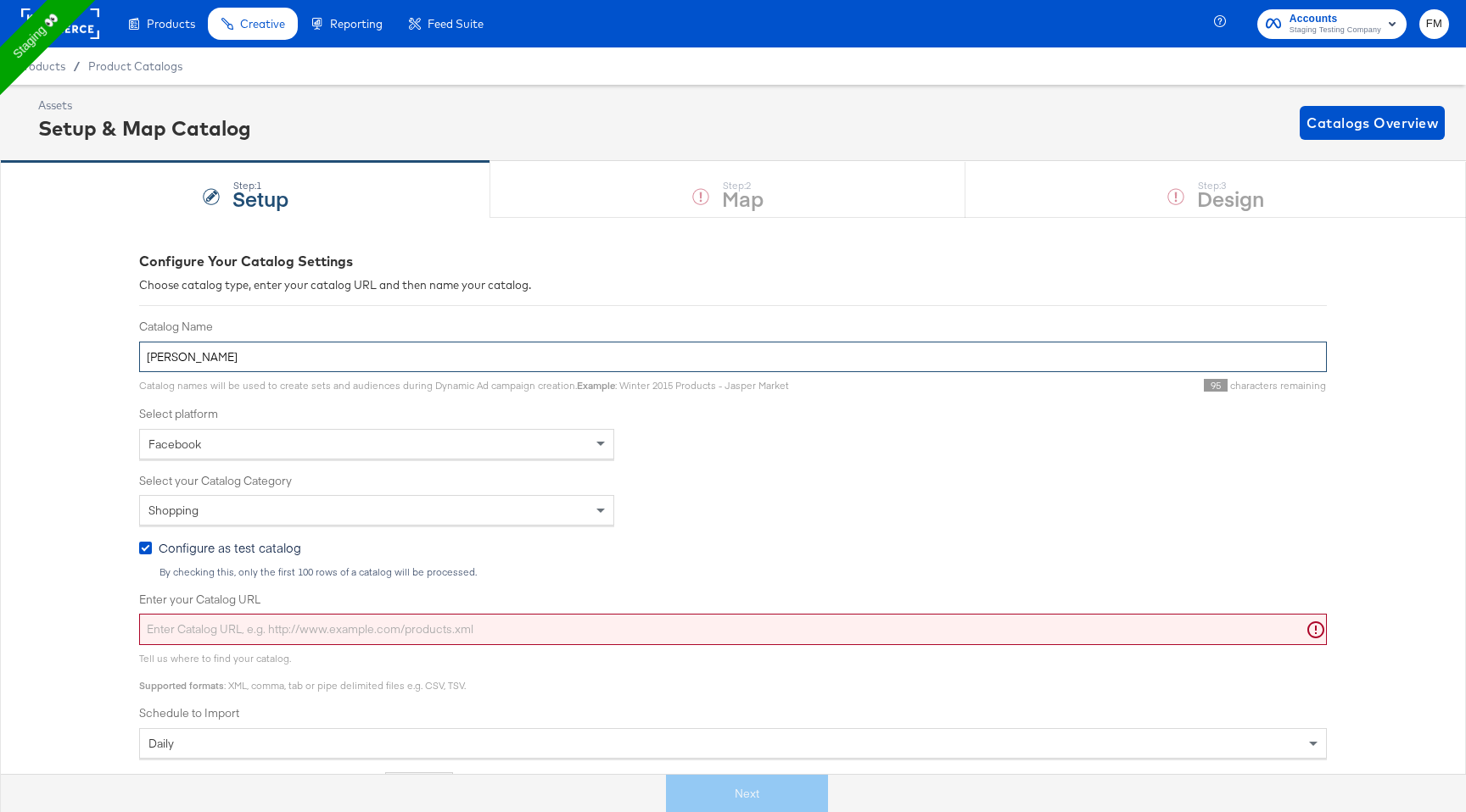
type input "[PERSON_NAME]"
click at [494, 507] on div "Shopping" at bounding box center [377, 510] width 473 height 29
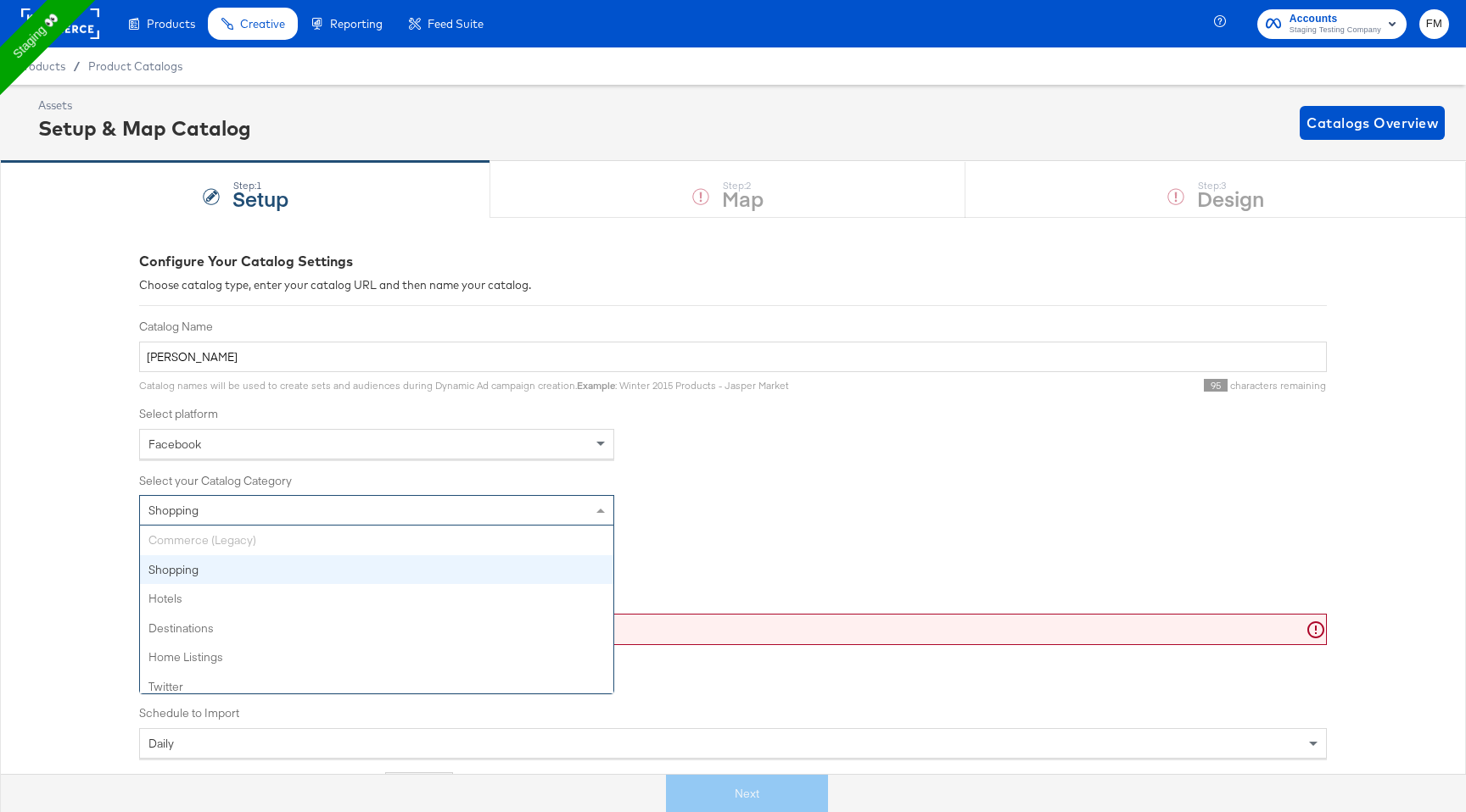
scroll to position [8, 0]
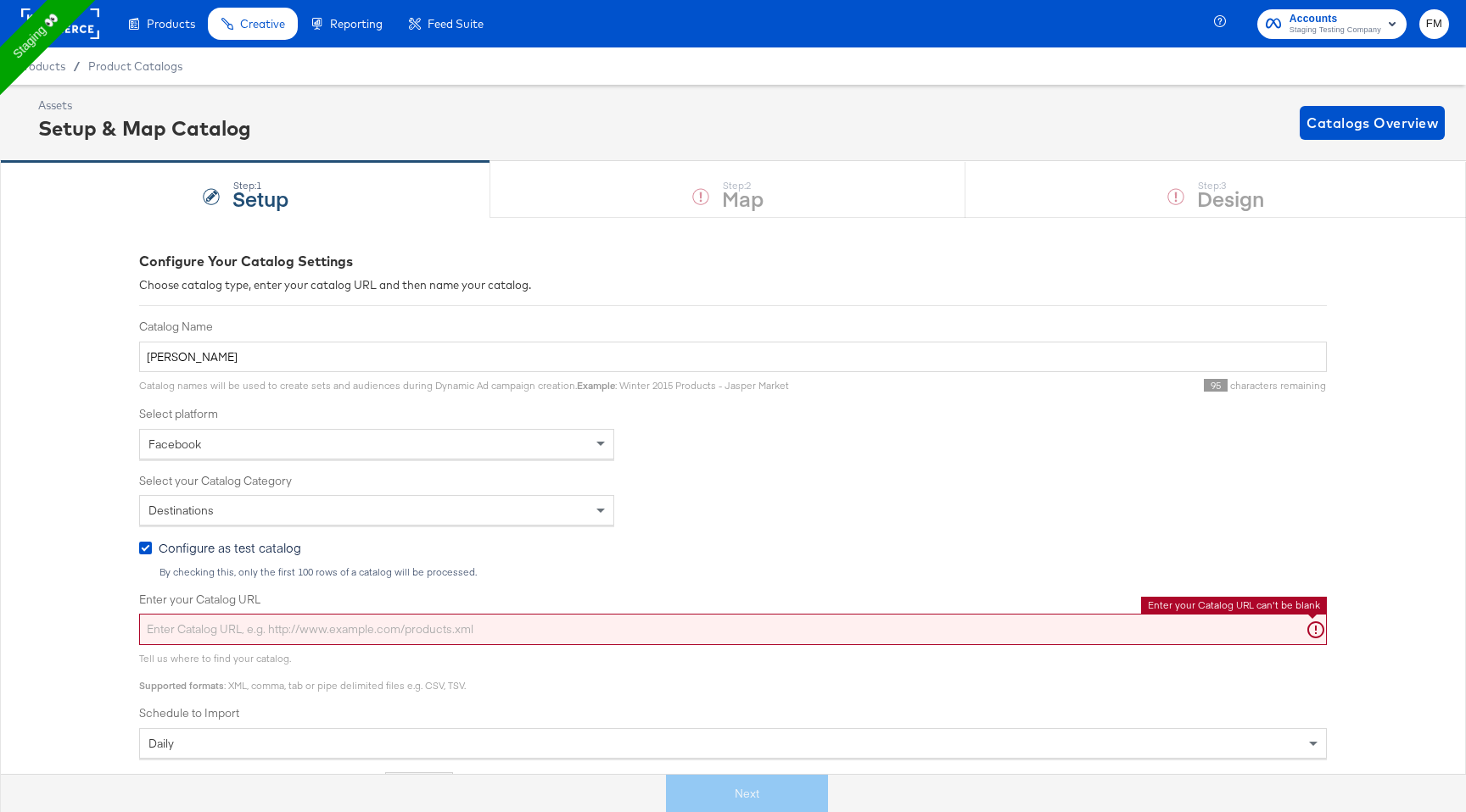
click at [539, 614] on input "Enter your Catalog URL" at bounding box center [733, 629] width 1187 height 31
paste input "Catalog: 1456972225621792"
type input "C"
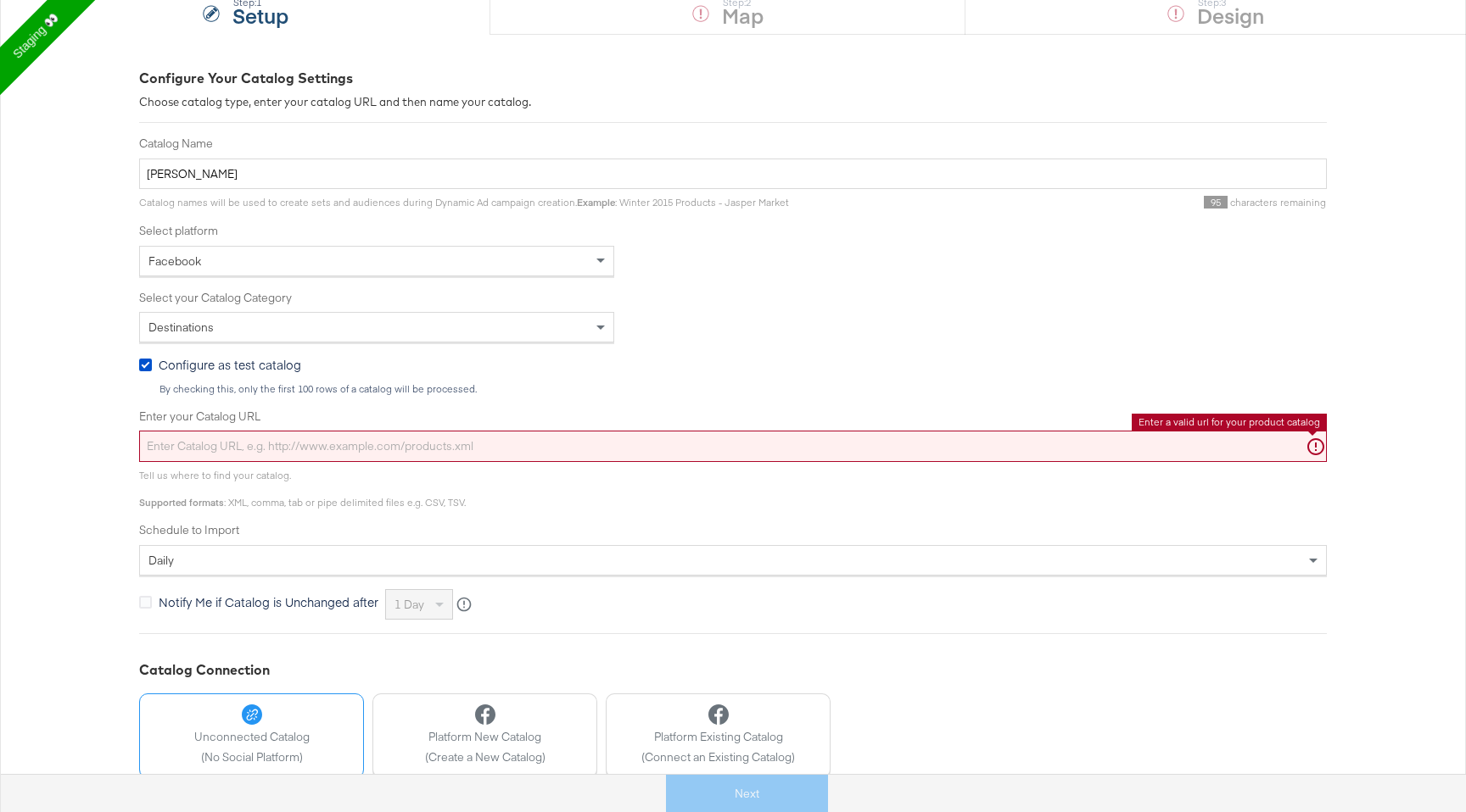
scroll to position [267, 0]
